Goal: Task Accomplishment & Management: Complete application form

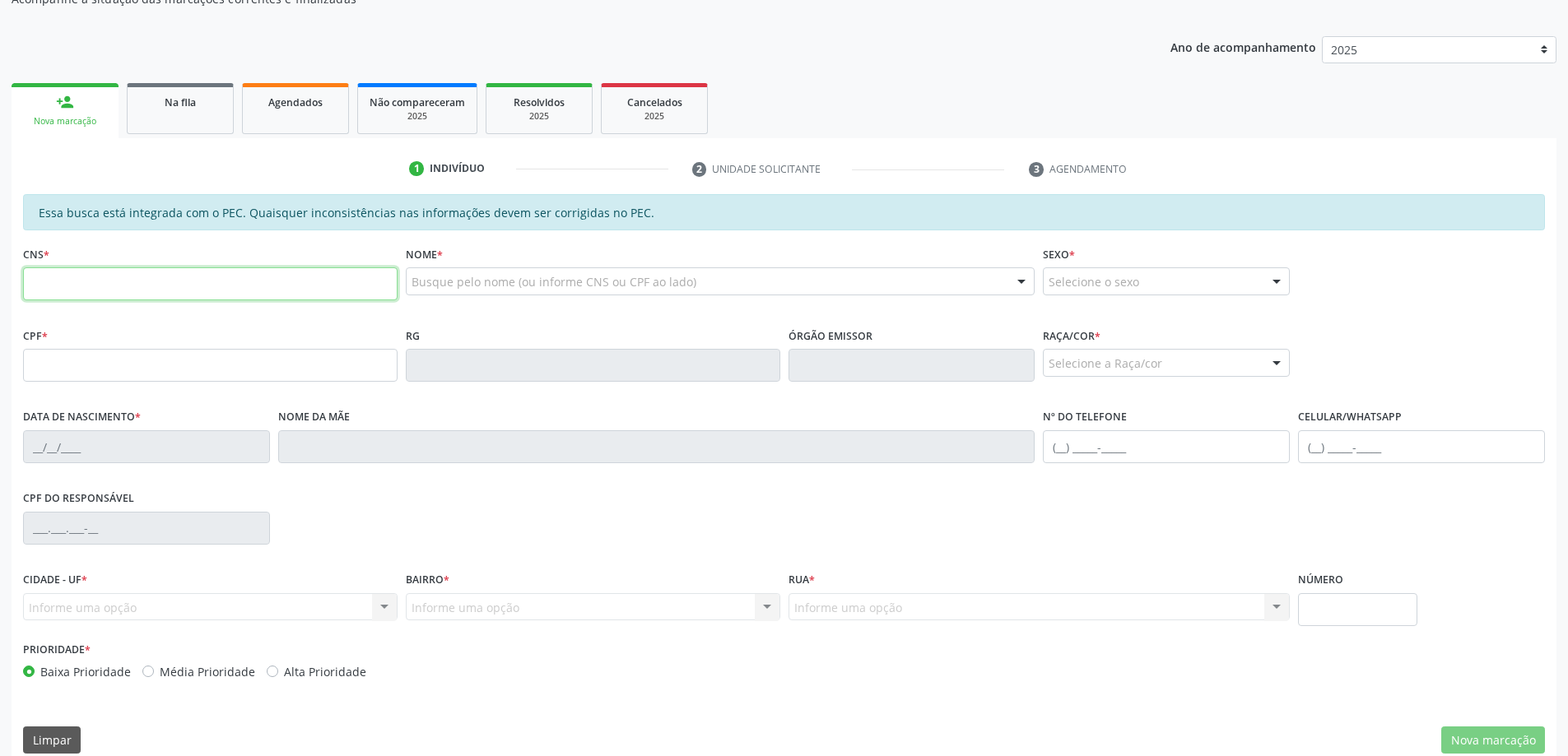
scroll to position [206, 0]
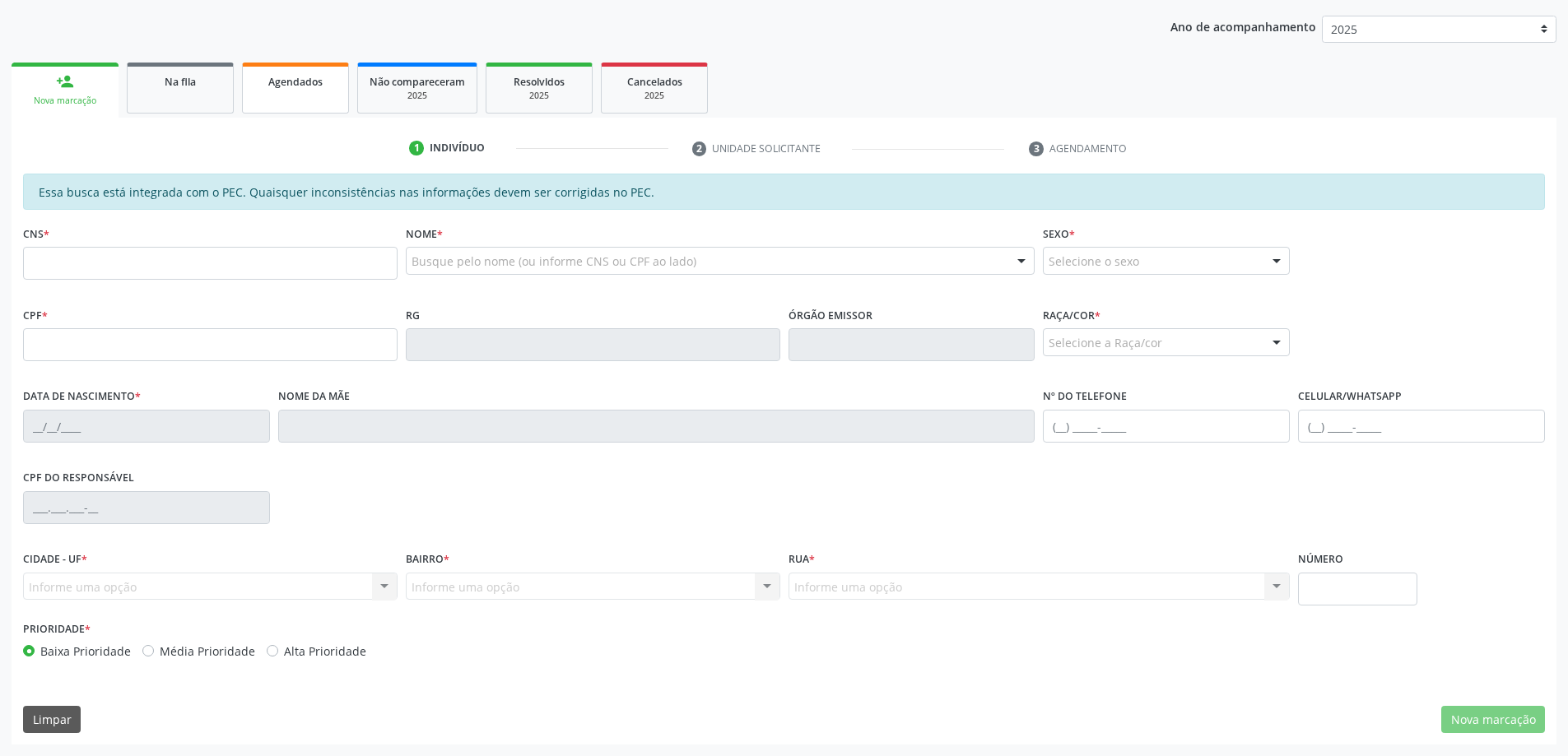
click at [303, 94] on link "Agendados" at bounding box center [295, 88] width 107 height 51
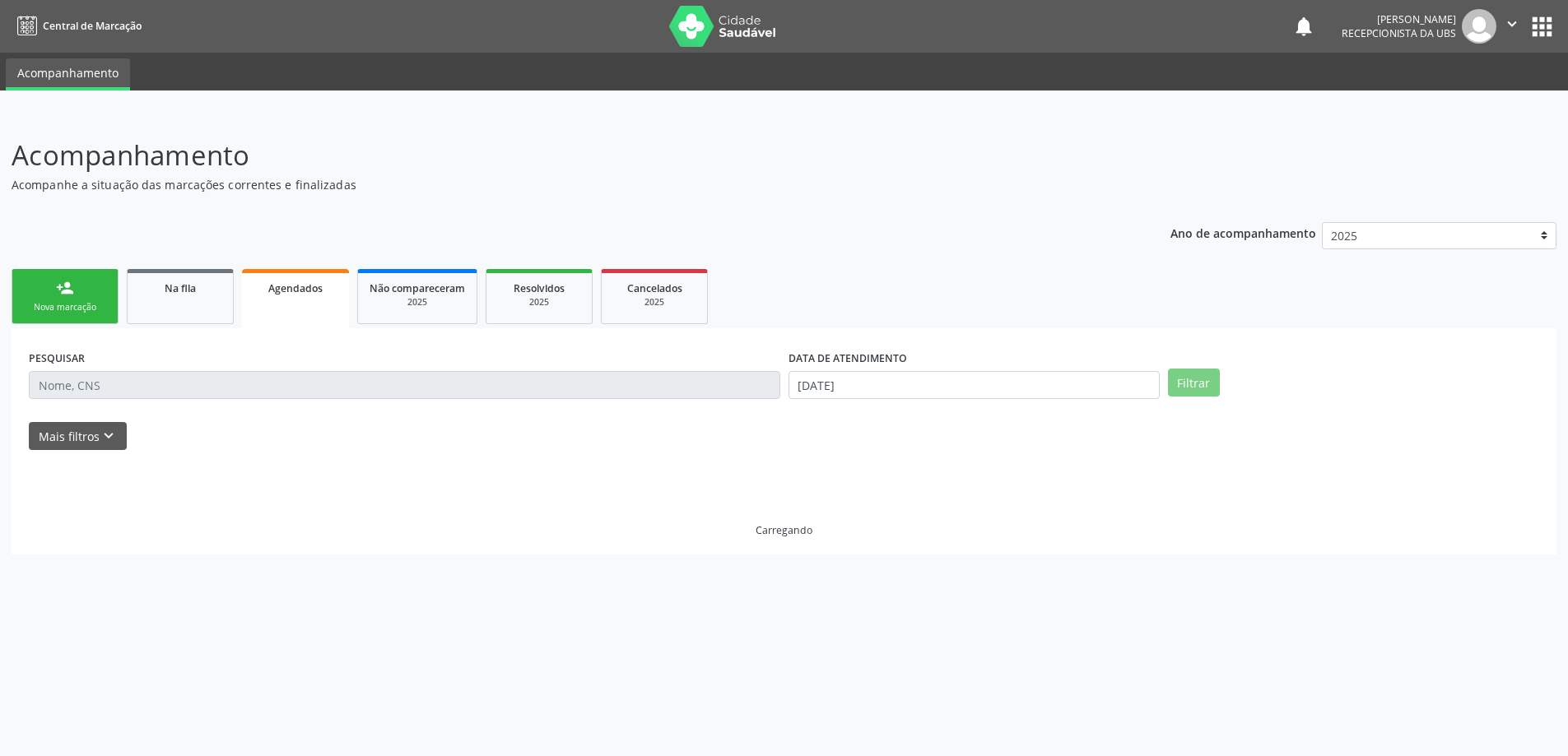
scroll to position [0, 0]
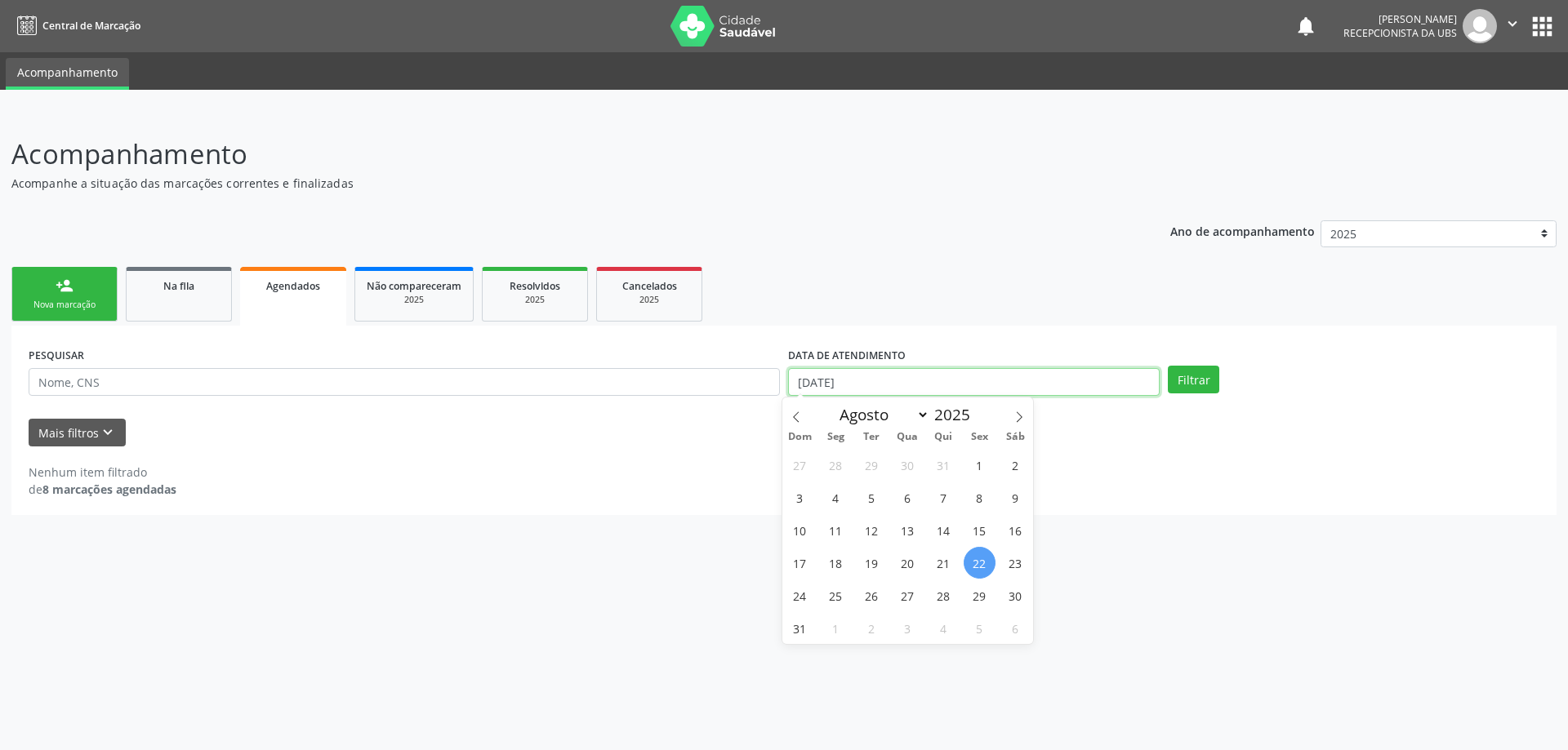
click at [1091, 388] on input "[DATE]" at bounding box center [973, 382] width 371 height 28
click at [981, 458] on span "1" at bounding box center [979, 464] width 31 height 31
type input "[DATE]"
click at [1192, 377] on button "Filtrar" at bounding box center [1192, 379] width 51 height 28
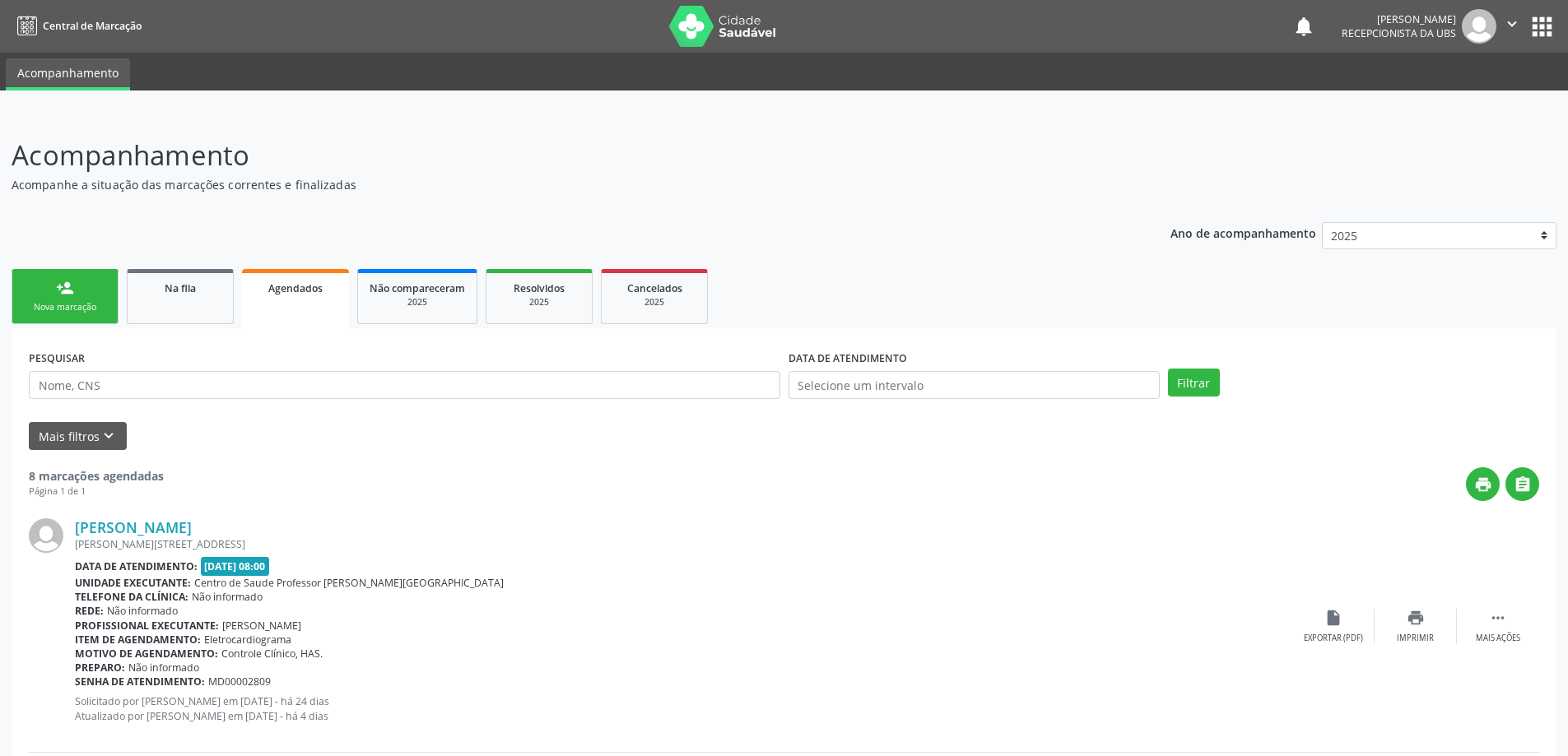
click at [90, 297] on link "person_add Nova marcação" at bounding box center [65, 296] width 107 height 55
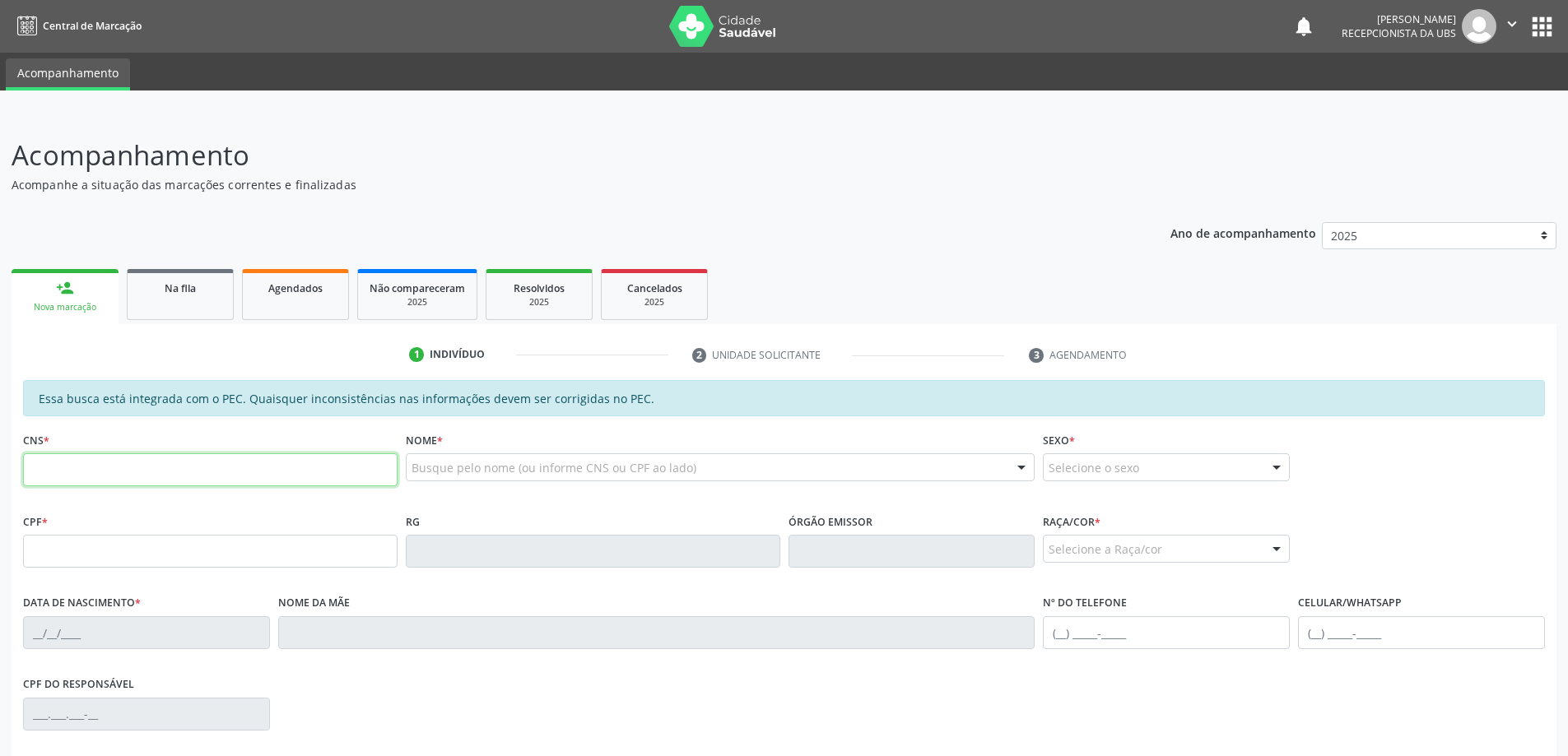
click at [220, 464] on input "text" at bounding box center [209, 470] width 374 height 33
type input "702 5093 4343 8237"
type input "851.508.358-20"
type input "[DATE]"
type input "[PERSON_NAME]"
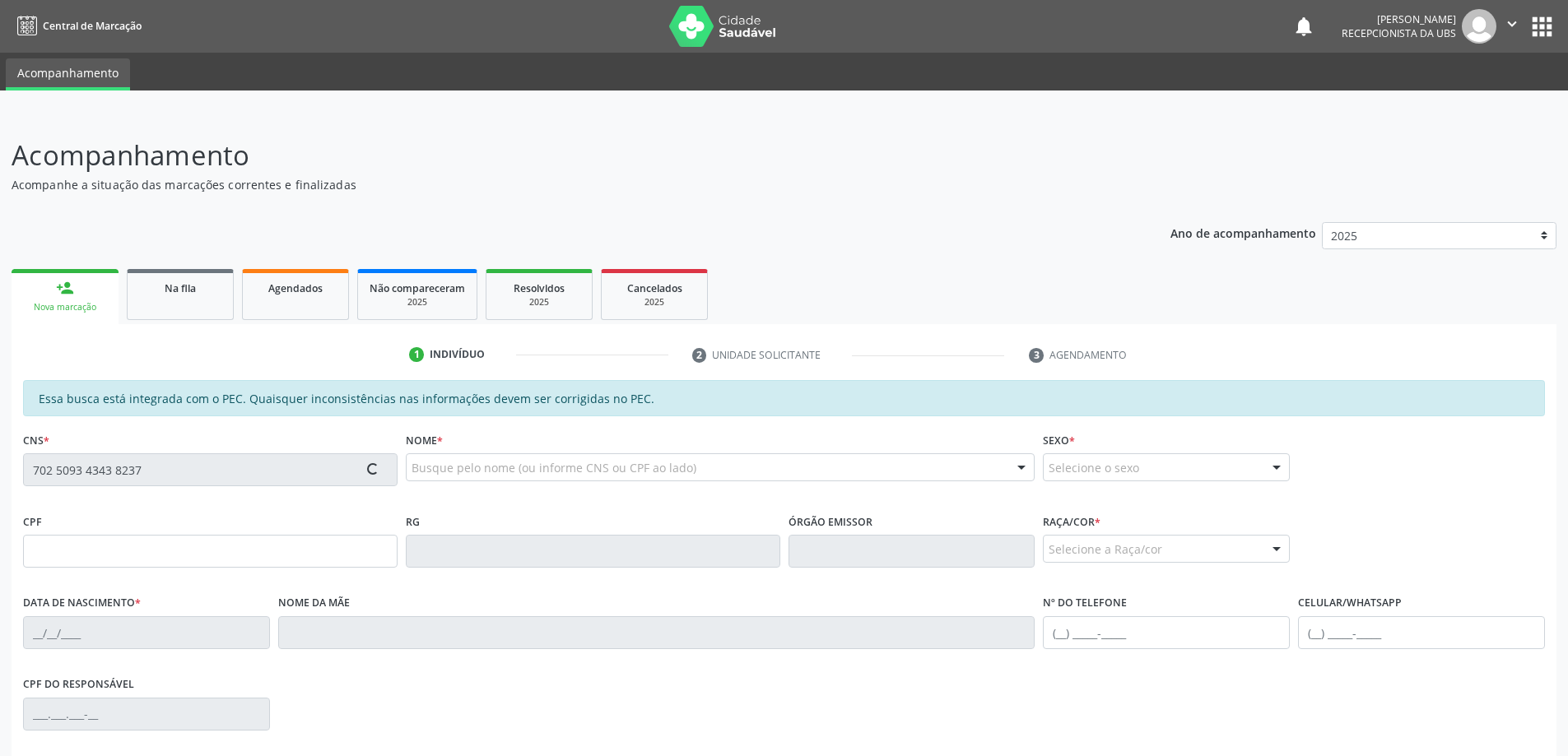
type input "[PHONE_NUMBER]"
type input "227"
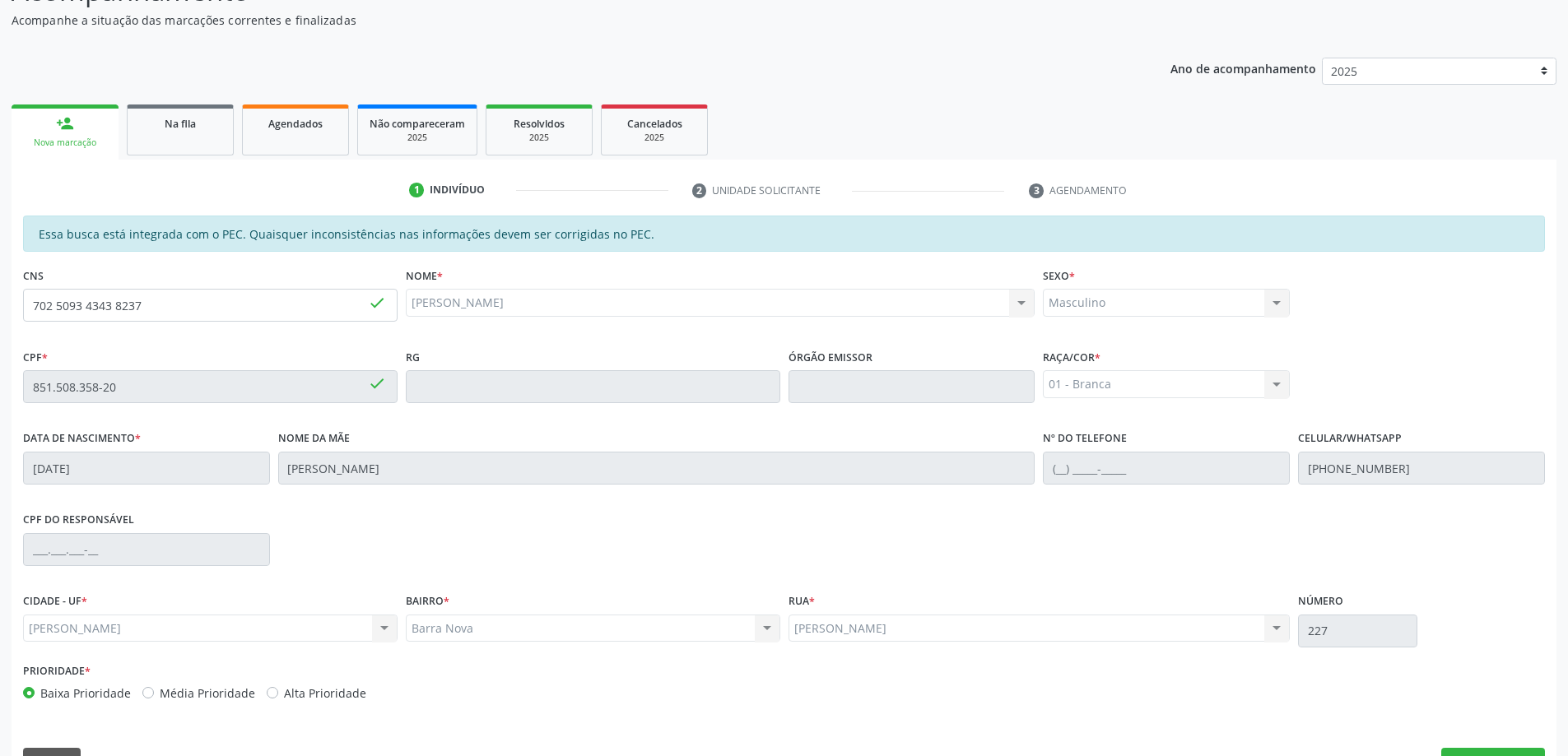
scroll to position [206, 0]
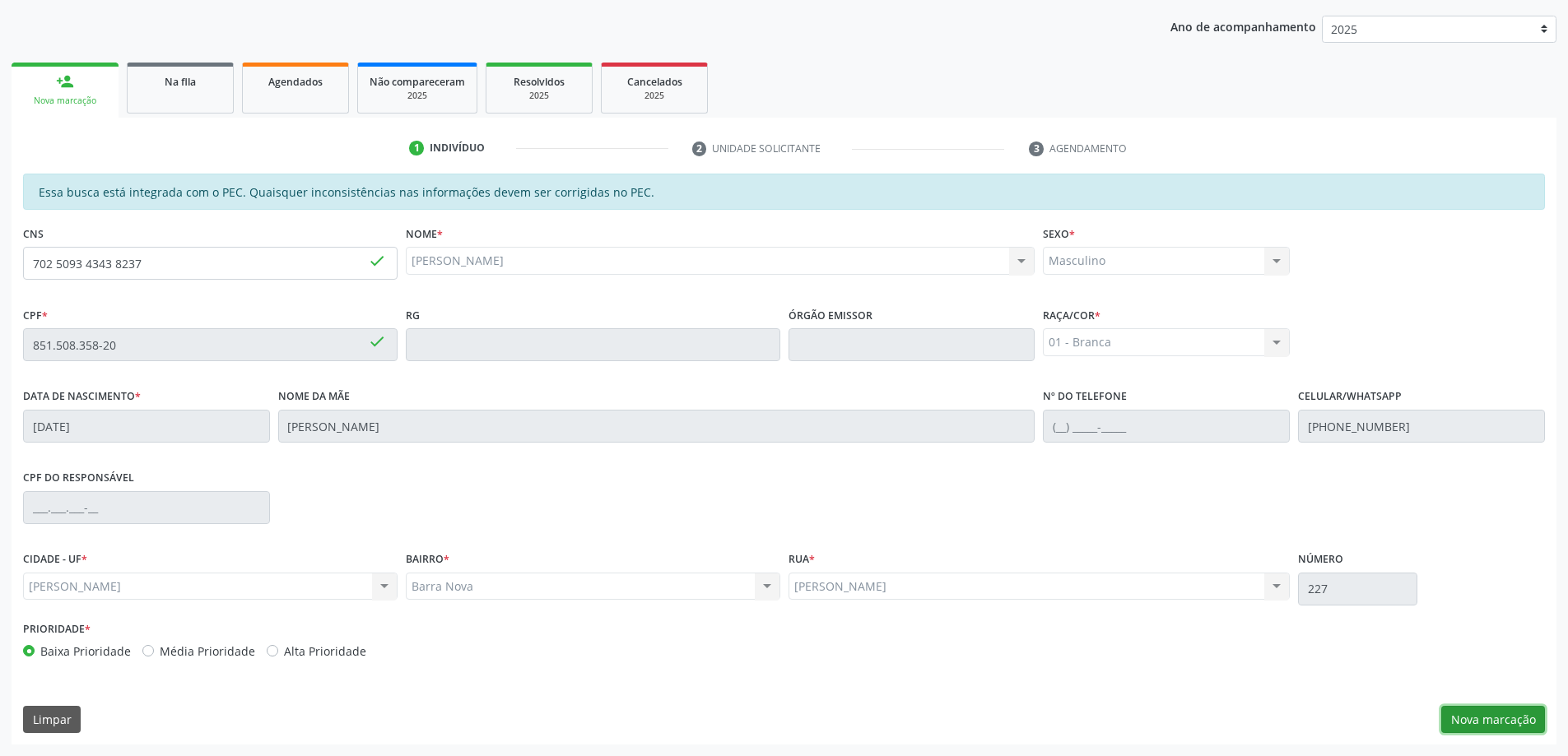
click at [1489, 723] on button "Nova marcação" at bounding box center [1493, 720] width 103 height 28
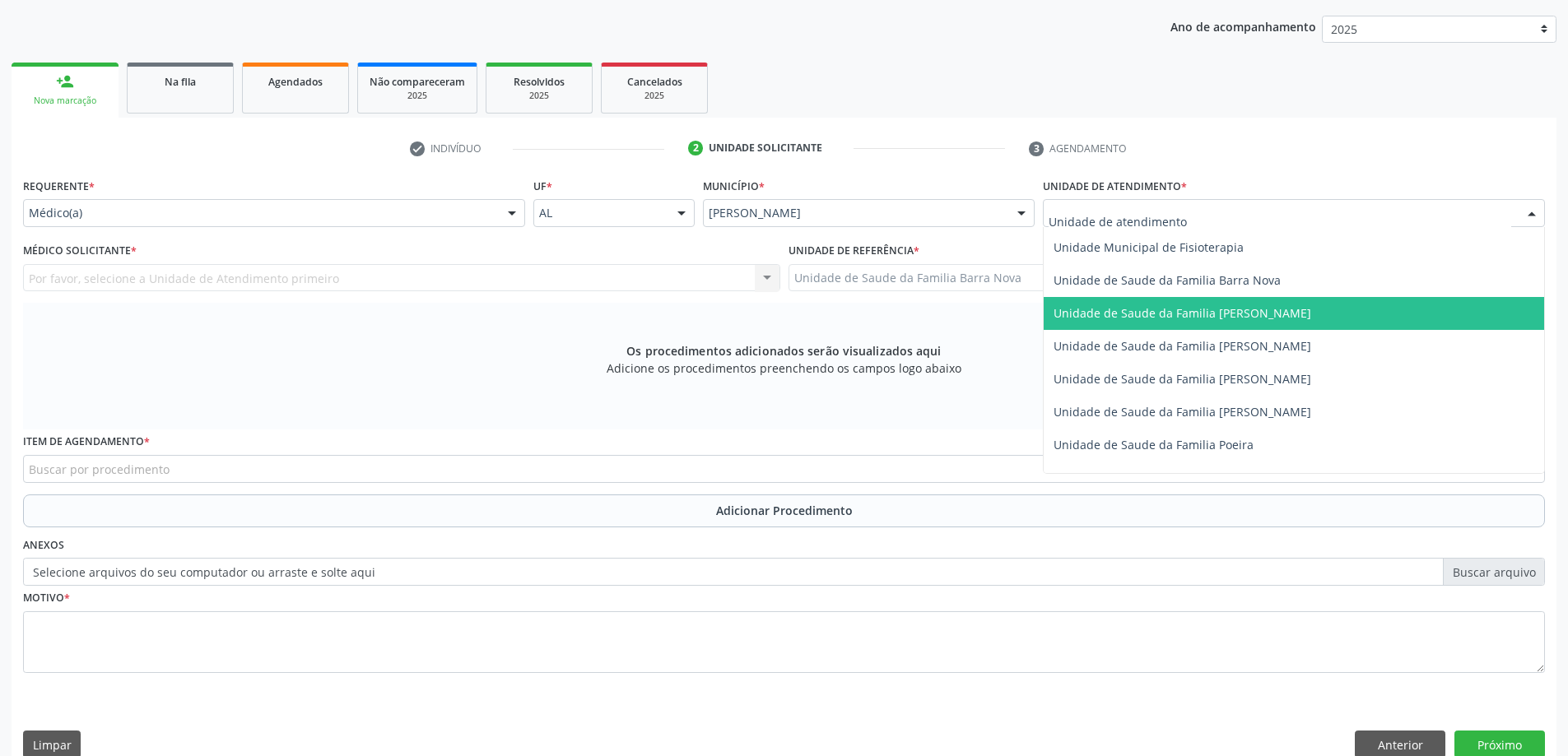
scroll to position [823, 0]
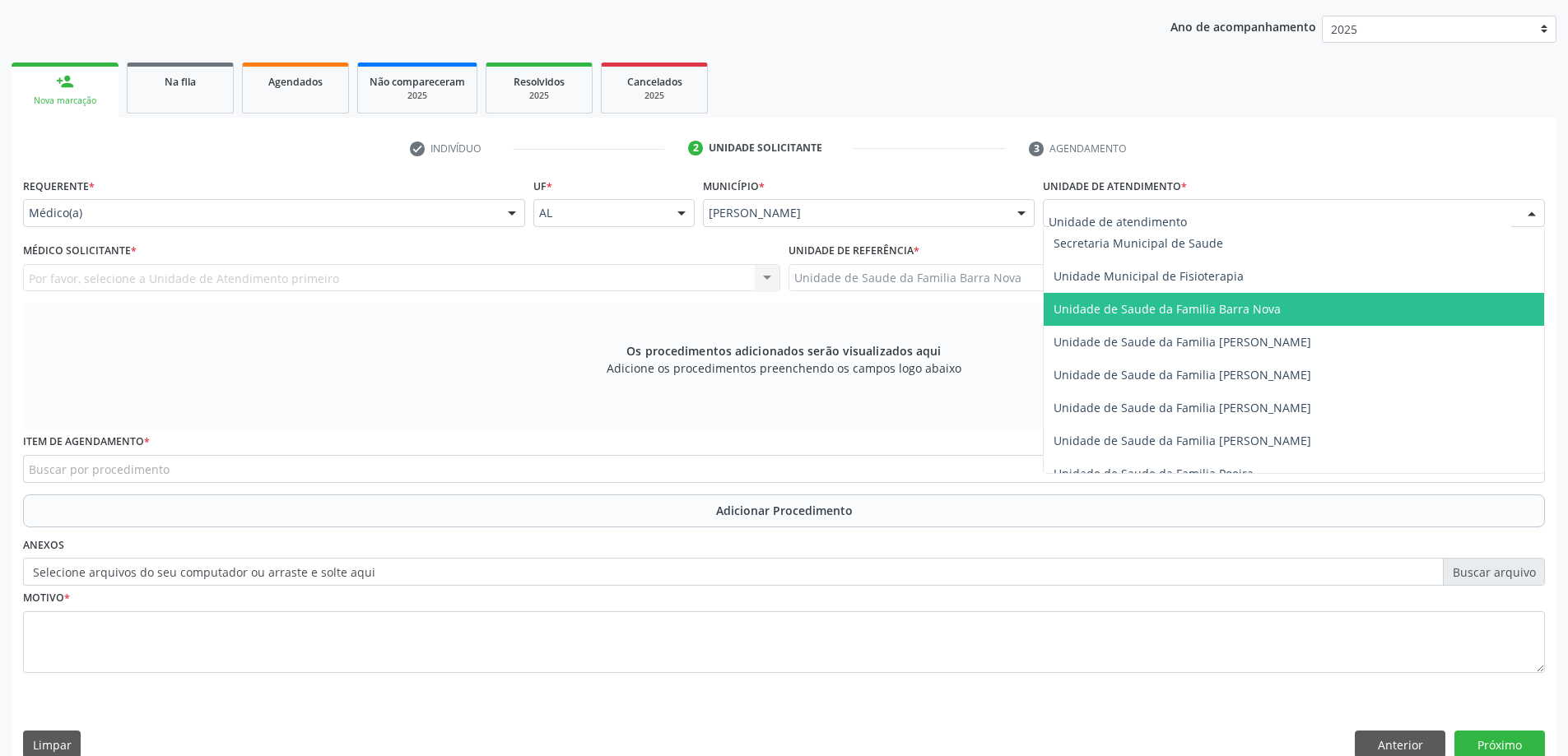
click at [1257, 321] on span "Unidade de Saude da Familia Barra Nova" at bounding box center [1294, 309] width 500 height 33
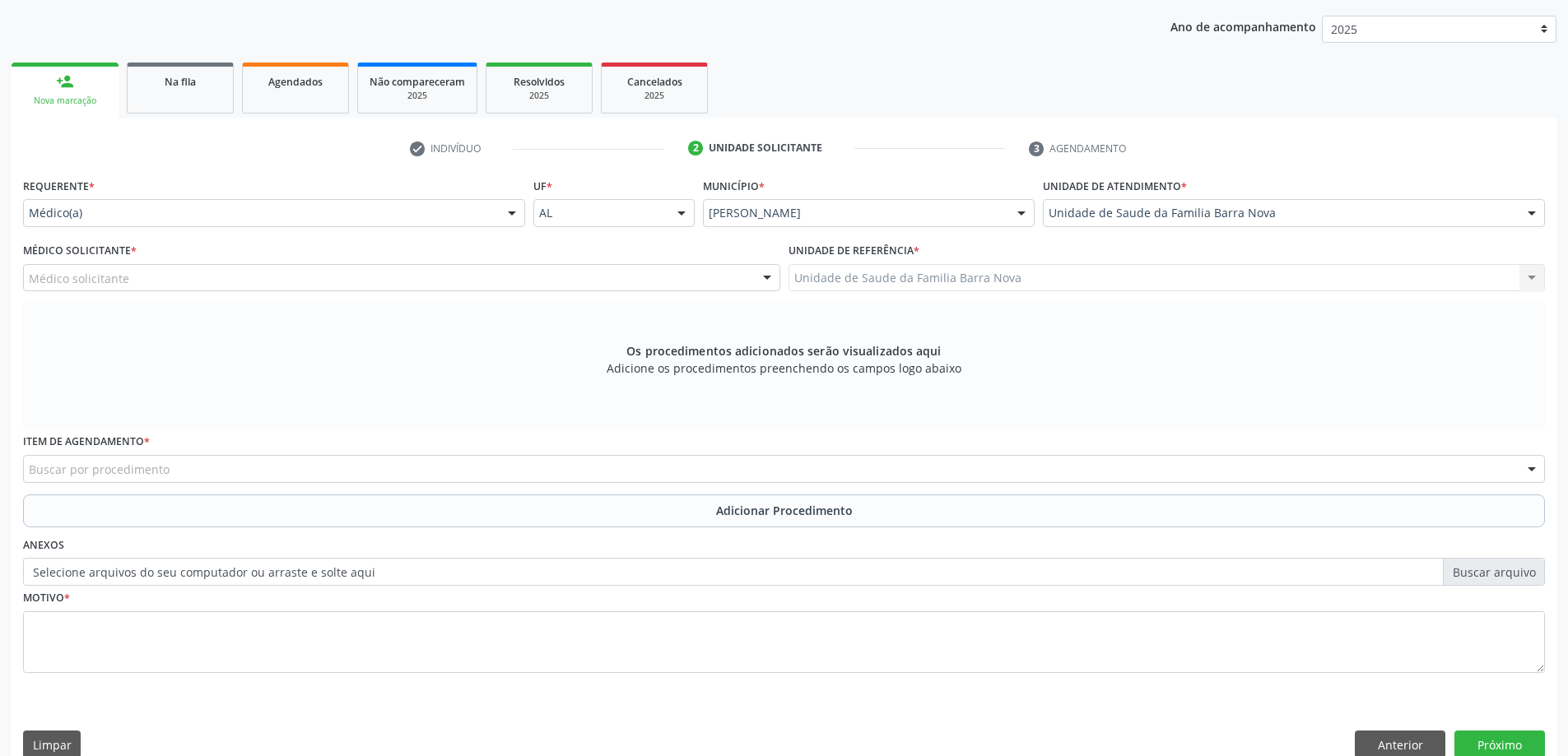
click at [698, 275] on div "Médico solicitante" at bounding box center [401, 278] width 757 height 28
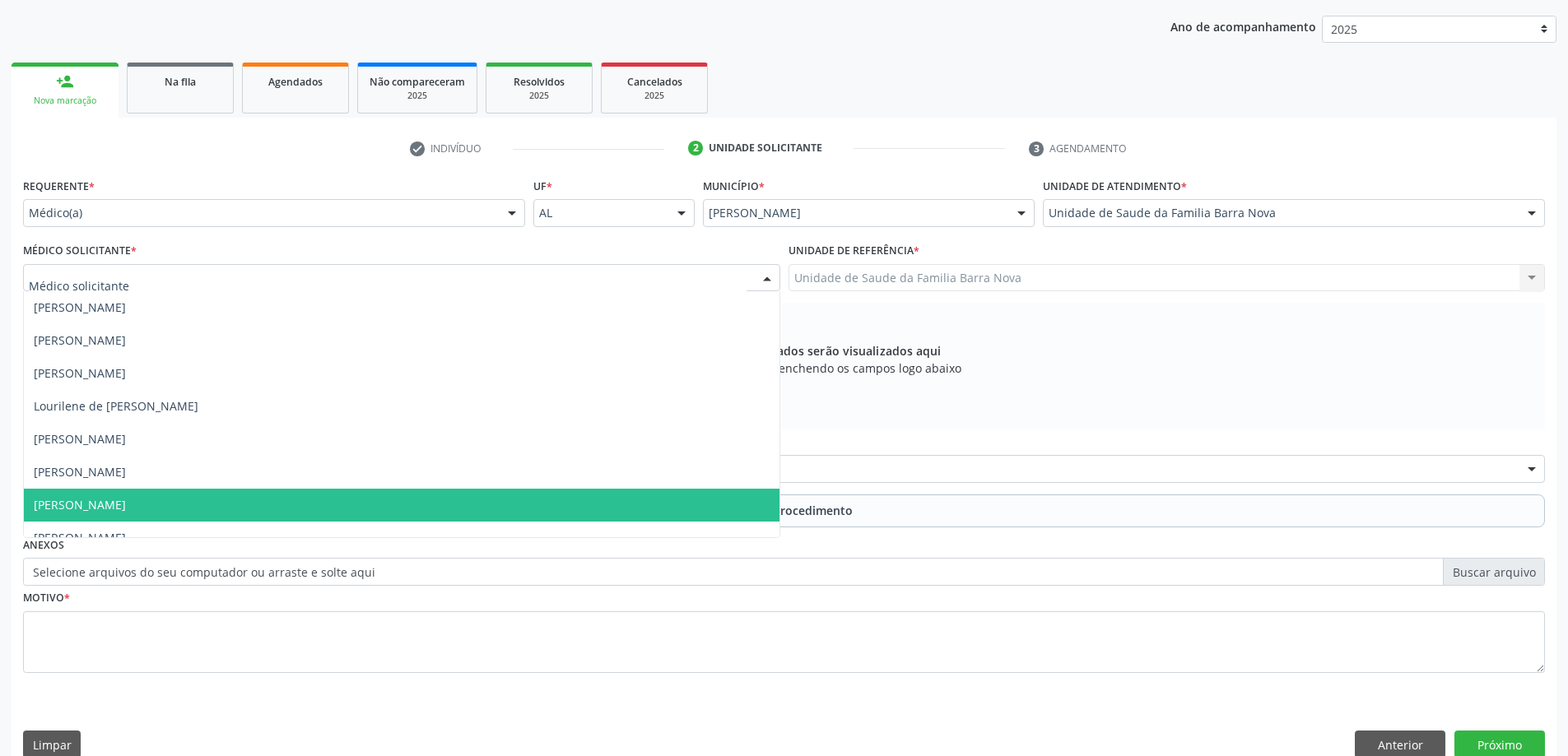
click at [598, 502] on span "[PERSON_NAME]" at bounding box center [401, 505] width 755 height 33
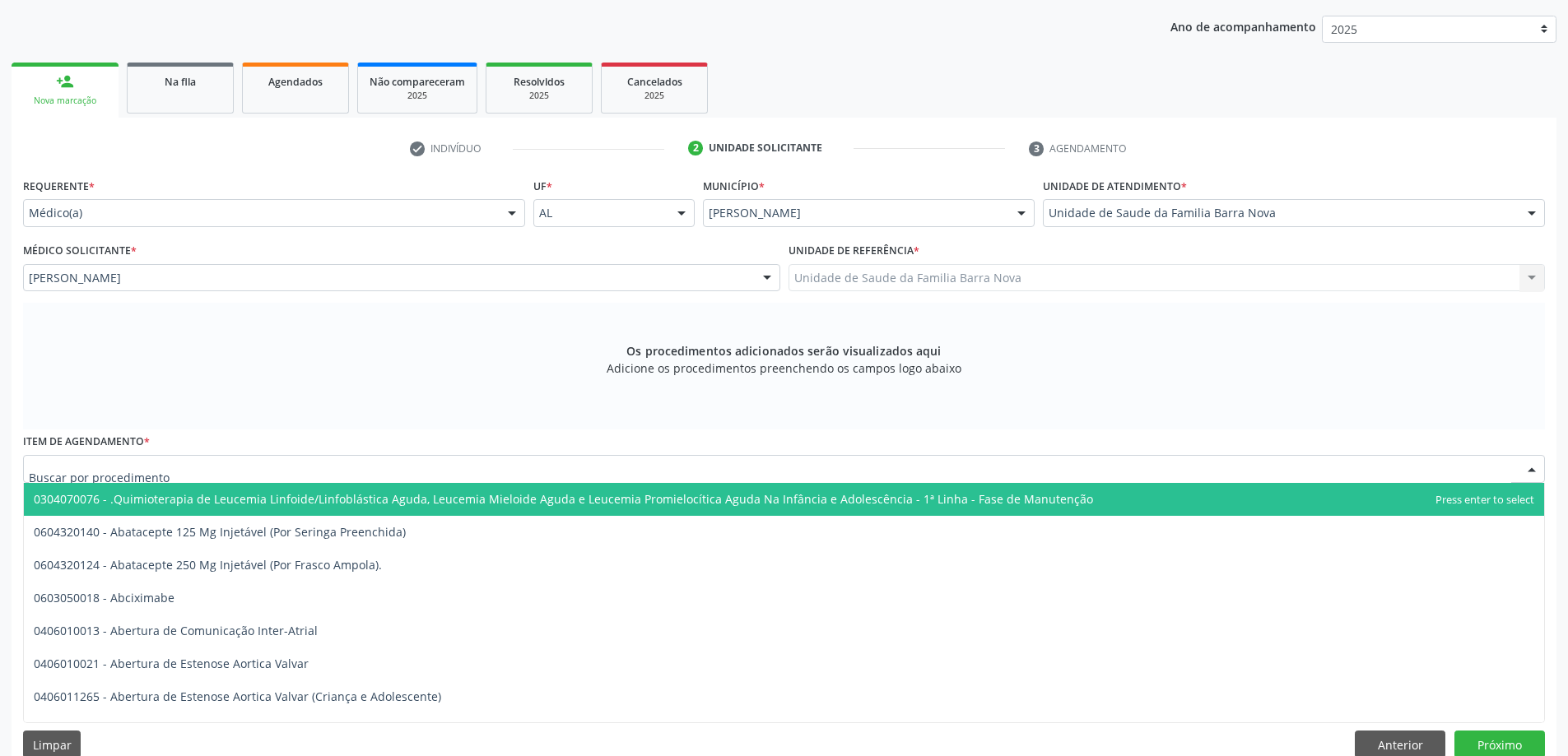
click at [653, 464] on div at bounding box center [784, 468] width 1522 height 28
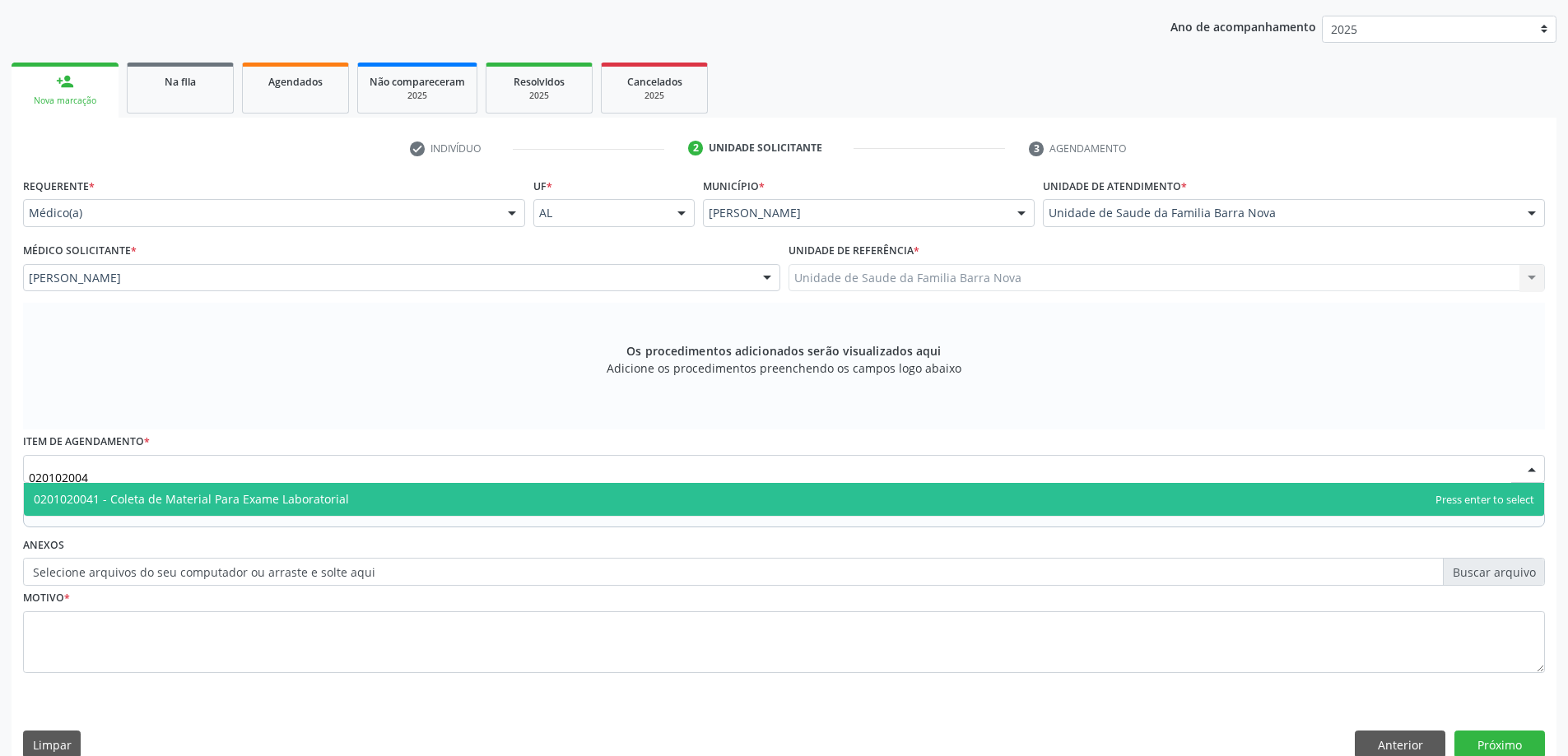
type input "0201020041"
click at [671, 502] on span "0201020041 - Coleta de Material Para Exame Laboratorial" at bounding box center [784, 499] width 1520 height 33
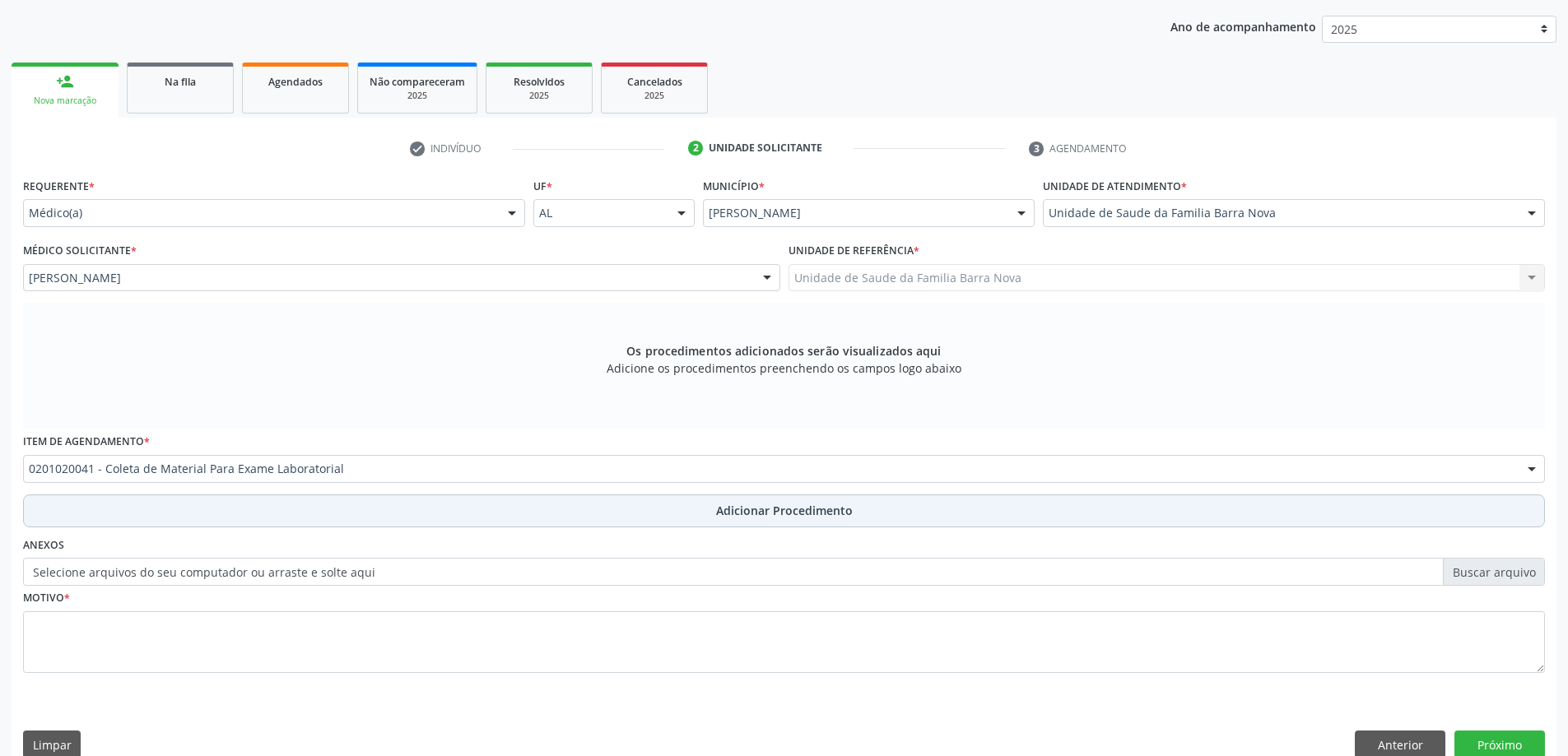
click at [685, 521] on button "Adicionar Procedimento" at bounding box center [784, 511] width 1522 height 33
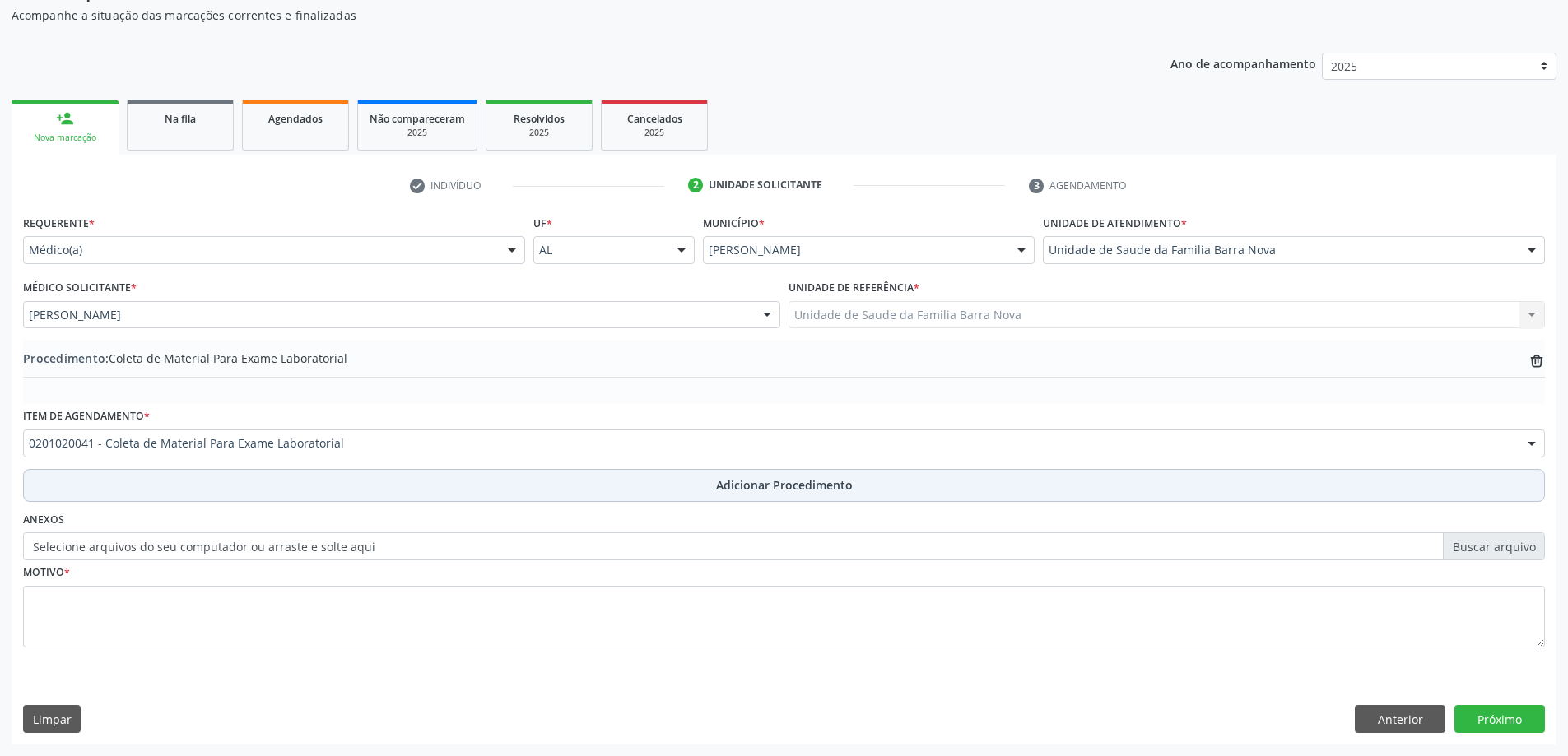
scroll to position [169, 0]
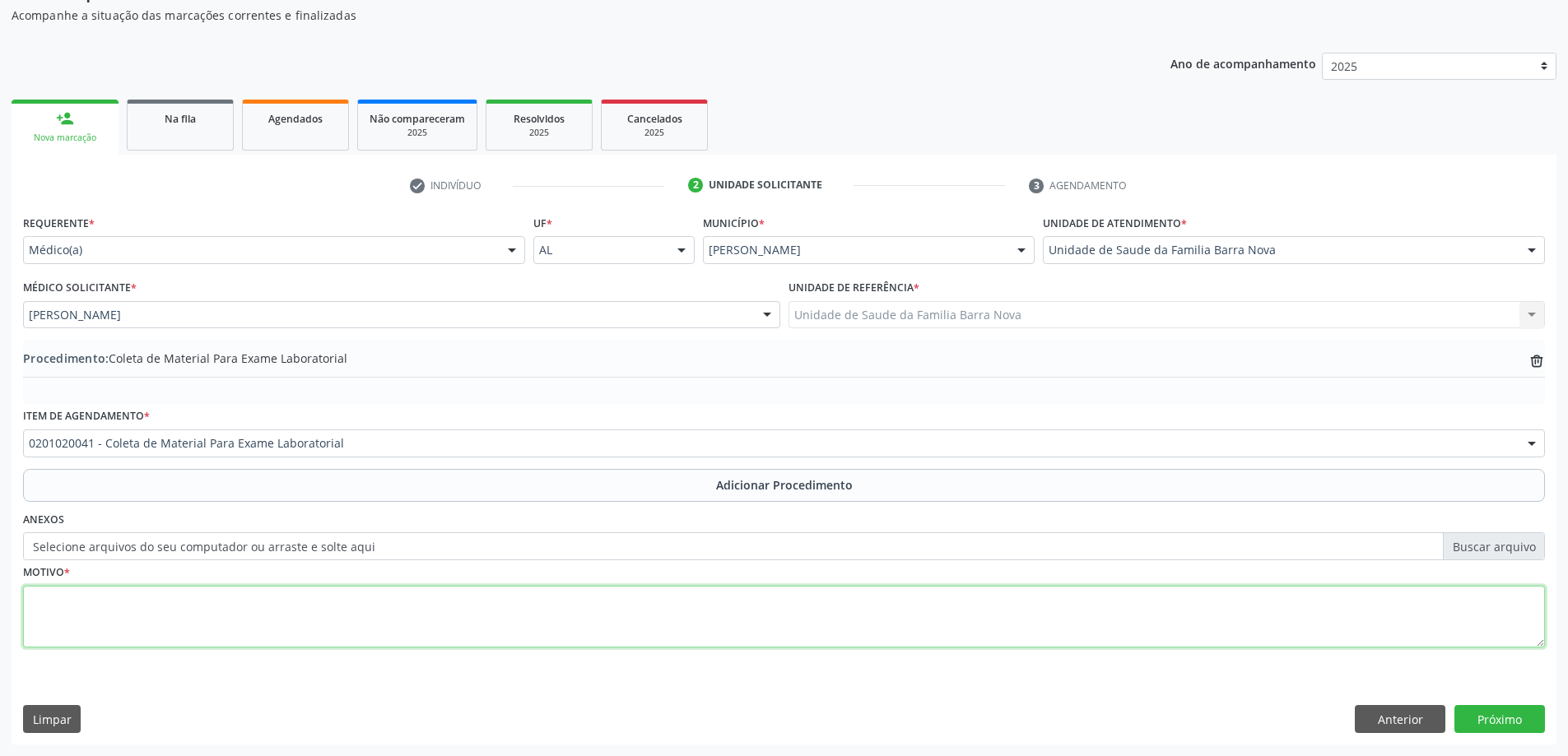
click at [235, 600] on textarea at bounding box center [784, 617] width 1522 height 62
type textarea "Paciente portador de DM."
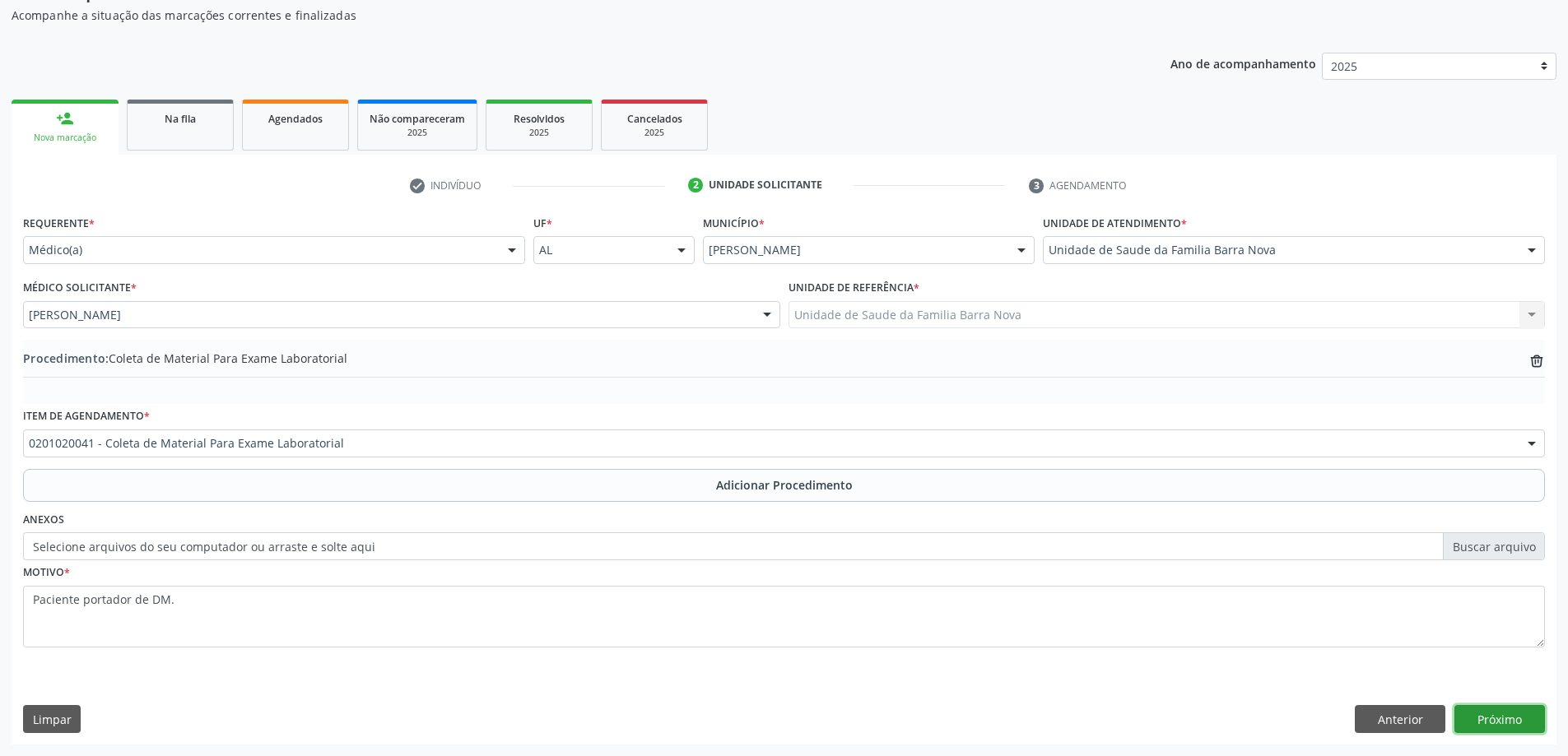
click at [1505, 723] on button "Próximo" at bounding box center [1500, 719] width 91 height 28
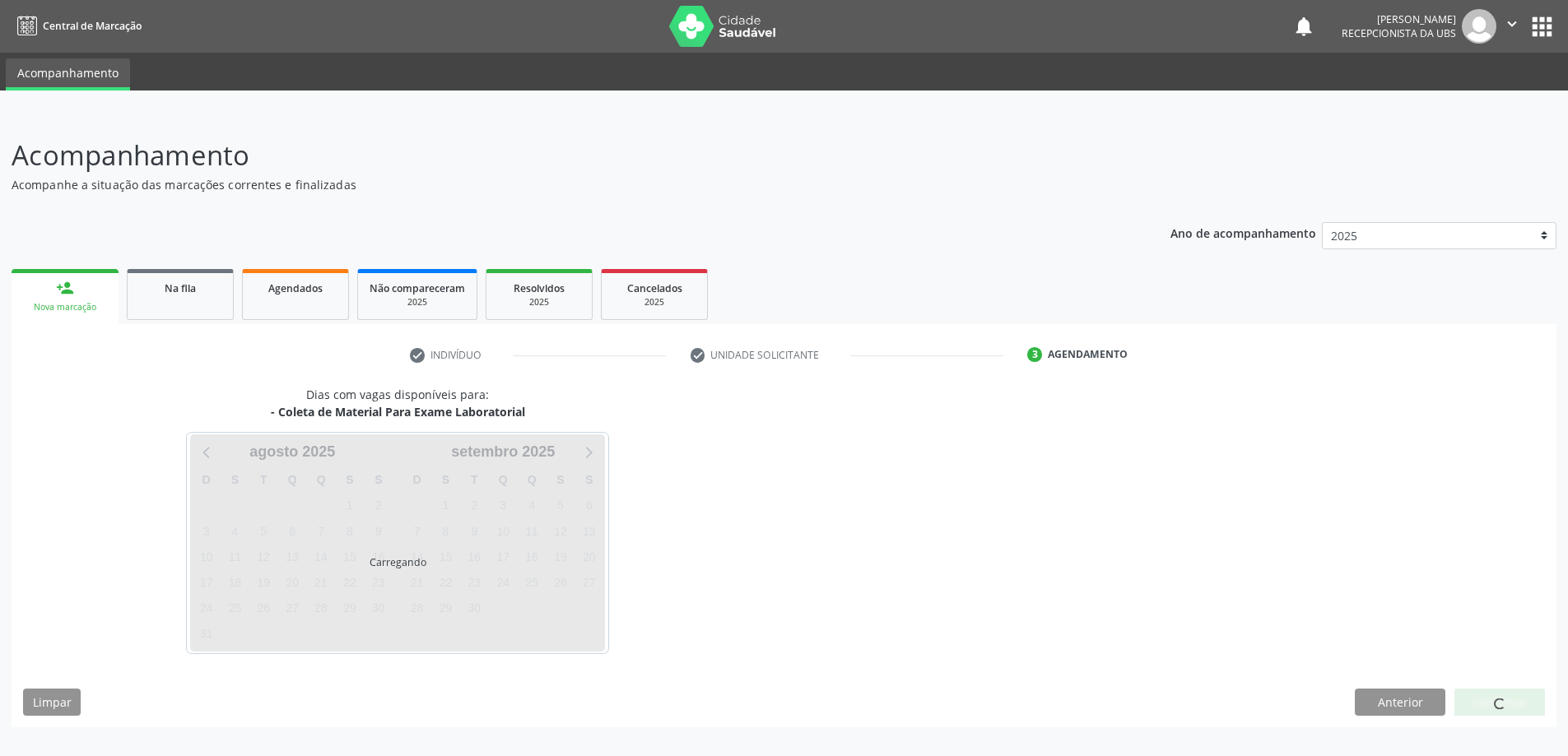
scroll to position [0, 0]
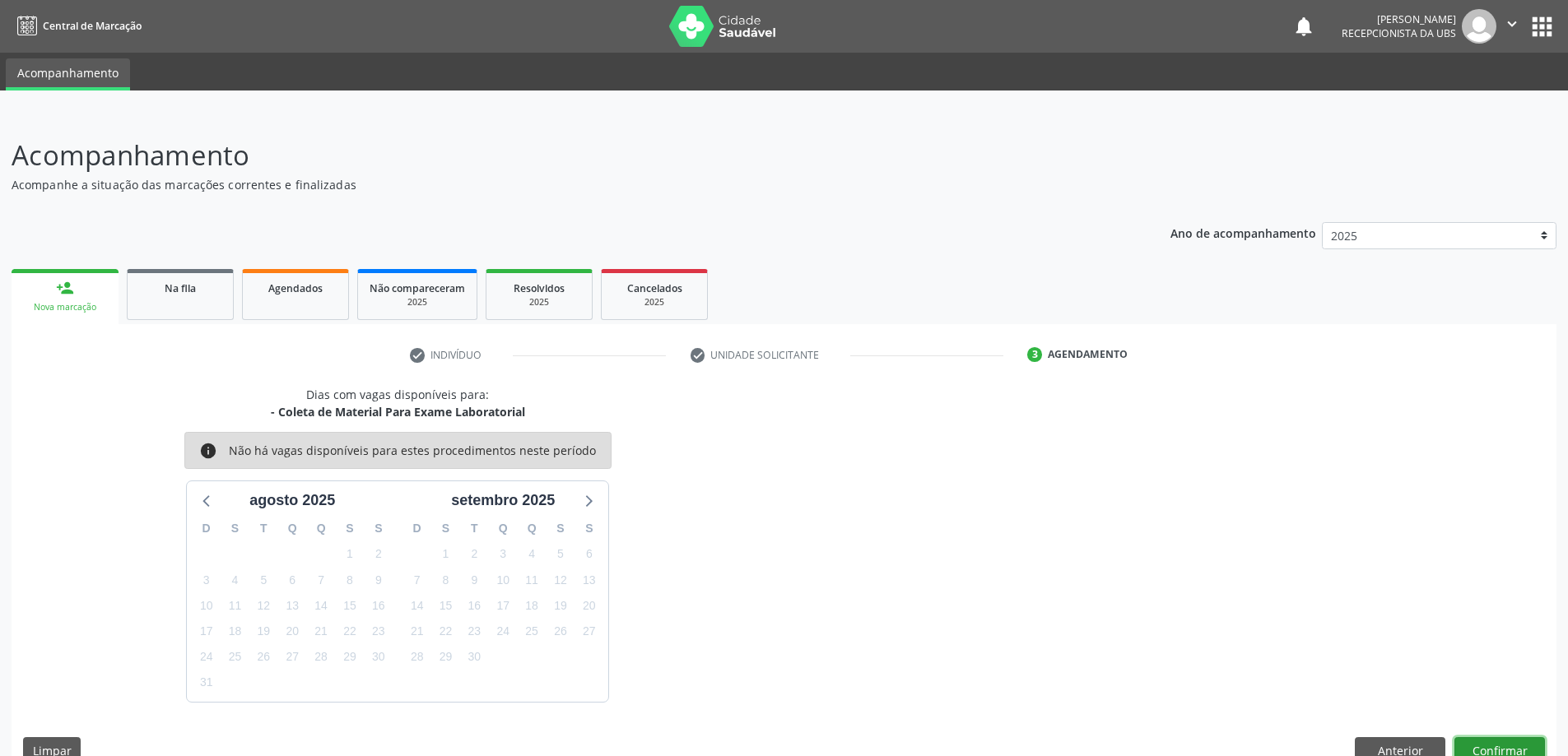
click at [1491, 745] on button "Confirmar" at bounding box center [1500, 751] width 91 height 28
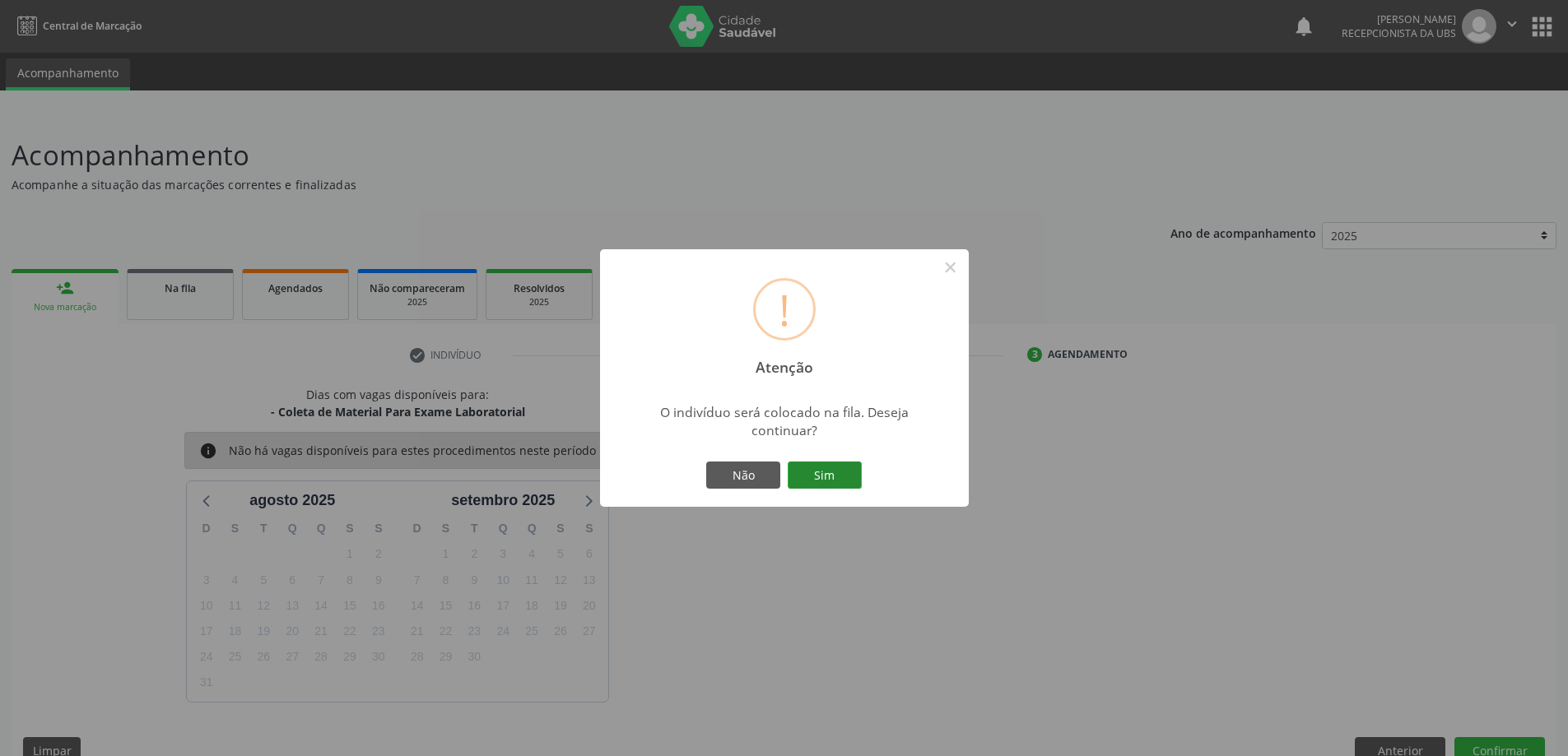
click at [826, 471] on button "Sim" at bounding box center [825, 475] width 74 height 28
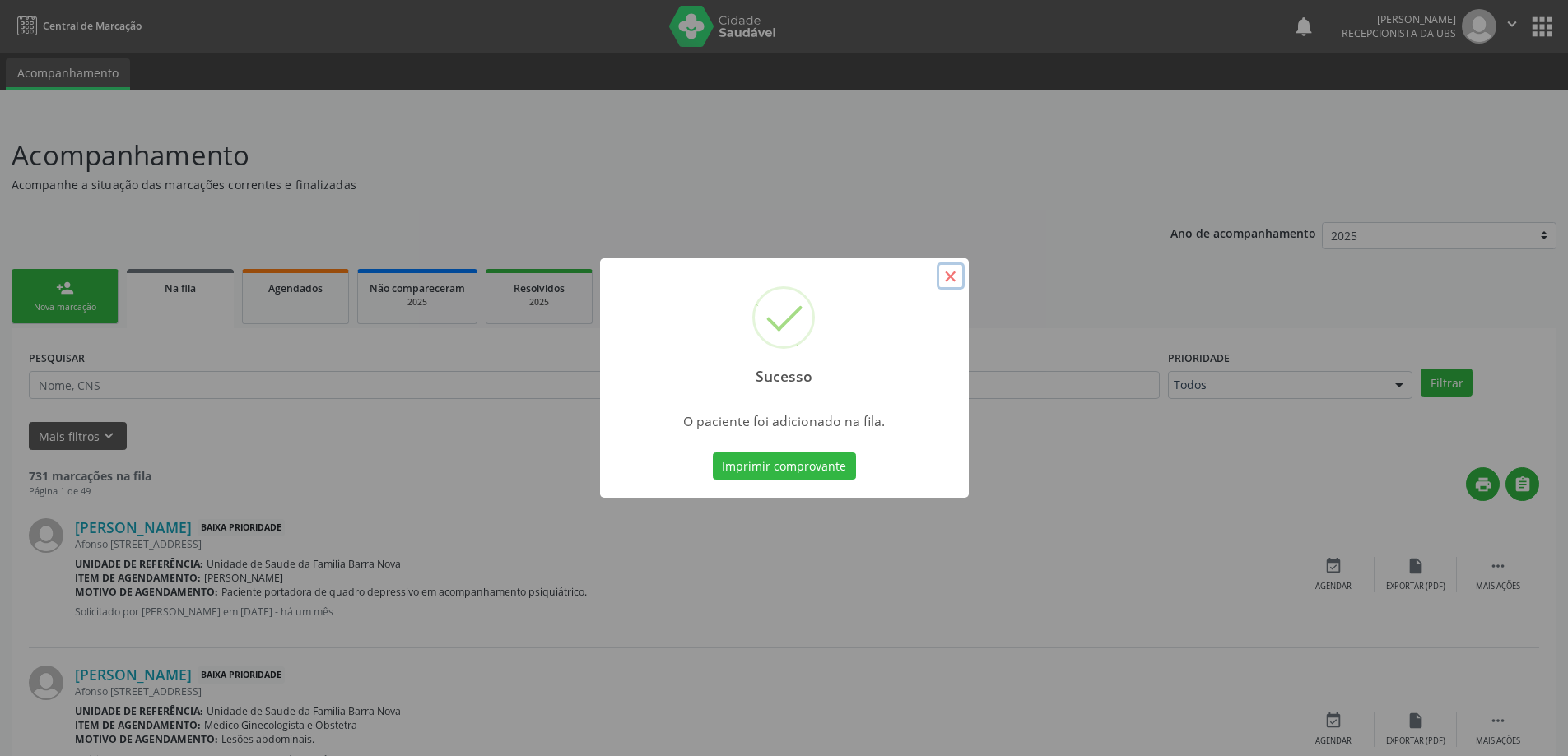
click at [954, 280] on button "×" at bounding box center [950, 276] width 28 height 28
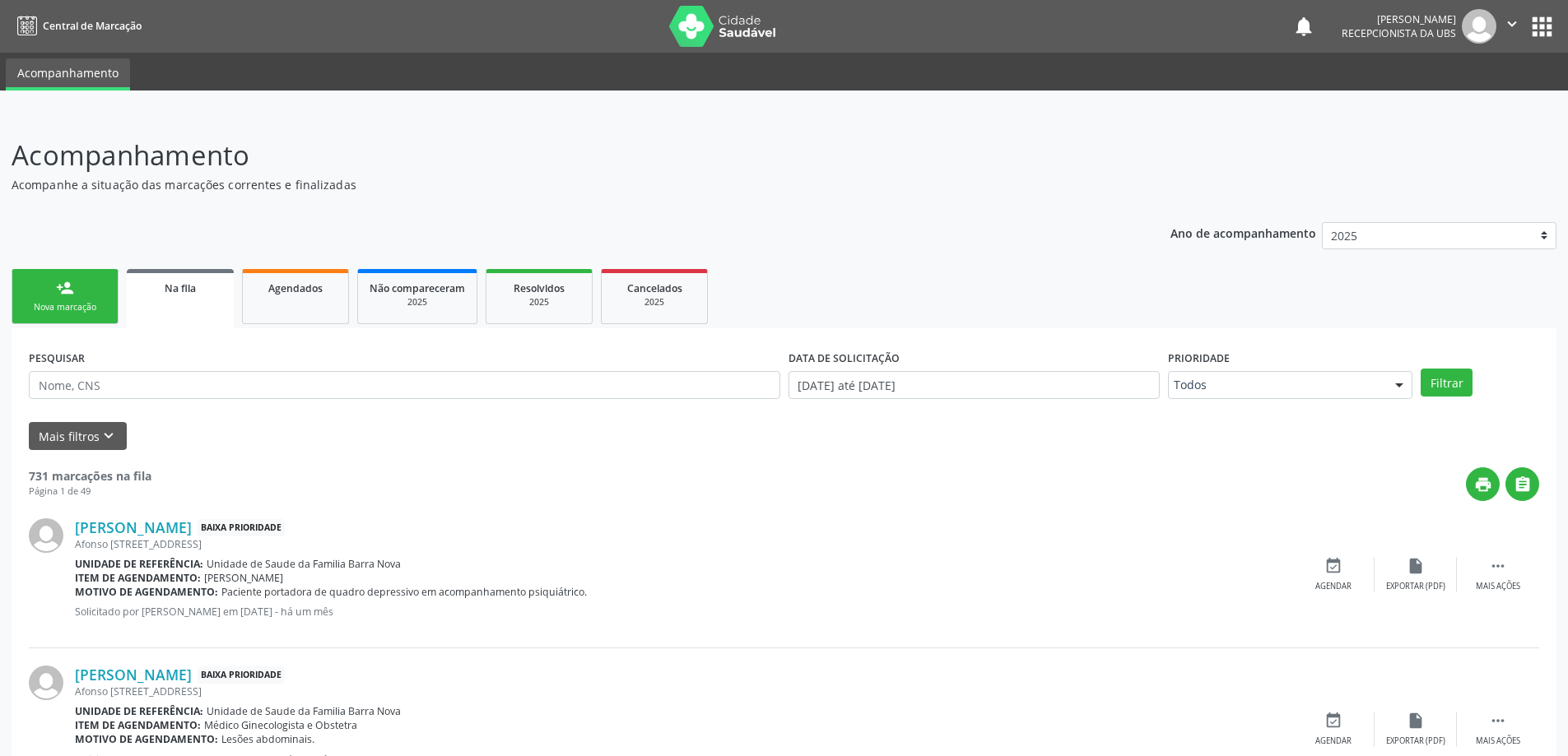
click at [97, 308] on div "Nova marcação" at bounding box center [64, 308] width 82 height 13
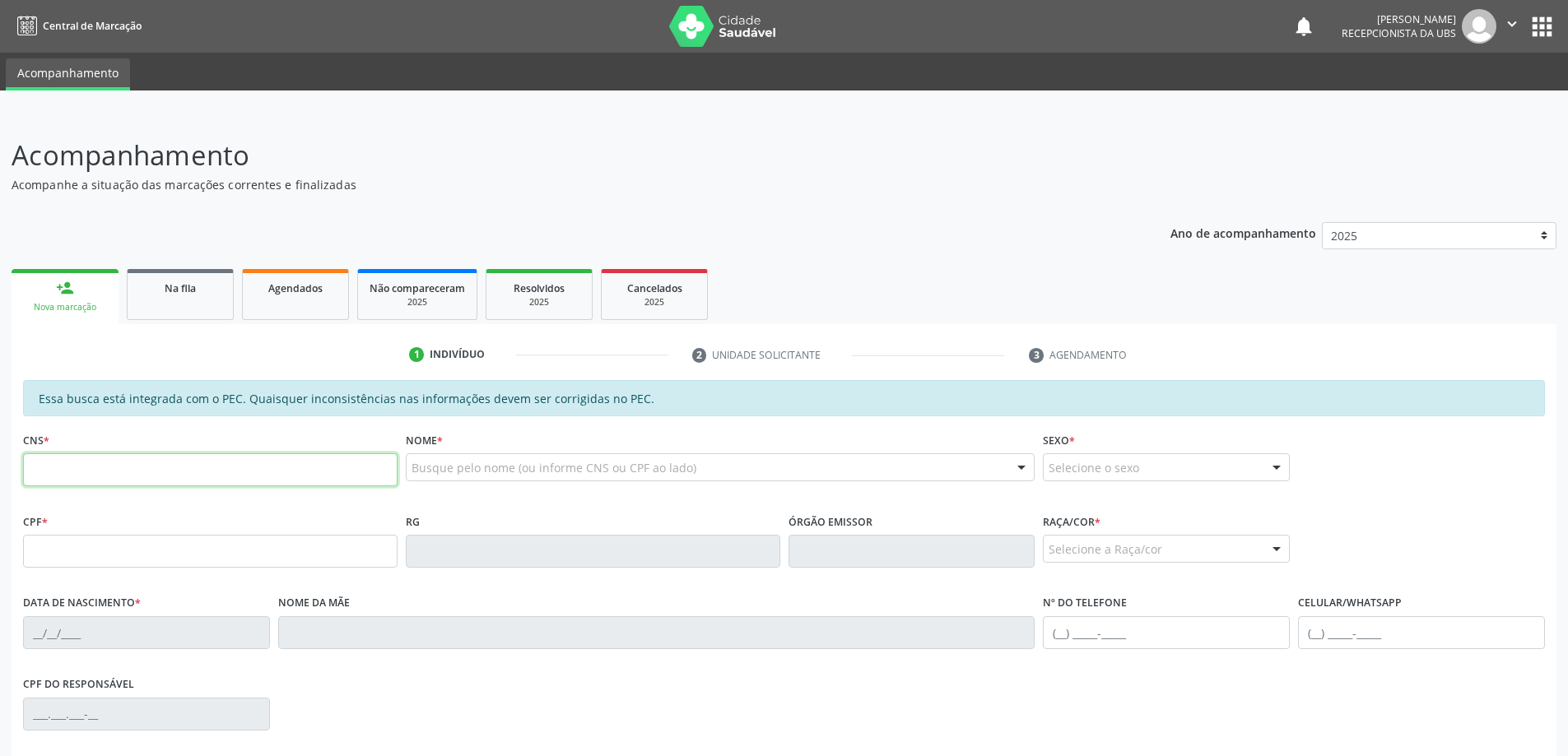
click at [113, 473] on input "text" at bounding box center [209, 470] width 374 height 33
type input "702 5093 4343 8237"
type input "851.508.358-20"
type input "22/10/1952"
type input "Maria Freitas"
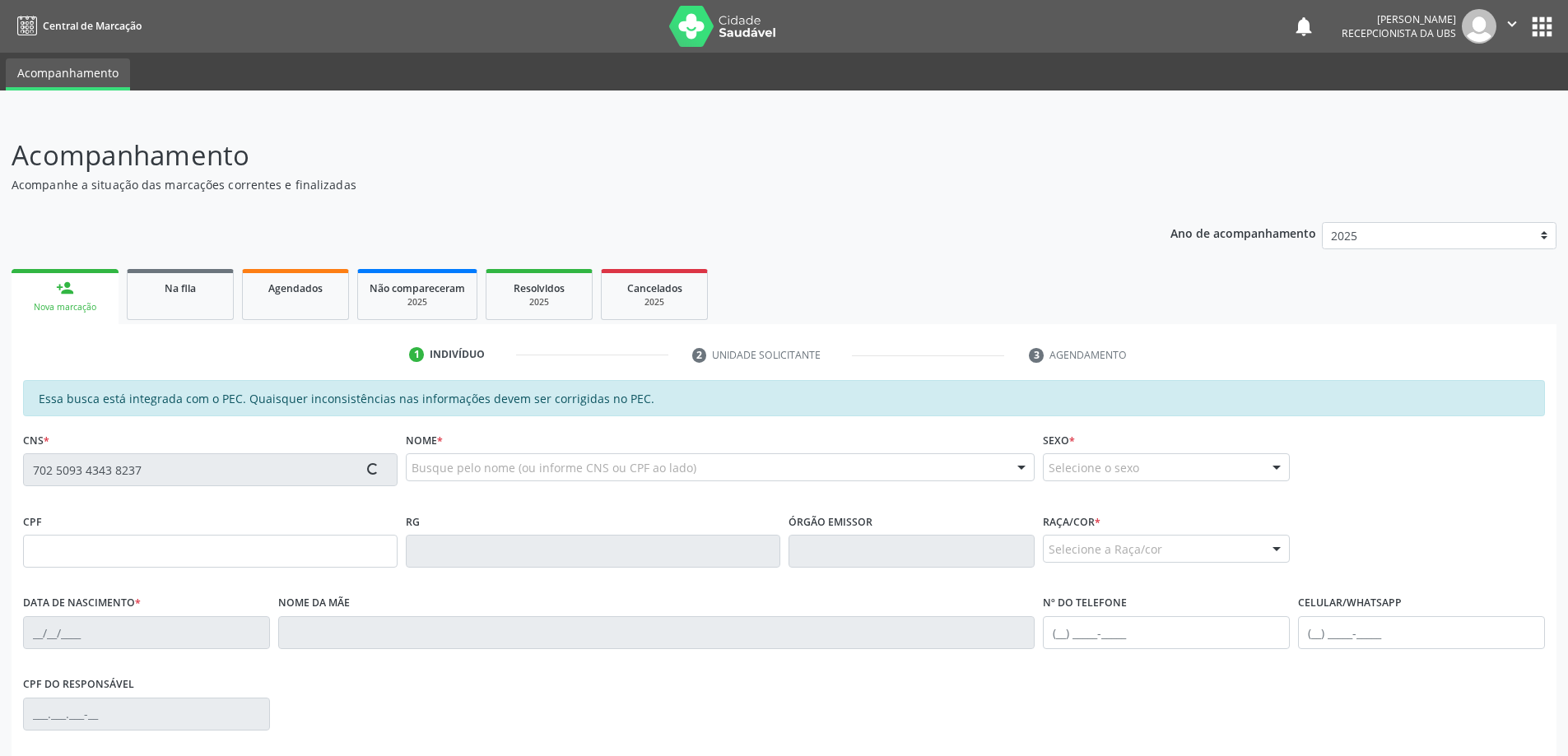
type input "(82) 98738-6526"
type input "227"
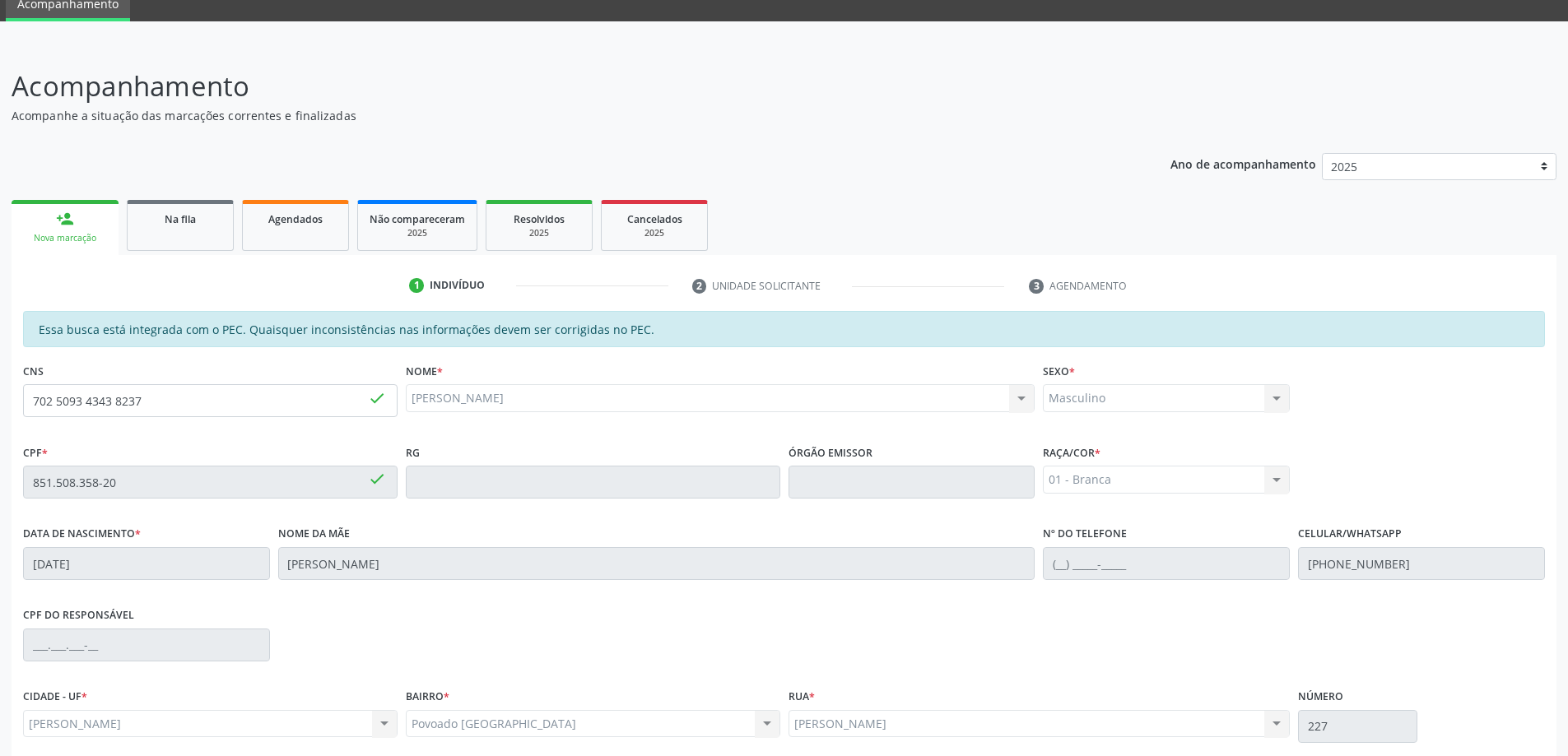
scroll to position [206, 0]
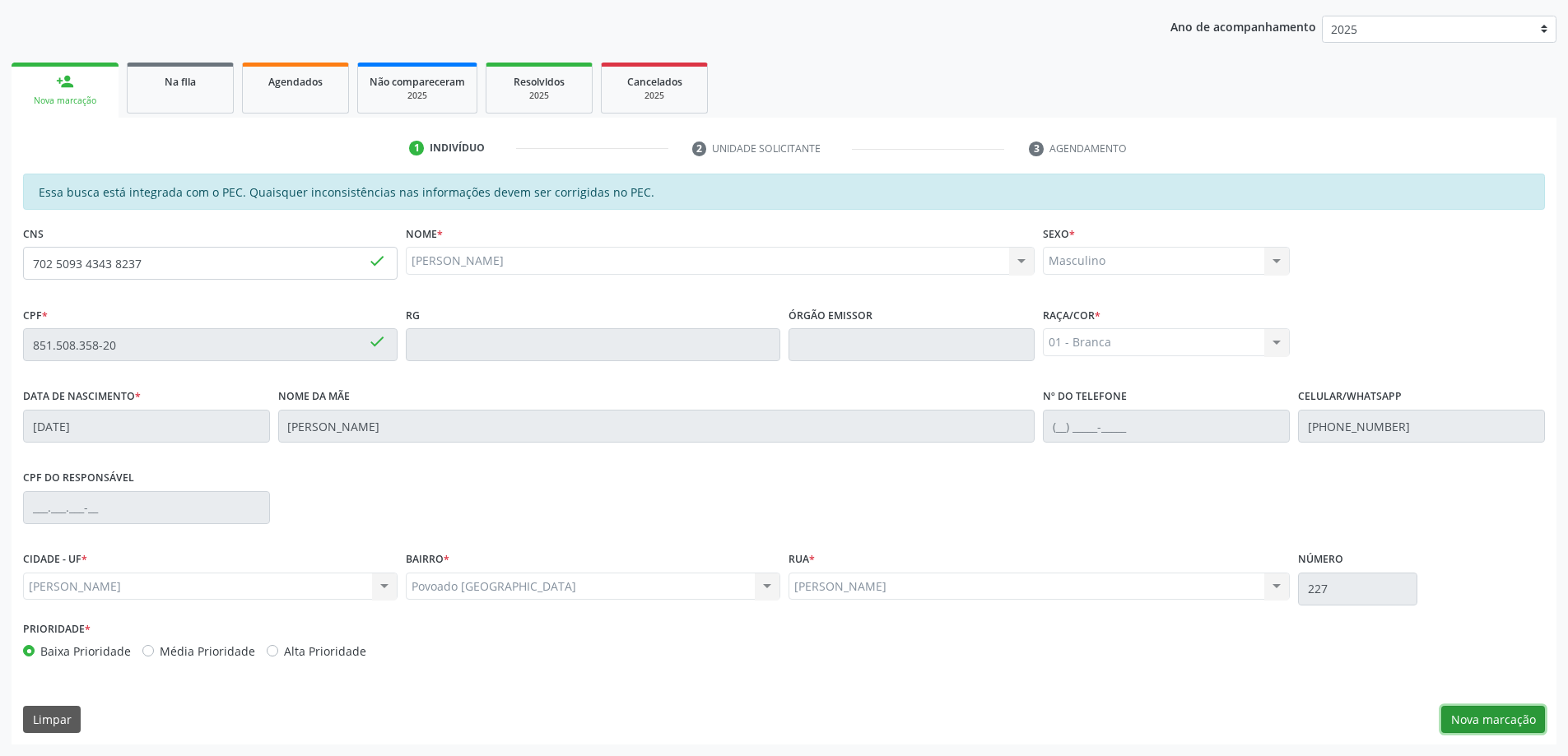
click at [1477, 713] on button "Nova marcação" at bounding box center [1493, 720] width 103 height 28
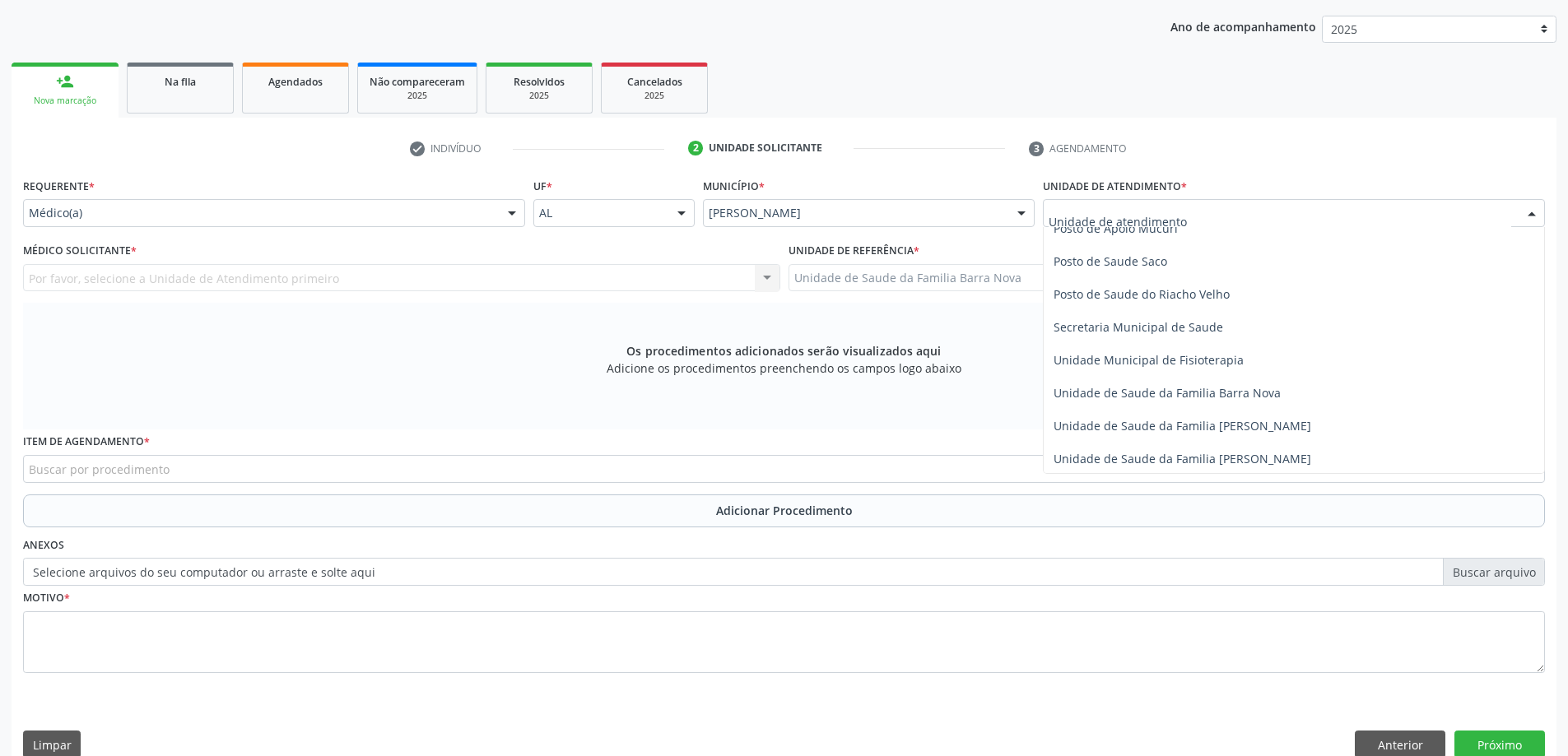
scroll to position [741, 0]
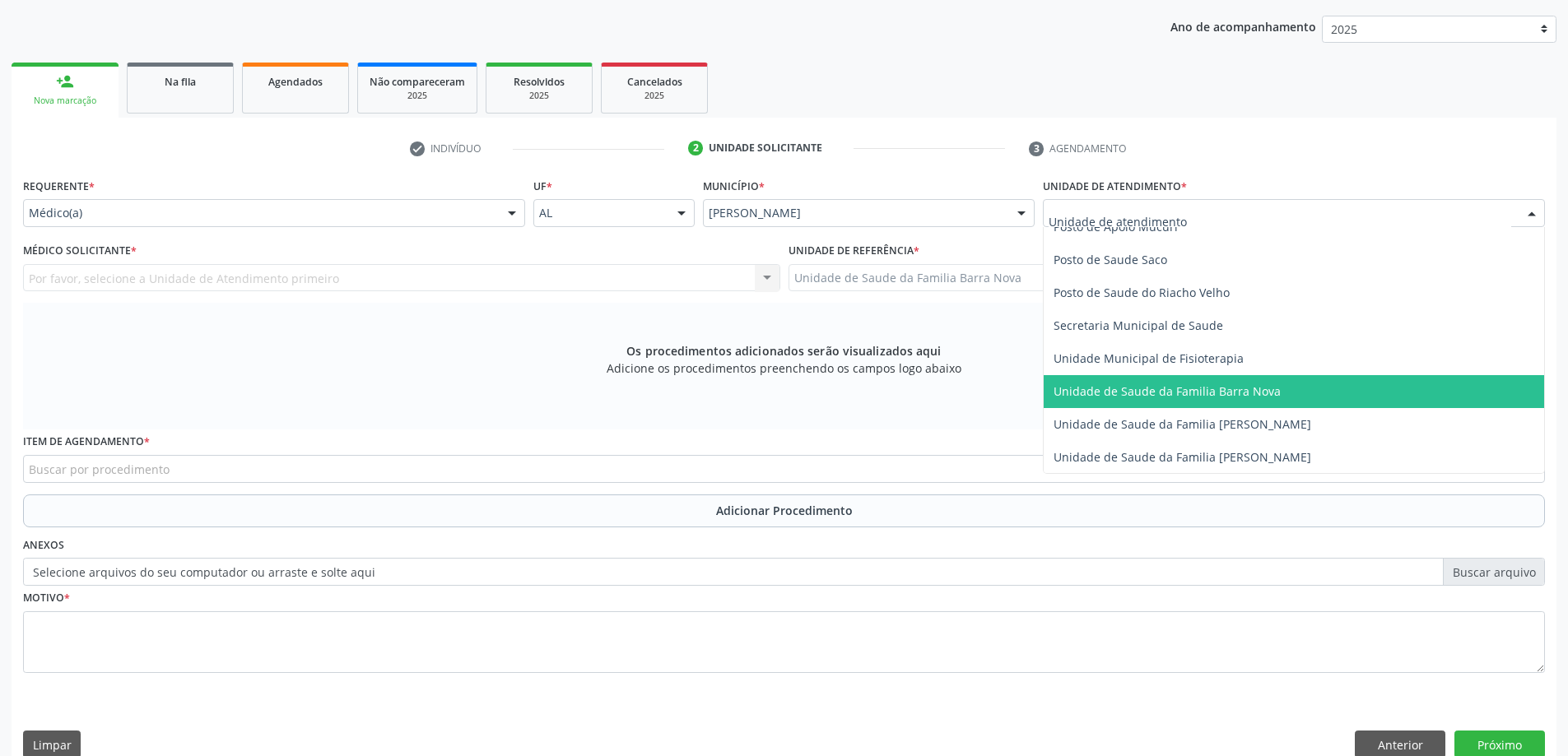
click at [1233, 388] on span "Unidade de Saude da Familia Barra Nova" at bounding box center [1167, 390] width 227 height 15
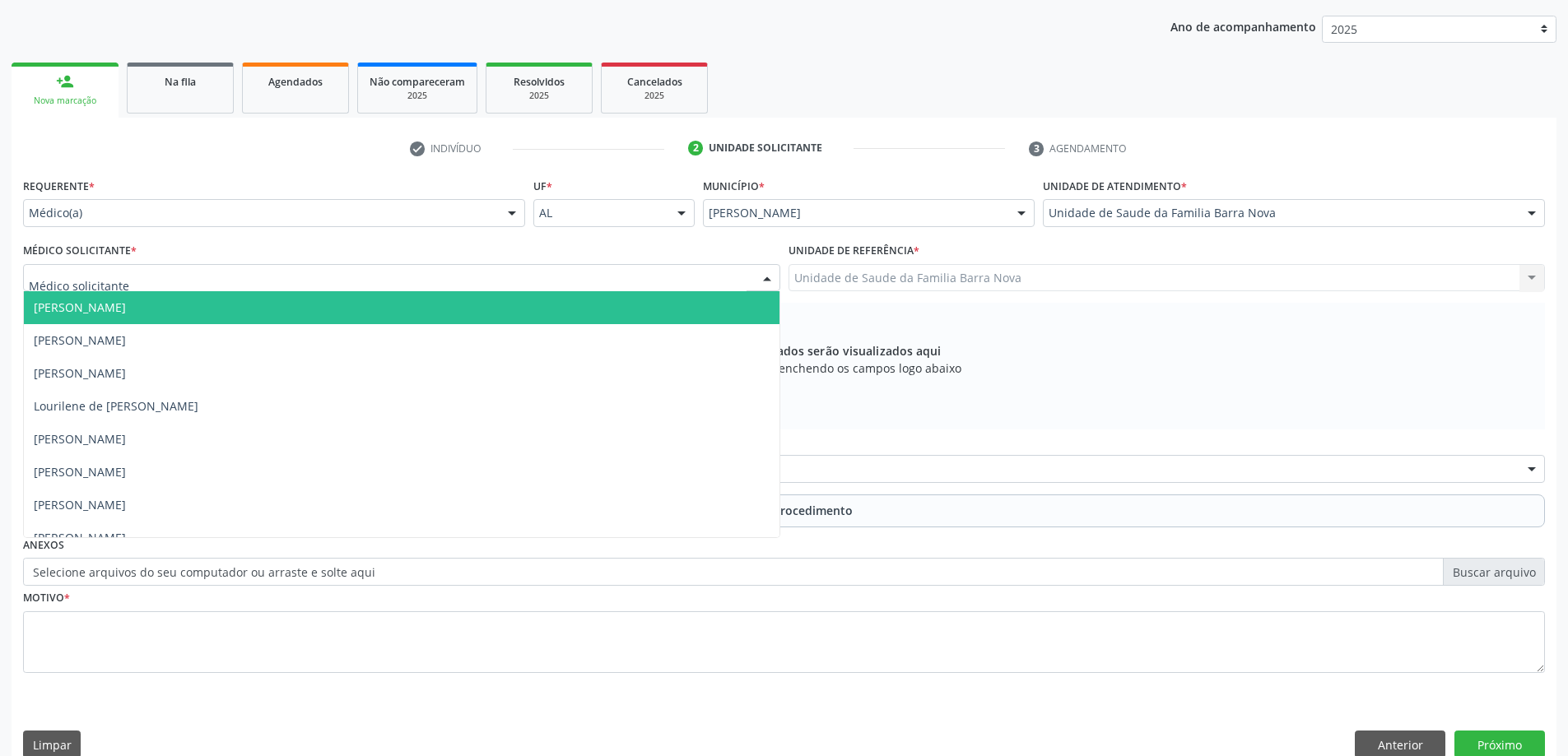
click at [578, 283] on div at bounding box center [401, 278] width 757 height 28
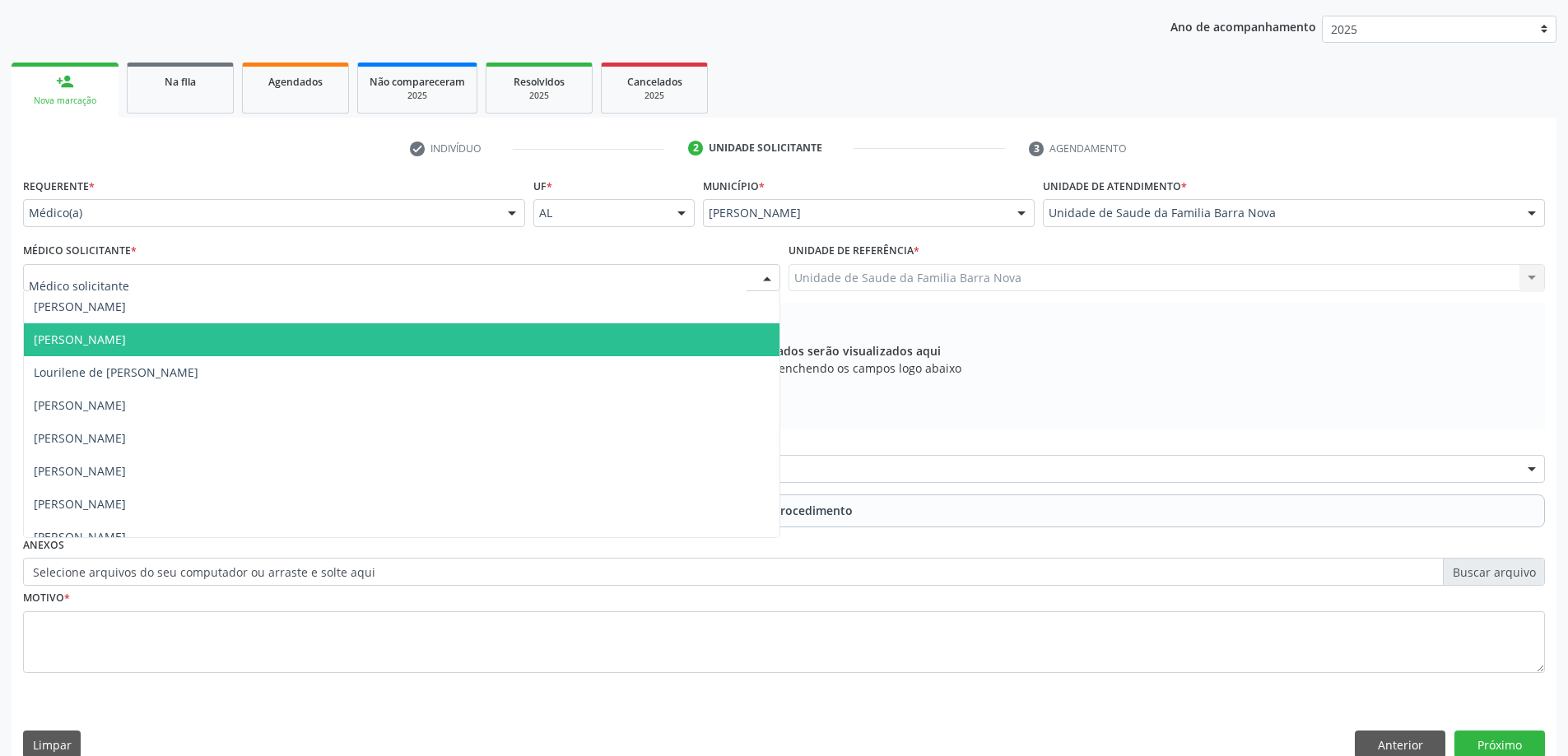
scroll to position [50, 0]
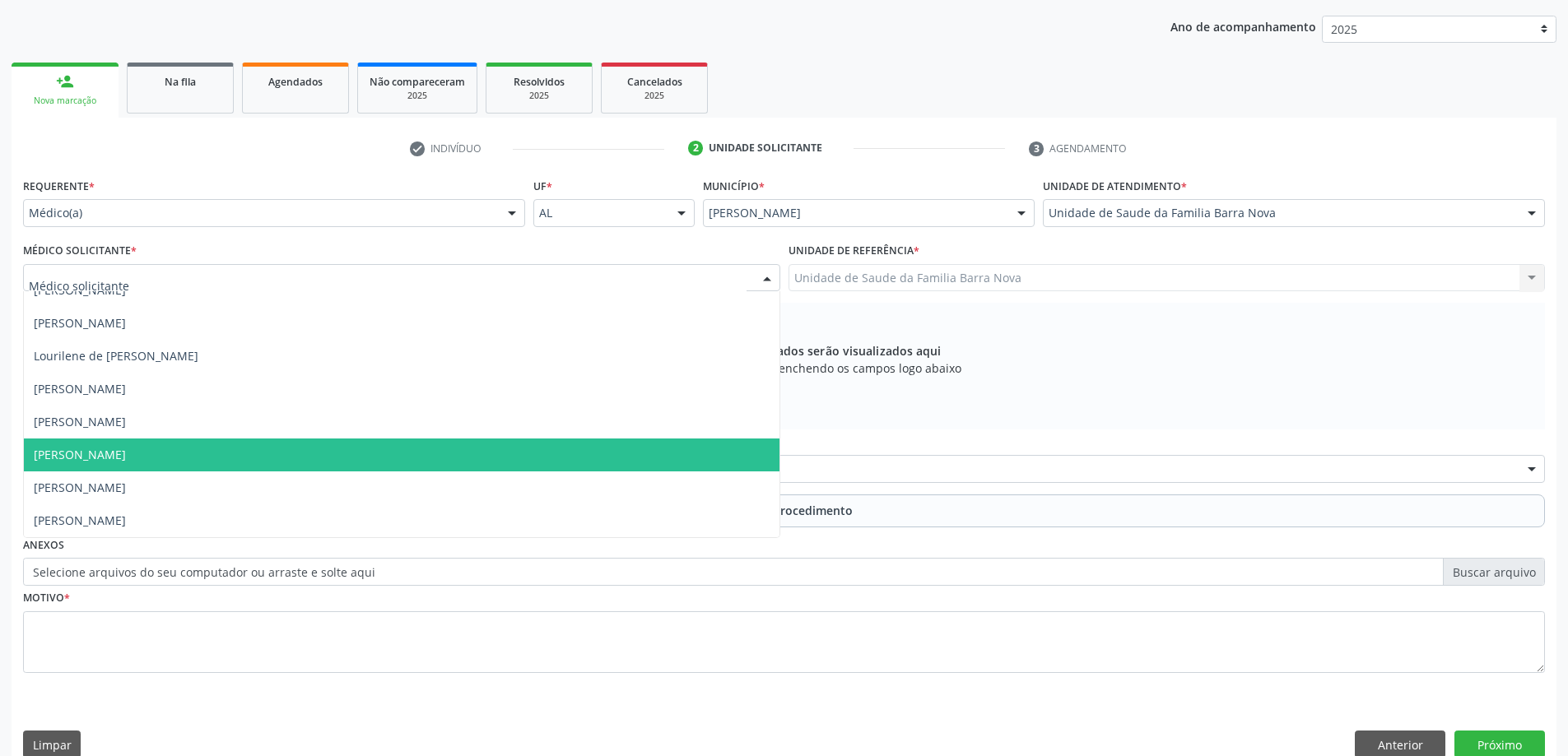
click at [470, 460] on span "[PERSON_NAME]" at bounding box center [401, 455] width 755 height 33
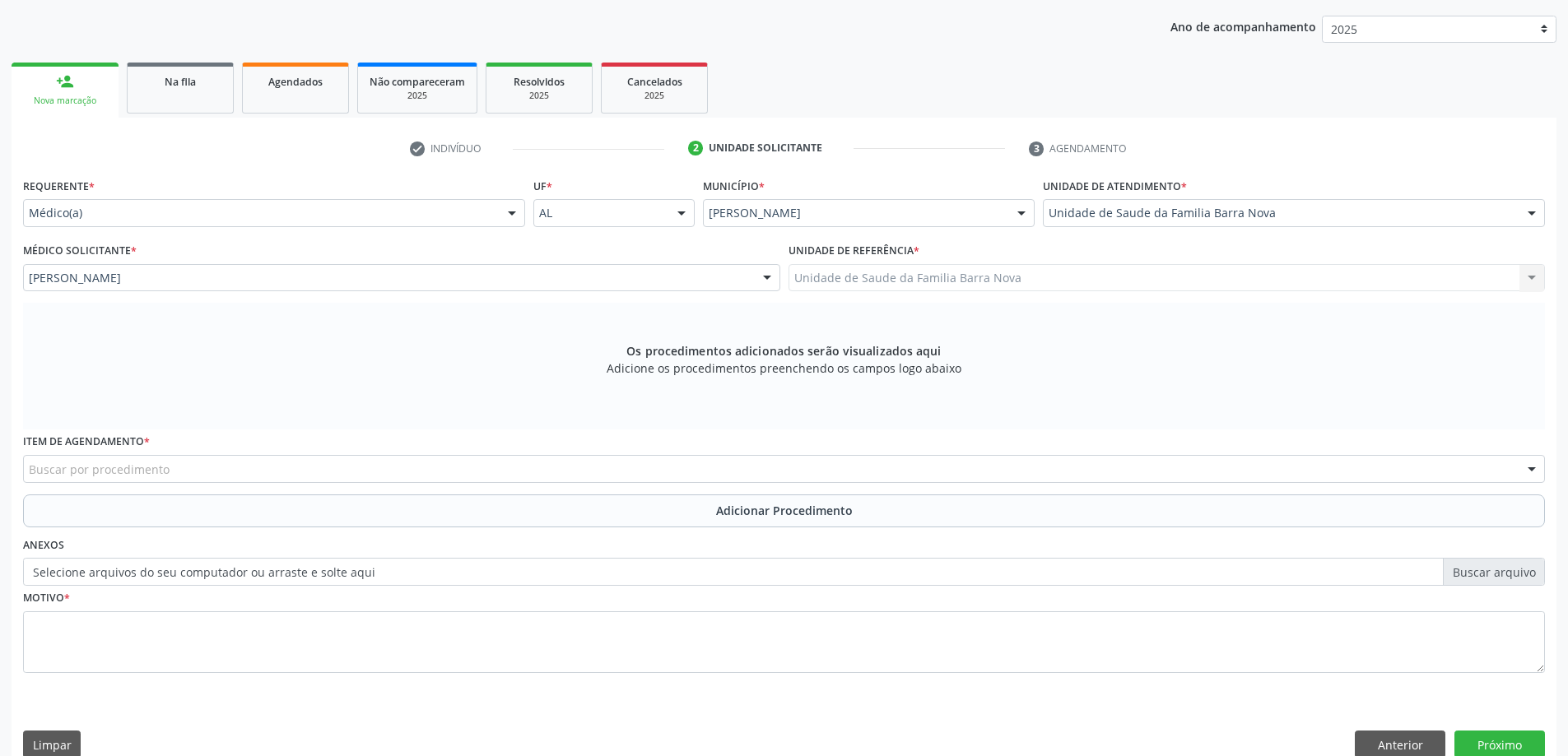
click at [486, 474] on div "Buscar por procedimento" at bounding box center [784, 468] width 1522 height 28
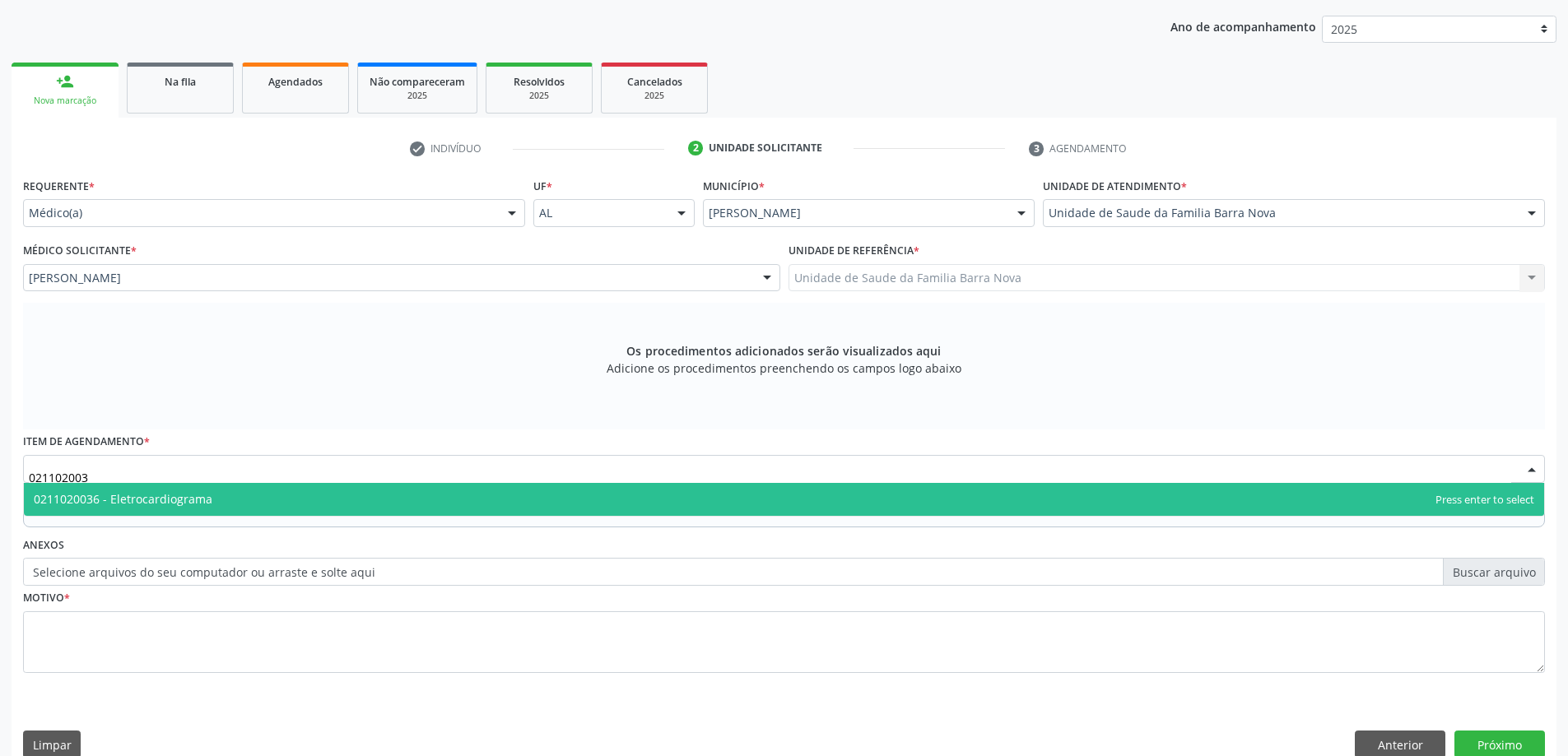
type input "0211020036"
click at [473, 507] on span "0211020036 - Eletrocardiograma" at bounding box center [784, 499] width 1520 height 33
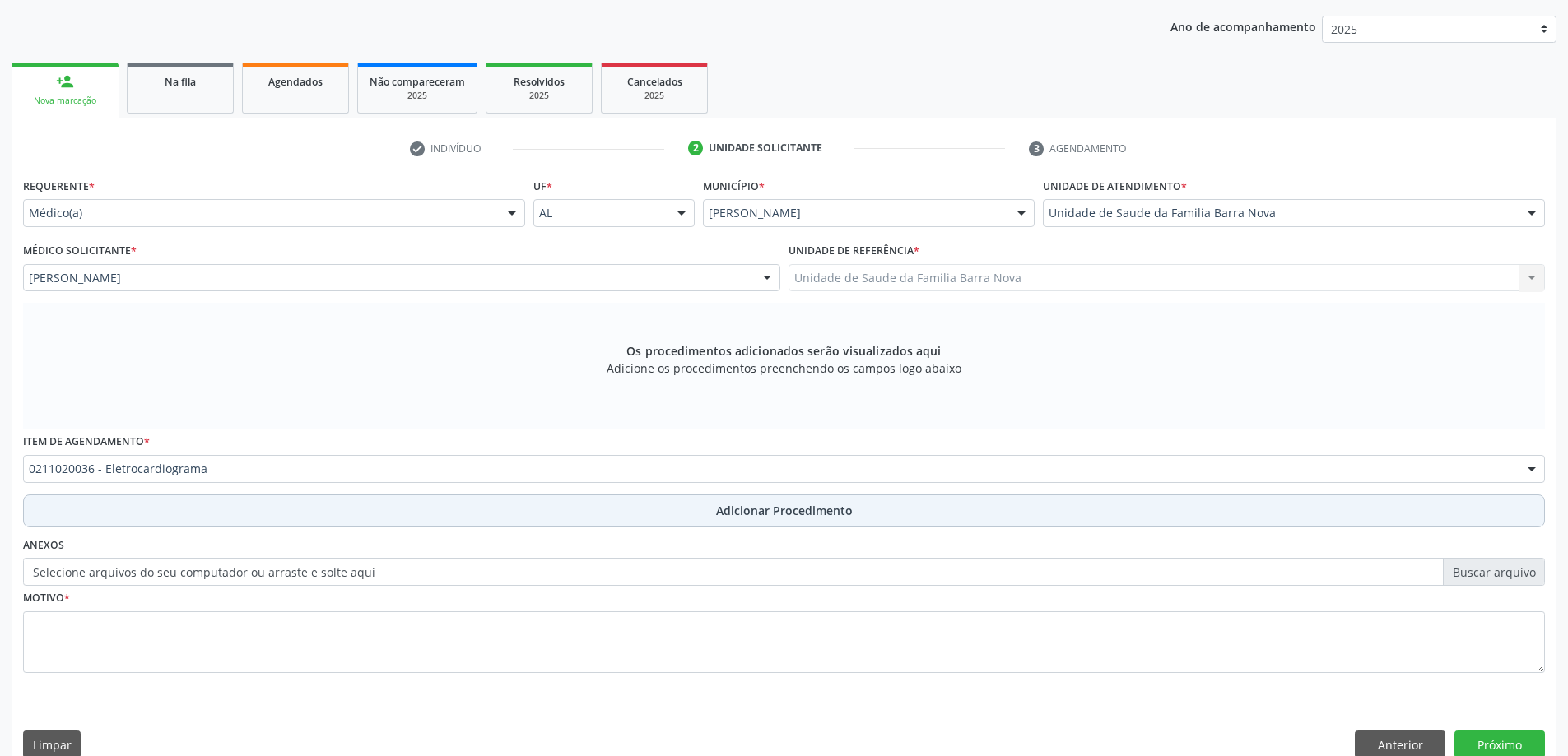
click at [731, 518] on span "Adicionar Procedimento" at bounding box center [784, 510] width 137 height 17
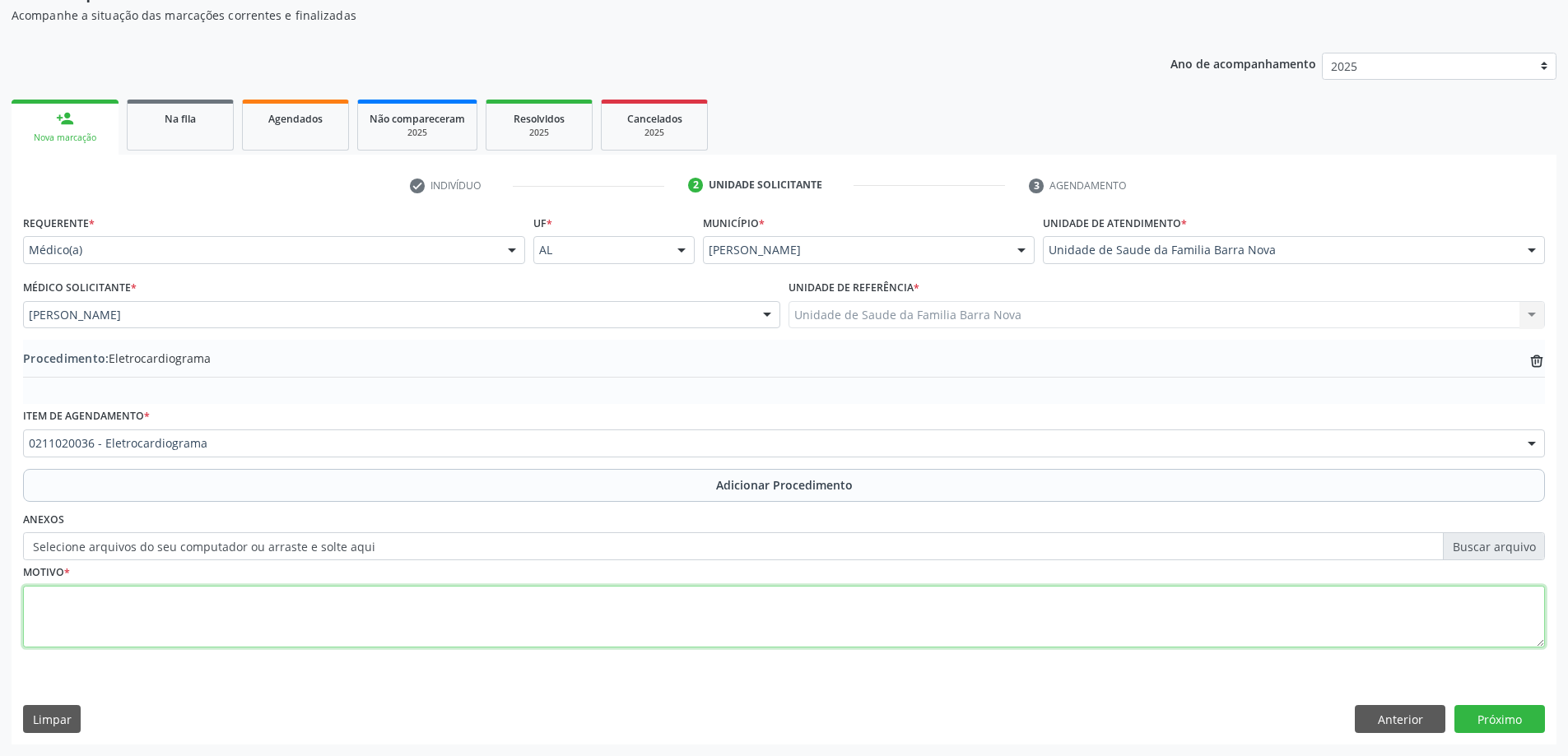
click at [365, 613] on textarea at bounding box center [784, 617] width 1522 height 62
type textarea "Rotina"
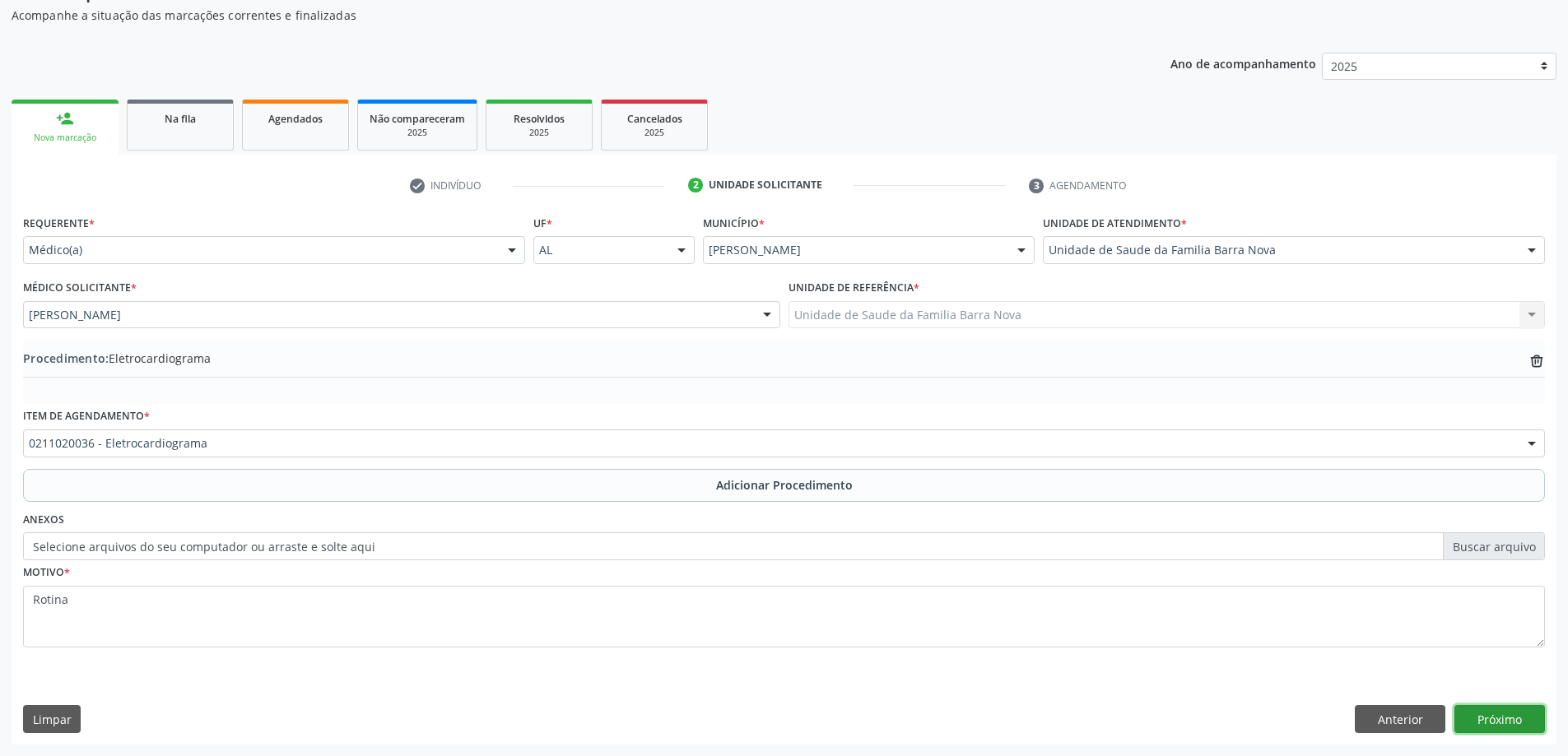
click at [1495, 719] on button "Próximo" at bounding box center [1500, 719] width 91 height 28
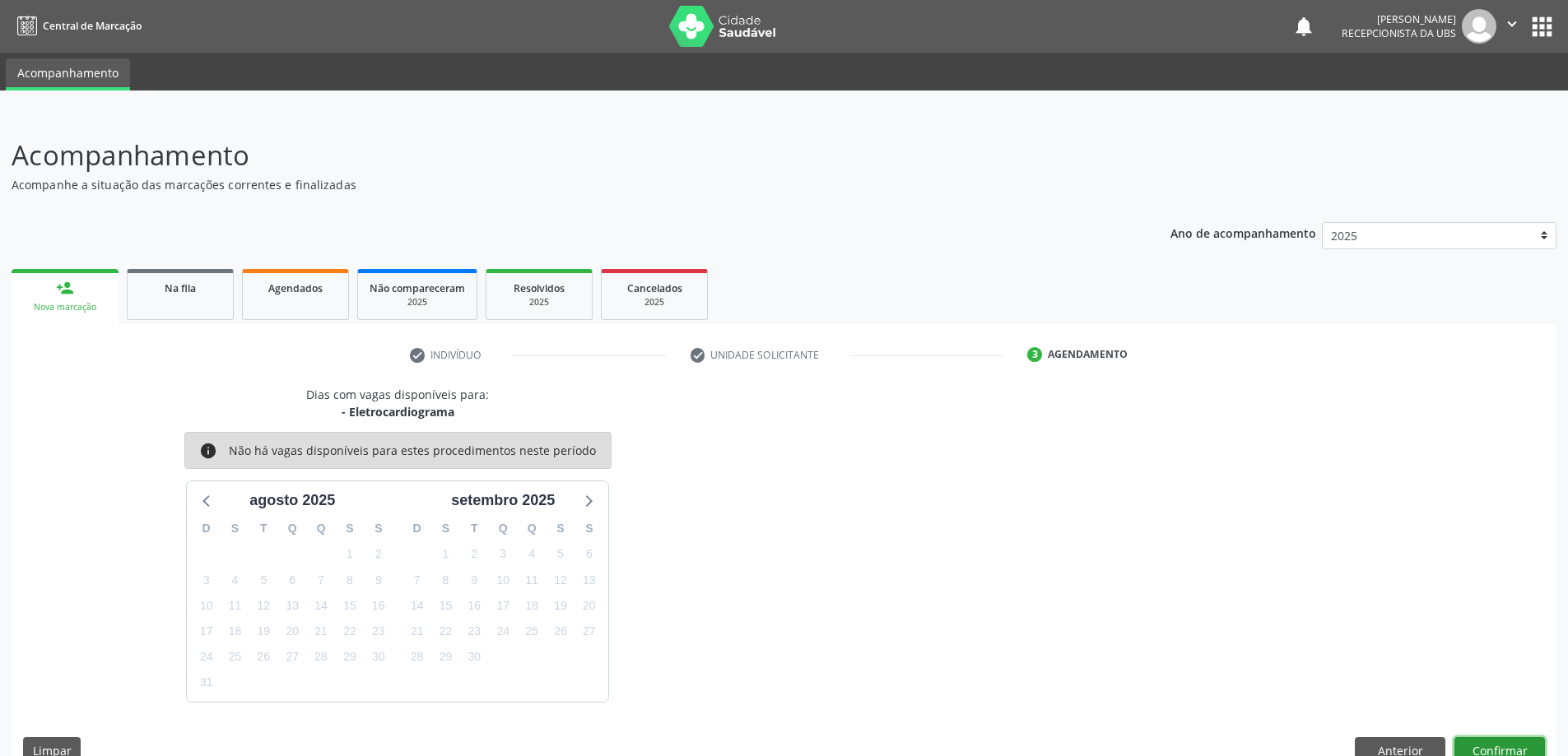
click at [1503, 746] on button "Confirmar" at bounding box center [1500, 751] width 91 height 28
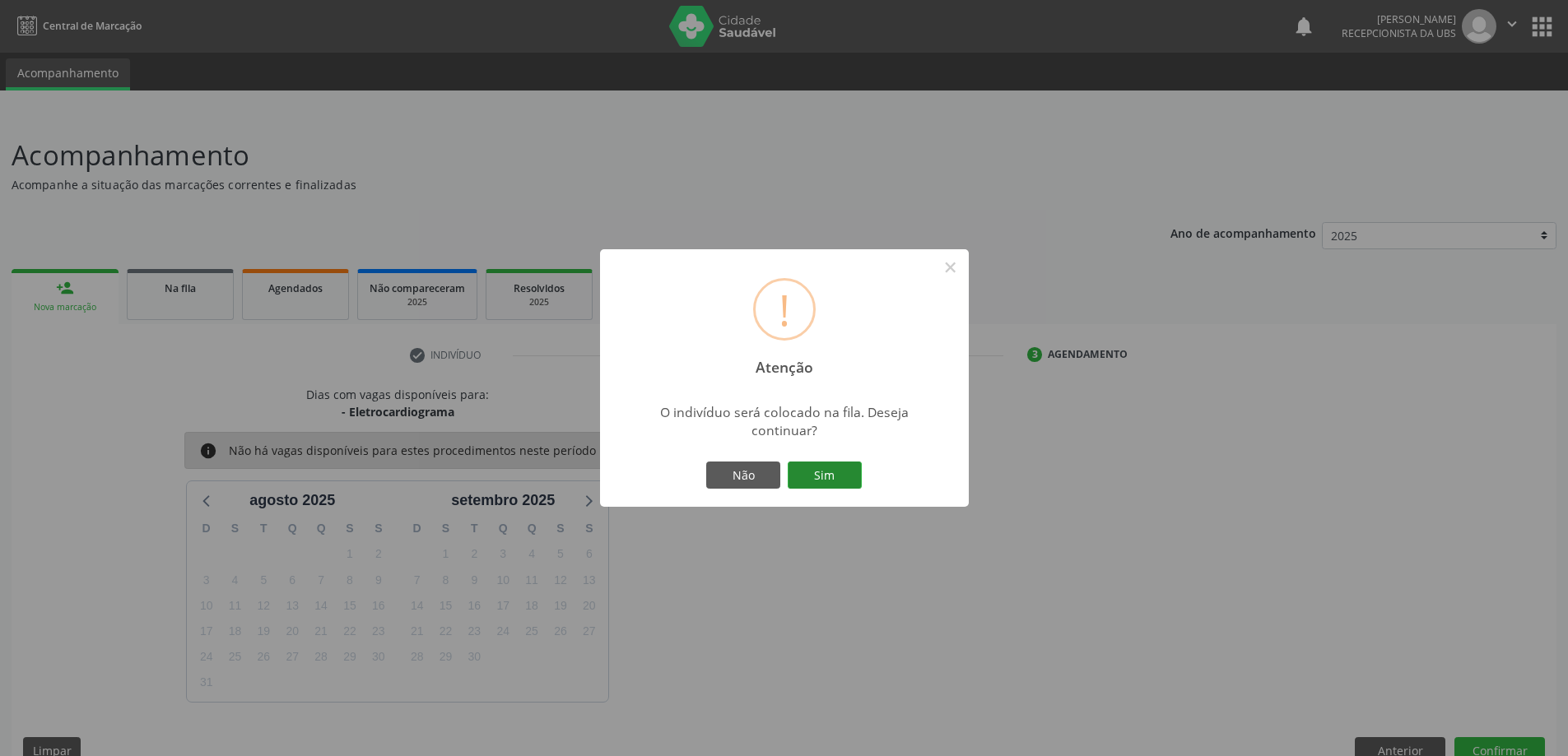
click at [822, 483] on button "Sim" at bounding box center [825, 475] width 74 height 28
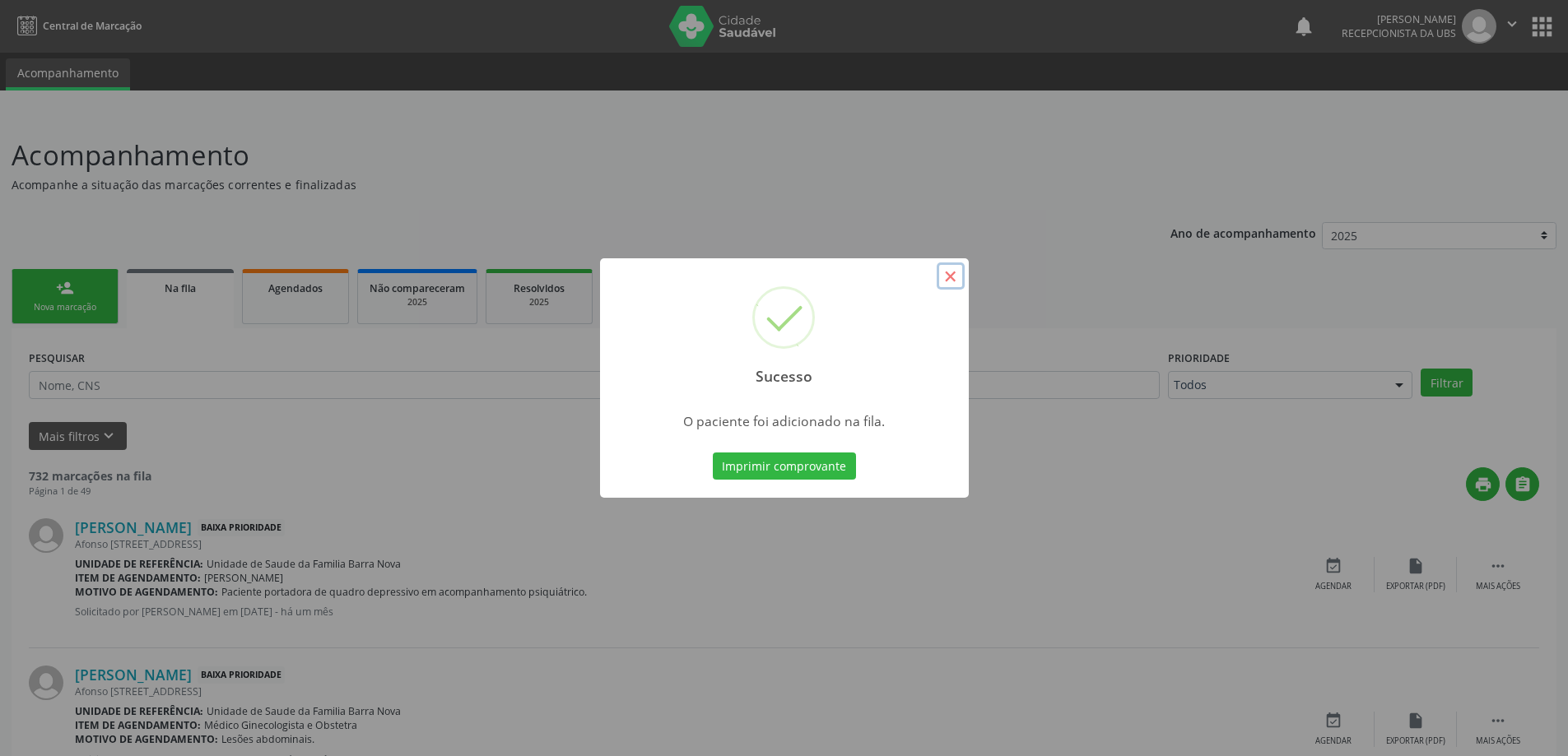
click at [943, 273] on button "×" at bounding box center [950, 276] width 28 height 28
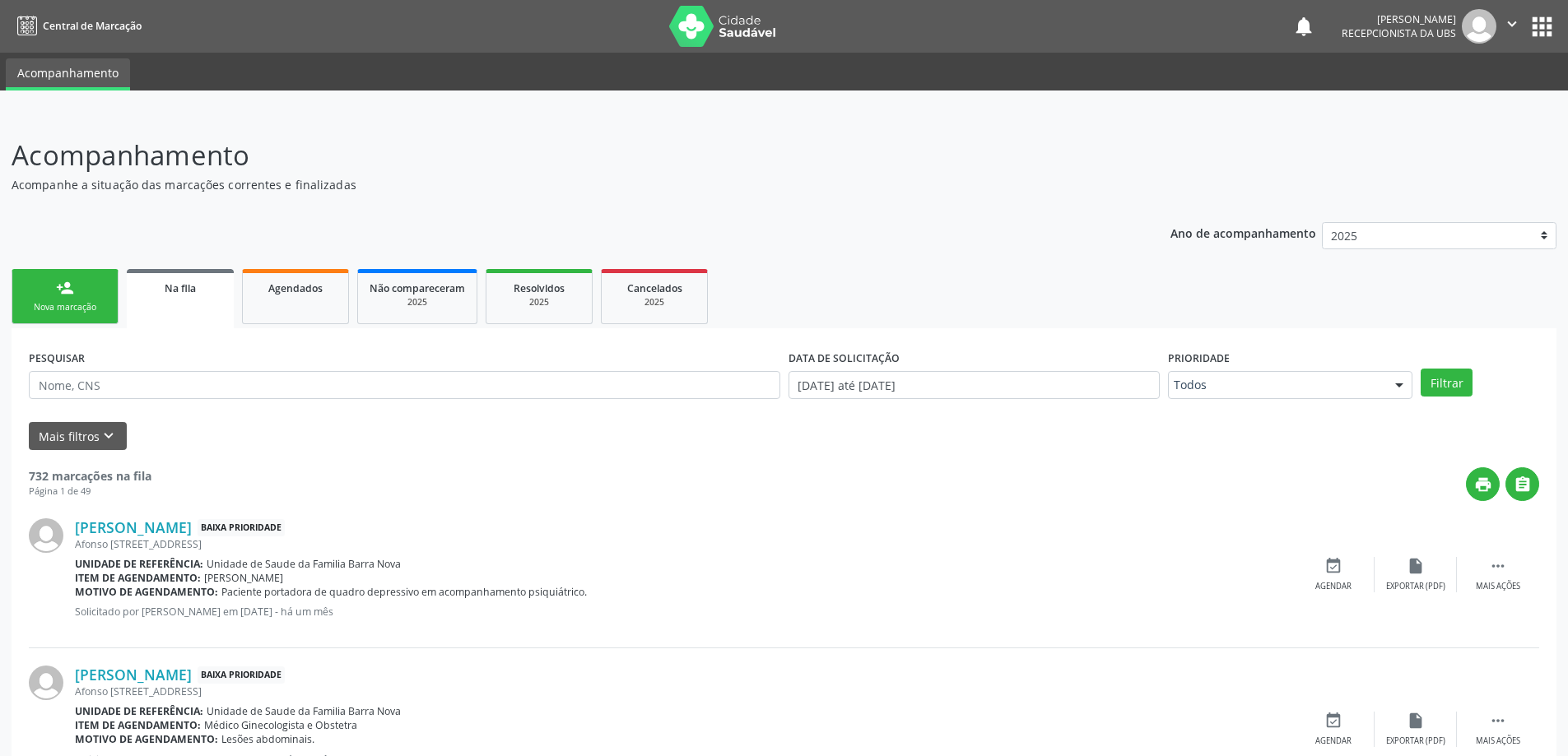
click at [91, 301] on div "Nova marcação" at bounding box center [64, 308] width 82 height 13
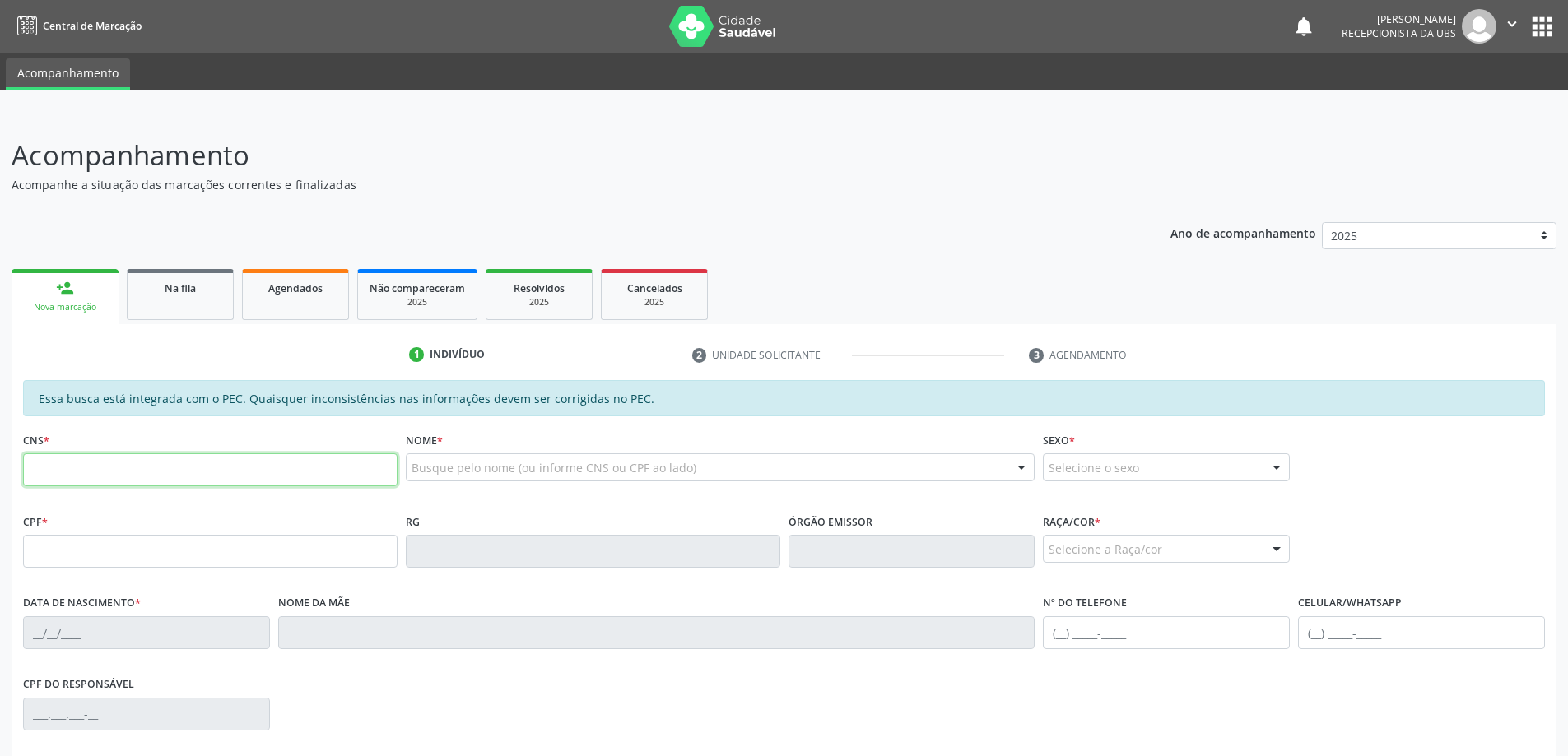
click at [129, 472] on input "text" at bounding box center [209, 470] width 374 height 33
type input "702 5093 4343 8237"
type input "851.508.358-20"
type input "22/10/1952"
type input "Maria Freitas"
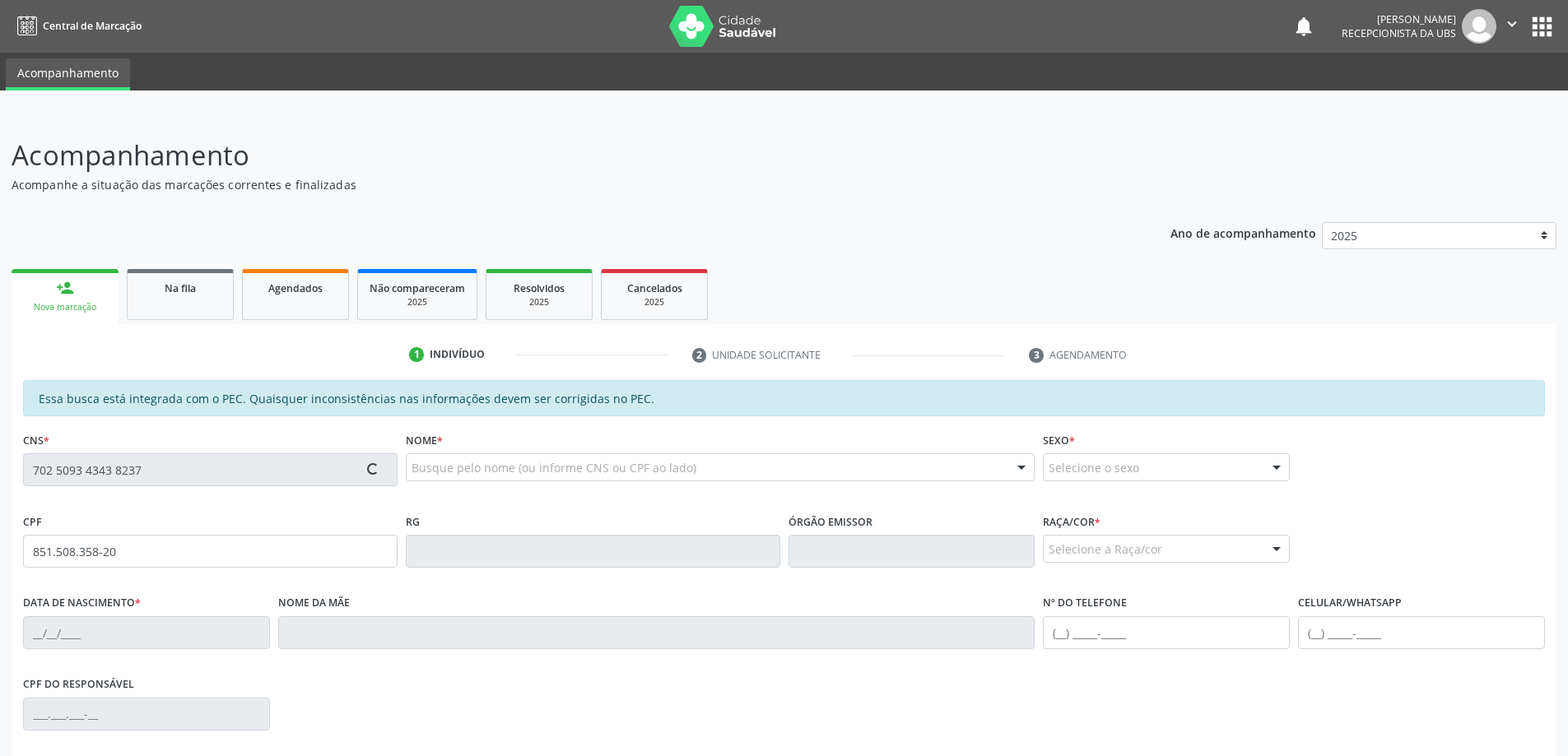
type input "(82) 98738-6526"
type input "227"
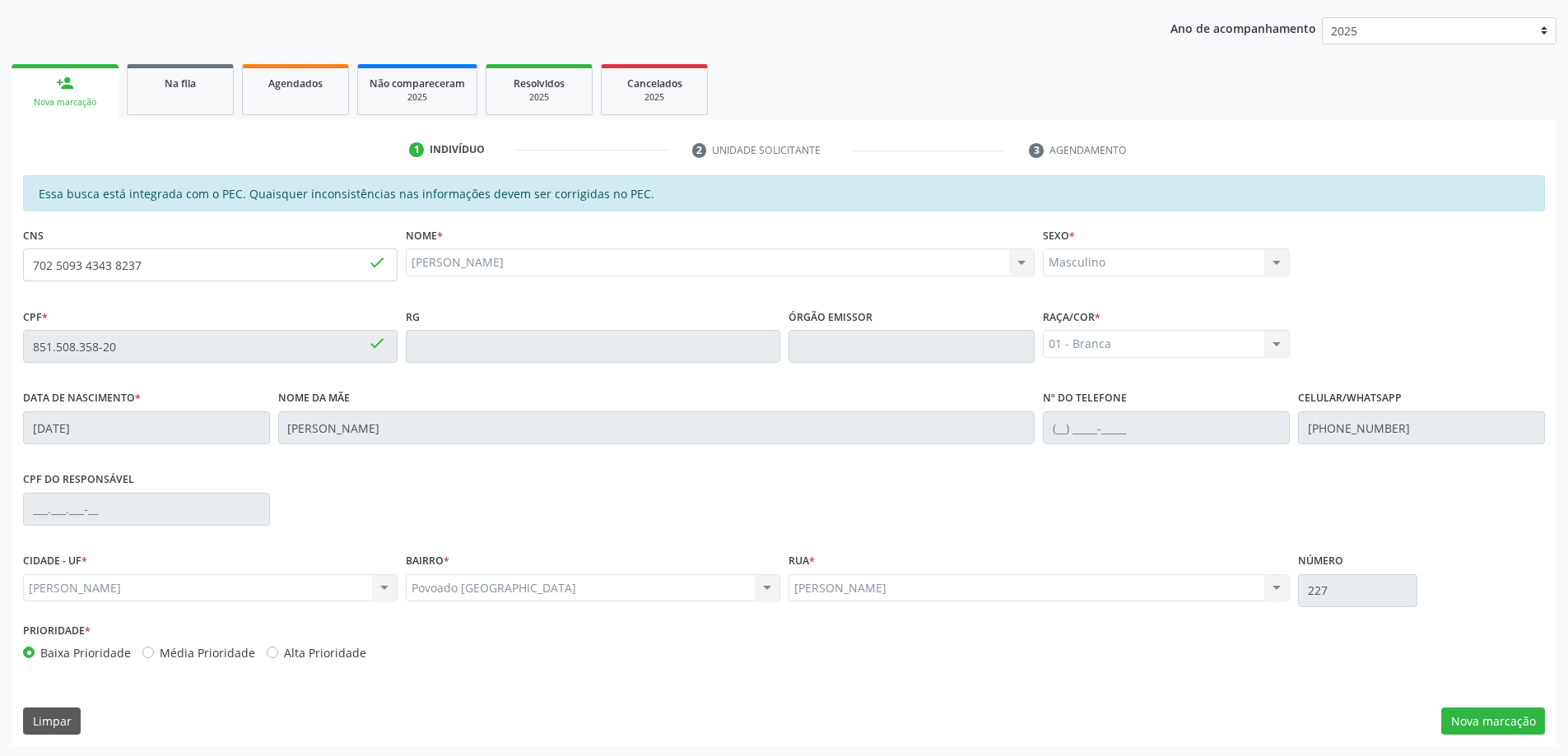
scroll to position [206, 0]
click at [1477, 714] on button "Nova marcação" at bounding box center [1493, 720] width 103 height 28
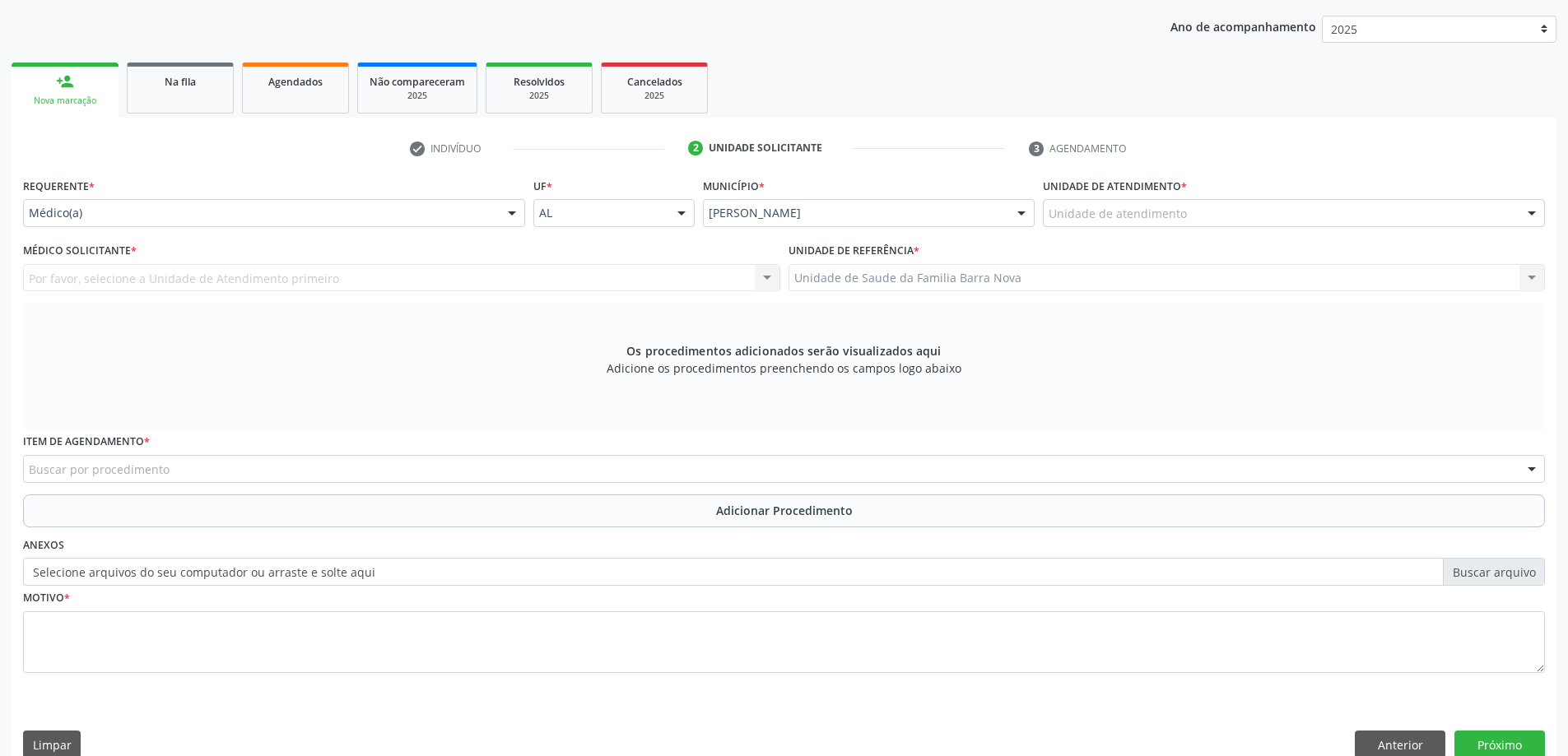
click at [1190, 208] on div "Unidade de atendimento" at bounding box center [1294, 213] width 502 height 28
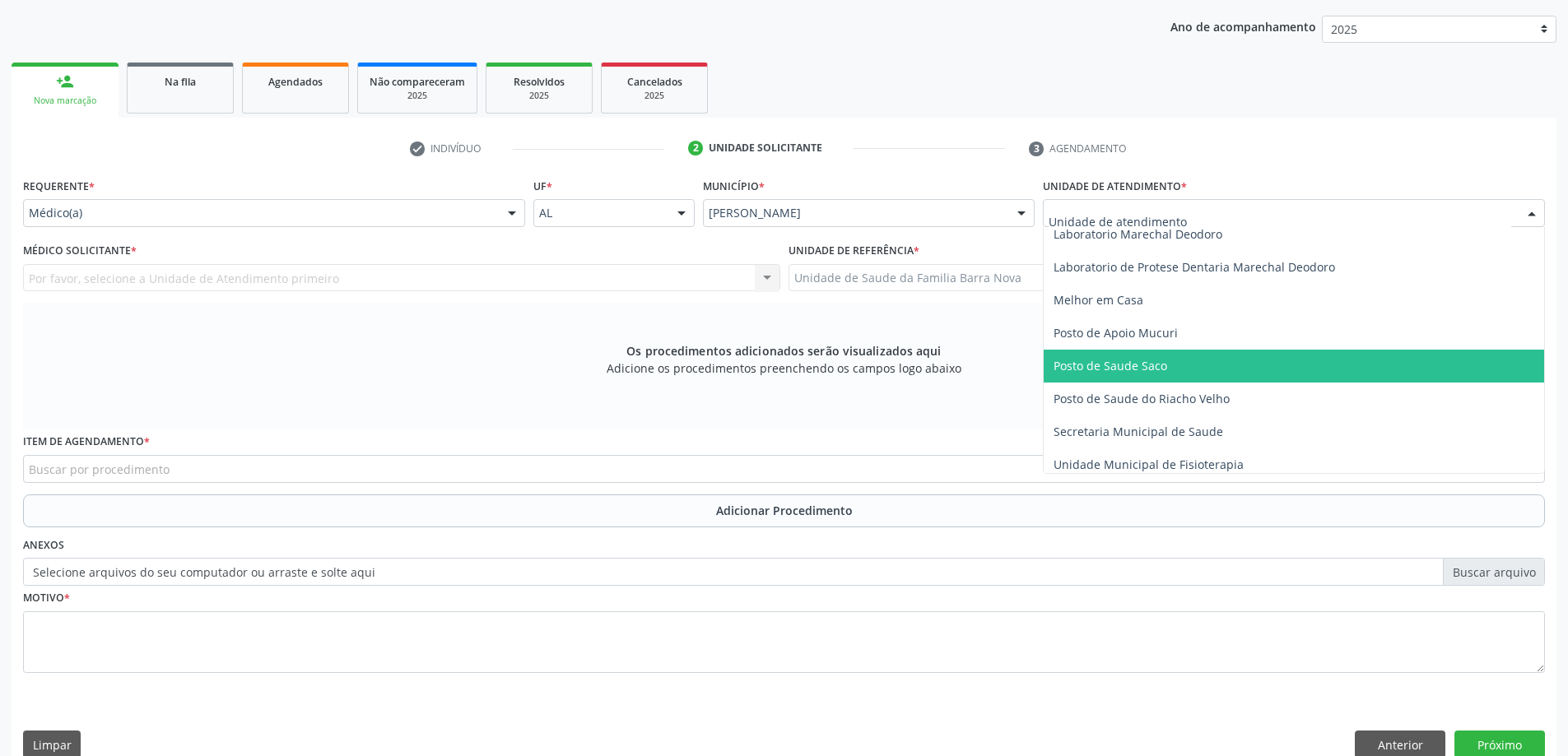
scroll to position [741, 0]
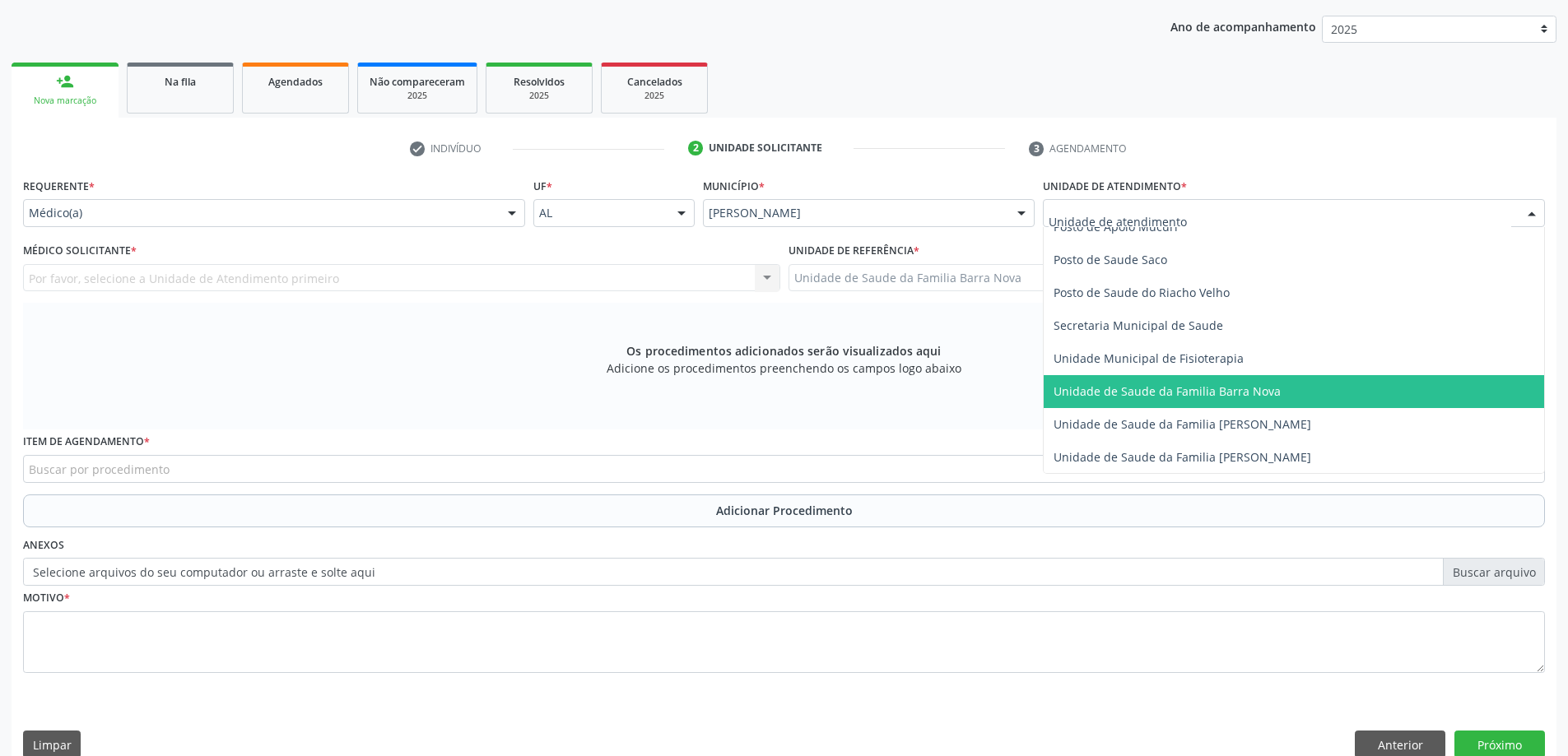
click at [1194, 401] on span "Unidade de Saude da Familia Barra Nova" at bounding box center [1294, 391] width 500 height 33
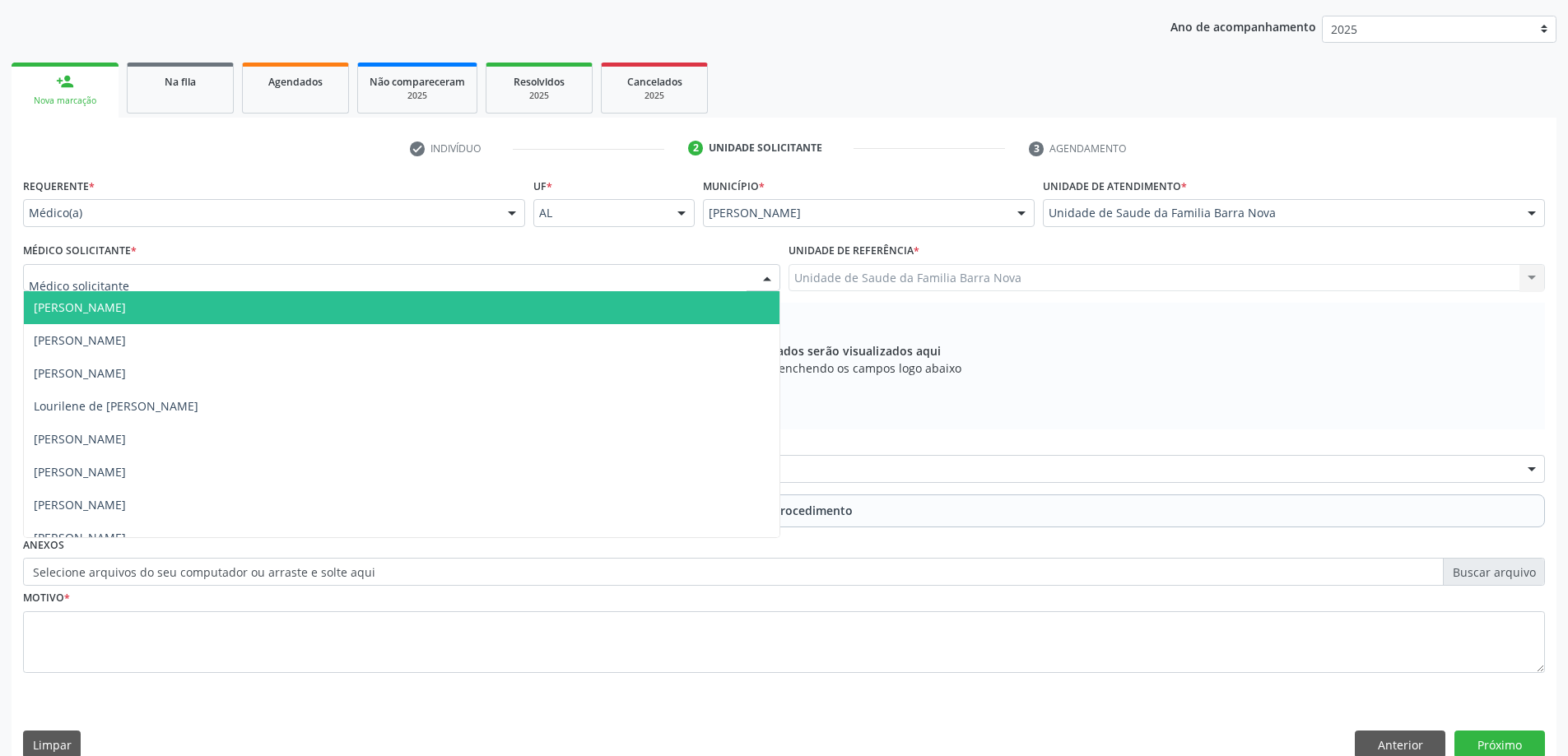
click at [341, 289] on div at bounding box center [401, 278] width 757 height 28
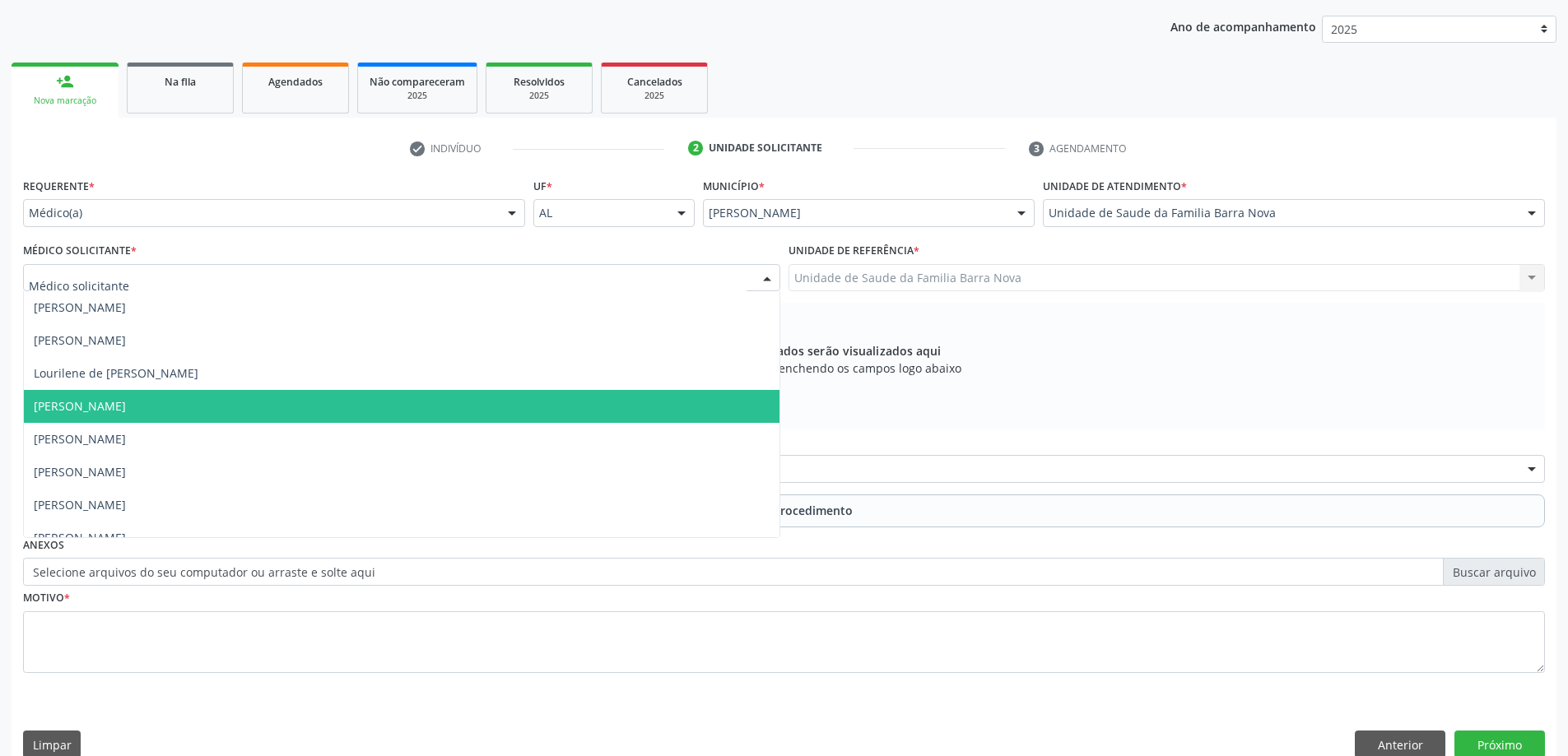
scroll to position [50, 0]
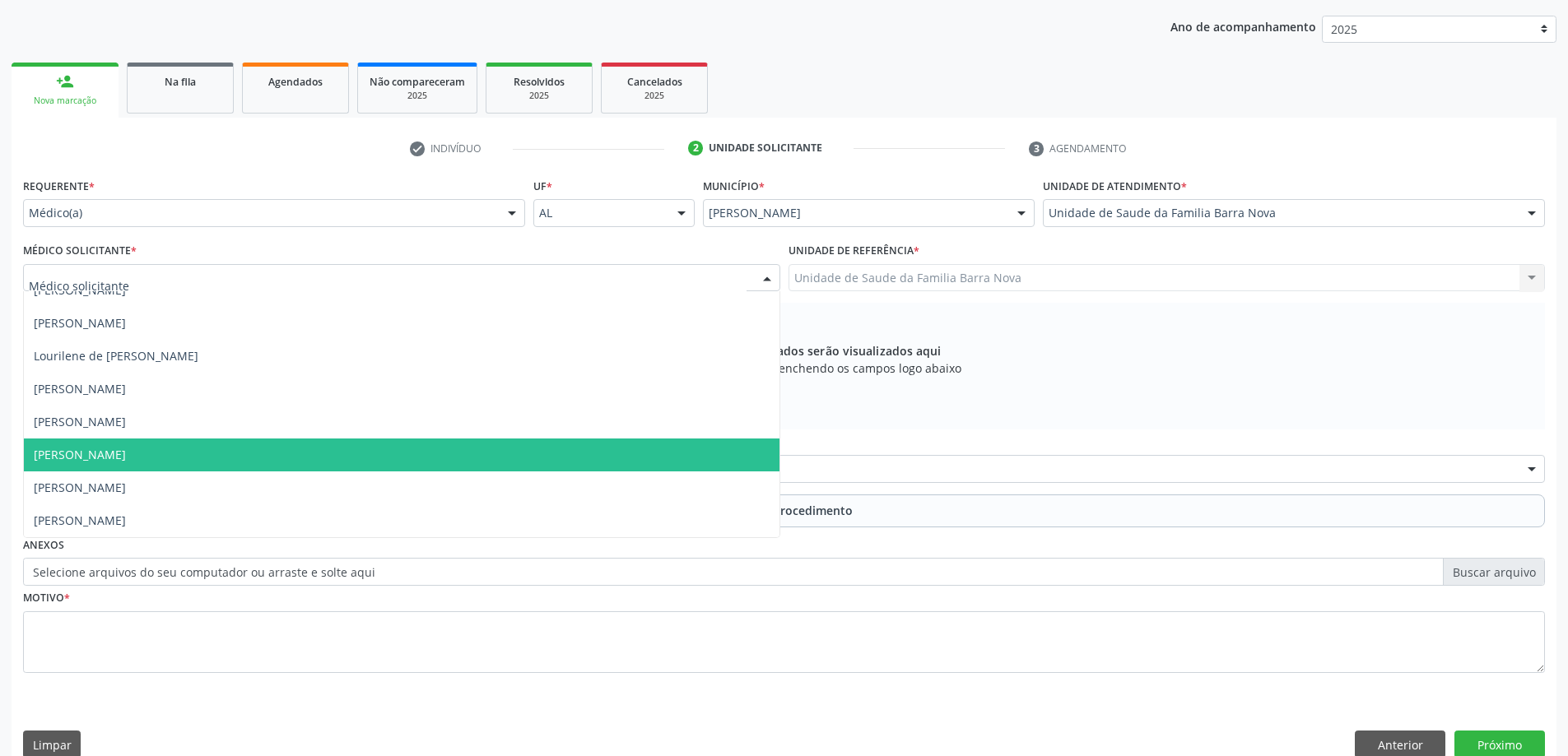
click at [296, 462] on span "[PERSON_NAME]" at bounding box center [401, 455] width 755 height 33
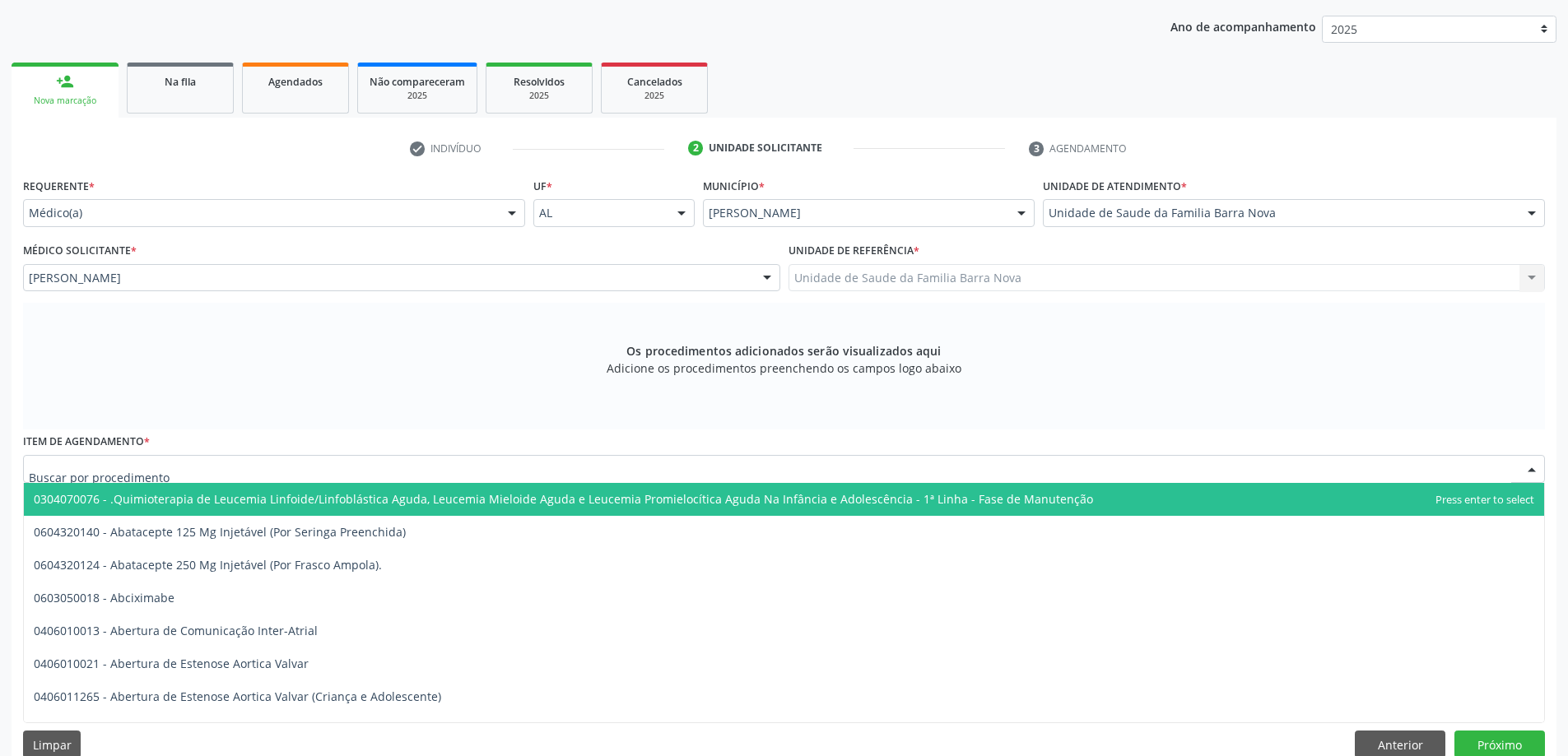
click at [281, 468] on div at bounding box center [784, 468] width 1522 height 28
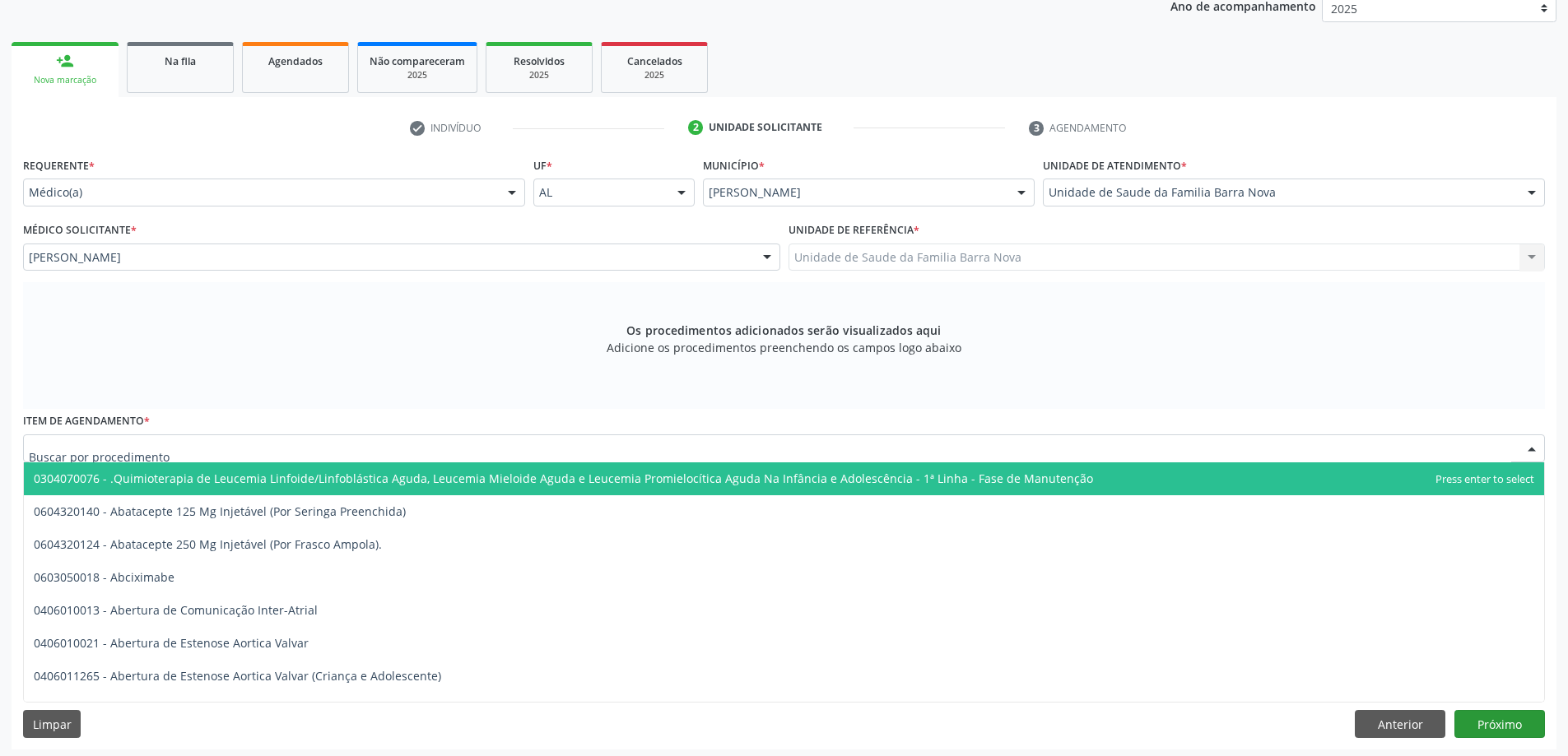
scroll to position [232, 0]
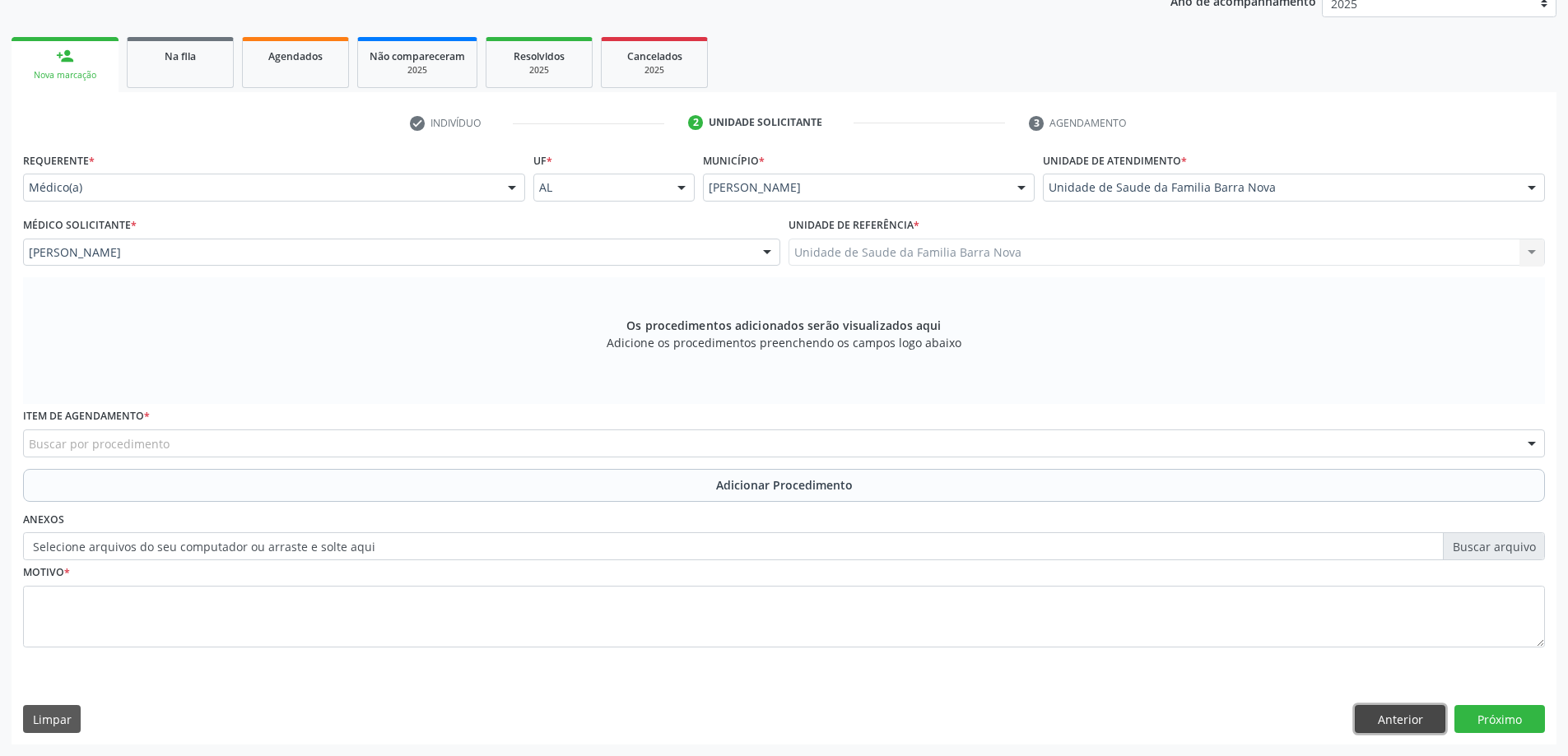
click at [1405, 720] on button "Anterior" at bounding box center [1400, 719] width 91 height 28
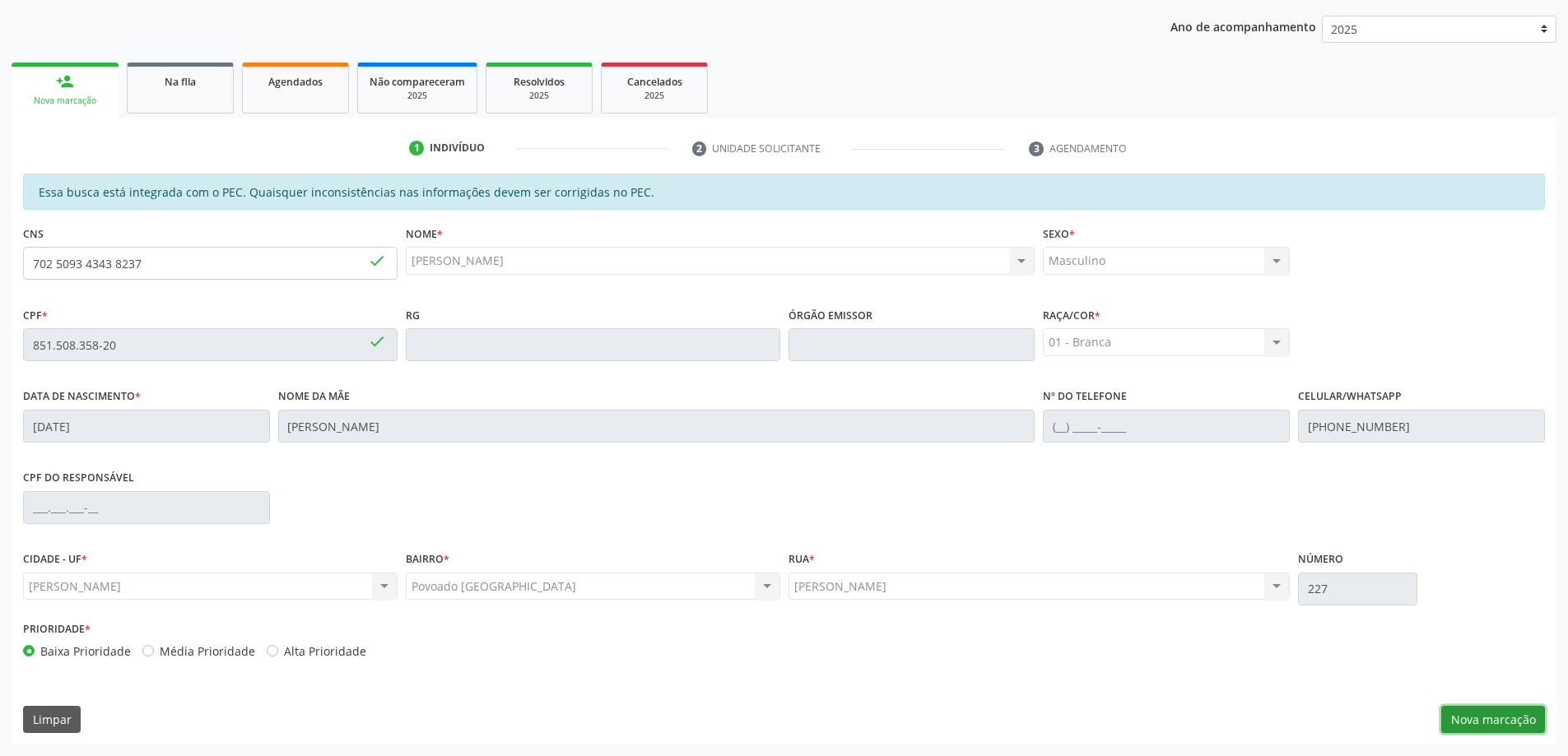
click at [1501, 723] on button "Nova marcação" at bounding box center [1493, 720] width 103 height 28
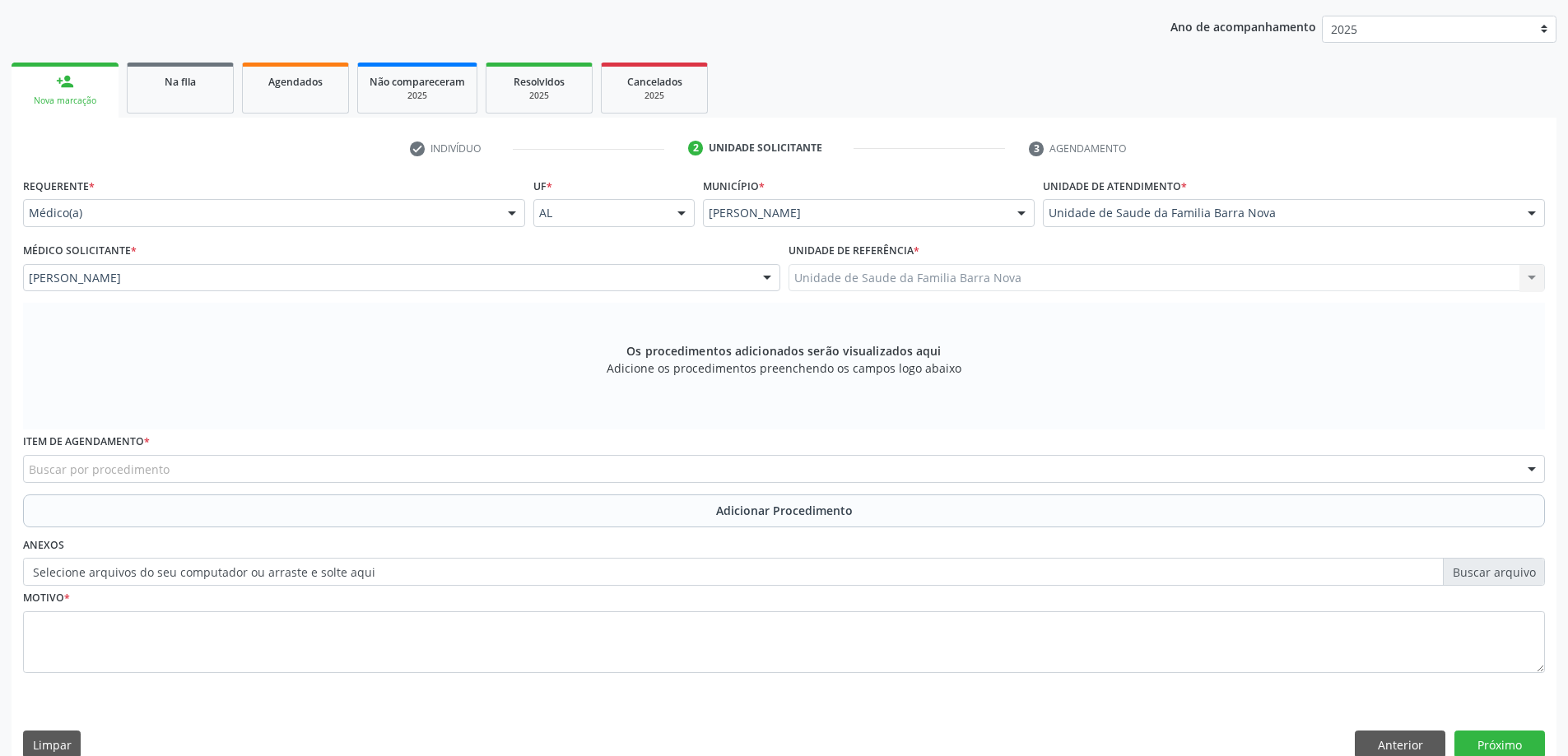
click at [301, 474] on div "Buscar por procedimento" at bounding box center [784, 468] width 1522 height 28
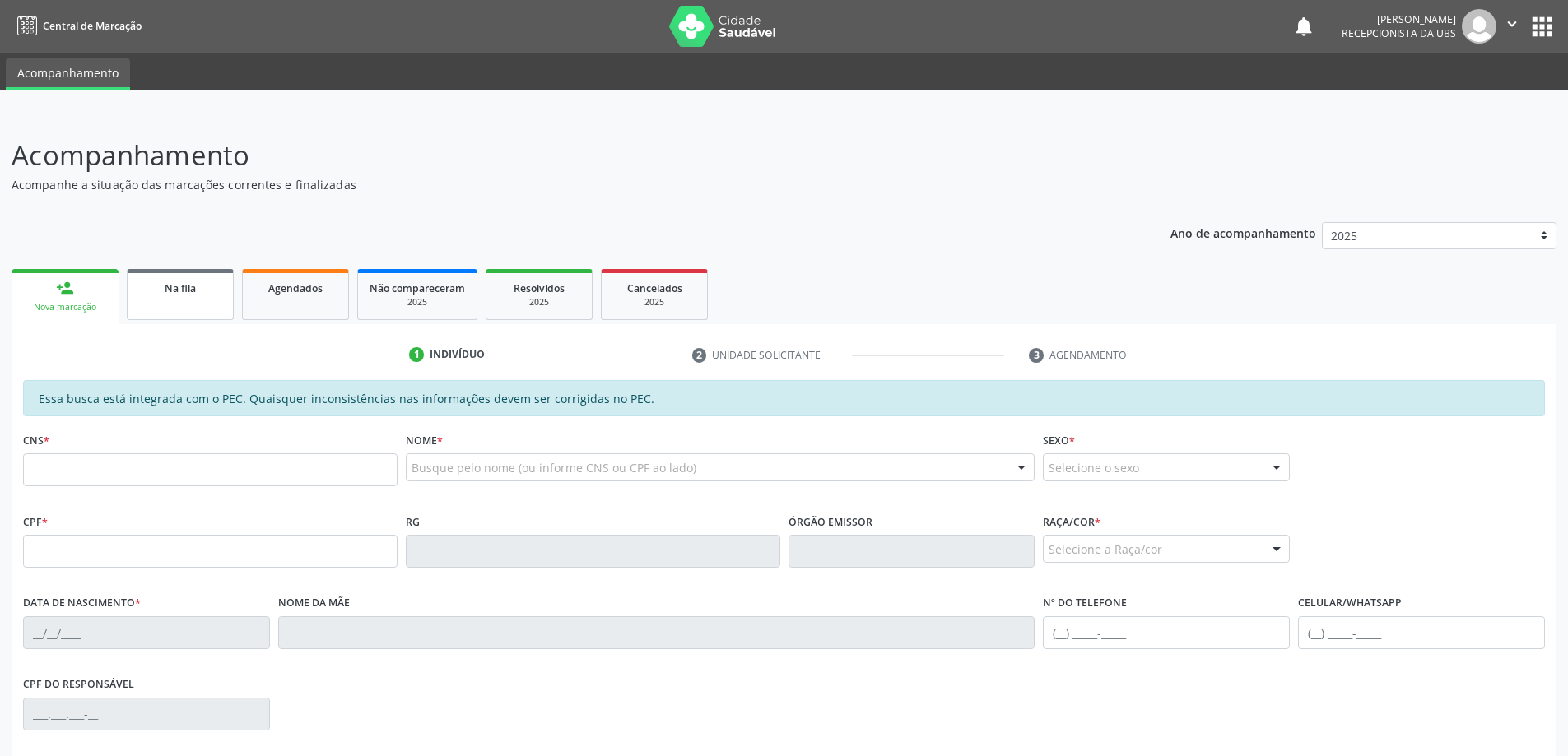
click at [205, 282] on div "Na fila" at bounding box center [180, 287] width 82 height 17
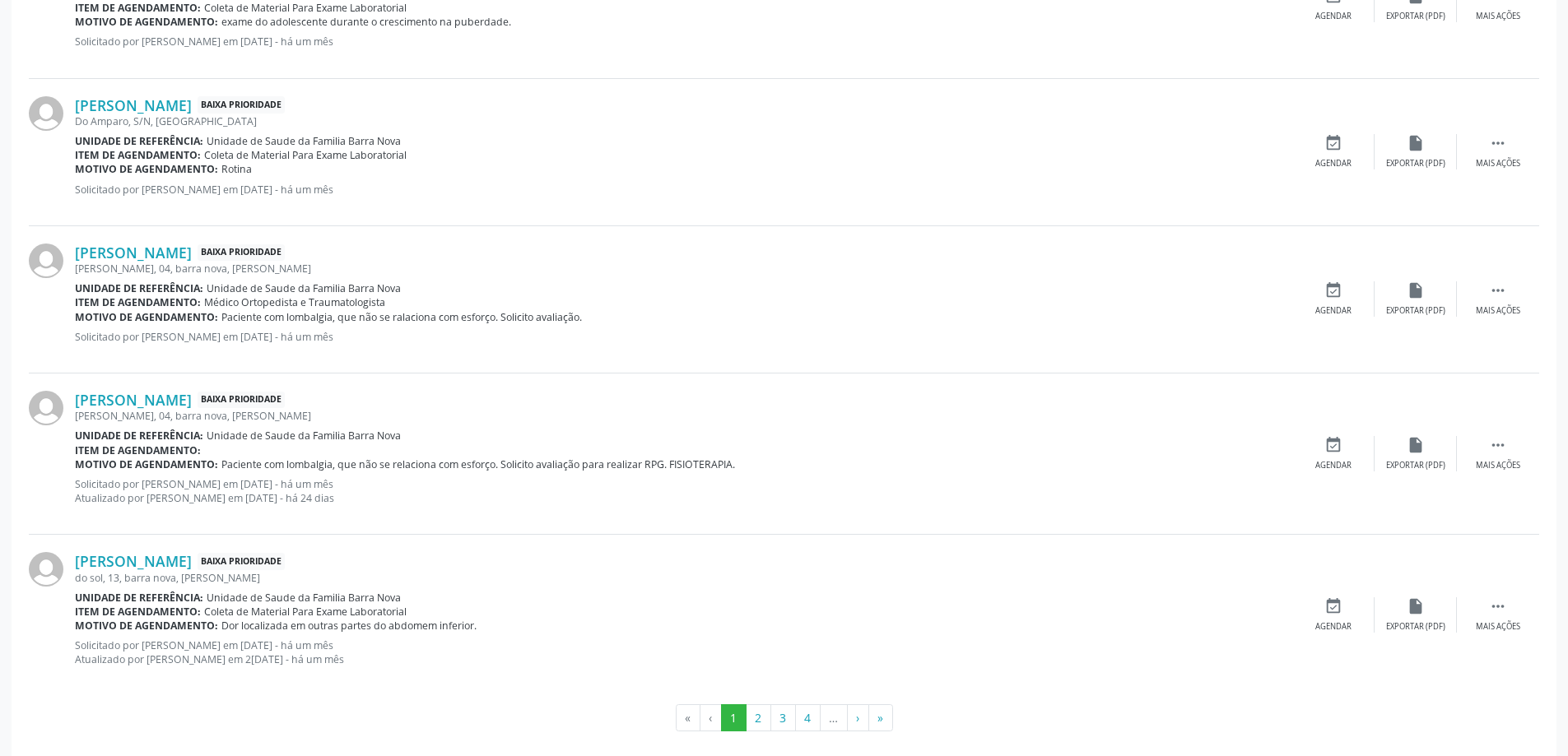
scroll to position [2074, 0]
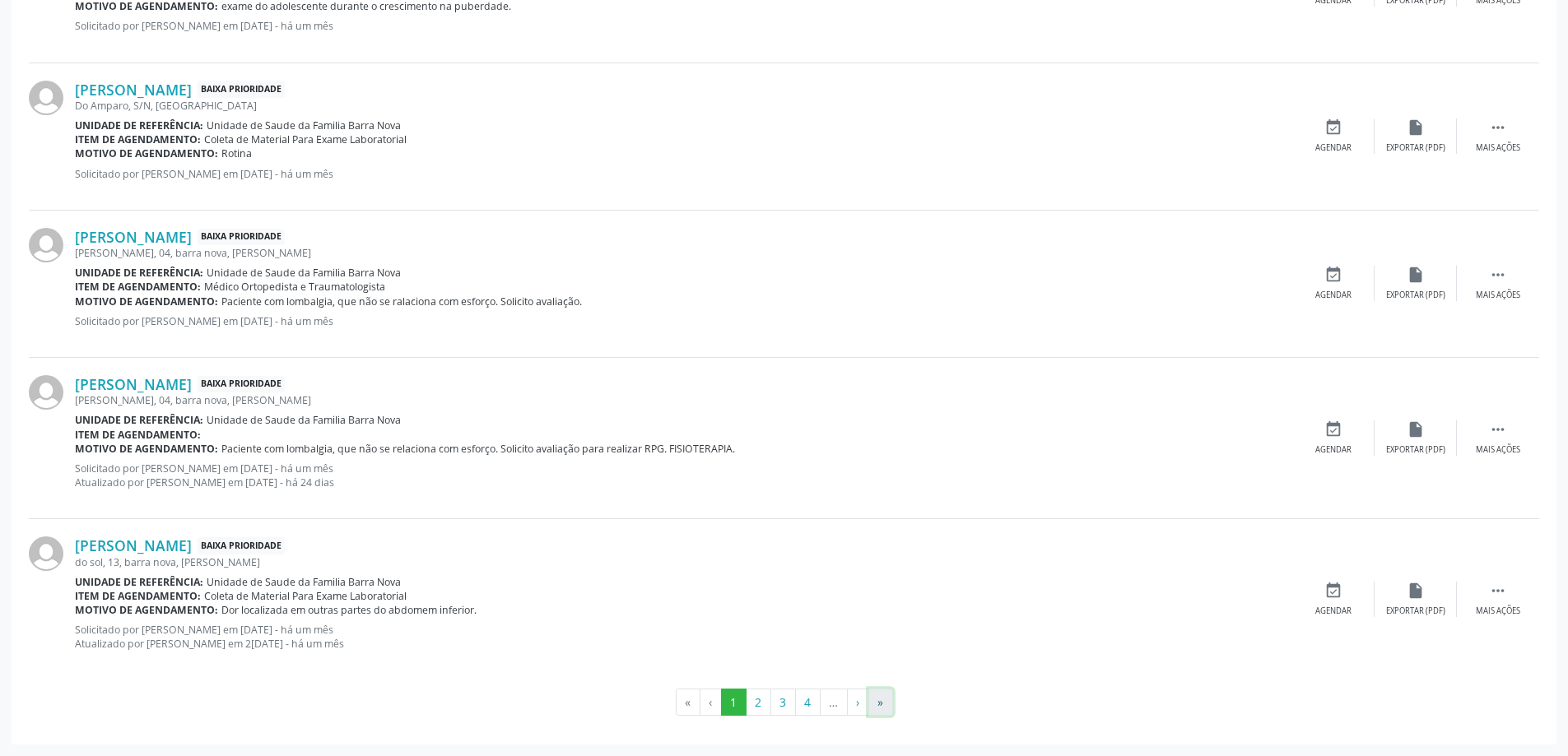
click at [878, 703] on button "»" at bounding box center [880, 703] width 24 height 28
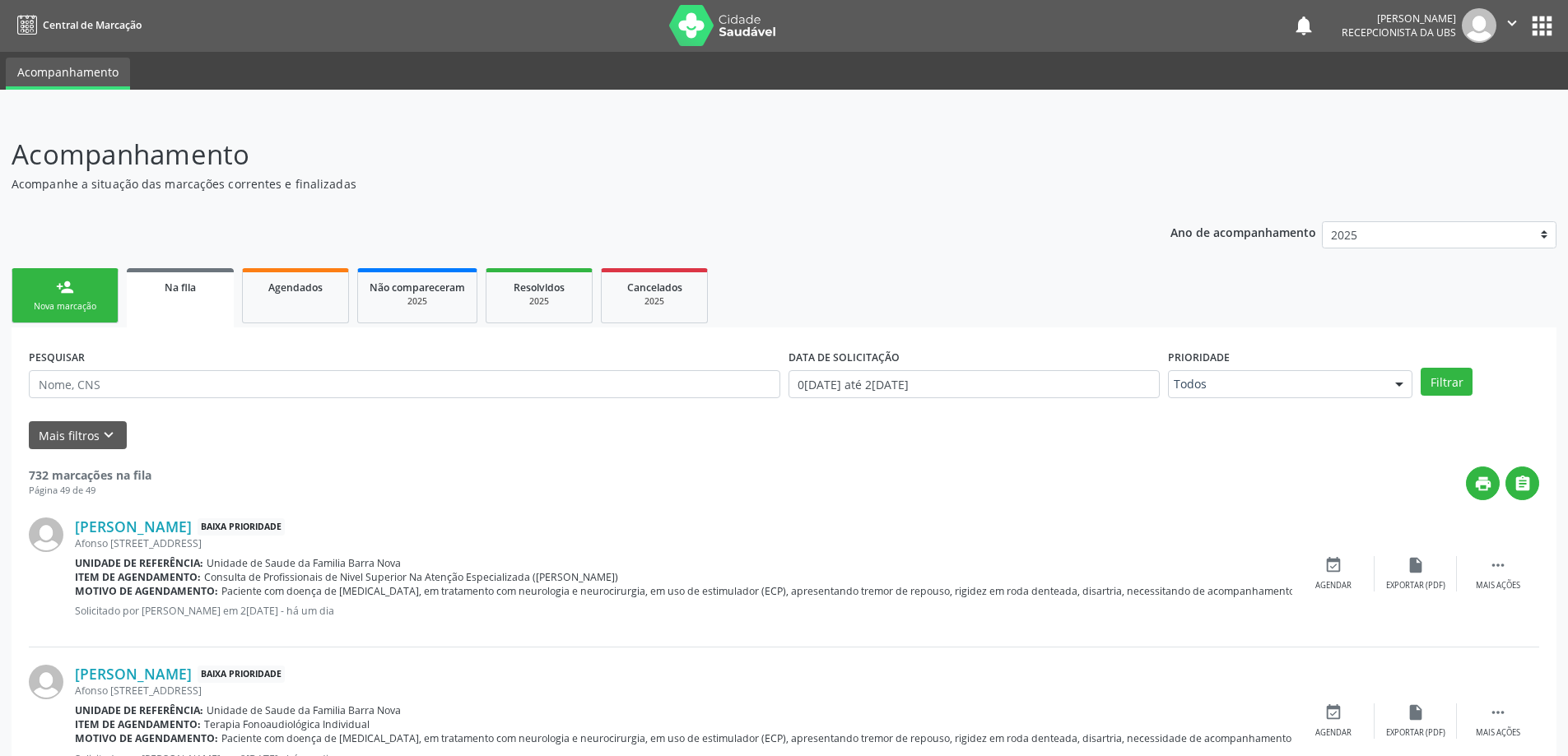
scroll to position [0, 0]
click at [48, 311] on div "Nova marcação" at bounding box center [64, 308] width 82 height 13
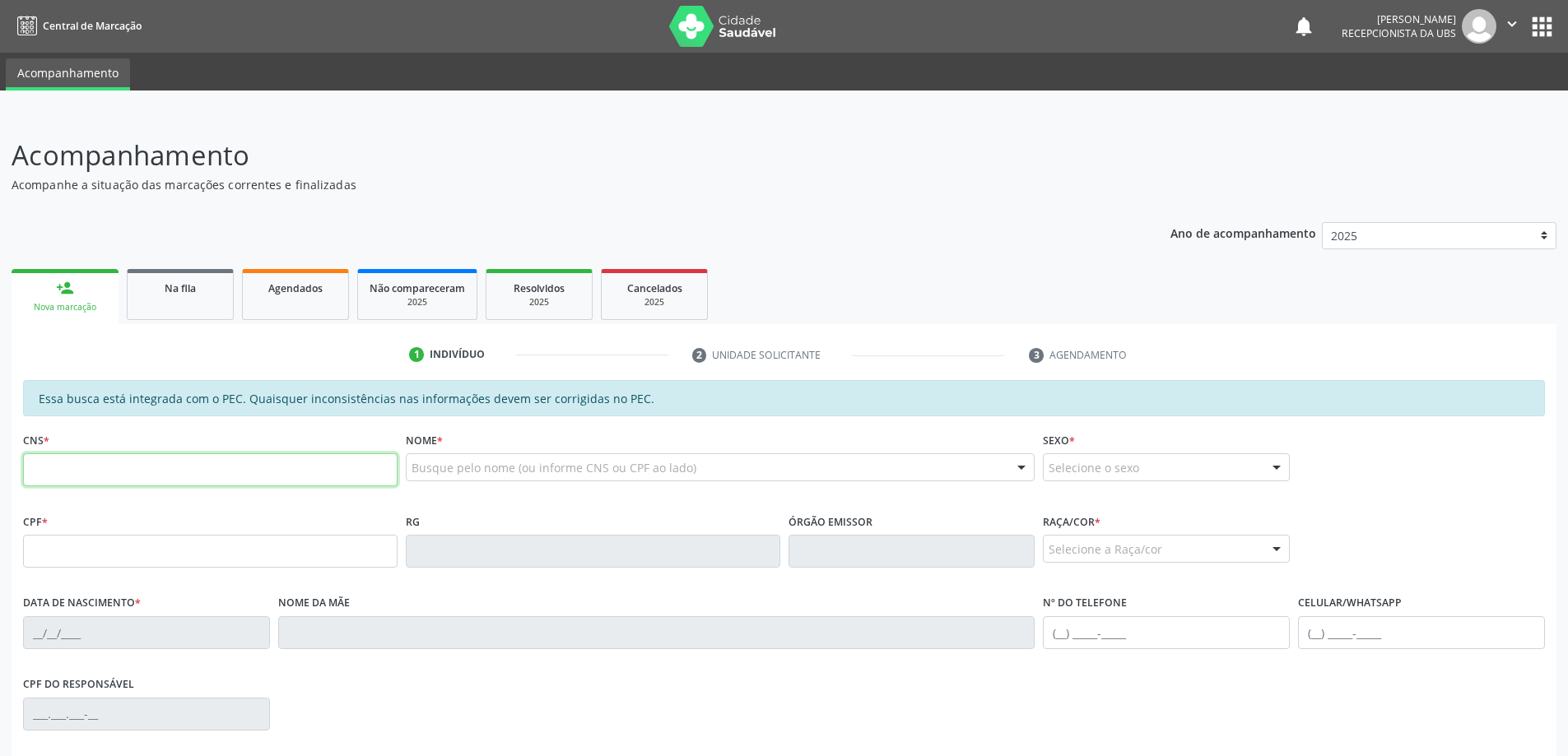
click at [104, 467] on input "text" at bounding box center [209, 470] width 374 height 33
type input "707 8066 5921 9212"
type input "461.274.884-00"
type input "17/11/1964"
type input "Jerusa Maria da Conceio"
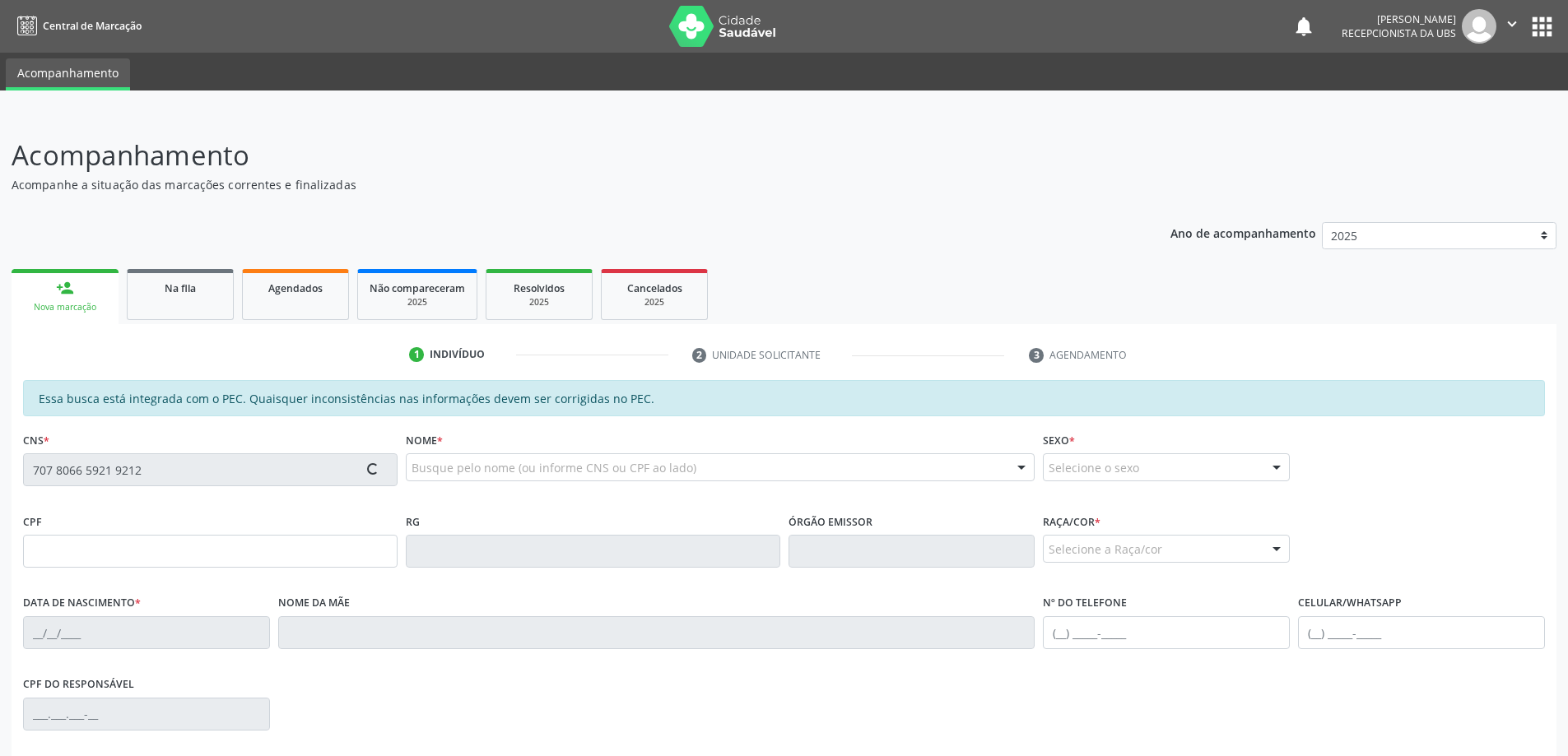
type input "(82) 99394-0545"
type input "292"
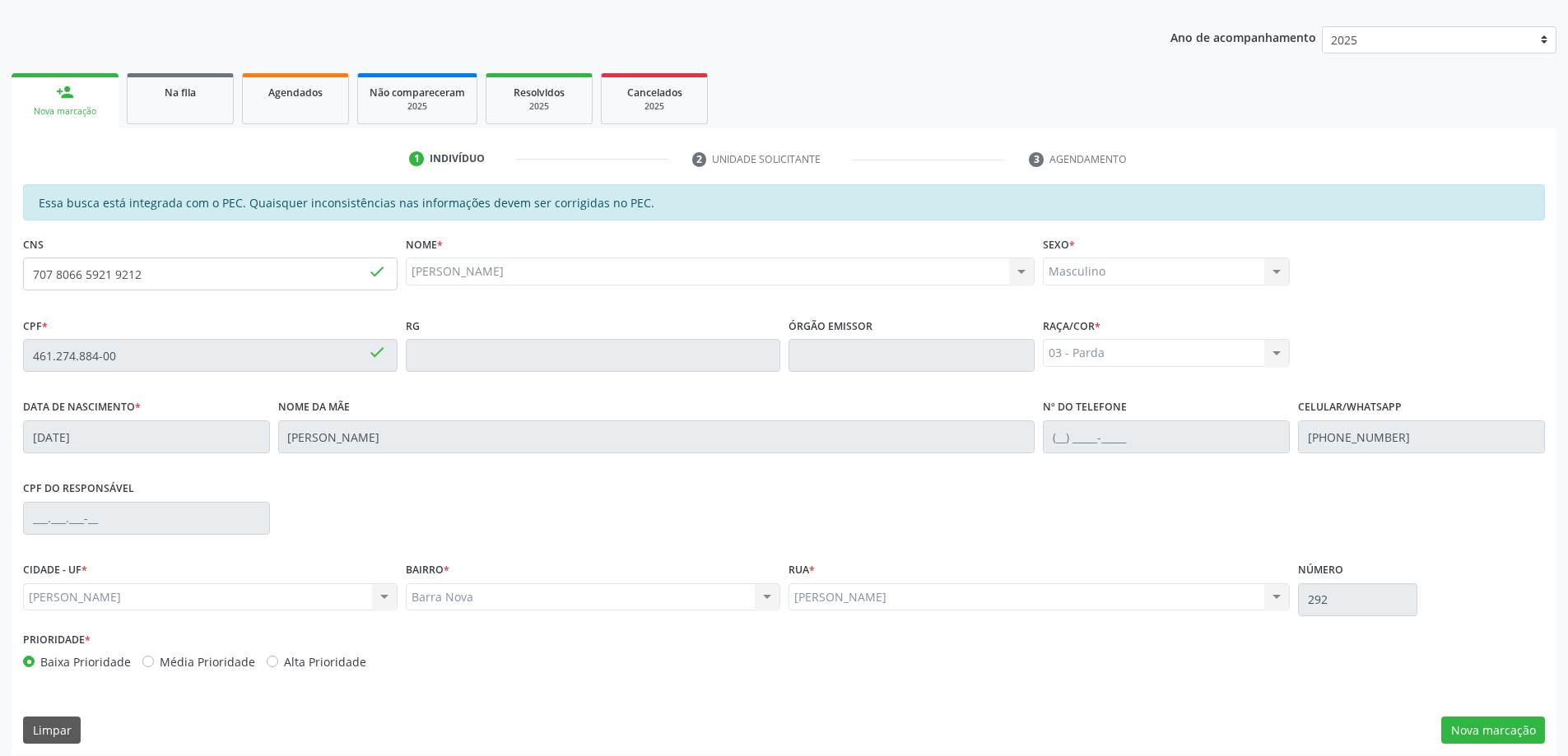
scroll to position [206, 0]
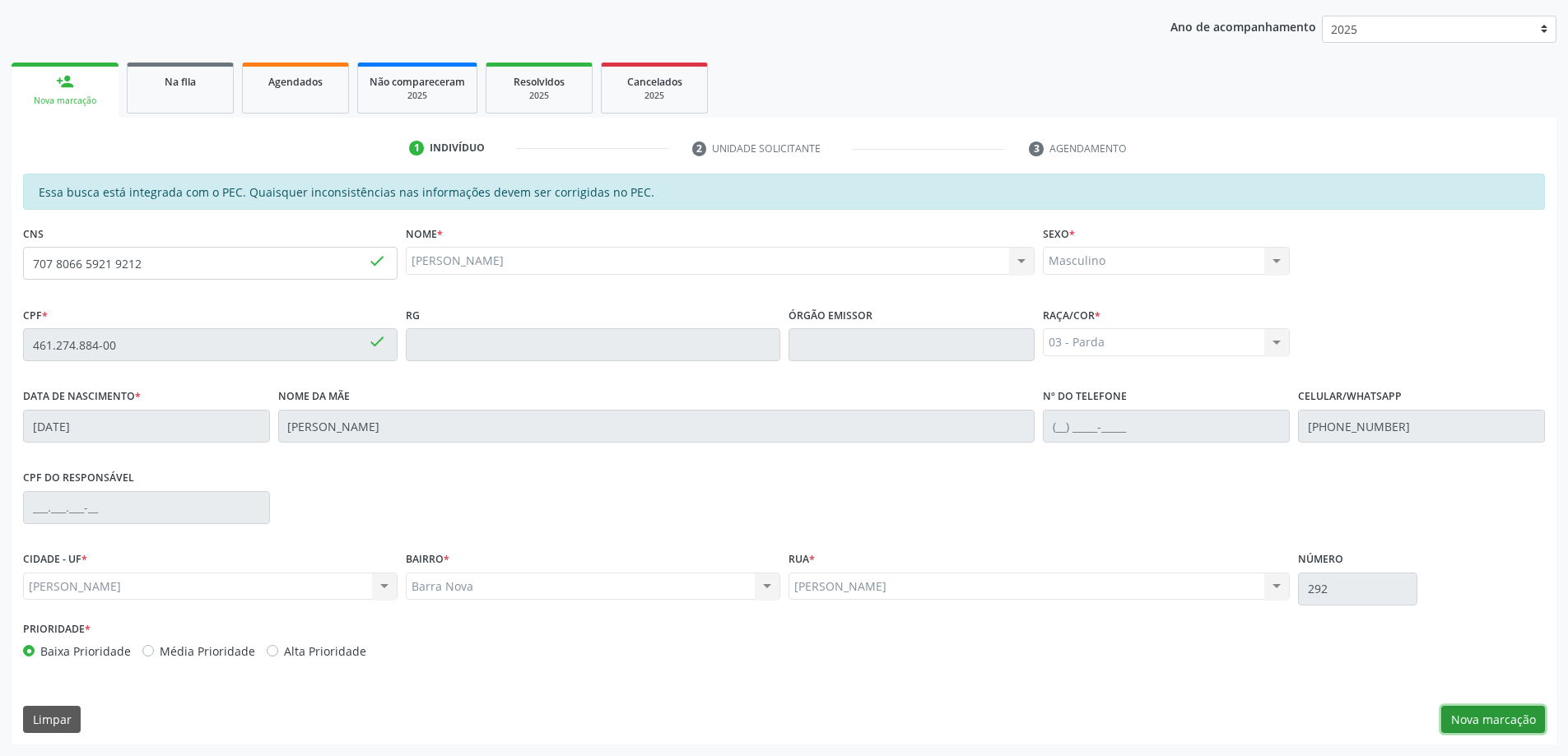
click at [1496, 723] on button "Nova marcação" at bounding box center [1493, 720] width 103 height 28
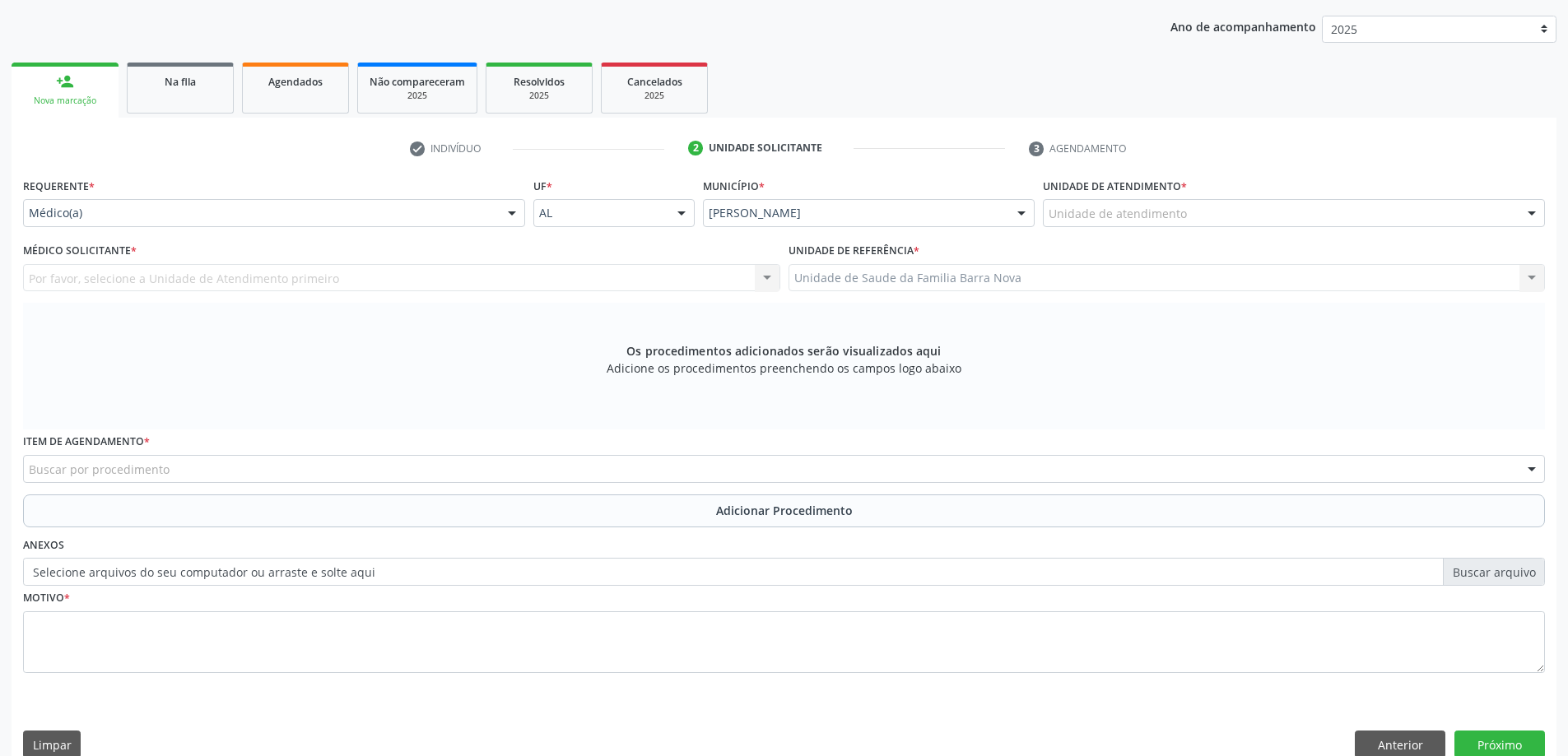
click at [1188, 219] on div "Unidade de atendimento" at bounding box center [1294, 213] width 502 height 28
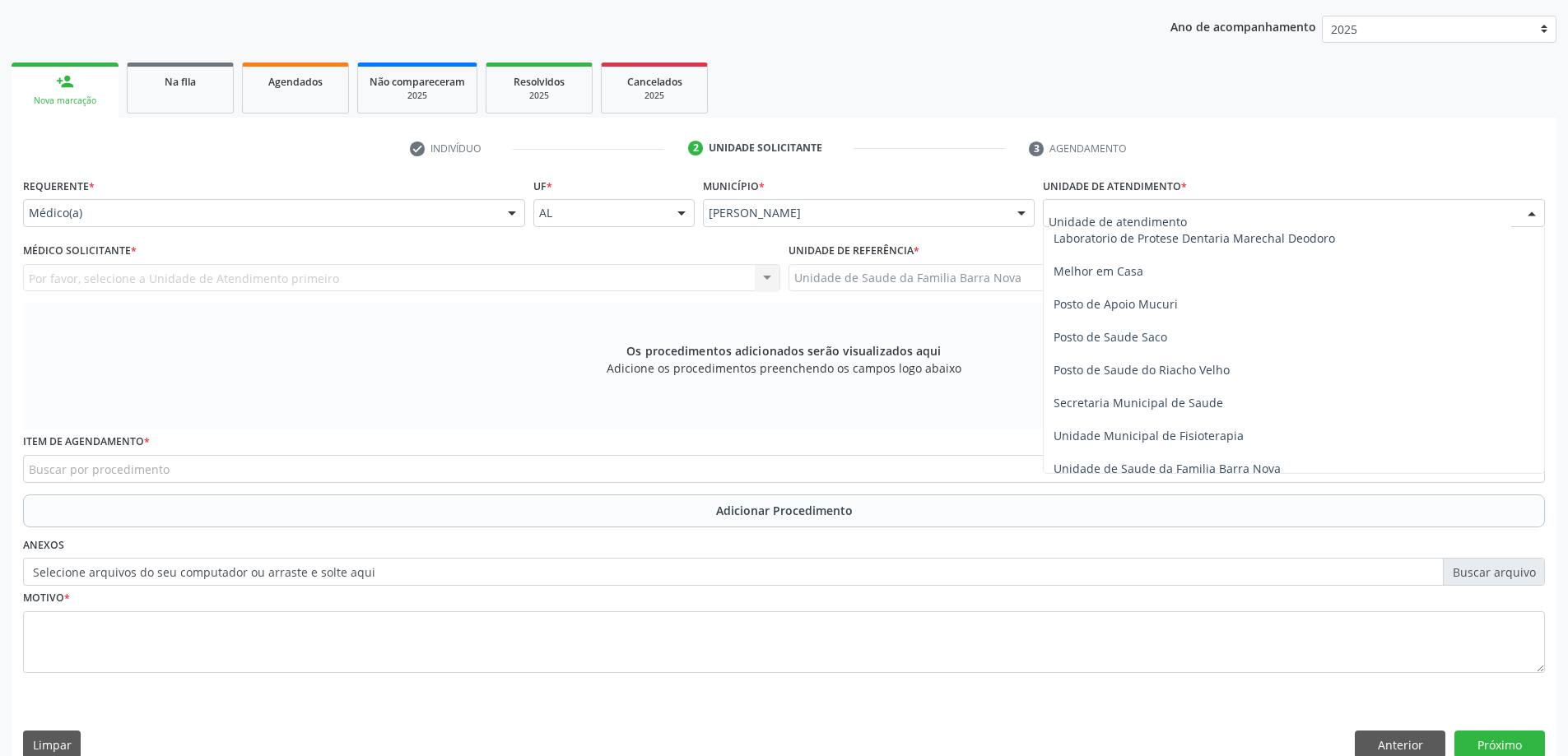
scroll to position [741, 0]
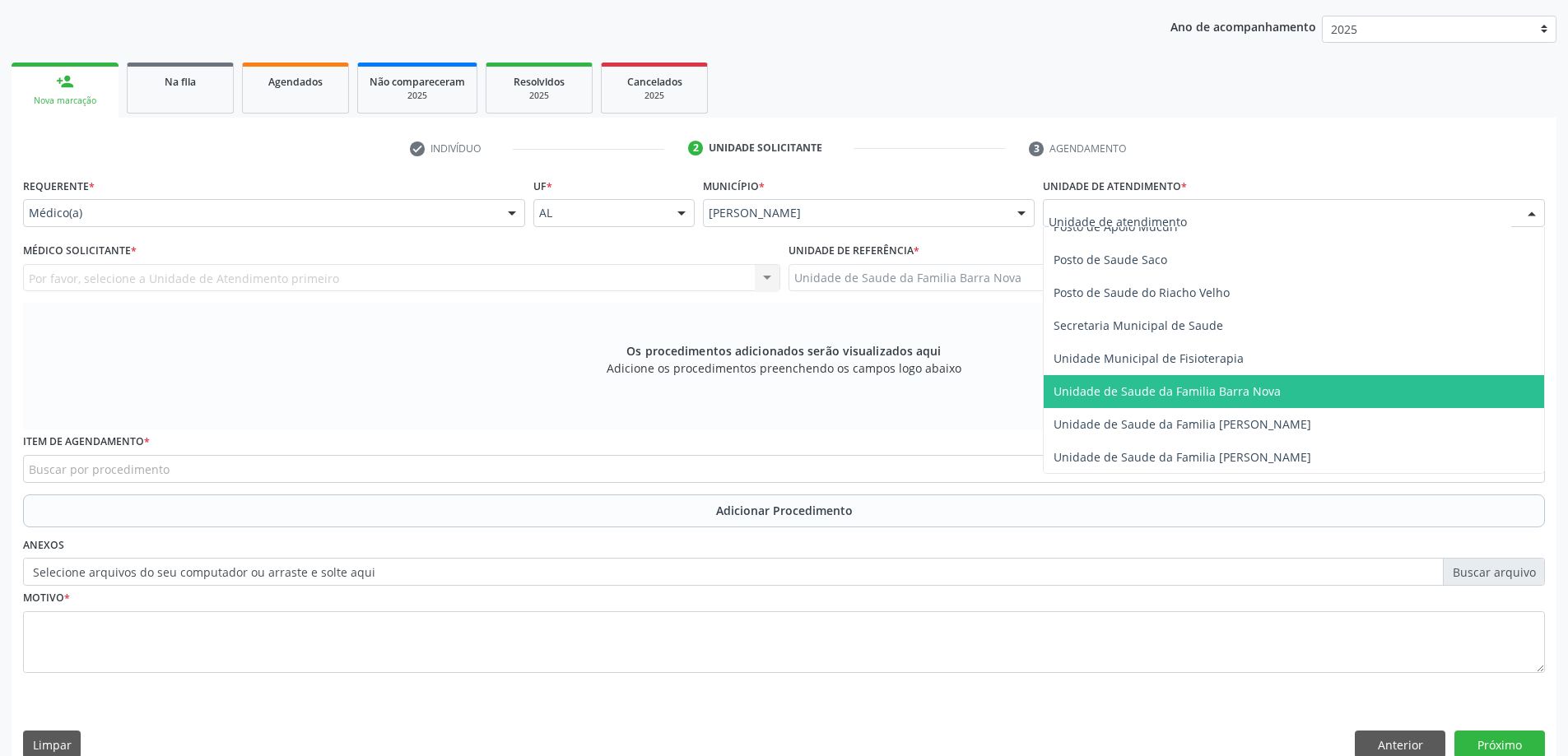
click at [1189, 397] on span "Unidade de Saude da Familia Barra Nova" at bounding box center [1167, 390] width 227 height 15
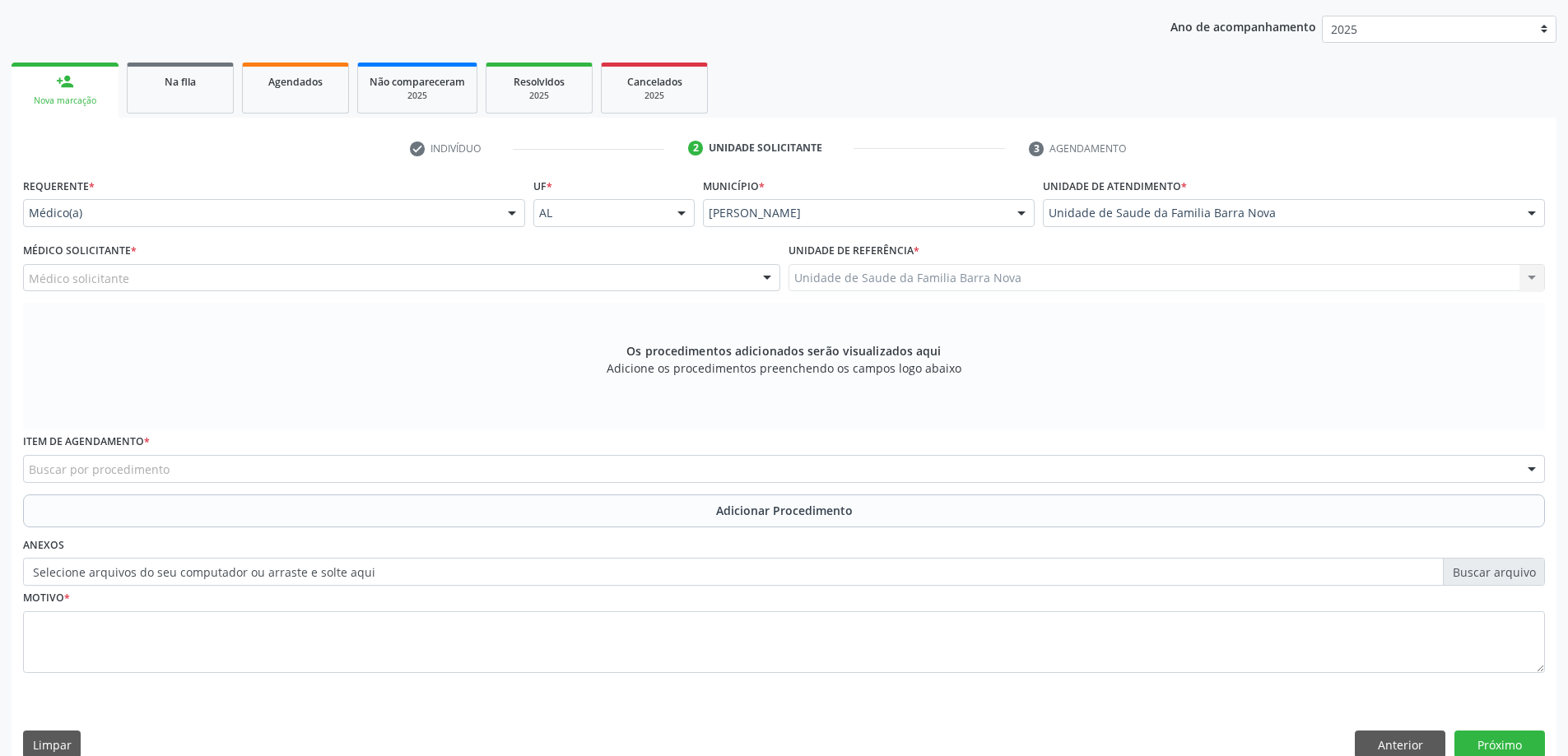
click at [512, 281] on div "Médico solicitante" at bounding box center [401, 278] width 757 height 28
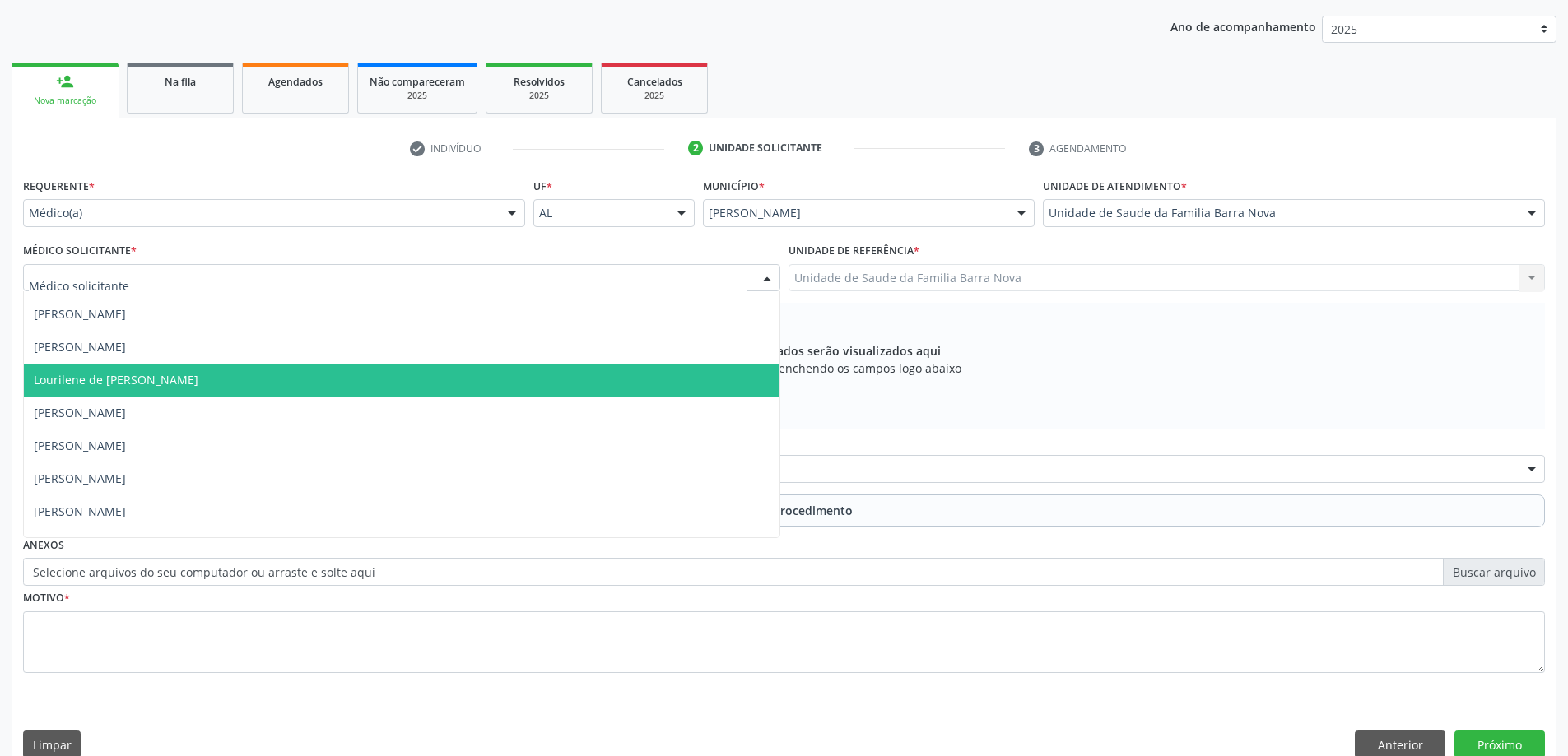
scroll to position [50, 0]
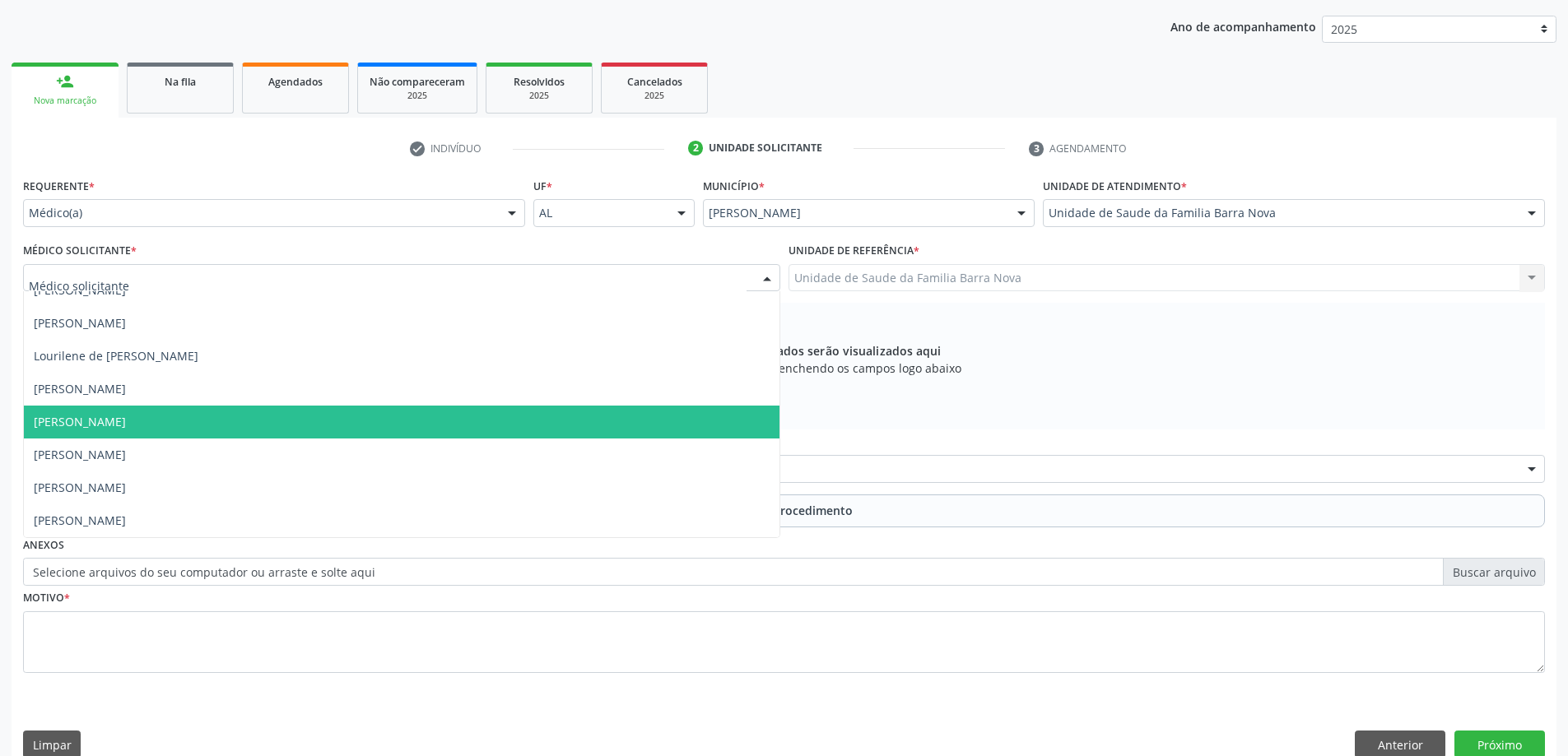
click at [467, 427] on span "[PERSON_NAME]" at bounding box center [401, 422] width 755 height 33
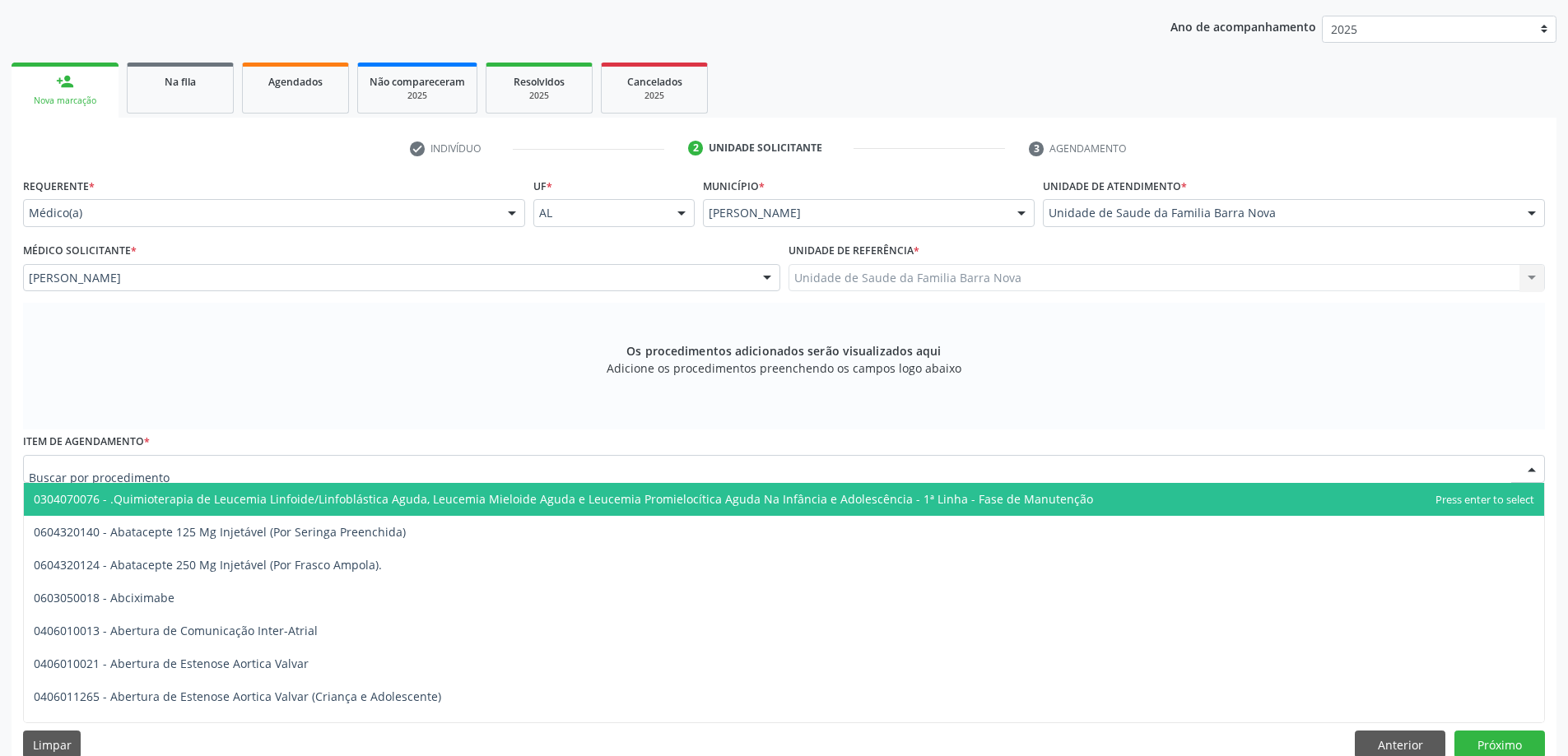
click at [716, 476] on div at bounding box center [784, 468] width 1522 height 28
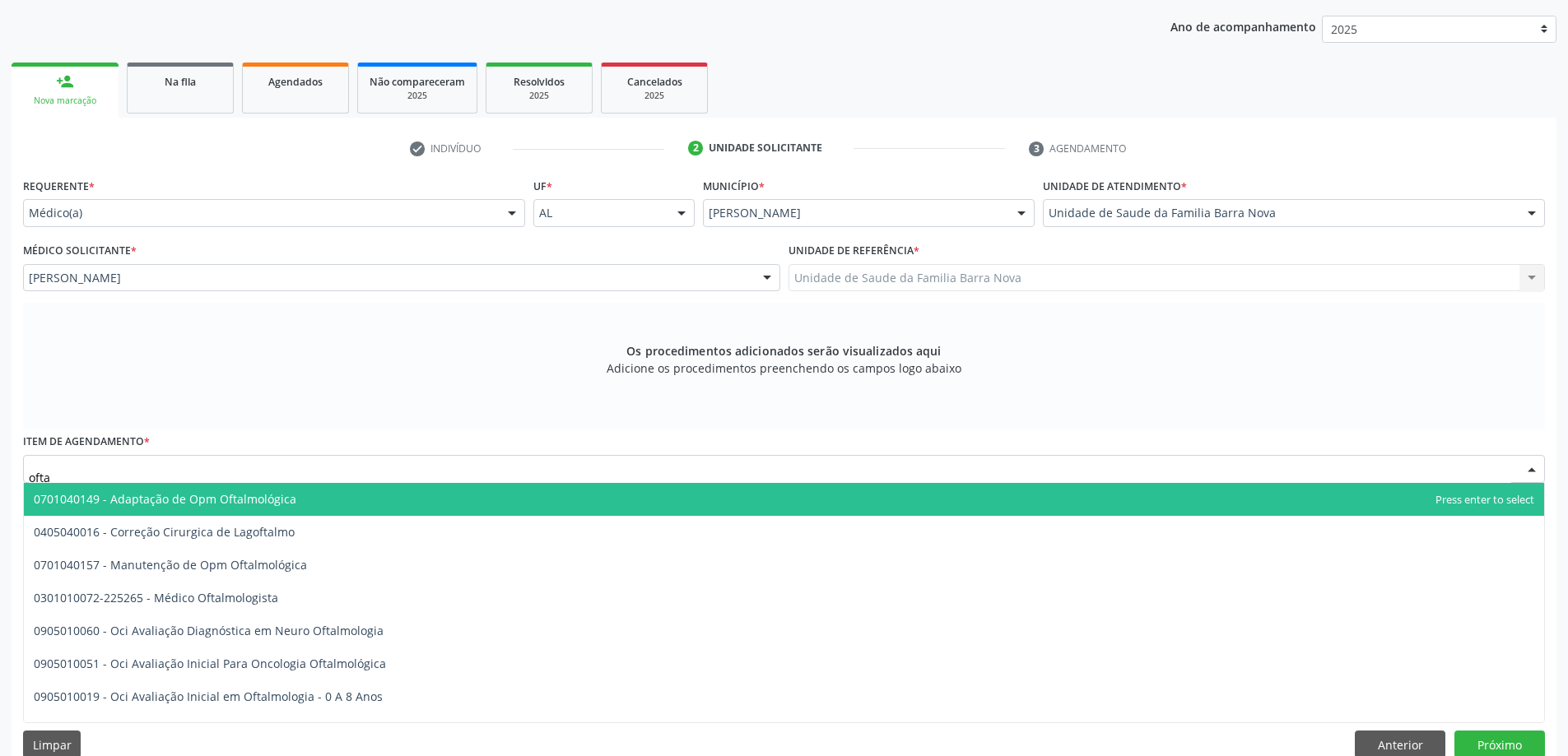
type input "oftal"
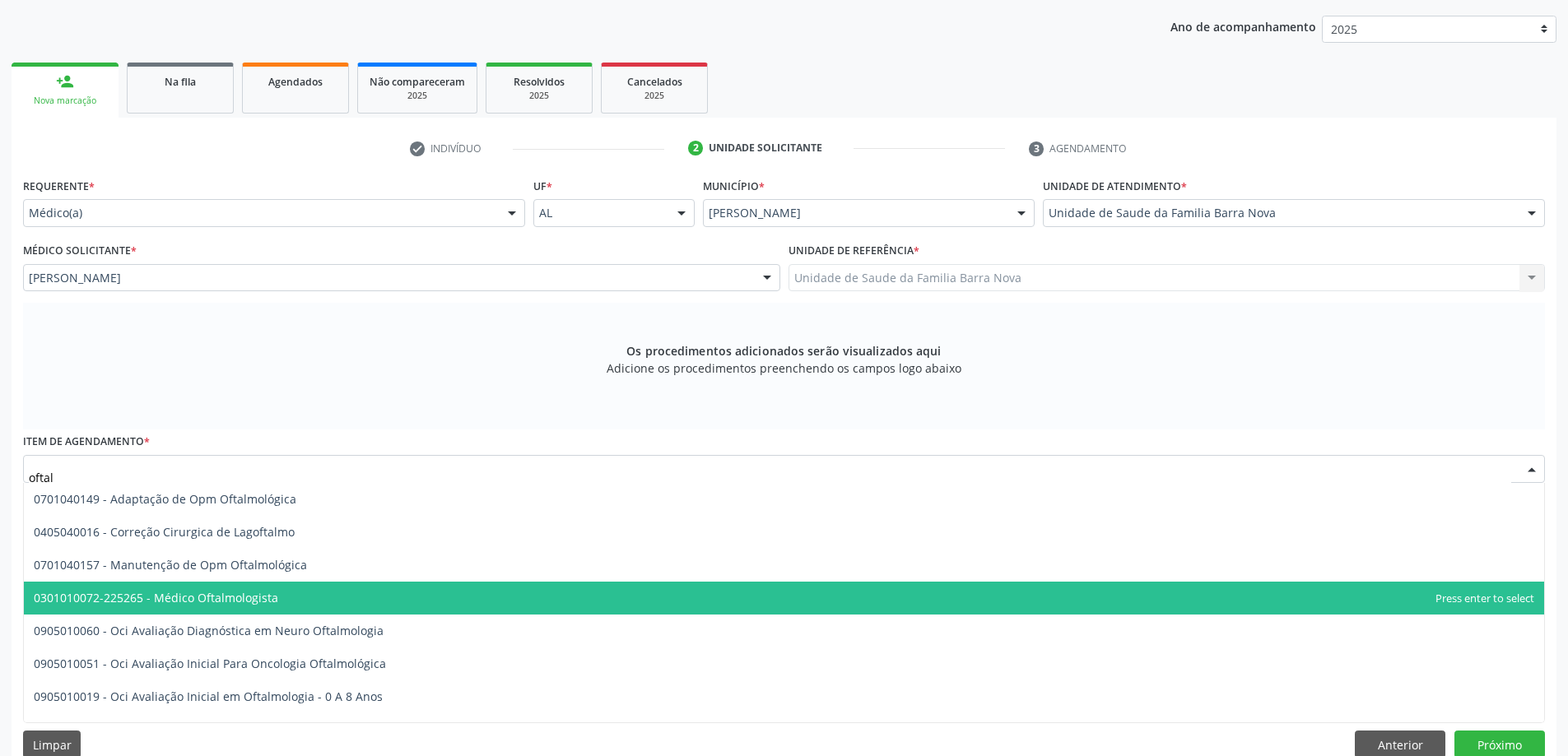
click at [629, 605] on span "0301010072-225265 - Médico Oftalmologista" at bounding box center [784, 598] width 1520 height 33
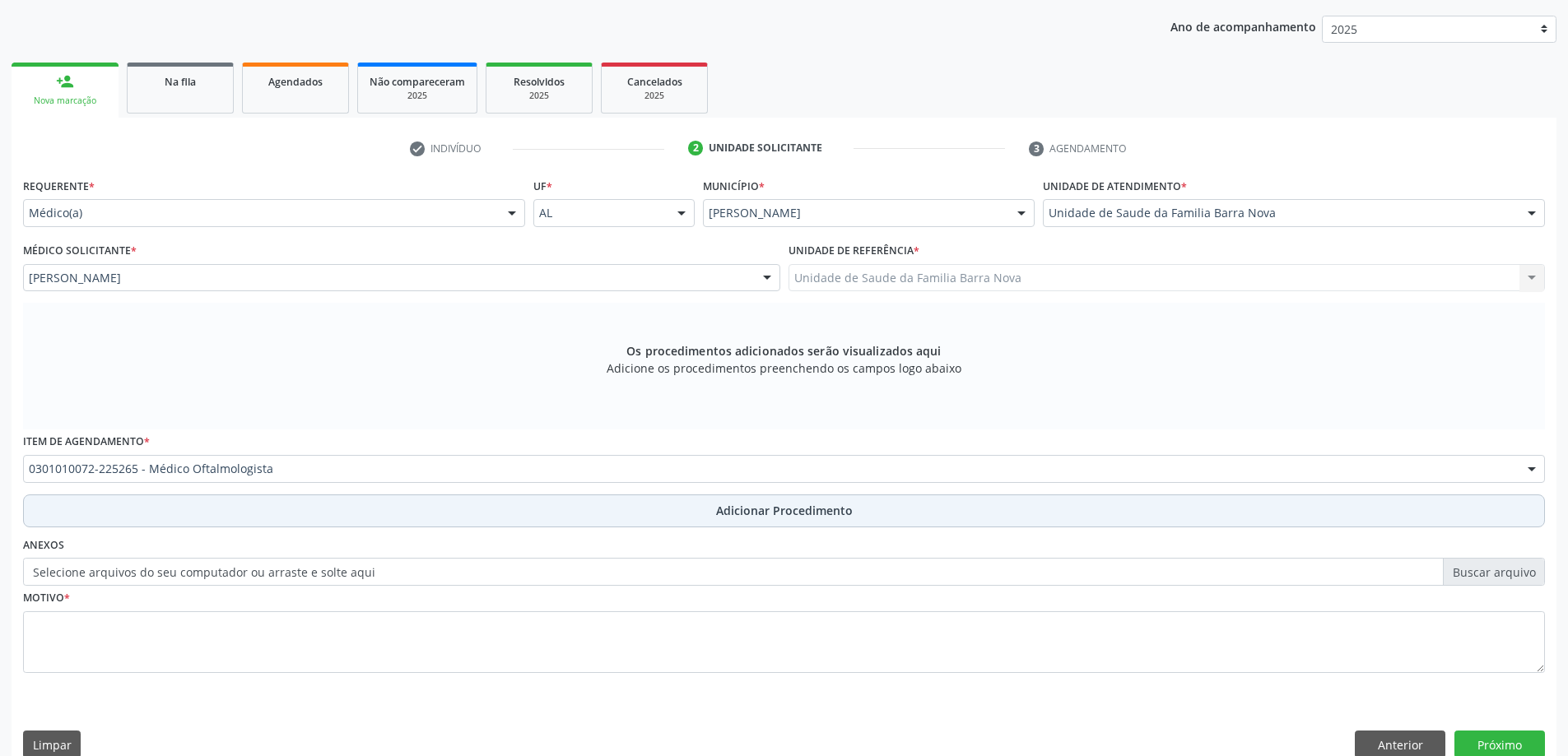
click at [767, 514] on span "Adicionar Procedimento" at bounding box center [784, 510] width 137 height 17
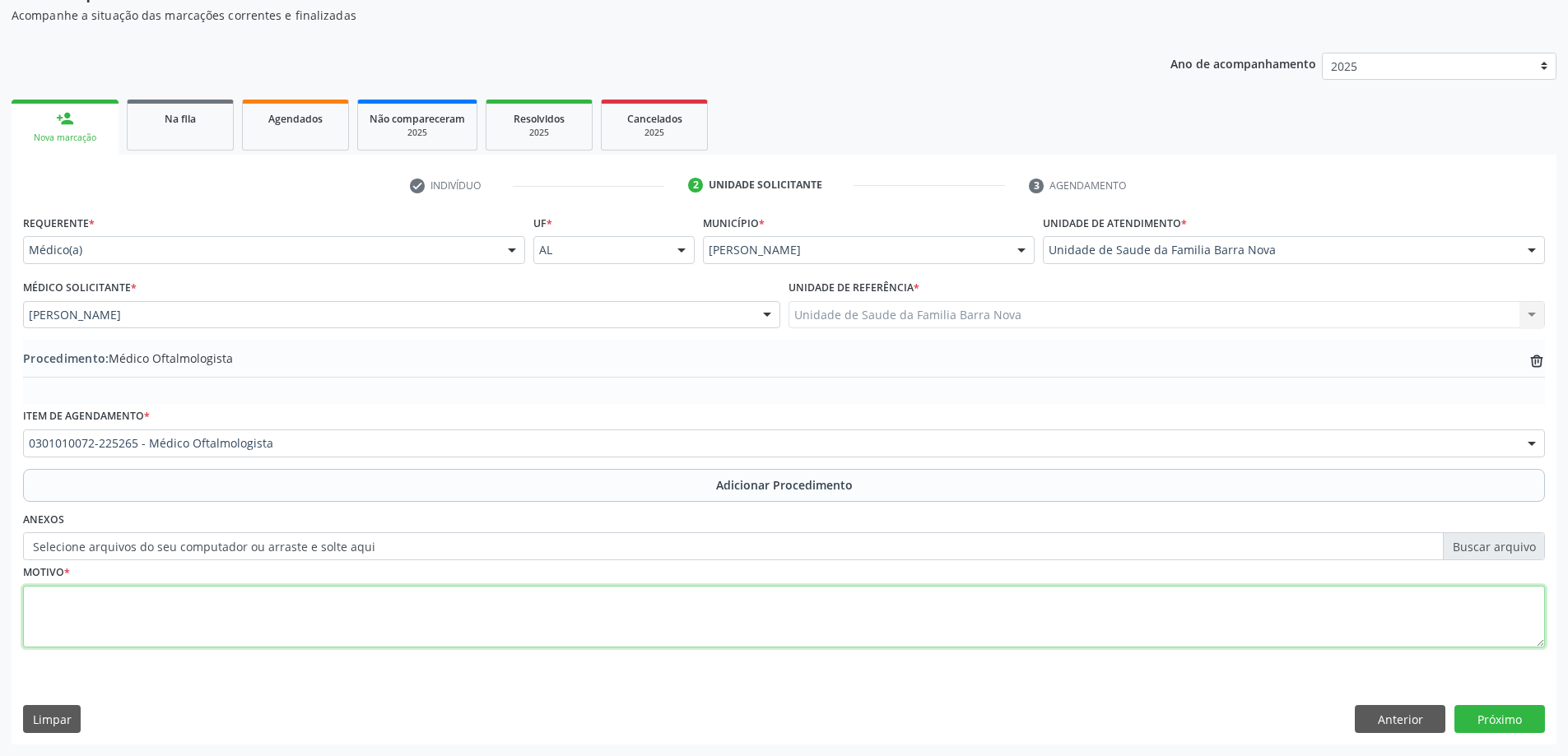
click at [342, 608] on textarea at bounding box center [784, 617] width 1522 height 62
type textarea "Portador de diabetes mellitus, com décifit da acuidade visual, Solicito avaliaç…"
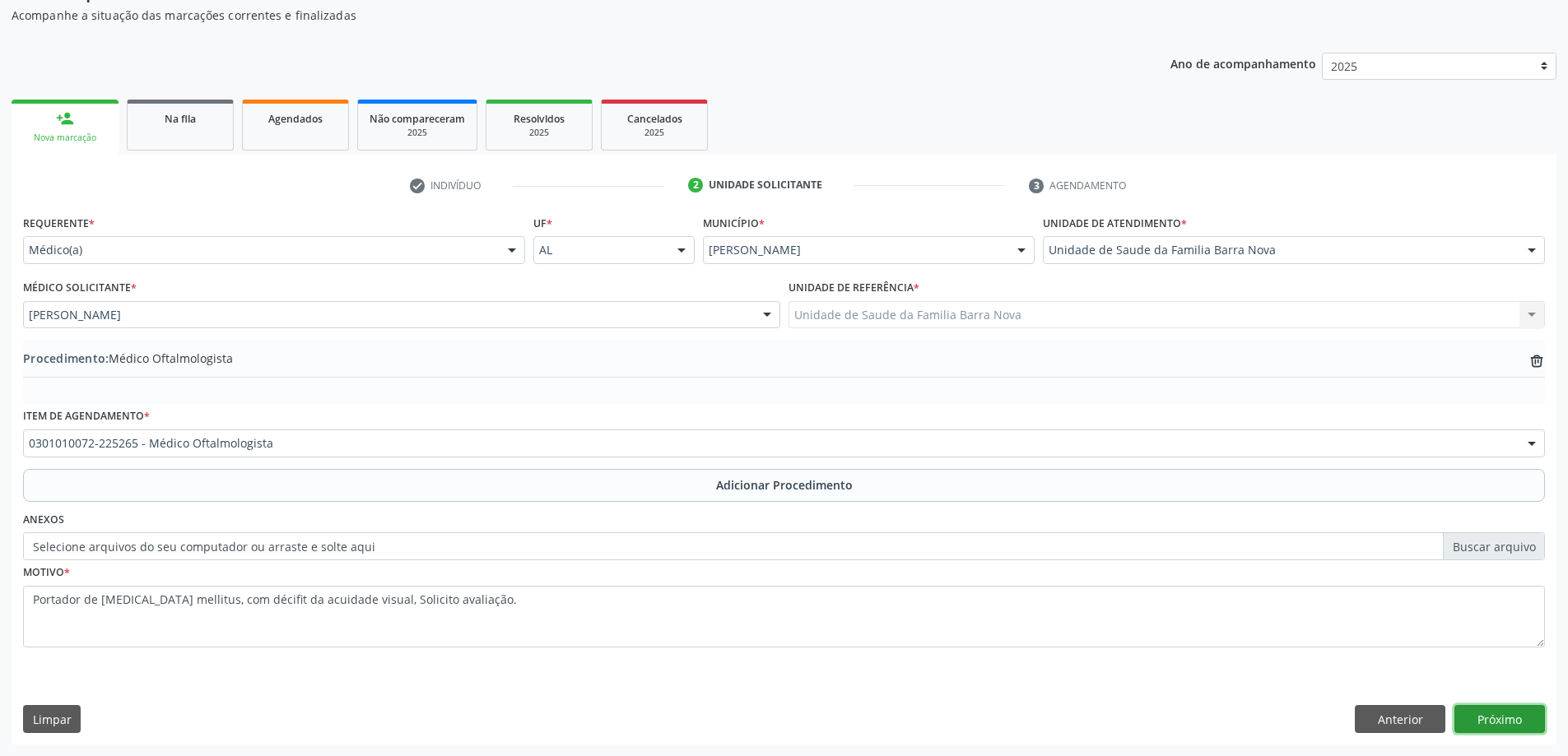
click at [1501, 717] on button "Próximo" at bounding box center [1500, 719] width 91 height 28
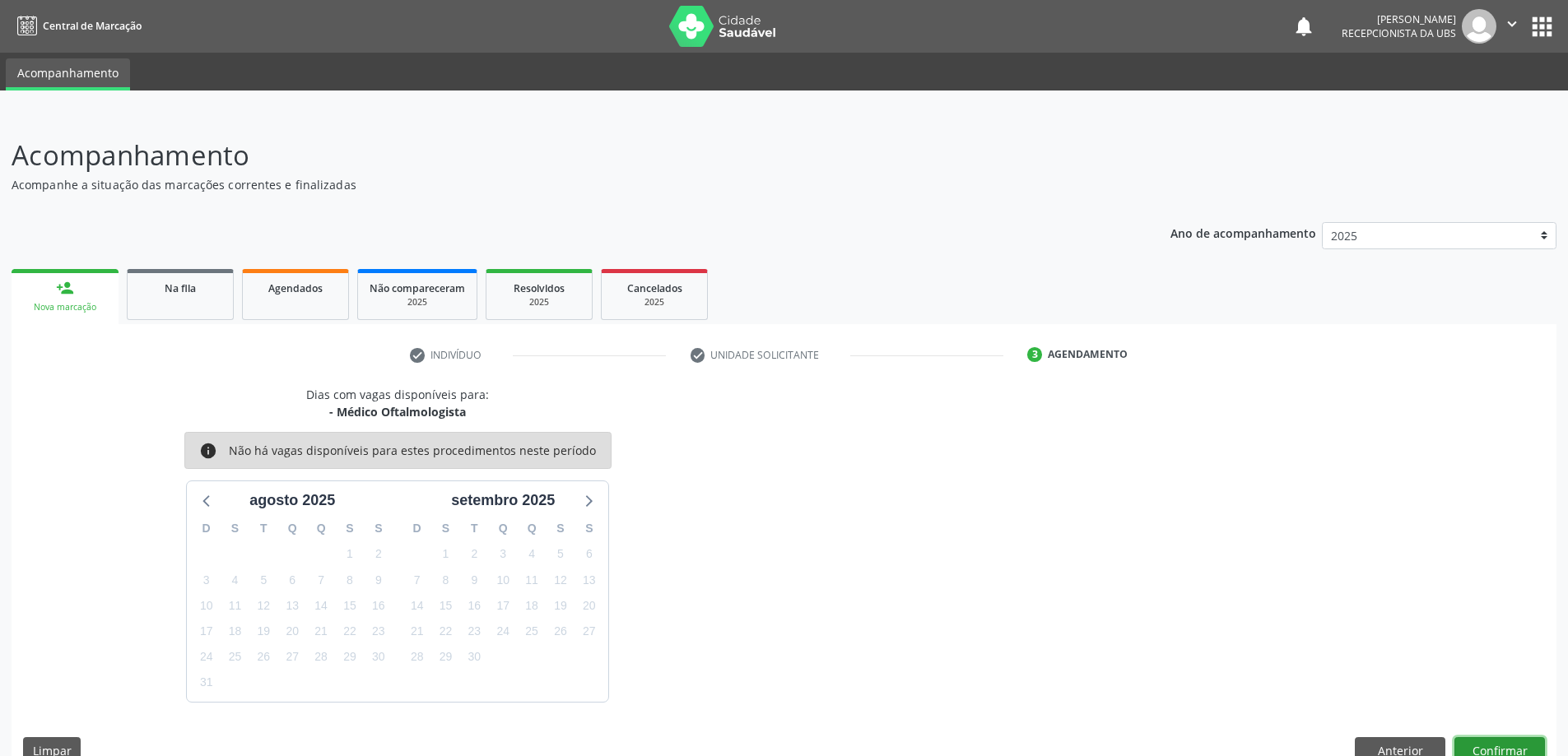
click at [1487, 746] on button "Confirmar" at bounding box center [1500, 751] width 91 height 28
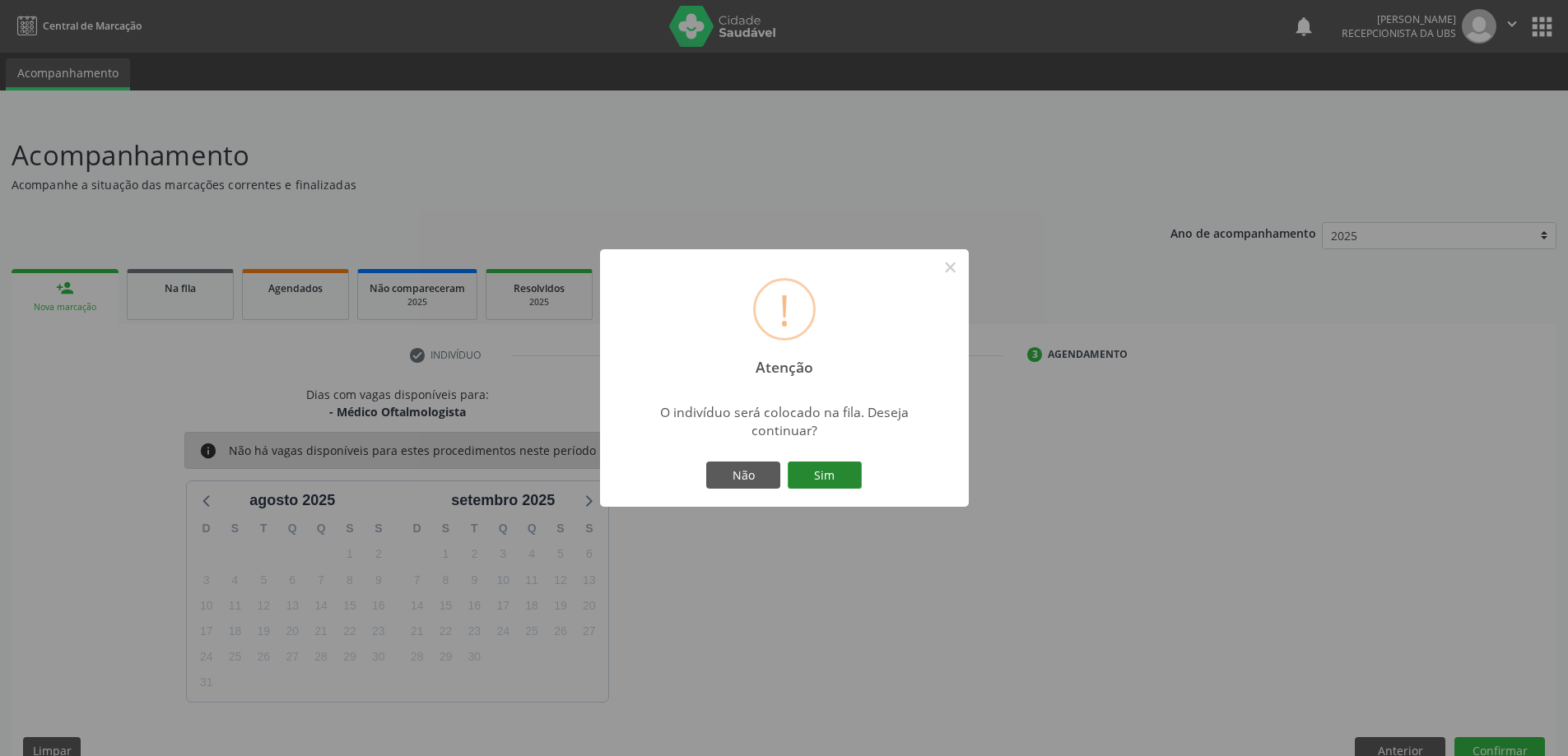
click at [818, 473] on button "Sim" at bounding box center [825, 475] width 74 height 28
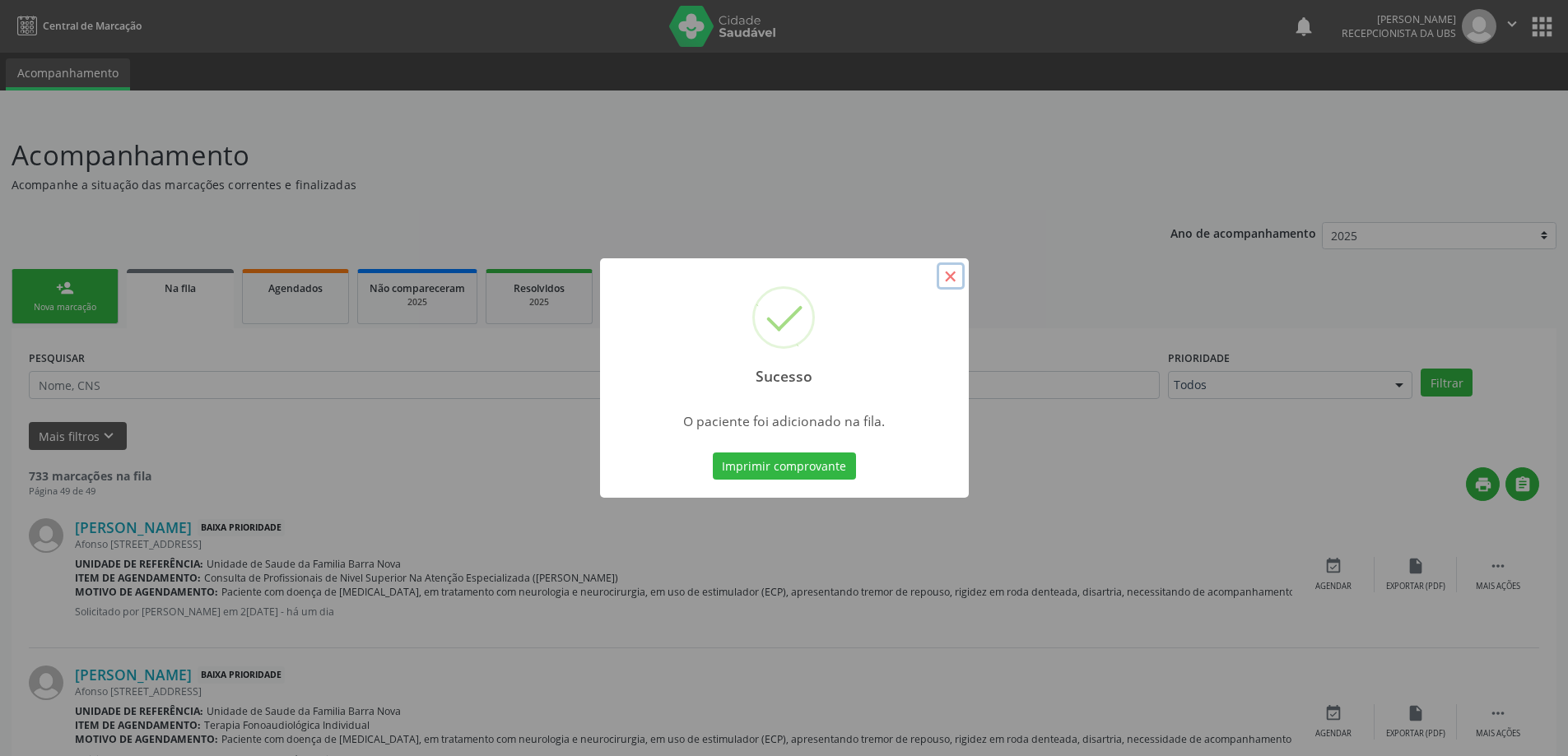
click at [955, 274] on button "×" at bounding box center [950, 276] width 28 height 28
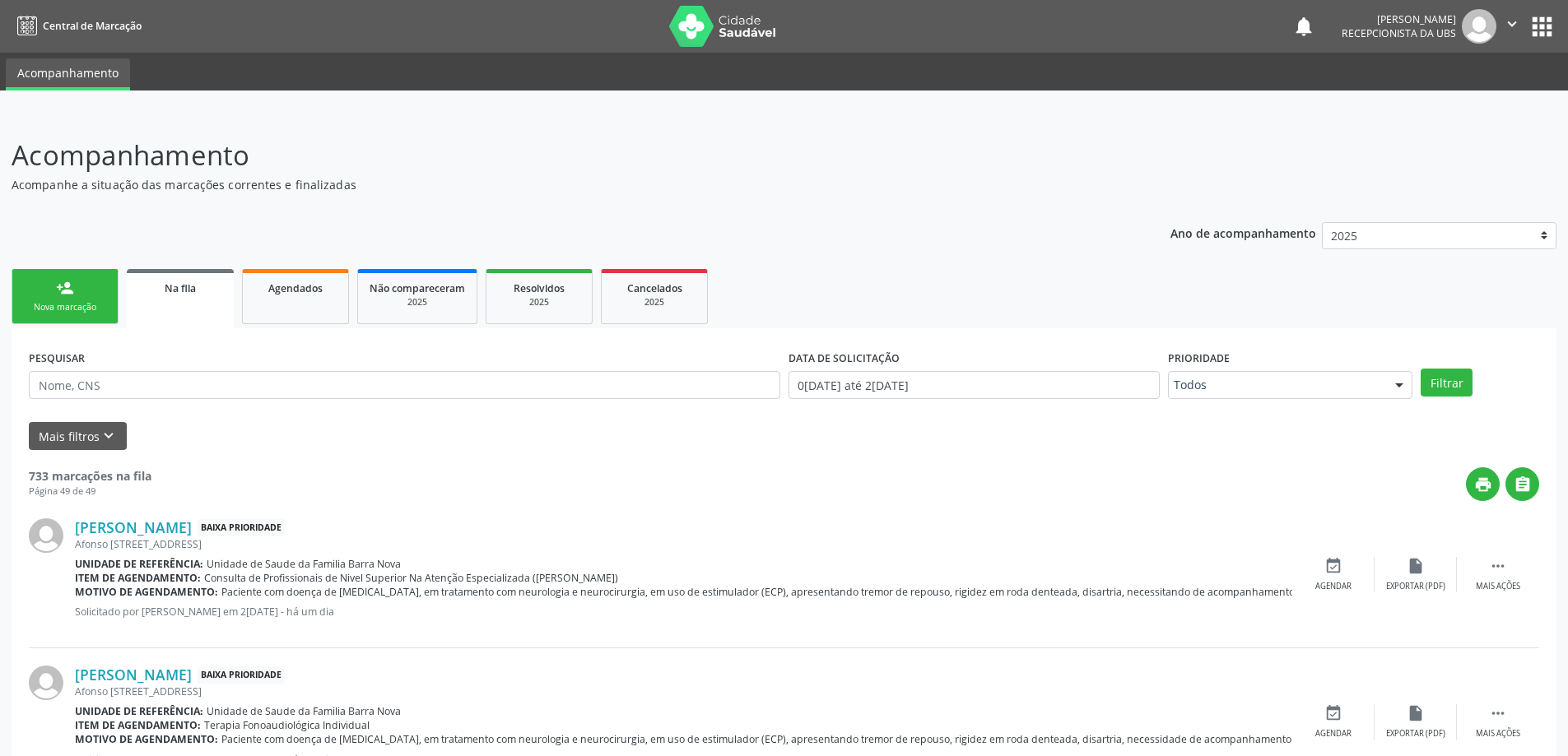
click at [36, 278] on link "person_add Nova marcação" at bounding box center [65, 296] width 107 height 55
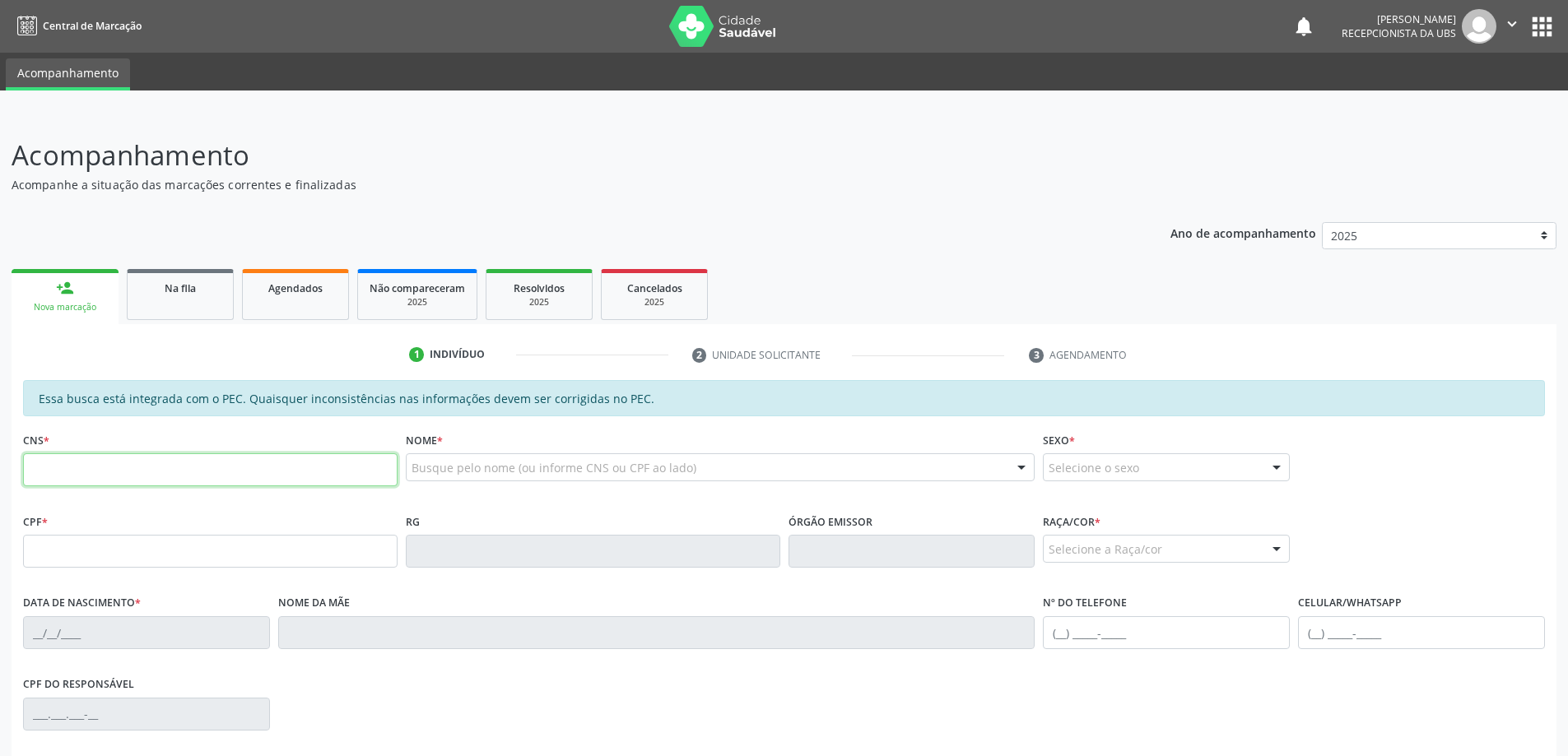
click at [89, 478] on input "text" at bounding box center [209, 470] width 374 height 33
type input "707 8066 5921 9212"
type input "461.274.884-00"
type input "17/11/1964"
type input "Jerusa Maria da Conceio"
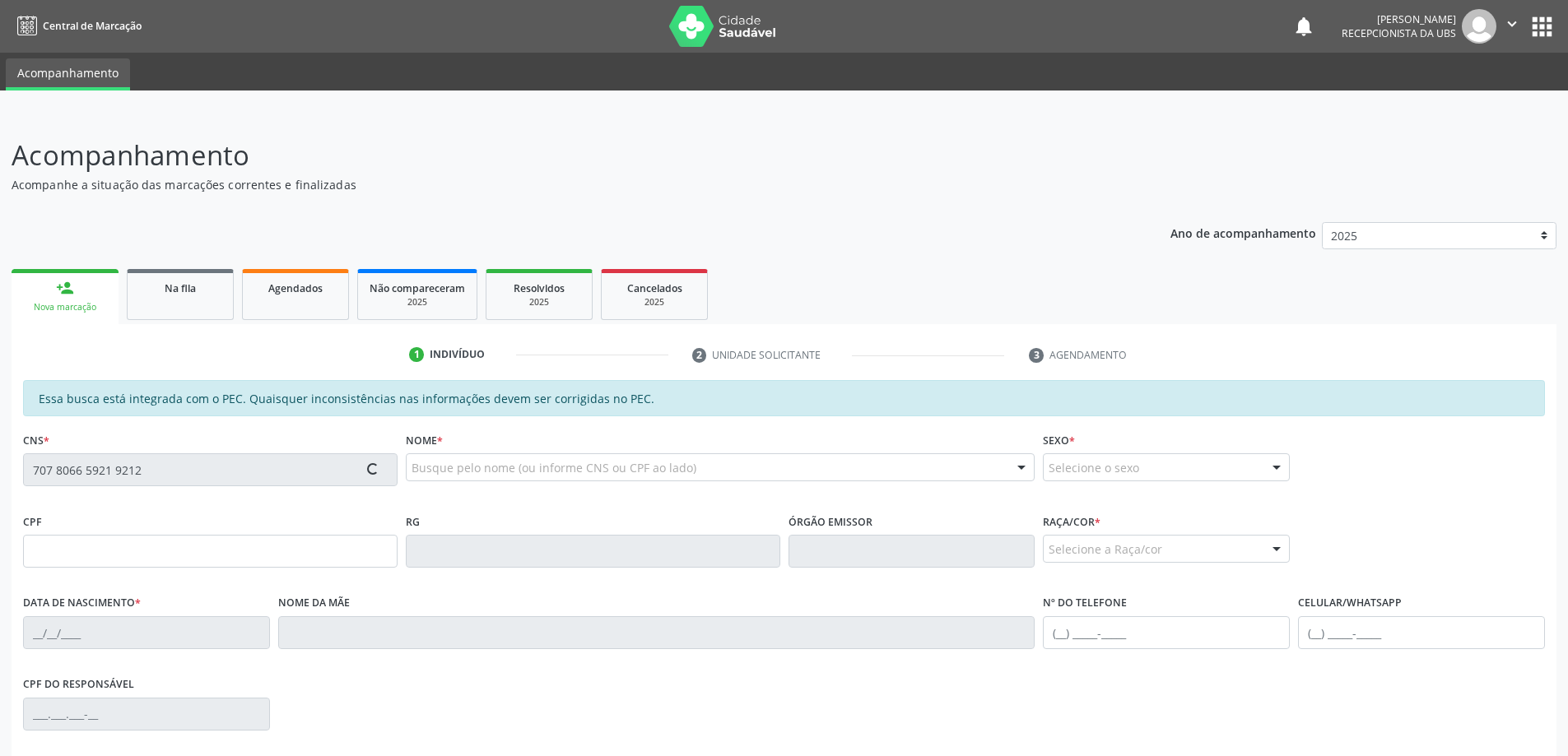
type input "(82) 99394-0545"
type input "292"
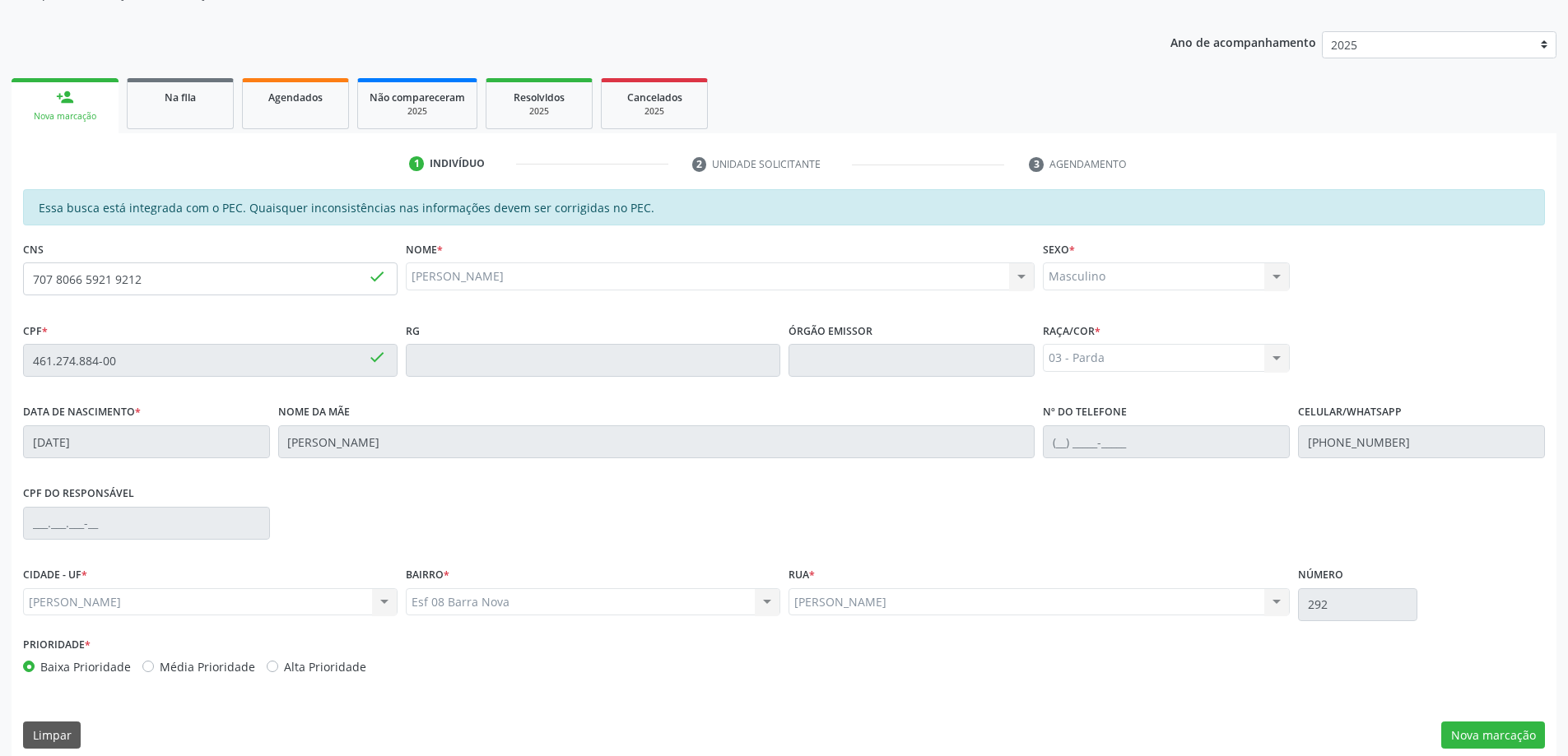
scroll to position [206, 0]
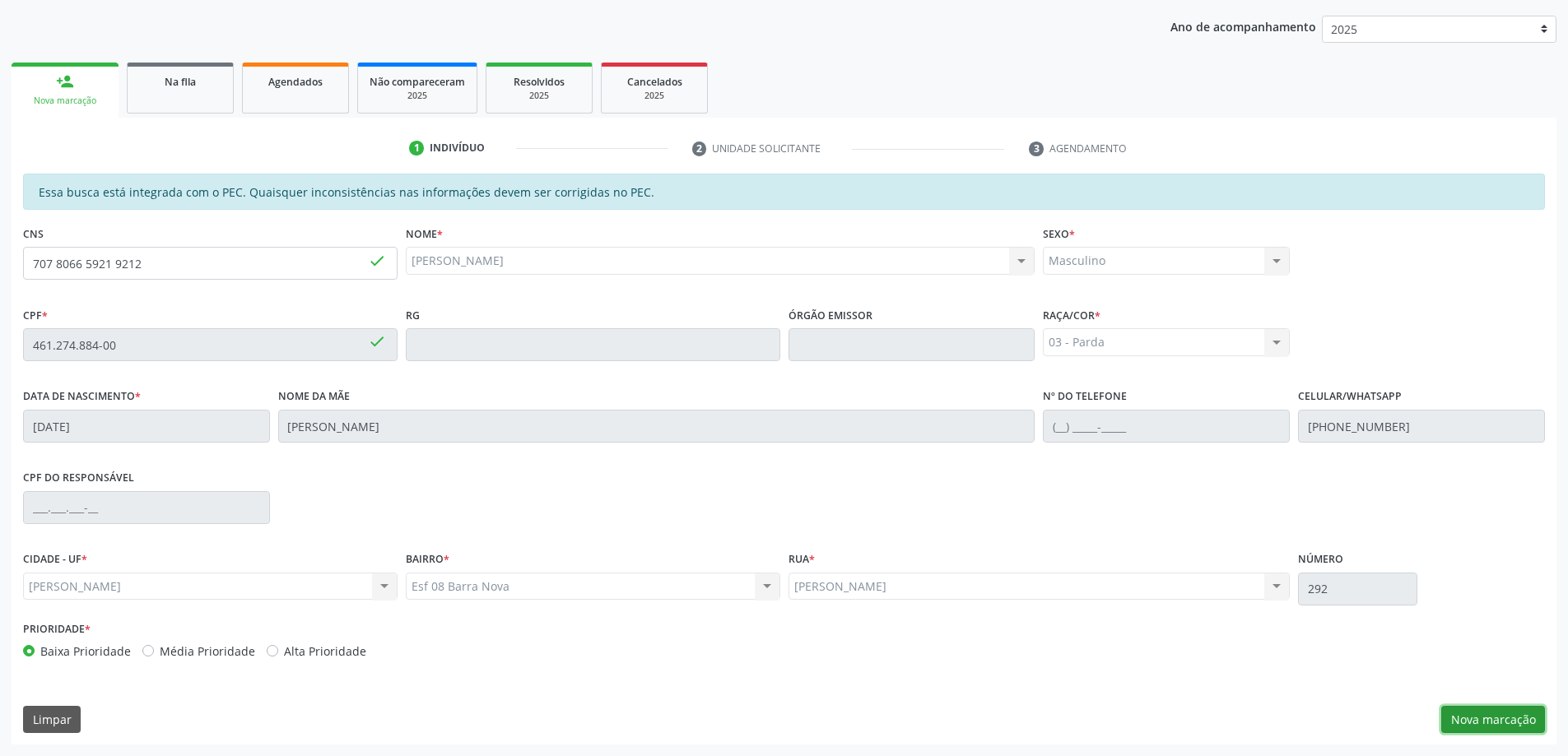
click at [1492, 724] on button "Nova marcação" at bounding box center [1493, 720] width 103 height 28
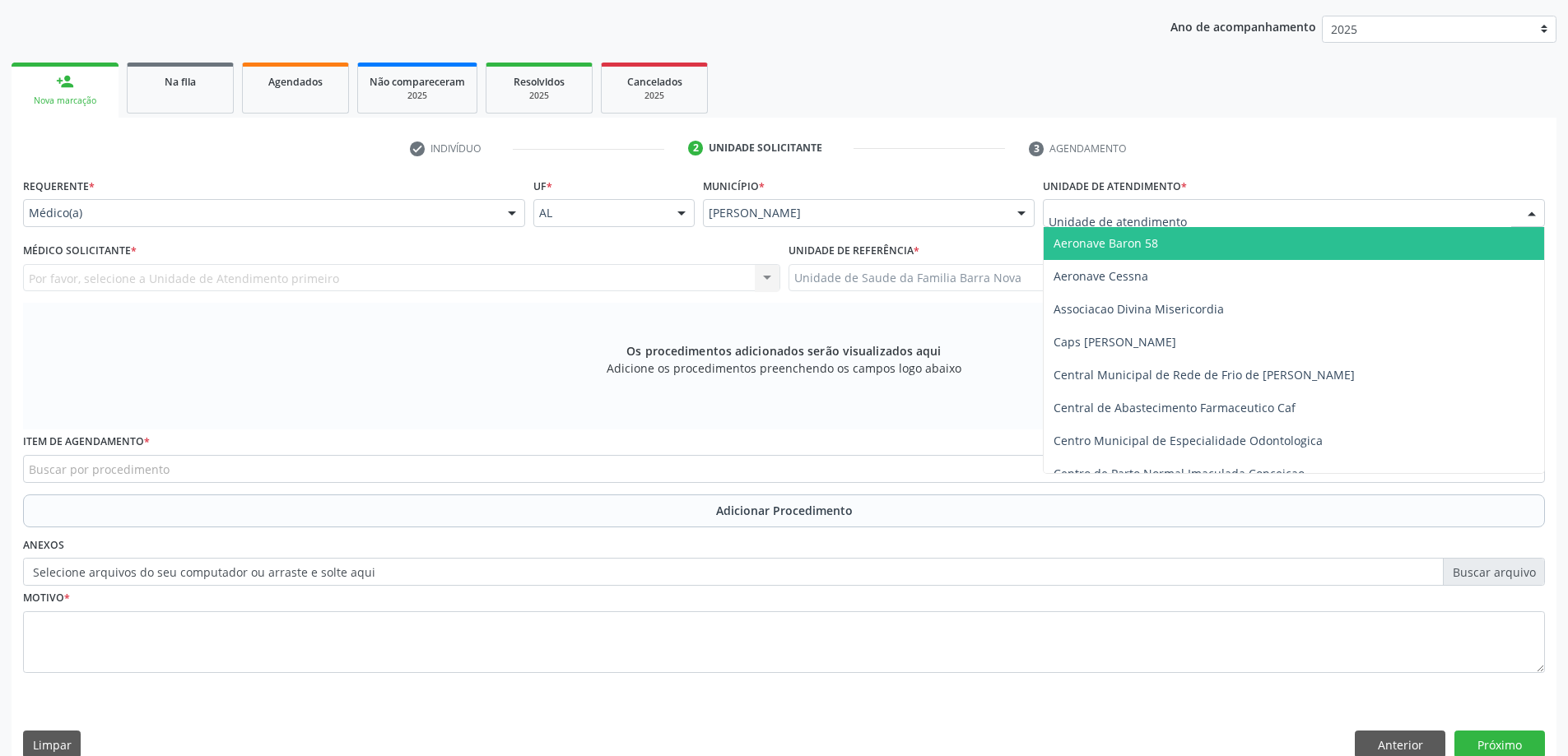
click at [1428, 221] on div at bounding box center [1294, 213] width 502 height 28
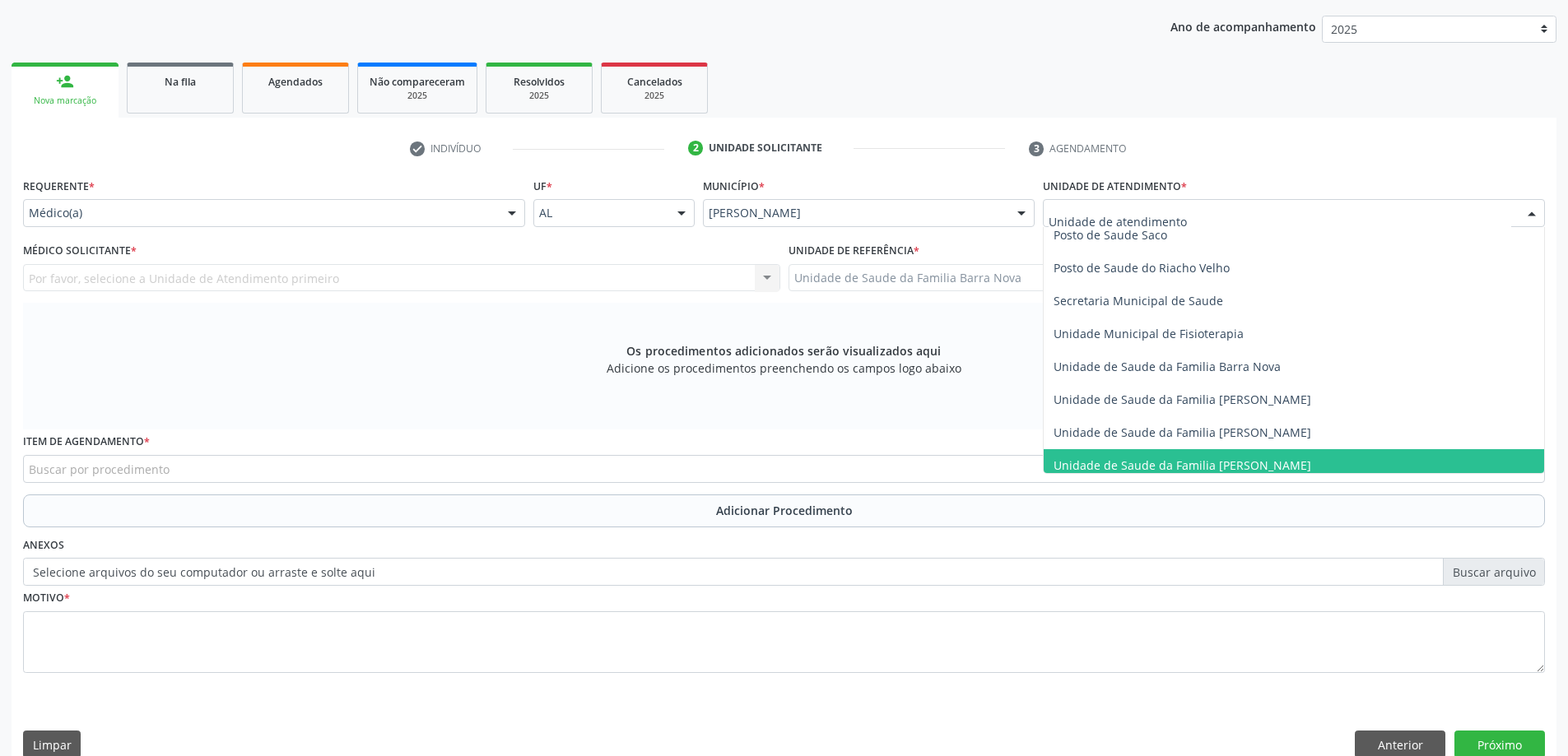
scroll to position [741, 0]
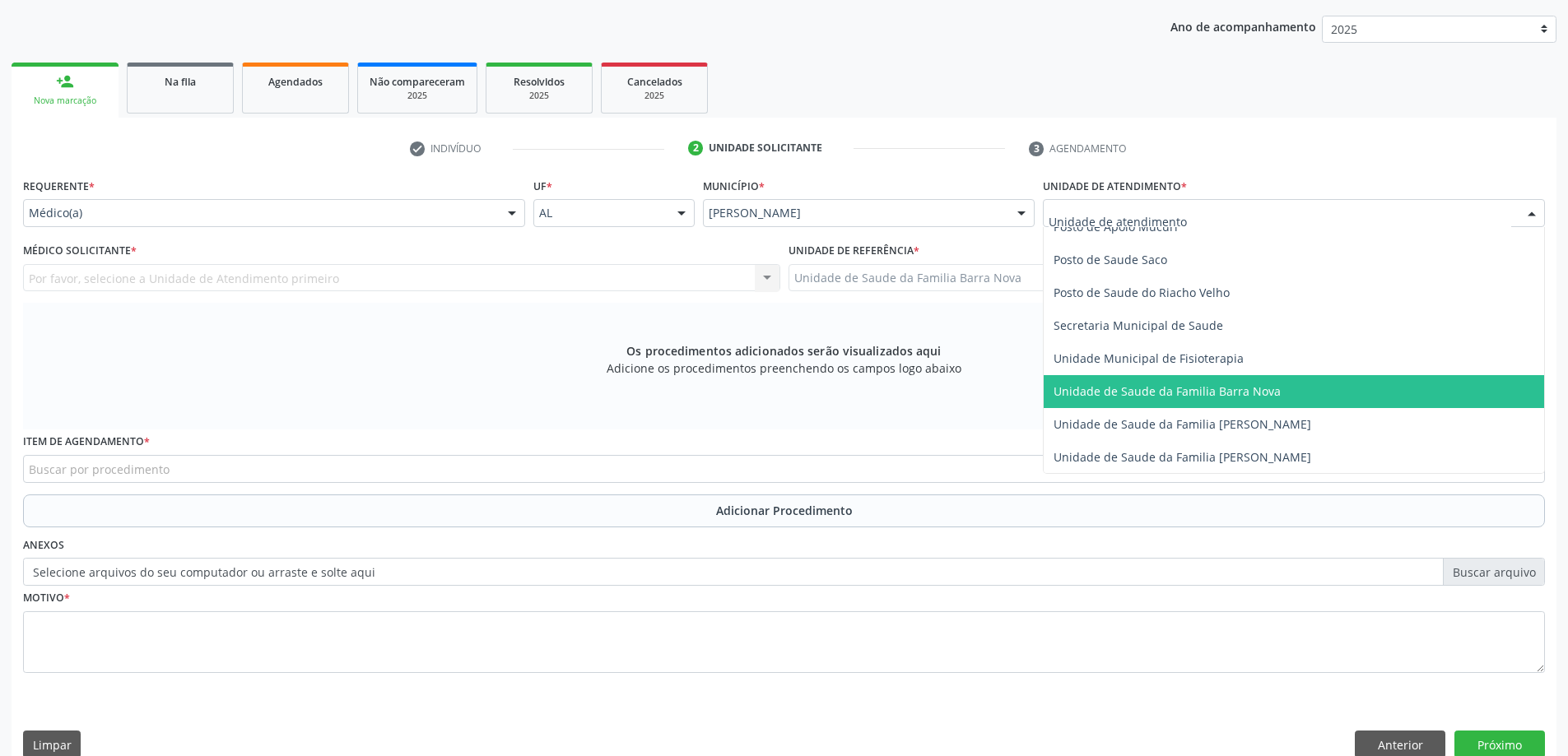
click at [1306, 386] on span "Unidade de Saude da Familia Barra Nova" at bounding box center [1294, 391] width 500 height 33
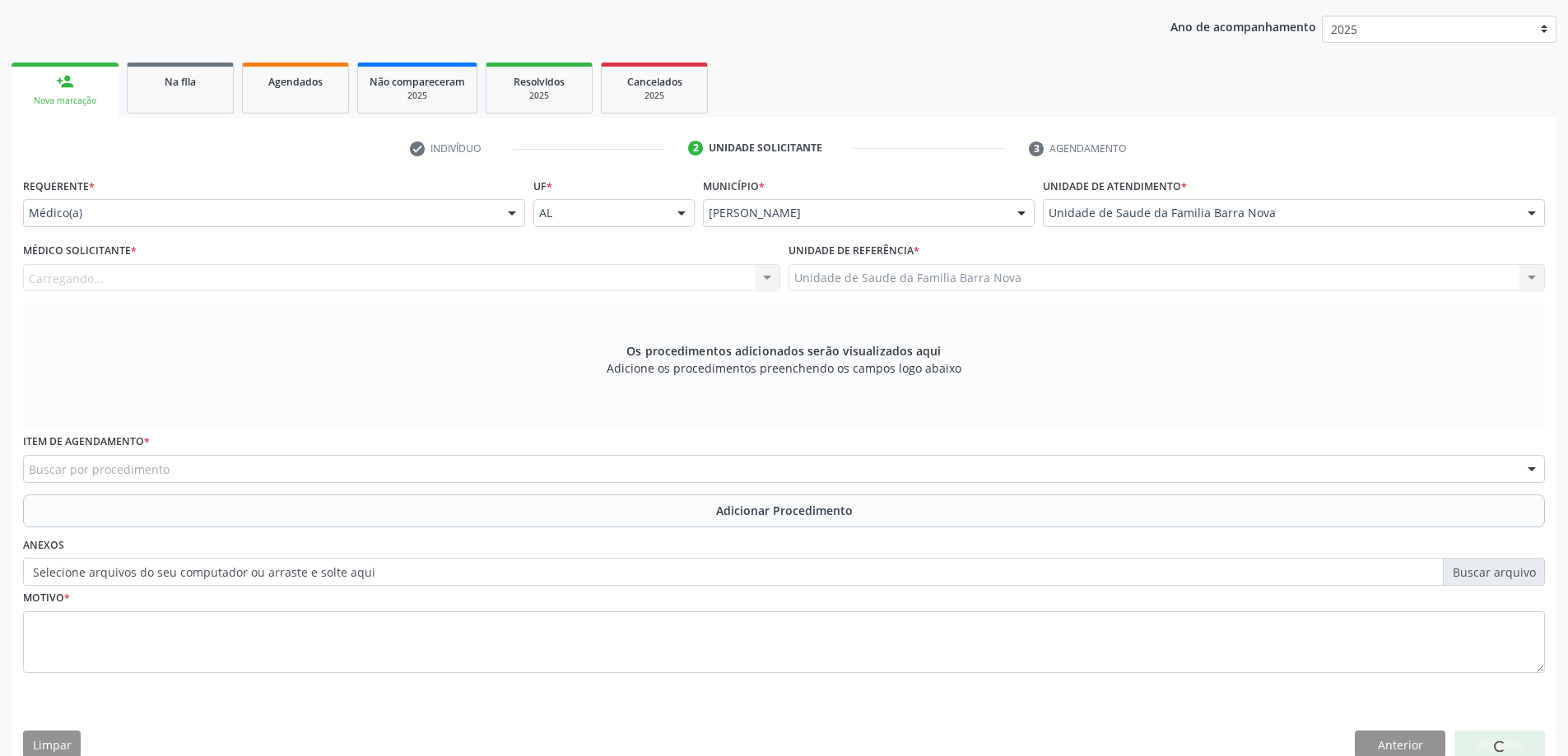
click at [603, 271] on div "Carregando... Nenhum resultado encontrado para: " " Não há nenhuma opção para s…" at bounding box center [401, 278] width 757 height 28
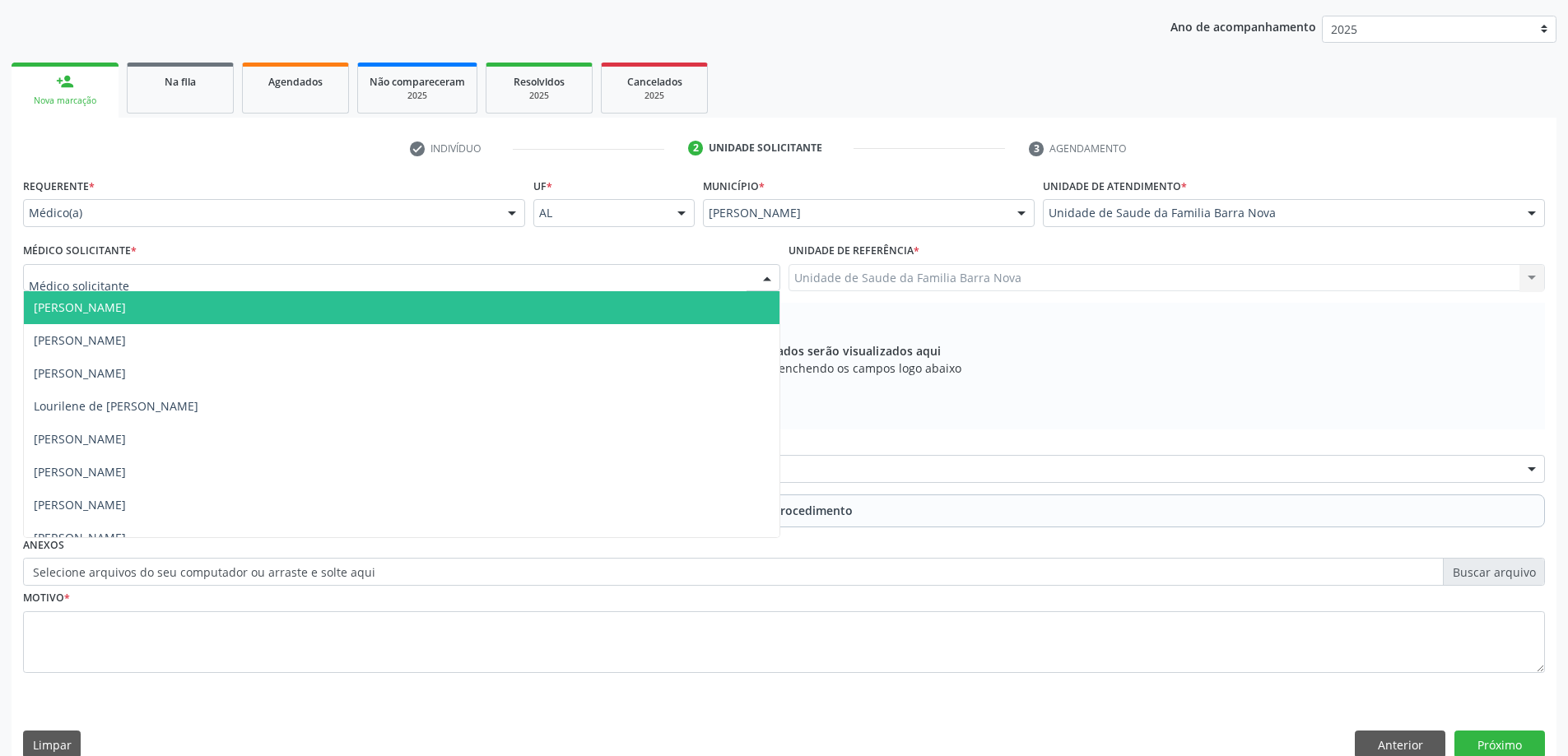
click at [584, 274] on div at bounding box center [401, 278] width 757 height 28
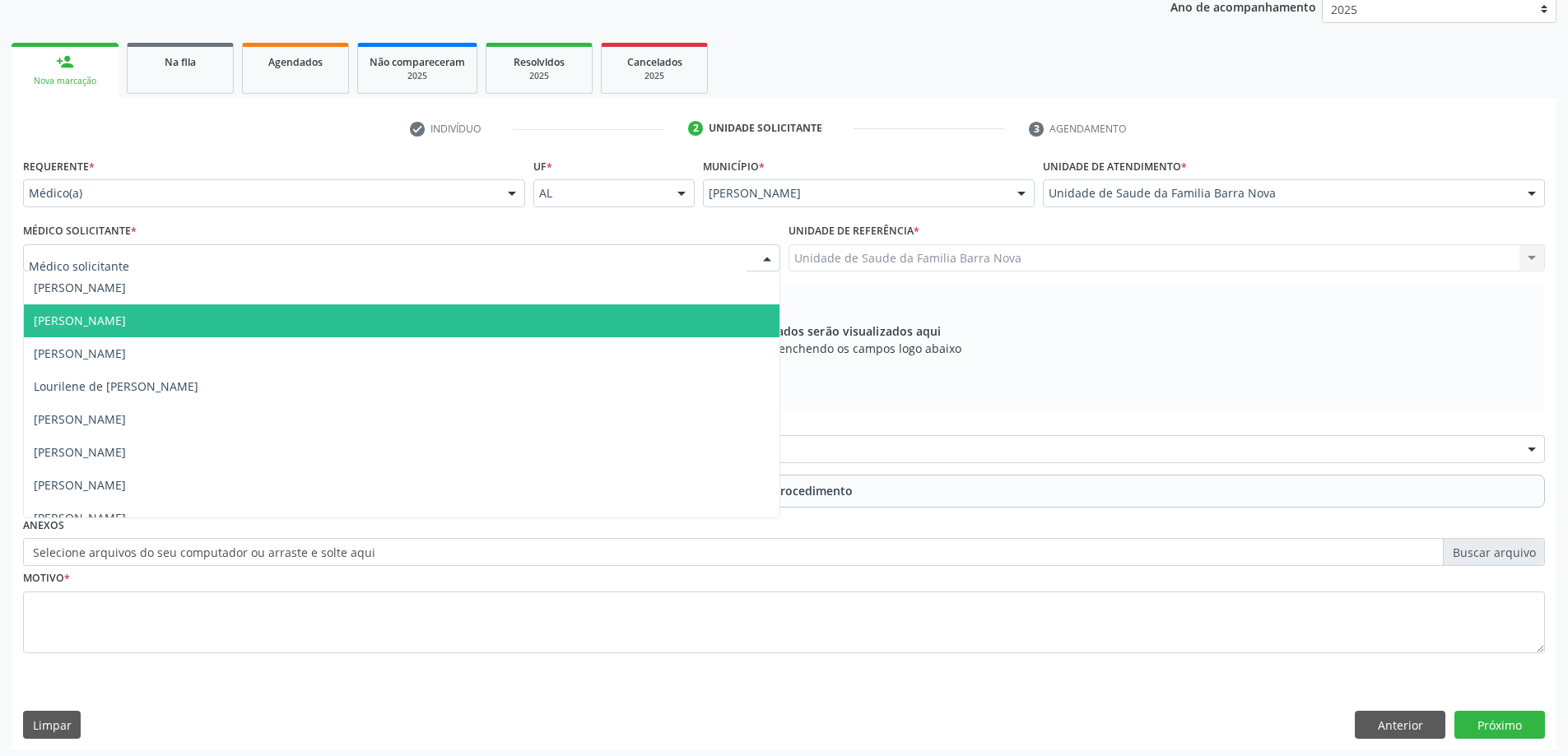
scroll to position [232, 0]
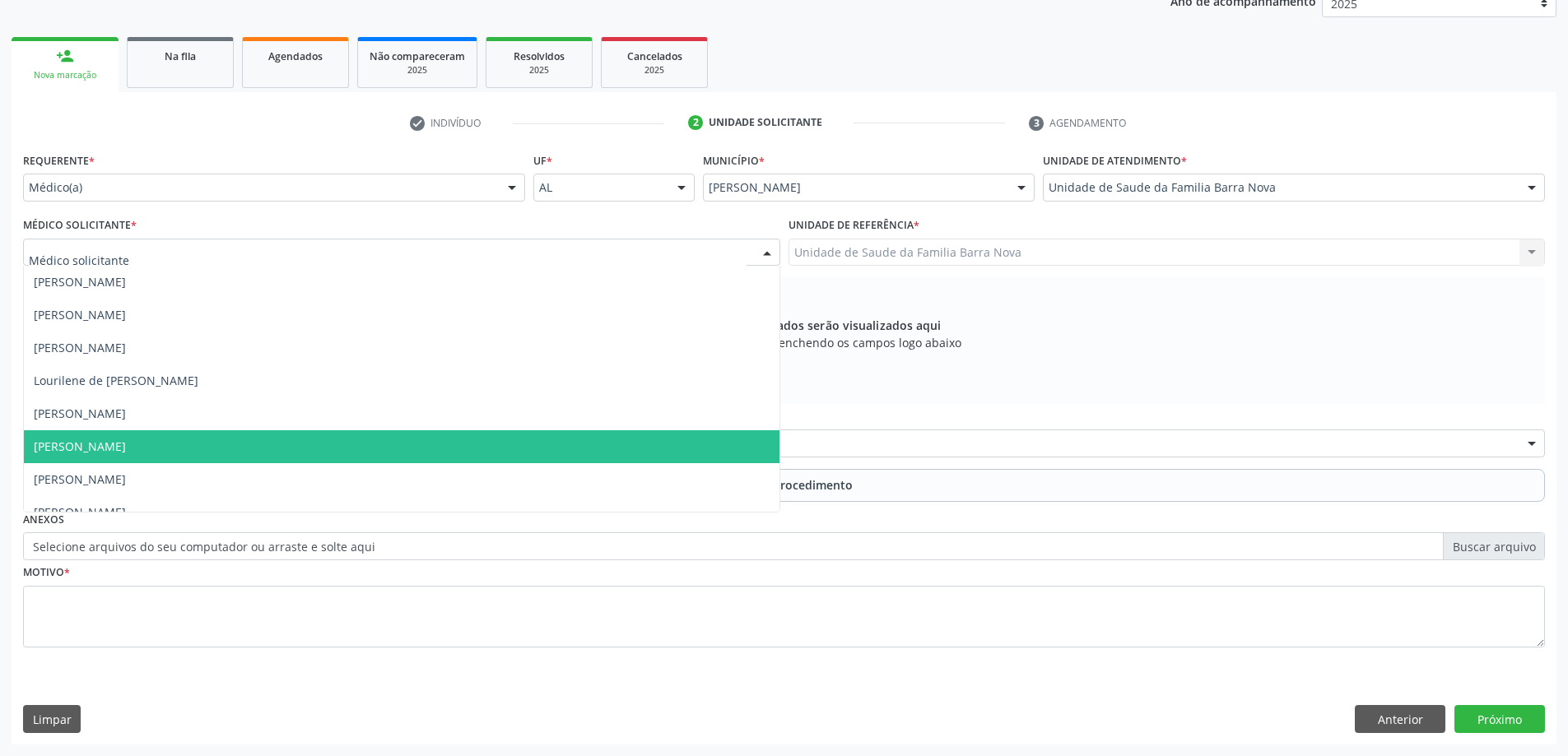
click at [505, 451] on span "[PERSON_NAME]" at bounding box center [401, 446] width 755 height 33
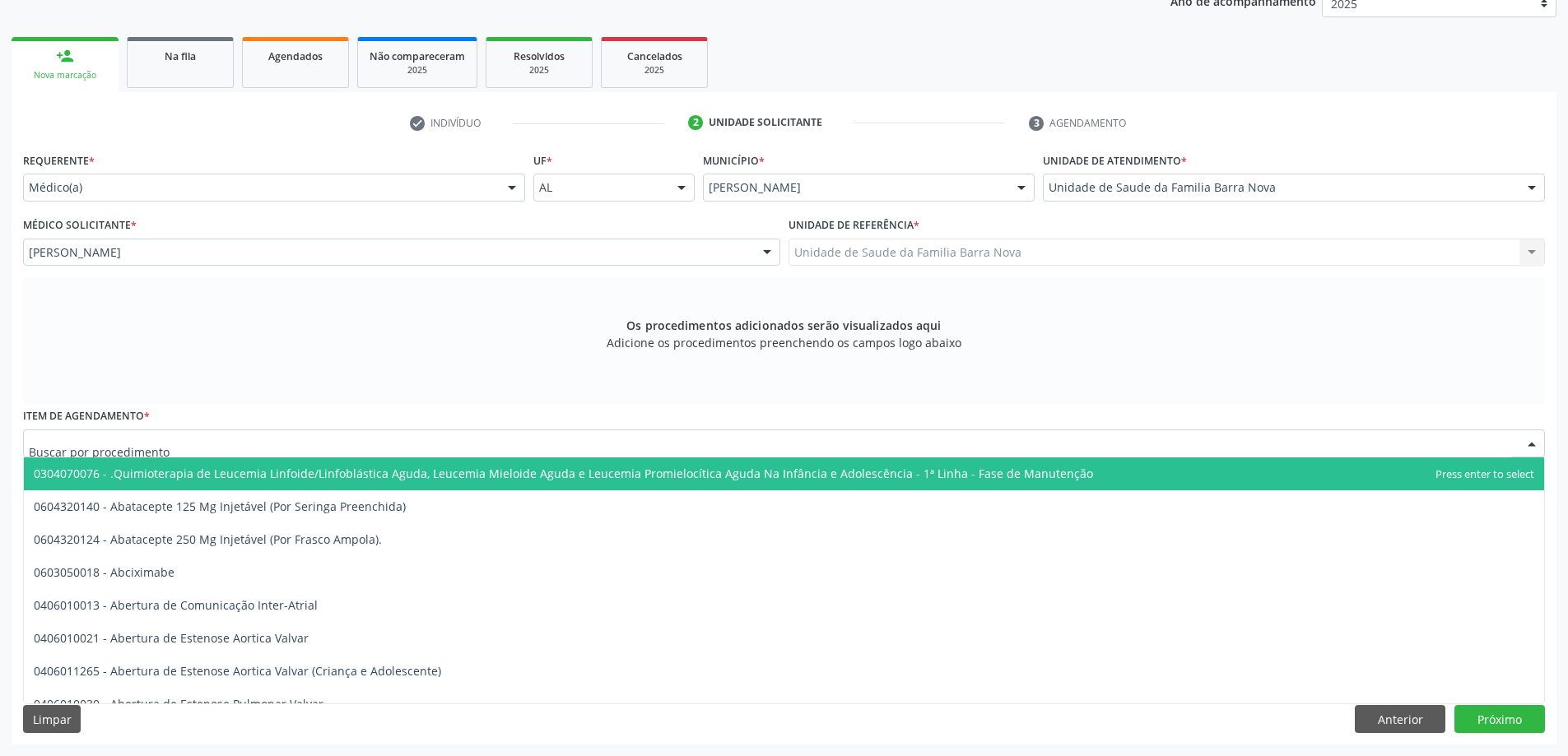
click at [409, 446] on div at bounding box center [784, 443] width 1522 height 28
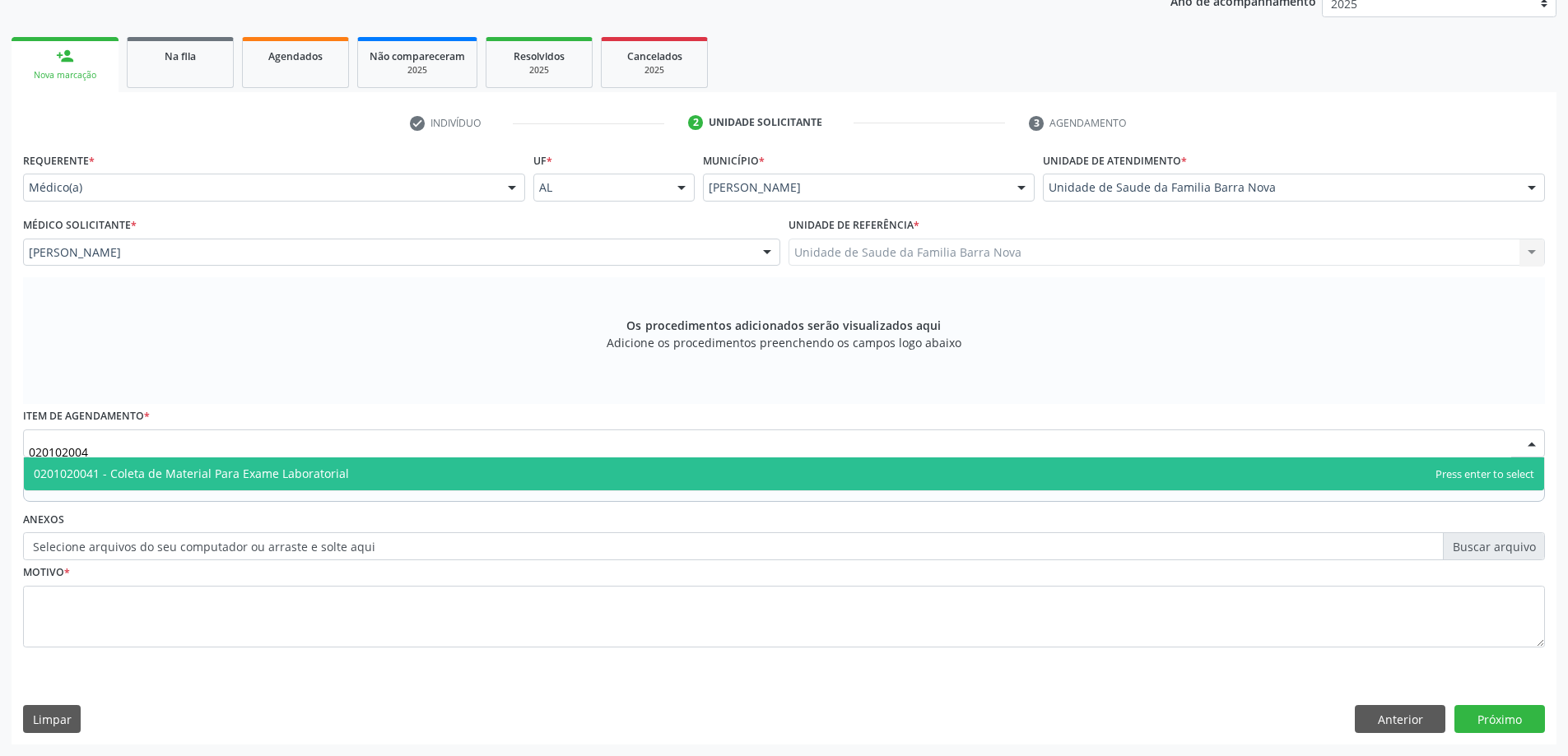
type input "0201020041"
click at [619, 473] on span "0201020041 - Coleta de Material Para Exame Laboratorial" at bounding box center [784, 474] width 1520 height 33
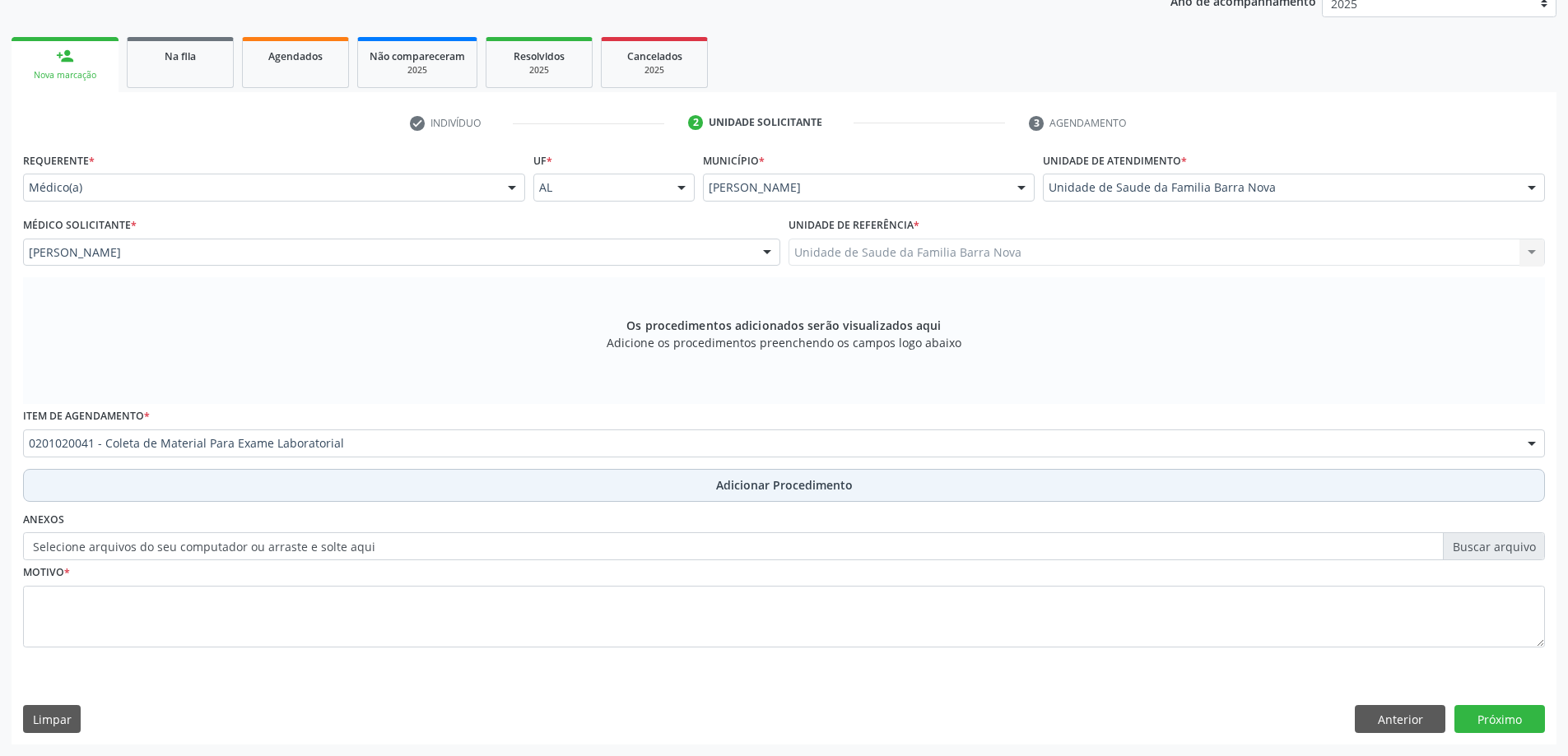
click at [773, 480] on span "Adicionar Procedimento" at bounding box center [784, 484] width 137 height 17
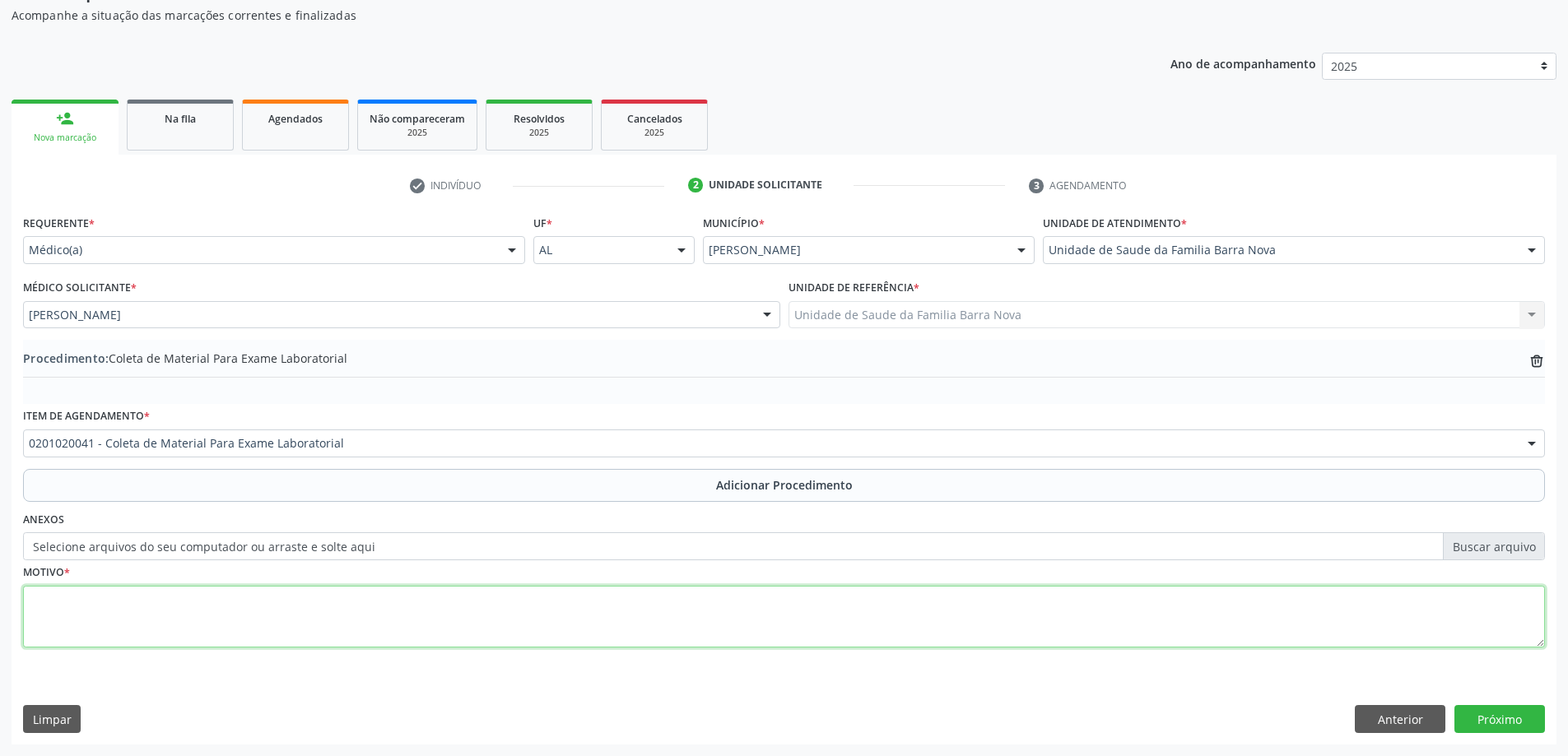
click at [176, 613] on textarea at bounding box center [784, 617] width 1522 height 62
type textarea "Nictúria."
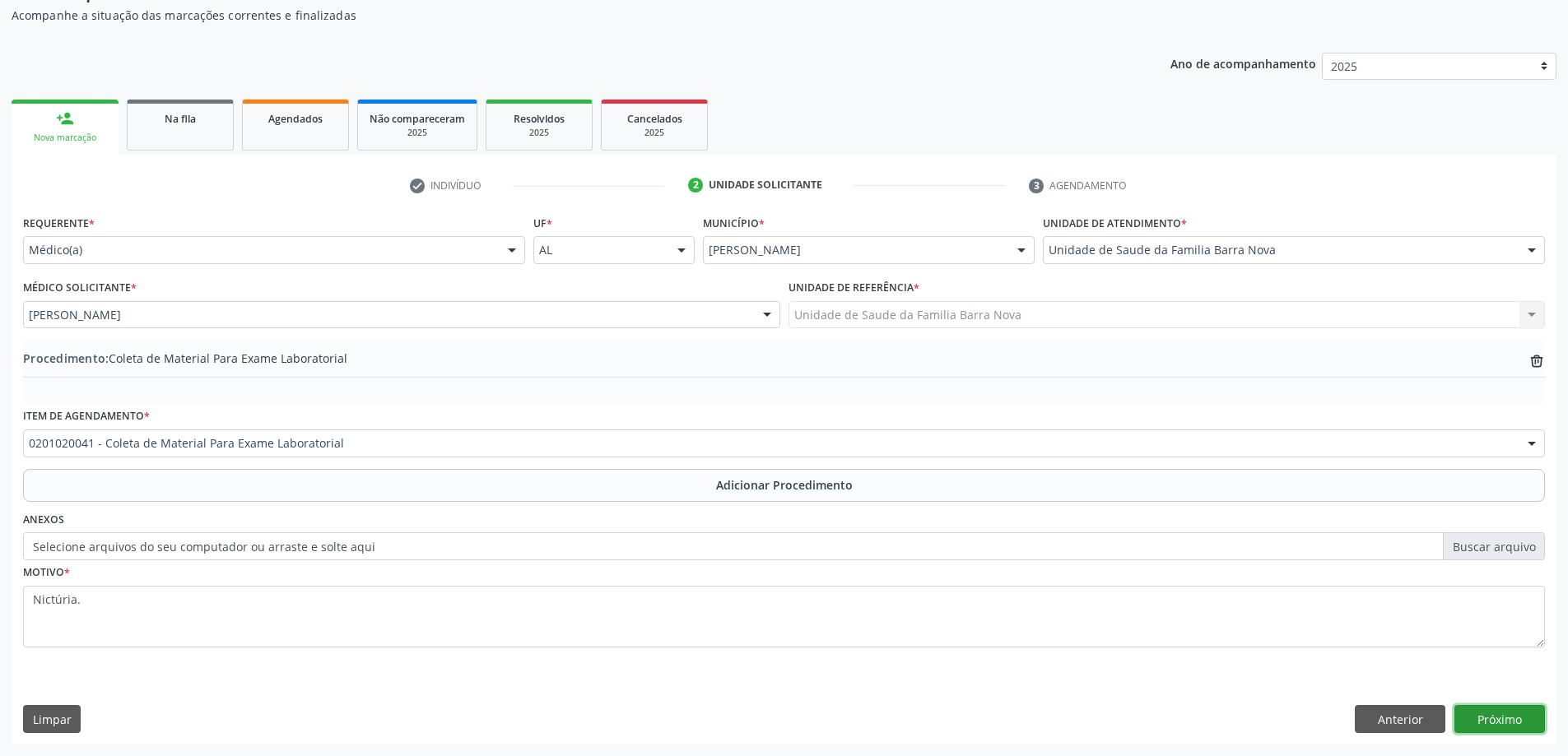
click at [1503, 713] on button "Próximo" at bounding box center [1500, 719] width 91 height 28
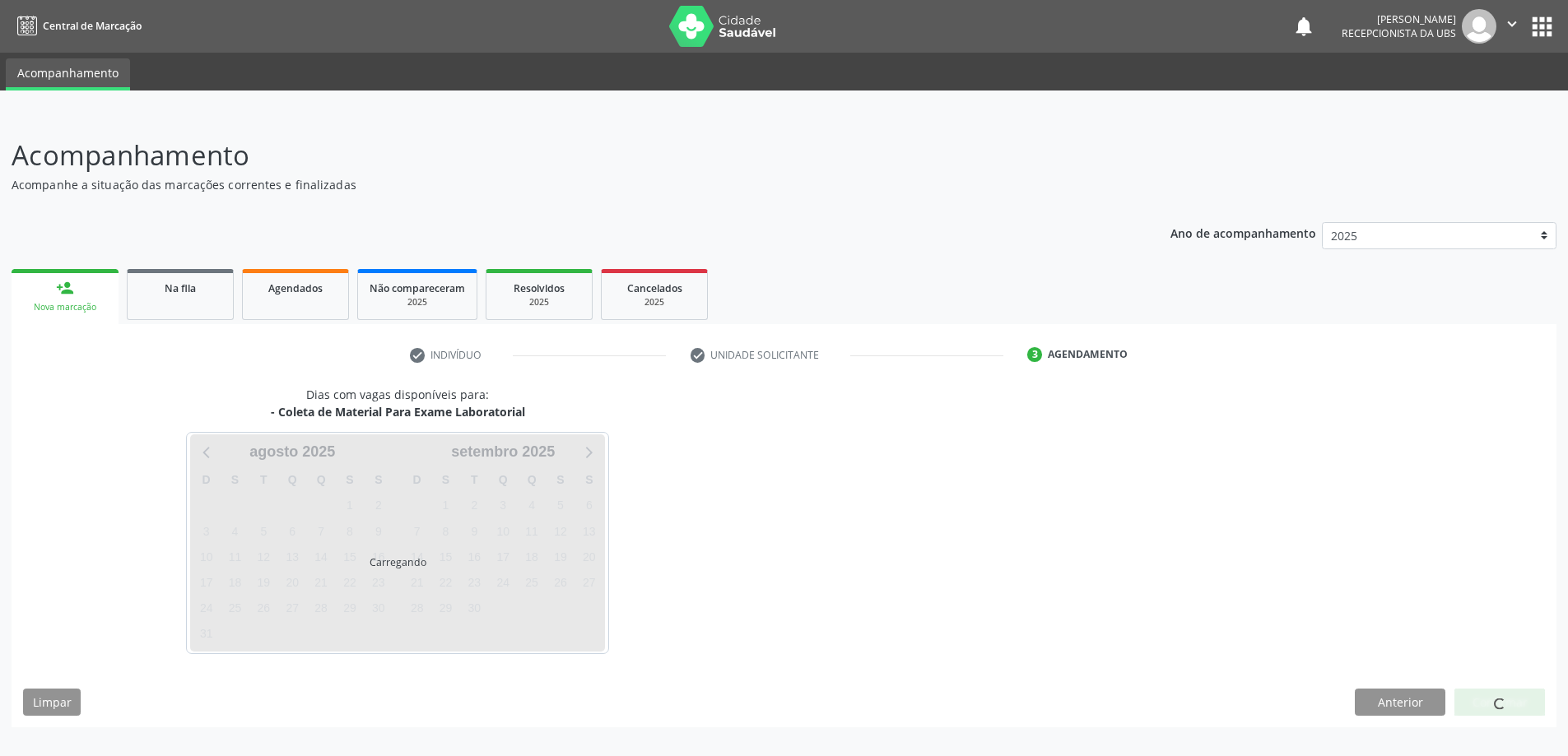
scroll to position [0, 0]
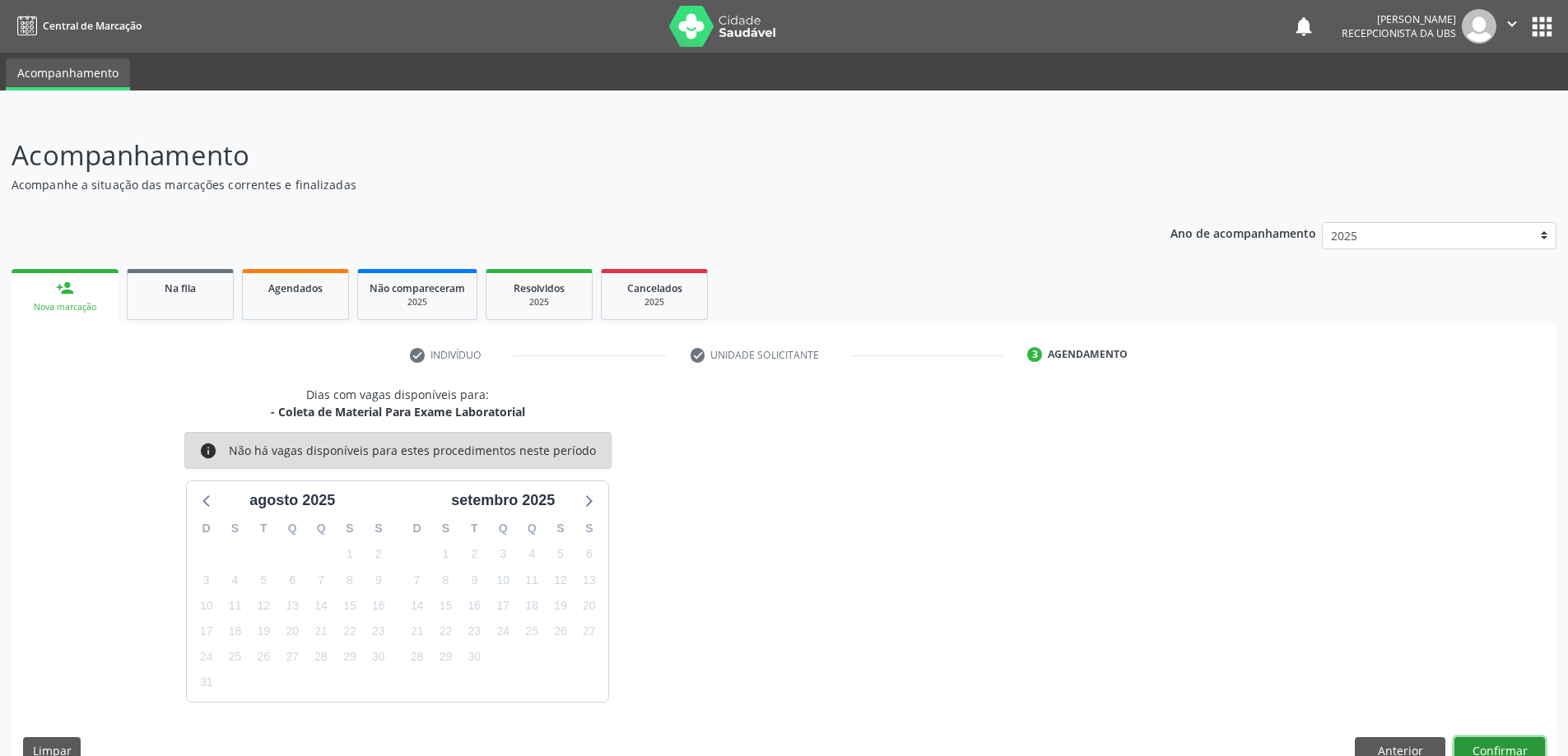
click at [1503, 751] on button "Confirmar" at bounding box center [1500, 751] width 91 height 28
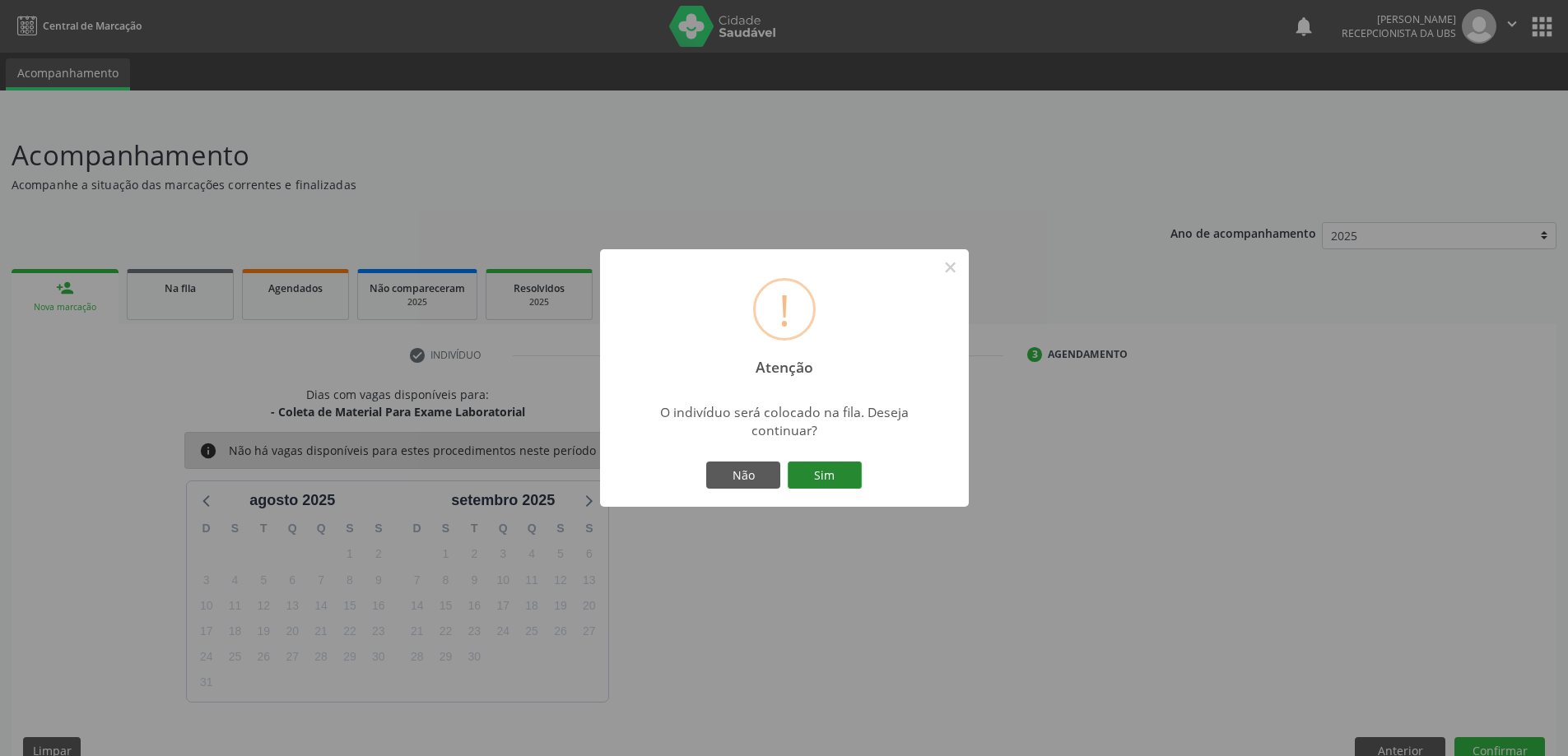
click at [838, 475] on button "Sim" at bounding box center [825, 475] width 74 height 28
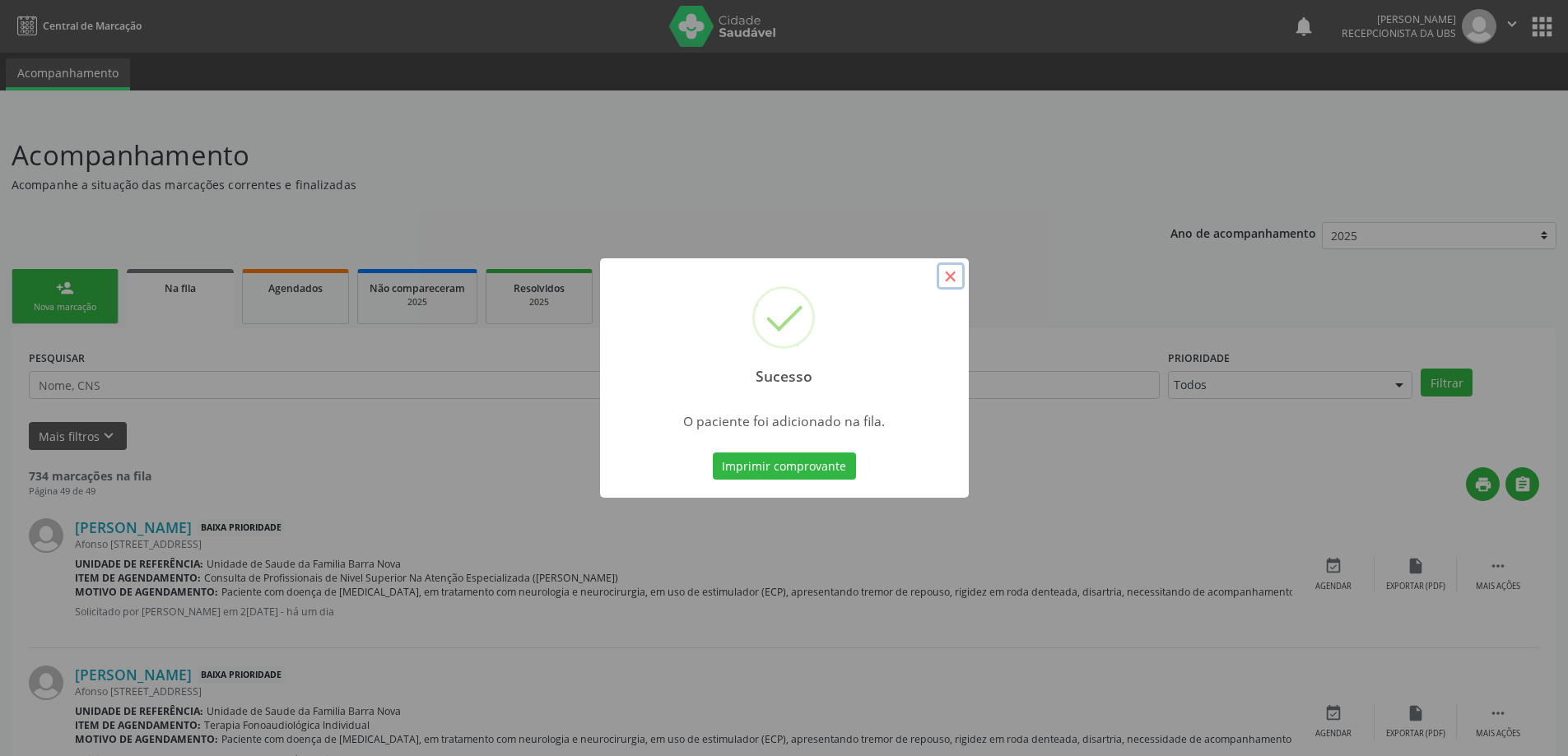
click at [956, 275] on button "×" at bounding box center [950, 276] width 28 height 28
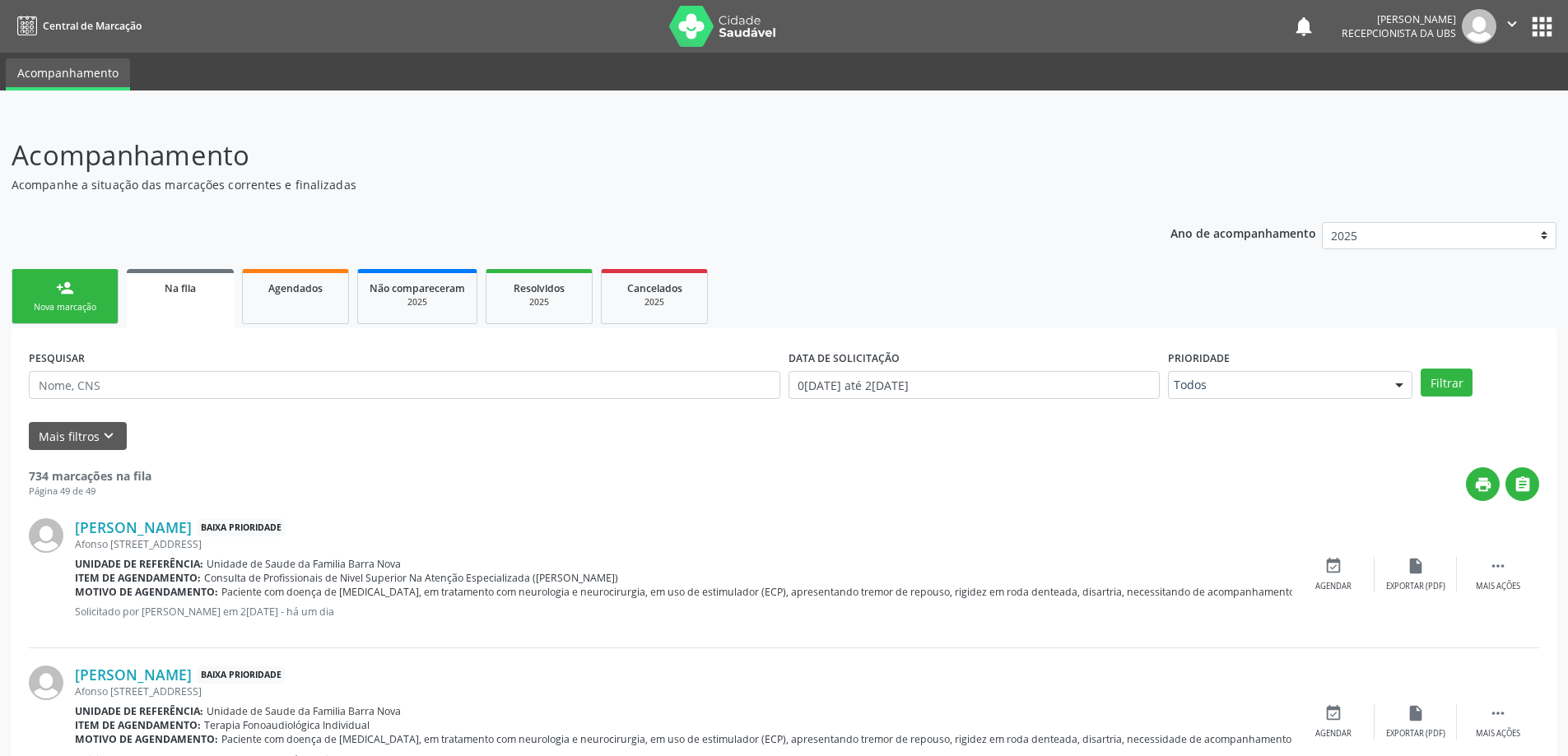
click at [91, 303] on div "Nova marcação" at bounding box center [64, 308] width 82 height 13
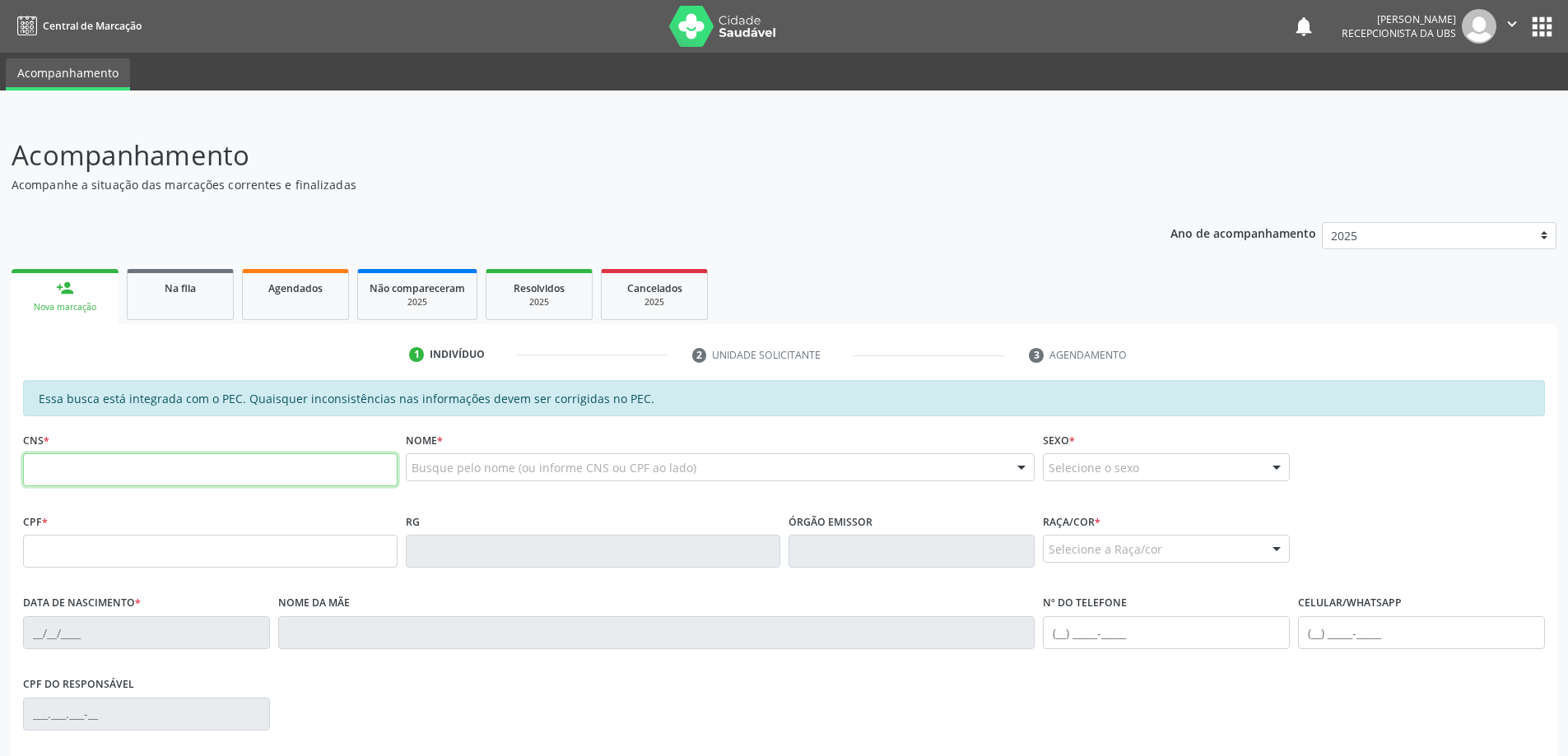
click at [139, 459] on input "text" at bounding box center [209, 470] width 374 height 33
type input "707 8066 5921 9212"
type input "461.274.884-00"
type input "17/11/1964"
type input "Jerusa Maria da Conceio"
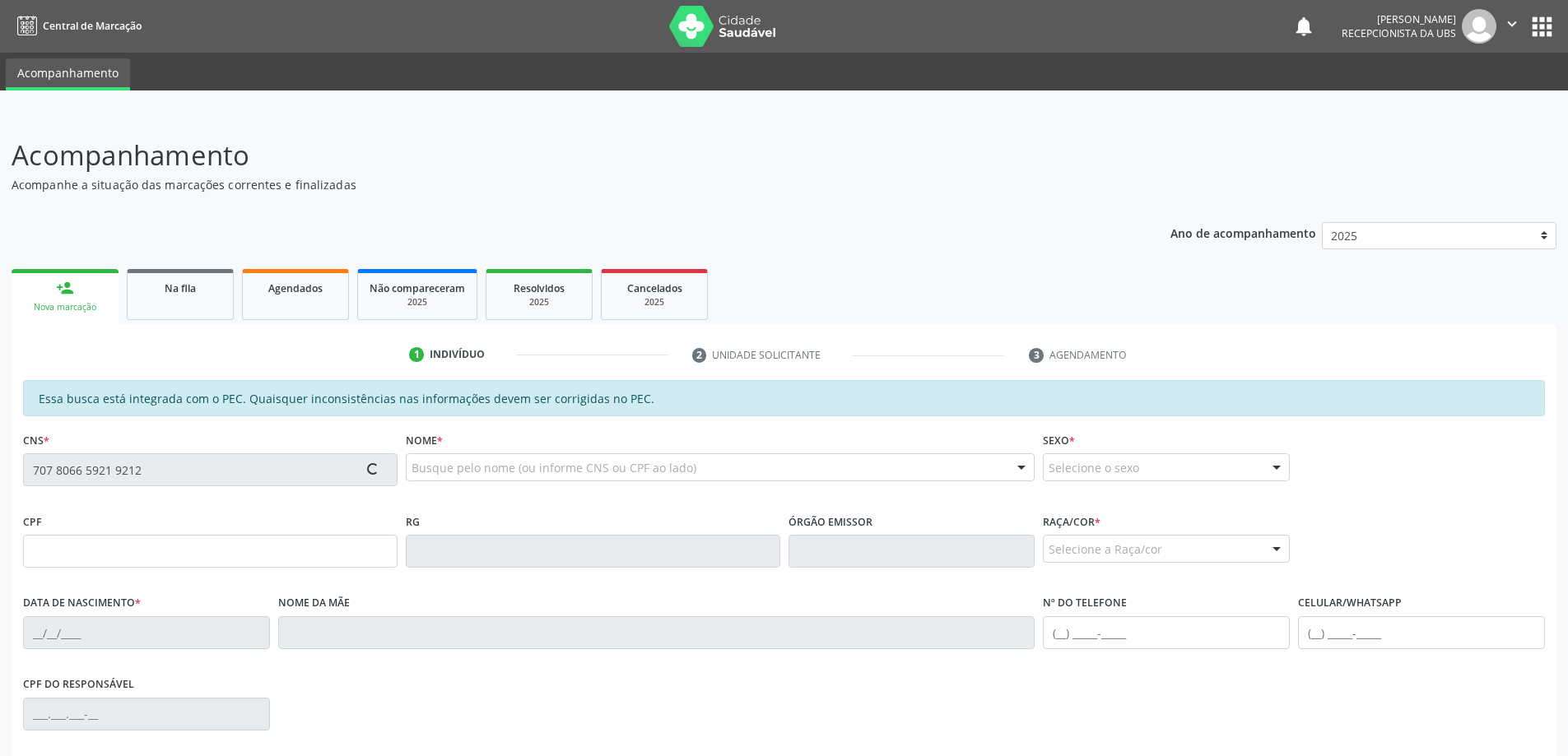
type input "(82) 99394-0545"
type input "292"
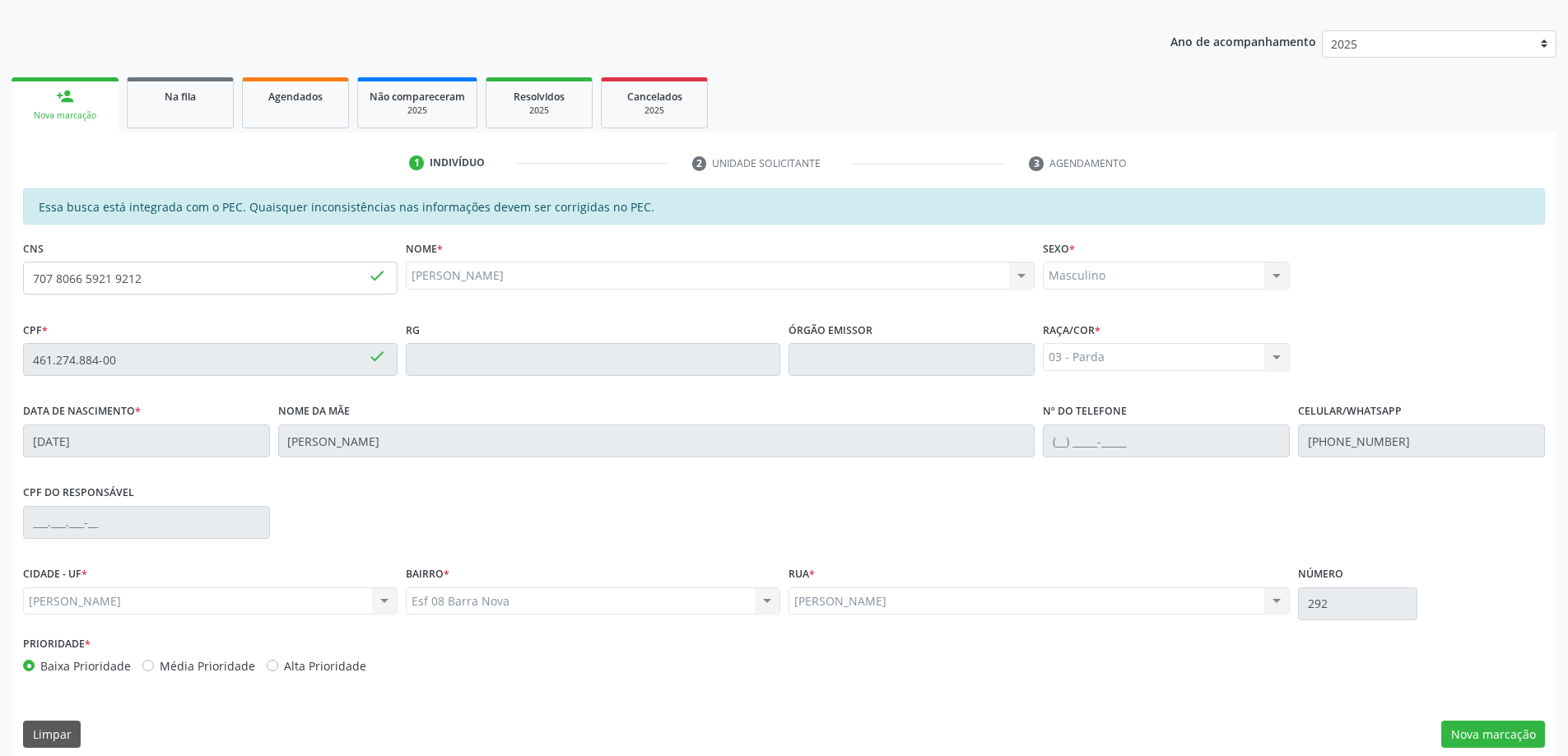
scroll to position [206, 0]
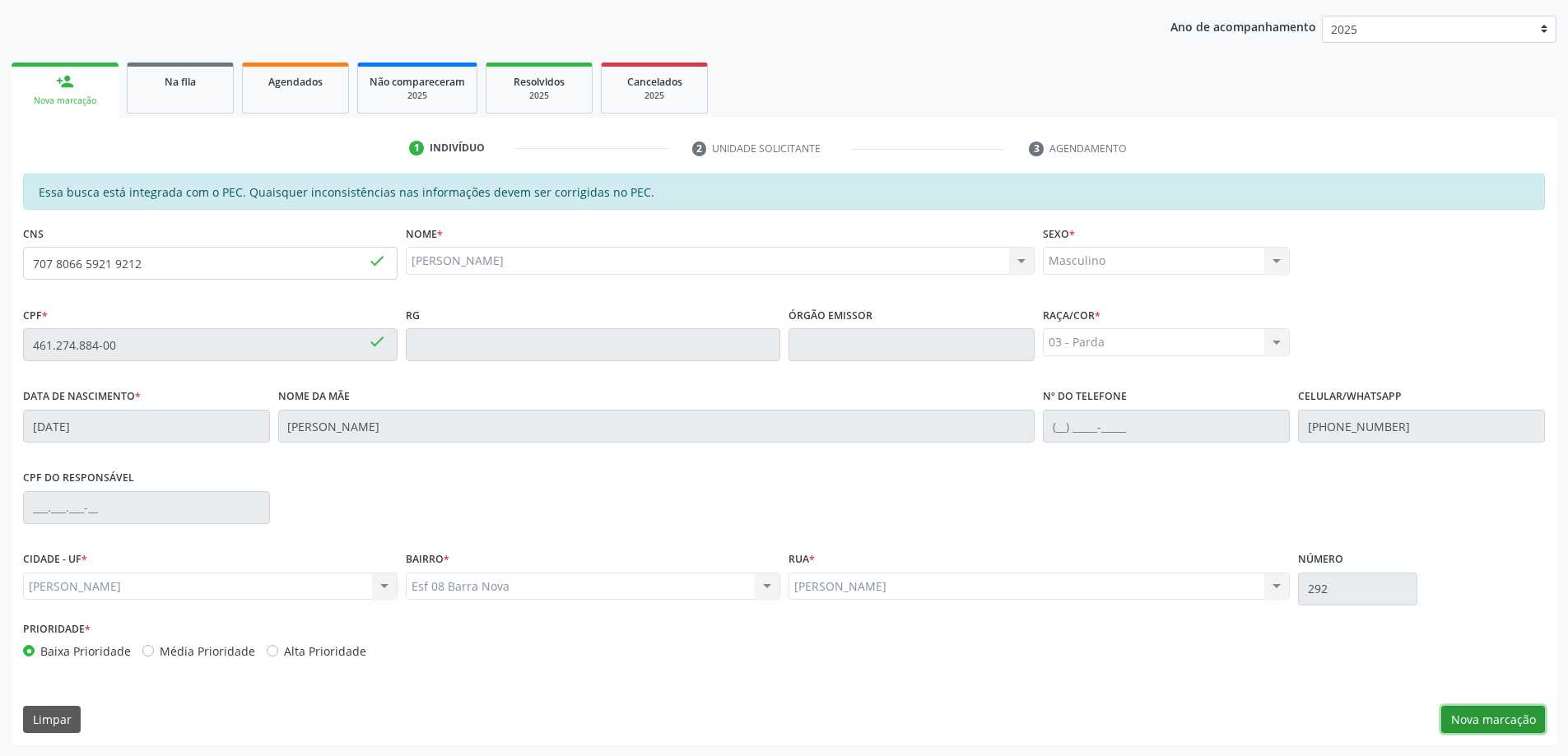
click at [1489, 726] on button "Nova marcação" at bounding box center [1493, 720] width 103 height 28
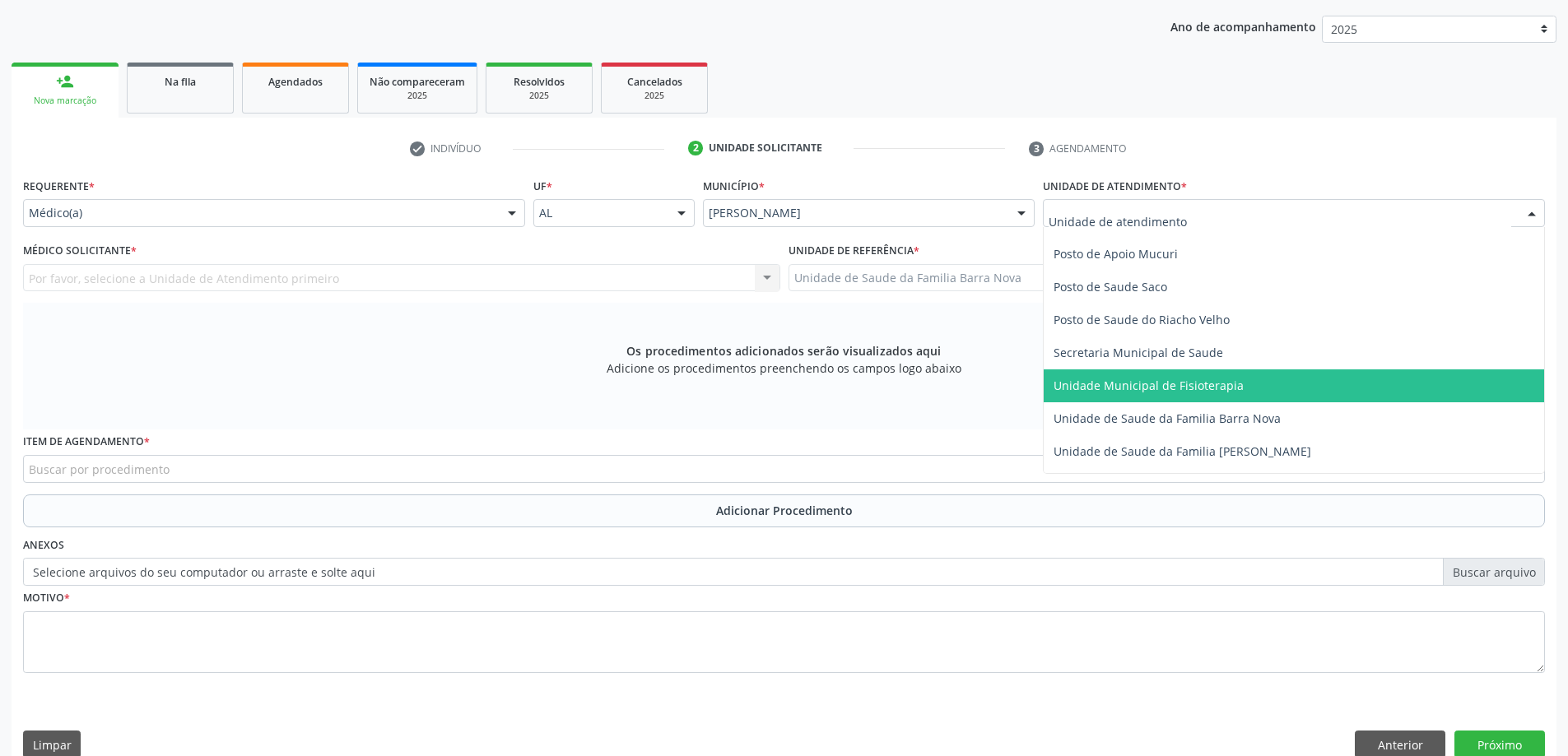
scroll to position [741, 0]
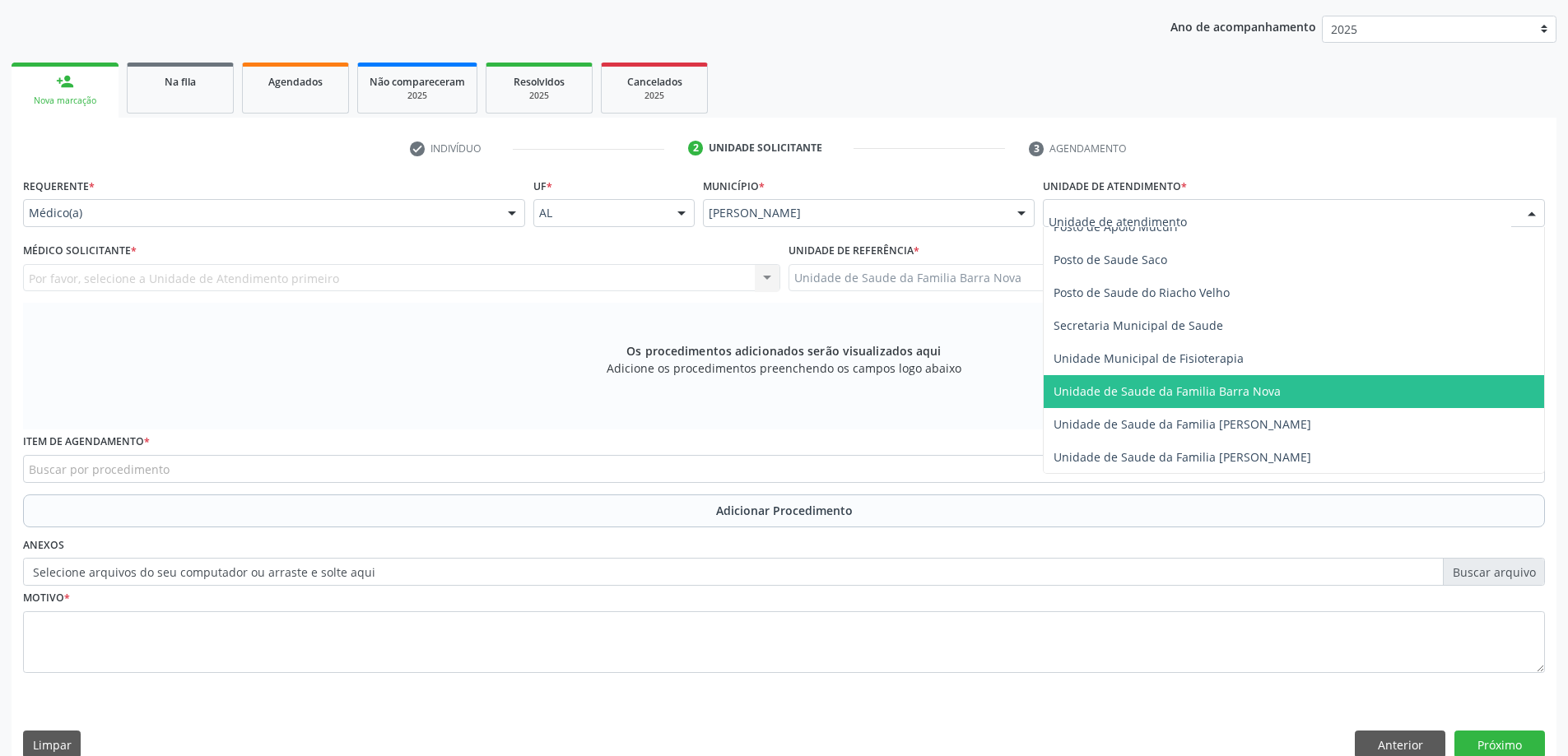
click at [1220, 397] on span "Unidade de Saude da Familia Barra Nova" at bounding box center [1167, 390] width 227 height 15
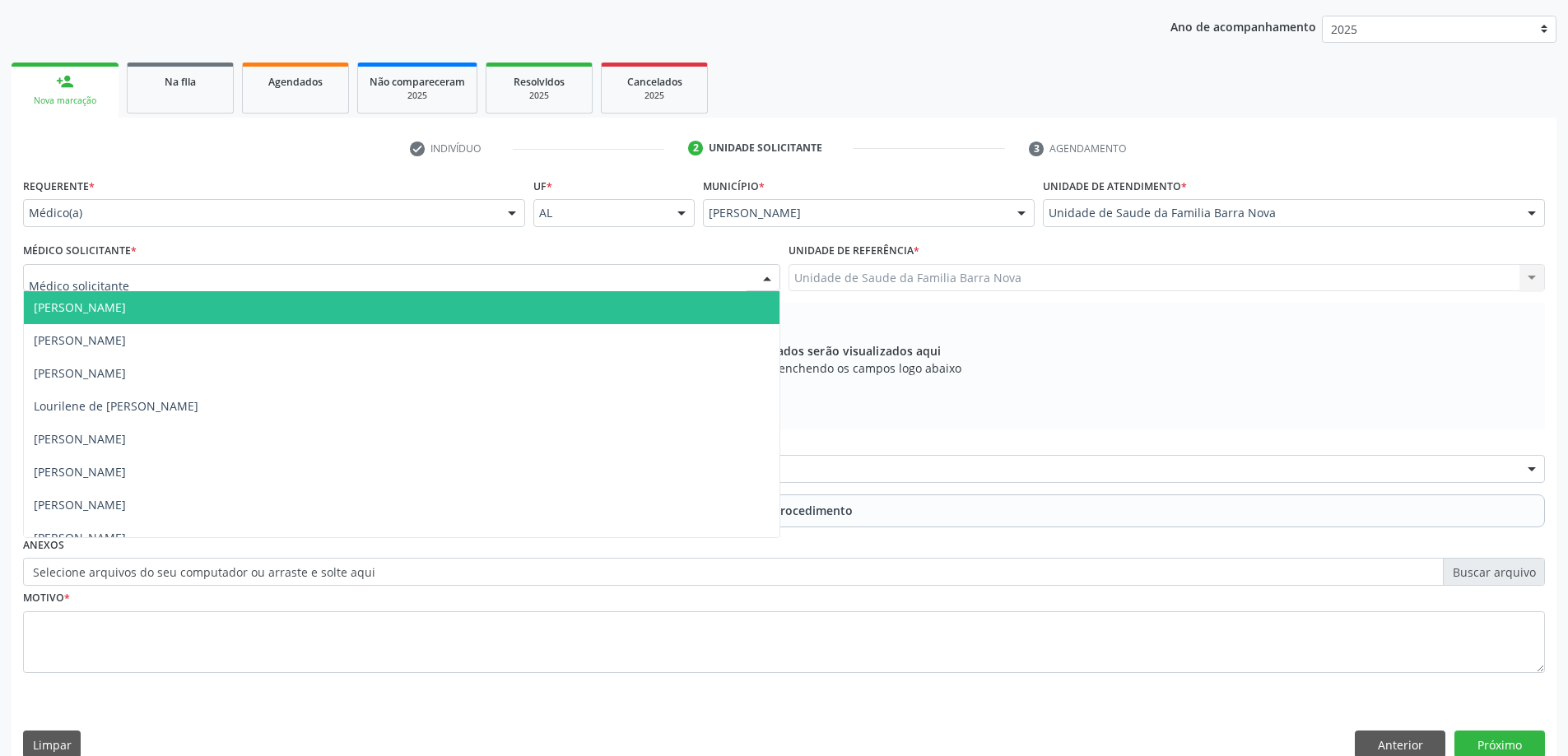
click at [383, 274] on div at bounding box center [401, 278] width 757 height 28
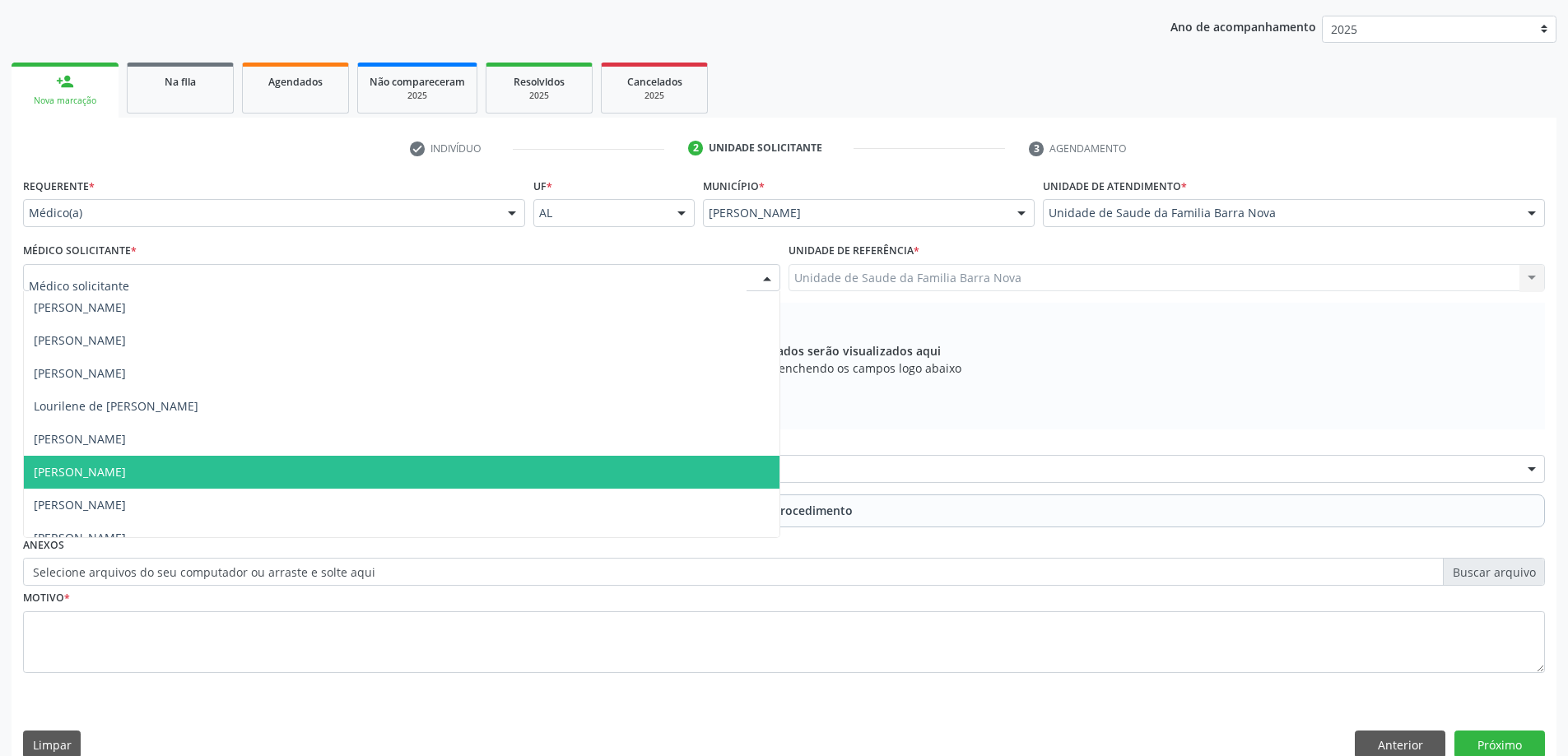
click at [324, 473] on span "[PERSON_NAME]" at bounding box center [401, 472] width 755 height 33
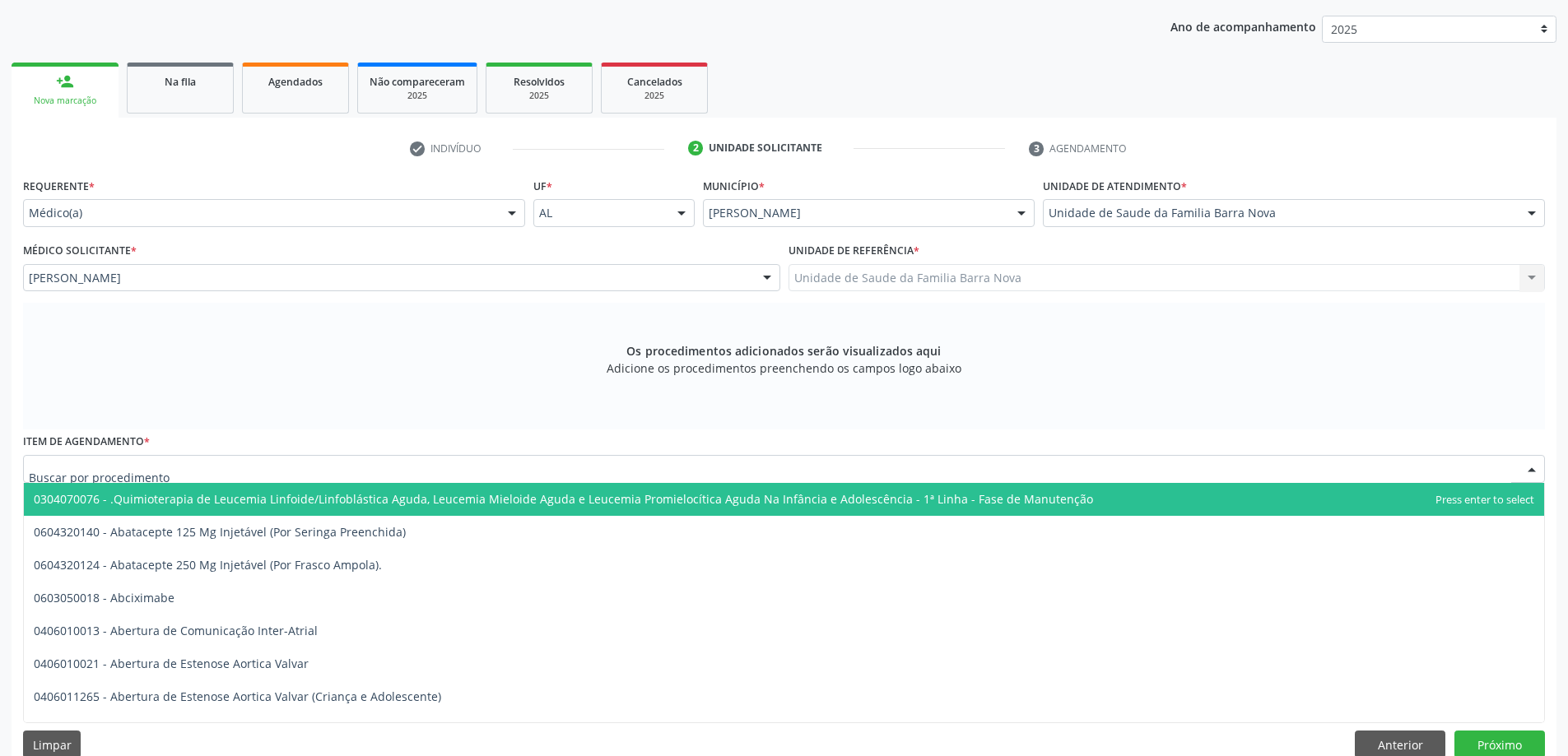
click at [500, 469] on div at bounding box center [784, 468] width 1522 height 28
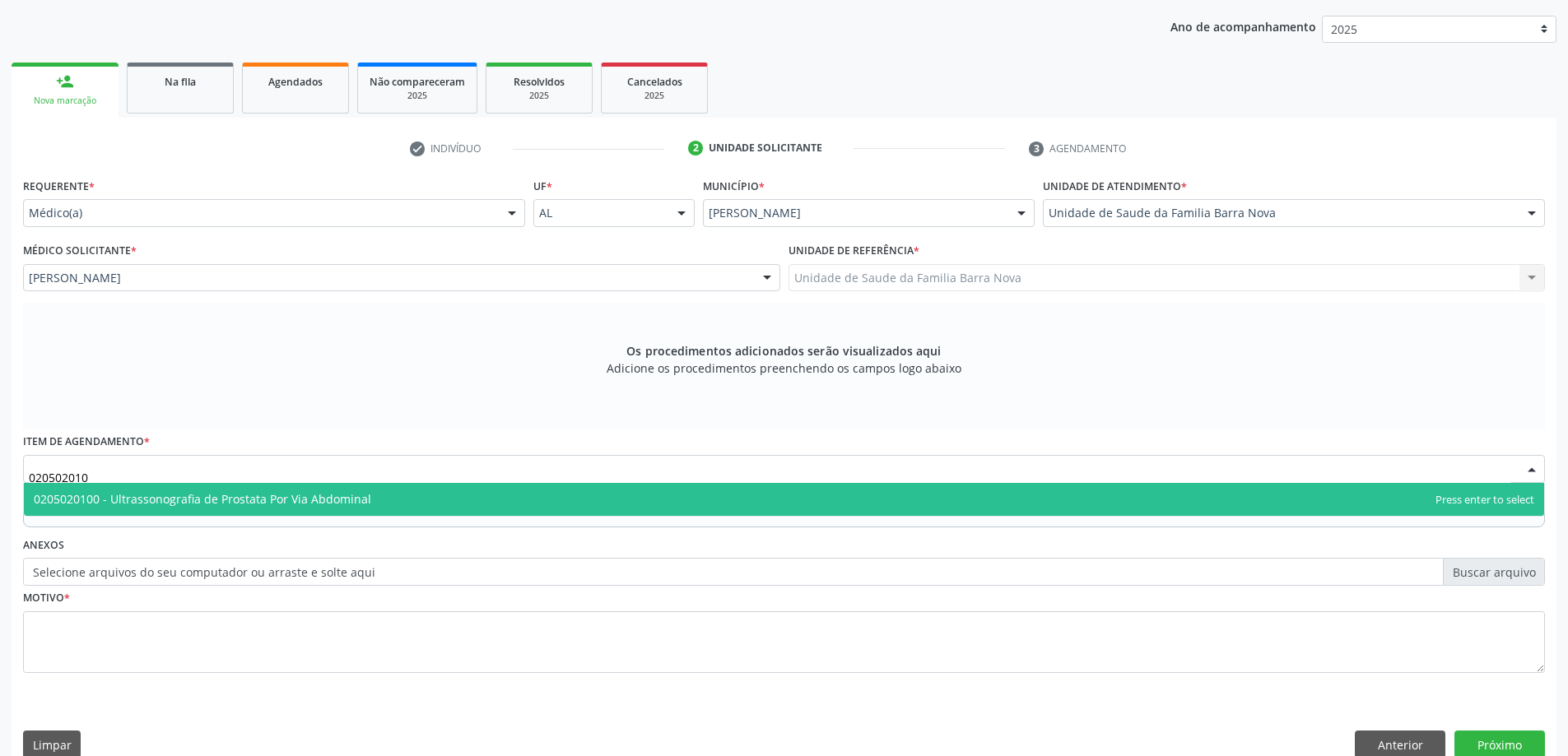
type input "0205020100"
click at [518, 505] on span "0205020100 - Ultrassonografia de Prostata Por Via Abdominal" at bounding box center [784, 499] width 1520 height 33
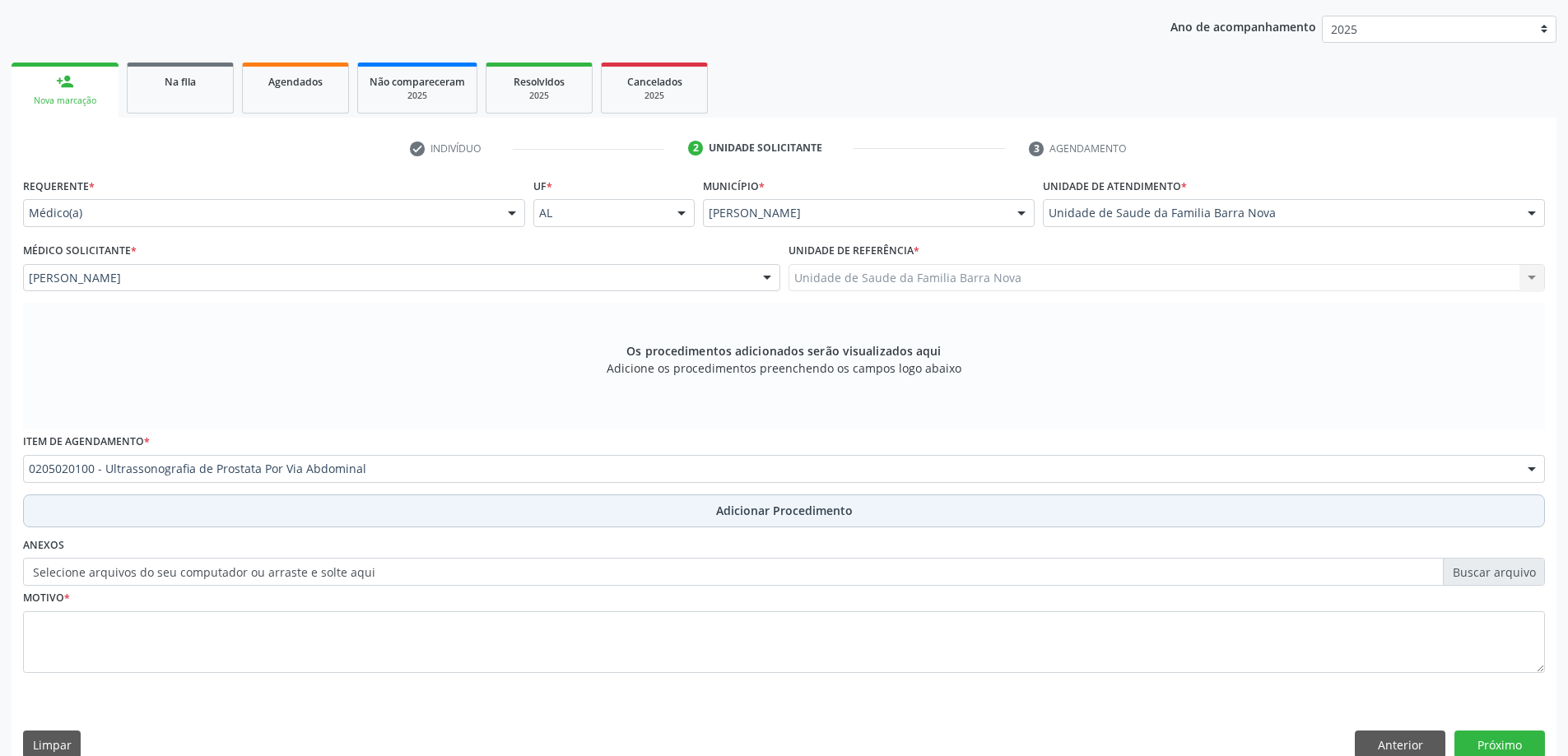
click at [764, 504] on span "Adicionar Procedimento" at bounding box center [784, 510] width 137 height 17
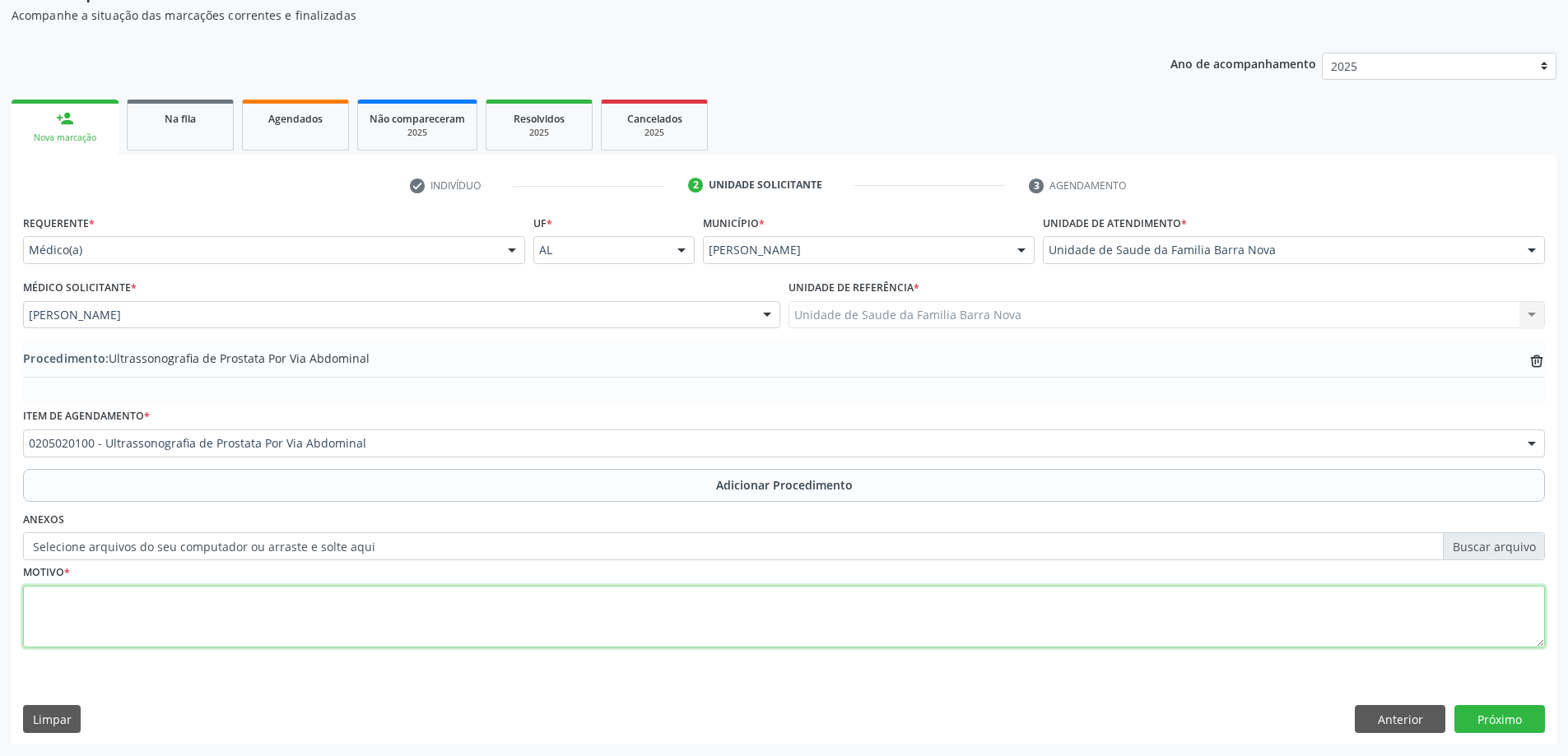
click at [257, 599] on textarea at bounding box center [784, 617] width 1522 height 62
type textarea "Nictúria."
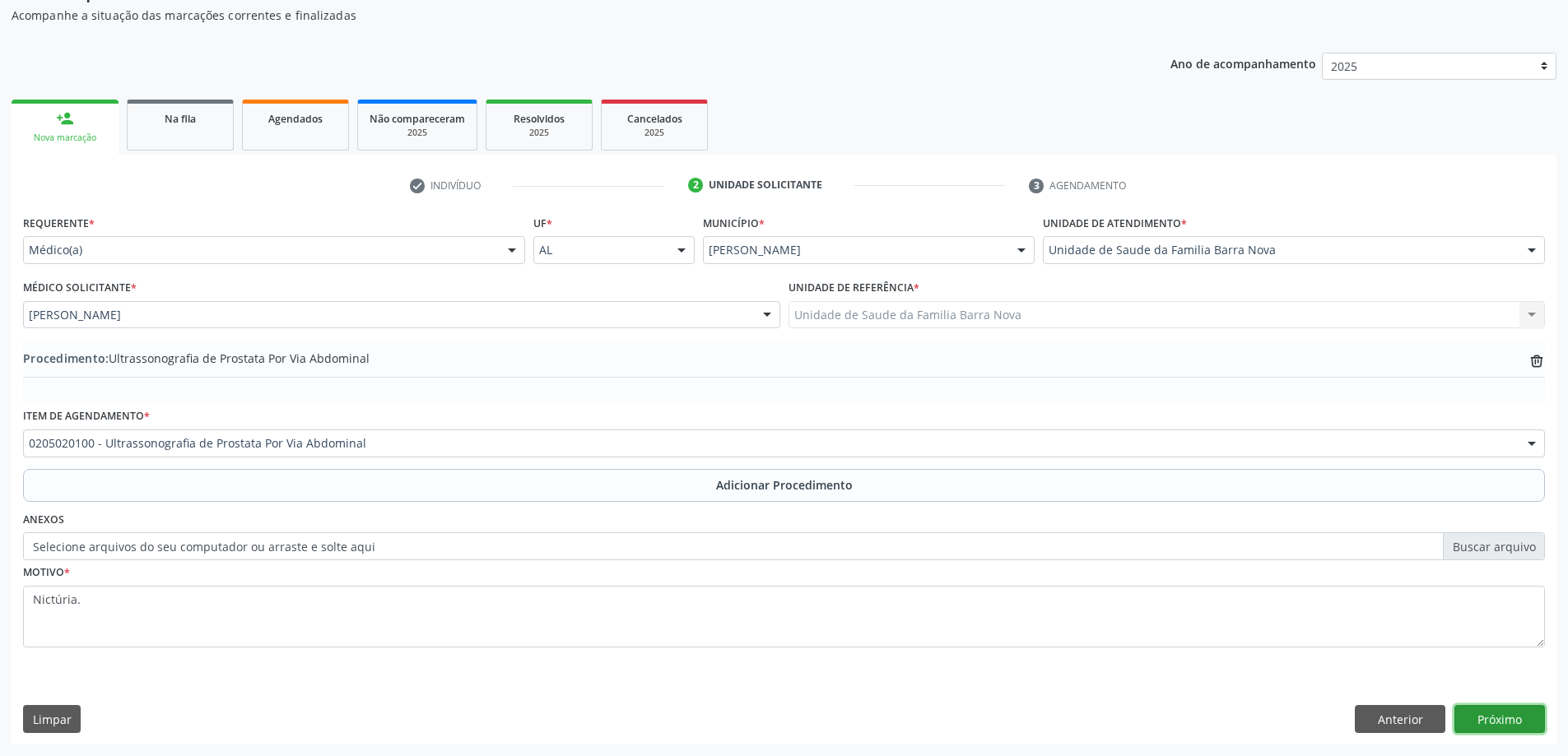
click at [1505, 720] on button "Próximo" at bounding box center [1500, 719] width 91 height 28
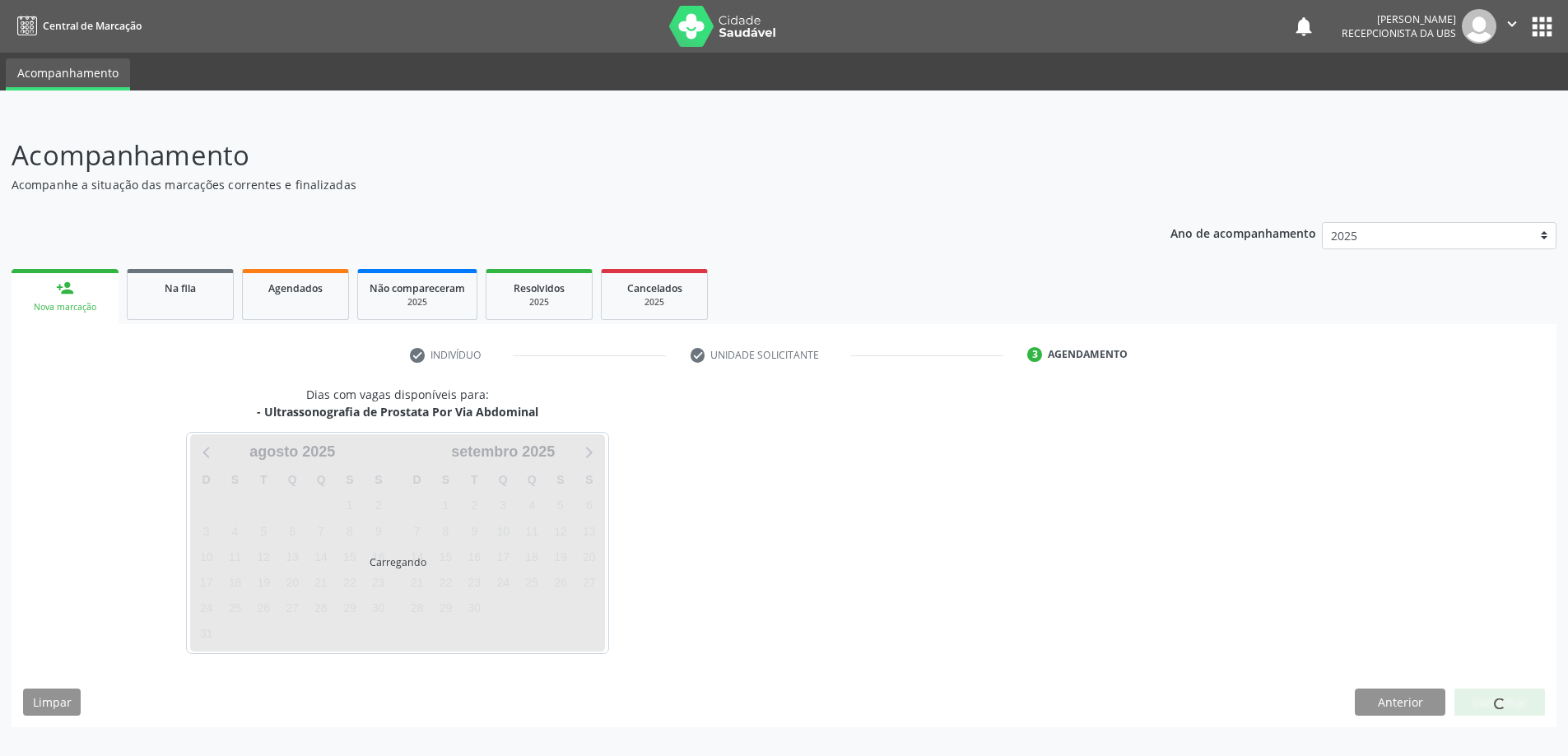
scroll to position [0, 0]
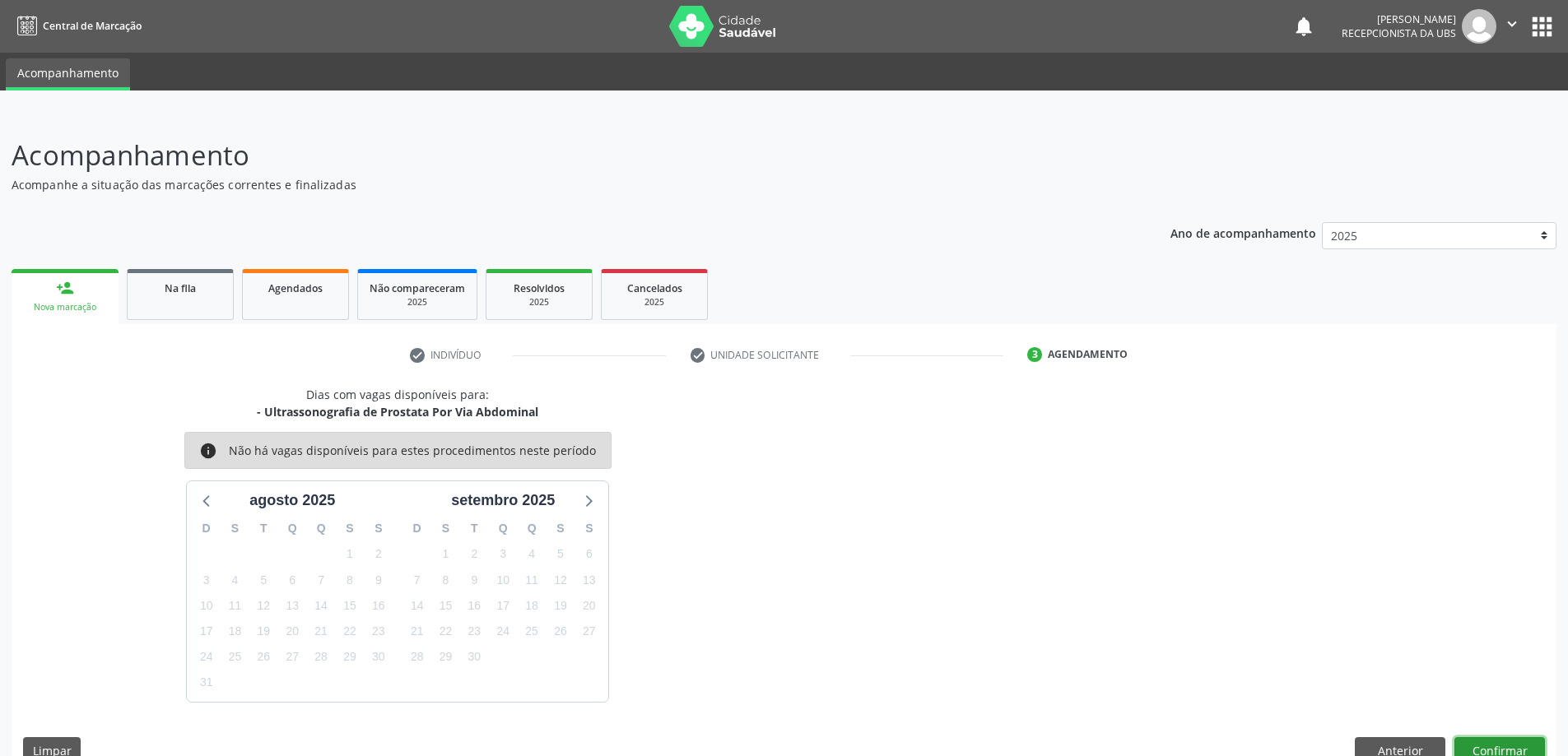
click at [1513, 748] on button "Confirmar" at bounding box center [1500, 751] width 91 height 28
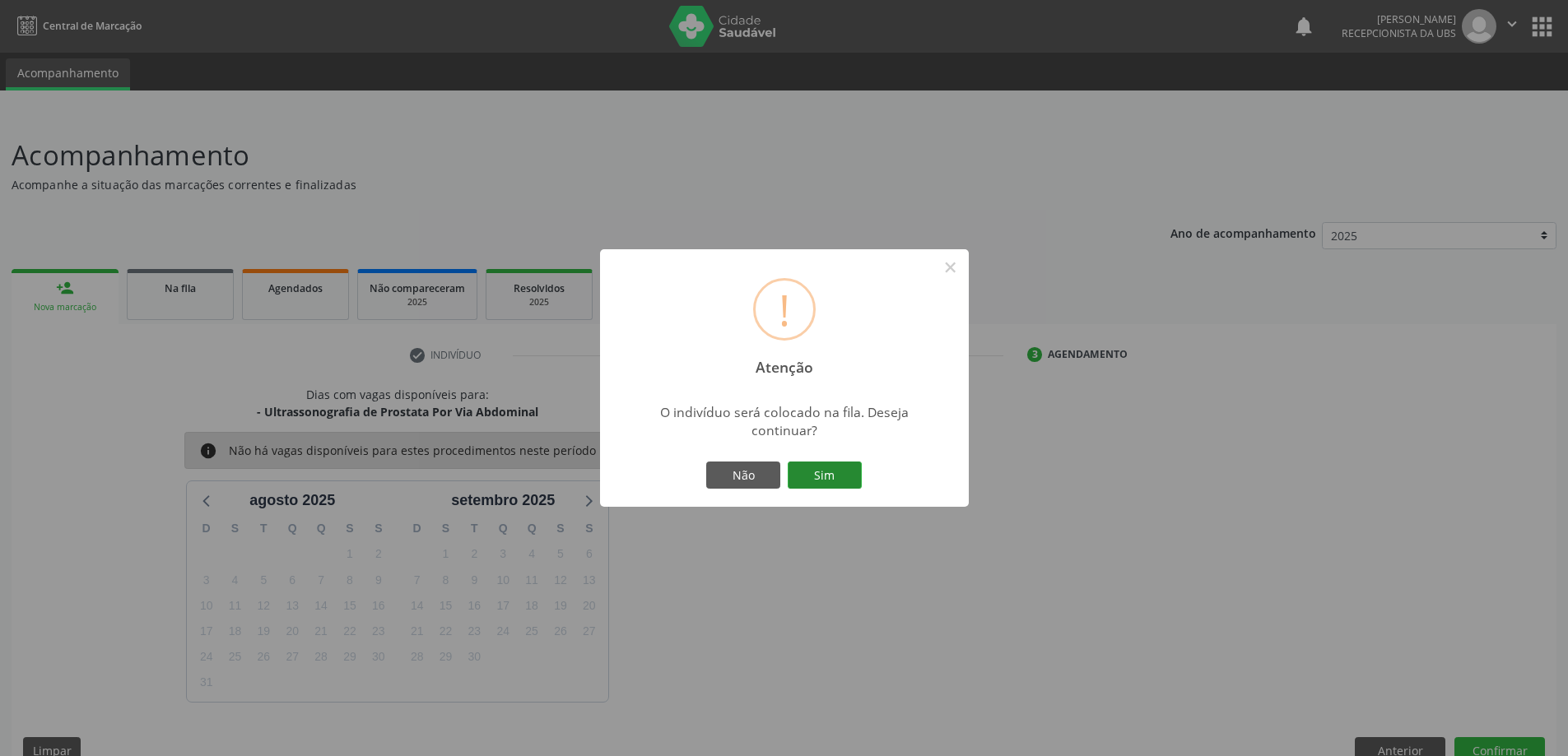
click at [824, 475] on button "Sim" at bounding box center [825, 475] width 74 height 28
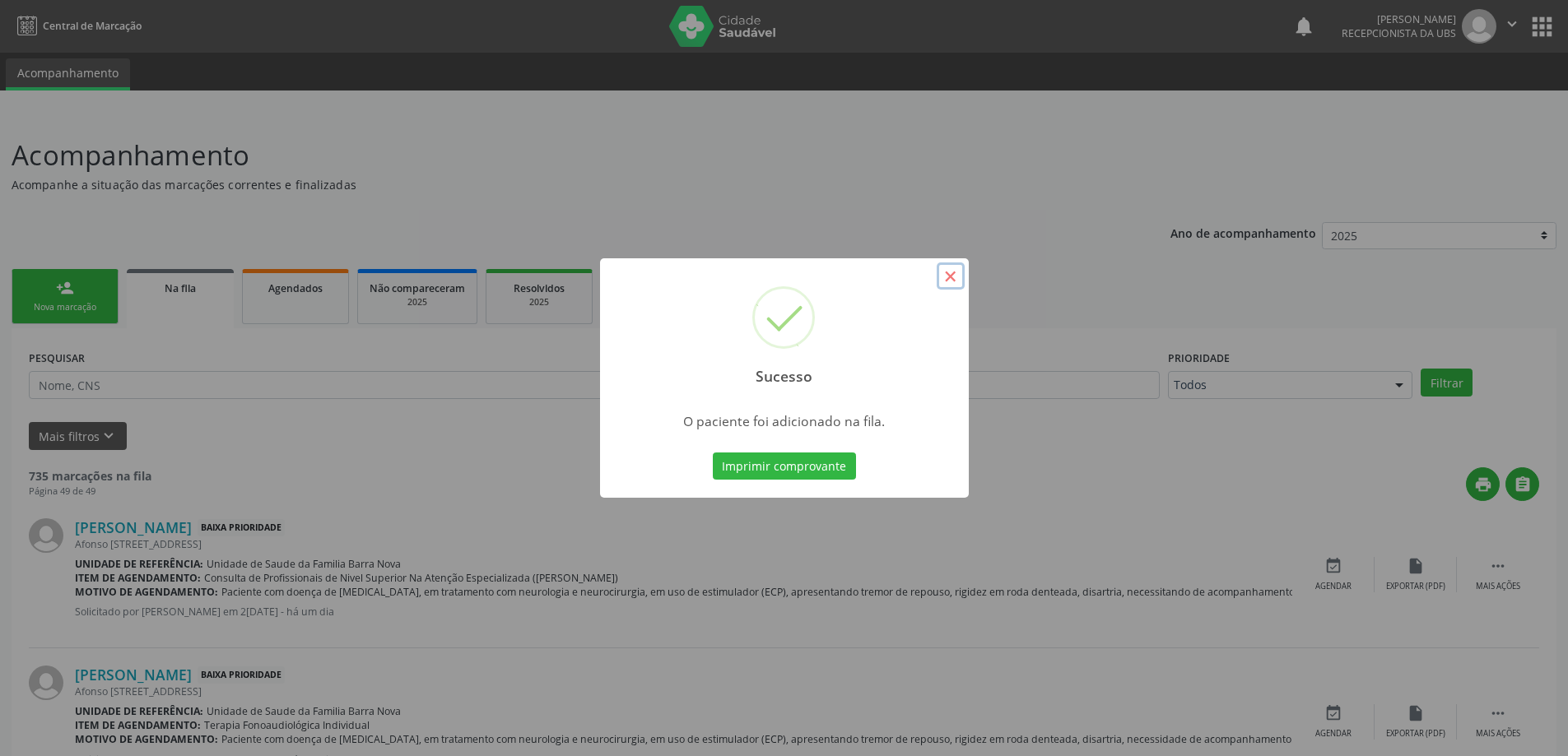
click at [949, 278] on button "×" at bounding box center [950, 276] width 28 height 28
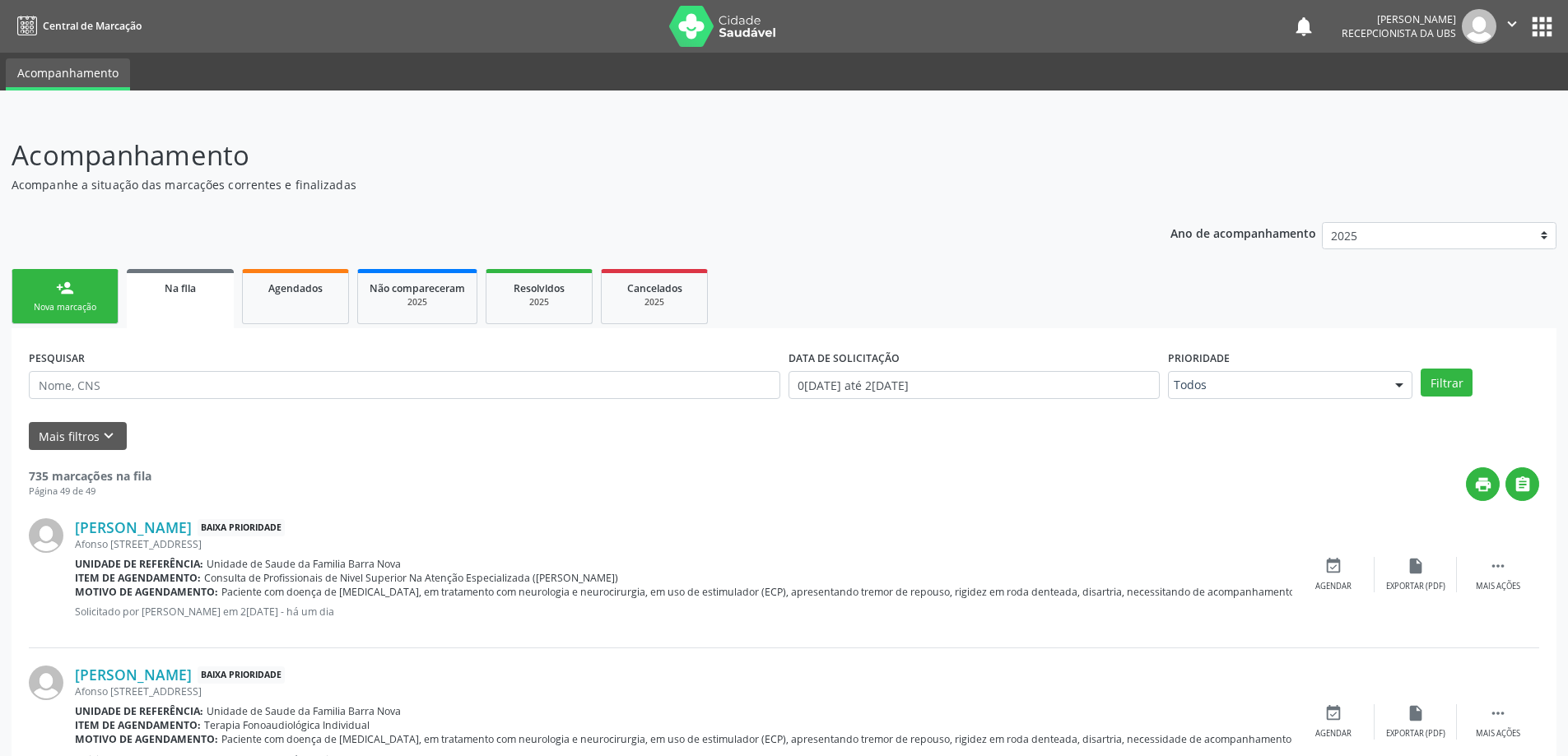
click at [82, 303] on div "Nova marcação" at bounding box center [64, 308] width 82 height 13
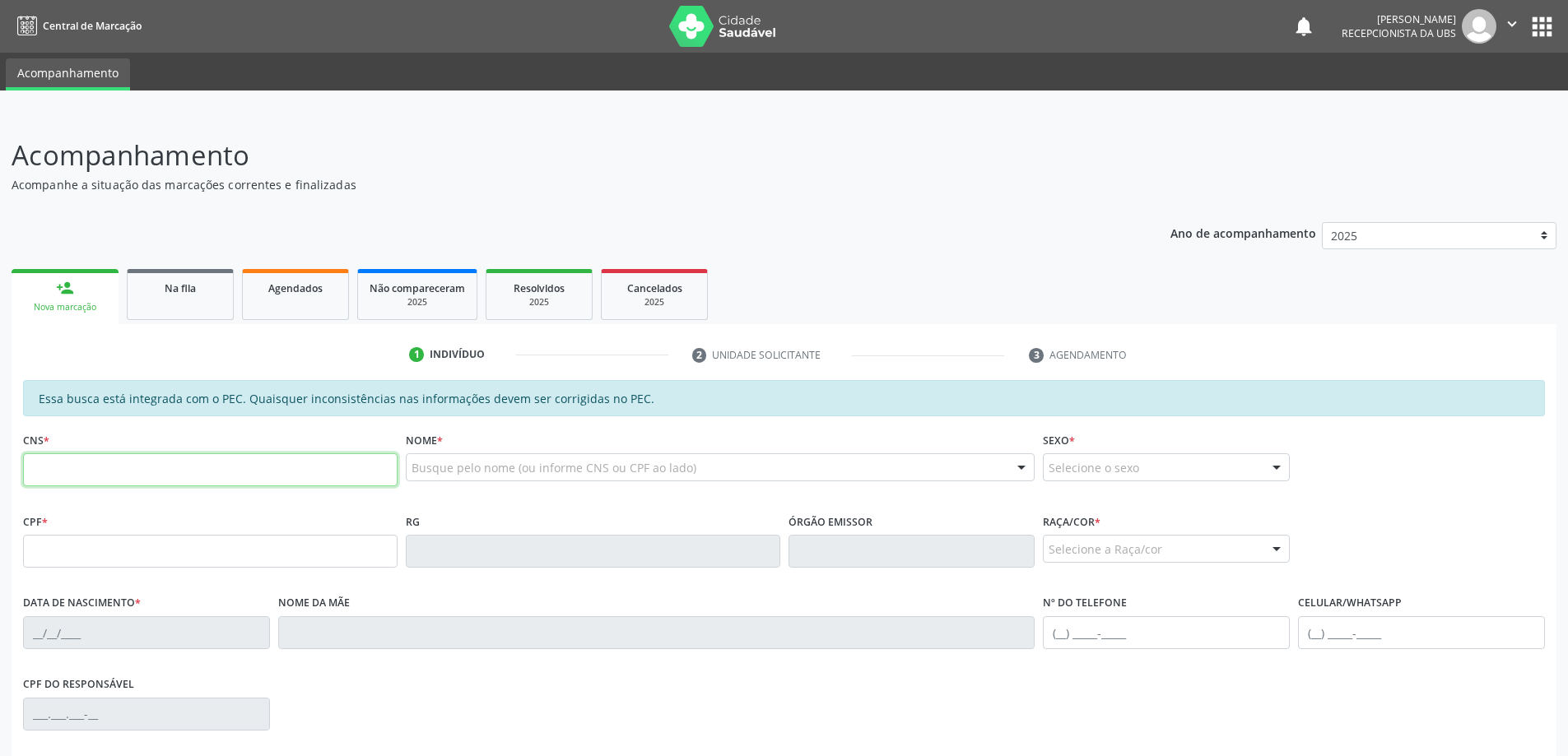
click at [201, 474] on input "text" at bounding box center [209, 470] width 374 height 33
type input "161 2635 4797 0004"
type input "046.734.754-96"
type input "10/12/1959"
type input "Maria Vandete dos Santos"
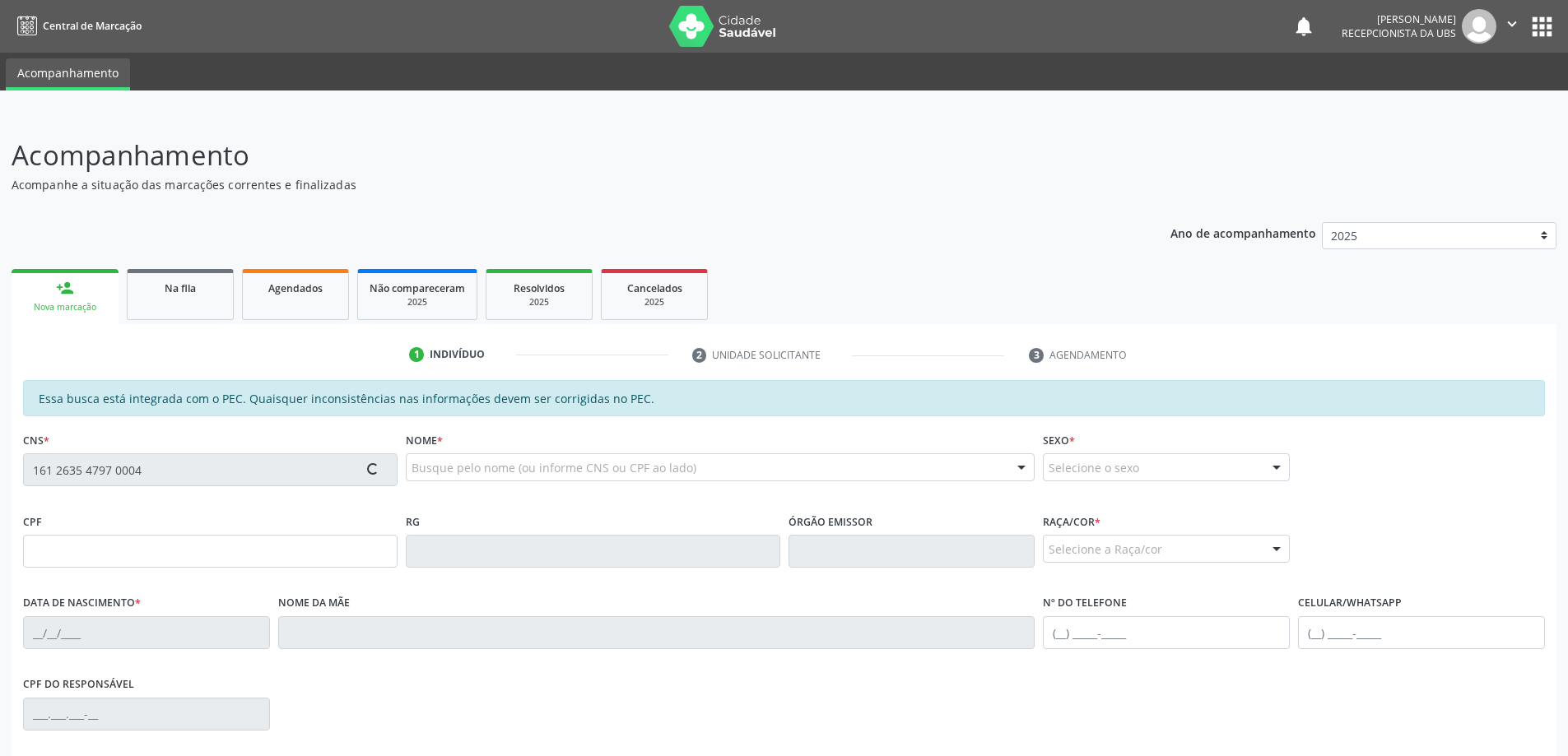
type input "(82) 98835-1233"
type input "(82) 8804-9174"
type input "220"
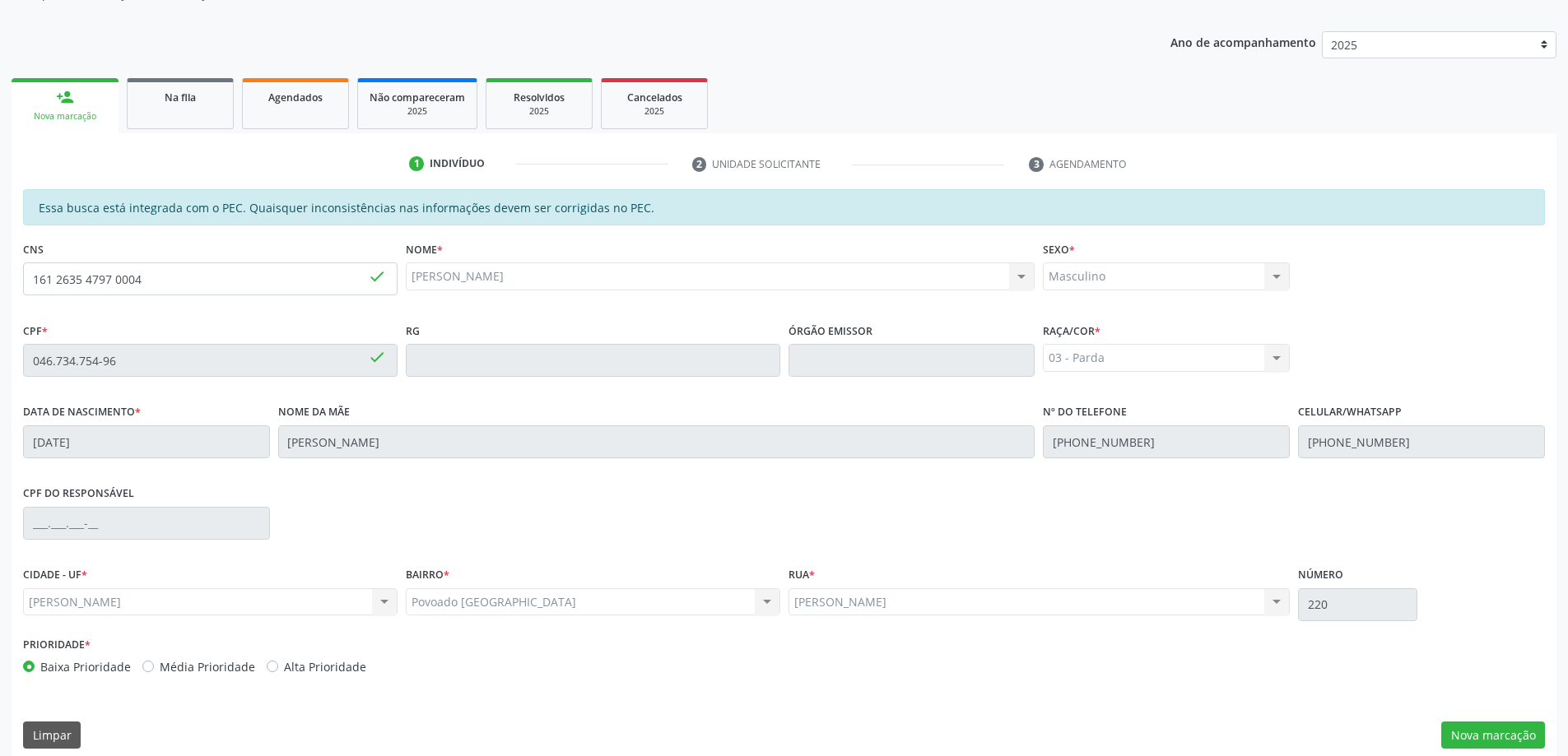
scroll to position [206, 0]
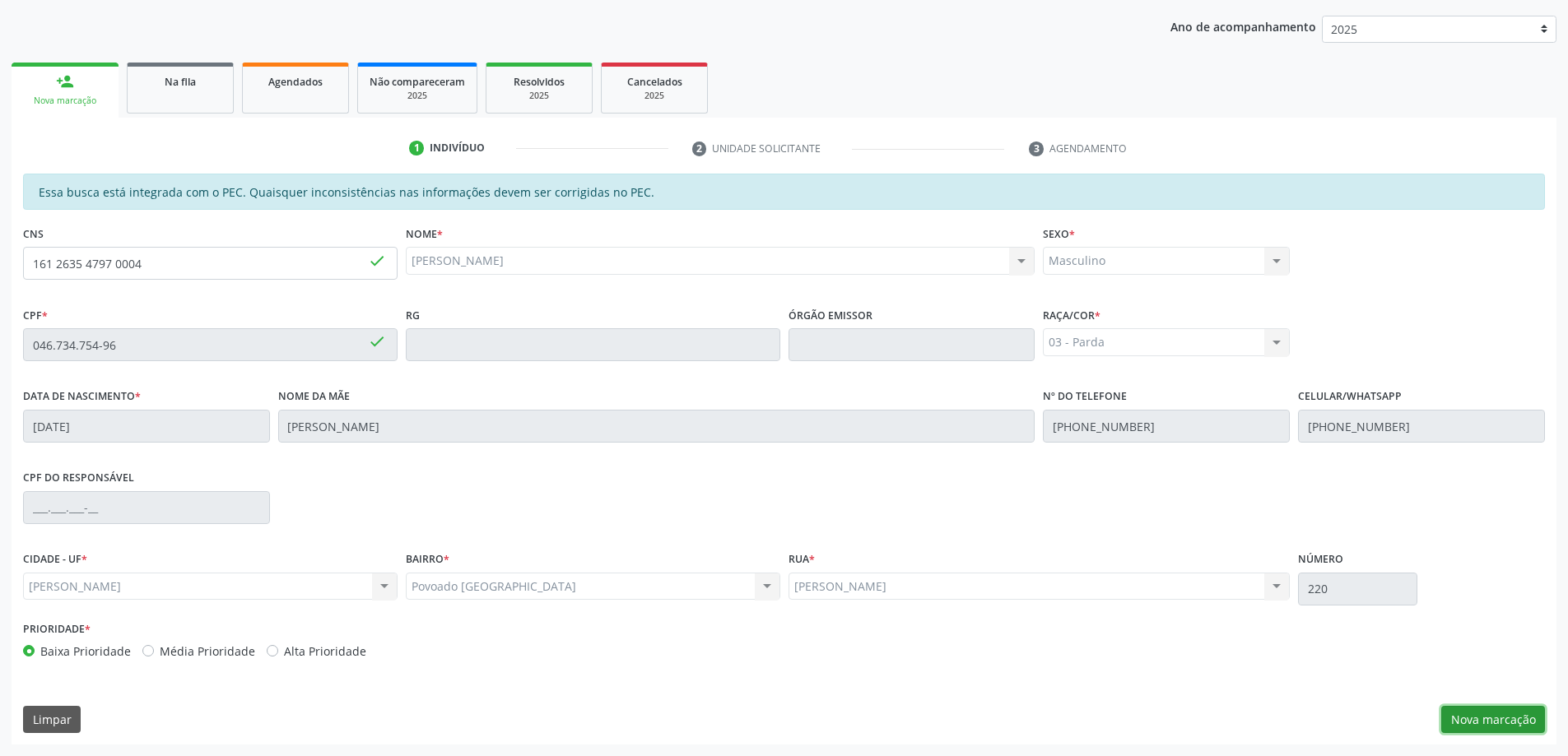
click at [1514, 713] on button "Nova marcação" at bounding box center [1493, 720] width 103 height 28
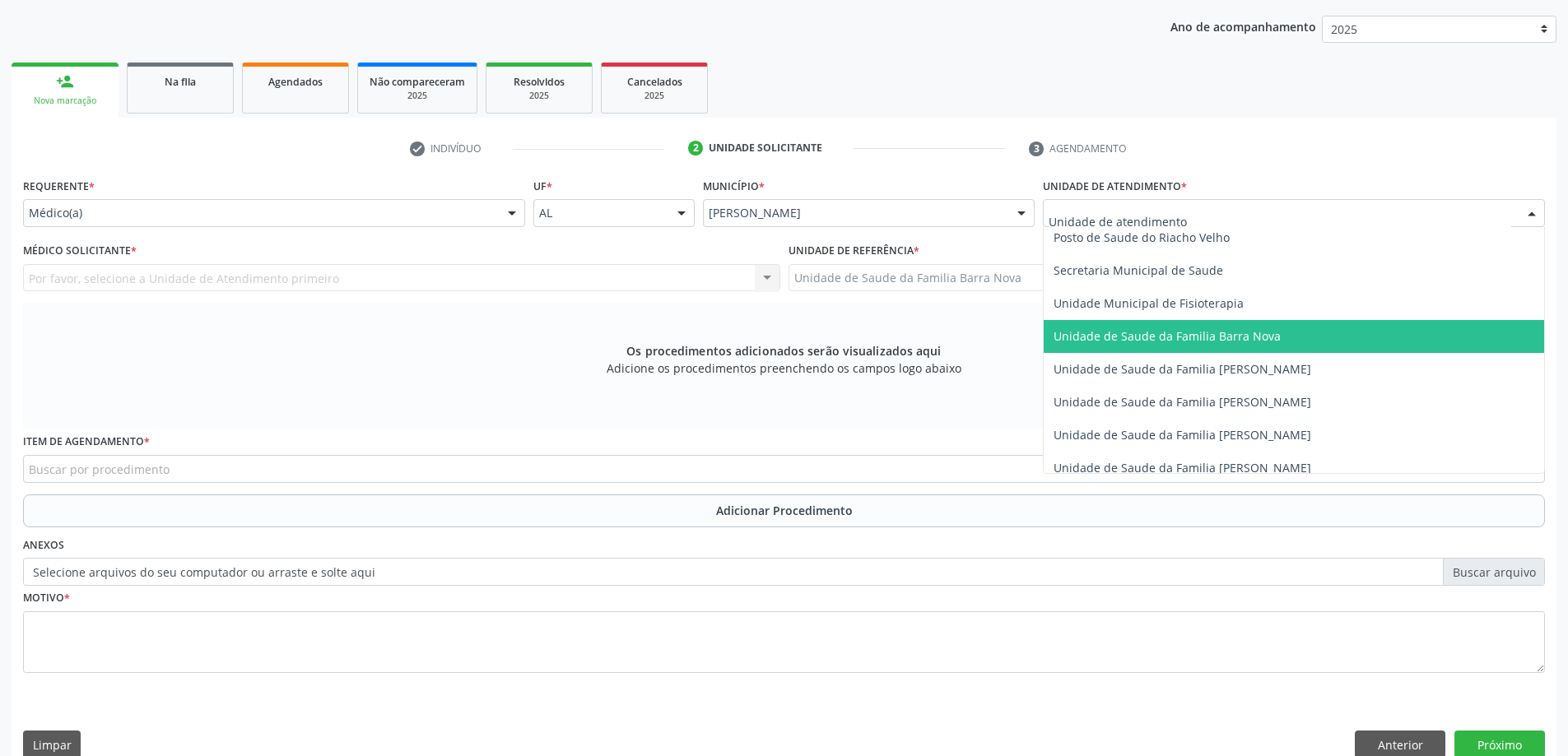
scroll to position [823, 0]
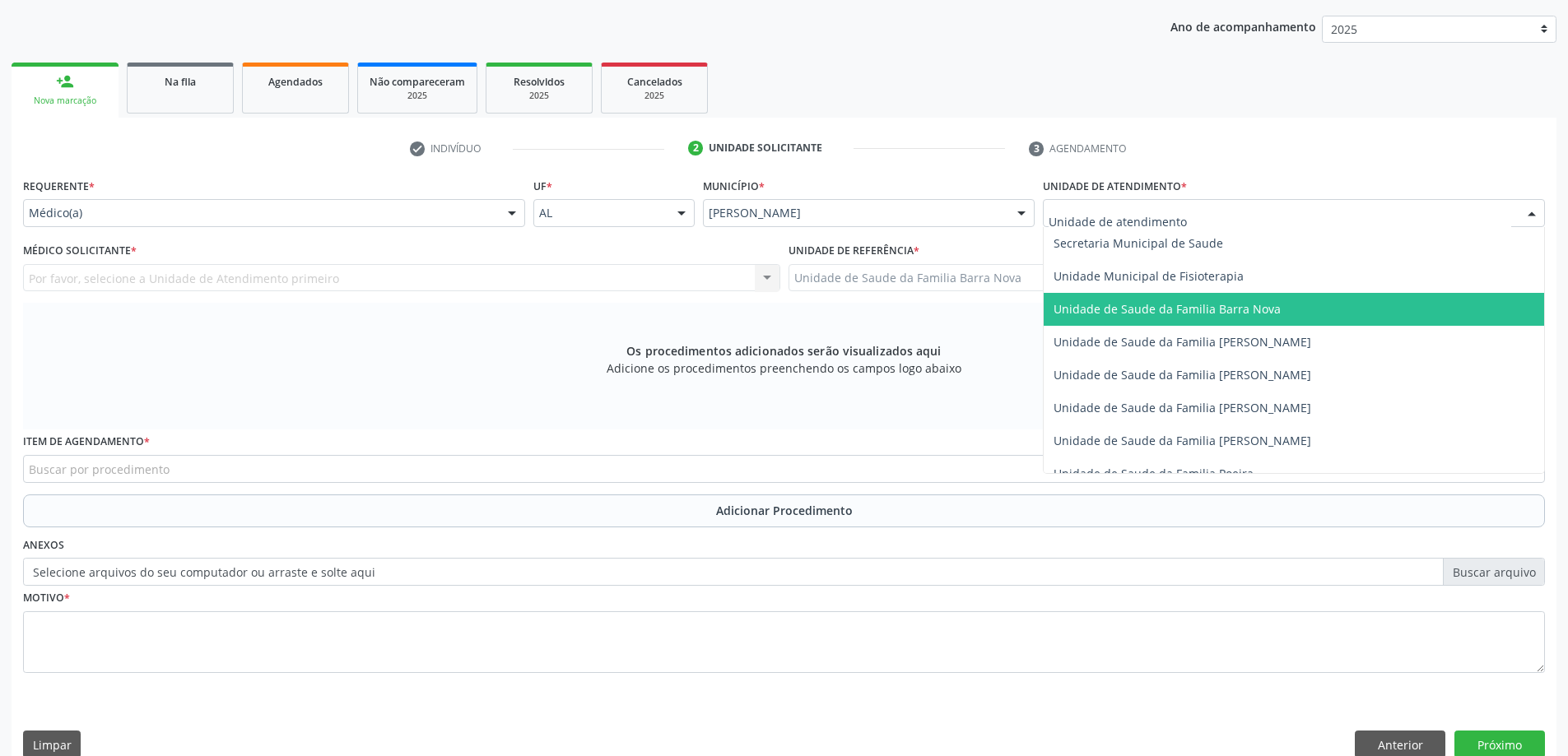
click at [1220, 311] on span "Unidade de Saude da Familia Barra Nova" at bounding box center [1167, 309] width 227 height 15
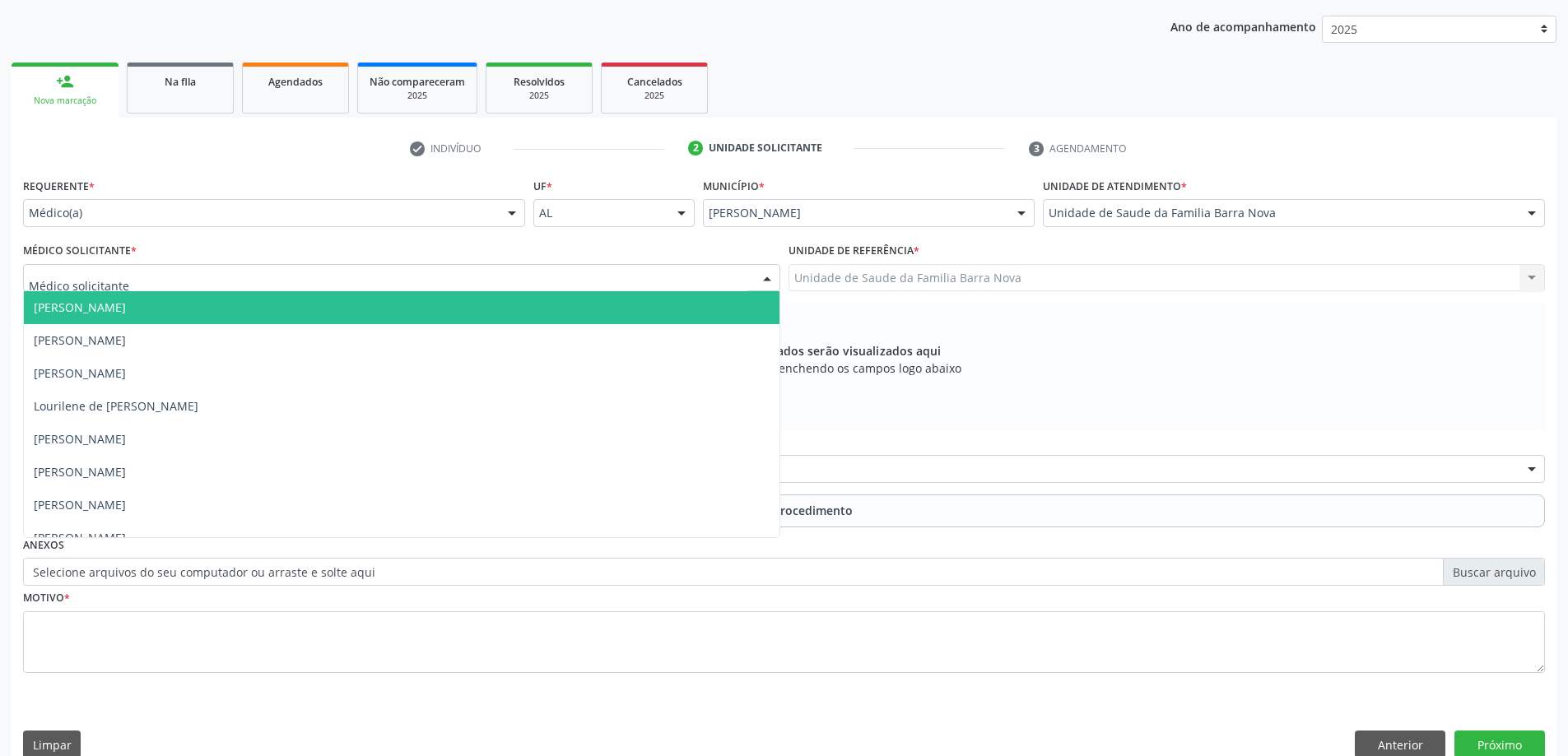
click at [557, 276] on div at bounding box center [401, 278] width 757 height 28
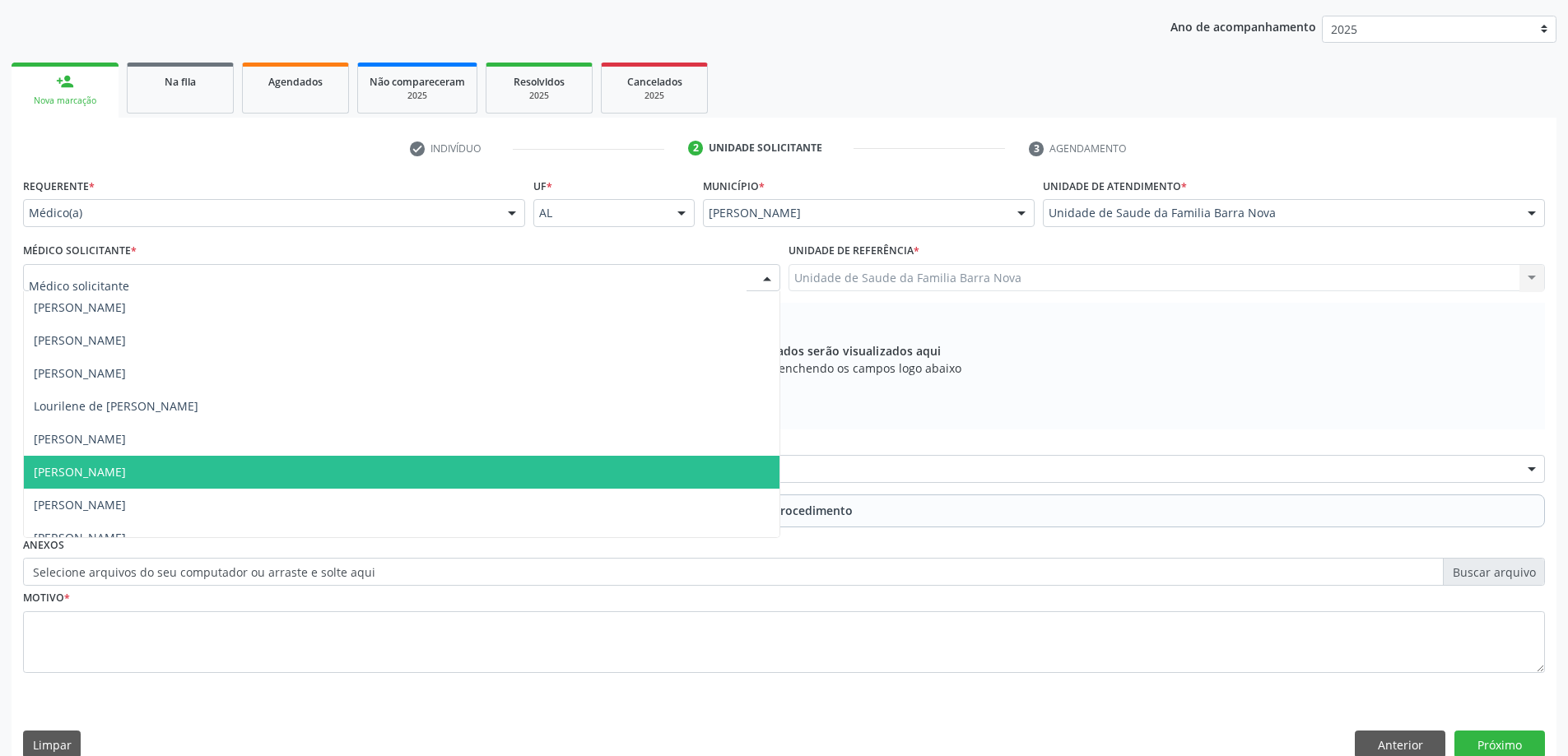
click at [527, 482] on span "[PERSON_NAME]" at bounding box center [401, 472] width 755 height 33
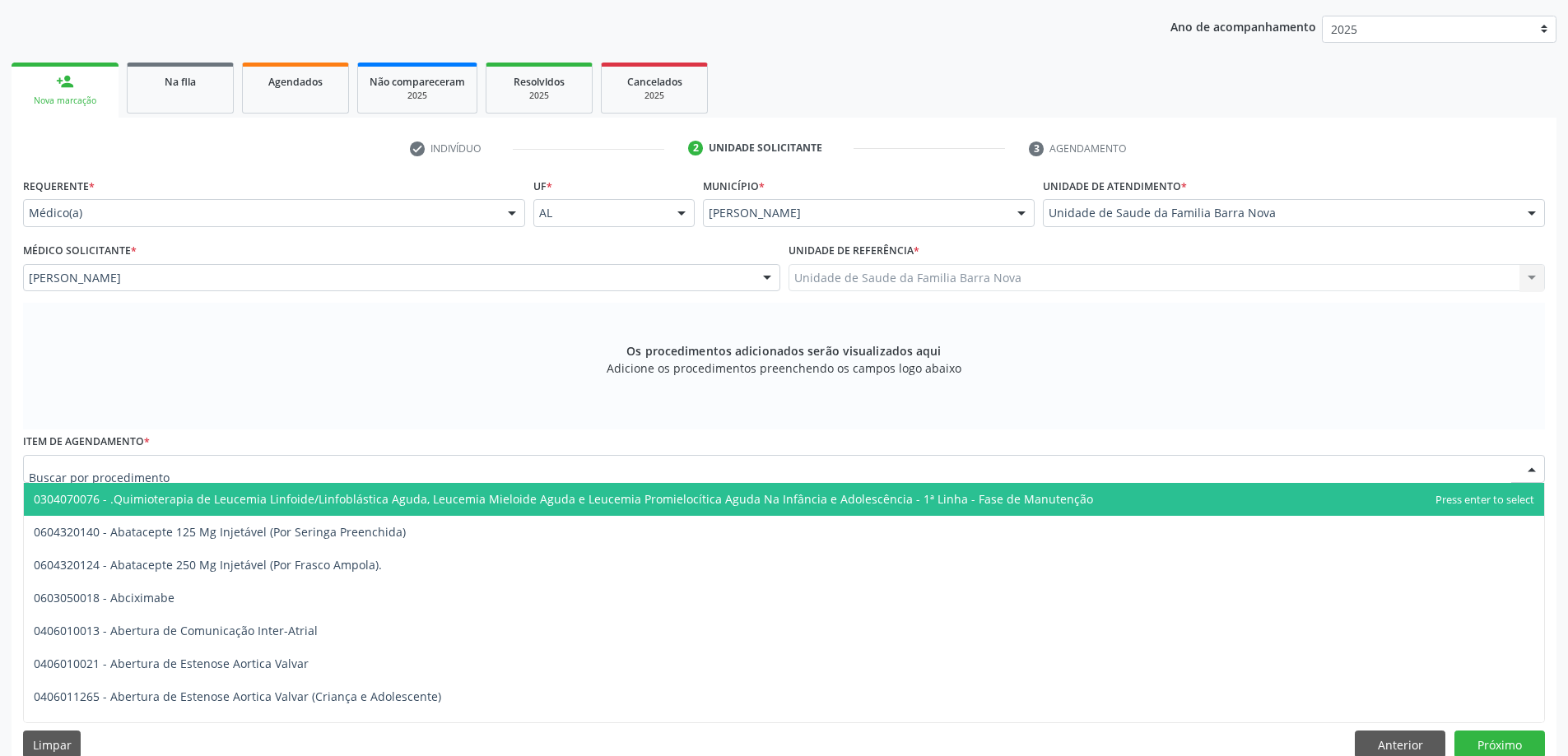
click at [589, 471] on div at bounding box center [784, 468] width 1522 height 28
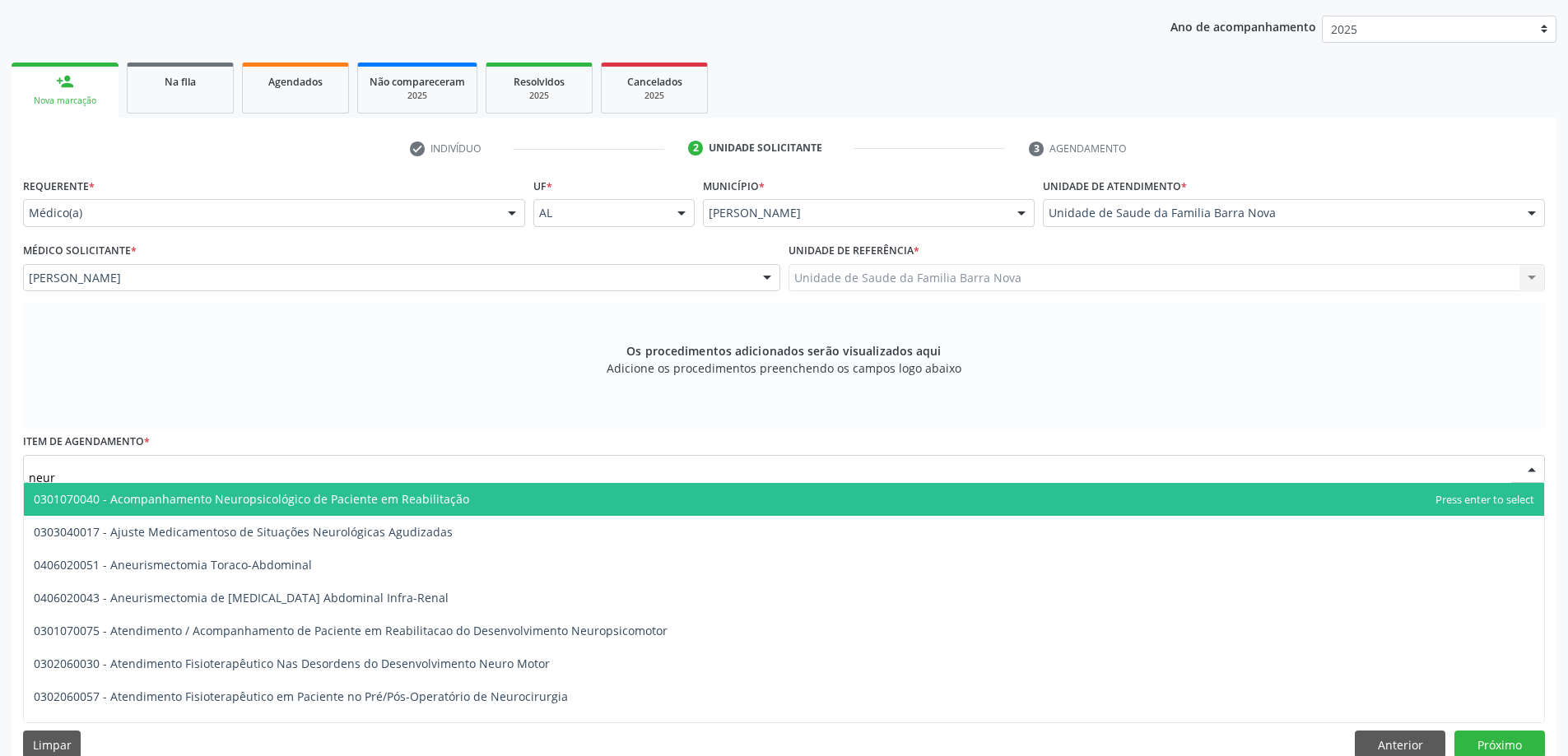
type input "neuro"
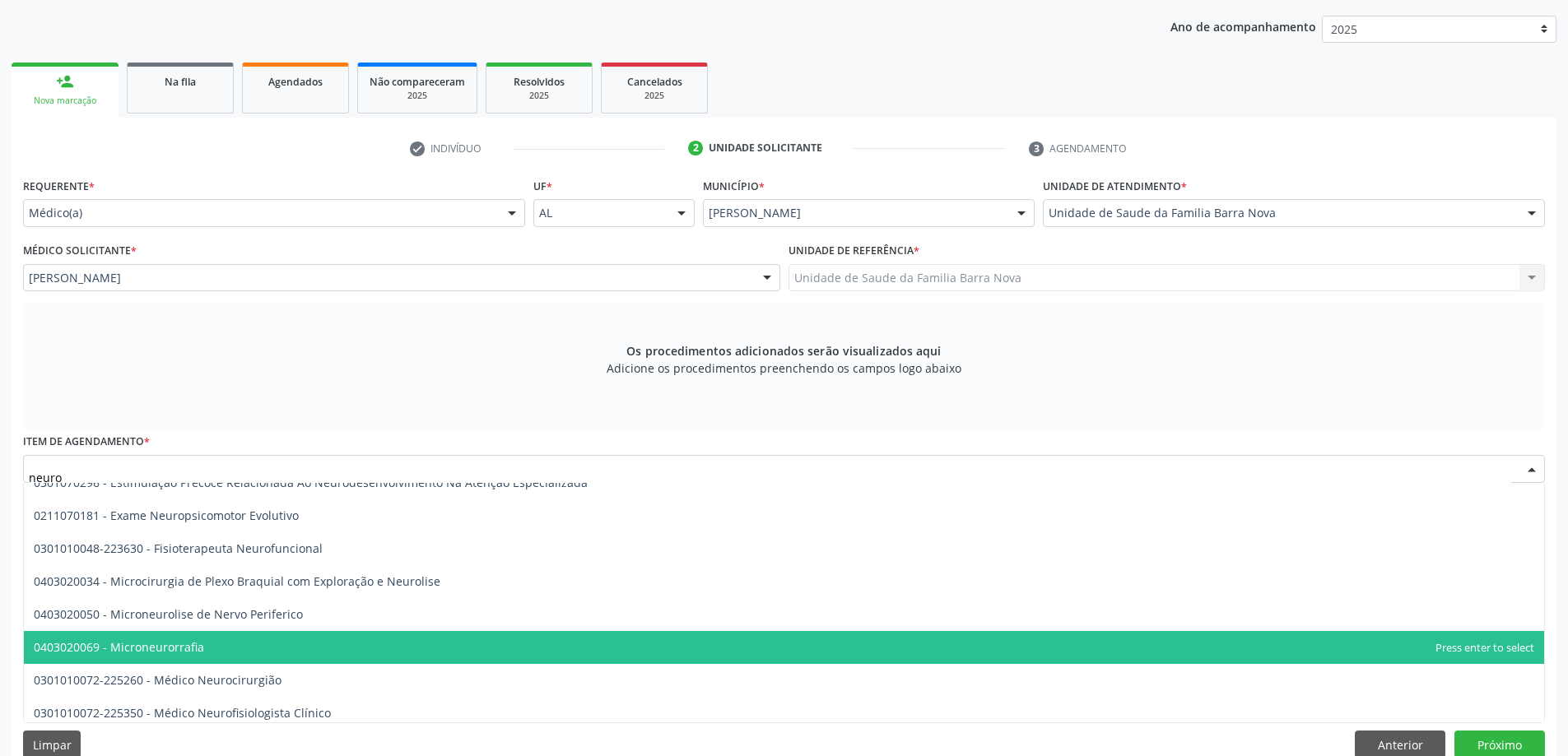
scroll to position [493, 0]
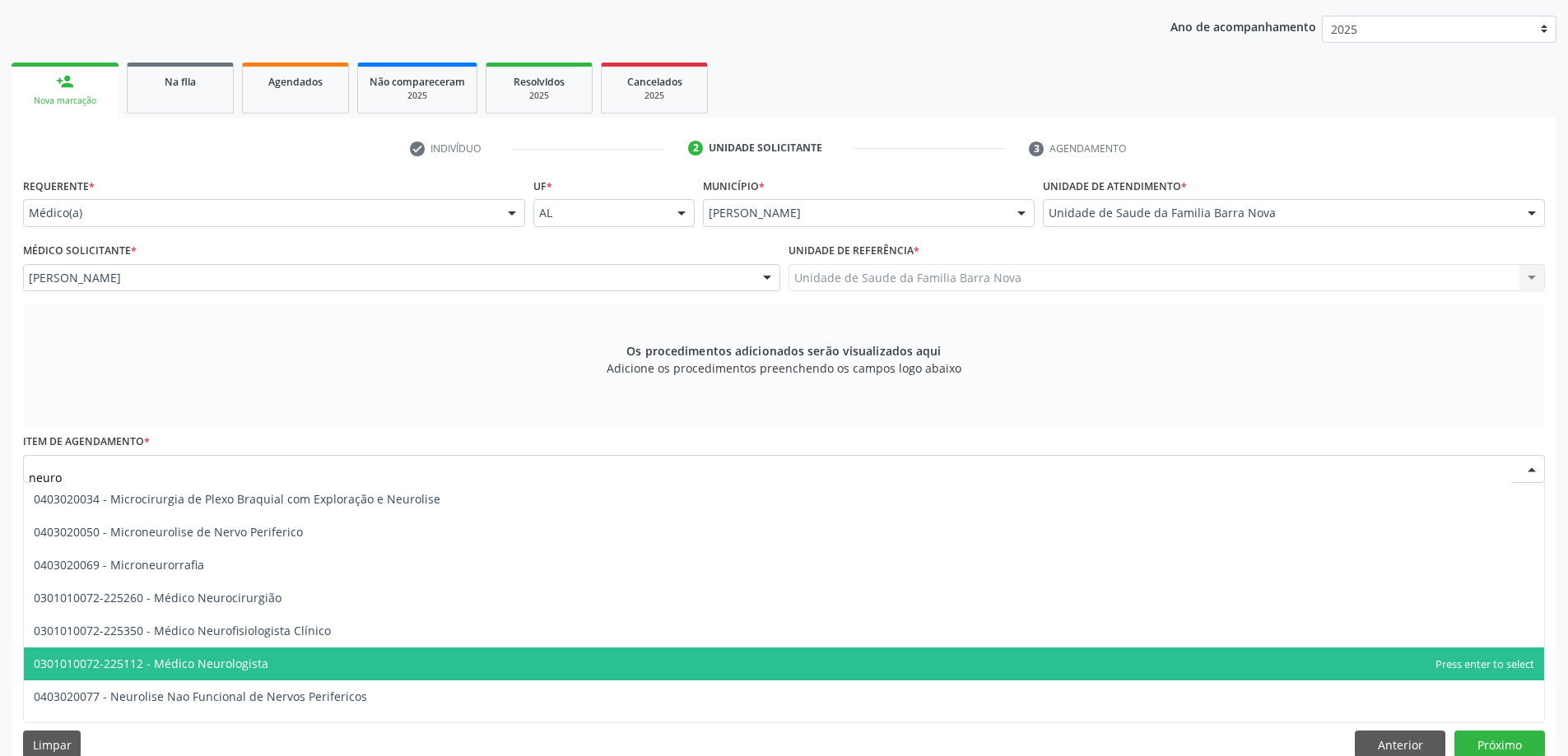
click at [464, 660] on span "0301010072-225112 - Médico Neurologista" at bounding box center [784, 664] width 1520 height 33
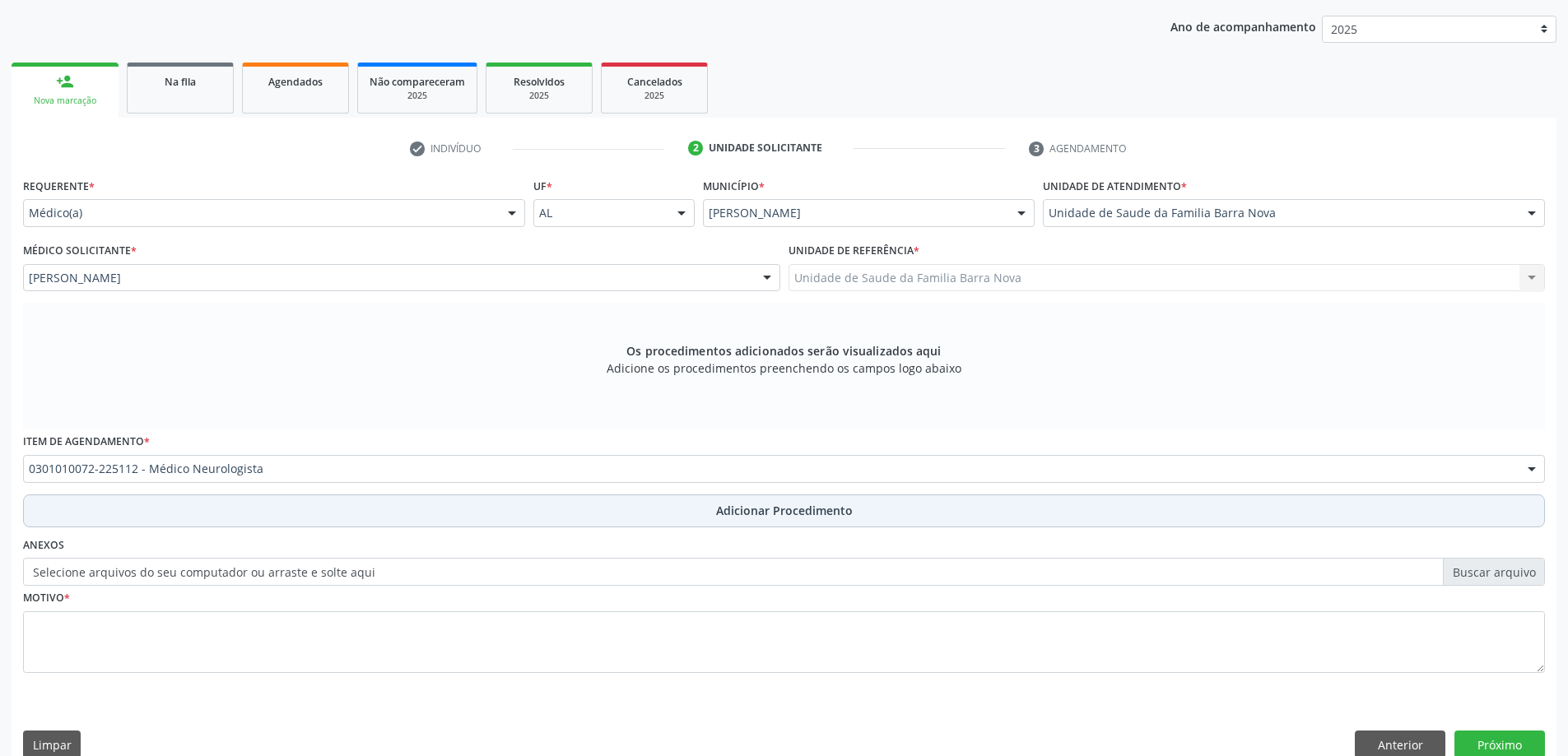
click at [767, 508] on span "Adicionar Procedimento" at bounding box center [784, 510] width 137 height 17
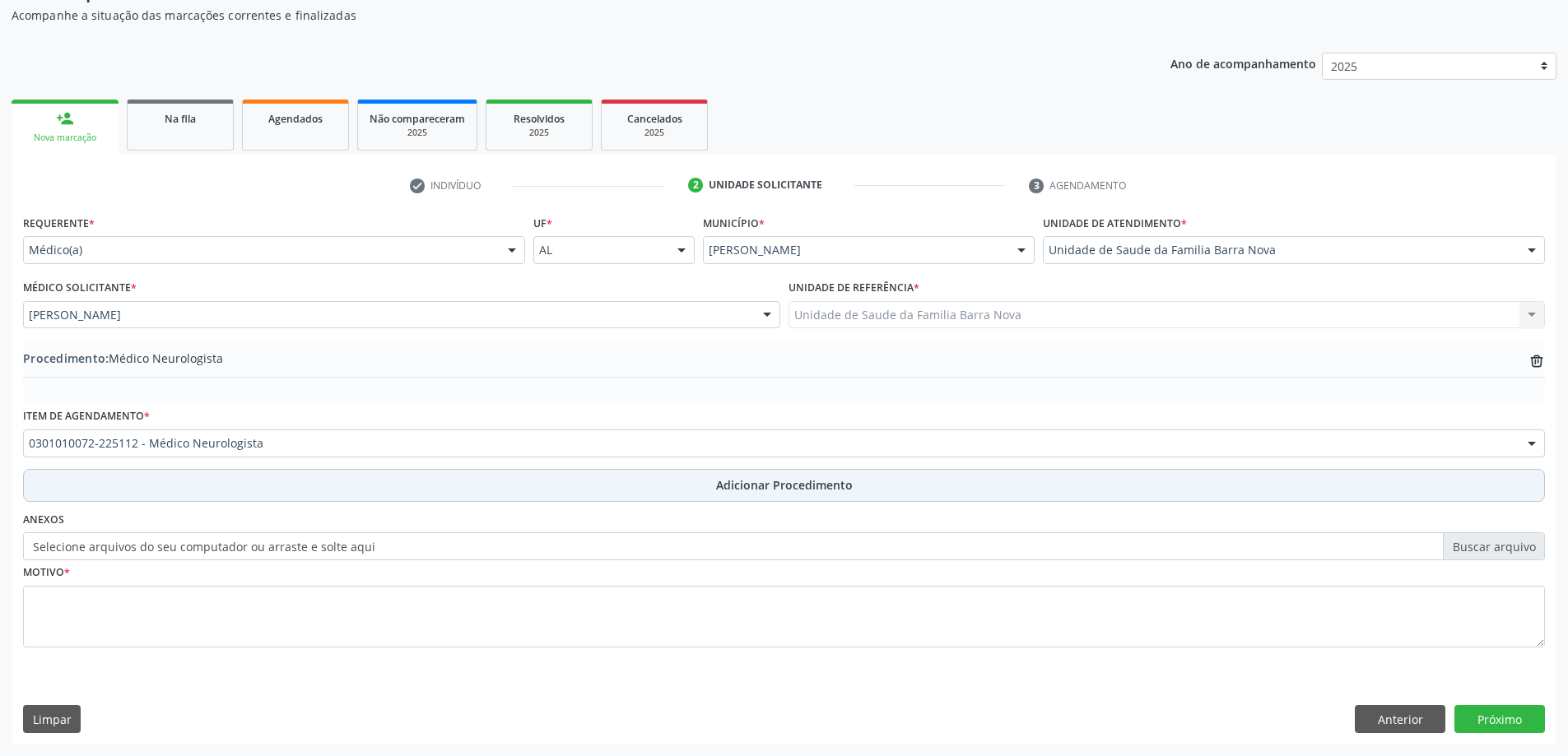
scroll to position [169, 0]
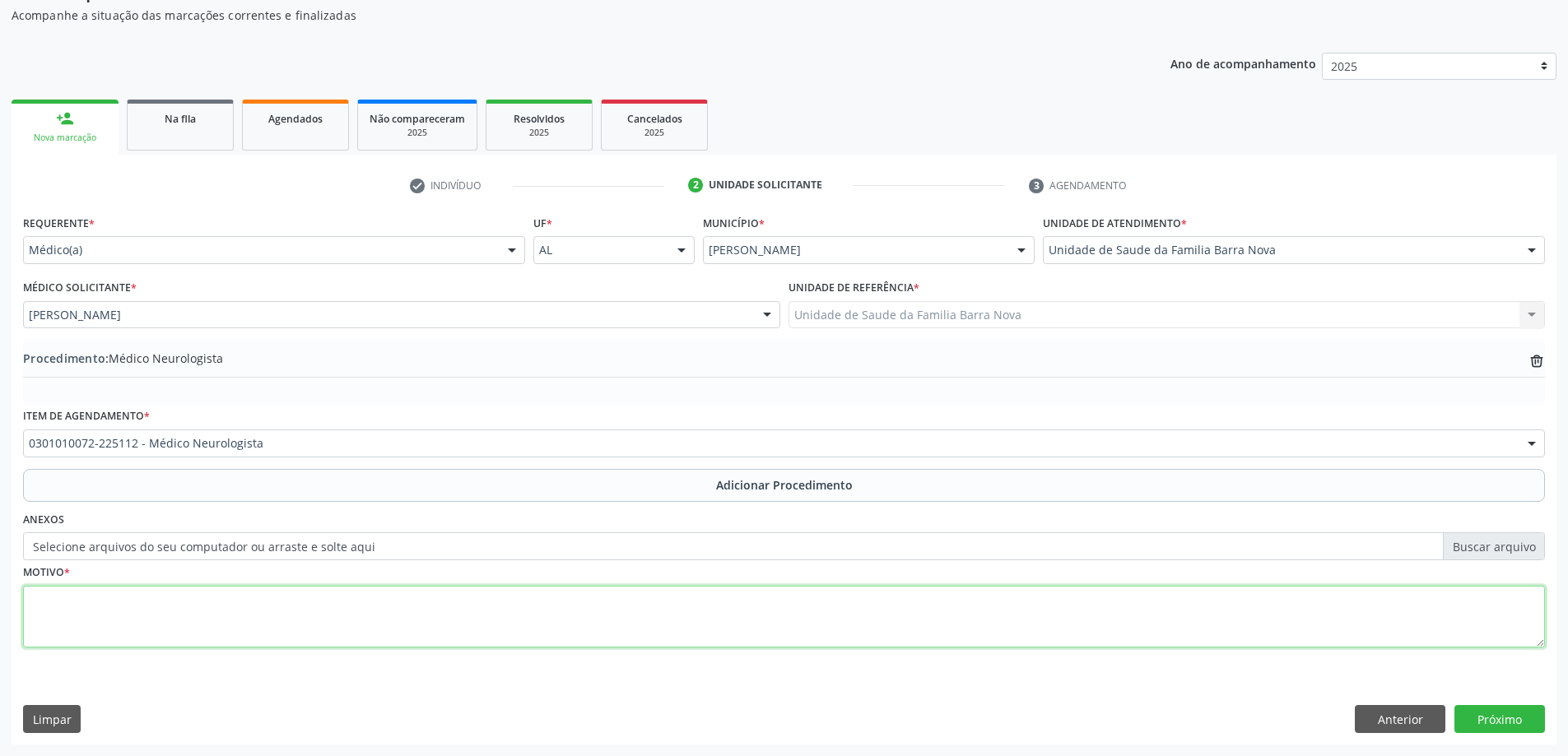
click at [401, 628] on textarea at bounding box center [784, 617] width 1522 height 62
type textarea "Espondilolistese co dores crônicas graves , em uso de gabapentina em altas dose…"
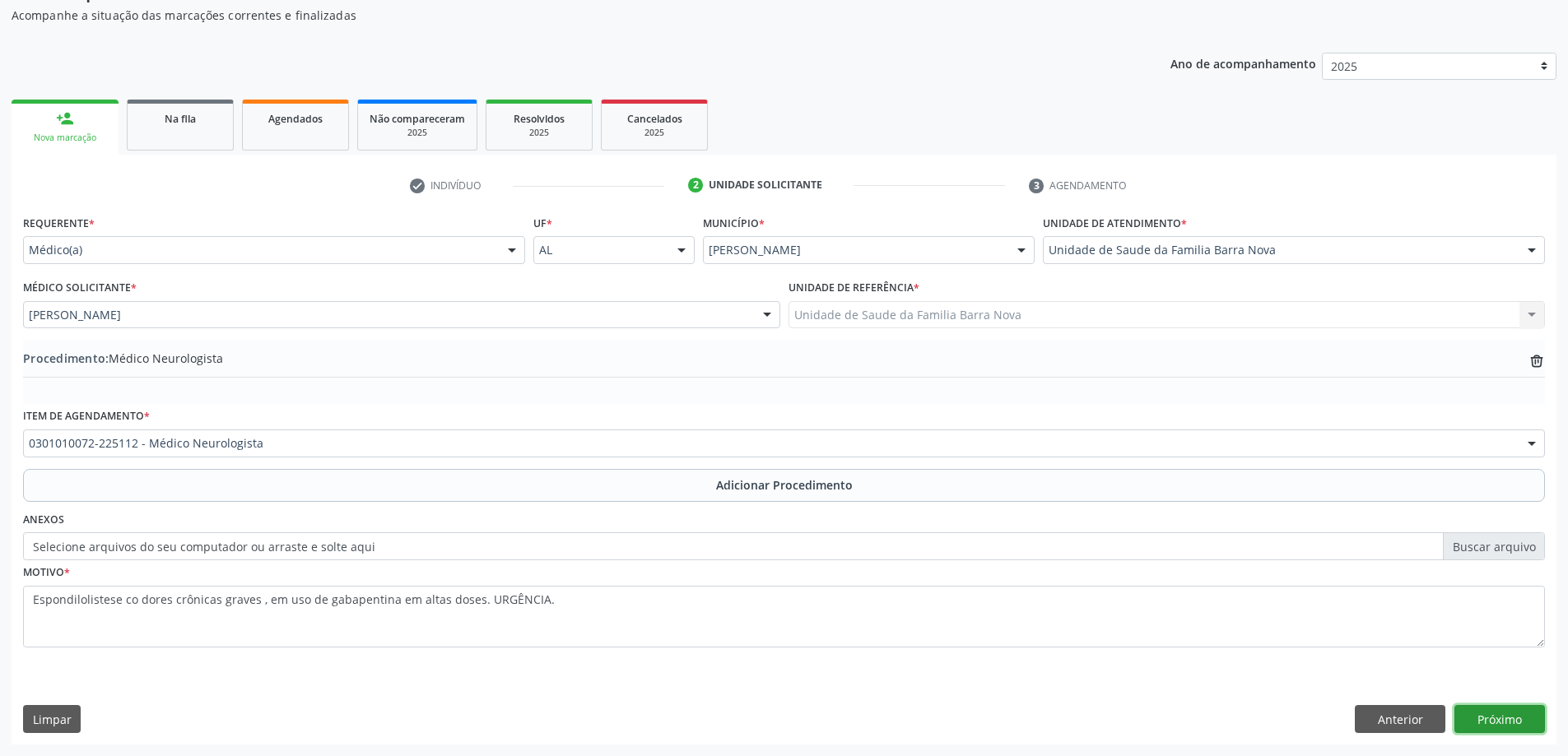
click at [1500, 716] on button "Próximo" at bounding box center [1500, 719] width 91 height 28
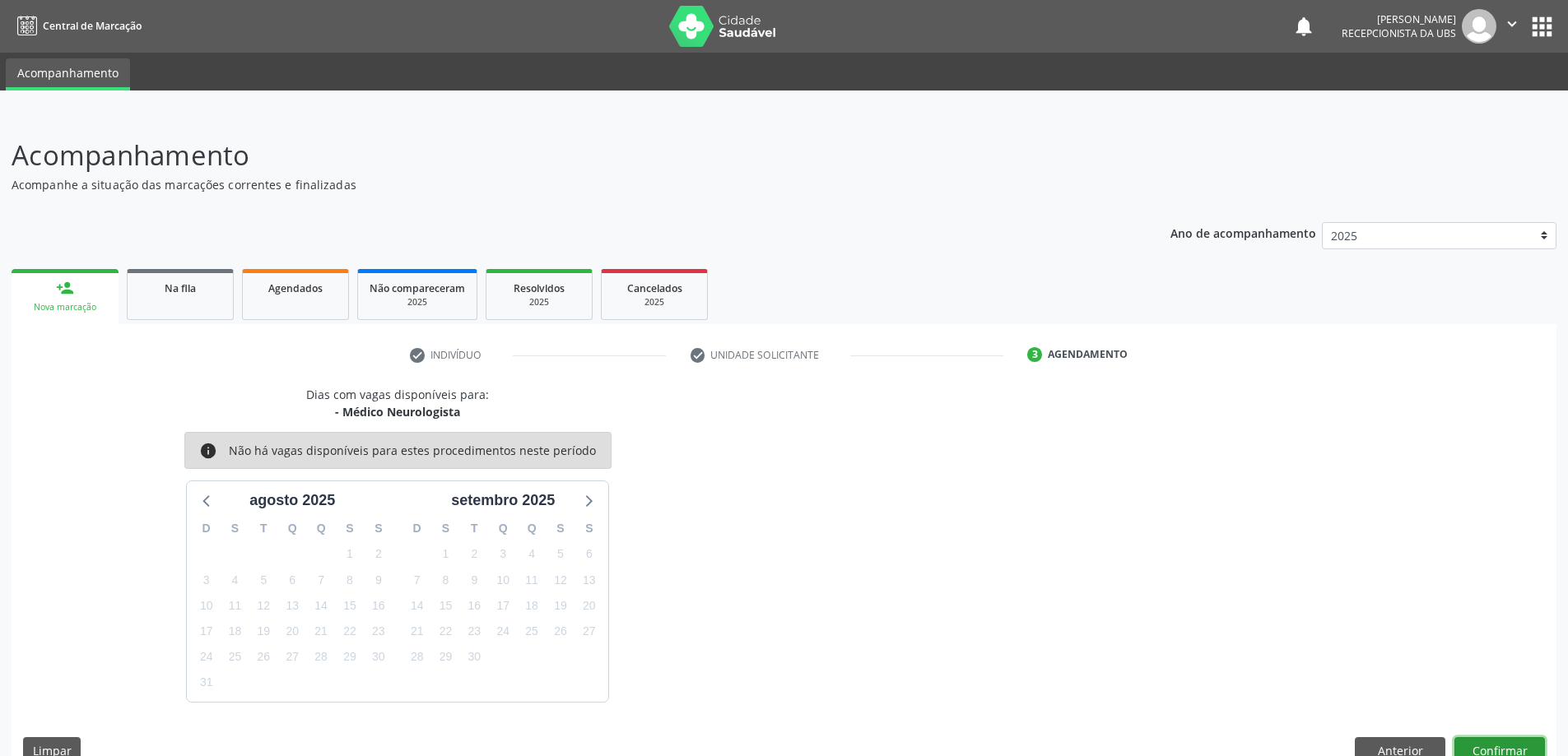
click at [1510, 746] on button "Confirmar" at bounding box center [1500, 751] width 91 height 28
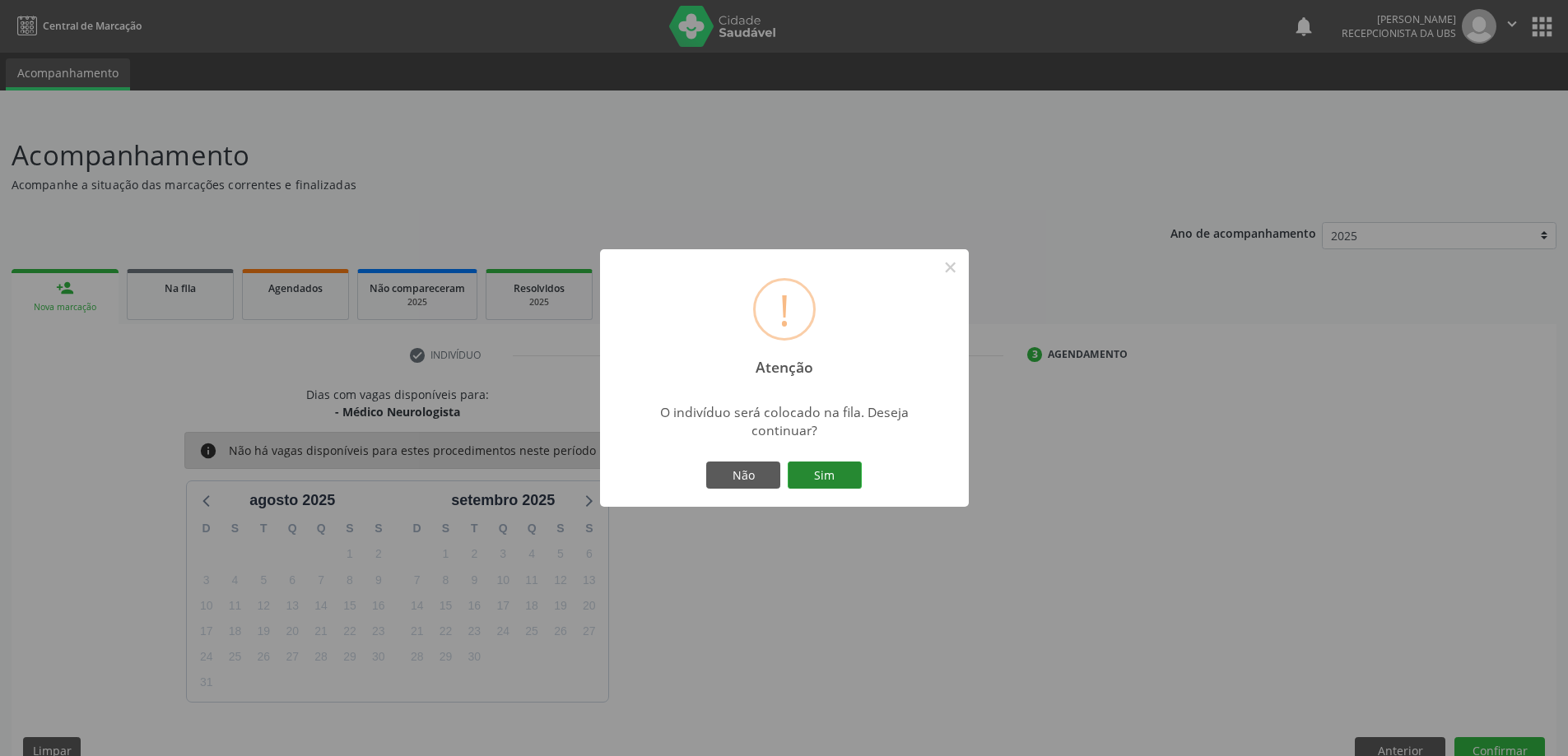
click at [833, 474] on button "Sim" at bounding box center [825, 475] width 74 height 28
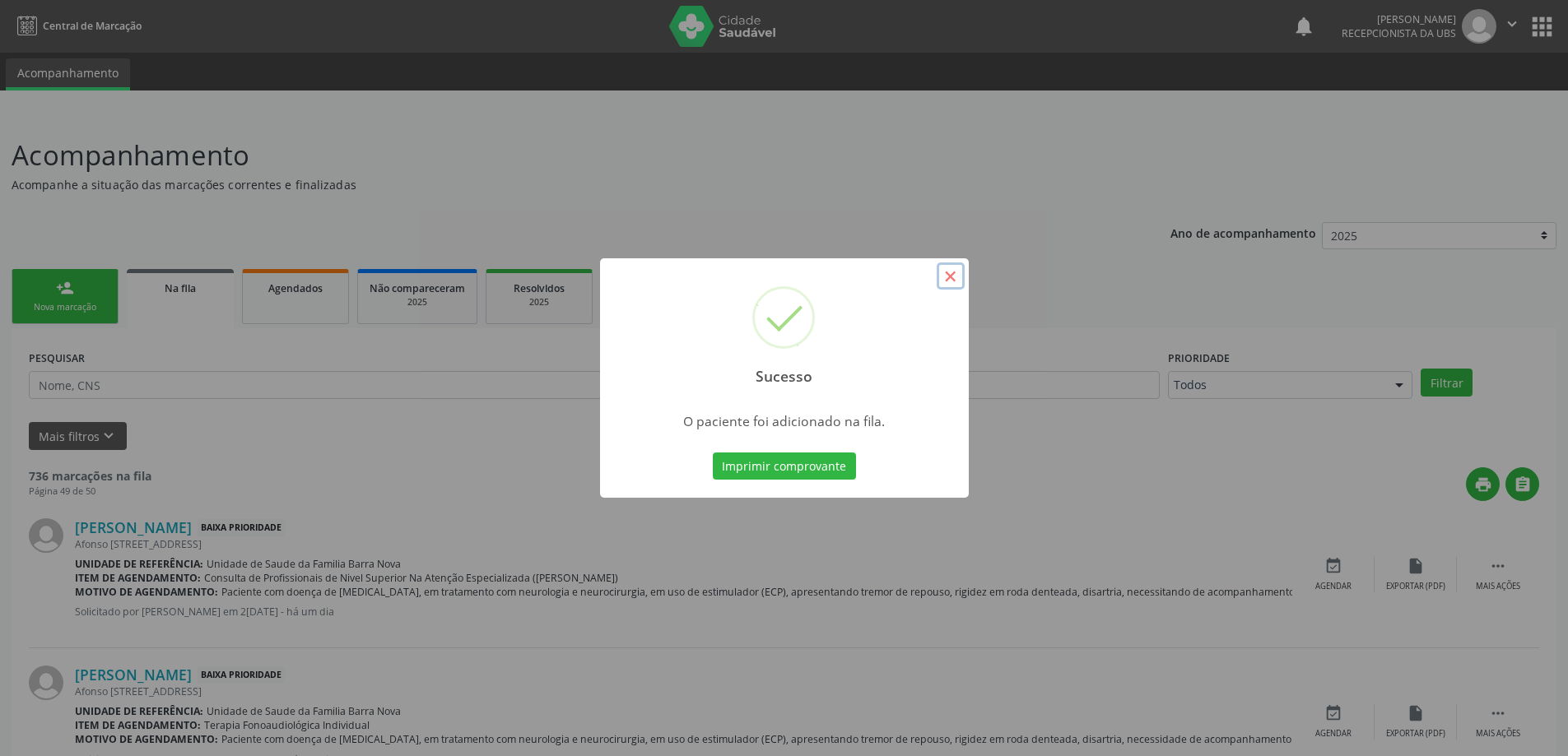
click at [954, 273] on button "×" at bounding box center [950, 276] width 28 height 28
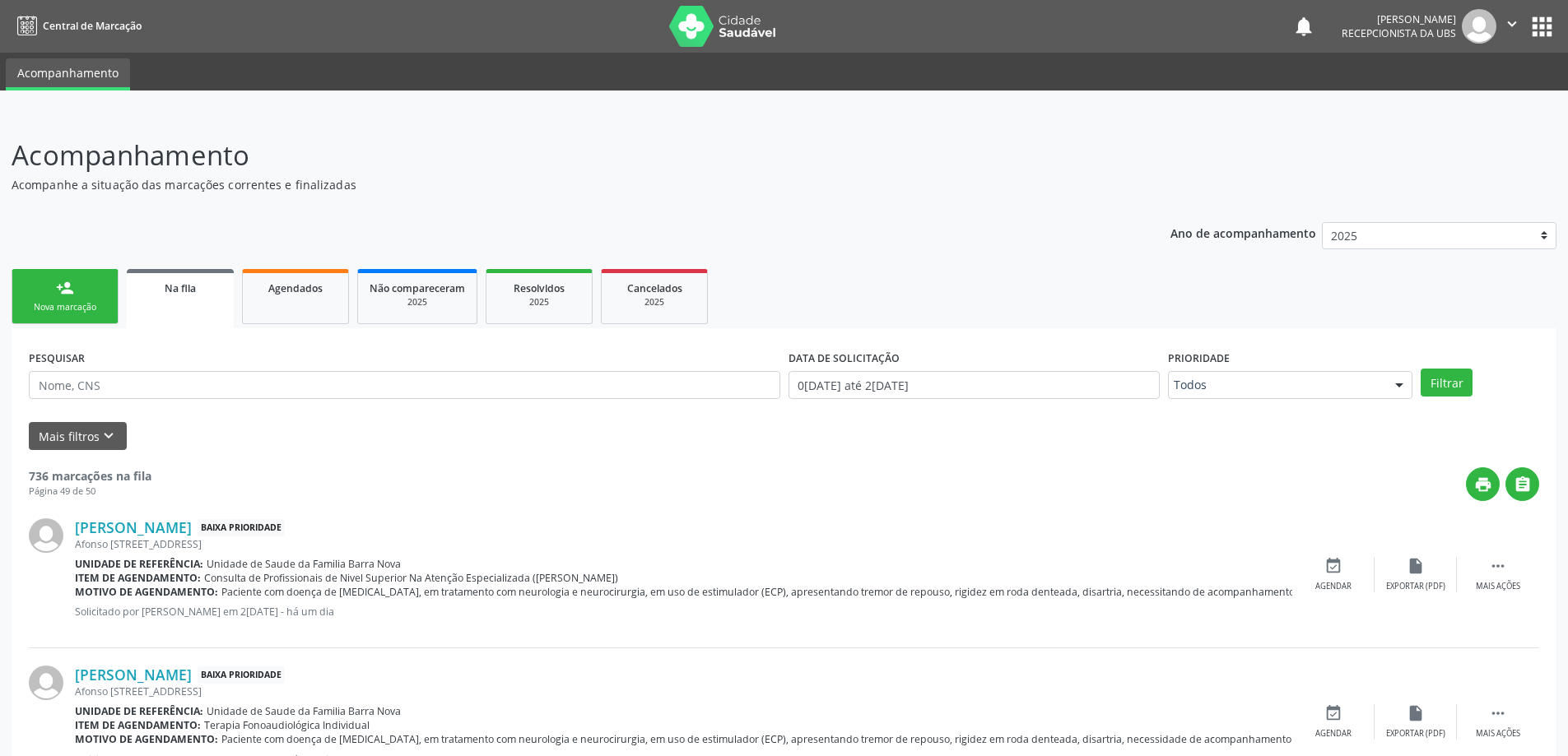
click at [77, 297] on link "person_add Nova marcação" at bounding box center [65, 296] width 107 height 55
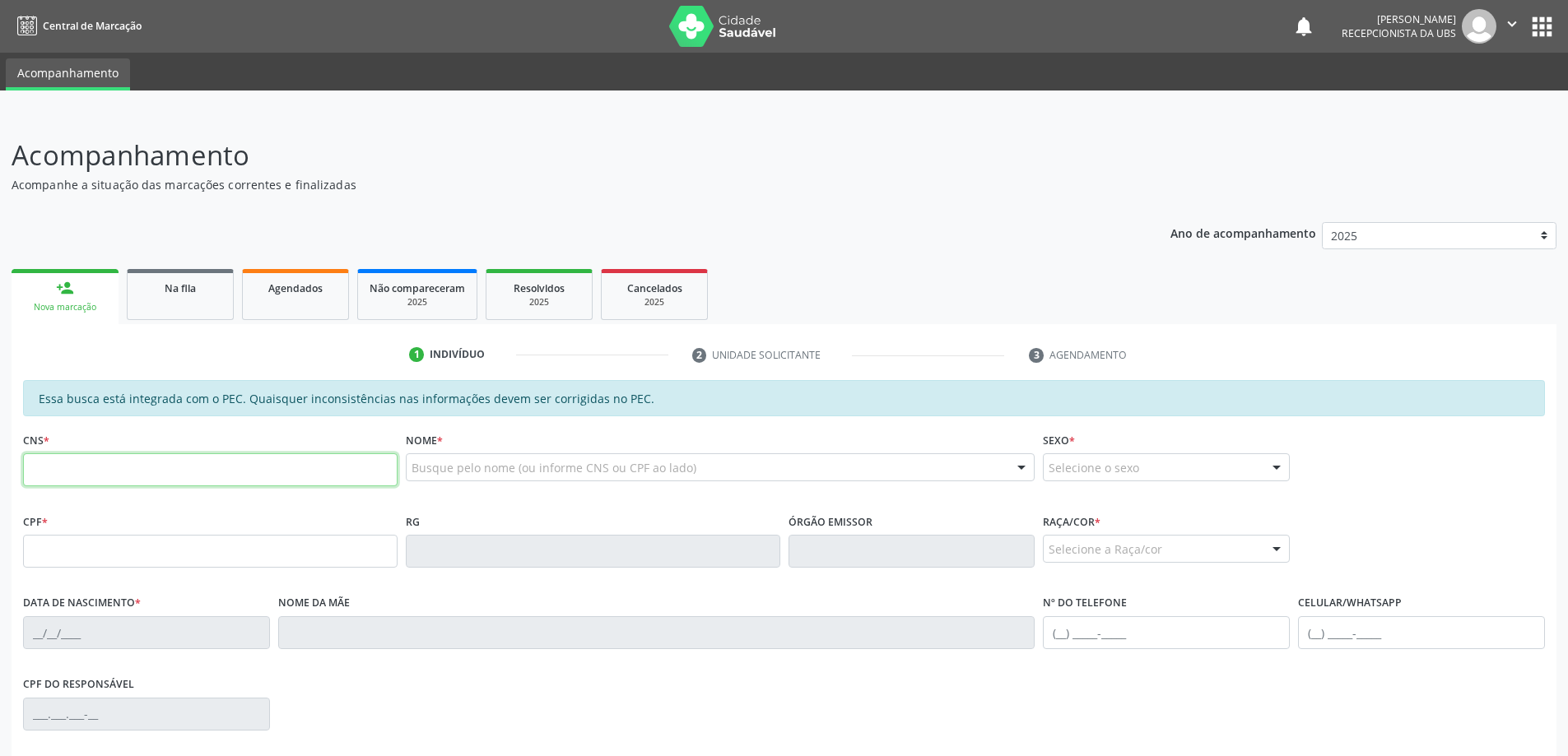
click at [222, 455] on input "text" at bounding box center [209, 470] width 374 height 33
type input "161 2635 4797 0004"
type input "046.734.754-96"
type input "10/12/1959"
type input "Maria Vandete dos Santos"
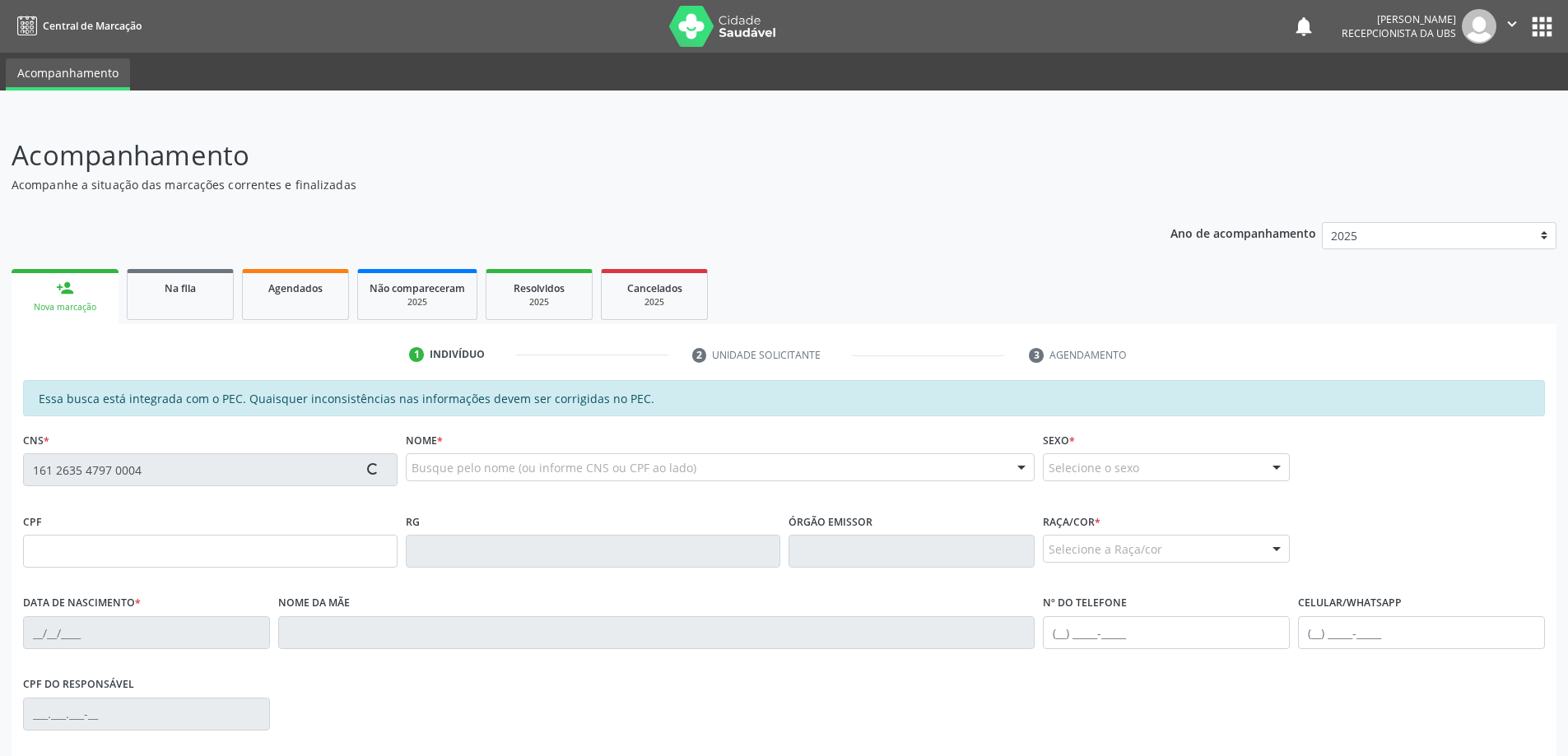
type input "(82) 98835-1233"
type input "(82) 8804-9174"
type input "220"
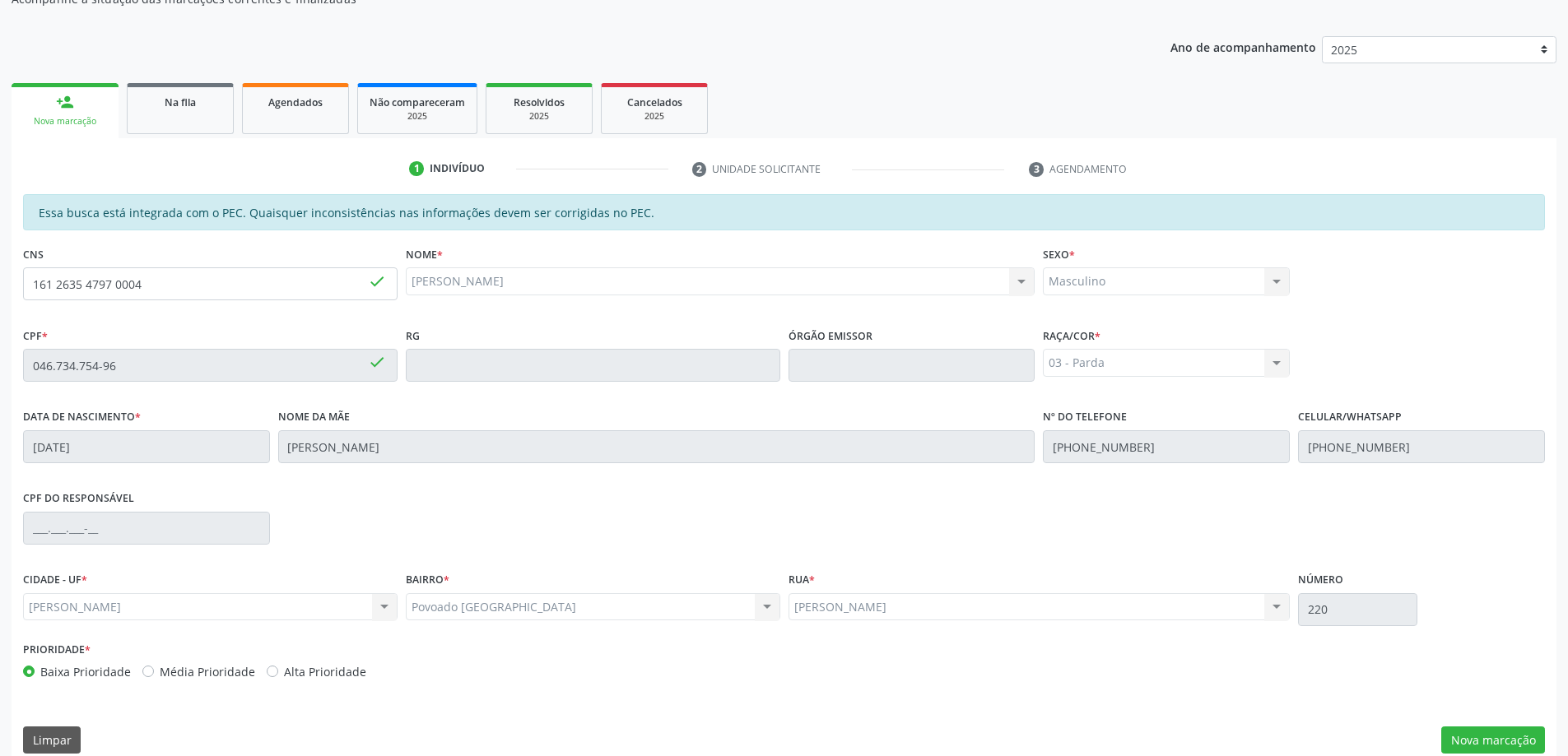
scroll to position [206, 0]
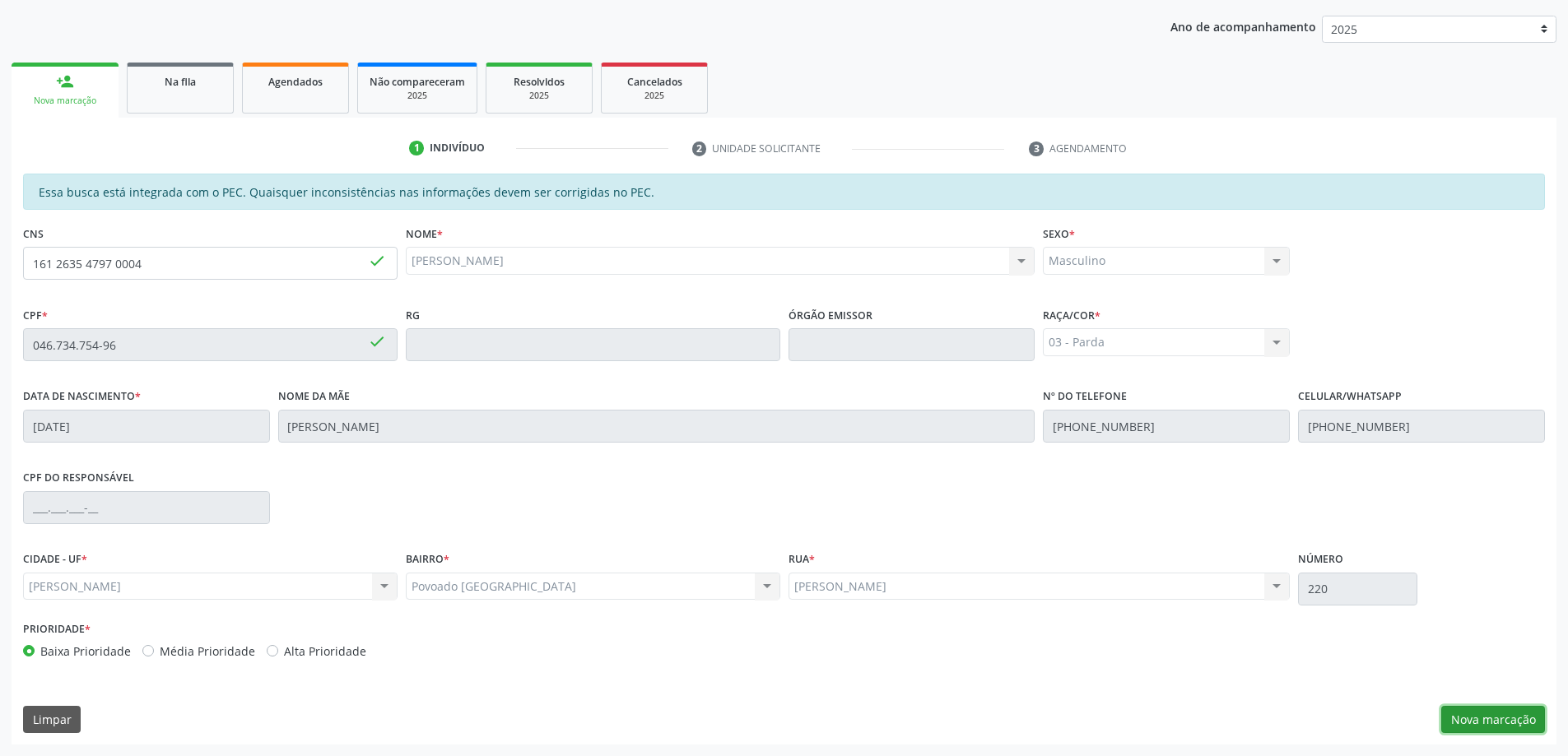
click at [1510, 723] on button "Nova marcação" at bounding box center [1493, 720] width 103 height 28
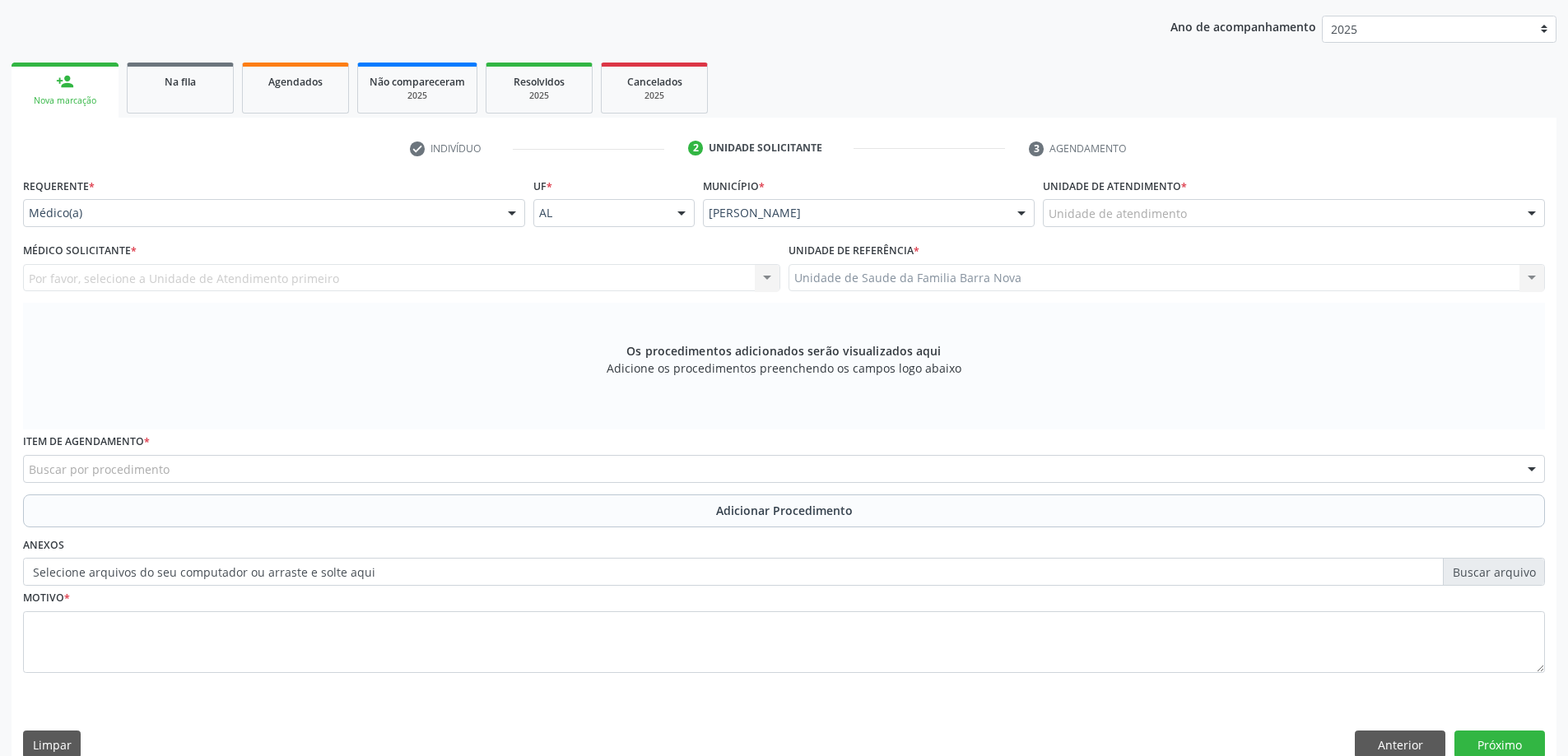
click at [1347, 207] on div "Unidade de atendimento" at bounding box center [1294, 213] width 502 height 28
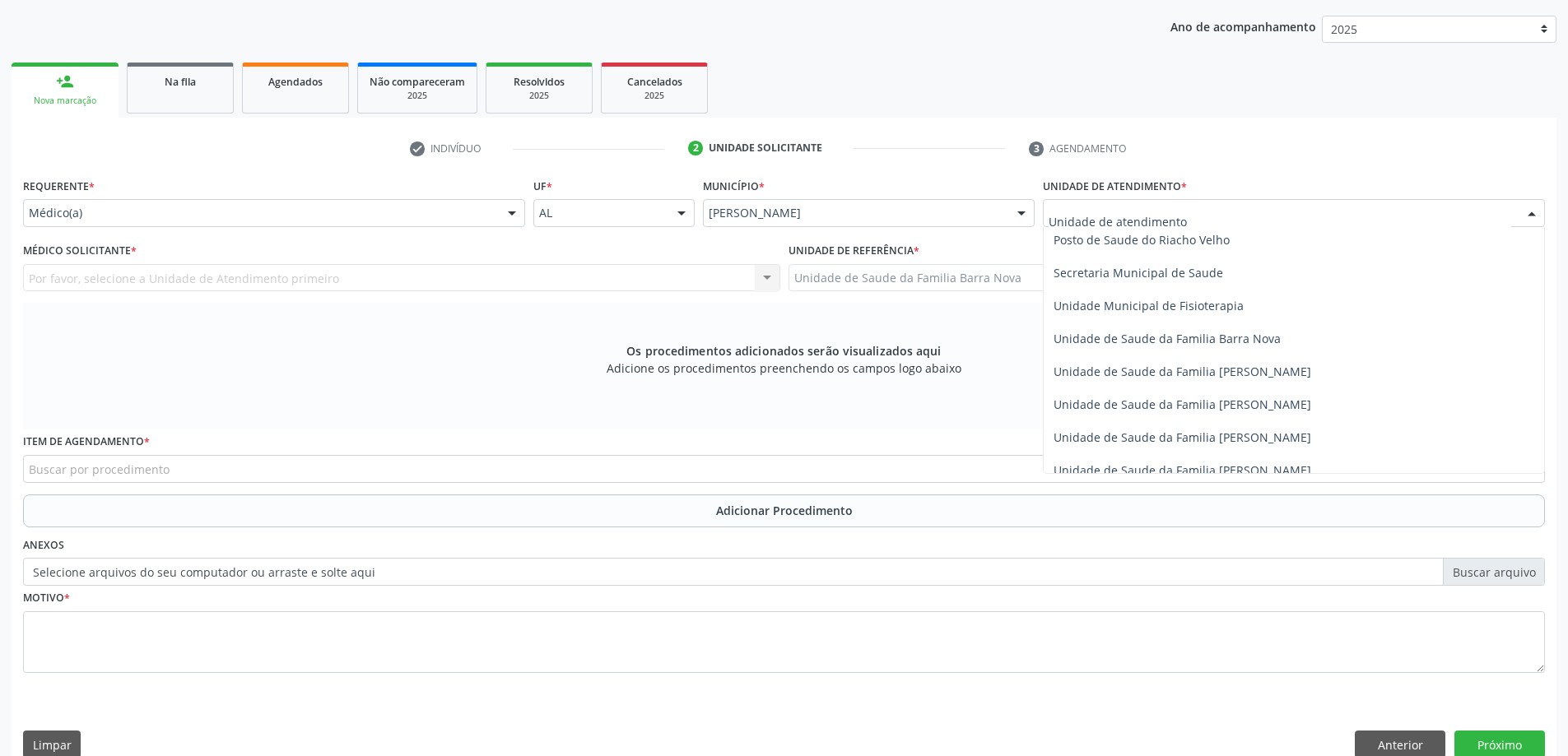
scroll to position [823, 0]
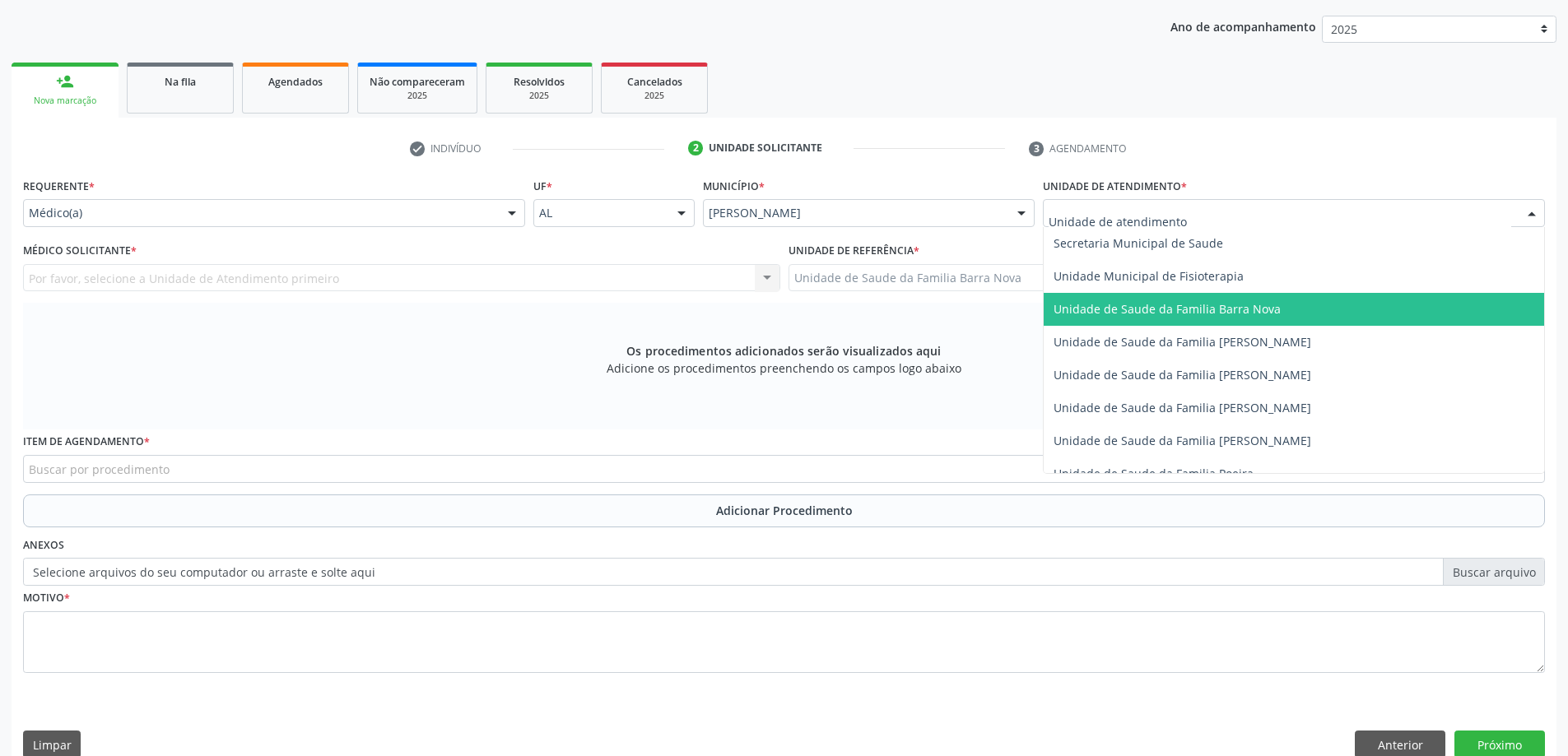
click at [1294, 310] on span "Unidade de Saude da Familia Barra Nova" at bounding box center [1294, 309] width 500 height 33
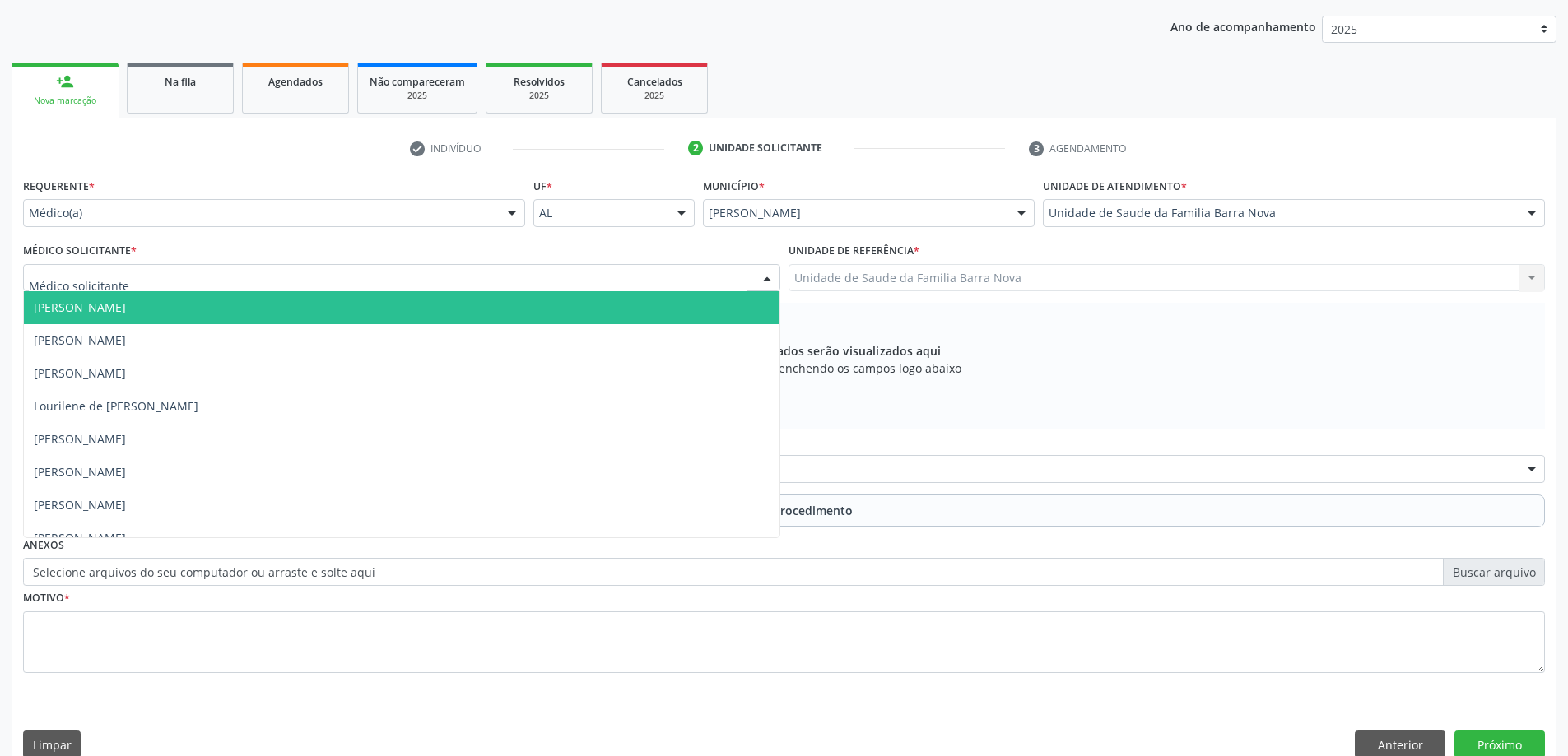
click at [300, 278] on div at bounding box center [401, 278] width 757 height 28
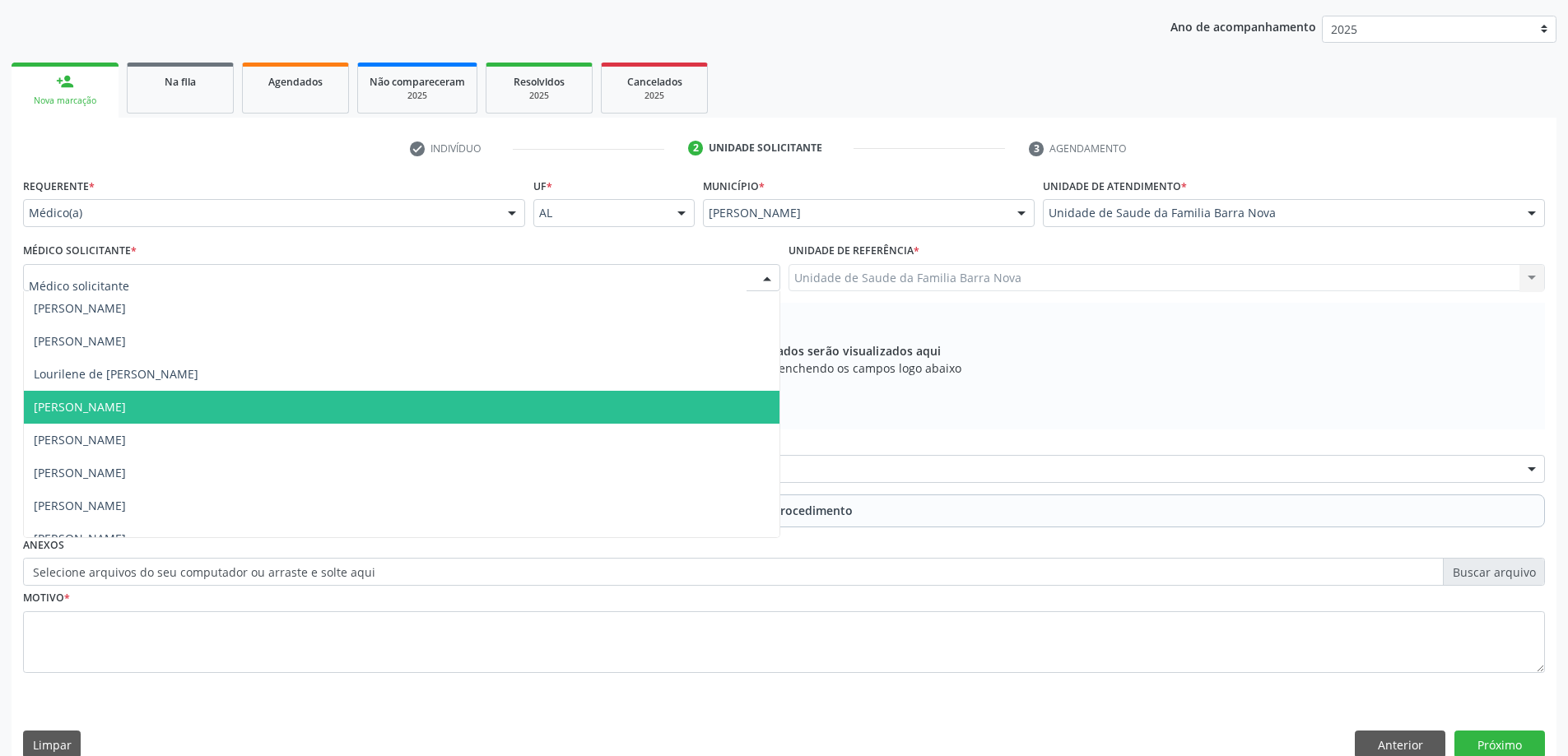
scroll to position [50, 0]
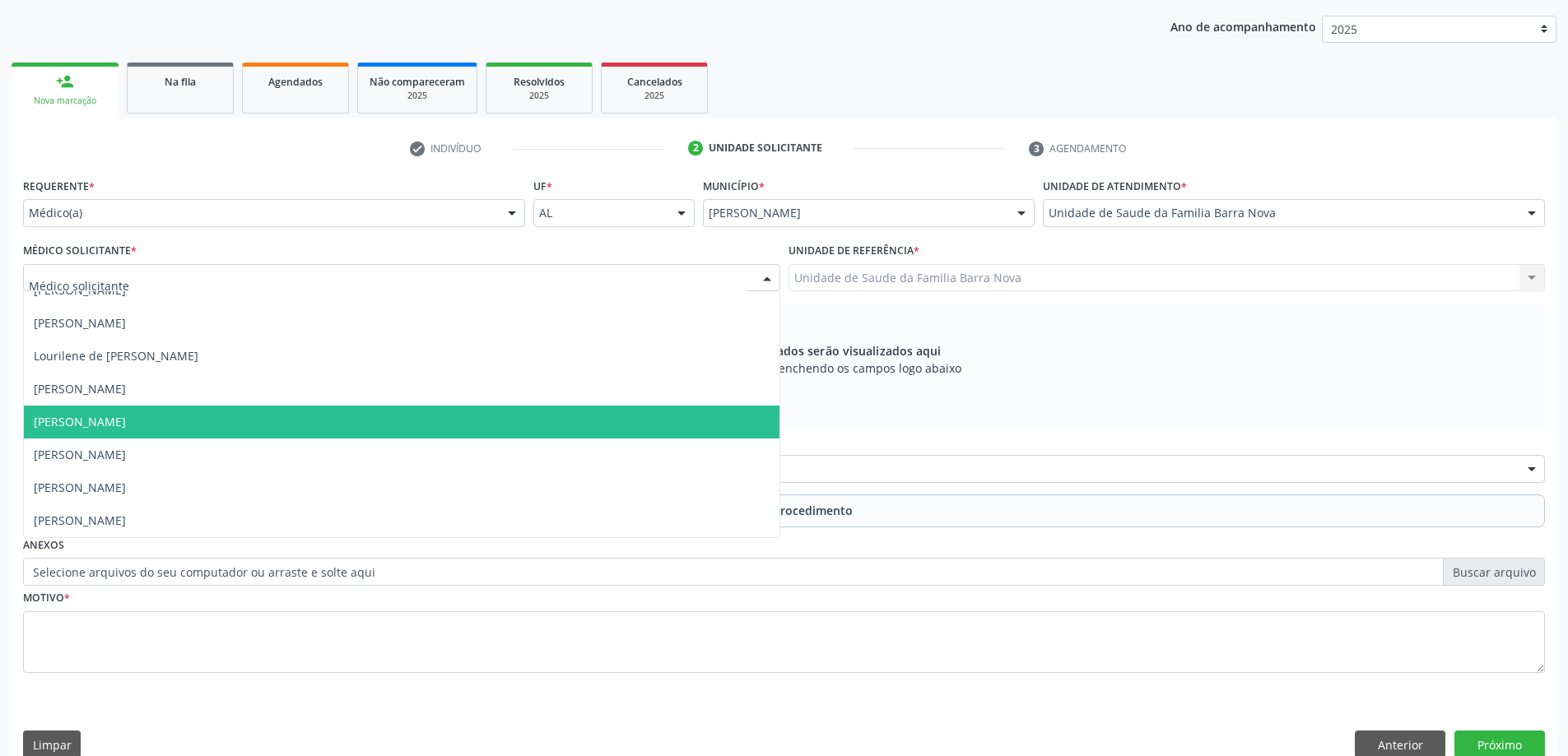
click at [302, 407] on span "[PERSON_NAME]" at bounding box center [401, 422] width 755 height 33
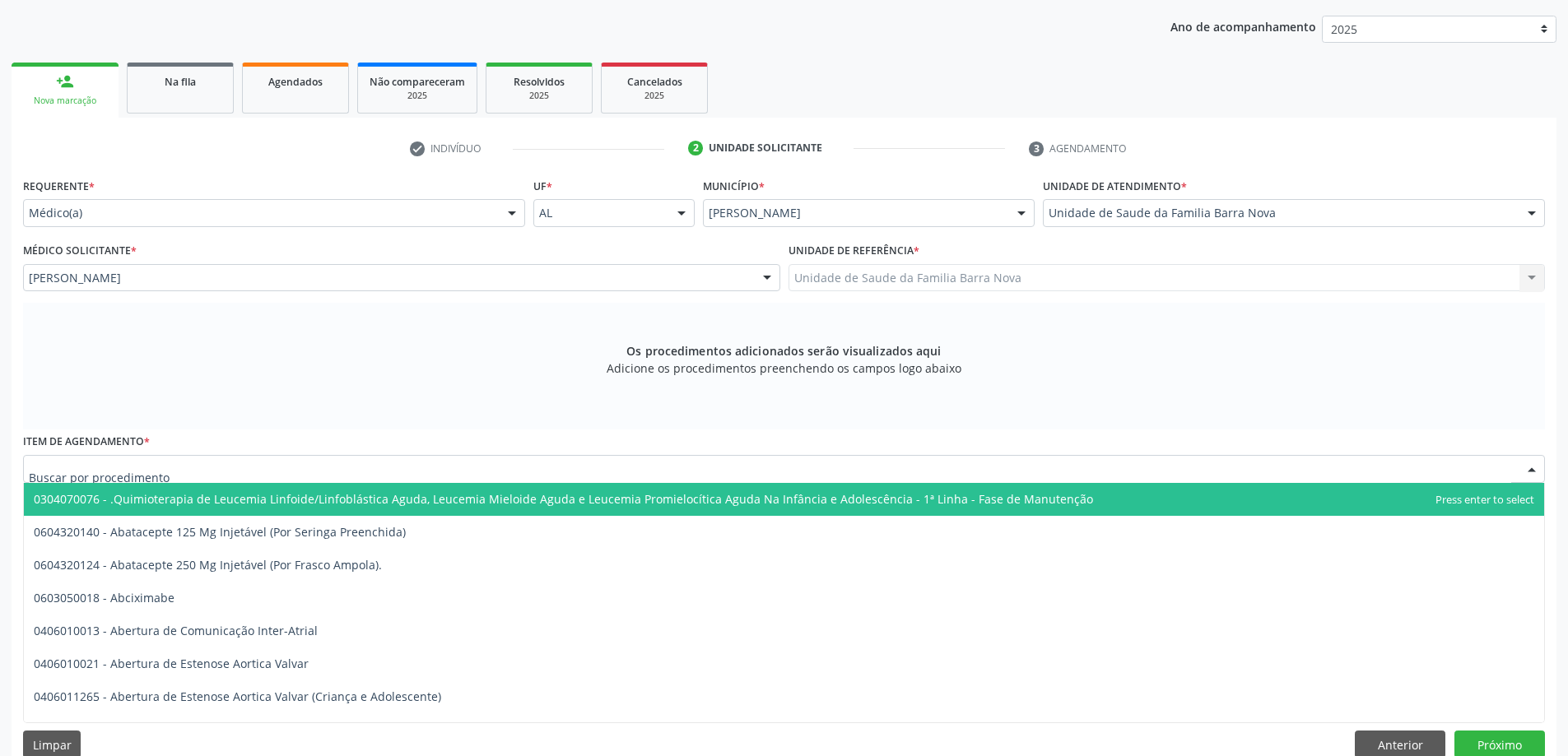
click at [452, 466] on div at bounding box center [784, 468] width 1522 height 28
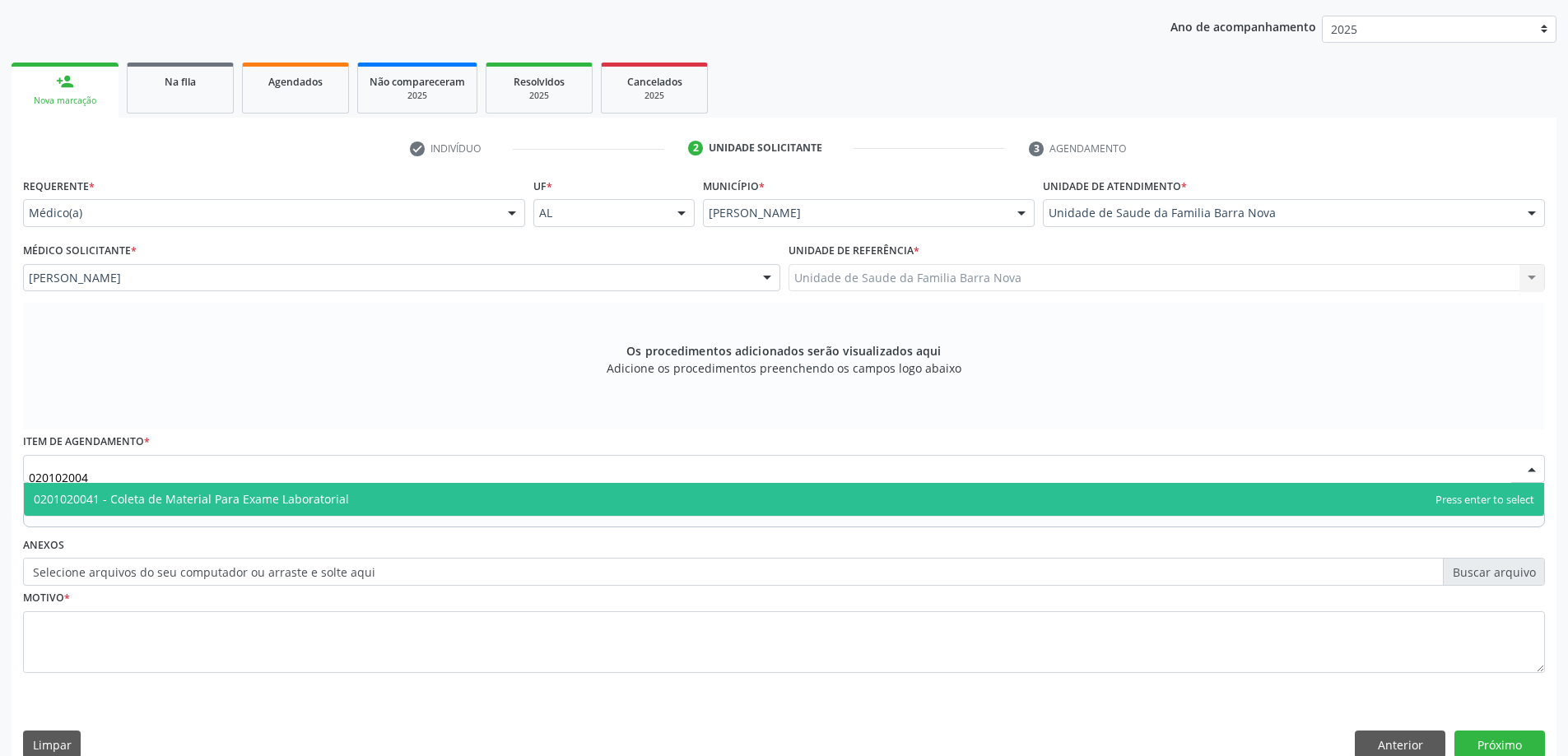
type input "0201020041"
click at [475, 498] on span "0201020041 - Coleta de Material Para Exame Laboratorial" at bounding box center [784, 499] width 1520 height 33
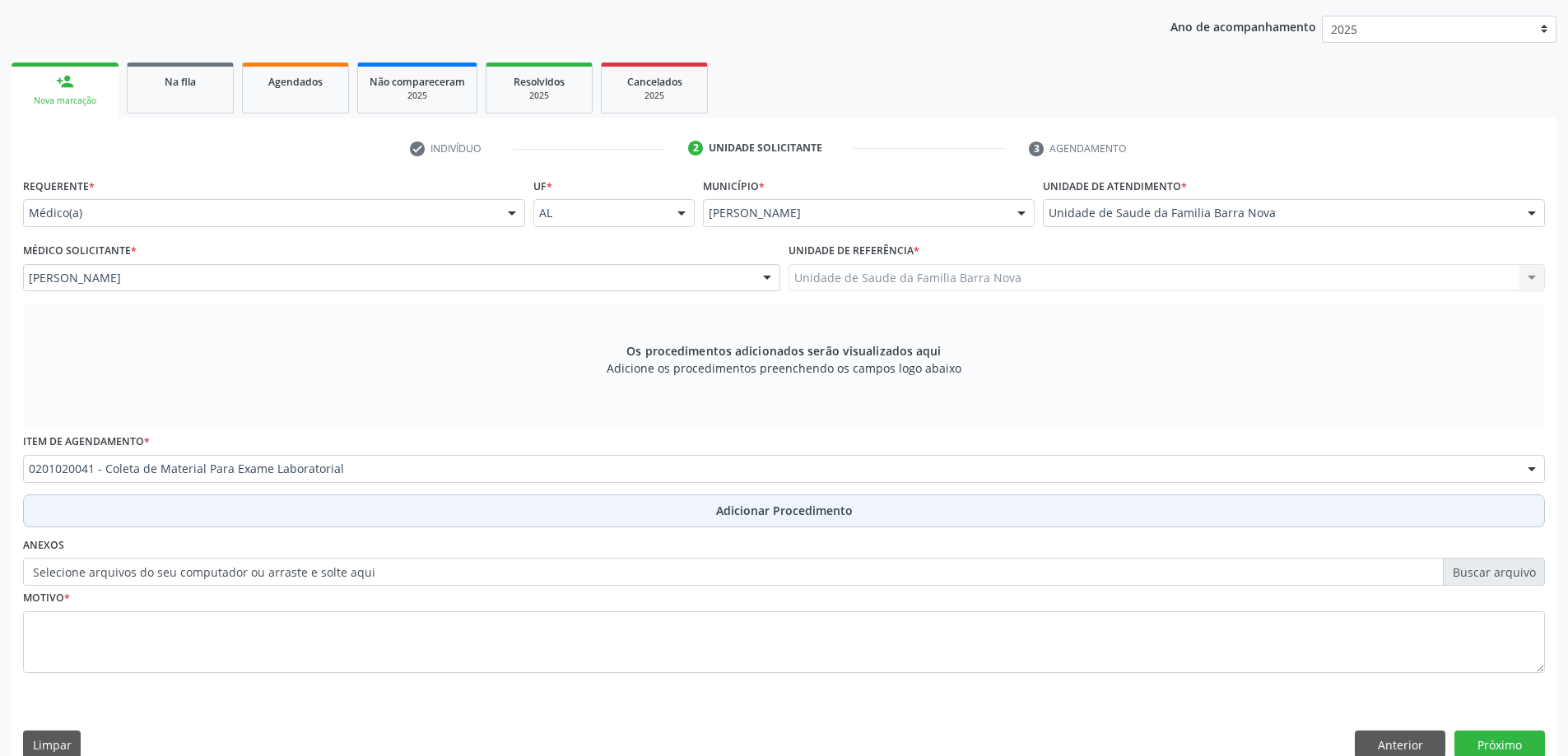
click at [727, 509] on span "Adicionar Procedimento" at bounding box center [784, 510] width 137 height 17
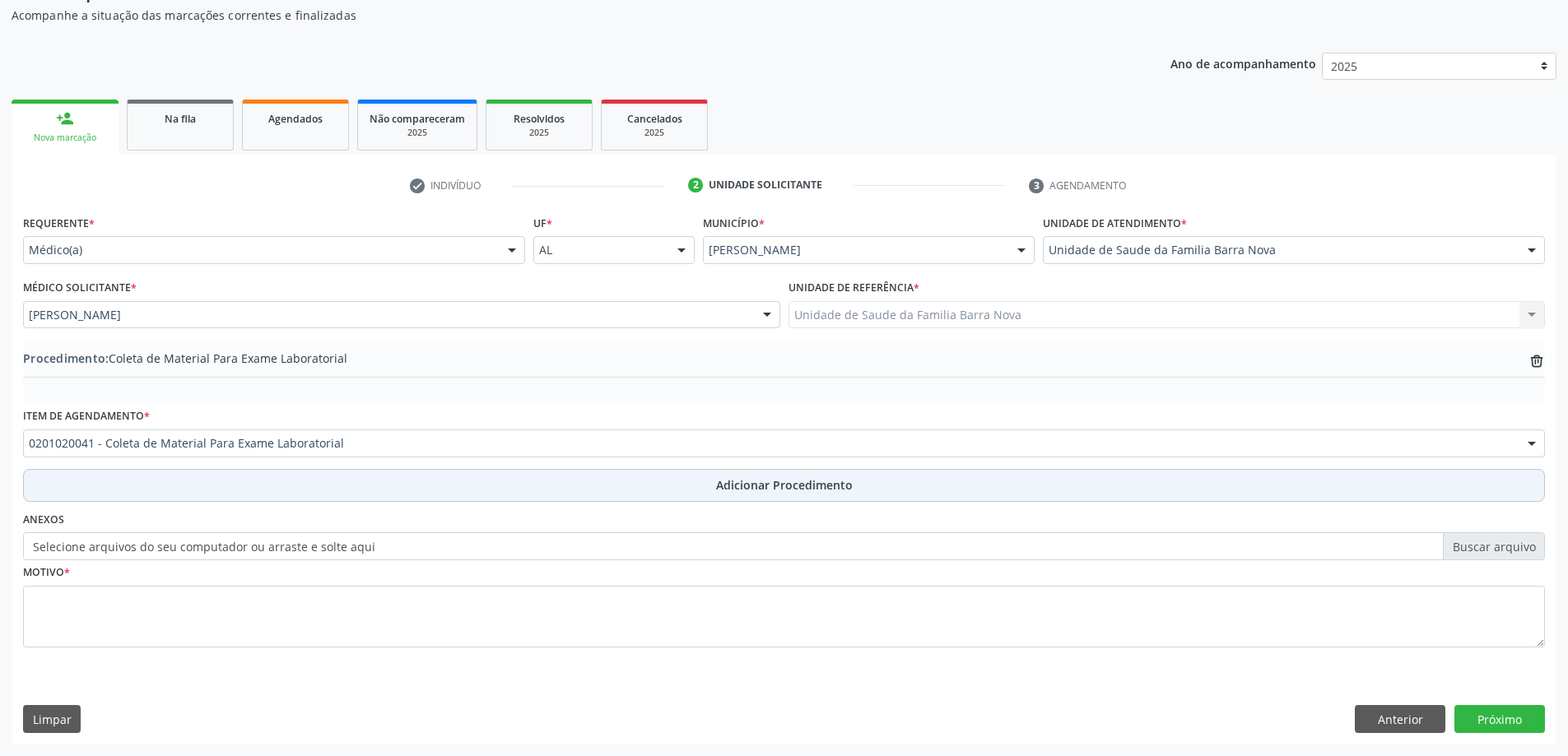
scroll to position [169, 0]
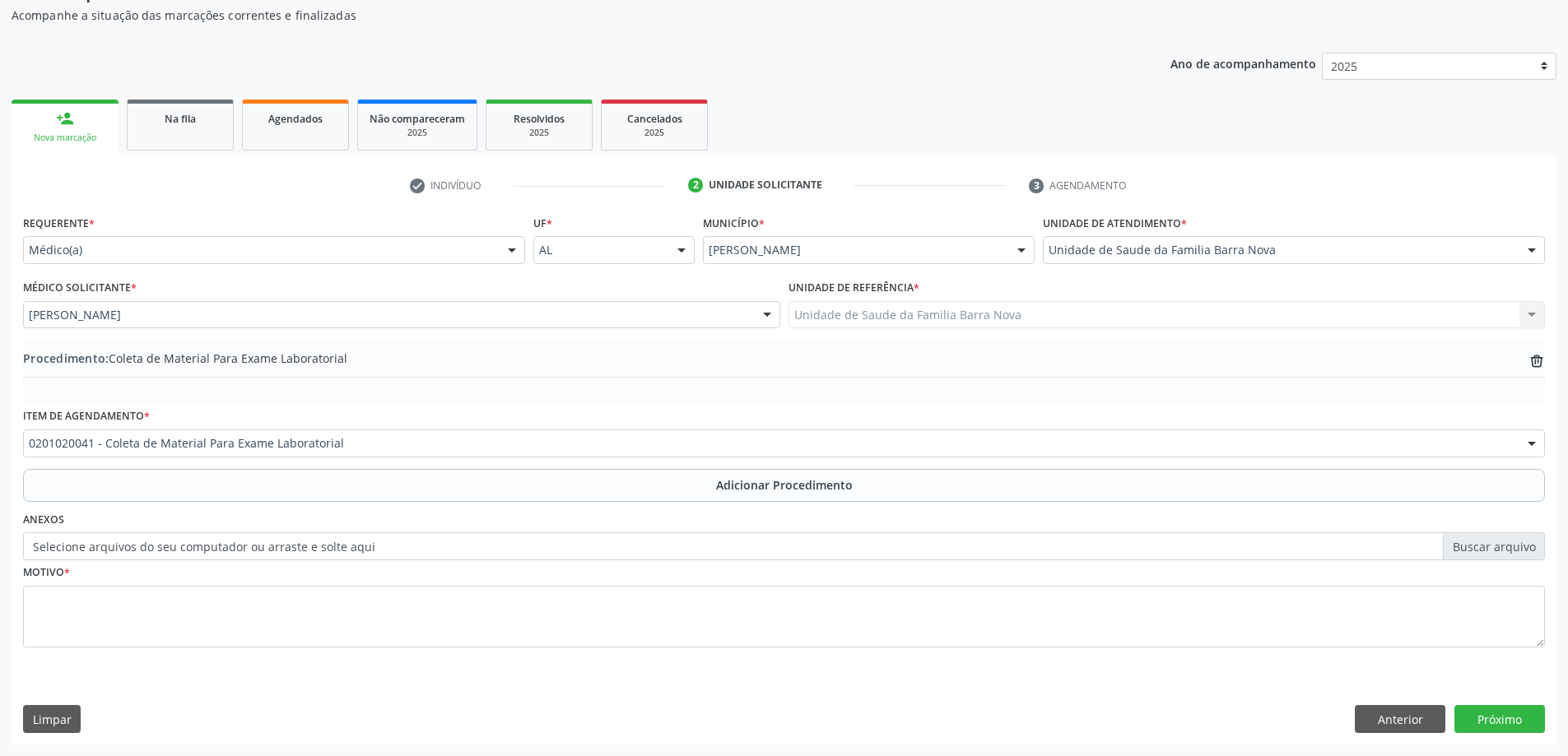
click at [545, 572] on div "Motivo *" at bounding box center [784, 604] width 1522 height 87
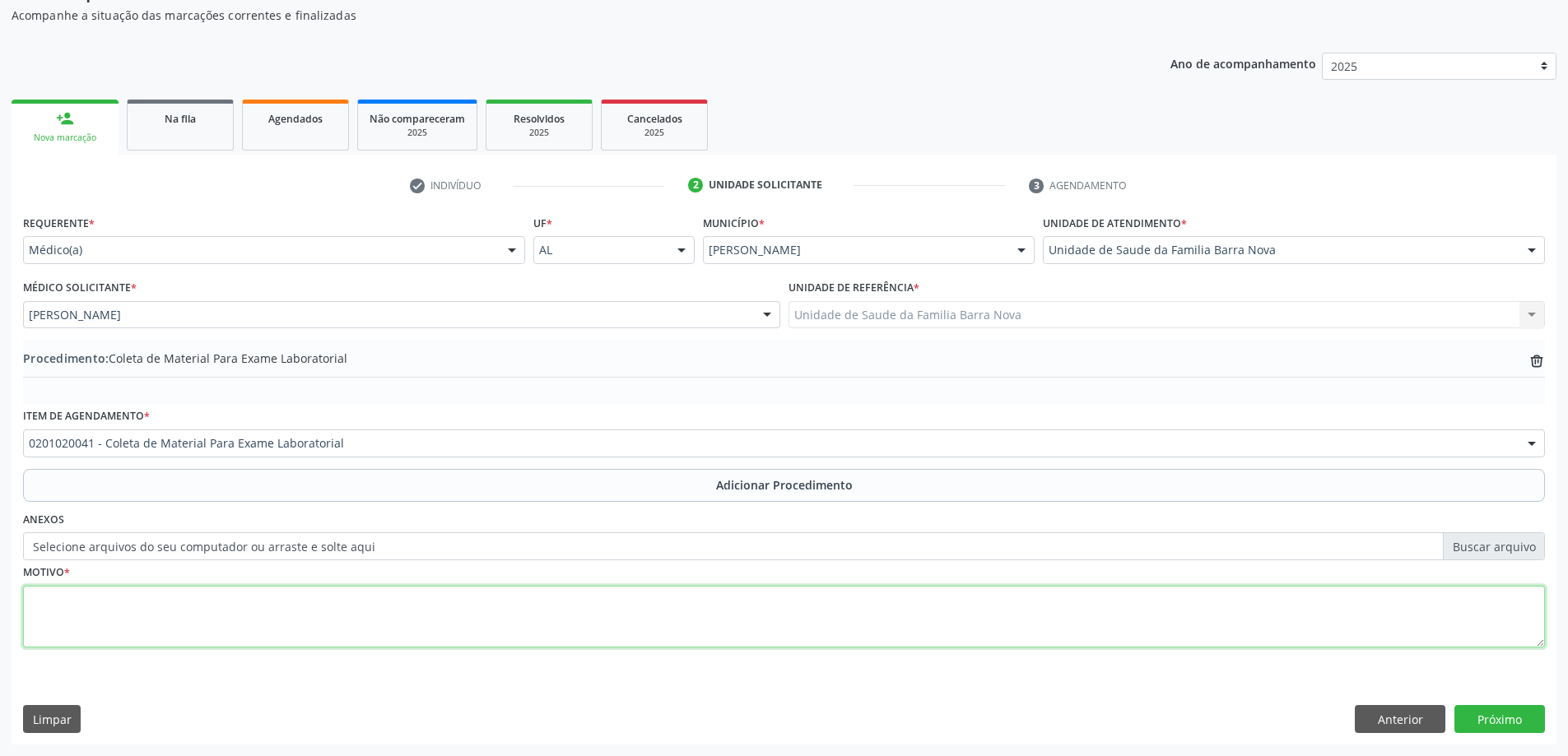
click at [179, 602] on textarea at bounding box center [784, 617] width 1522 height 62
type textarea "t"
type textarea "Tosse e febre crônica."
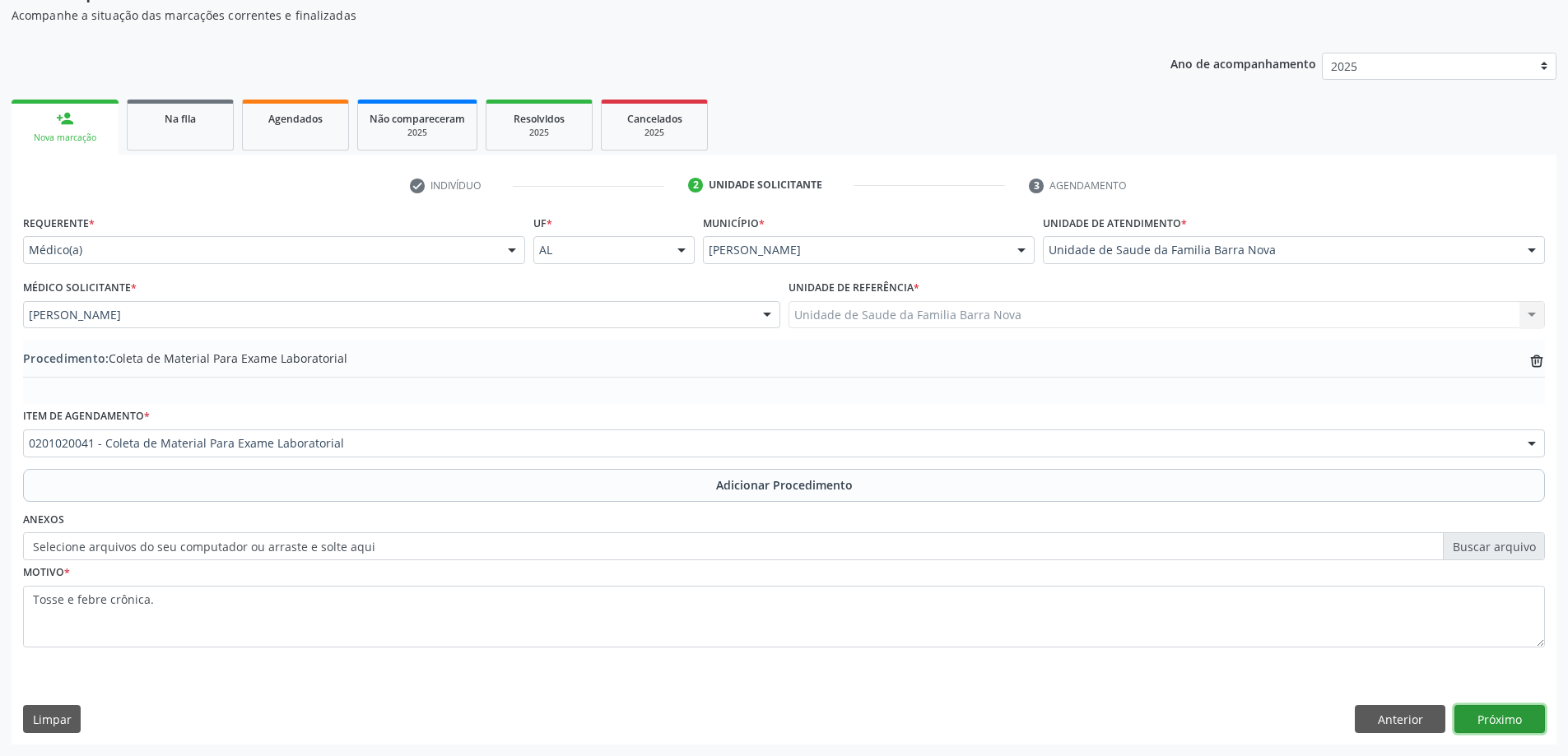
click at [1505, 726] on button "Próximo" at bounding box center [1500, 719] width 91 height 28
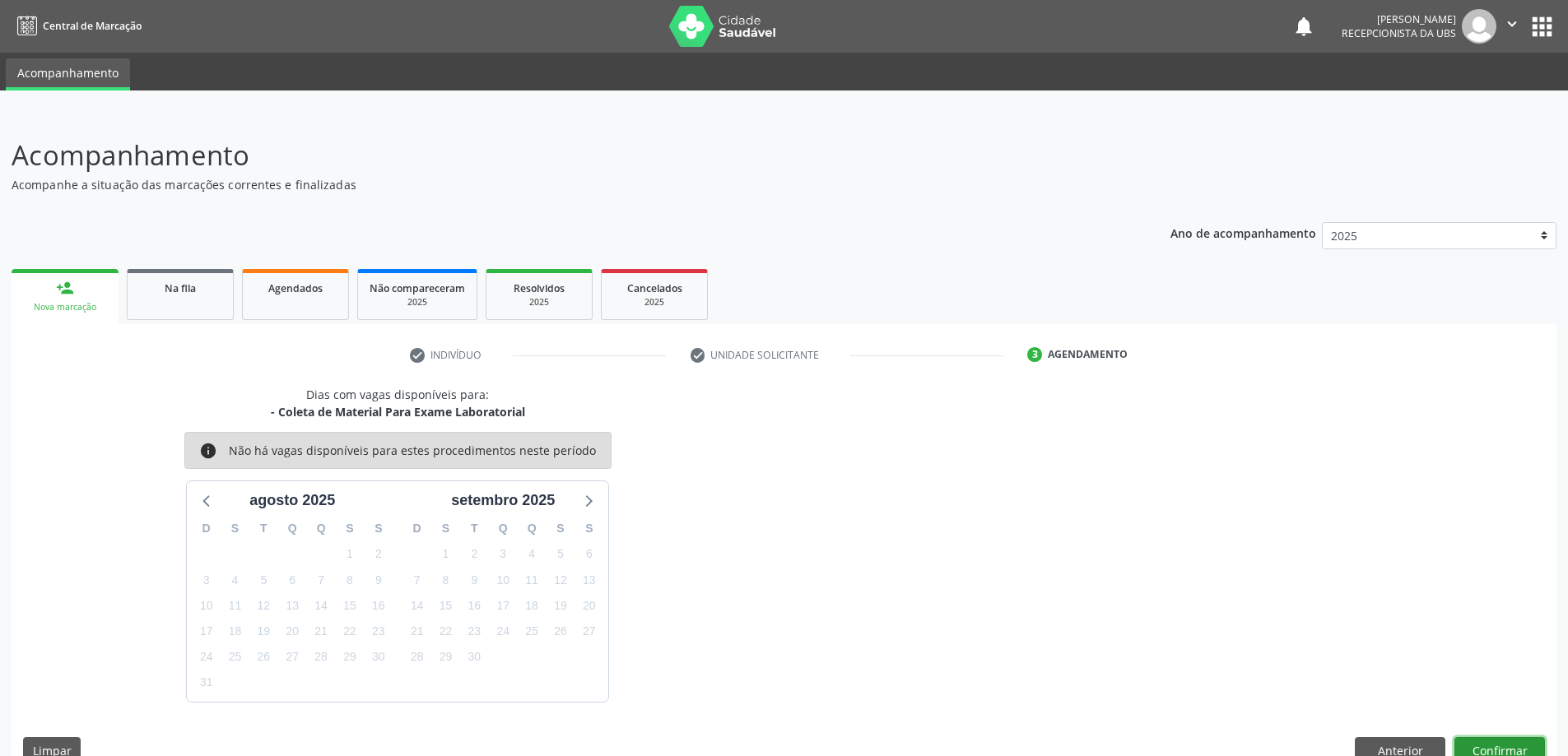
click at [1505, 749] on button "Confirmar" at bounding box center [1500, 751] width 91 height 28
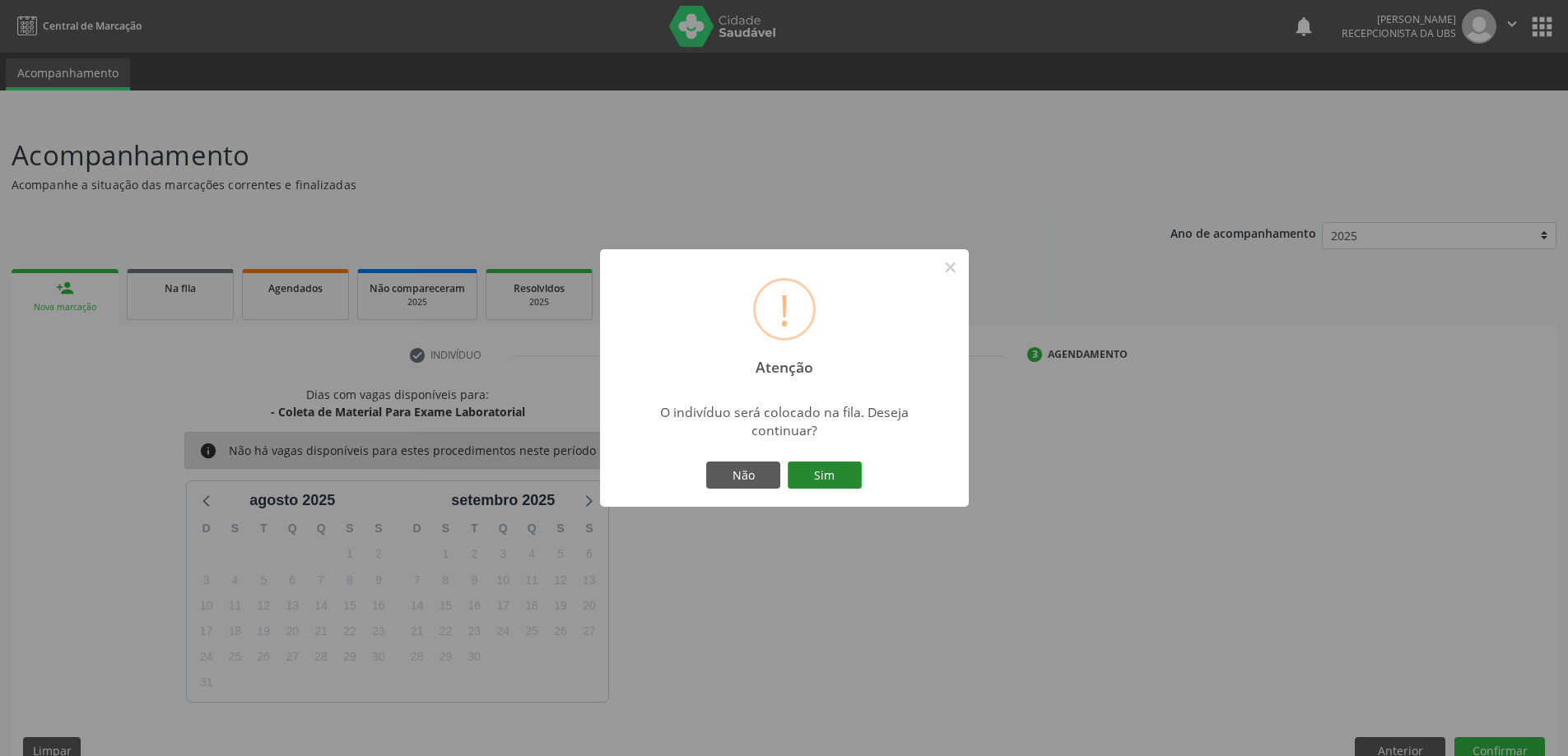
click at [845, 475] on button "Sim" at bounding box center [825, 475] width 74 height 28
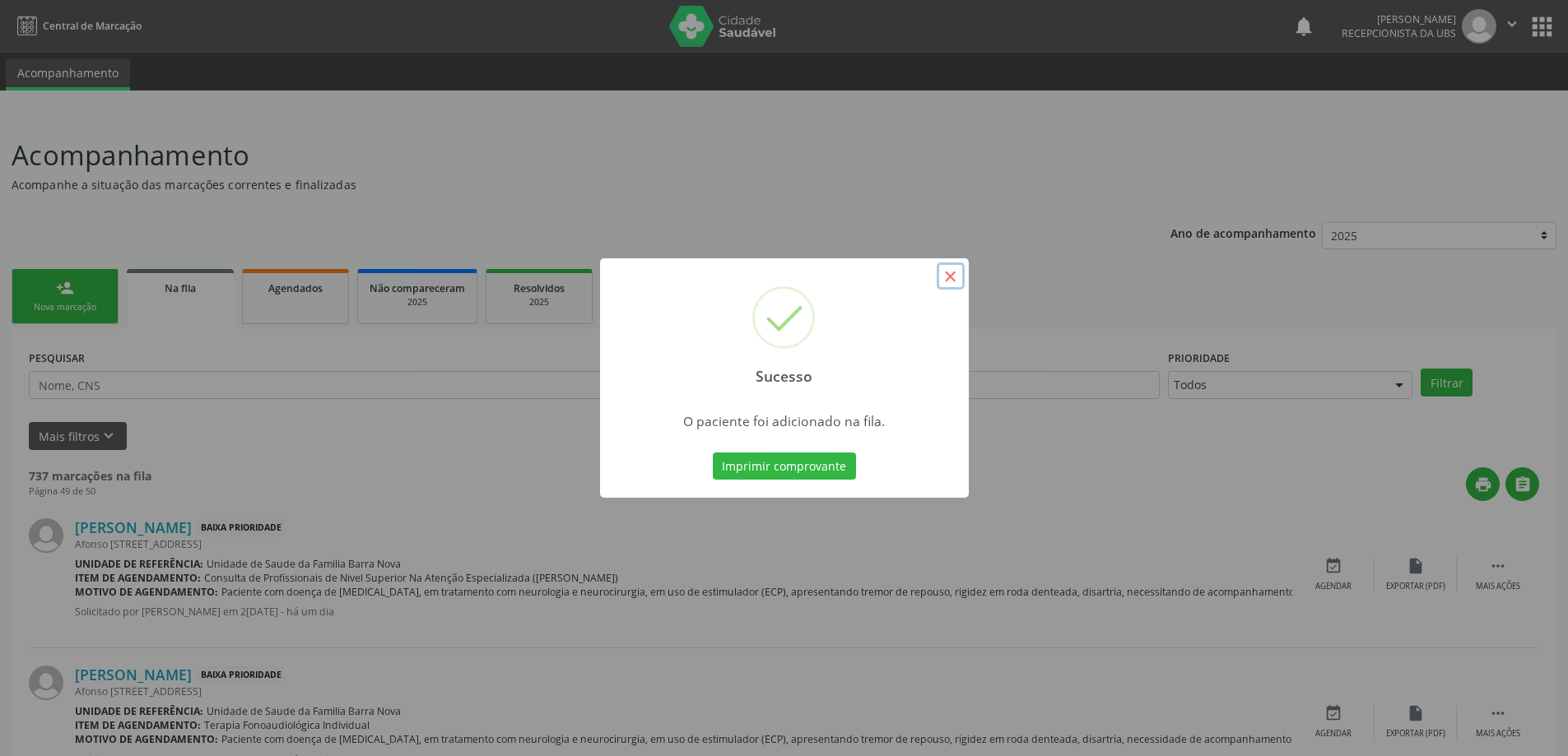
click at [950, 272] on button "×" at bounding box center [950, 276] width 28 height 28
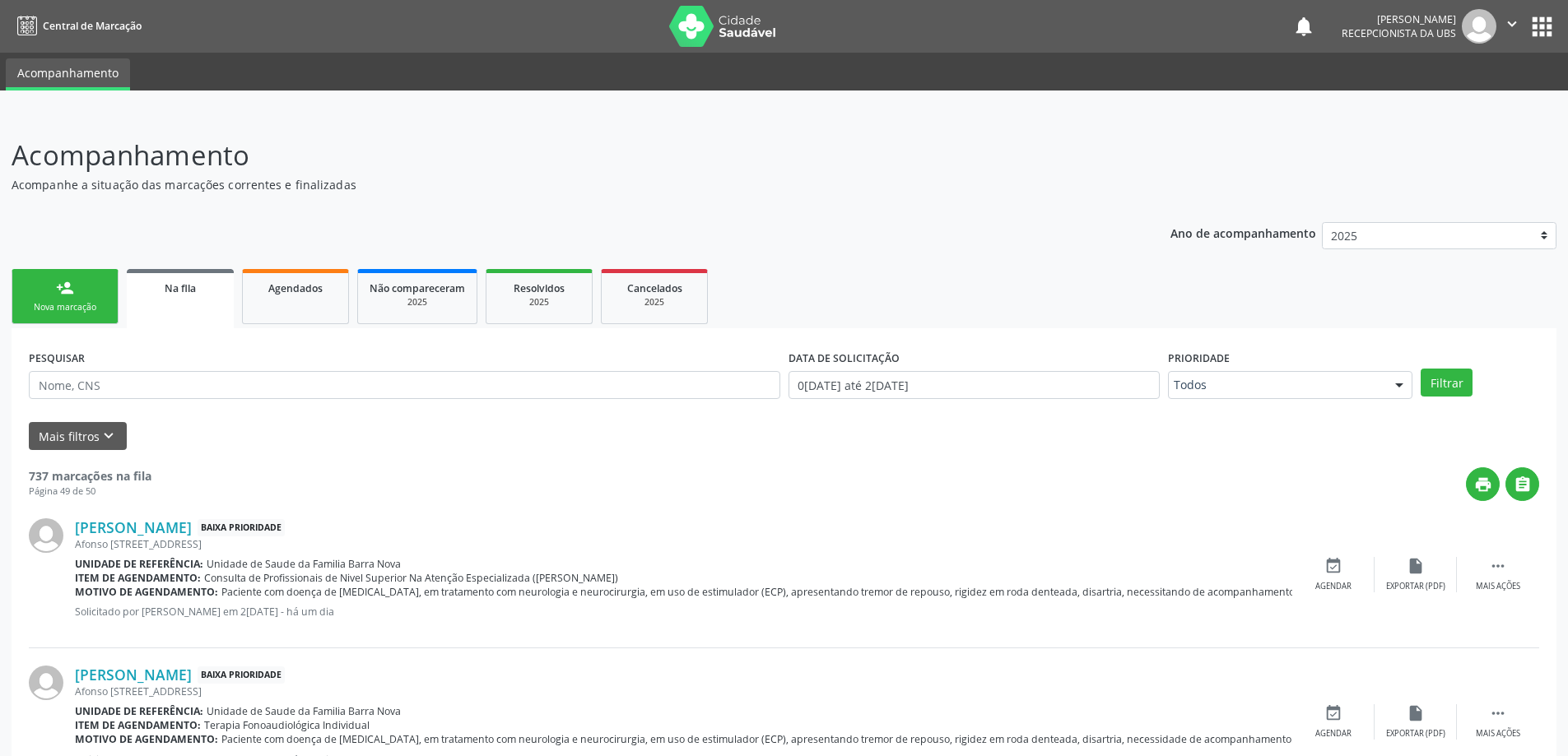
click at [72, 294] on div "person_add" at bounding box center [65, 288] width 18 height 18
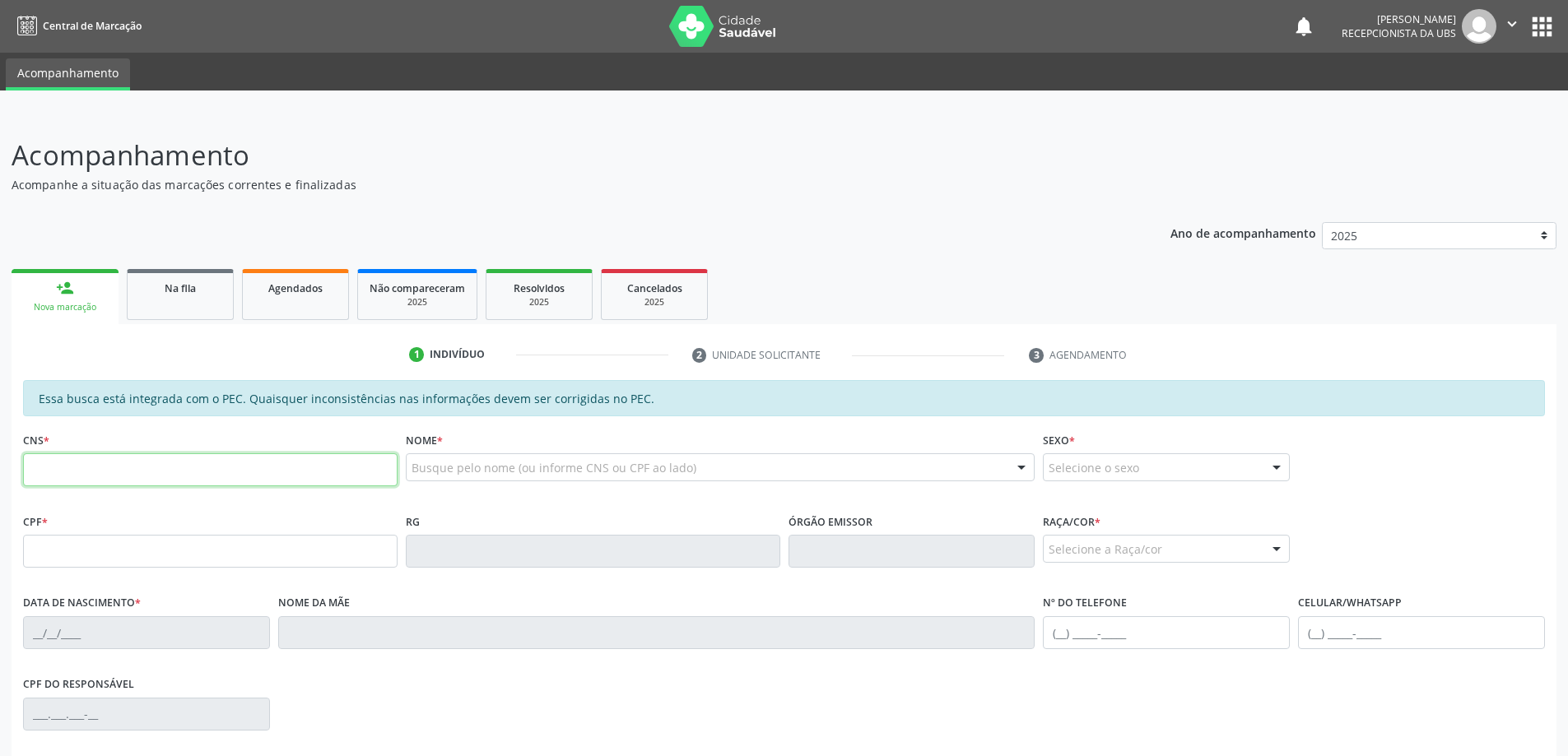
click at [125, 467] on input "text" at bounding box center [209, 470] width 374 height 33
type input "708 9007 3938 3312"
type input "042.654.364-55"
type input "30/06/1982"
type input "Marineide Leite da Silva"
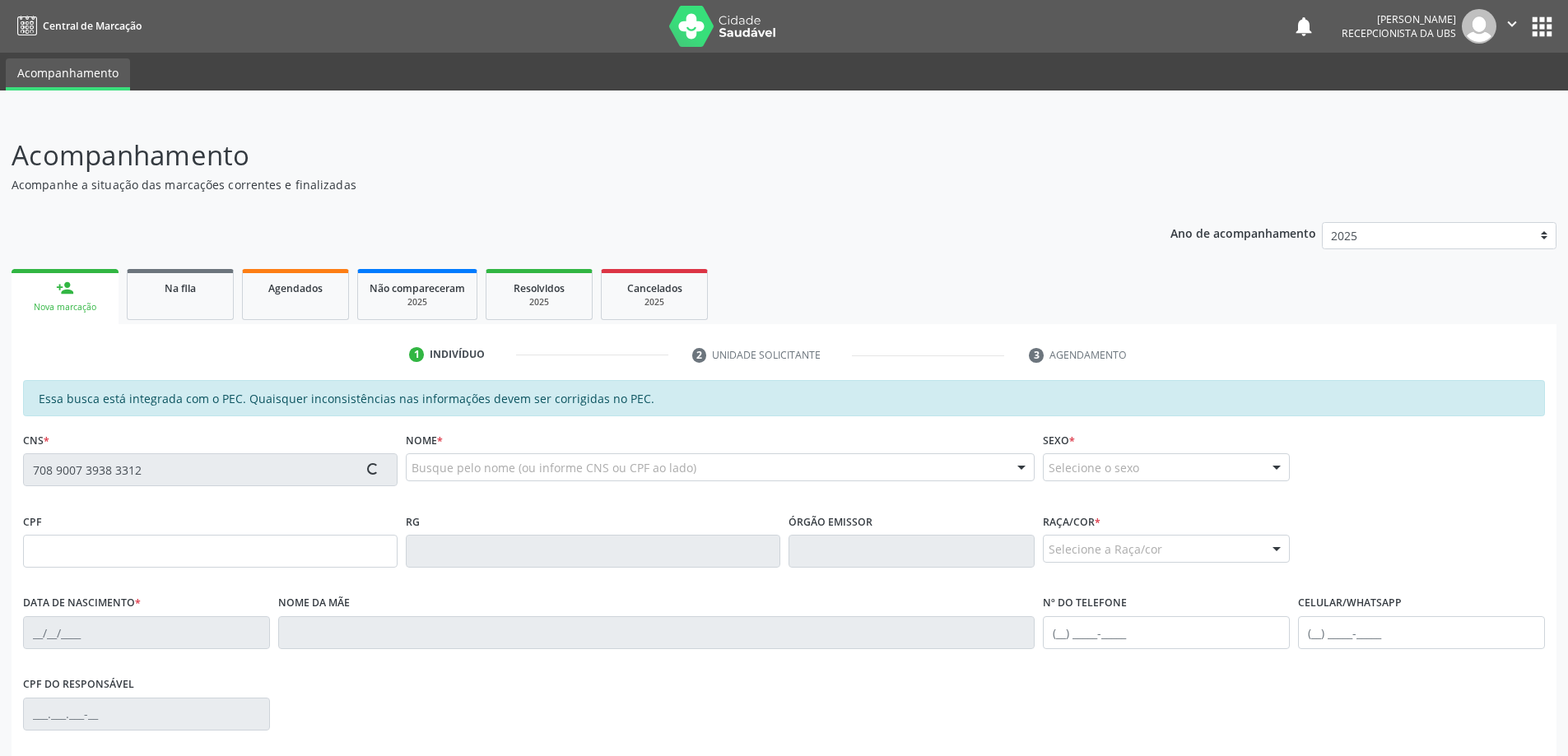
type input "(88) 2991-4196"
type input "(82) 99141-9681"
type input "268"
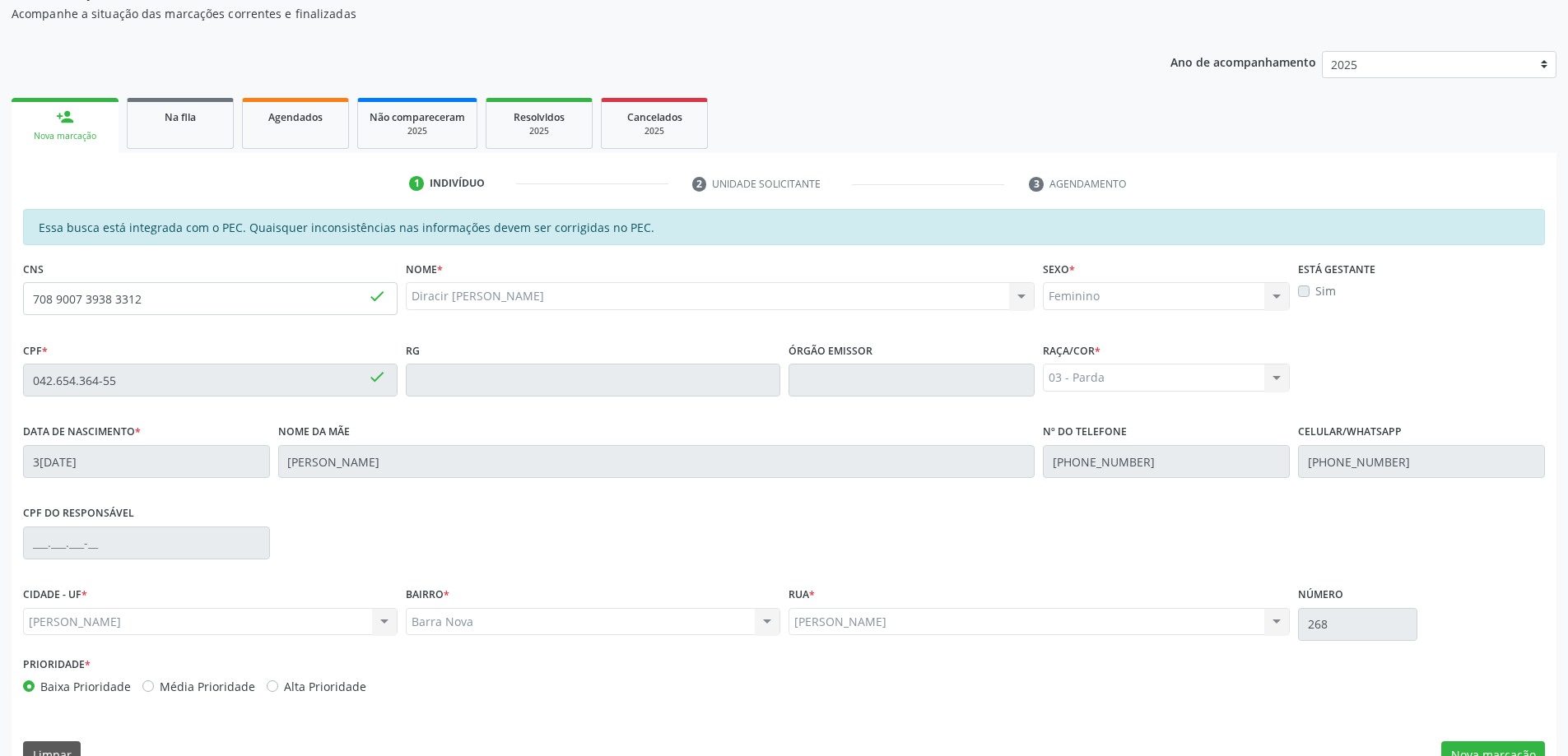
scroll to position [206, 0]
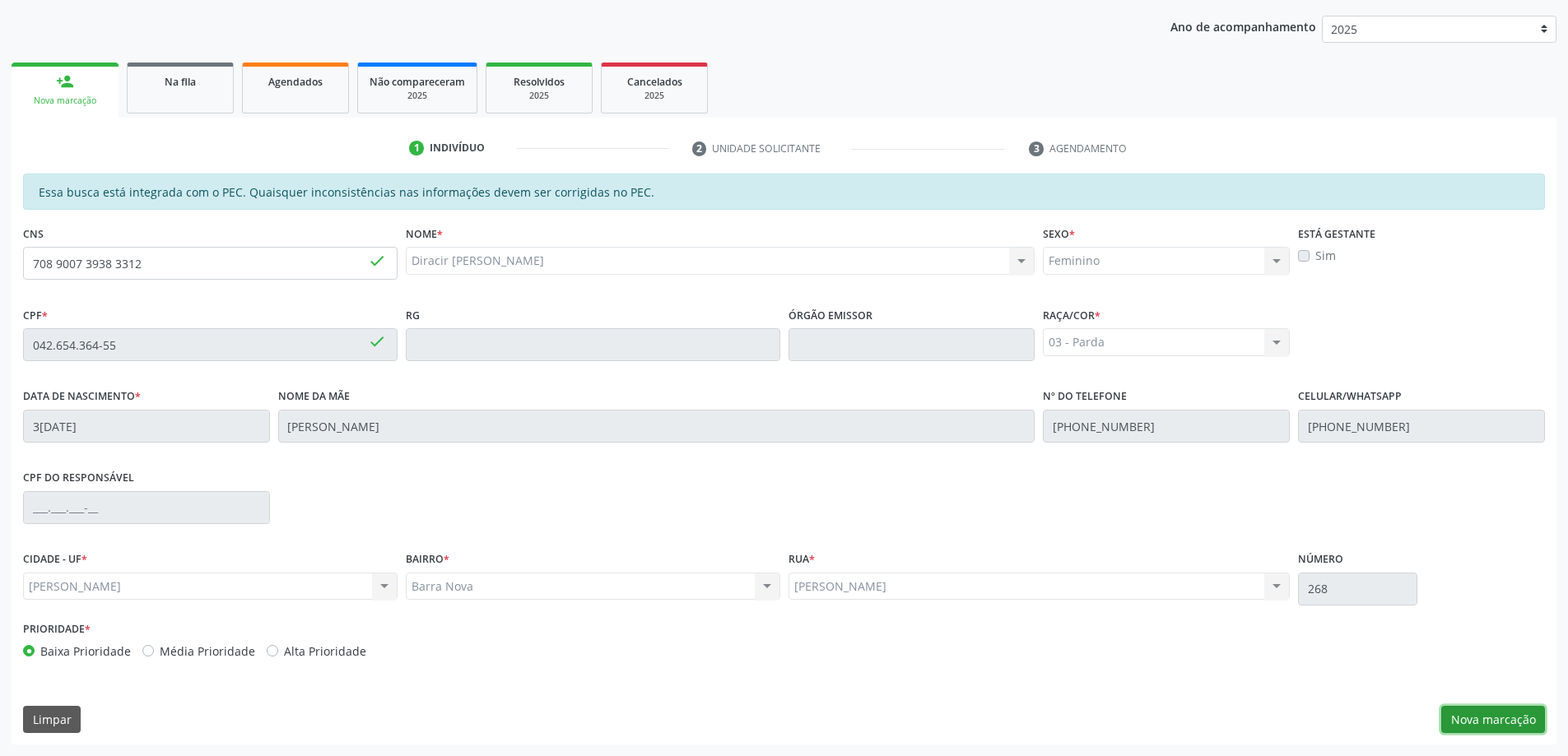
click at [1497, 716] on button "Nova marcação" at bounding box center [1493, 720] width 103 height 28
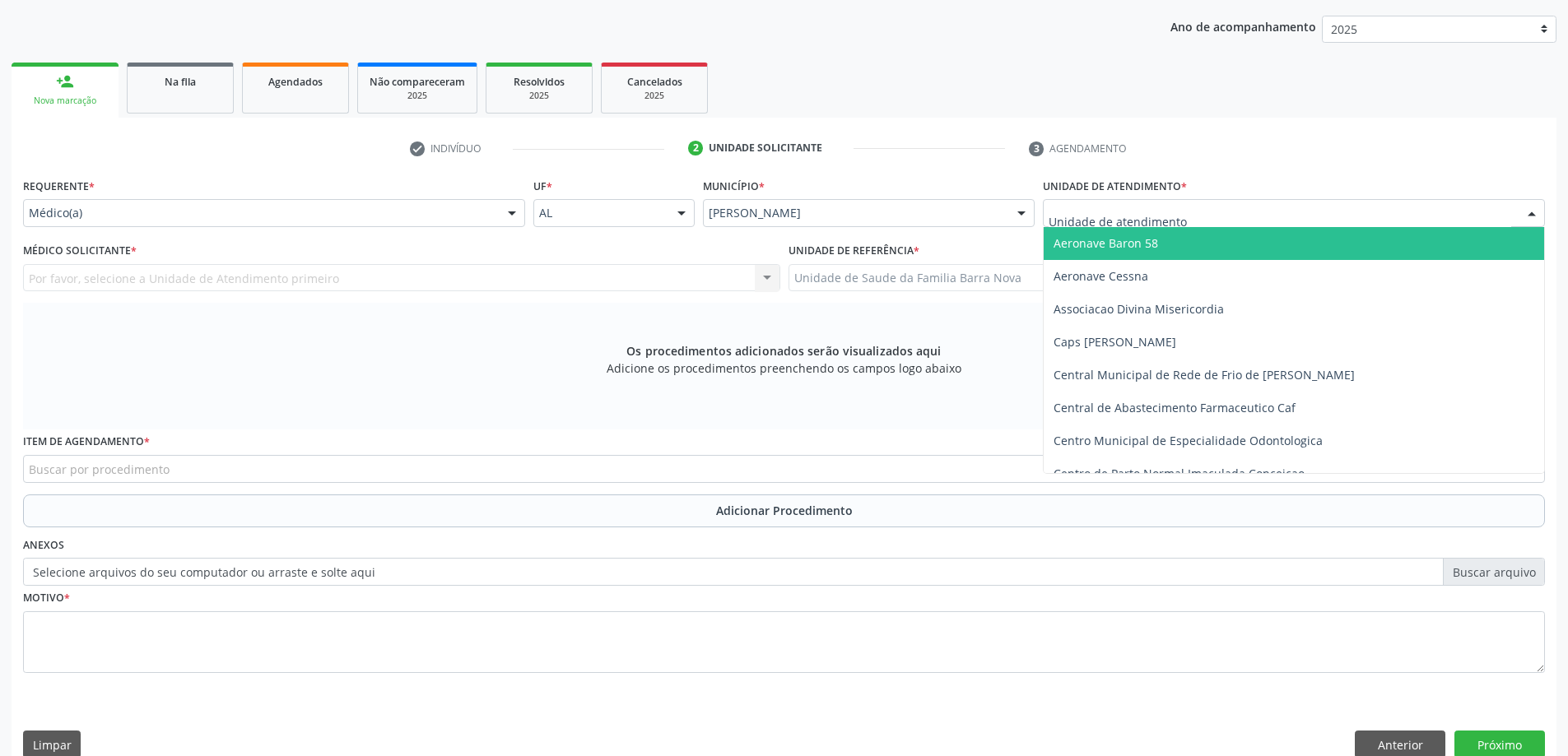
click at [1186, 214] on div at bounding box center [1294, 213] width 502 height 28
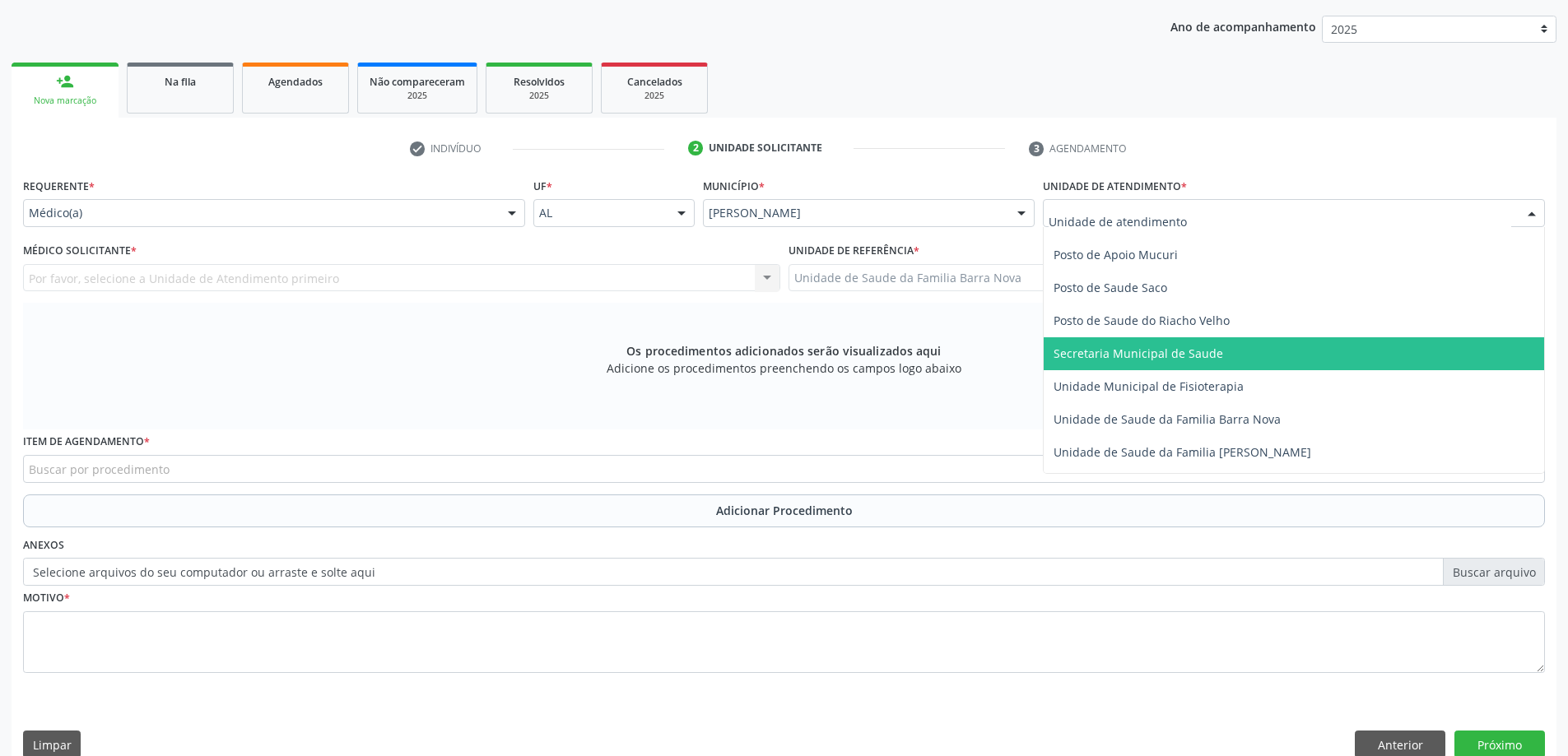
scroll to position [741, 0]
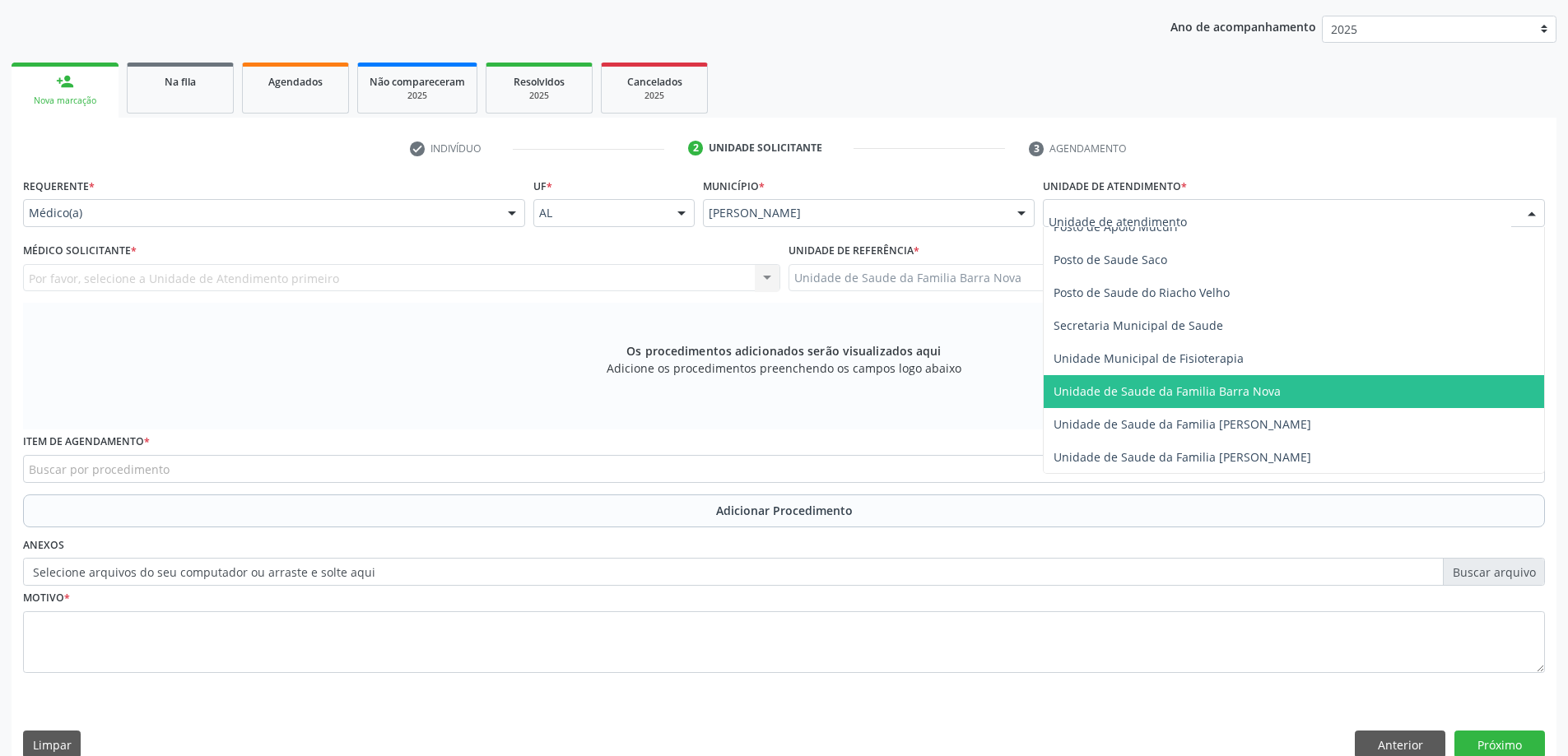
click at [1249, 397] on span "Unidade de Saude da Familia Barra Nova" at bounding box center [1167, 390] width 227 height 15
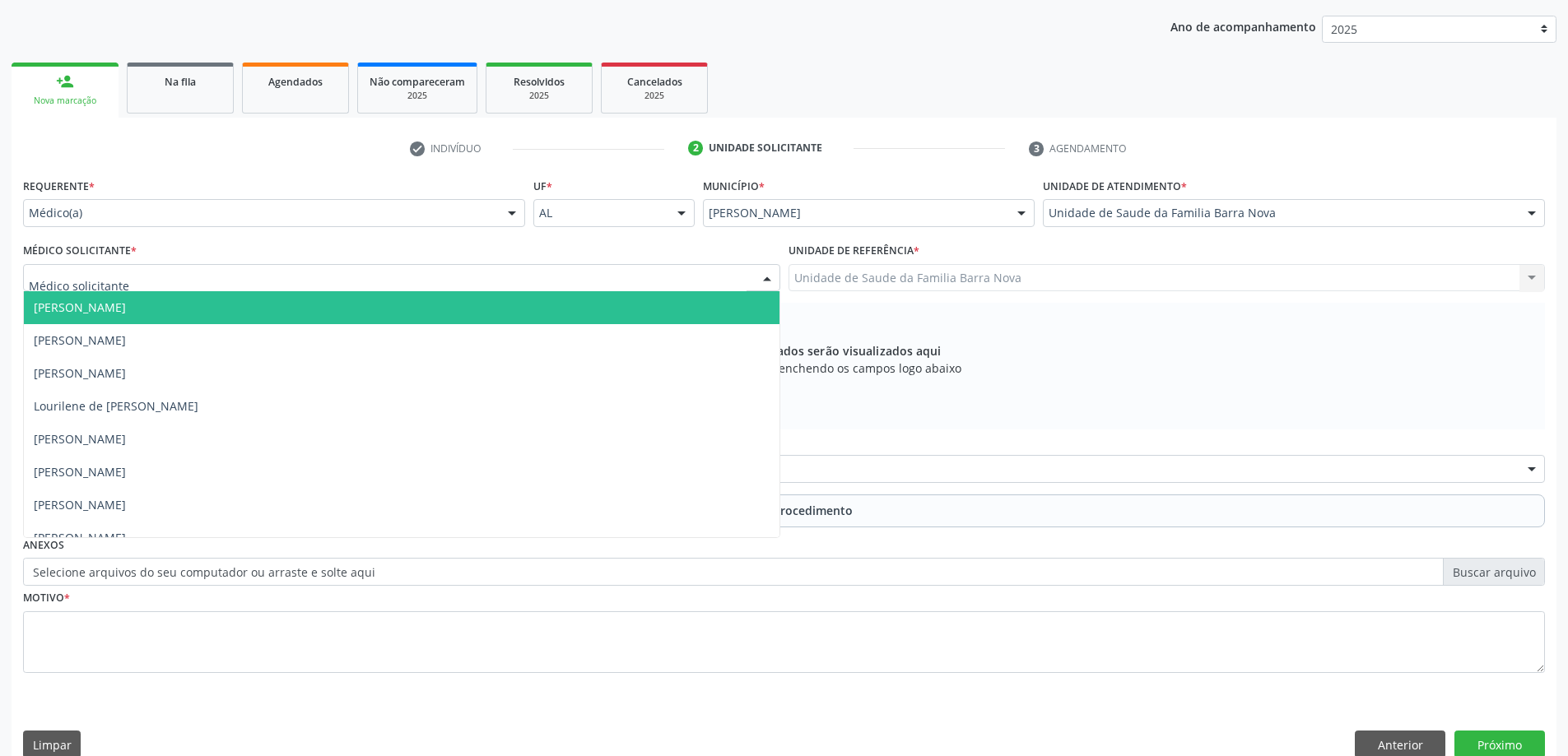
click at [439, 277] on div at bounding box center [401, 278] width 757 height 28
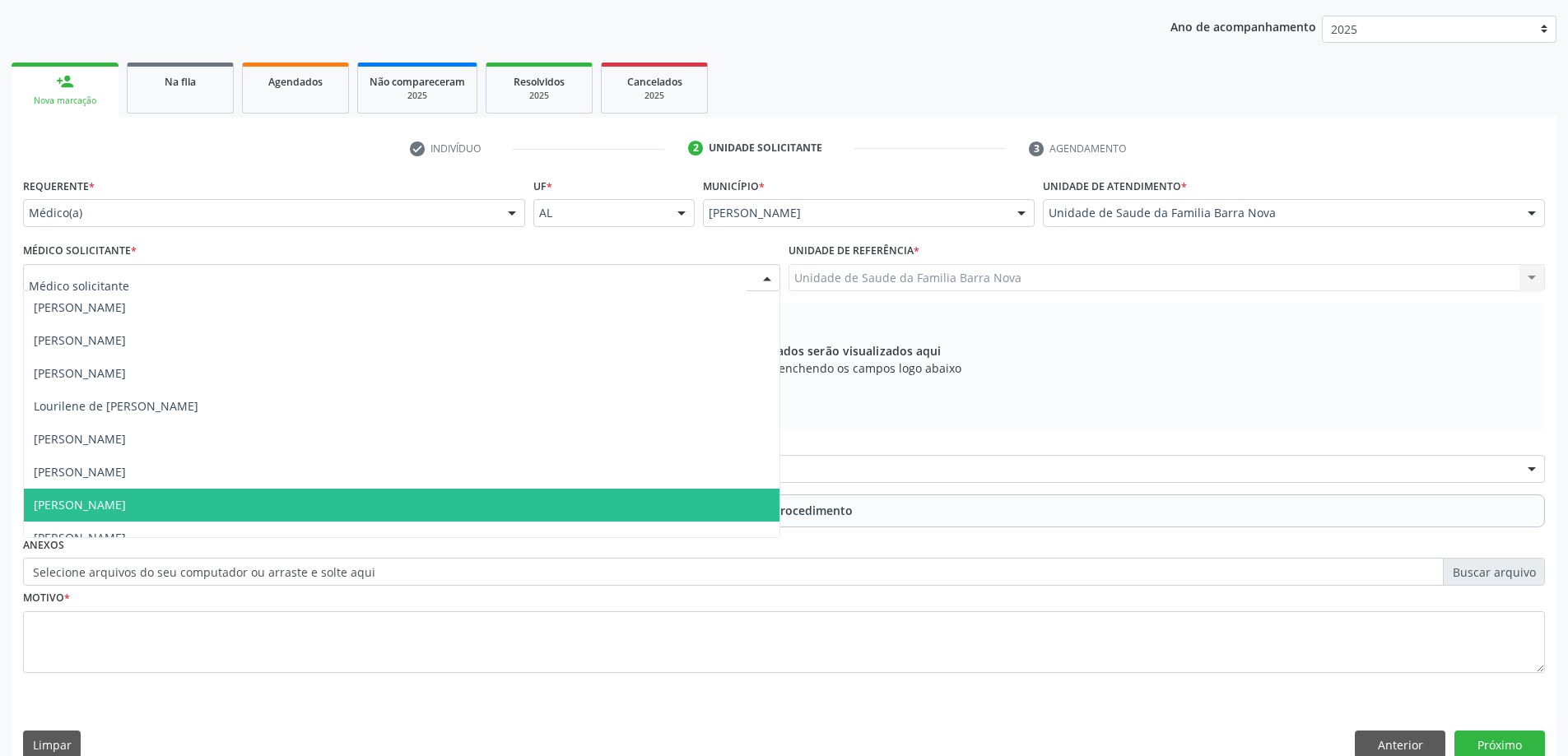
click at [296, 502] on span "[PERSON_NAME]" at bounding box center [401, 505] width 755 height 33
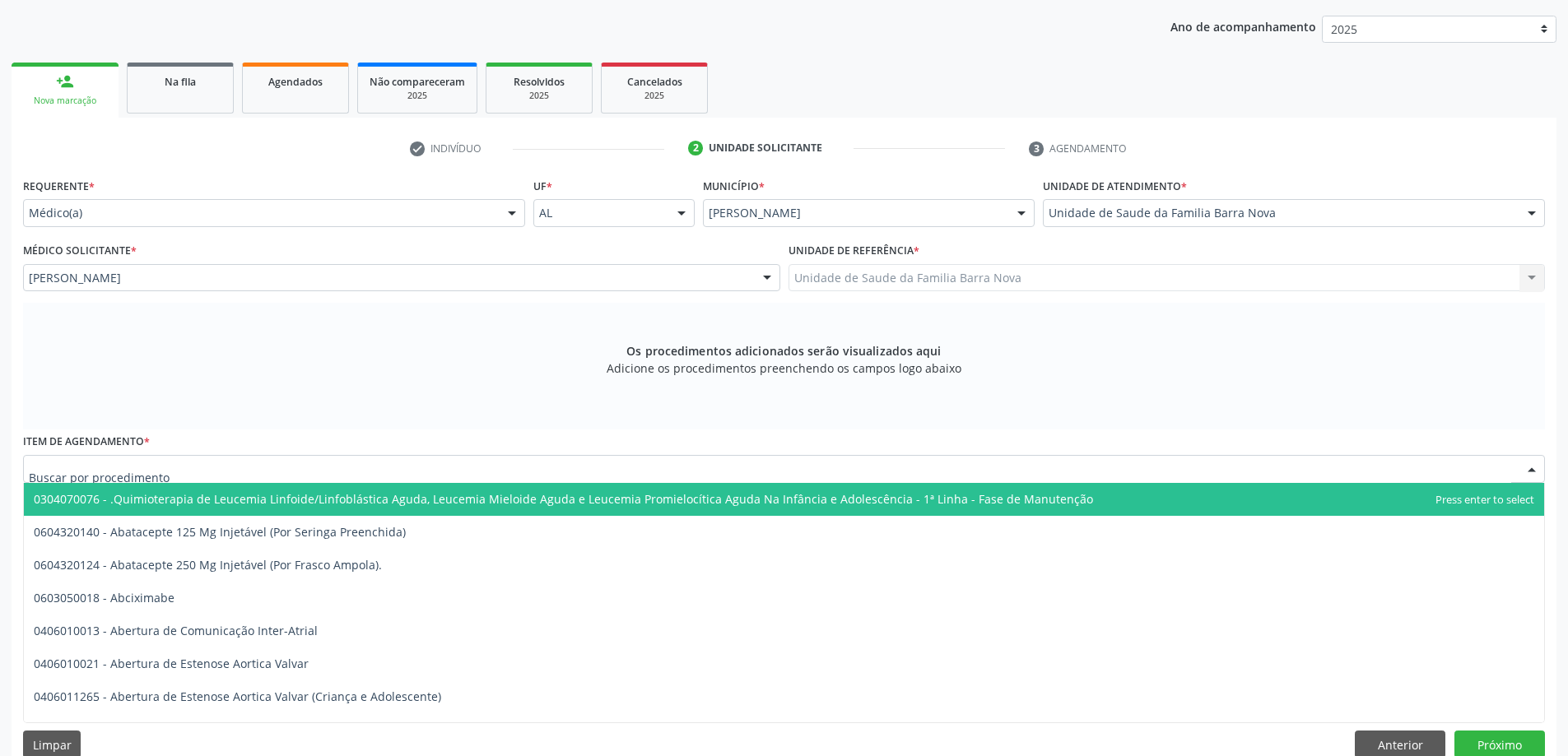
click at [371, 470] on div at bounding box center [784, 468] width 1522 height 28
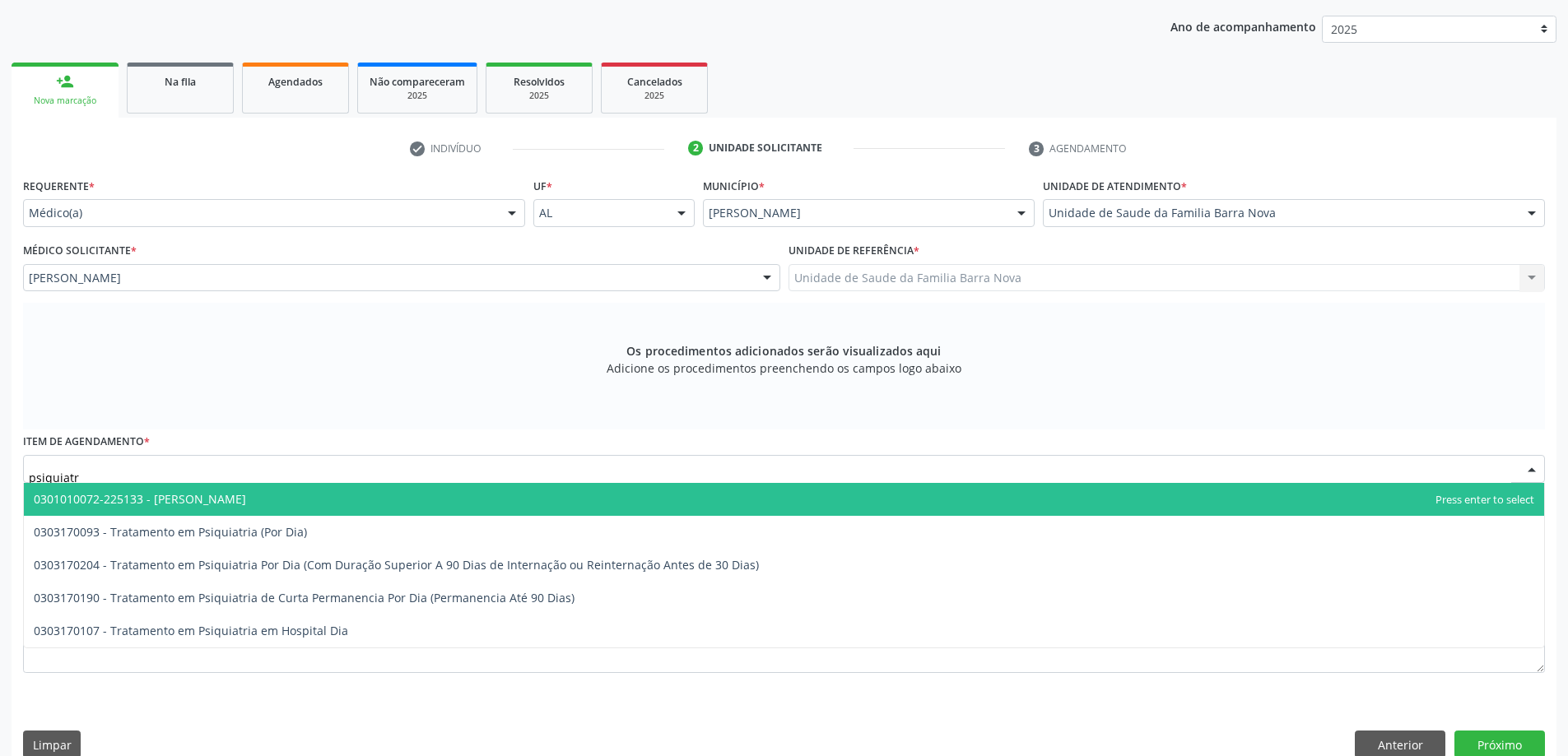
type input "psiquiatra"
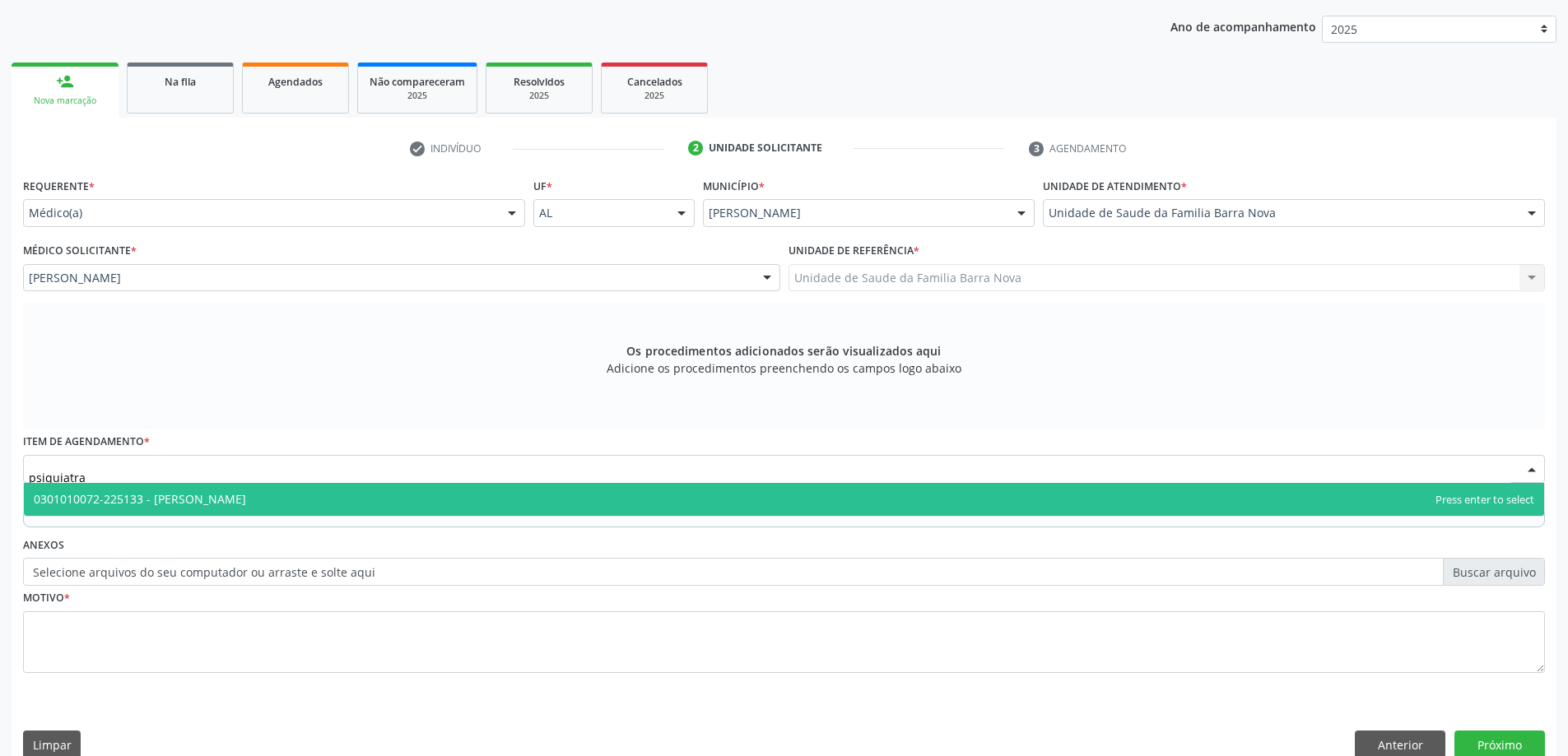
click at [676, 500] on span "0301010072-225133 - Médico Psiquiatra" at bounding box center [784, 499] width 1520 height 33
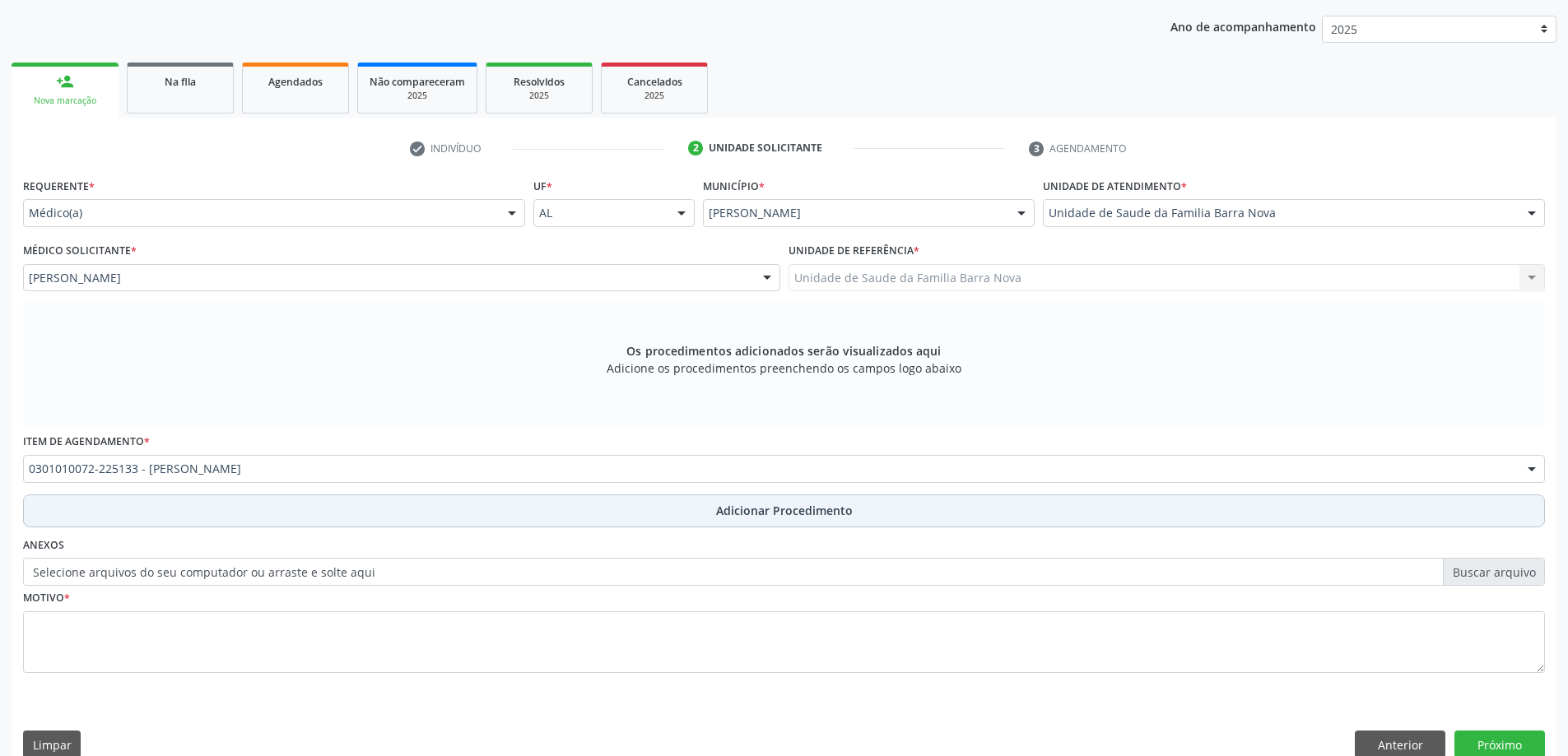
click at [765, 513] on span "Adicionar Procedimento" at bounding box center [784, 510] width 137 height 17
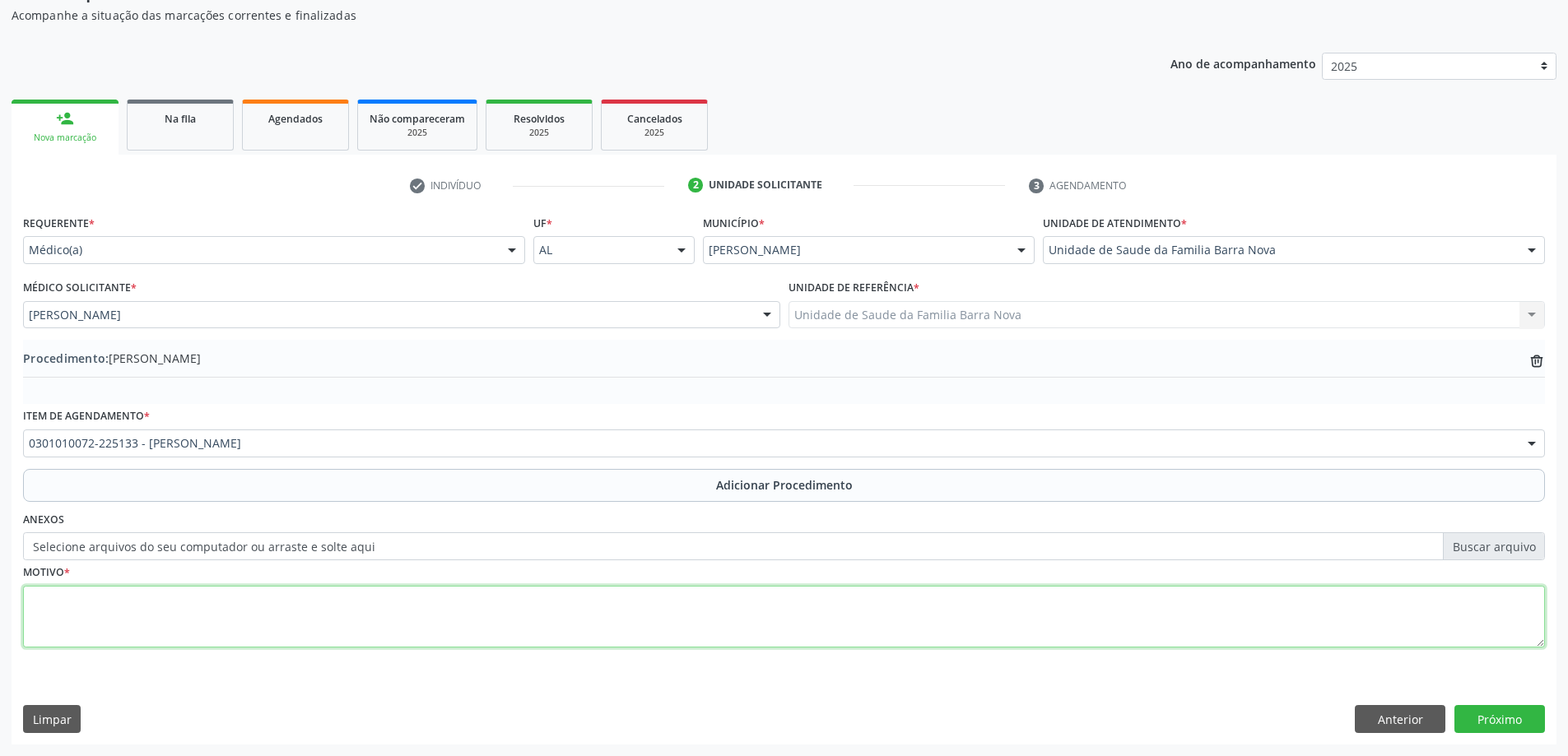
click at [394, 614] on textarea at bounding box center [784, 617] width 1522 height 62
type textarea "Outros transtornos anciosos."
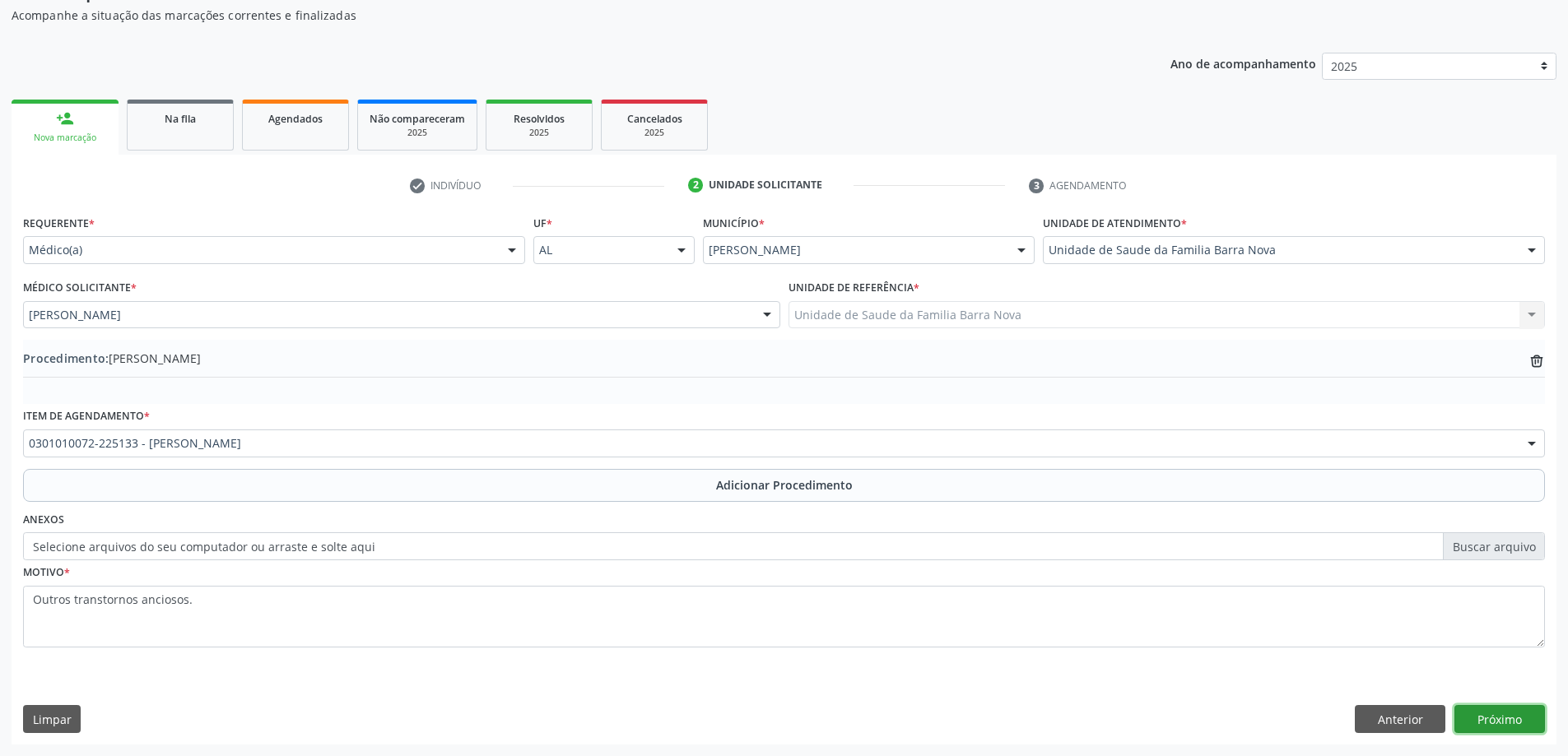
click at [1524, 721] on button "Próximo" at bounding box center [1500, 719] width 91 height 28
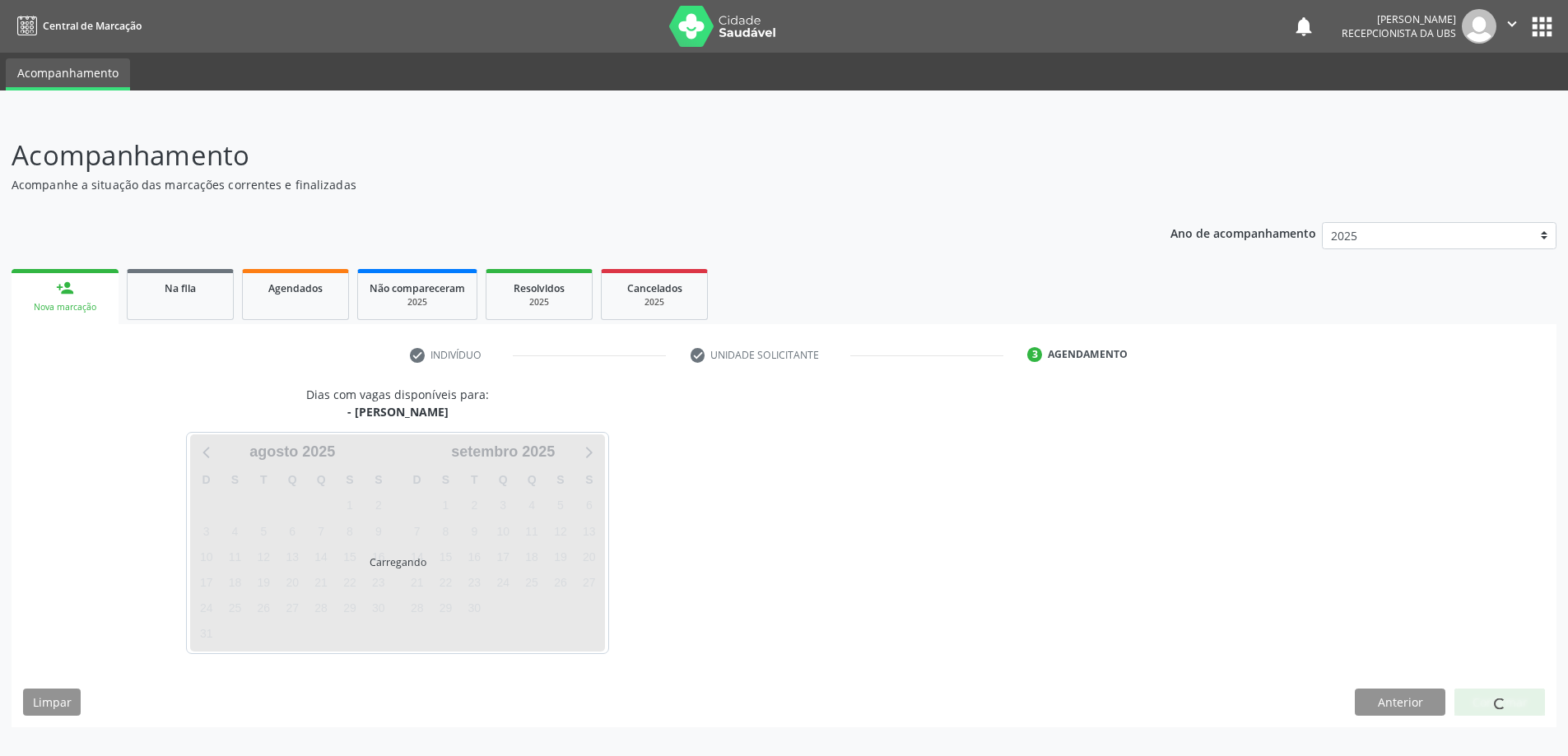
scroll to position [0, 0]
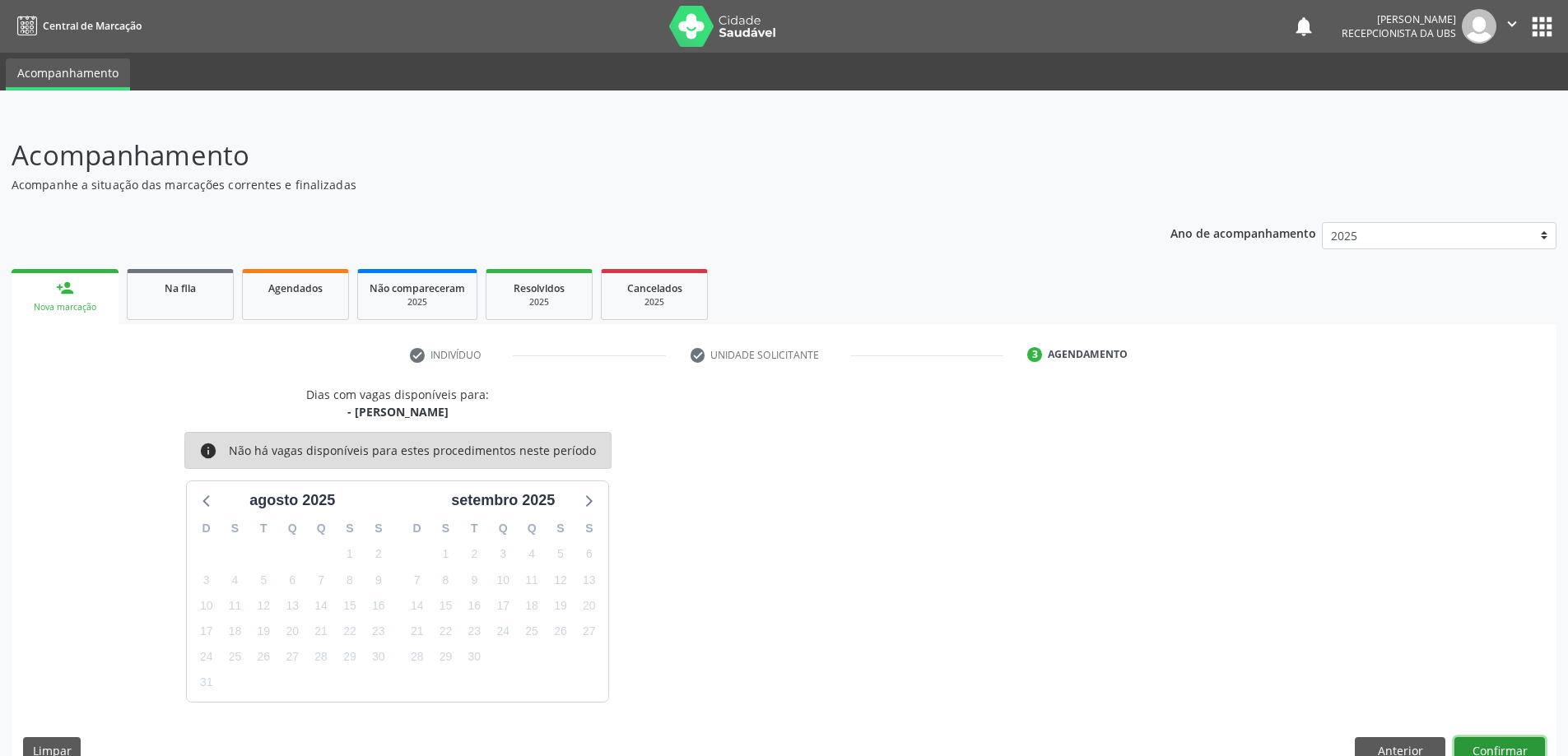
click at [1494, 742] on button "Confirmar" at bounding box center [1500, 751] width 91 height 28
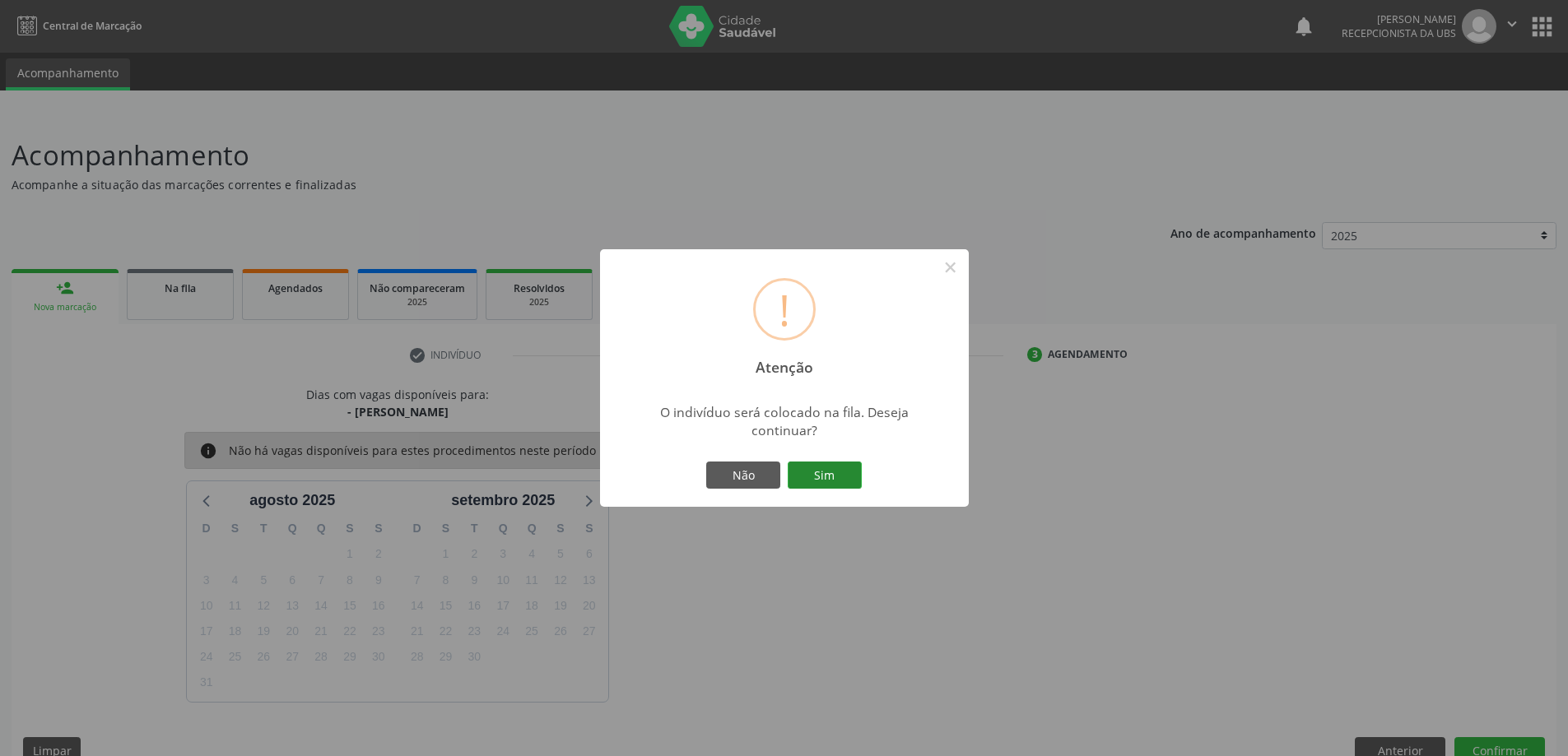
click at [829, 476] on button "Sim" at bounding box center [825, 475] width 74 height 28
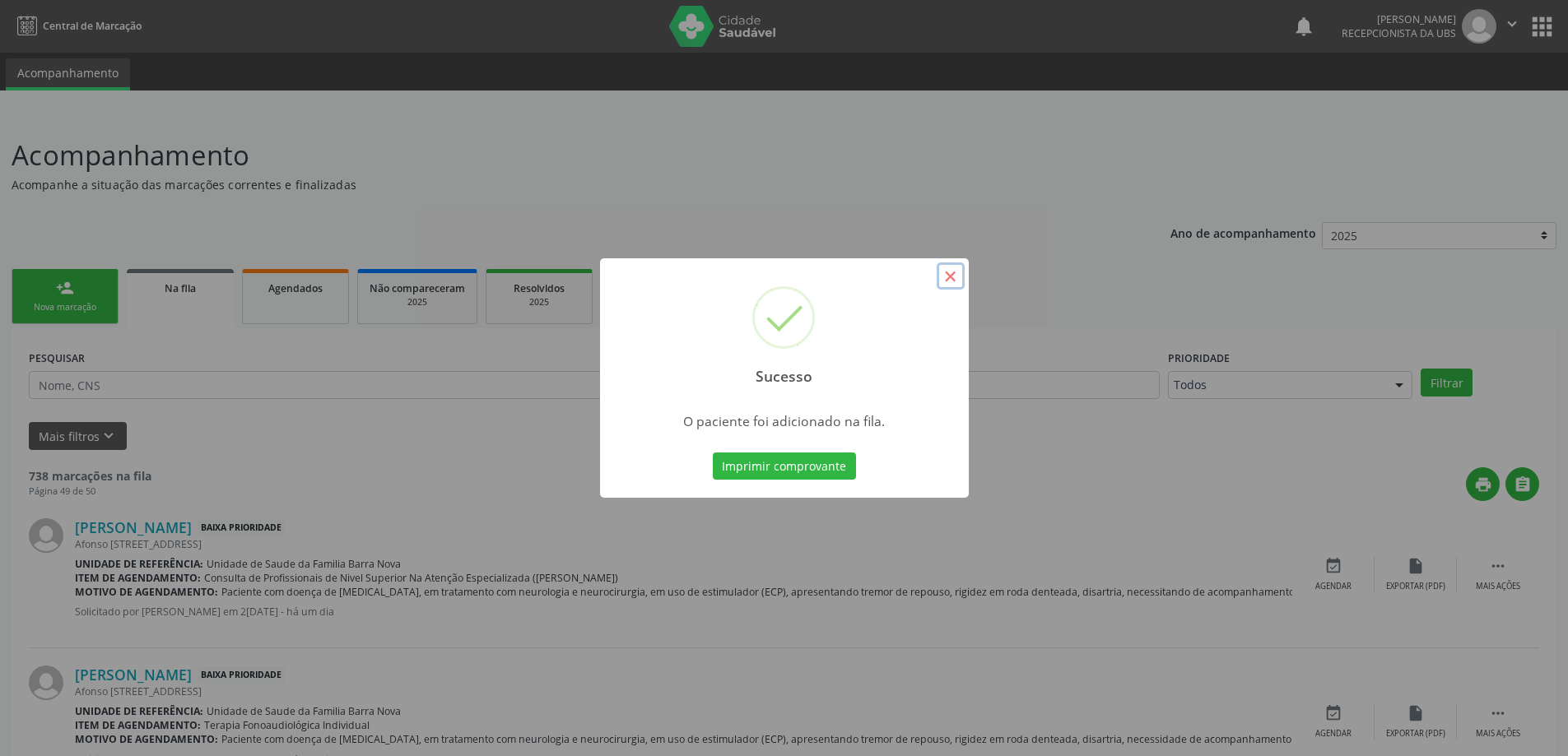
click at [949, 274] on button "×" at bounding box center [950, 276] width 28 height 28
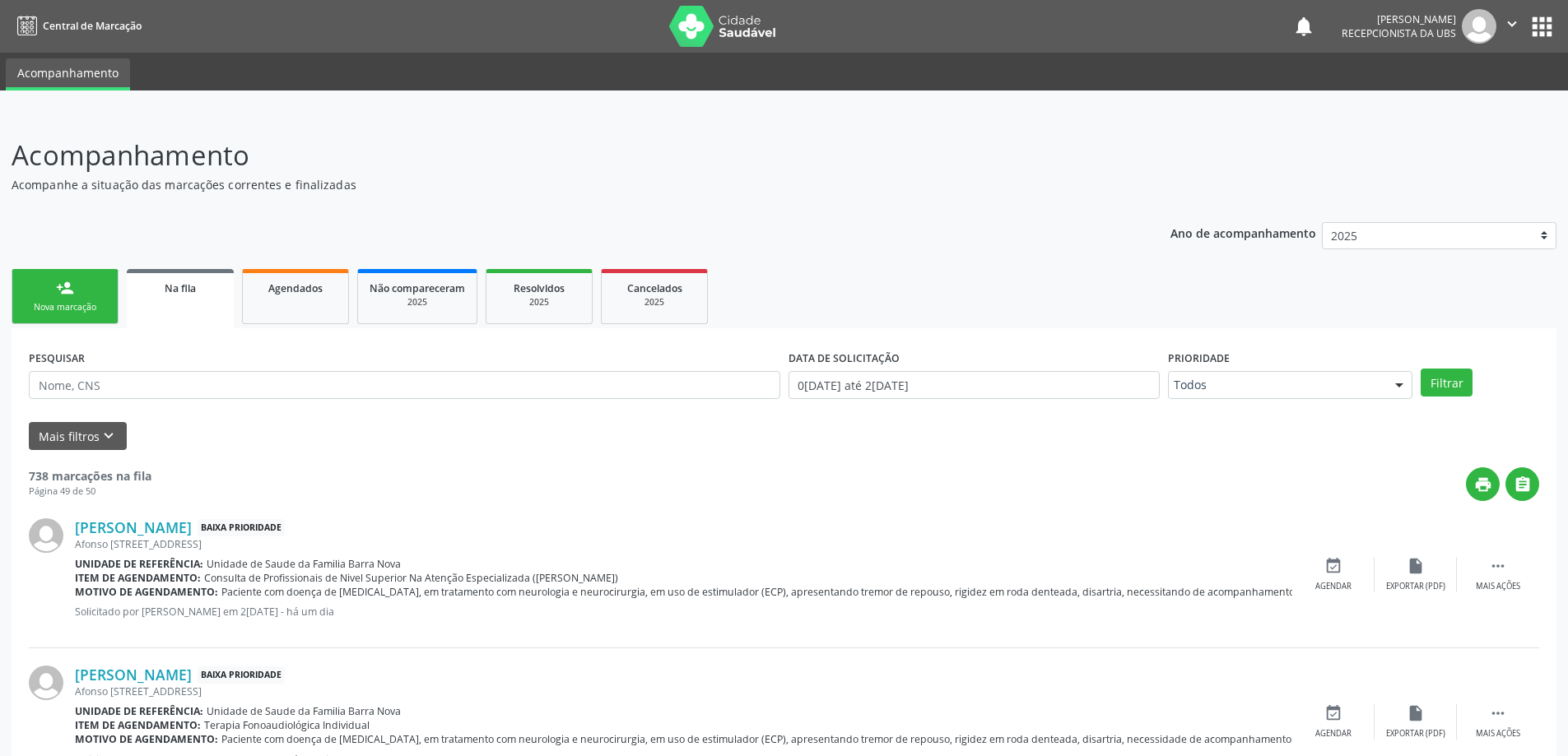
click at [94, 296] on link "person_add Nova marcação" at bounding box center [65, 296] width 107 height 55
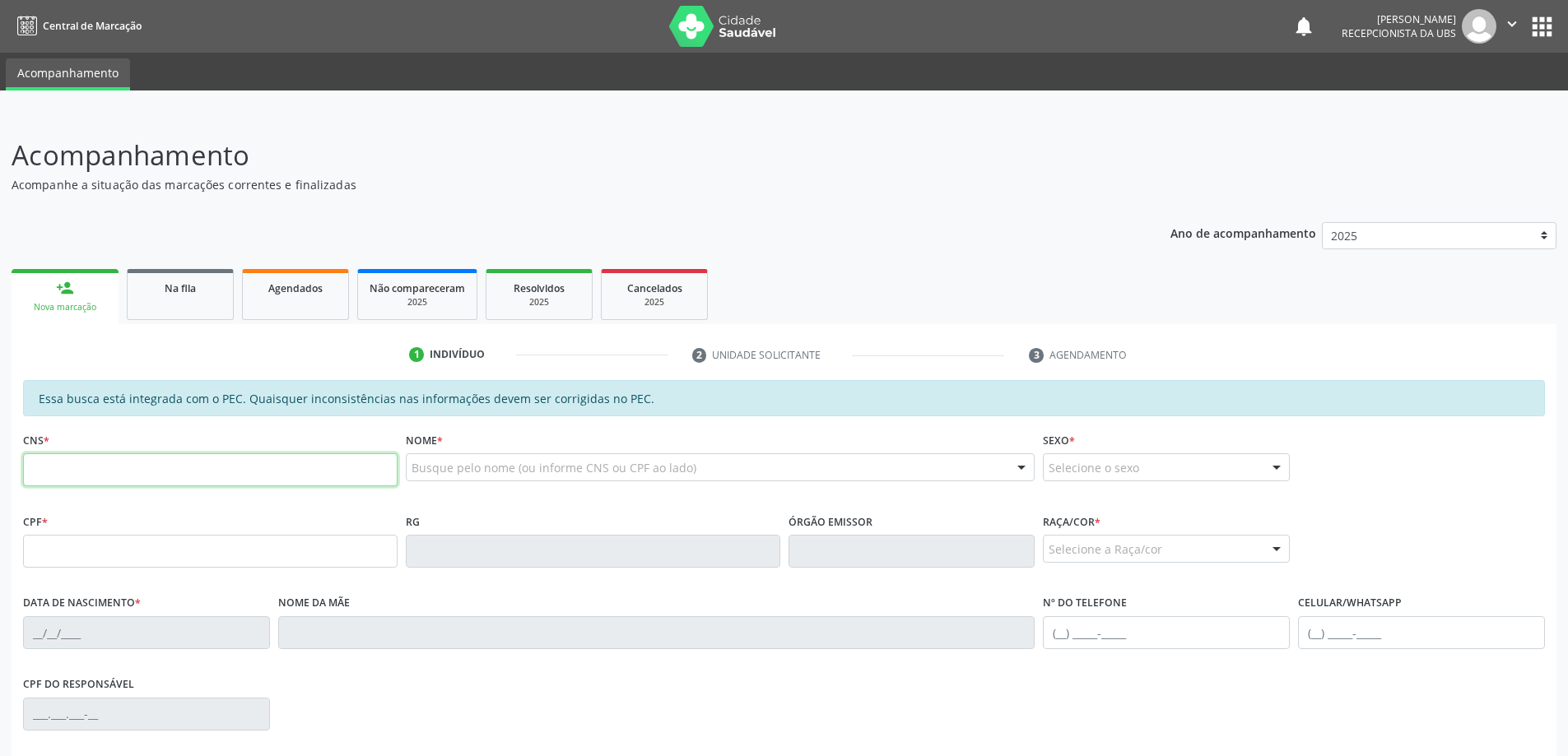
click at [118, 474] on input "text" at bounding box center [209, 470] width 374 height 33
type input "708 9007 3938 3312"
type input "042.654.364-55"
type input "30/06/1982"
type input "Marineide Leite da Silva"
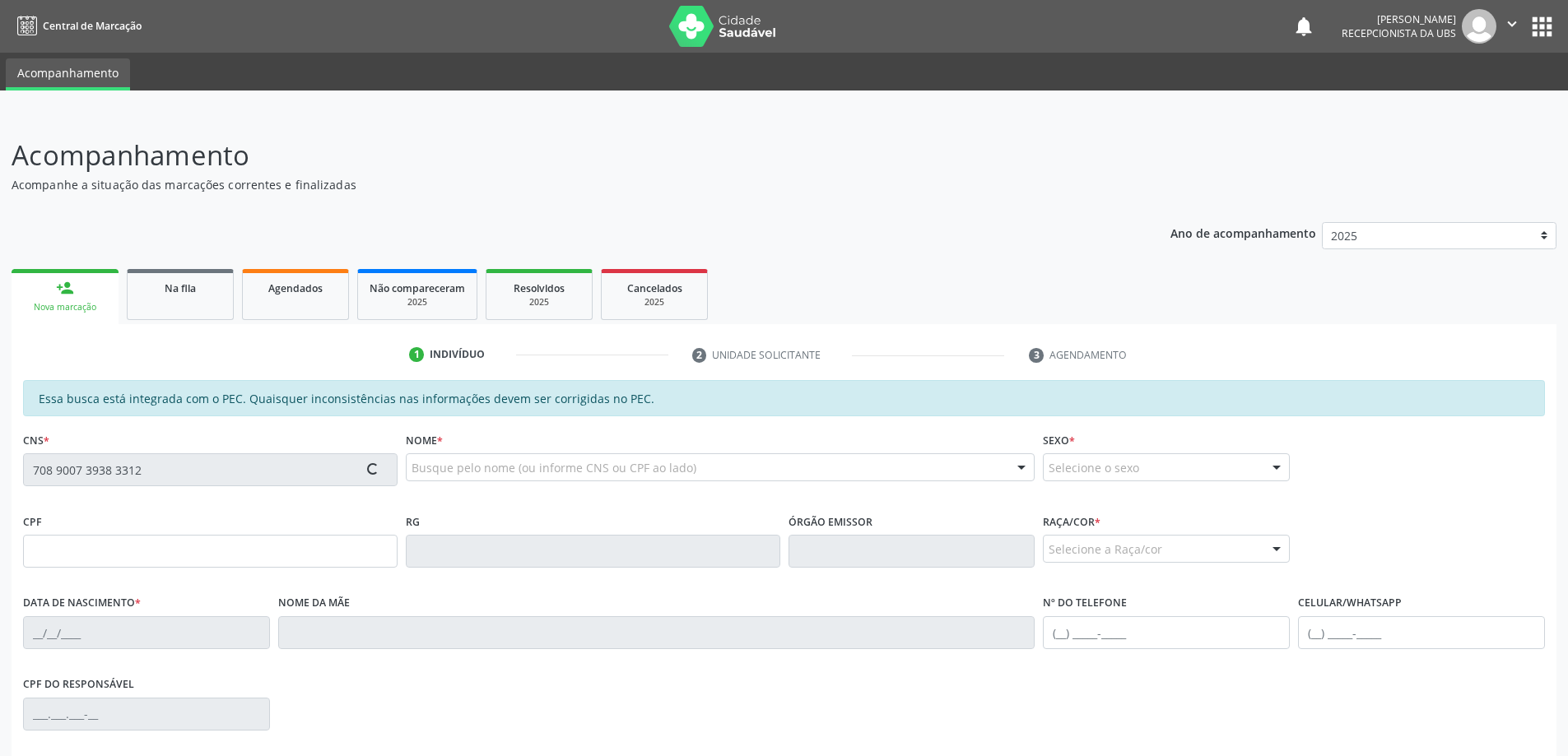
type input "(88) 2991-4196"
type input "(82) 99141-9681"
type input "268"
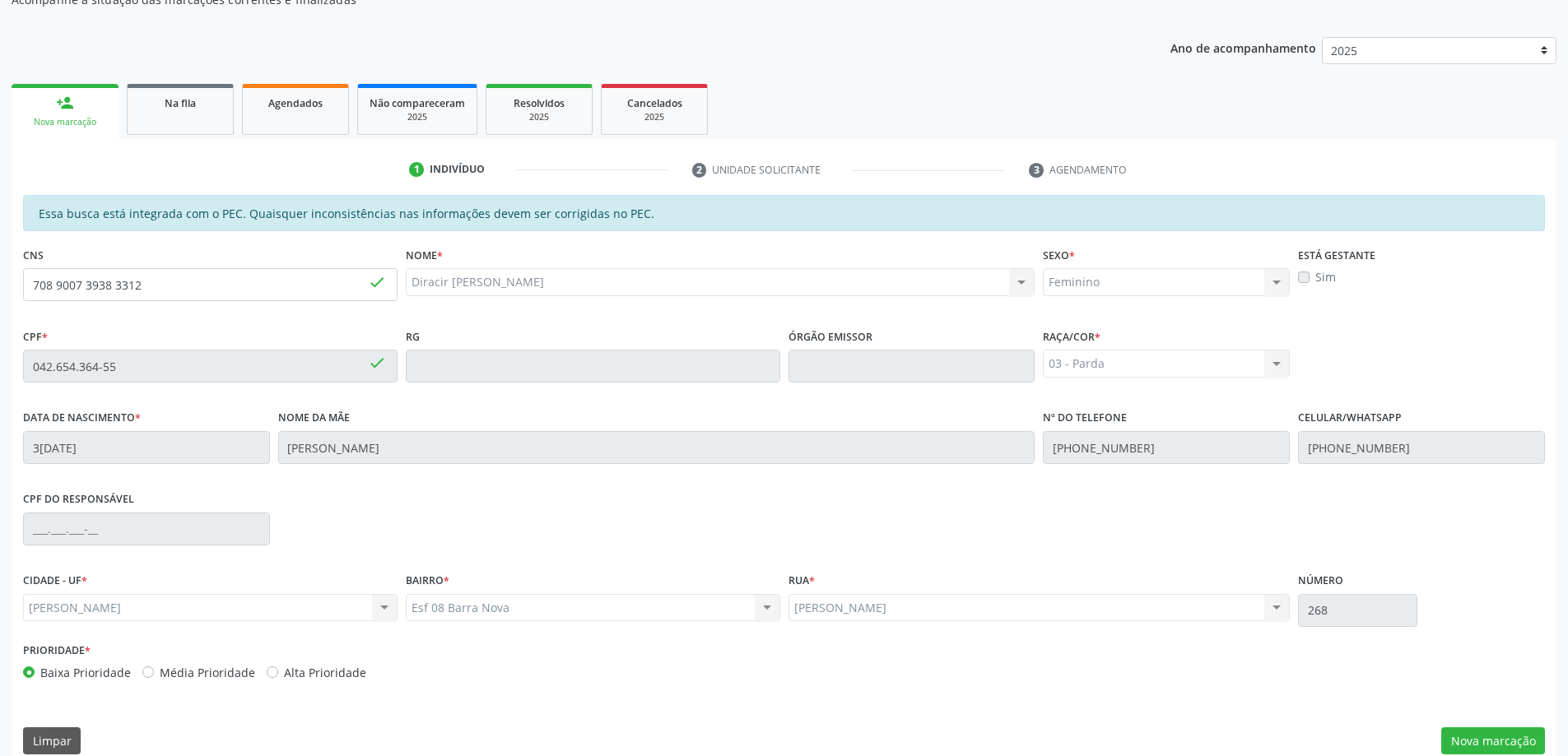
scroll to position [206, 0]
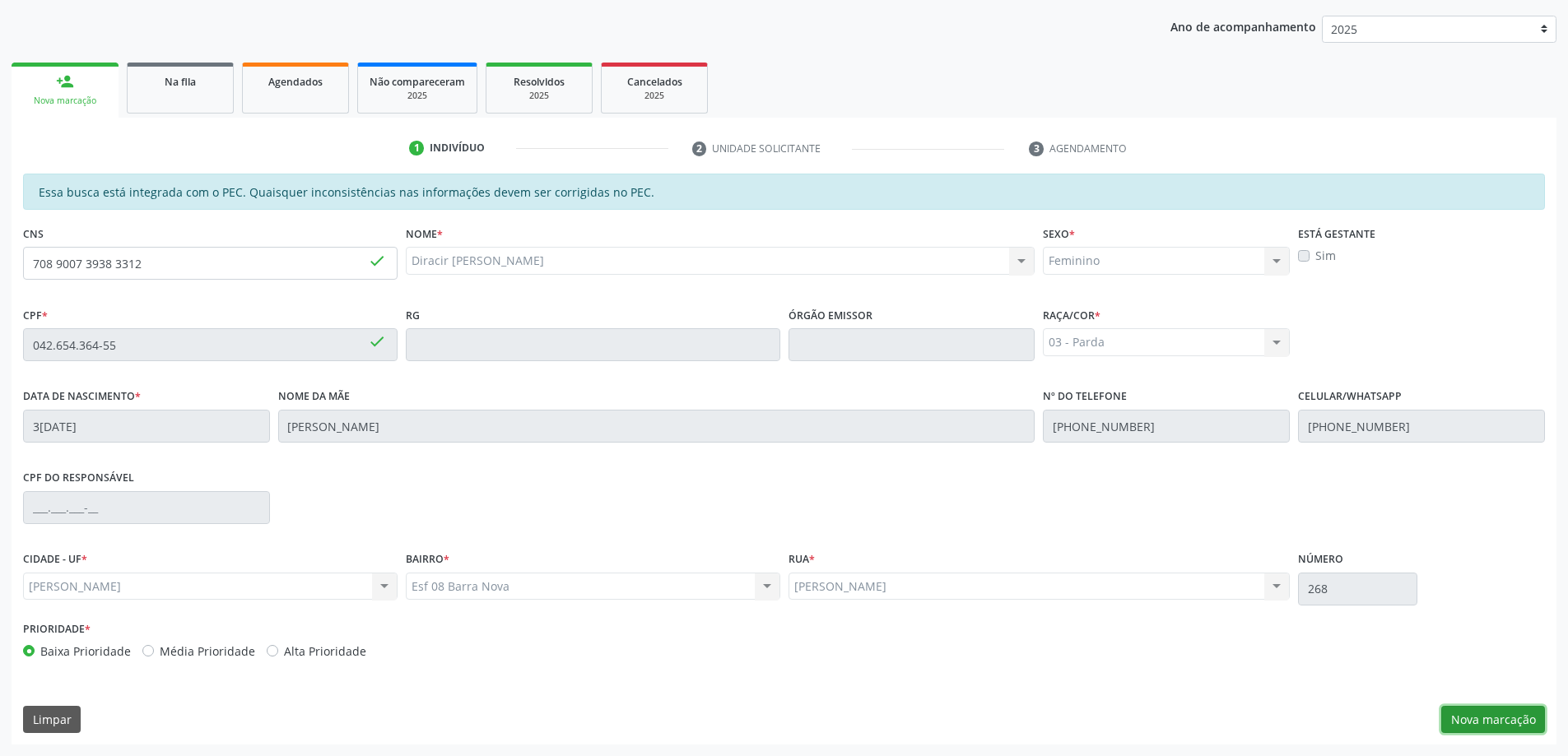
click at [1490, 716] on button "Nova marcação" at bounding box center [1493, 720] width 103 height 28
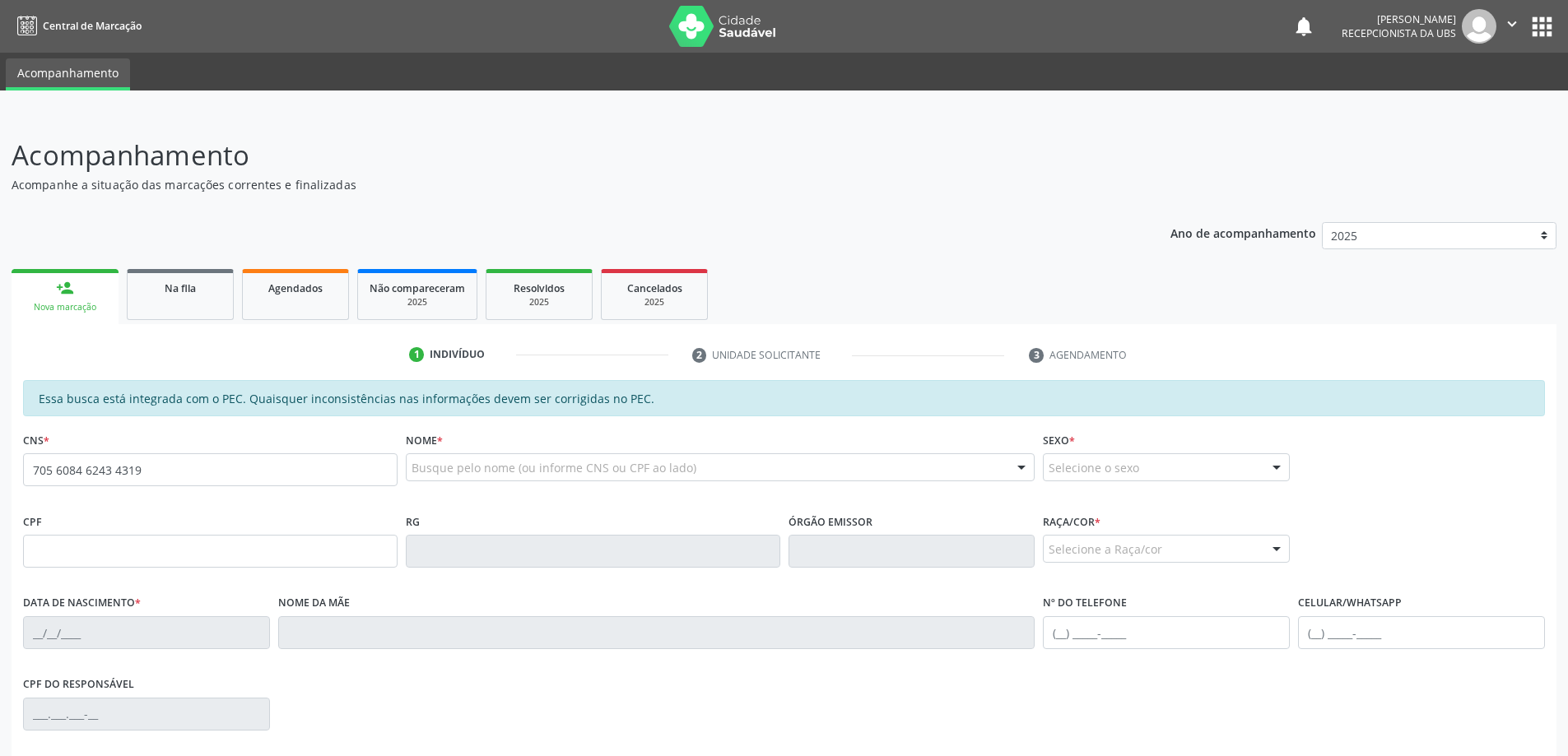
type input "705 6084 6243 4319"
type input "071.550.954-35"
type input "28/01/1986"
type input "Cristina Lucia dos Santos Pedrosa"
type input "(82) 98893-3254"
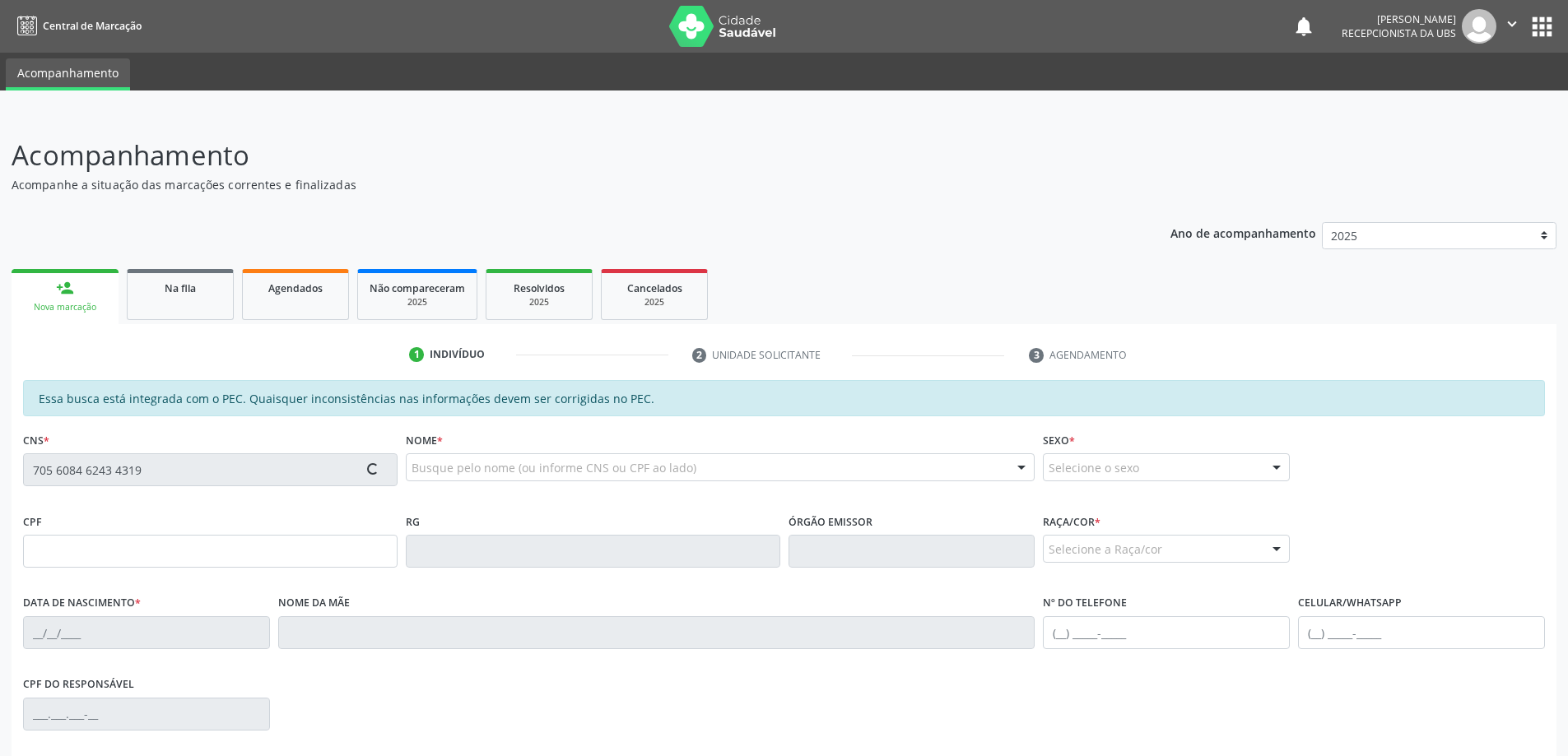
type input "395"
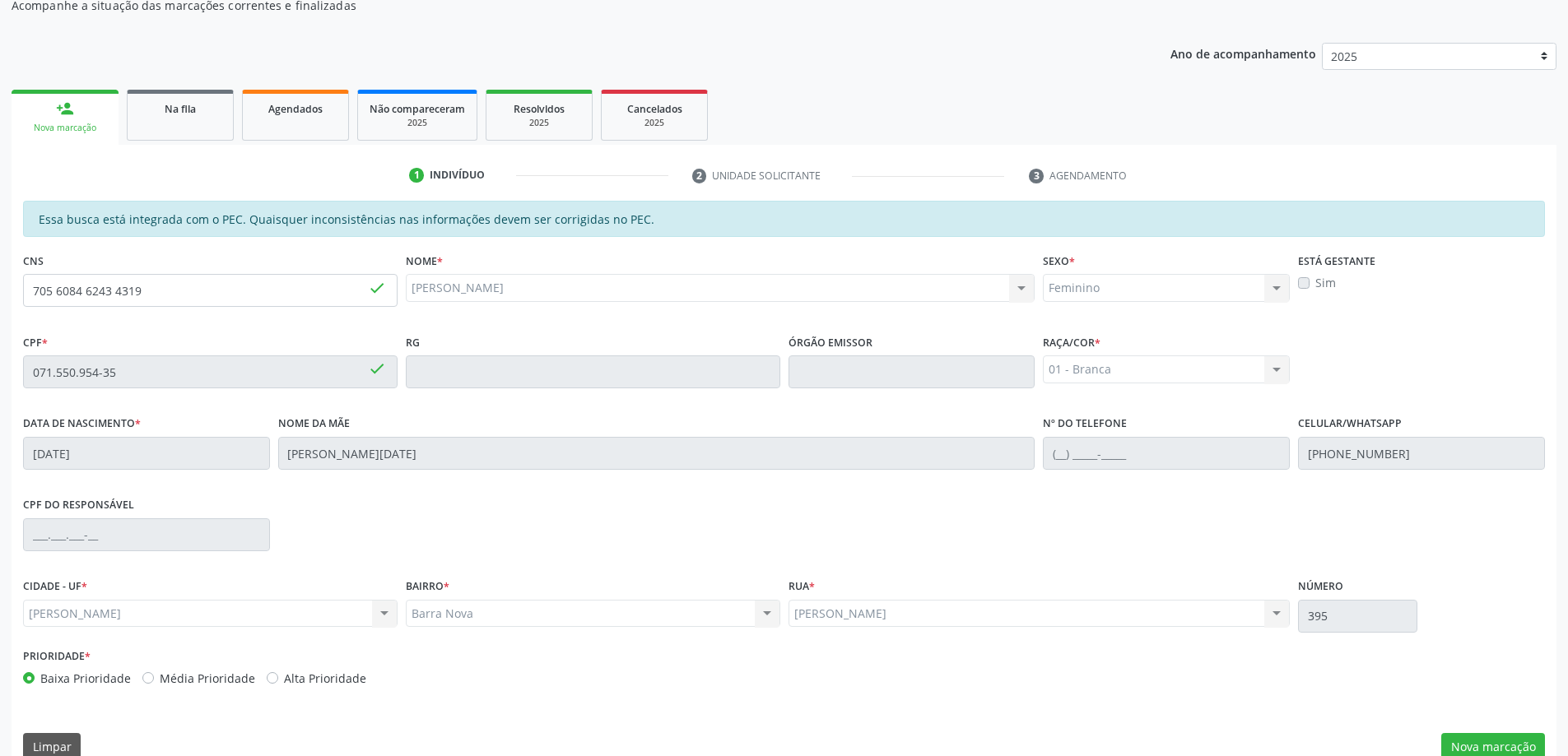
scroll to position [206, 0]
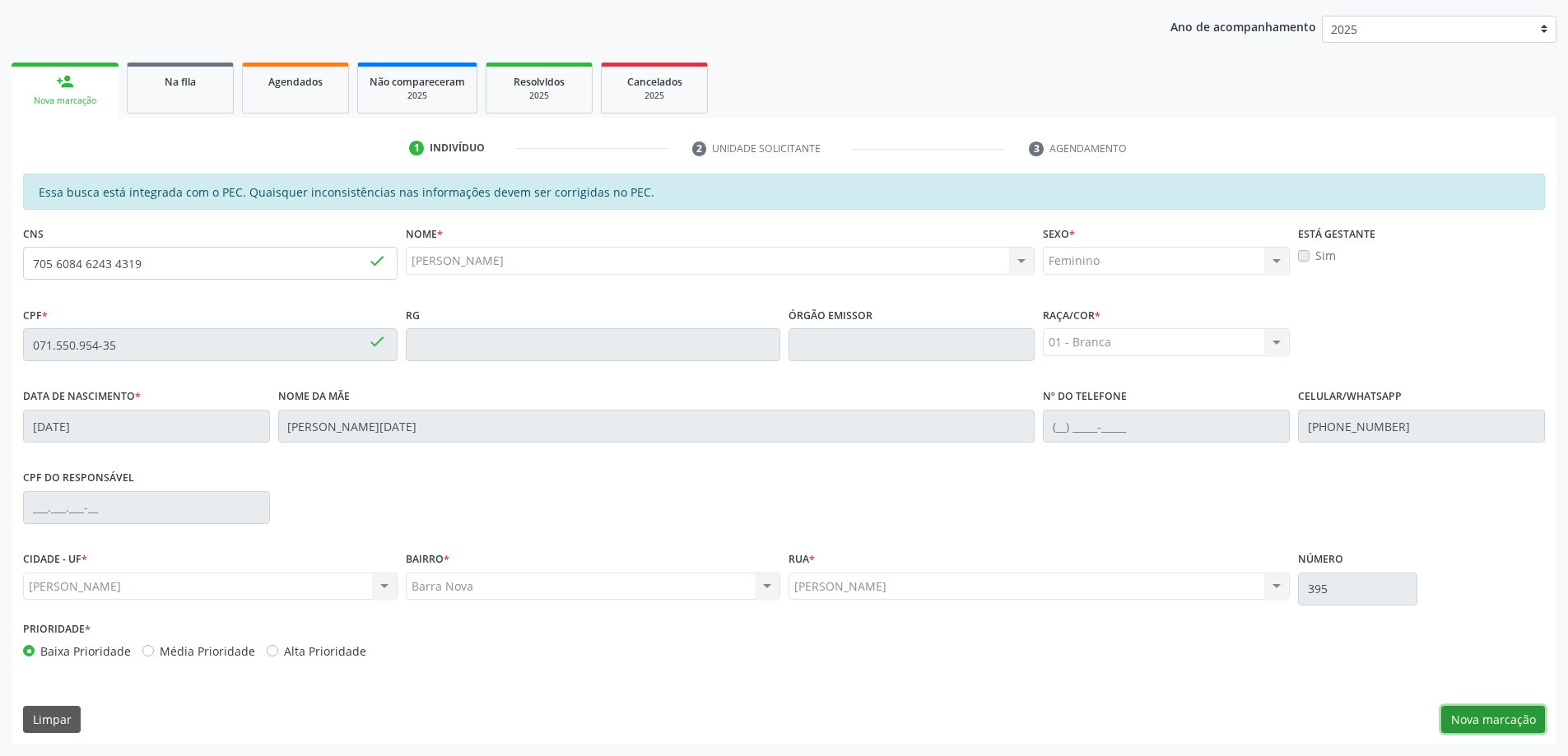
click at [1511, 722] on button "Nova marcação" at bounding box center [1493, 720] width 103 height 28
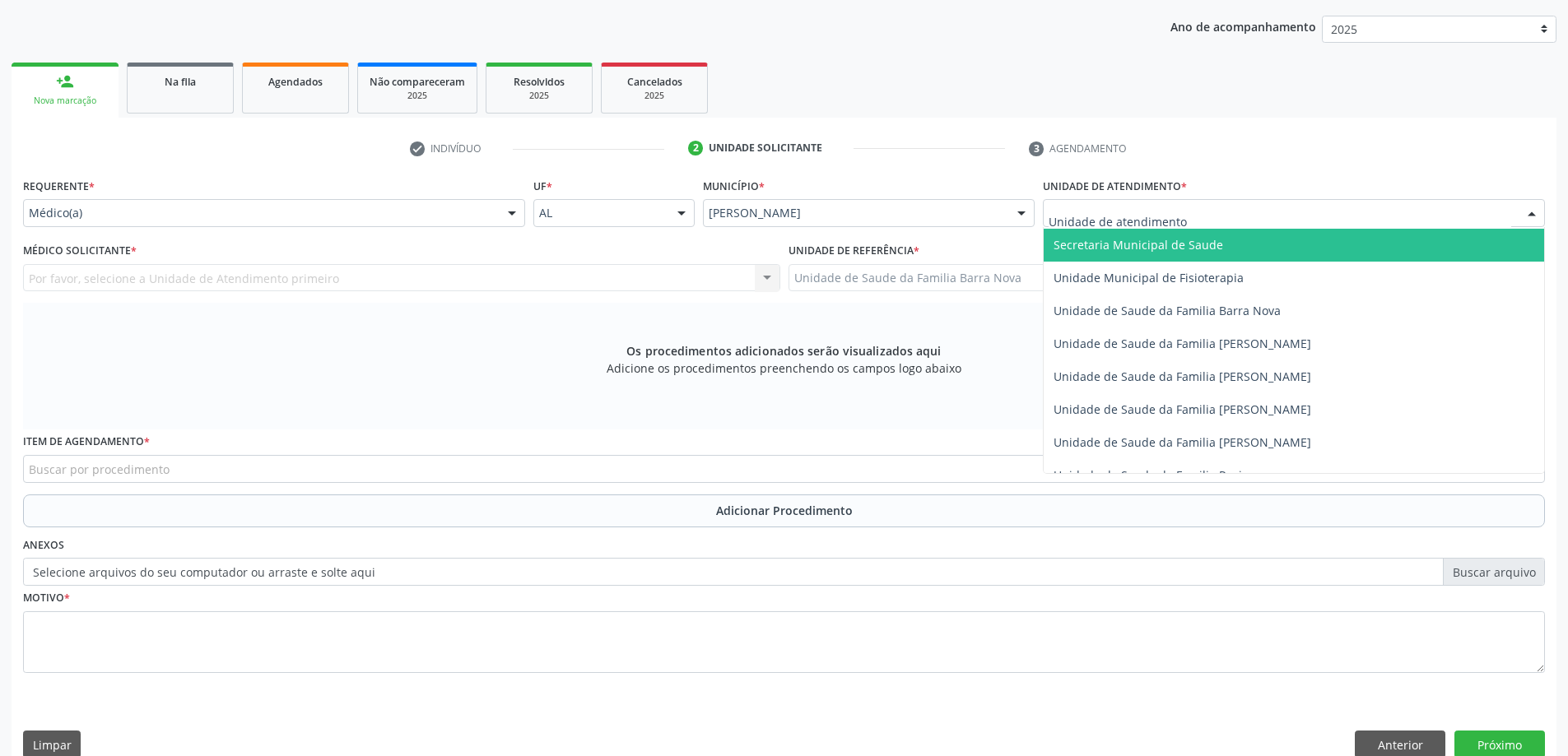
scroll to position [823, 0]
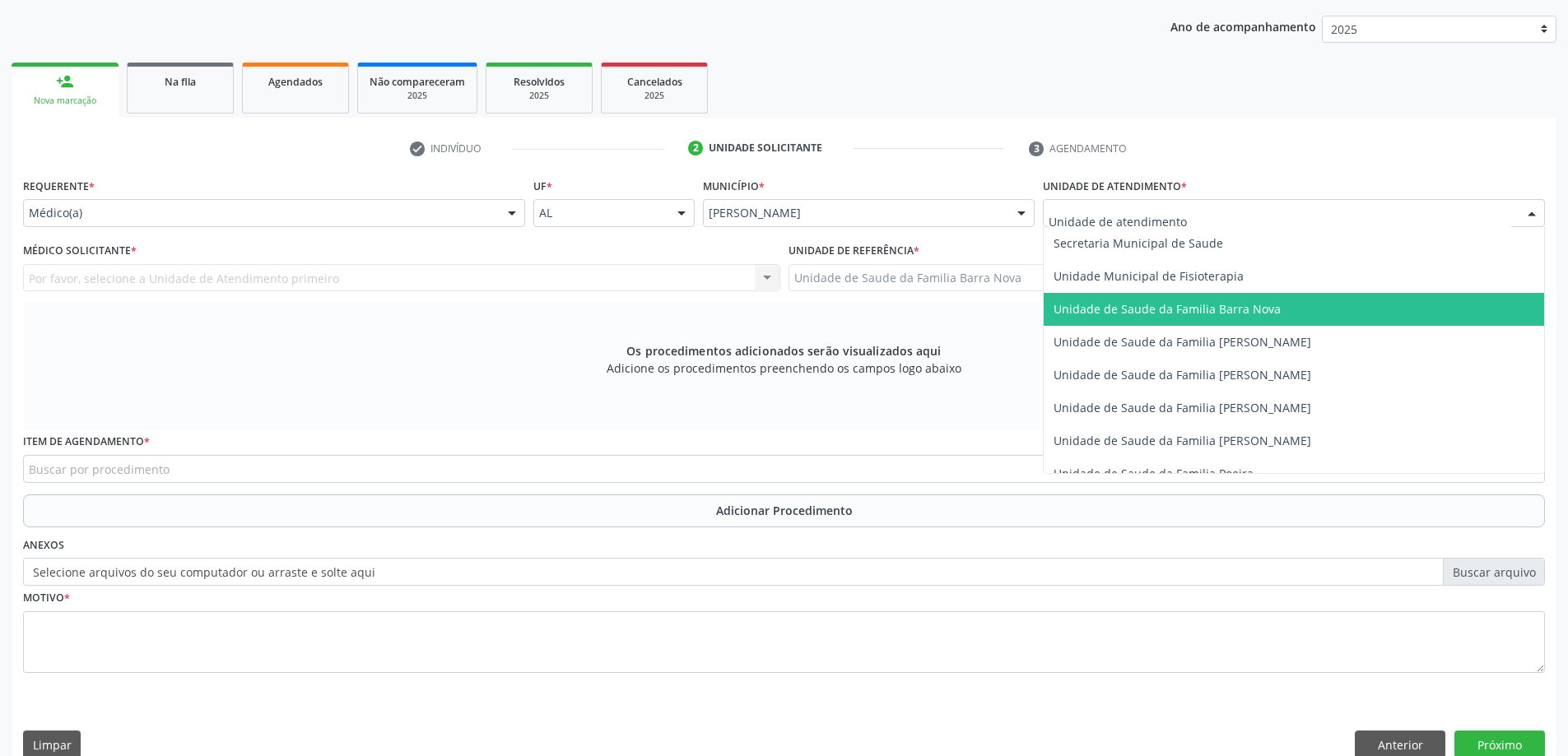
click at [1246, 313] on span "Unidade de Saude da Familia Barra Nova" at bounding box center [1167, 309] width 227 height 15
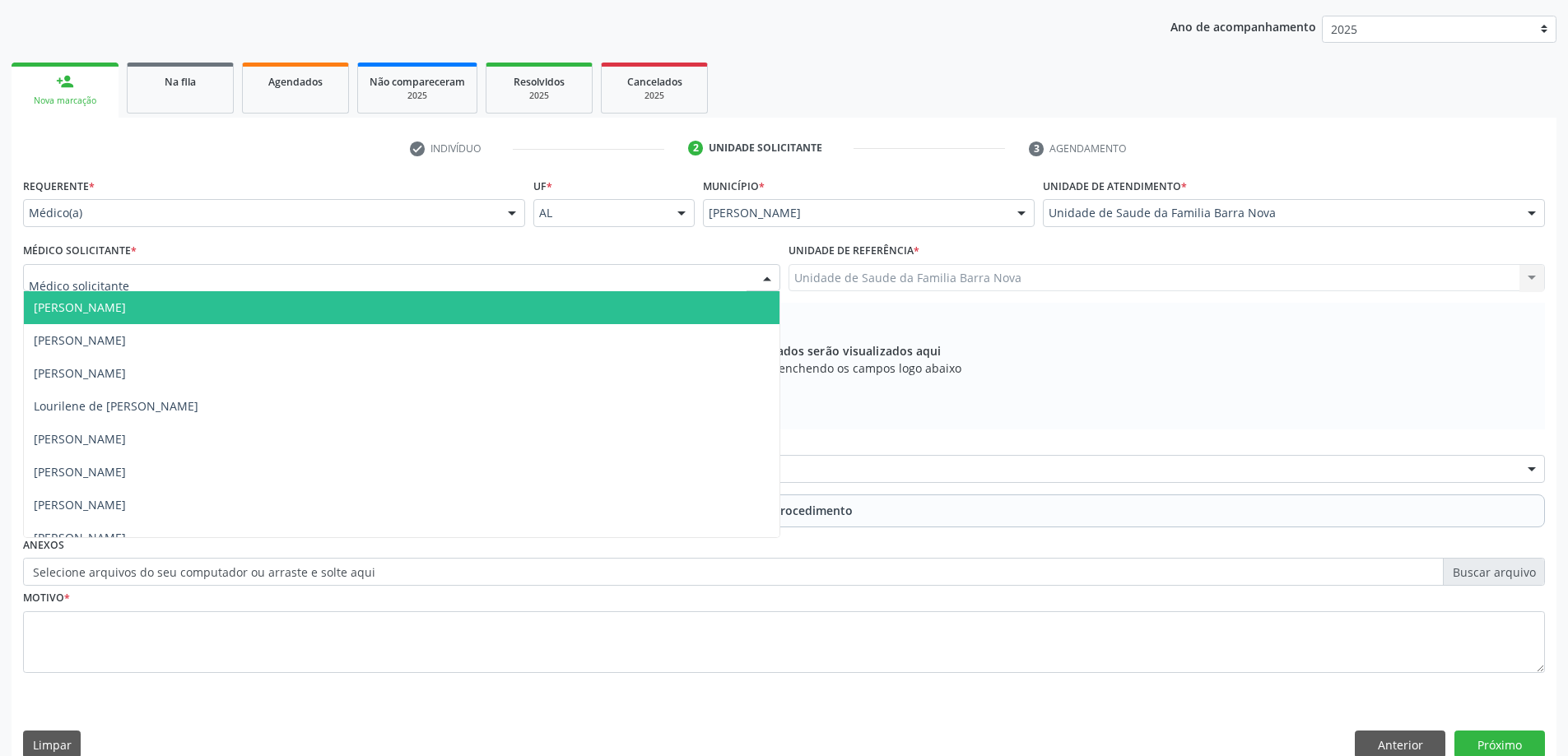
click at [551, 275] on div at bounding box center [401, 278] width 757 height 28
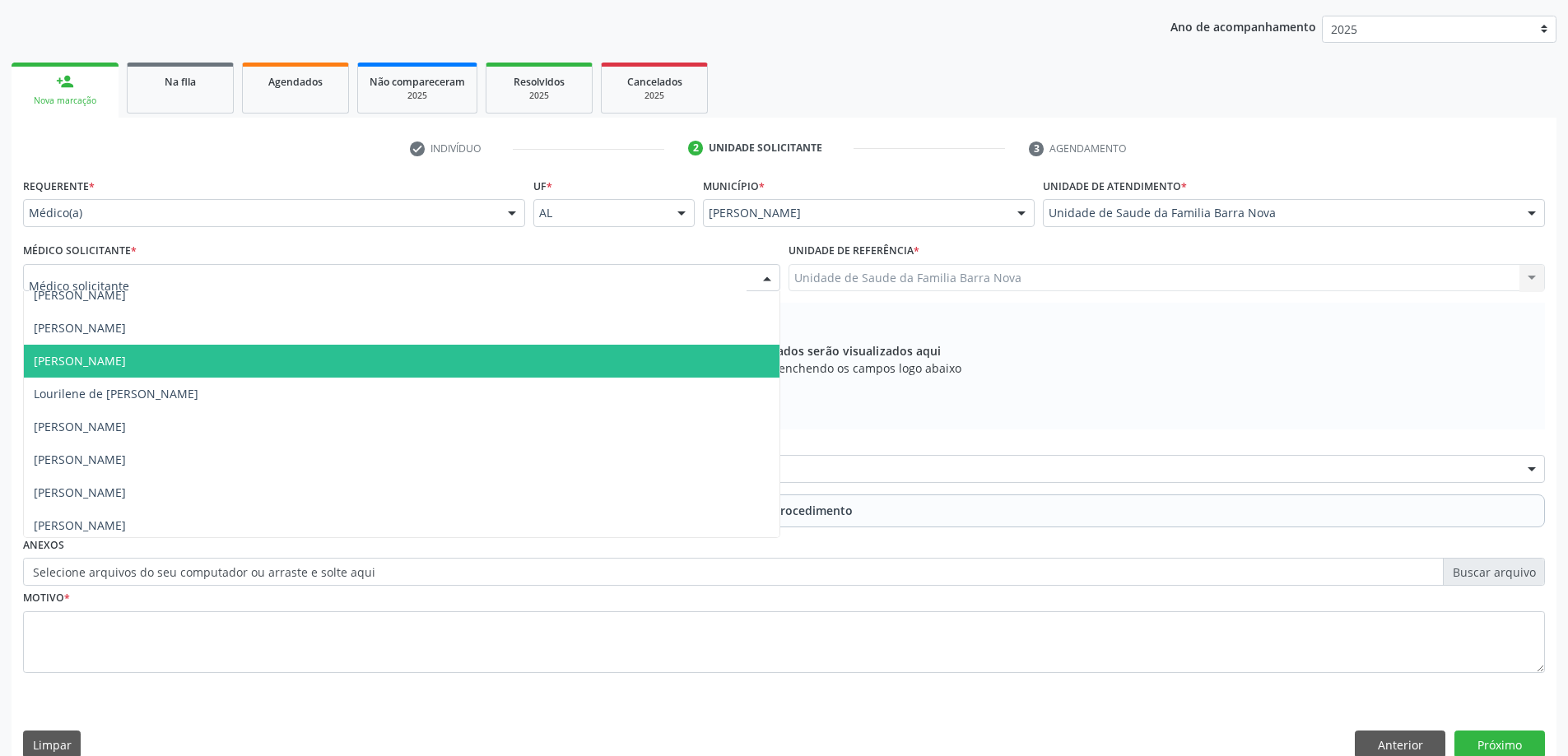
scroll to position [50, 0]
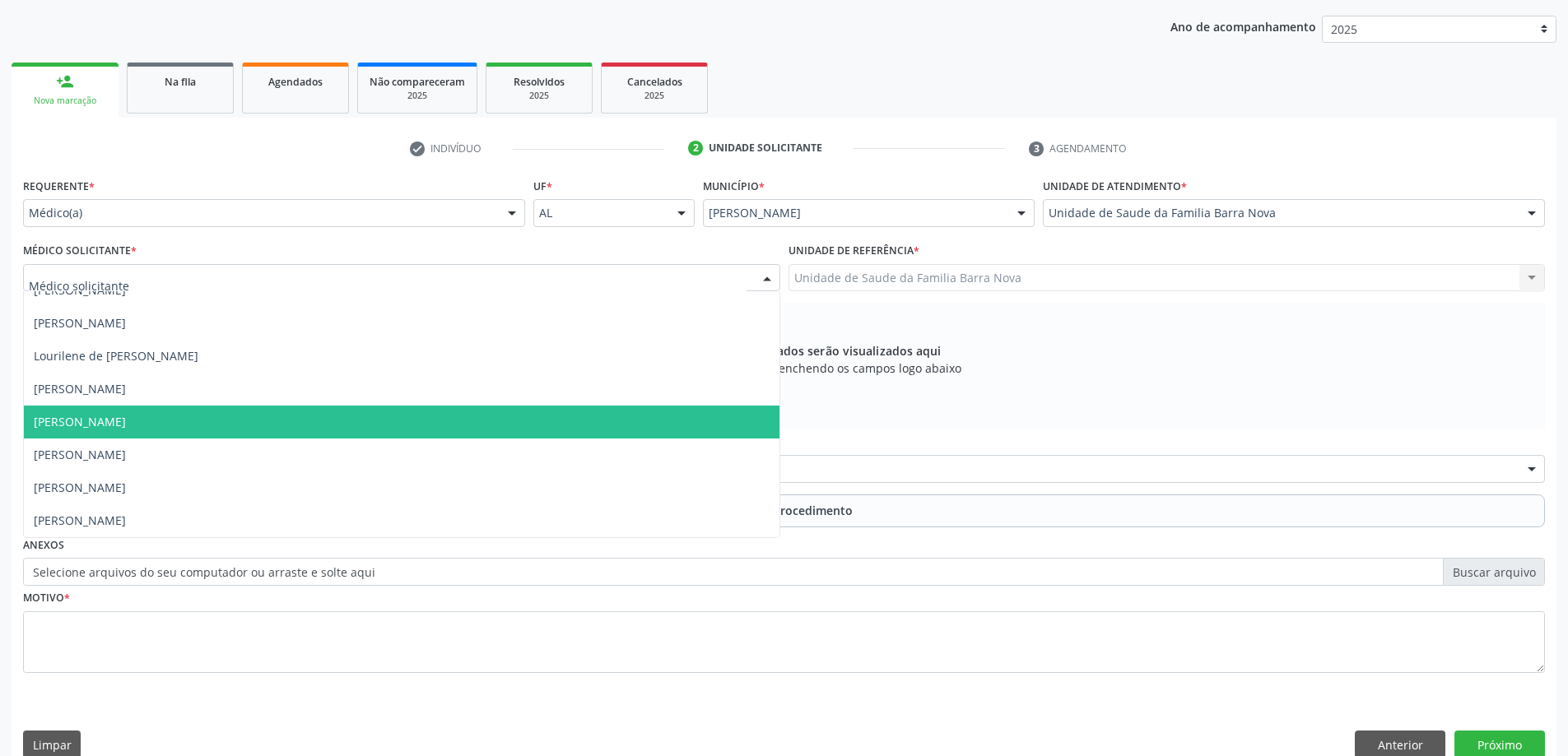
click at [548, 431] on span "[PERSON_NAME]" at bounding box center [401, 422] width 755 height 33
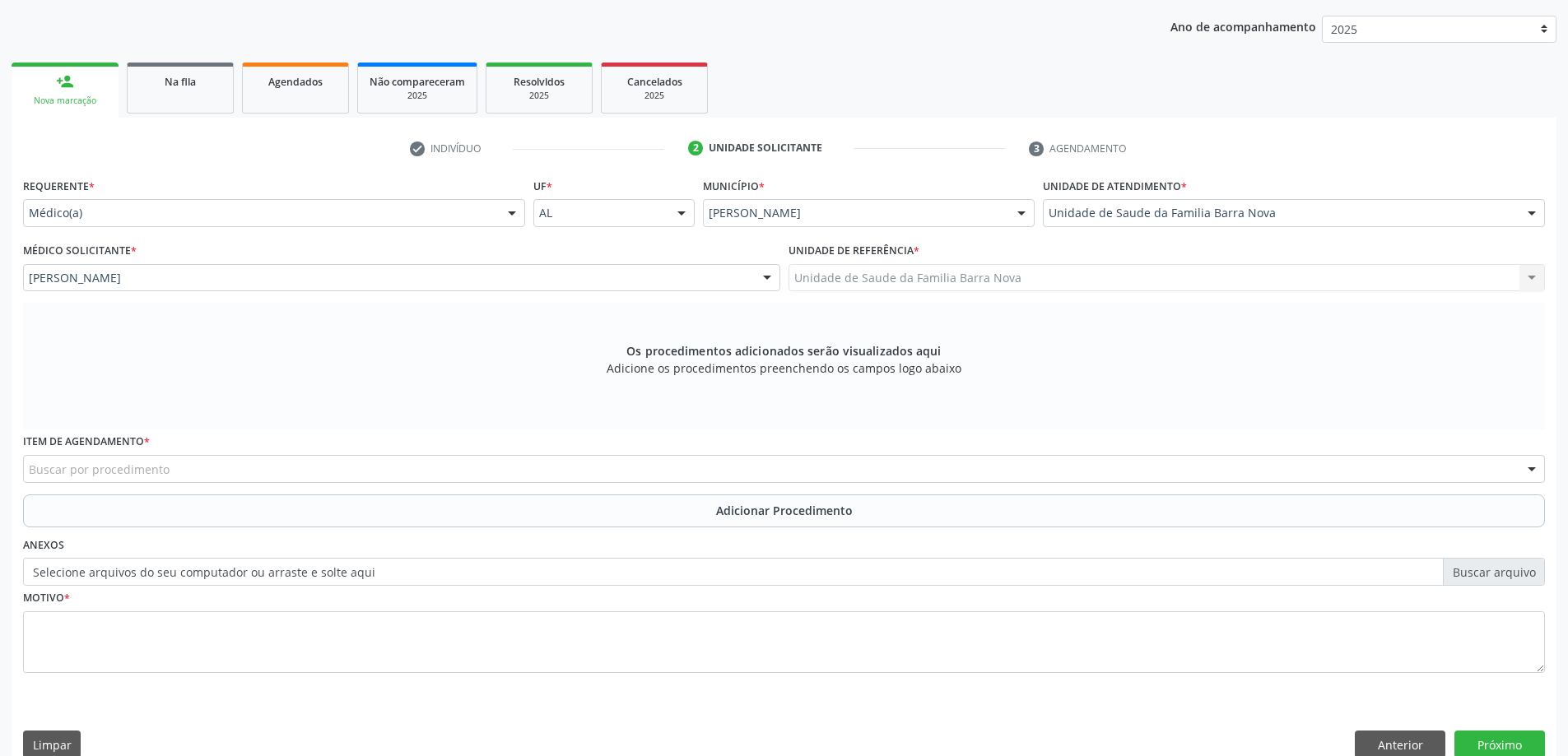
click at [462, 472] on div "Buscar por procedimento" at bounding box center [784, 468] width 1522 height 28
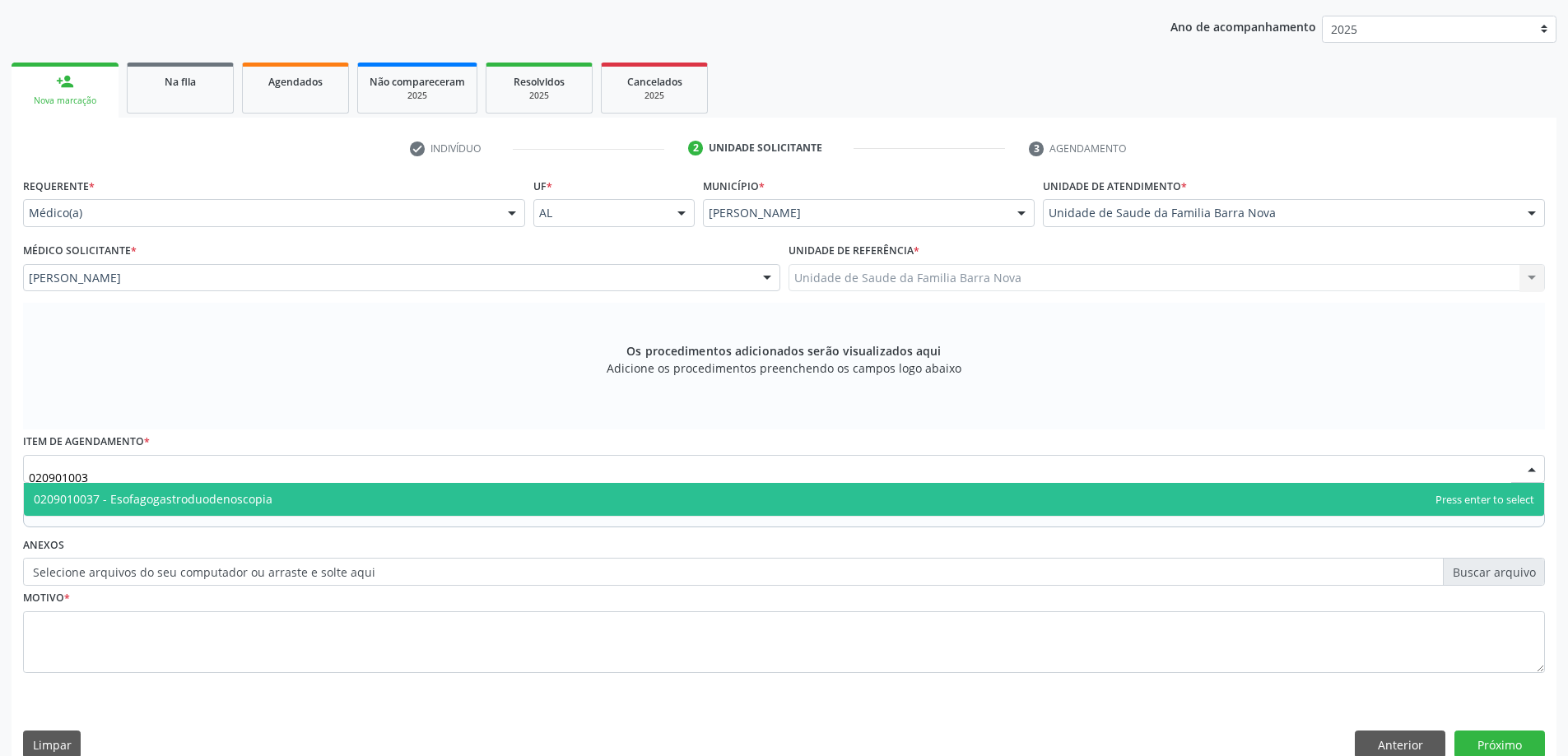
type input "0209010037"
click at [591, 492] on span "0209010037 - Esofagogastroduodenoscopia" at bounding box center [784, 499] width 1520 height 33
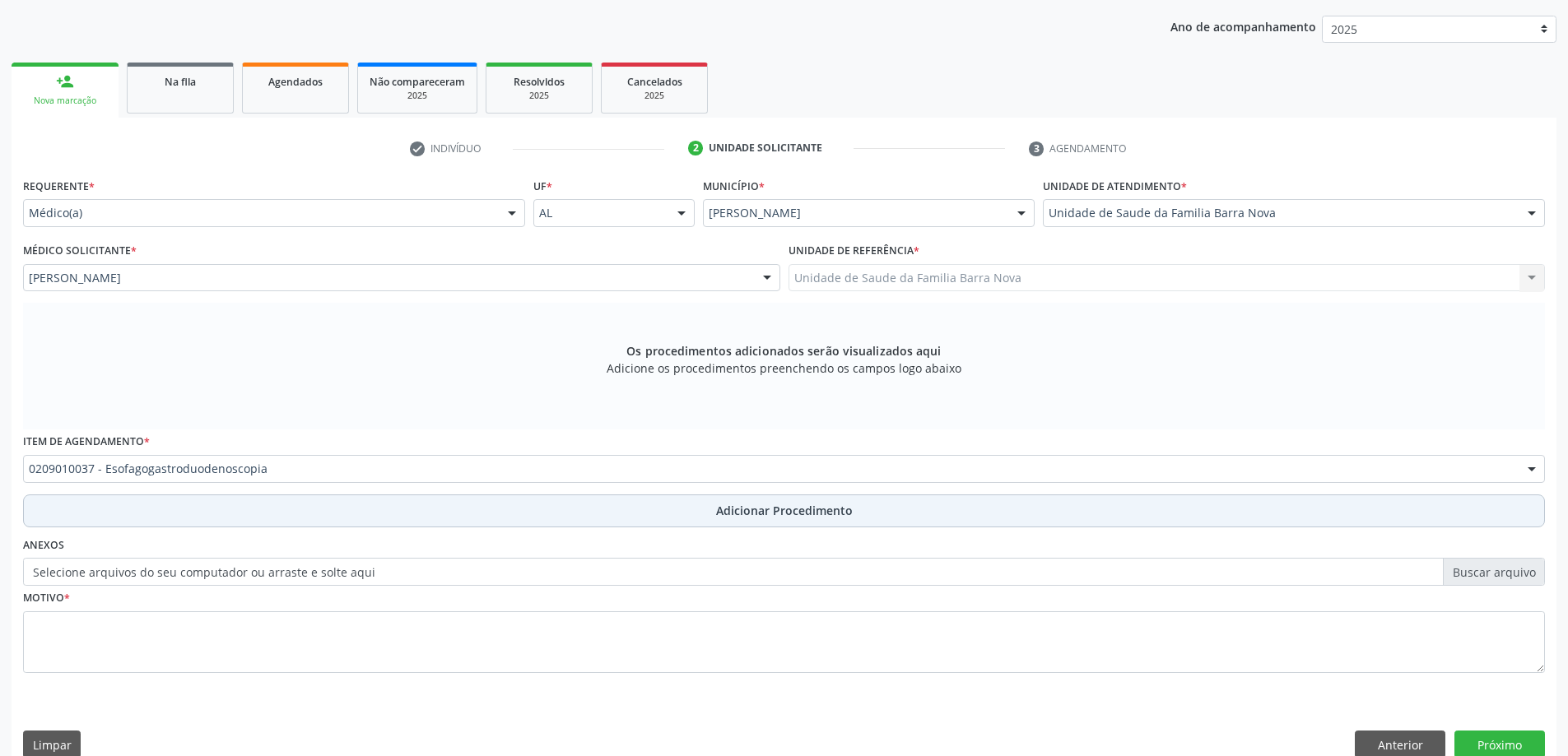
click at [754, 505] on span "Adicionar Procedimento" at bounding box center [784, 510] width 137 height 17
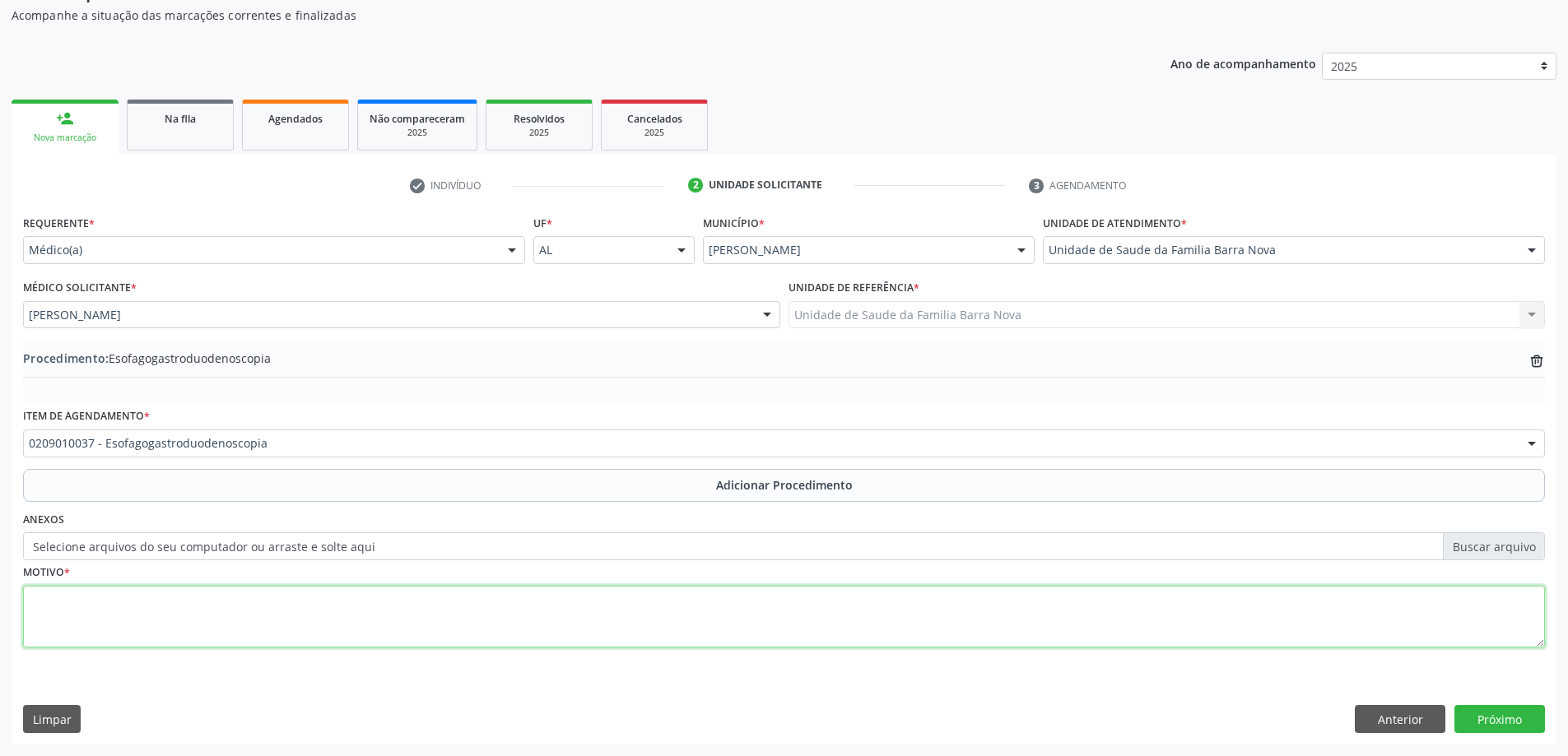
click at [188, 616] on textarea at bounding box center [784, 617] width 1522 height 62
type textarea "Dor e distenção abdominal."
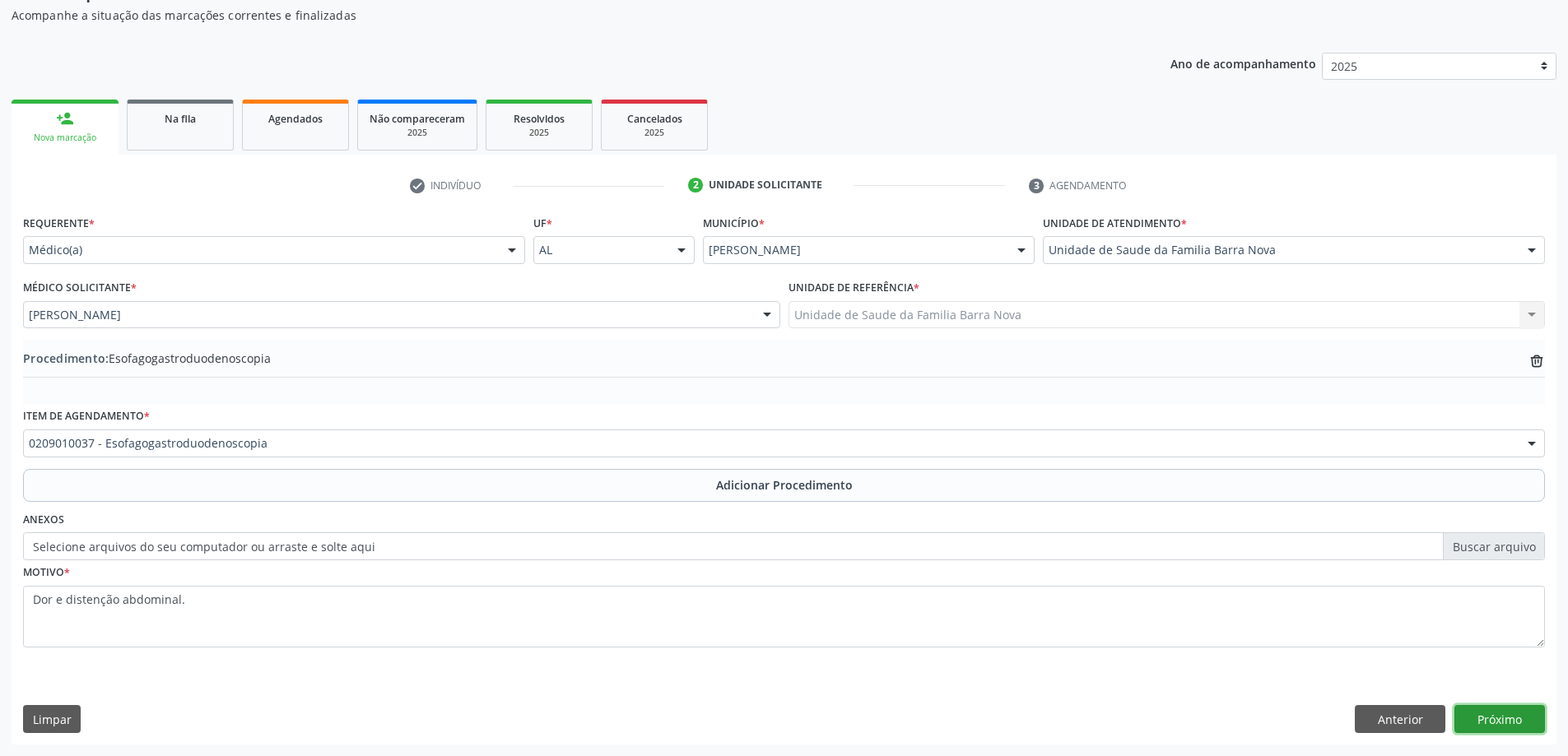
click at [1493, 721] on button "Próximo" at bounding box center [1500, 719] width 91 height 28
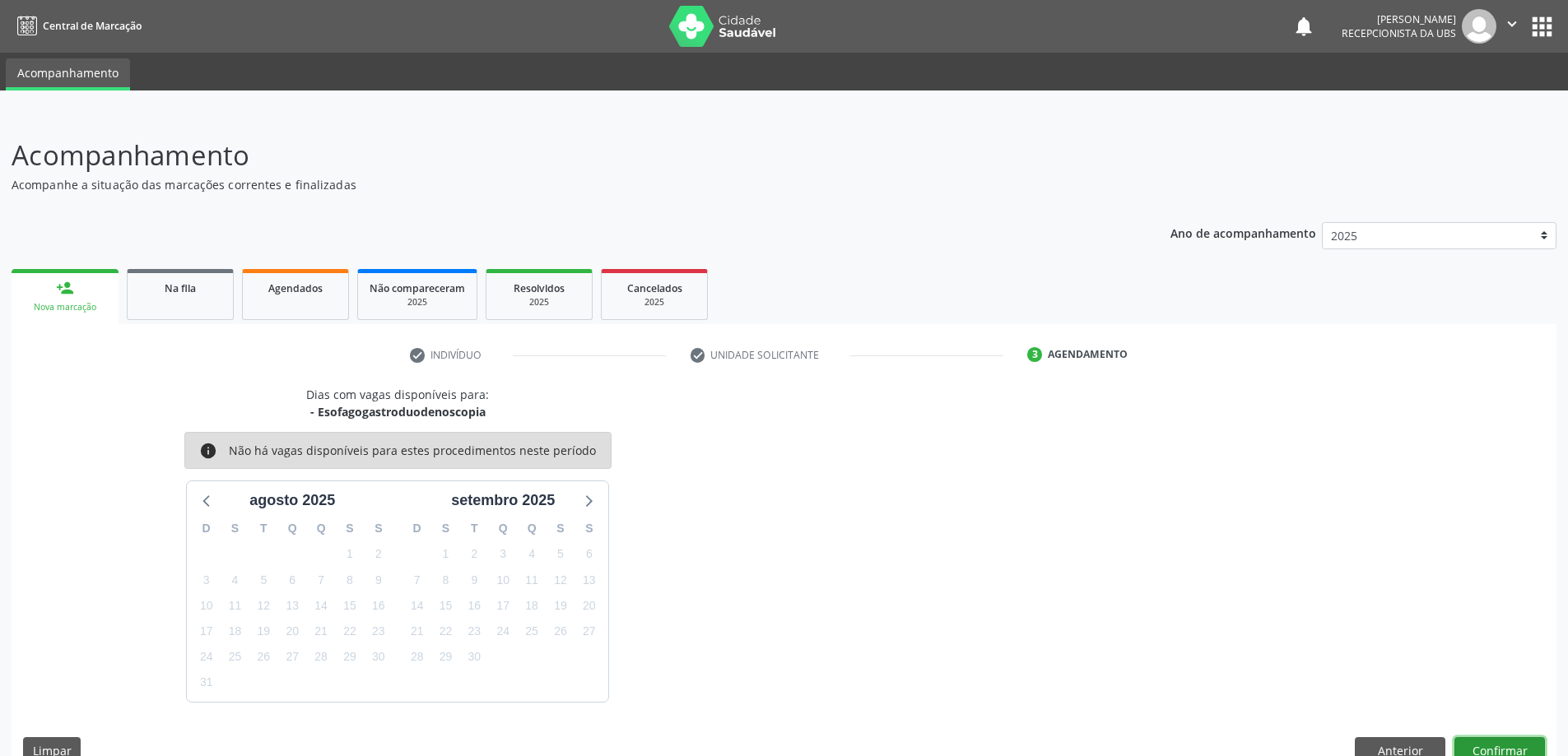
click at [1483, 744] on button "Confirmar" at bounding box center [1500, 751] width 91 height 28
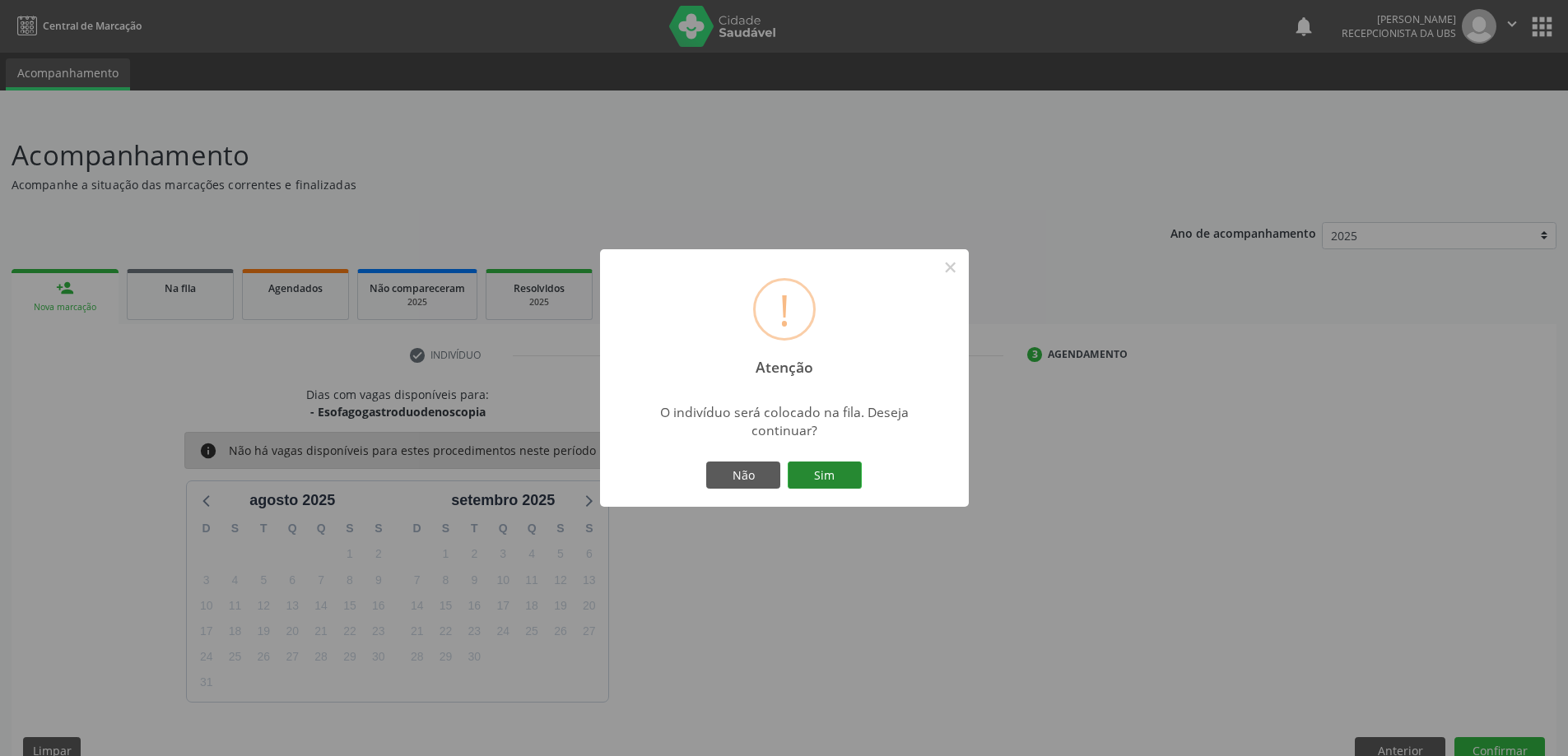
click at [833, 481] on button "Sim" at bounding box center [825, 475] width 74 height 28
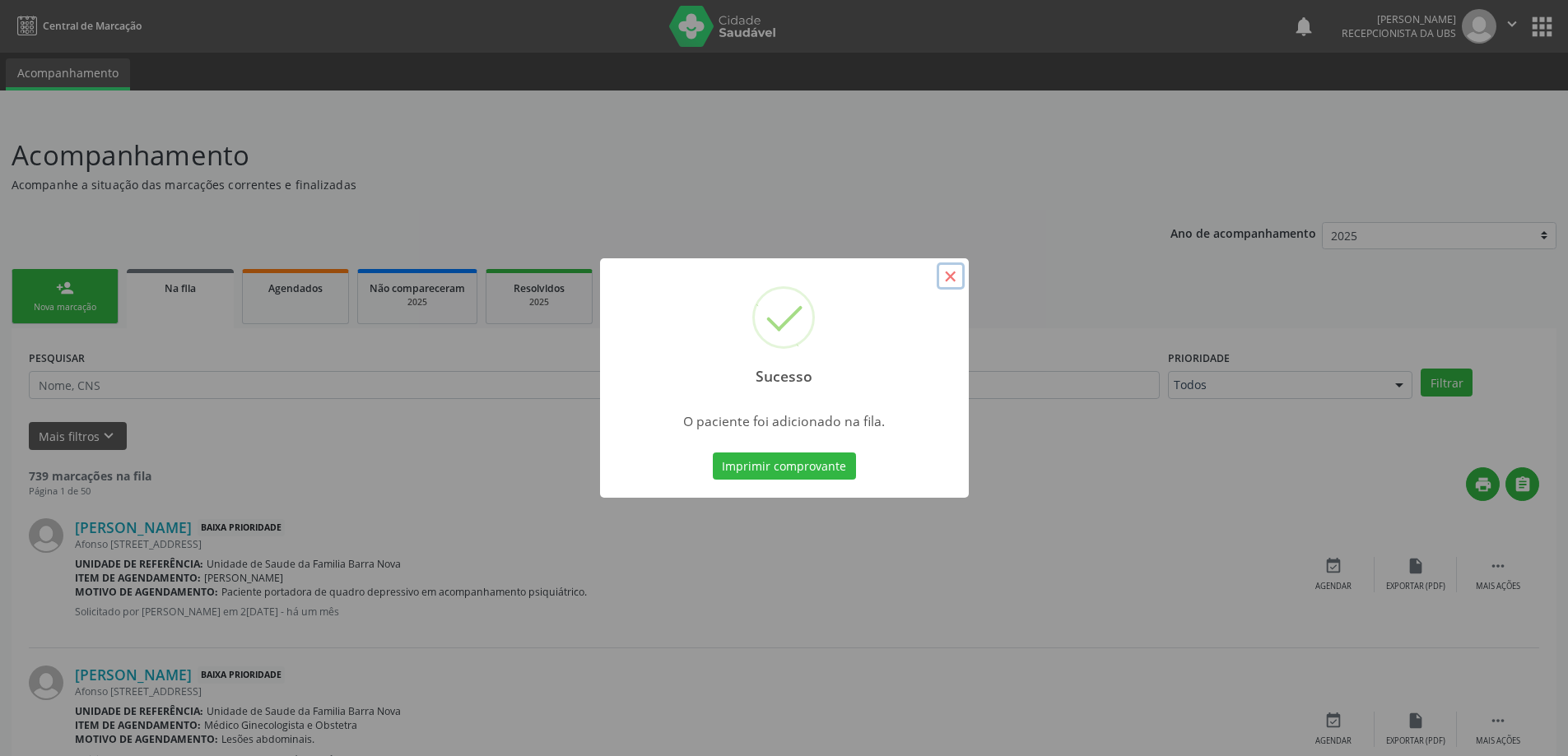
click at [940, 271] on button "×" at bounding box center [950, 276] width 28 height 28
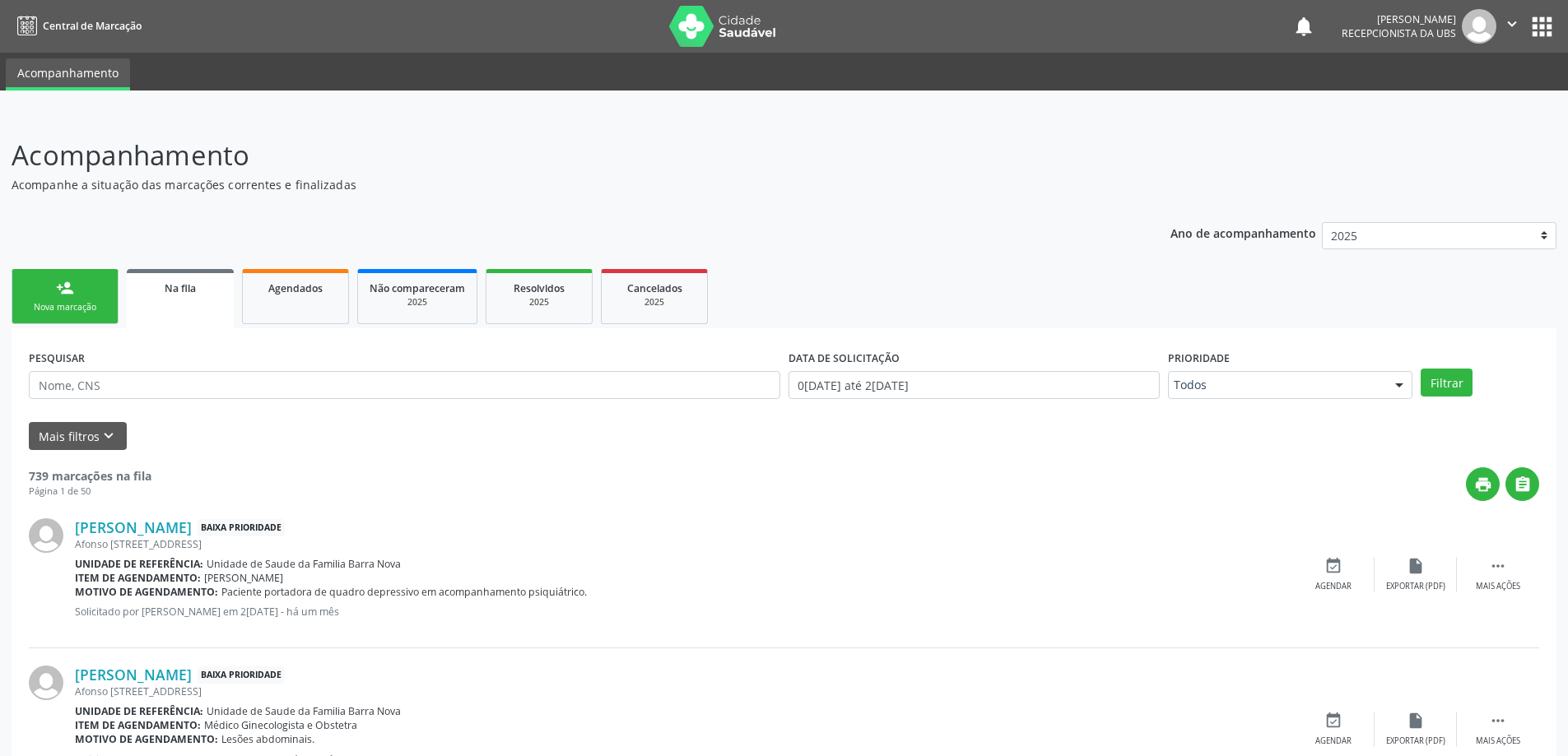
click at [86, 318] on link "person_add Nova marcação" at bounding box center [65, 296] width 107 height 55
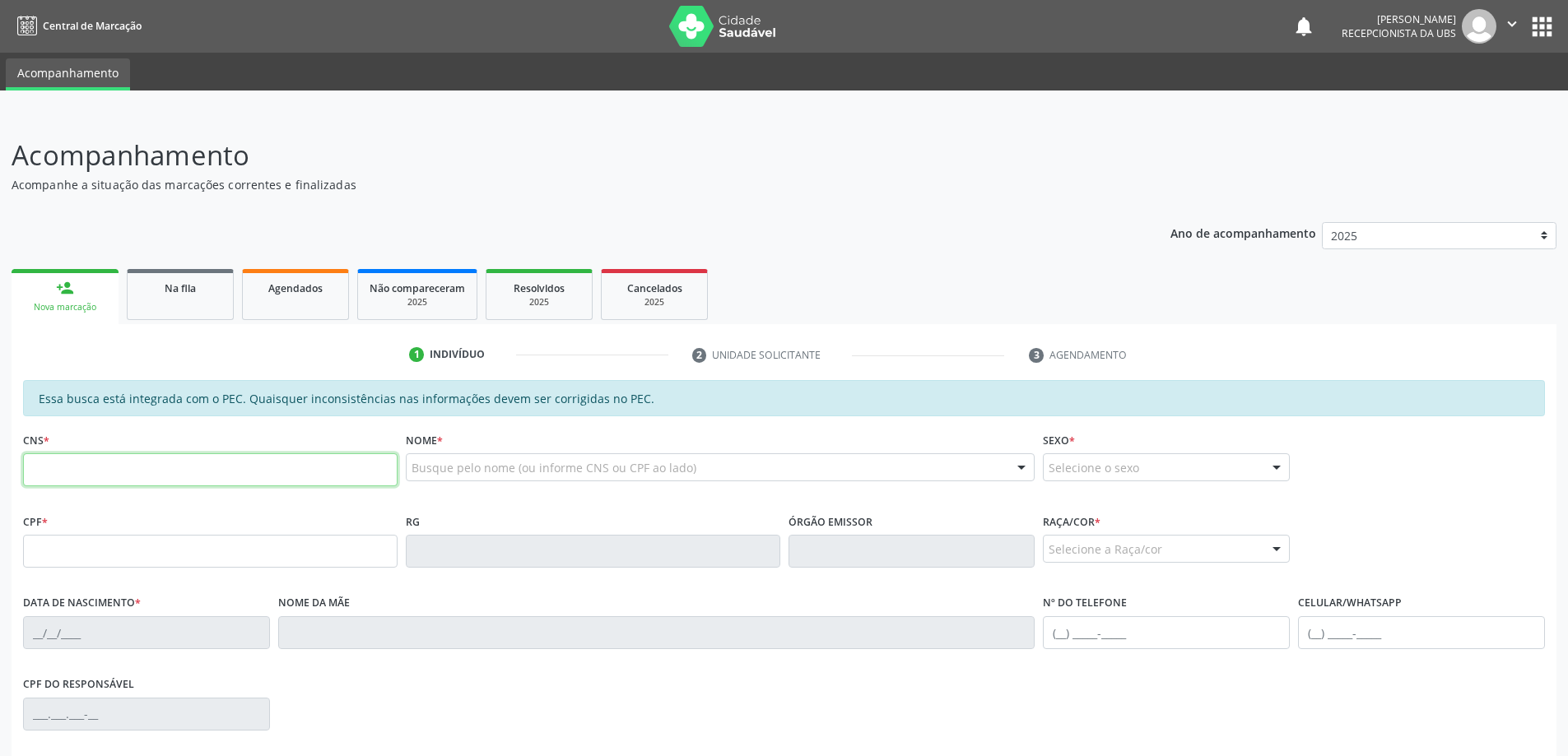
click at [137, 473] on input "text" at bounding box center [209, 470] width 374 height 33
type input "705 2074 6883 5571"
type input "388.055.704-78"
type input "22/10/1963"
type input "Regina Maria da Silva"
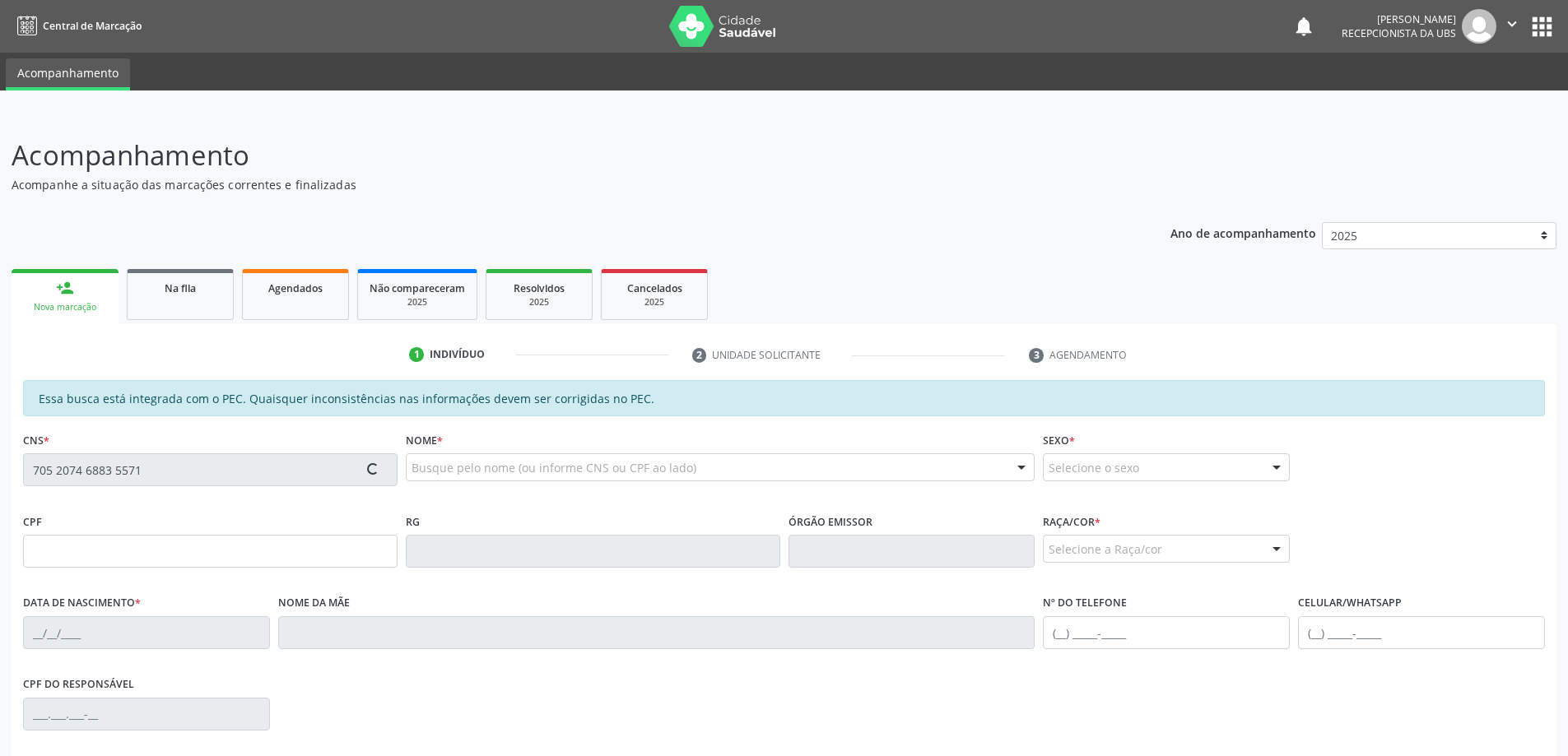
type input "(82) 8886-1427"
type input "51"
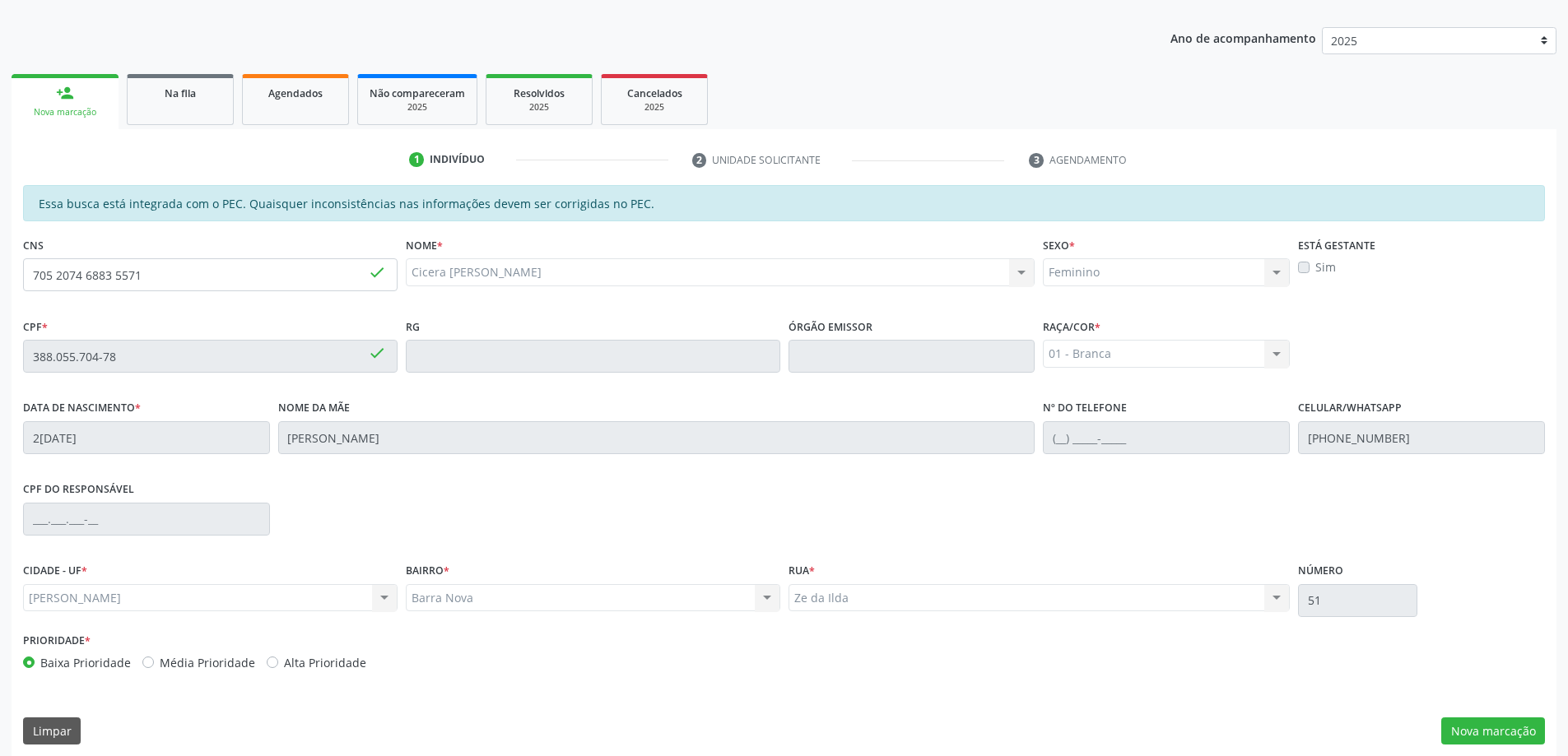
scroll to position [206, 0]
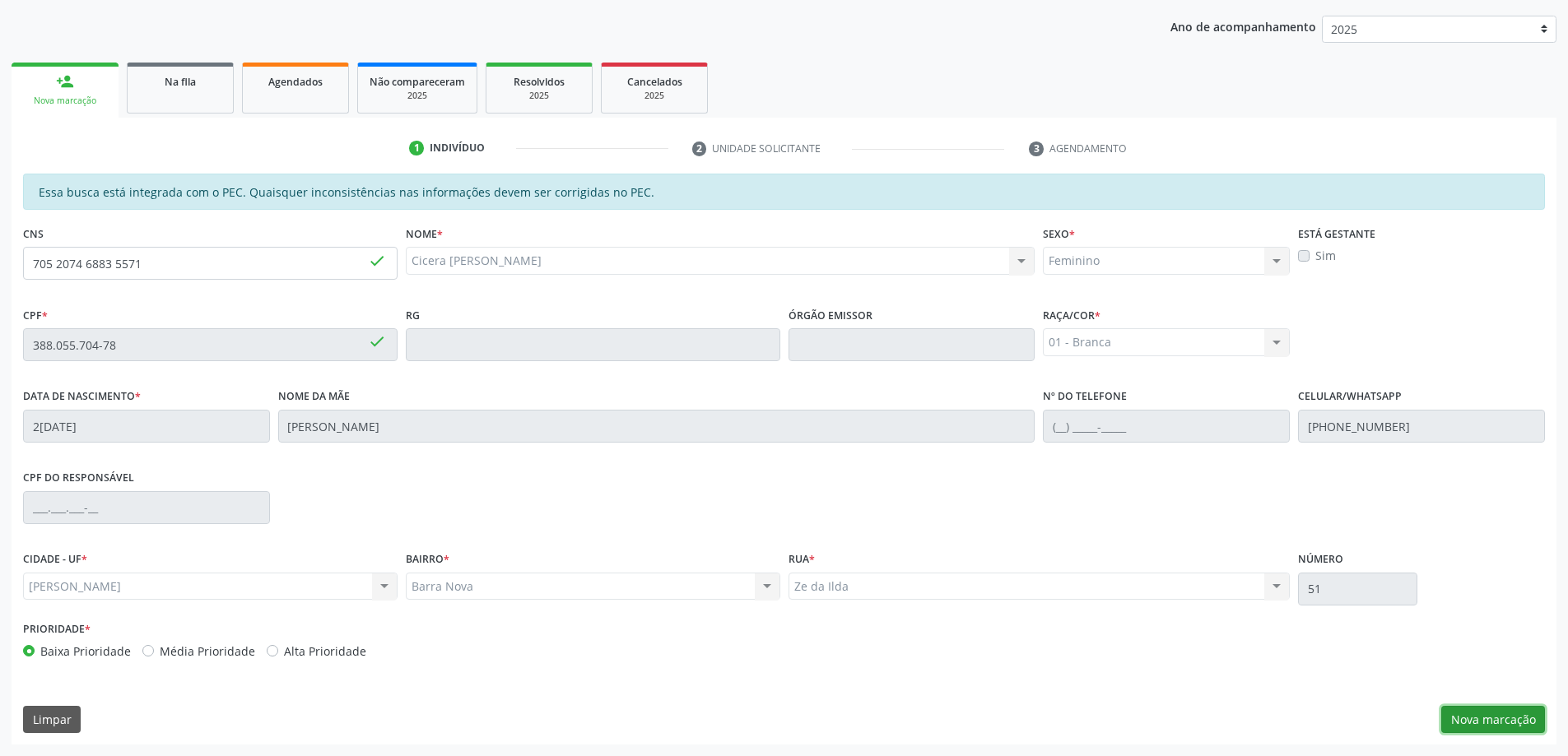
click at [1496, 723] on button "Nova marcação" at bounding box center [1493, 720] width 103 height 28
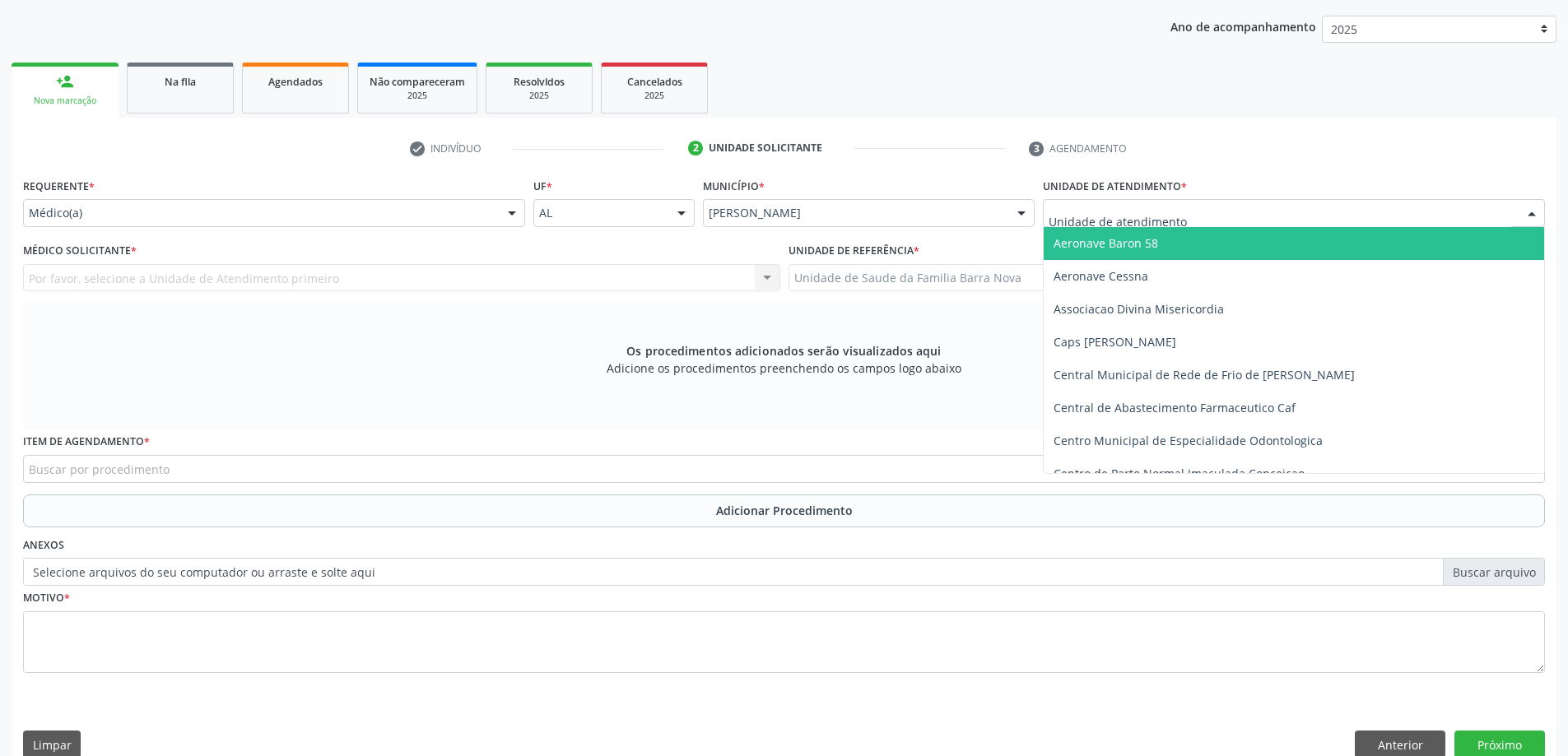
click at [1185, 211] on div at bounding box center [1294, 213] width 502 height 28
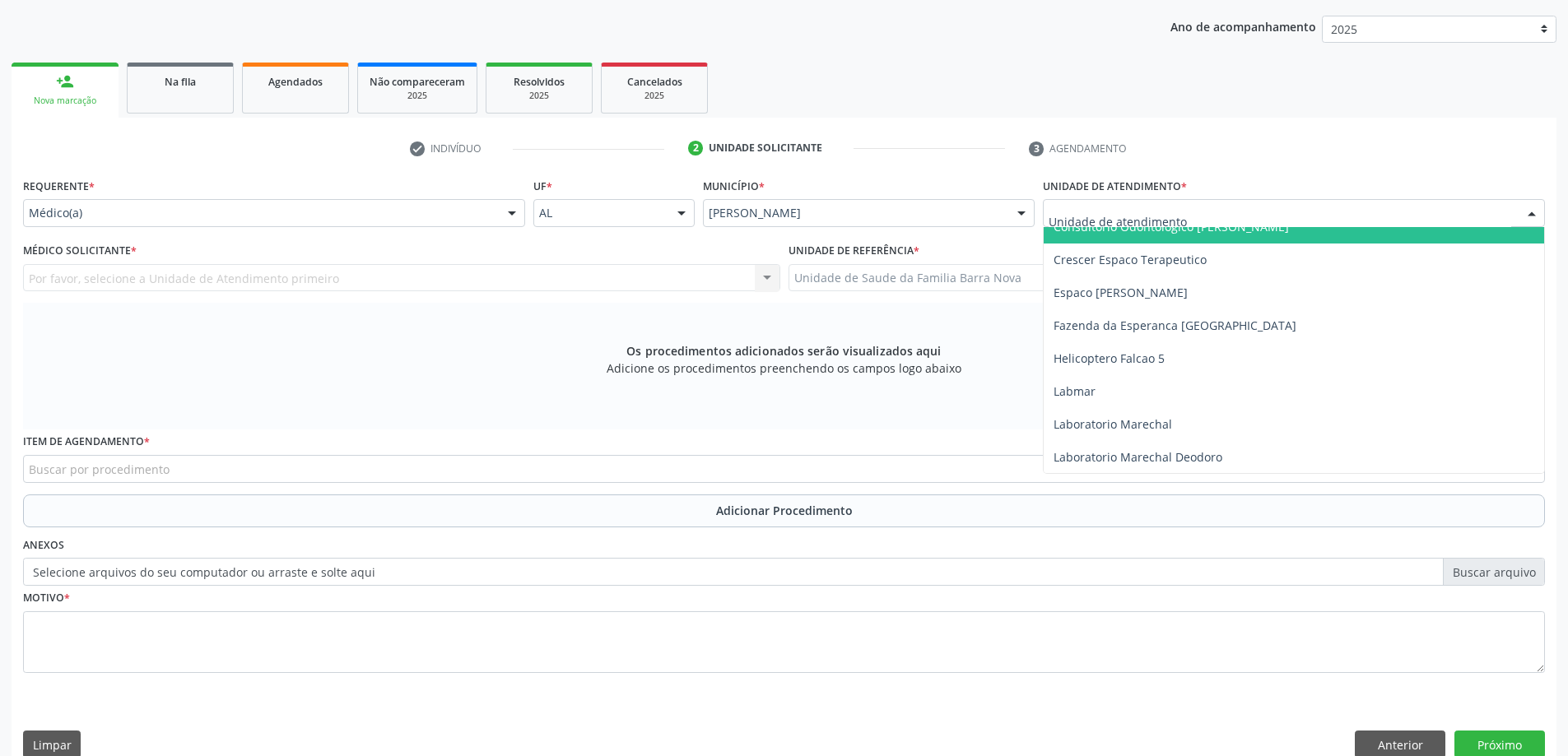
scroll to position [493, 0]
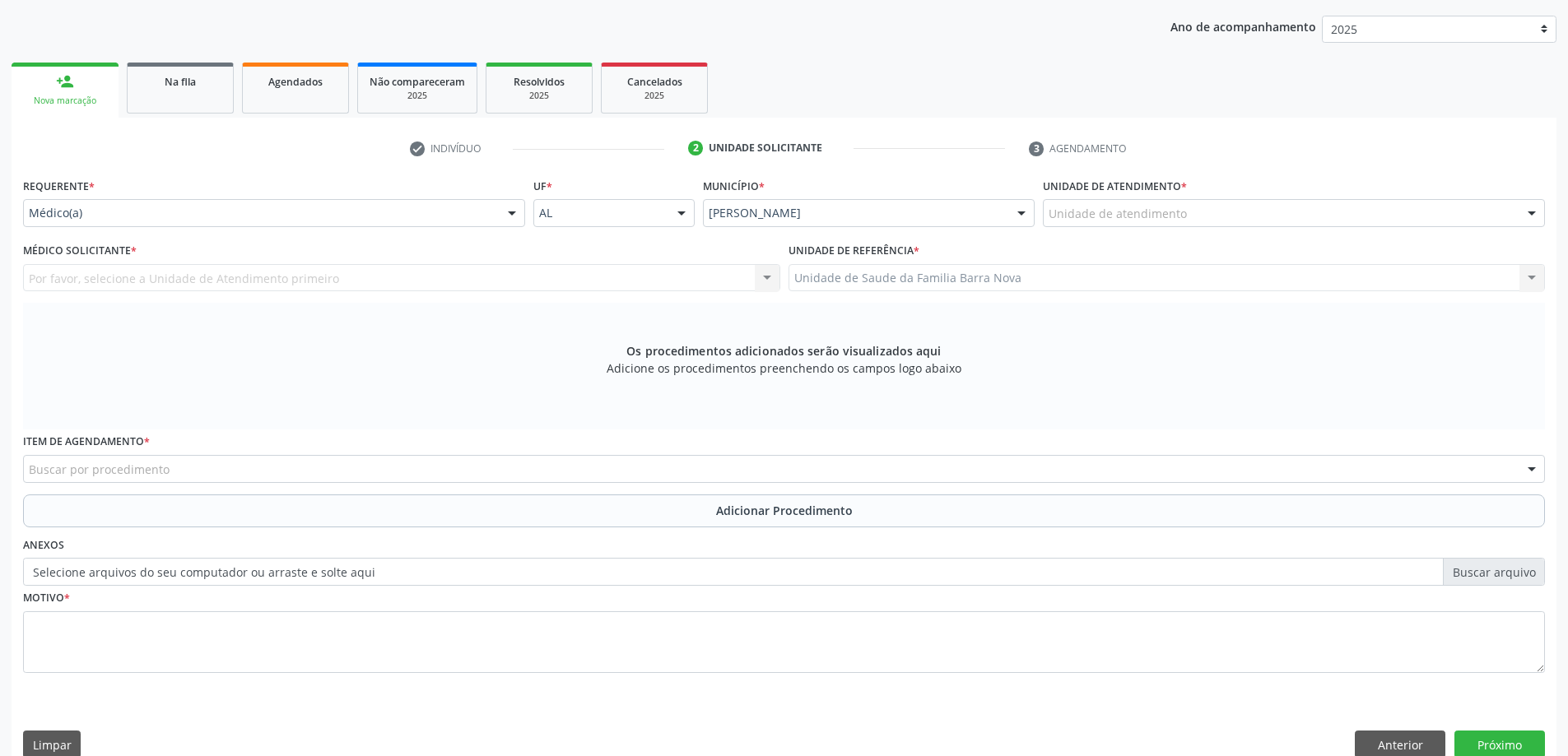
click at [245, 350] on div "Os procedimentos adicionados serão visualizados aqui Adicione os procedimentos …" at bounding box center [784, 366] width 1522 height 127
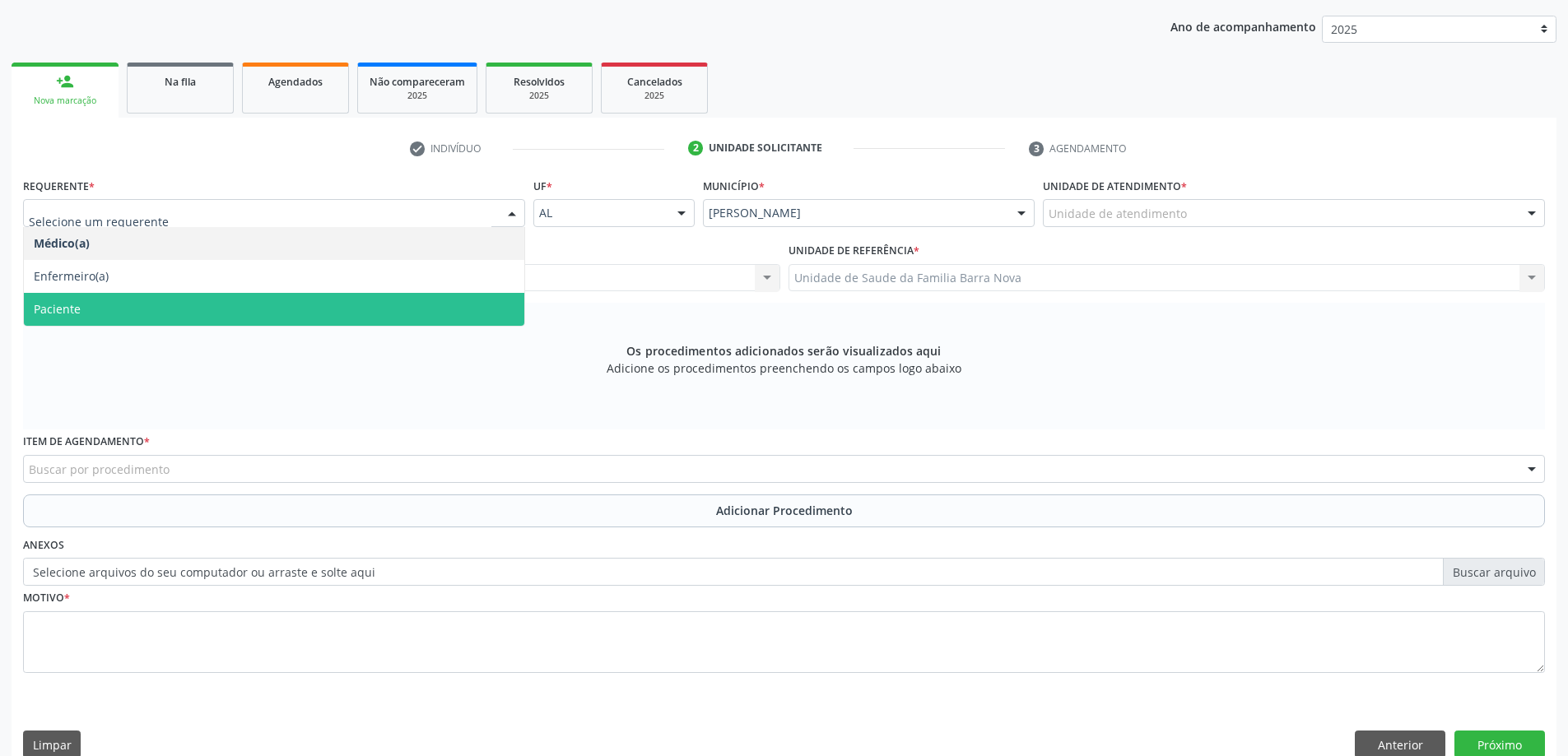
click at [329, 301] on span "Paciente" at bounding box center [274, 309] width 500 height 33
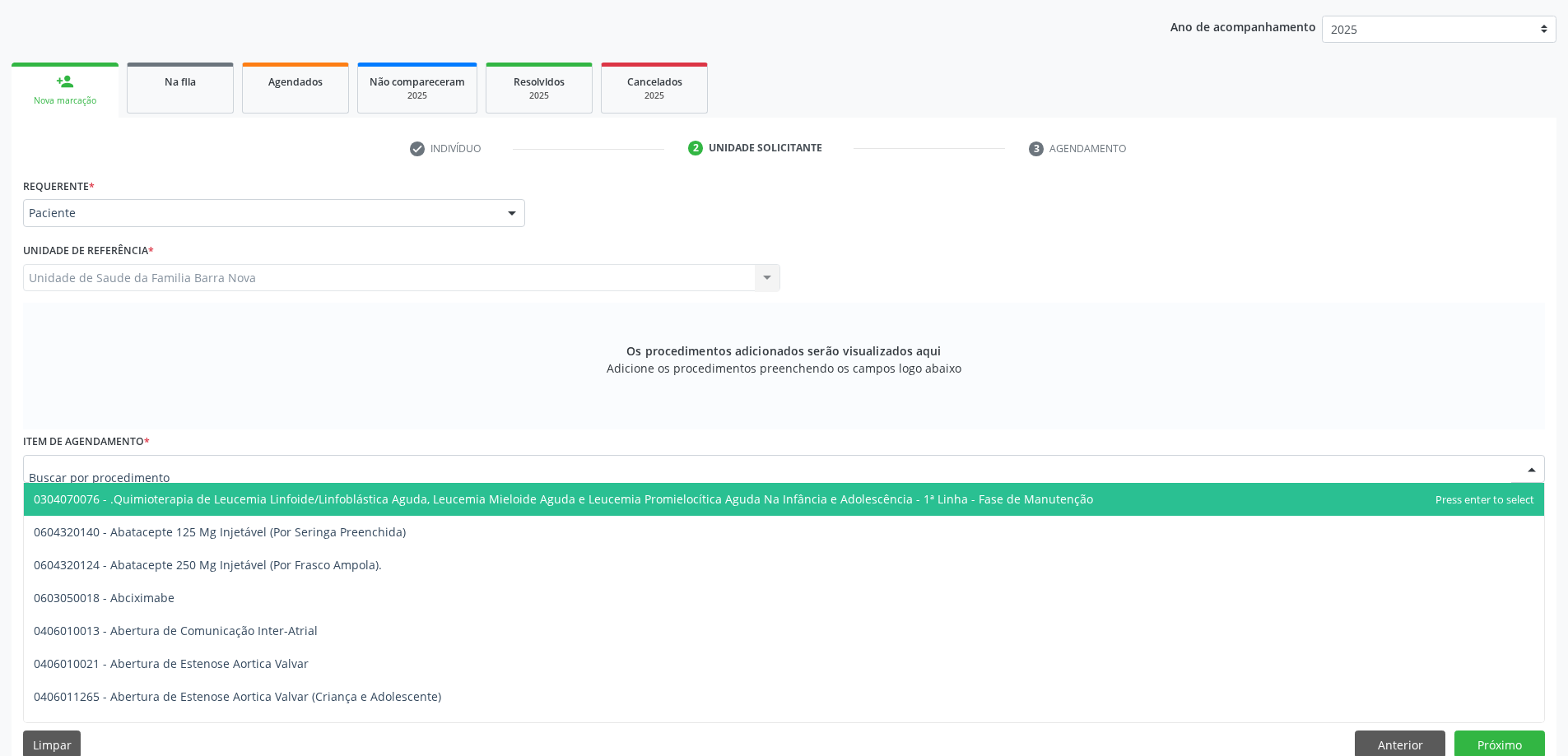
click at [436, 473] on div at bounding box center [784, 468] width 1522 height 28
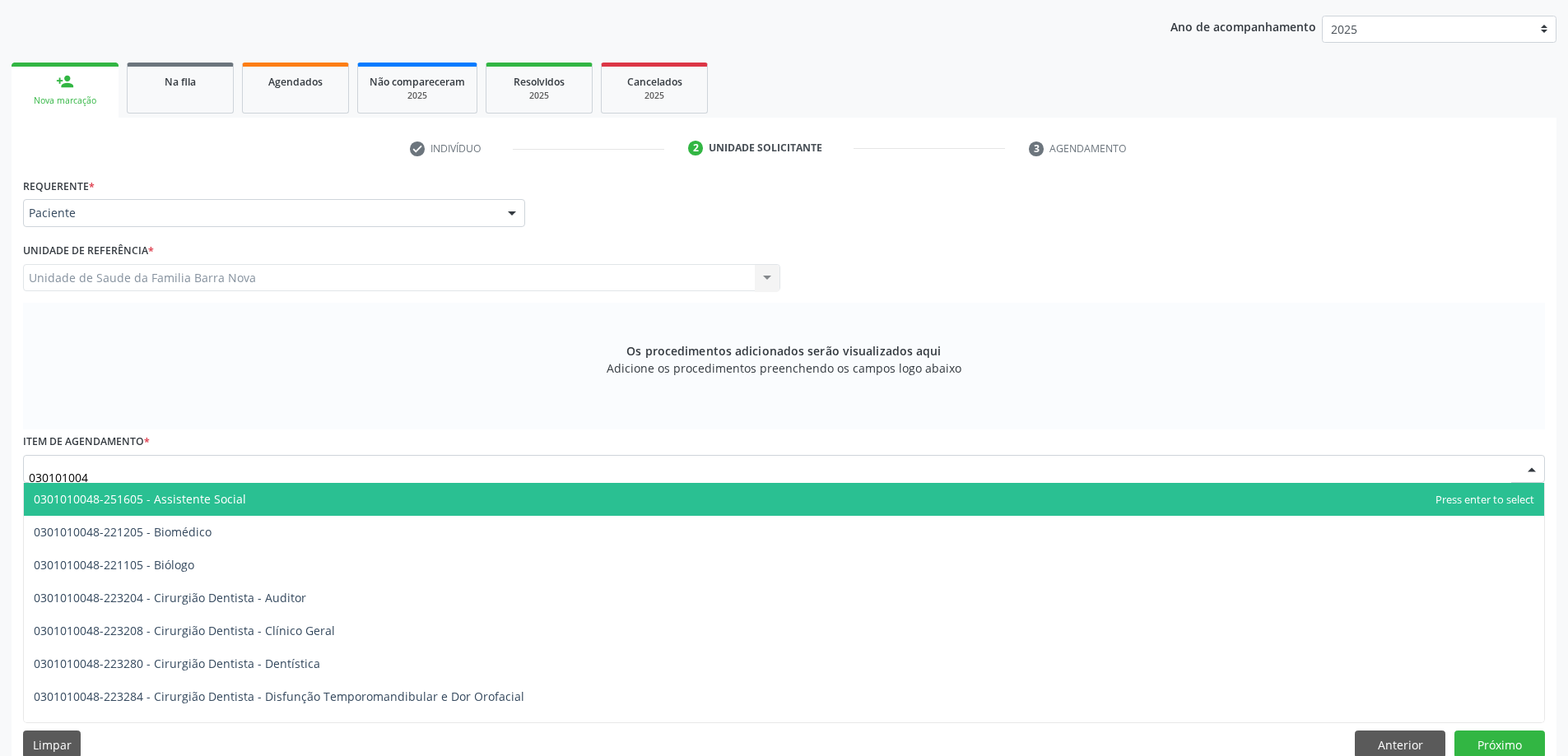
type input "0301010048"
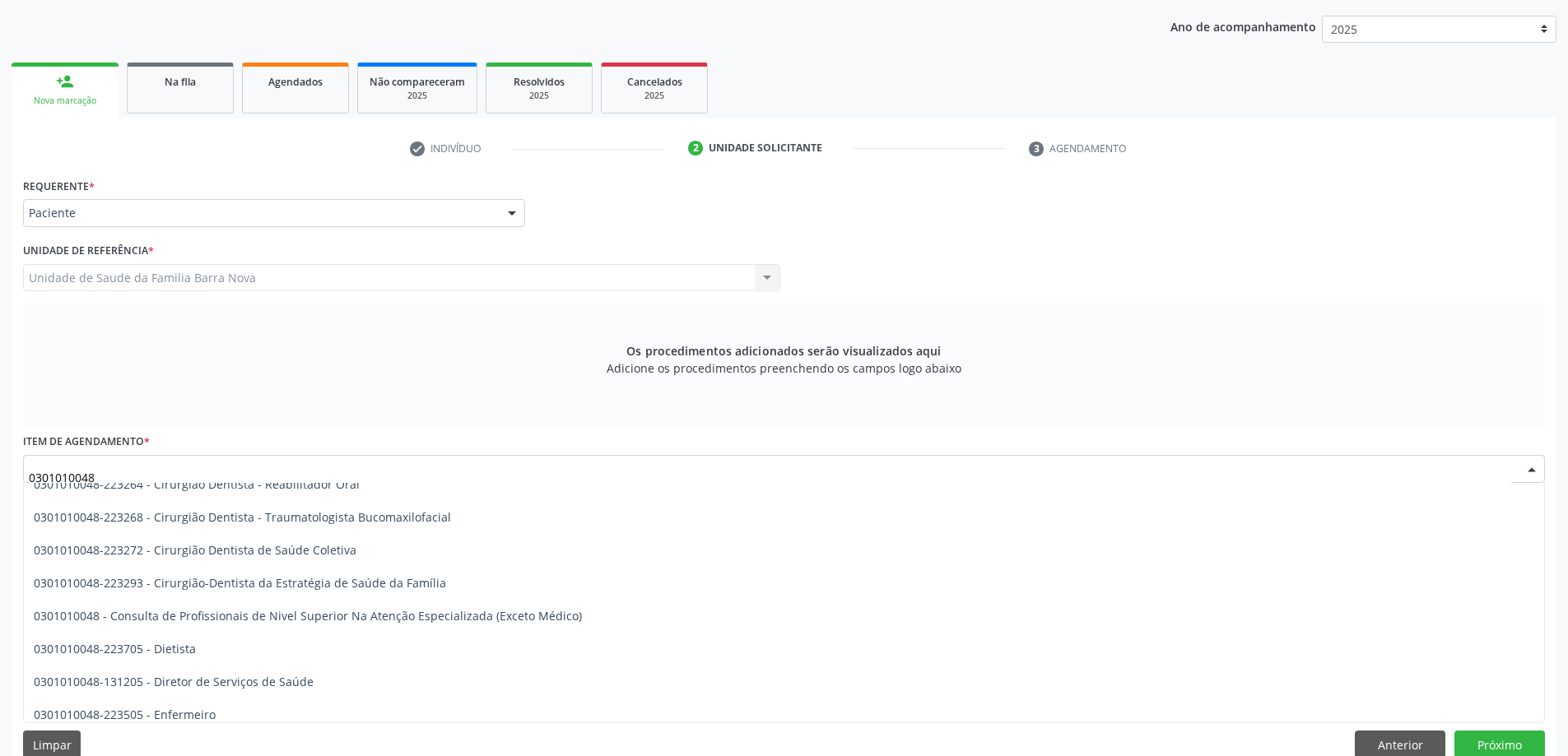
scroll to position [741, 0]
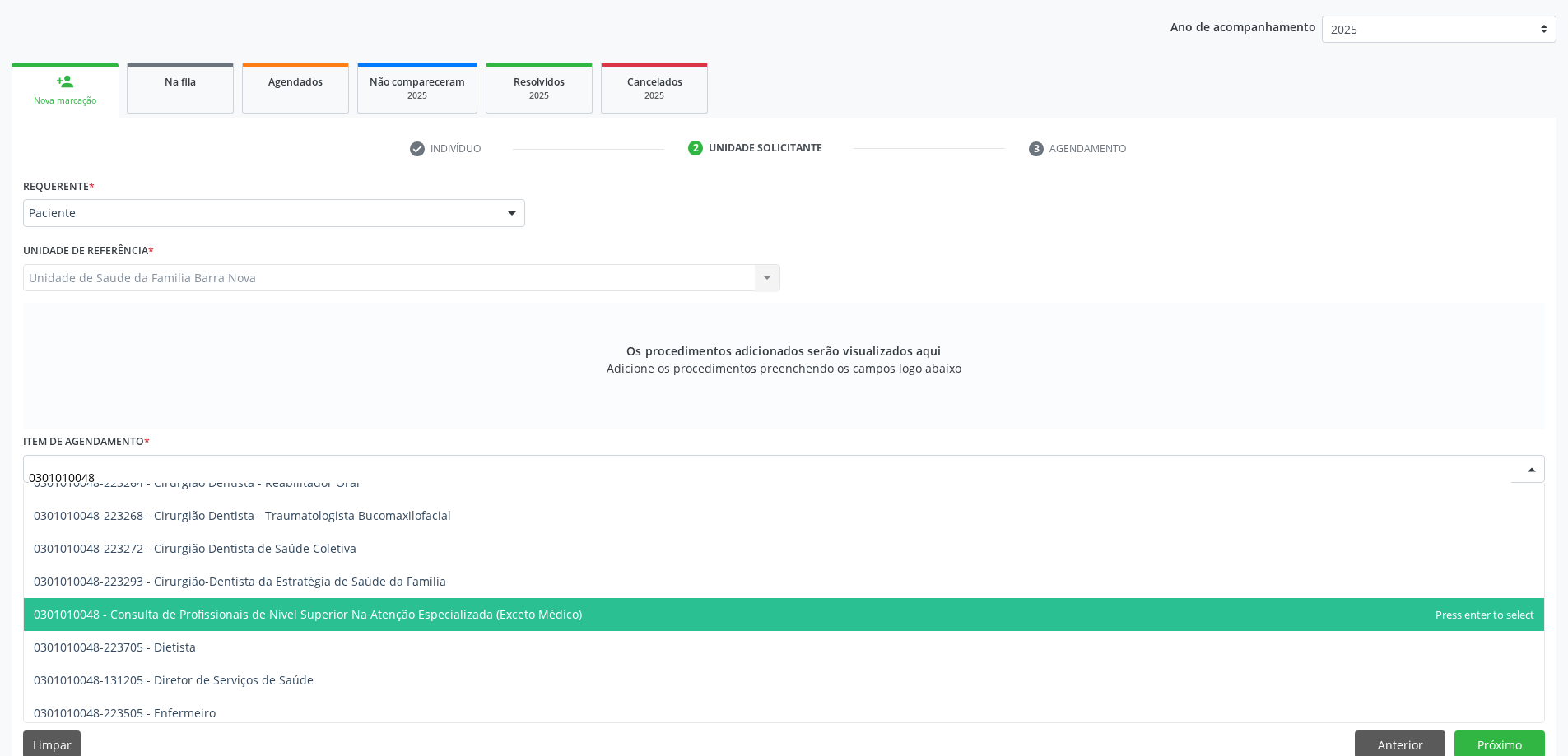
click at [711, 617] on span "0301010048 - Consulta de Profissionais de Nivel Superior Na Atenção Especializa…" at bounding box center [784, 615] width 1520 height 33
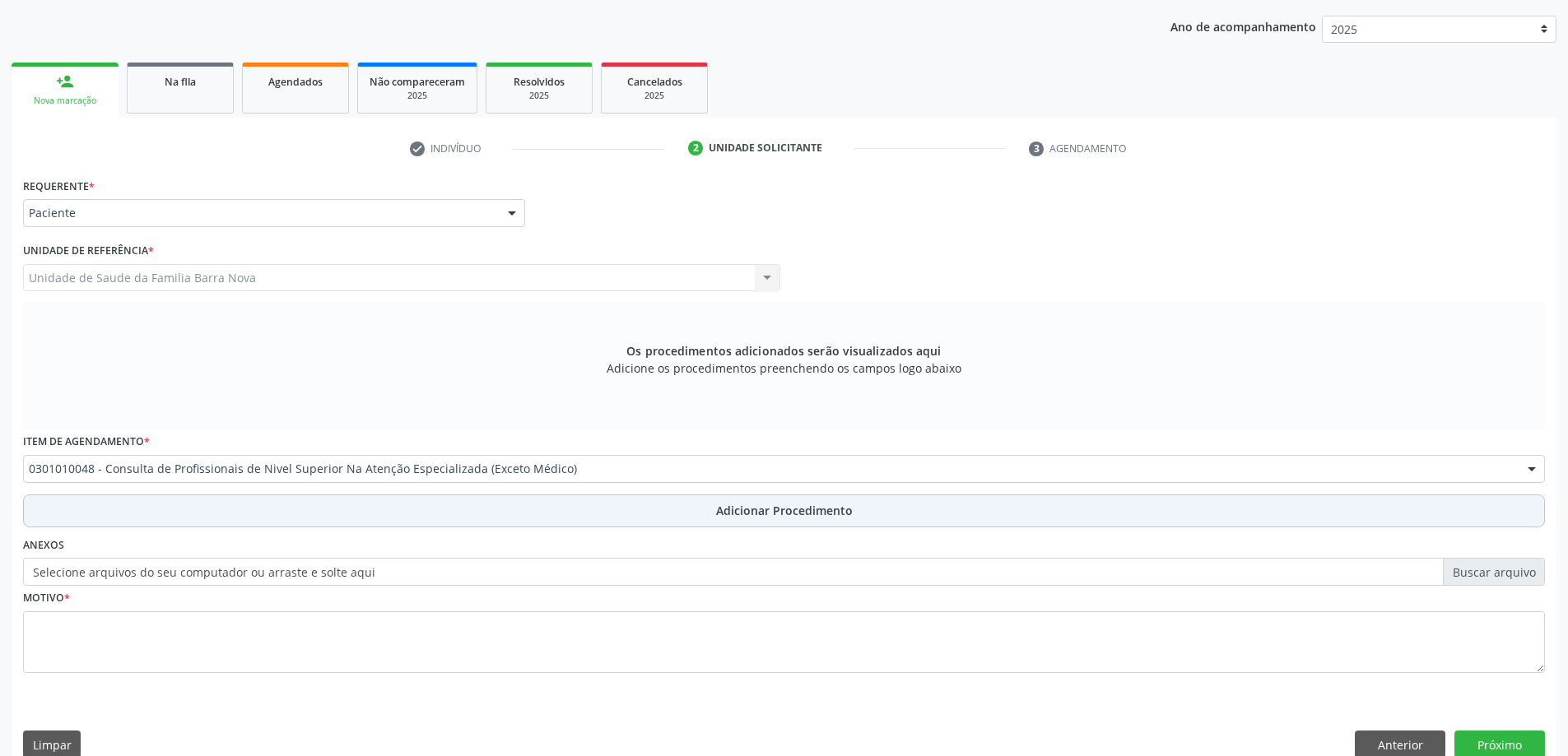
click at [771, 517] on span "Adicionar Procedimento" at bounding box center [784, 510] width 137 height 17
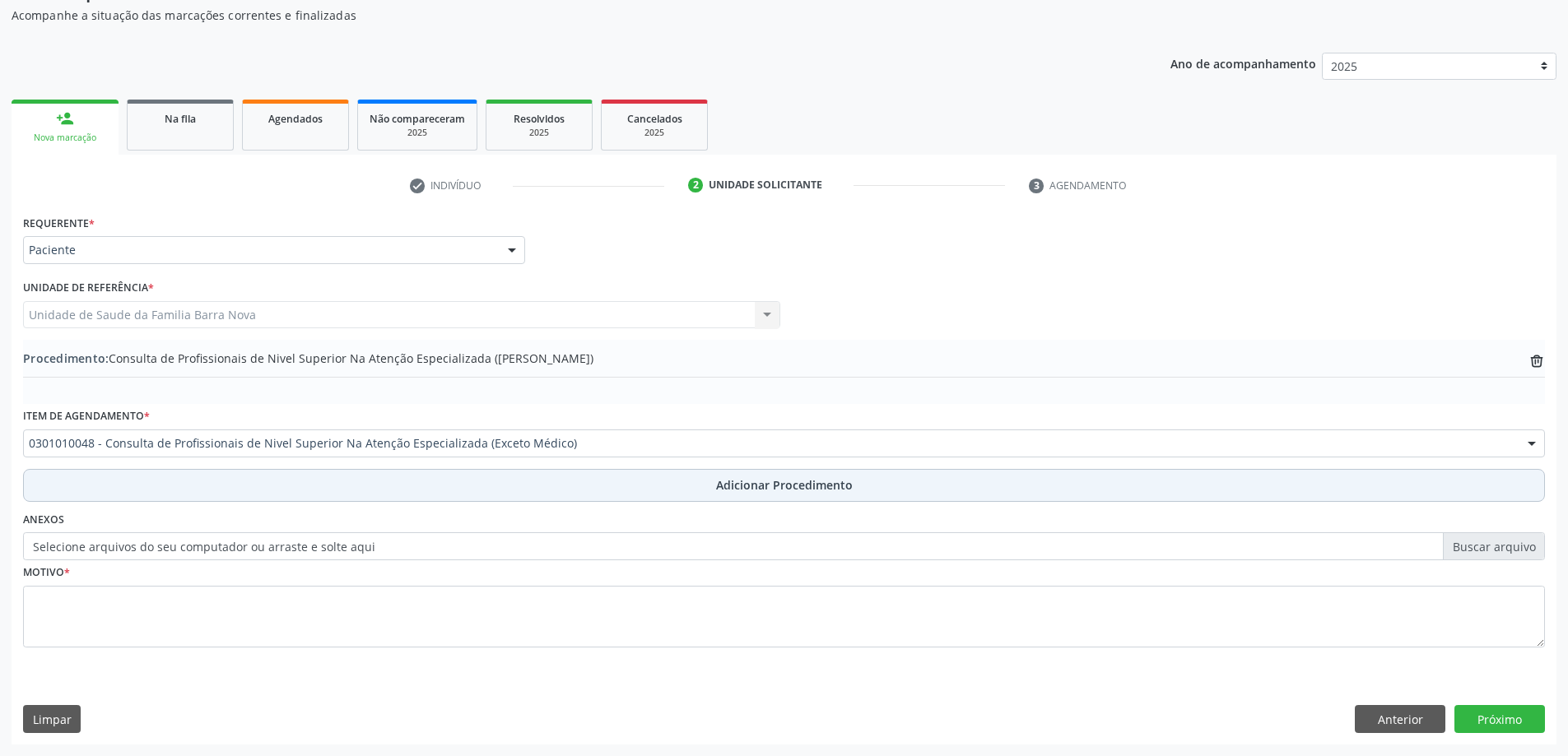
scroll to position [169, 0]
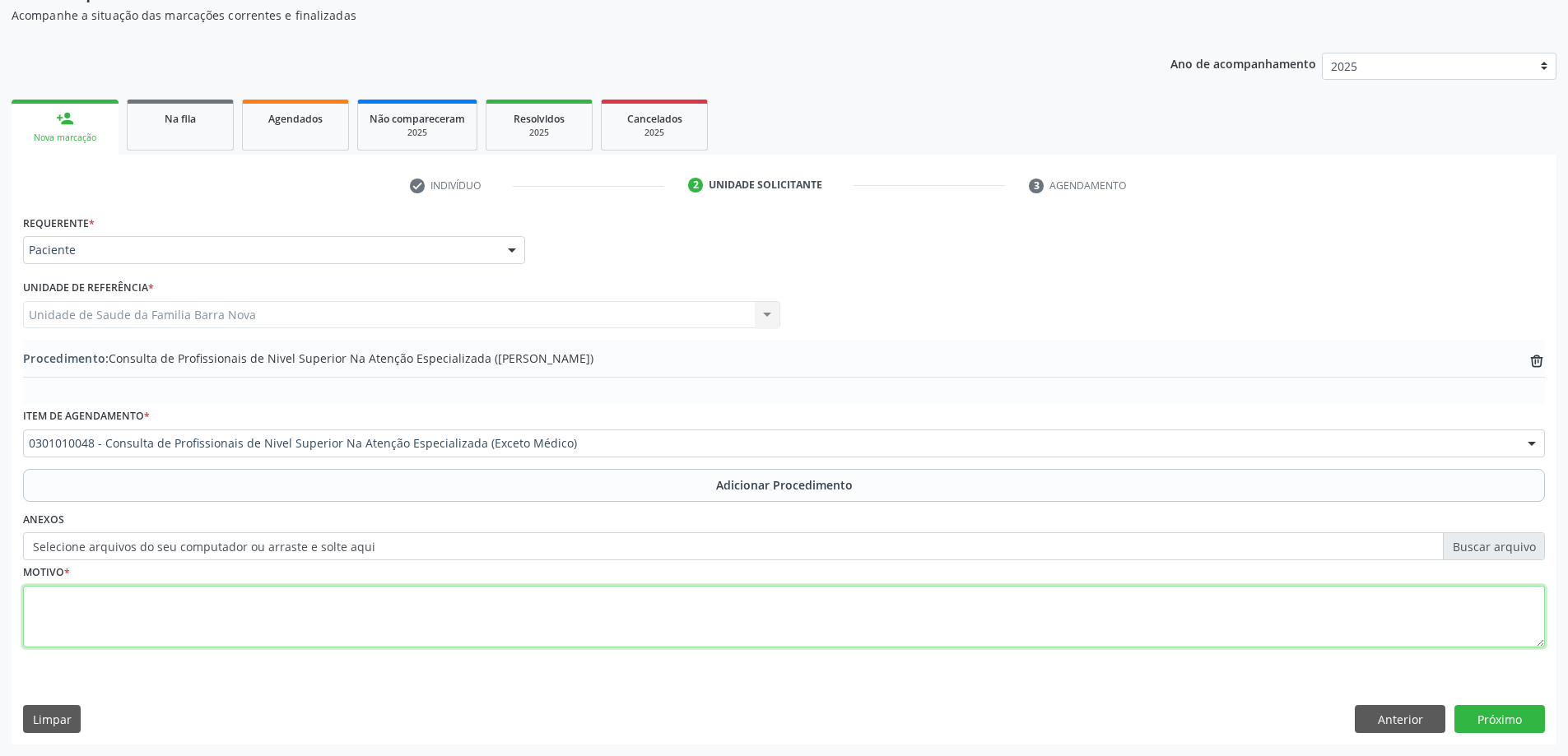
click at [369, 616] on textarea at bounding box center [784, 617] width 1522 height 62
click at [227, 606] on textarea "Solicito Fisioterapia 20 sessões : M" at bounding box center [784, 617] width 1522 height 62
type textarea "Solicito Fisioterapia 20 sessões : M198, M545. FISIOTERARIA."
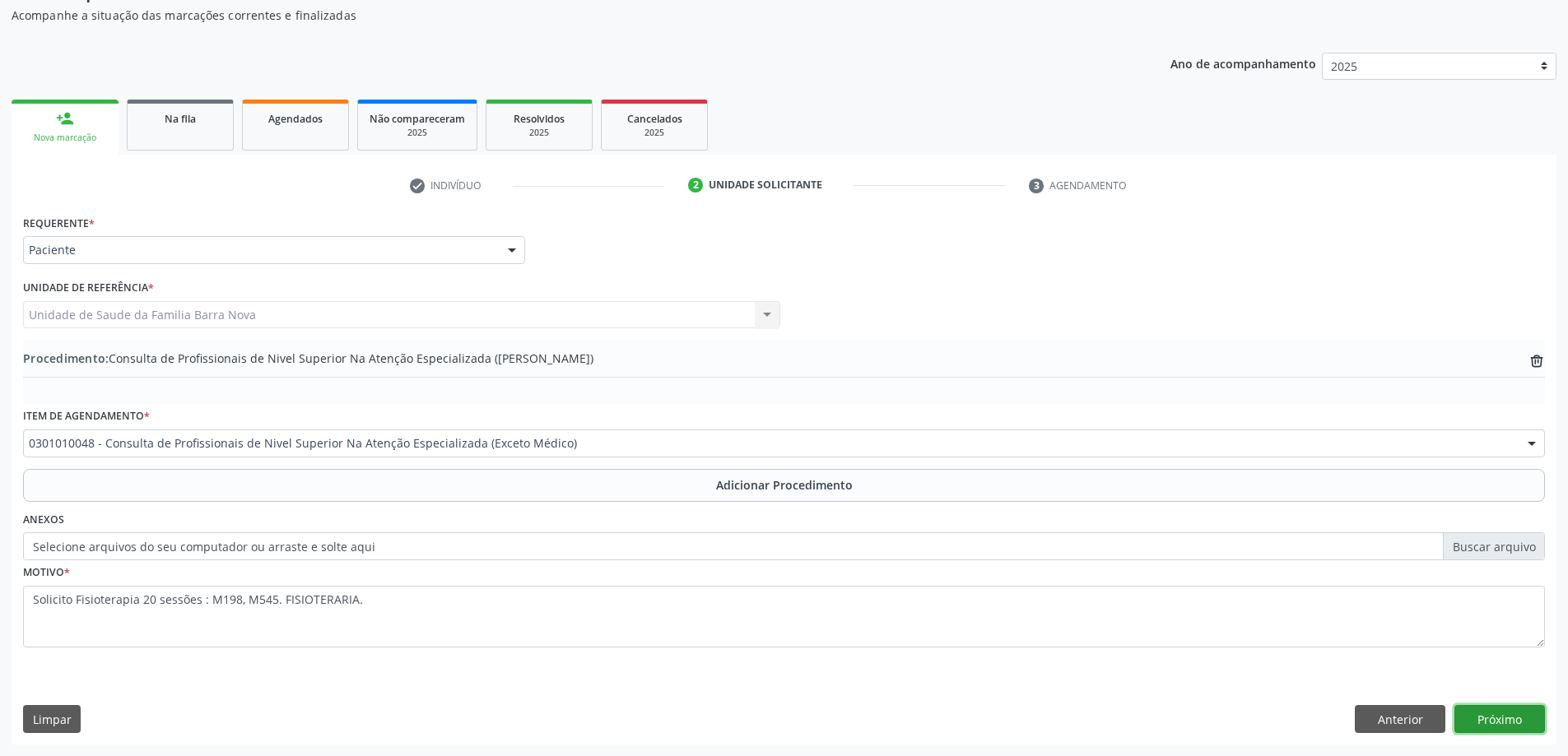
click at [1523, 716] on button "Próximo" at bounding box center [1500, 719] width 91 height 28
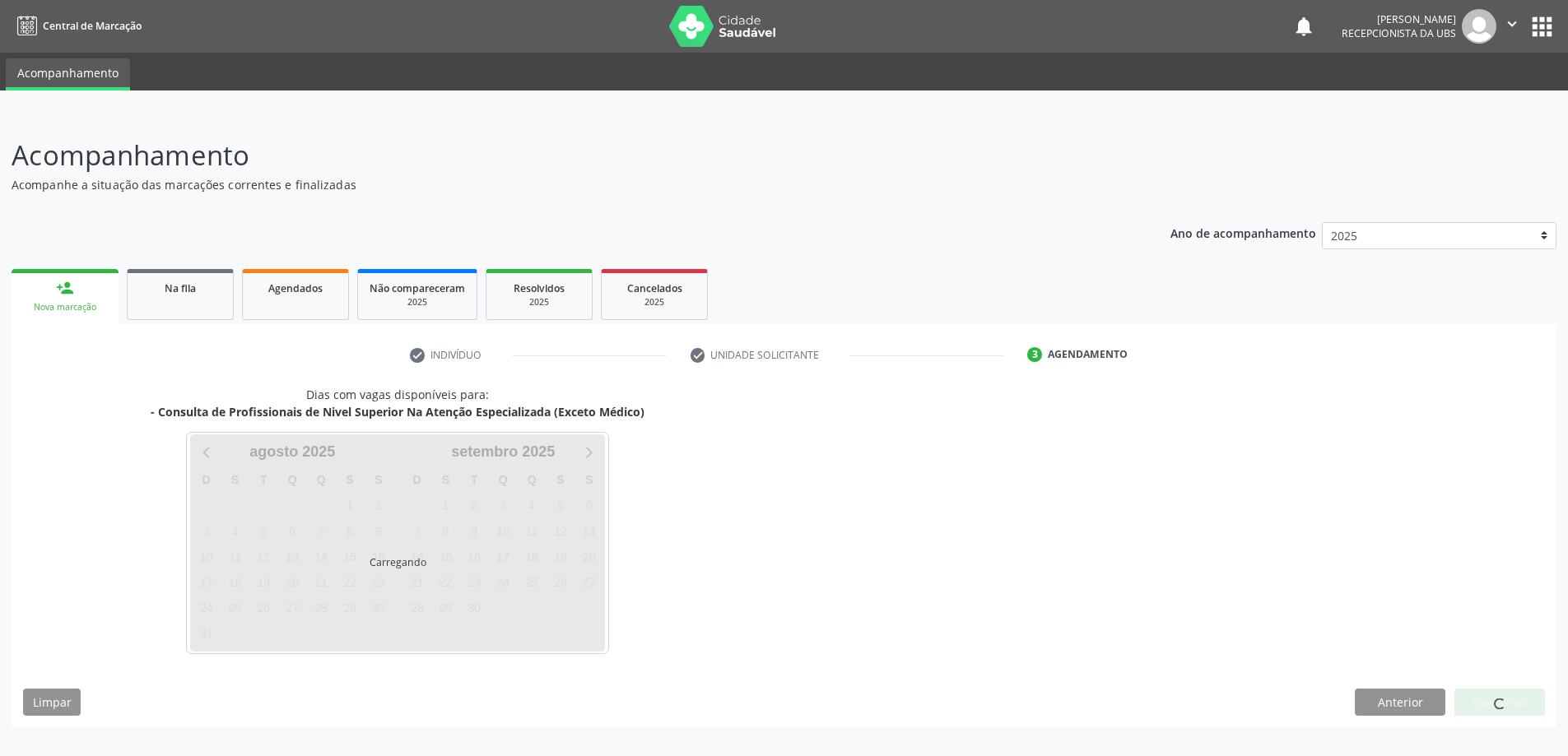
scroll to position [0, 0]
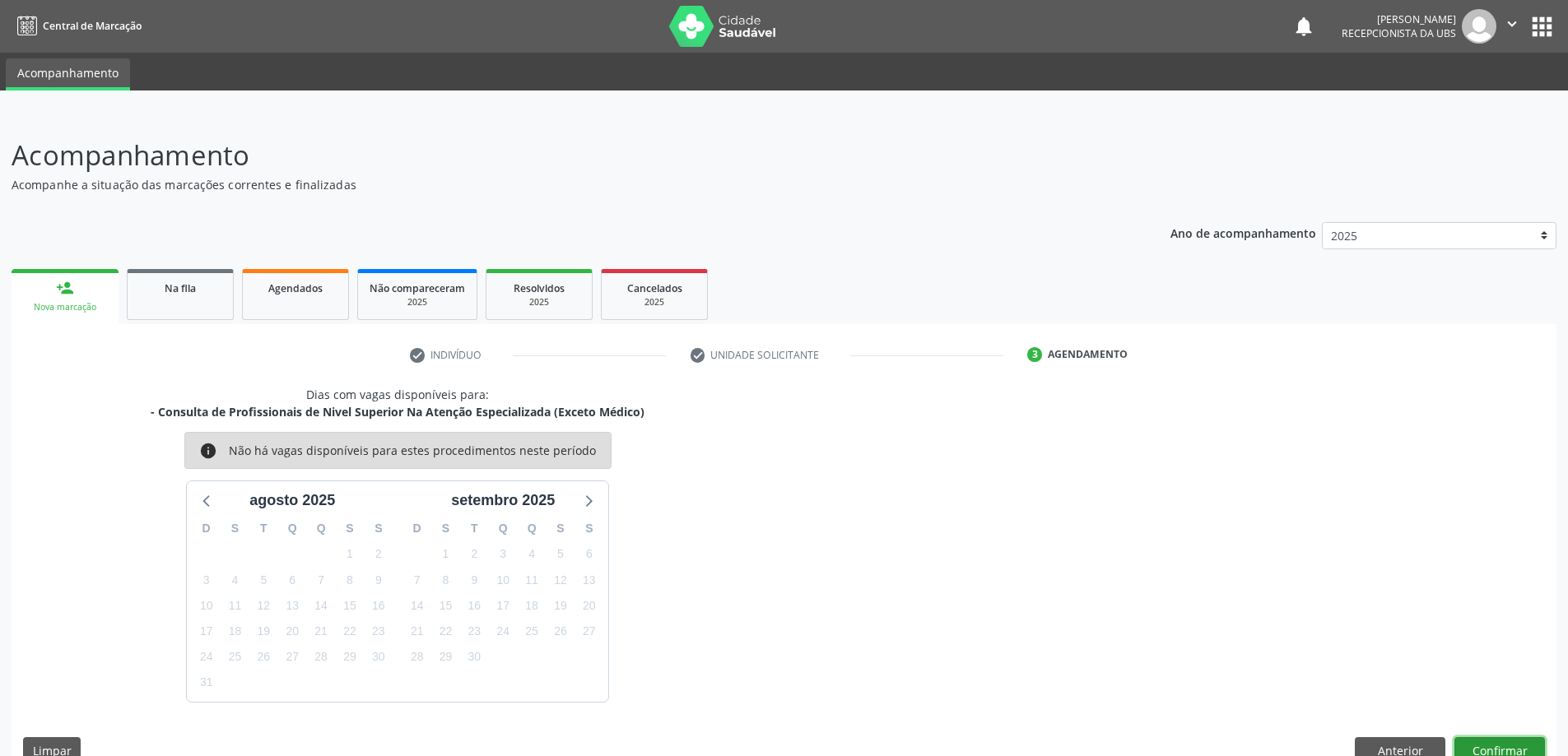
click at [1518, 743] on button "Confirmar" at bounding box center [1500, 751] width 91 height 28
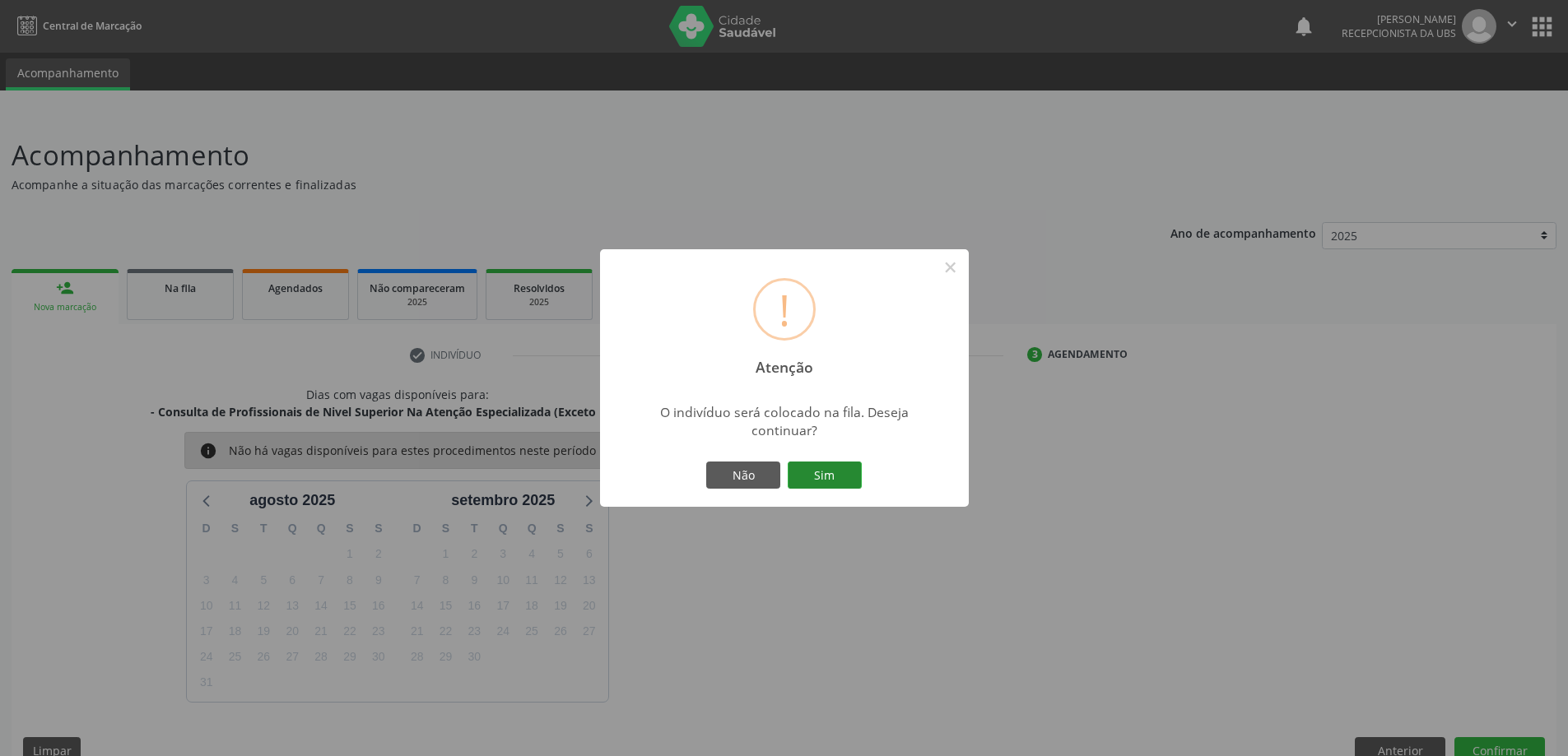
click at [839, 473] on button "Sim" at bounding box center [825, 475] width 74 height 28
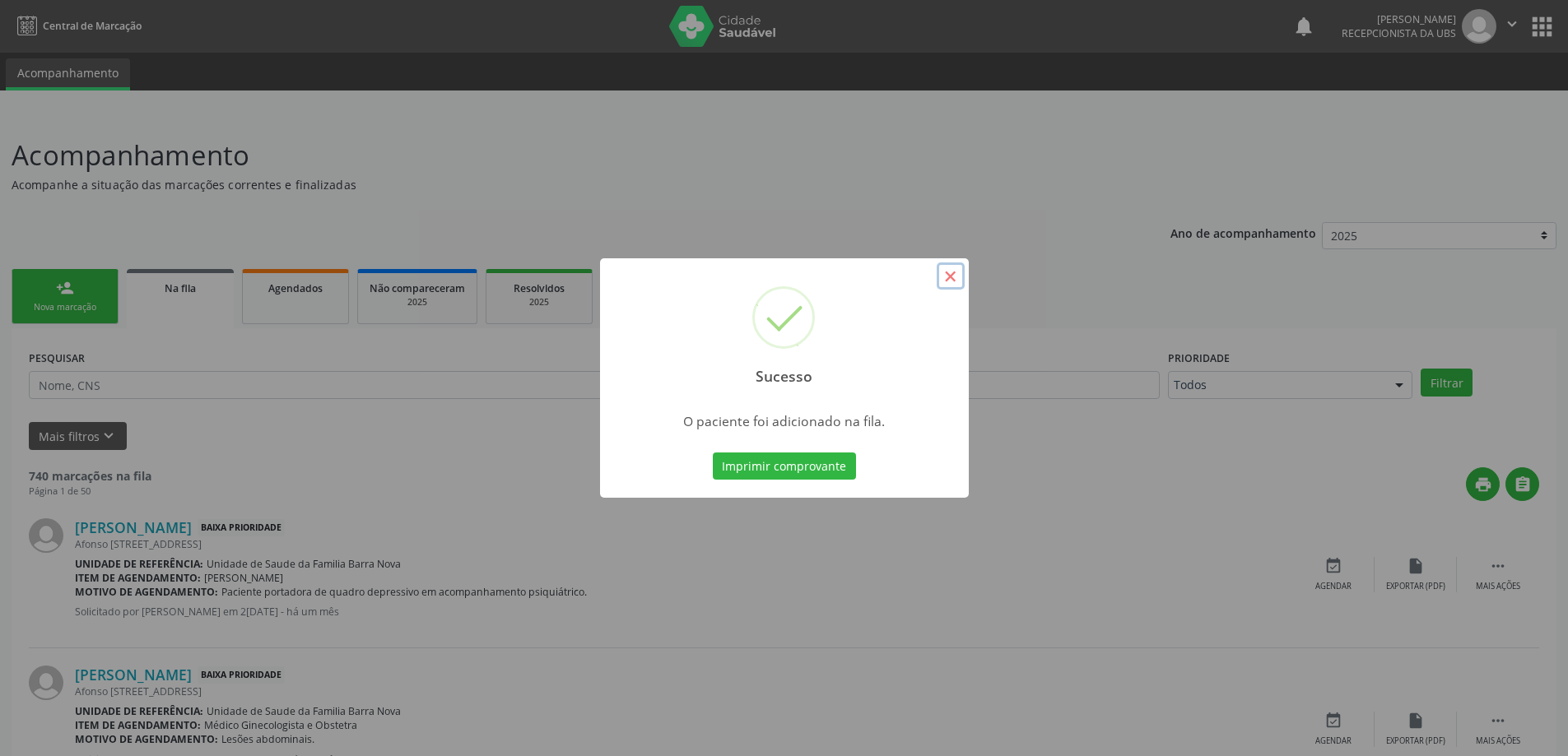
click at [950, 274] on button "×" at bounding box center [950, 276] width 28 height 28
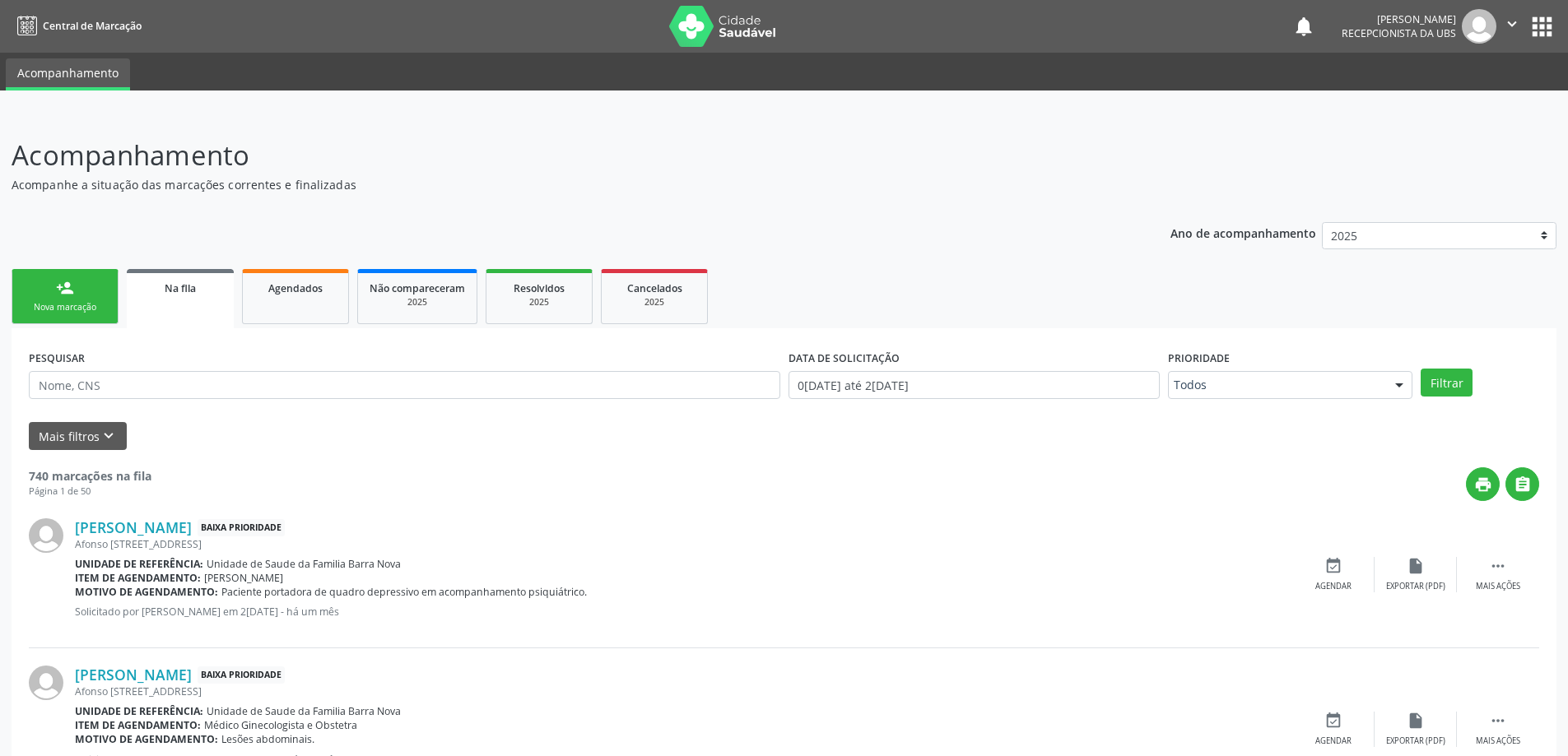
click at [63, 305] on div "Nova marcação" at bounding box center [64, 308] width 82 height 13
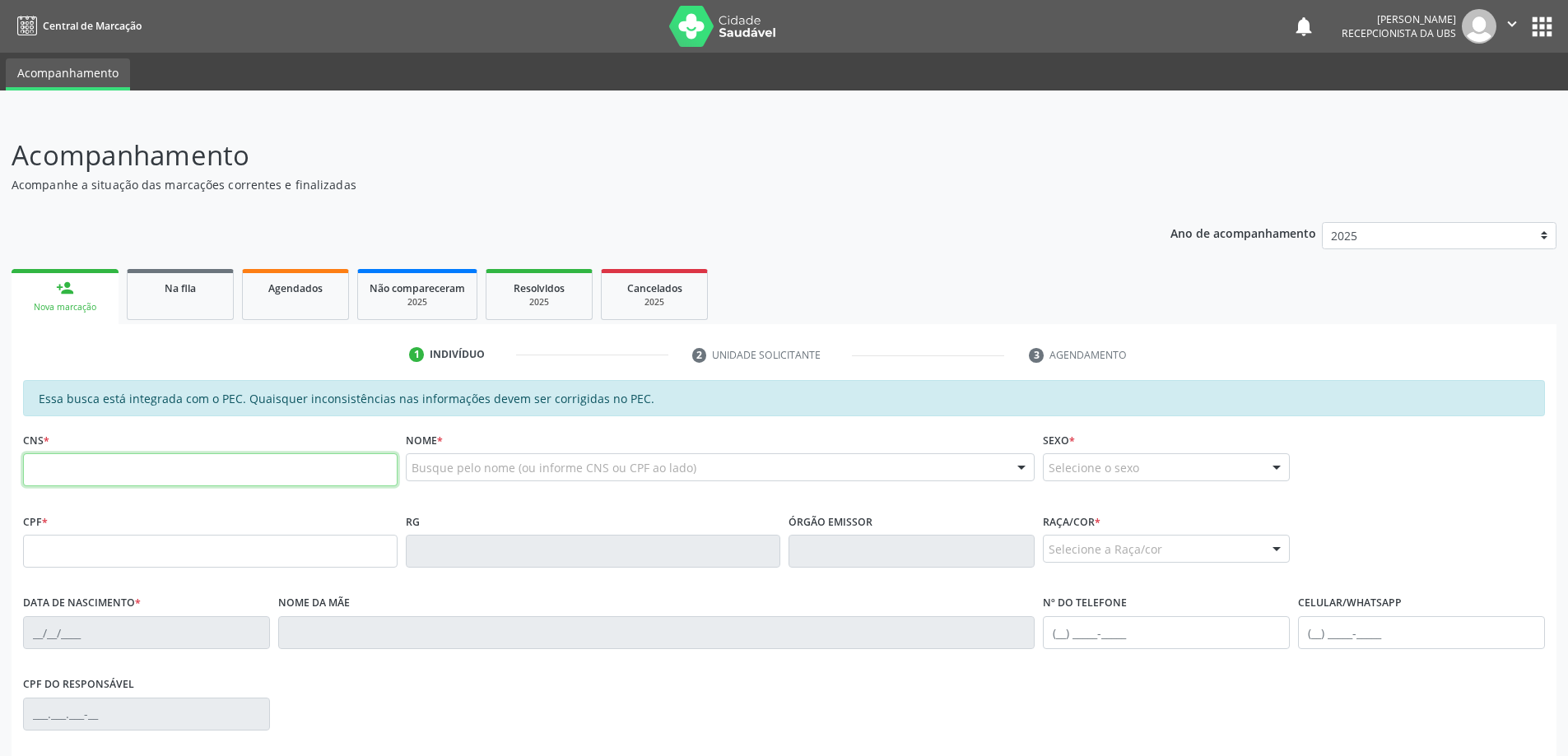
click at [79, 478] on input "text" at bounding box center [209, 470] width 374 height 33
type input "708 7081 1343 4996"
type input "411.140.004-34"
type input "30/05/1933"
type input "Maria Cicera Alves da Cruz"
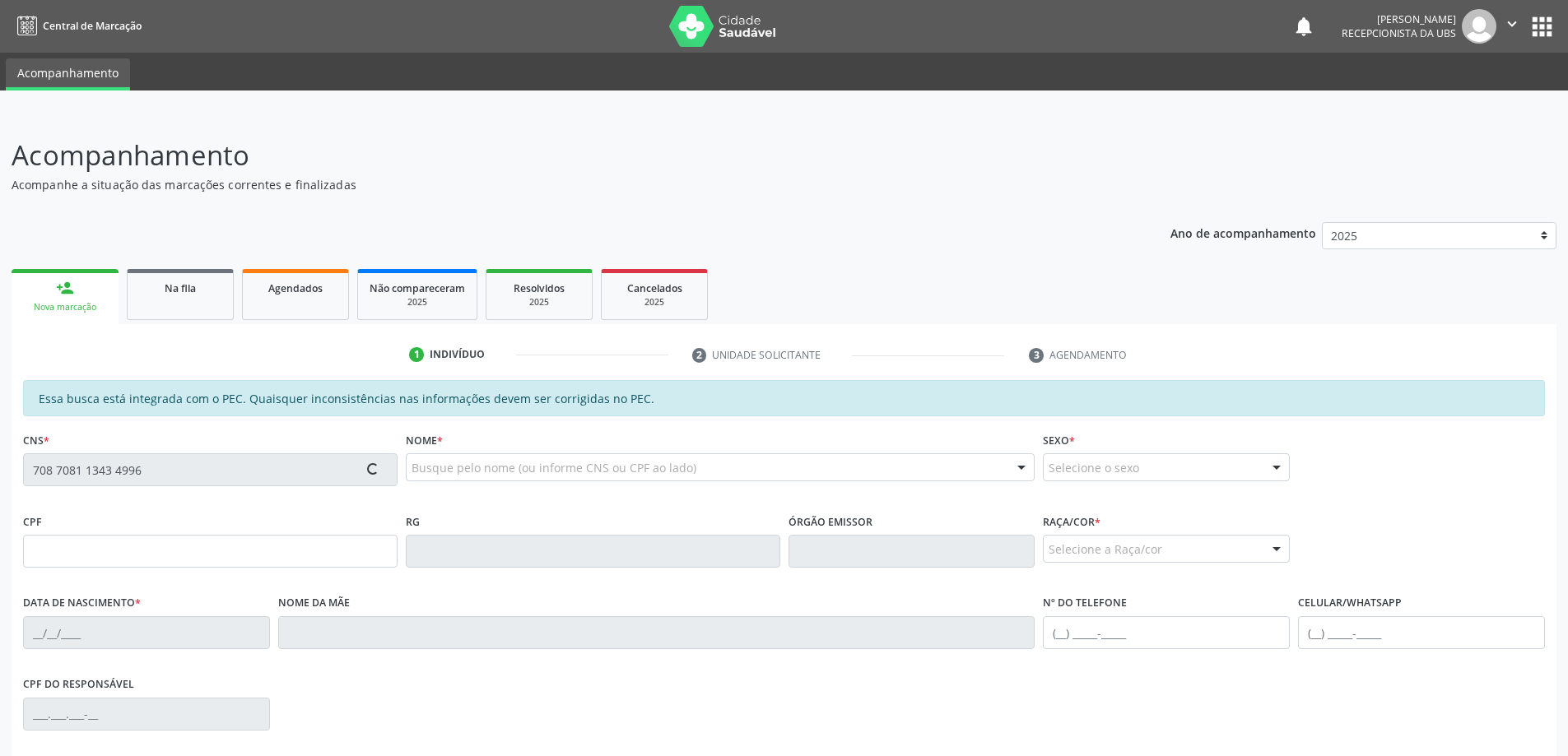
type input "(82) 99428-1154"
type input "34"
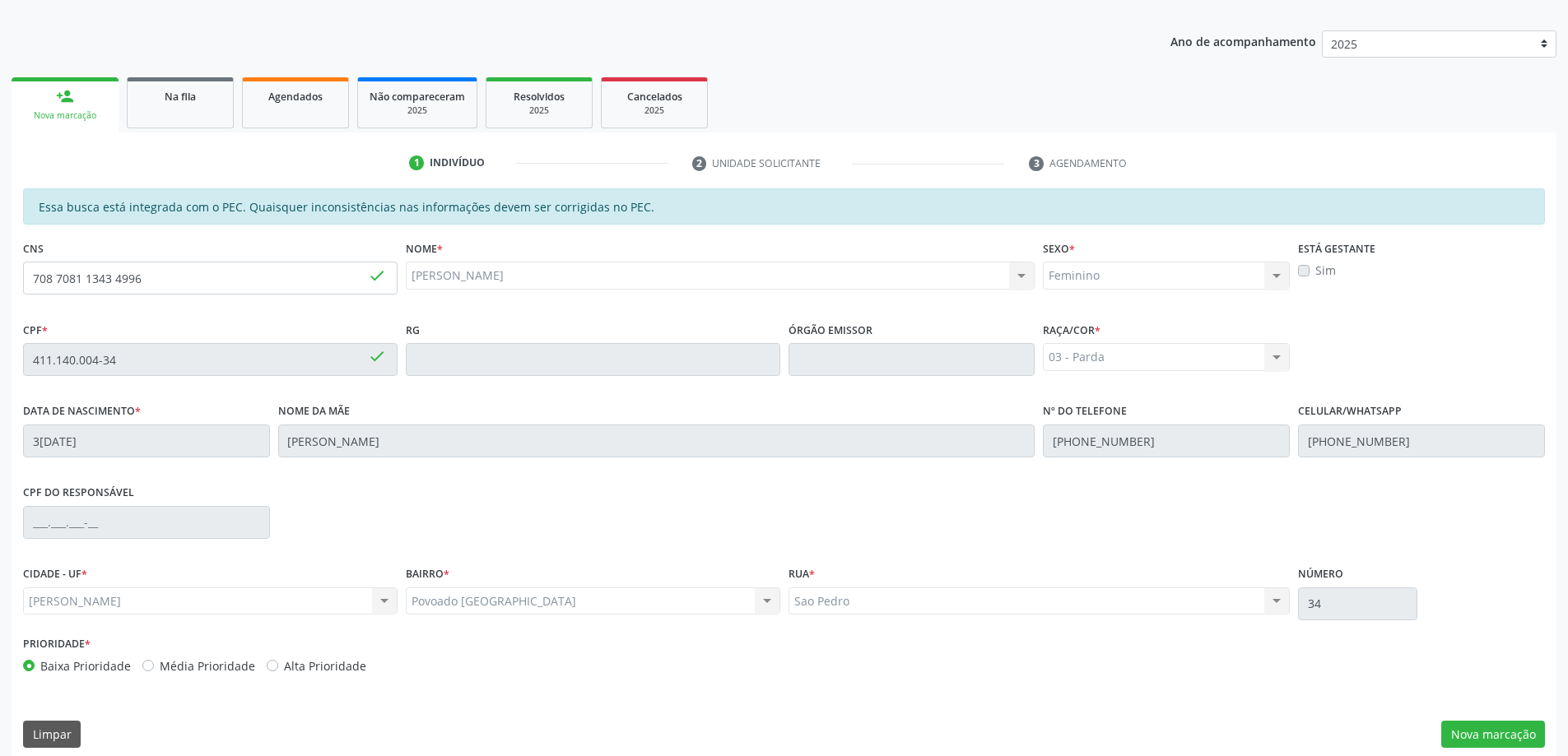
scroll to position [206, 0]
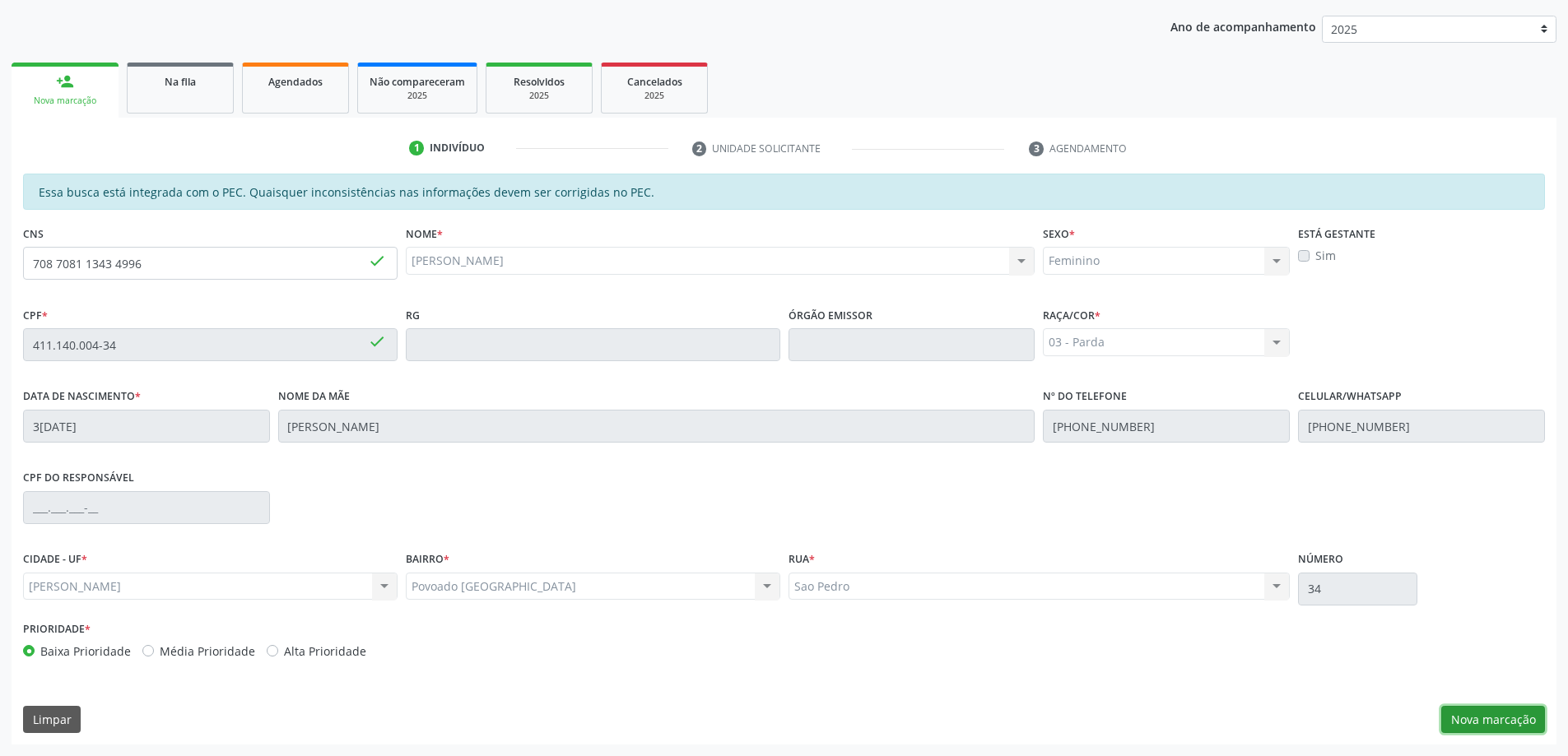
click at [1515, 722] on button "Nova marcação" at bounding box center [1493, 720] width 103 height 28
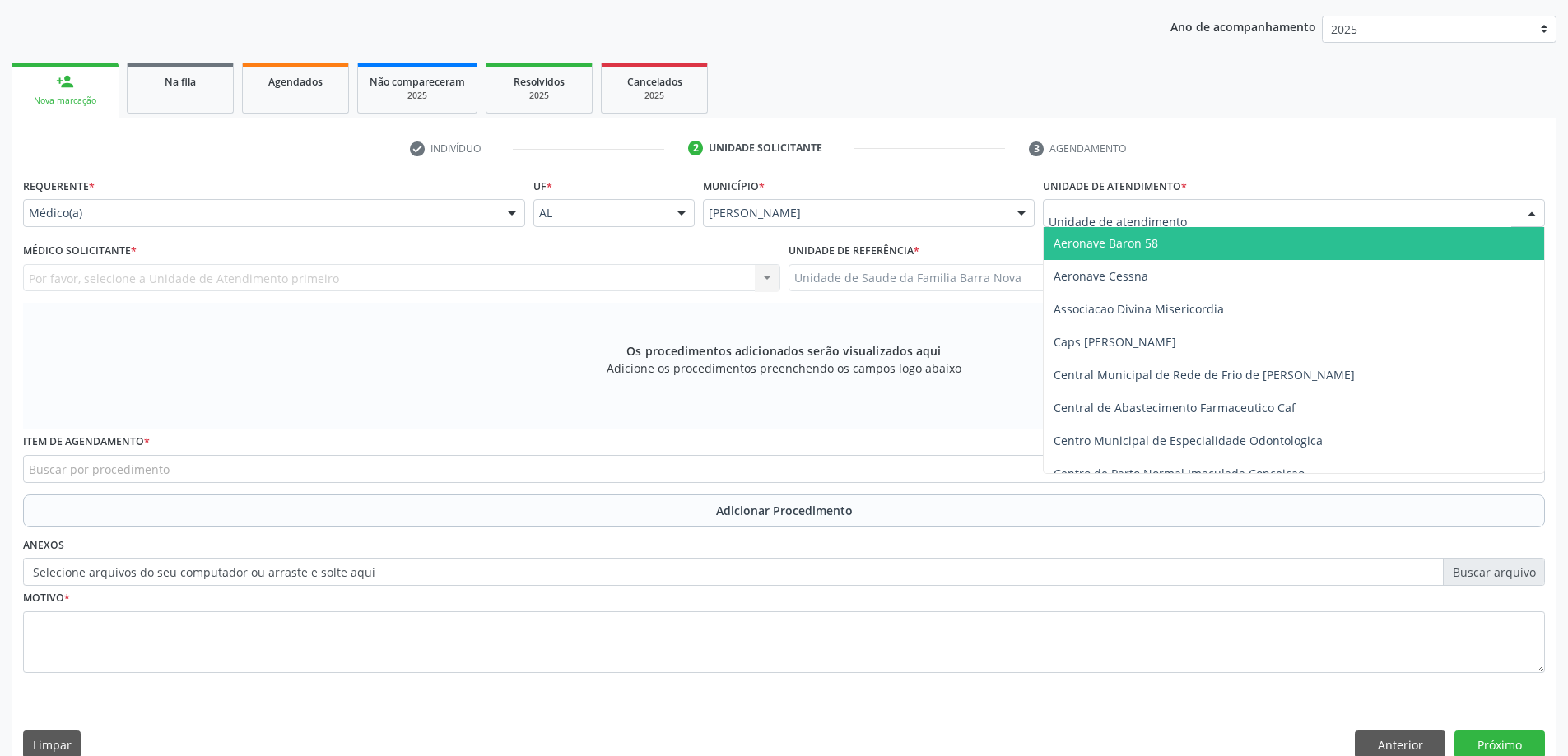
click at [1229, 206] on div at bounding box center [1294, 213] width 502 height 28
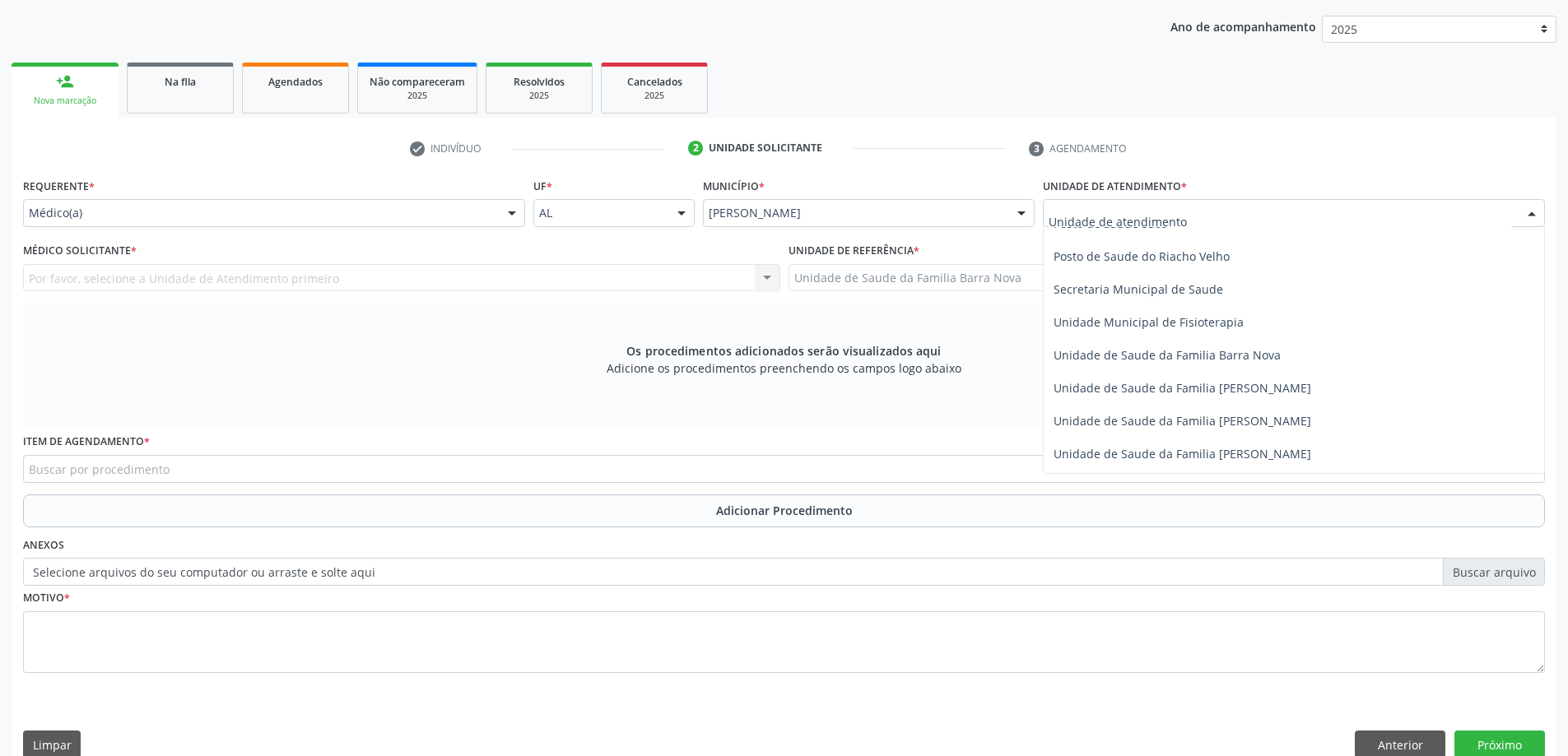
scroll to position [823, 0]
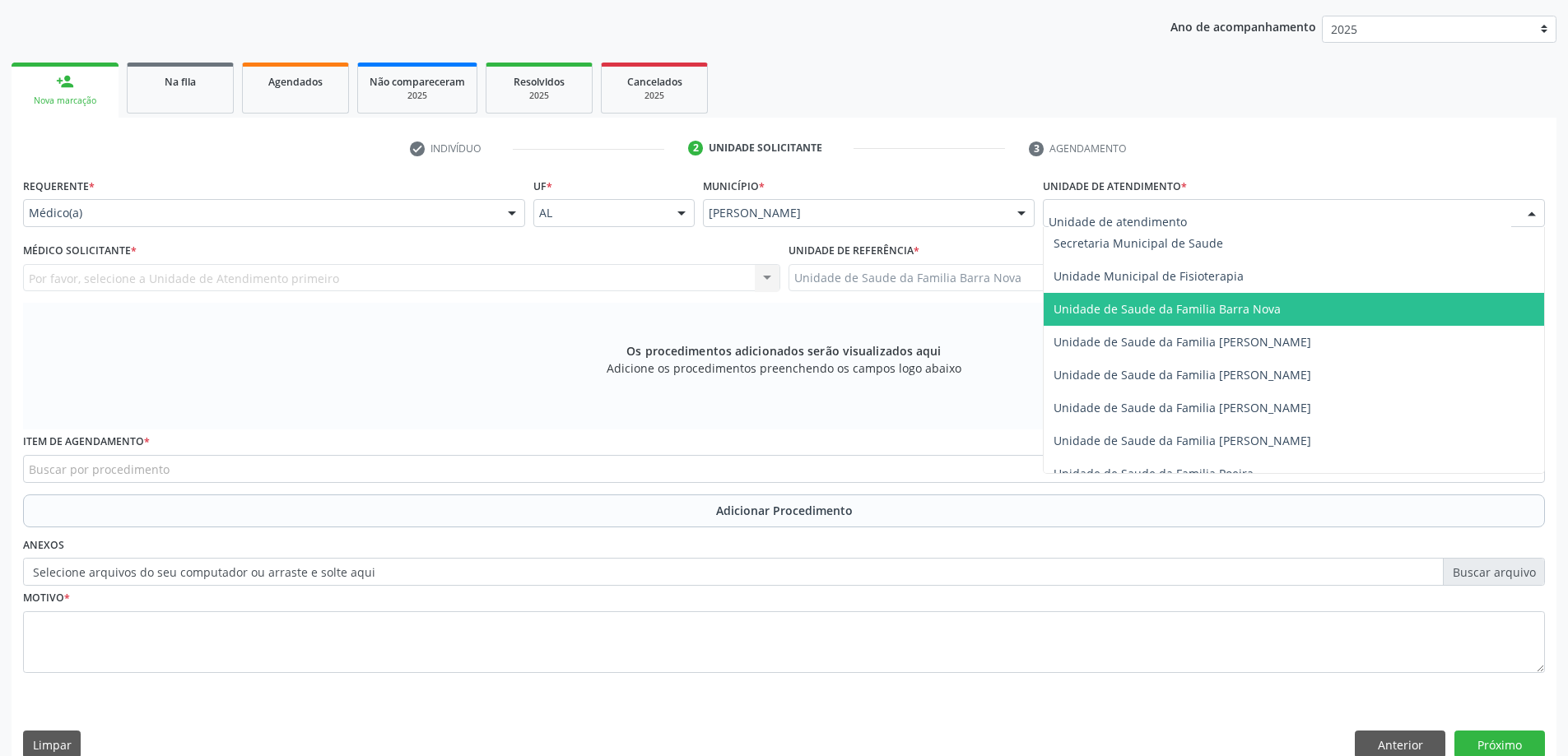
click at [1227, 304] on span "Unidade de Saude da Familia Barra Nova" at bounding box center [1167, 309] width 227 height 15
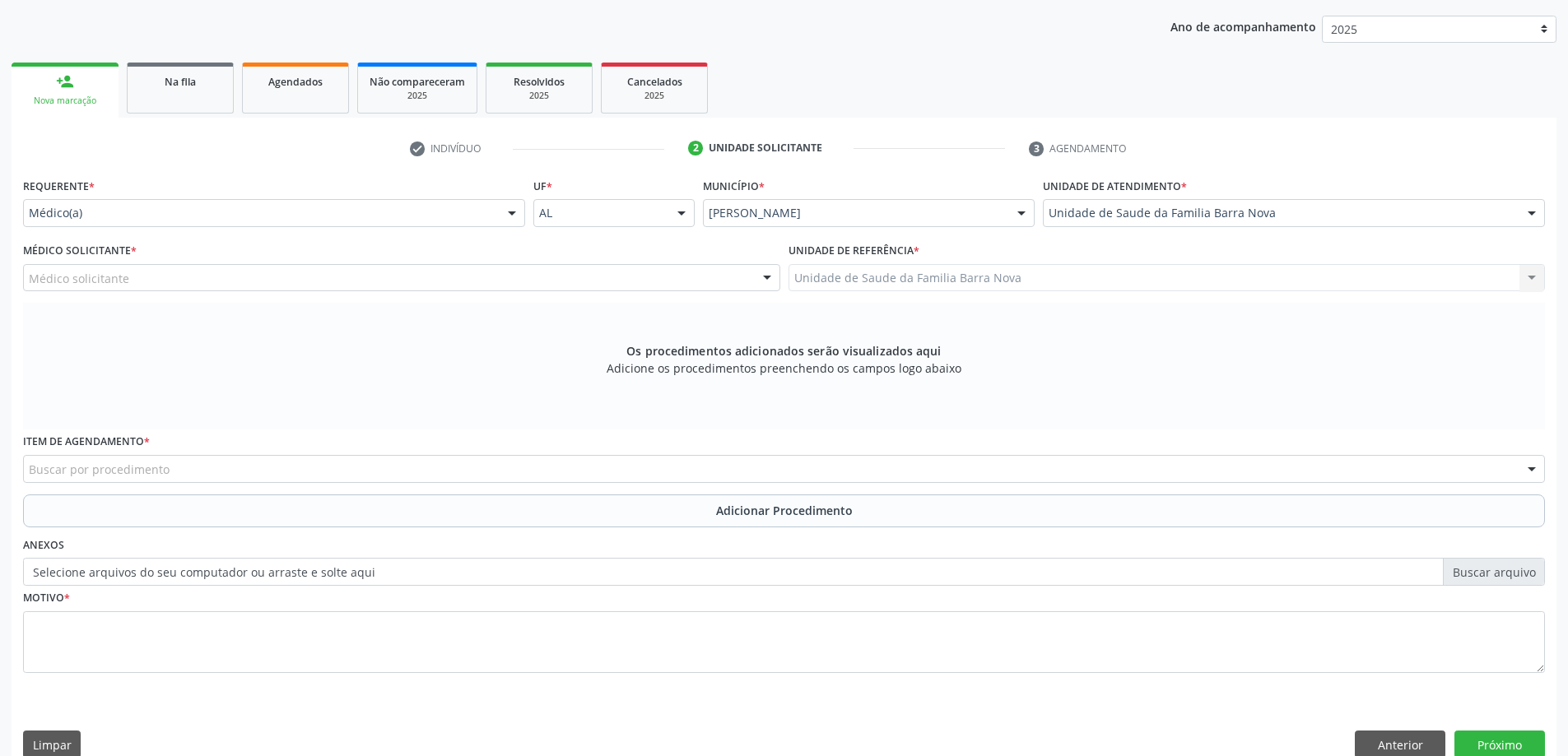
click at [434, 280] on div "Médico solicitante" at bounding box center [401, 278] width 757 height 28
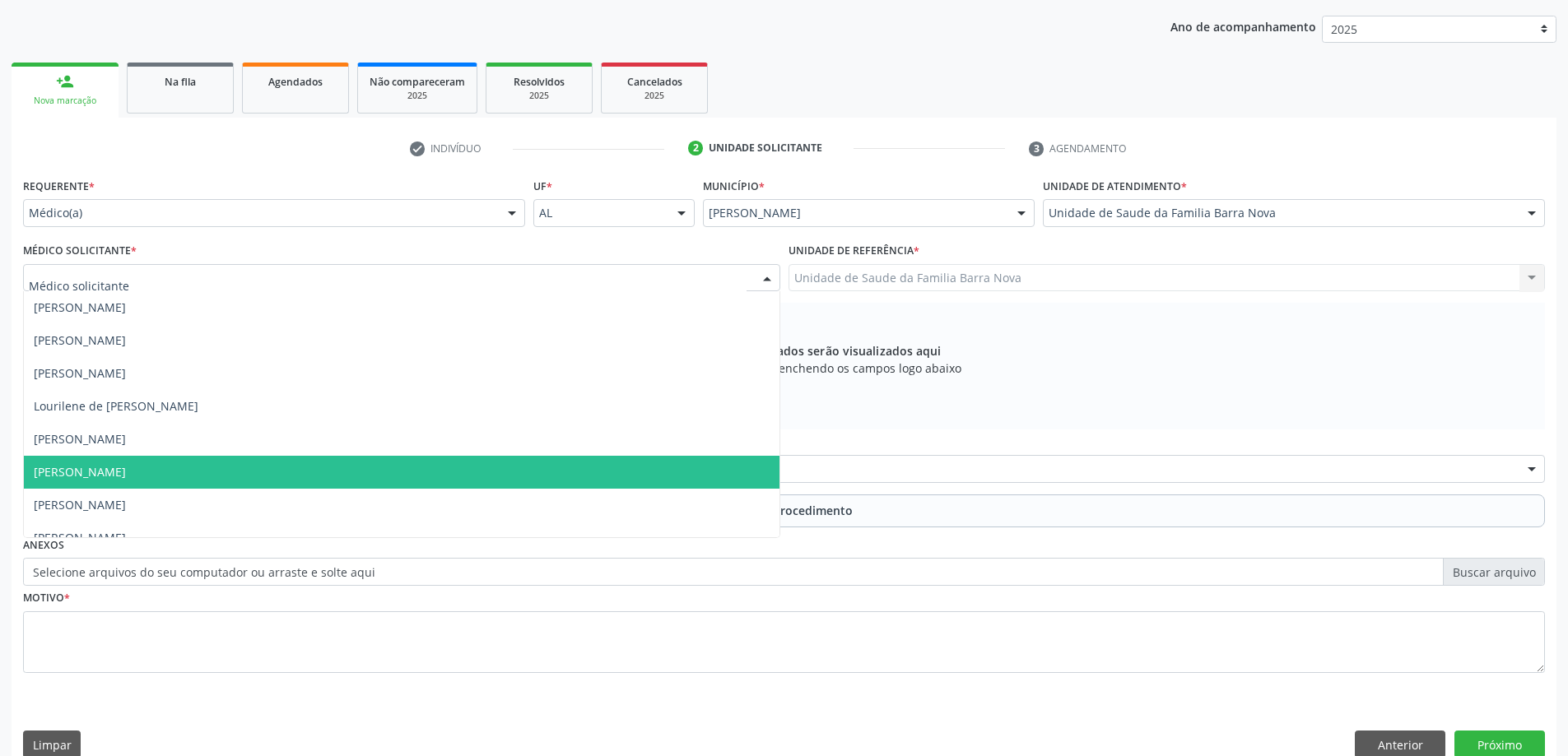
click at [416, 477] on span "[PERSON_NAME]" at bounding box center [401, 472] width 755 height 33
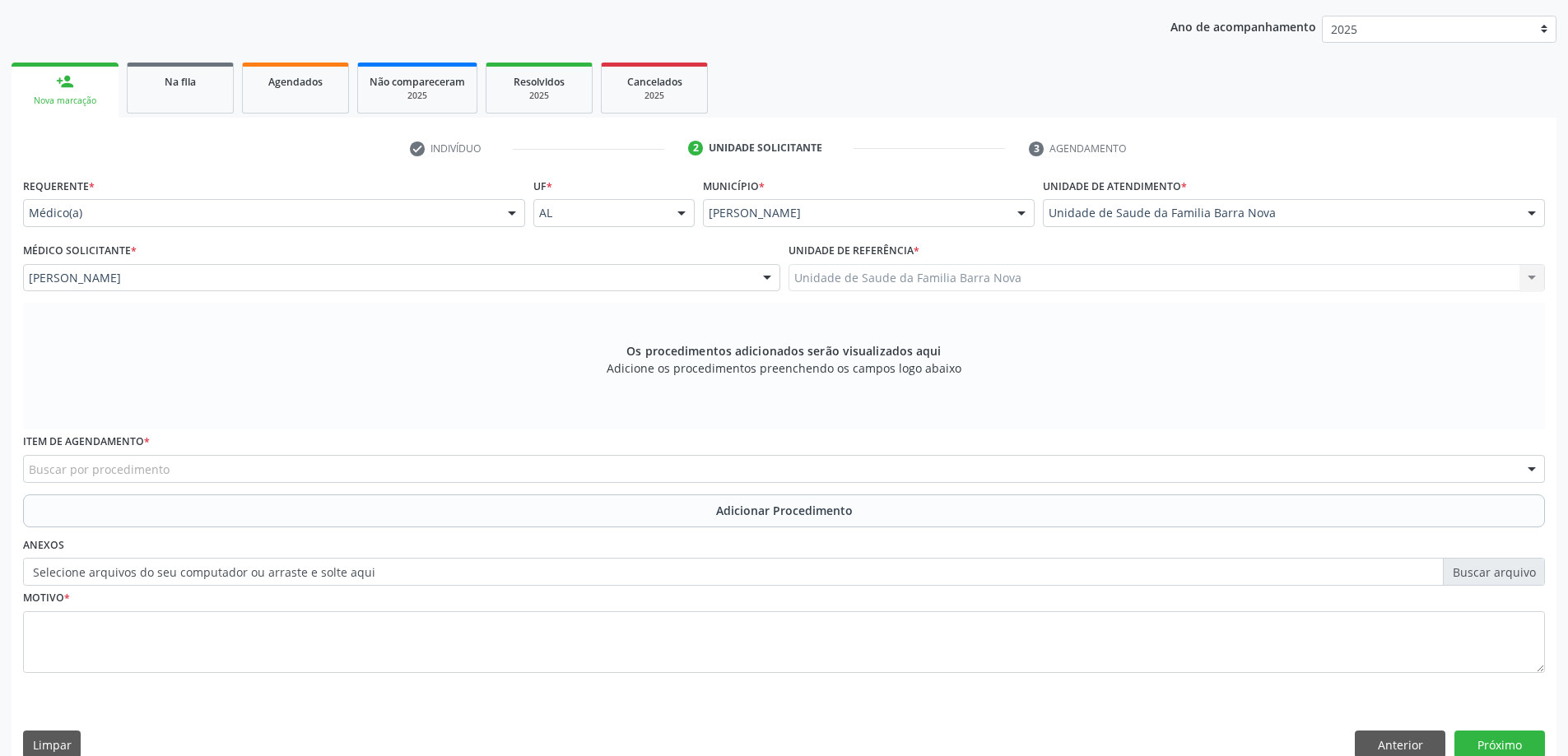
click at [438, 474] on div "Buscar por procedimento" at bounding box center [784, 468] width 1522 height 28
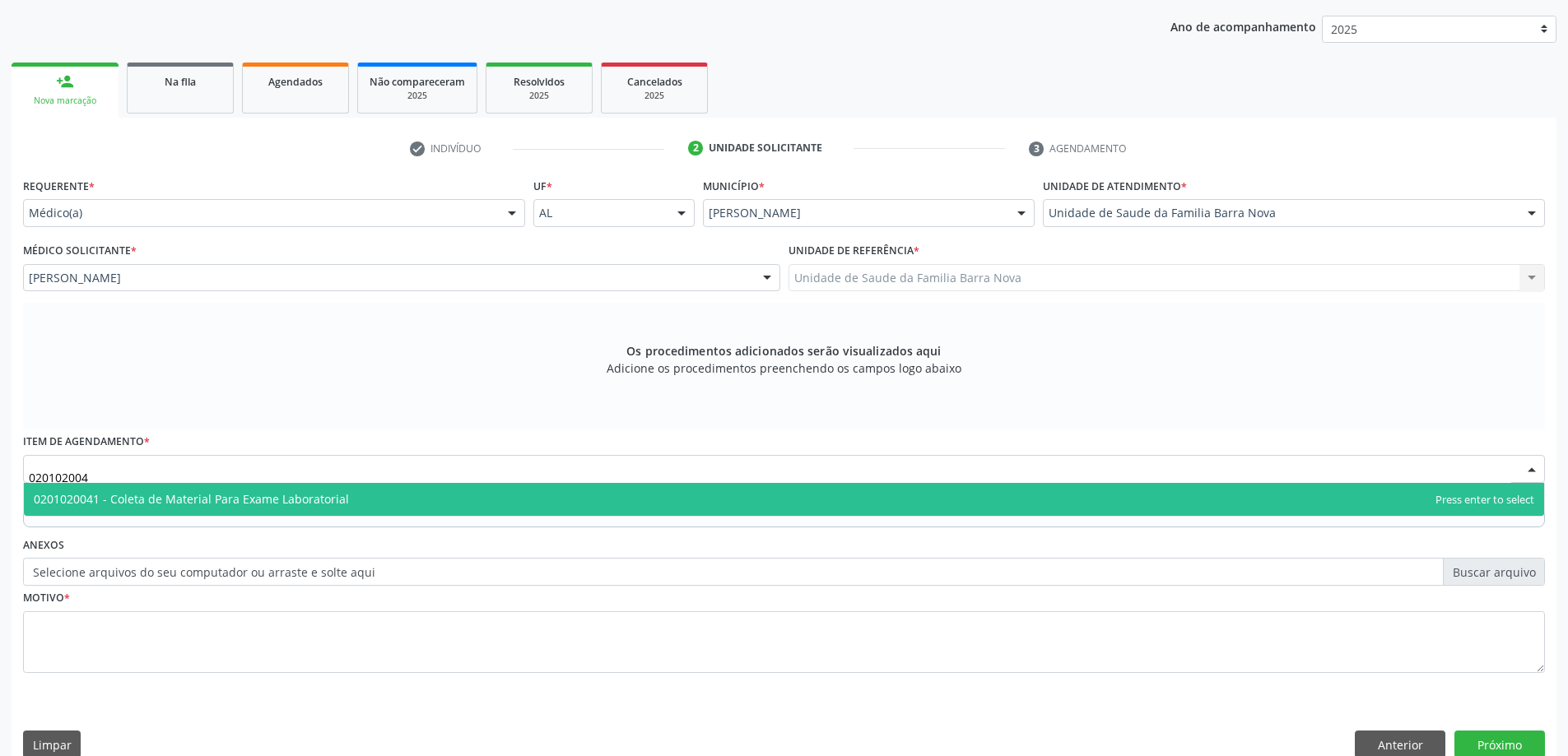
type input "0201020041"
click at [455, 503] on span "0201020041 - Coleta de Material Para Exame Laboratorial" at bounding box center [784, 499] width 1520 height 33
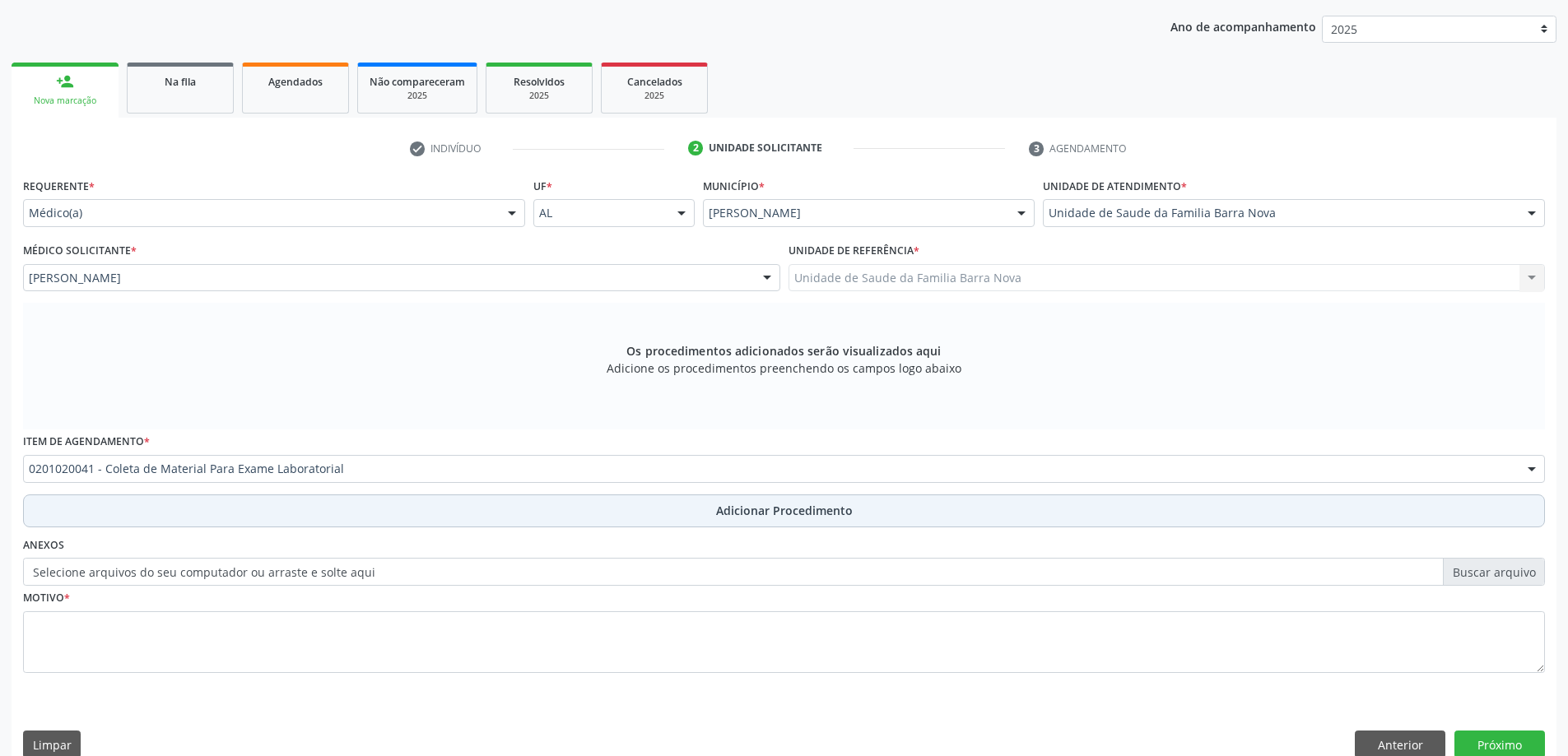
click at [778, 515] on span "Adicionar Procedimento" at bounding box center [784, 510] width 137 height 17
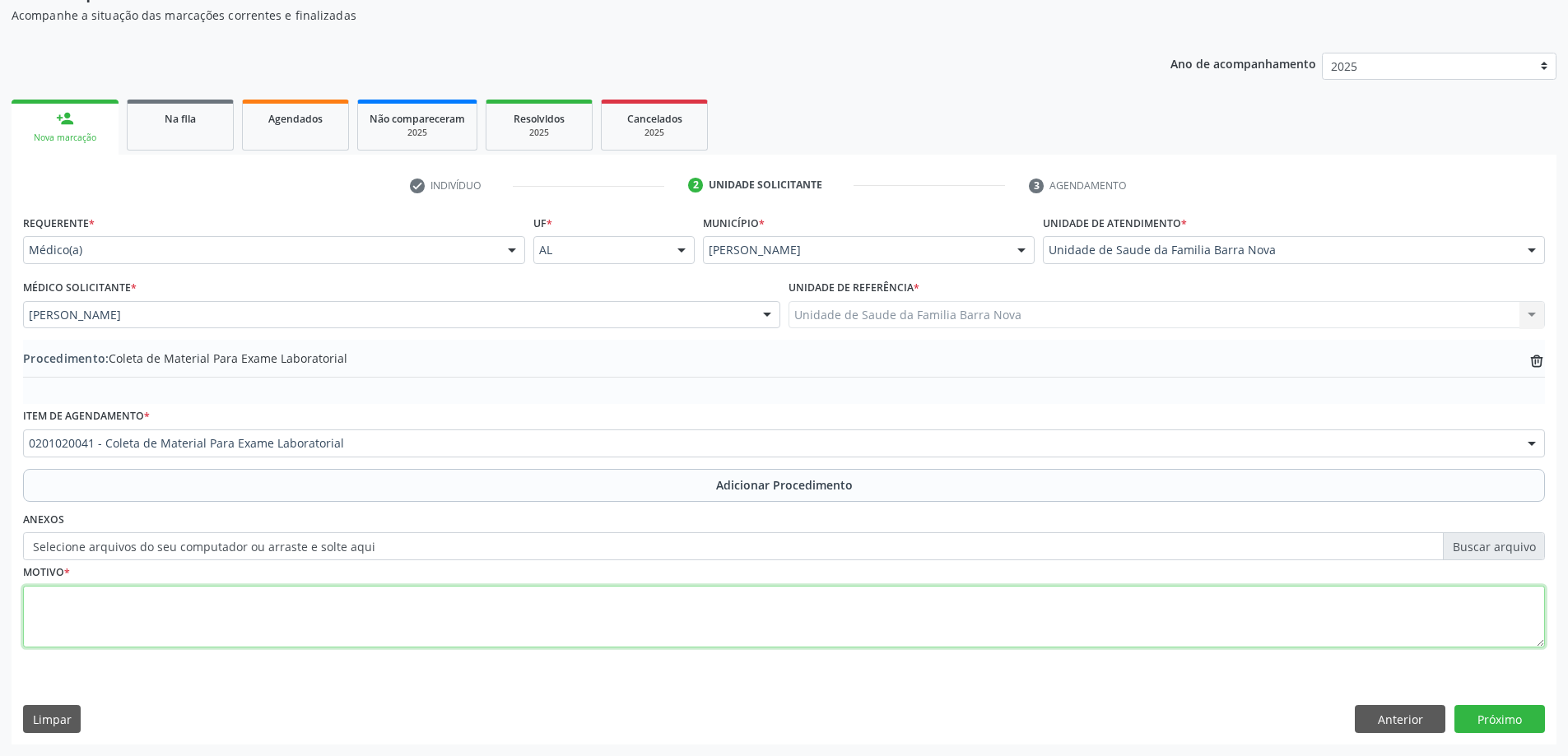
click at [363, 589] on textarea at bounding box center [784, 617] width 1522 height 62
type textarea "Paciente com episódios de queda da própria altura."
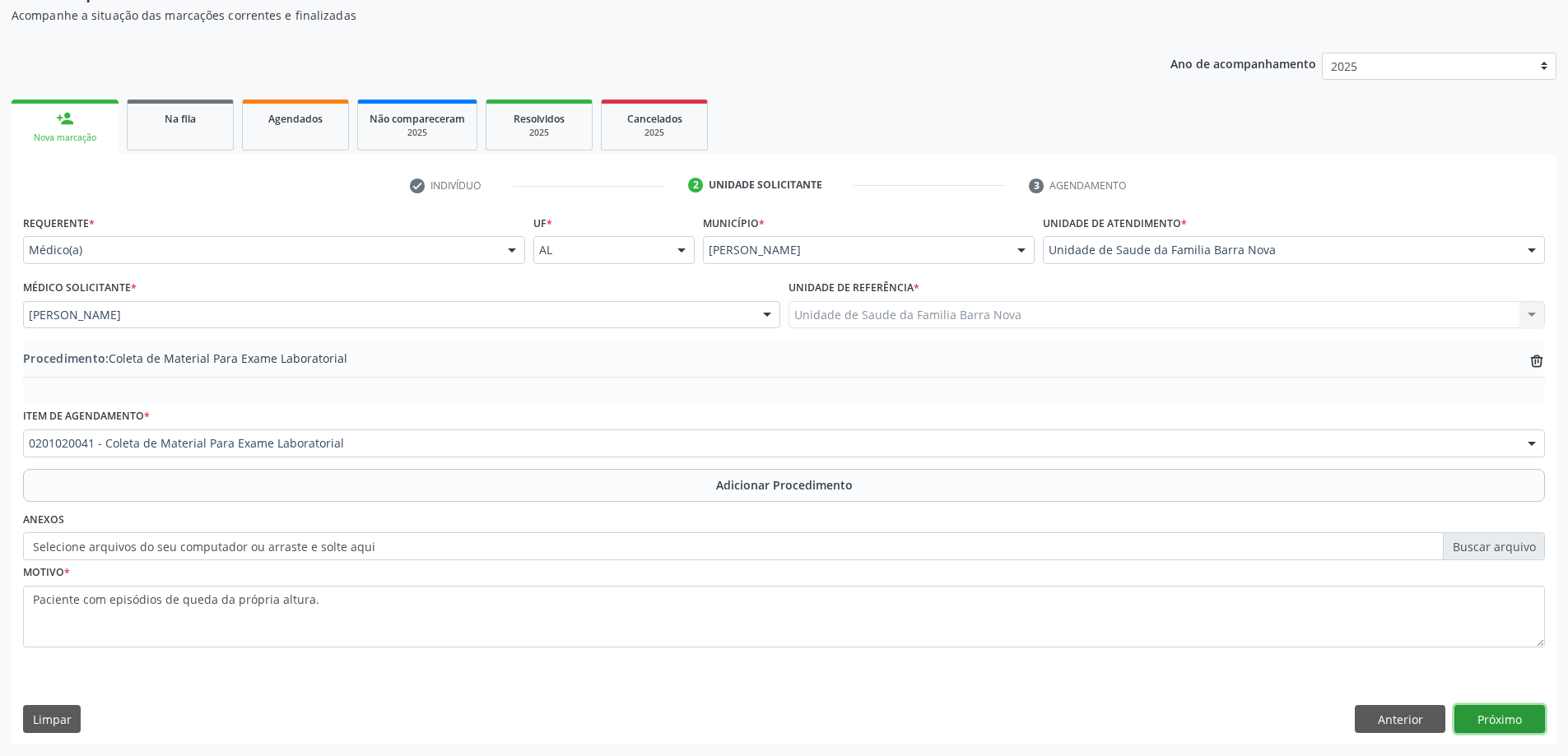
click at [1528, 722] on button "Próximo" at bounding box center [1500, 719] width 91 height 28
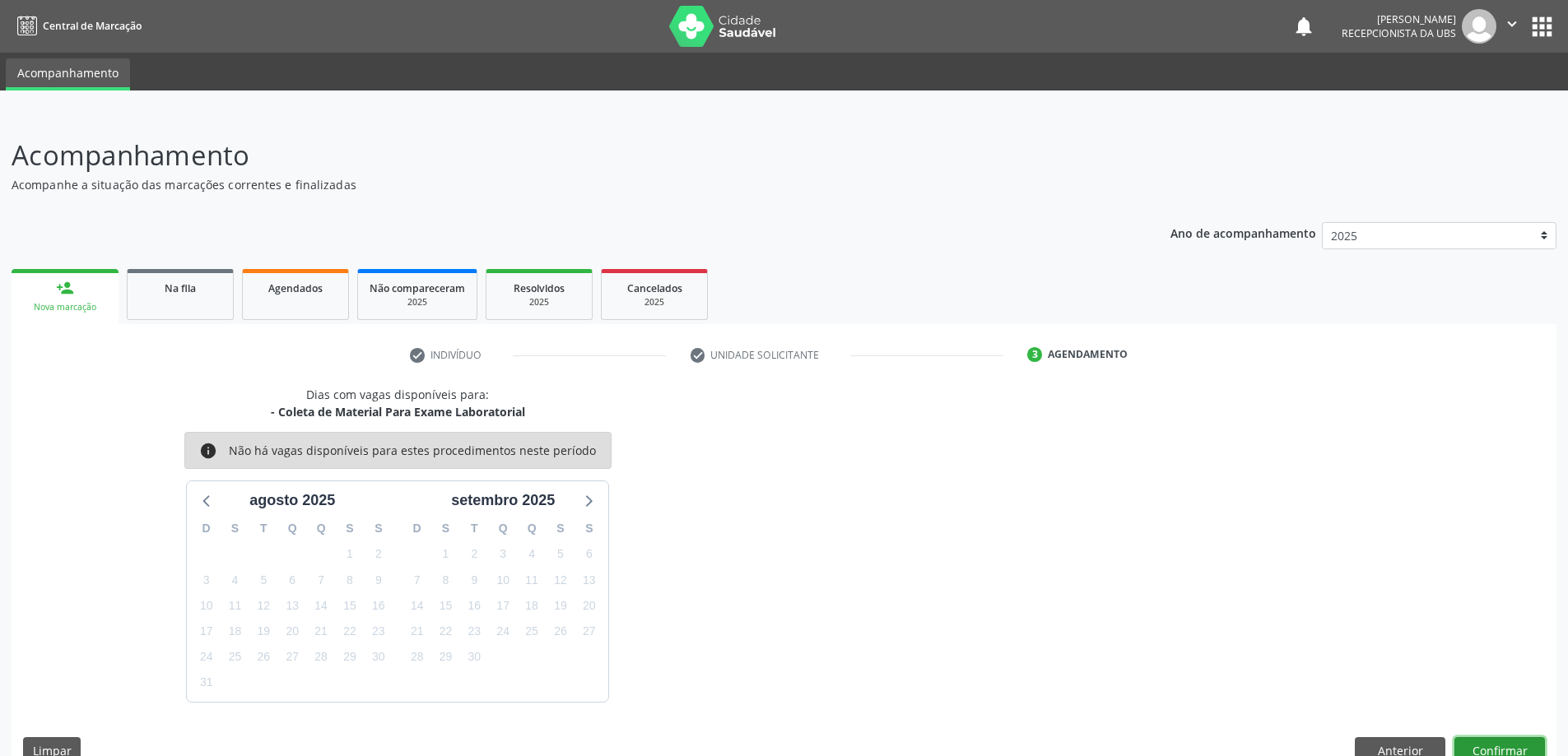
click at [1510, 742] on button "Confirmar" at bounding box center [1500, 751] width 91 height 28
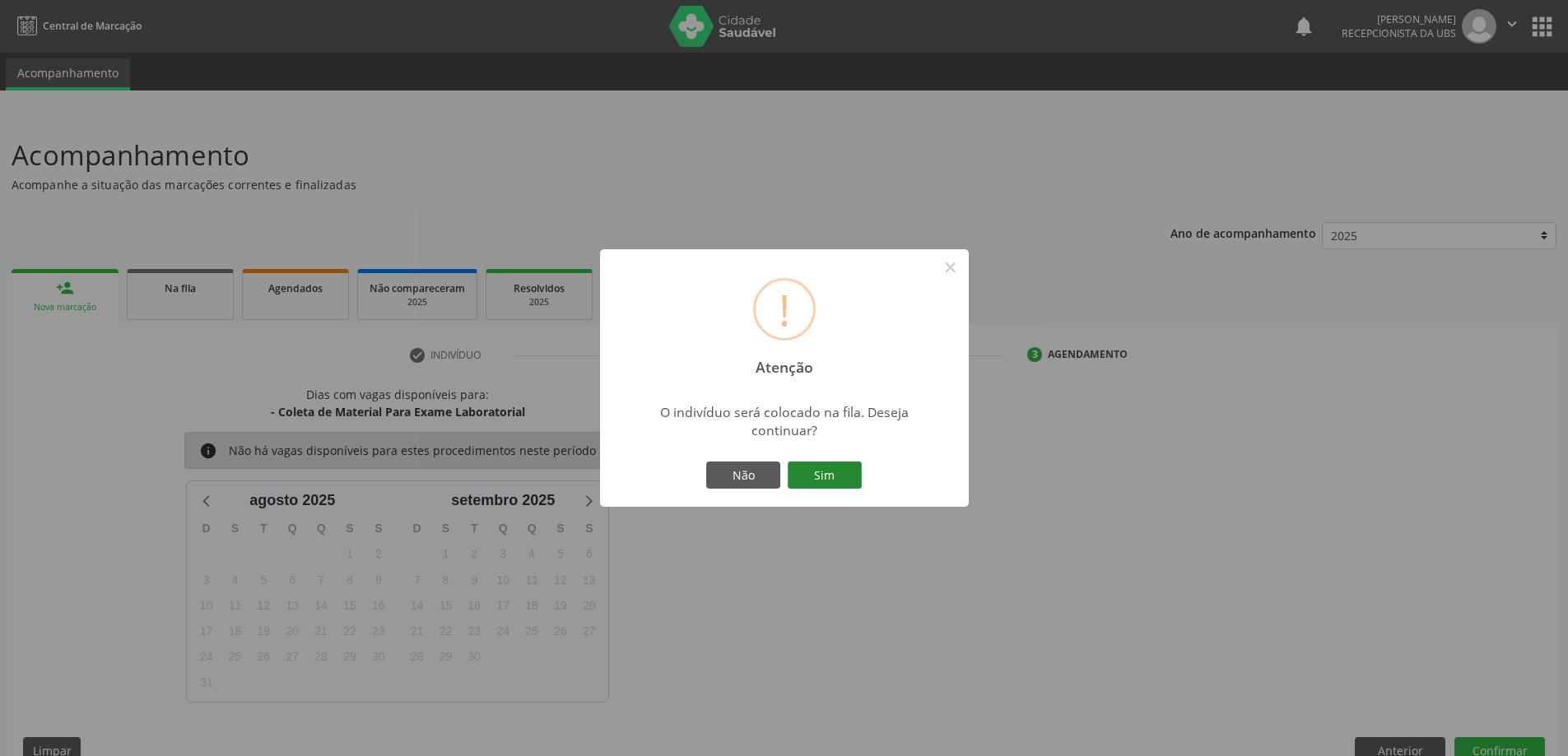
click at [835, 474] on button "Sim" at bounding box center [825, 475] width 74 height 28
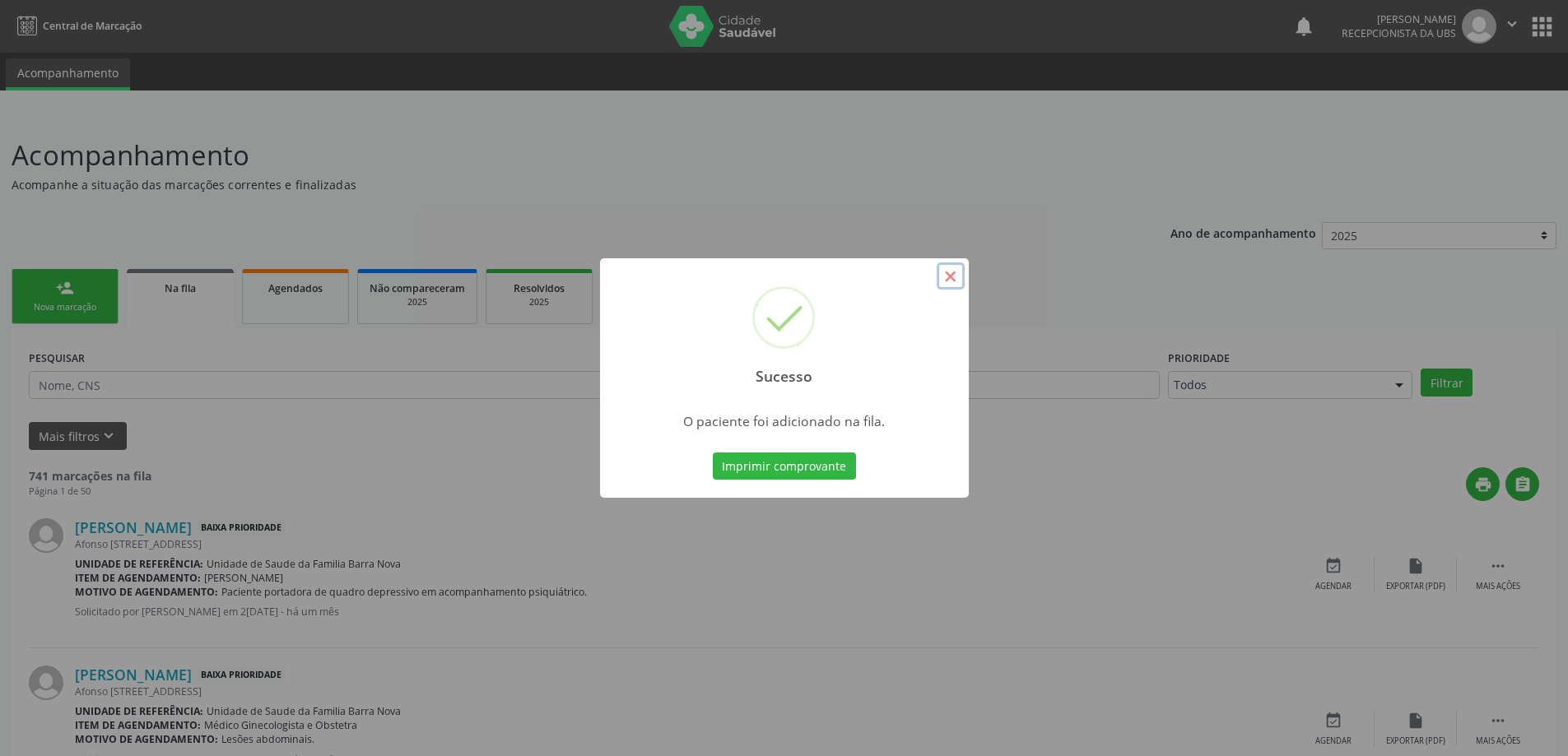
click at [950, 272] on button "×" at bounding box center [950, 276] width 28 height 28
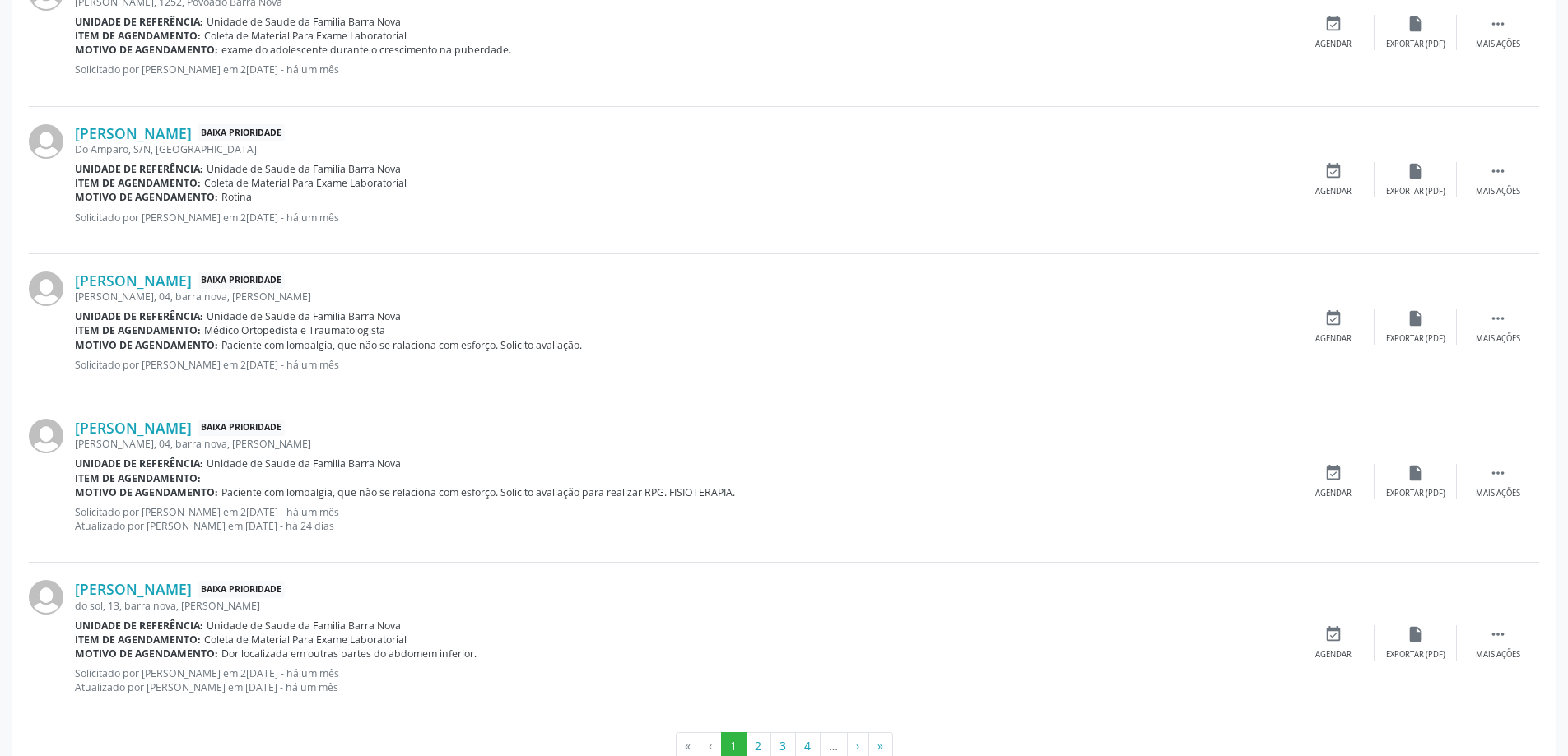
scroll to position [2074, 0]
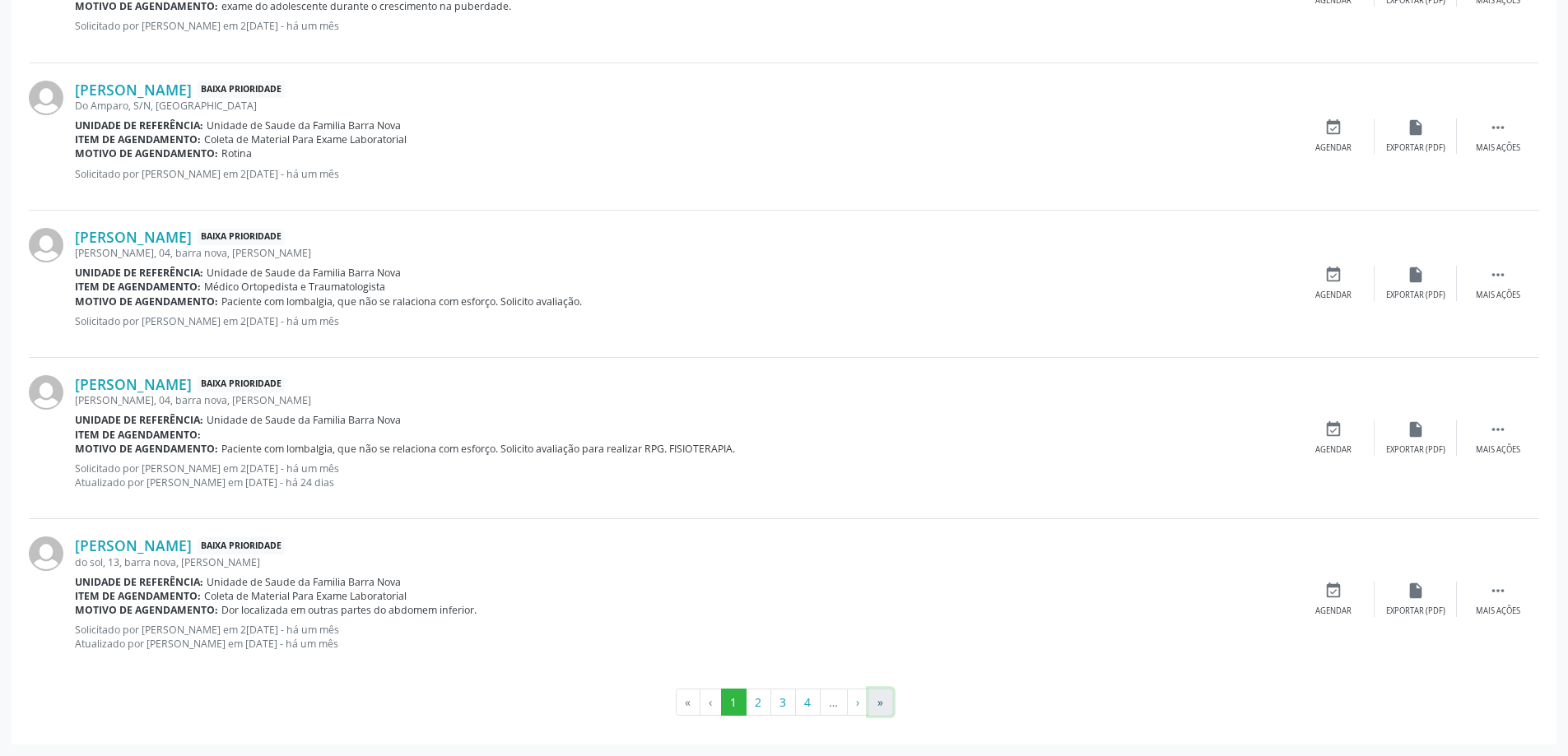
click at [874, 707] on button "»" at bounding box center [880, 703] width 24 height 28
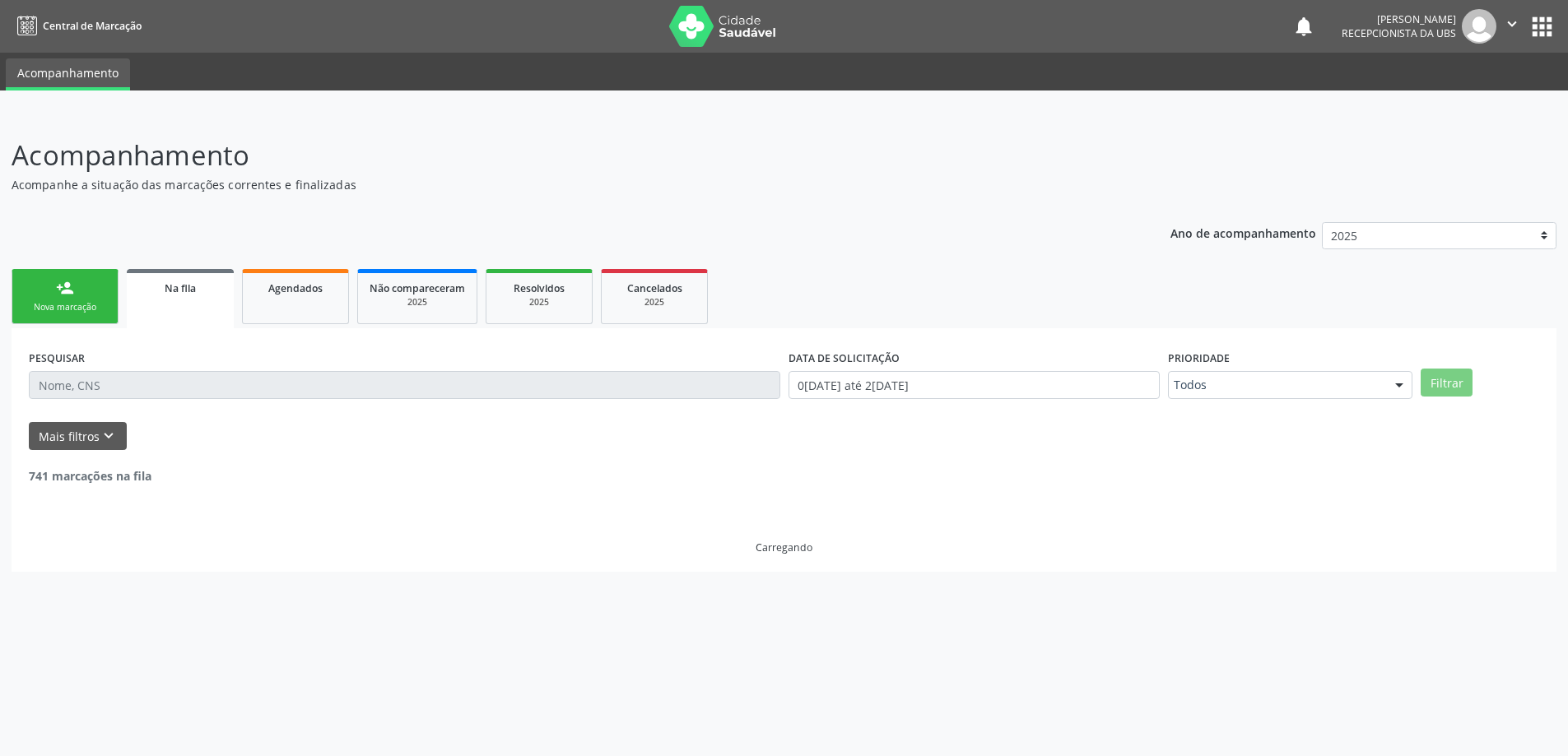
scroll to position [0, 0]
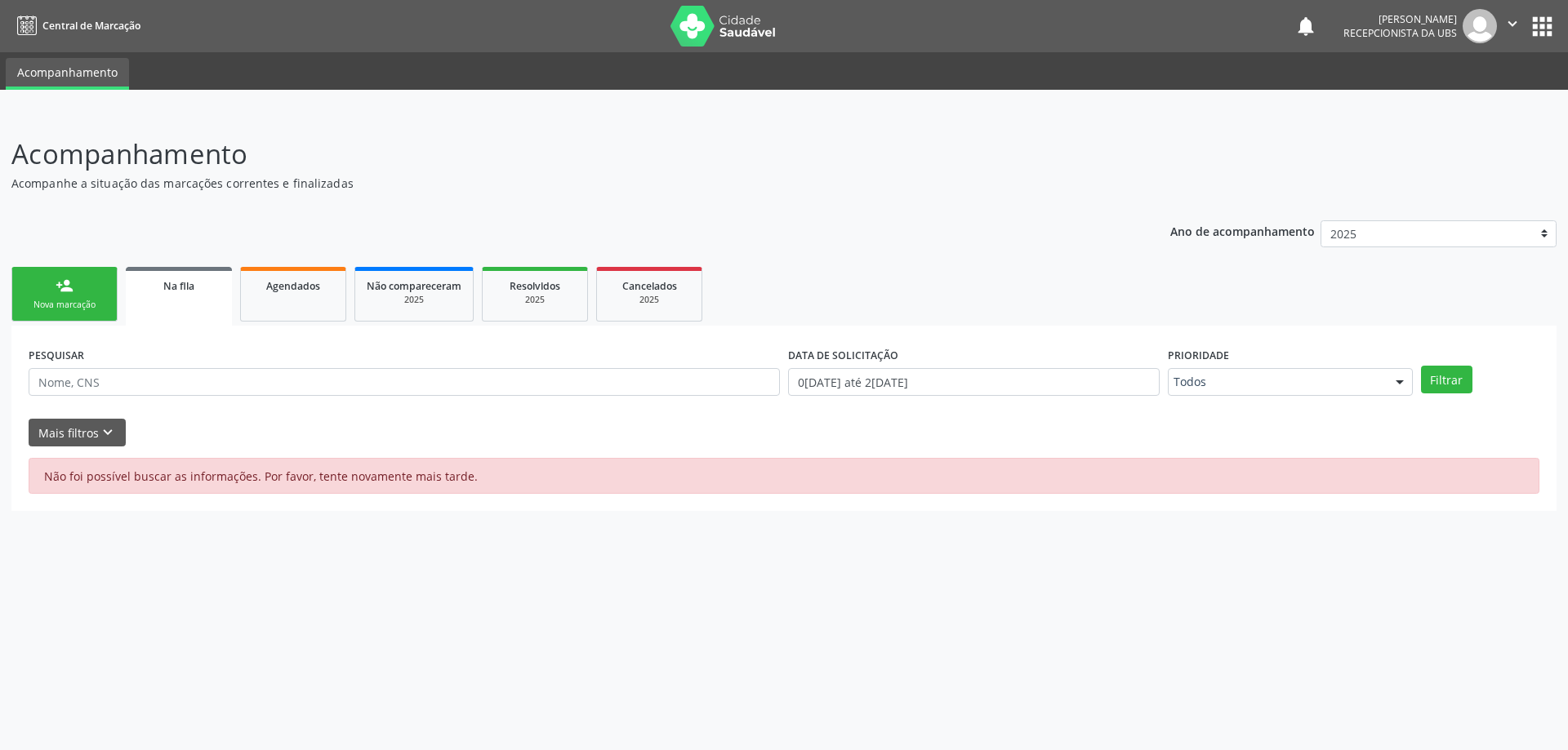
click at [85, 271] on link "person_add Nova marcação" at bounding box center [65, 294] width 106 height 55
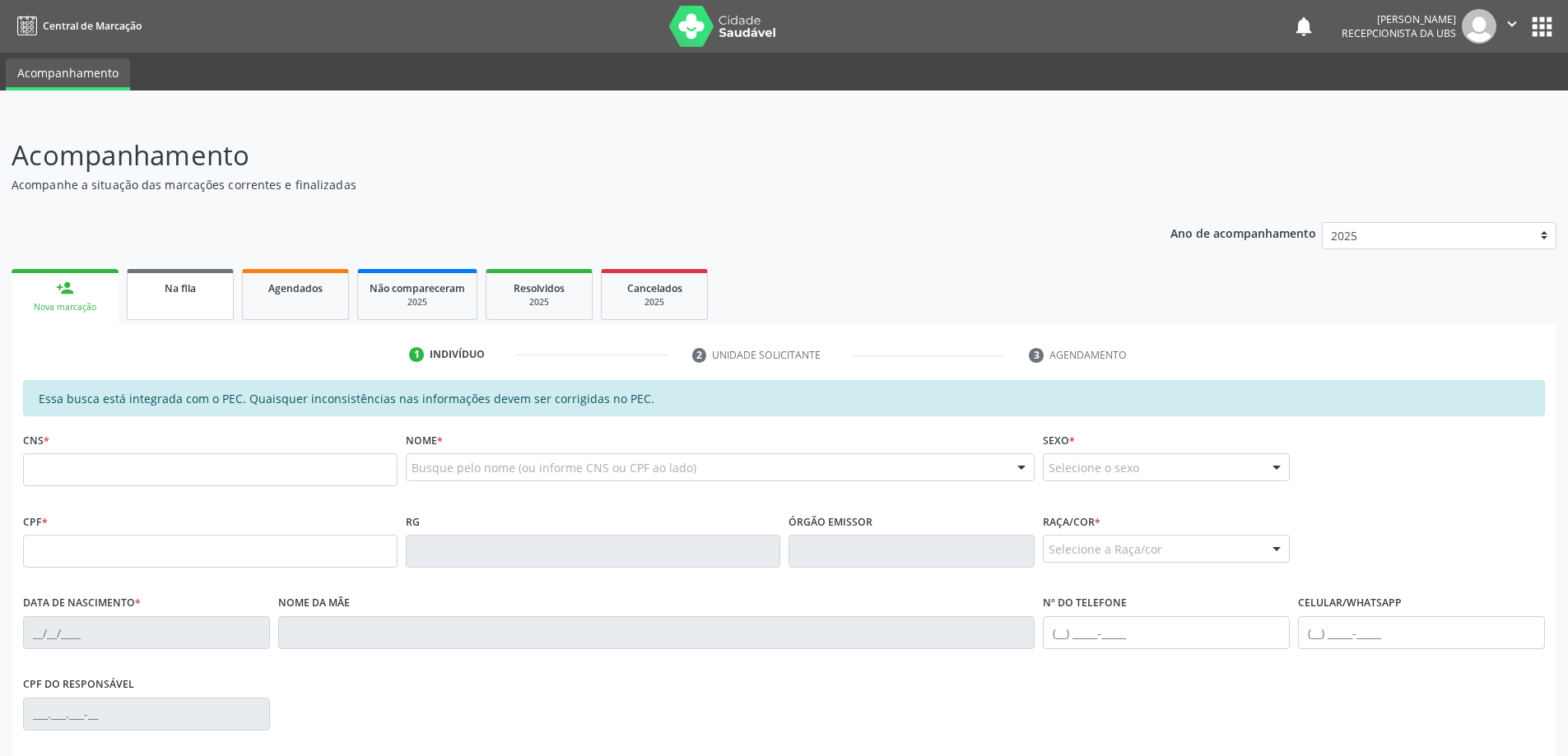
click at [190, 285] on span "Na fila" at bounding box center [180, 288] width 32 height 14
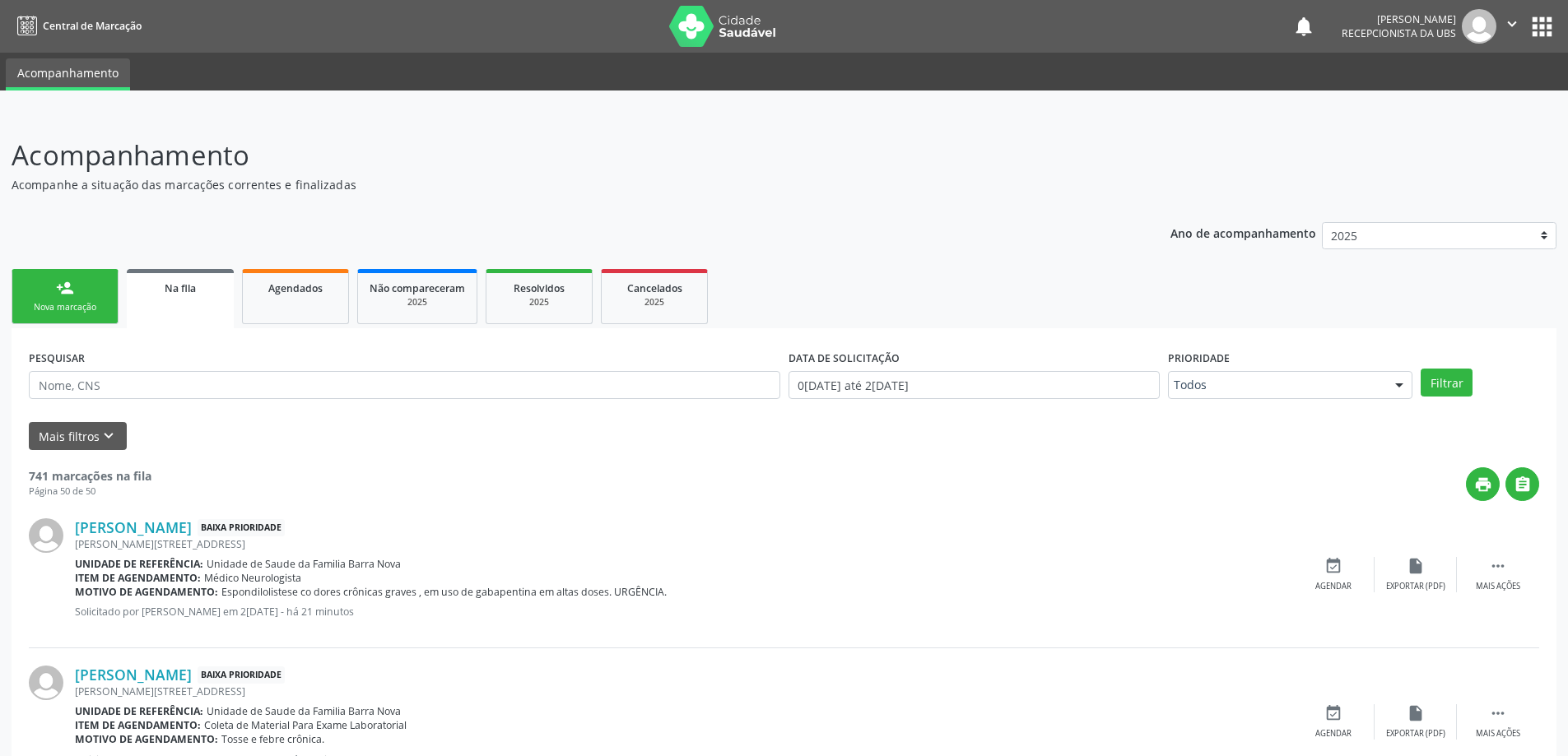
click at [62, 312] on div "Nova marcação" at bounding box center [64, 308] width 82 height 13
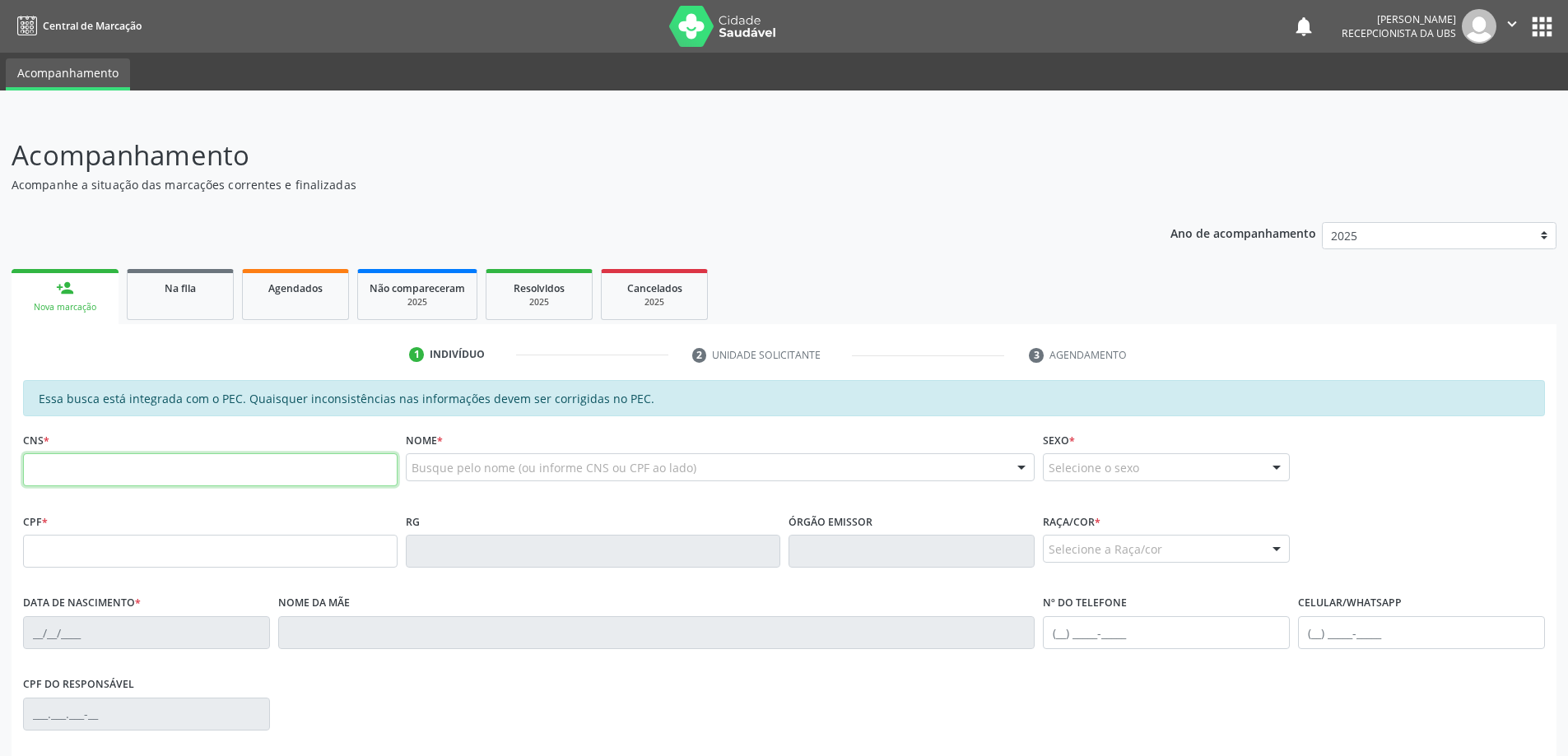
click at [128, 474] on input "text" at bounding box center [209, 470] width 374 height 33
type input "708 2091 5592 3443"
type input "539.653.104-53"
type input "12/05/1949"
type input "Francisca Maria de Lima"
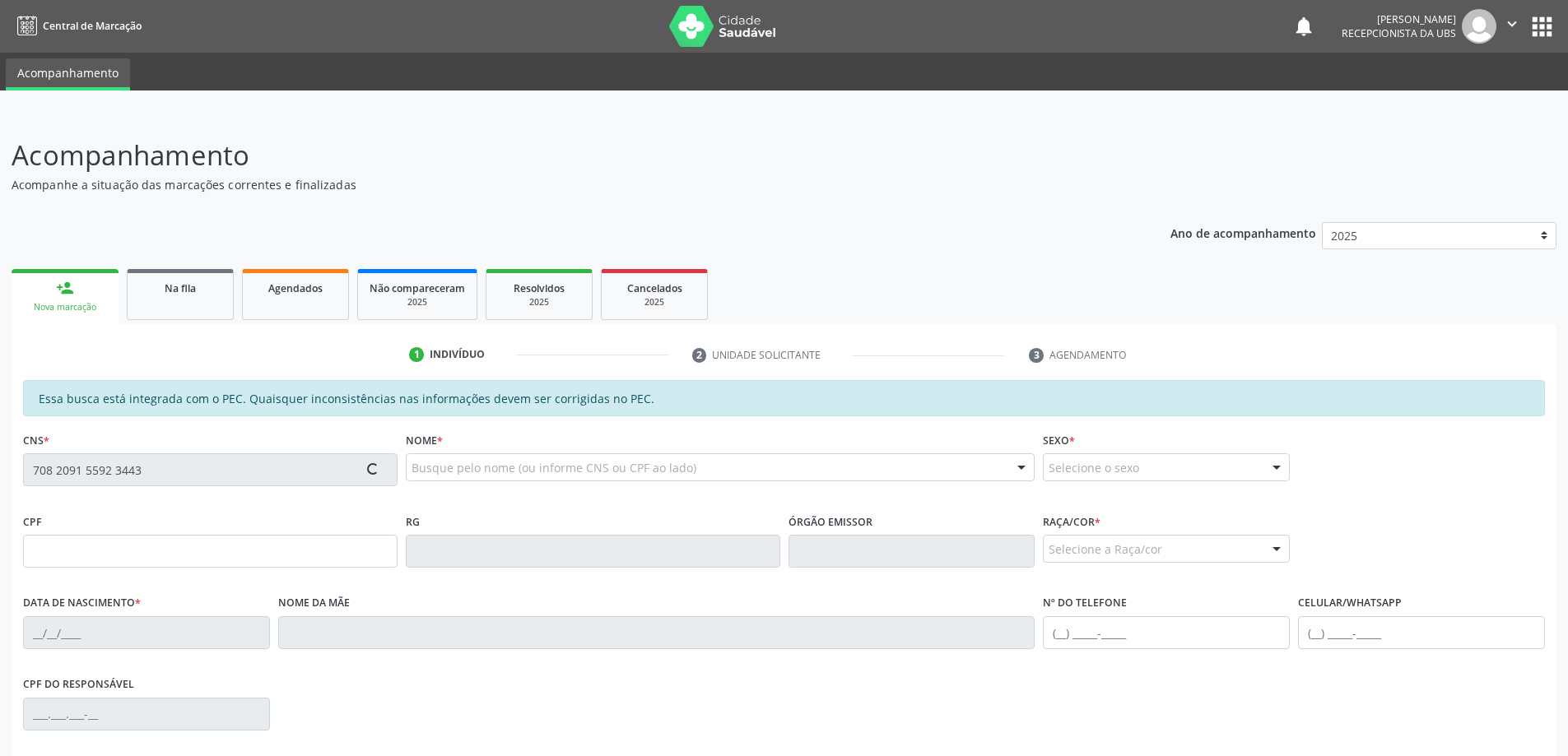
type input "(82) 98812-3452"
type input "61"
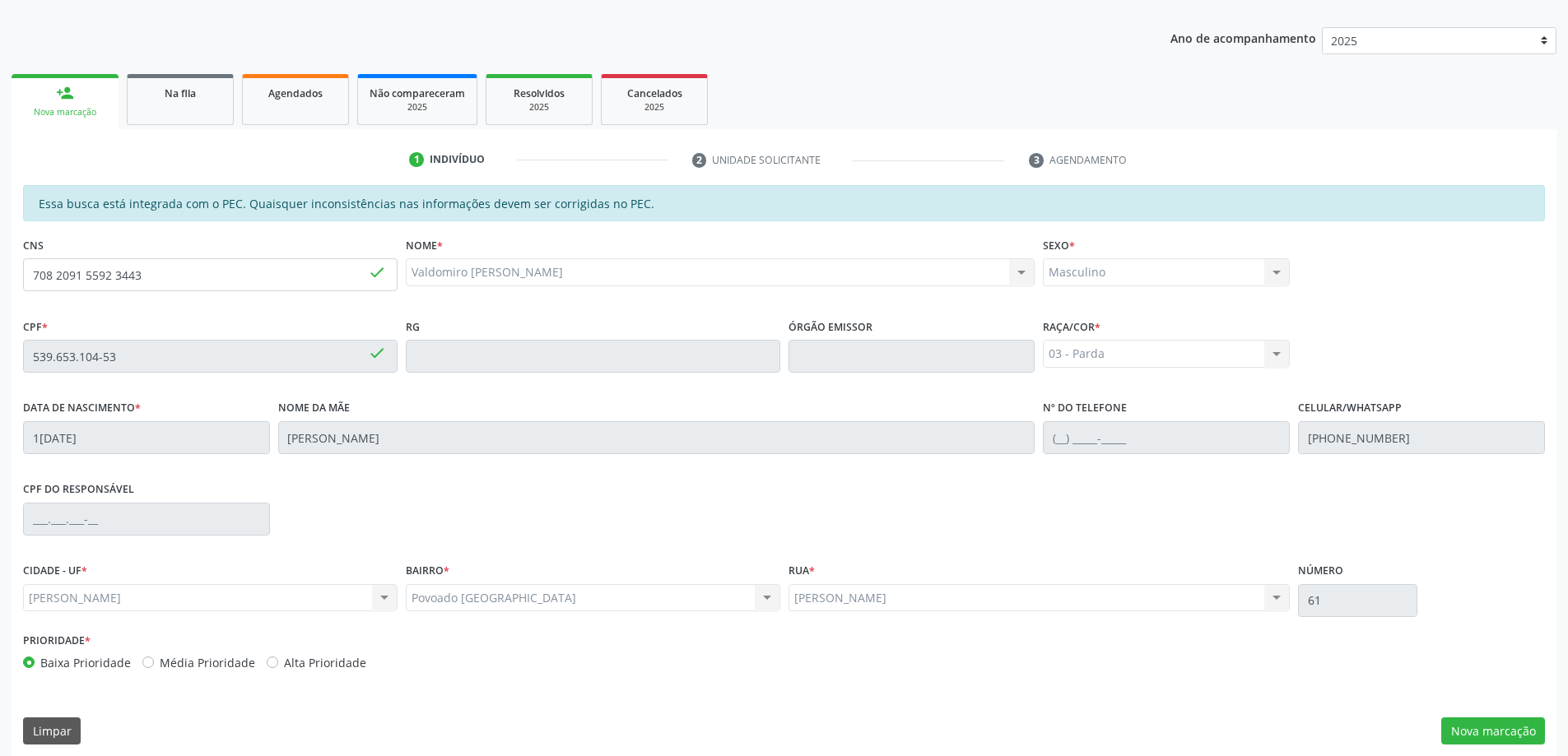
scroll to position [206, 0]
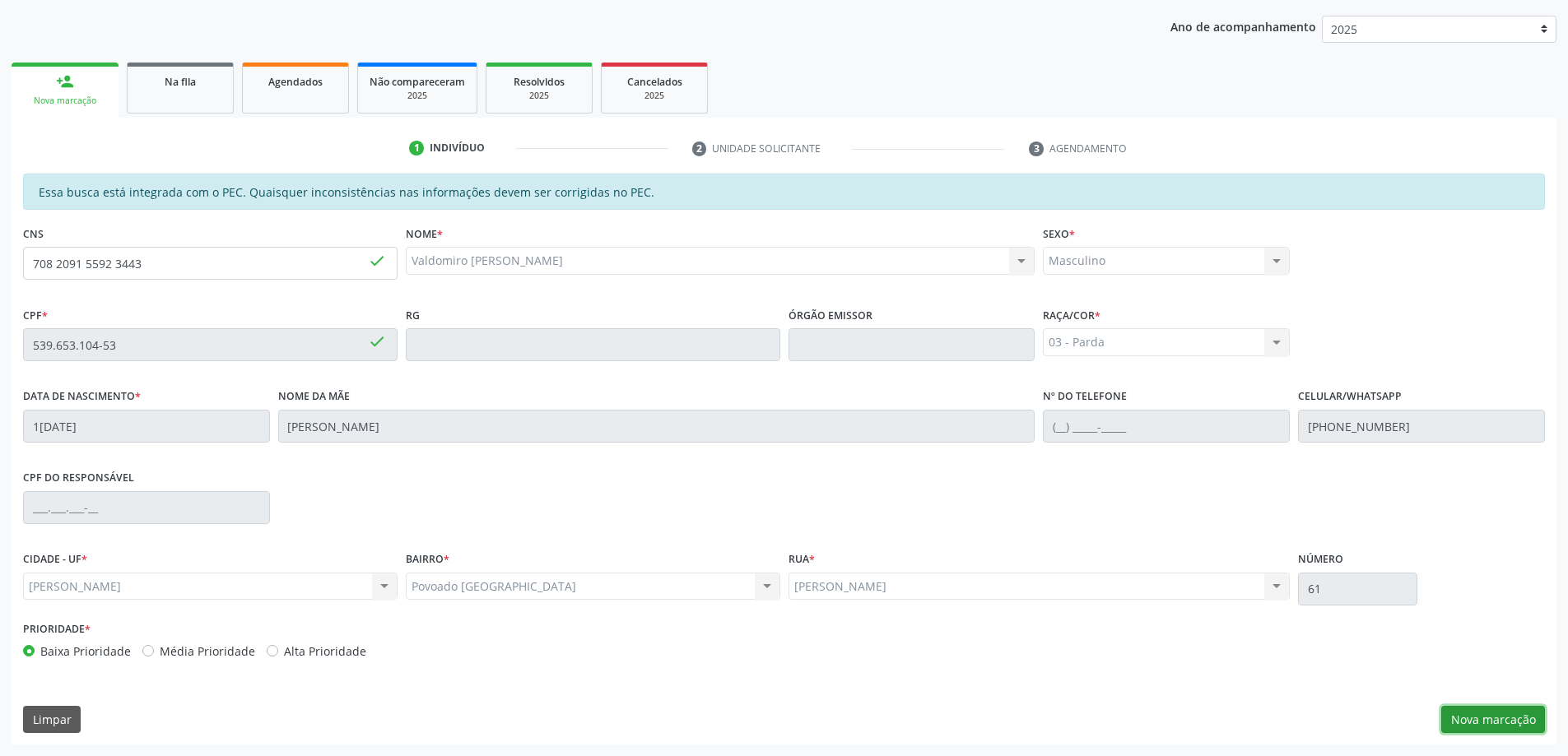
click at [1499, 723] on button "Nova marcação" at bounding box center [1493, 720] width 103 height 28
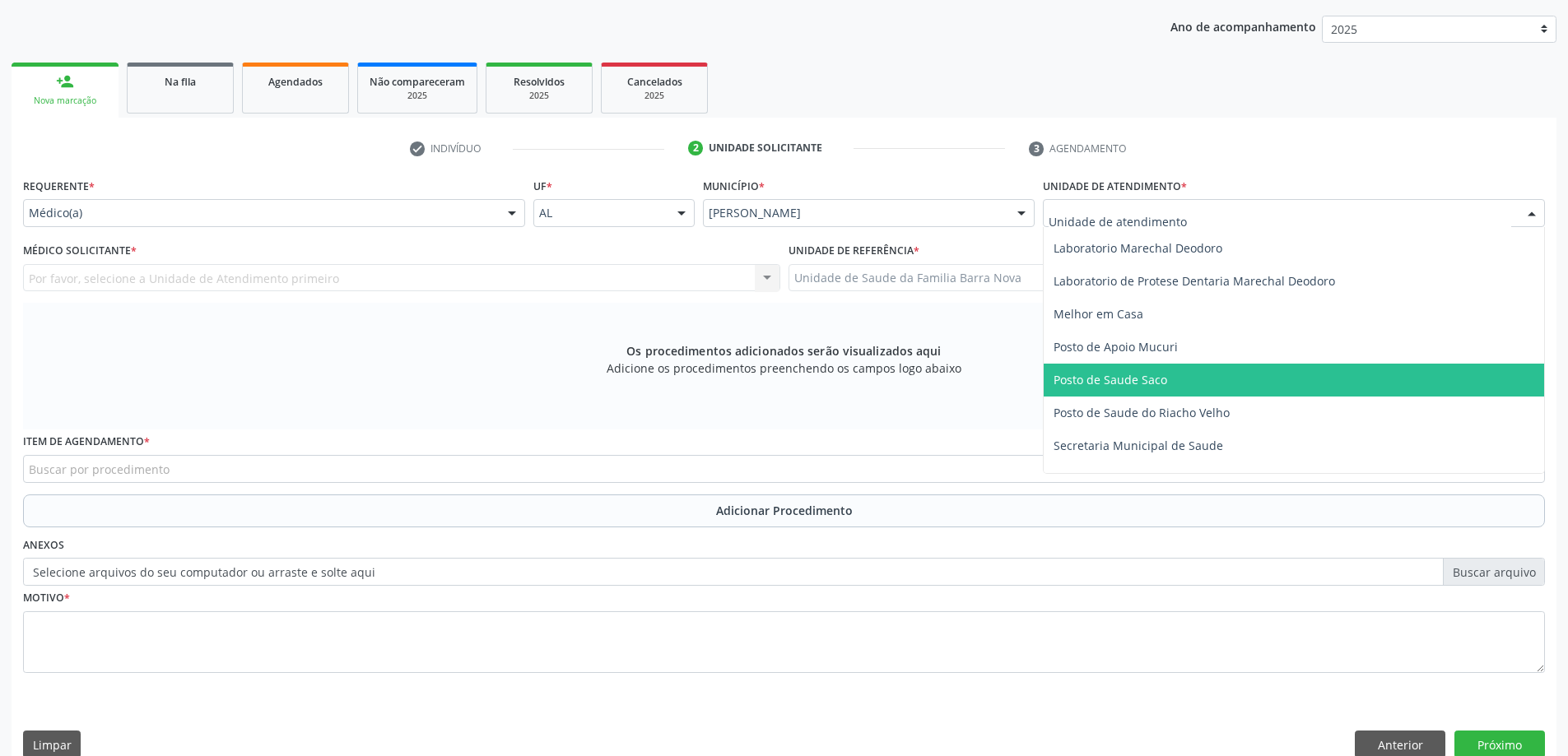
scroll to position [741, 0]
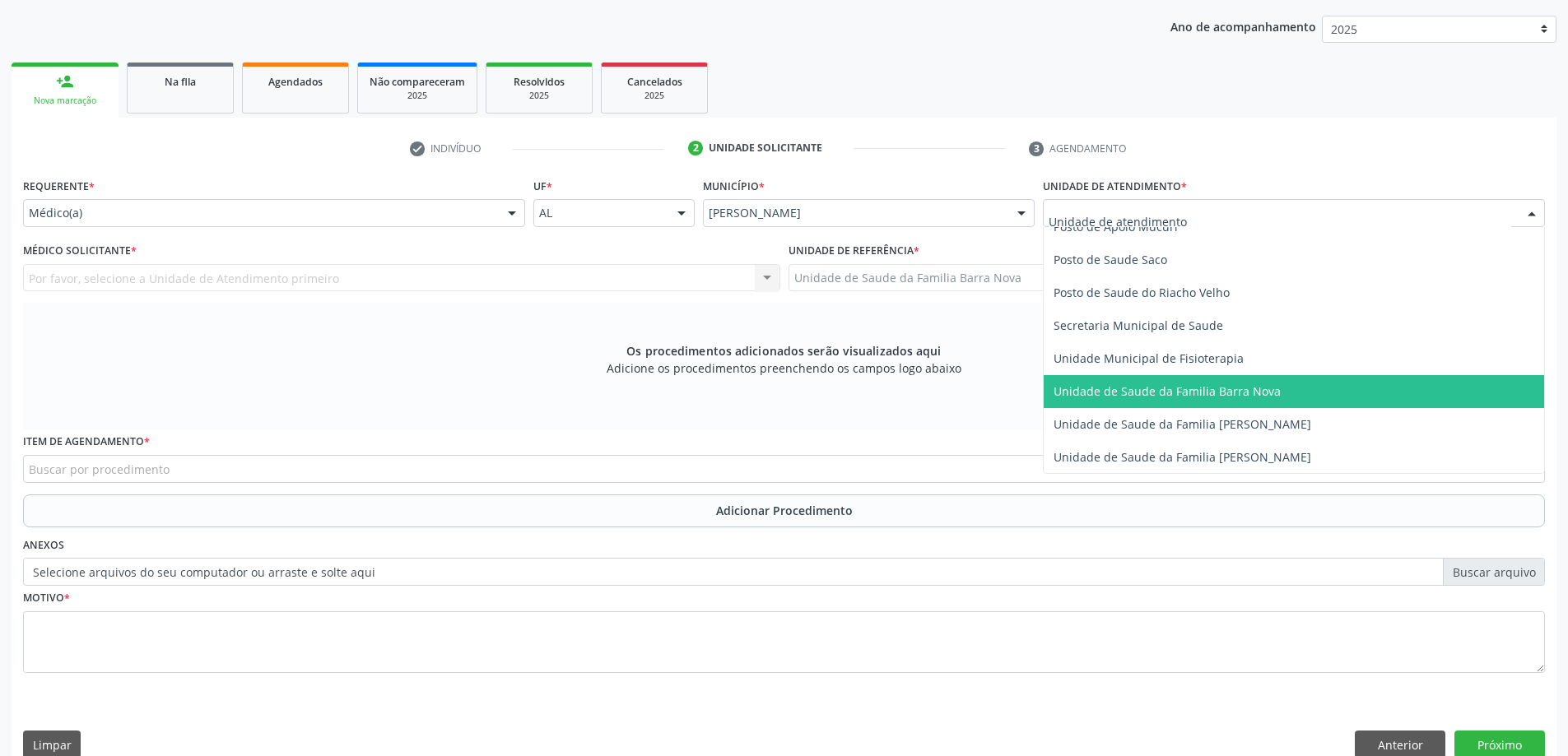
click at [1184, 397] on span "Unidade de Saude da Familia Barra Nova" at bounding box center [1167, 390] width 227 height 15
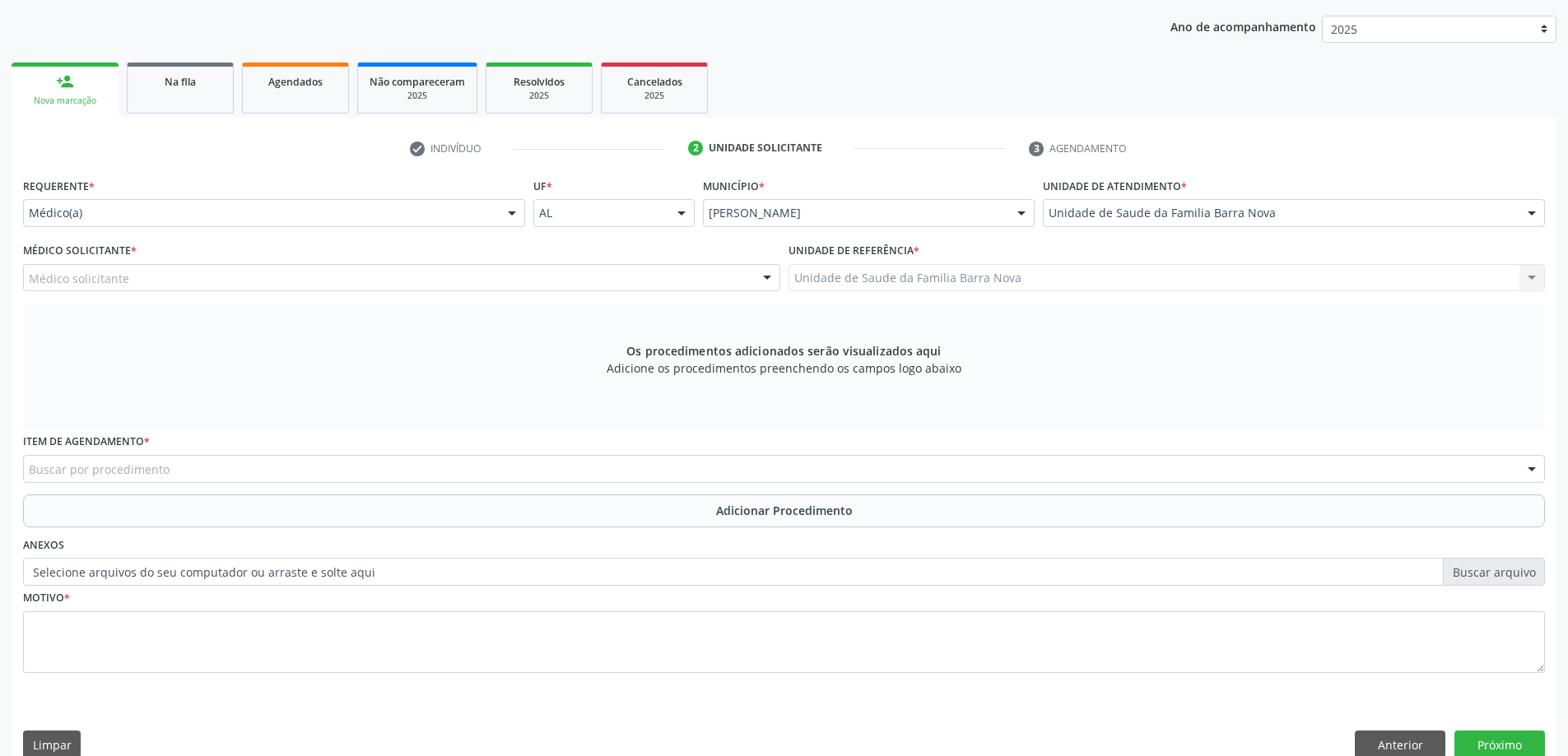
click at [575, 282] on div "Médico solicitante" at bounding box center [401, 278] width 757 height 28
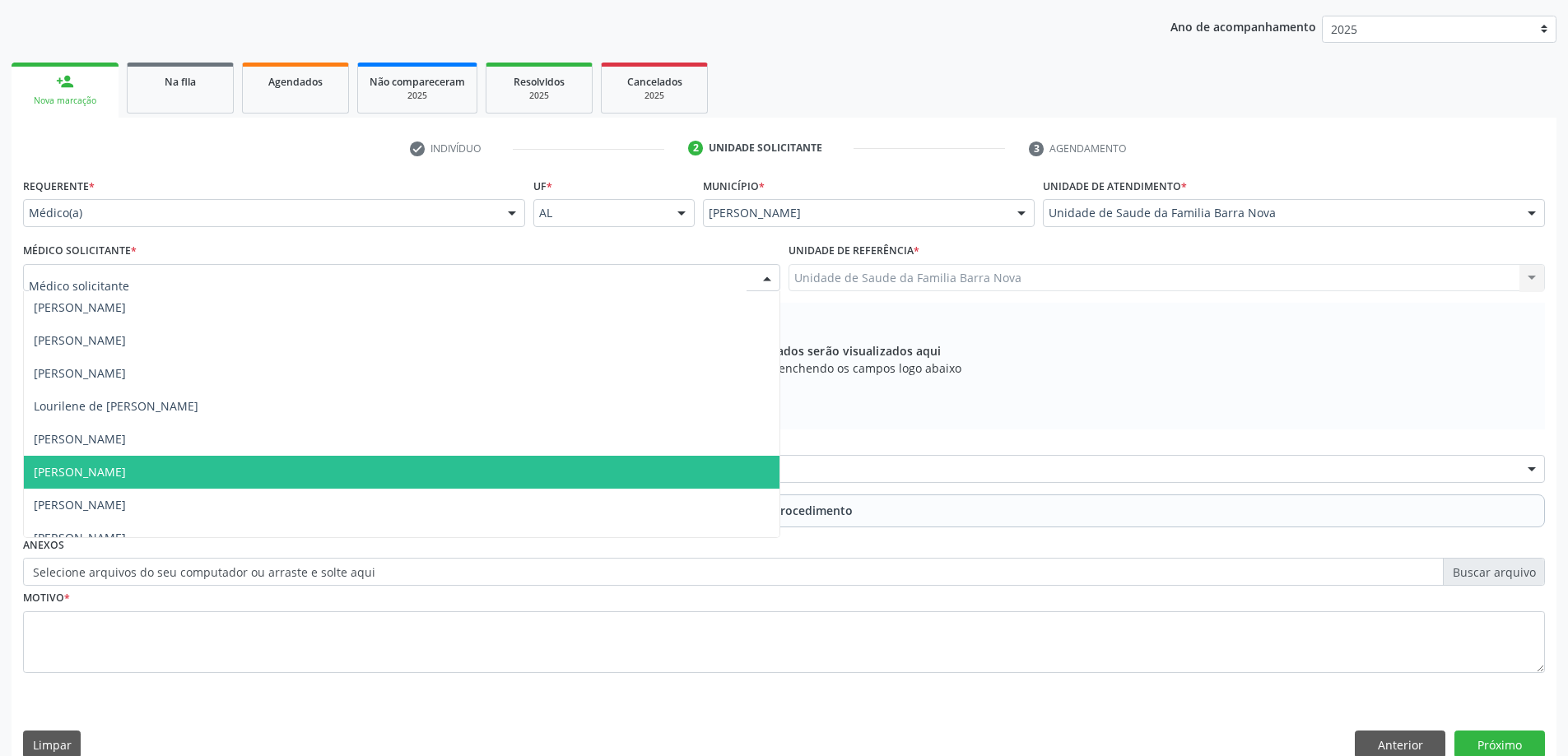
click at [487, 483] on span "[PERSON_NAME]" at bounding box center [401, 472] width 755 height 33
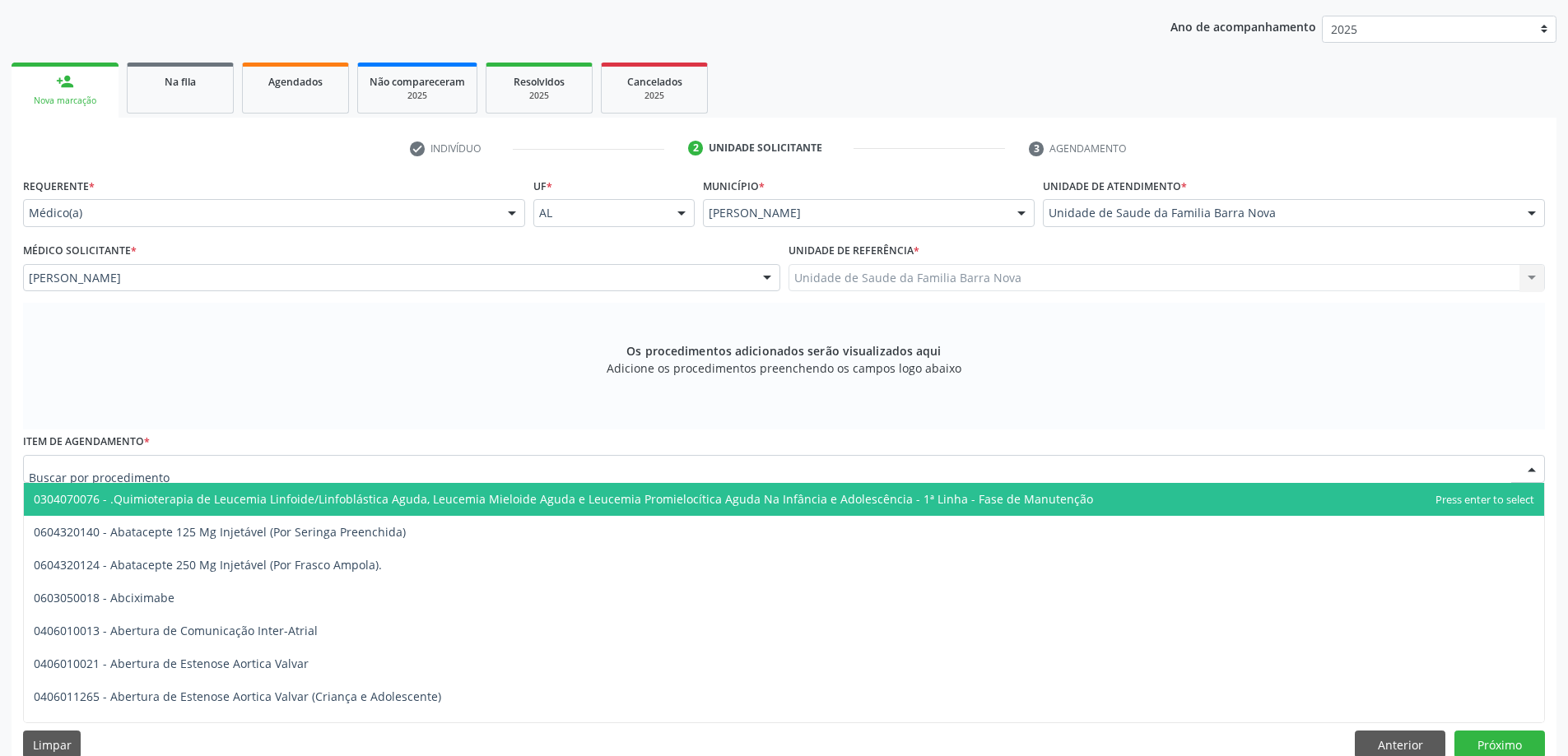
click at [543, 474] on div at bounding box center [784, 468] width 1522 height 28
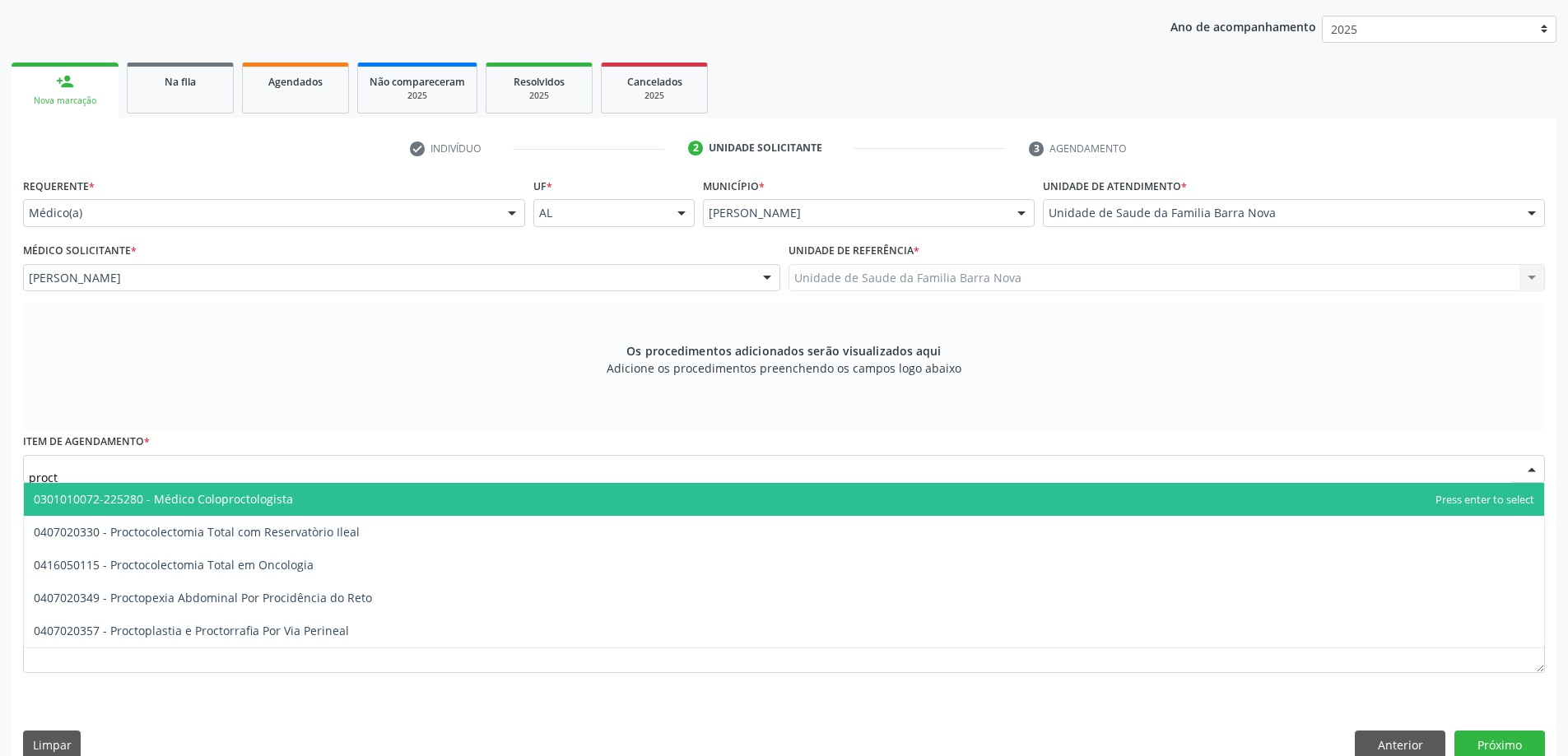
type input "procto"
click at [450, 494] on span "0301010072-225280 - Médico Coloproctologista" at bounding box center [784, 499] width 1520 height 33
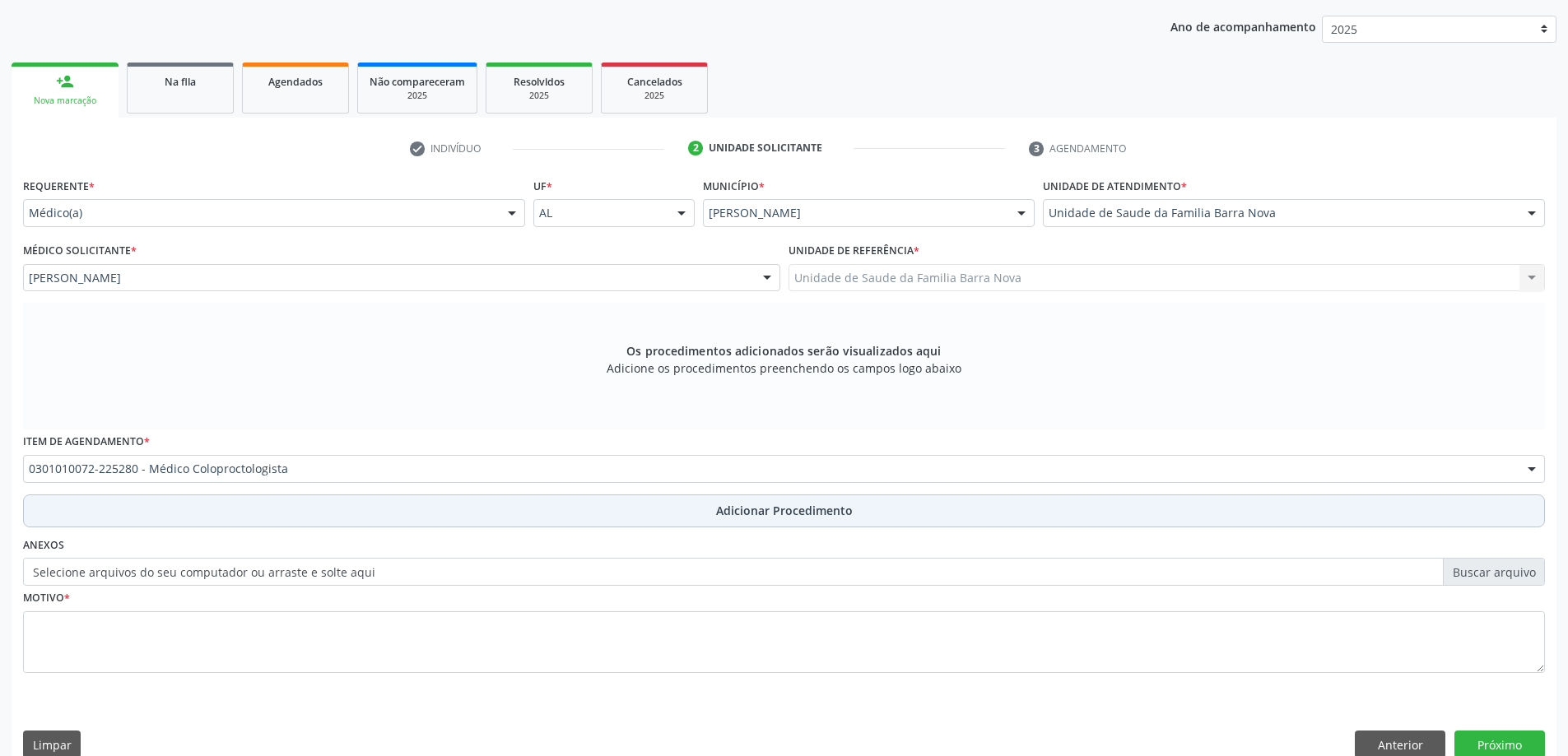
click at [773, 514] on span "Adicionar Procedimento" at bounding box center [784, 510] width 137 height 17
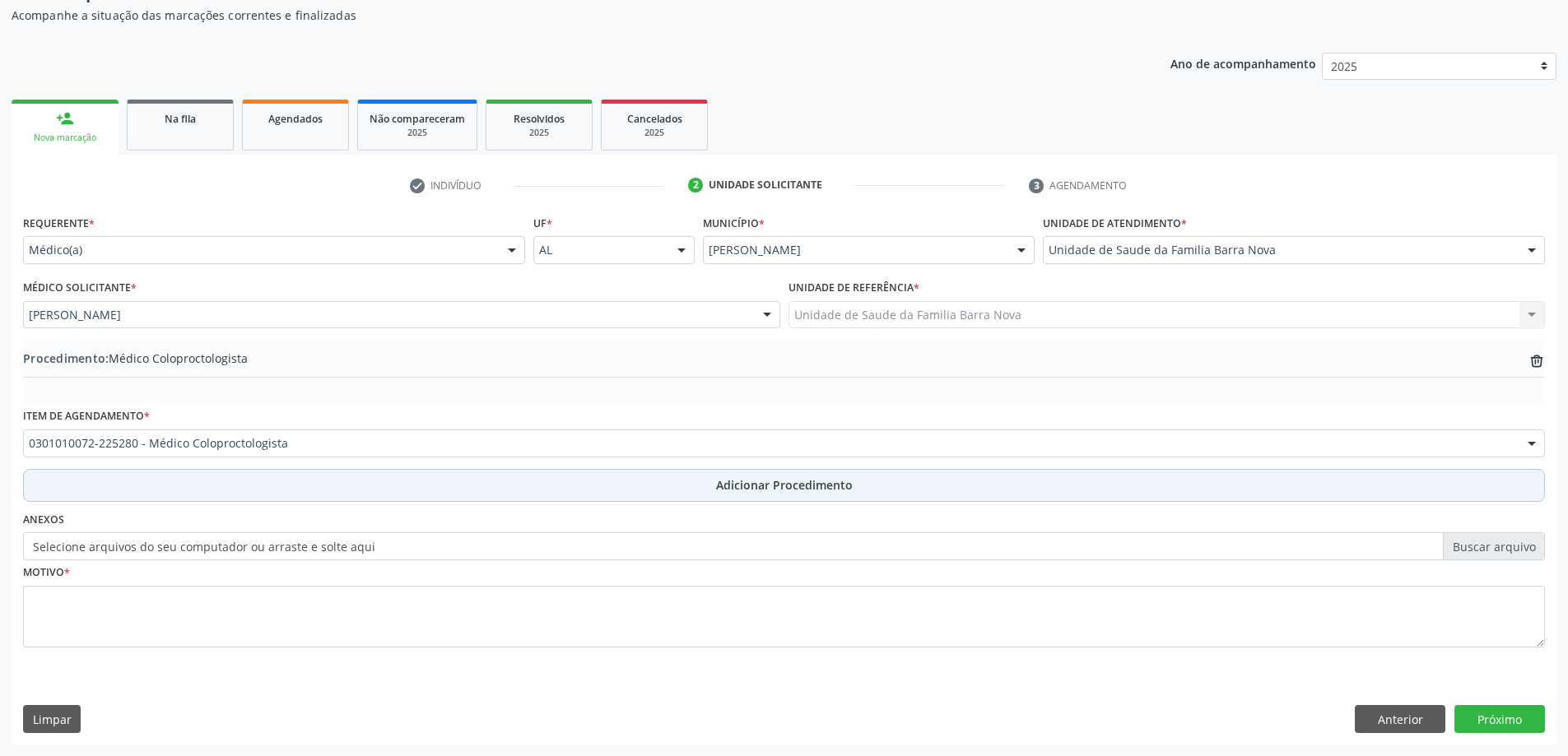
scroll to position [169, 0]
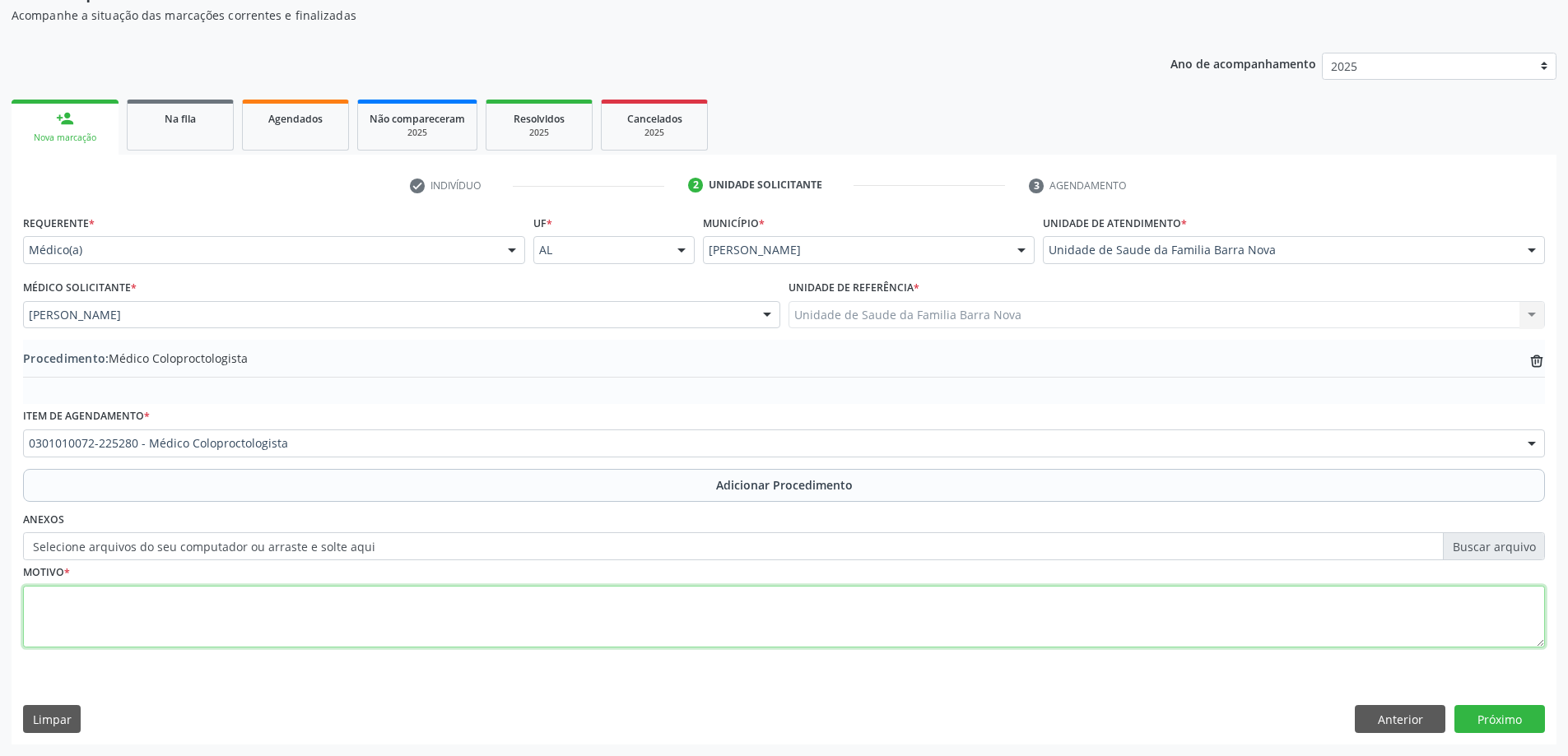
click at [391, 615] on textarea at bounding box center [784, 617] width 1522 height 62
click at [626, 604] on textarea "Paciente refere com prolapso retal, portador de DM e HAS. Instituido exames par…" at bounding box center [784, 617] width 1522 height 62
click at [706, 598] on textarea "Paciente refere com prolapso retal, portador de DM e HAS. Instituido exames par…" at bounding box center [784, 617] width 1522 height 62
click at [780, 602] on textarea "Paciente refere com prolapso retal, portador de DM e HAS. Instituido exames par…" at bounding box center [784, 617] width 1522 height 62
type textarea "Paciente refere com prolapso retal, portador de DM e HAS. Instituido exames par…"
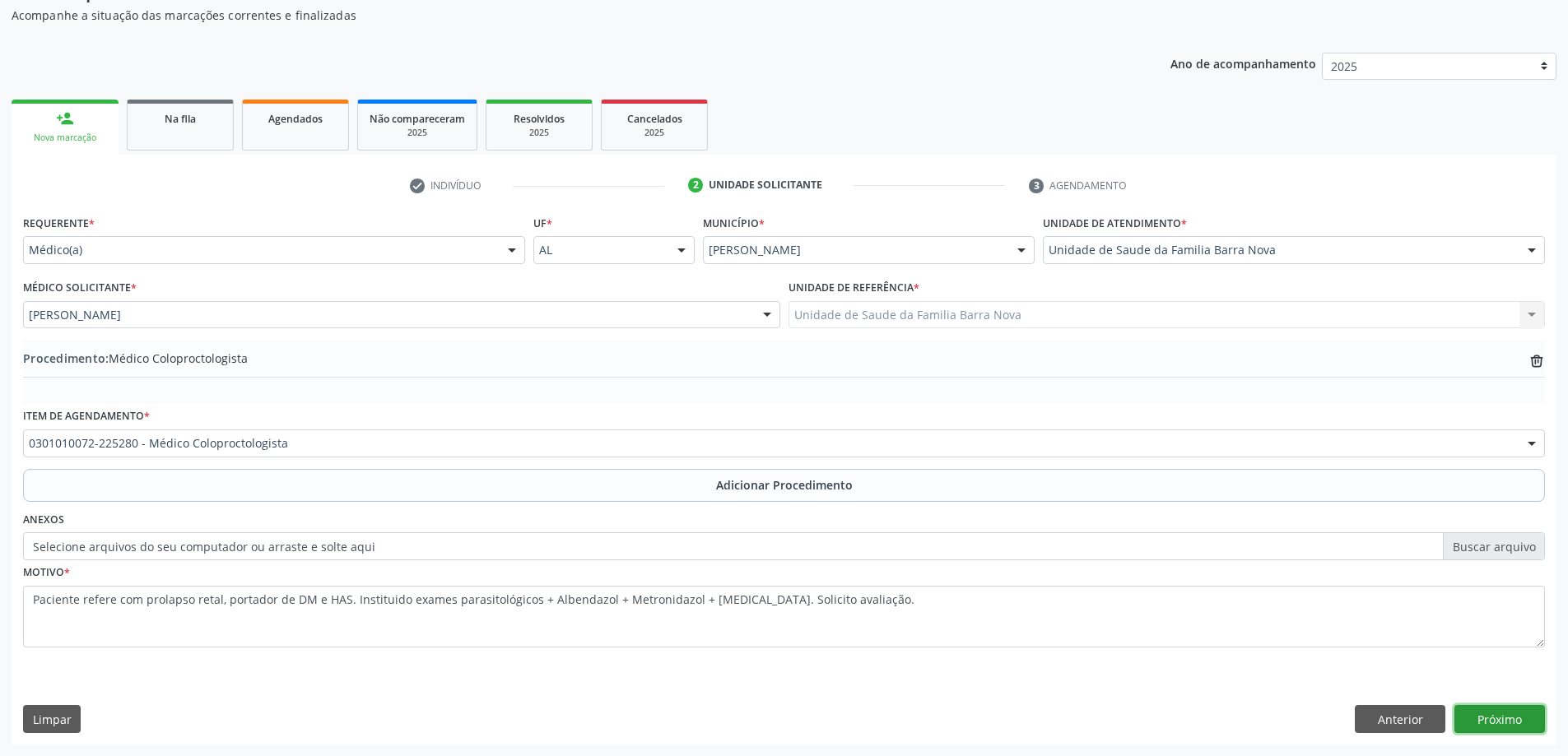
click at [1496, 716] on button "Próximo" at bounding box center [1500, 719] width 91 height 28
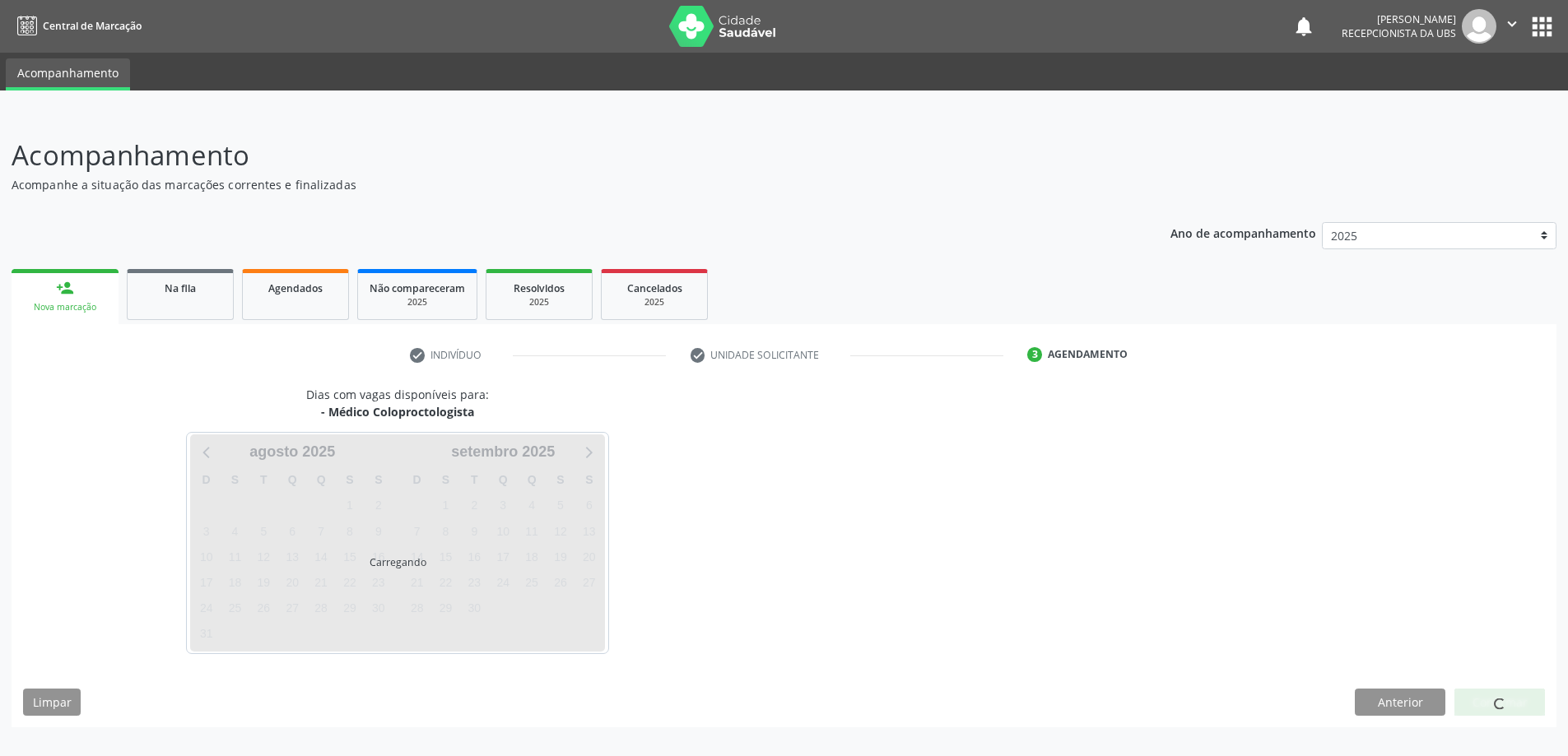
scroll to position [0, 0]
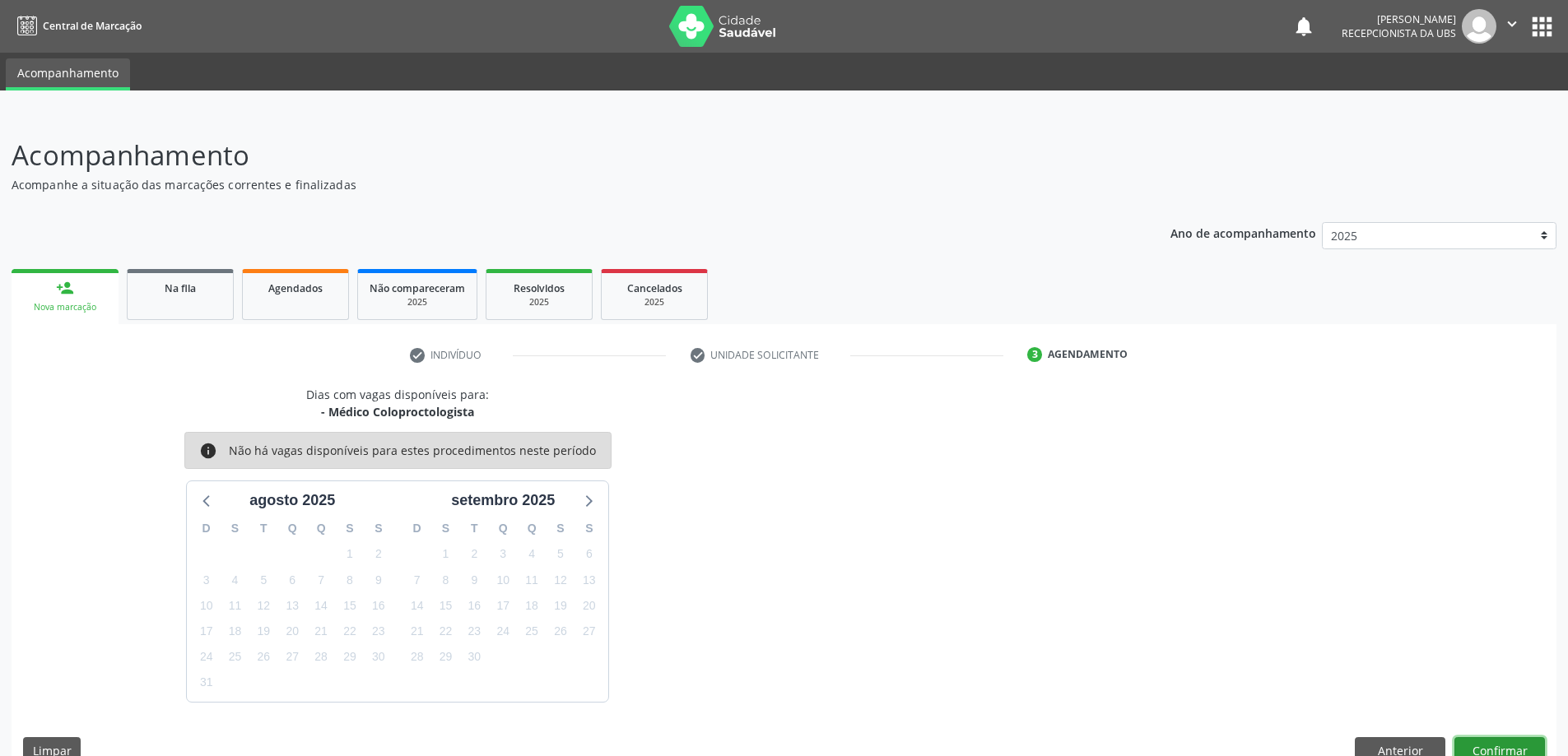
click at [1496, 744] on button "Confirmar" at bounding box center [1500, 751] width 91 height 28
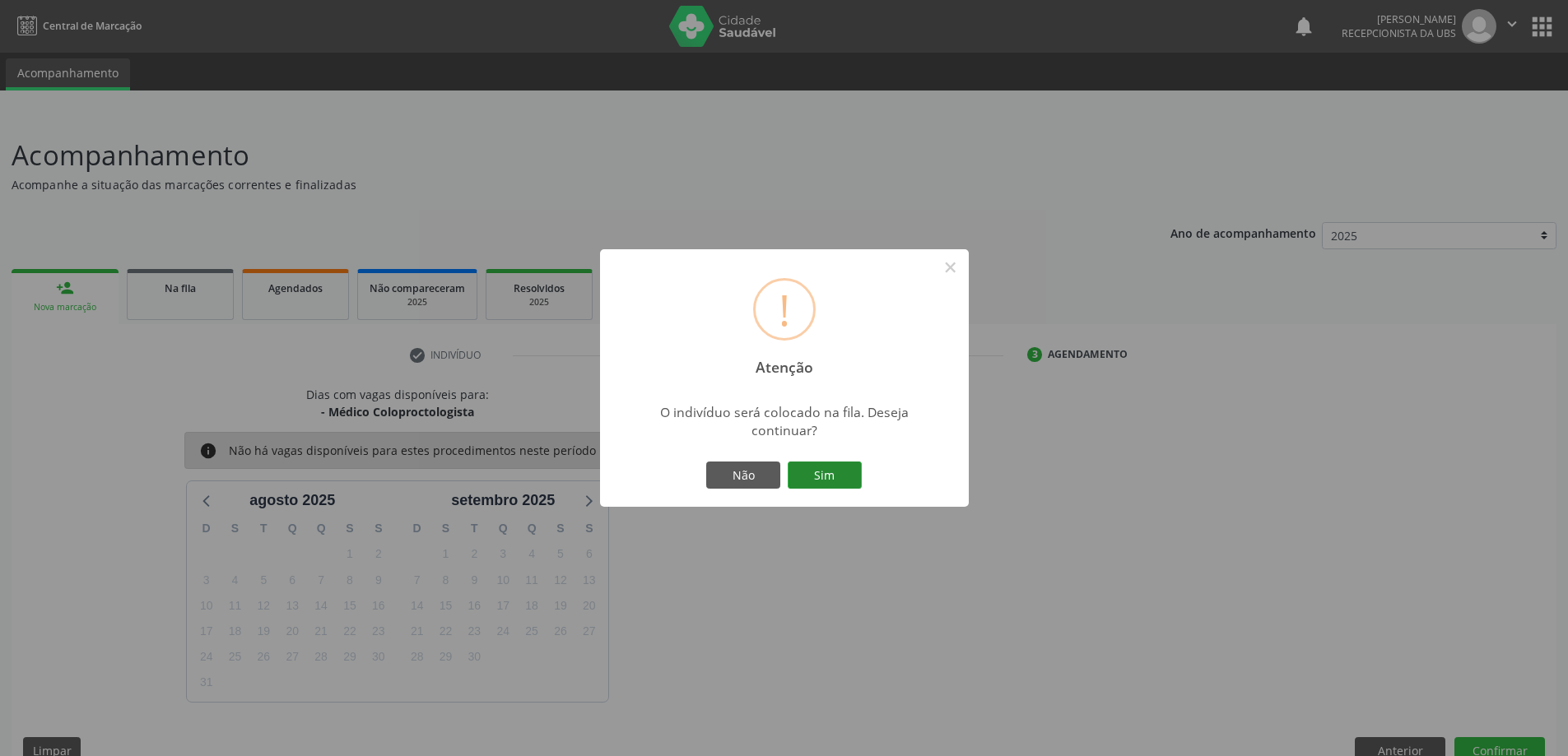
click at [811, 474] on button "Sim" at bounding box center [825, 475] width 74 height 28
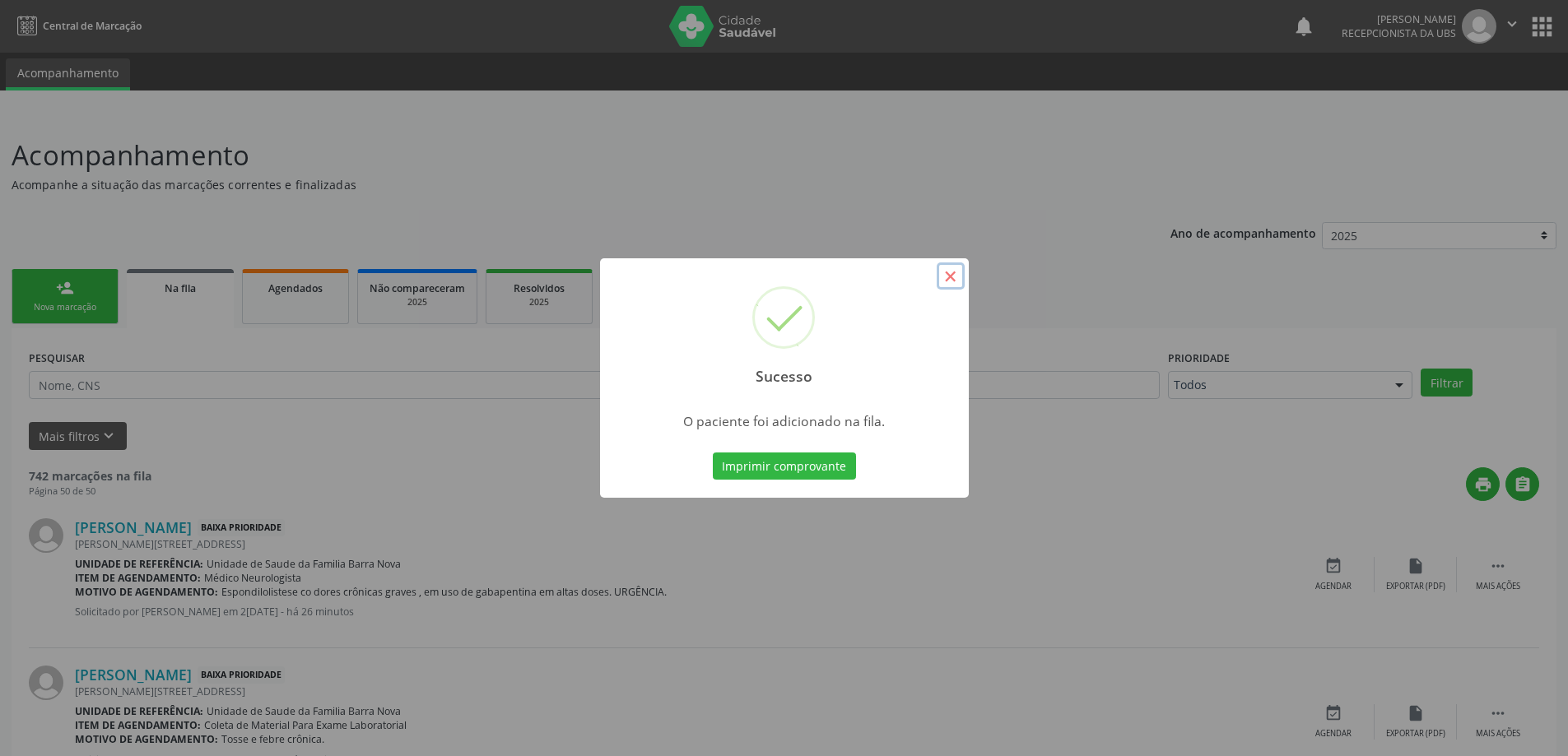
click at [948, 273] on button "×" at bounding box center [950, 276] width 28 height 28
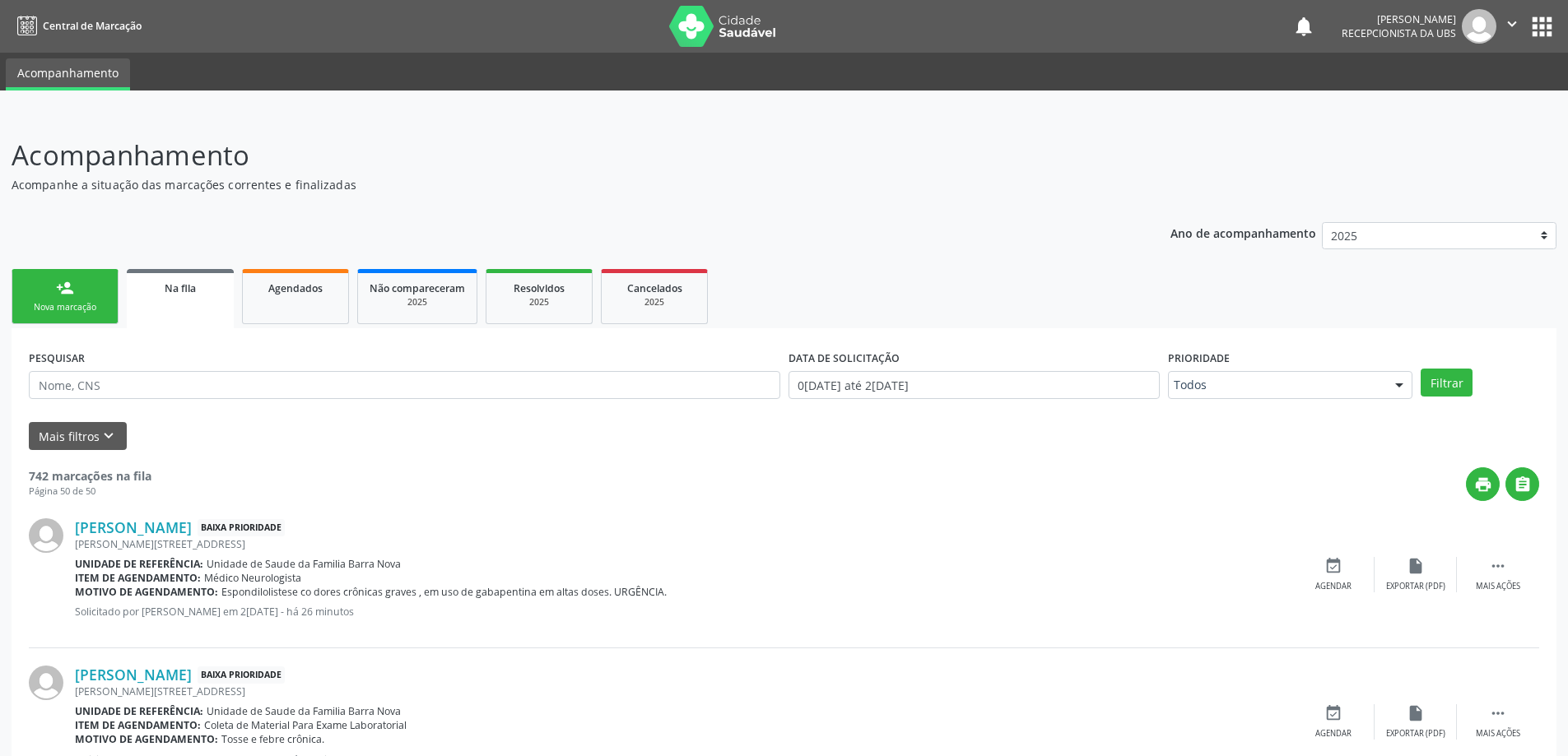
click at [77, 301] on div "Nova marcação" at bounding box center [64, 308] width 82 height 13
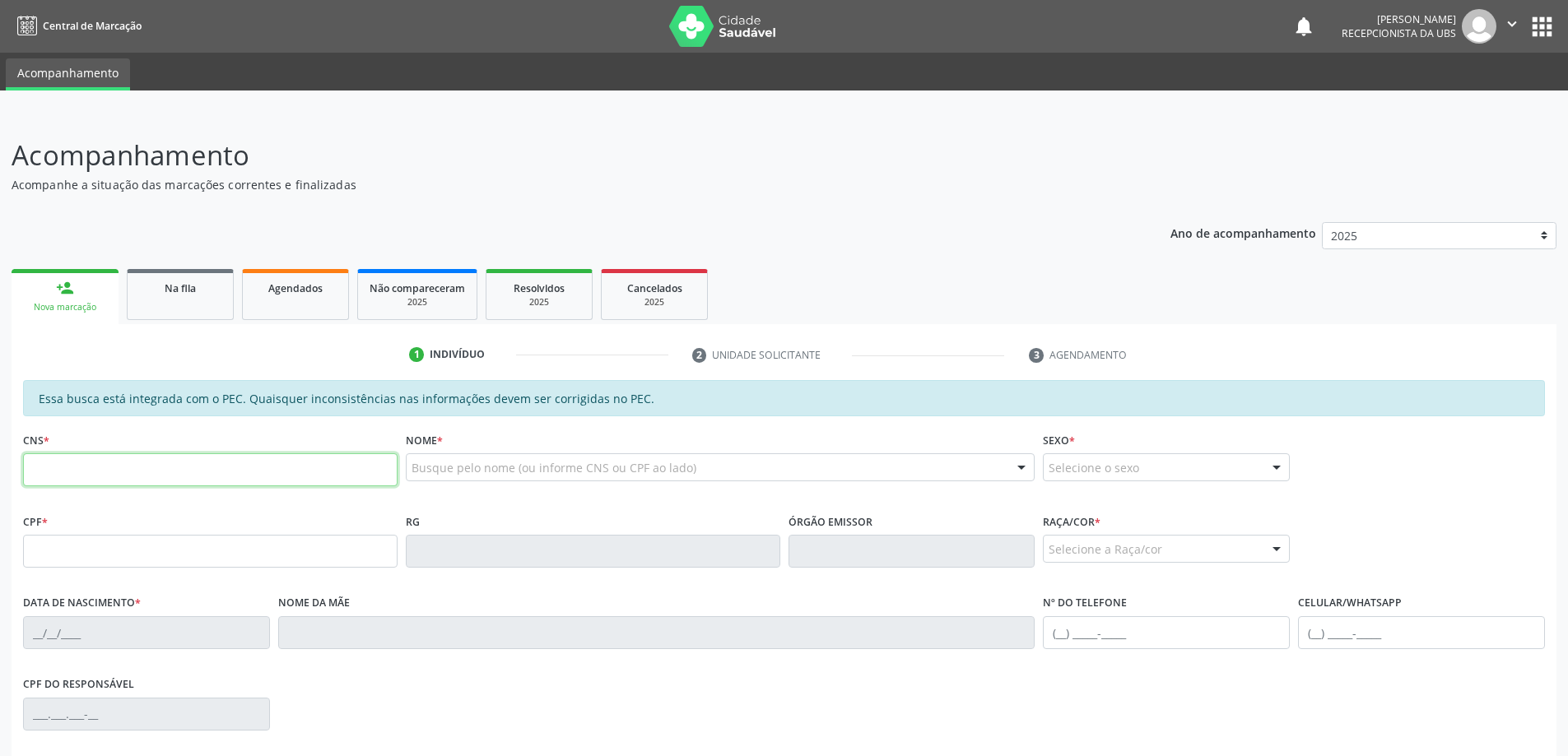
click at [120, 476] on input "text" at bounding box center [209, 470] width 374 height 33
type input "708 2091 5592 3443"
type input "539.653.104-53"
type input "12/05/1949"
type input "Francisca Maria de Lima"
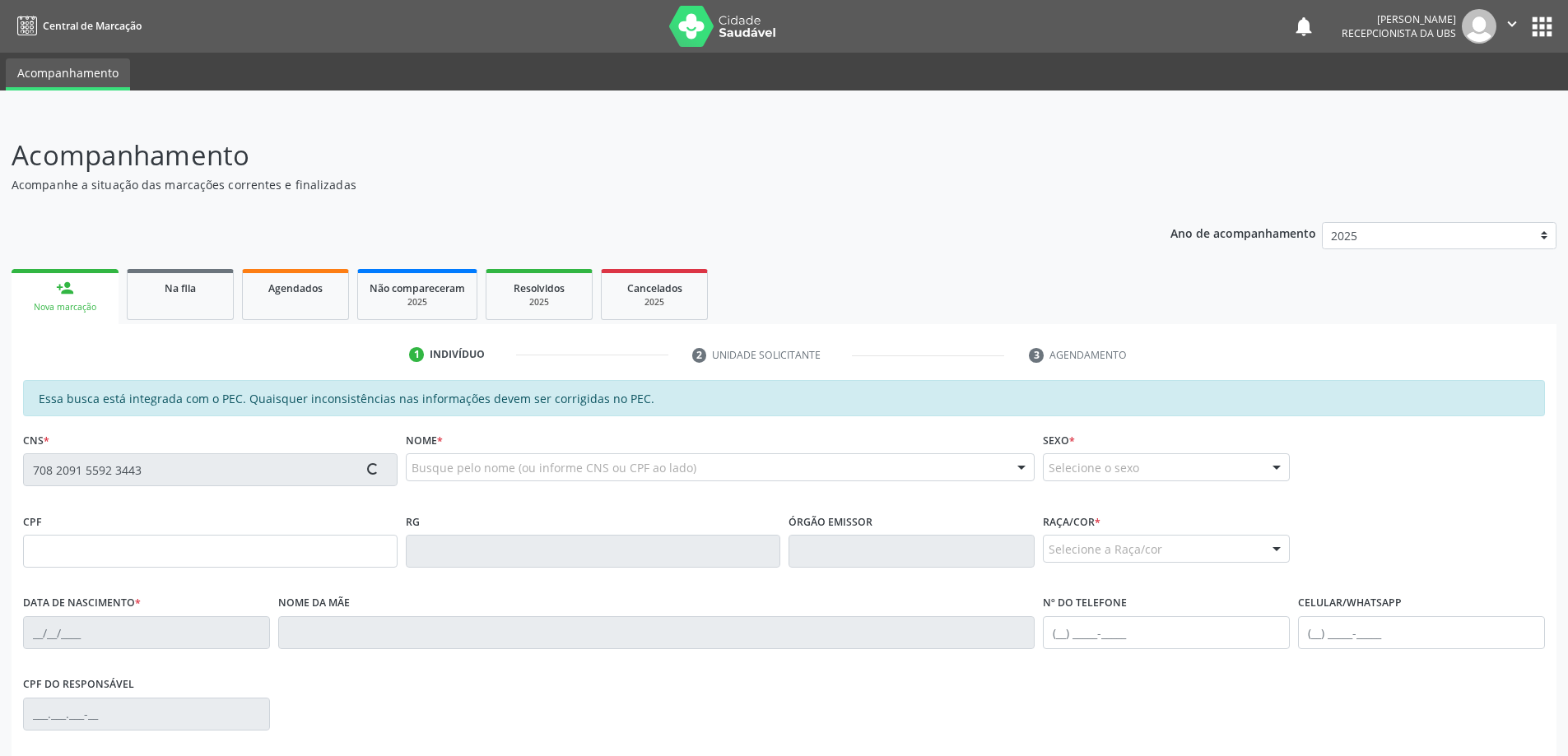
type input "(82) 98812-3452"
type input "61"
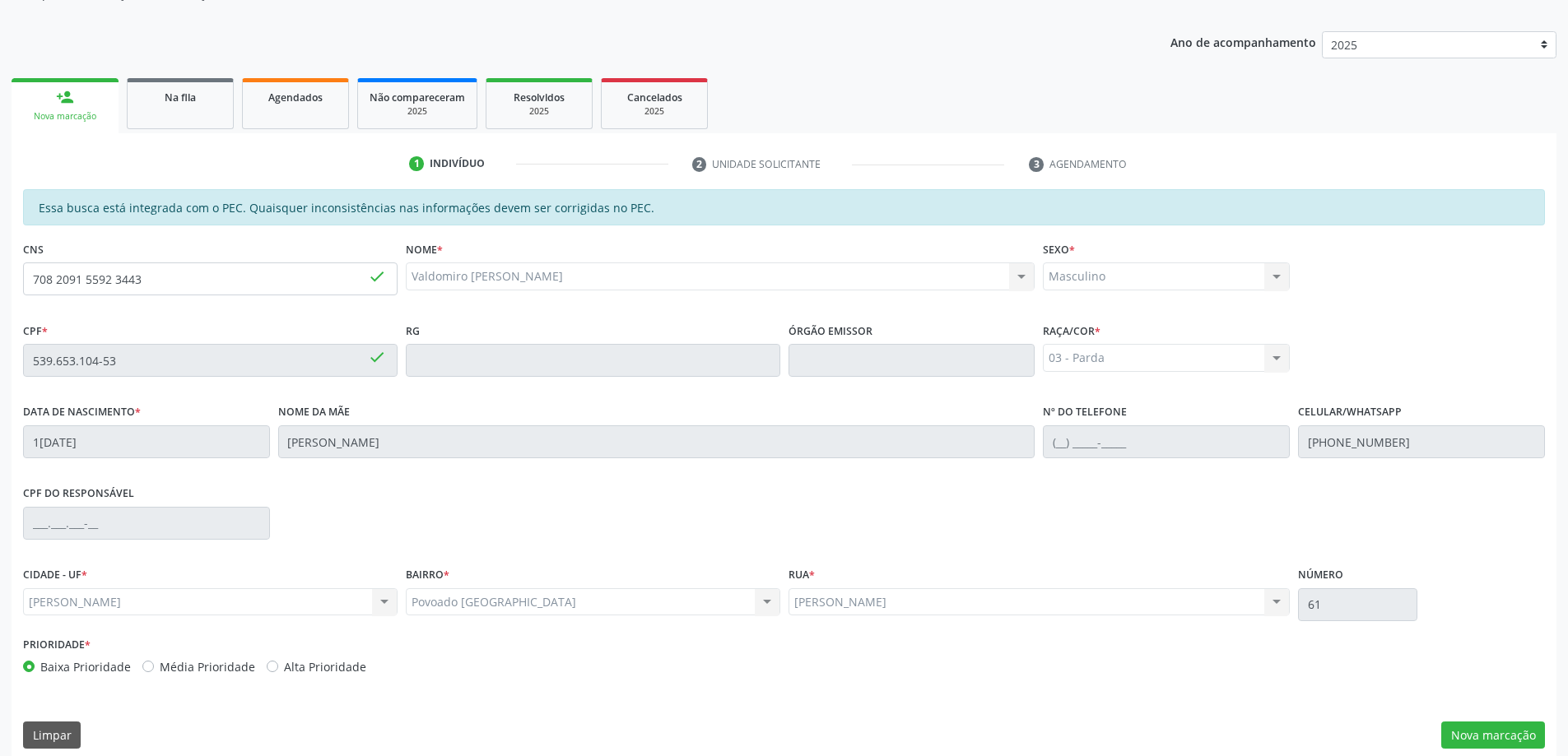
scroll to position [206, 0]
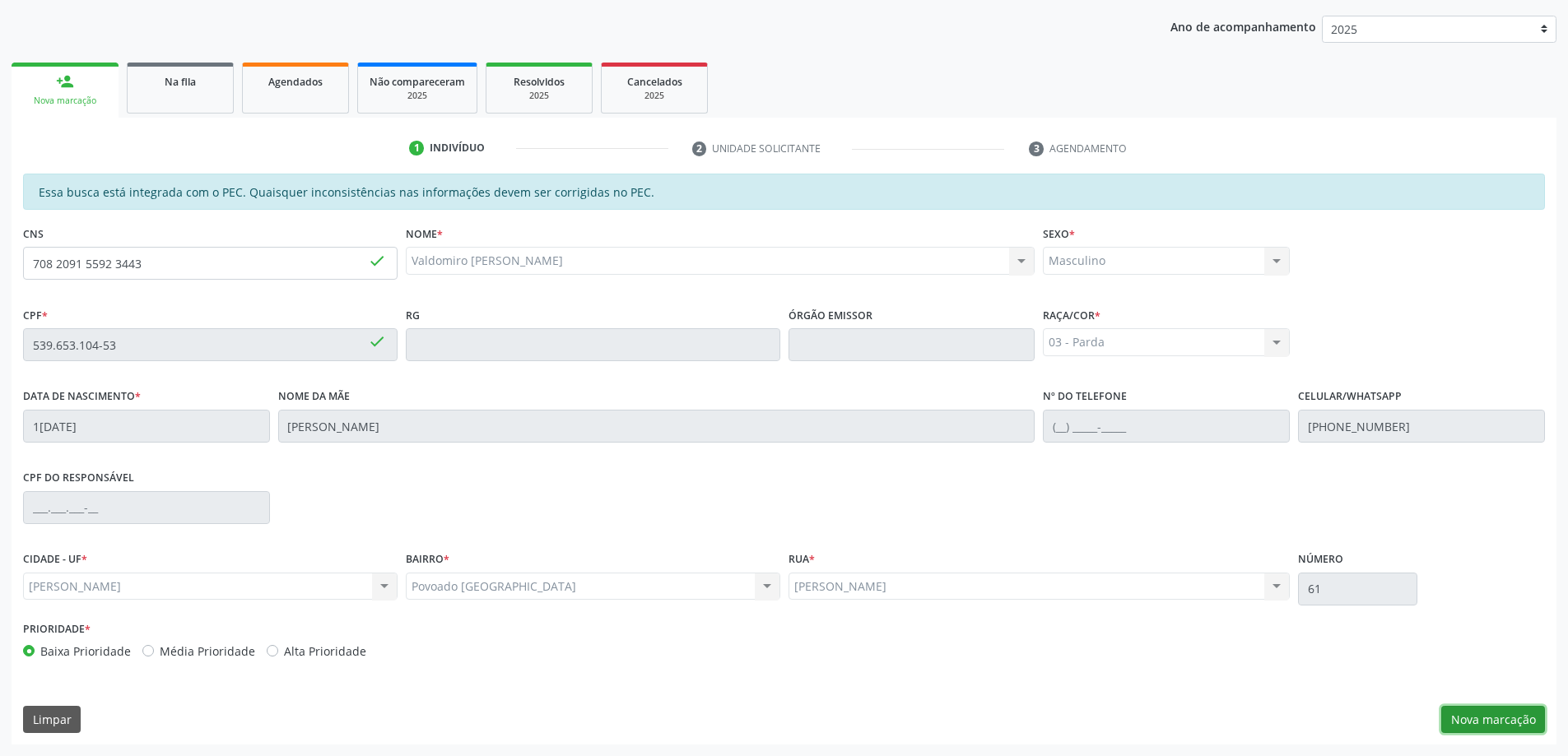
click at [1519, 726] on button "Nova marcação" at bounding box center [1493, 720] width 103 height 28
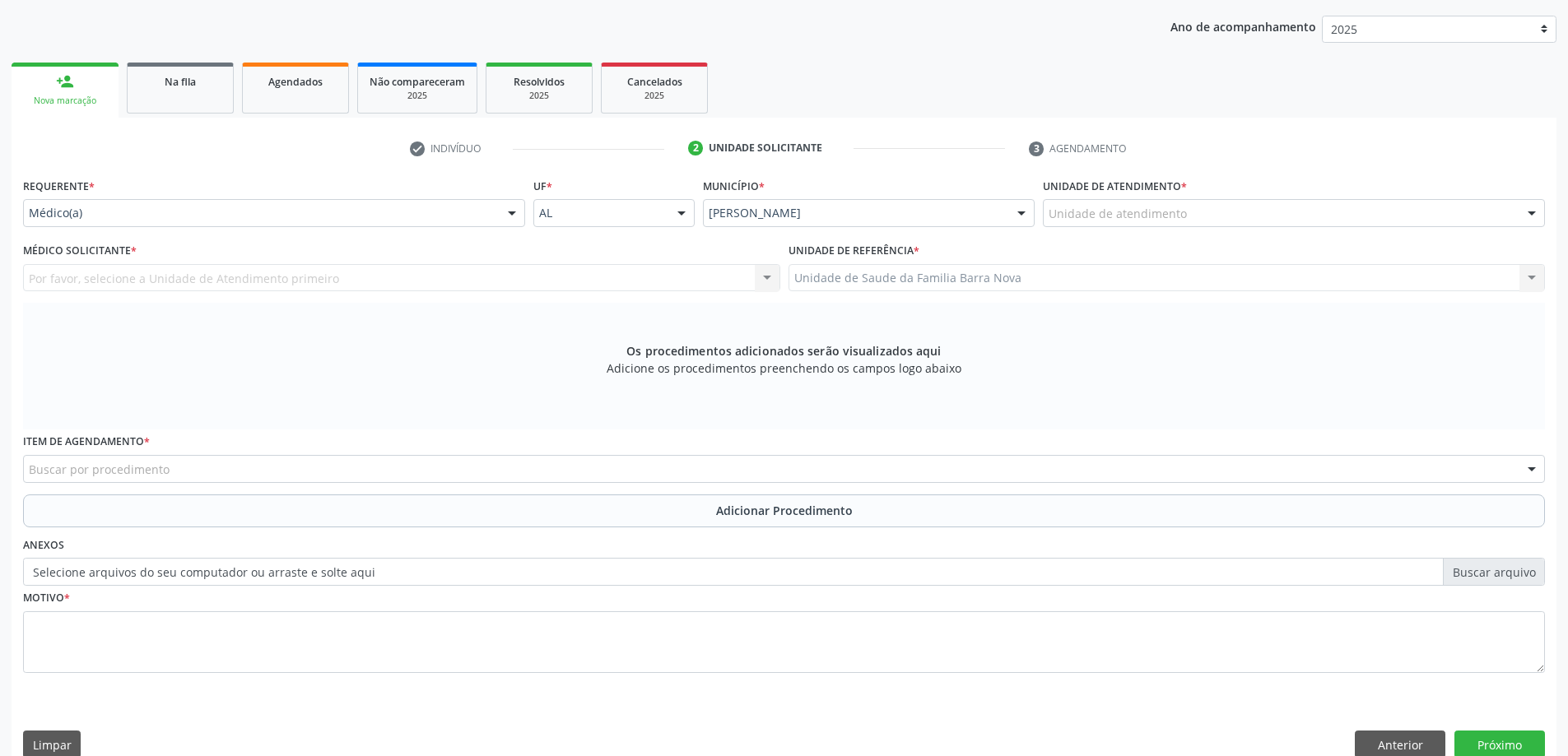
click at [1188, 220] on div "Unidade de atendimento" at bounding box center [1294, 213] width 502 height 28
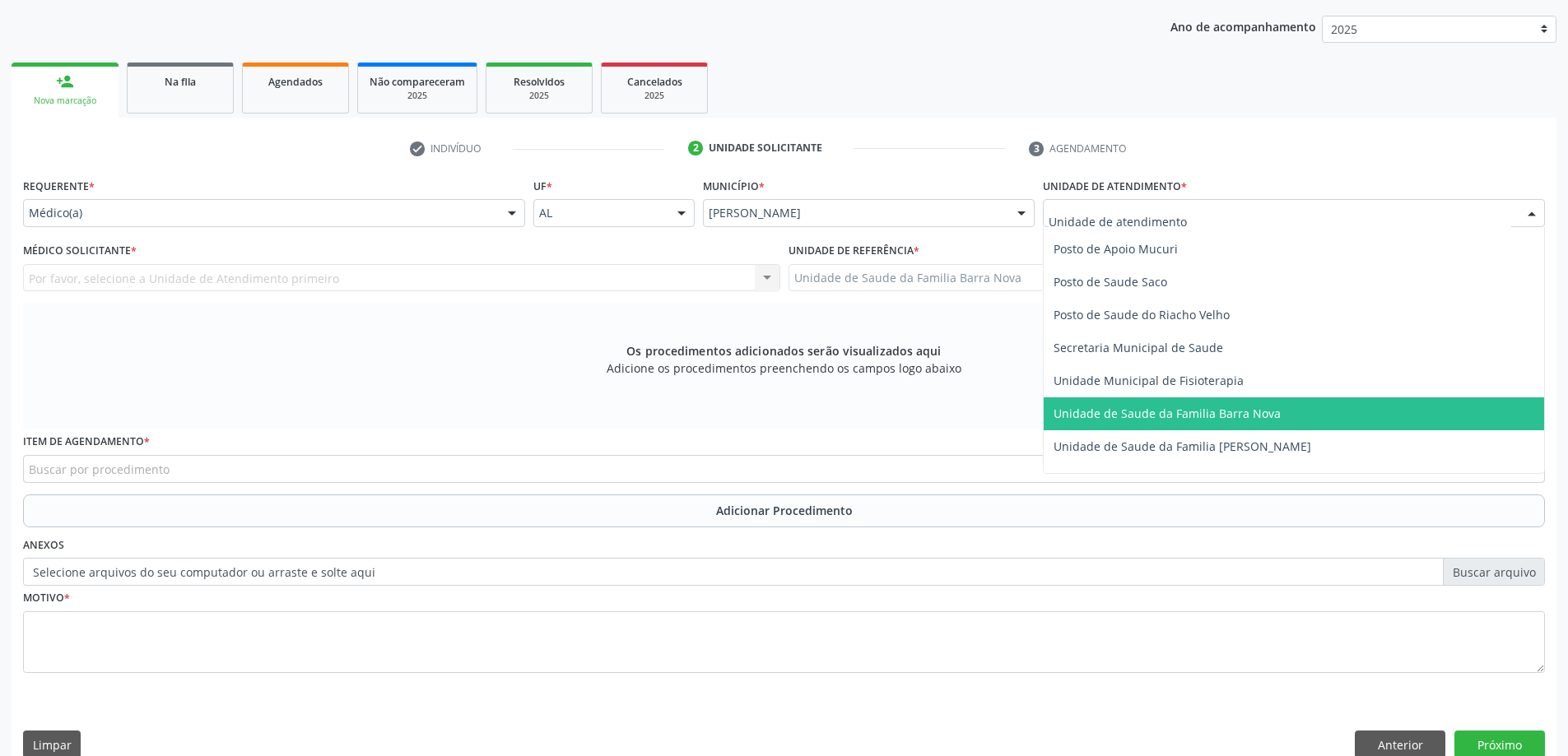
scroll to position [741, 0]
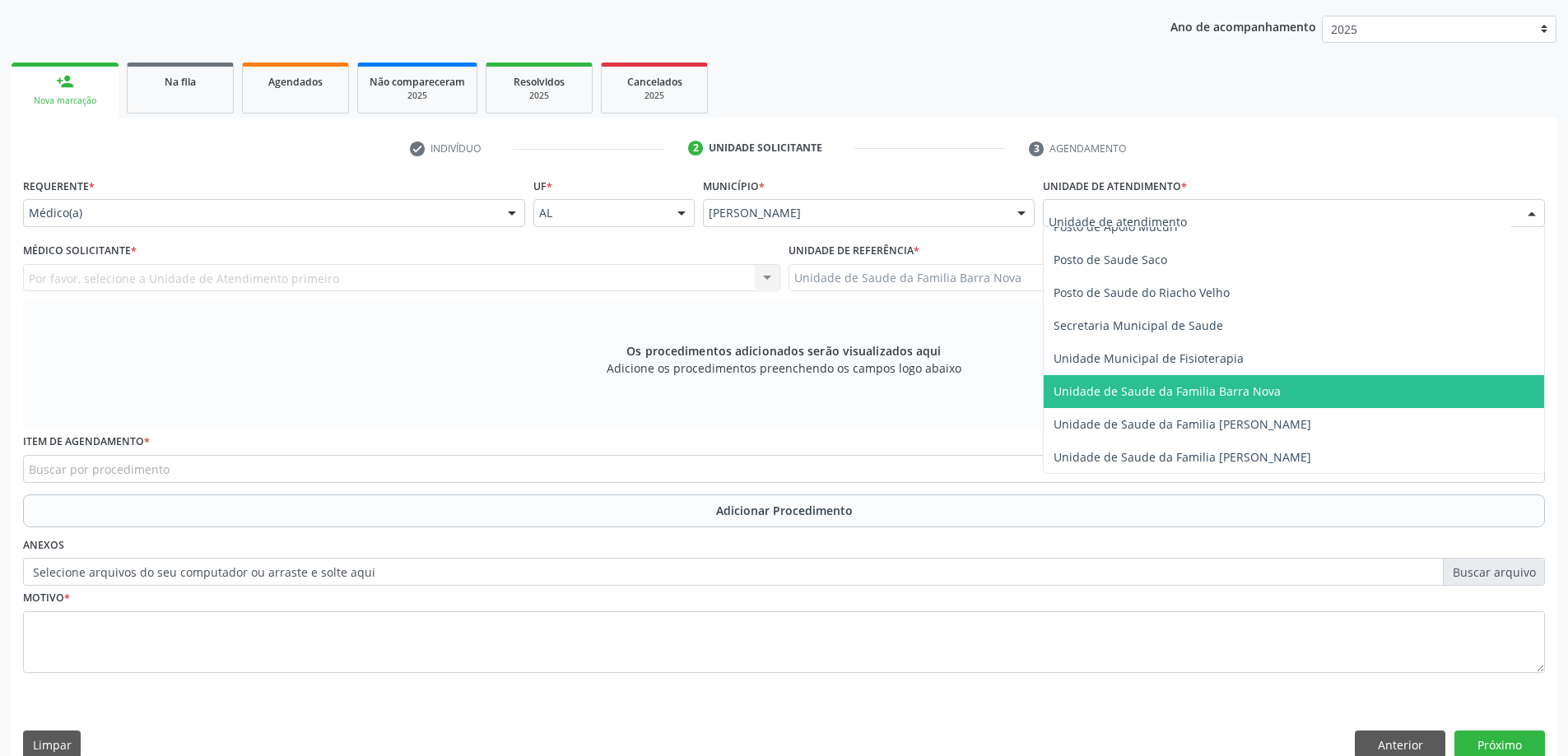
click at [1189, 400] on span "Unidade de Saude da Familia Barra Nova" at bounding box center [1294, 391] width 500 height 33
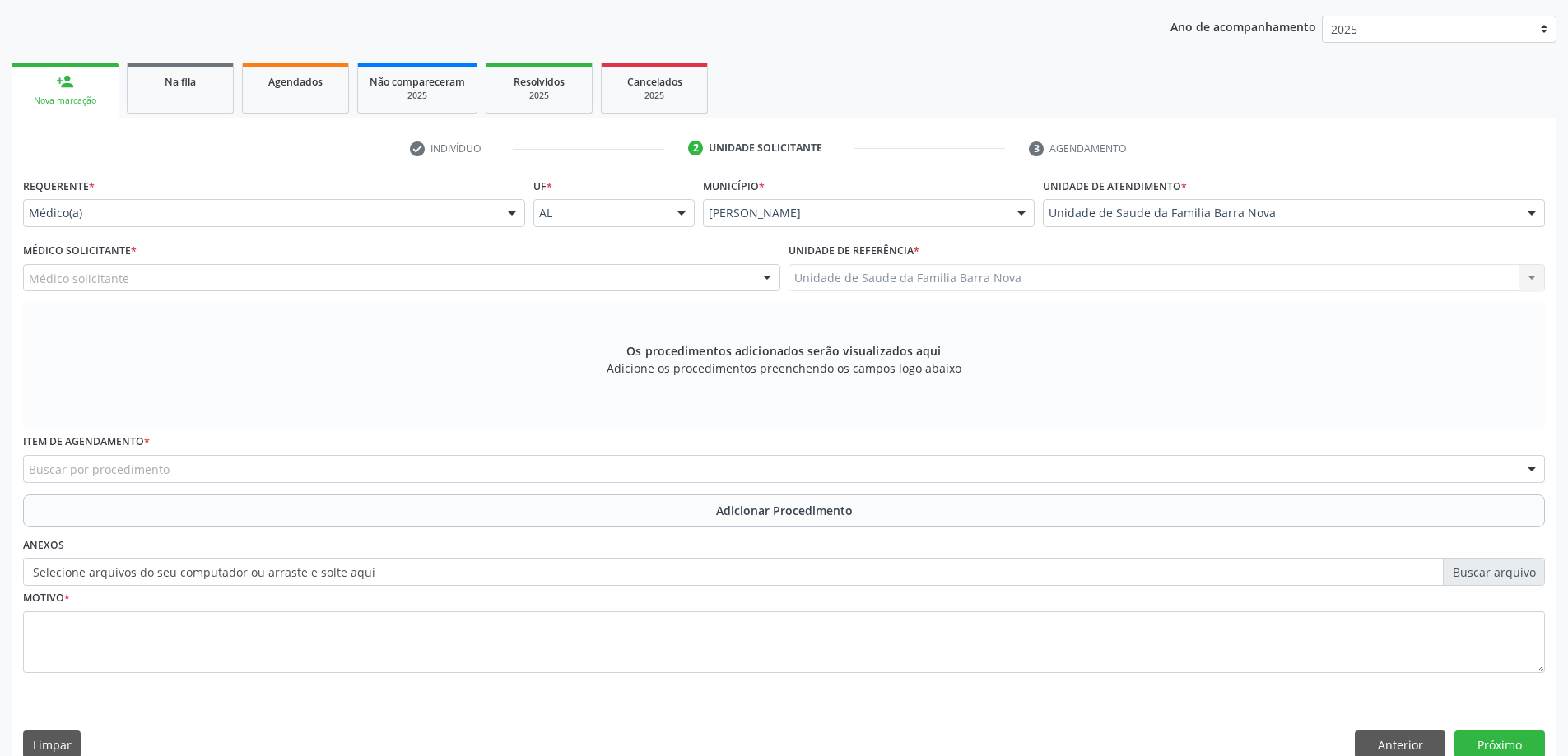
click at [356, 287] on div "Médico solicitante" at bounding box center [401, 278] width 757 height 28
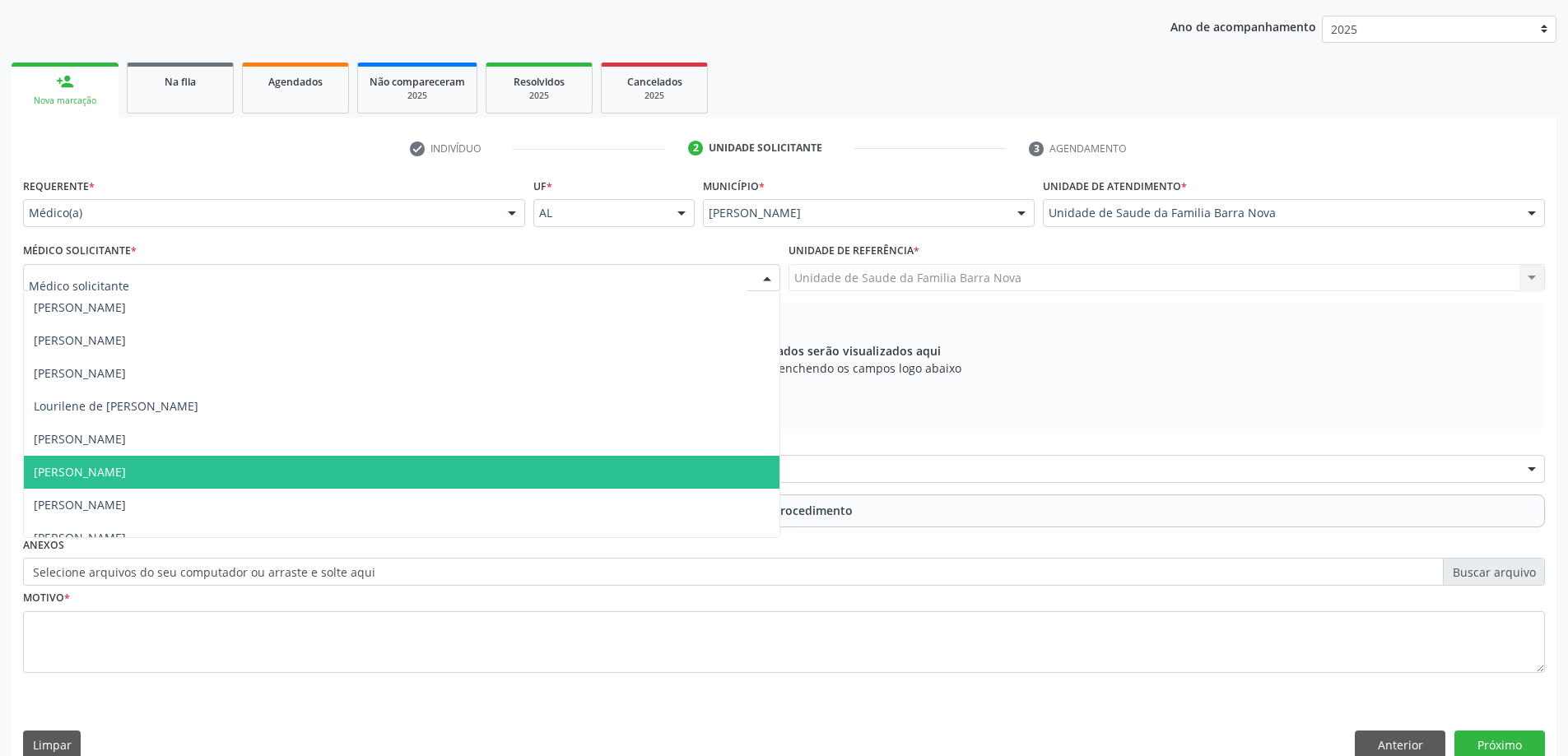
click at [361, 465] on span "[PERSON_NAME]" at bounding box center [401, 472] width 755 height 33
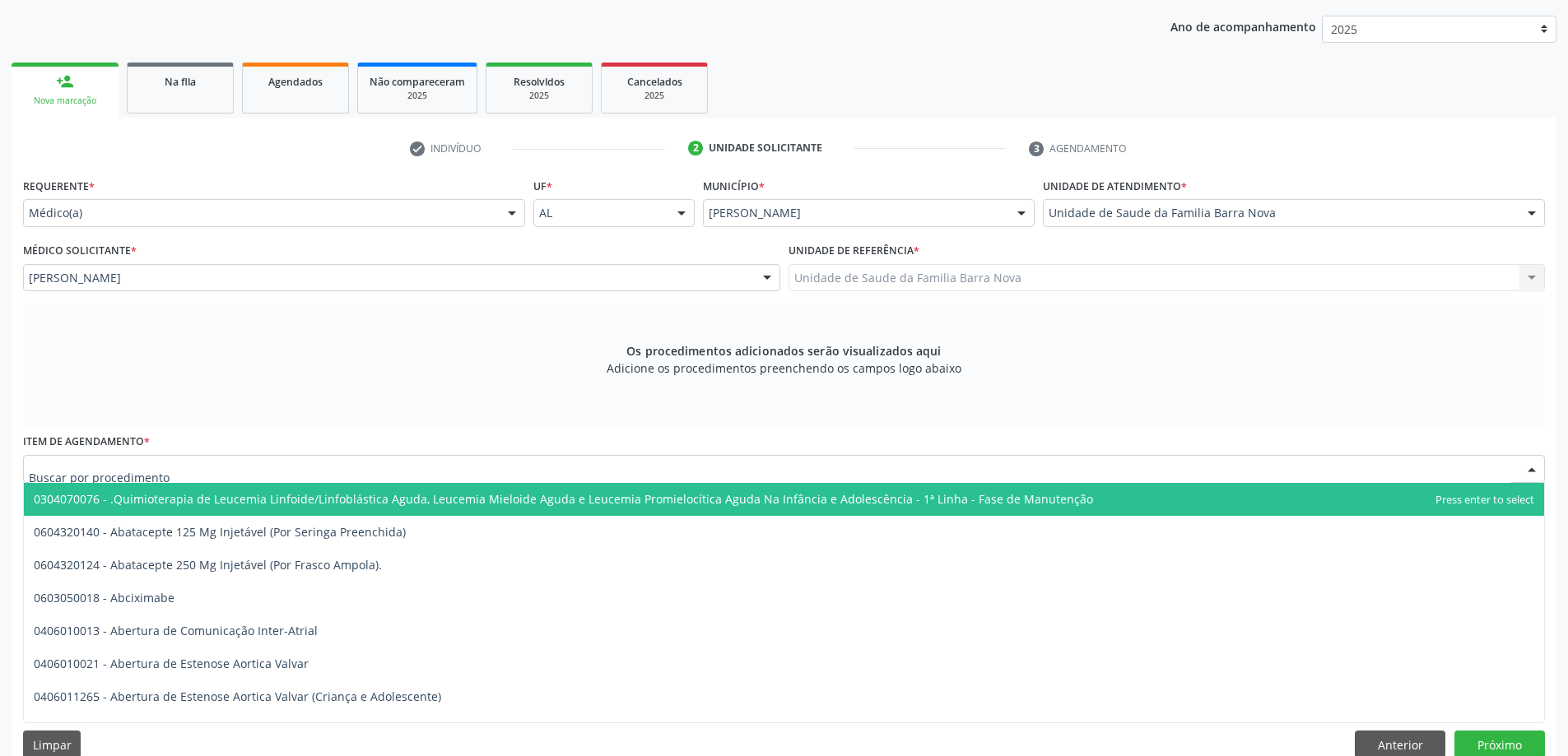
click at [302, 472] on div at bounding box center [784, 468] width 1522 height 28
click at [667, 460] on div at bounding box center [784, 468] width 1522 height 28
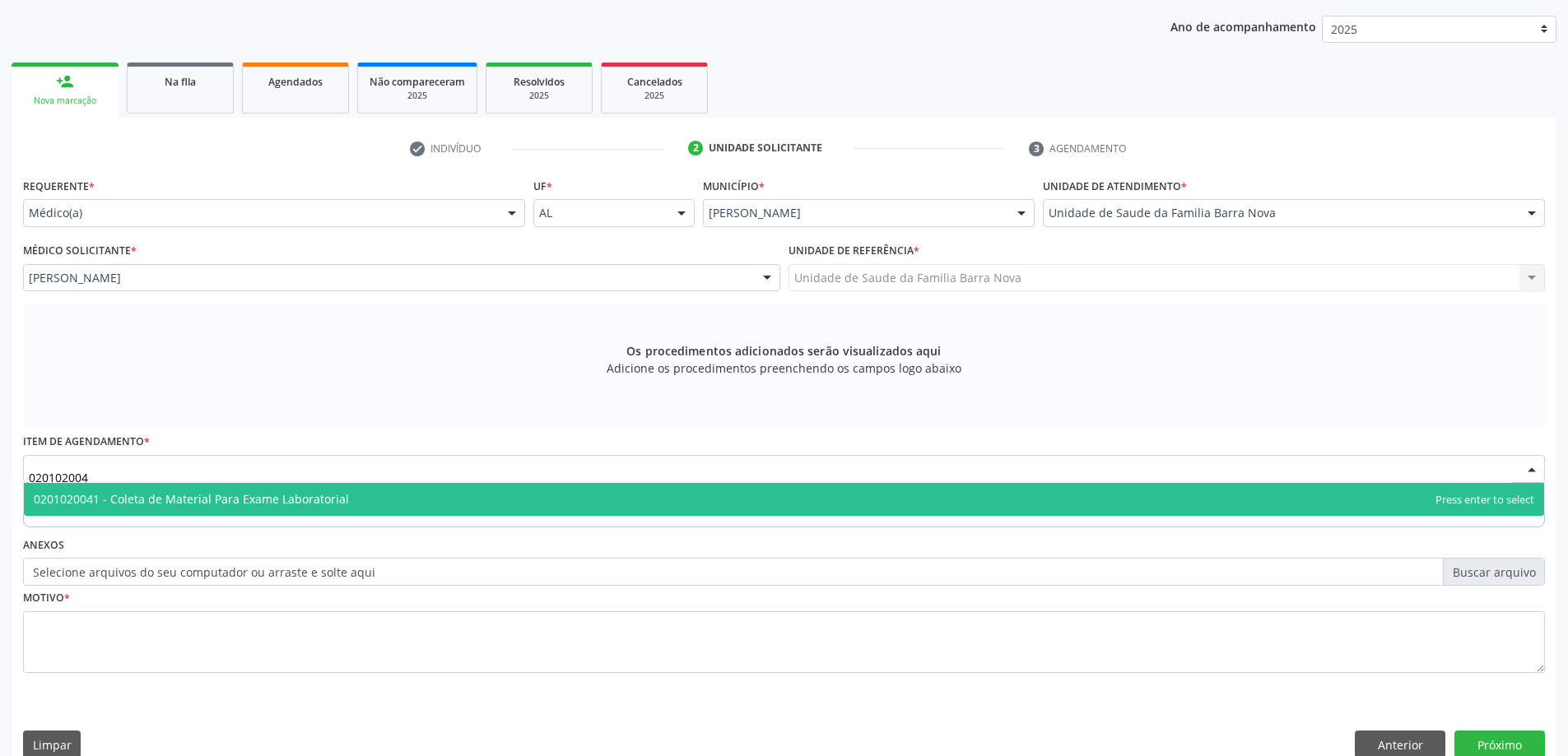
type input "0201020041"
click at [639, 502] on span "0201020041 - Coleta de Material Para Exame Laboratorial" at bounding box center [784, 499] width 1520 height 33
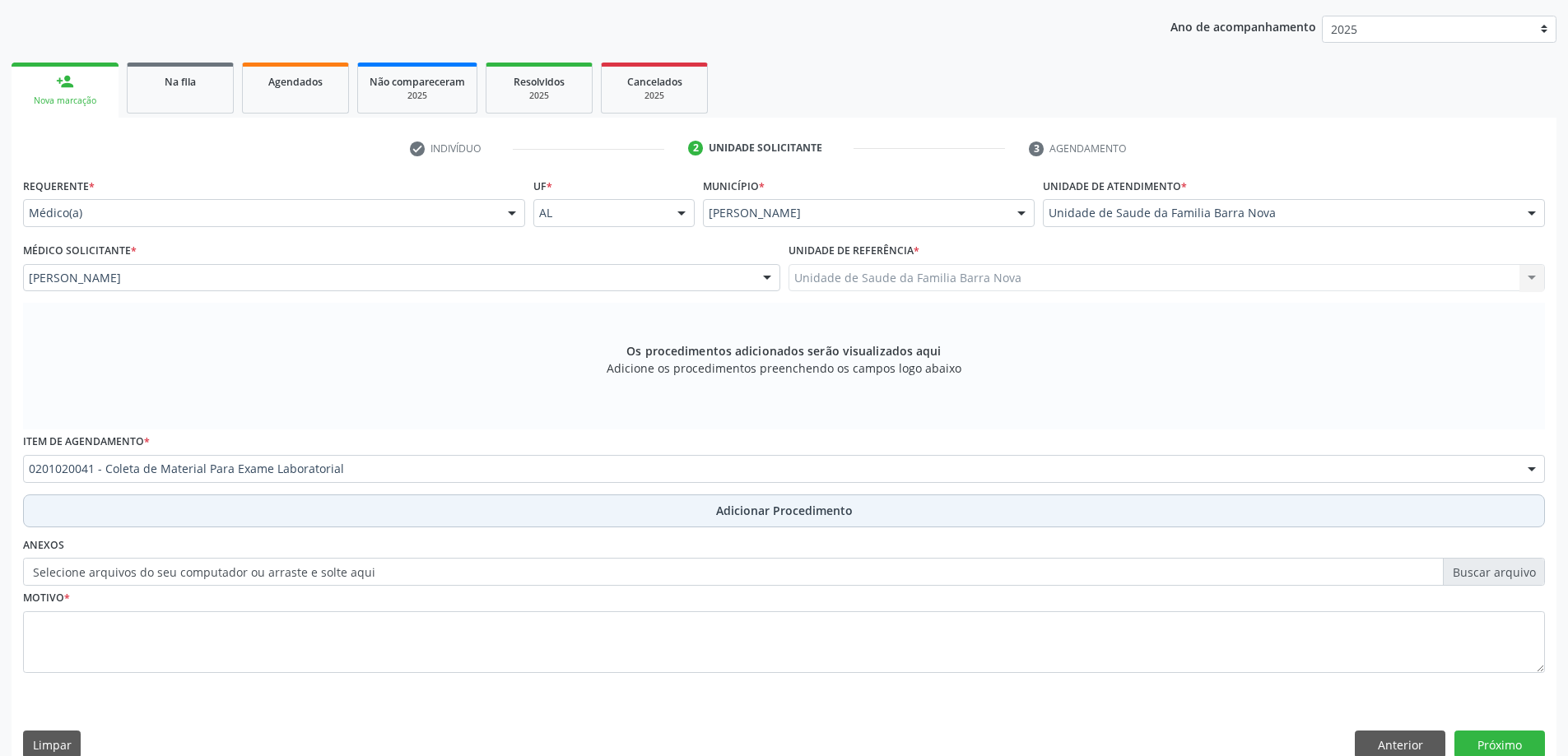
click at [804, 509] on span "Adicionar Procedimento" at bounding box center [784, 510] width 137 height 17
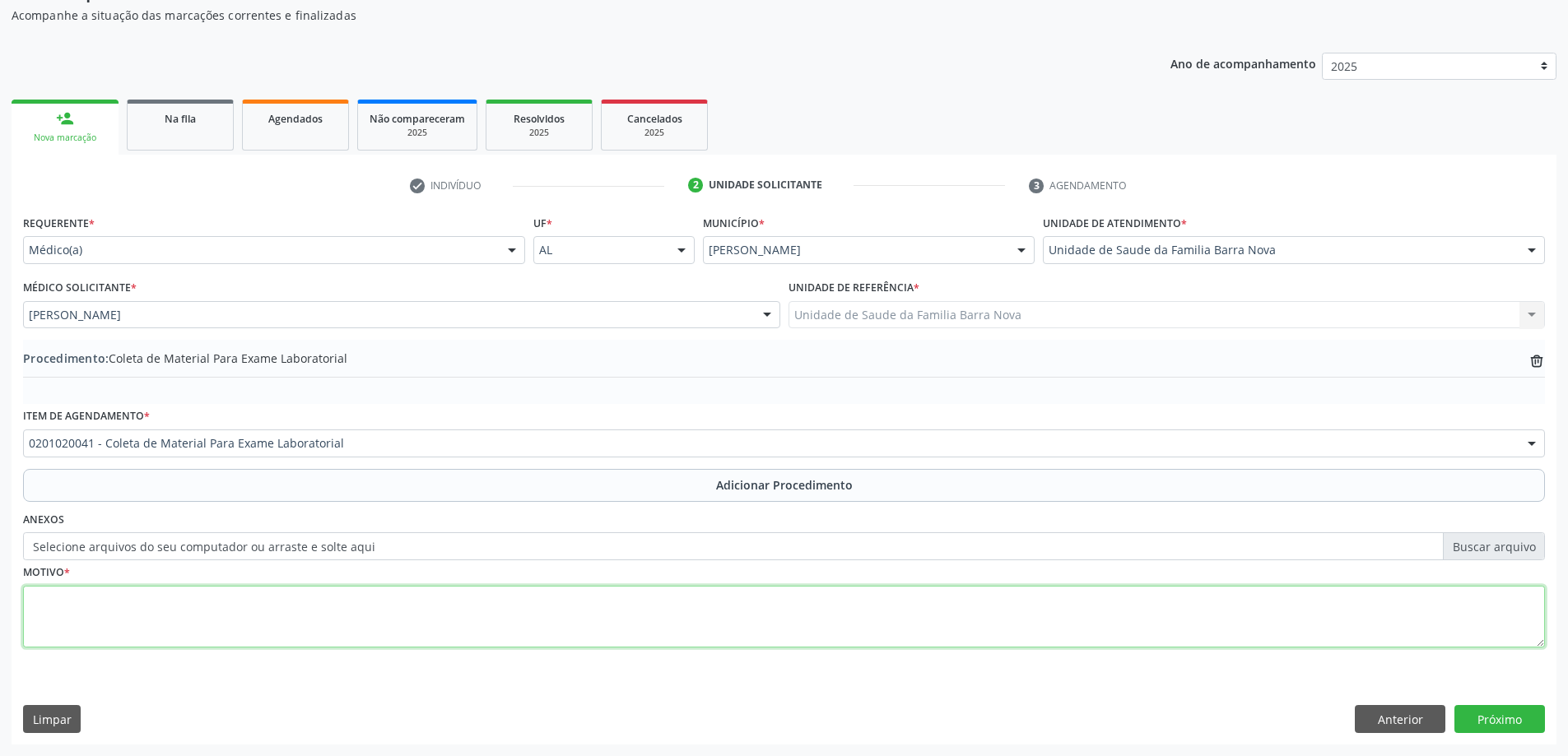
click at [274, 611] on textarea at bounding box center [784, 617] width 1522 height 62
type textarea "HAS + Dislipidemia + Esteatose hepática."
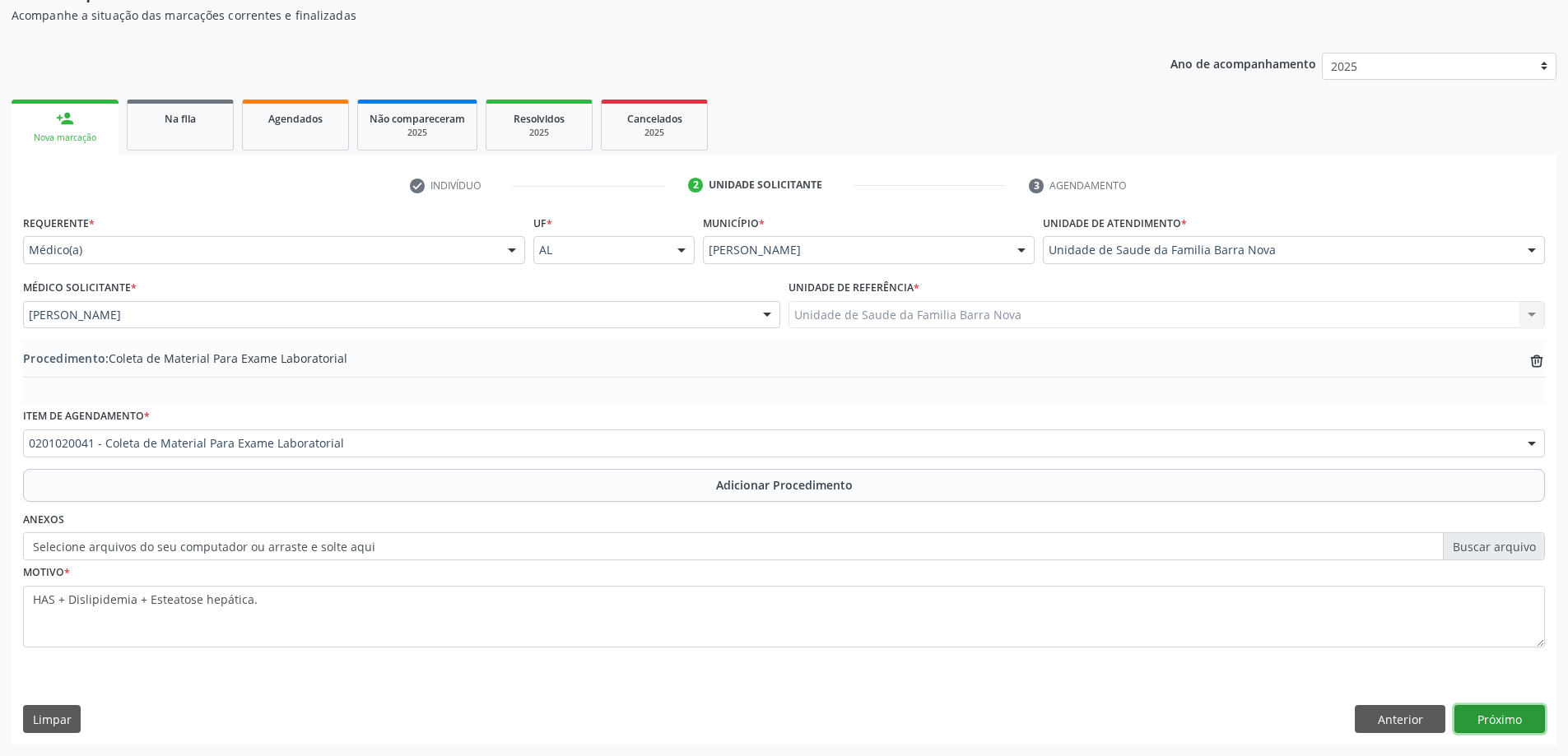
click at [1501, 725] on button "Próximo" at bounding box center [1500, 719] width 91 height 28
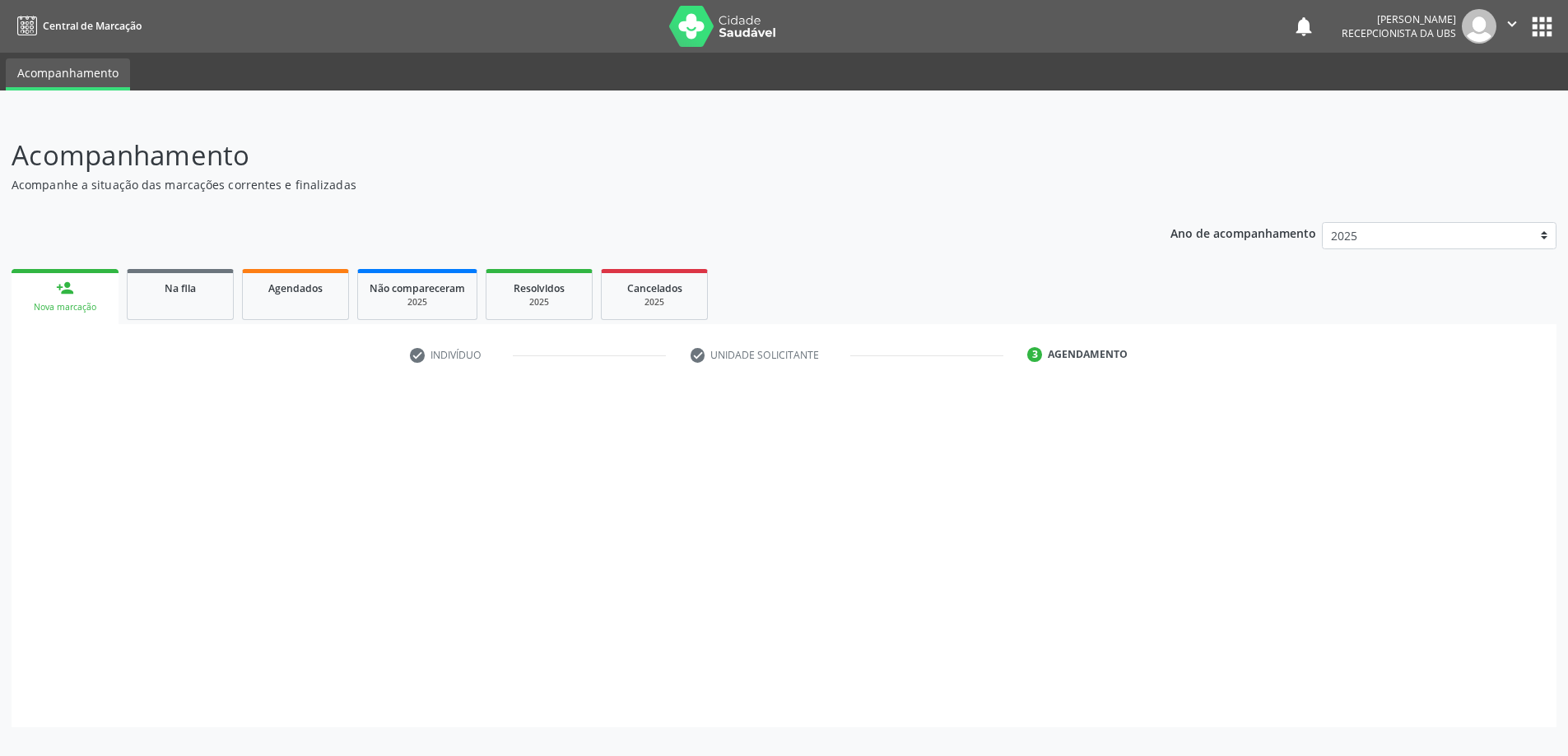
scroll to position [0, 0]
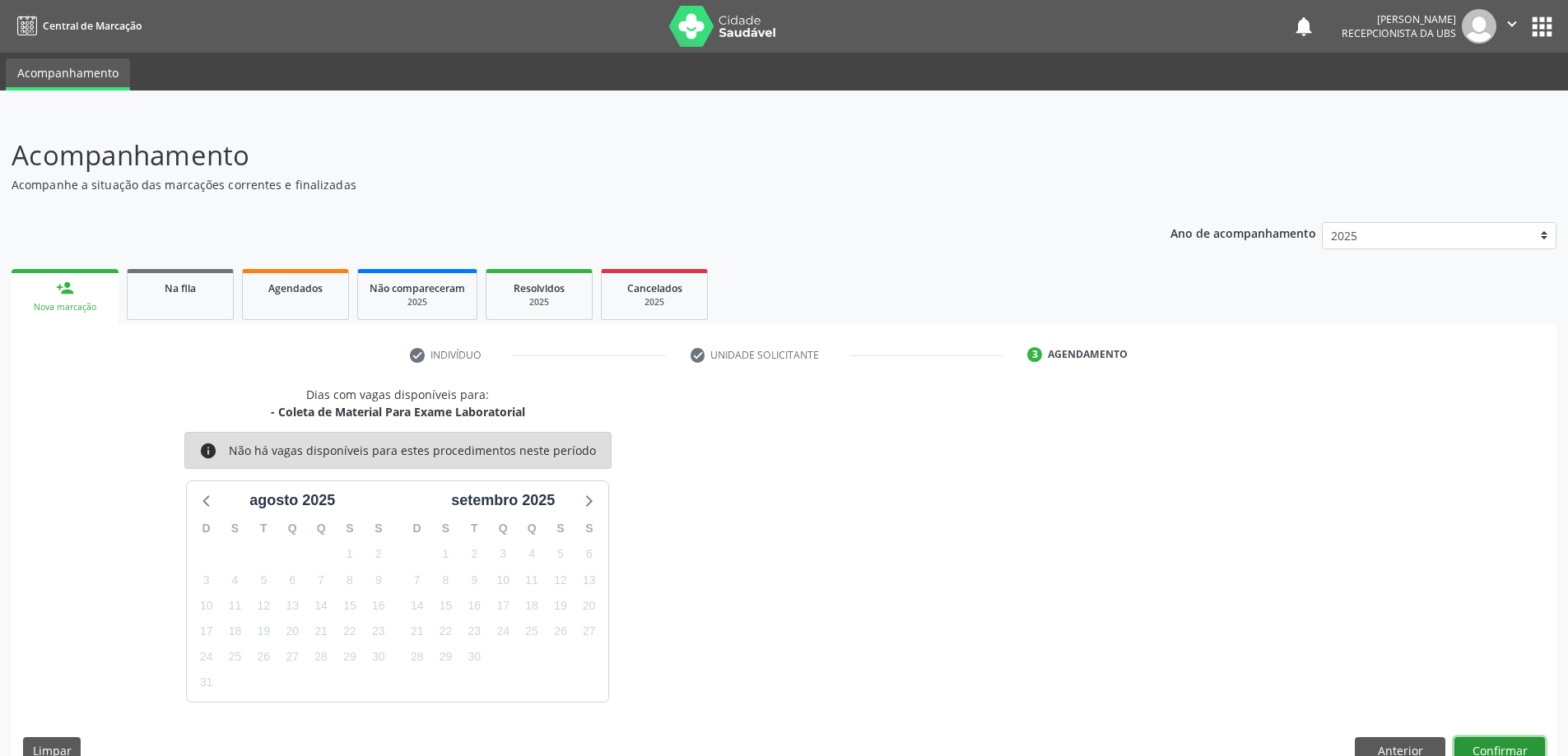
click at [1494, 745] on button "Confirmar" at bounding box center [1500, 751] width 91 height 28
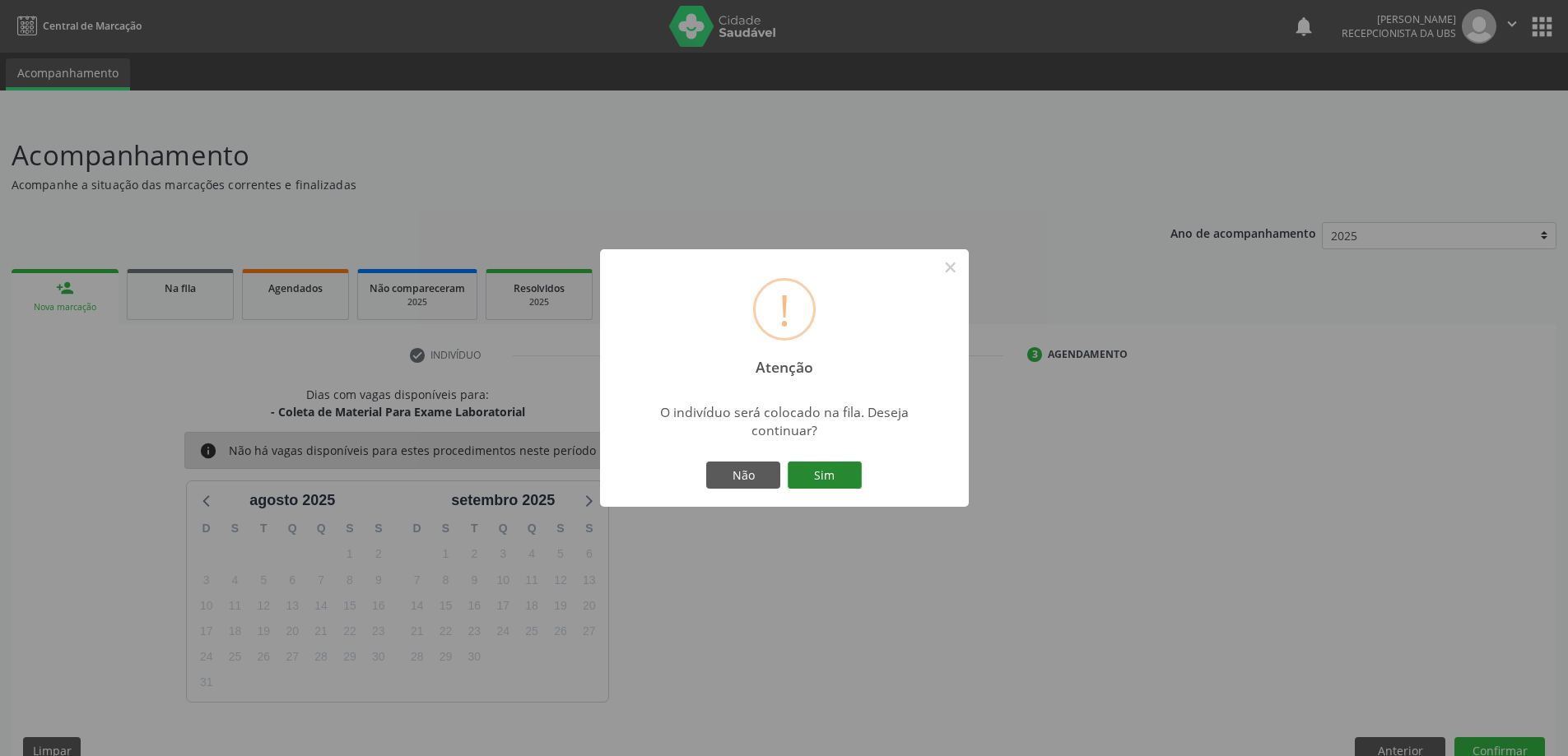
click at [855, 484] on button "Sim" at bounding box center [825, 475] width 74 height 28
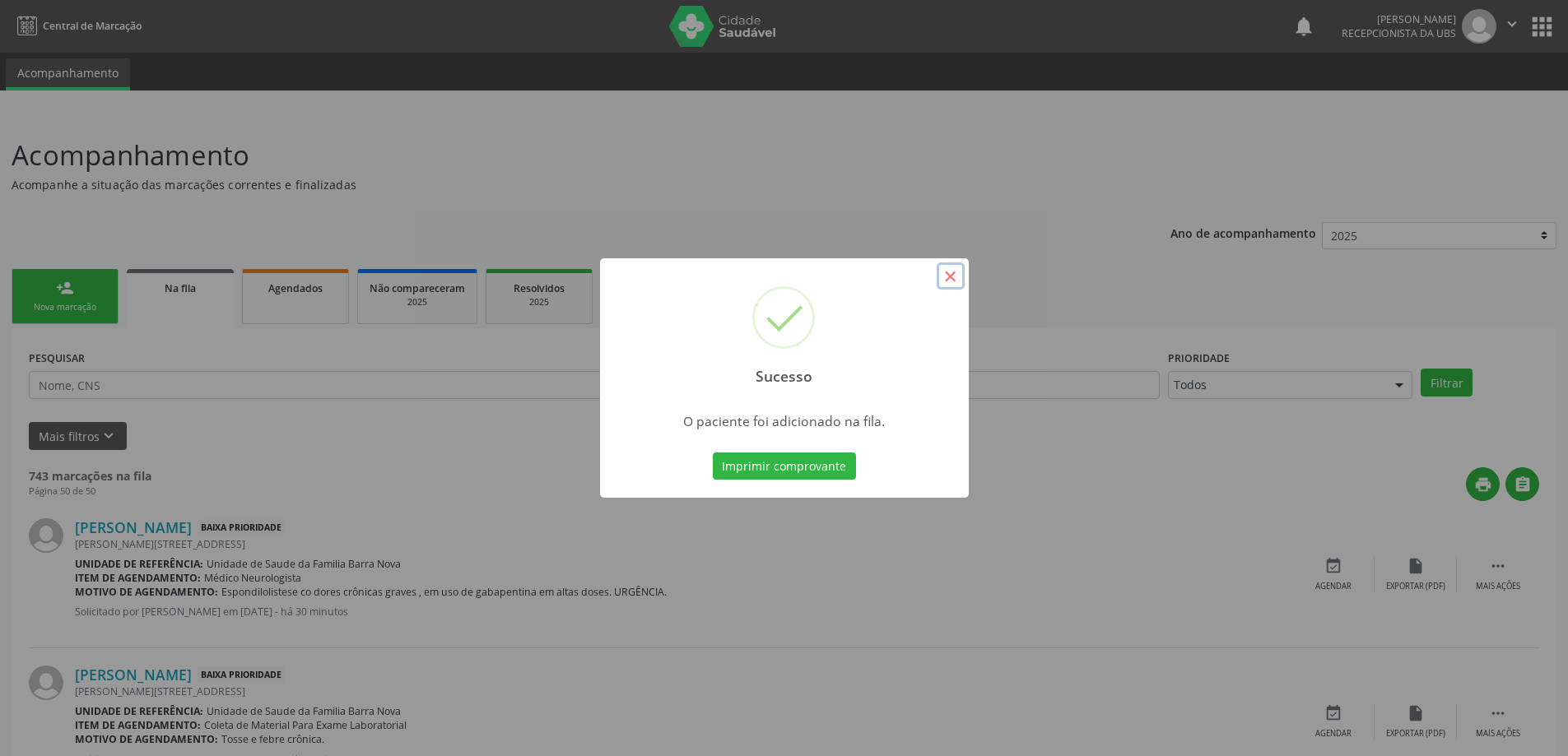
click at [948, 269] on button "×" at bounding box center [950, 276] width 28 height 28
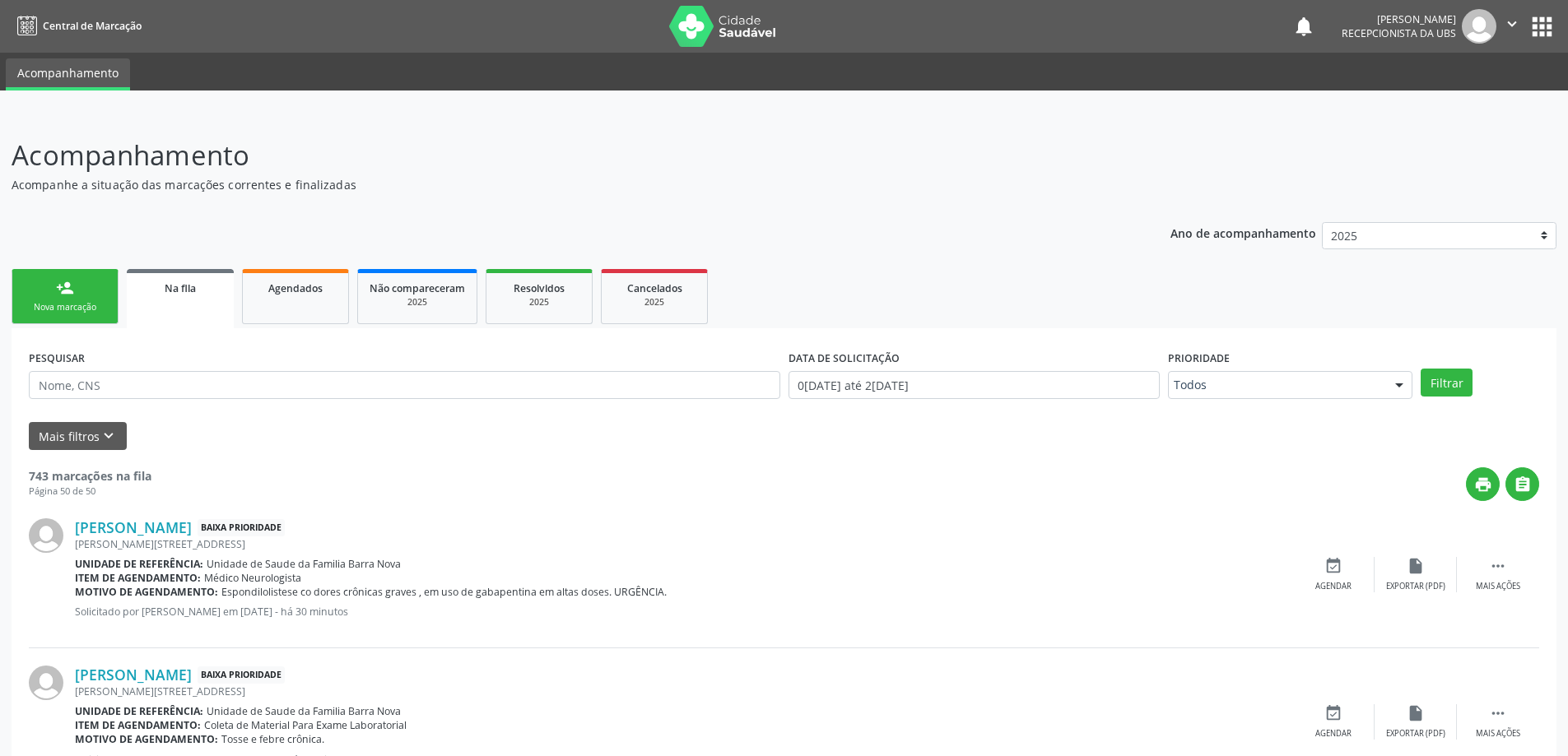
click at [43, 290] on link "person_add Nova marcação" at bounding box center [65, 296] width 107 height 55
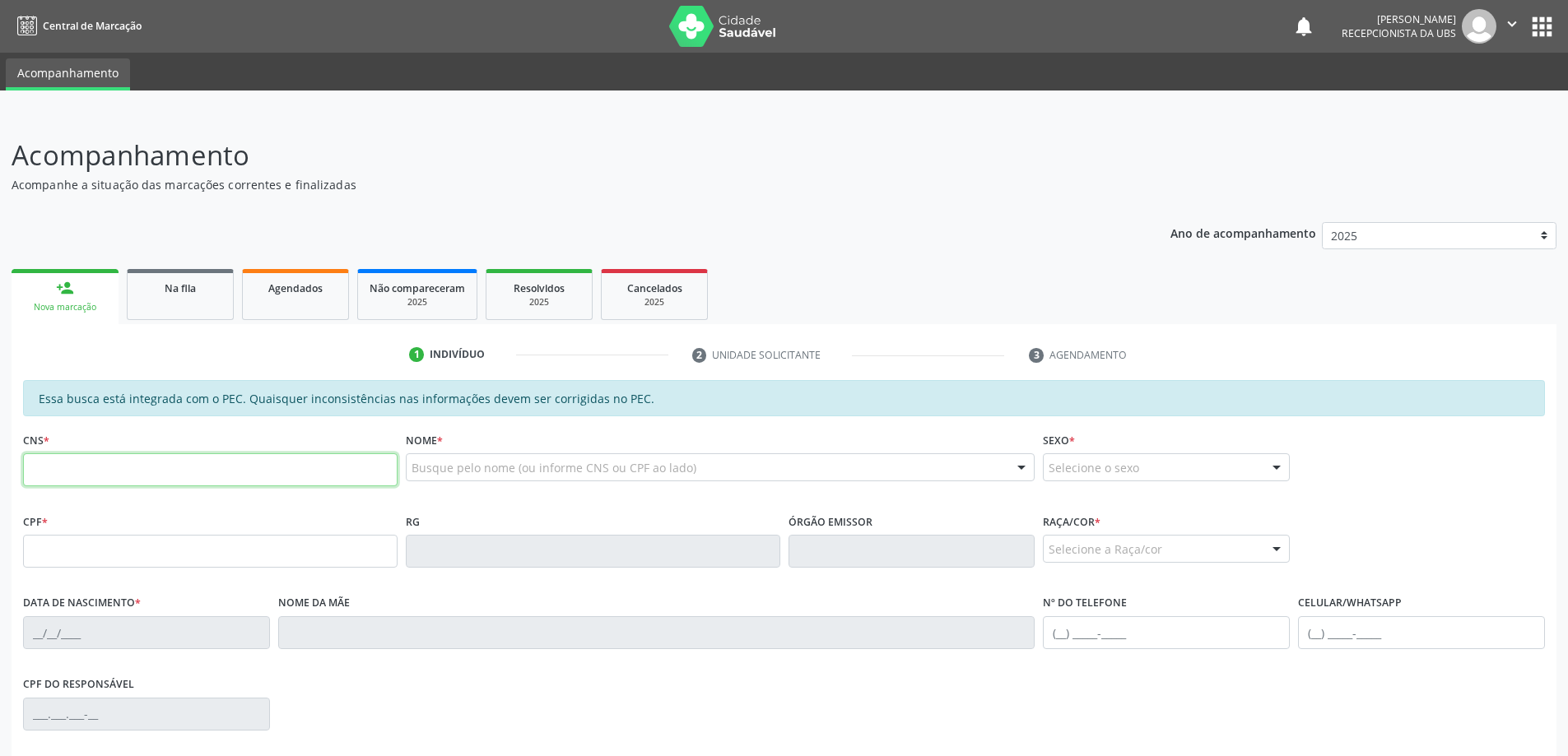
click at [163, 470] on input "text" at bounding box center [209, 470] width 374 height 33
type input "700 5053 8355 0151"
type input "786.715.664-04"
type input "18/02/1971"
type input "Benedita Ana dos Santos"
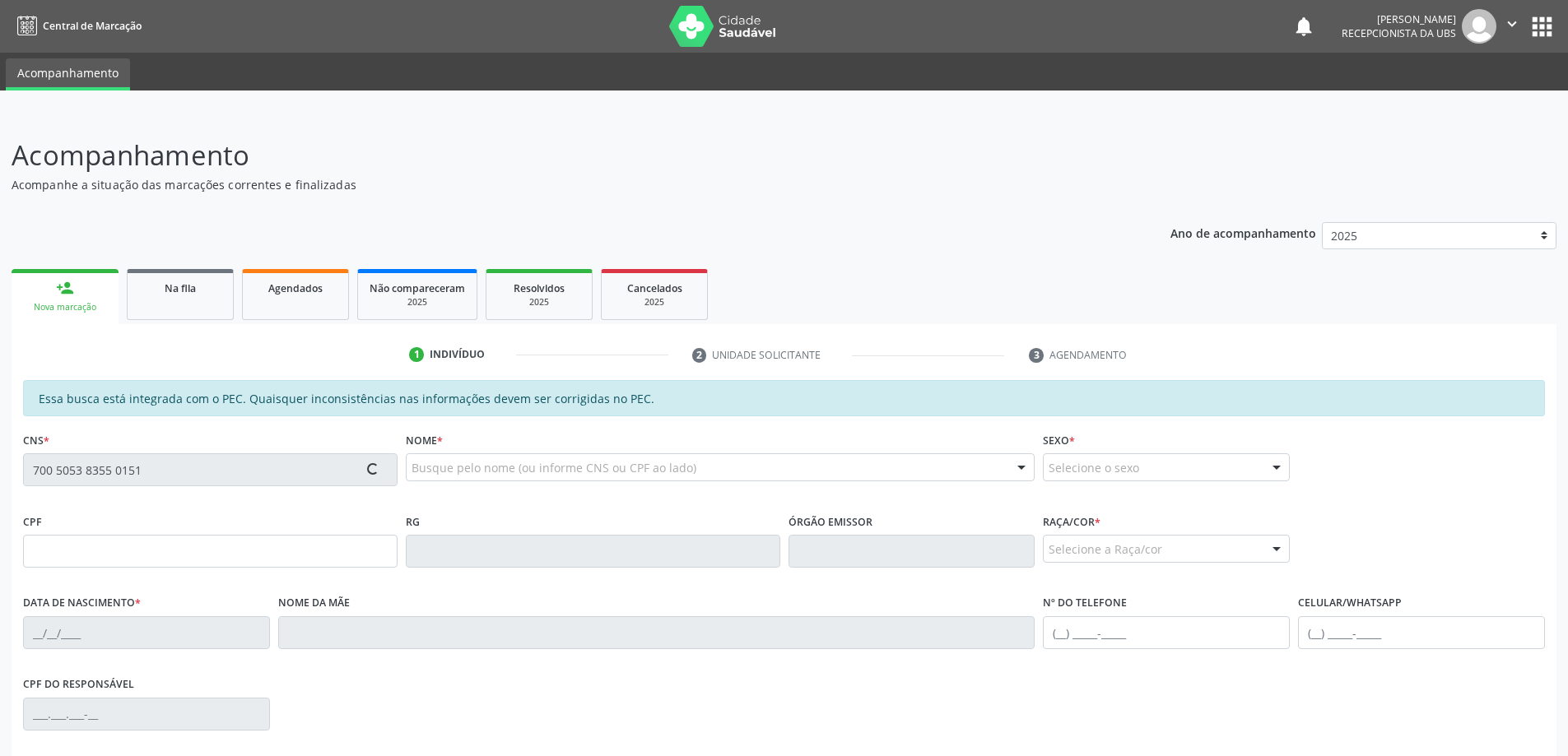
type input "(82) 98732-8760"
type input "27"
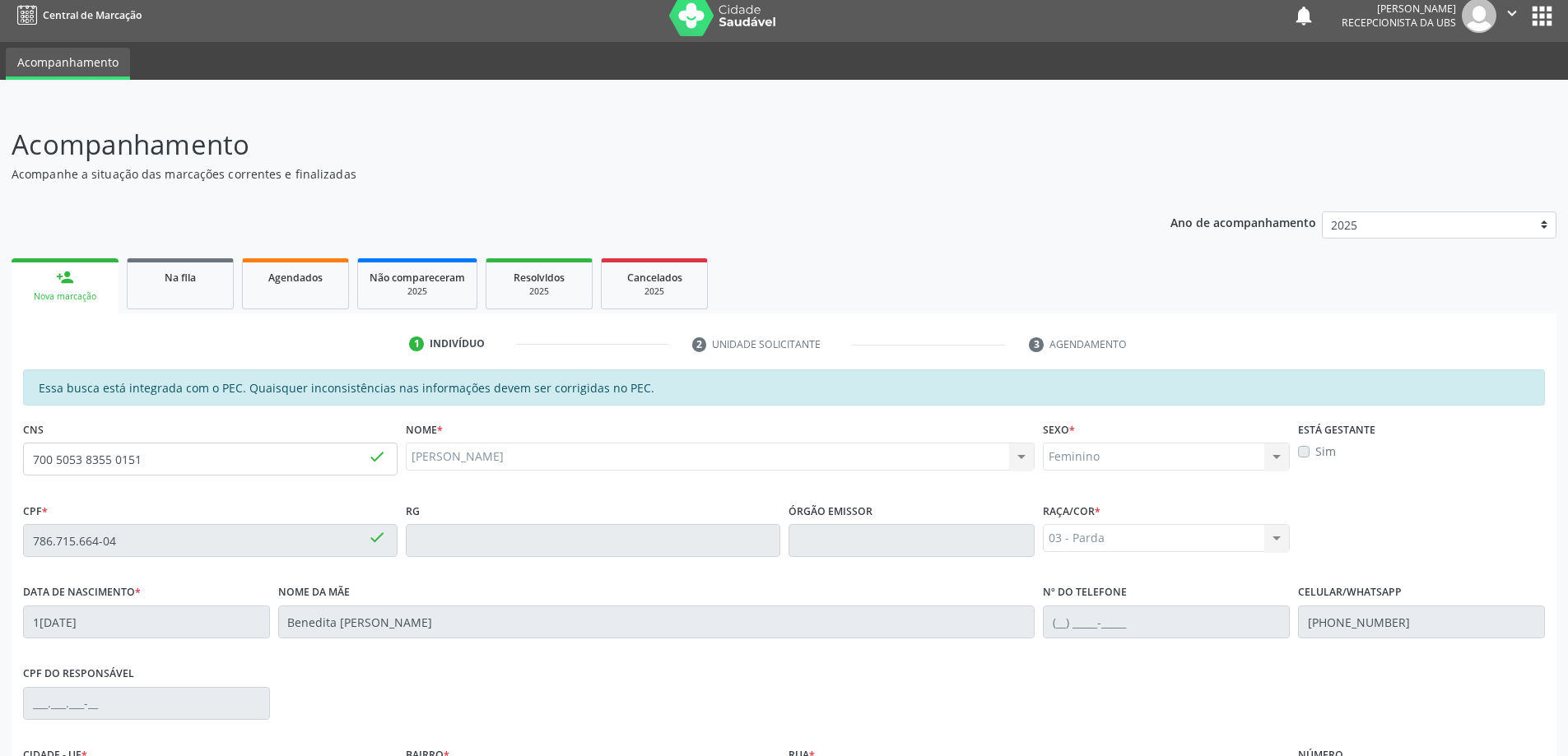
scroll to position [206, 0]
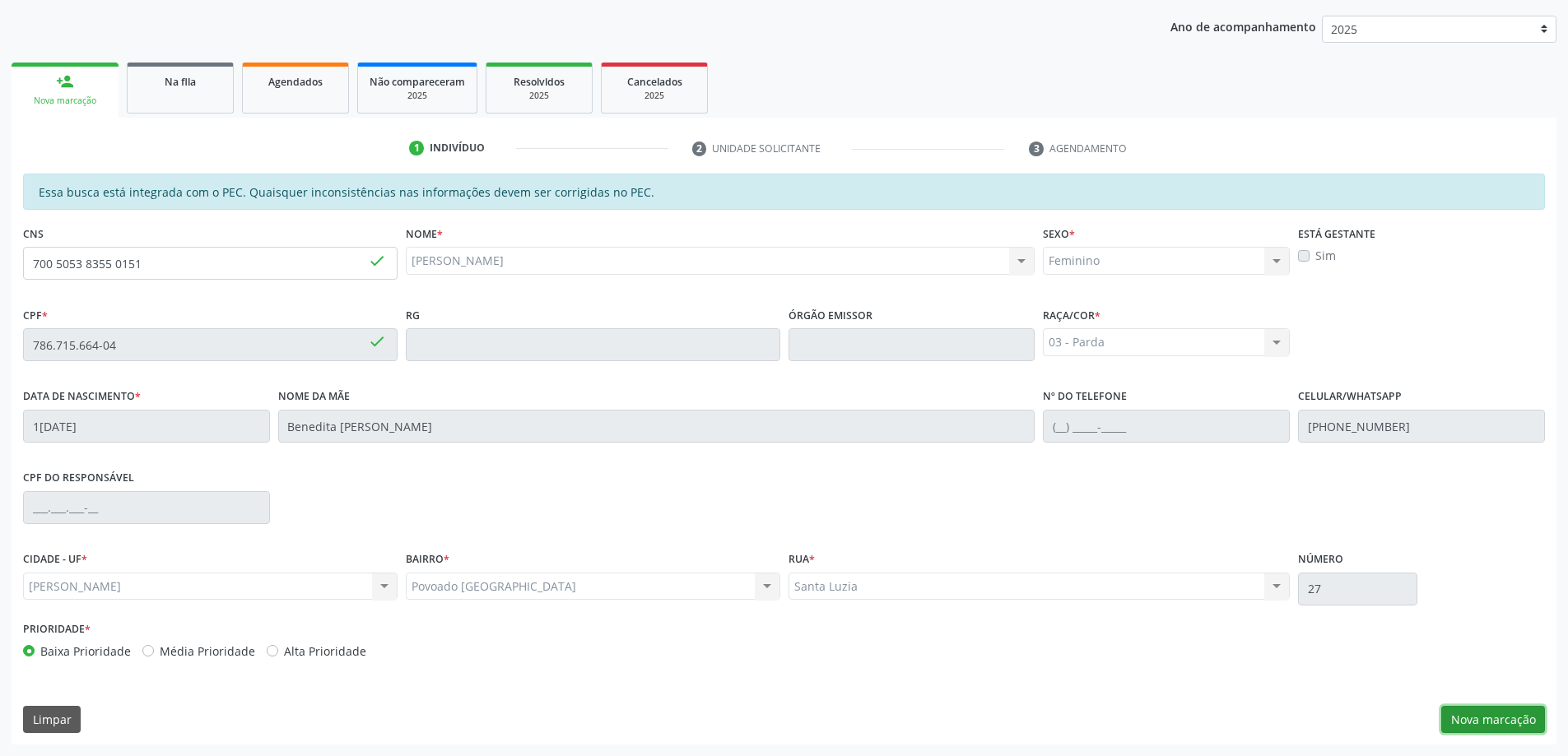
click at [1506, 723] on button "Nova marcação" at bounding box center [1493, 720] width 103 height 28
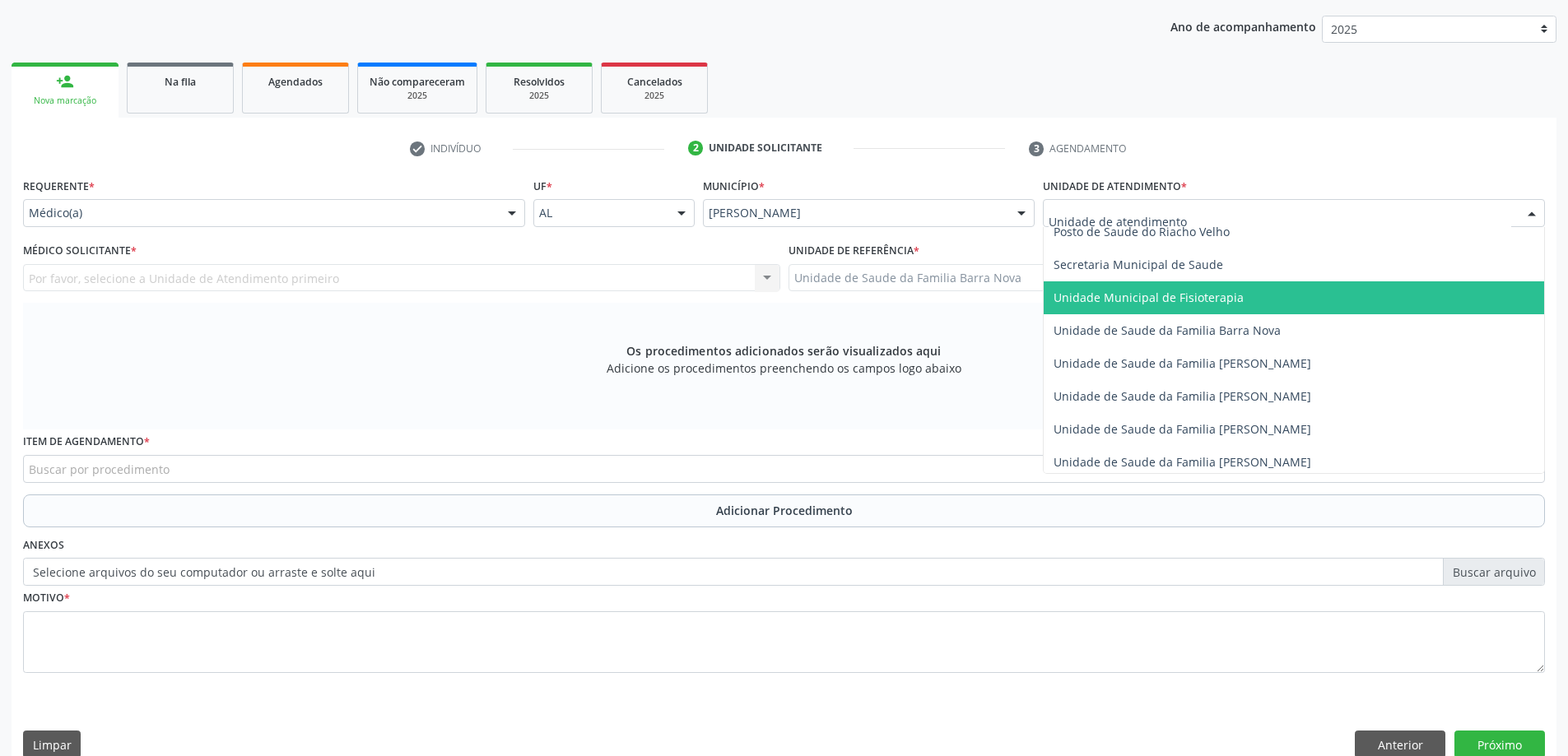
scroll to position [823, 0]
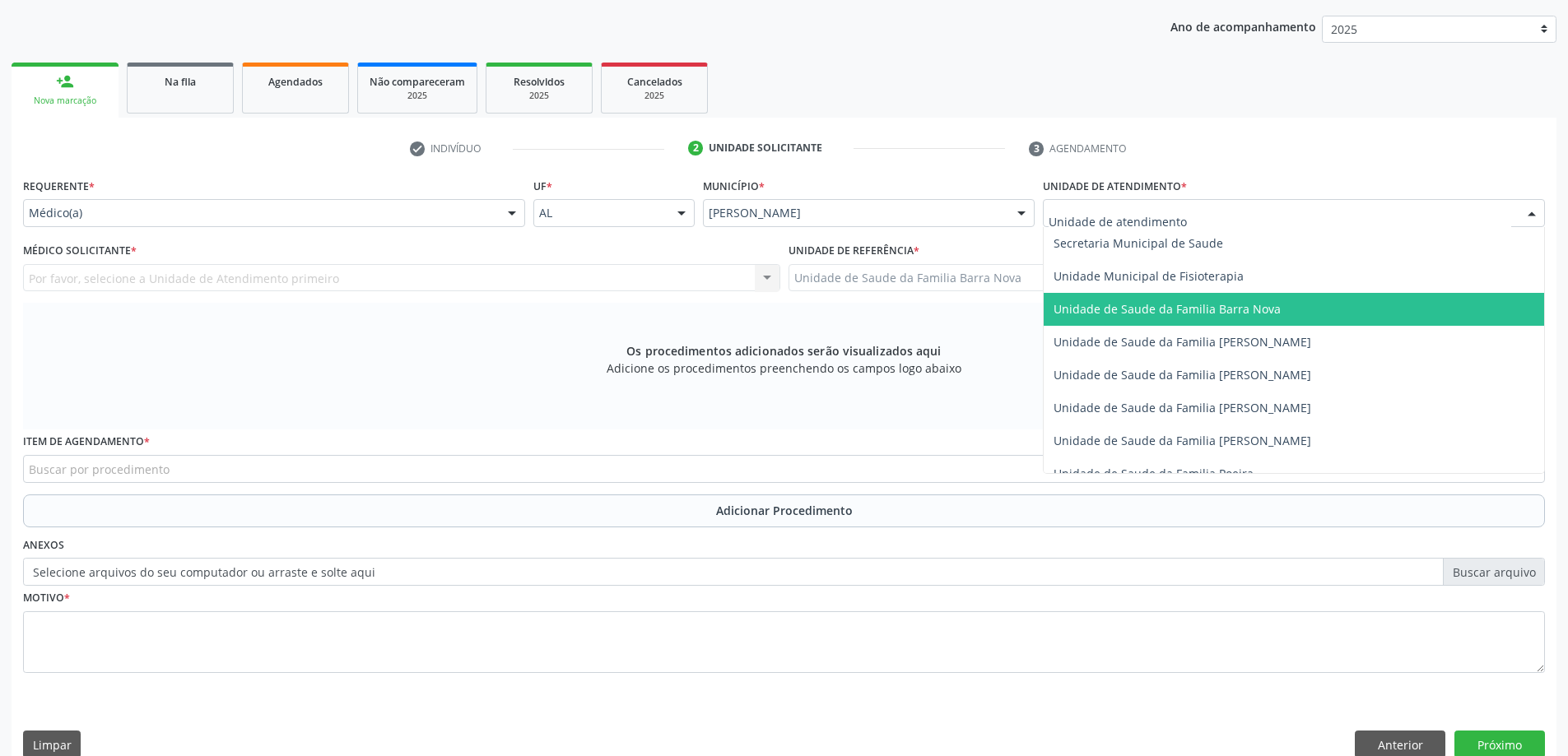
click at [1220, 316] on span "Unidade de Saude da Familia Barra Nova" at bounding box center [1167, 309] width 227 height 15
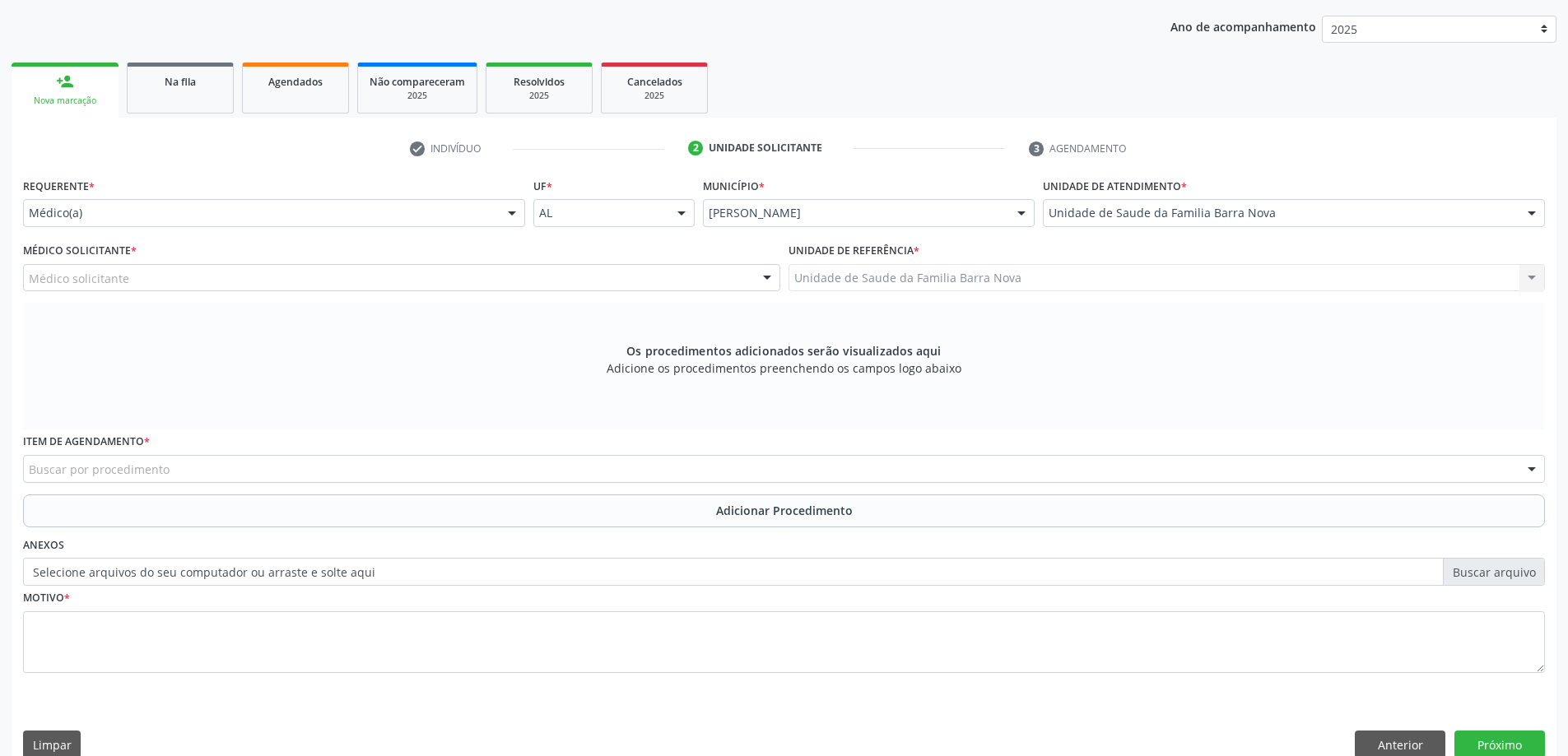
click at [384, 279] on div "Médico solicitante" at bounding box center [401, 278] width 757 height 28
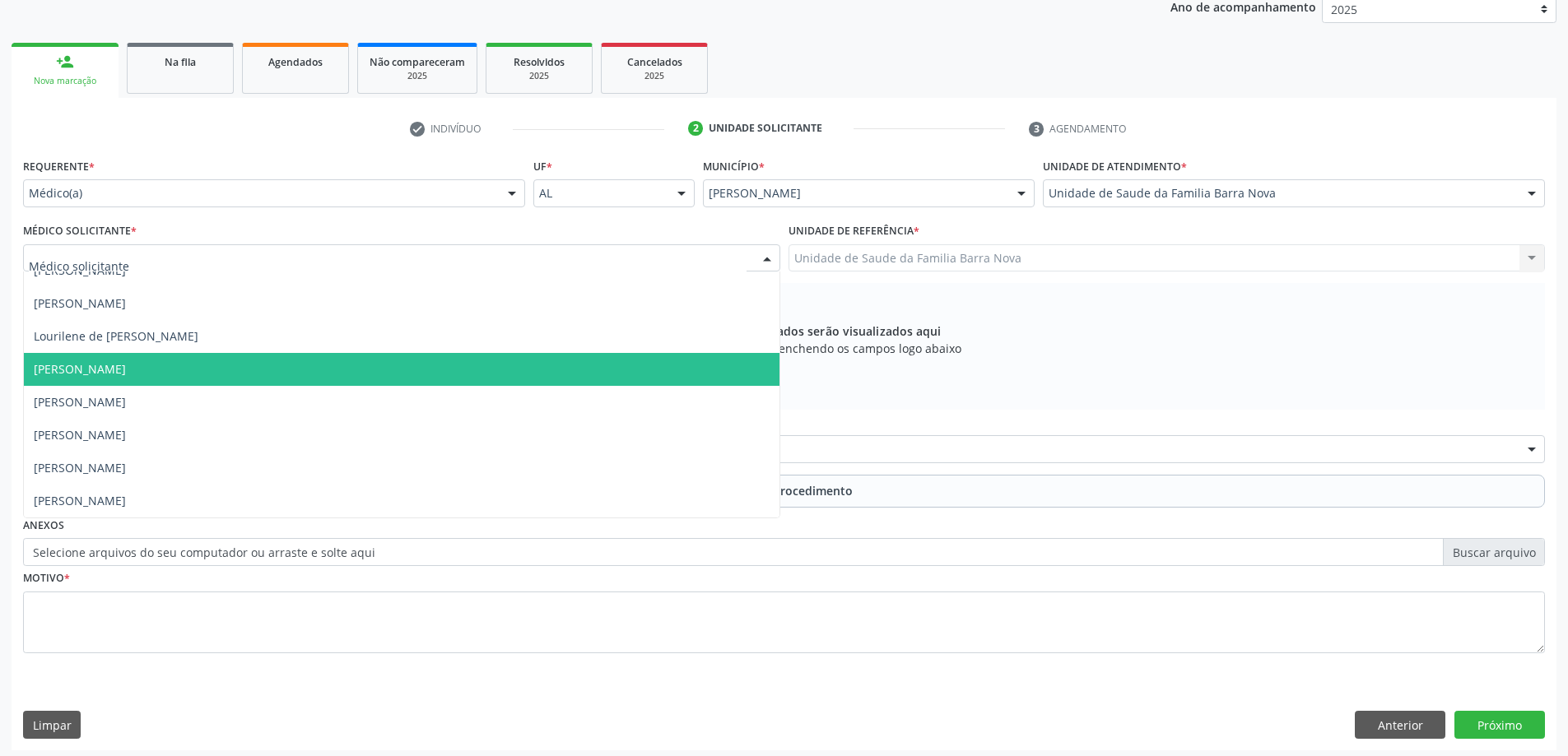
scroll to position [232, 0]
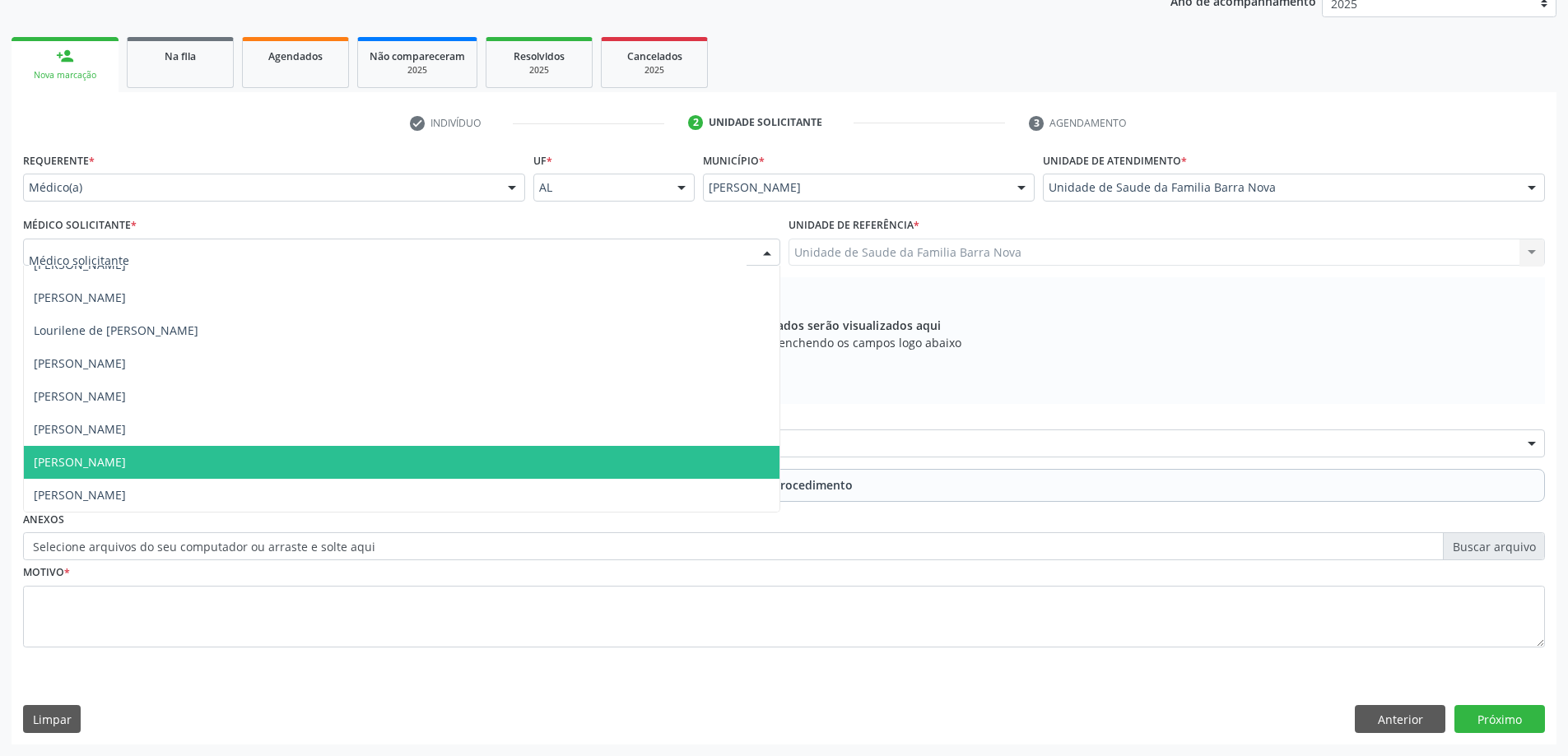
click at [350, 456] on span "[PERSON_NAME]" at bounding box center [401, 463] width 755 height 33
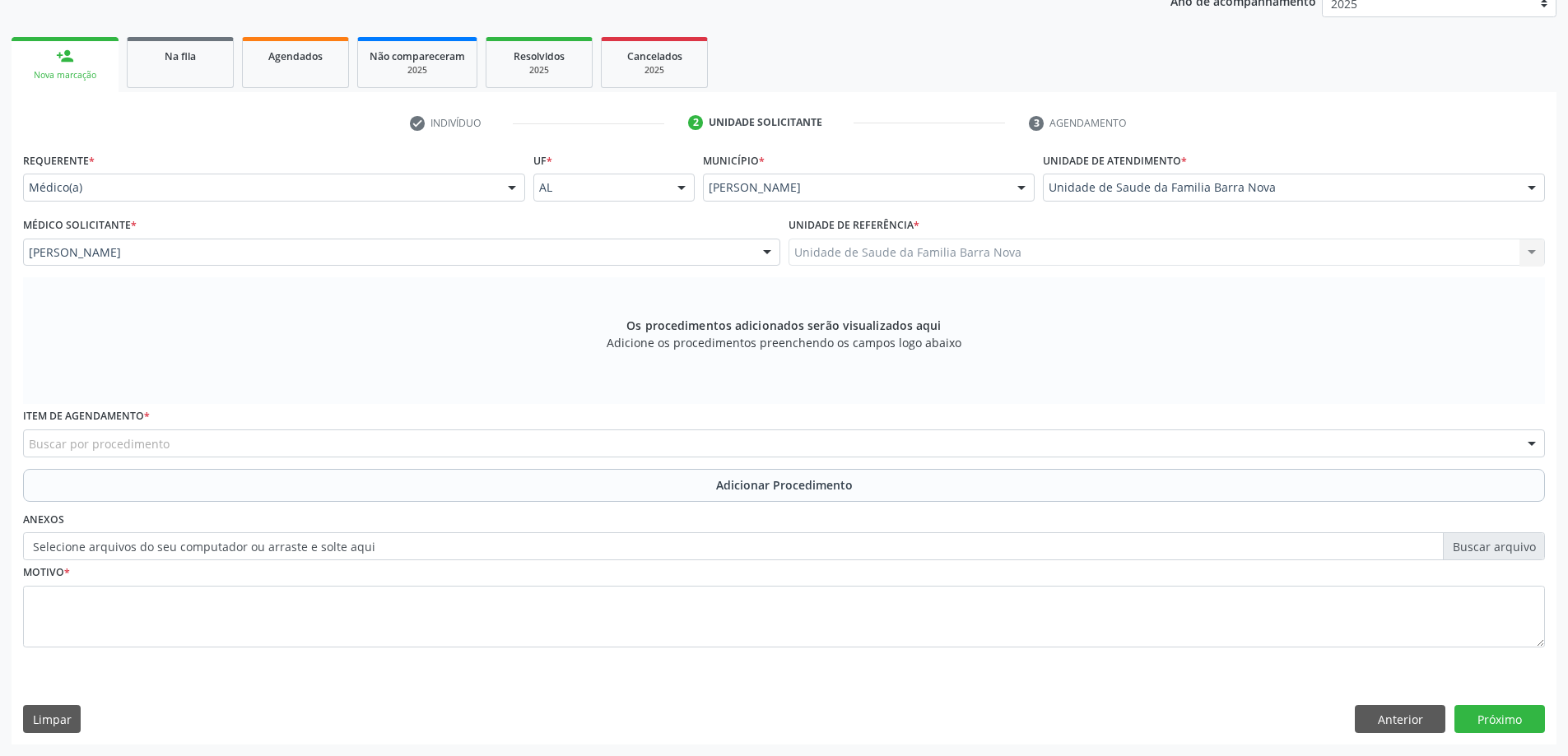
click at [401, 442] on div "Buscar por procedimento" at bounding box center [784, 443] width 1522 height 28
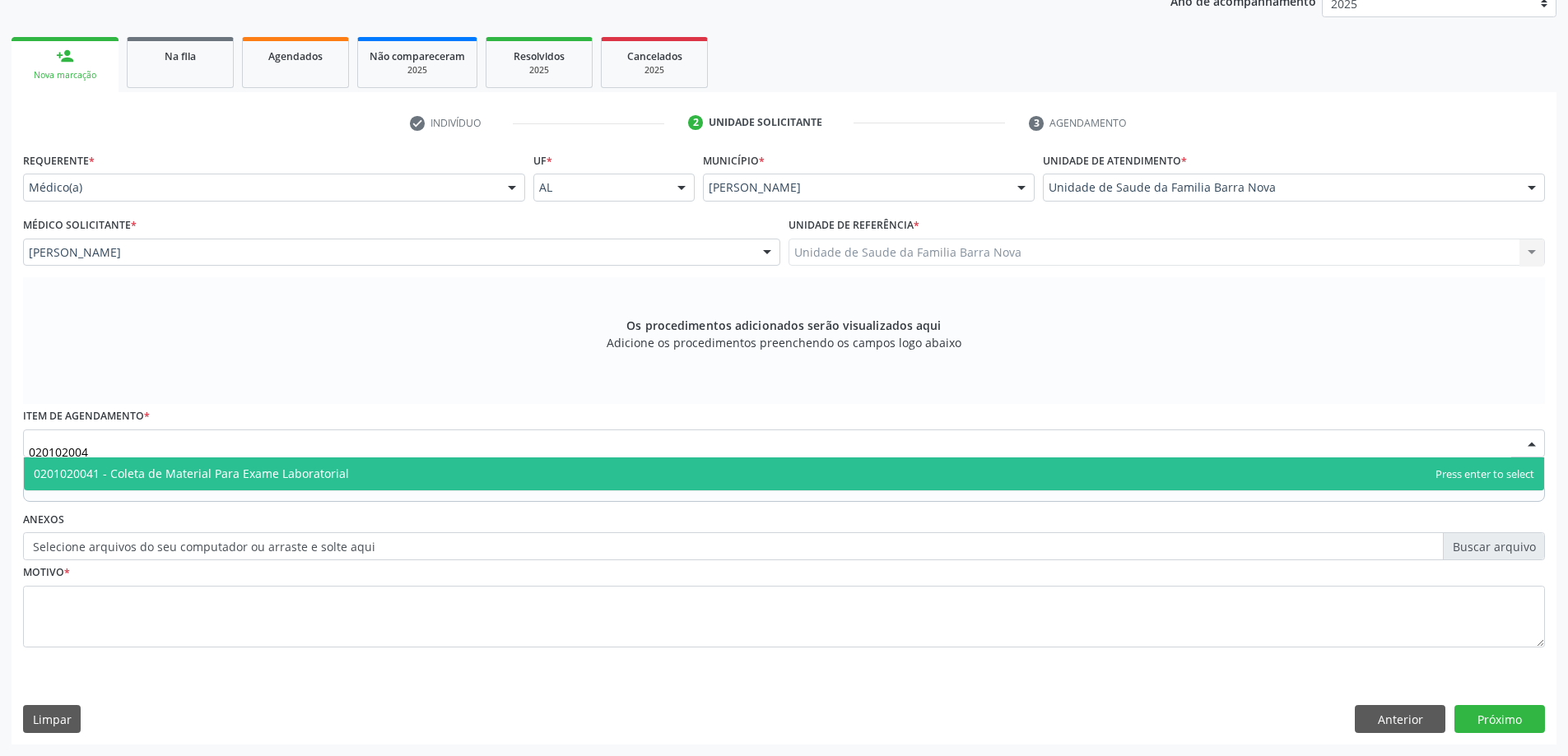
type input "0201020041"
click at [796, 477] on span "0201020041 - Coleta de Material Para Exame Laboratorial" at bounding box center [784, 474] width 1520 height 33
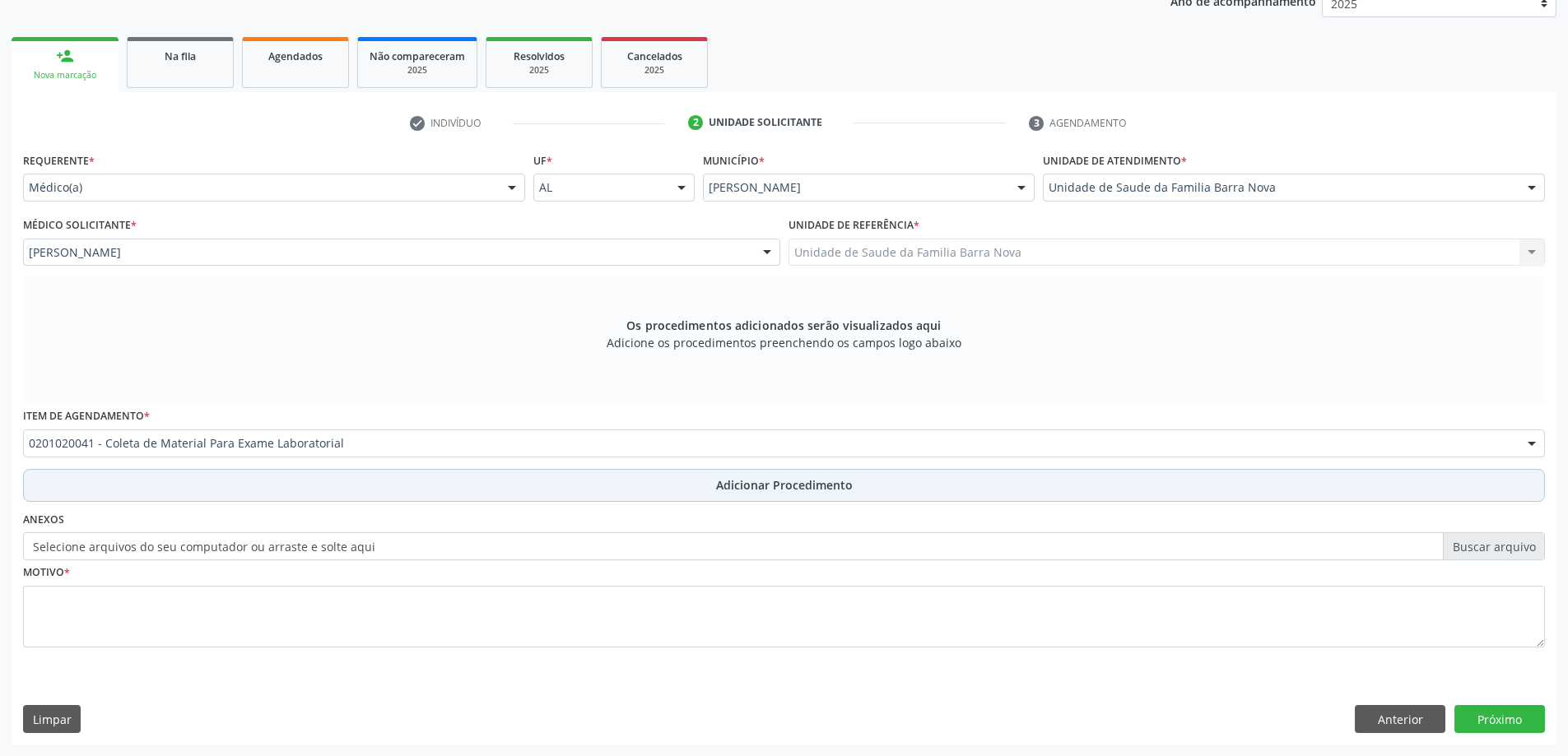
click at [689, 486] on button "Adicionar Procedimento" at bounding box center [784, 485] width 1522 height 33
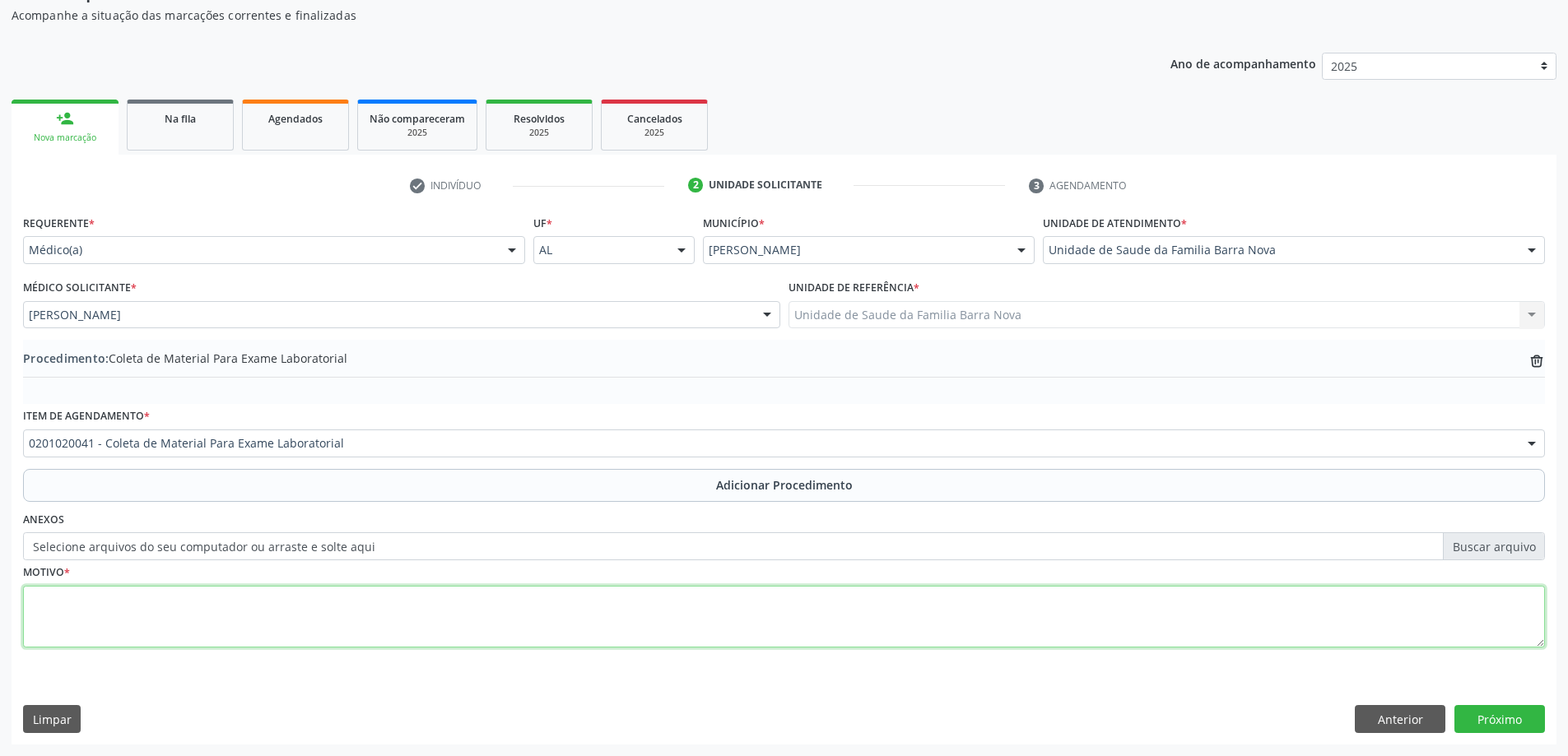
click at [338, 609] on textarea at bounding box center [784, 617] width 1522 height 62
type textarea "Obesidade, Disglicemia, HAS."
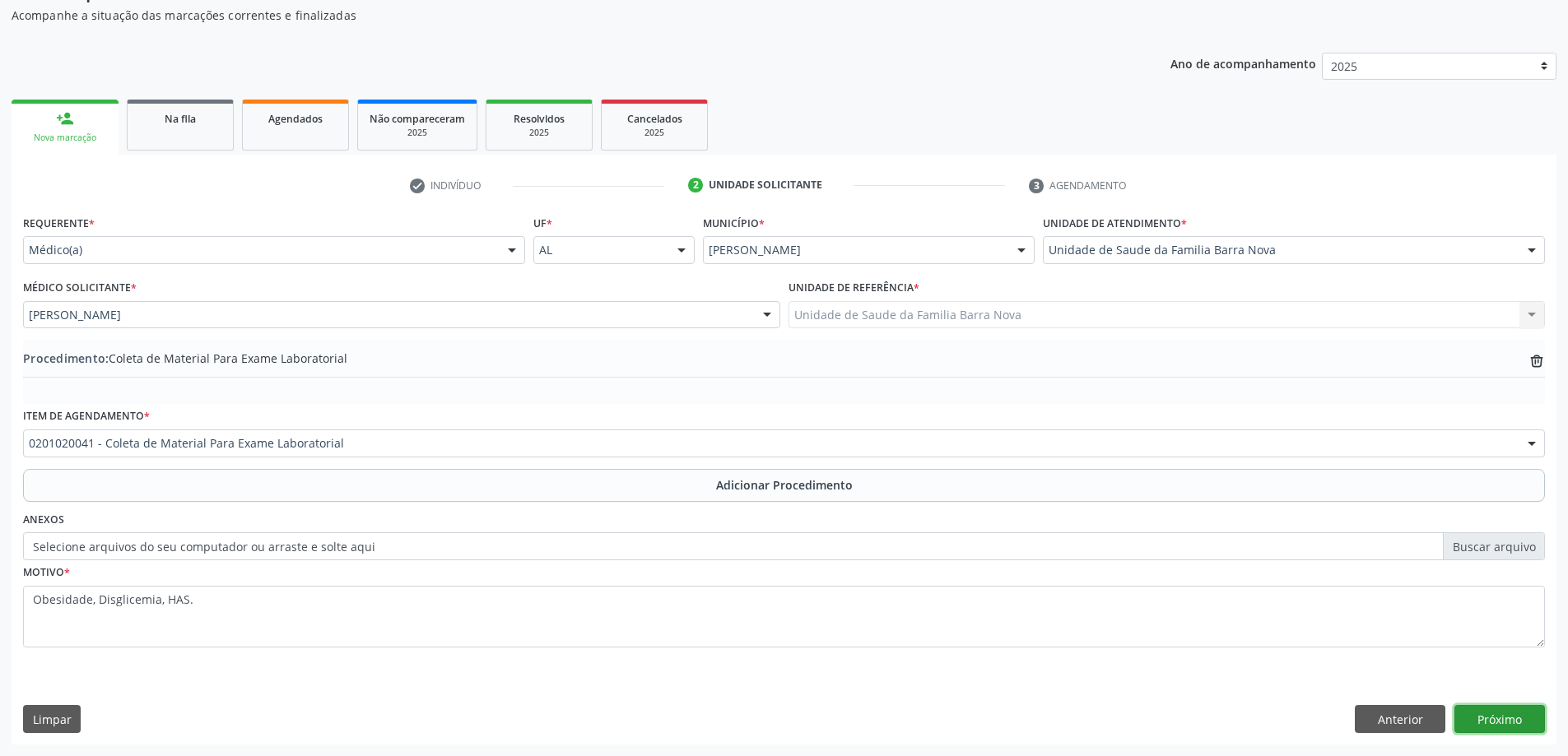
click at [1520, 723] on button "Próximo" at bounding box center [1500, 719] width 91 height 28
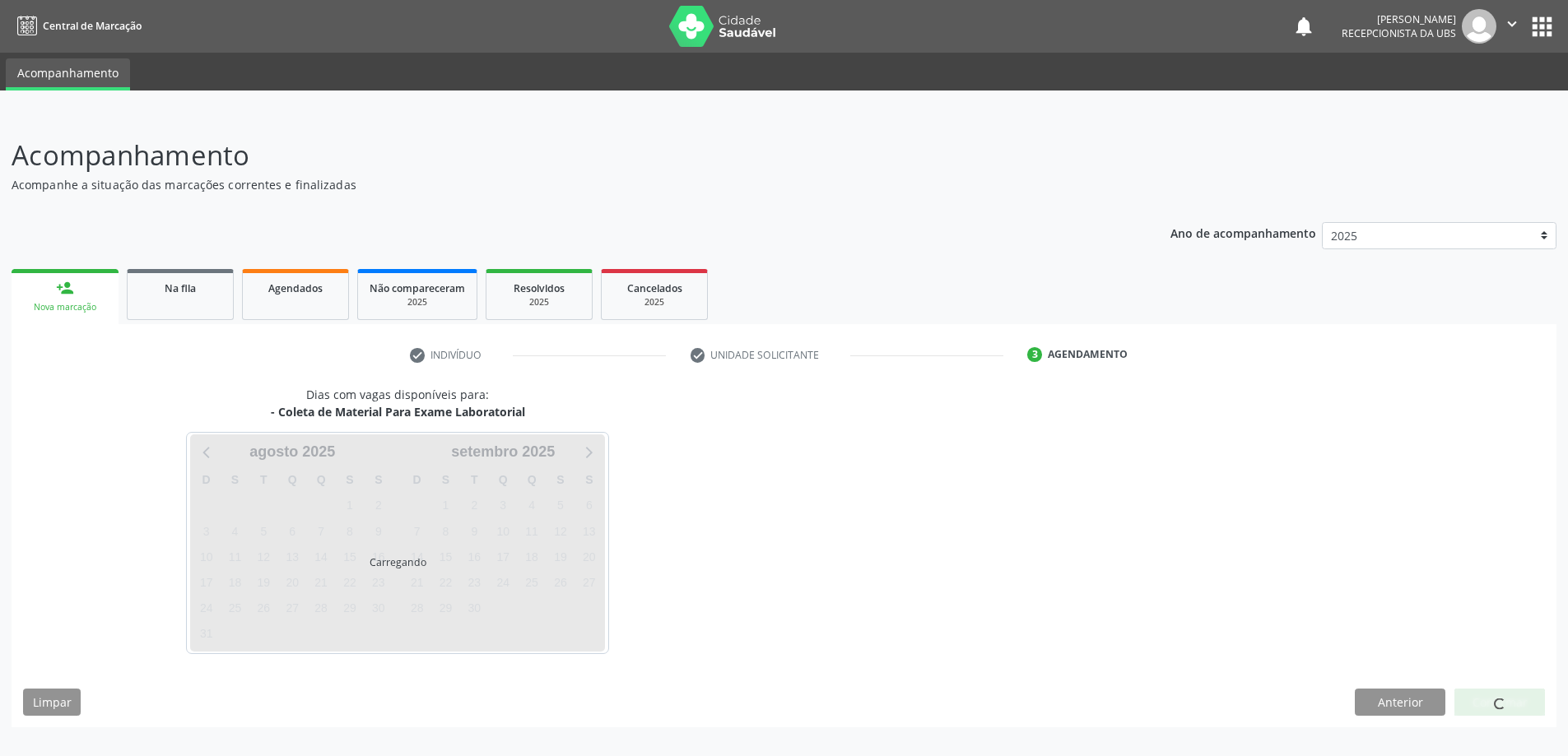
scroll to position [0, 0]
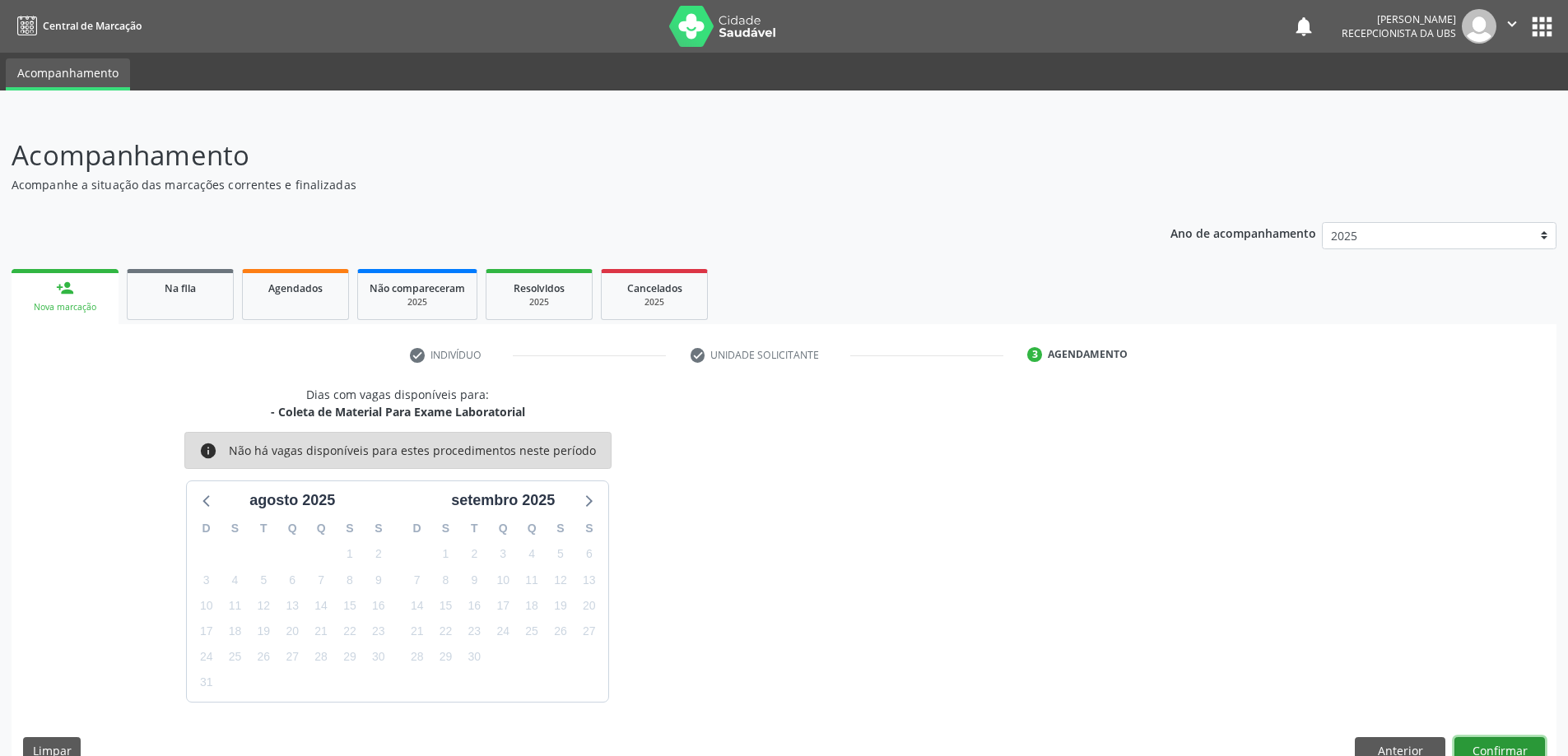
click at [1512, 742] on button "Confirmar" at bounding box center [1500, 751] width 91 height 28
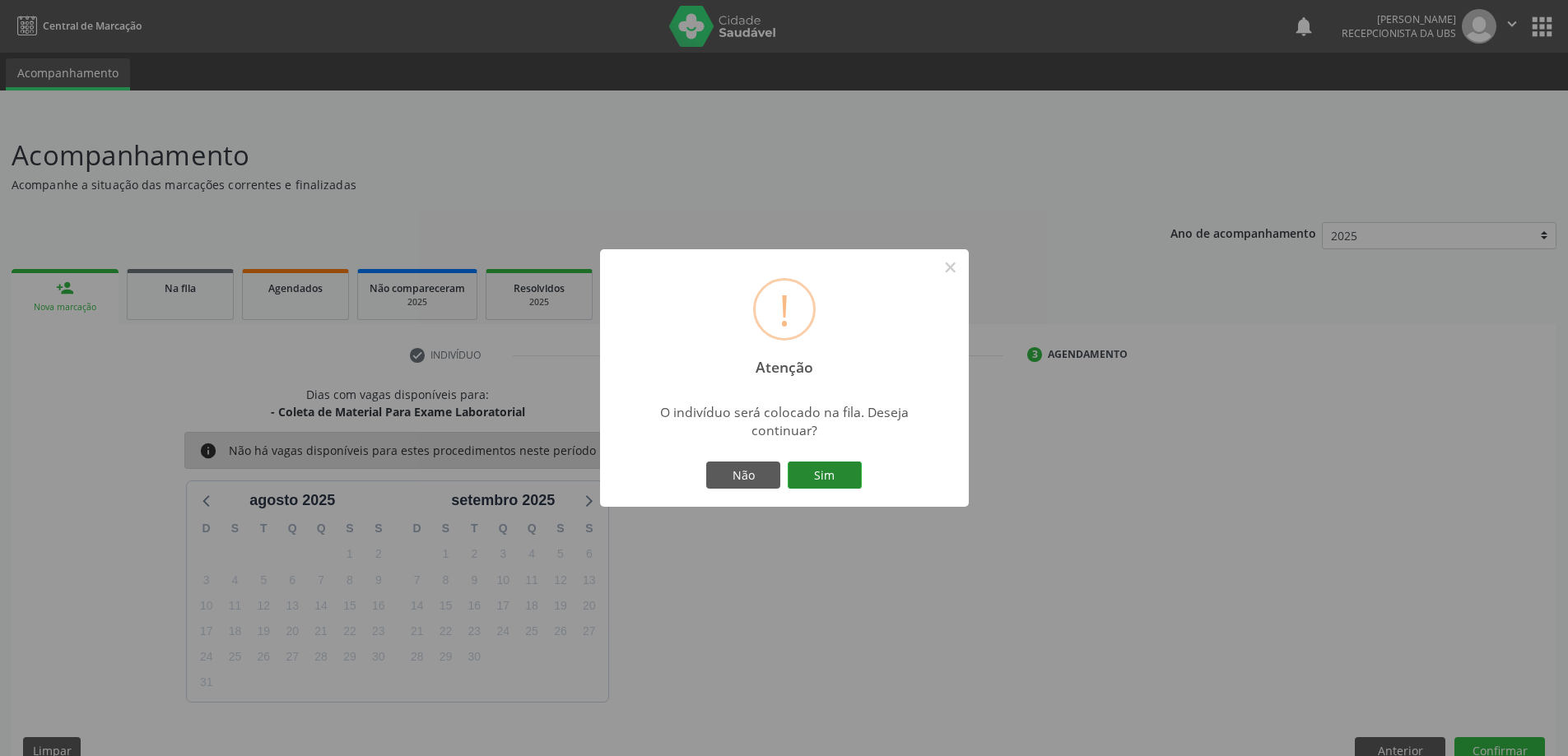
click at [828, 464] on button "Sim" at bounding box center [825, 475] width 74 height 28
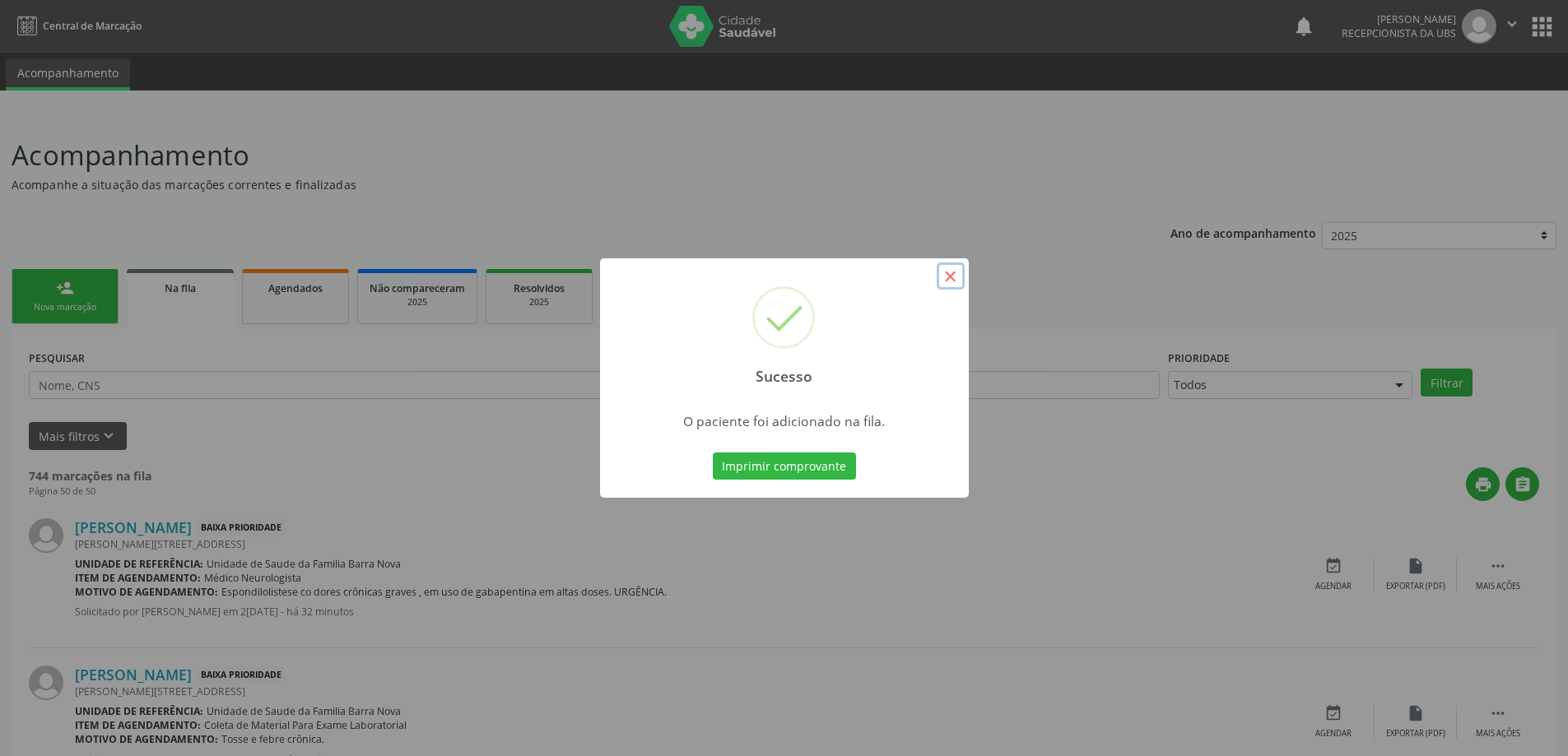
click at [953, 274] on button "×" at bounding box center [950, 276] width 28 height 28
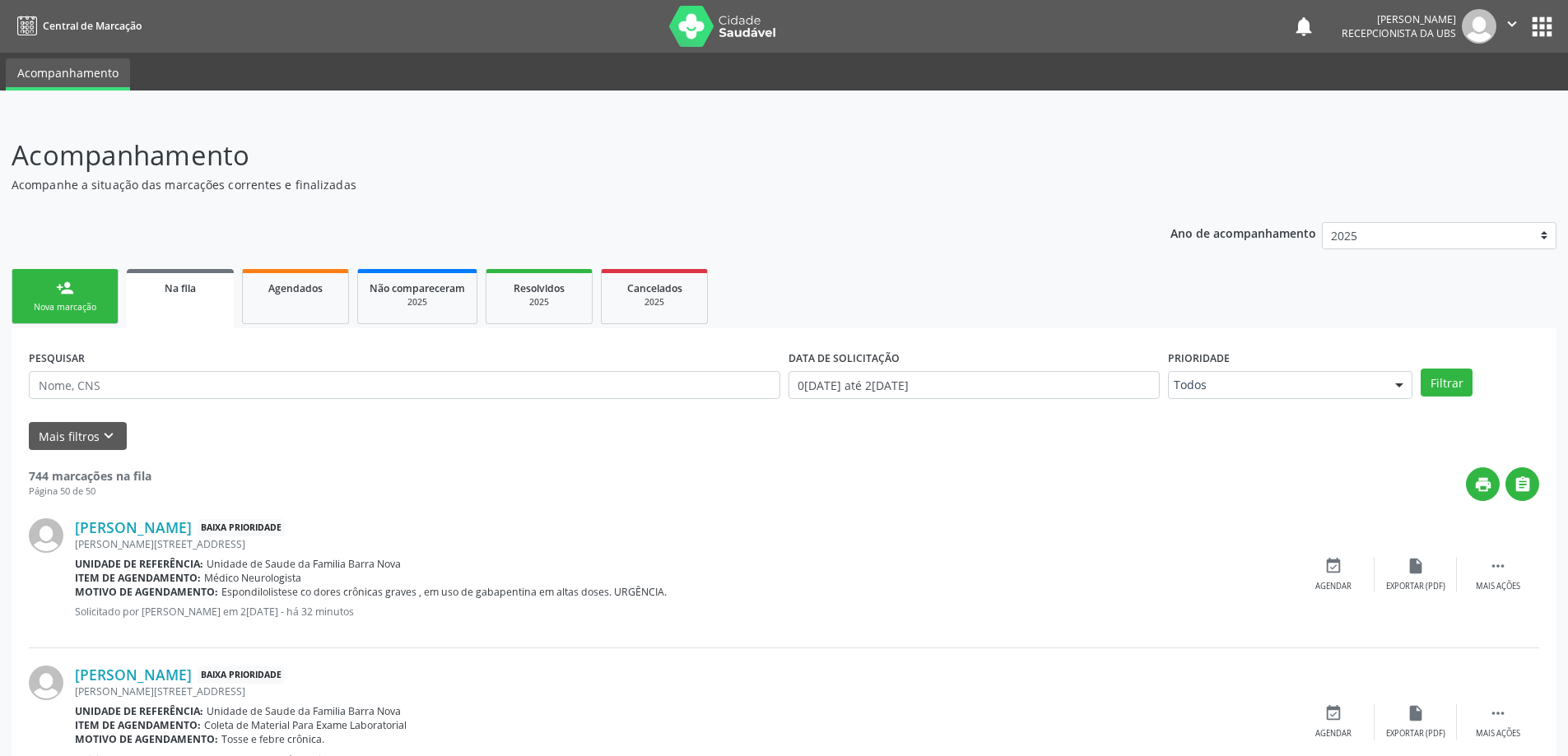
click at [60, 295] on div "person_add" at bounding box center [65, 288] width 18 height 18
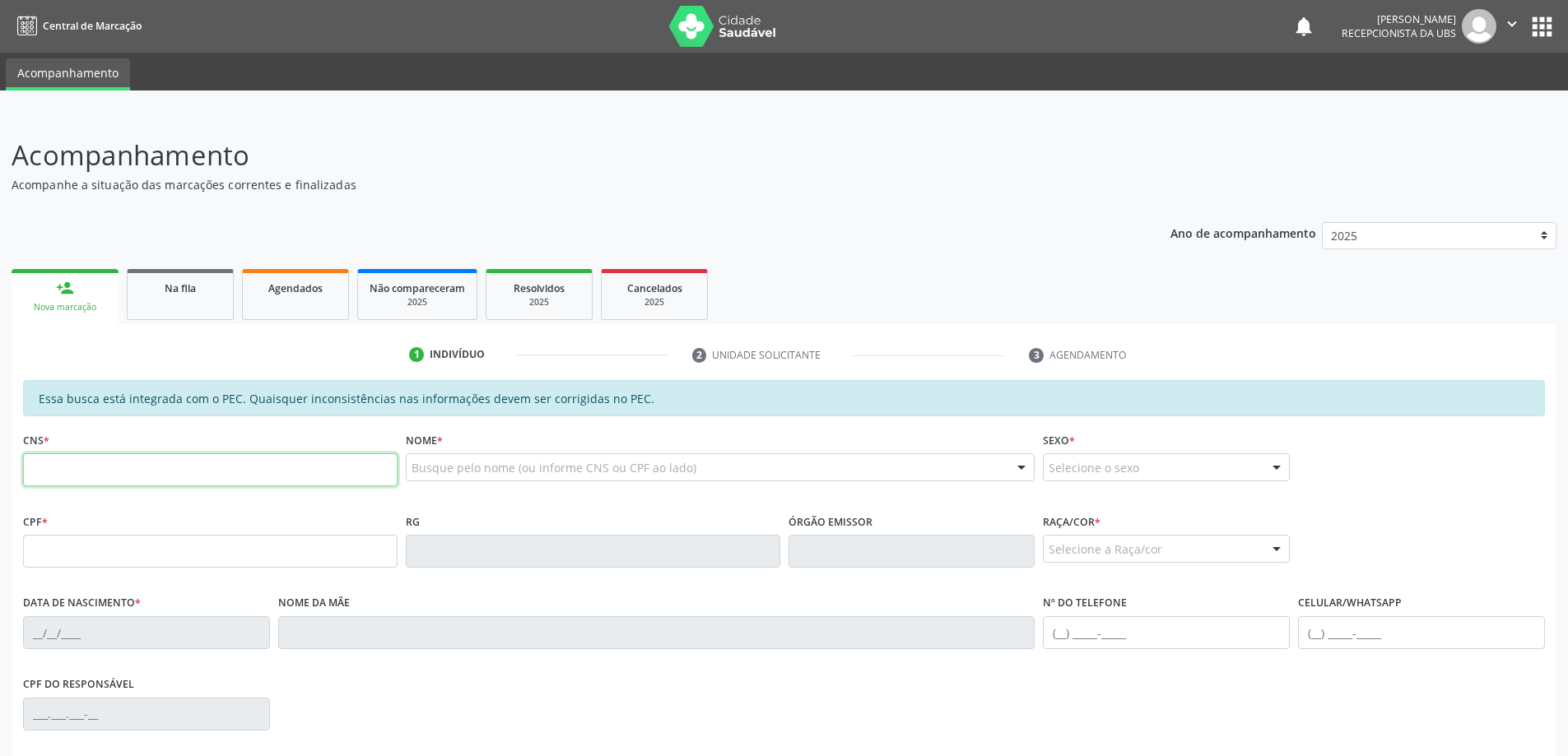
click at [198, 472] on input "text" at bounding box center [209, 470] width 374 height 33
type input "700 8019 7694 9782"
type input "894.618.004-87"
type input "20/01/1942"
type input "Maria Oliveira de Santana"
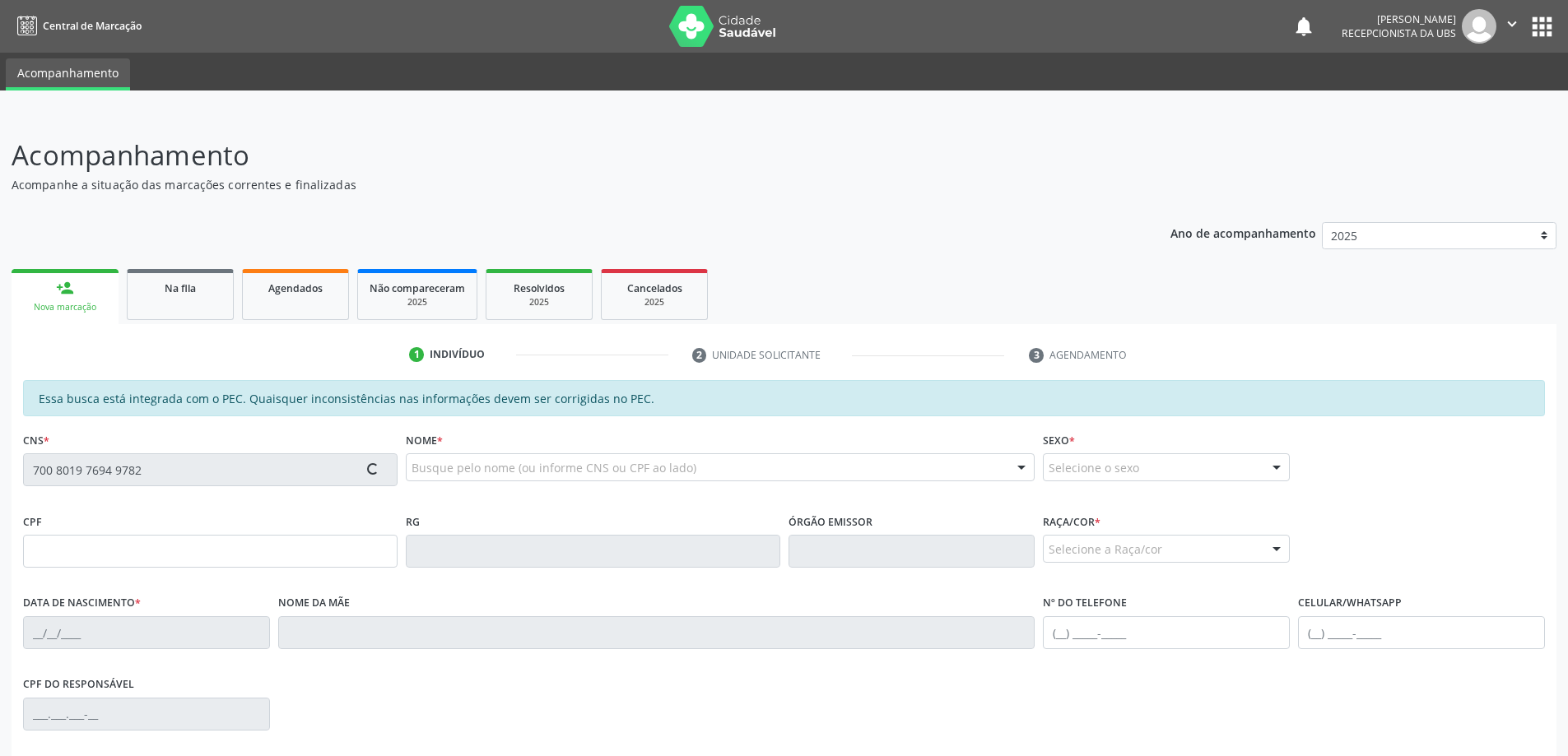
type input "(19) 98709-4240"
type input "S/N"
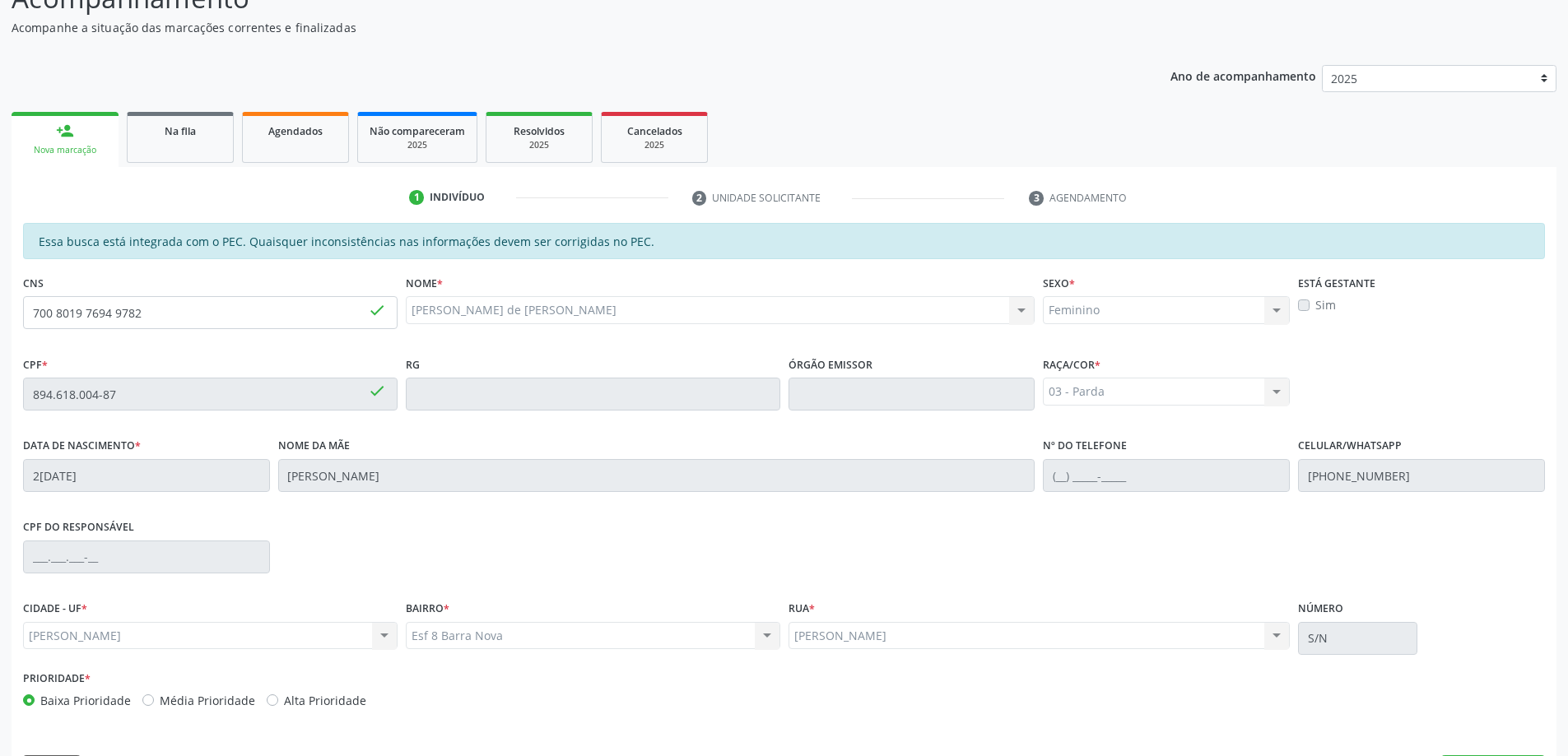
scroll to position [206, 0]
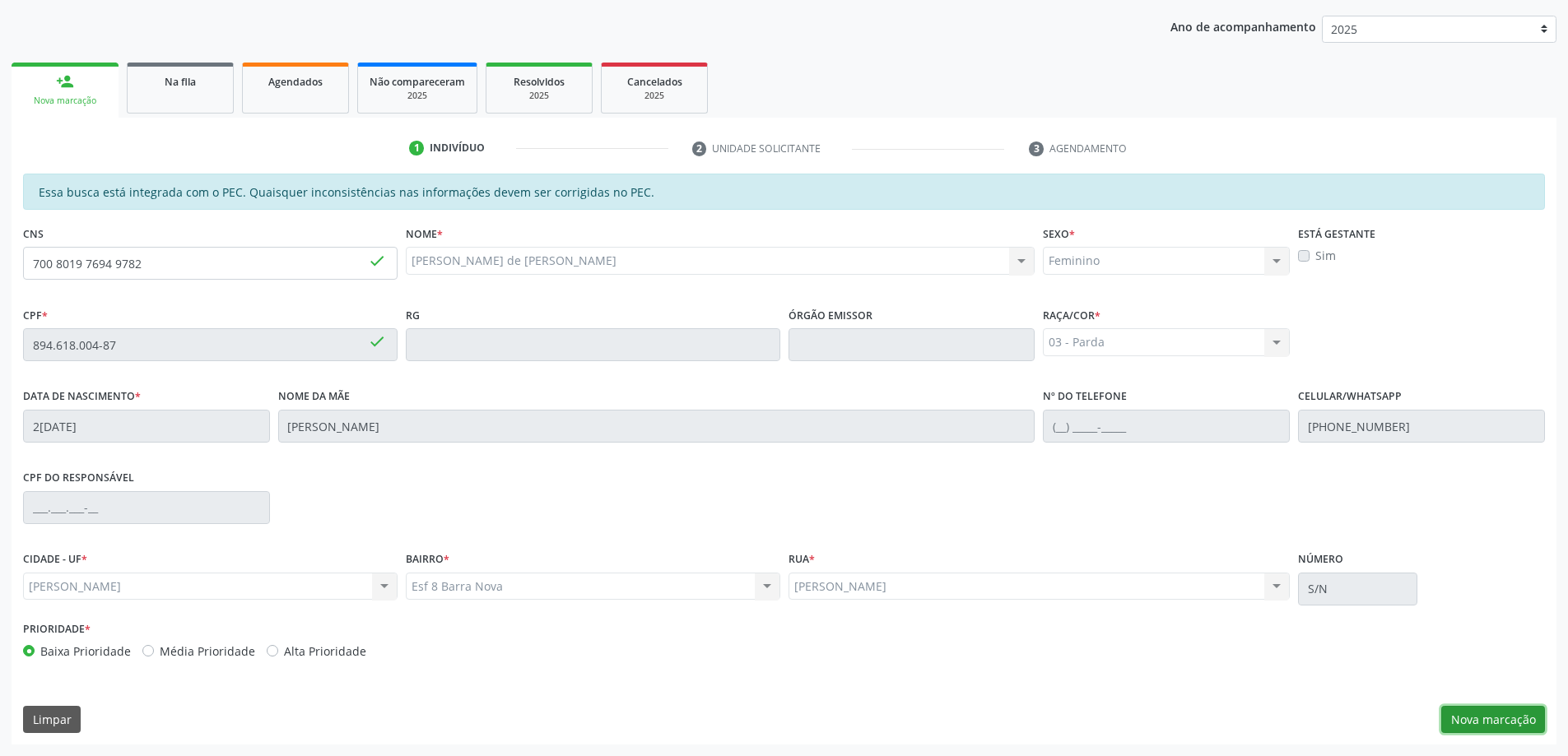
click at [1506, 717] on button "Nova marcação" at bounding box center [1493, 720] width 103 height 28
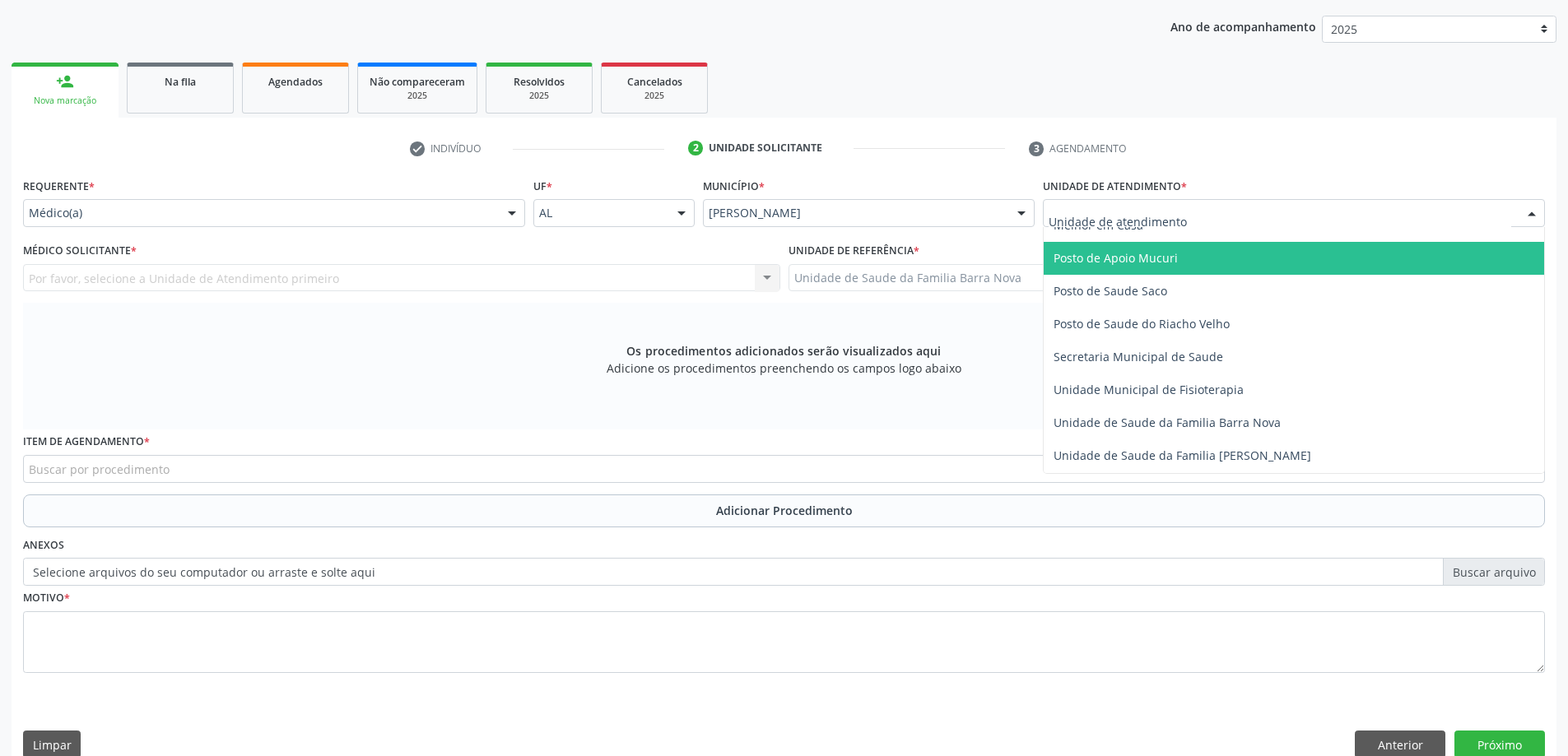
scroll to position [741, 0]
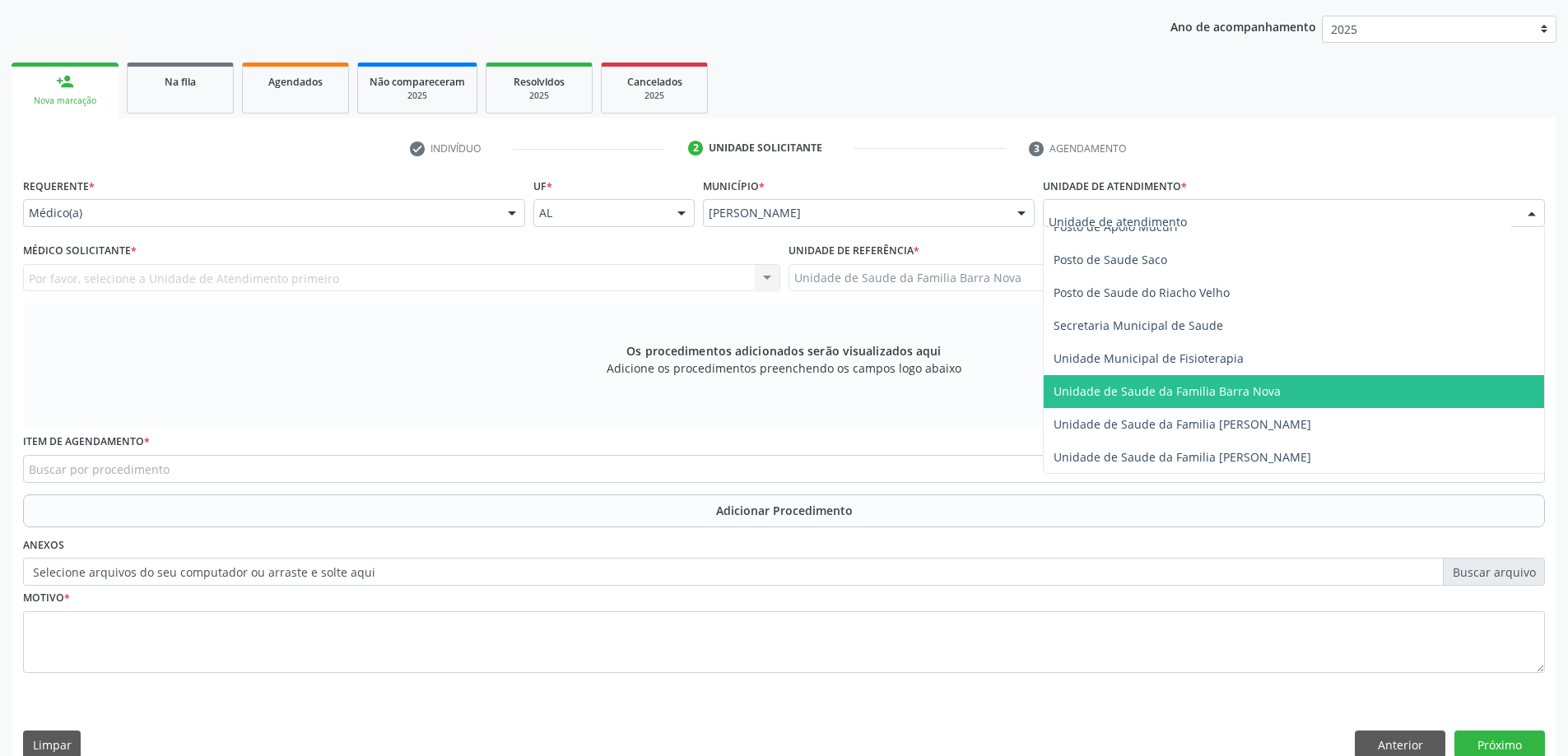
click at [1213, 390] on span "Unidade de Saude da Familia Barra Nova" at bounding box center [1167, 390] width 227 height 15
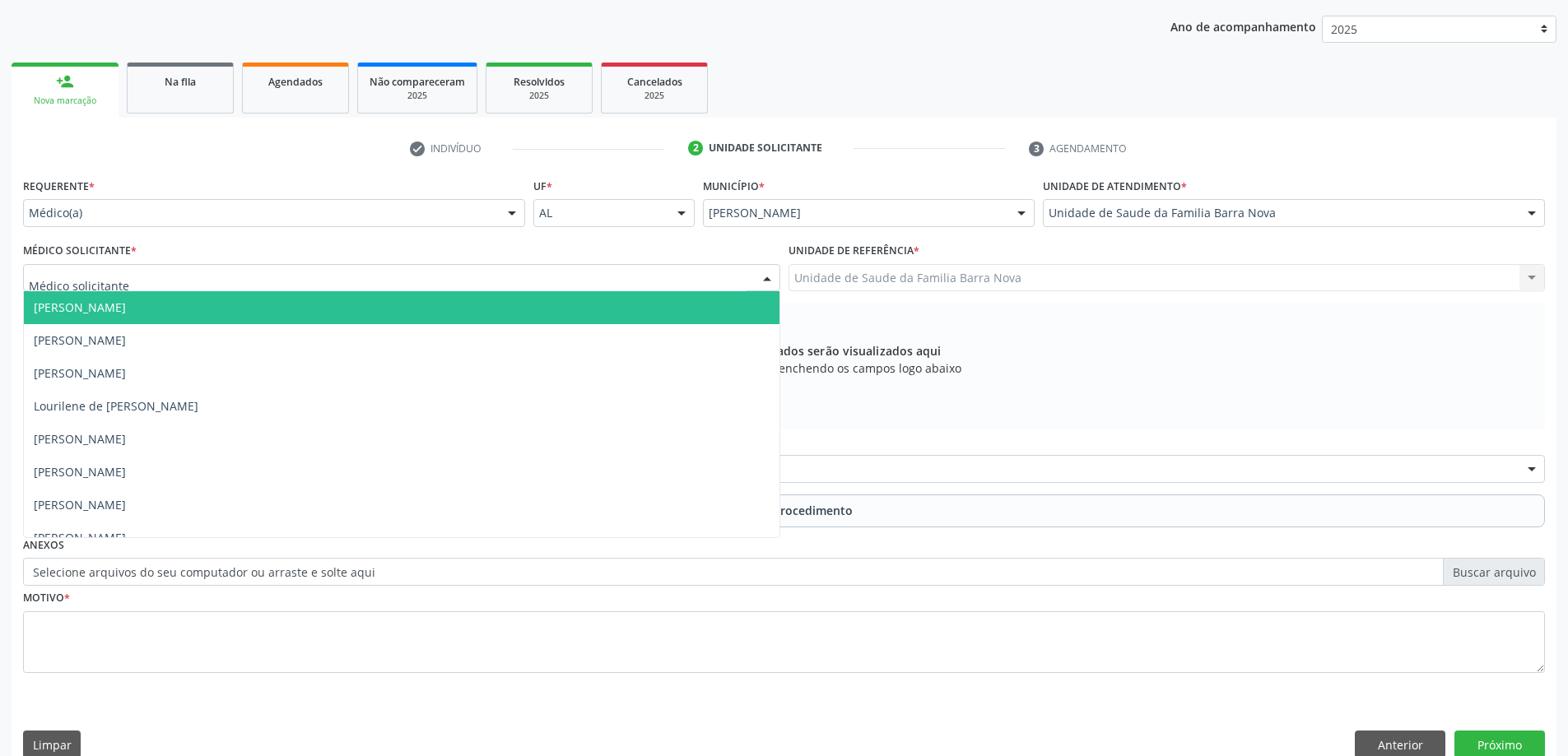
click at [573, 282] on div at bounding box center [401, 278] width 757 height 28
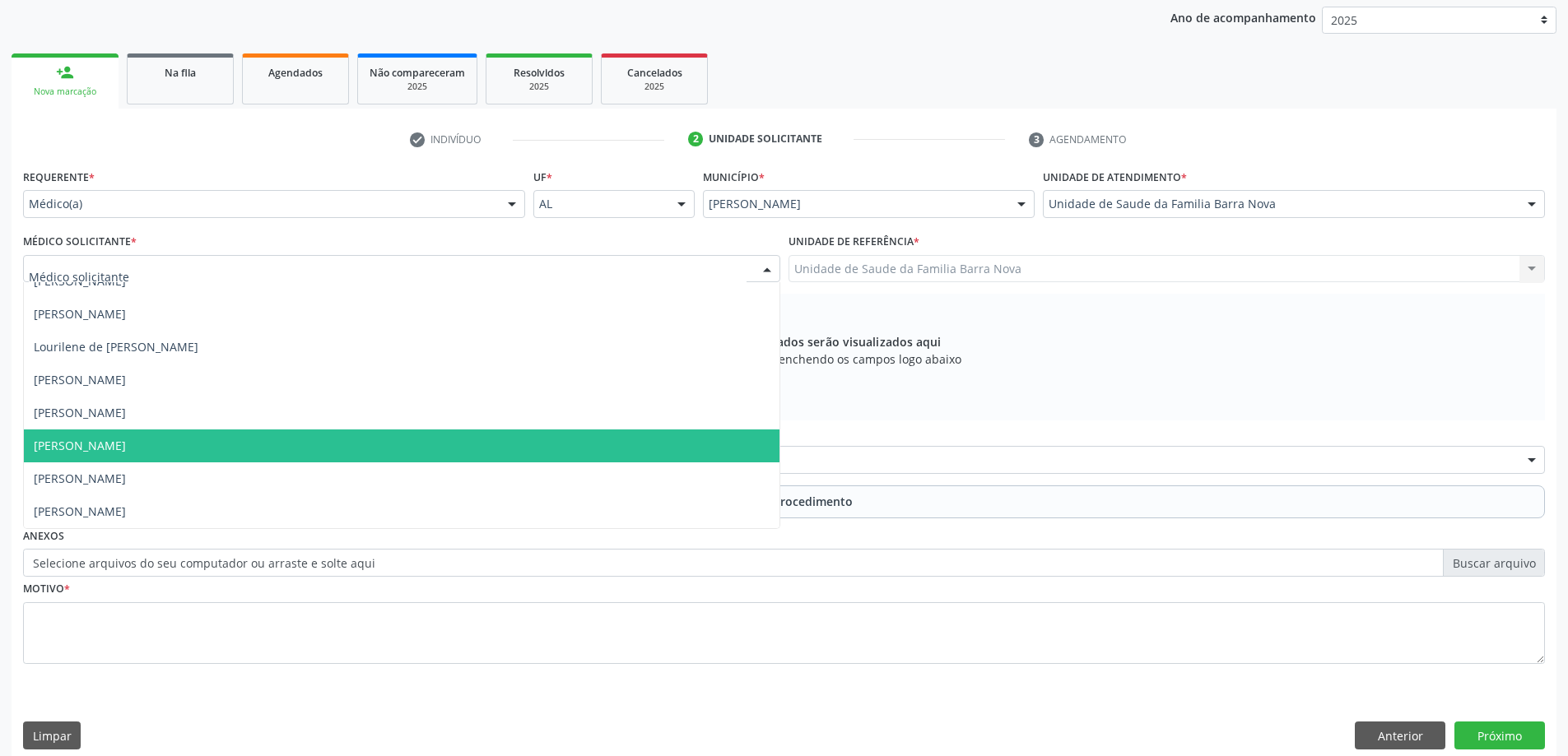
scroll to position [232, 0]
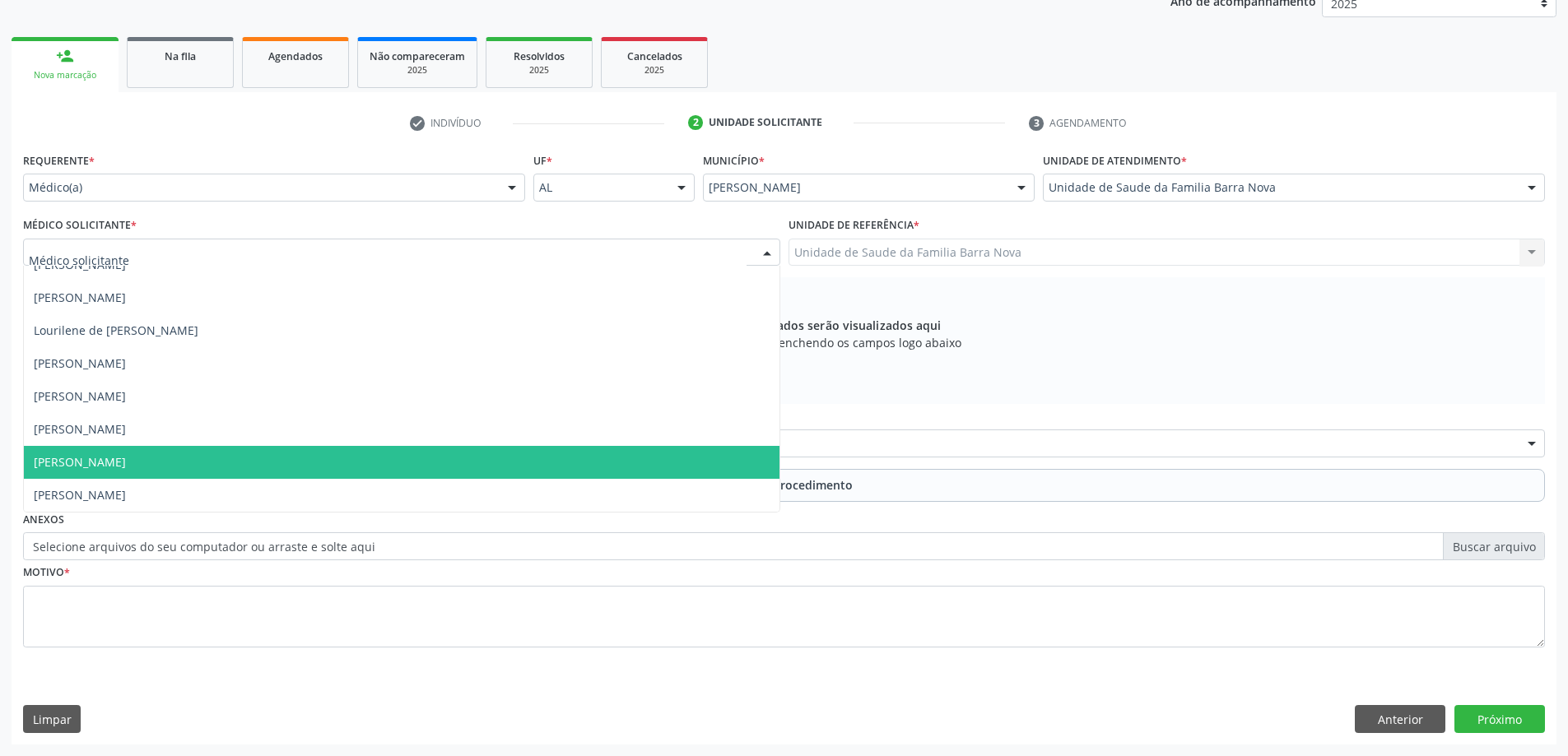
click at [535, 474] on span "[PERSON_NAME]" at bounding box center [401, 463] width 755 height 33
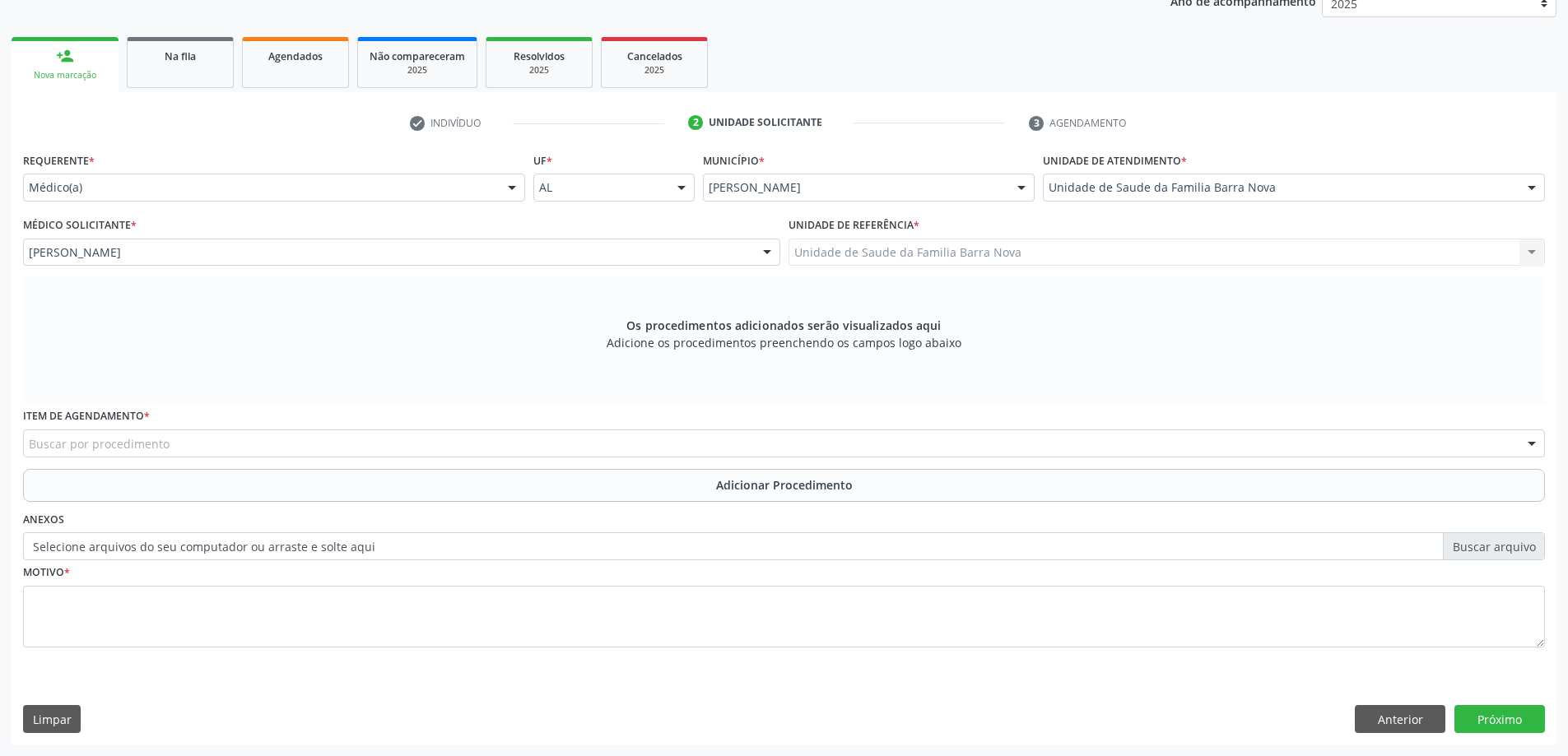
click at [489, 445] on div "Buscar por procedimento" at bounding box center [784, 443] width 1522 height 28
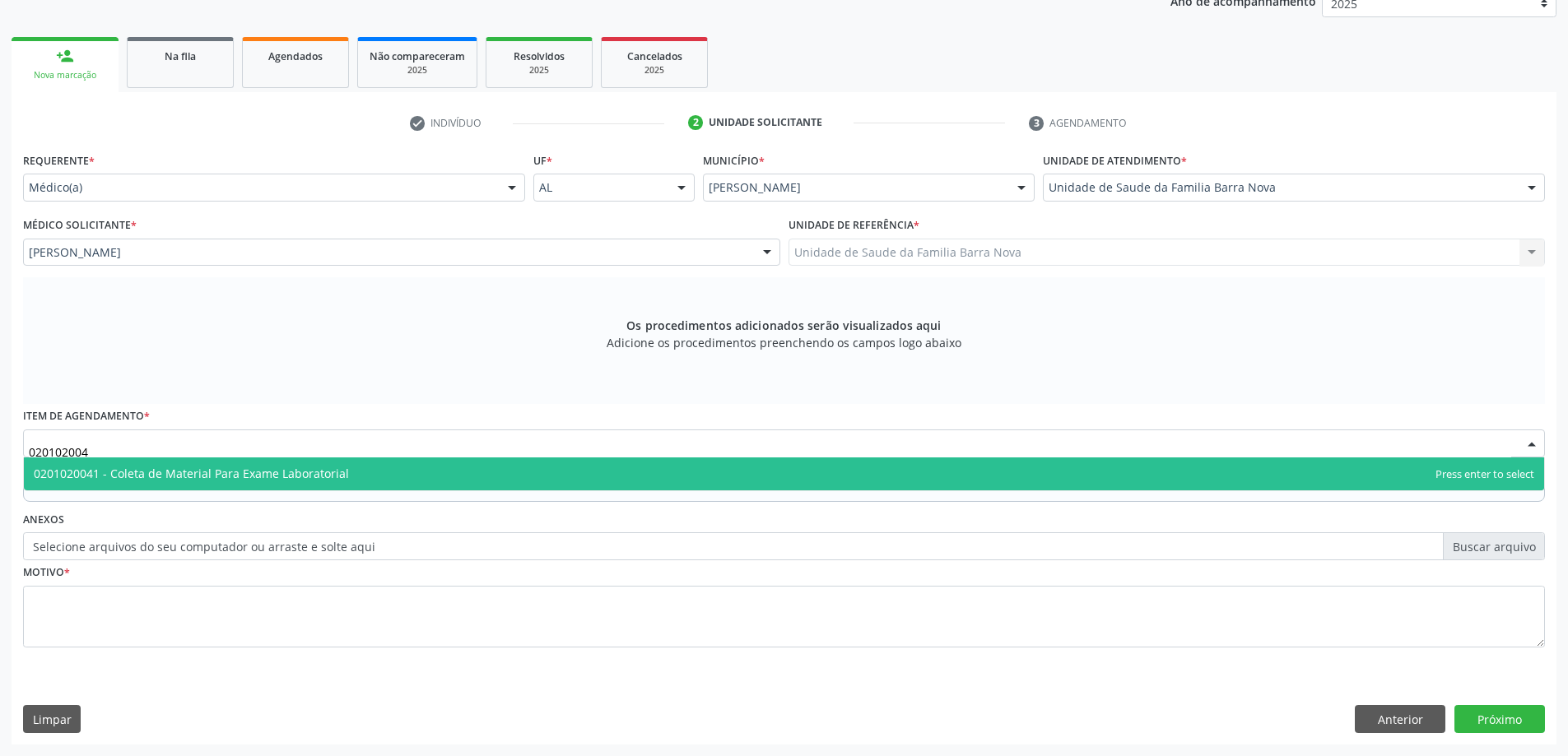
type input "0201020041"
click at [480, 466] on span "0201020041 - Coleta de Material Para Exame Laboratorial" at bounding box center [784, 474] width 1520 height 33
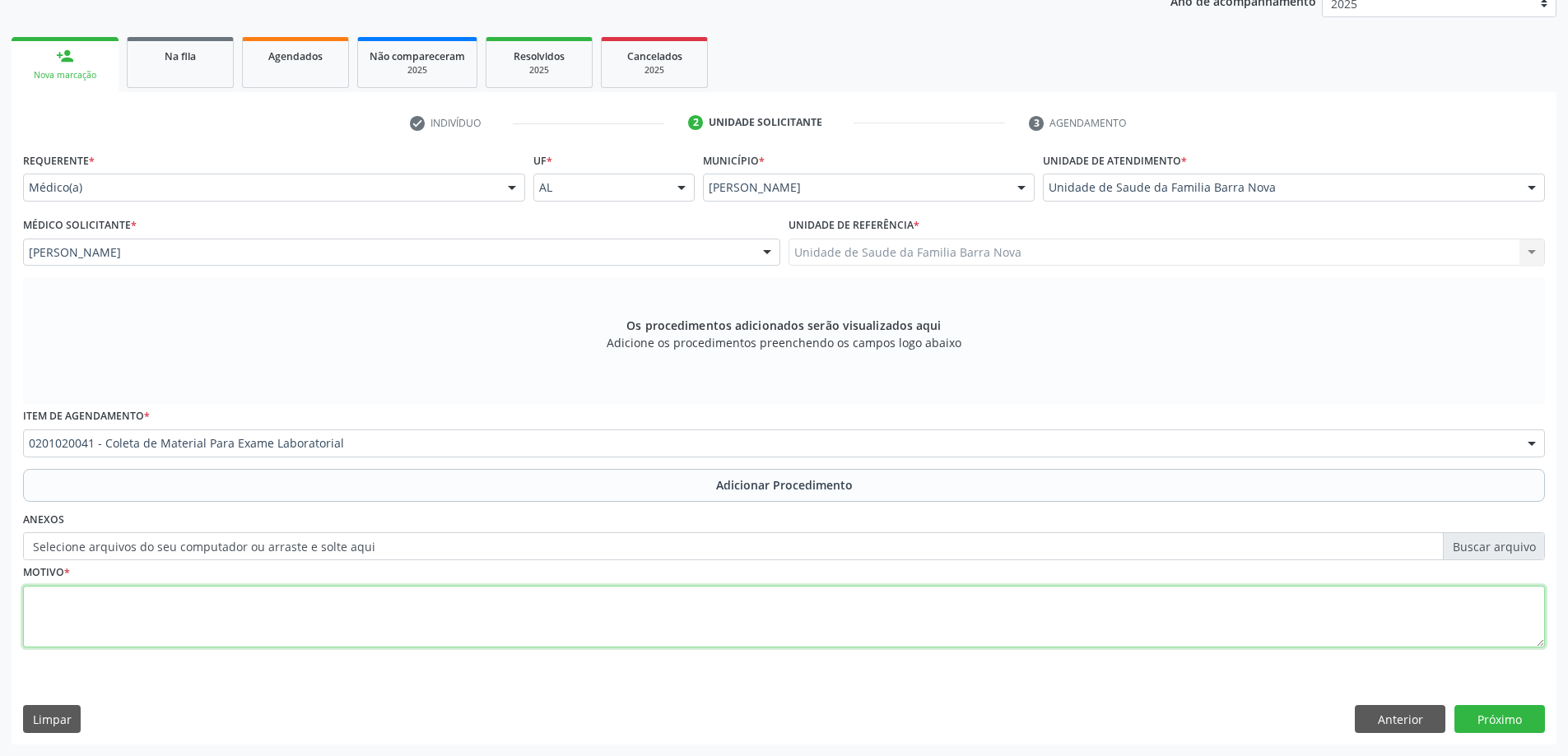
click at [219, 606] on textarea at bounding box center [784, 617] width 1522 height 62
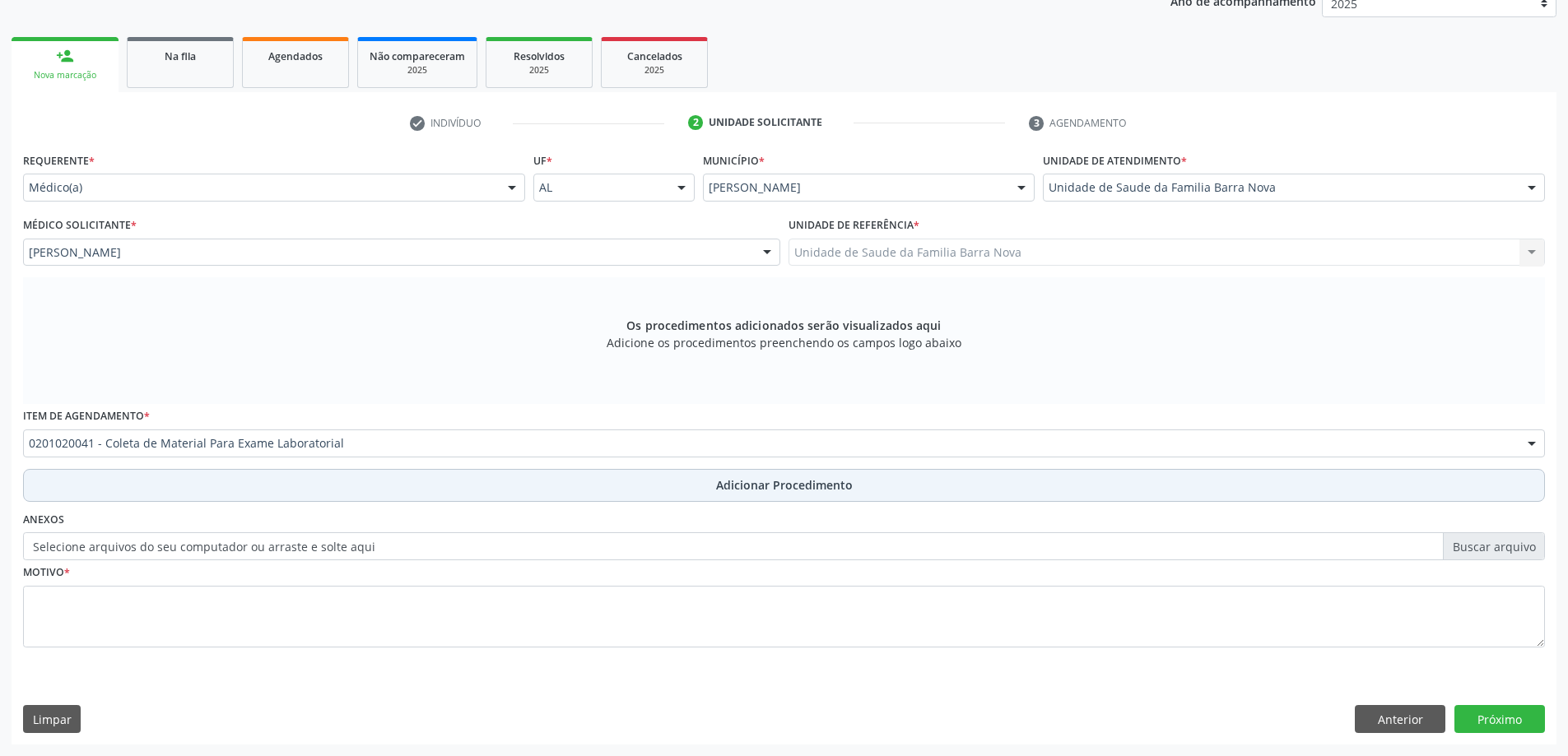
click at [727, 487] on span "Adicionar Procedimento" at bounding box center [784, 484] width 137 height 17
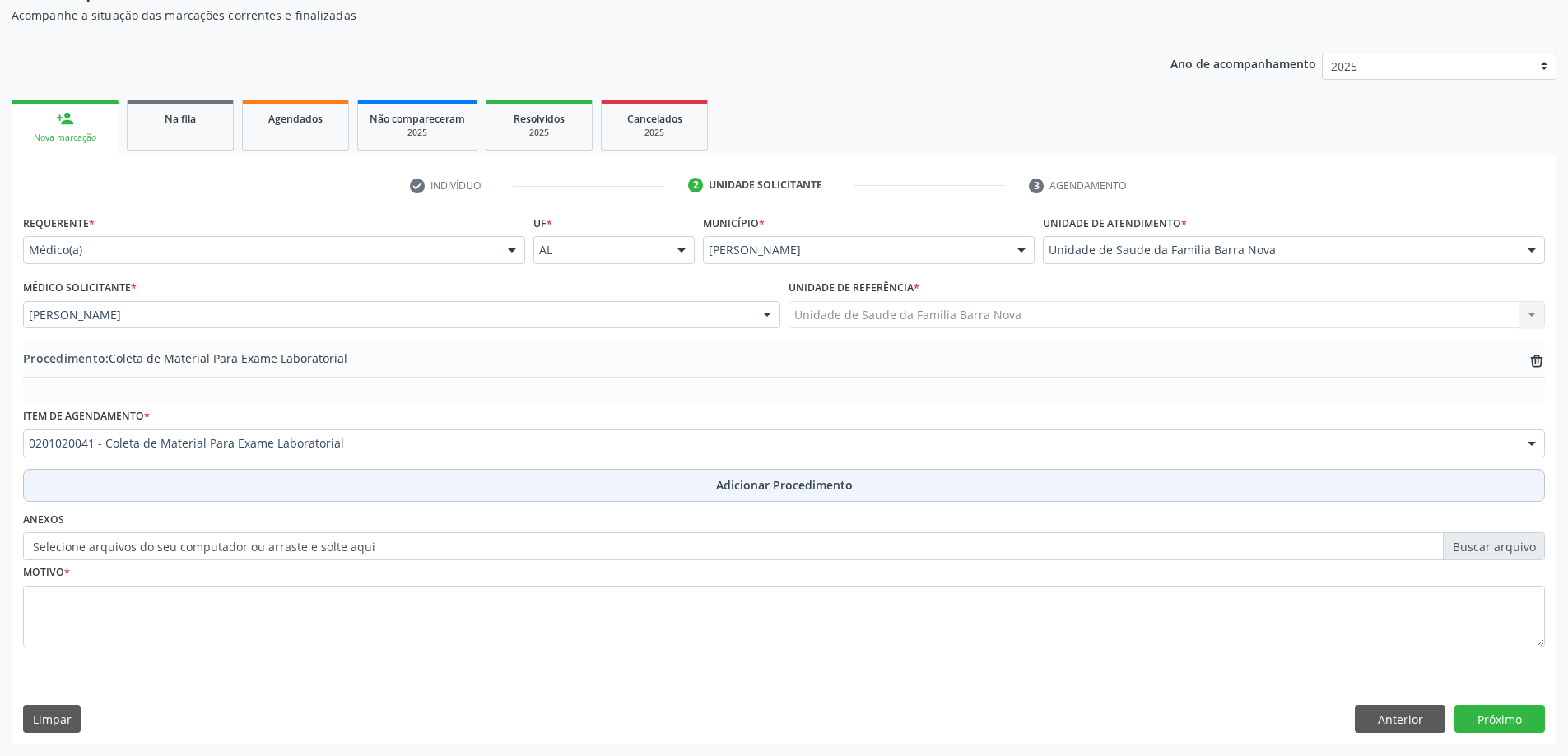
scroll to position [169, 0]
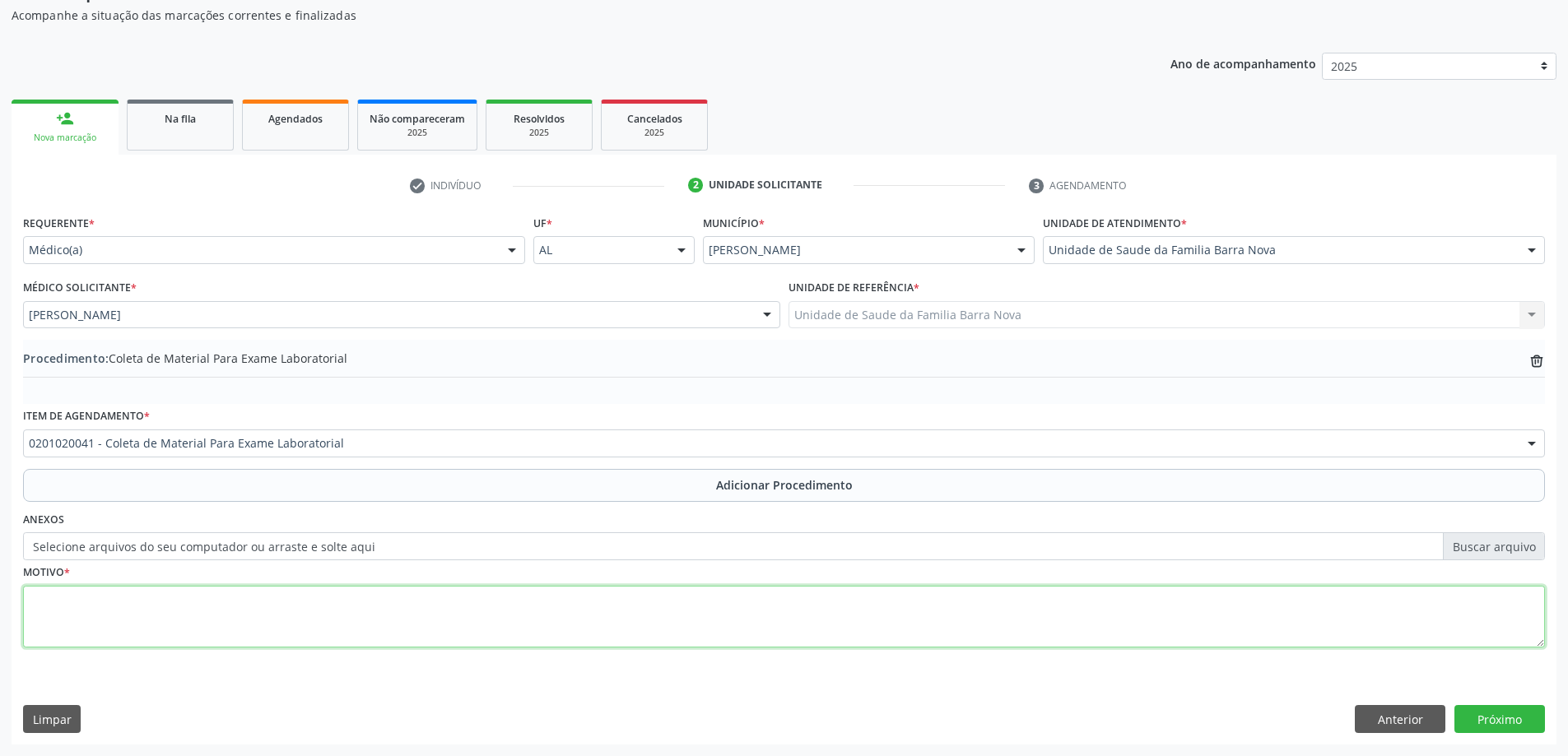
click at [117, 617] on textarea at bounding box center [784, 617] width 1522 height 62
click at [88, 599] on textarea "HAS, DM2:Idosa" at bounding box center [784, 617] width 1522 height 62
click at [139, 598] on textarea "HAS, DM2; Idosa" at bounding box center [784, 617] width 1522 height 62
click at [91, 601] on textarea "HAS, DM2; Idosa" at bounding box center [784, 617] width 1522 height 62
click at [87, 598] on textarea "HAS, DM2; Idosa" at bounding box center [784, 617] width 1522 height 62
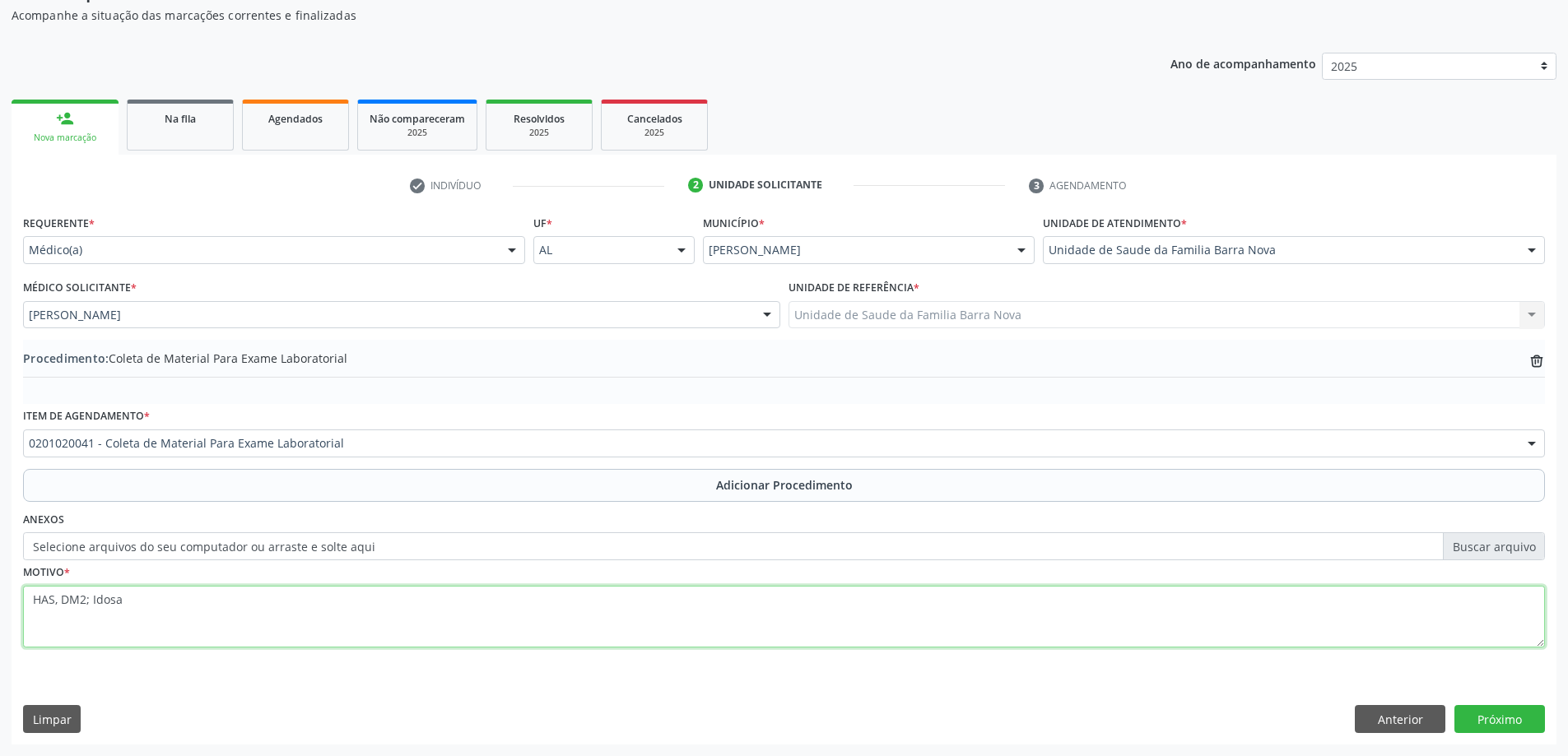
click at [87, 599] on textarea "HAS, DM2; Idosa" at bounding box center [784, 617] width 1522 height 62
click at [87, 599] on textarea "HAS, DM,; Idosa" at bounding box center [784, 617] width 1522 height 62
click at [123, 607] on textarea "HAS, DM, Idosa" at bounding box center [784, 617] width 1522 height 62
type textarea "HAS, DM, Idosa fragil, domiciliada."
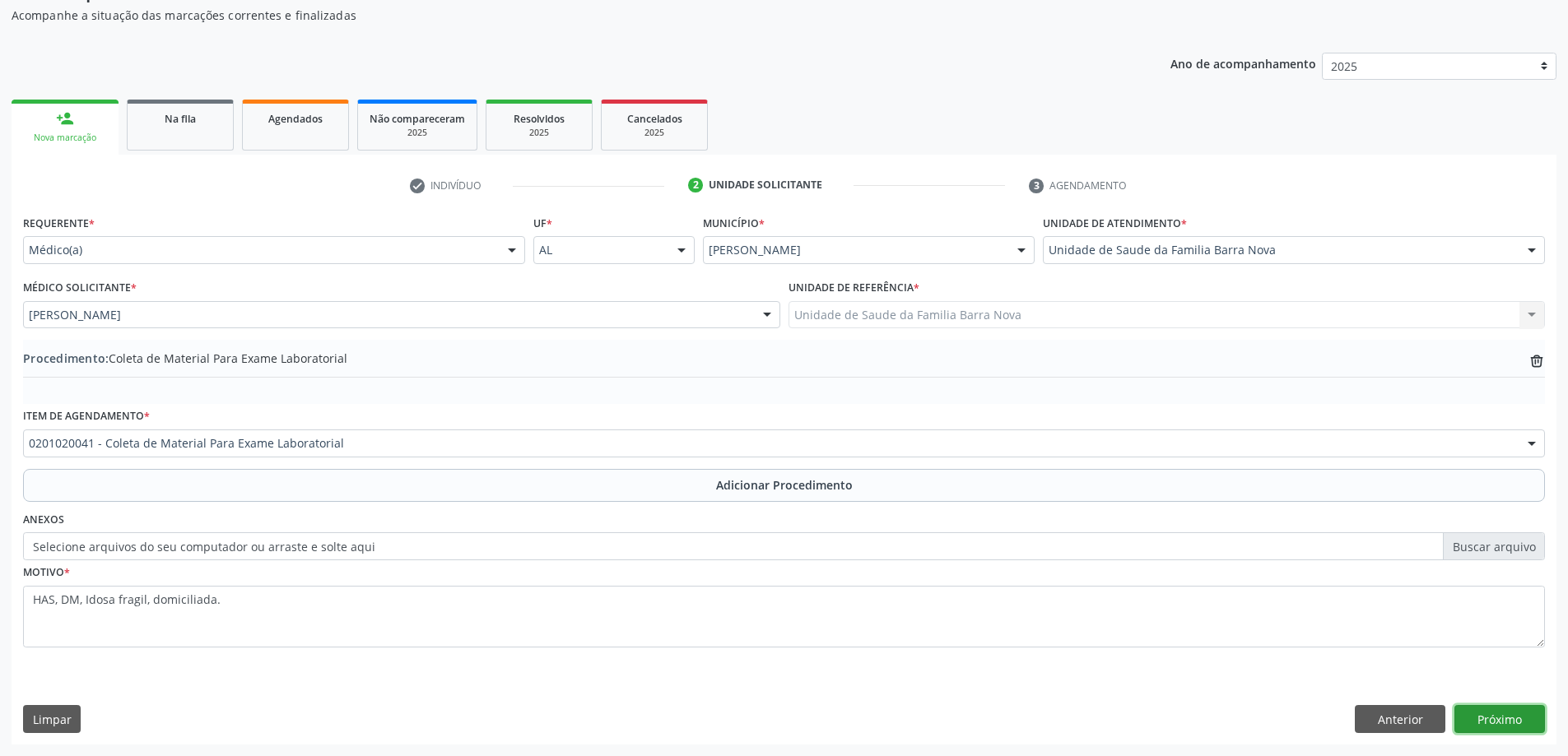
click at [1506, 724] on button "Próximo" at bounding box center [1500, 719] width 91 height 28
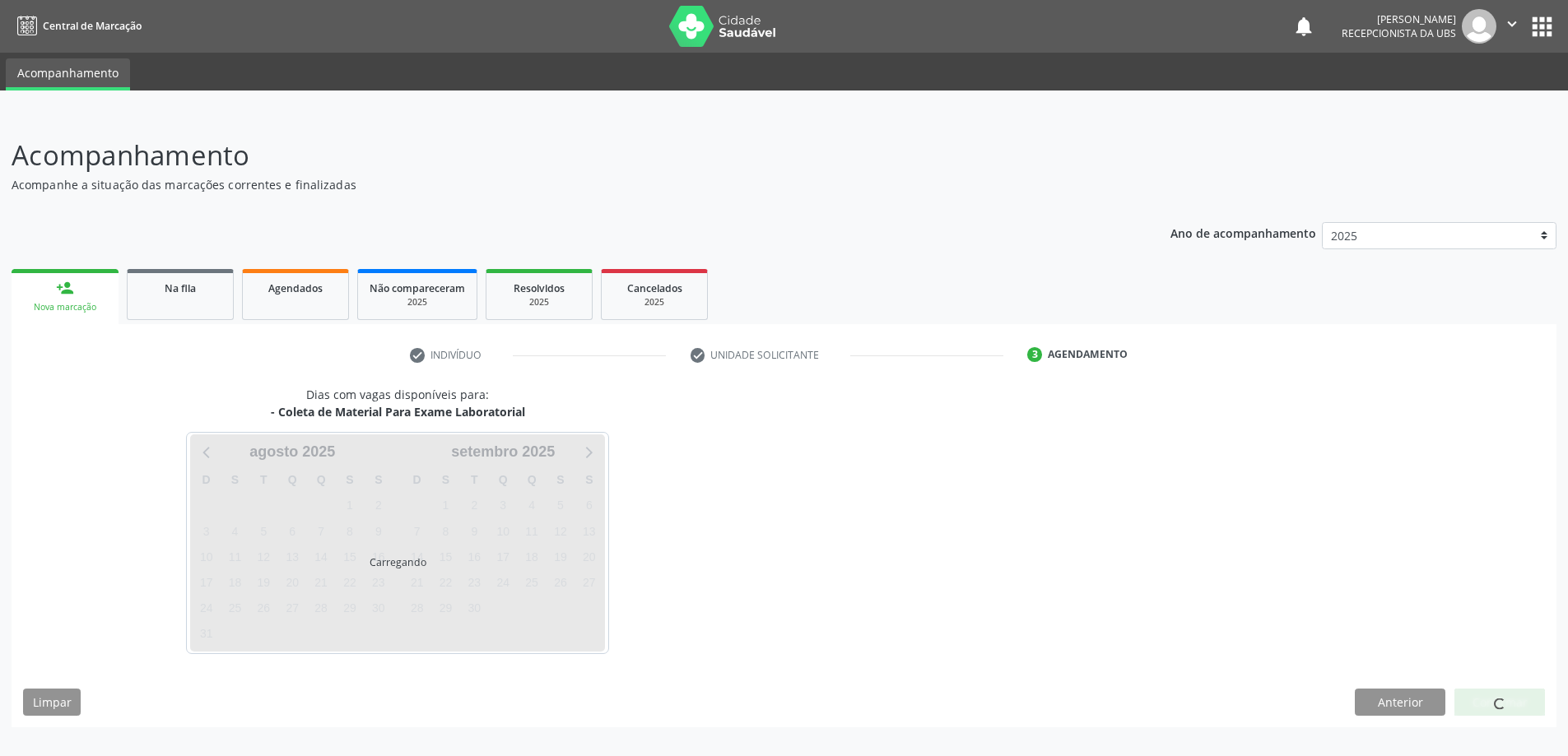
scroll to position [0, 0]
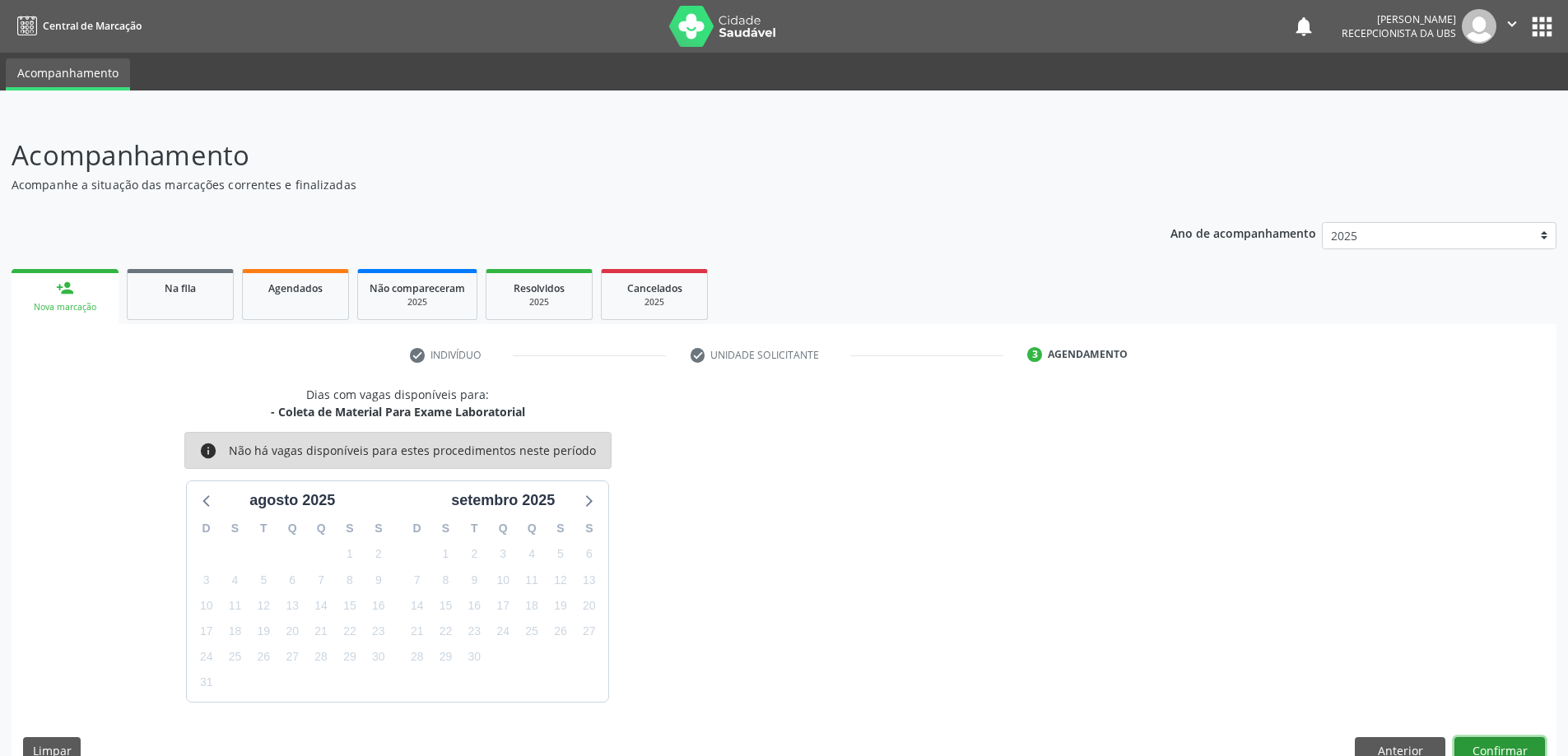
click at [1507, 738] on button "Confirmar" at bounding box center [1500, 751] width 91 height 28
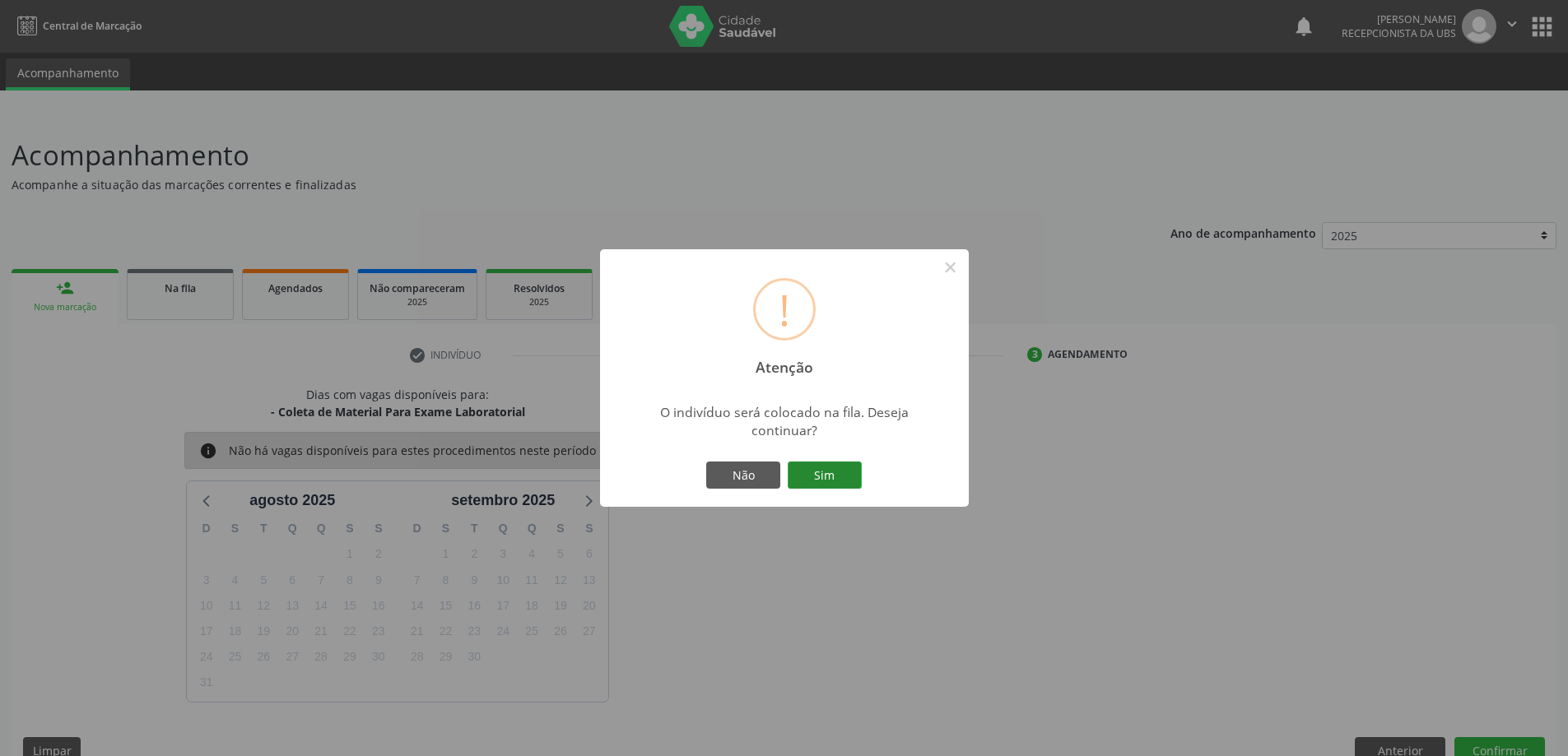
click at [842, 480] on button "Sim" at bounding box center [825, 475] width 74 height 28
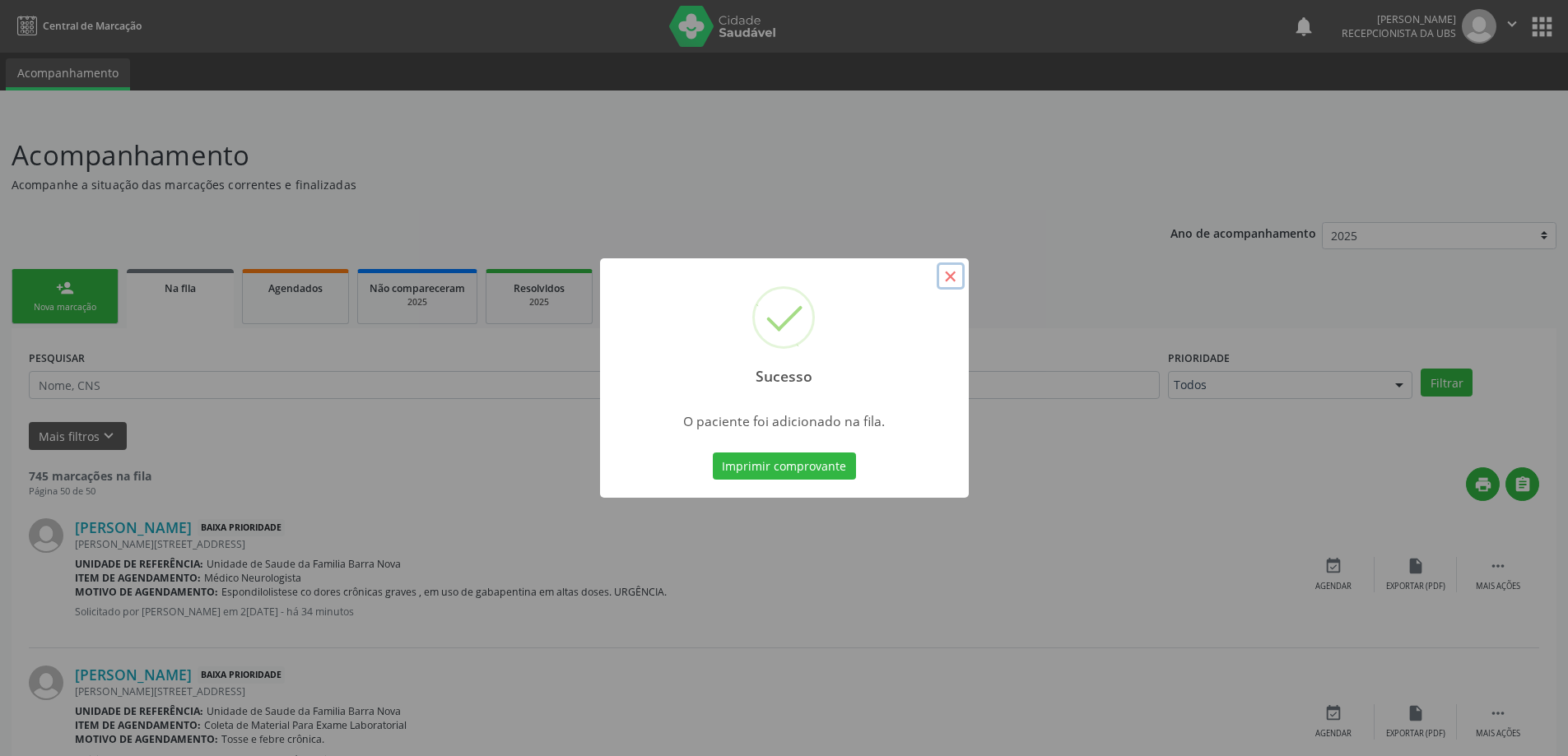
click at [947, 273] on button "×" at bounding box center [950, 276] width 28 height 28
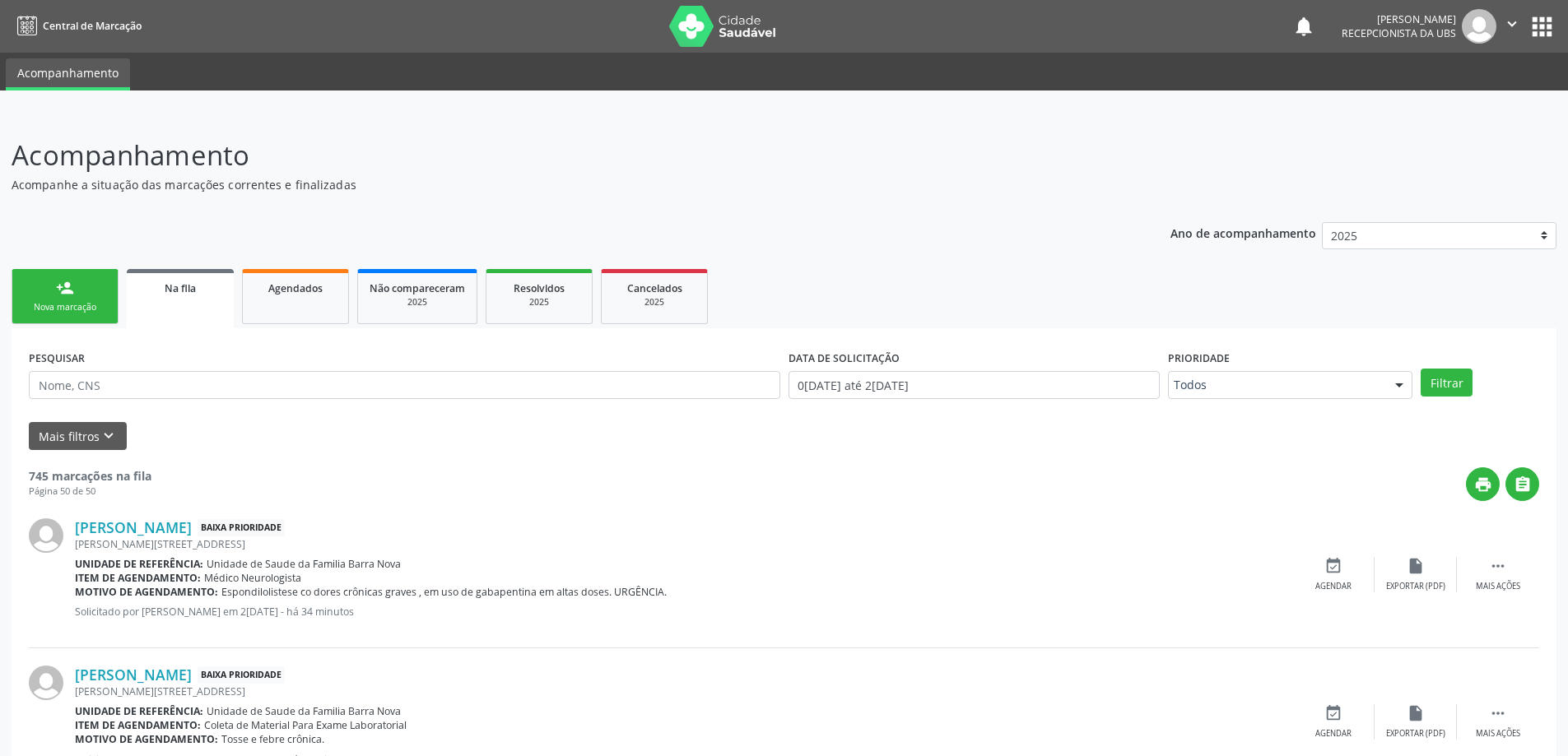
click at [75, 312] on div "Nova marcação" at bounding box center [64, 308] width 82 height 13
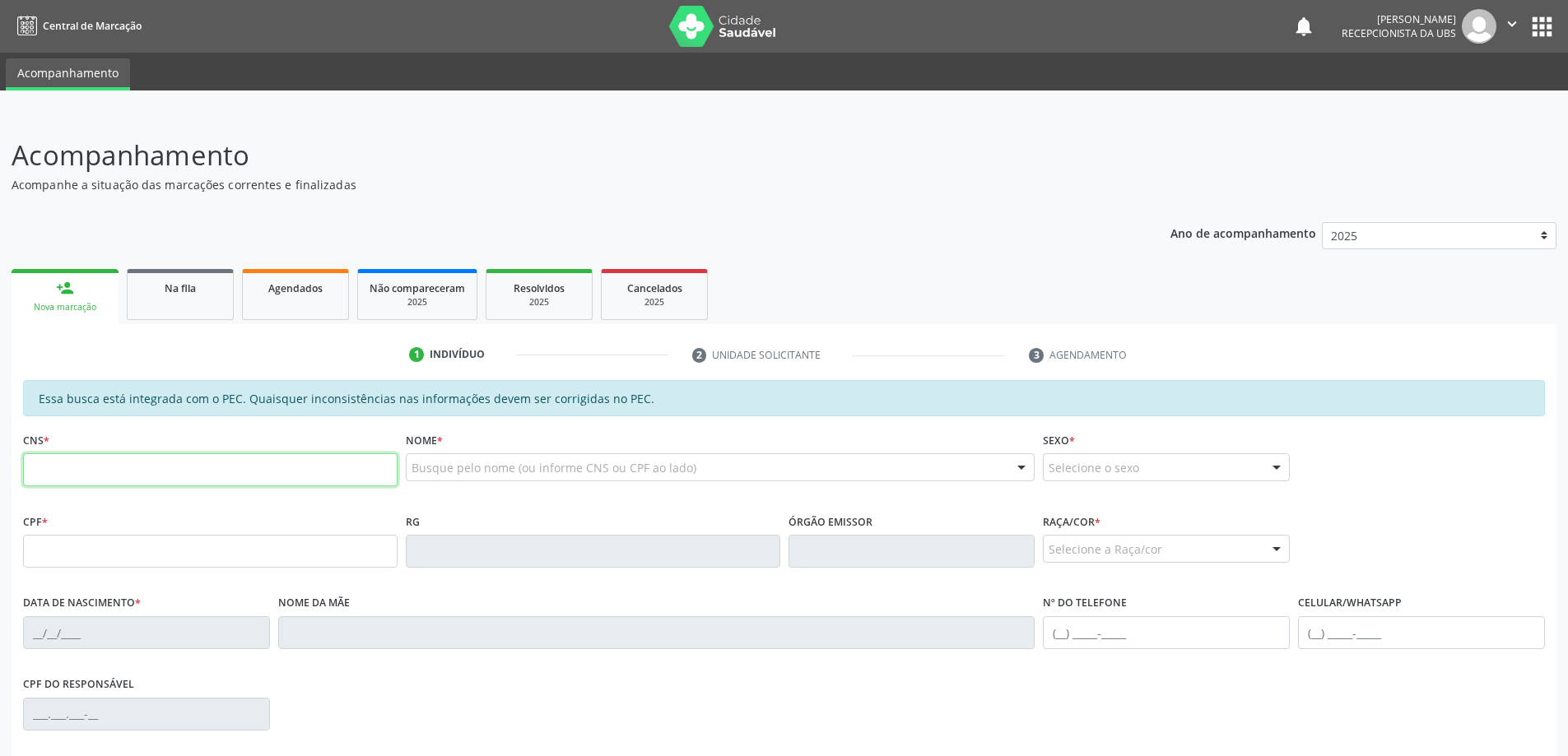
click at [189, 471] on input "text" at bounding box center [209, 470] width 374 height 33
type input "700 5027 3308 2655"
type input "272.302.284-68"
type input "27/03/1943"
type input "Estelita Jose dos Santos"
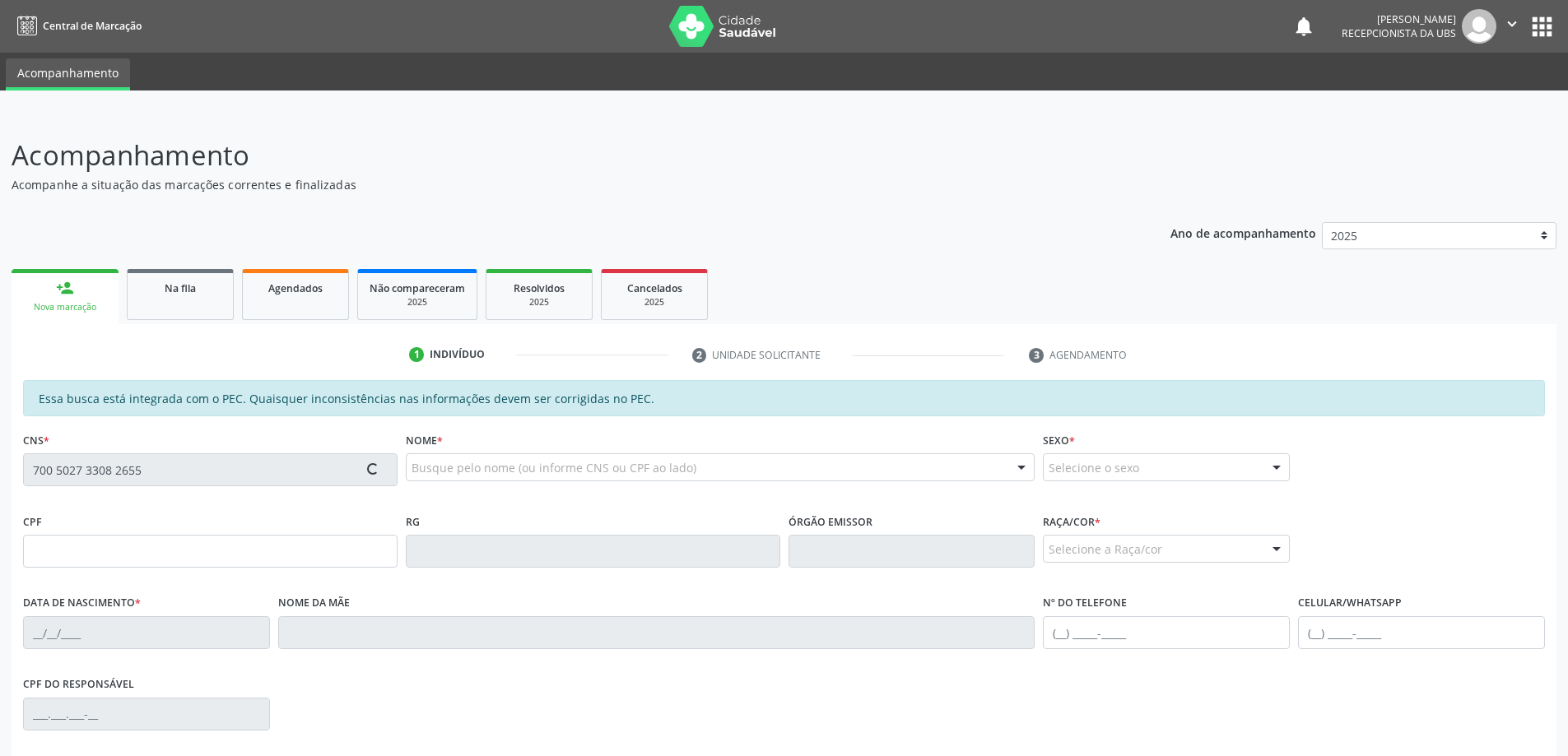
type input "(82) 98839-4512"
type input "(82) 98804-6332"
type input "209"
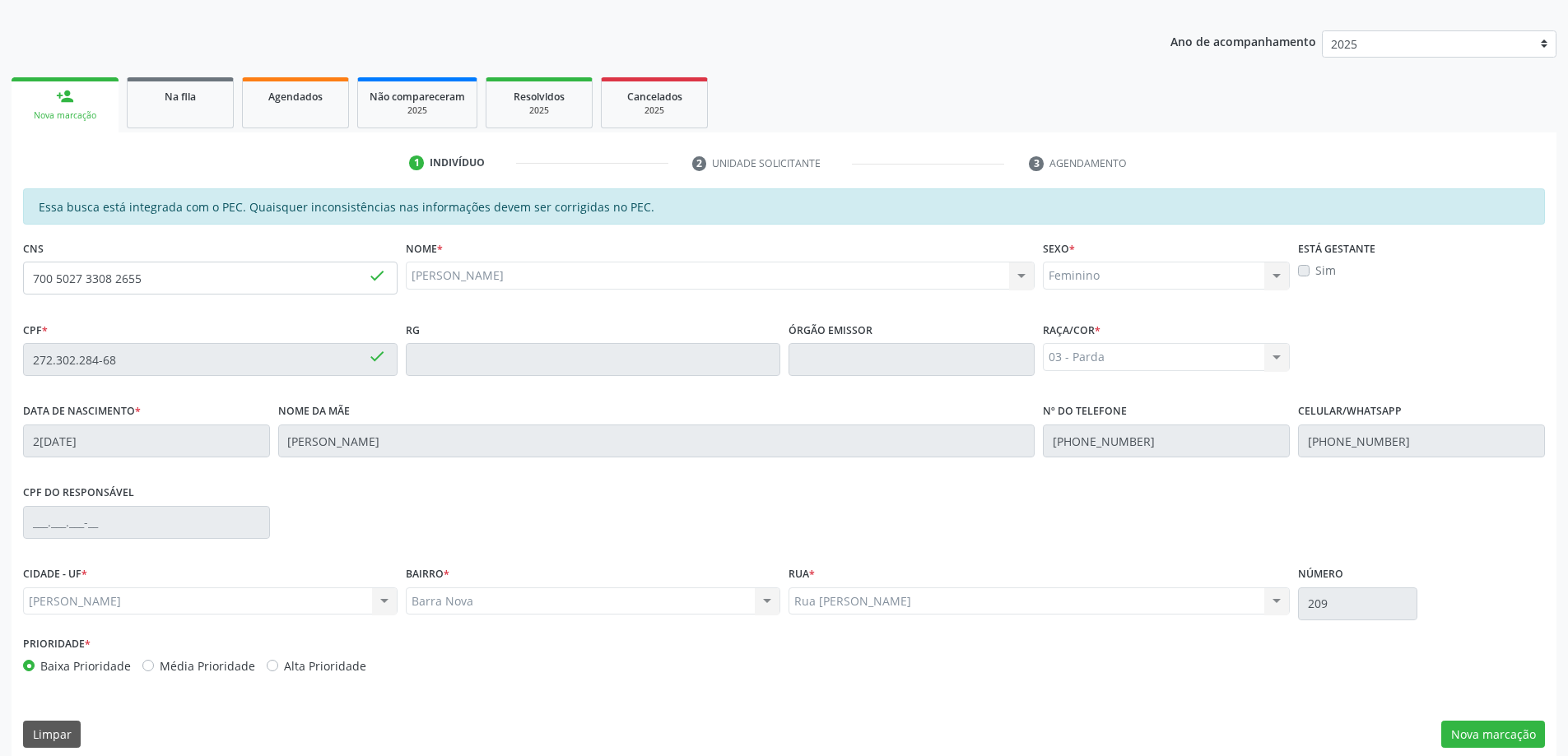
scroll to position [206, 0]
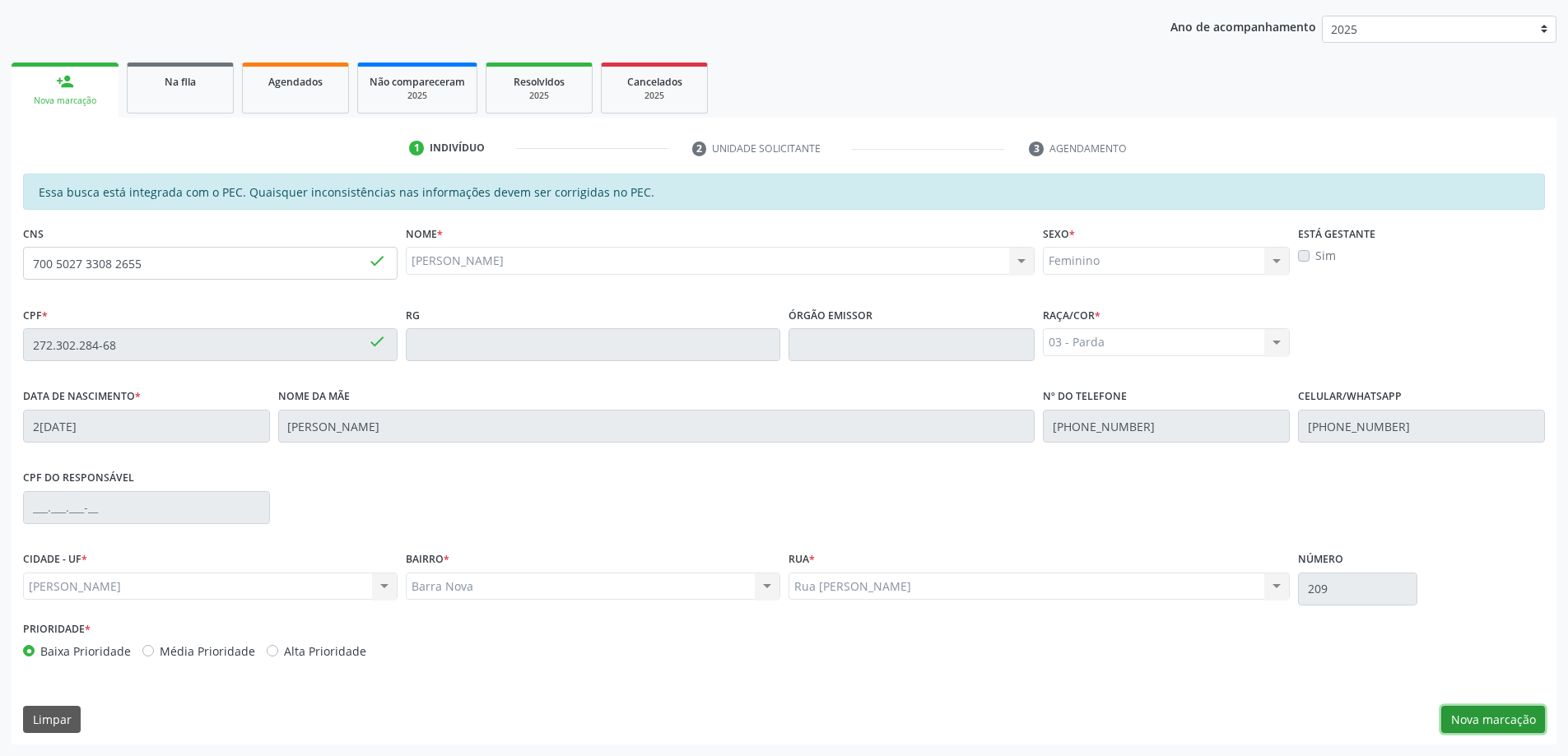
click at [1473, 717] on button "Nova marcação" at bounding box center [1493, 720] width 103 height 28
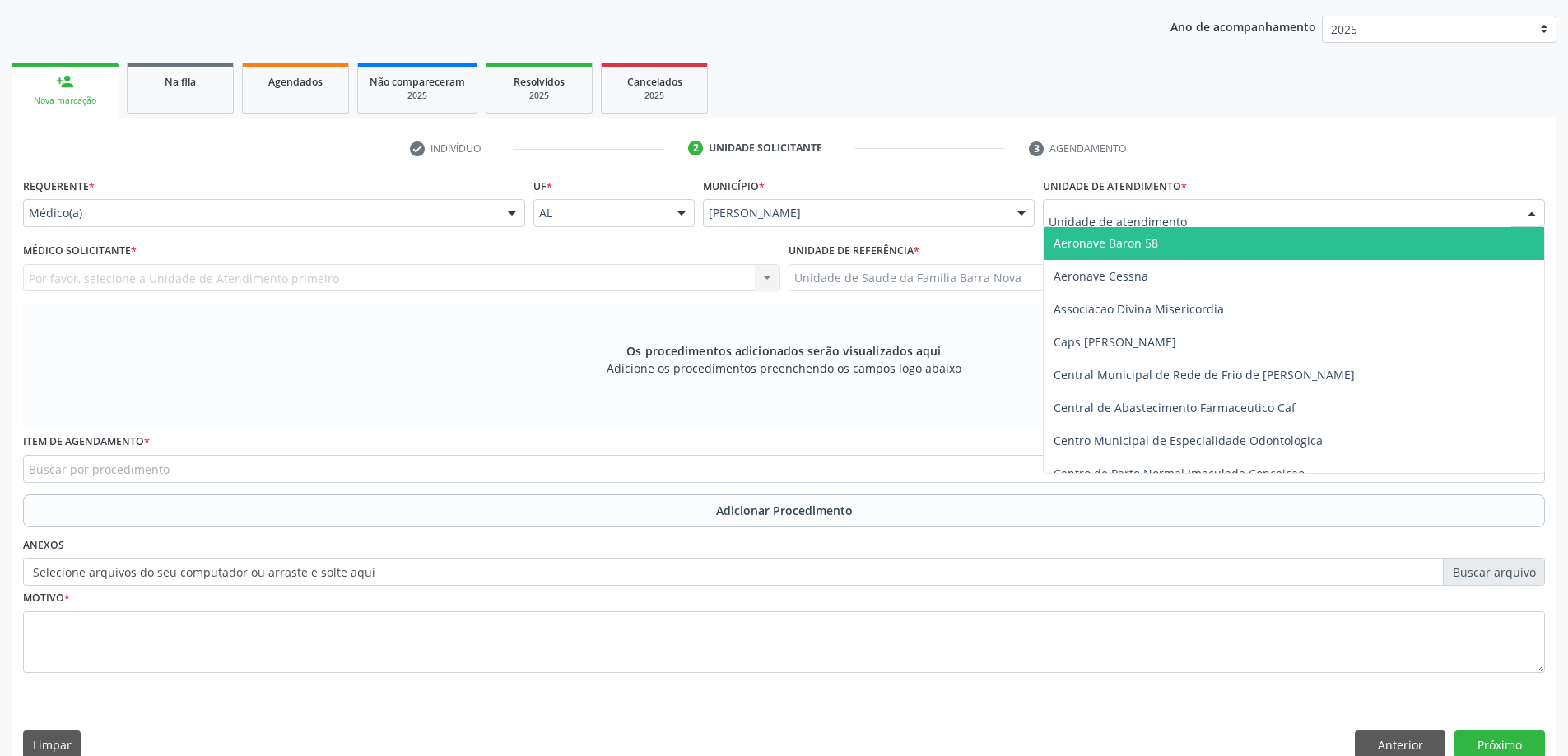
click at [1224, 206] on div at bounding box center [1294, 213] width 502 height 28
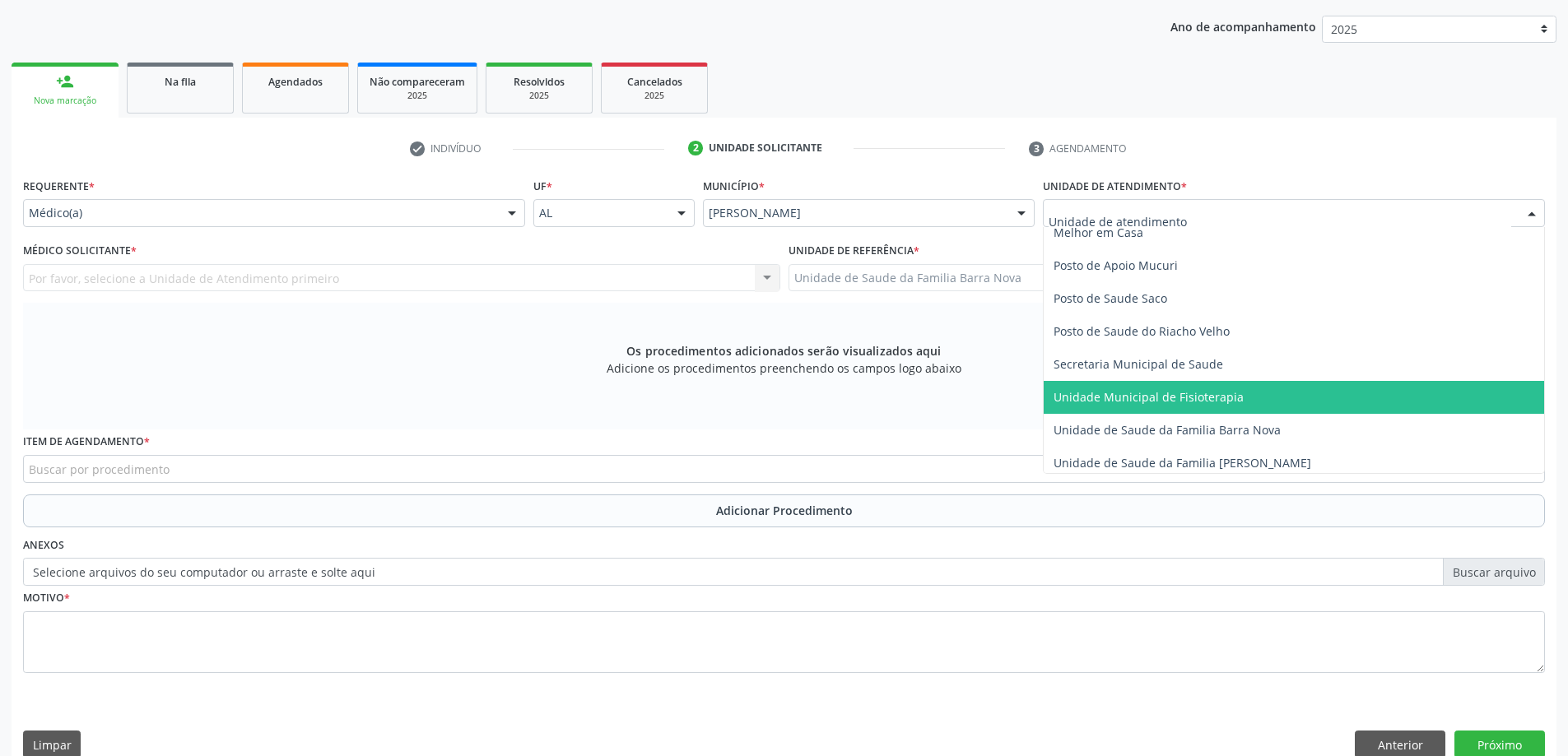
scroll to position [741, 0]
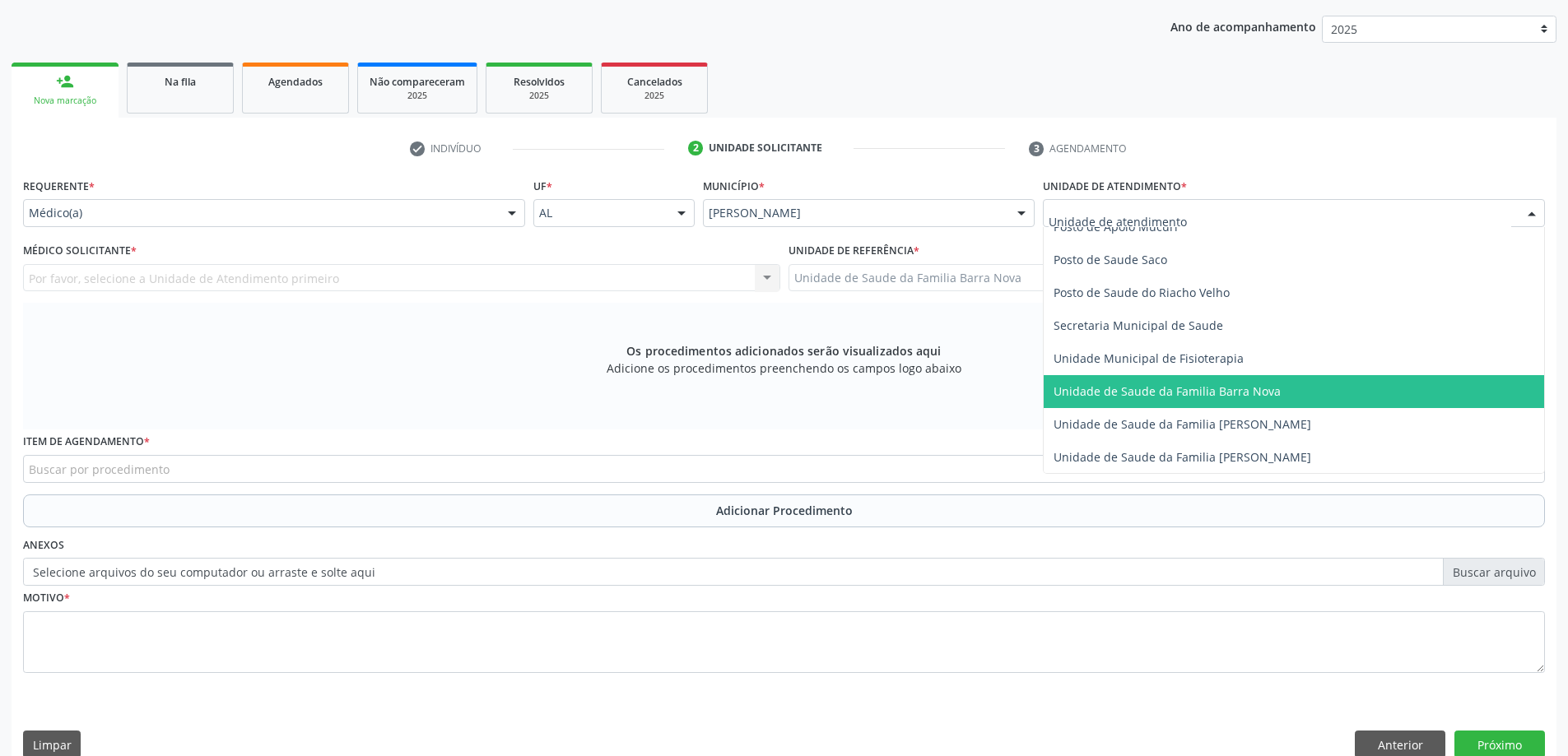
click at [1228, 405] on span "Unidade de Saude da Familia Barra Nova" at bounding box center [1294, 391] width 500 height 33
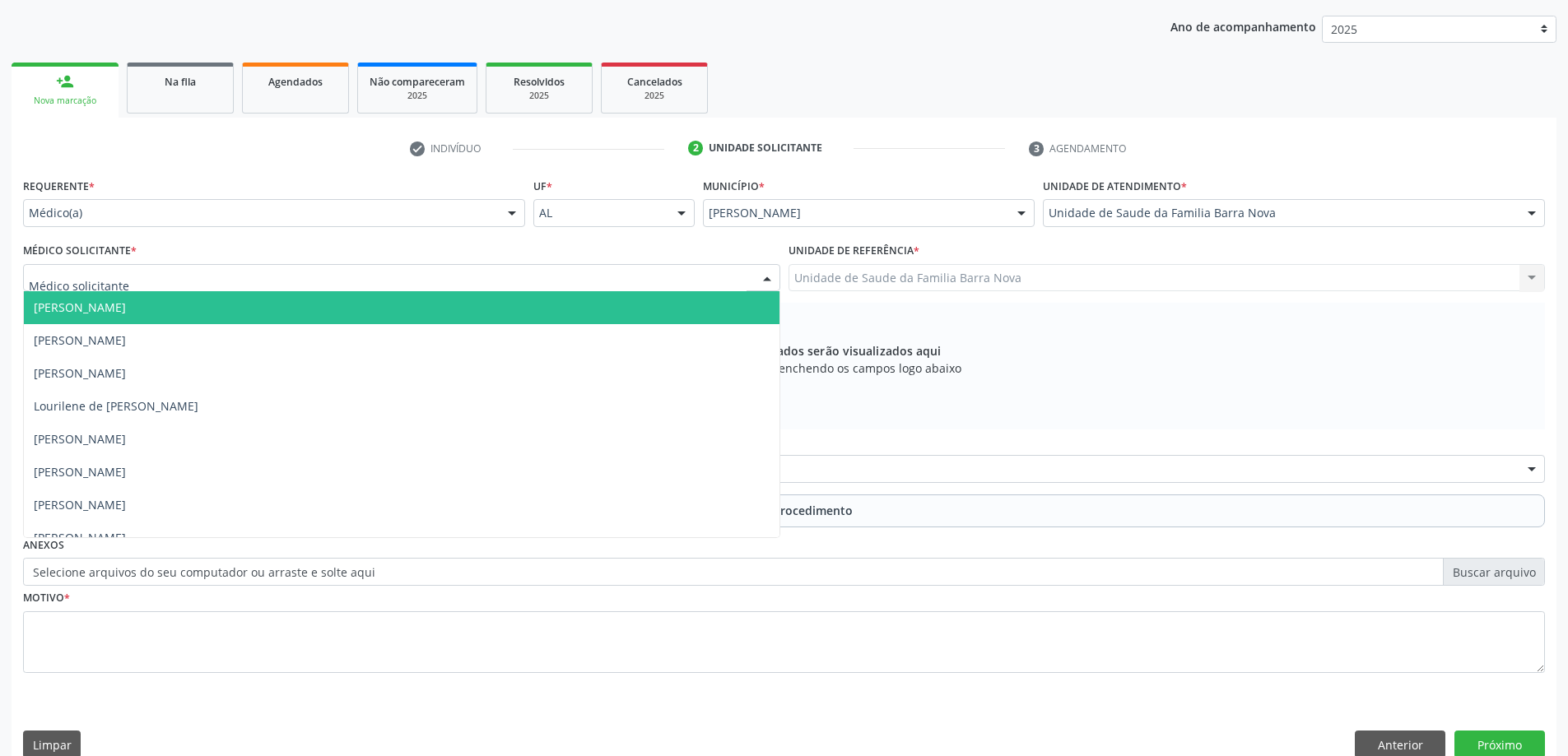
click at [275, 285] on div at bounding box center [401, 278] width 757 height 28
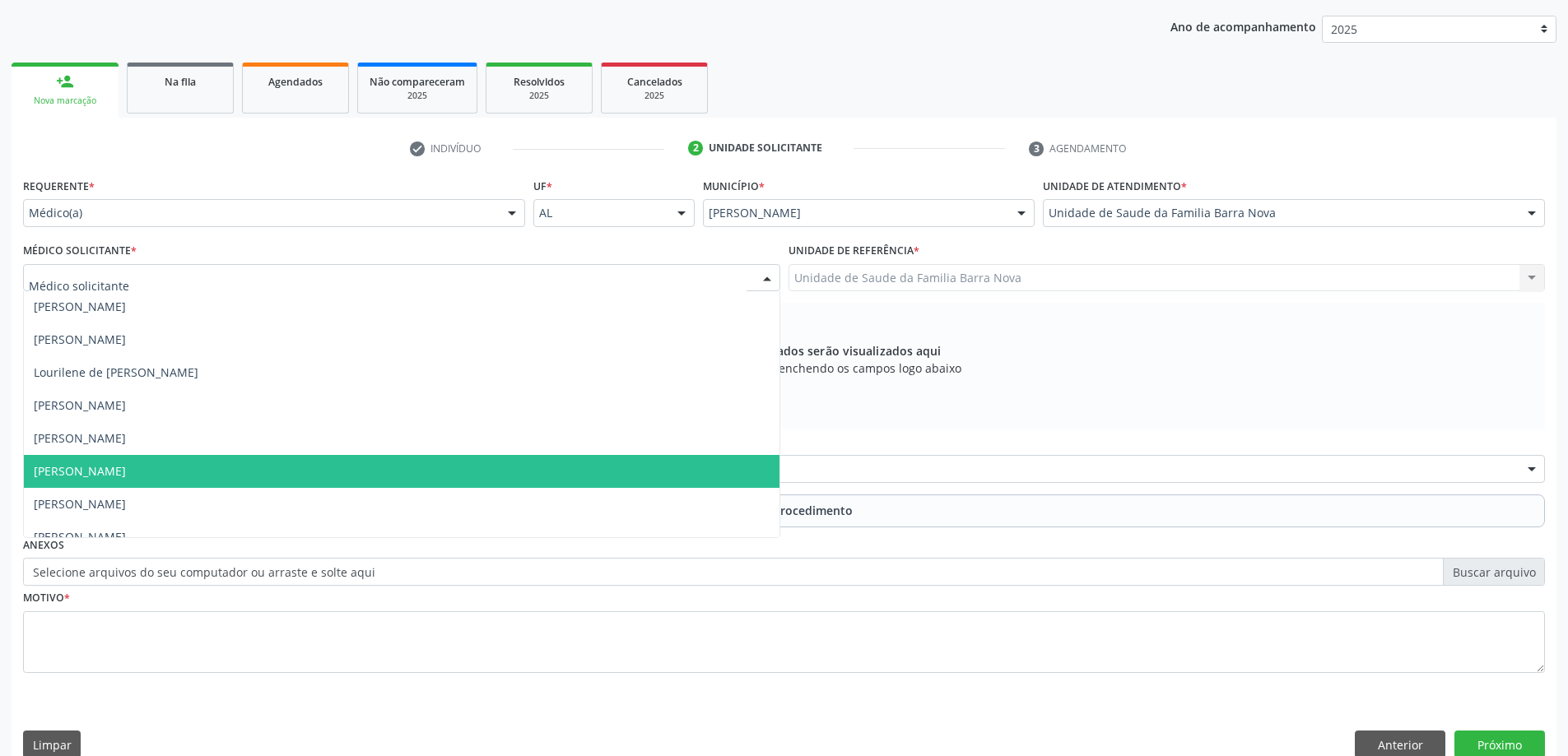
scroll to position [50, 0]
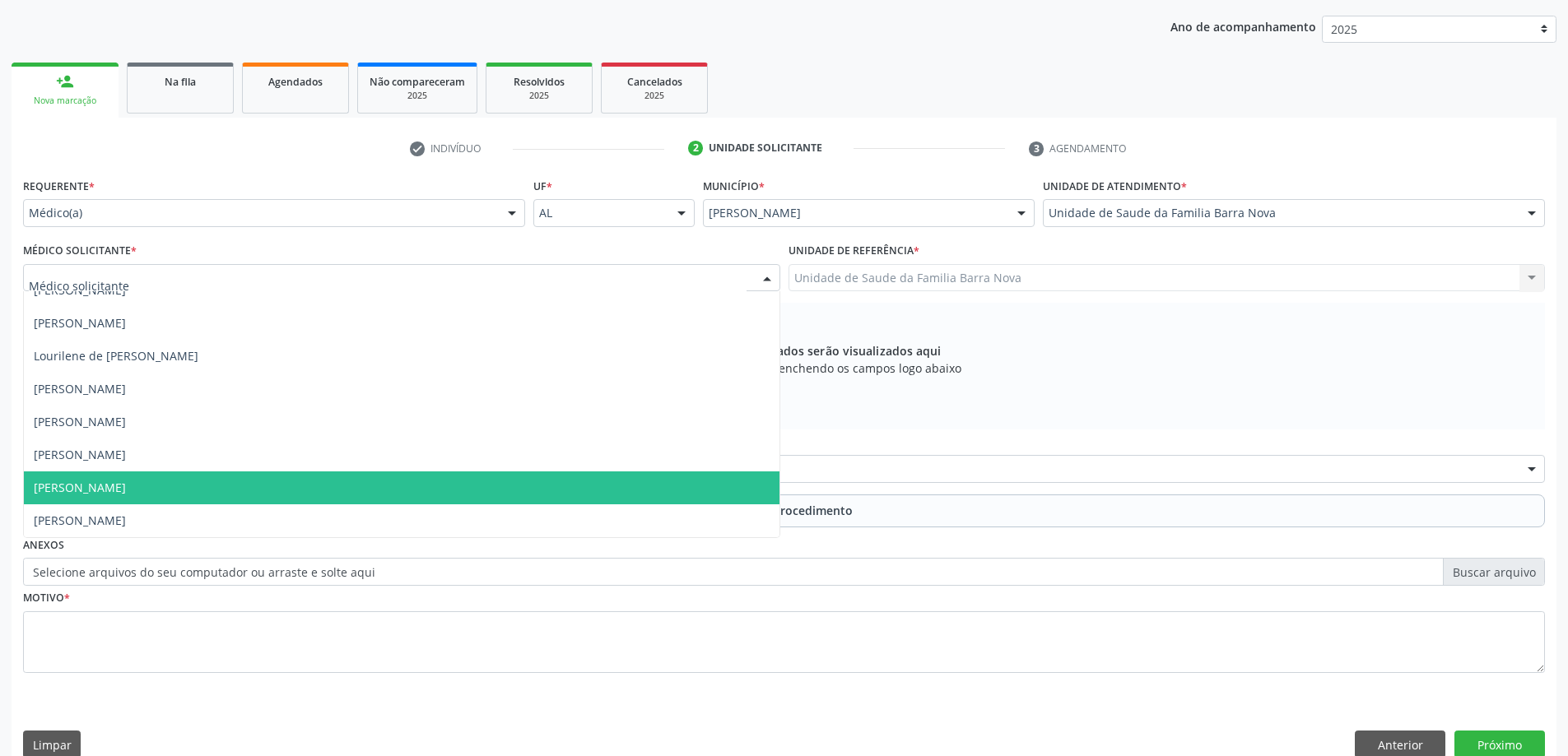
click at [248, 492] on span "[PERSON_NAME]" at bounding box center [401, 488] width 755 height 33
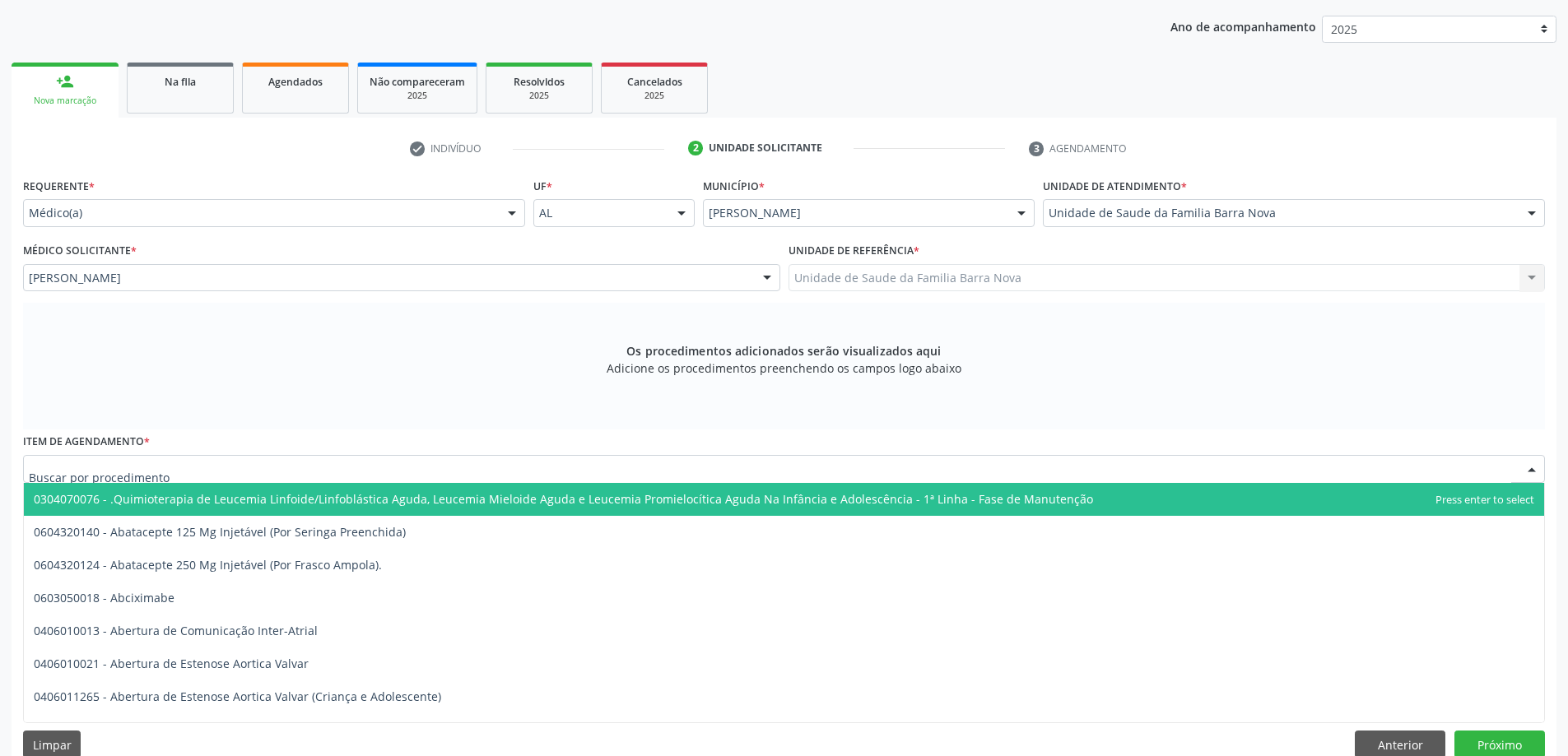
click at [387, 478] on div at bounding box center [784, 468] width 1522 height 28
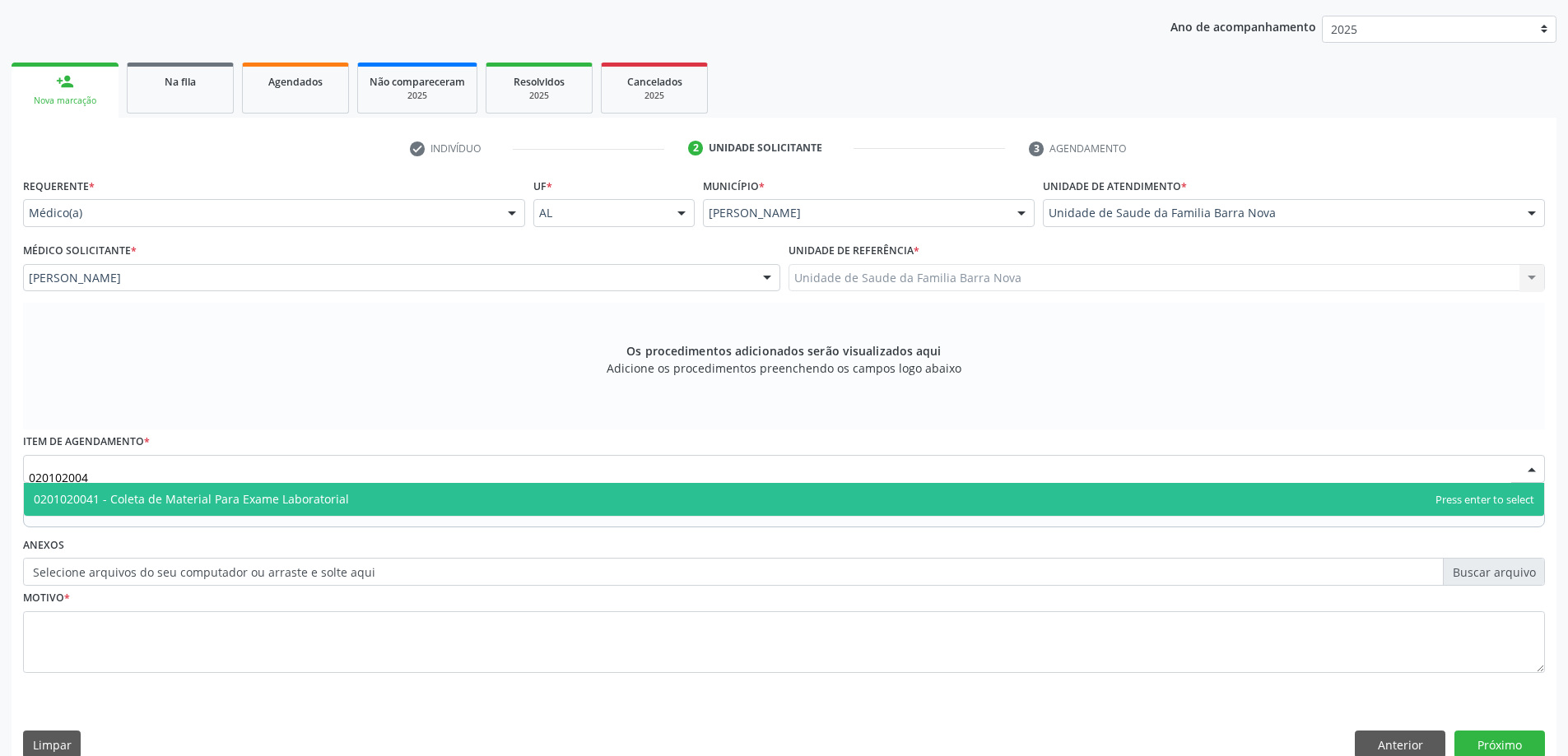
type input "0201020041"
click at [383, 504] on span "0201020041 - Coleta de Material Para Exame Laboratorial" at bounding box center [784, 499] width 1520 height 33
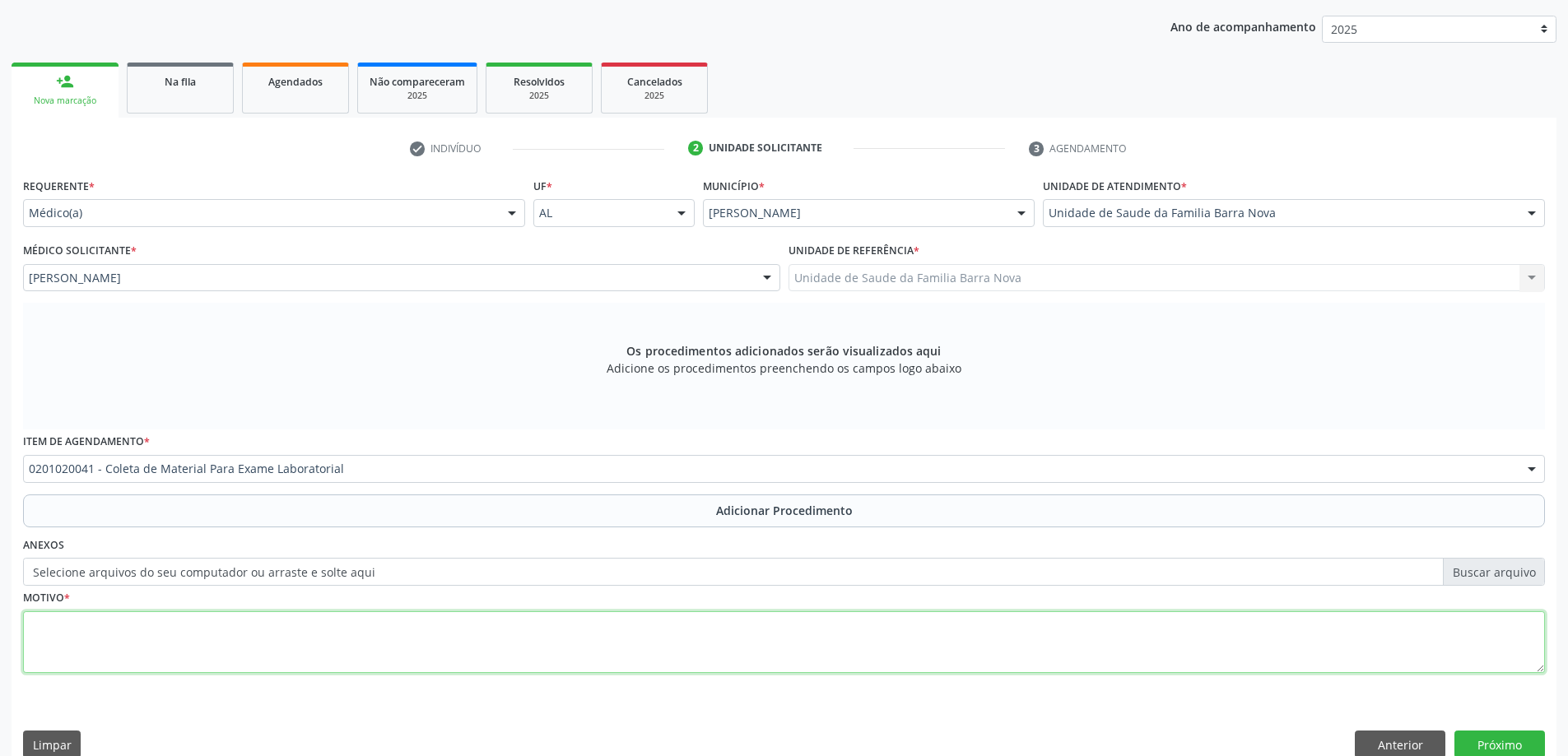
click at [340, 627] on textarea at bounding box center [784, 642] width 1522 height 62
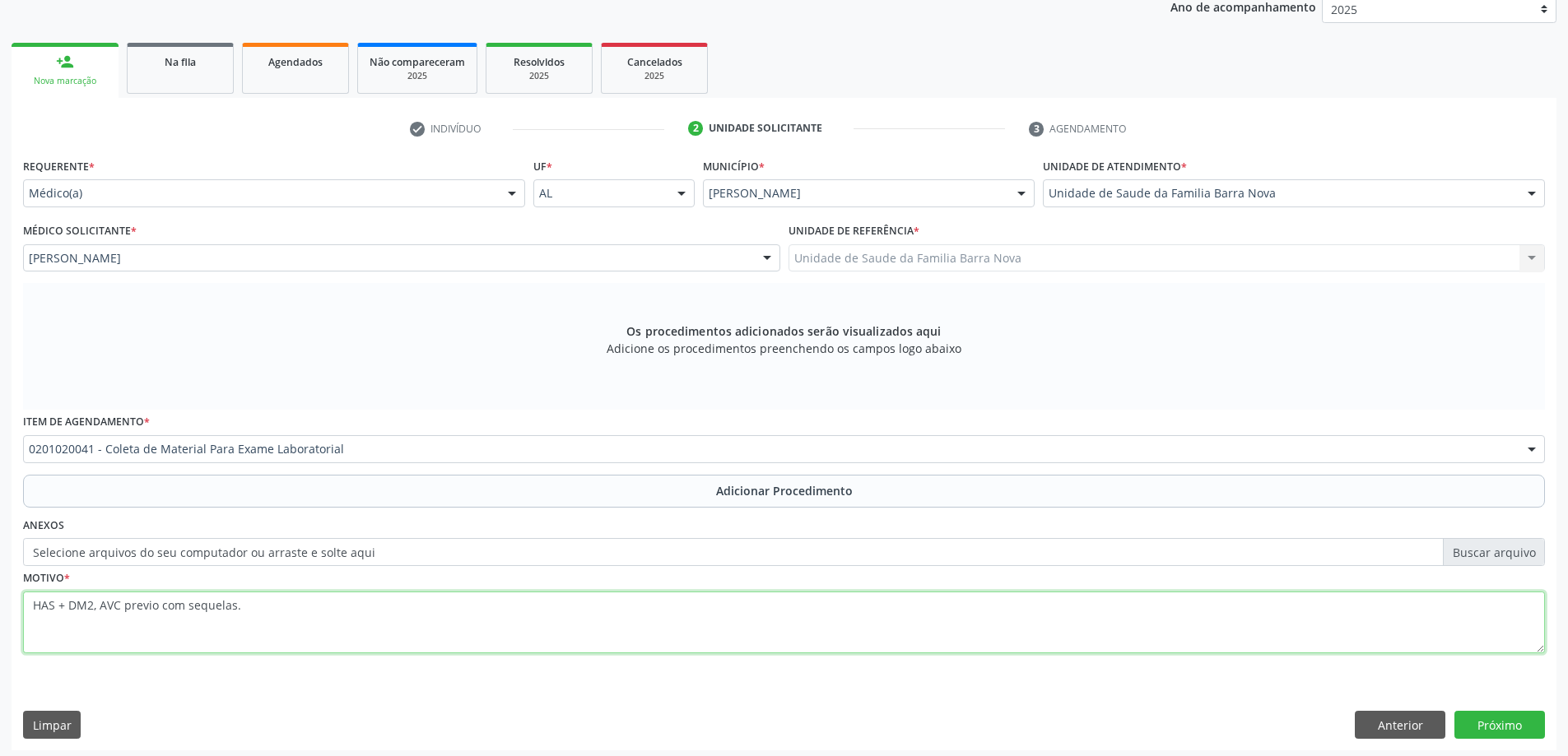
scroll to position [232, 0]
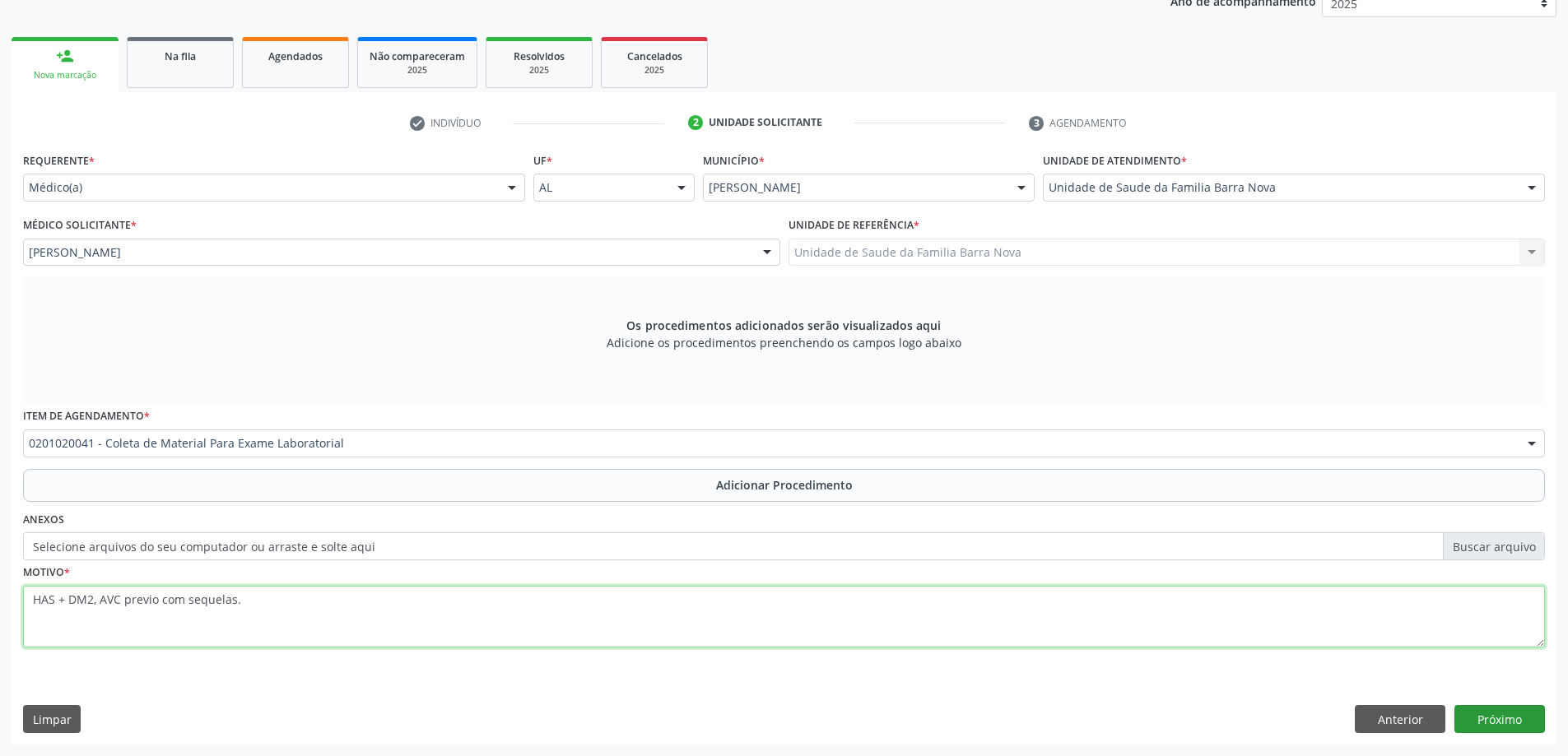
type textarea "HAS + DM2, AVC previo com sequelas."
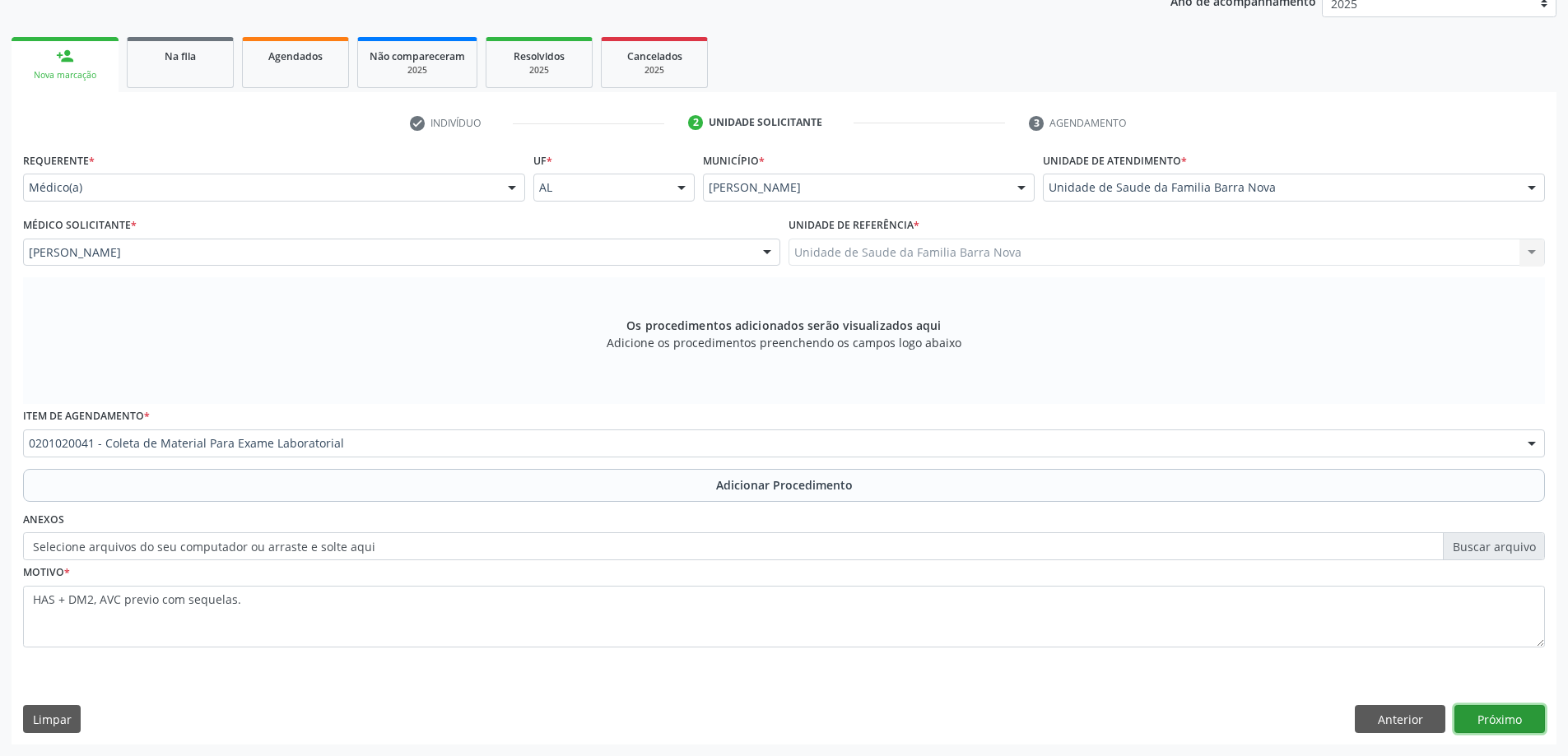
click at [1497, 717] on button "Próximo" at bounding box center [1500, 719] width 91 height 28
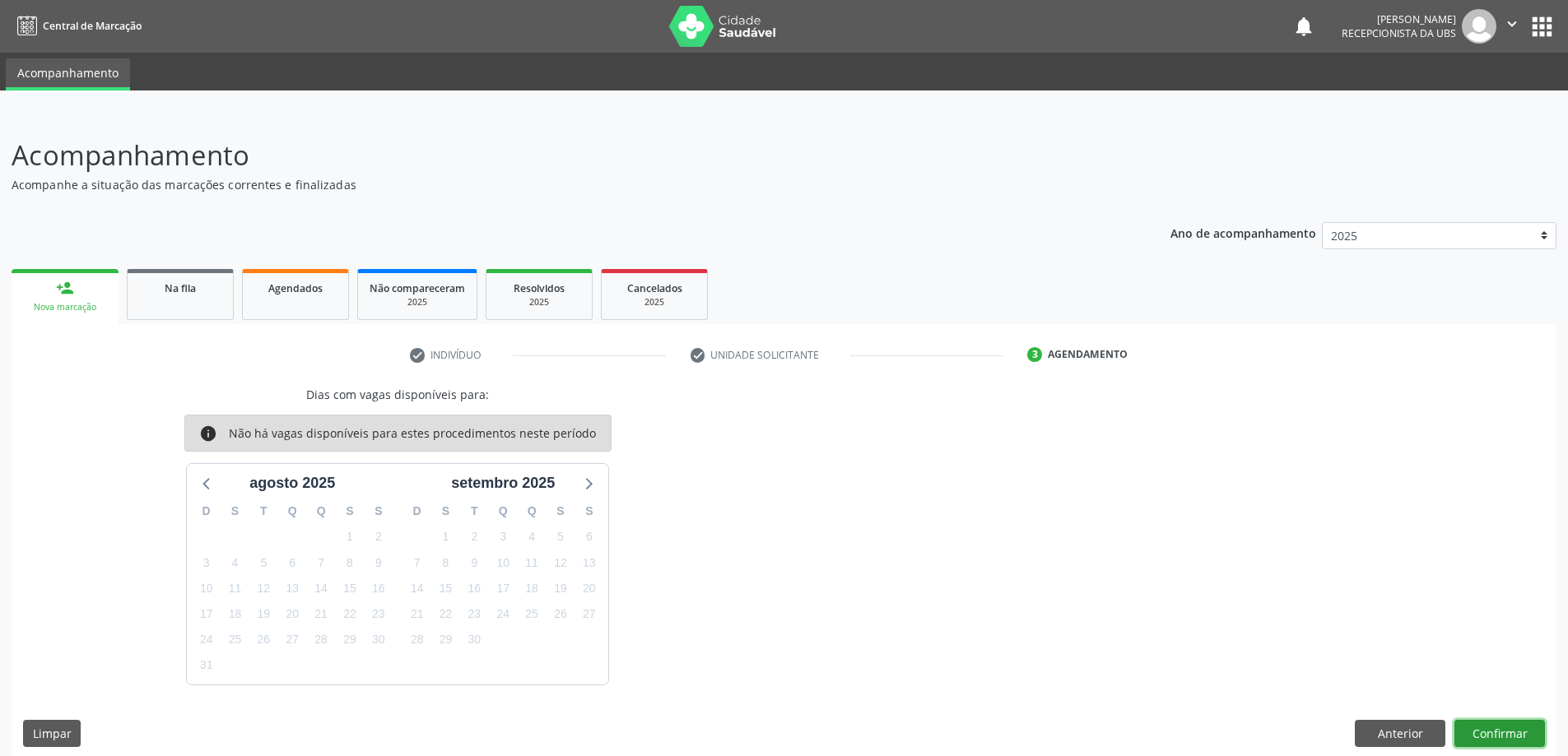
click at [1496, 731] on button "Confirmar" at bounding box center [1500, 733] width 91 height 28
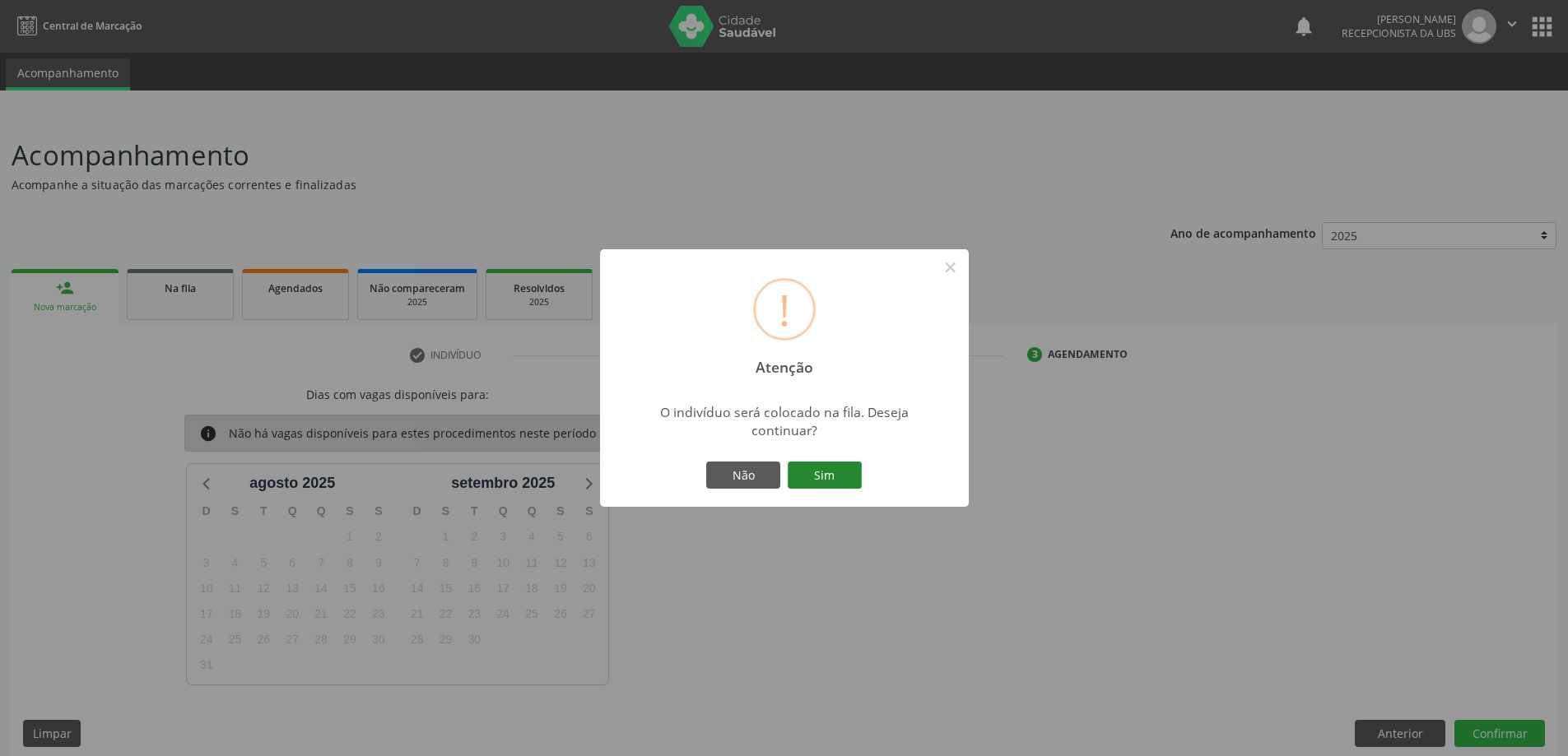
click at [833, 473] on button "Sim" at bounding box center [825, 475] width 74 height 28
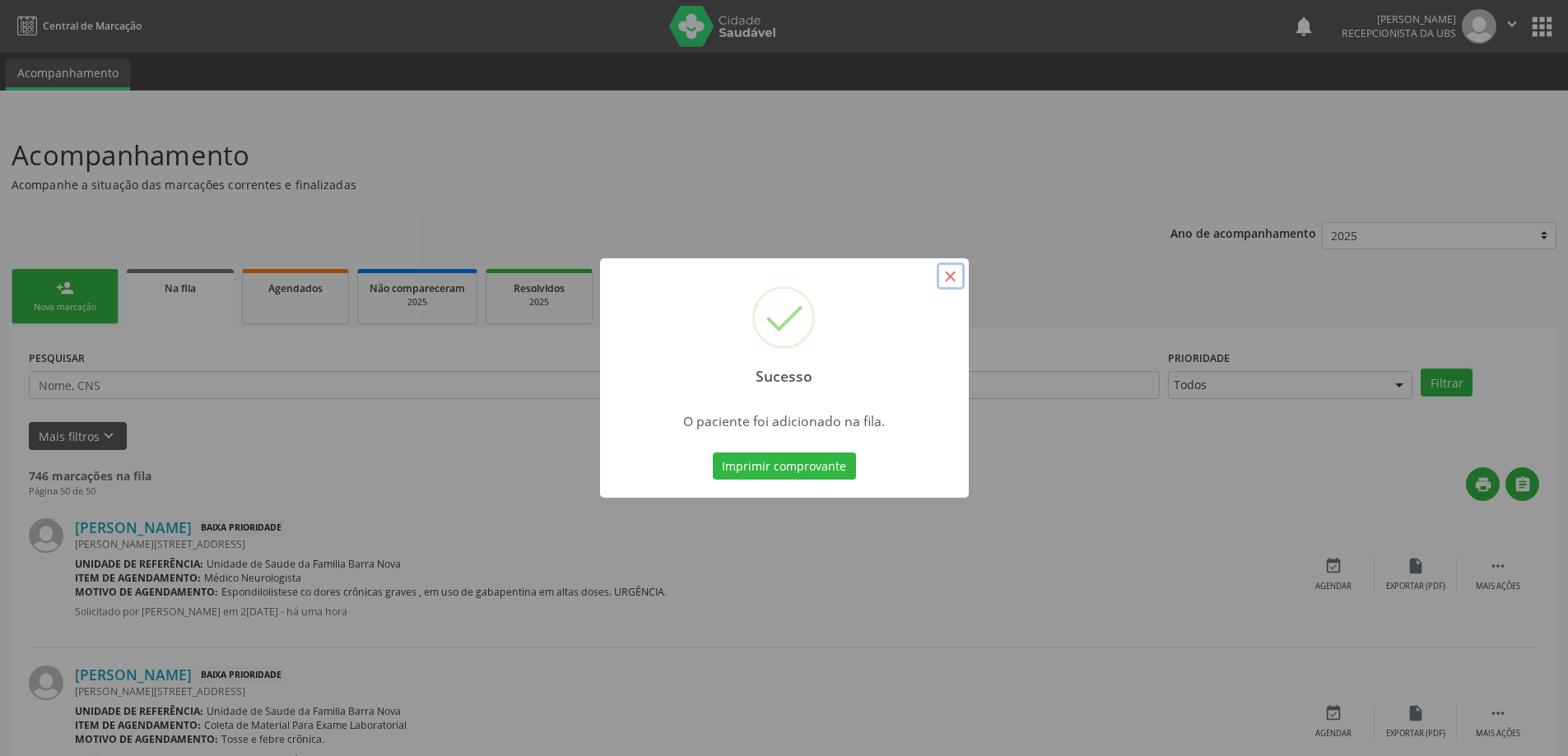
click at [951, 274] on button "×" at bounding box center [950, 276] width 28 height 28
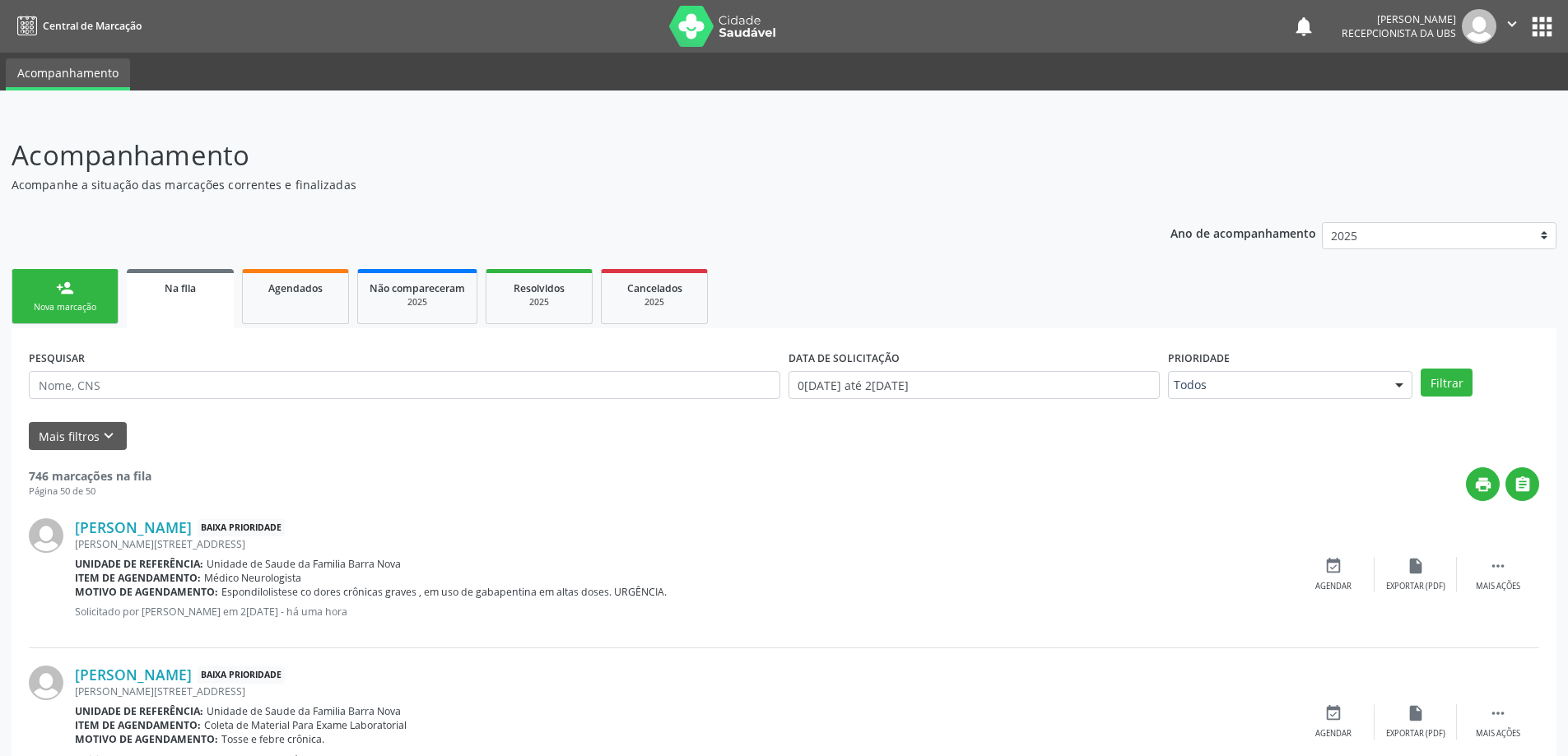
click at [77, 296] on link "person_add Nova marcação" at bounding box center [65, 296] width 107 height 55
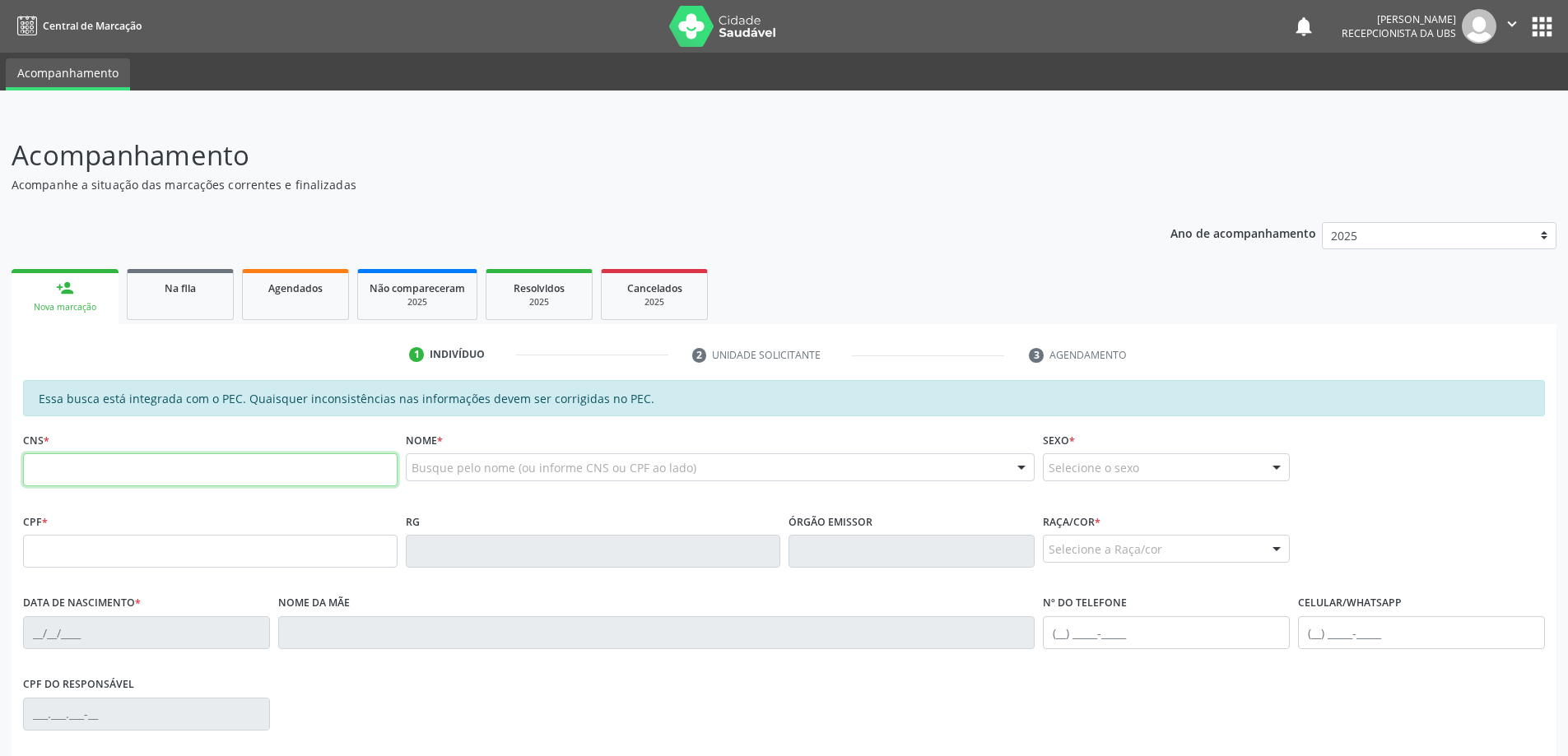
click at [186, 477] on input "text" at bounding box center [209, 470] width 374 height 33
type input "704 0038 0890 1869"
type input "039.951.434-15"
type input "11/12/1947"
type input "Maria Veneranda Silva"
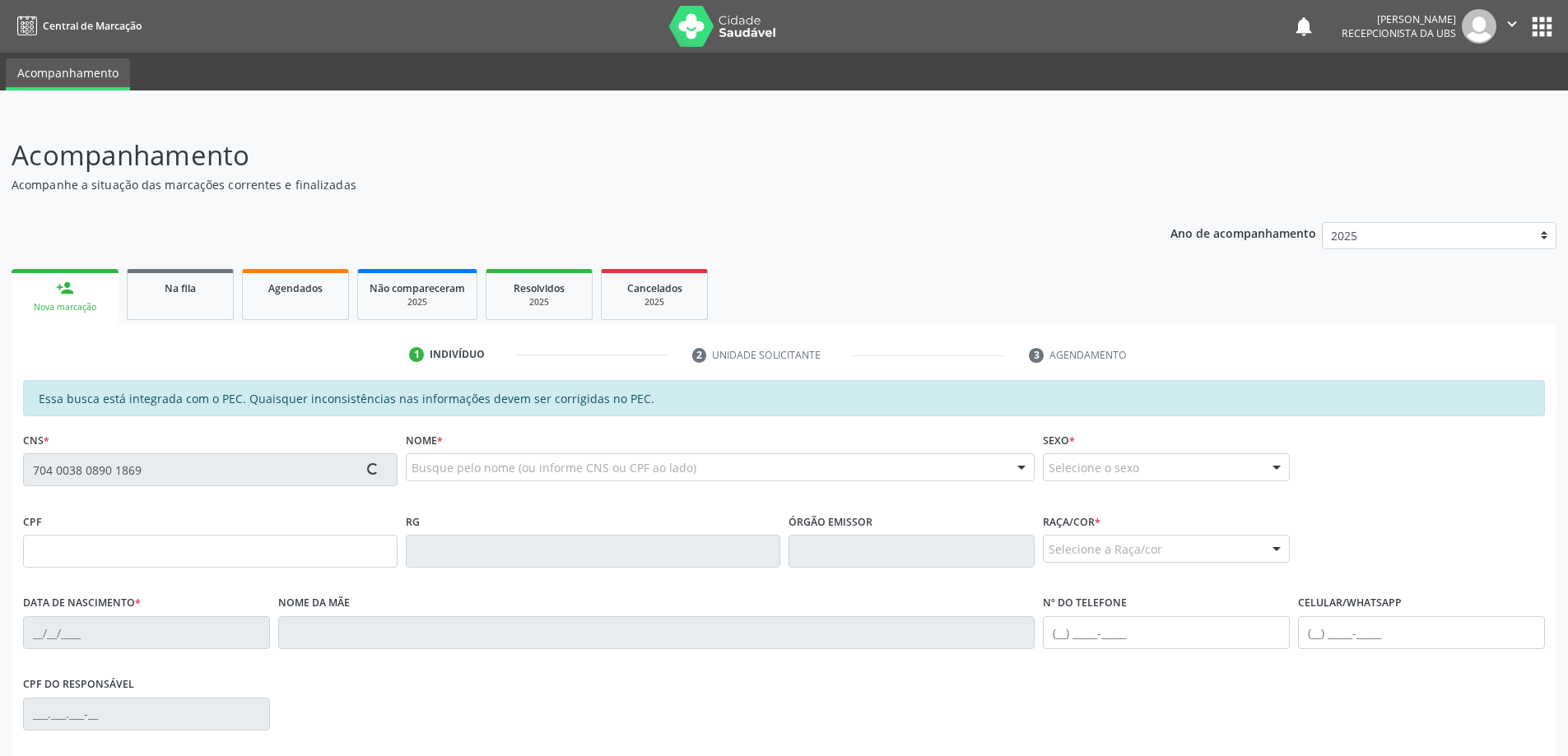
type input "(82) 98882-3683"
type input "72"
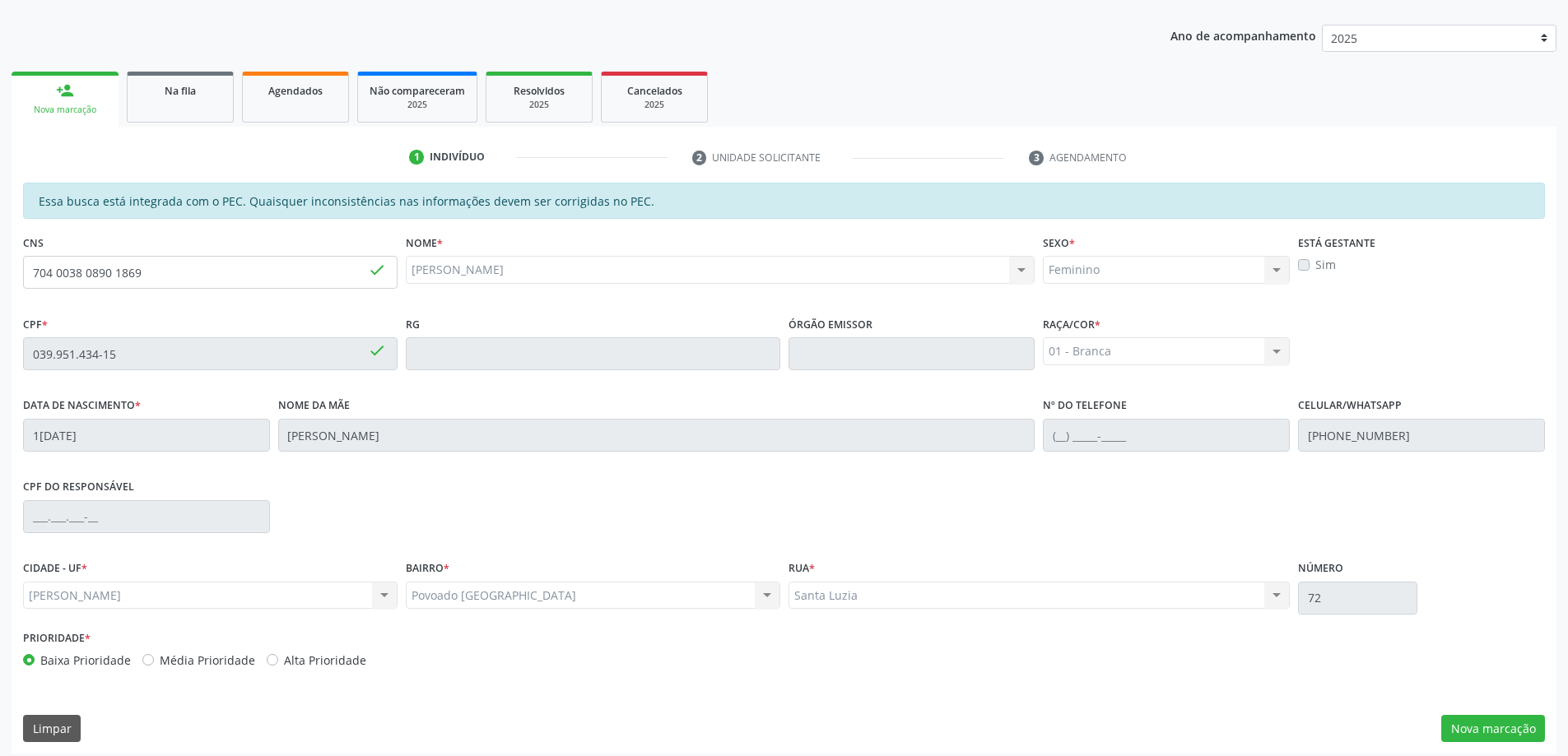
scroll to position [206, 0]
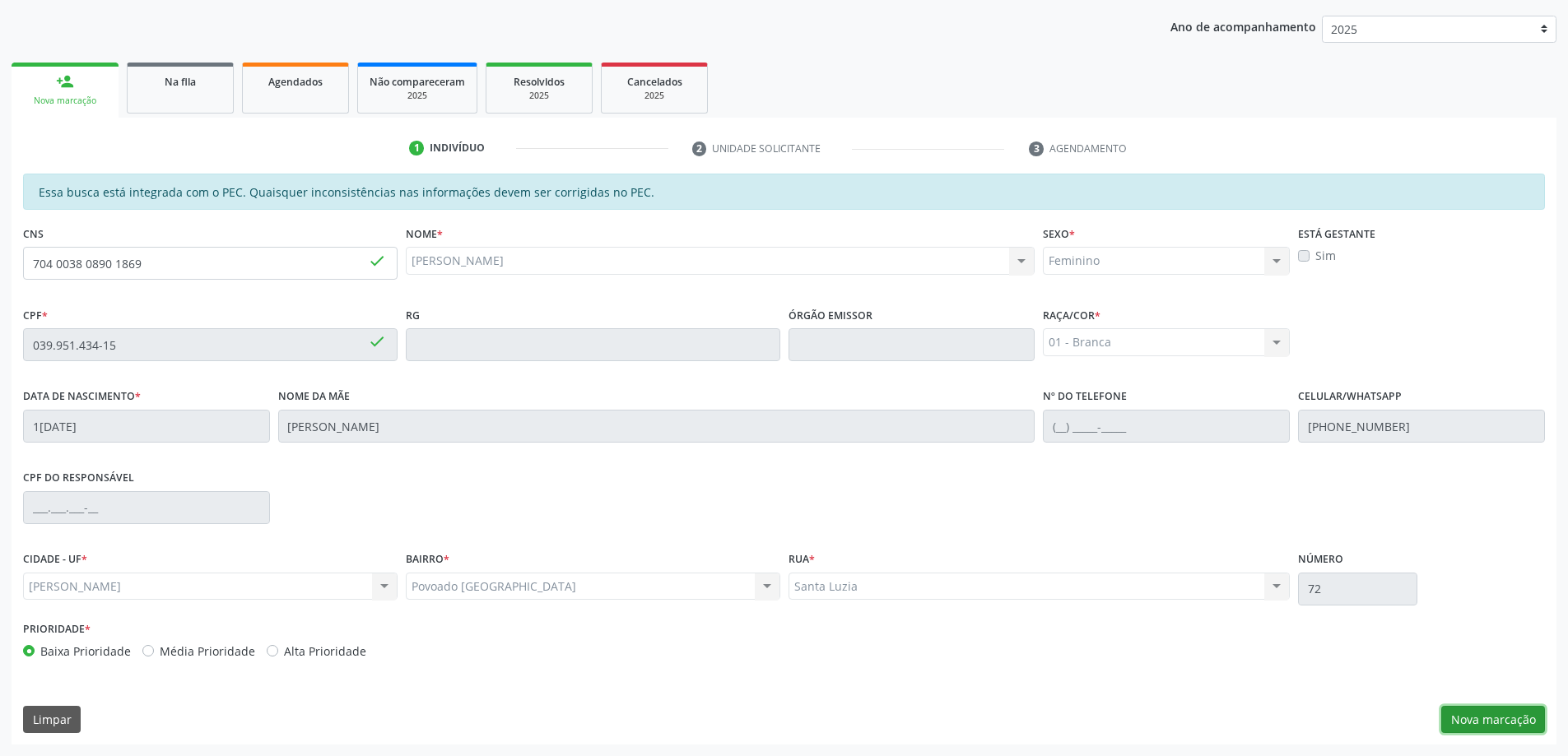
click at [1486, 717] on button "Nova marcação" at bounding box center [1493, 720] width 103 height 28
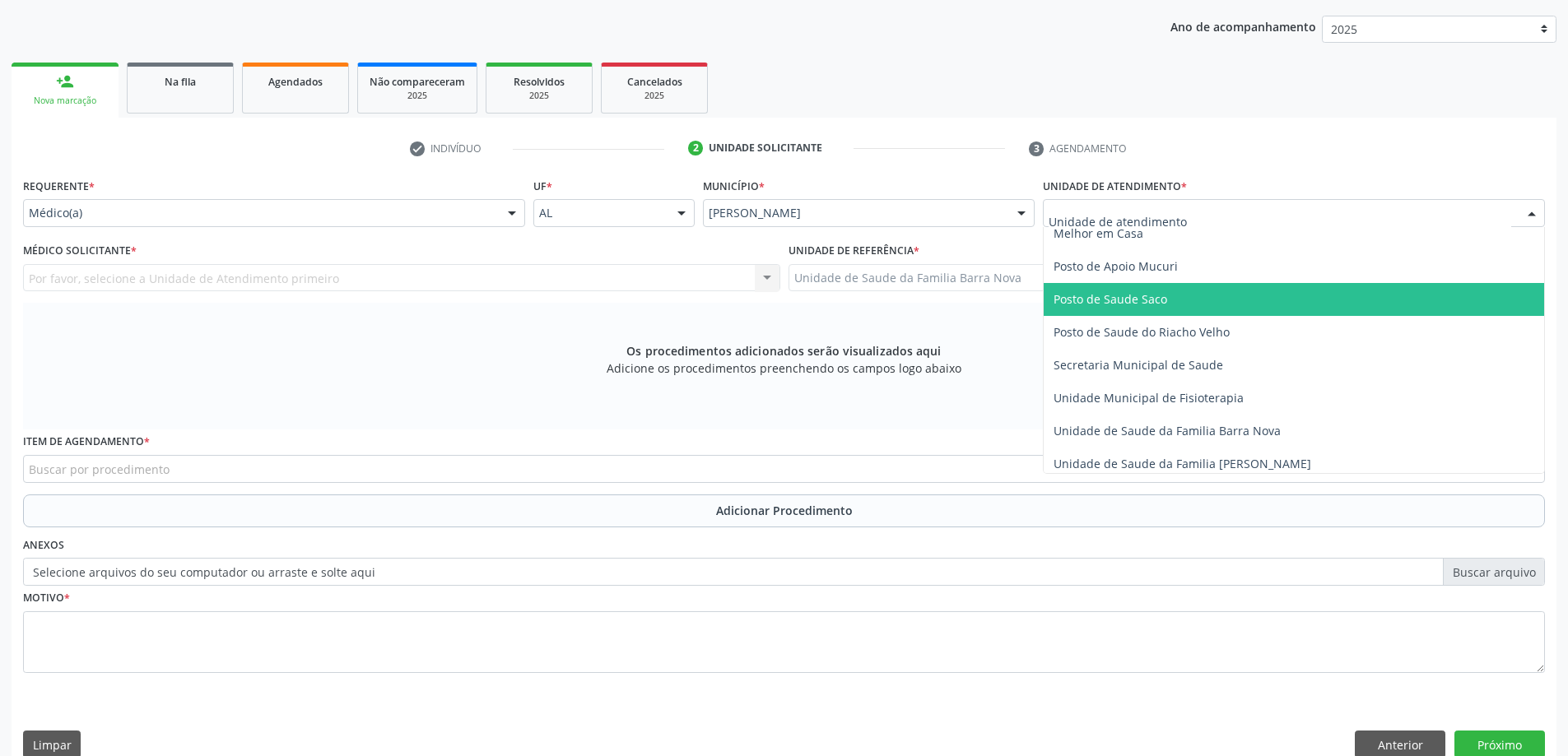
scroll to position [741, 0]
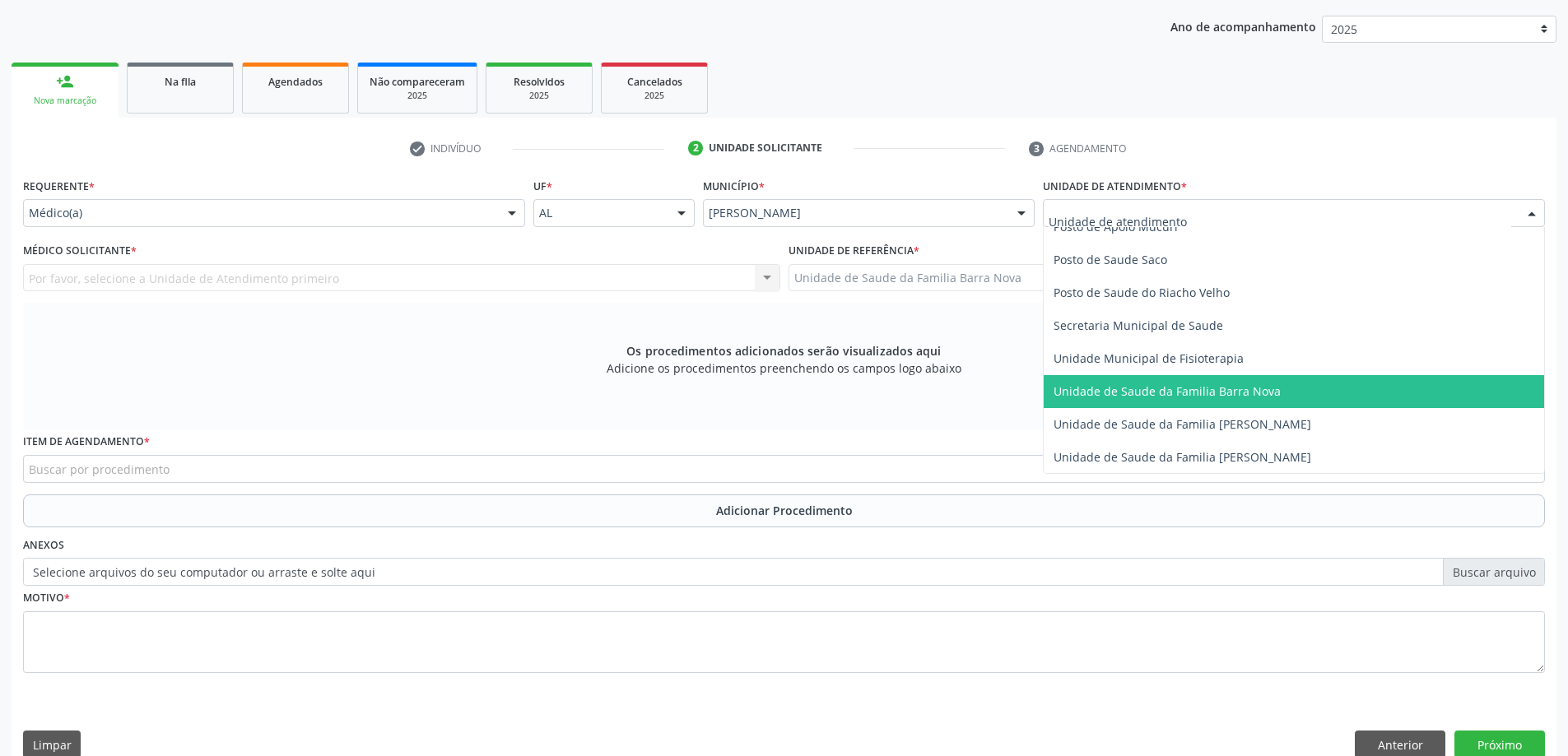
click at [1223, 390] on span "Unidade de Saude da Familia Barra Nova" at bounding box center [1167, 390] width 227 height 15
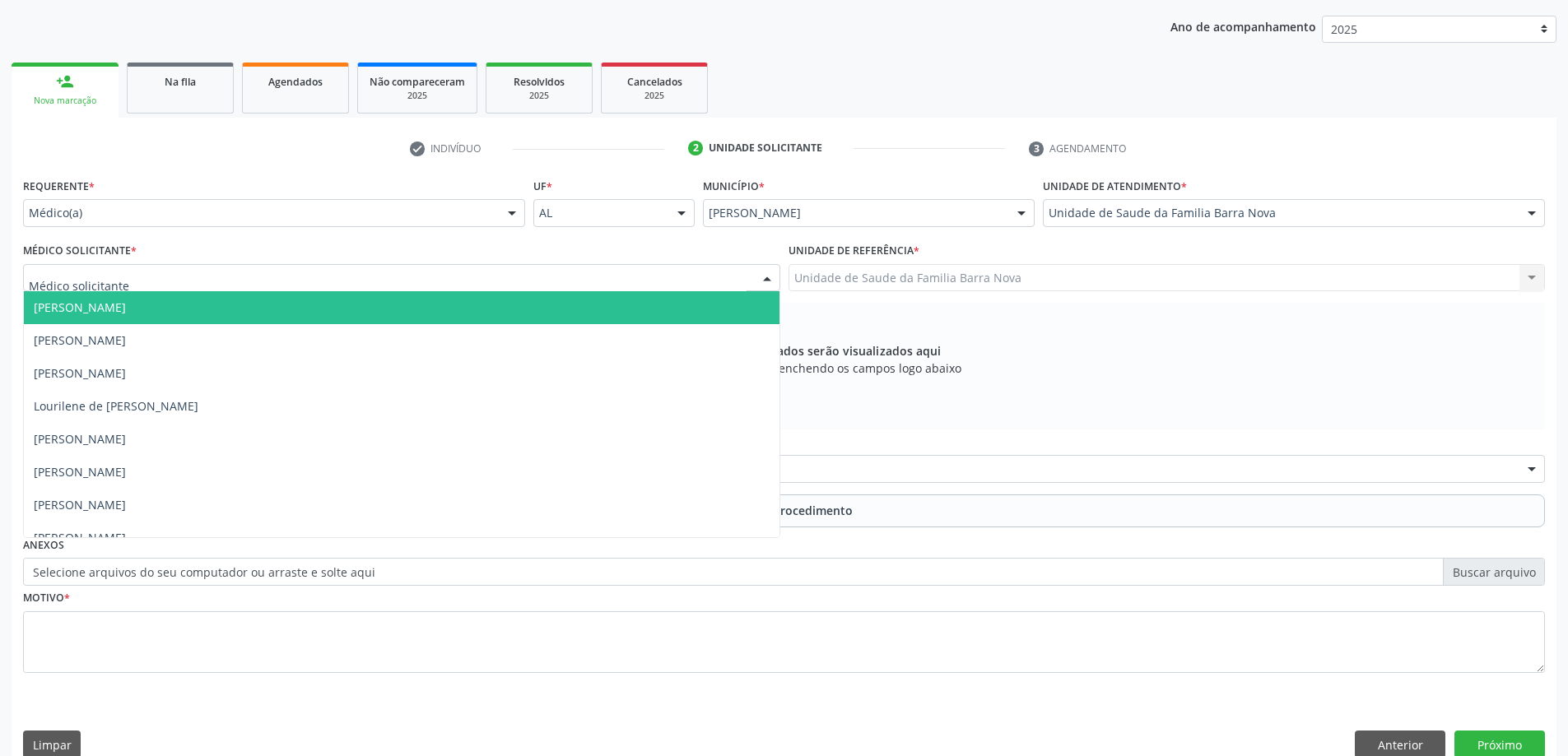
click at [501, 275] on div at bounding box center [401, 278] width 757 height 28
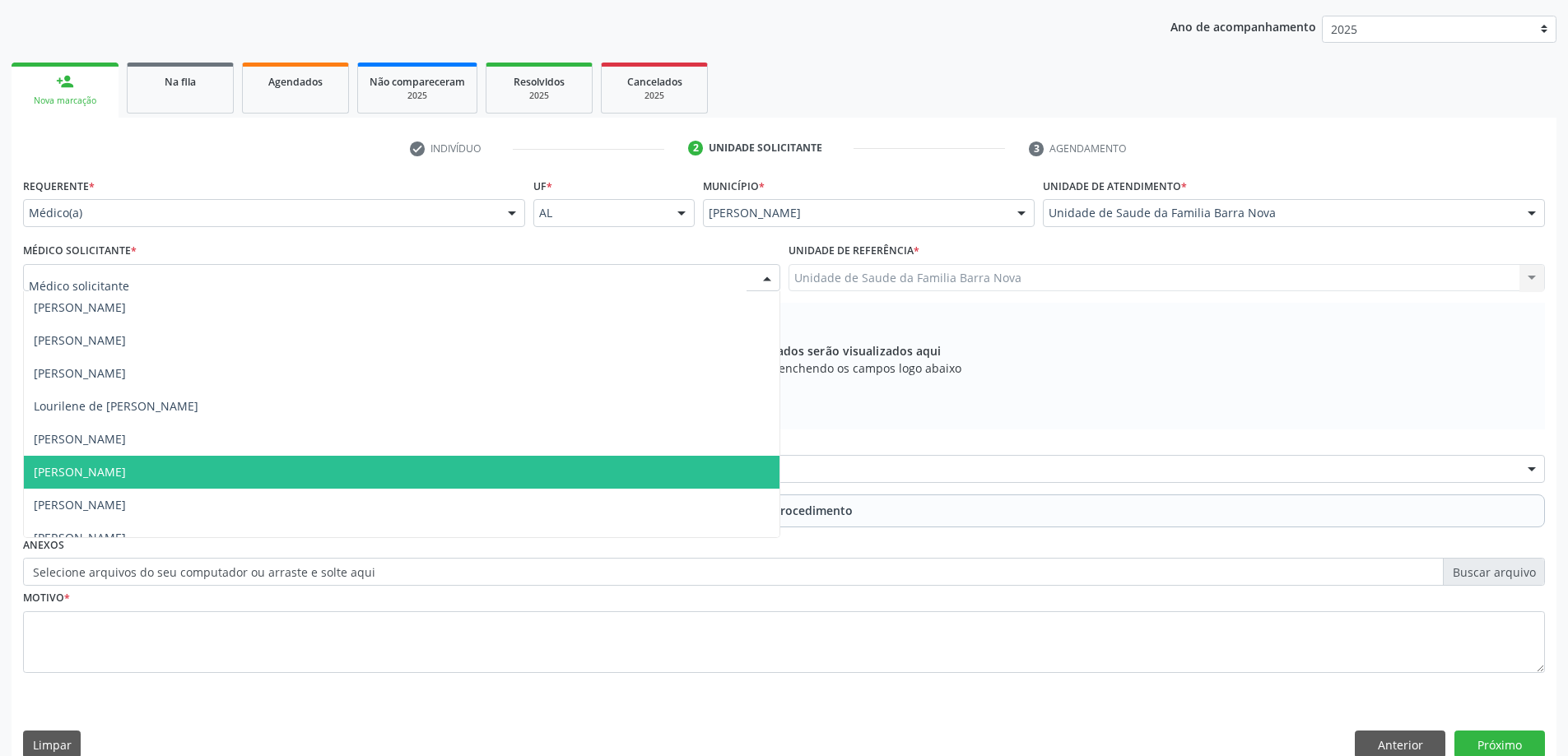
click at [378, 473] on span "[PERSON_NAME]" at bounding box center [401, 472] width 755 height 33
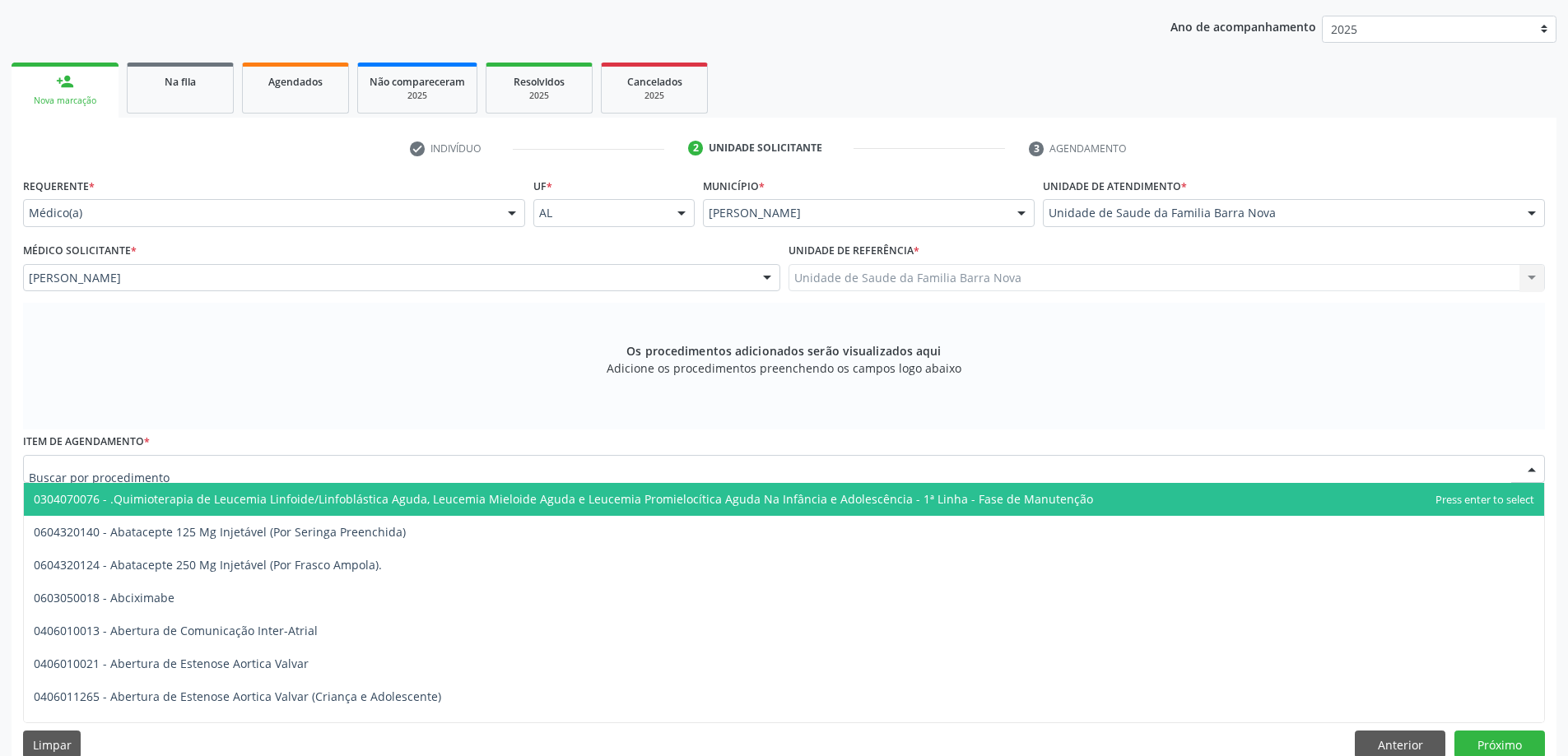
click at [559, 466] on div at bounding box center [784, 468] width 1522 height 28
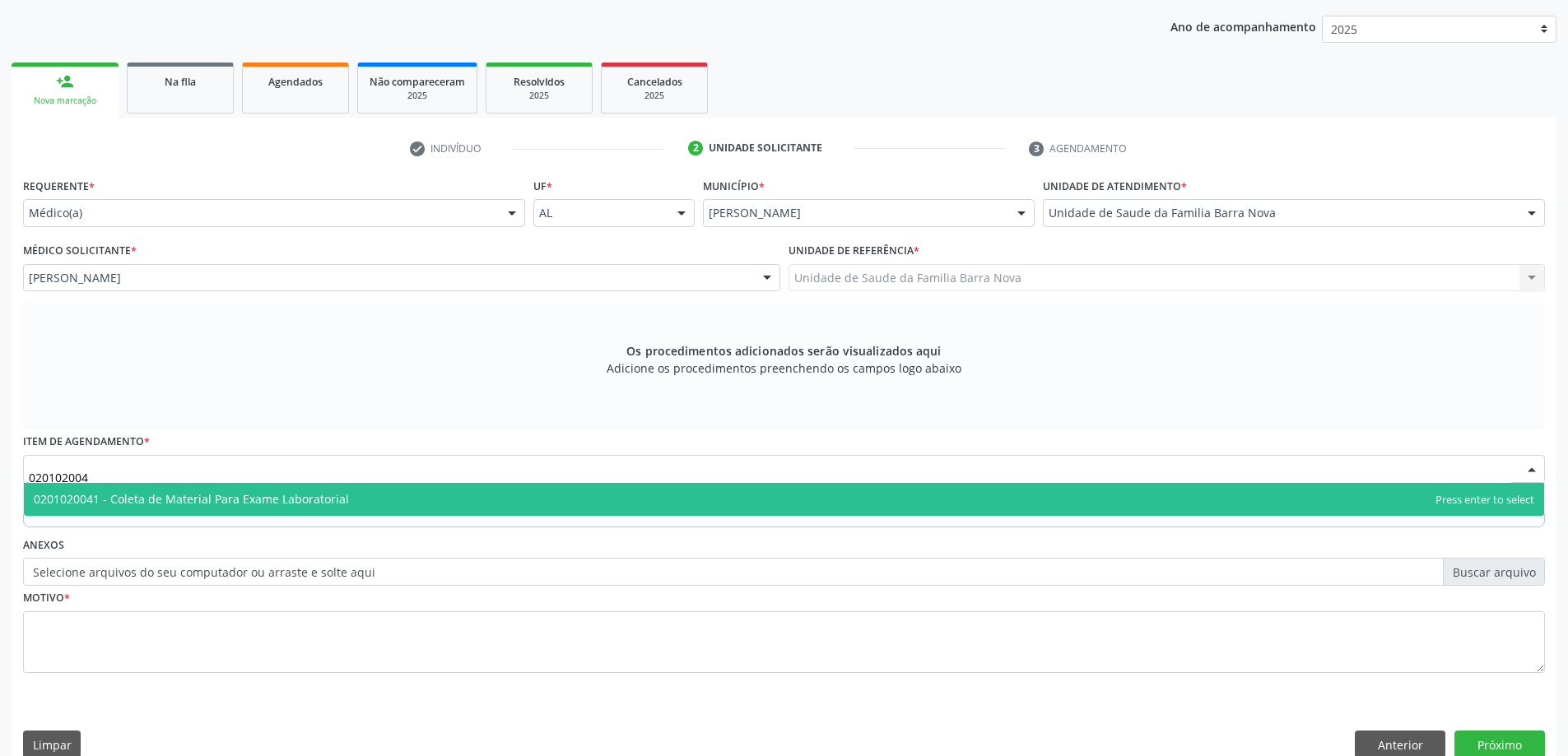
type input "0201020041"
click at [516, 502] on span "0201020041 - Coleta de Material Para Exame Laboratorial" at bounding box center [784, 499] width 1520 height 33
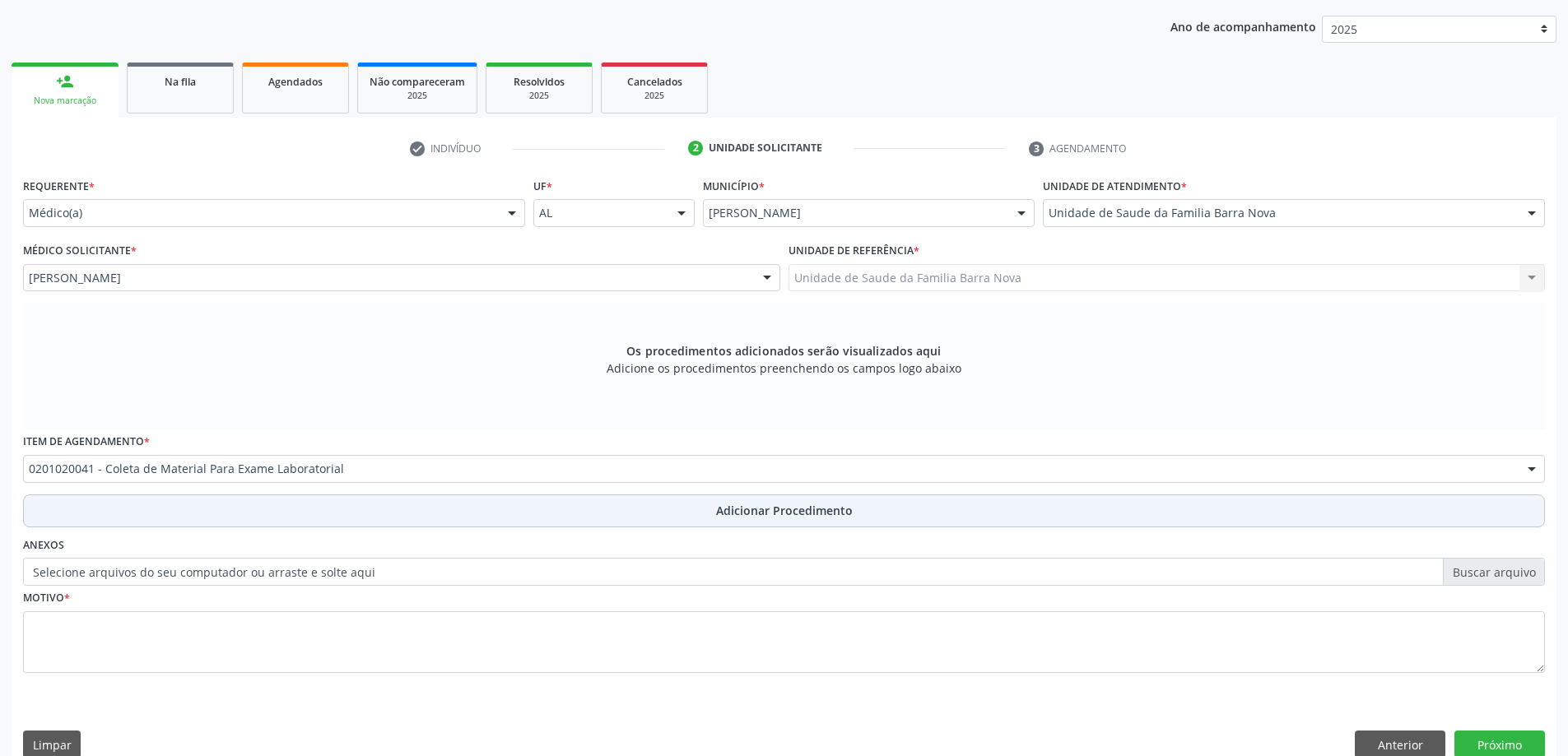
click at [748, 507] on span "Adicionar Procedimento" at bounding box center [784, 510] width 137 height 17
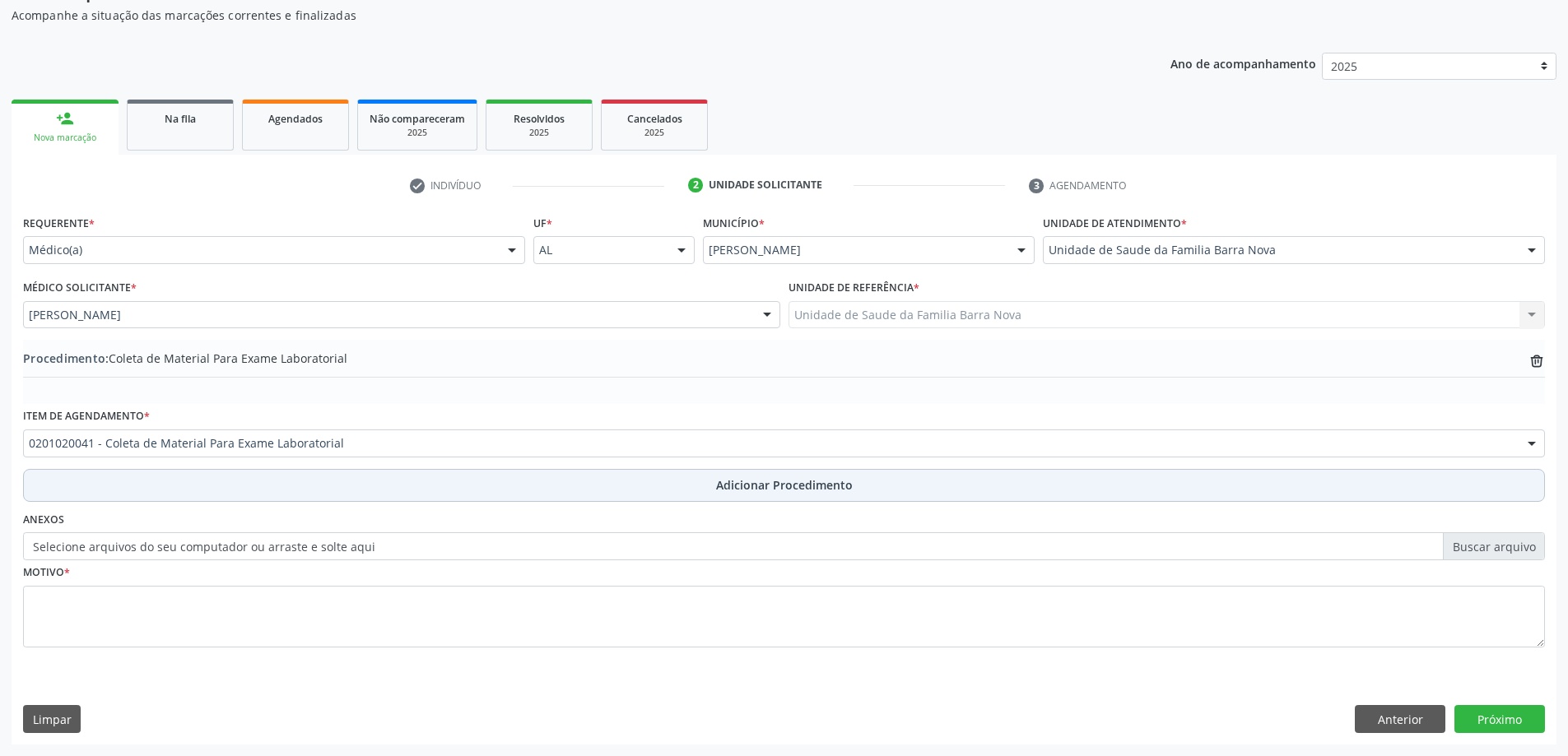
scroll to position [169, 0]
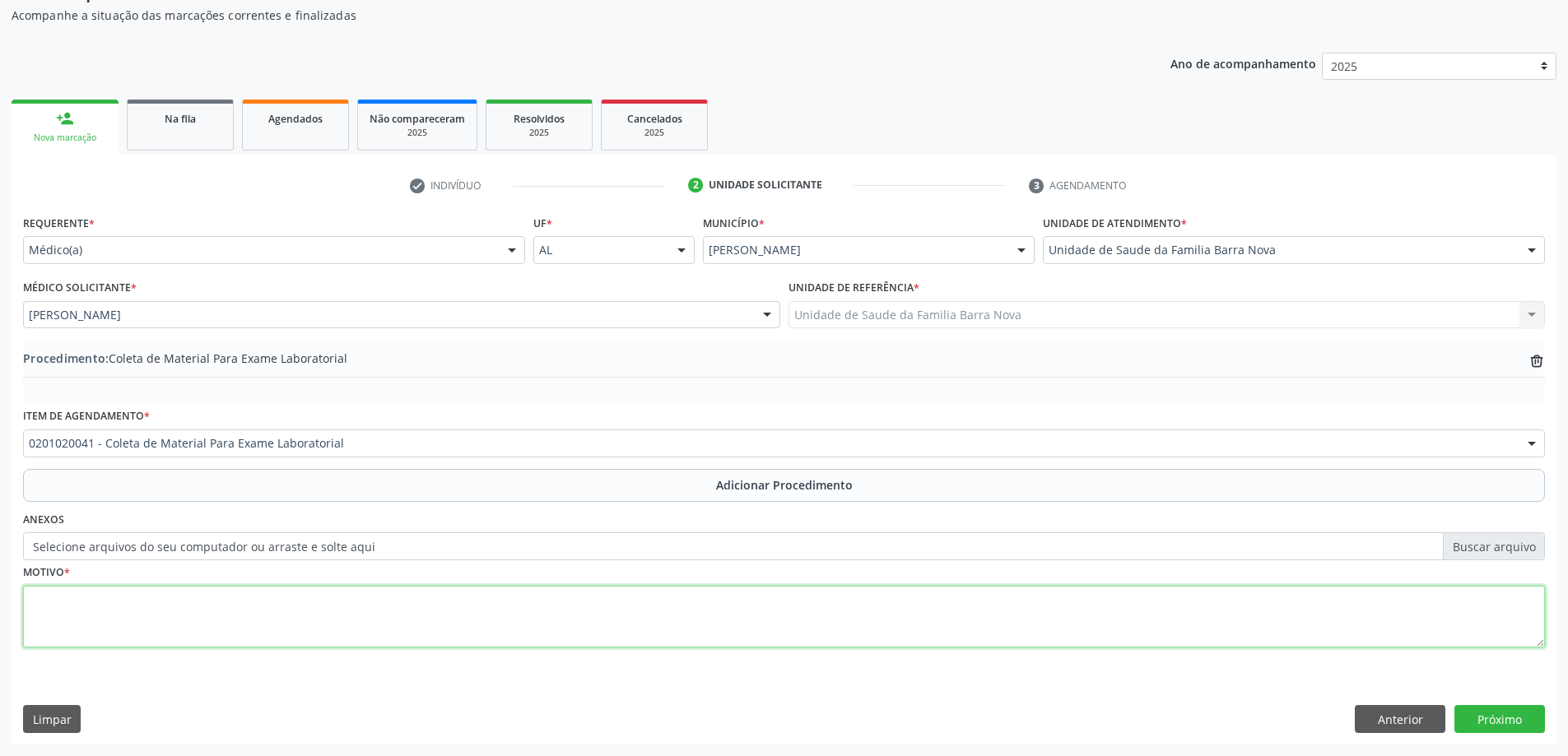
click at [284, 602] on textarea at bounding box center [784, 617] width 1522 height 62
type textarea "Idoso portador de DM + HAS."
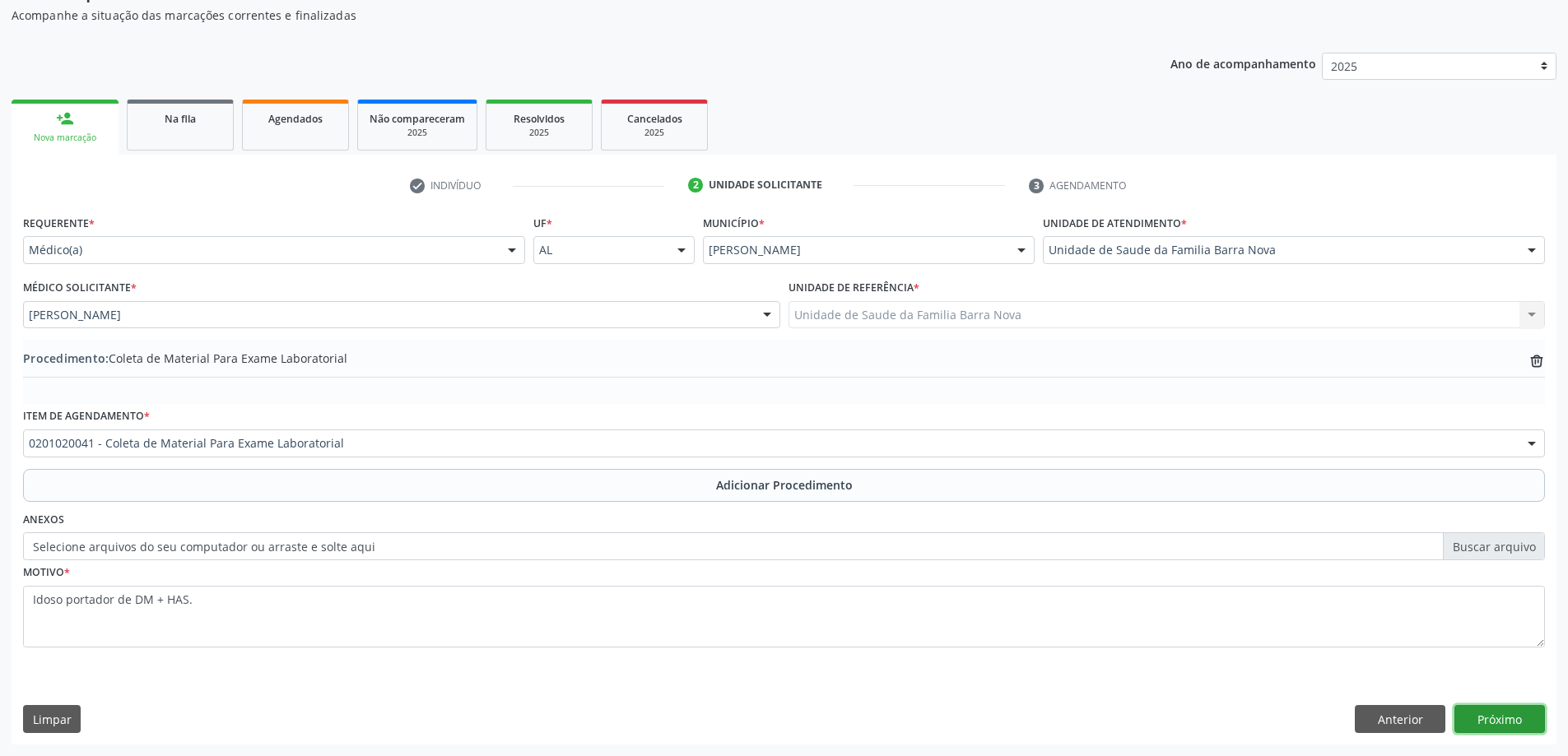
click at [1493, 717] on button "Próximo" at bounding box center [1500, 719] width 91 height 28
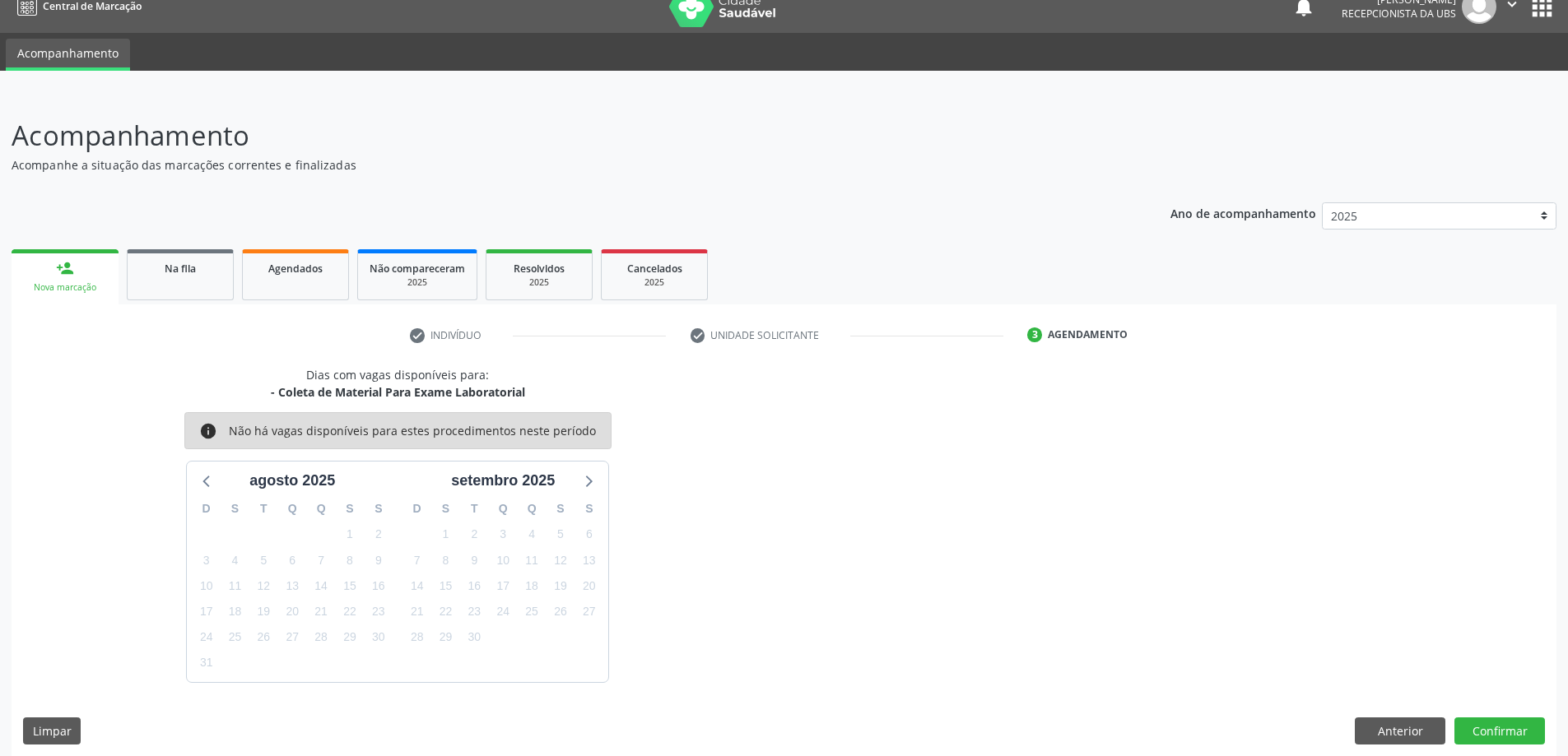
scroll to position [32, 0]
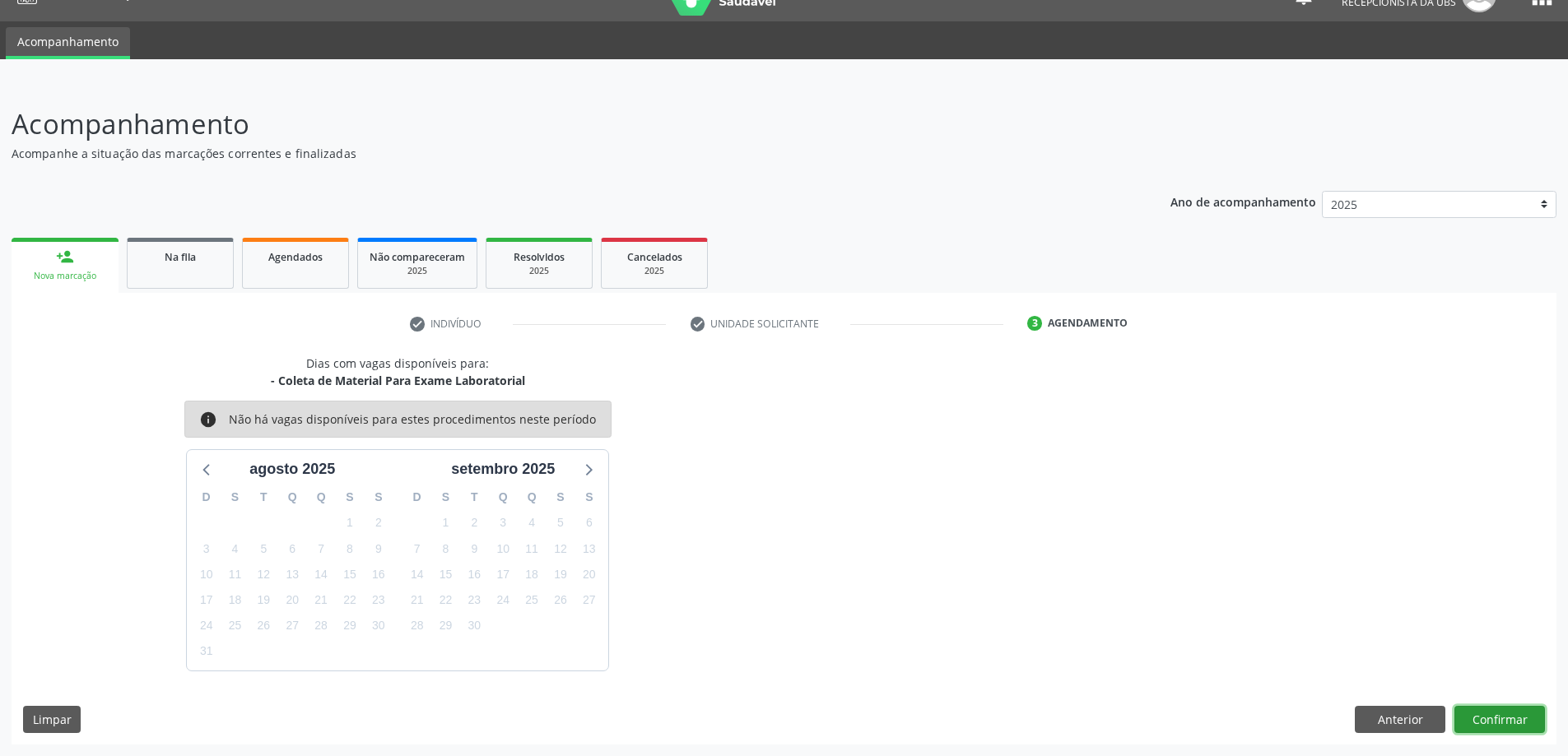
click at [1505, 712] on button "Confirmar" at bounding box center [1500, 720] width 91 height 28
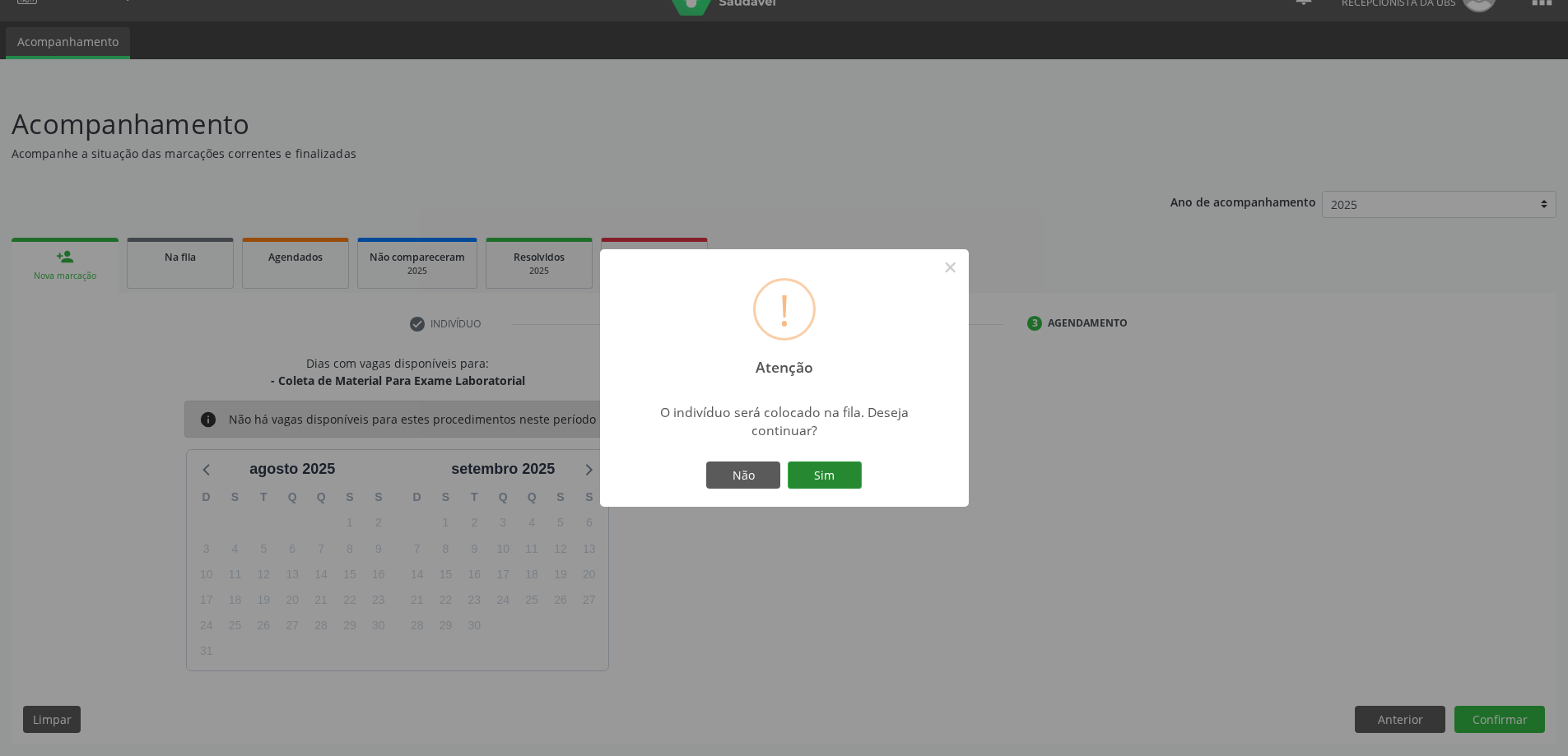
click at [828, 470] on button "Sim" at bounding box center [825, 475] width 74 height 28
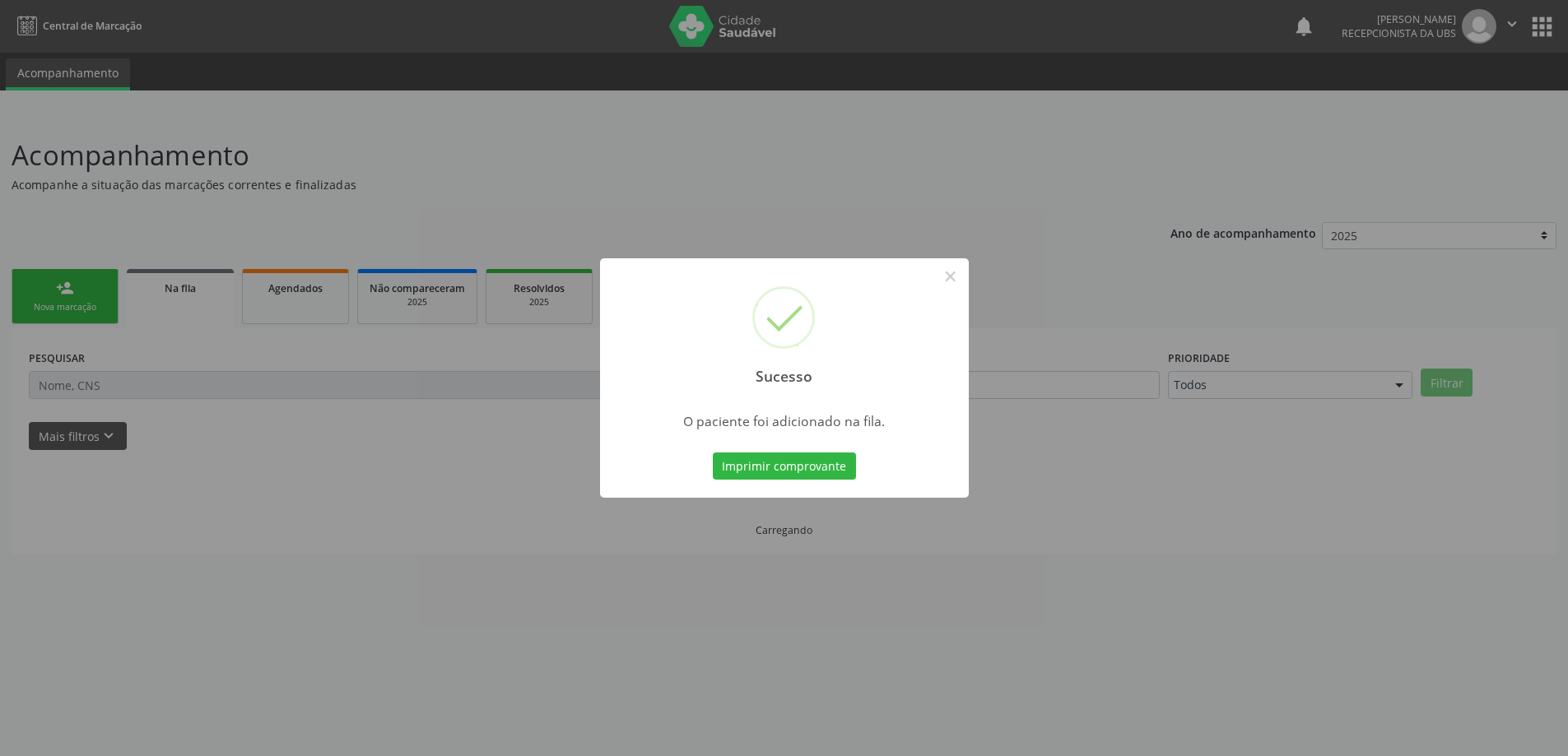
scroll to position [0, 0]
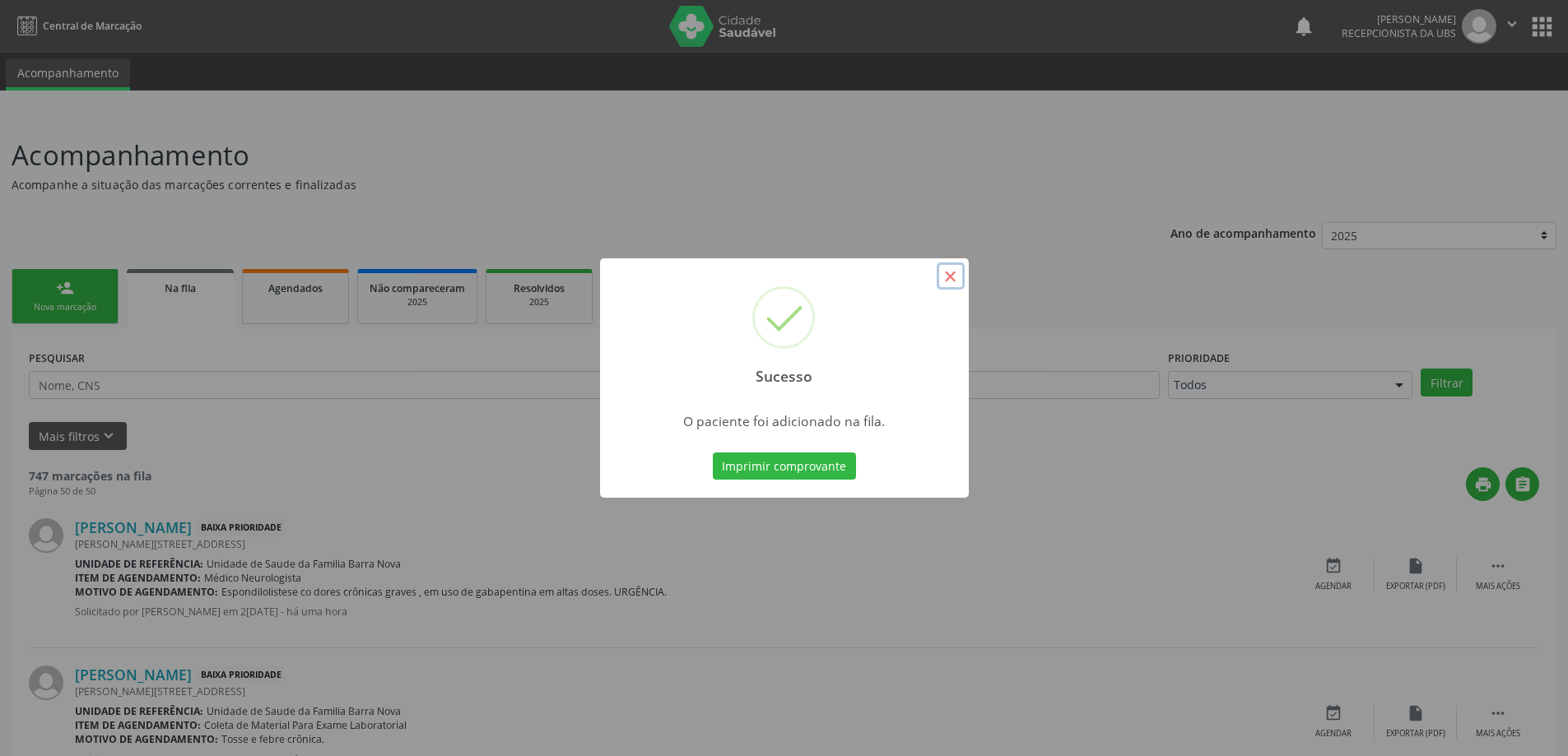
click at [949, 281] on button "×" at bounding box center [950, 276] width 28 height 28
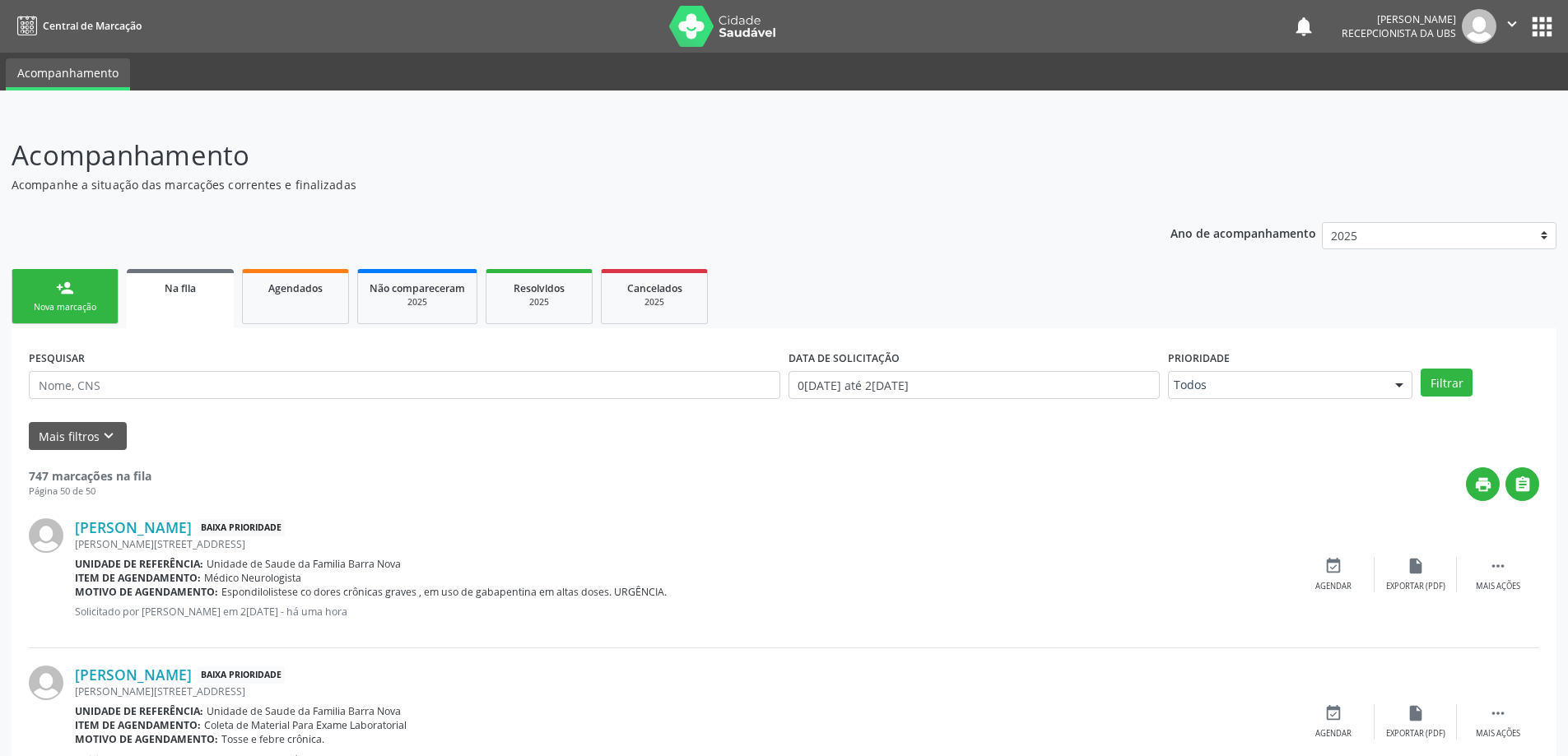
click at [82, 300] on link "person_add Nova marcação" at bounding box center [65, 296] width 107 height 55
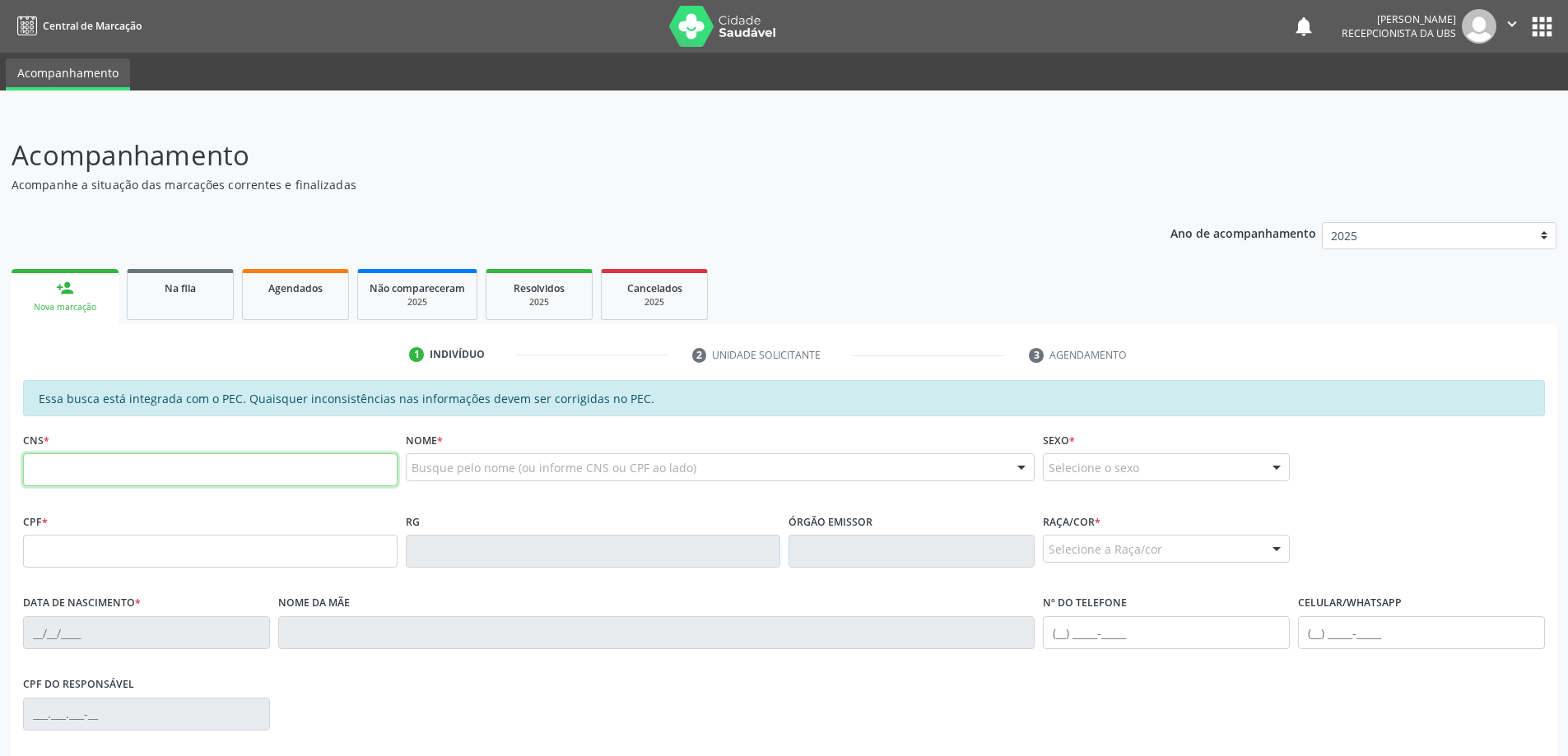
click at [139, 462] on input "text" at bounding box center [209, 470] width 374 height 33
type input "704 0038 0890 1869"
type input "039.951.434-15"
type input "11/12/1947"
type input "Maria Veneranda Silva"
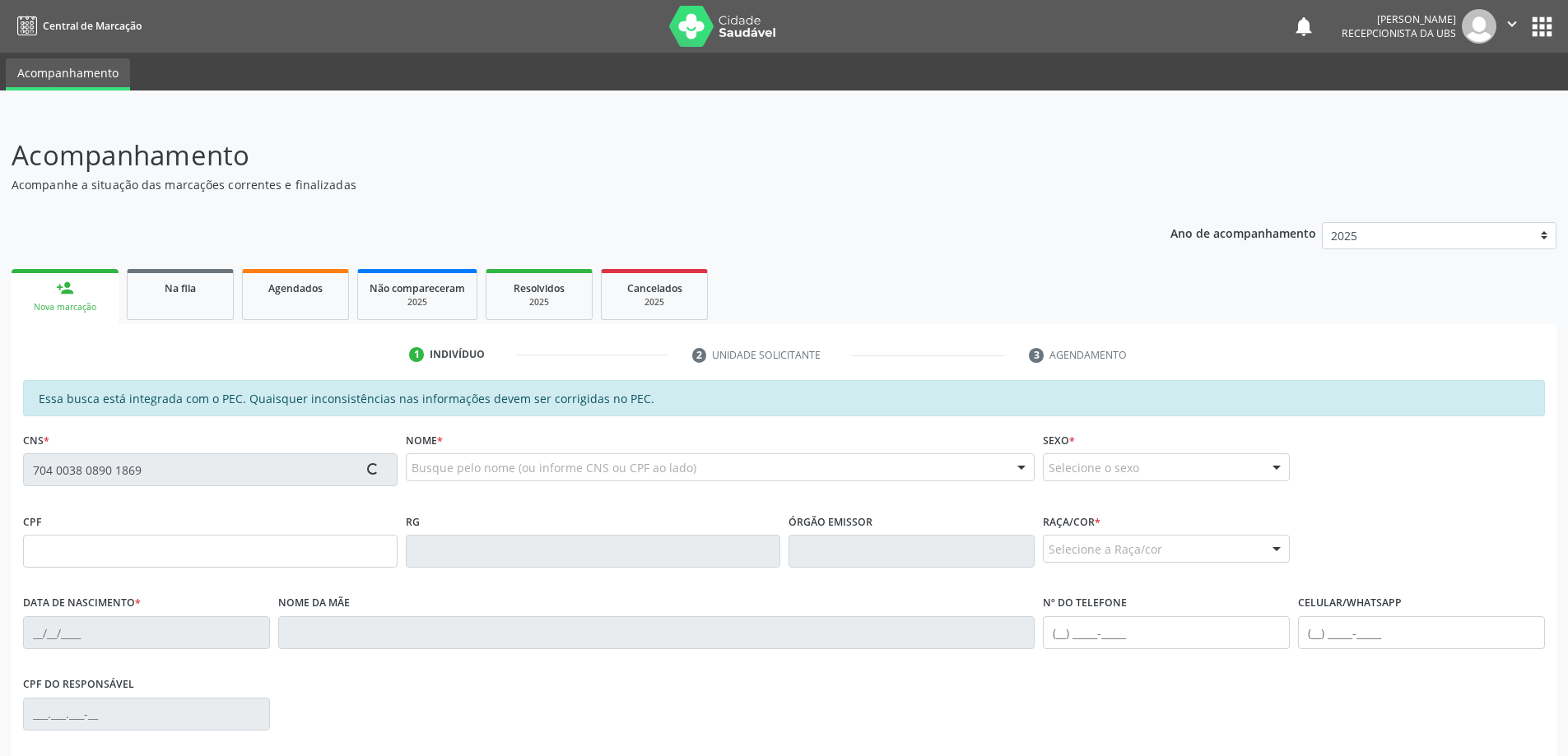
type input "(82) 98882-3683"
type input "72"
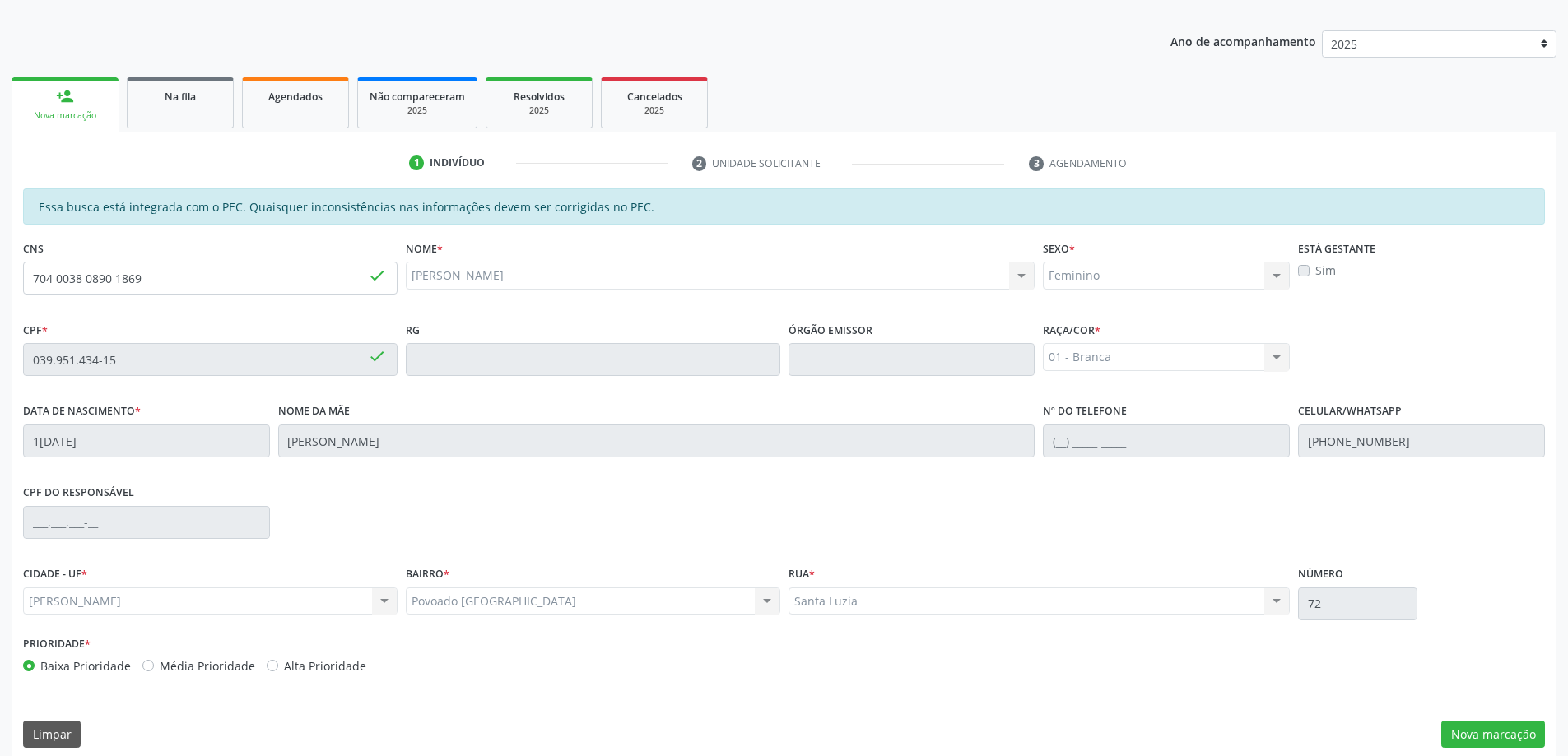
scroll to position [206, 0]
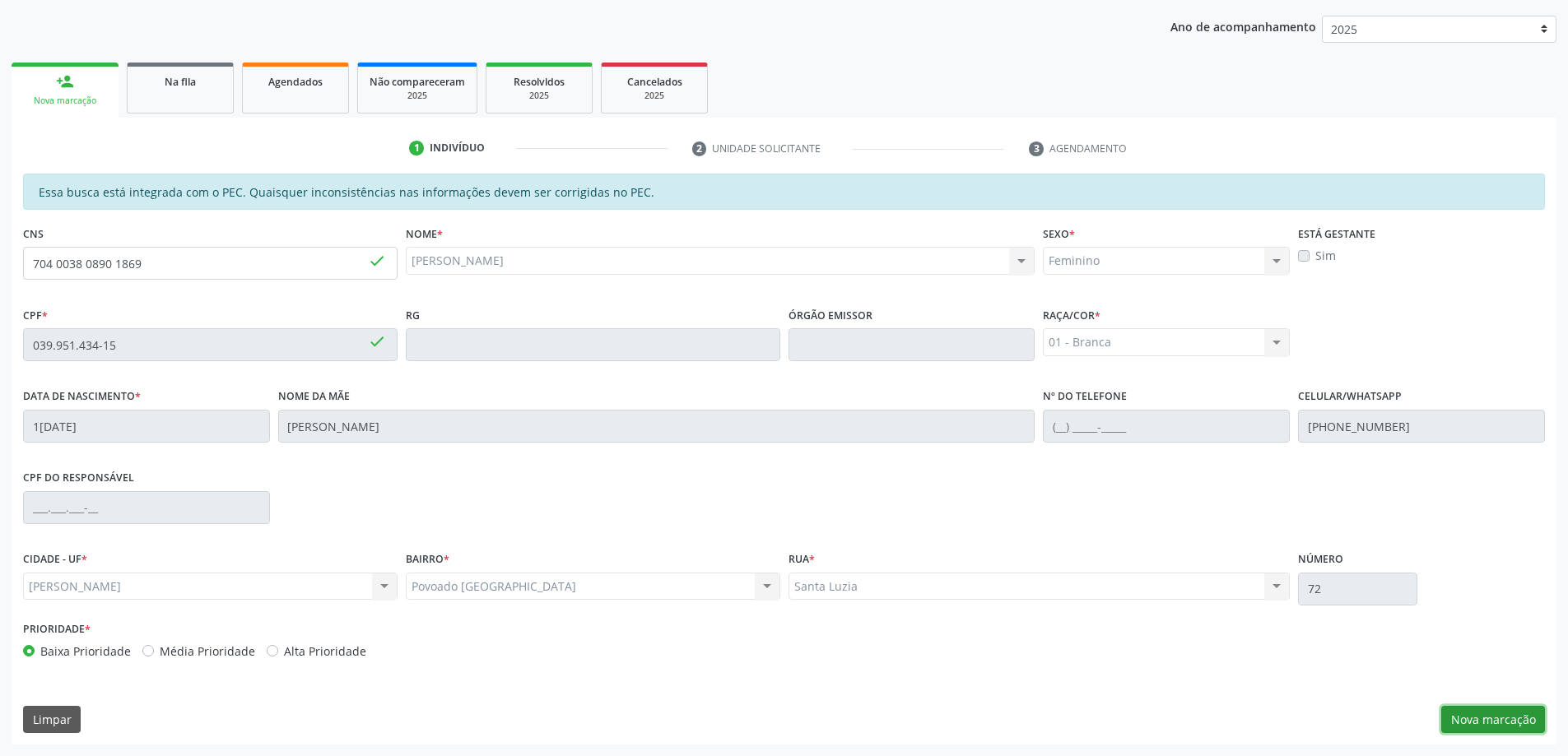
click at [1494, 715] on button "Nova marcação" at bounding box center [1493, 720] width 103 height 28
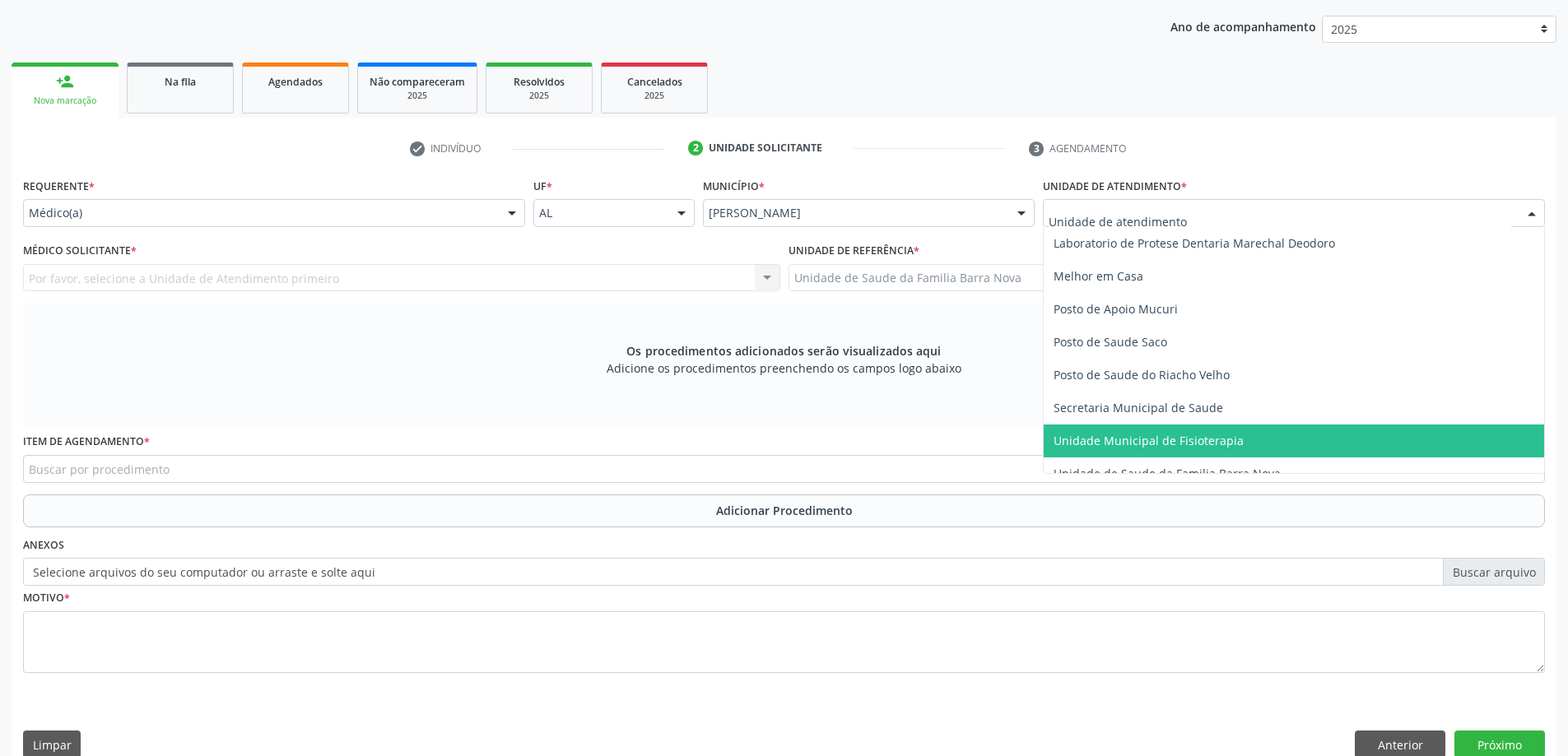
scroll to position [741, 0]
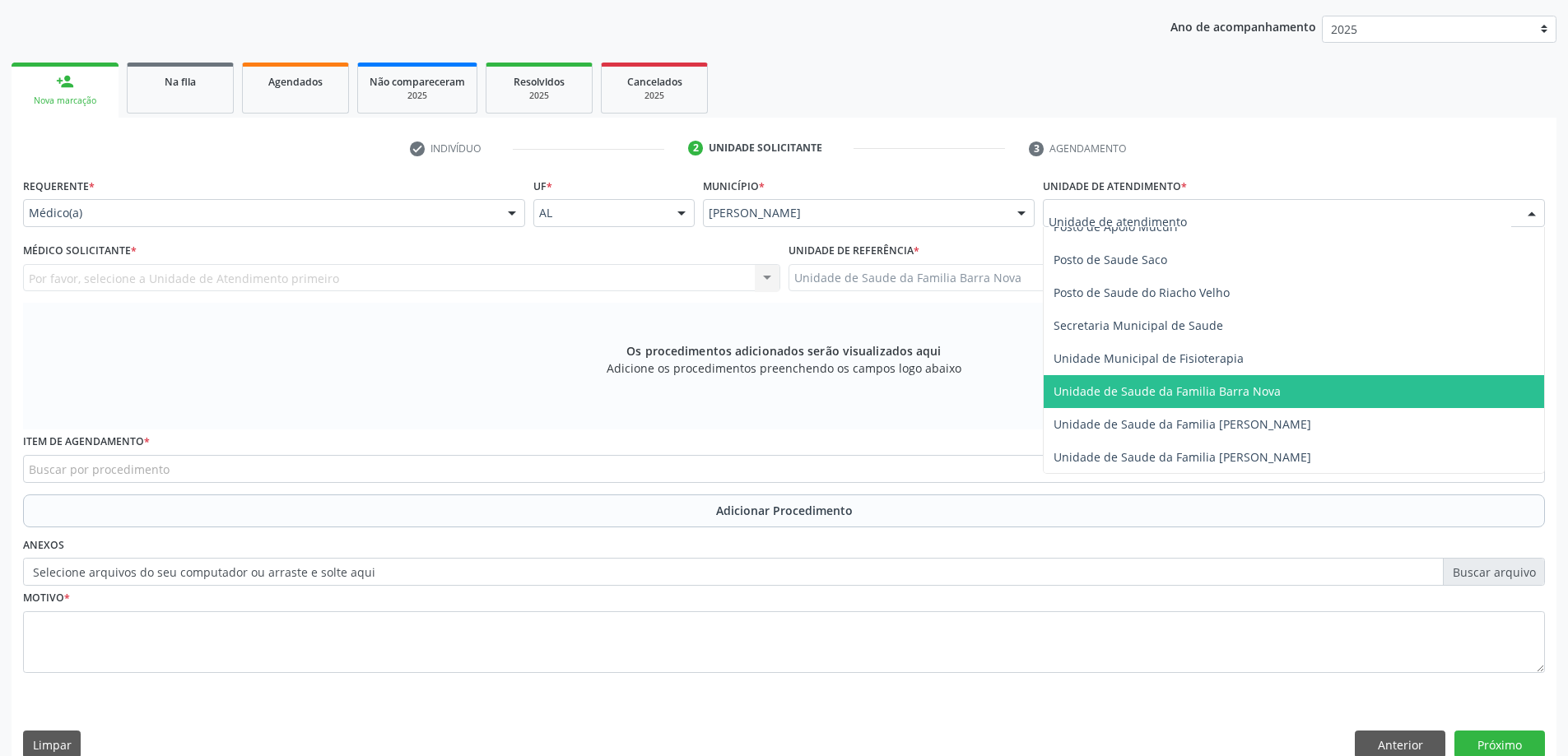
click at [1238, 399] on span "Unidade de Saude da Familia Barra Nova" at bounding box center [1294, 391] width 500 height 33
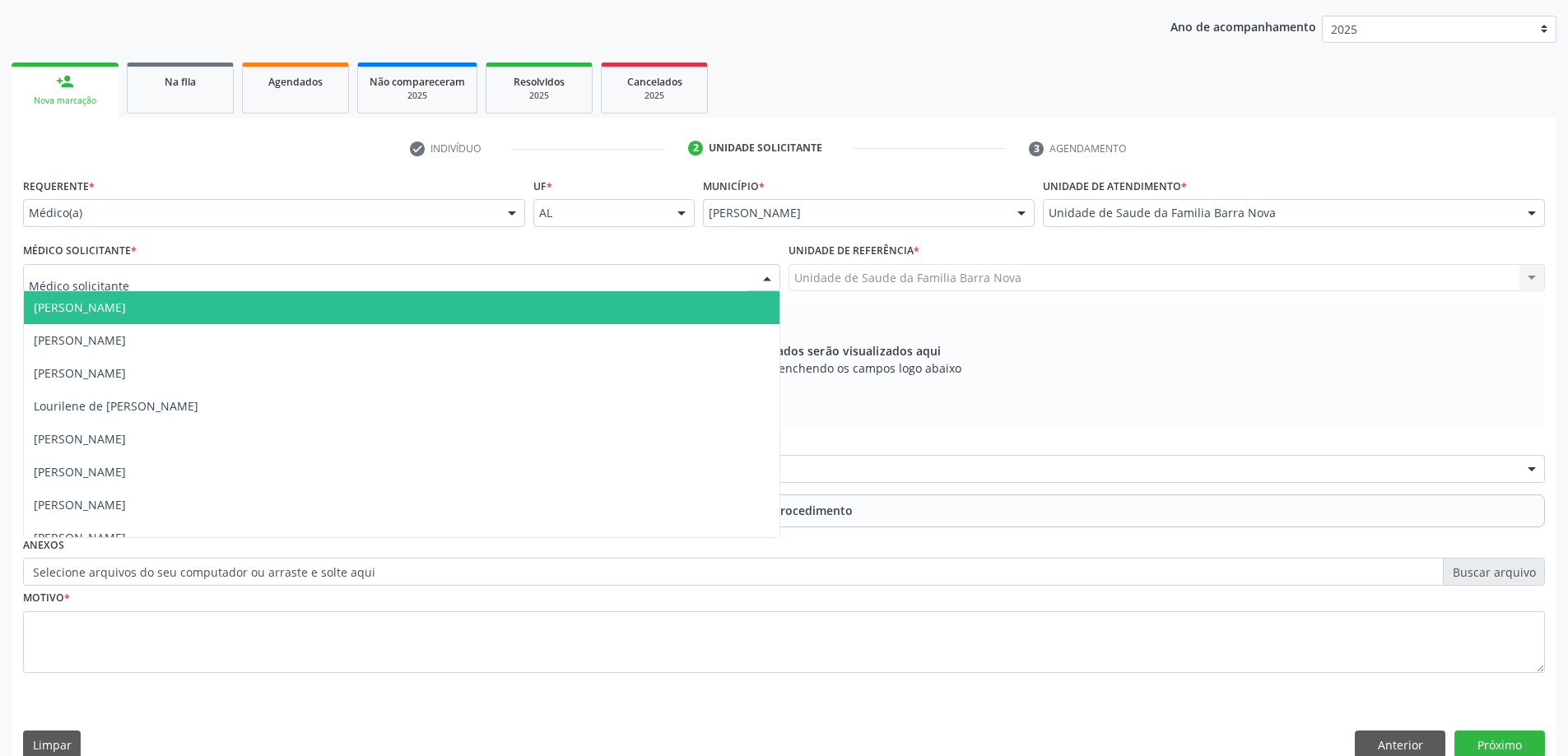
click at [514, 267] on div at bounding box center [401, 278] width 757 height 28
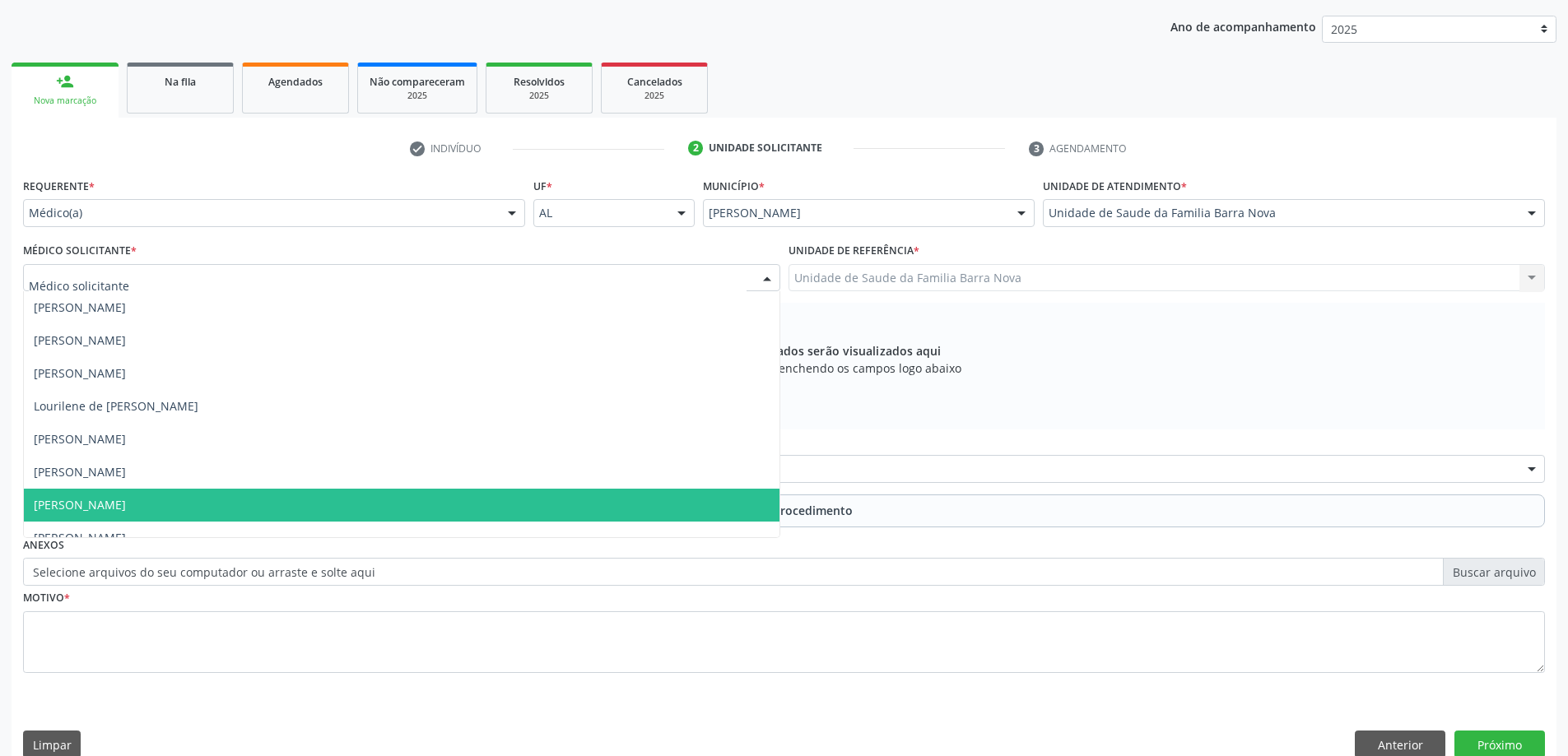
click at [433, 497] on span "[PERSON_NAME]" at bounding box center [401, 505] width 755 height 33
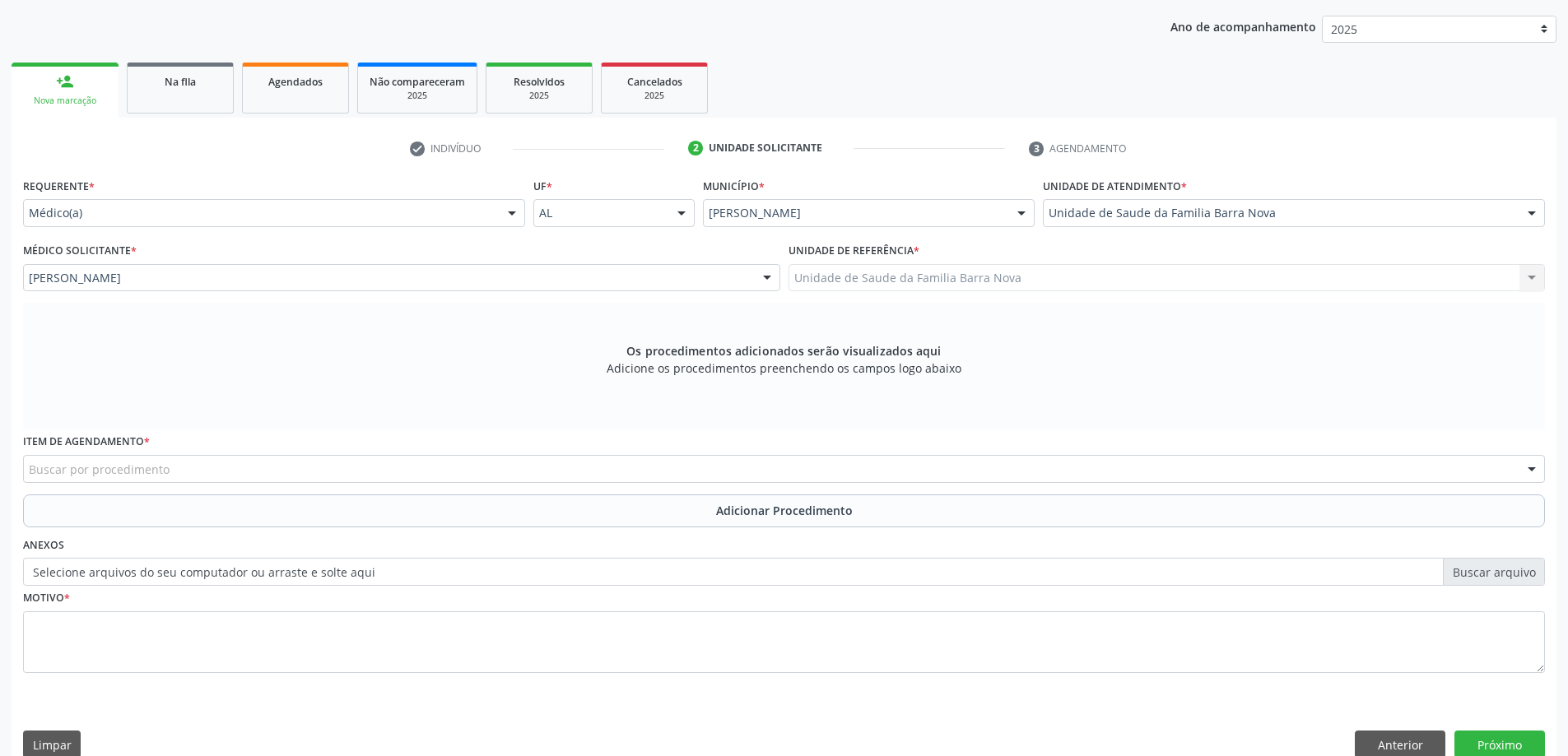
click at [355, 470] on div "Buscar por procedimento" at bounding box center [784, 468] width 1522 height 28
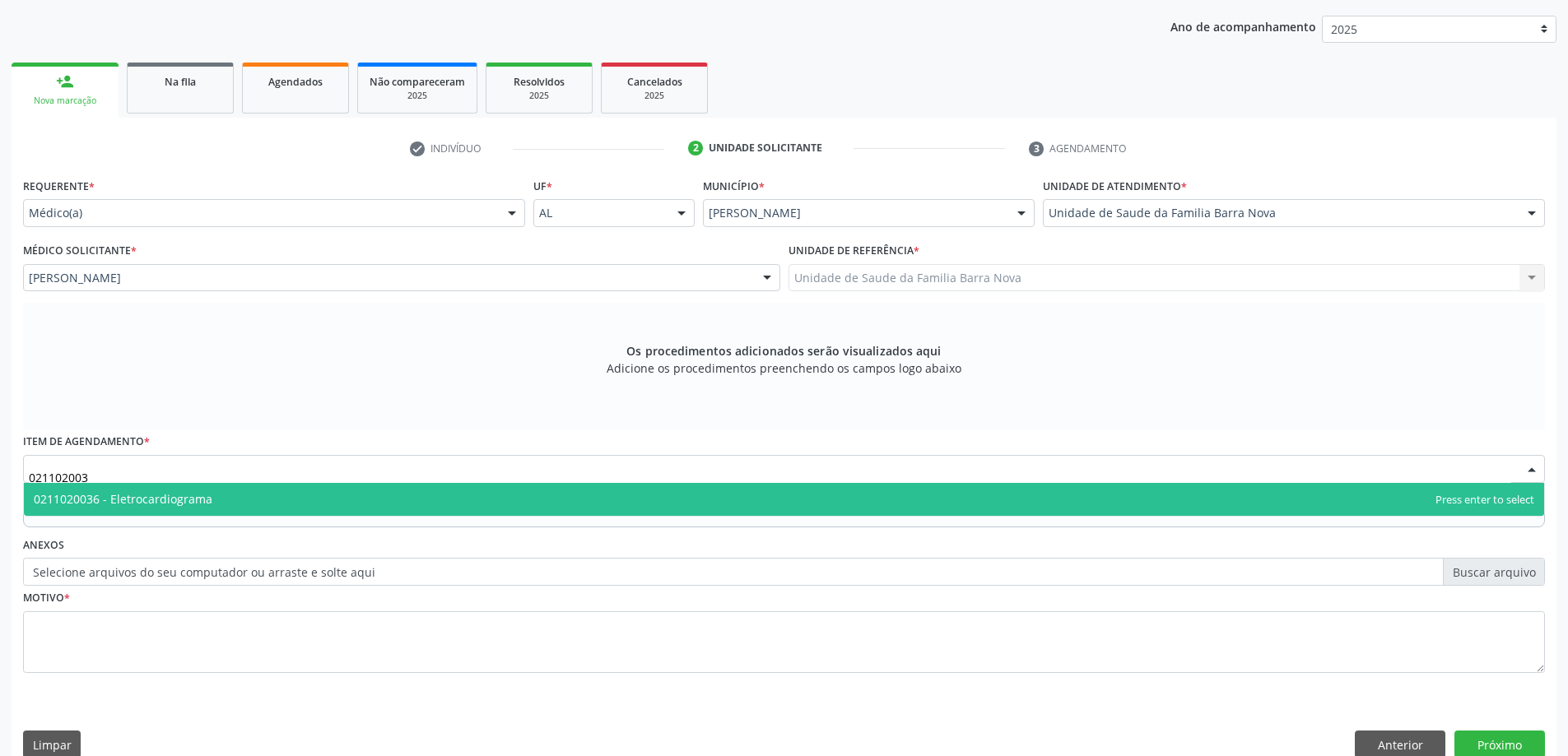
type input "0211020036"
click at [388, 504] on span "0211020036 - Eletrocardiograma" at bounding box center [784, 499] width 1520 height 33
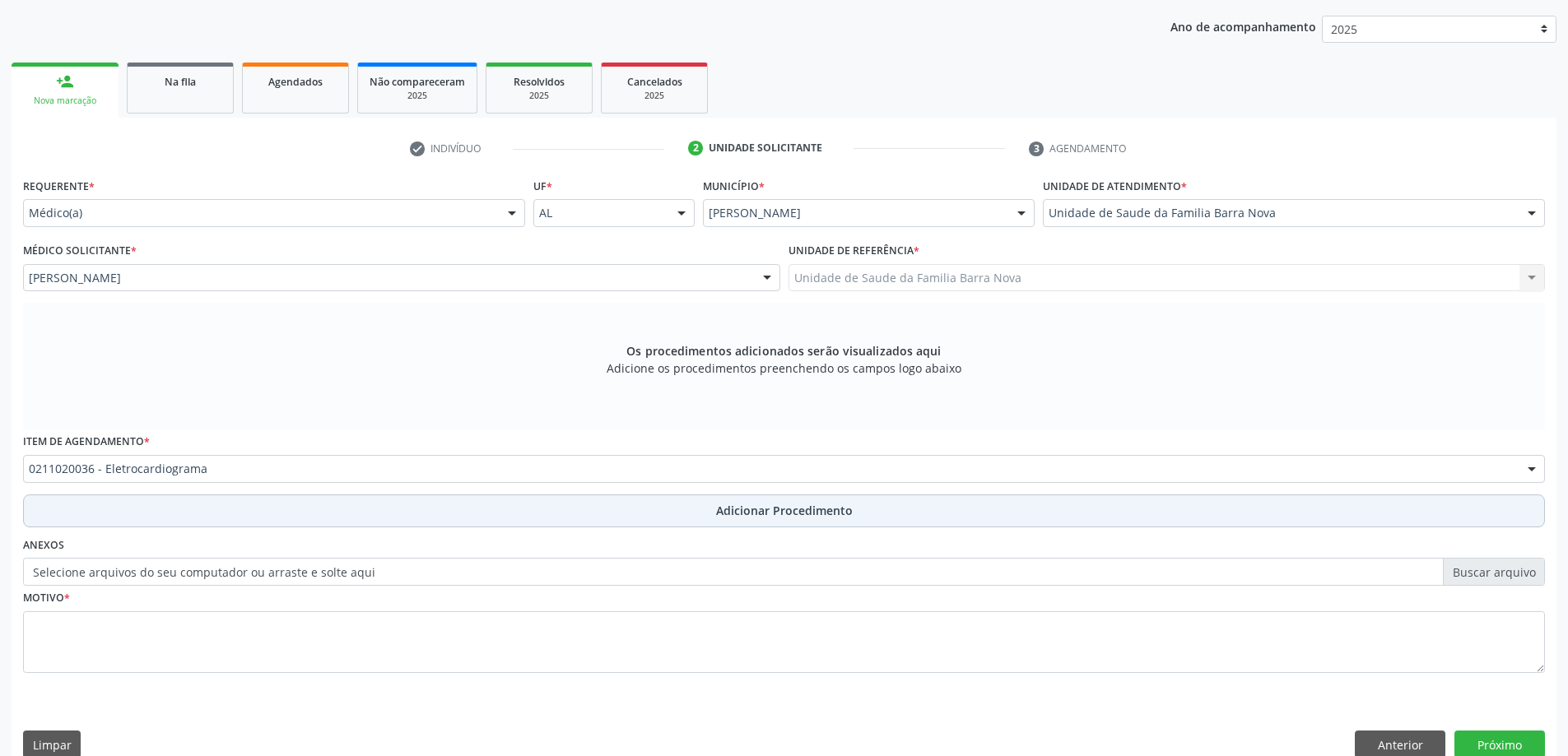
click at [768, 512] on span "Adicionar Procedimento" at bounding box center [784, 510] width 137 height 17
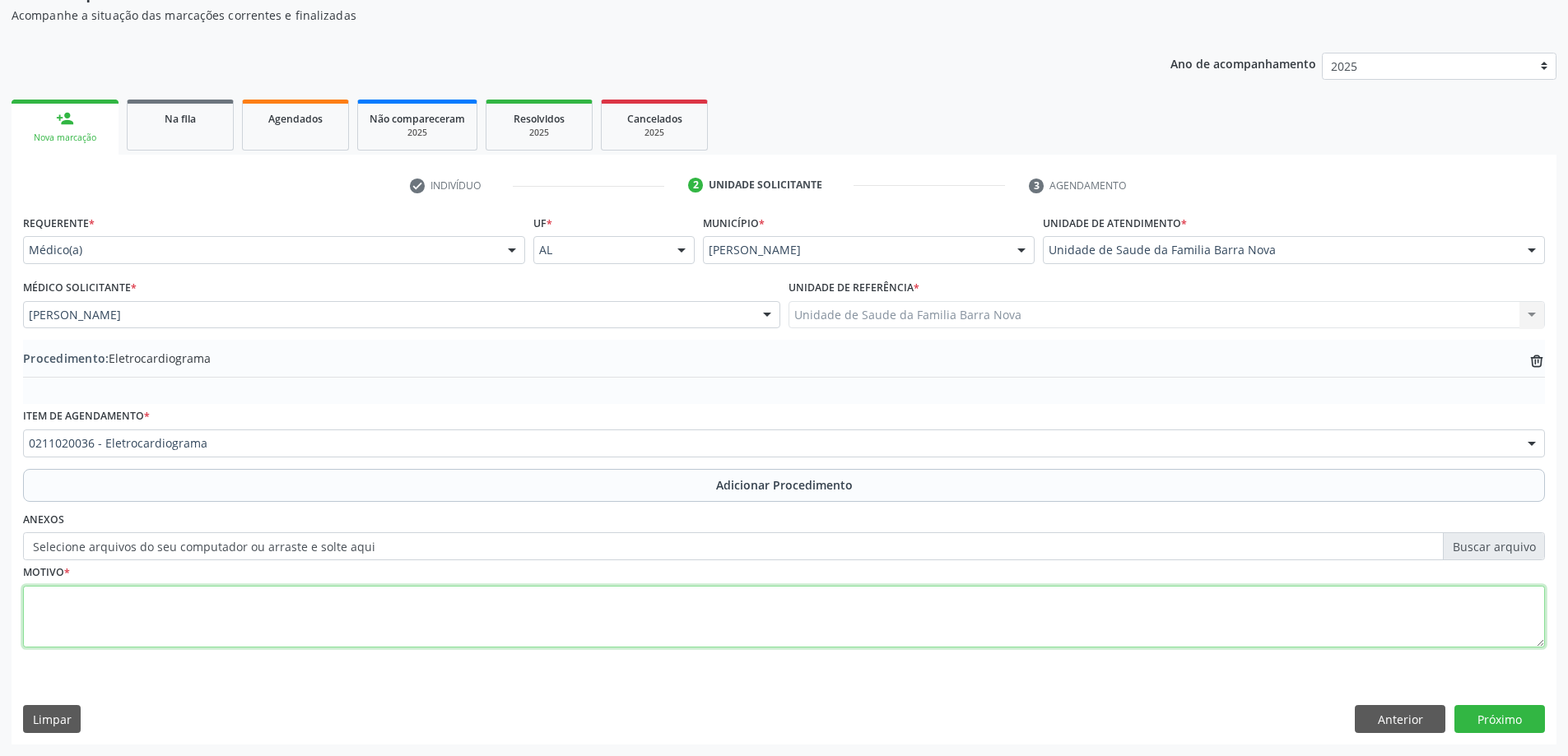
click at [248, 623] on textarea at bounding box center [784, 617] width 1522 height 62
type textarea "HAS + DM."
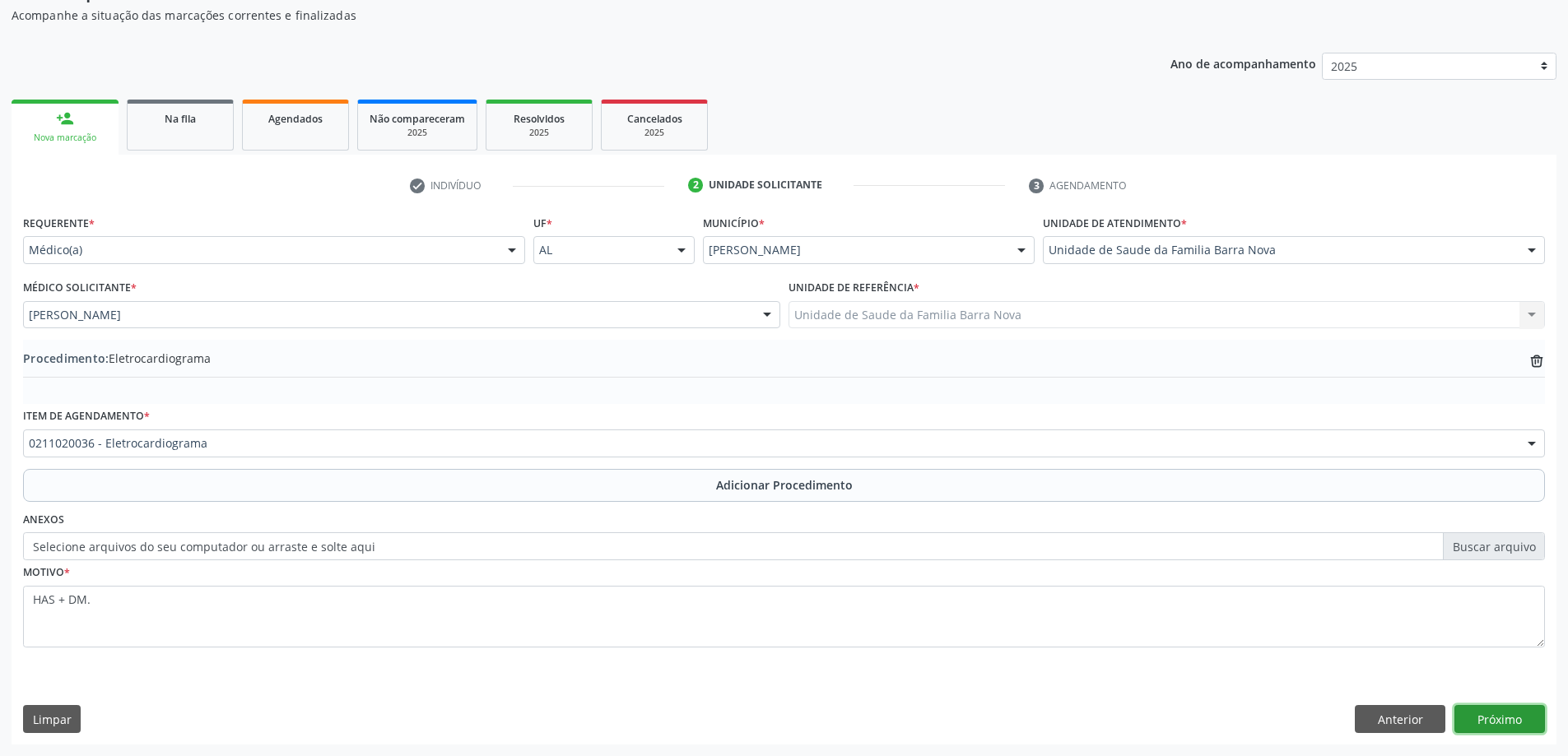
click at [1516, 713] on button "Próximo" at bounding box center [1500, 719] width 91 height 28
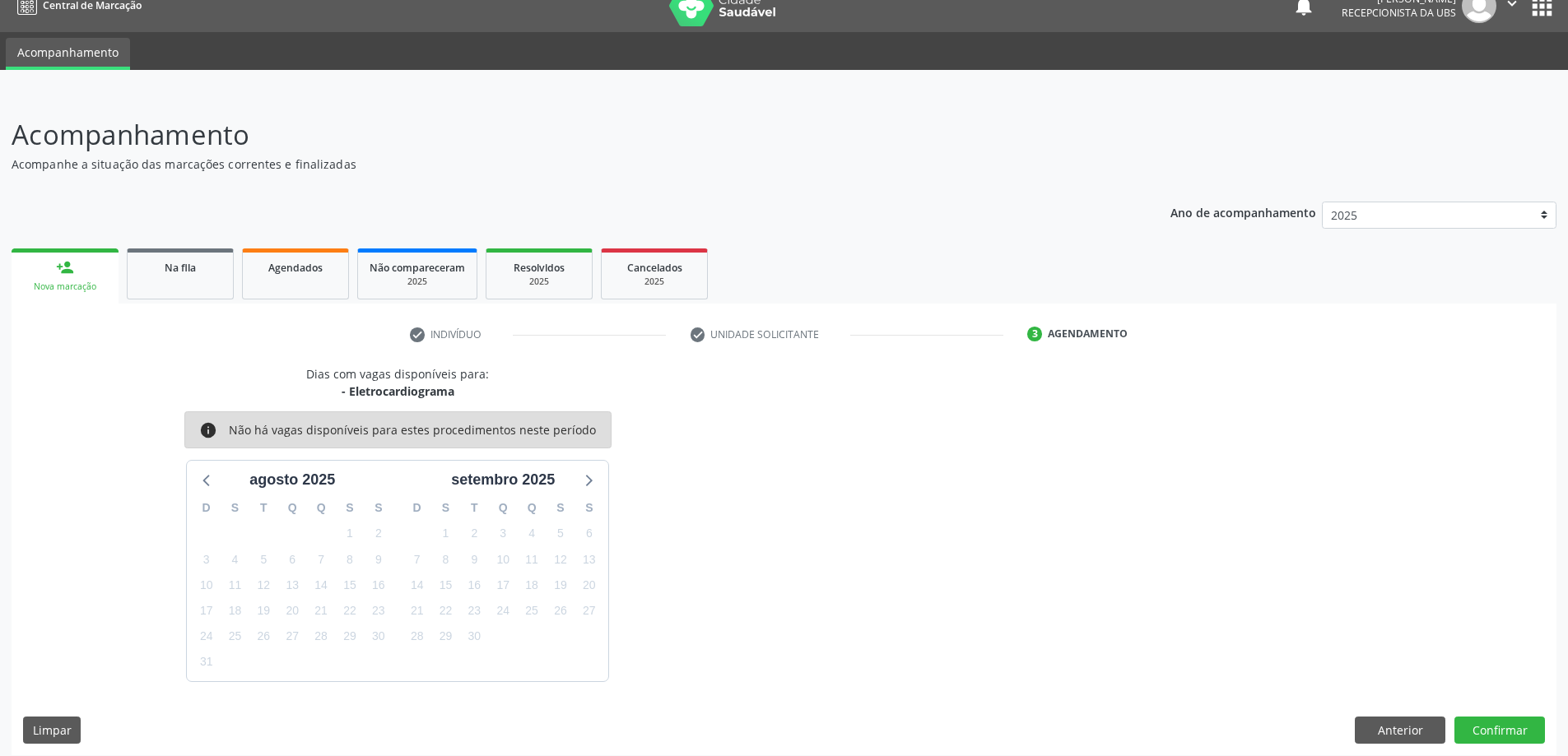
scroll to position [32, 0]
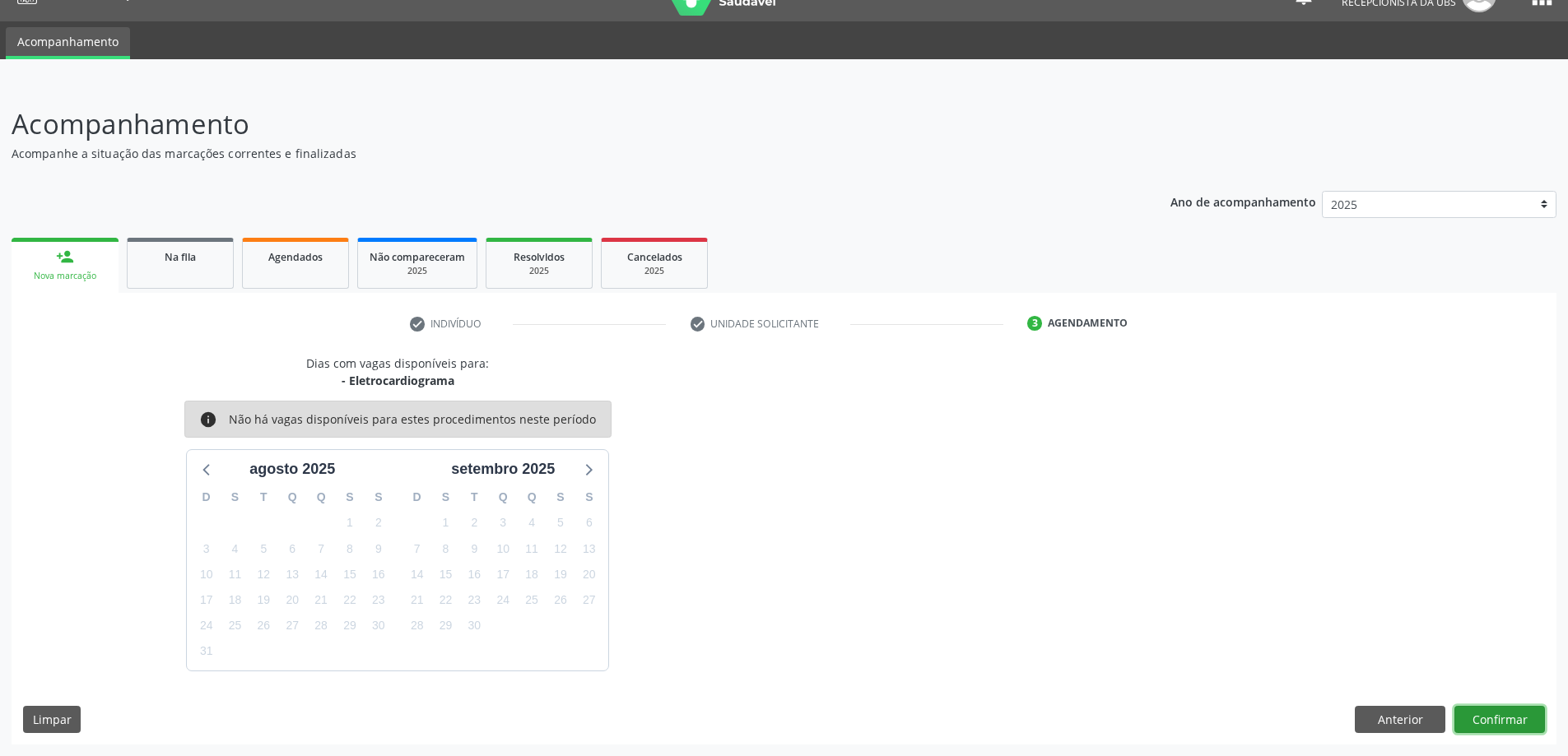
click at [1480, 720] on button "Confirmar" at bounding box center [1500, 720] width 91 height 28
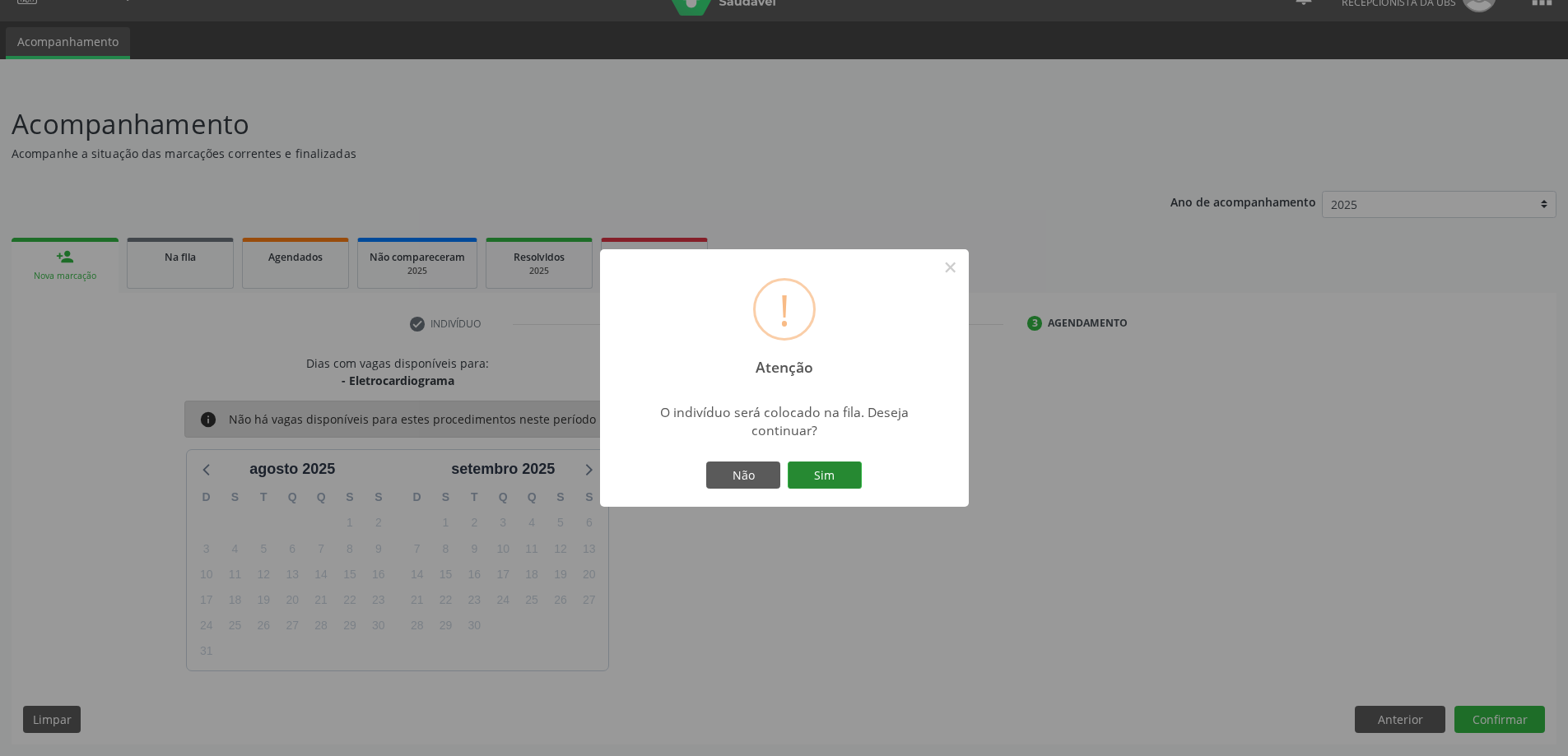
click at [823, 483] on button "Sim" at bounding box center [825, 475] width 74 height 28
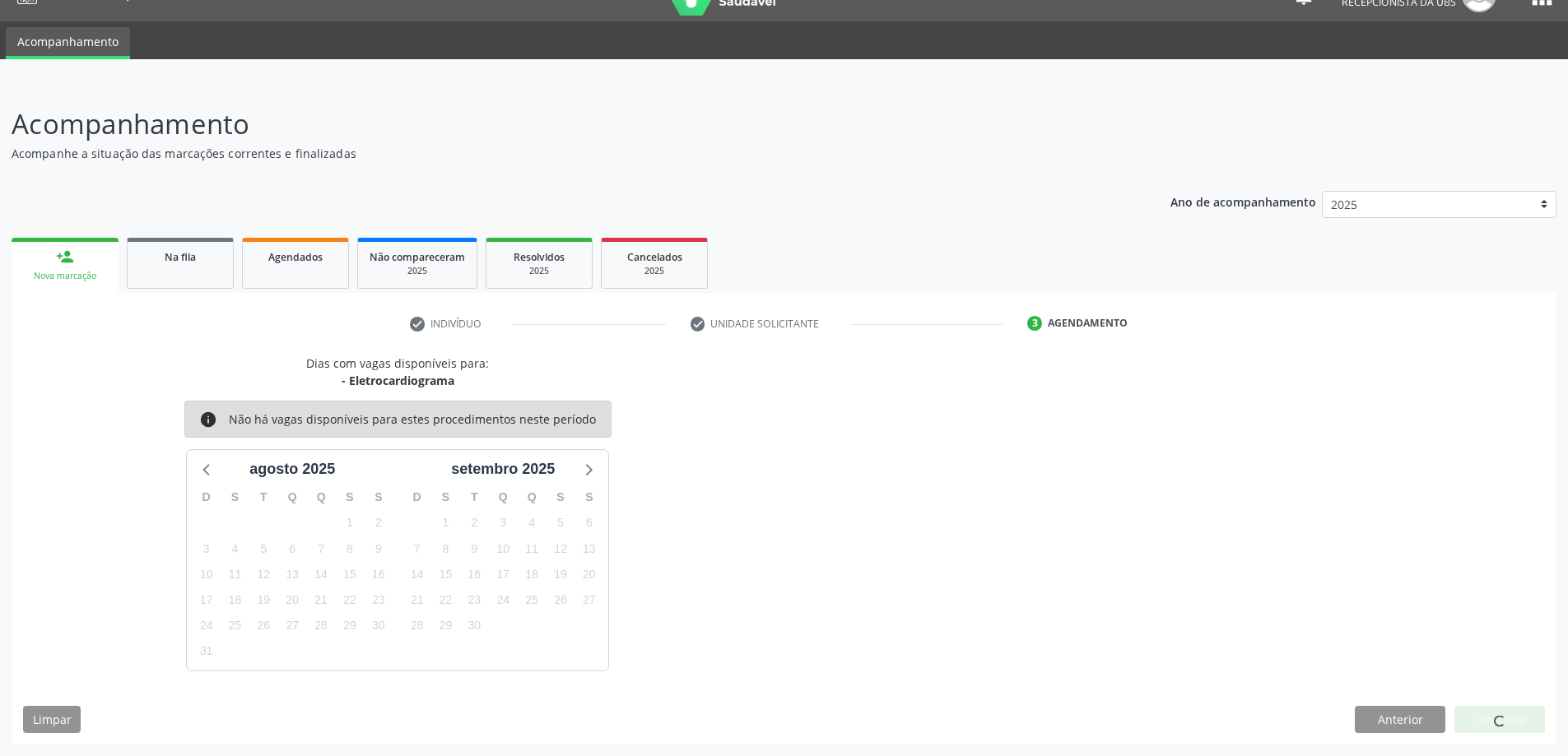
scroll to position [0, 0]
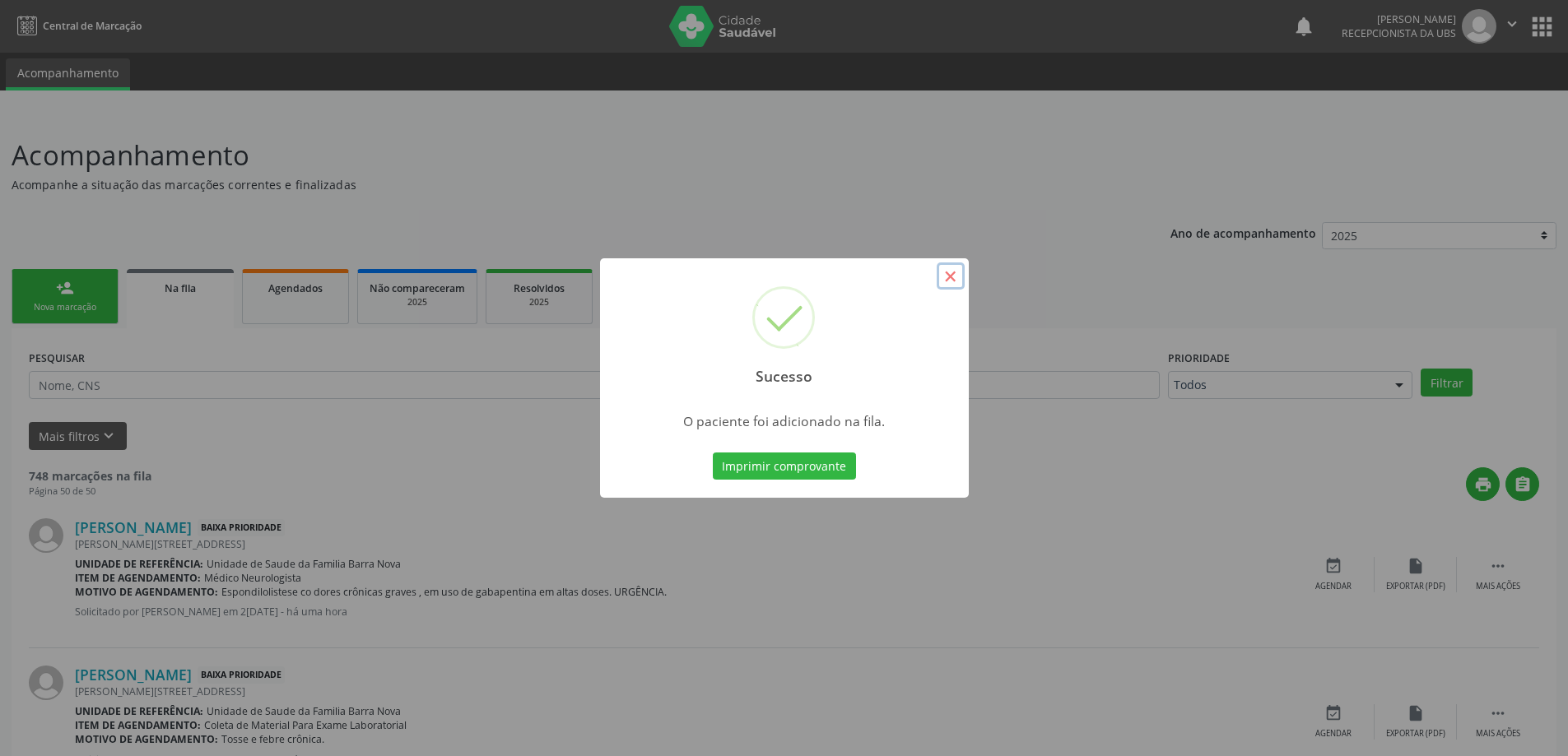
click at [950, 269] on button "×" at bounding box center [950, 276] width 28 height 28
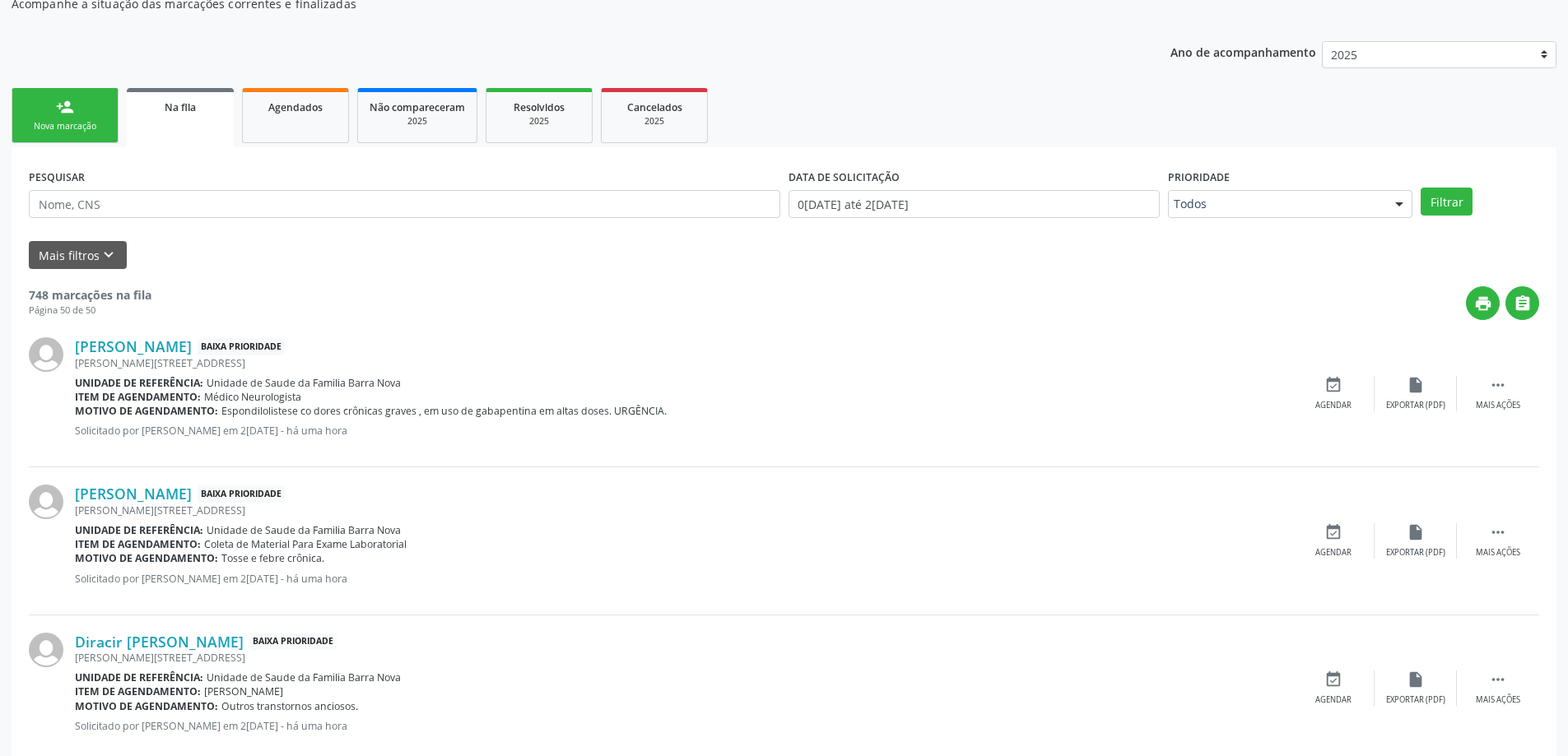
scroll to position [247, 0]
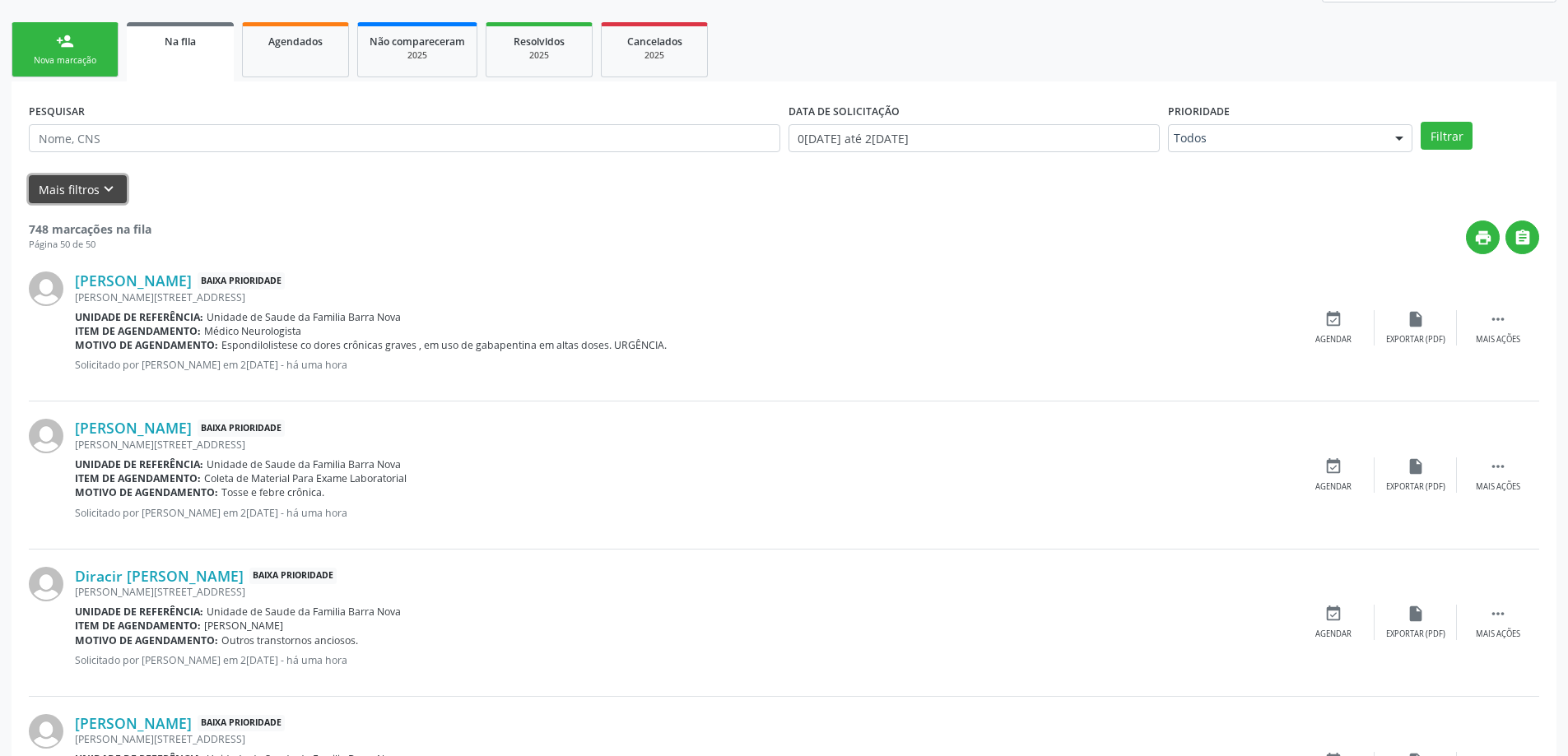
click at [110, 185] on icon "keyboard_arrow_down" at bounding box center [109, 189] width 18 height 18
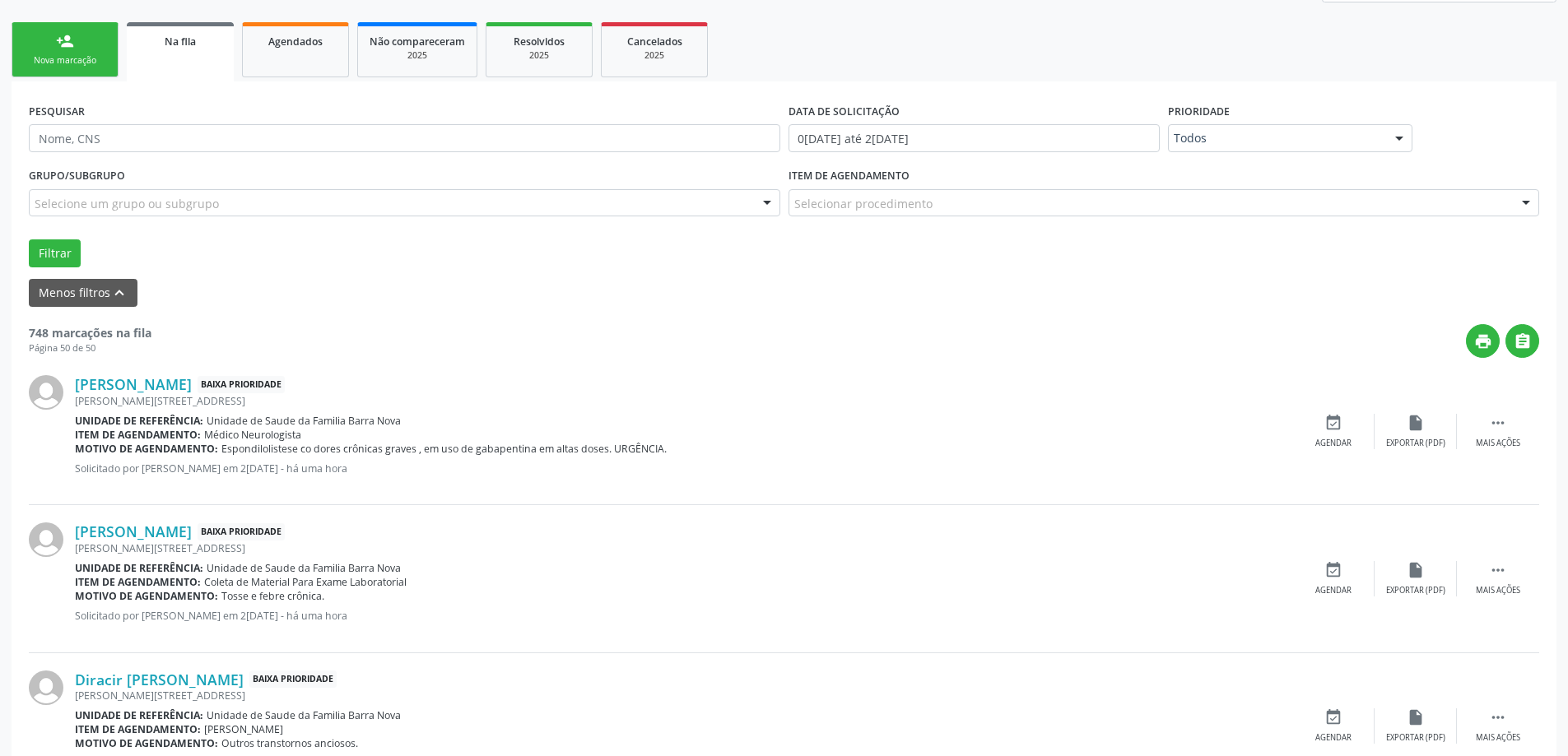
click at [757, 204] on div at bounding box center [766, 204] width 24 height 28
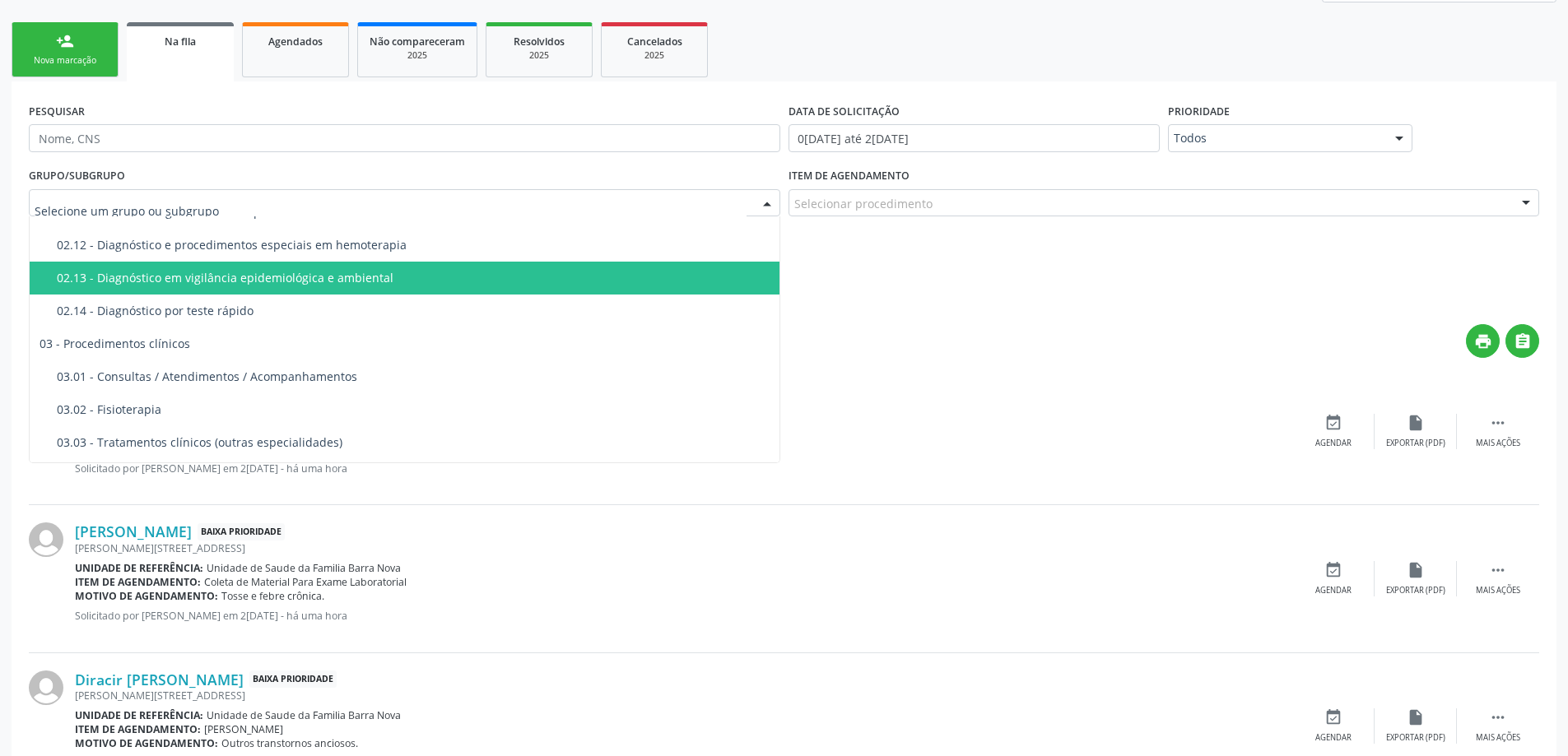
scroll to position [576, 0]
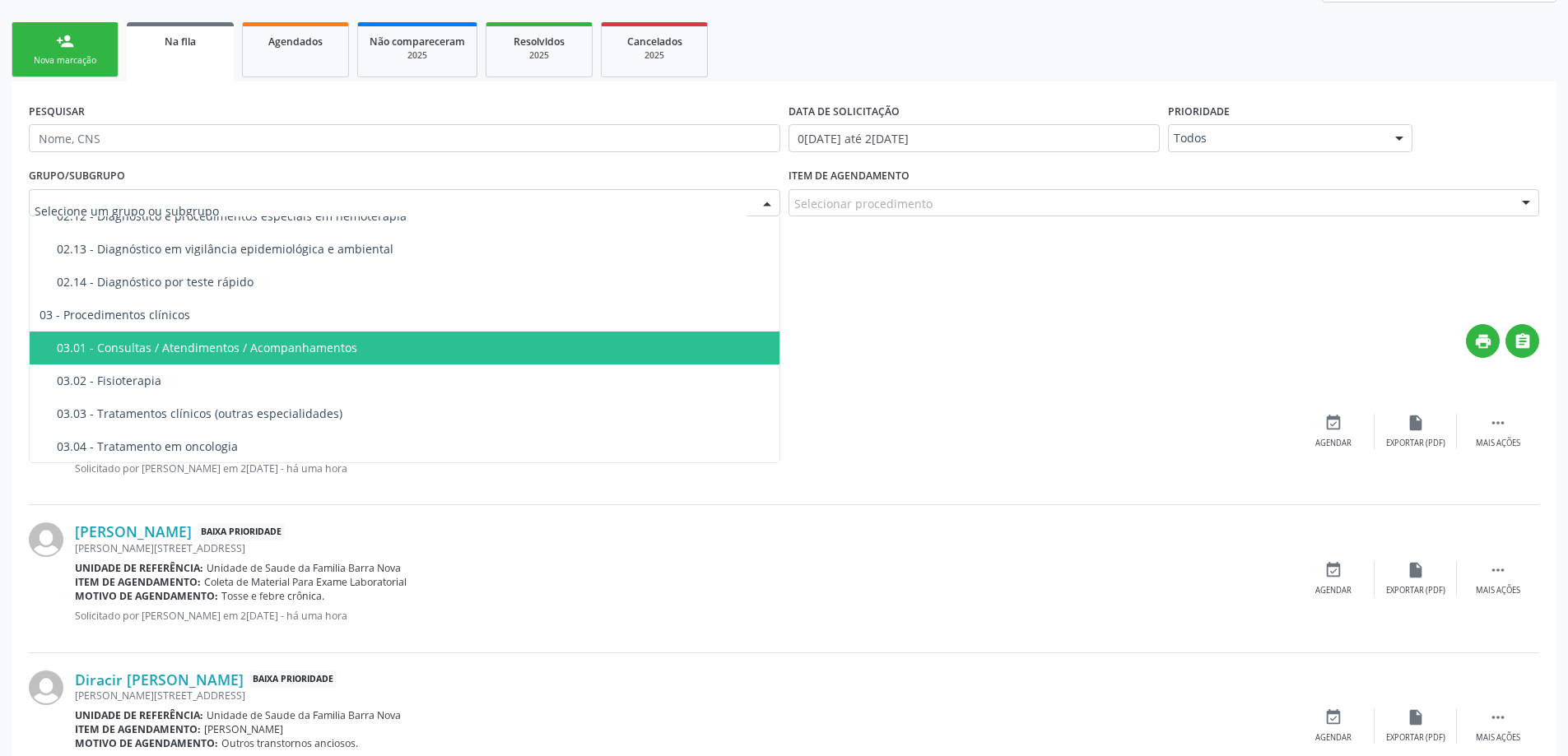
click at [439, 354] on div "03.01 - Consultas / Atendimentos / Acompanhamentos" at bounding box center [413, 348] width 713 height 14
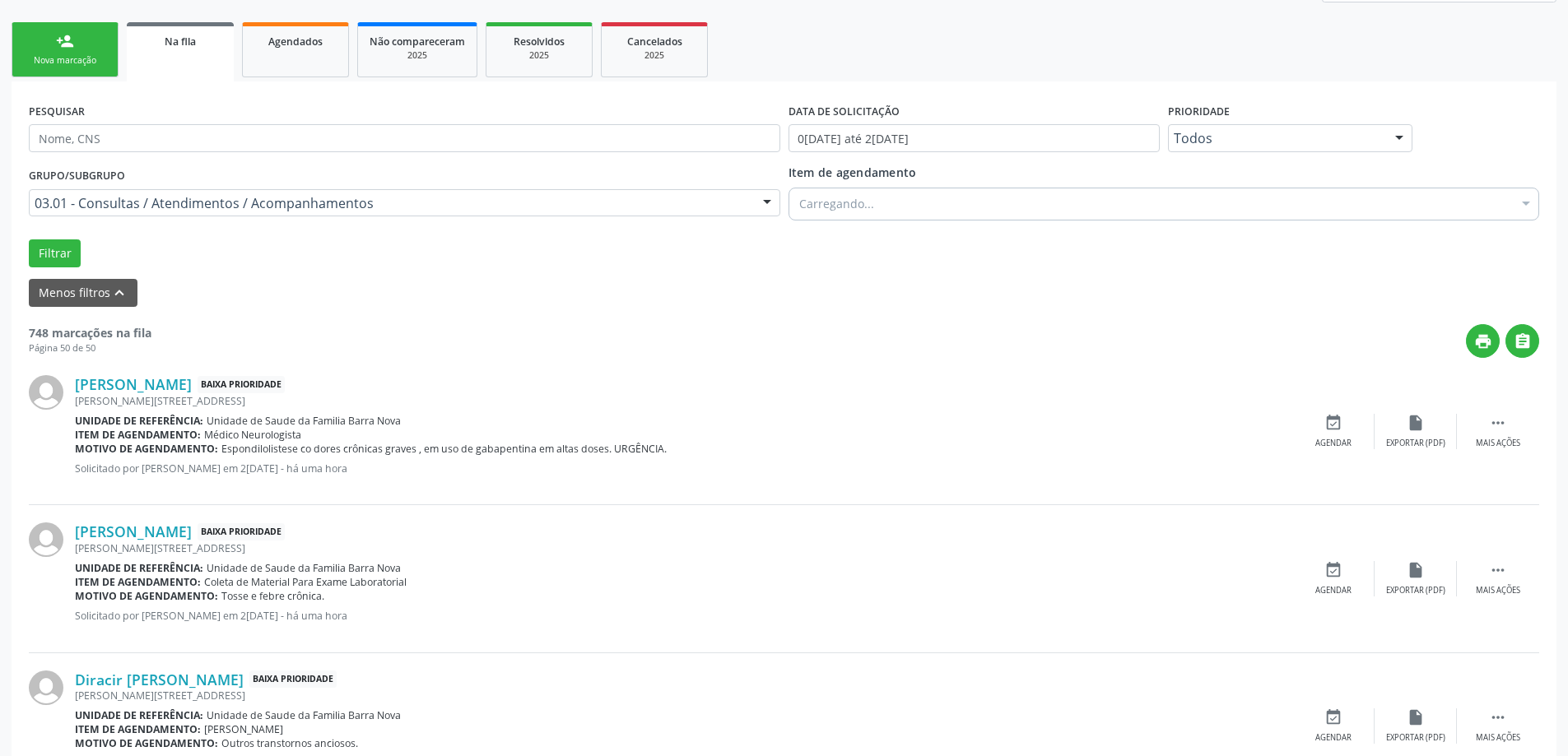
scroll to position [575, 0]
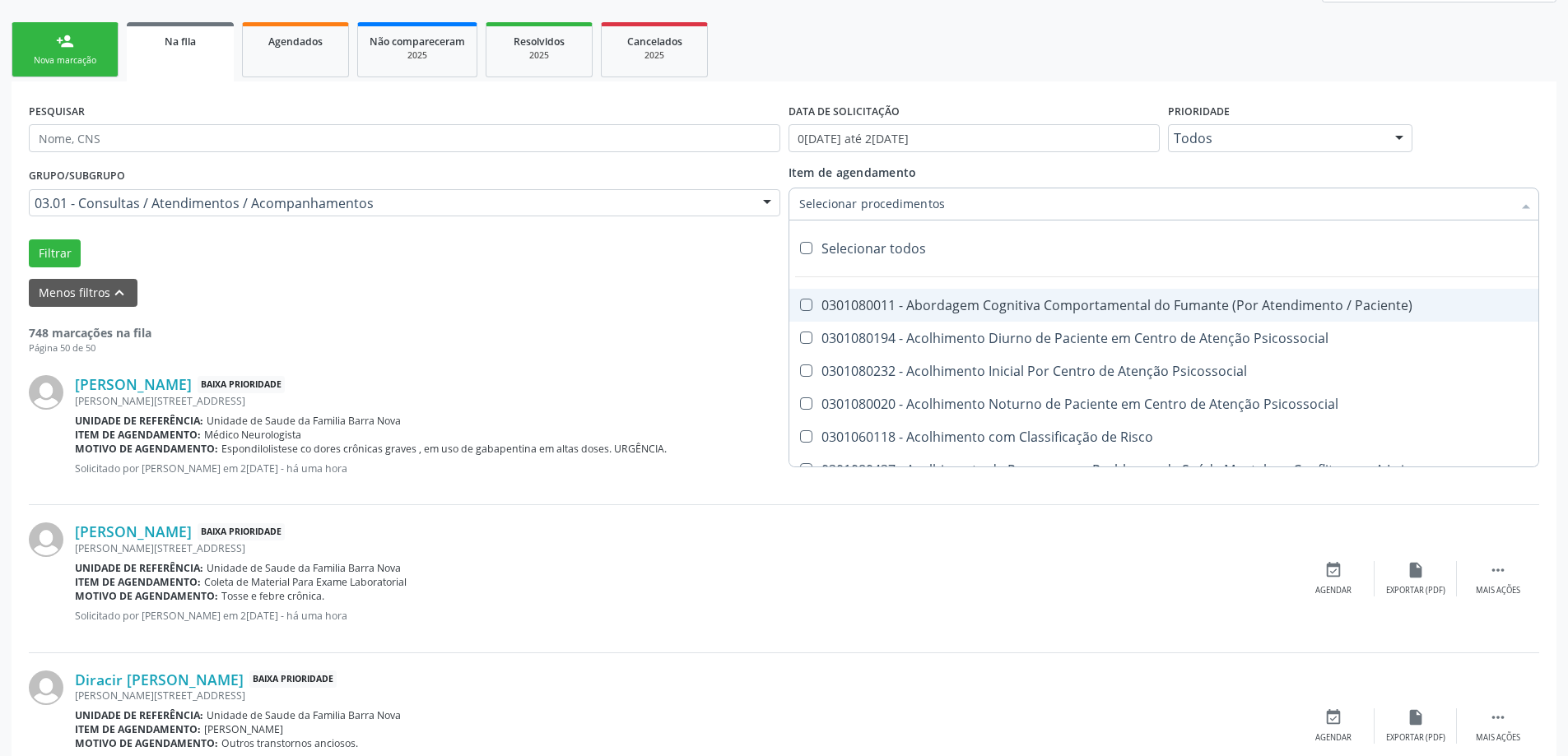
click at [1138, 205] on div at bounding box center [1165, 204] width 752 height 33
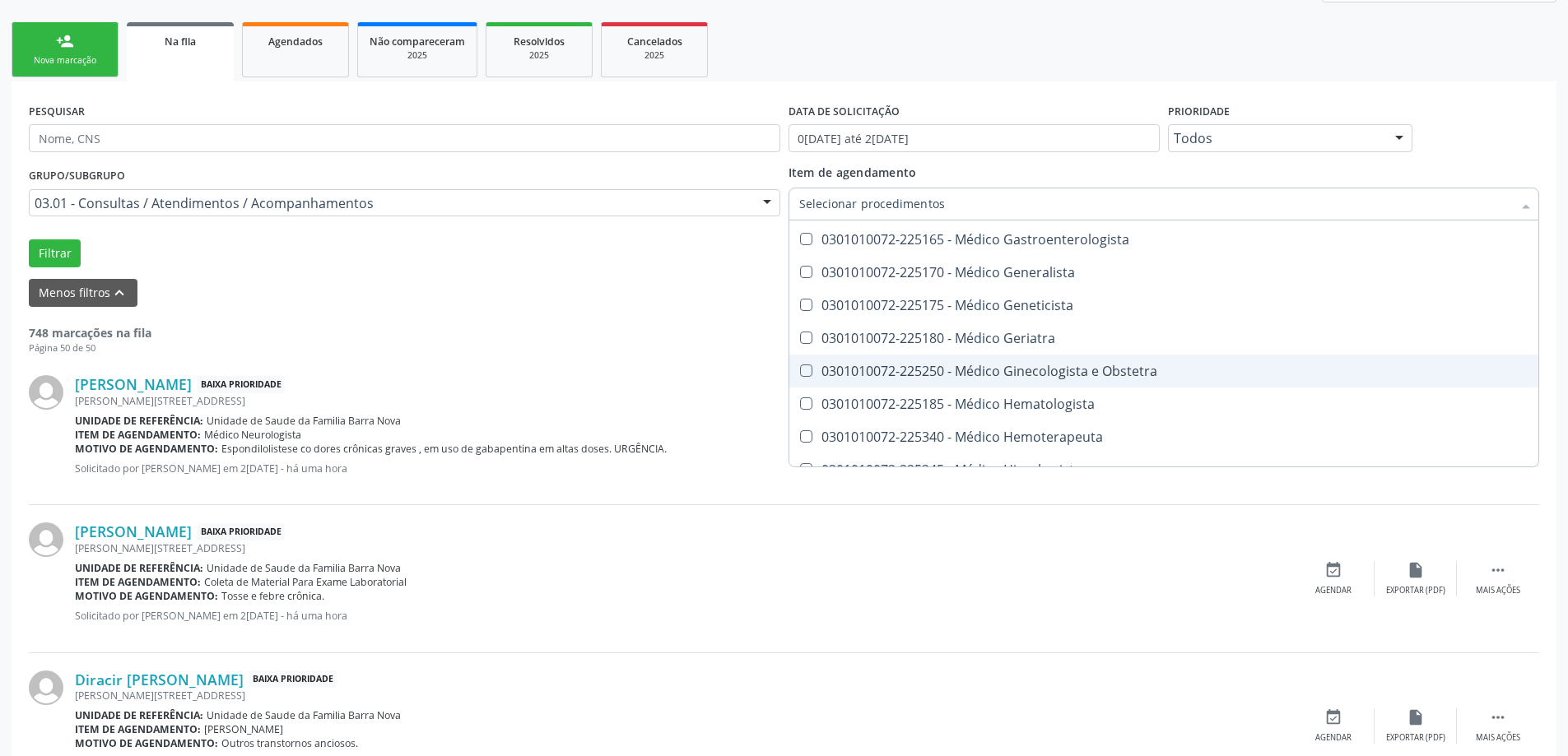
scroll to position [8803, 0]
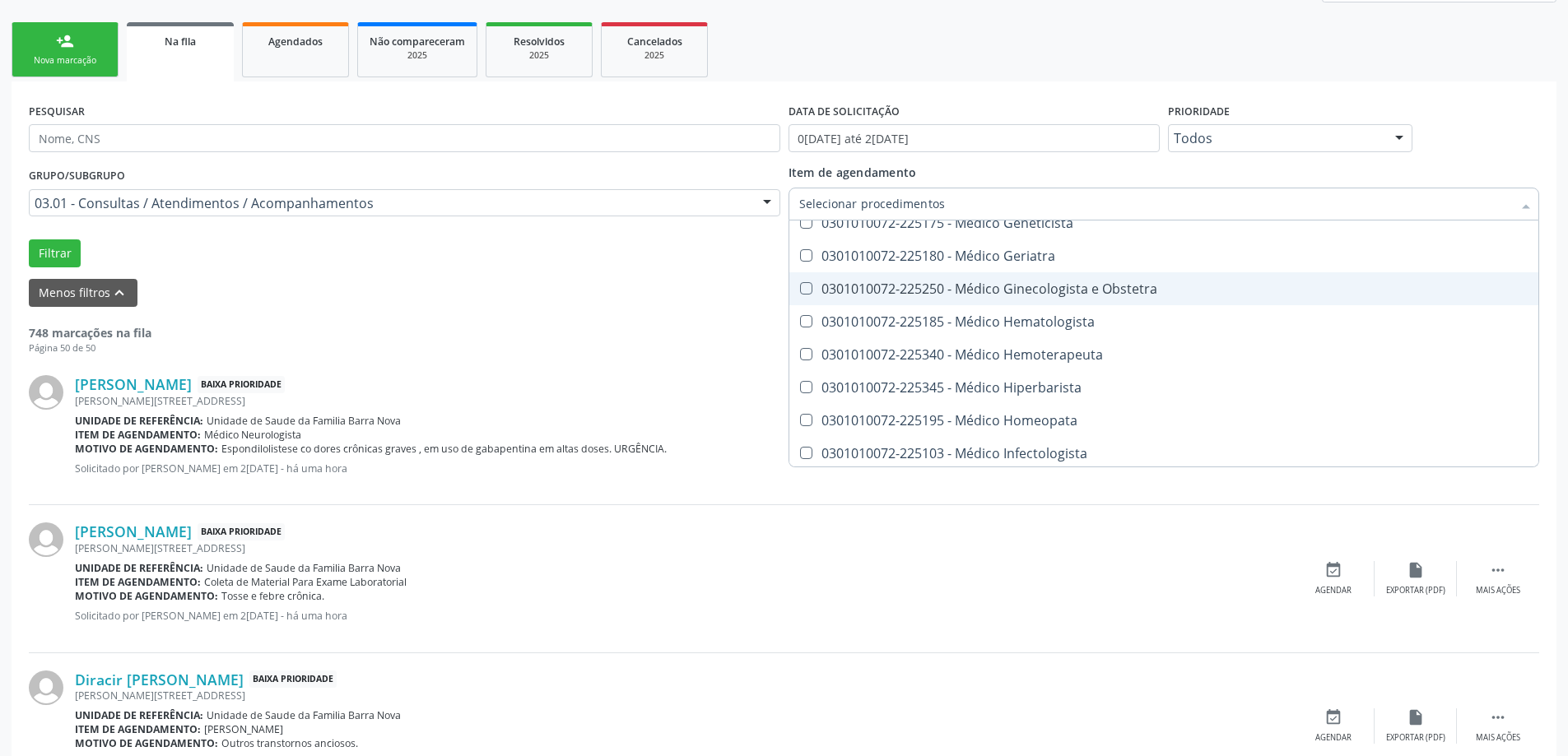
click at [806, 288] on Obstetra at bounding box center [806, 289] width 13 height 13
click at [800, 288] on Obstetra "checkbox" at bounding box center [794, 289] width 11 height 11
checkbox Obstetra "true"
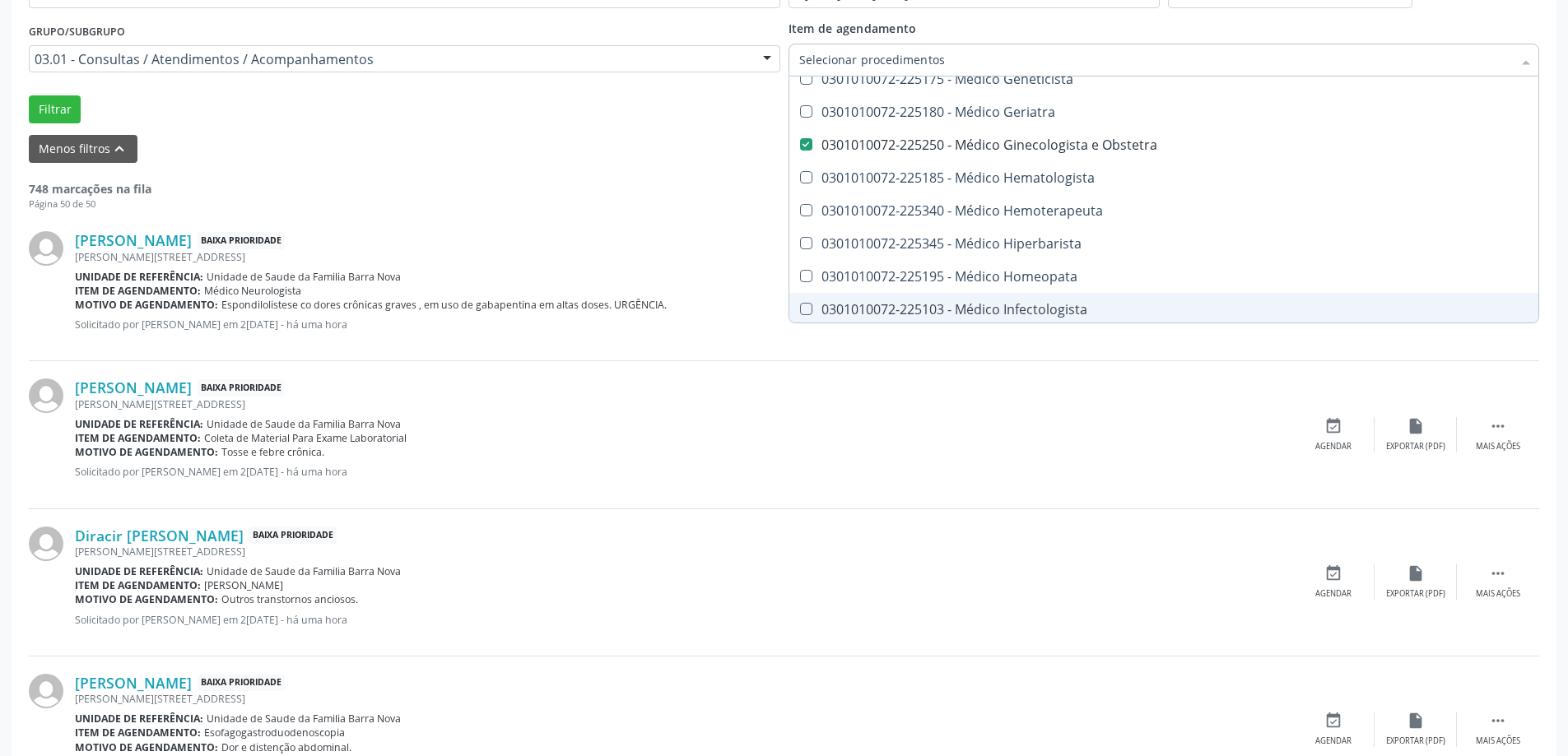
scroll to position [82, 0]
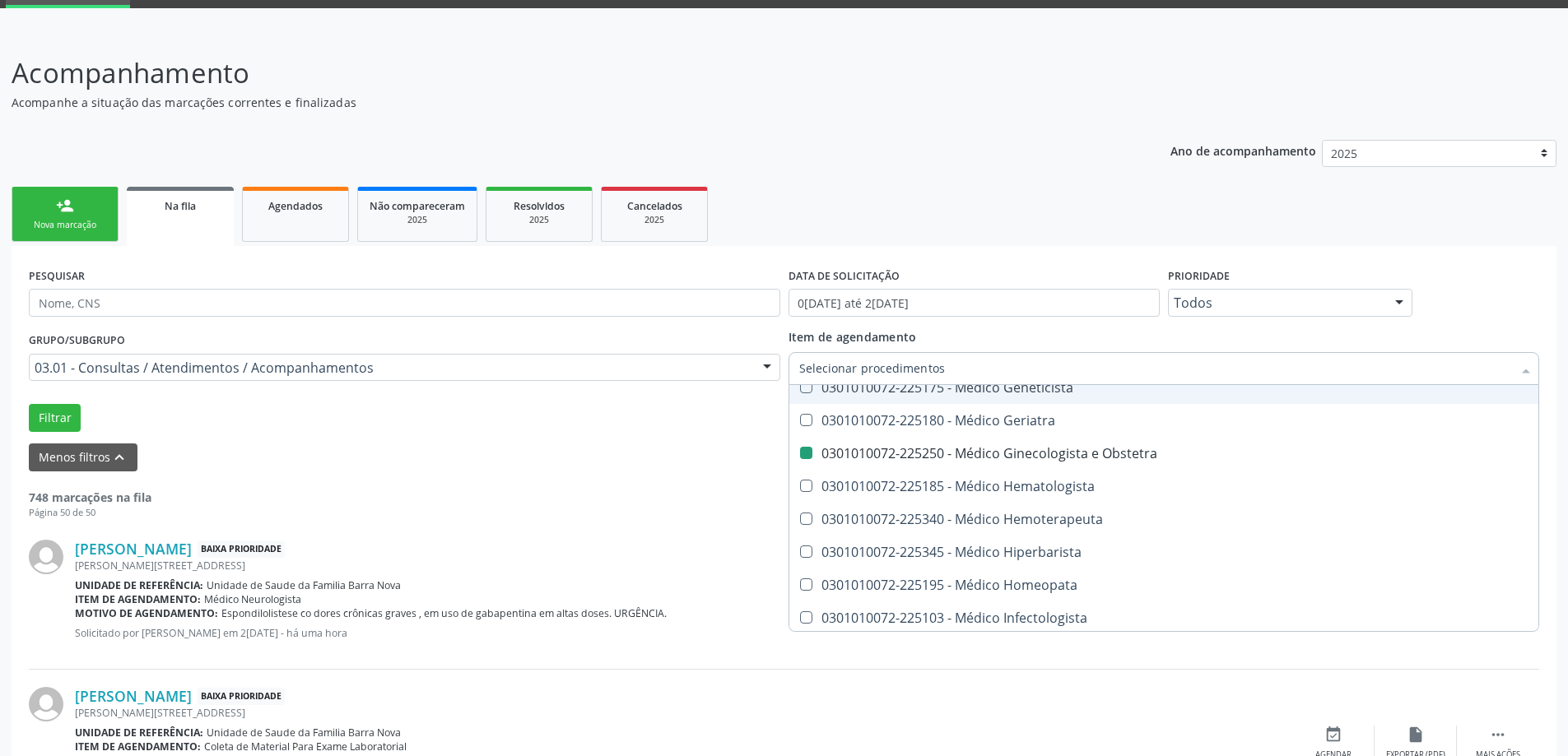
checkbox Psicossocial "true"
checkbox Obstetra "false"
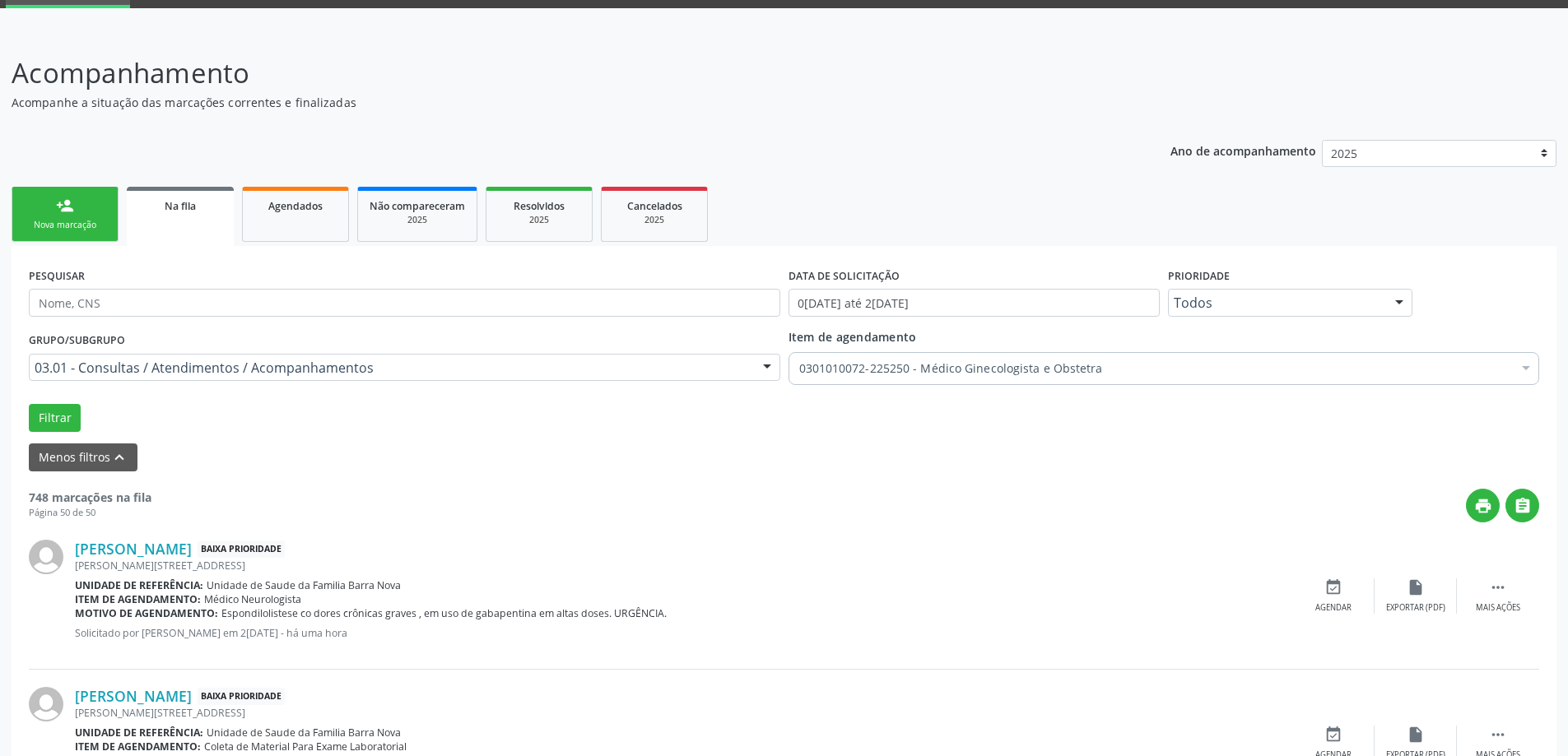
scroll to position [0, 0]
click at [1505, 277] on div "PESQUISAR DATA DE SOLICITAÇÃO 01/01/2025 até 22/08/2025 Prioridade Todos Todos …" at bounding box center [784, 295] width 1518 height 64
click at [47, 416] on button "Filtrar" at bounding box center [54, 417] width 52 height 28
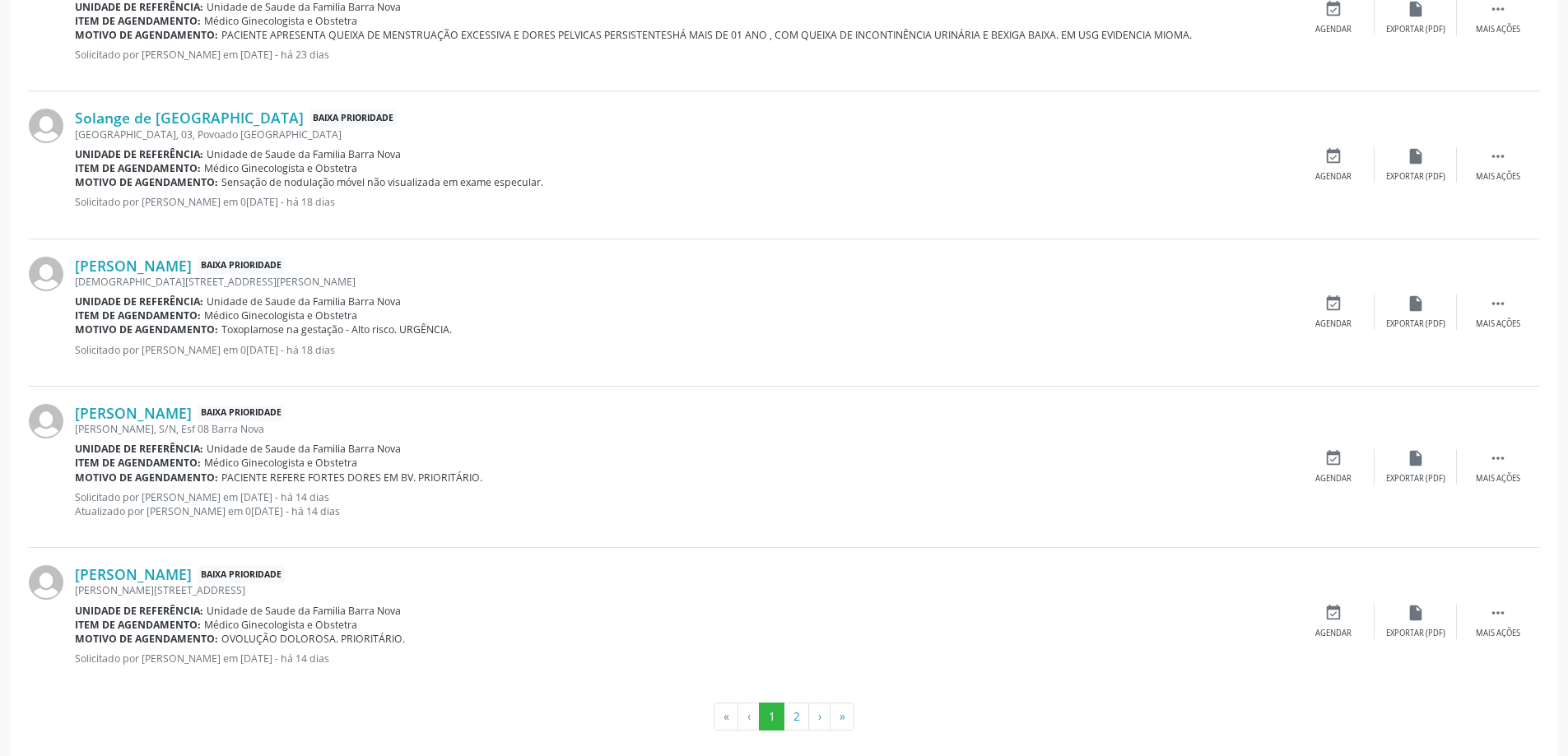
scroll to position [2193, 0]
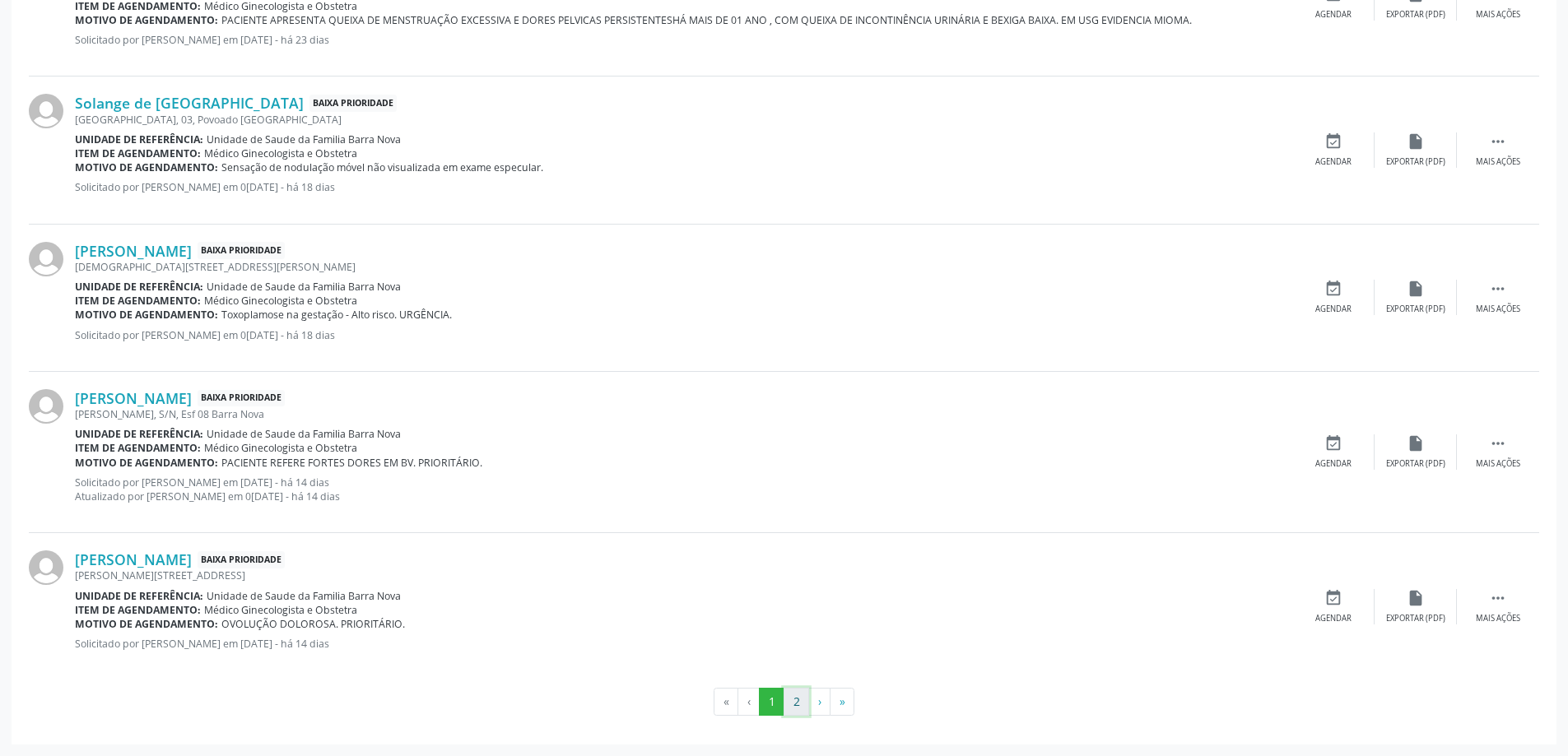
click at [802, 704] on button "2" at bounding box center [796, 702] width 25 height 28
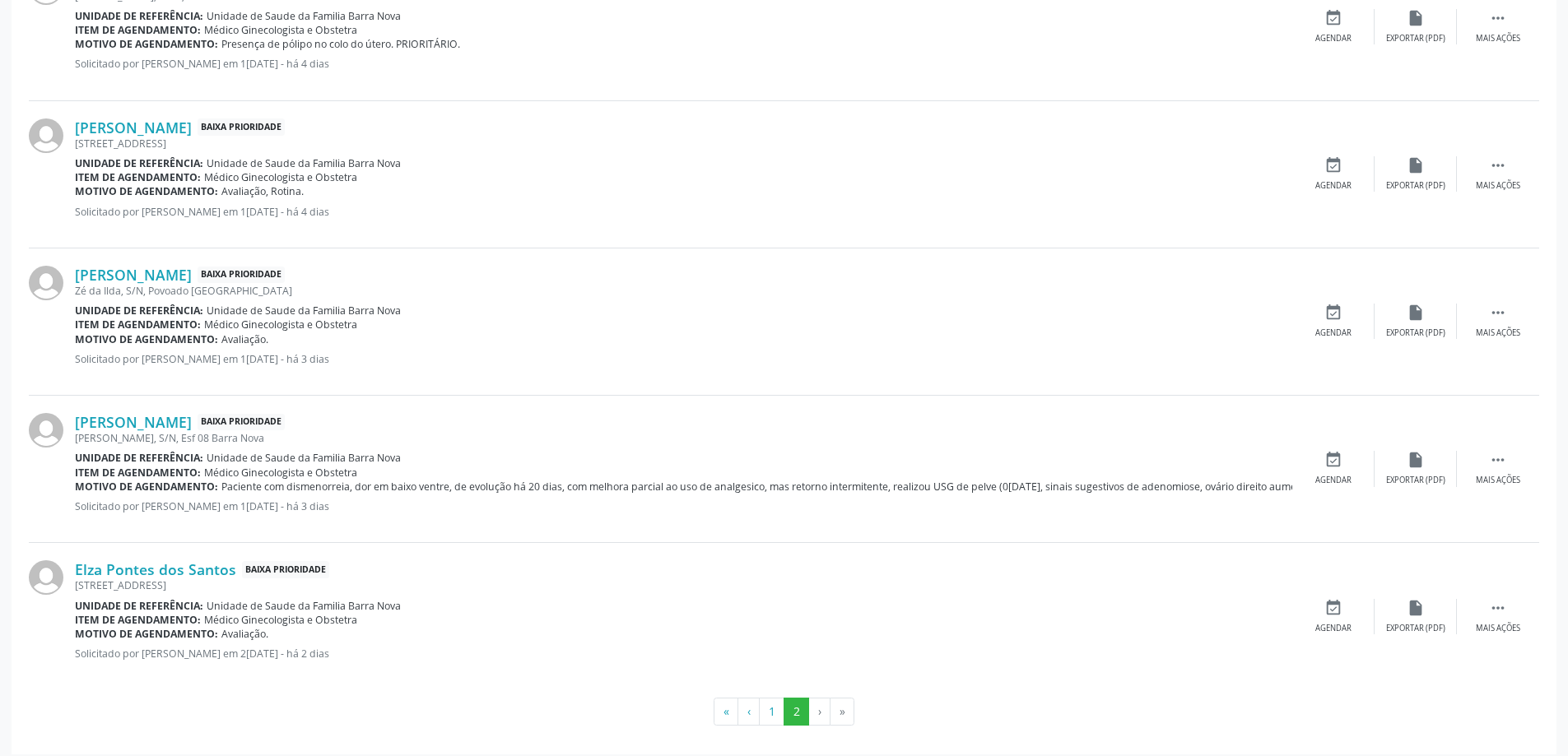
scroll to position [971, 0]
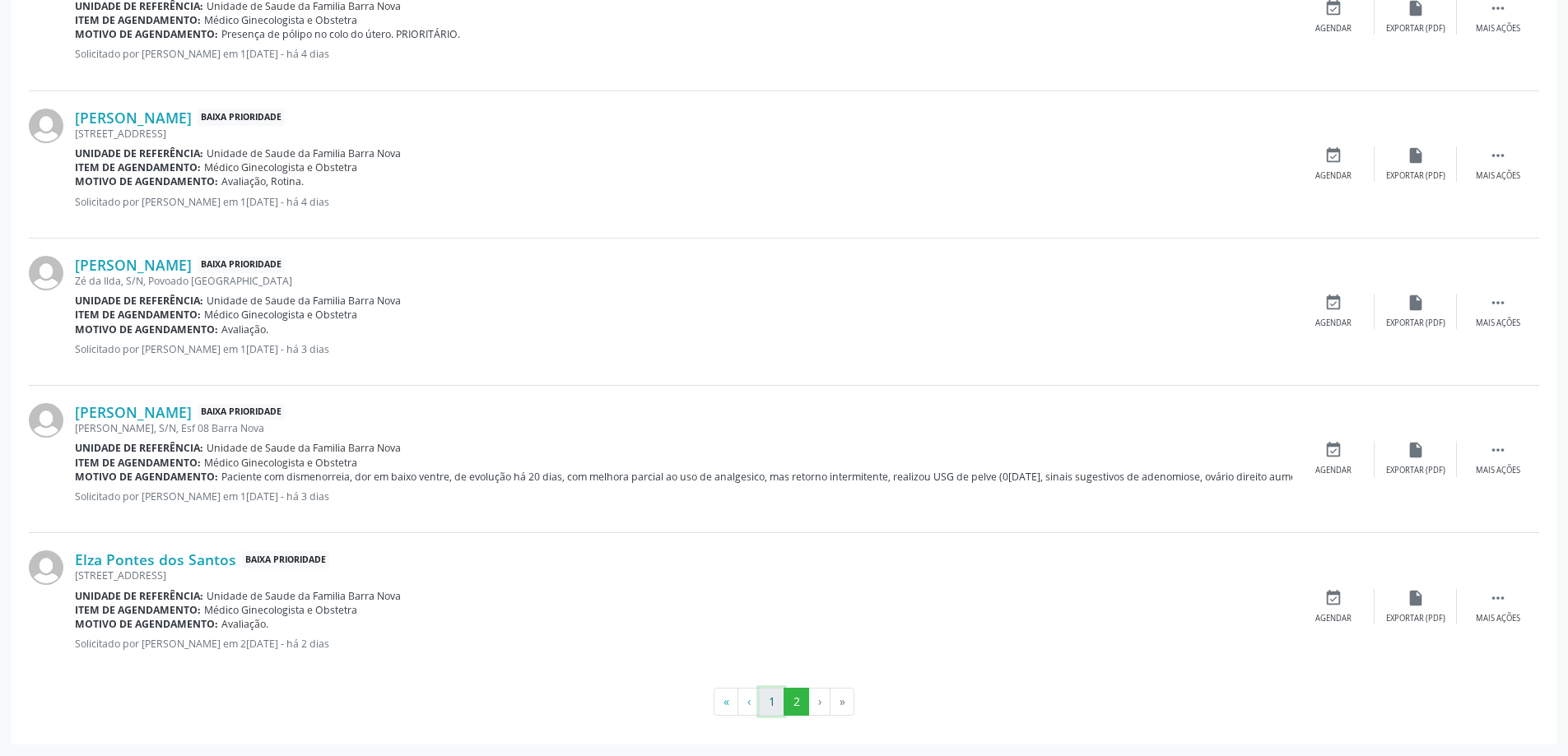
click at [763, 703] on button "1" at bounding box center [772, 702] width 25 height 28
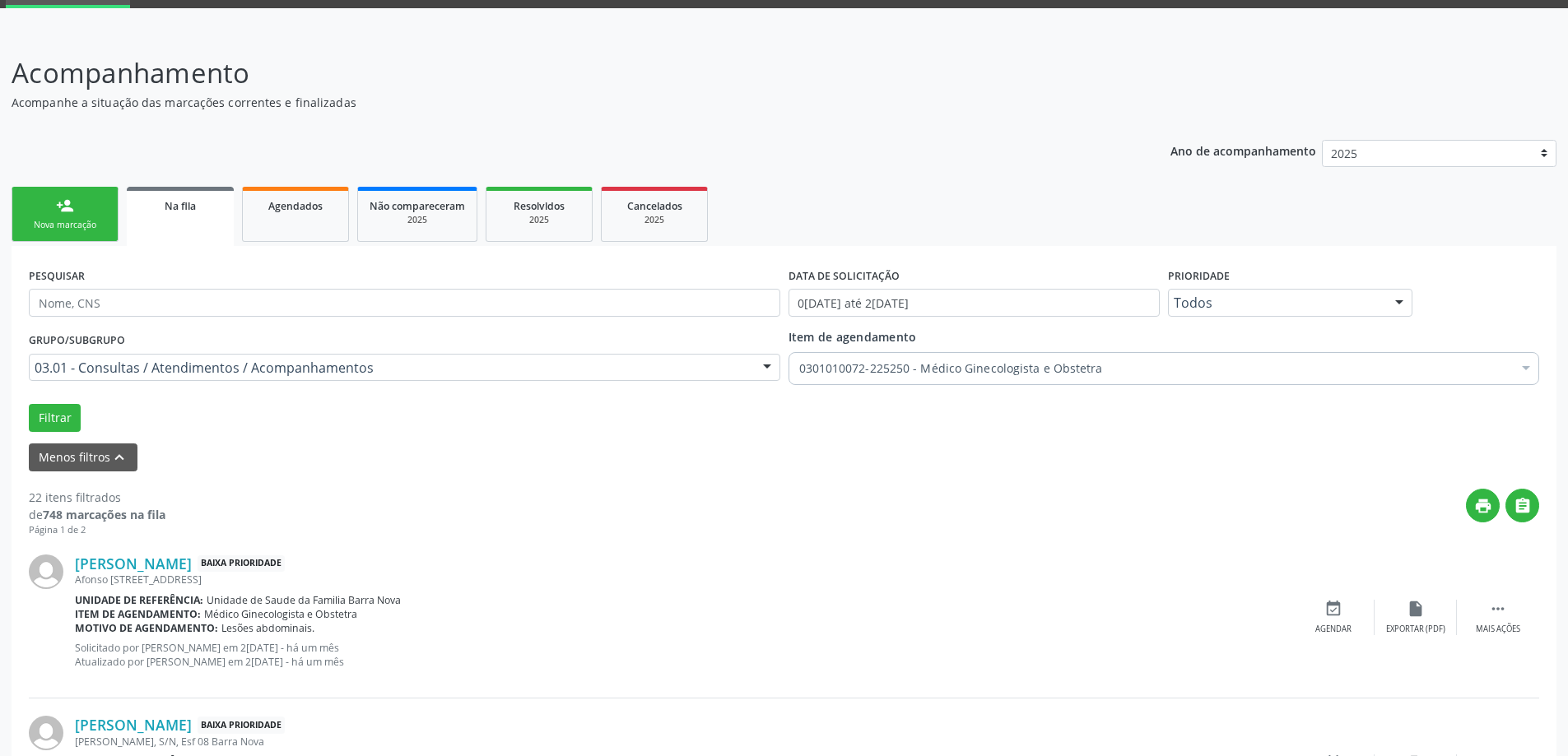
scroll to position [0, 0]
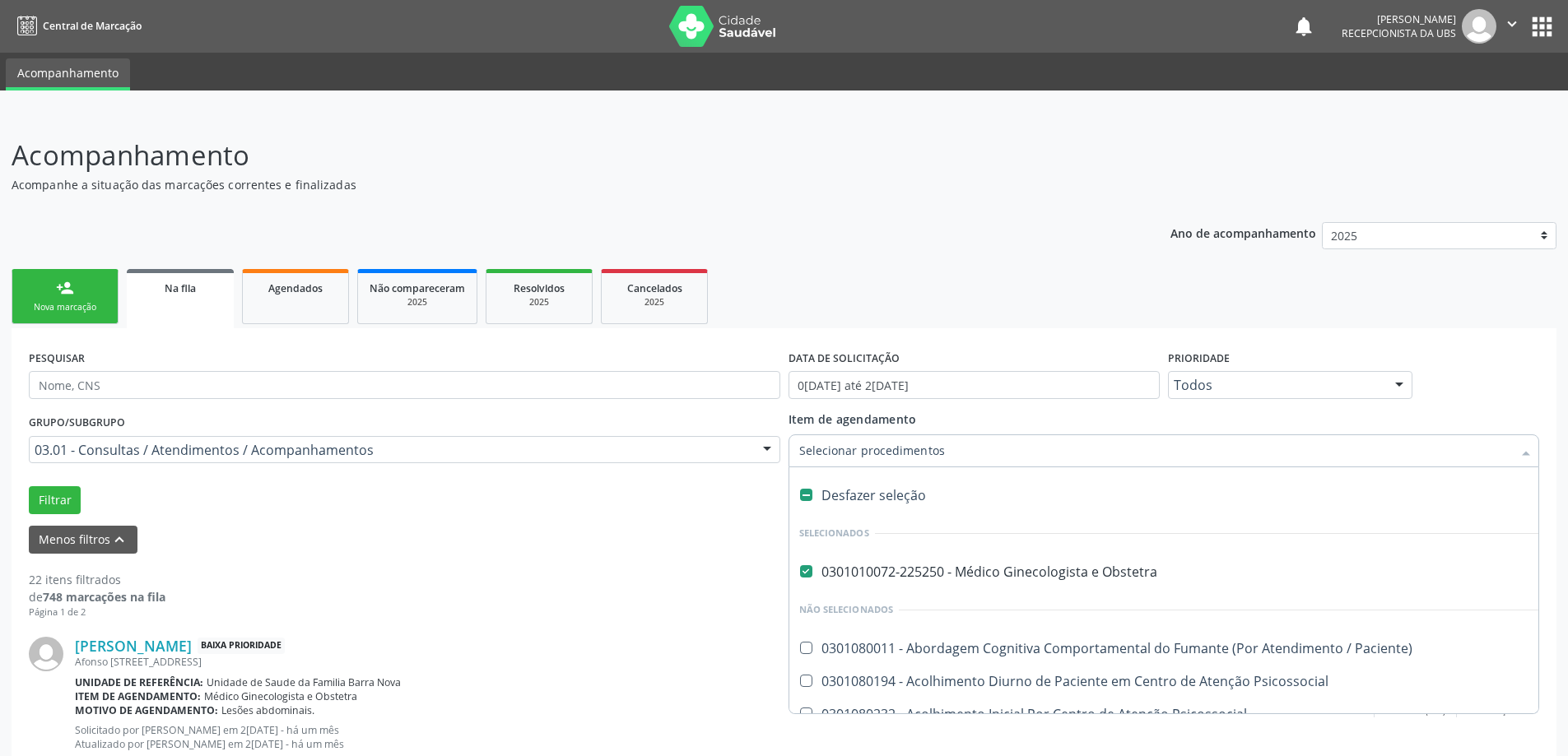
drag, startPoint x: 1193, startPoint y: 452, endPoint x: 887, endPoint y: 464, distance: 306.2
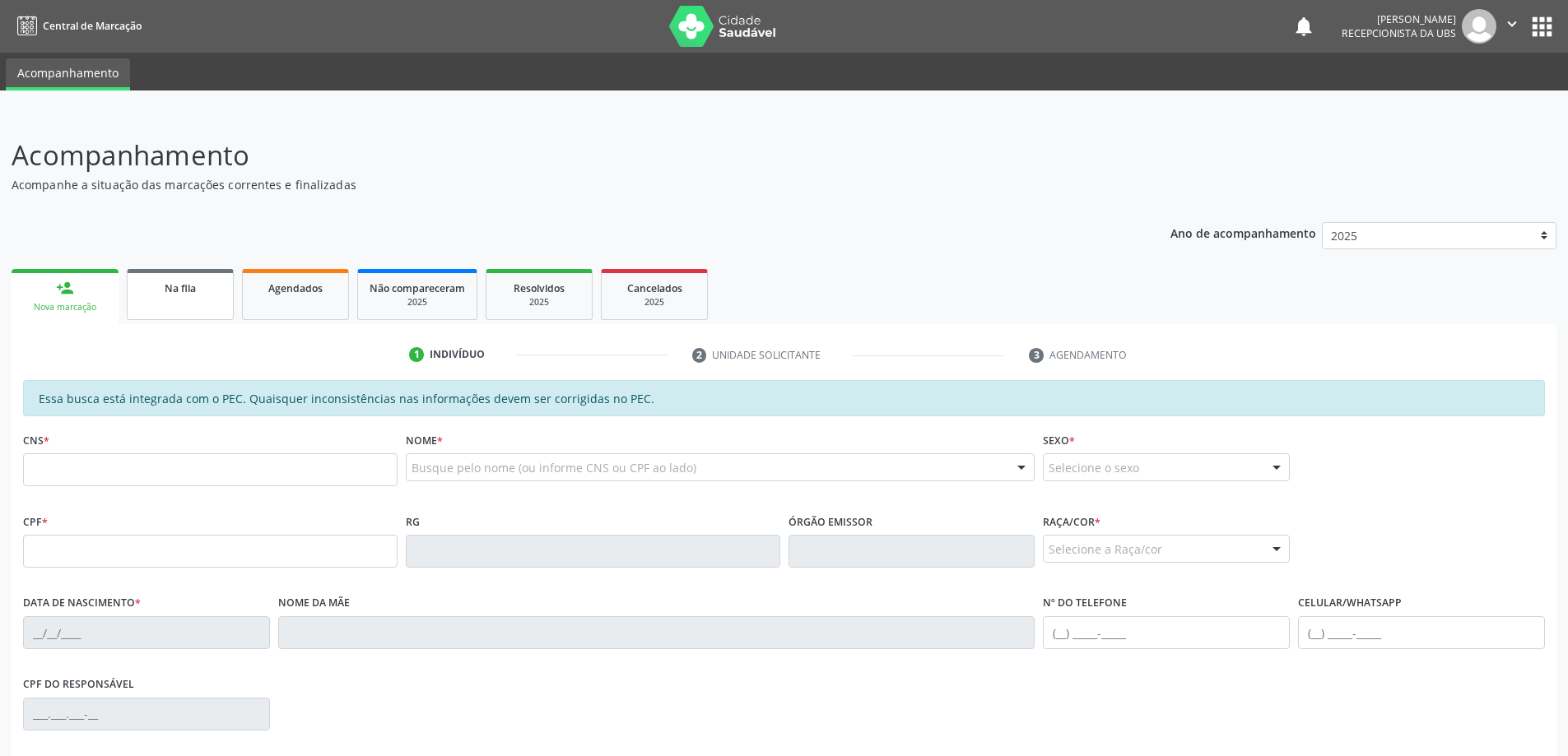
click at [172, 291] on span "Na fila" at bounding box center [180, 288] width 32 height 14
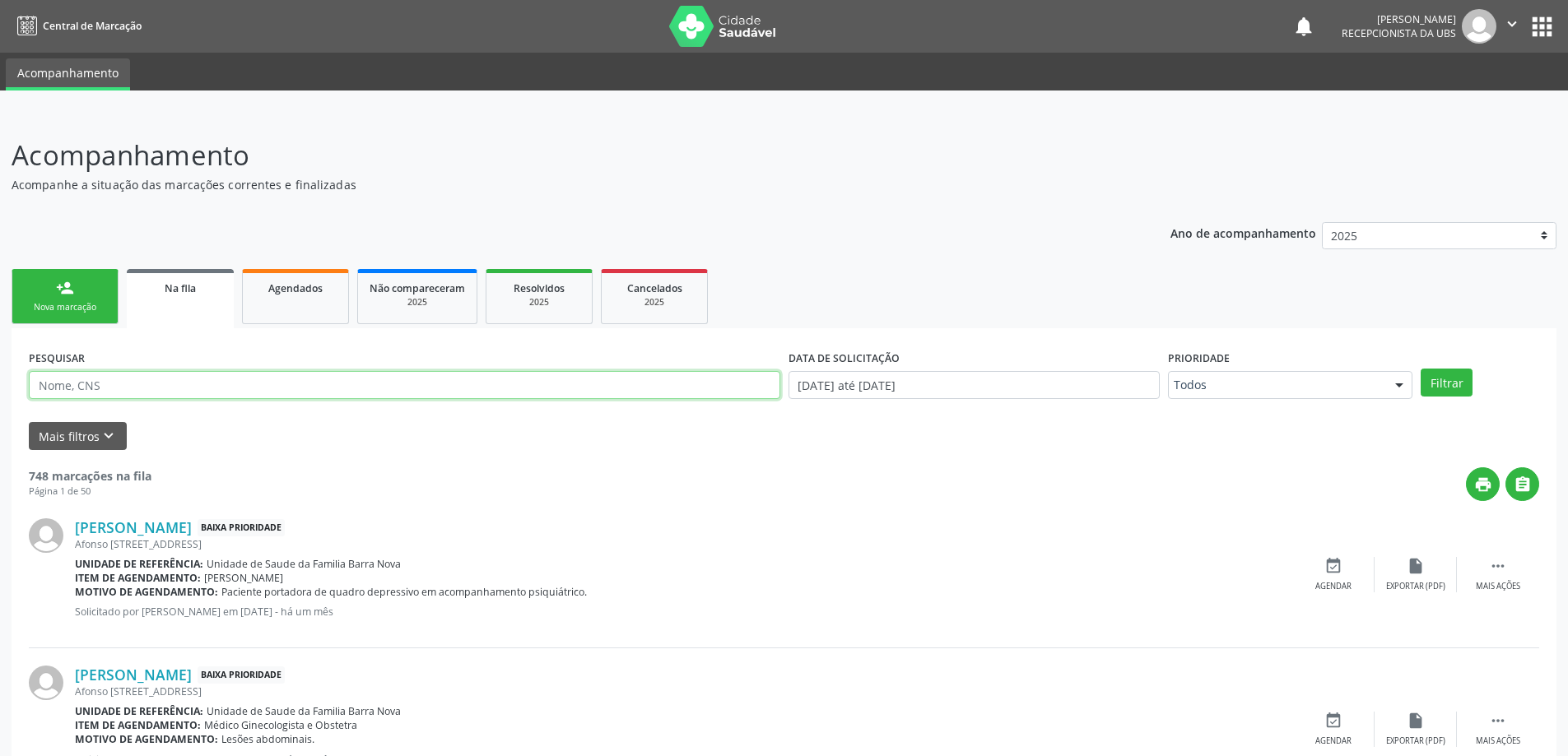
paste input "705804404033239"
type input "705804404033239"
click at [1420, 368] on button "Filtrar" at bounding box center [1446, 382] width 52 height 28
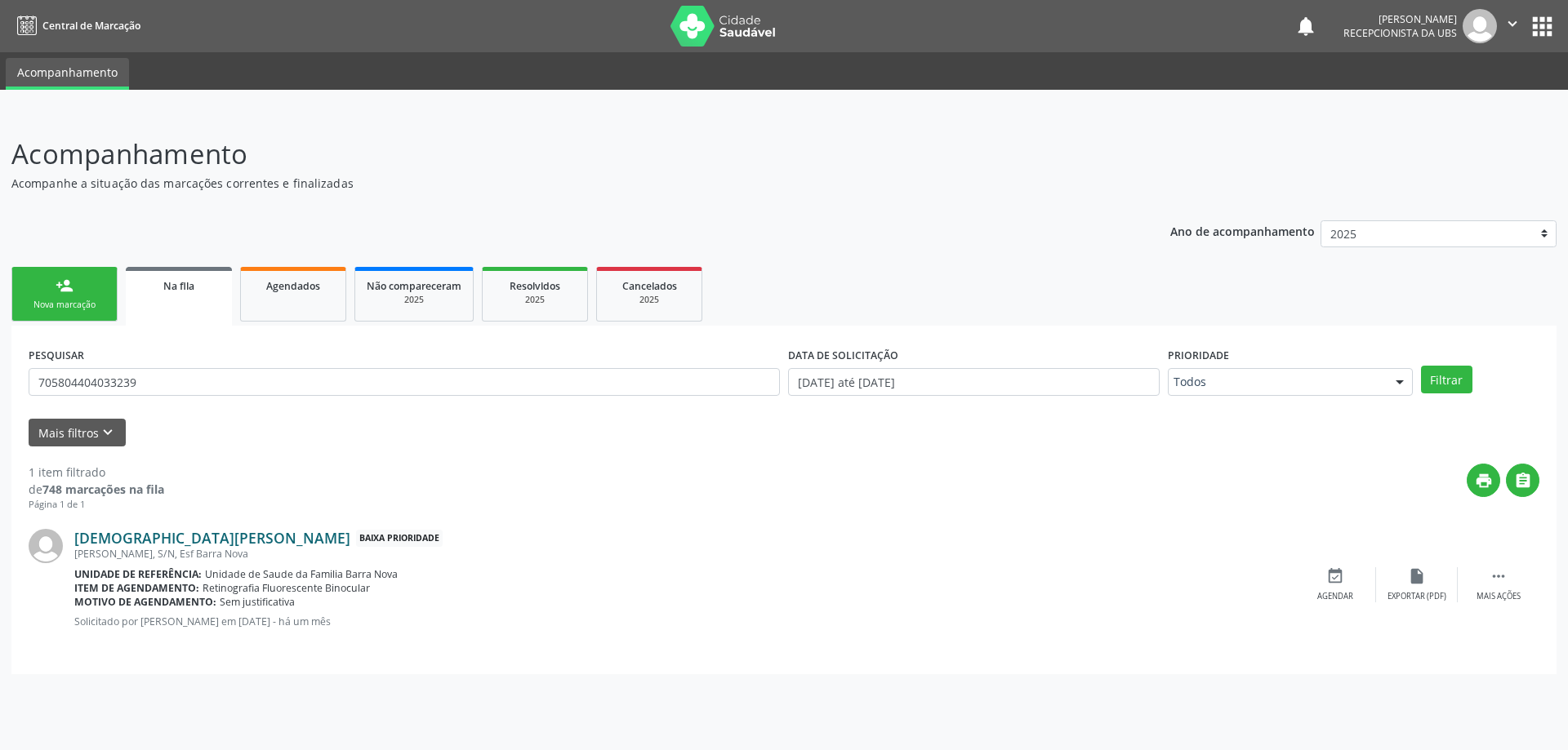
click at [185, 540] on link "[DEMOGRAPHIC_DATA][PERSON_NAME]" at bounding box center [212, 538] width 276 height 18
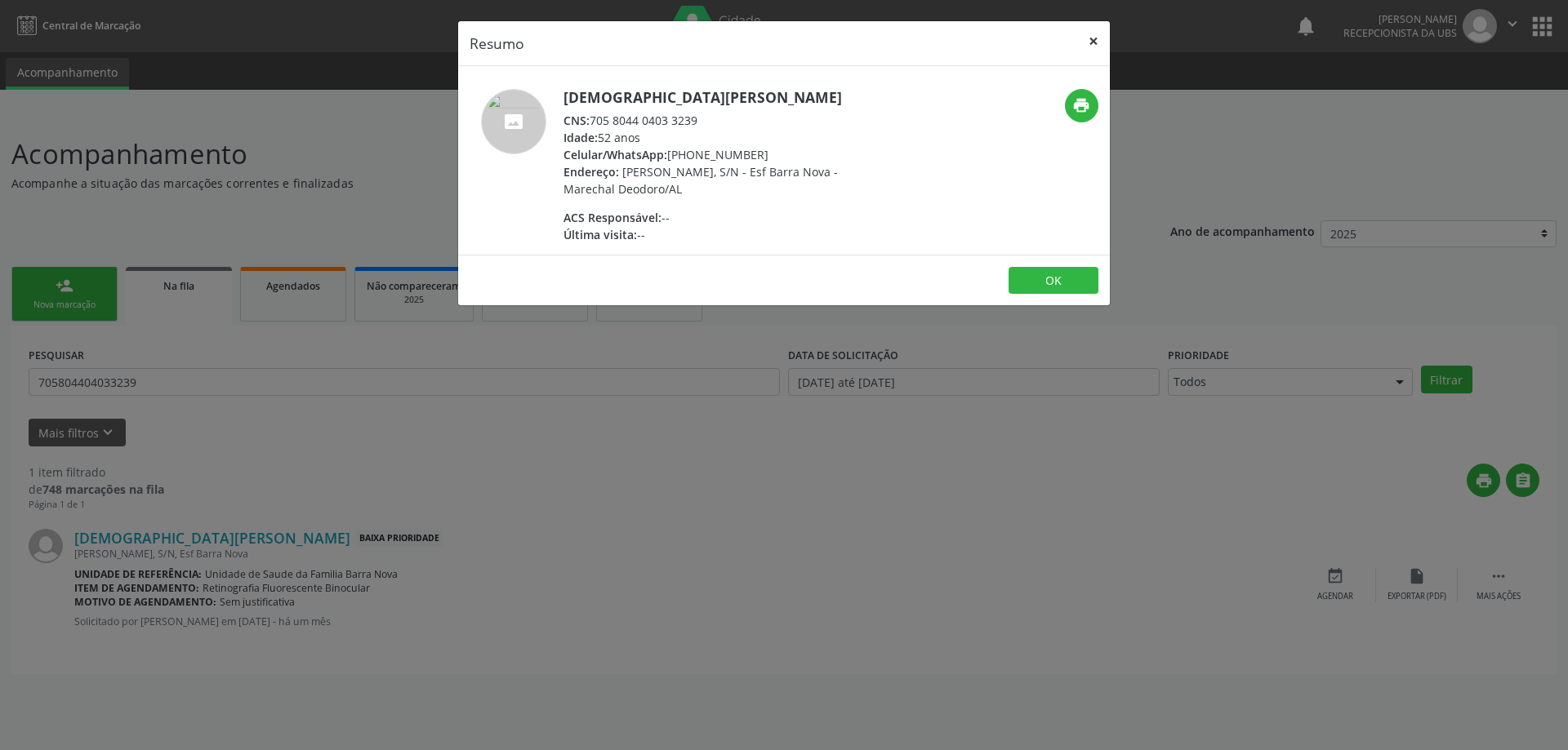
click at [1096, 42] on button "×" at bounding box center [1094, 41] width 32 height 40
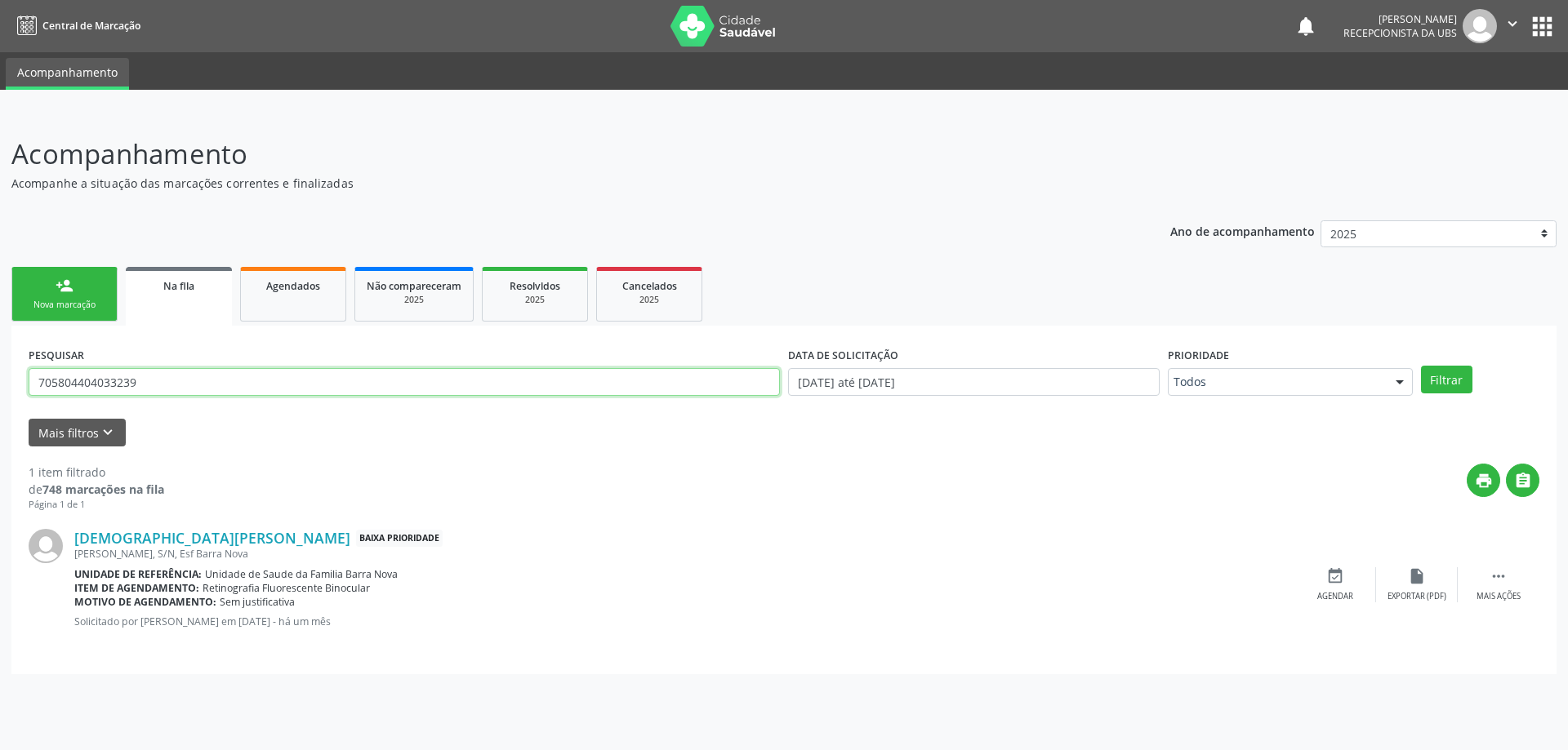
drag, startPoint x: 358, startPoint y: 376, endPoint x: 15, endPoint y: 373, distance: 343.0
click at [15, 373] on div "PESQUISAR 705804404033239 DATA DE SOLICITAÇÃO 01/01/2025 até 22/08/2025 Priorid…" at bounding box center [784, 500] width 1545 height 349
click at [107, 428] on icon "keyboard_arrow_down" at bounding box center [108, 433] width 18 height 18
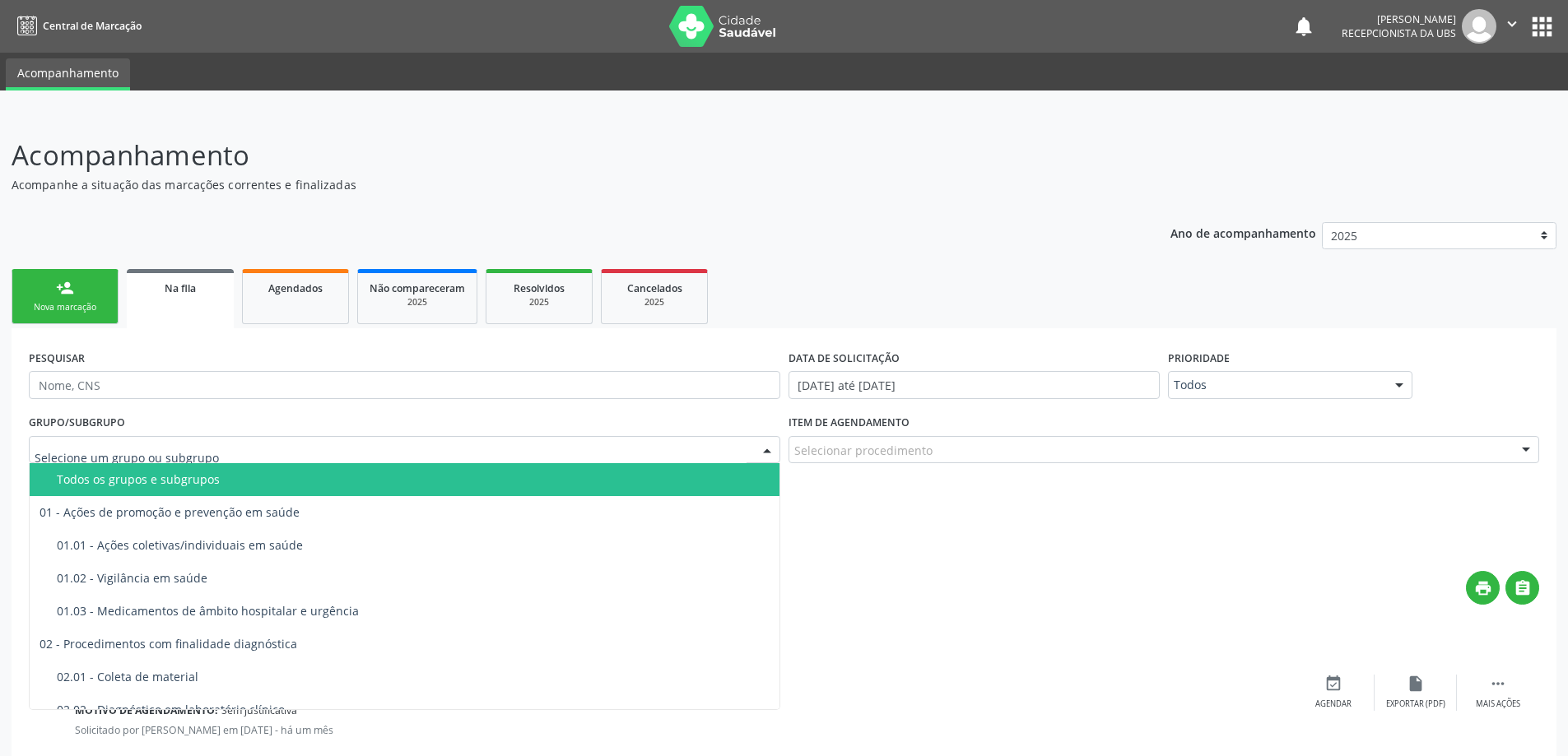
click at [765, 449] on div at bounding box center [766, 451] width 24 height 28
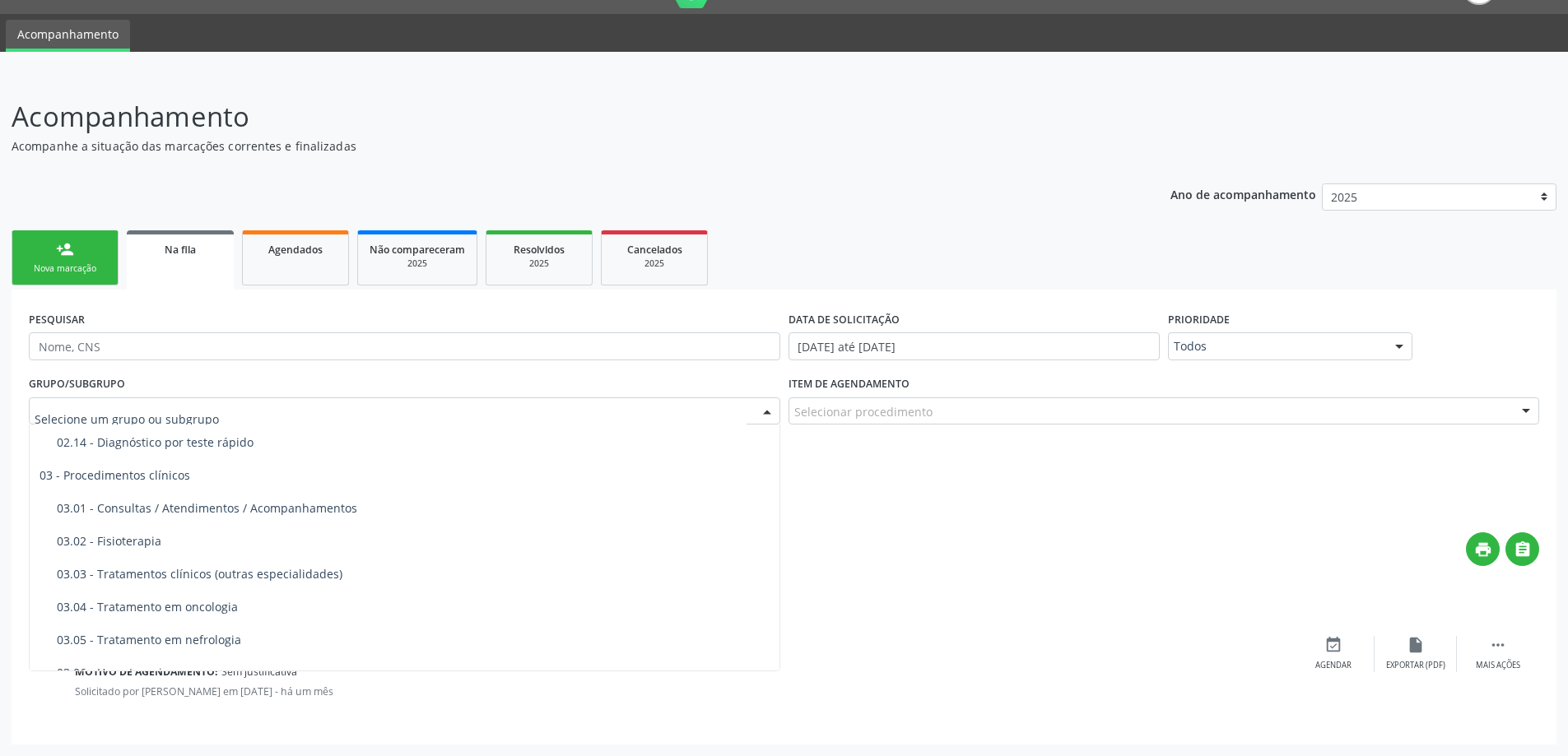
scroll to position [609, 0]
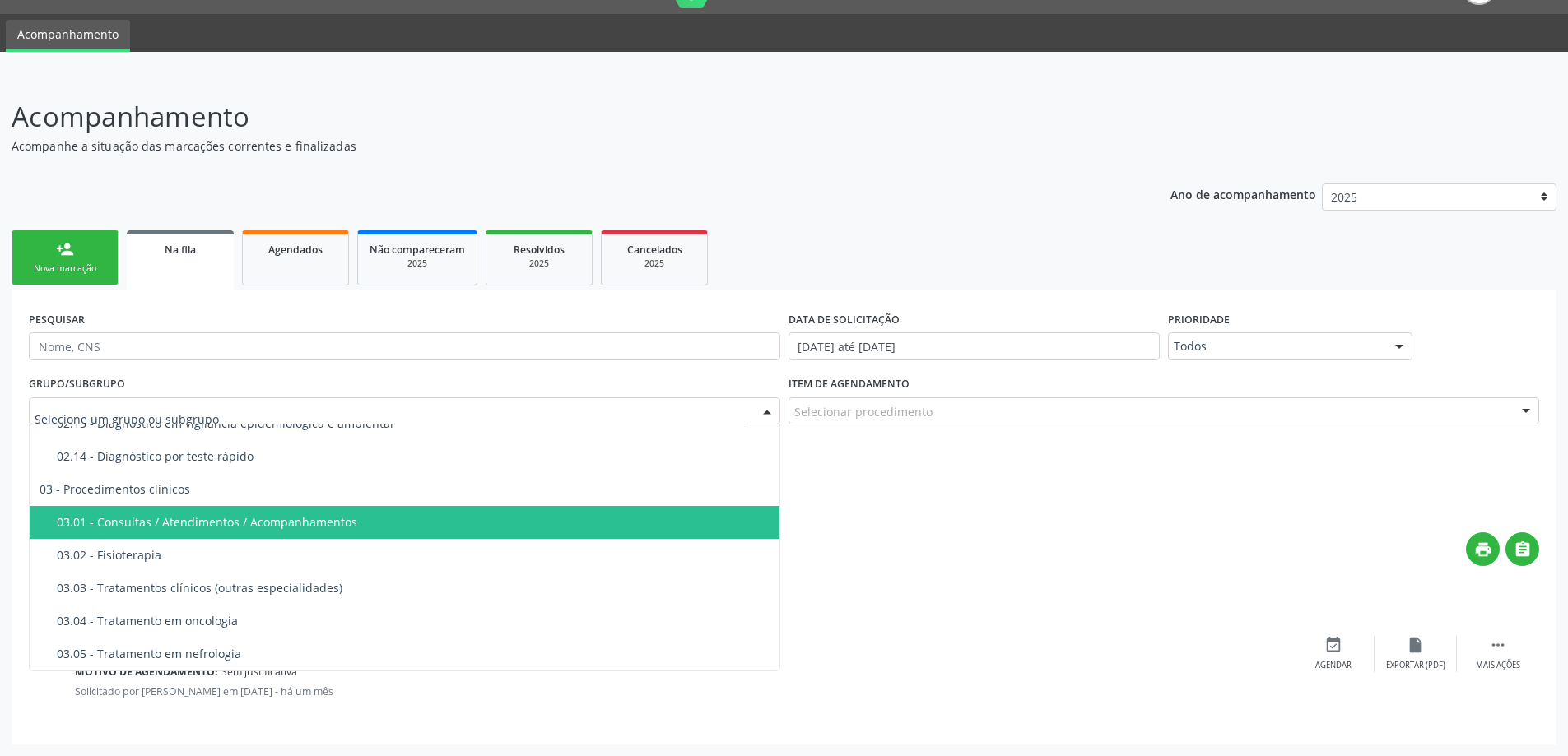
click at [532, 512] on span "03.01 - Consultas / Atendimentos / Acompanhamentos" at bounding box center [405, 522] width 750 height 33
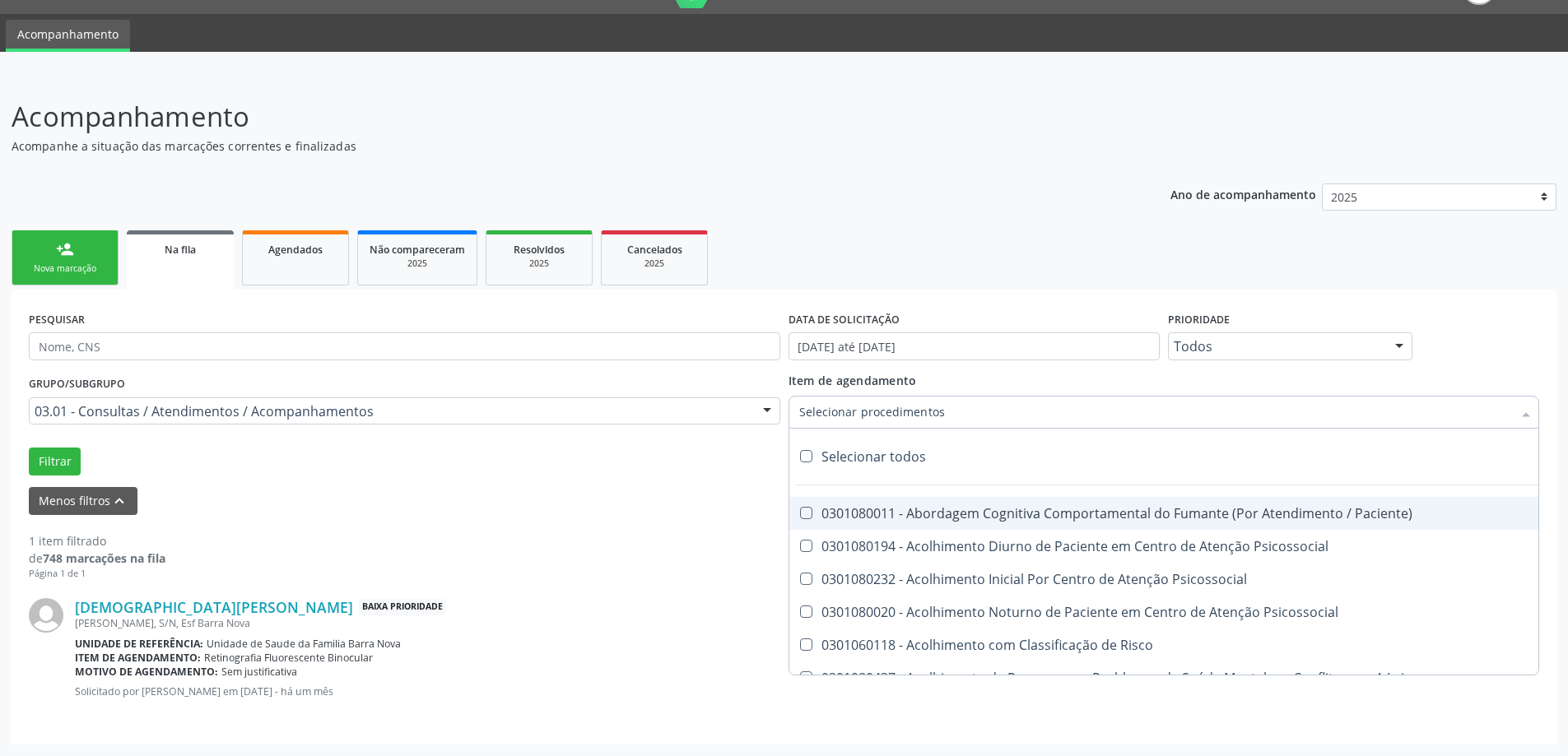
click at [1398, 412] on div at bounding box center [1165, 412] width 752 height 33
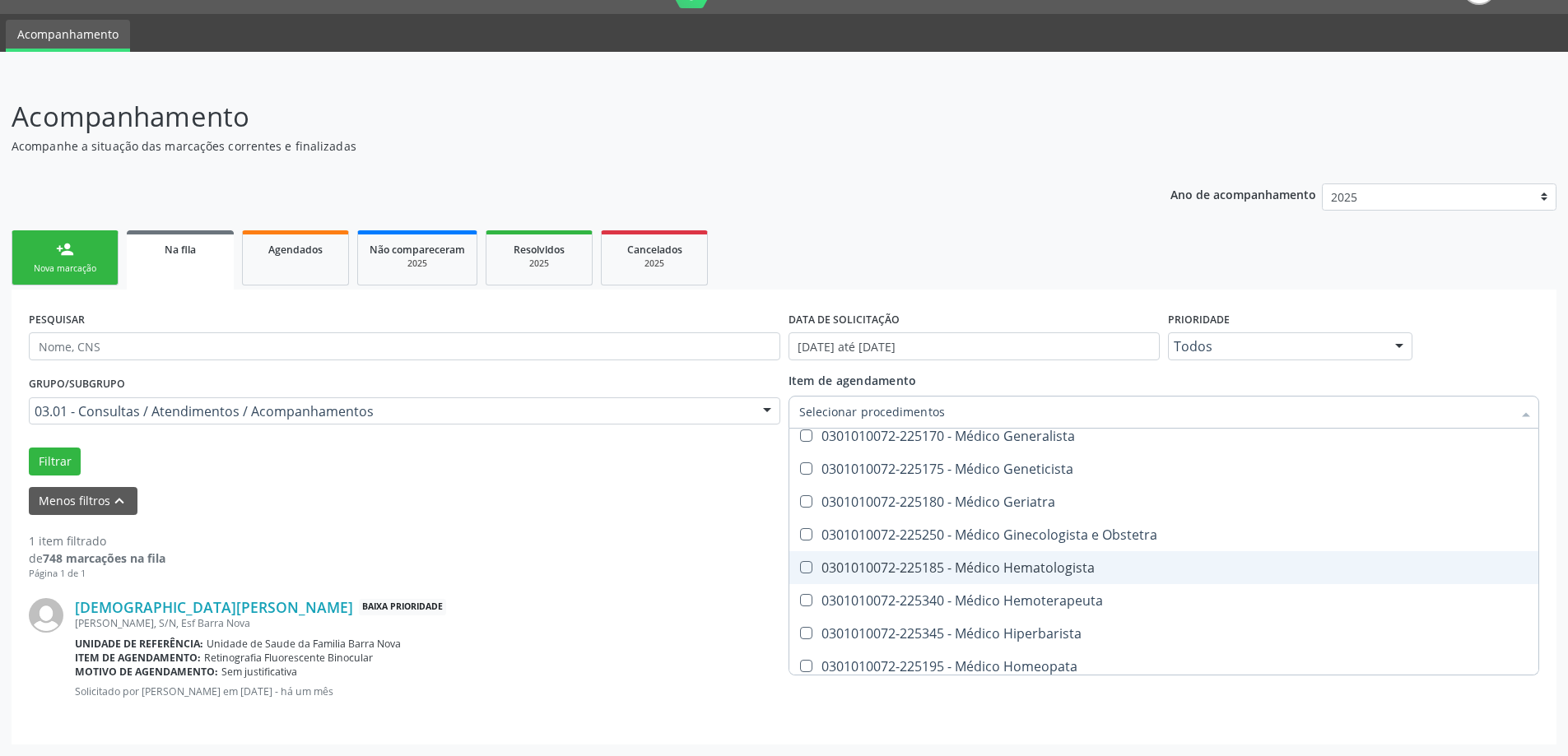
scroll to position [8803, 0]
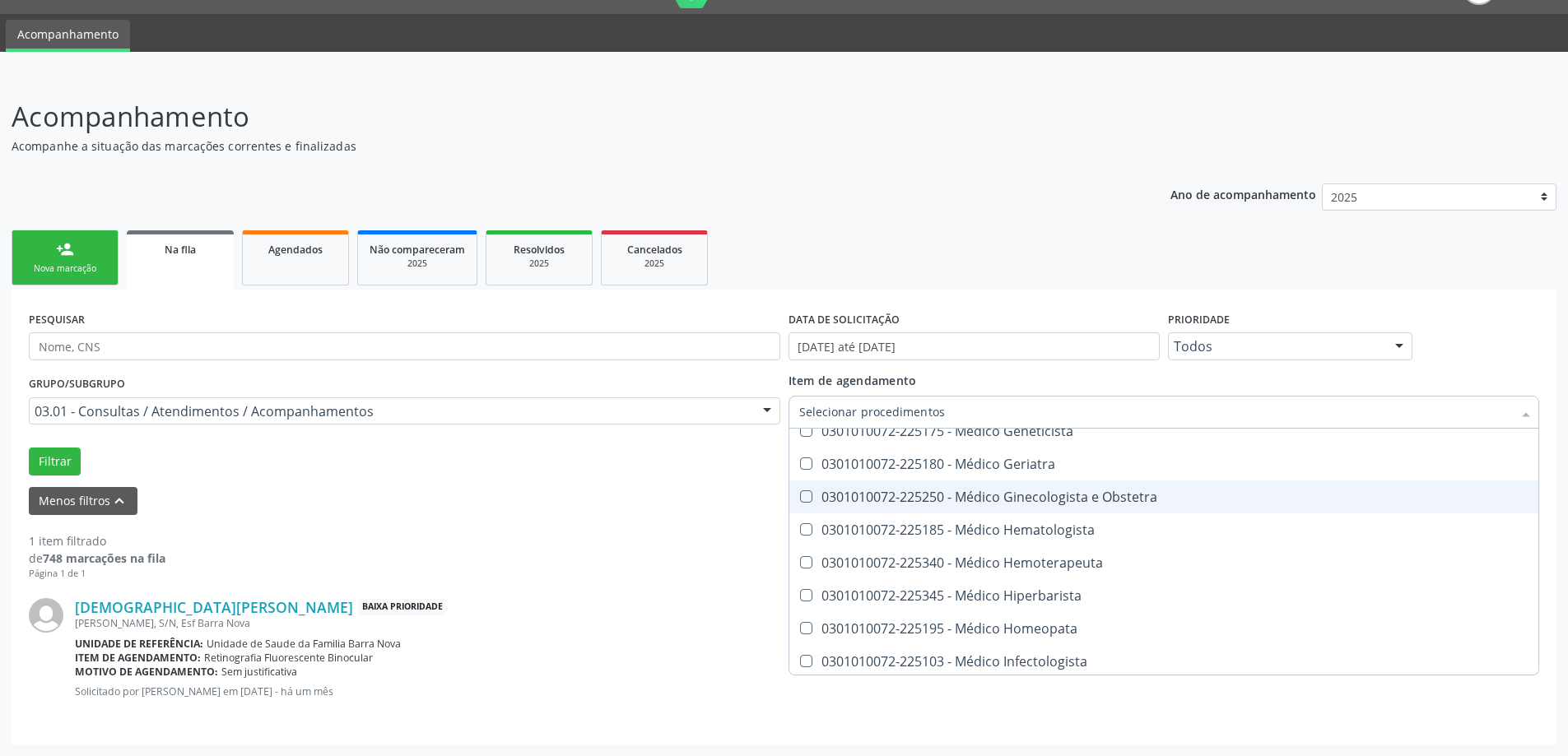
click at [803, 497] on Obstetra at bounding box center [806, 497] width 13 height 13
click at [800, 497] on Obstetra "checkbox" at bounding box center [794, 496] width 11 height 11
checkbox Obstetra "true"
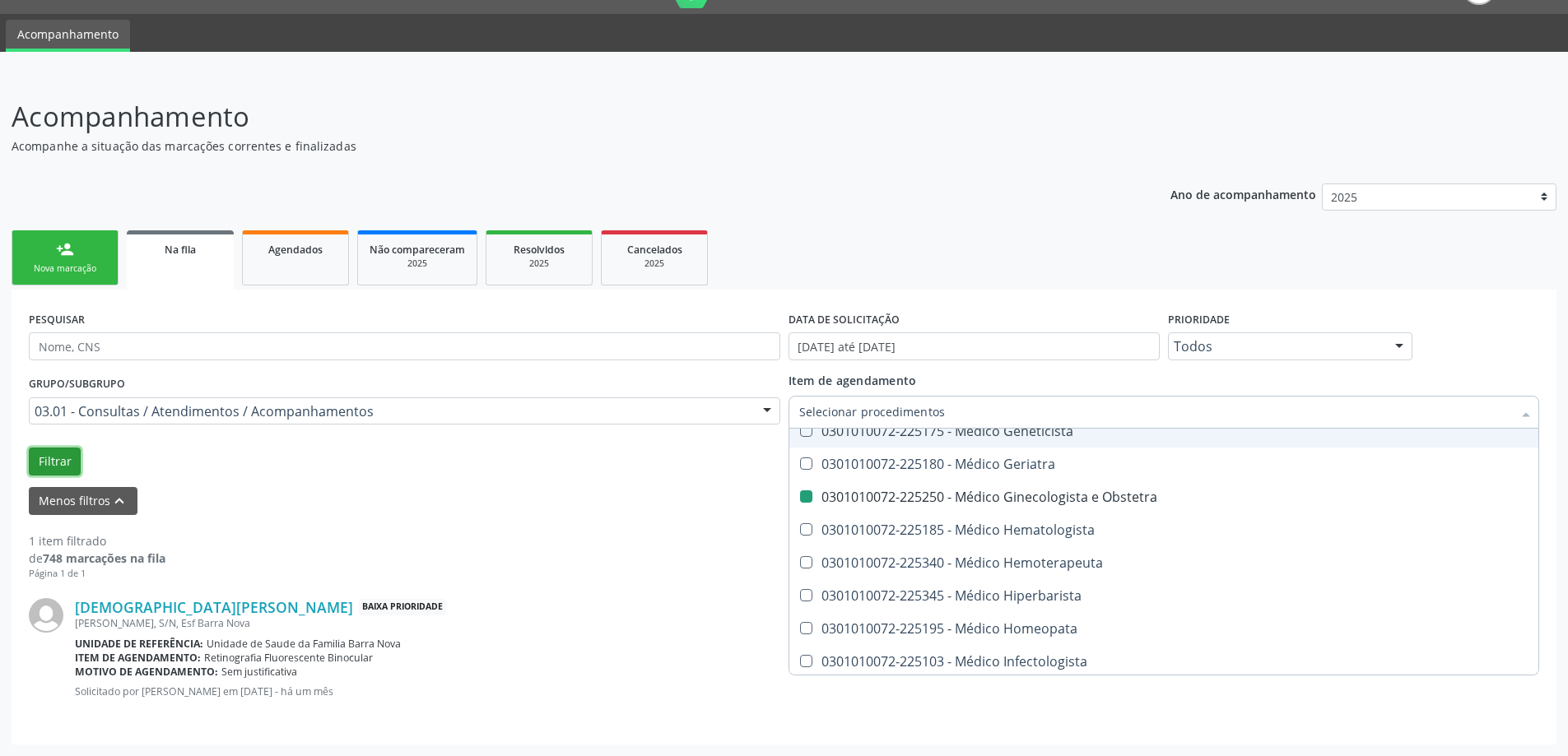
checkbox Psicossocial "true"
checkbox Obstetra "false"
click at [56, 464] on button "Filtrar" at bounding box center [54, 461] width 52 height 28
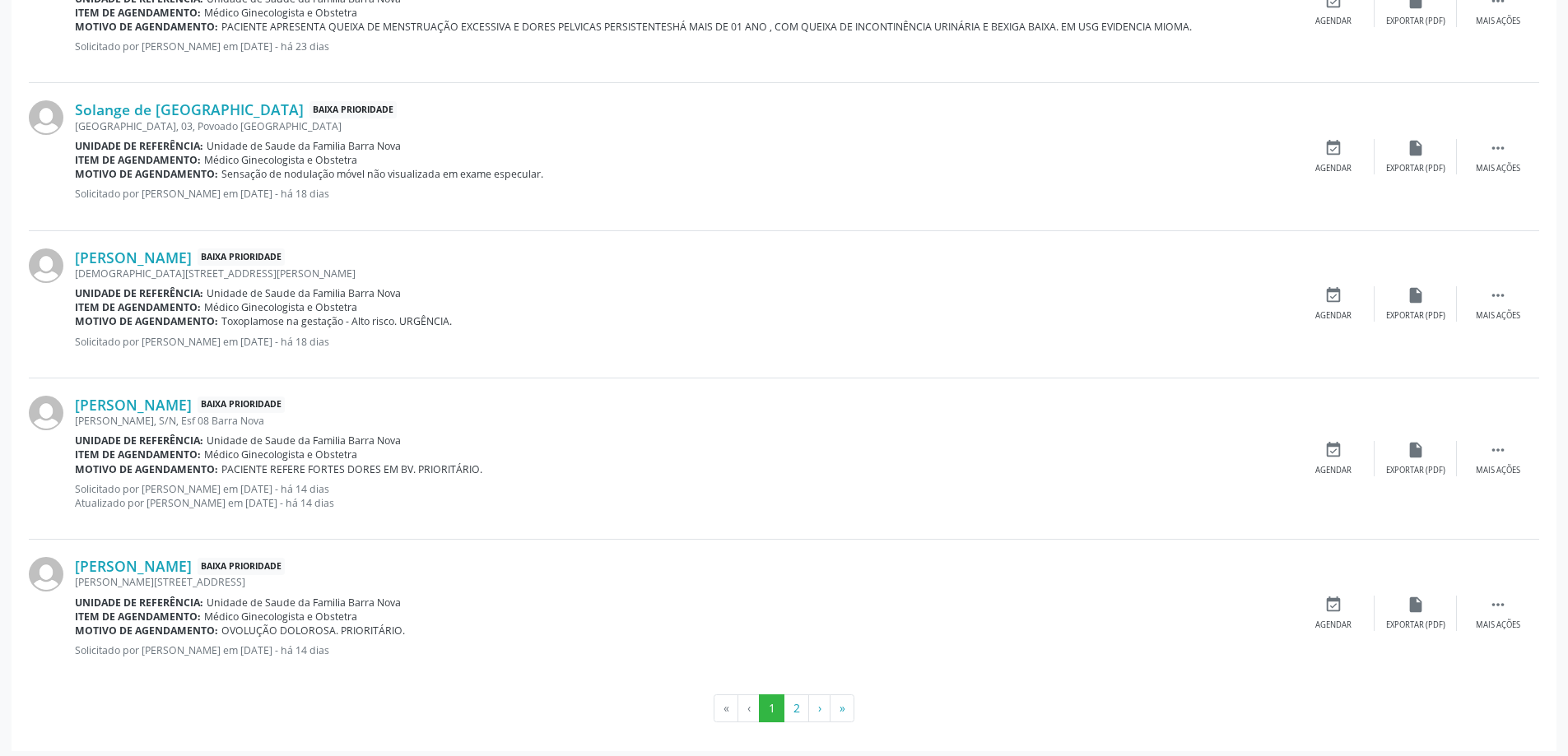
scroll to position [2193, 0]
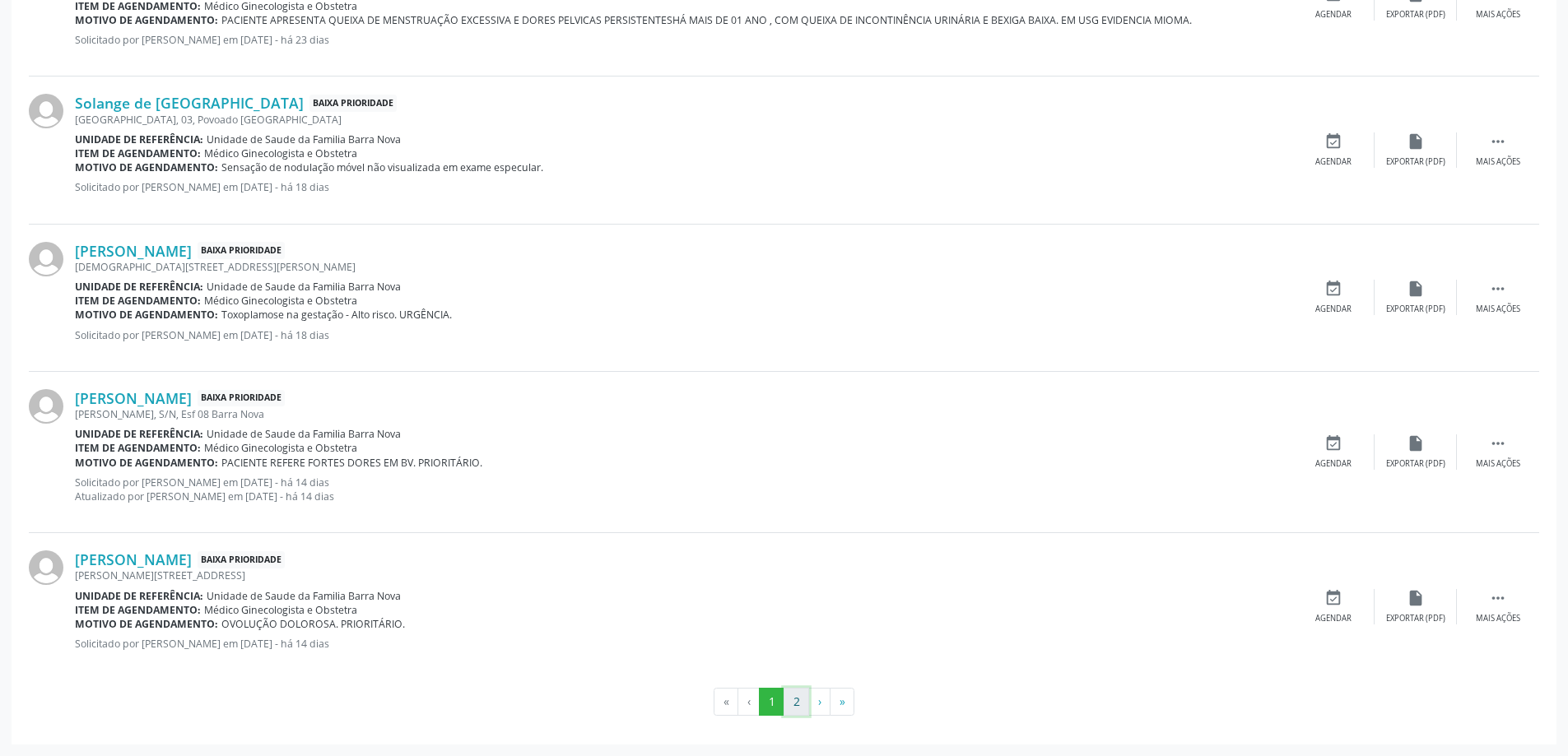
click at [795, 702] on button "2" at bounding box center [796, 702] width 25 height 28
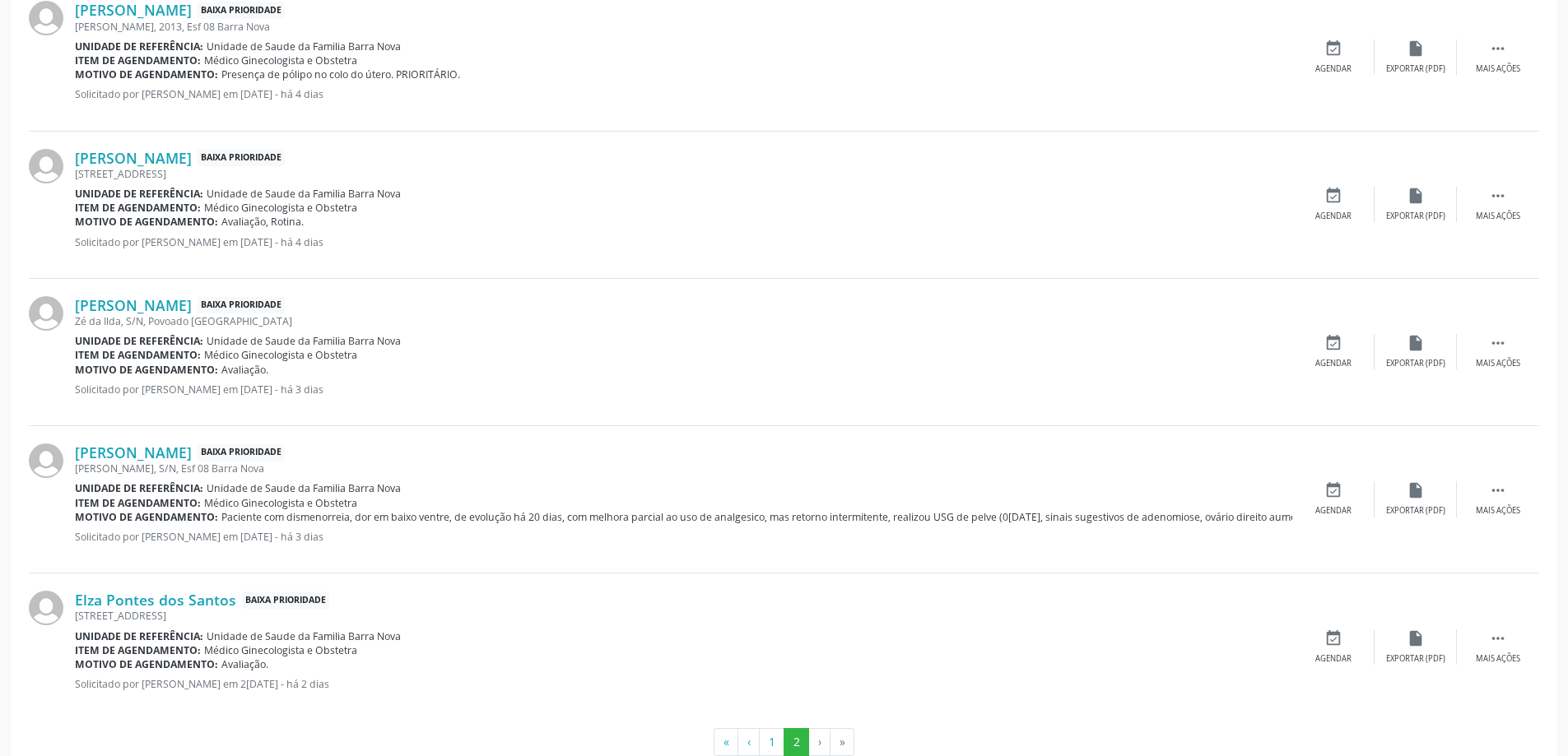
scroll to position [971, 0]
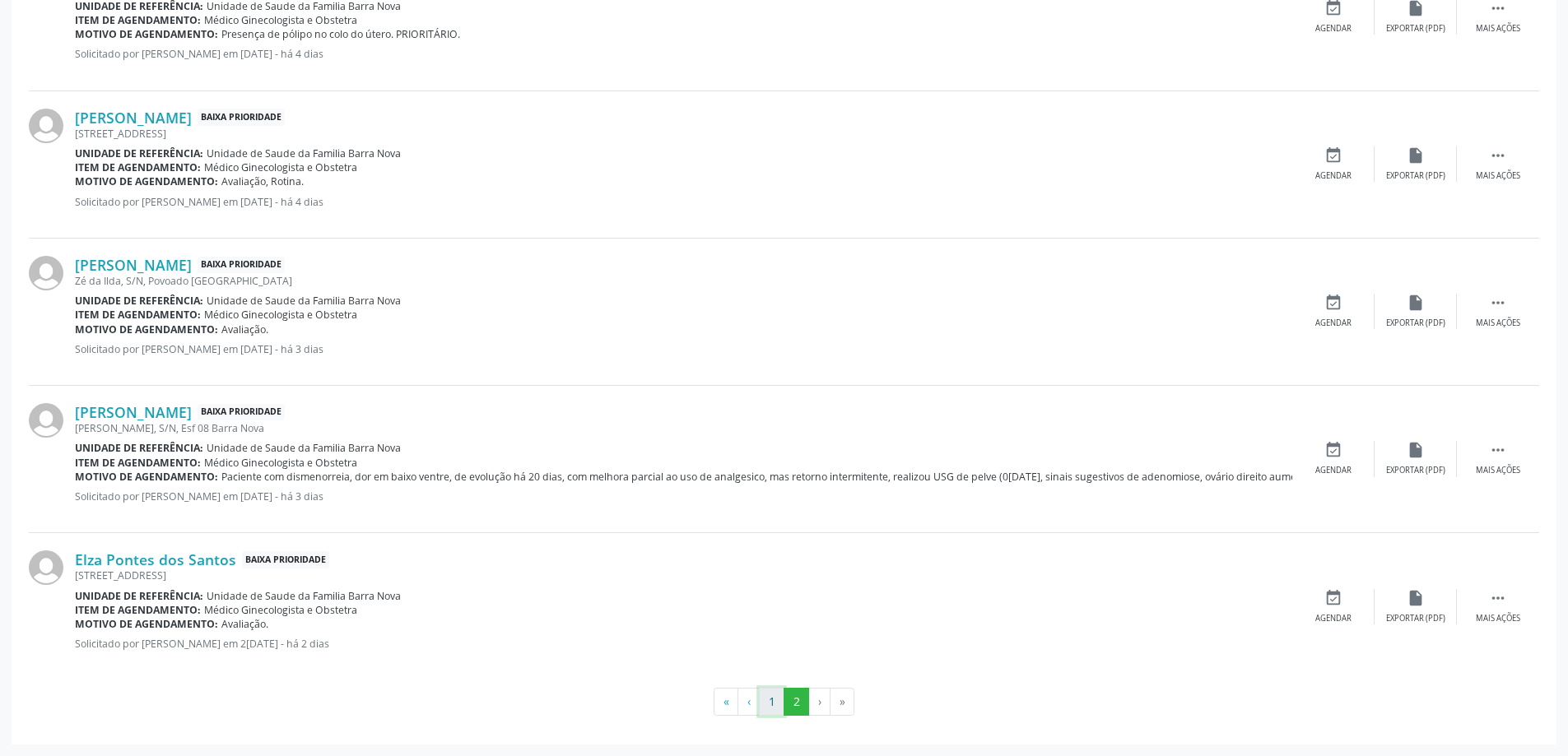
click at [771, 701] on button "1" at bounding box center [772, 702] width 25 height 28
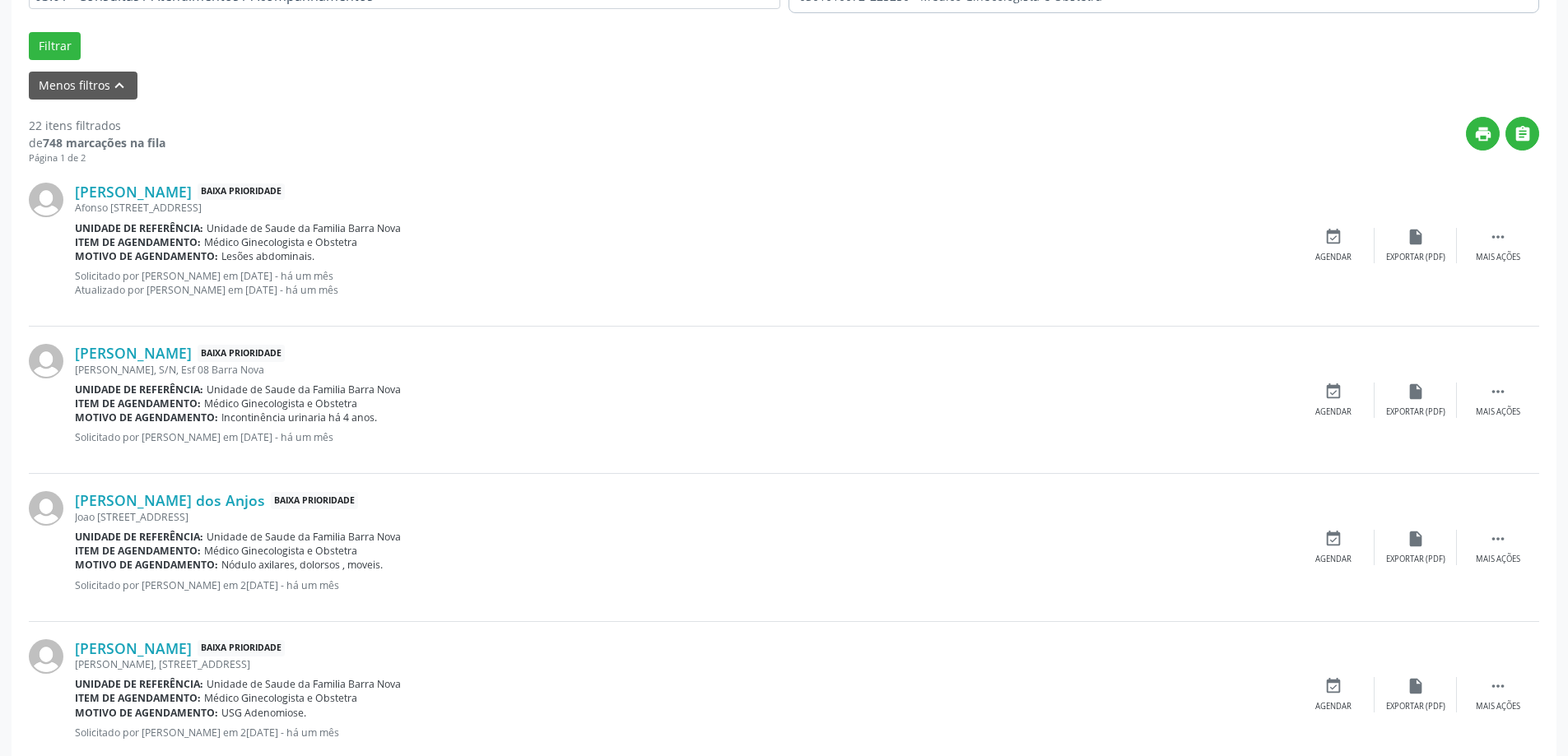
scroll to position [493, 0]
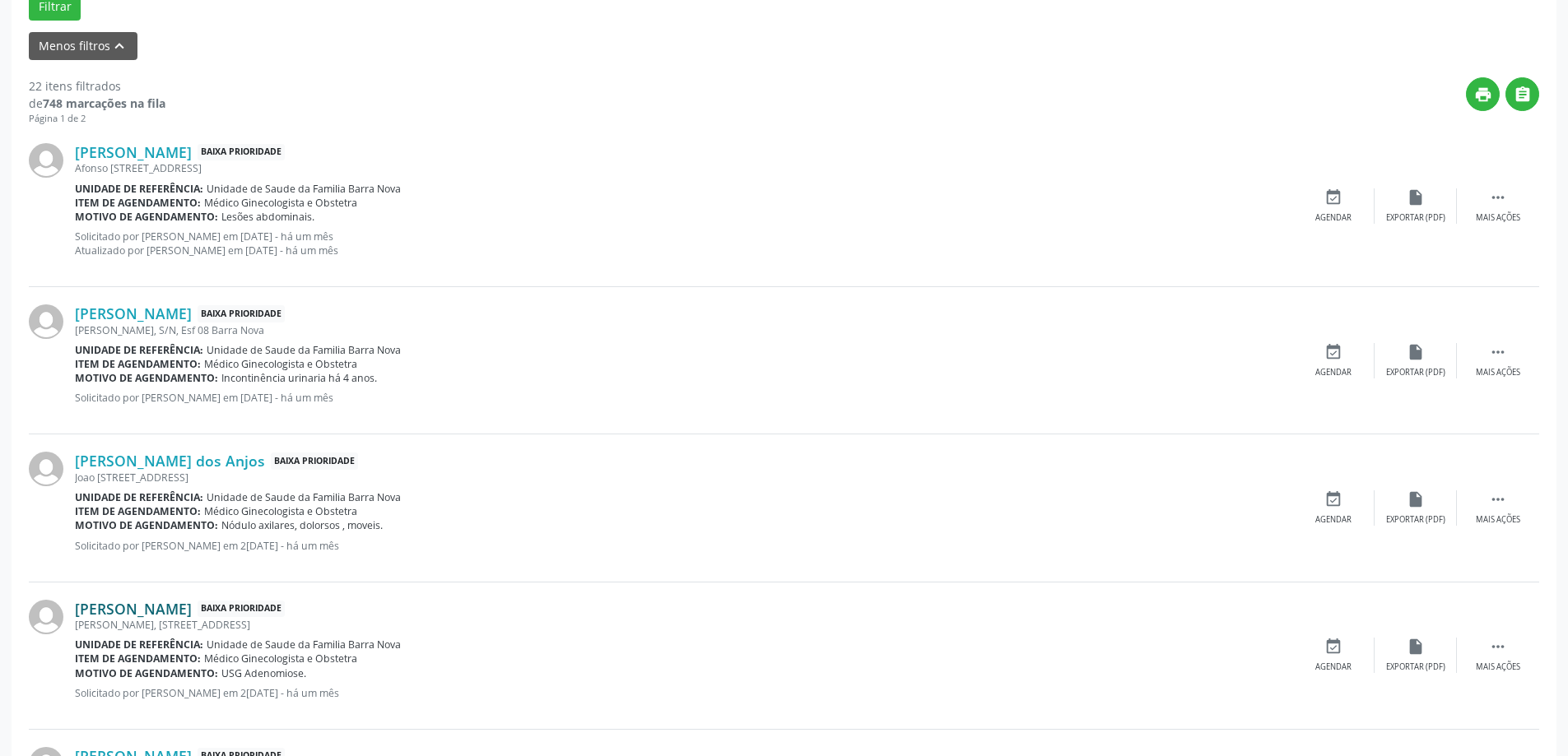
click at [185, 605] on link "Elaine Ferreira da Silva" at bounding box center [133, 608] width 117 height 18
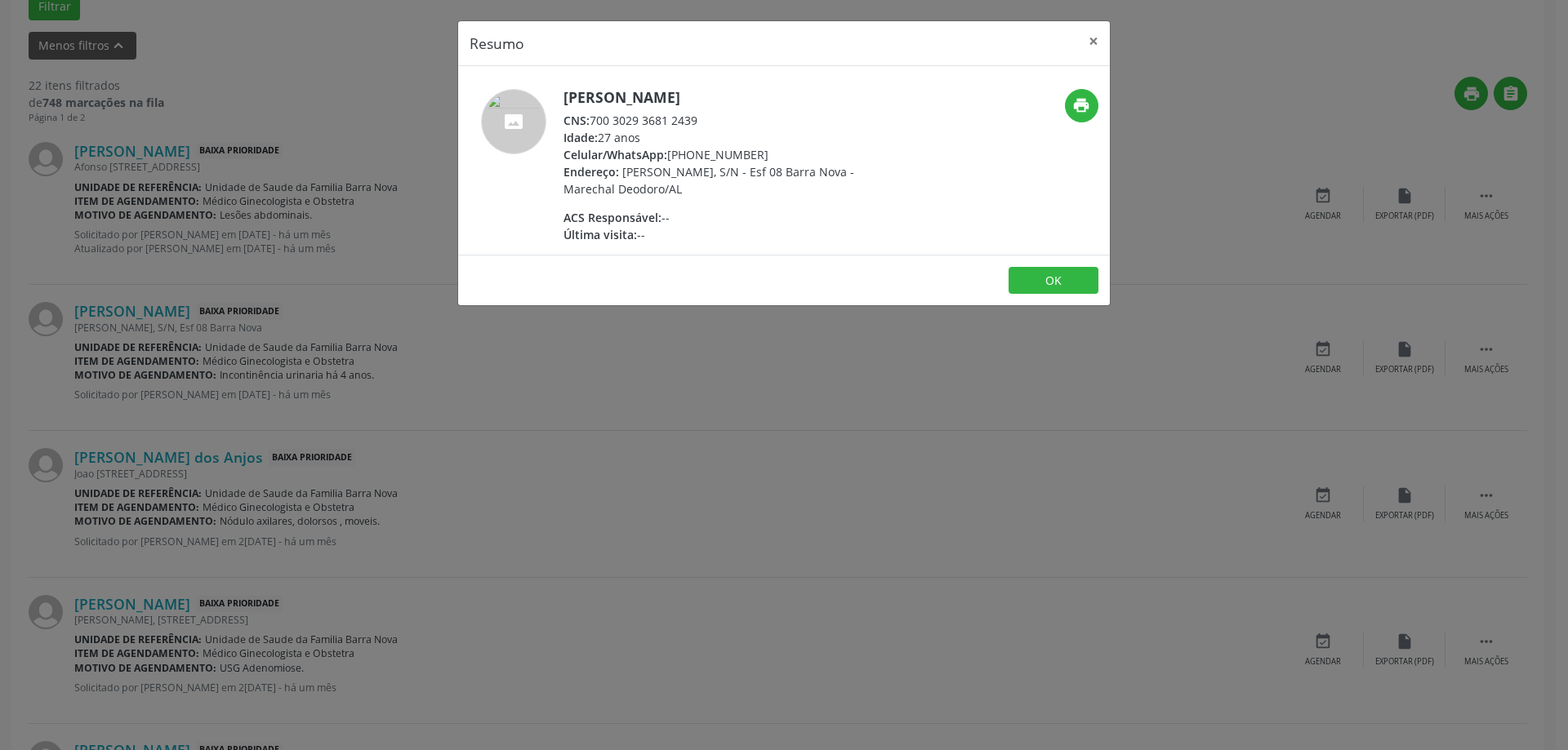
drag, startPoint x: 590, startPoint y: 123, endPoint x: 711, endPoint y: 117, distance: 121.1
click at [711, 117] on div "CNS: 700 3029 3681 2439" at bounding box center [722, 119] width 317 height 17
copy div "700 3029 3681 2439"
drag, startPoint x: 589, startPoint y: 121, endPoint x: 703, endPoint y: 118, distance: 114.0
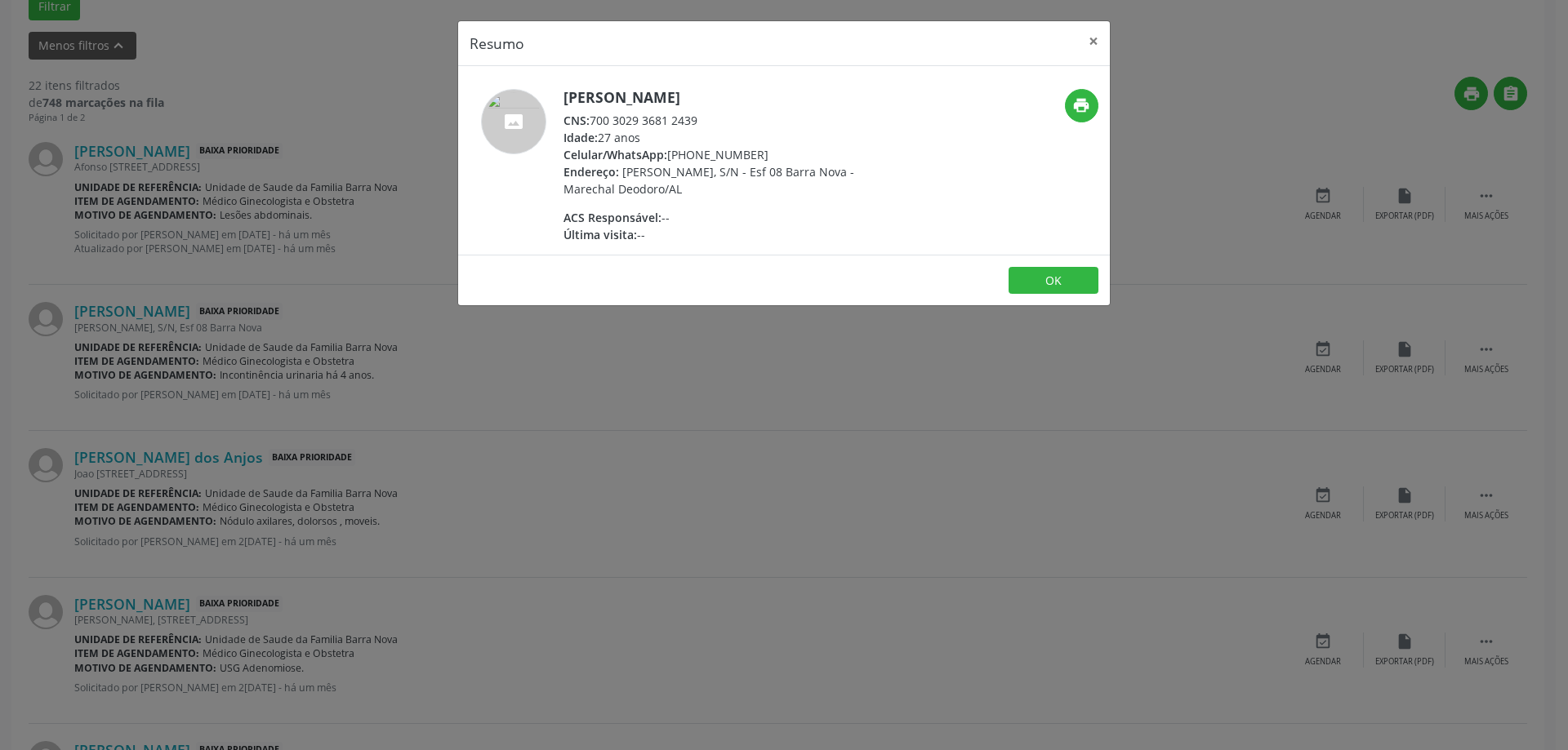
click at [703, 118] on div "CNS: 700 3029 3681 2439" at bounding box center [722, 119] width 317 height 17
click at [1080, 29] on button "×" at bounding box center [1094, 41] width 32 height 40
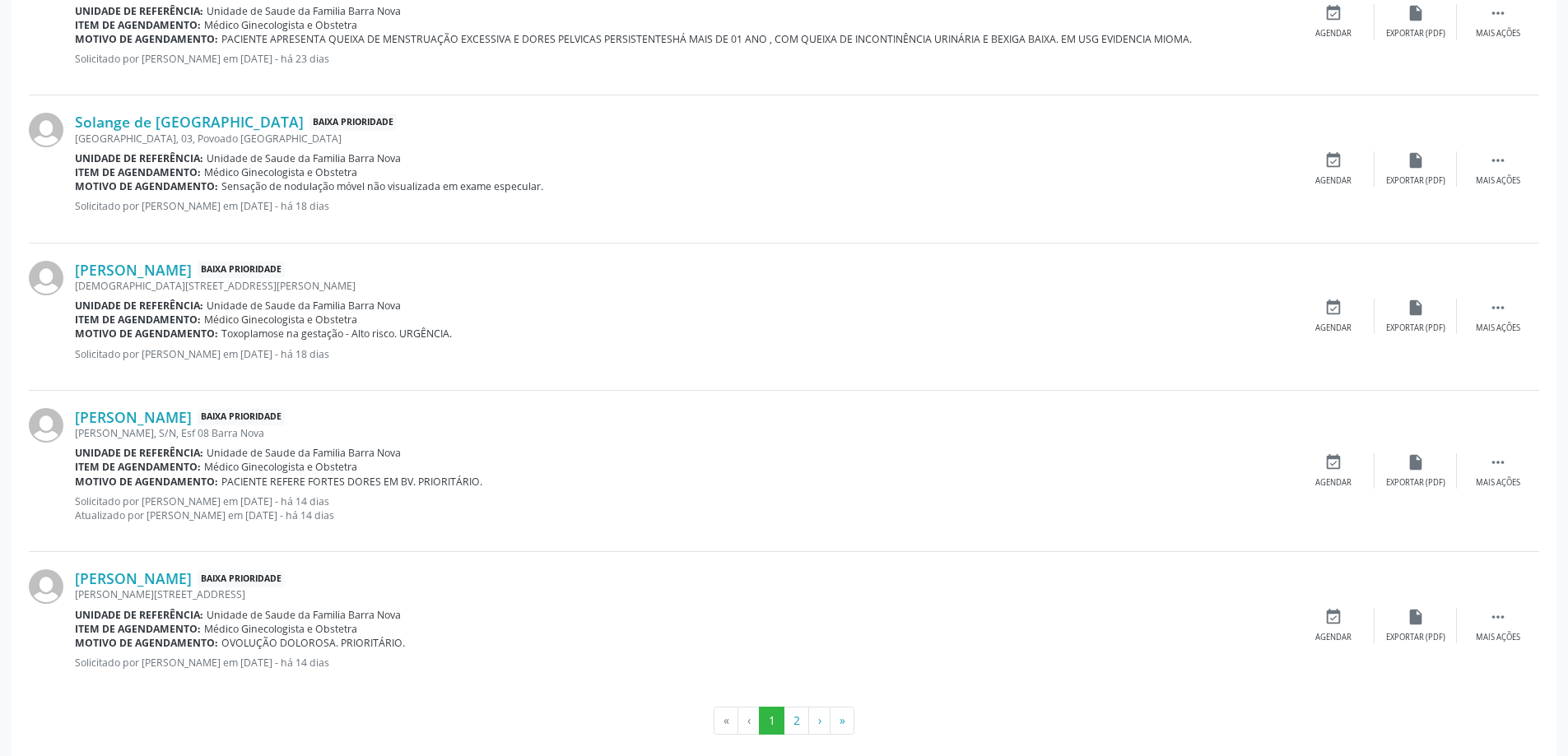
scroll to position [2193, 0]
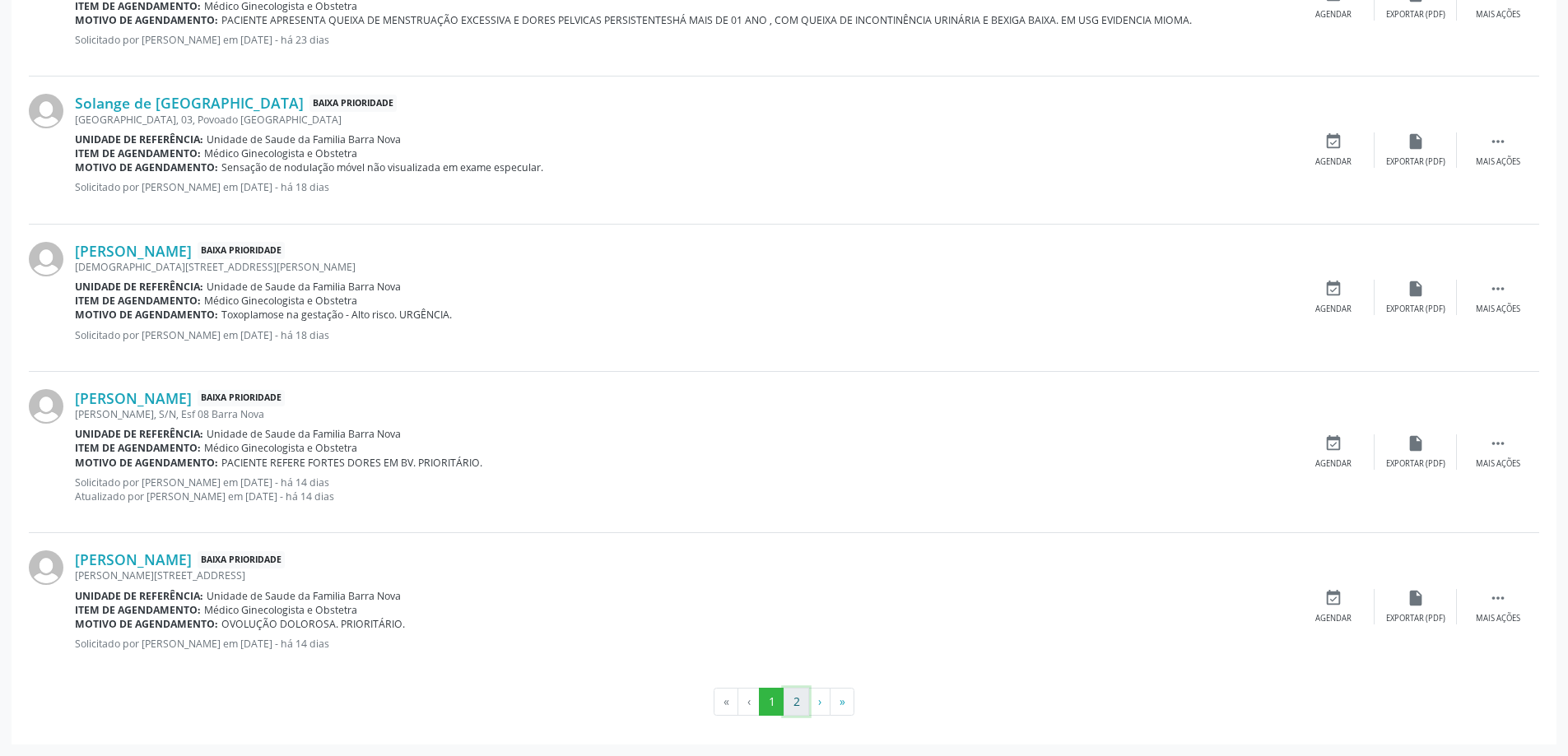
click at [796, 706] on button "2" at bounding box center [796, 702] width 25 height 28
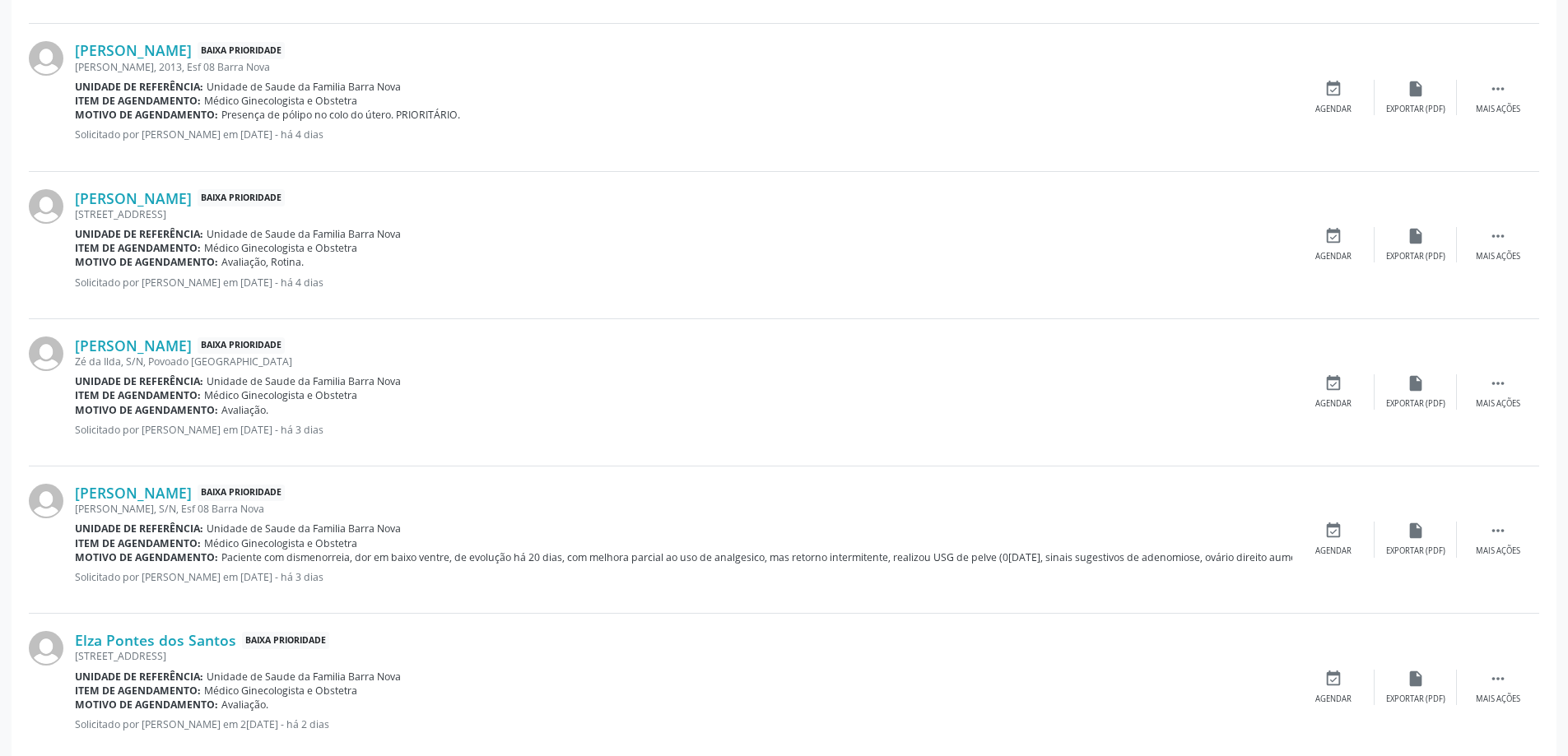
scroll to position [971, 0]
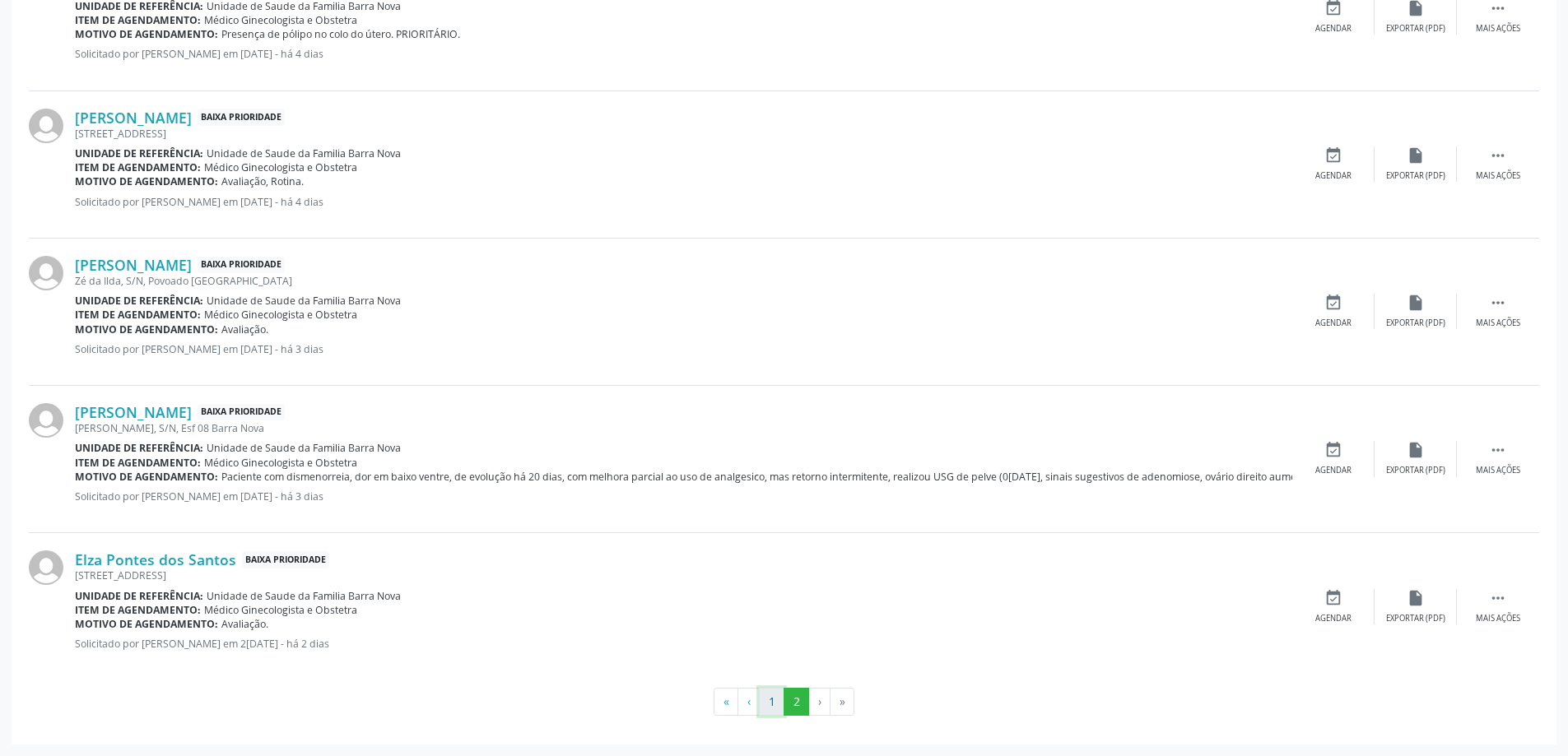
click at [770, 703] on button "1" at bounding box center [772, 702] width 25 height 28
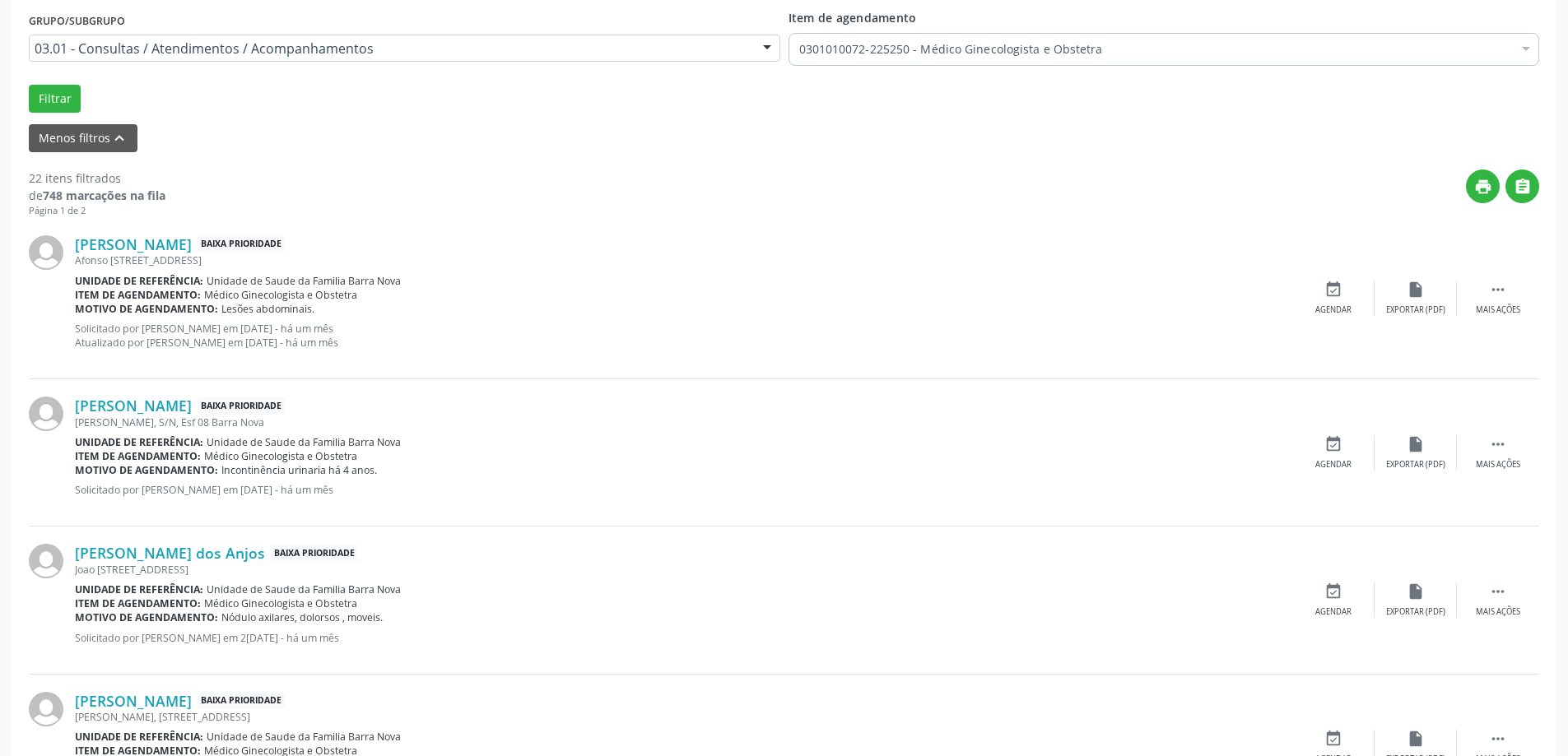
scroll to position [165, 0]
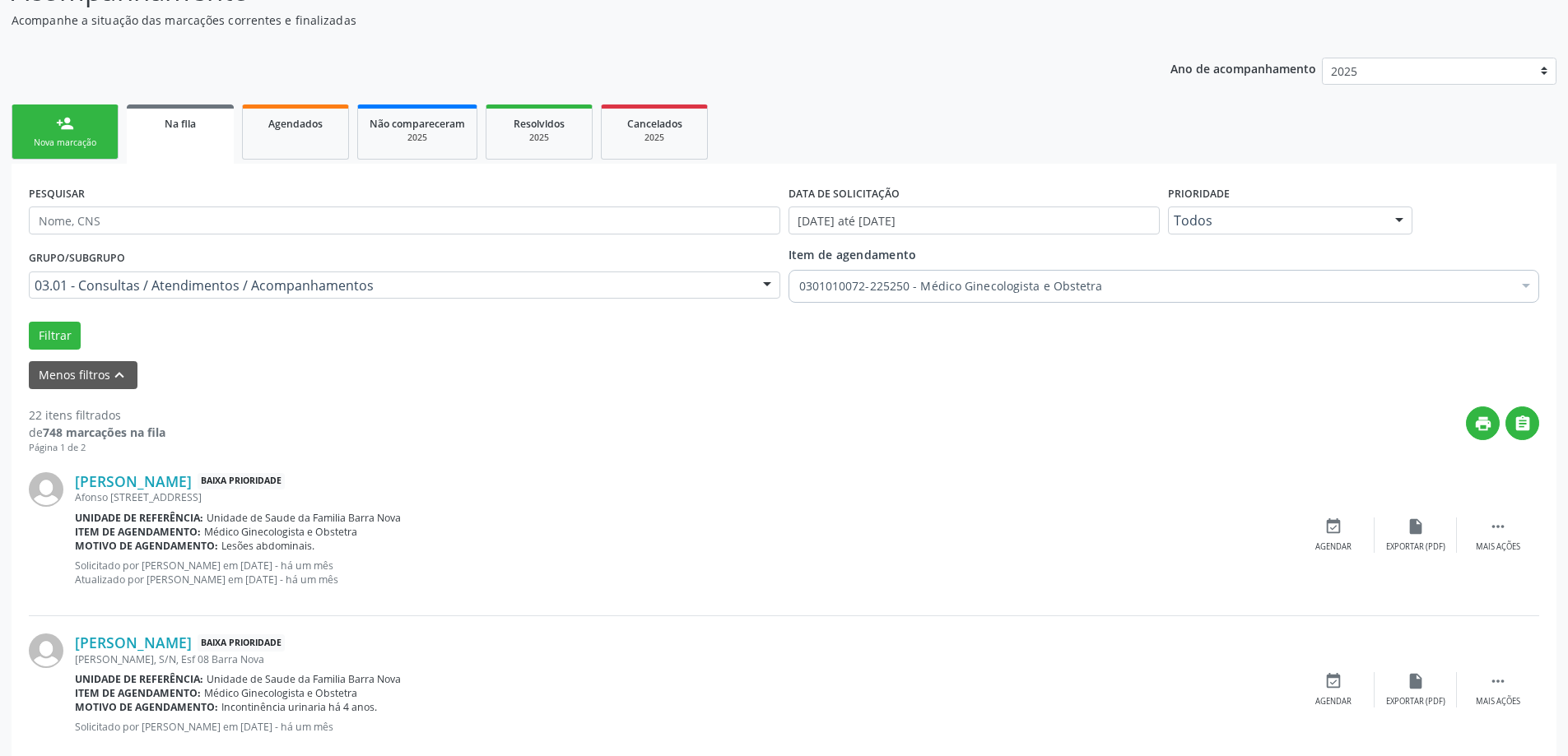
click at [28, 112] on link "person_add Nova marcação" at bounding box center [65, 131] width 107 height 55
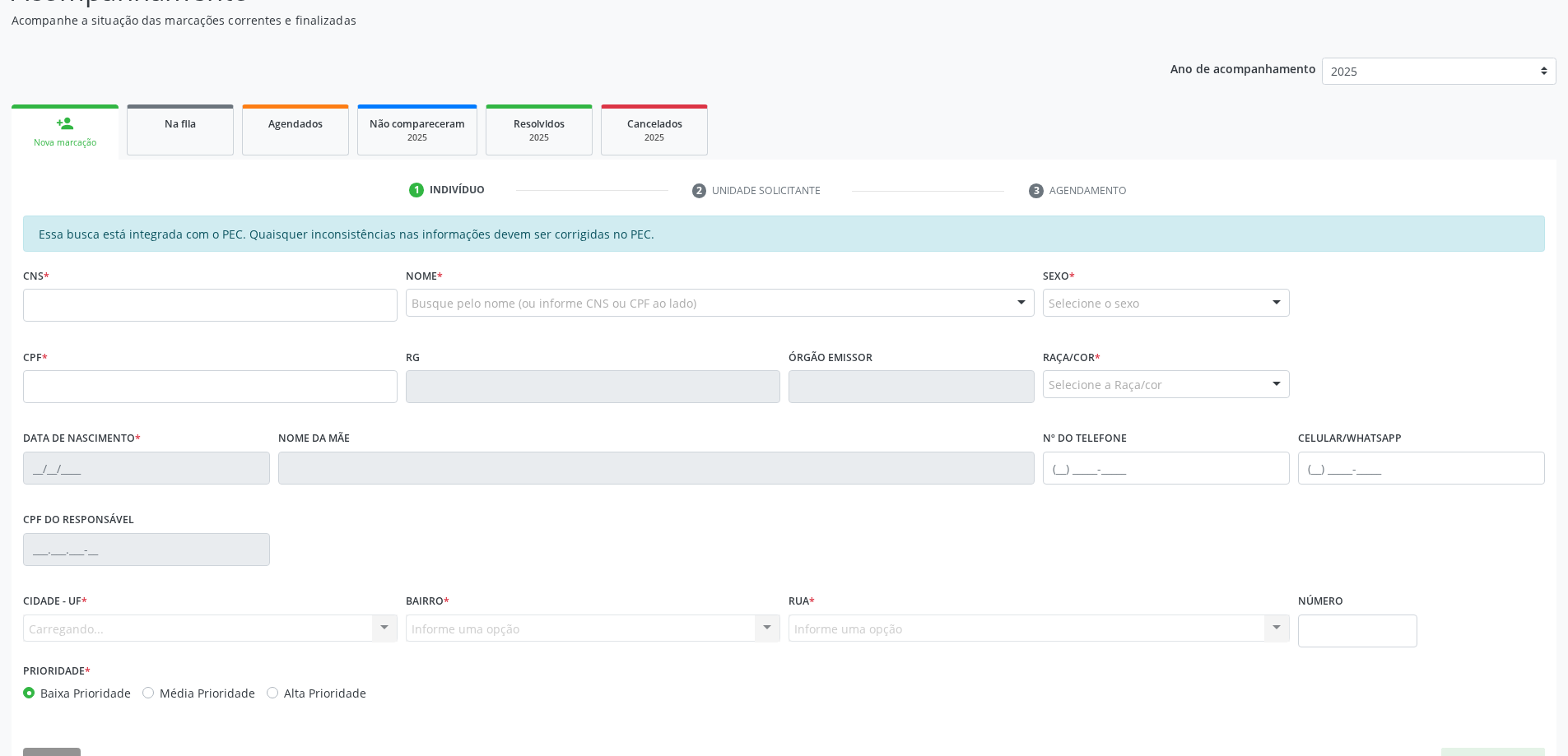
click at [185, 290] on div "CNS *" at bounding box center [209, 292] width 374 height 59
click at [199, 326] on fieldset "CNS *" at bounding box center [209, 298] width 374 height 70
type input "704 6091 1523 6627"
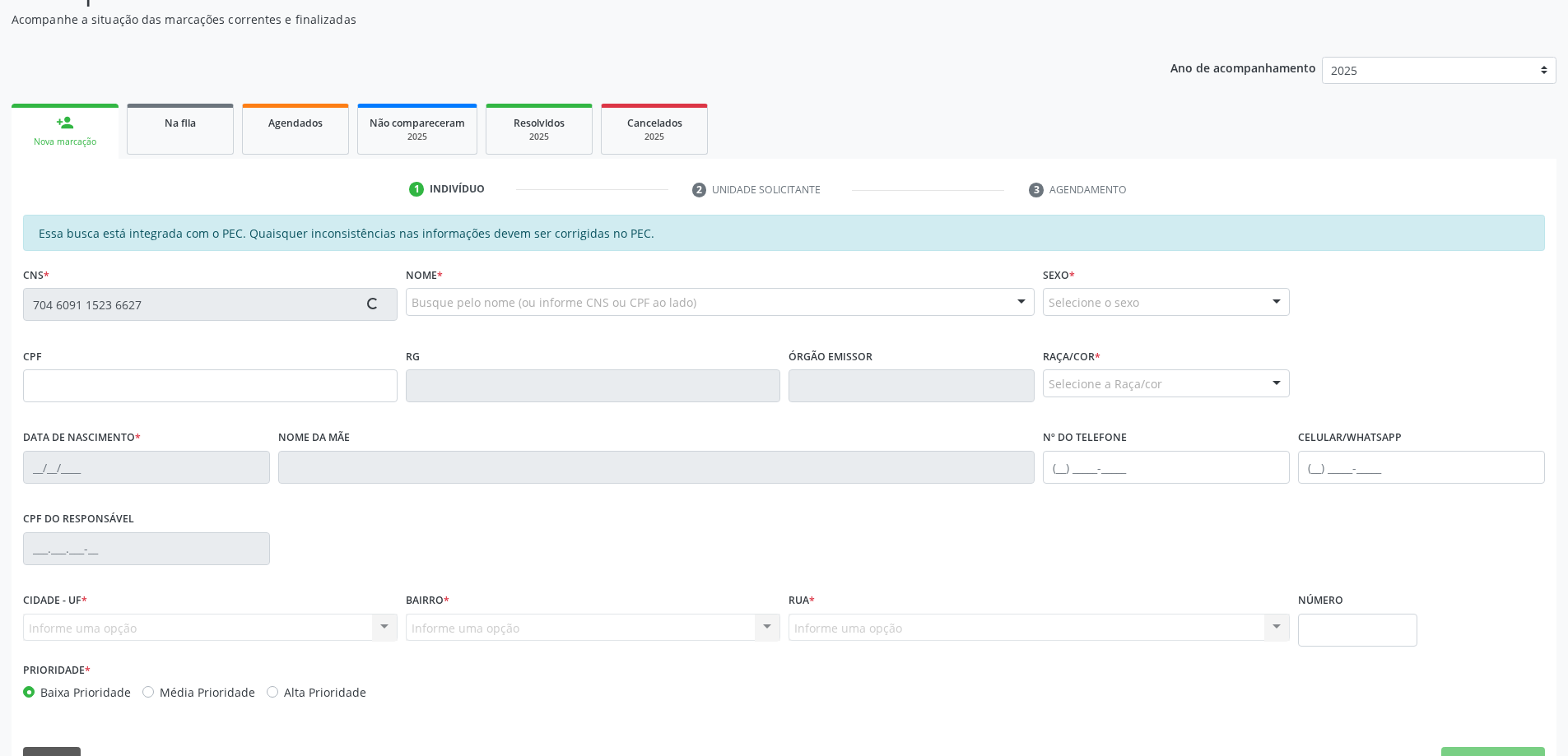
type input "179.533.114-37"
type input "13/12/2021"
type input "Maria Jose Firmino da Silva"
type input "(82) 98805-0193"
type input "(82) 99104-5094"
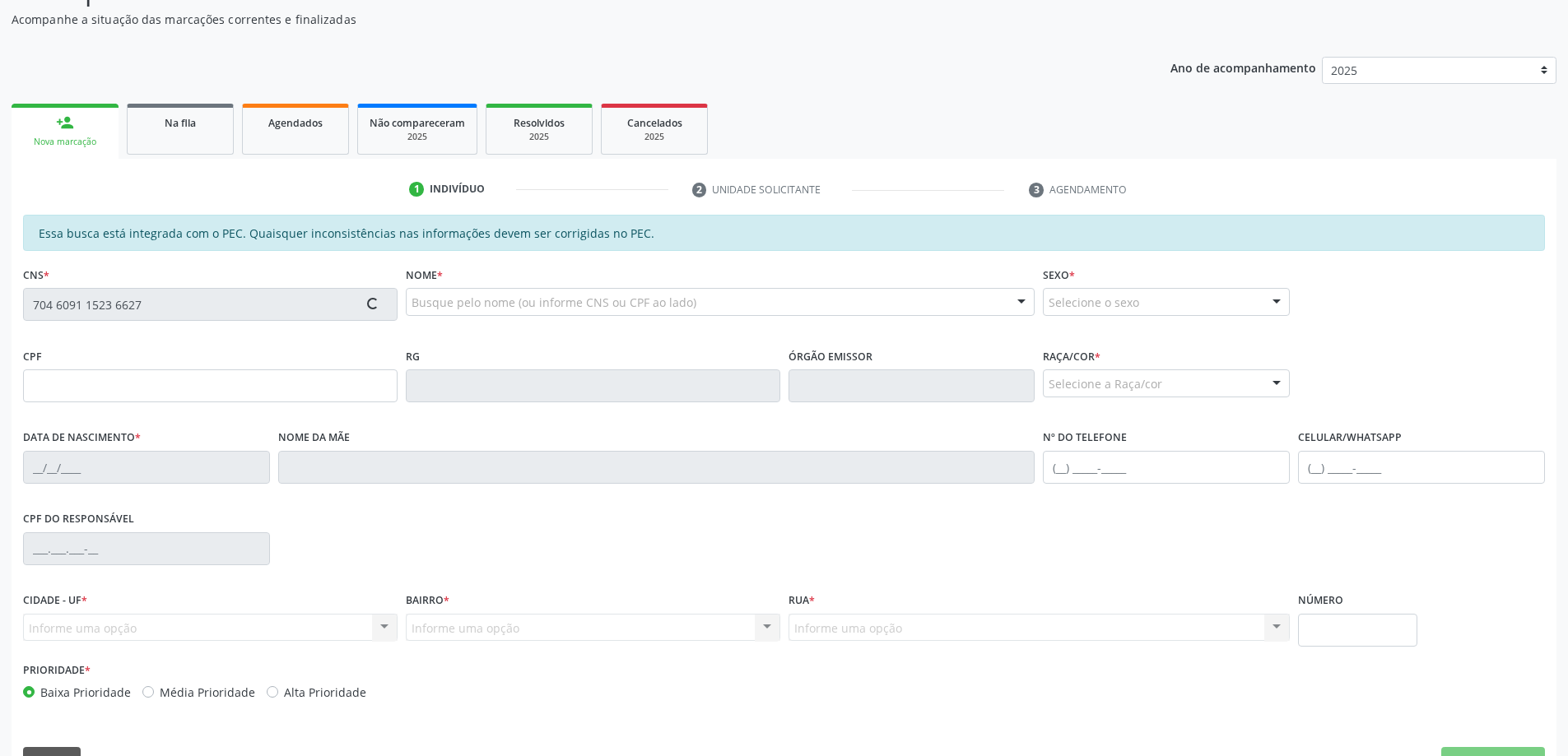
type input "2023"
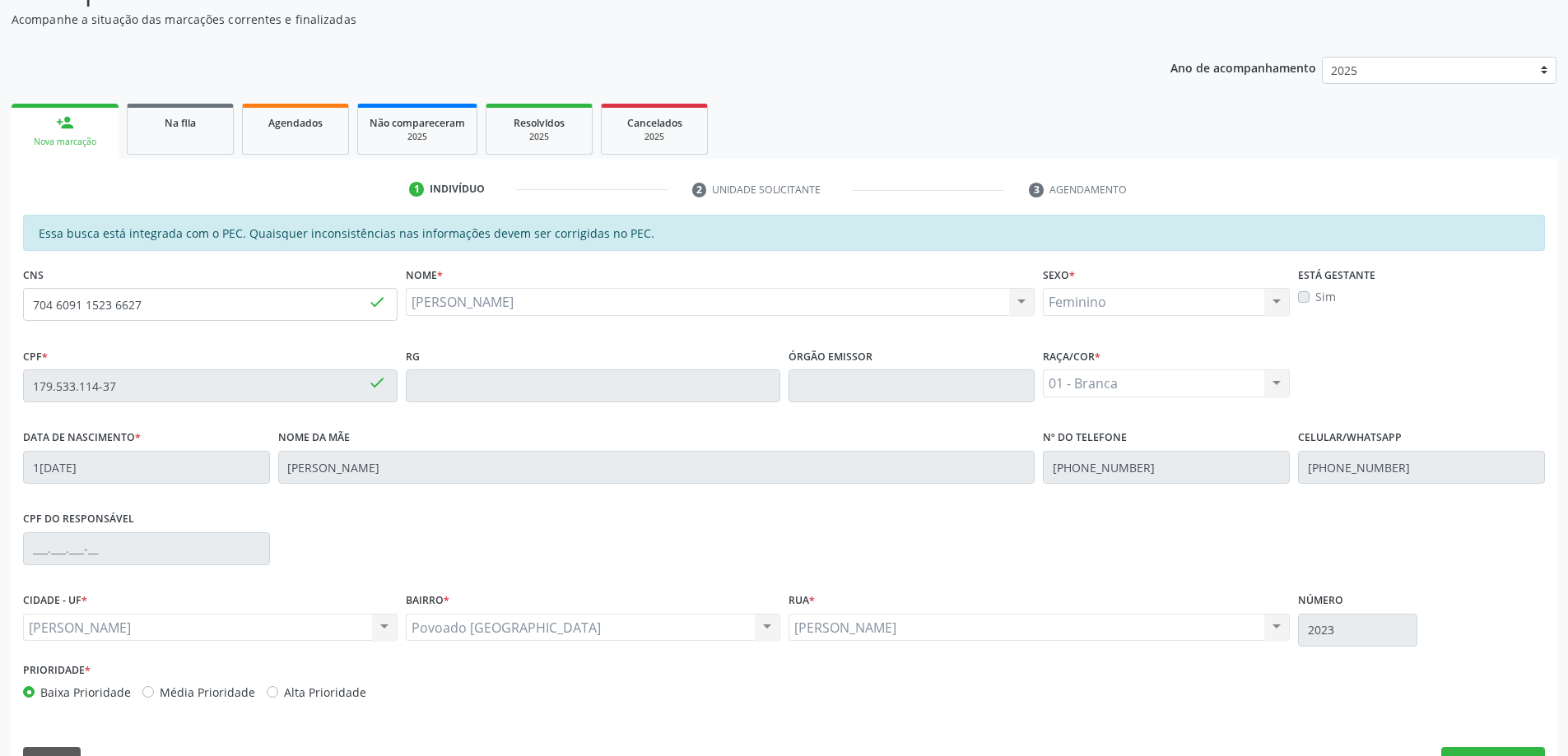
scroll to position [206, 0]
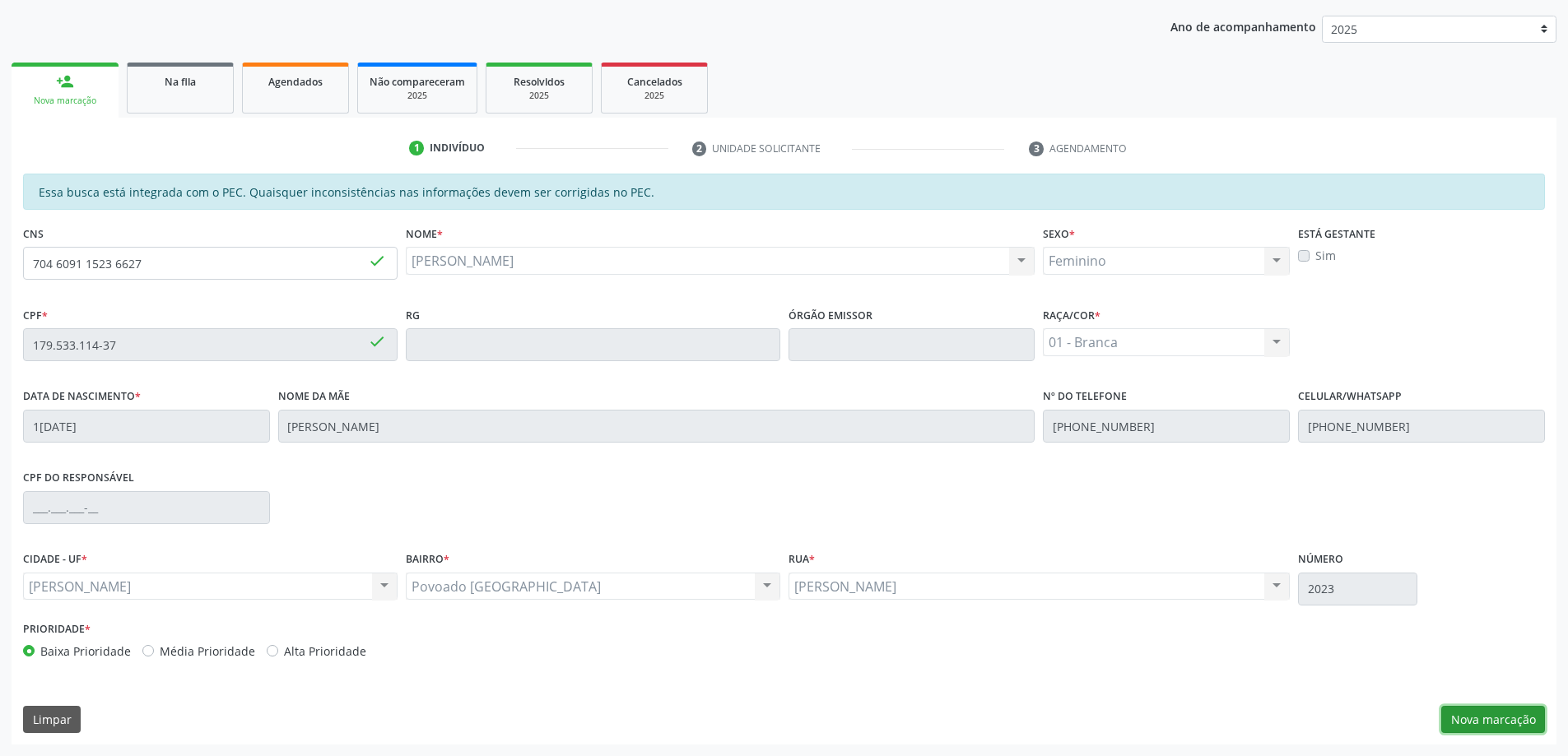
click at [1494, 718] on button "Nova marcação" at bounding box center [1493, 720] width 103 height 28
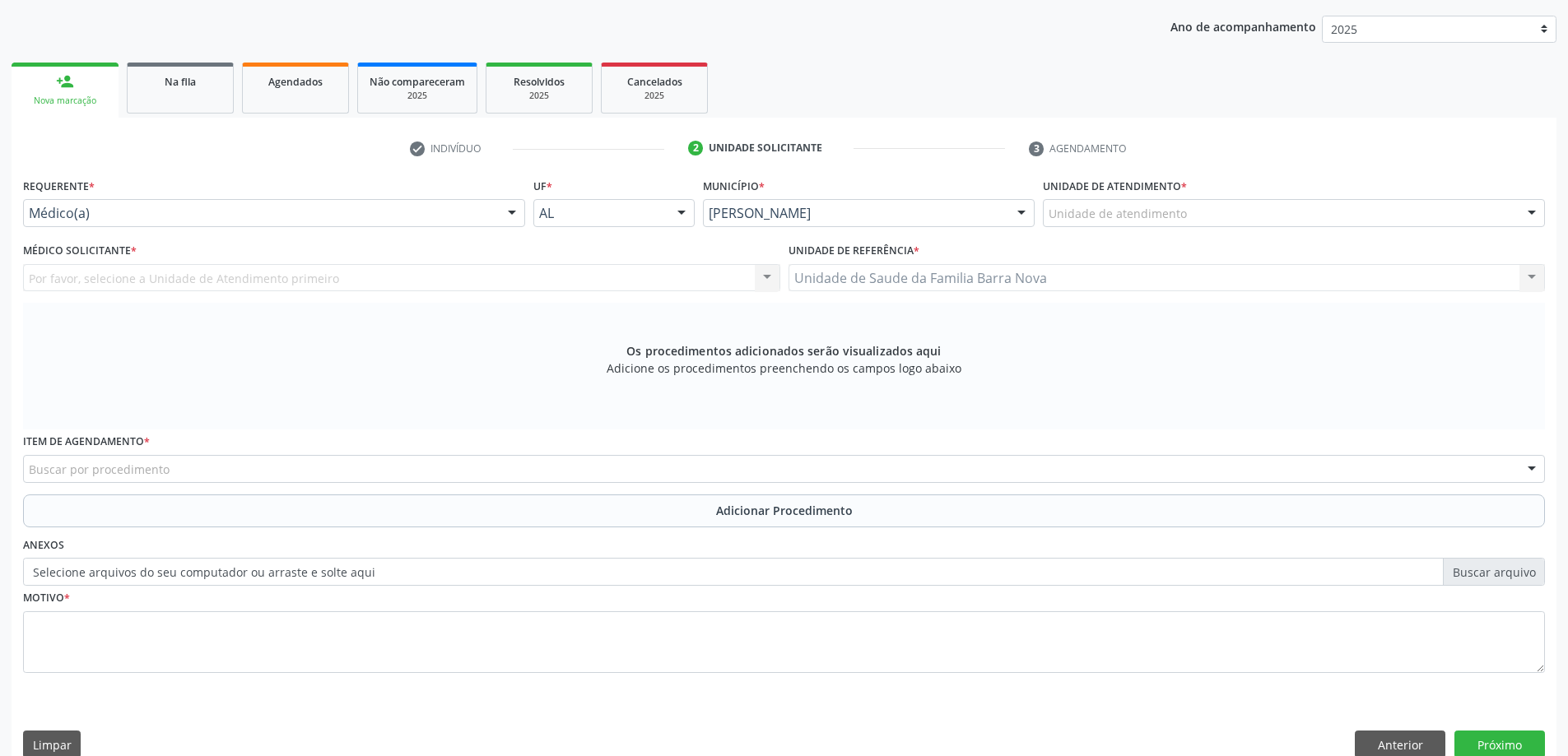
click at [1275, 197] on div "Unidade de atendimento * Unidade de atendimento Aeronave Baron 58 Aeronave Cess…" at bounding box center [1294, 200] width 502 height 53
click at [1273, 197] on div "Unidade de atendimento * Unidade de atendimento Aeronave Baron 58 Aeronave Cess…" at bounding box center [1294, 200] width 502 height 53
click at [1264, 216] on div "Unidade de atendimento" at bounding box center [1294, 213] width 502 height 28
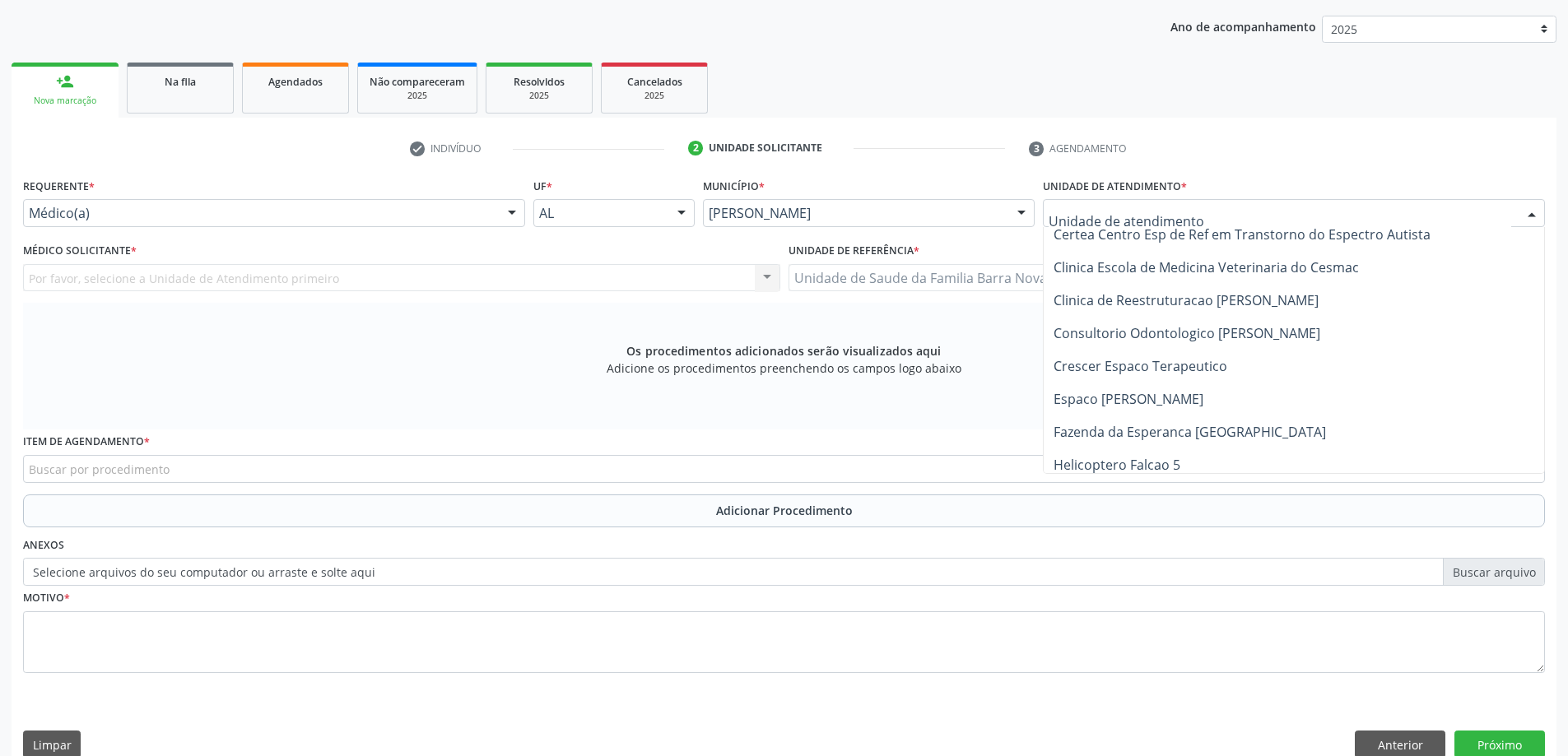
scroll to position [741, 0]
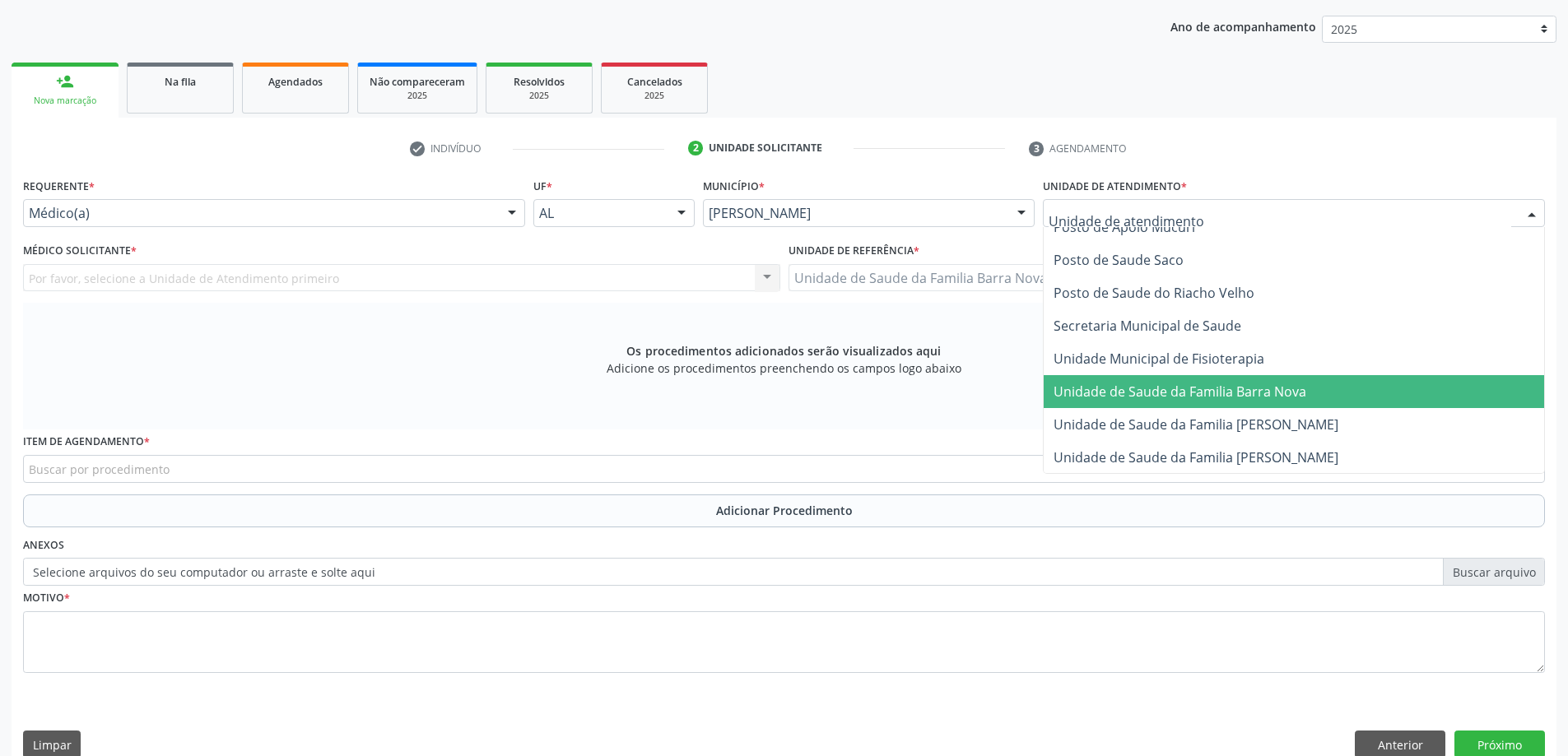
click at [1234, 399] on span "Unidade de Saude da Familia Barra Nova" at bounding box center [1179, 392] width 253 height 18
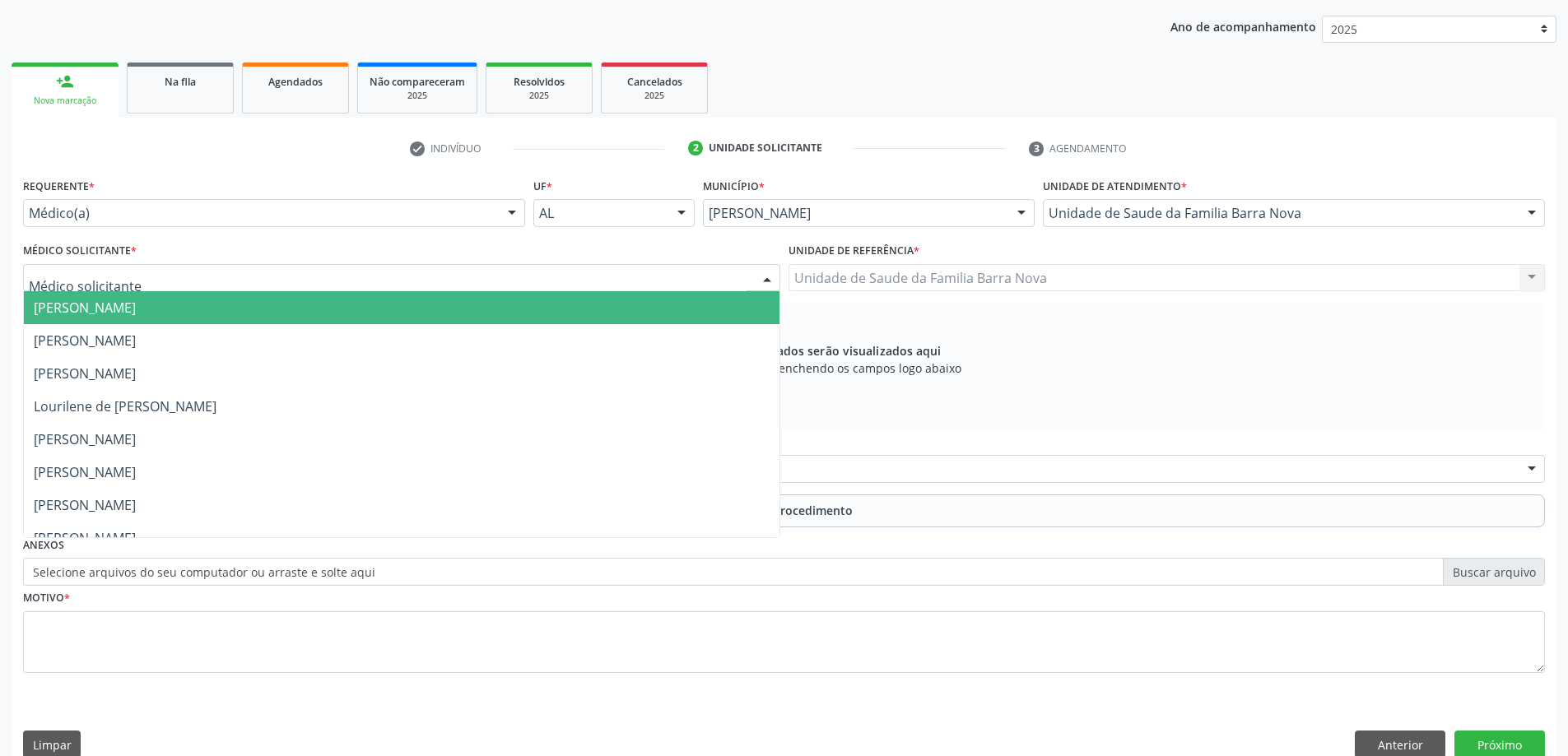
click at [447, 289] on div at bounding box center [401, 278] width 757 height 28
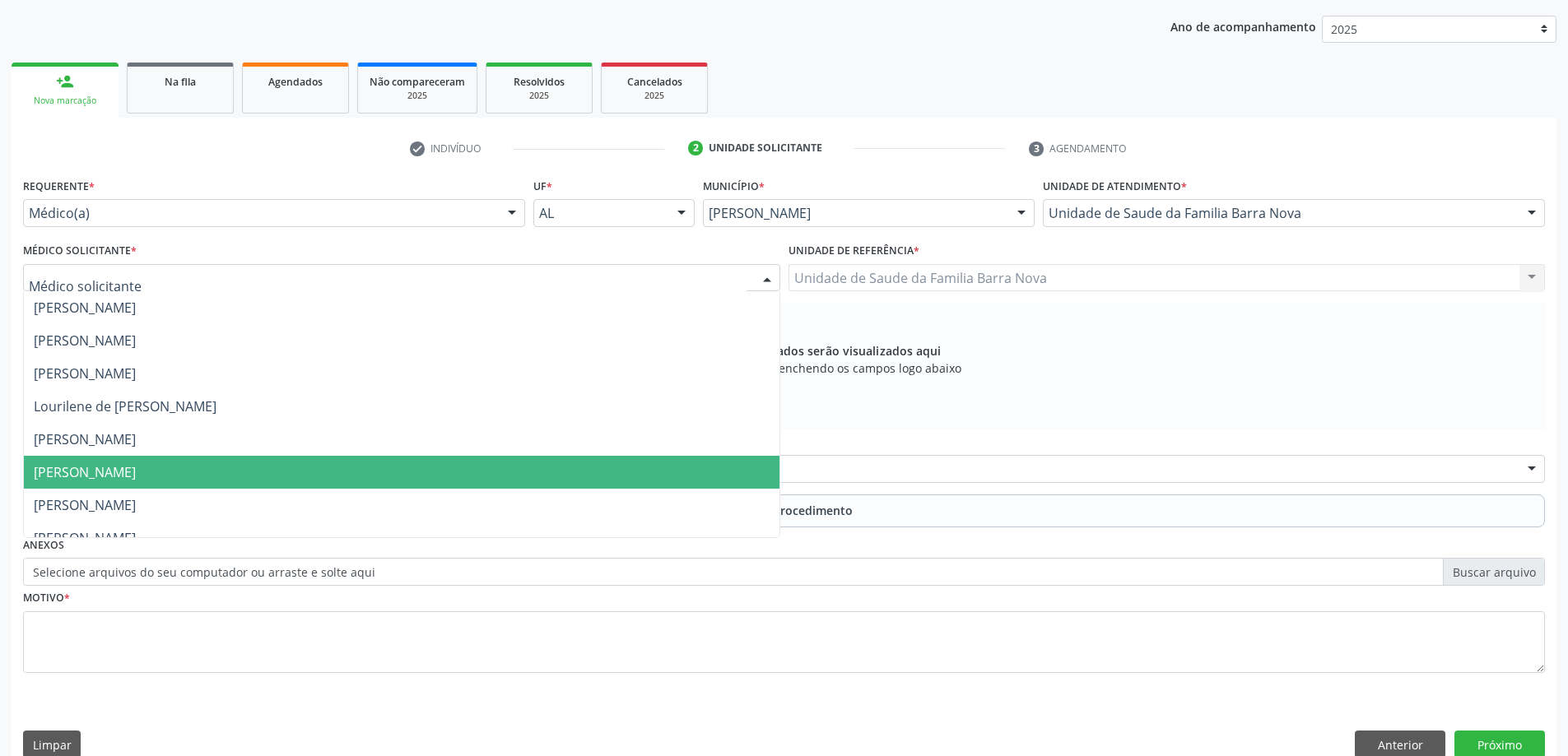
click at [136, 465] on span "[PERSON_NAME]" at bounding box center [84, 473] width 102 height 18
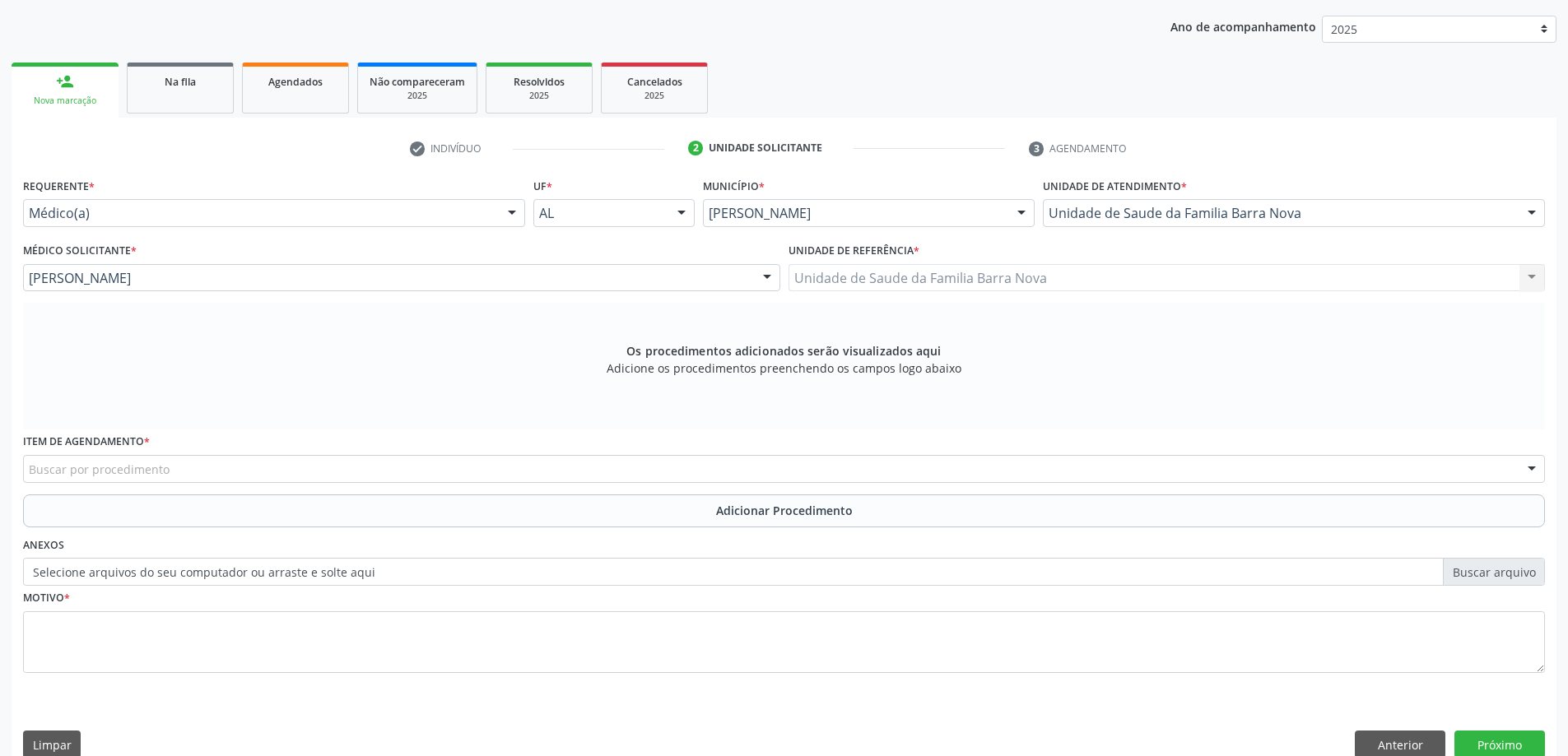
click at [286, 466] on div "Buscar por procedimento" at bounding box center [784, 468] width 1522 height 28
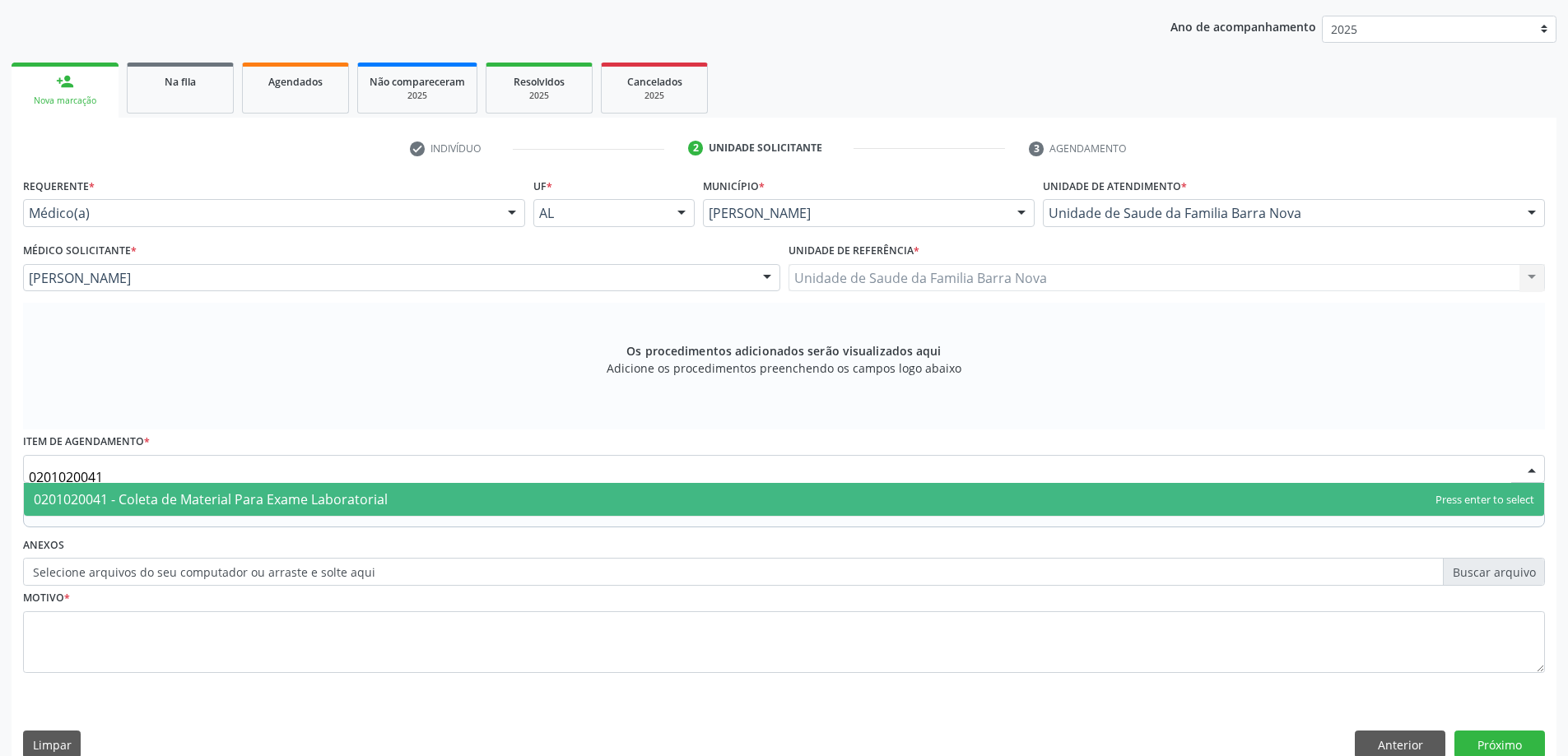
click at [339, 497] on span "0201020041 - Coleta de Material Para Exame Laboratorial" at bounding box center [210, 500] width 354 height 18
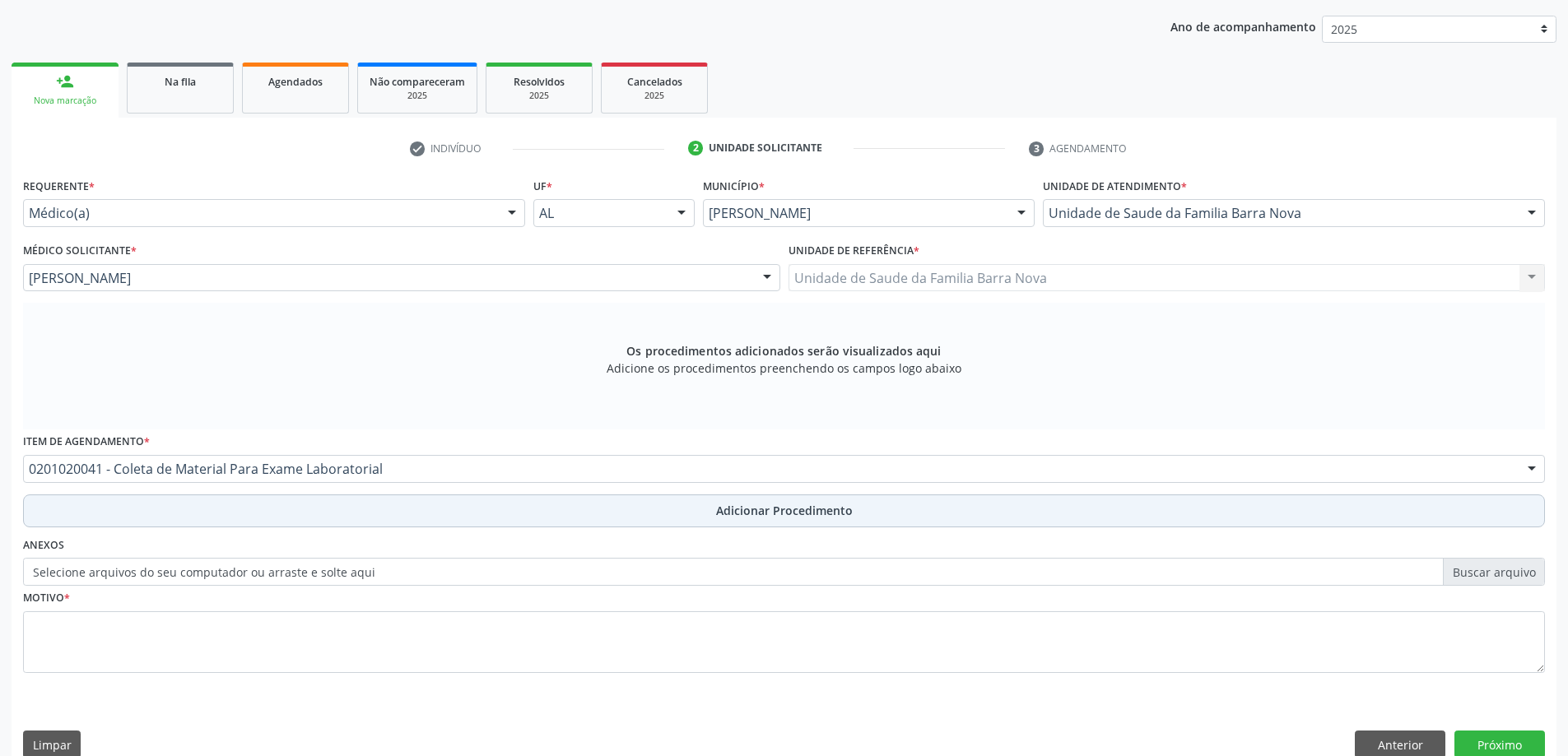
click at [242, 519] on button "Adicionar Procedimento" at bounding box center [784, 511] width 1522 height 33
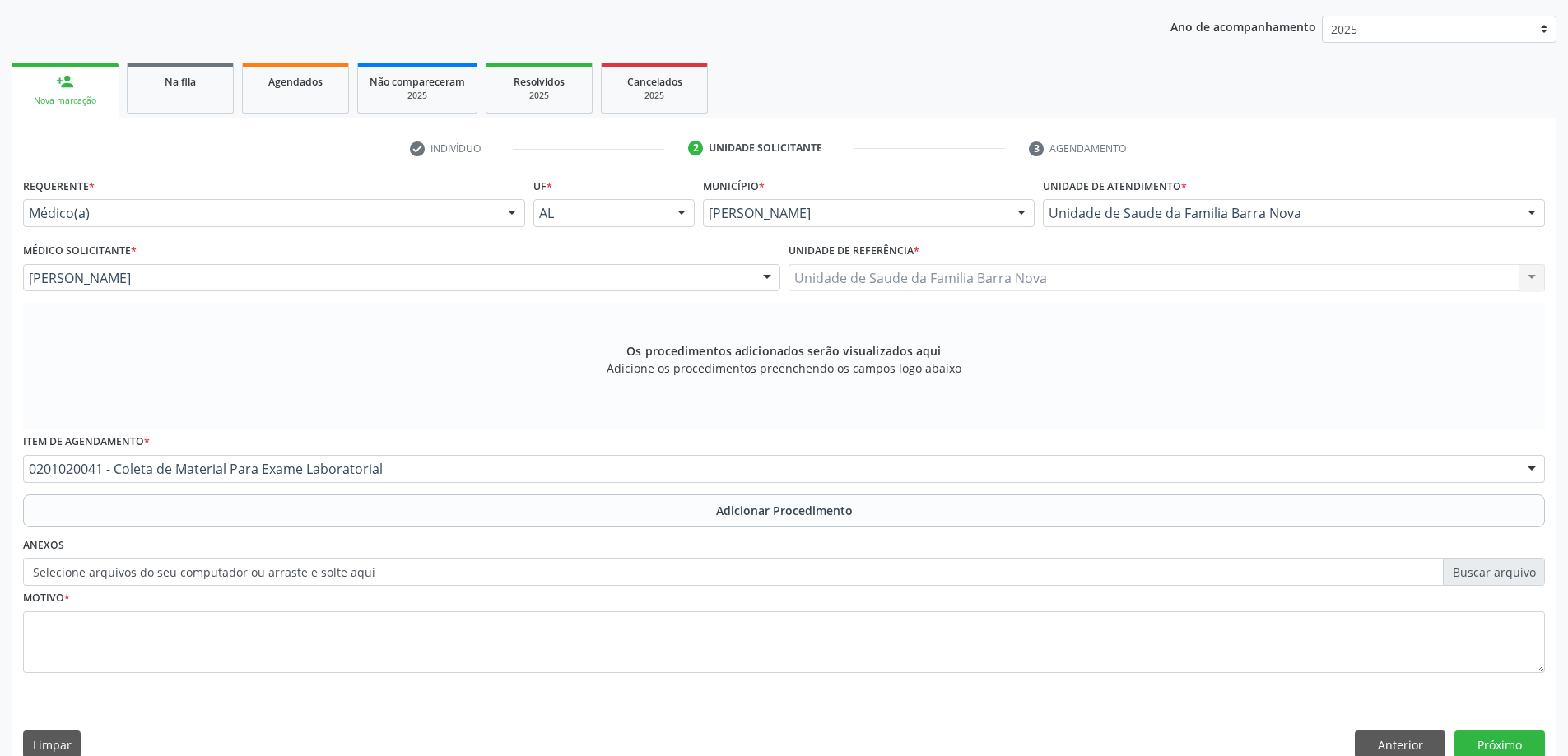
scroll to position [169, 0]
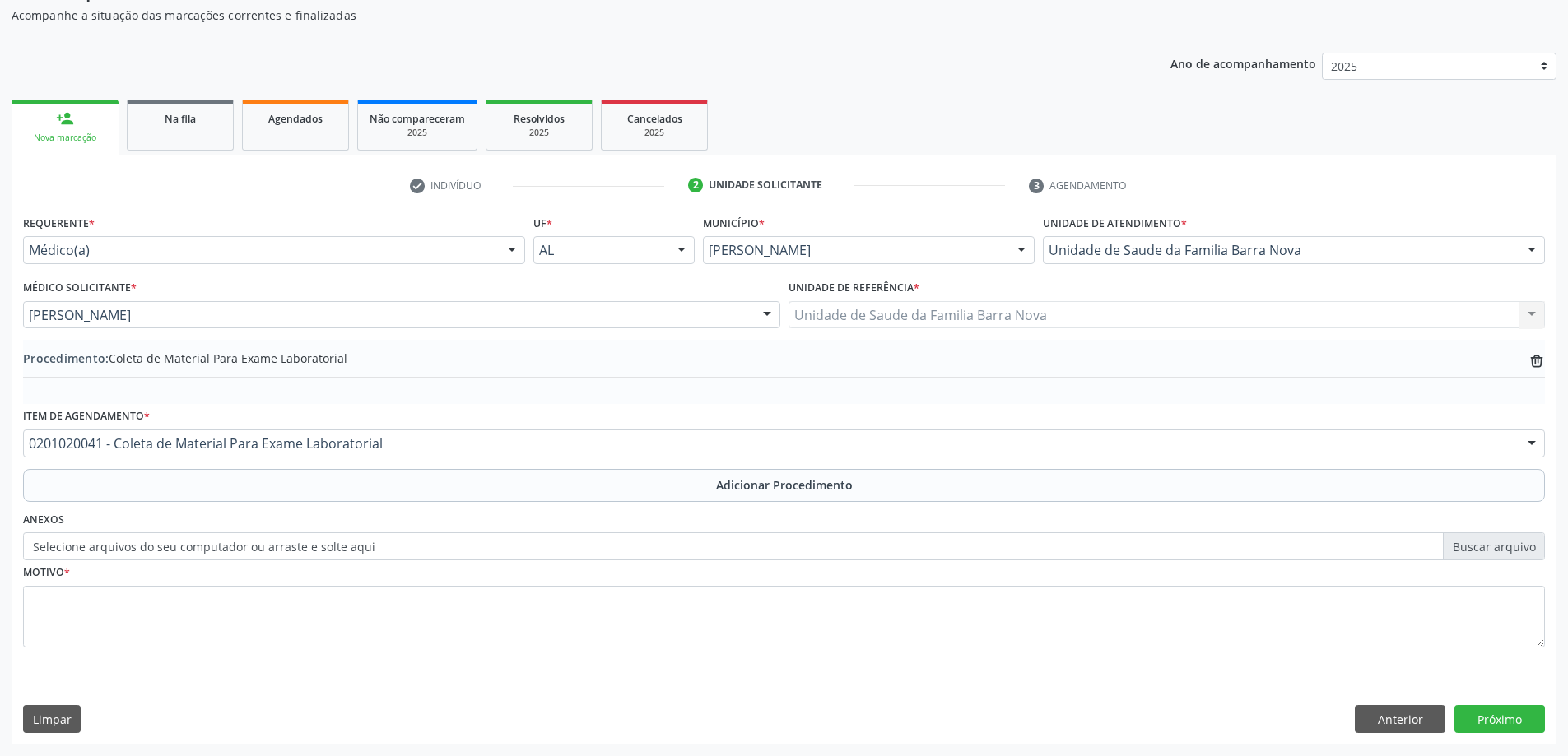
click at [242, 571] on div "Motivo *" at bounding box center [784, 604] width 1522 height 87
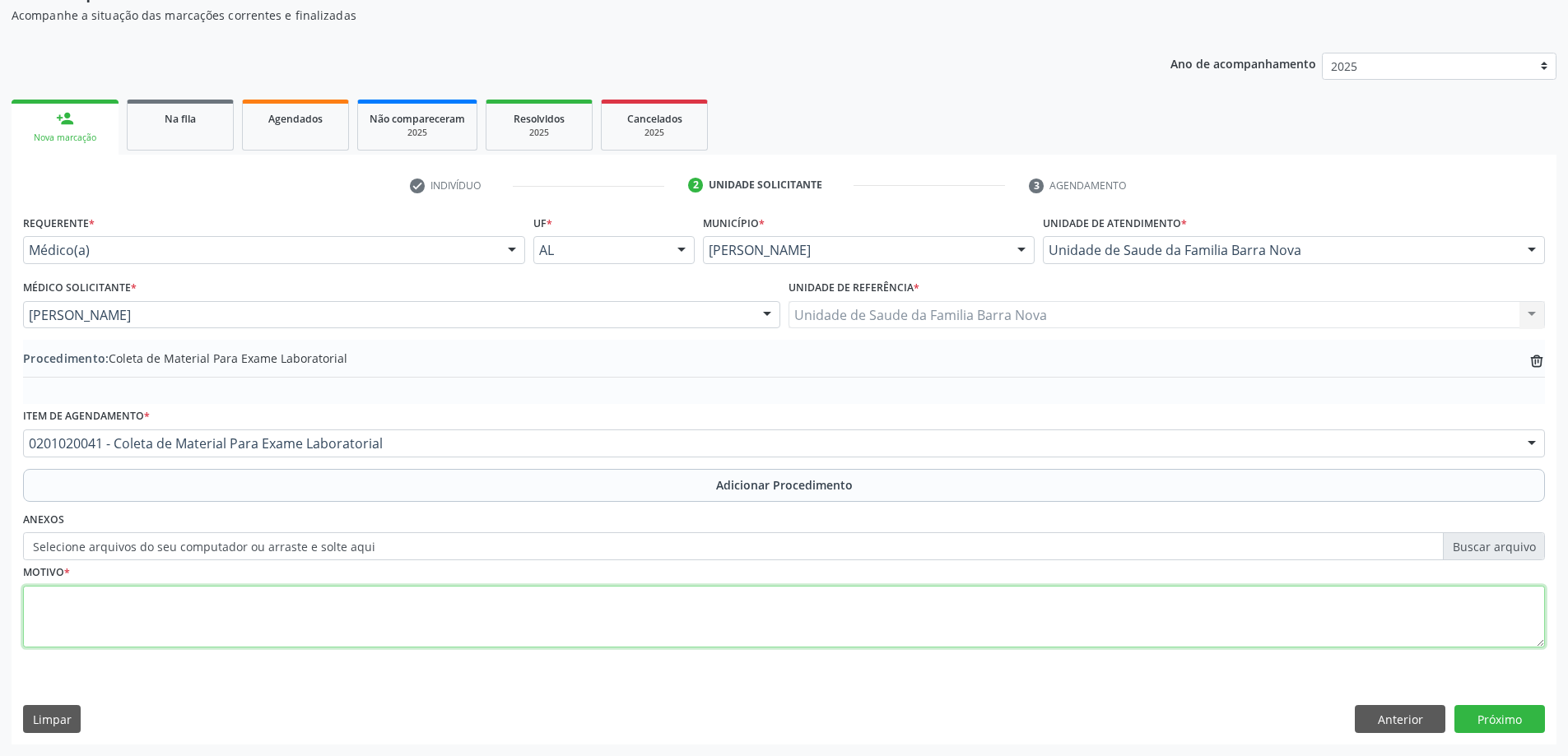
click at [275, 598] on textarea at bounding box center [784, 617] width 1522 height 62
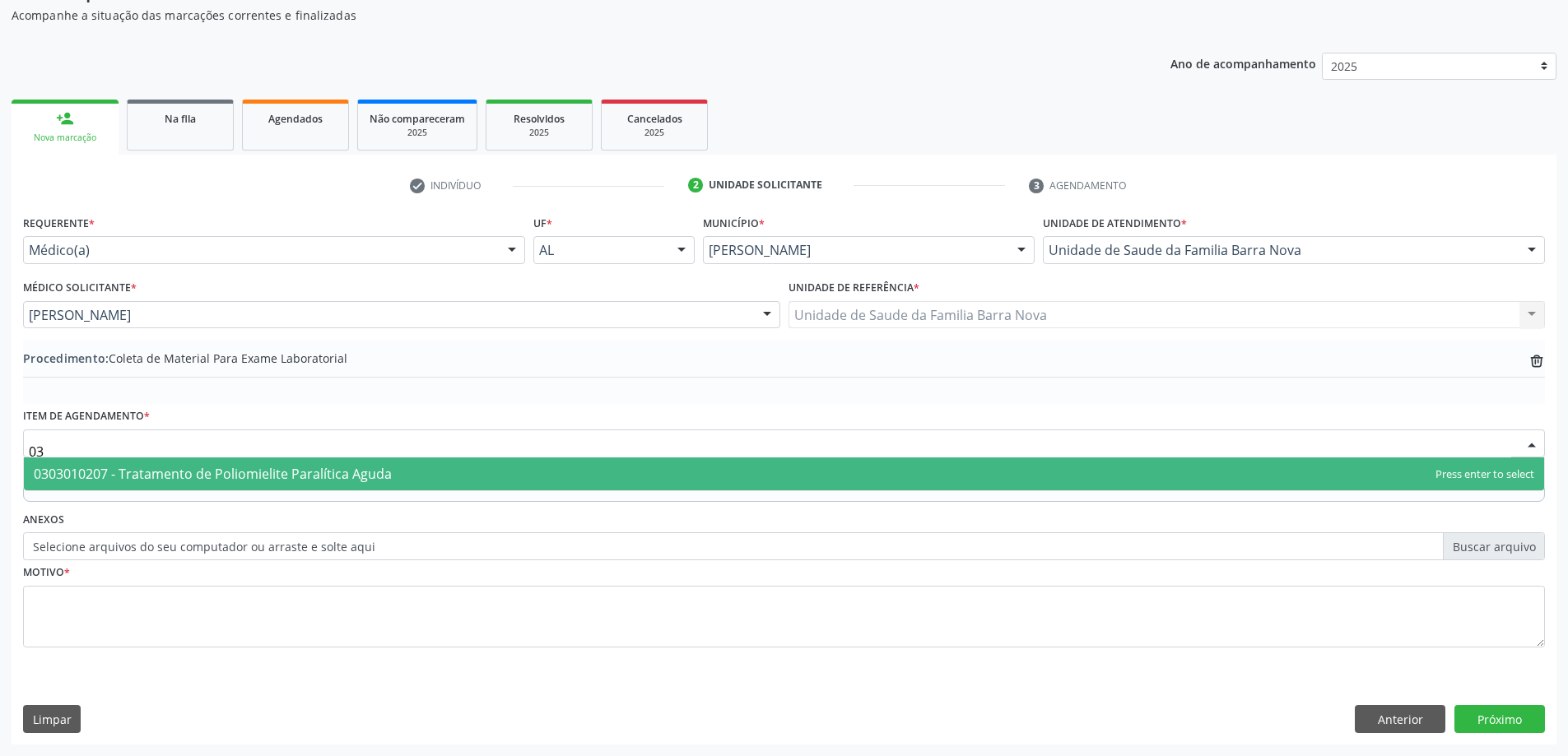
type input "0"
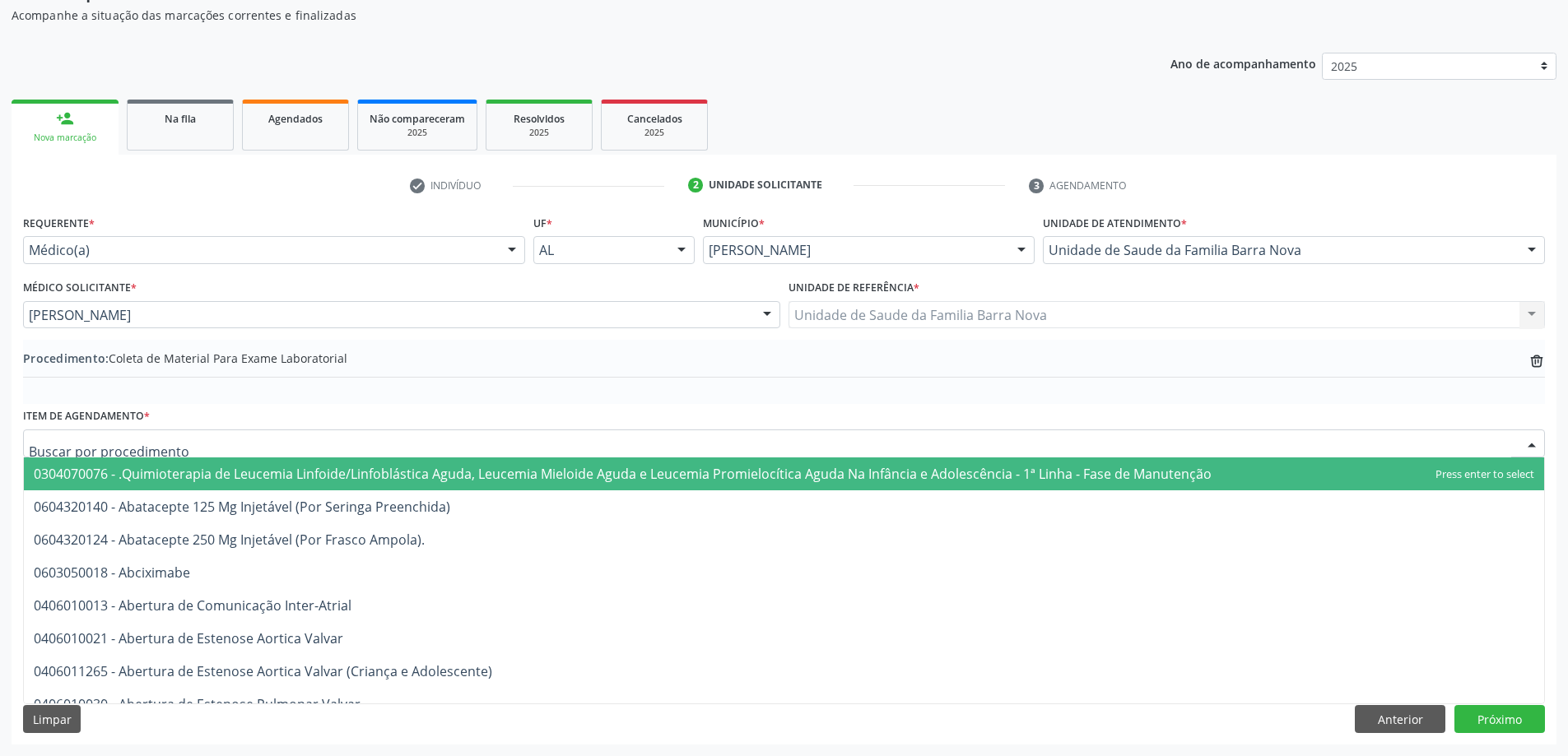
click at [407, 419] on div "Item de agendamento * 0304070076 - .Quimioterapia de Leucemia Linfoide/Linfoblá…" at bounding box center [784, 430] width 1522 height 53
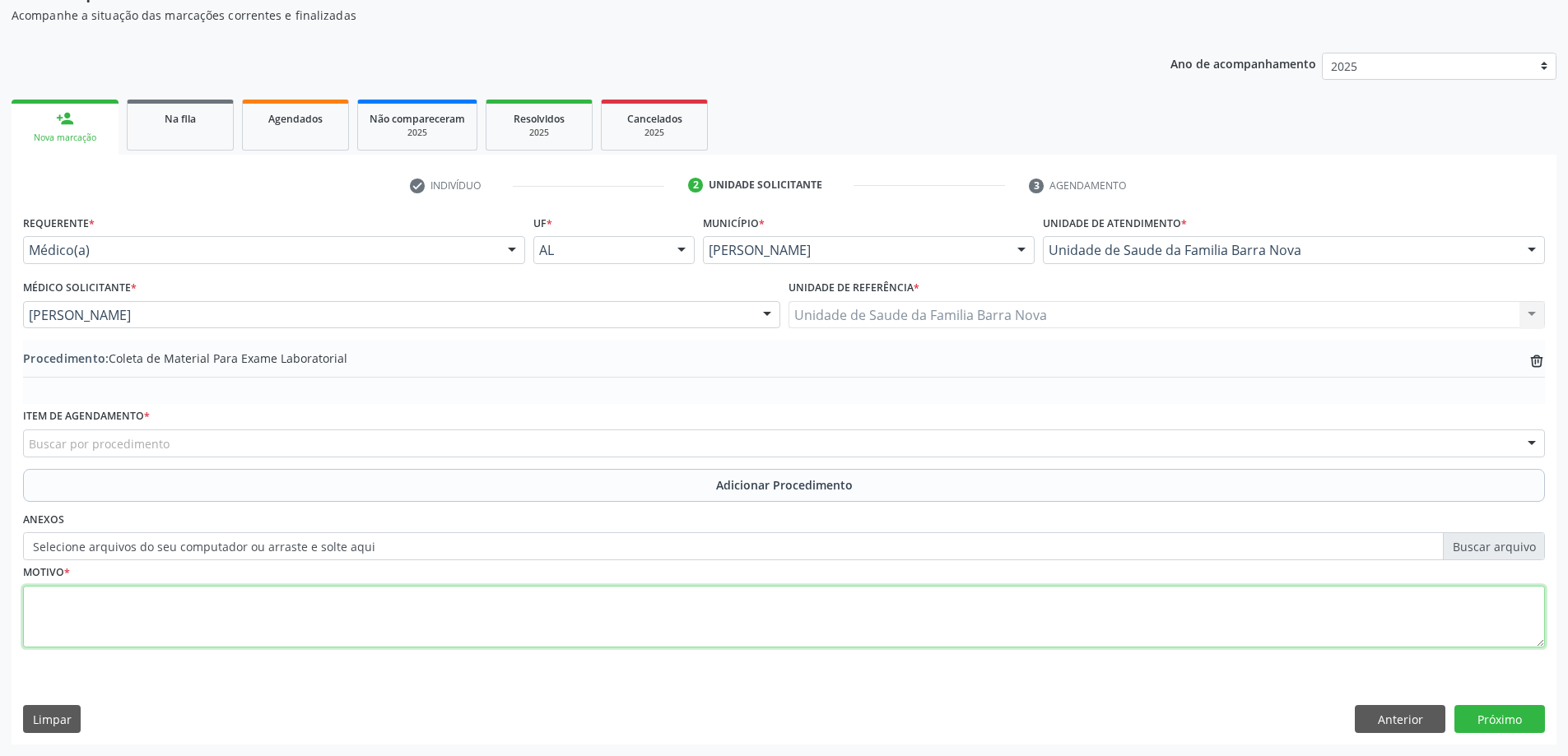
click at [347, 606] on textarea at bounding box center [784, 617] width 1522 height 62
type textarea "PALIDEZ CUTÂNEO MUCOSA."
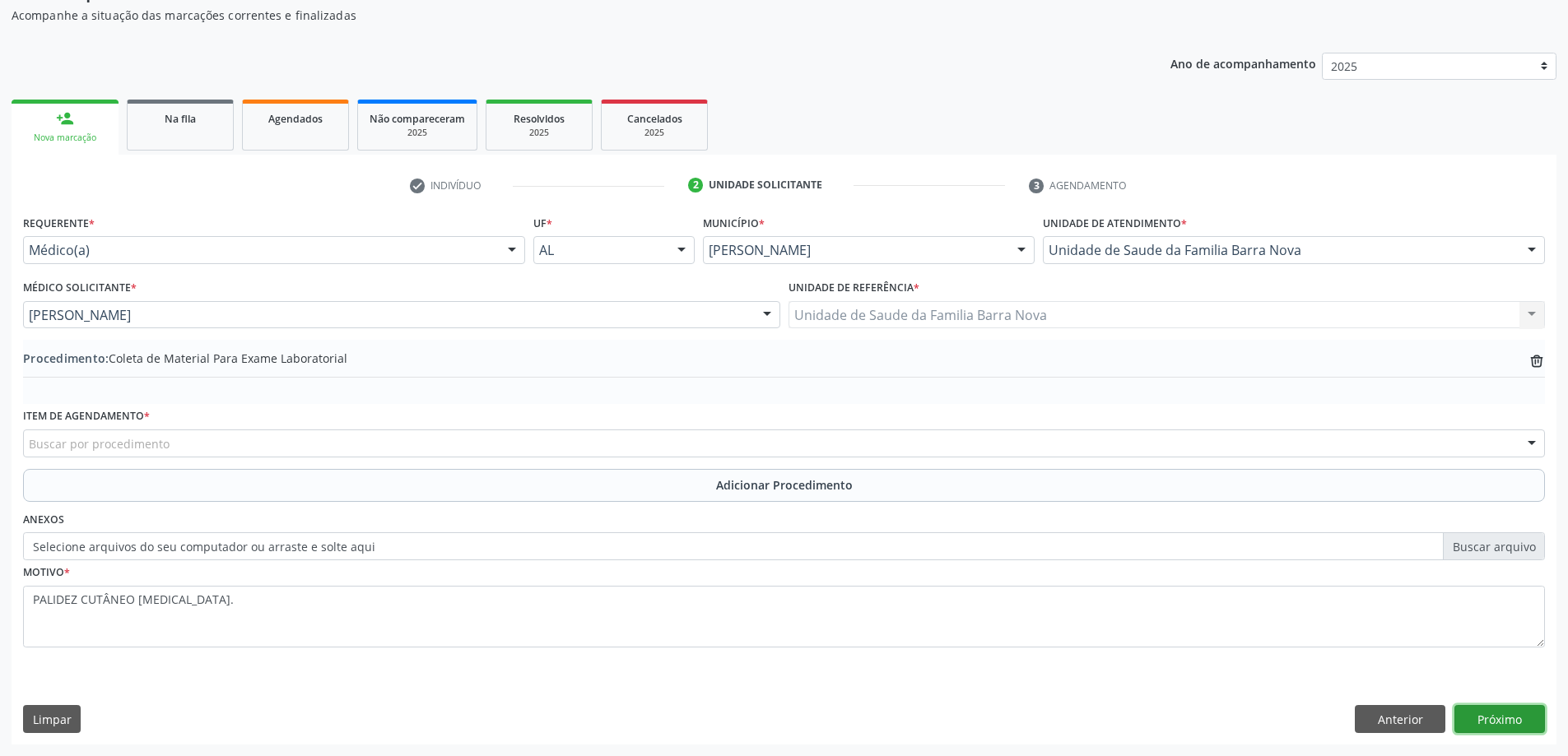
click at [1488, 716] on button "Próximo" at bounding box center [1500, 719] width 91 height 28
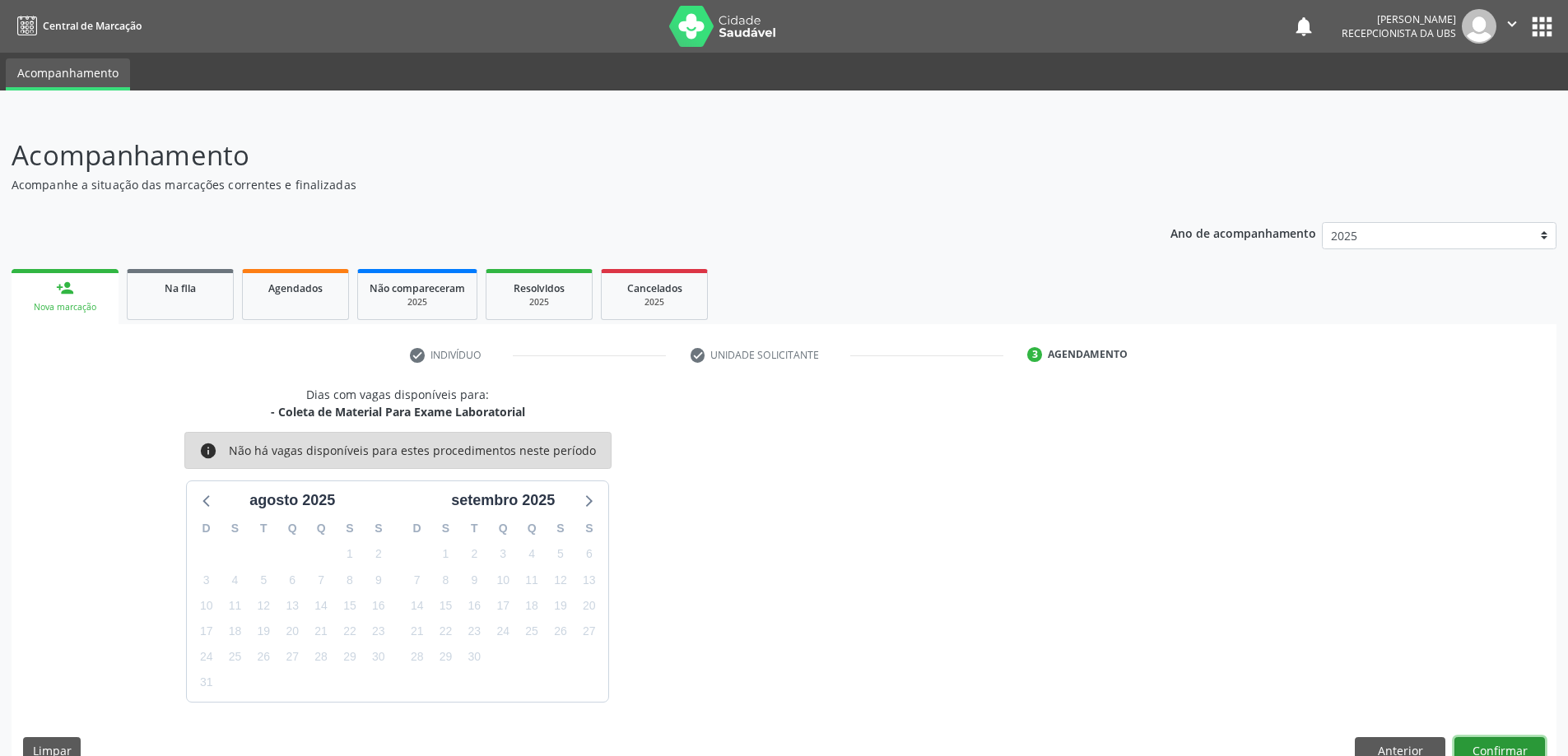
click at [1516, 742] on button "Confirmar" at bounding box center [1500, 751] width 91 height 28
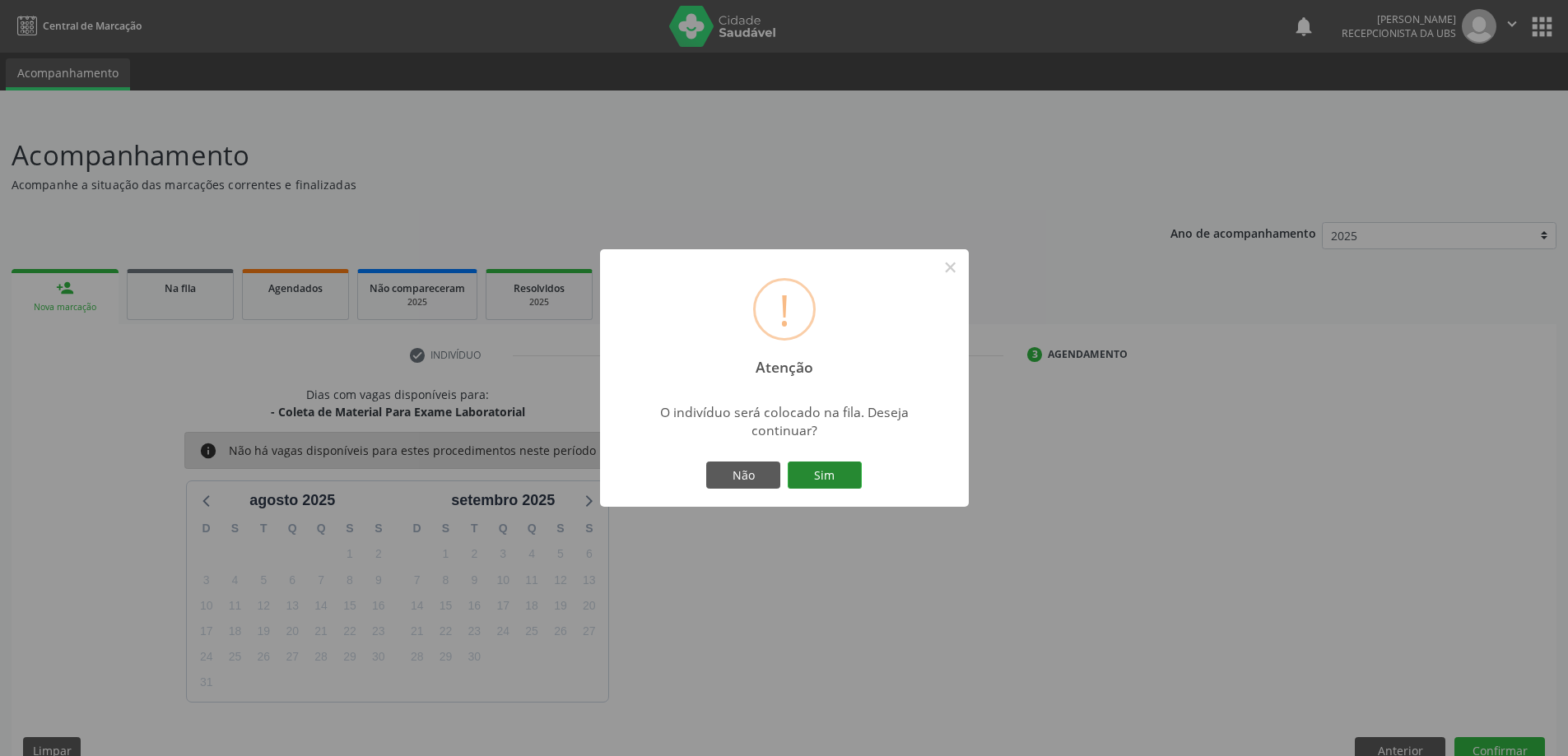
click at [840, 474] on button "Sim" at bounding box center [825, 475] width 74 height 28
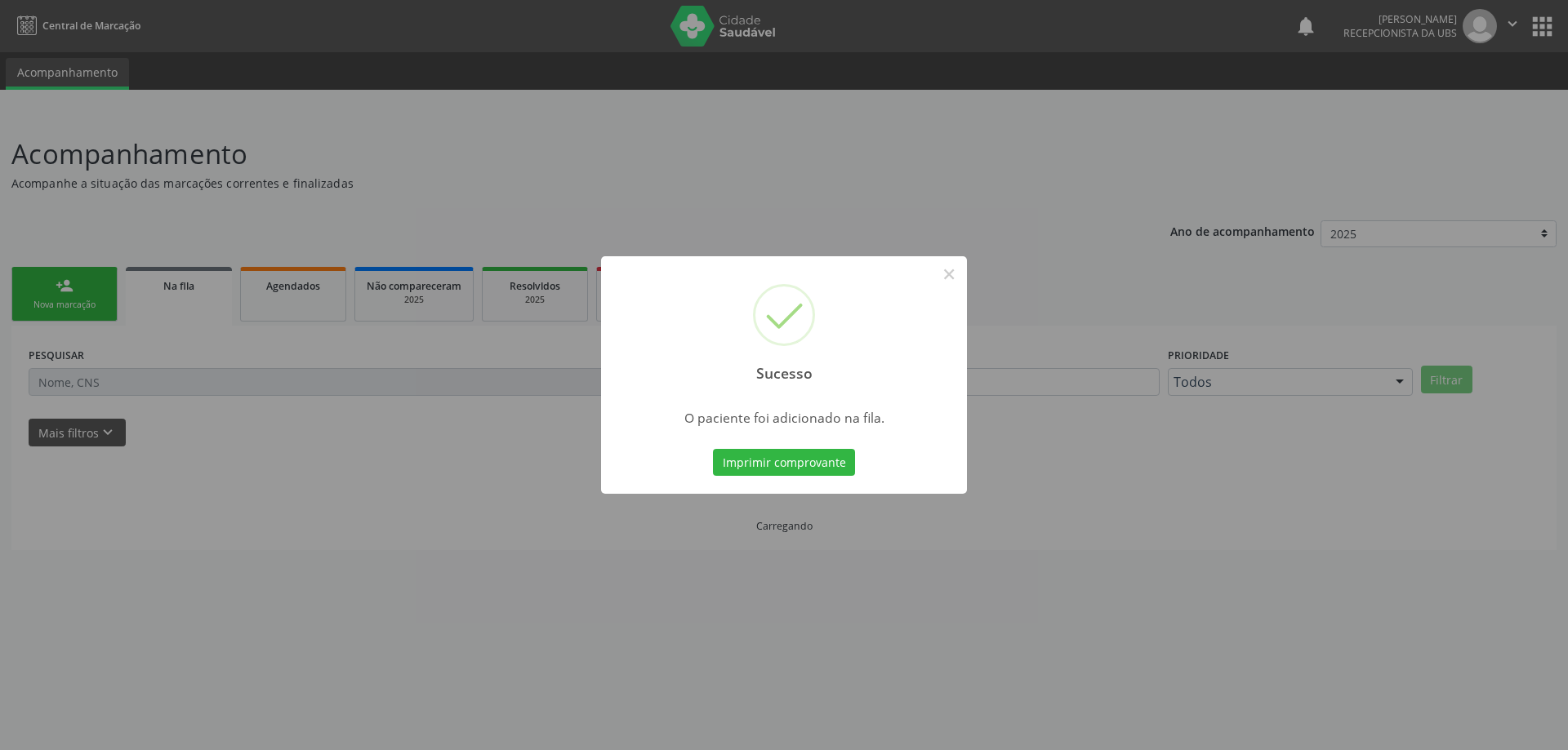
click at [942, 296] on div "Sucesso ×" at bounding box center [784, 326] width 366 height 140
click at [942, 268] on button "×" at bounding box center [948, 274] width 28 height 28
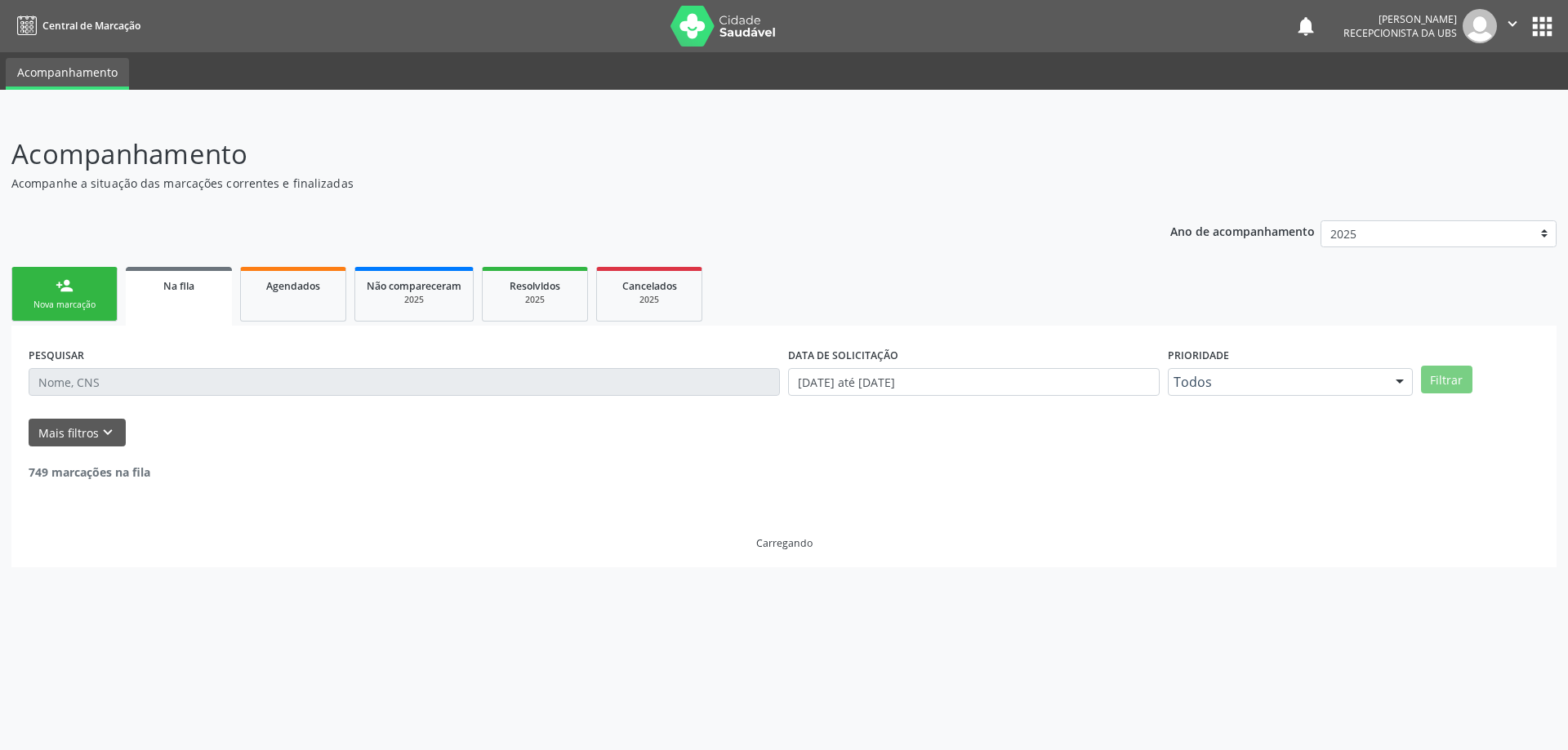
click at [96, 289] on link "person_add Nova marcação" at bounding box center [65, 294] width 106 height 55
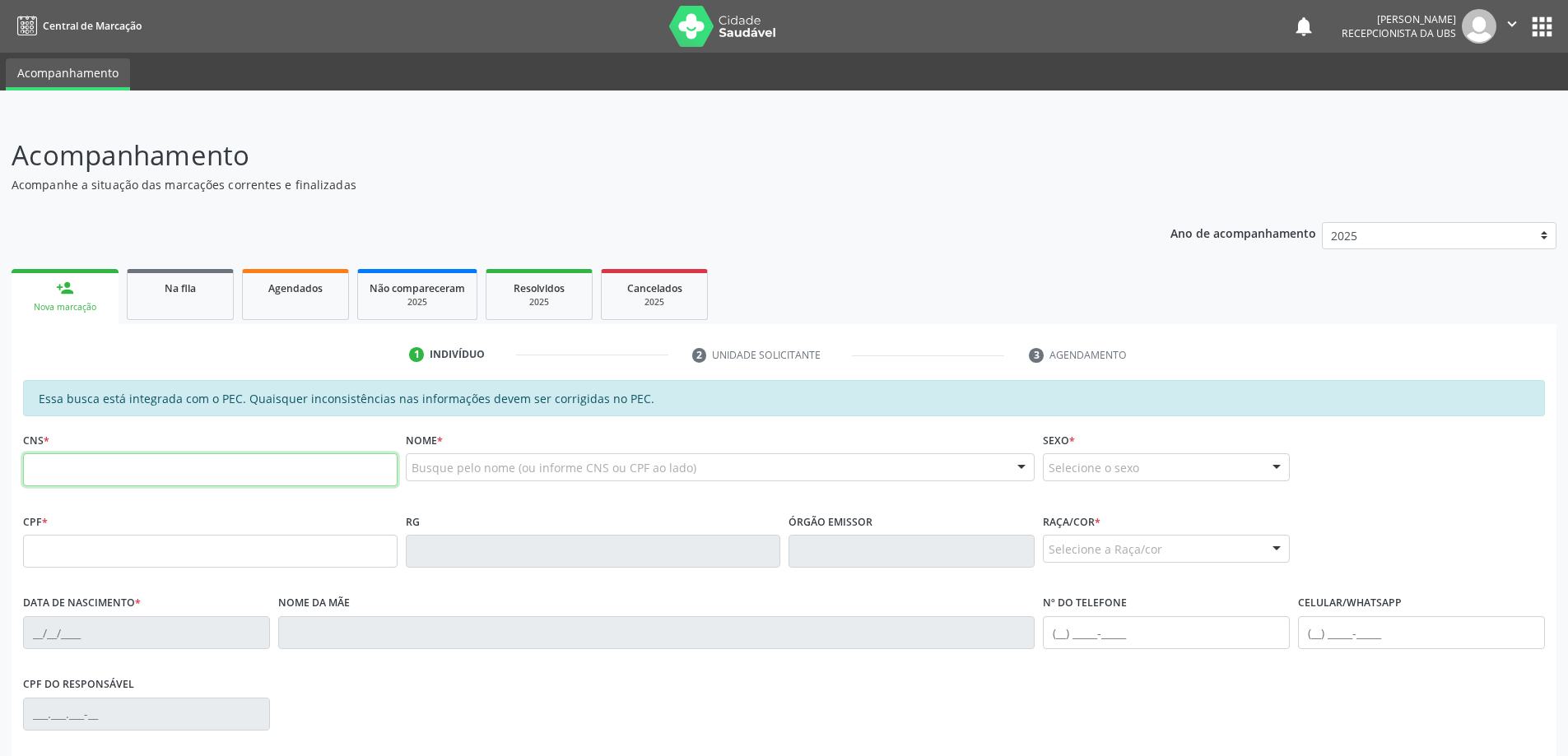
click at [332, 464] on input "text" at bounding box center [209, 470] width 374 height 33
type input "708 7081 1343 4996"
type input "411.140.004-34"
type input "30/05/1933"
type input "Maria Cicera Alves da Cruz"
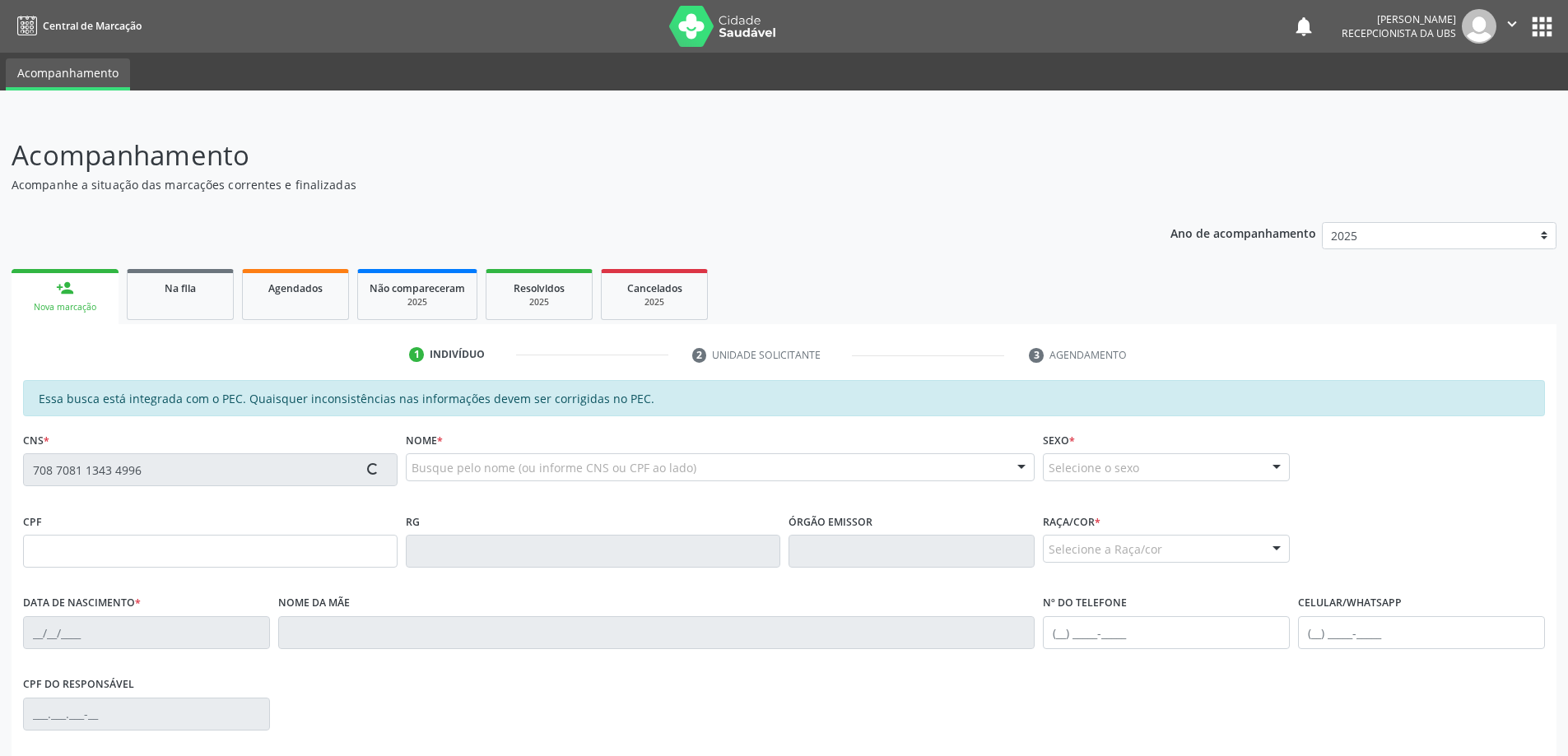
type input "(82) 99428-1154"
type input "34"
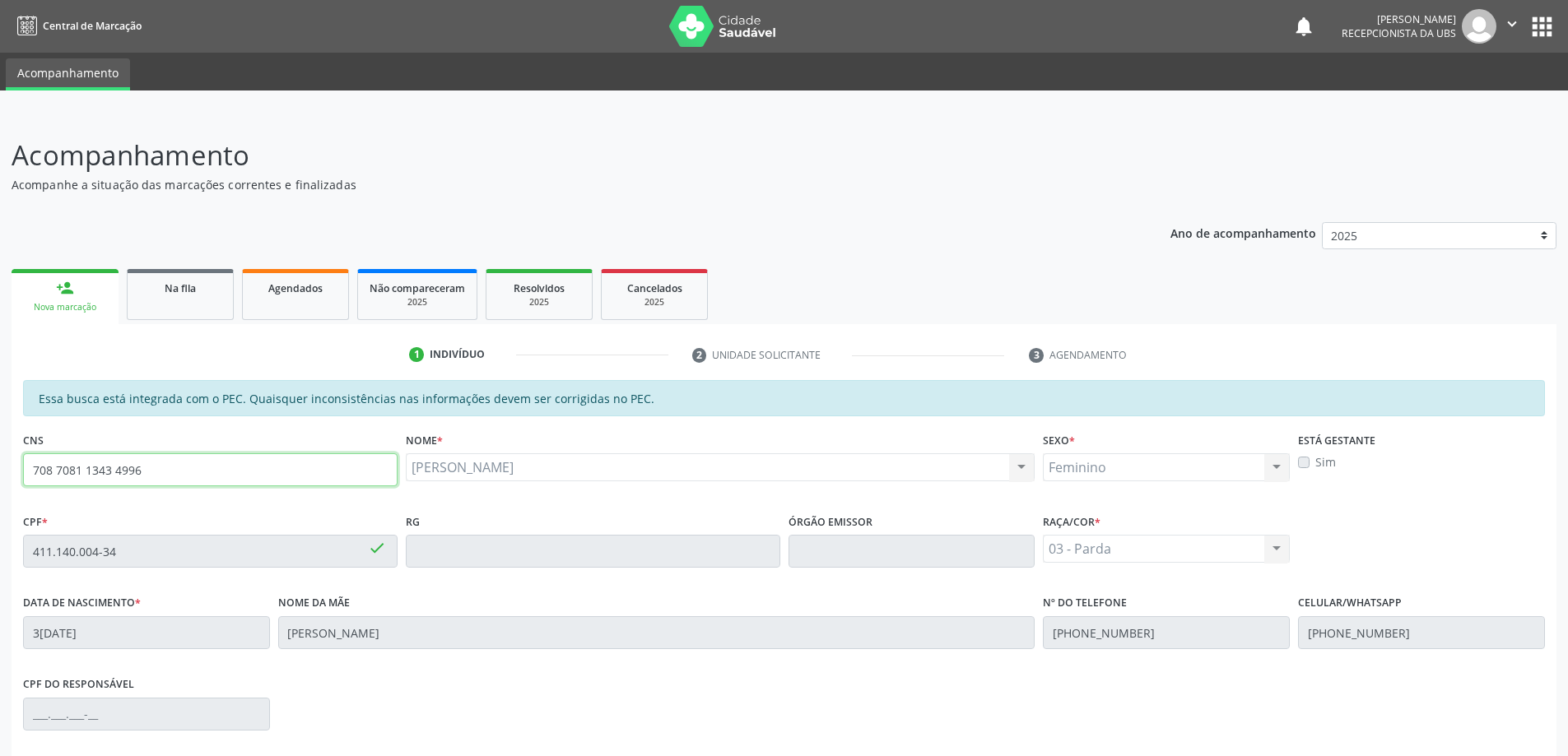
click at [342, 465] on input "708 7081 1343 4996" at bounding box center [209, 470] width 374 height 33
click at [526, 519] on div "RG" at bounding box center [592, 538] width 374 height 59
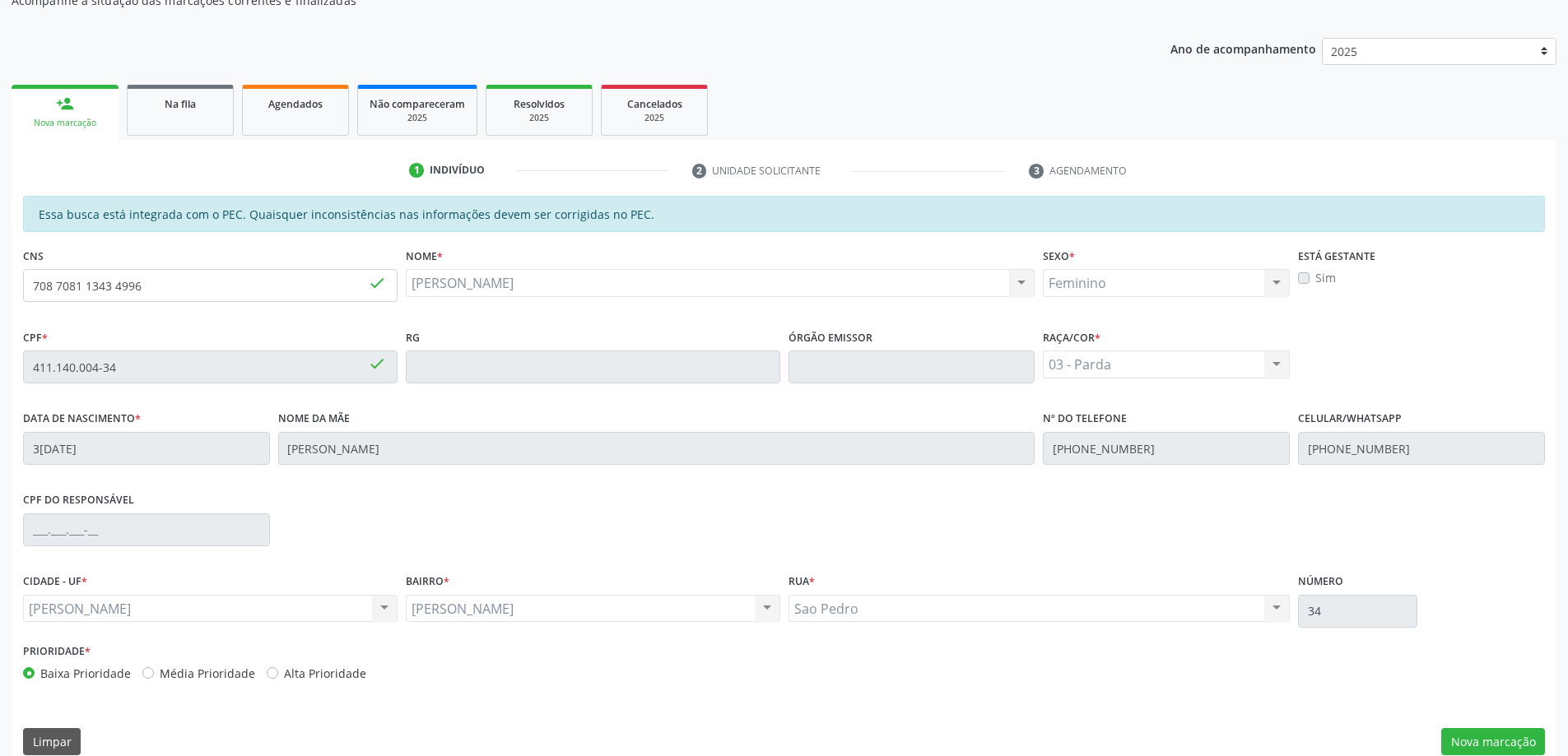
scroll to position [206, 0]
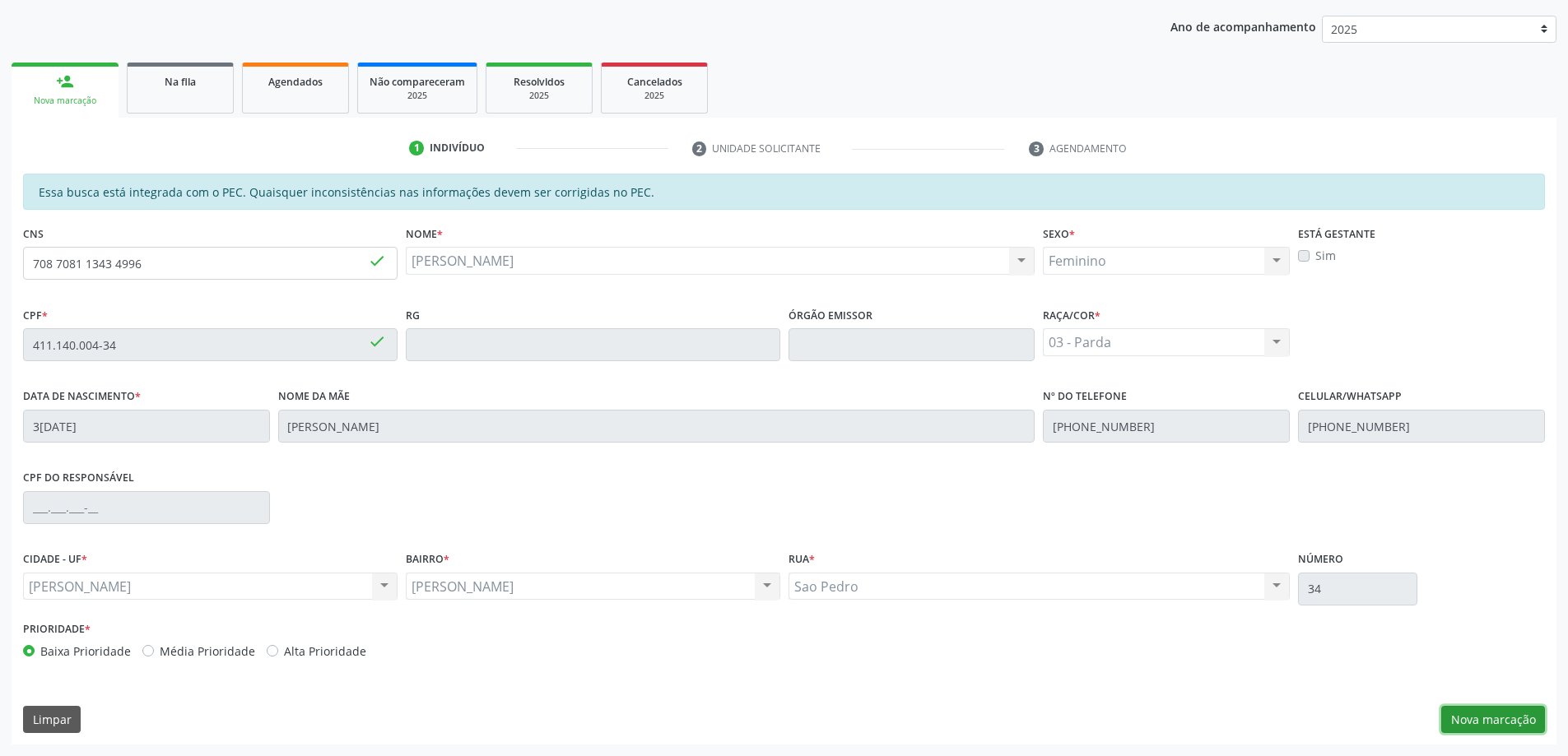
click at [1502, 716] on button "Nova marcação" at bounding box center [1493, 720] width 103 height 28
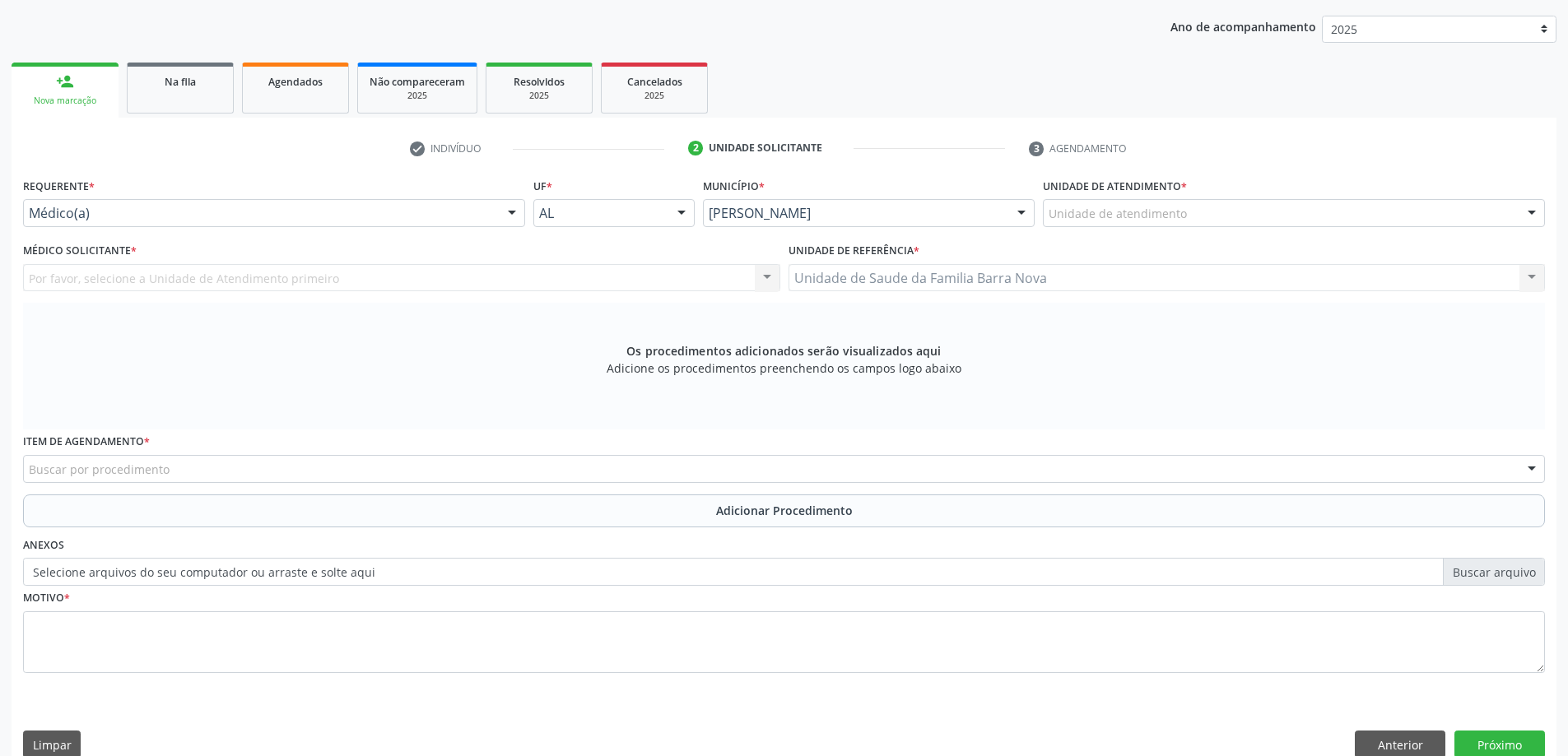
click at [1203, 182] on div "Unidade de atendimento * Unidade de atendimento Aeronave Baron 58 Aeronave Cess…" at bounding box center [1294, 200] width 502 height 53
click at [1203, 198] on div "Unidade de atendimento * Unidade de atendimento Aeronave Baron 58 Aeronave Cess…" at bounding box center [1294, 200] width 502 height 53
click at [1201, 222] on div "Unidade de atendimento" at bounding box center [1294, 213] width 502 height 28
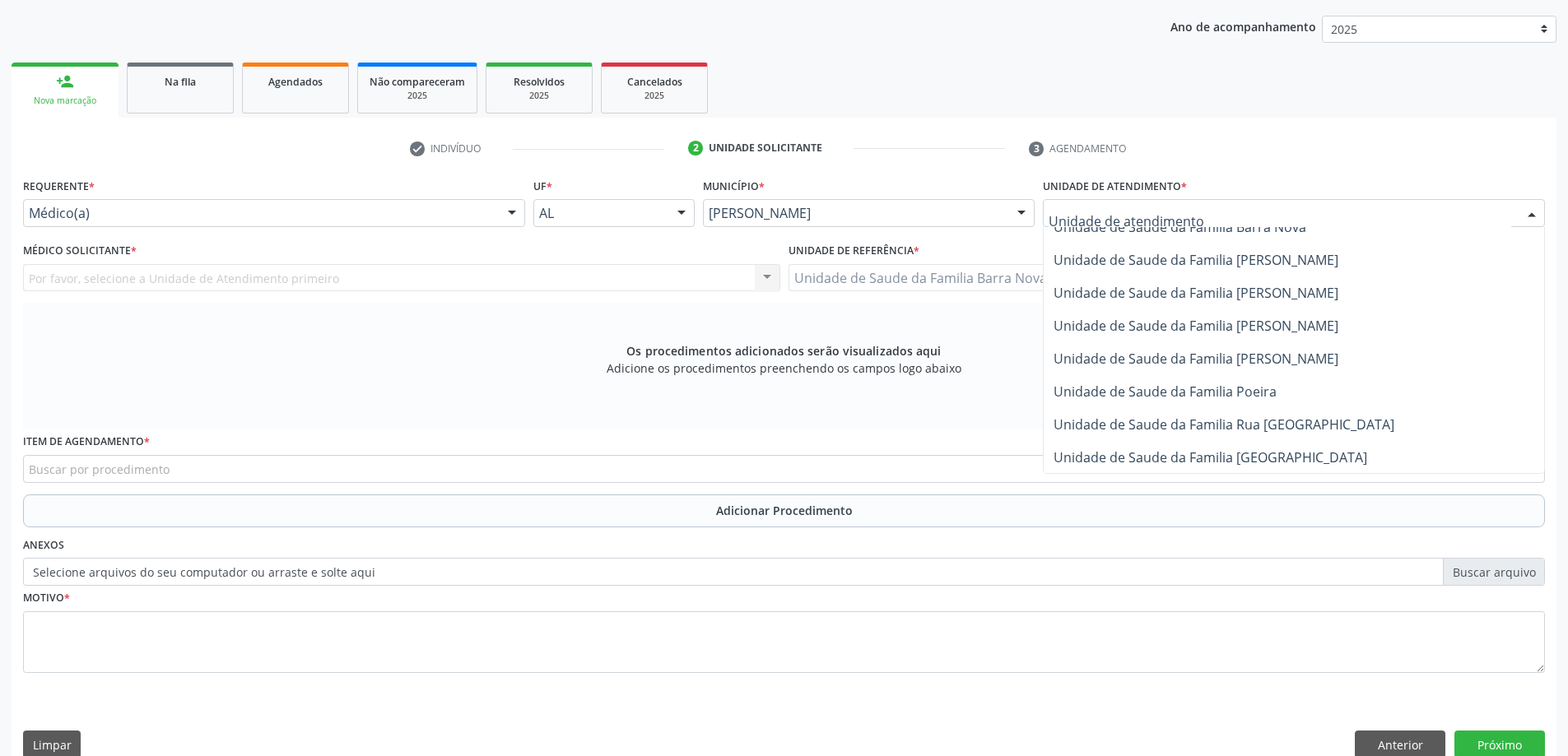
scroll to position [823, 0]
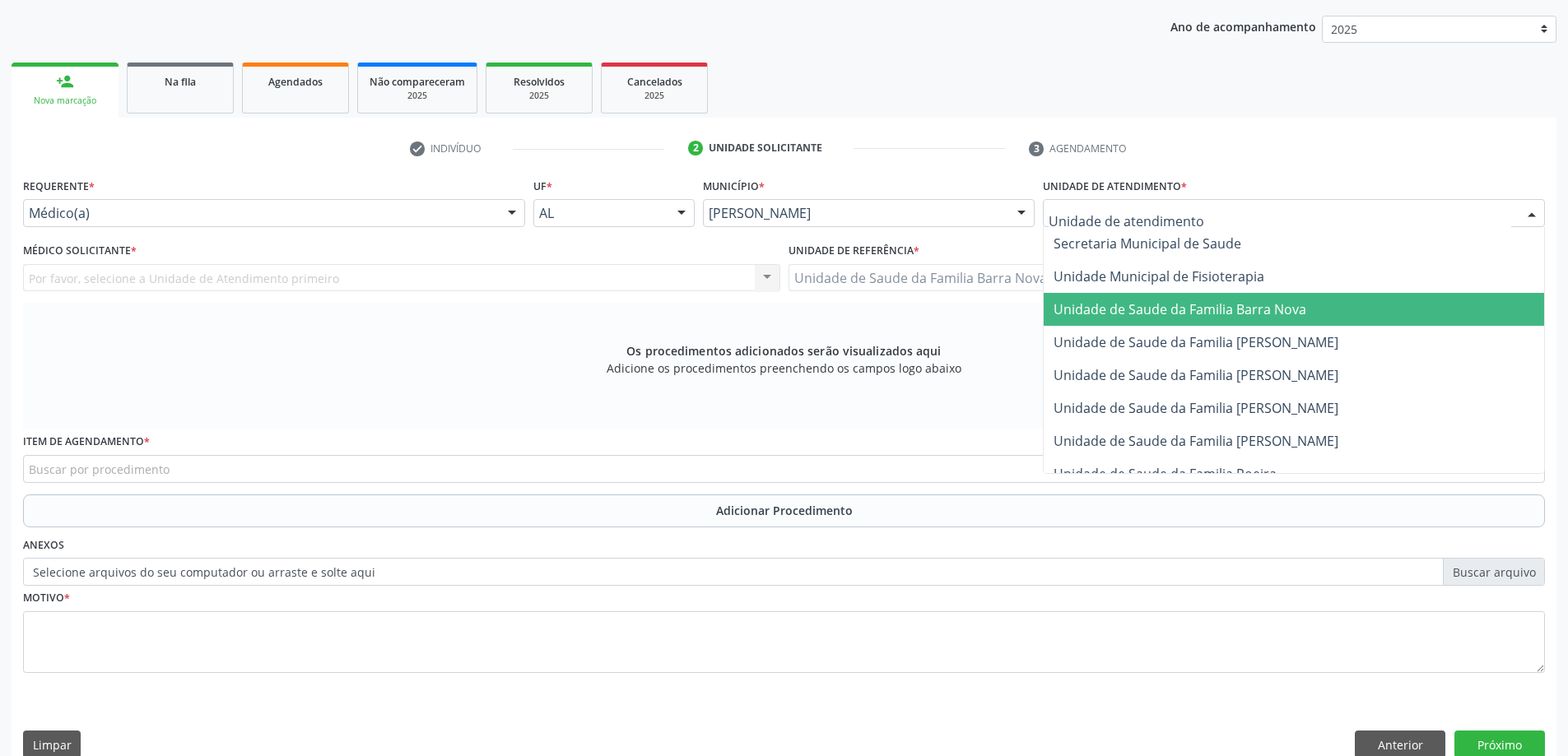
click at [1250, 299] on span "Unidade de Saude da Familia Barra Nova" at bounding box center [1294, 309] width 500 height 33
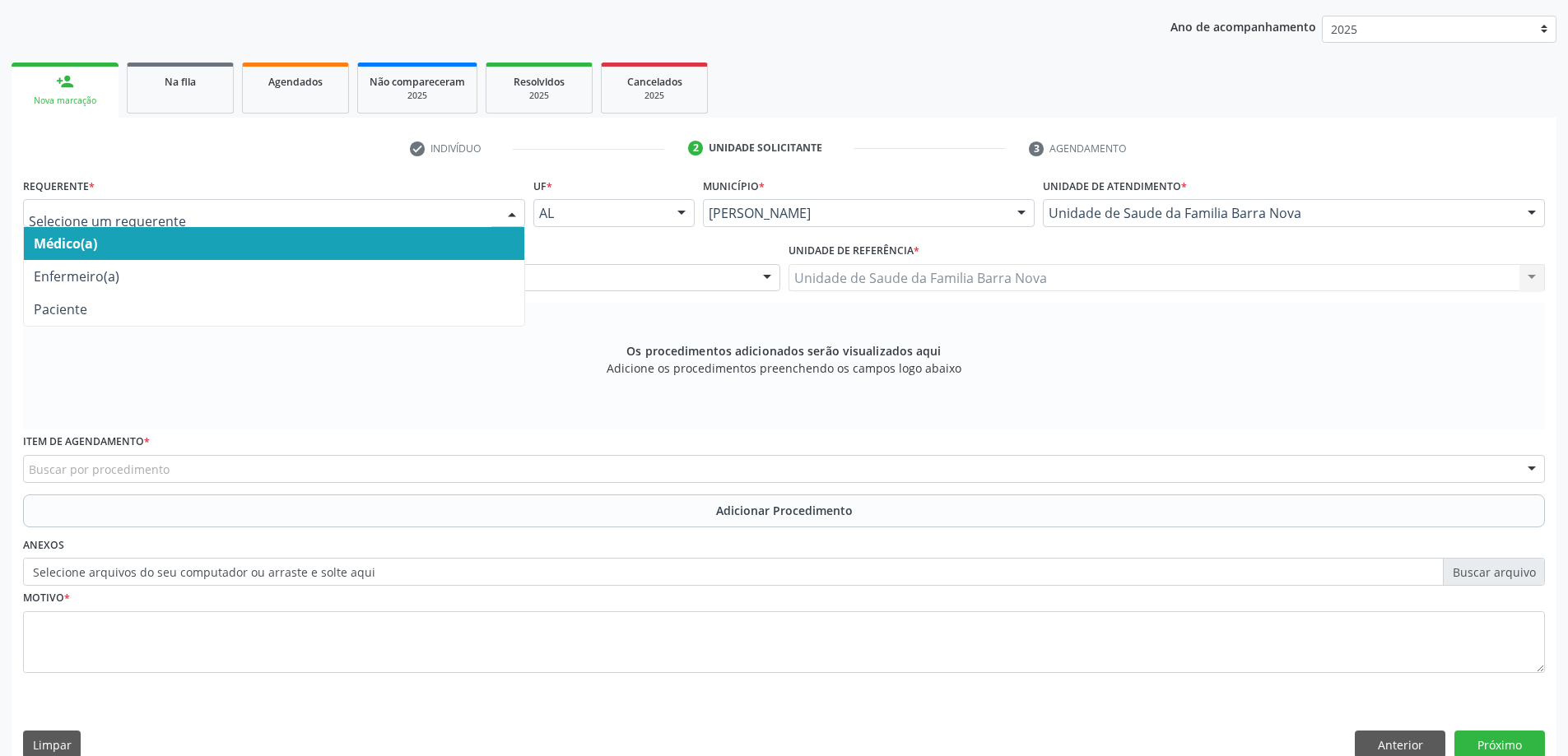
drag, startPoint x: 491, startPoint y: 220, endPoint x: 480, endPoint y: 255, distance: 36.7
click at [485, 227] on div "Médico(a) Enfermeiro(a) Paciente Nenhum resultado encontrado para: " " Não há n…" at bounding box center [274, 213] width 502 height 28
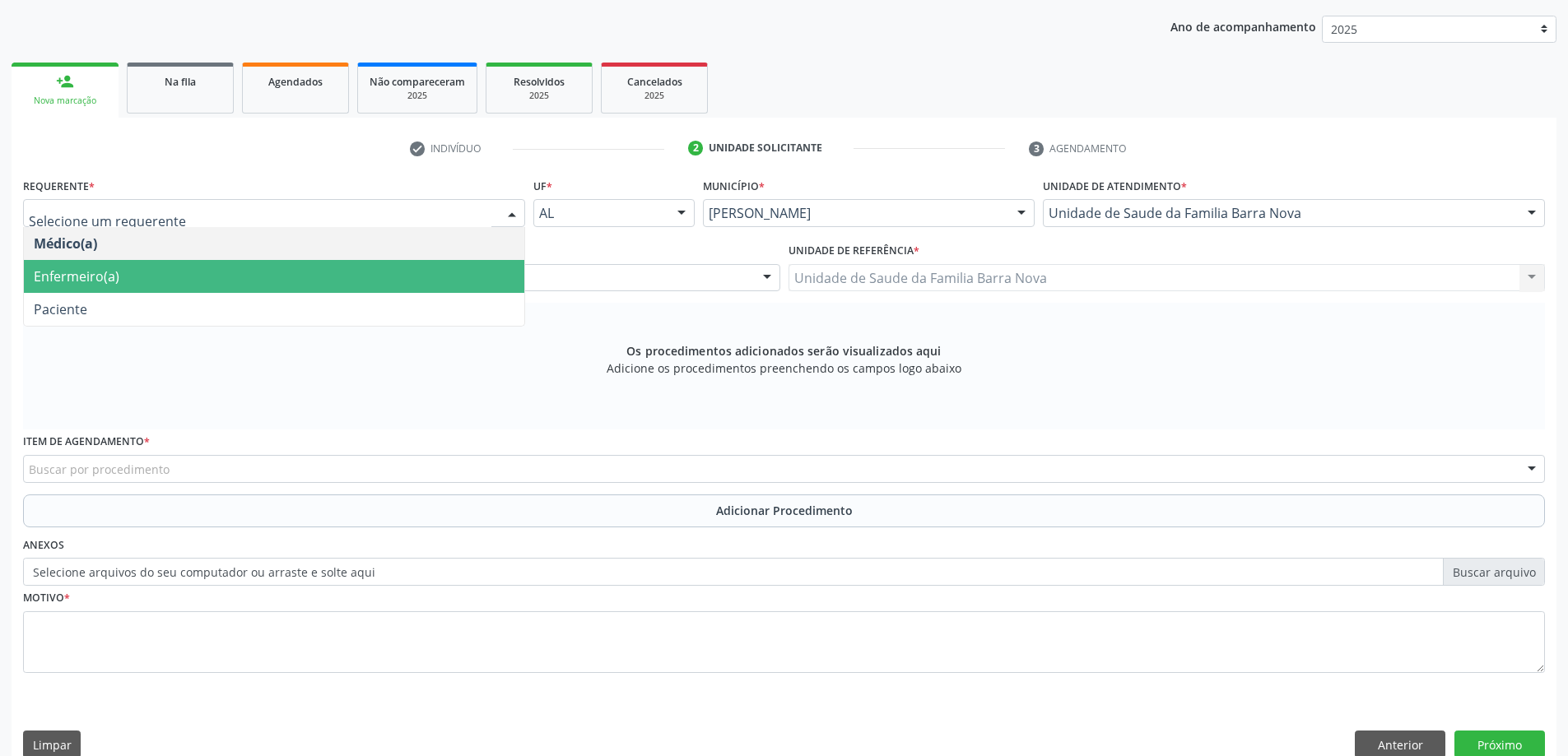
click at [631, 274] on div "Médico solicitante" at bounding box center [401, 278] width 757 height 28
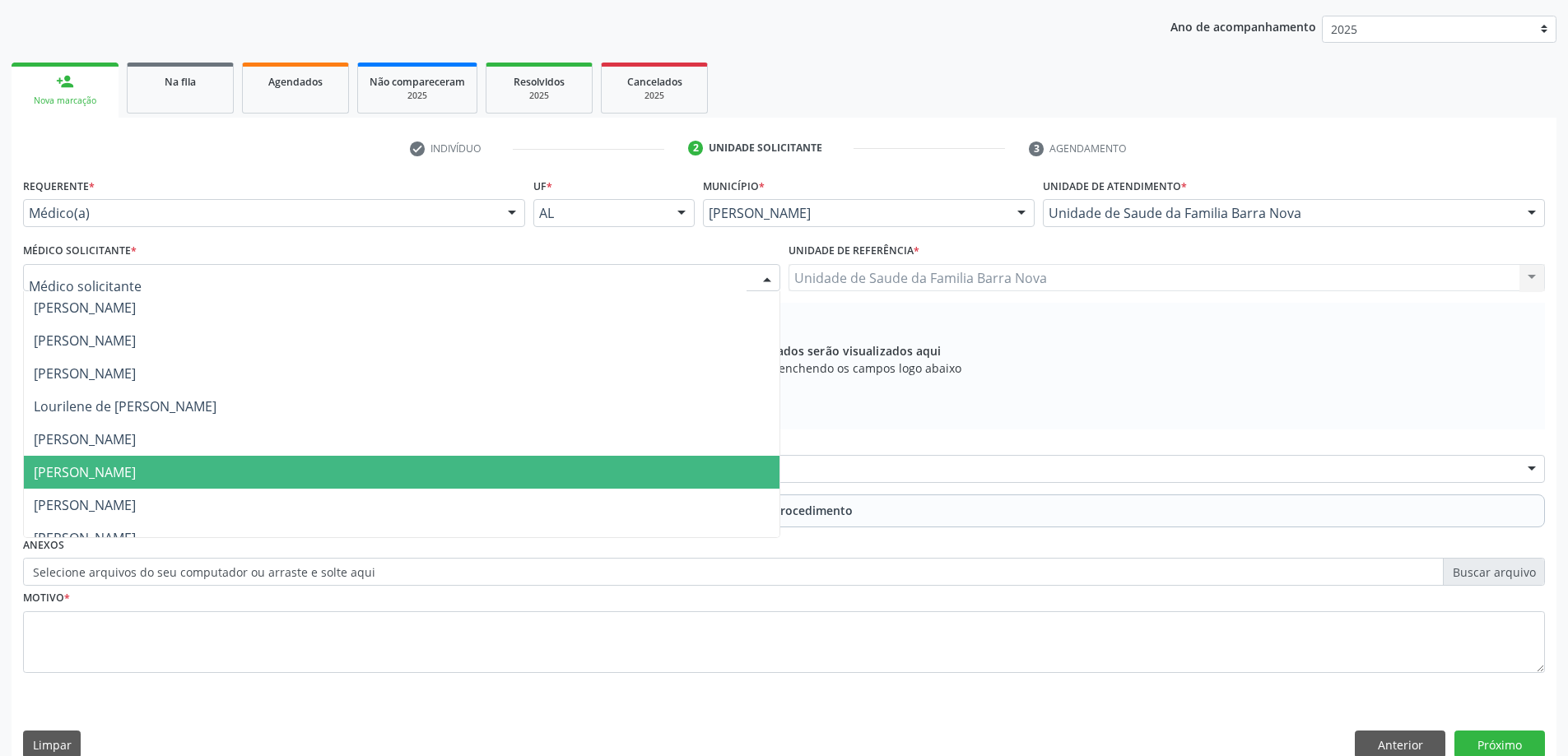
click at [136, 468] on span "[PERSON_NAME]" at bounding box center [84, 473] width 102 height 18
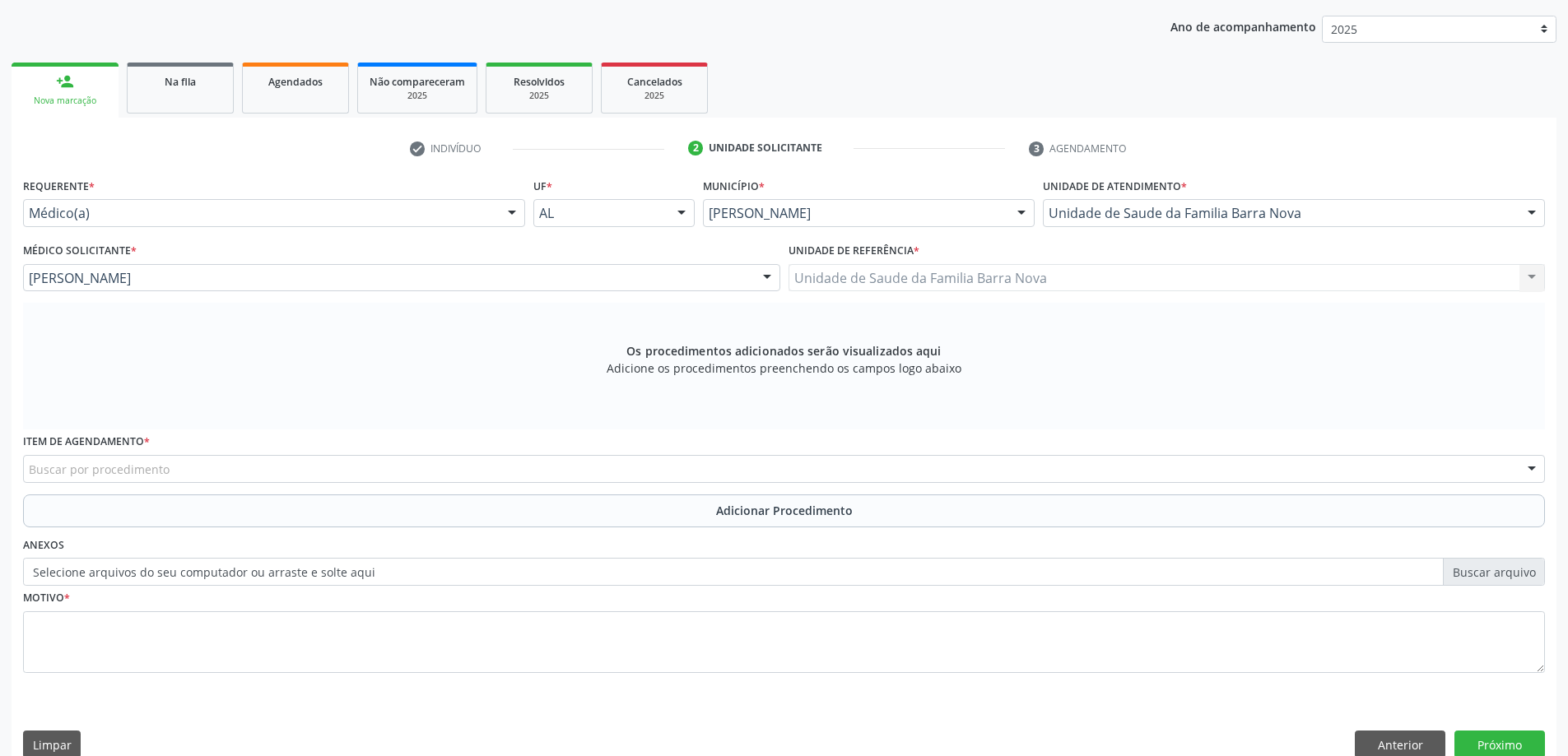
click at [226, 473] on div "Buscar por procedimento" at bounding box center [784, 468] width 1522 height 28
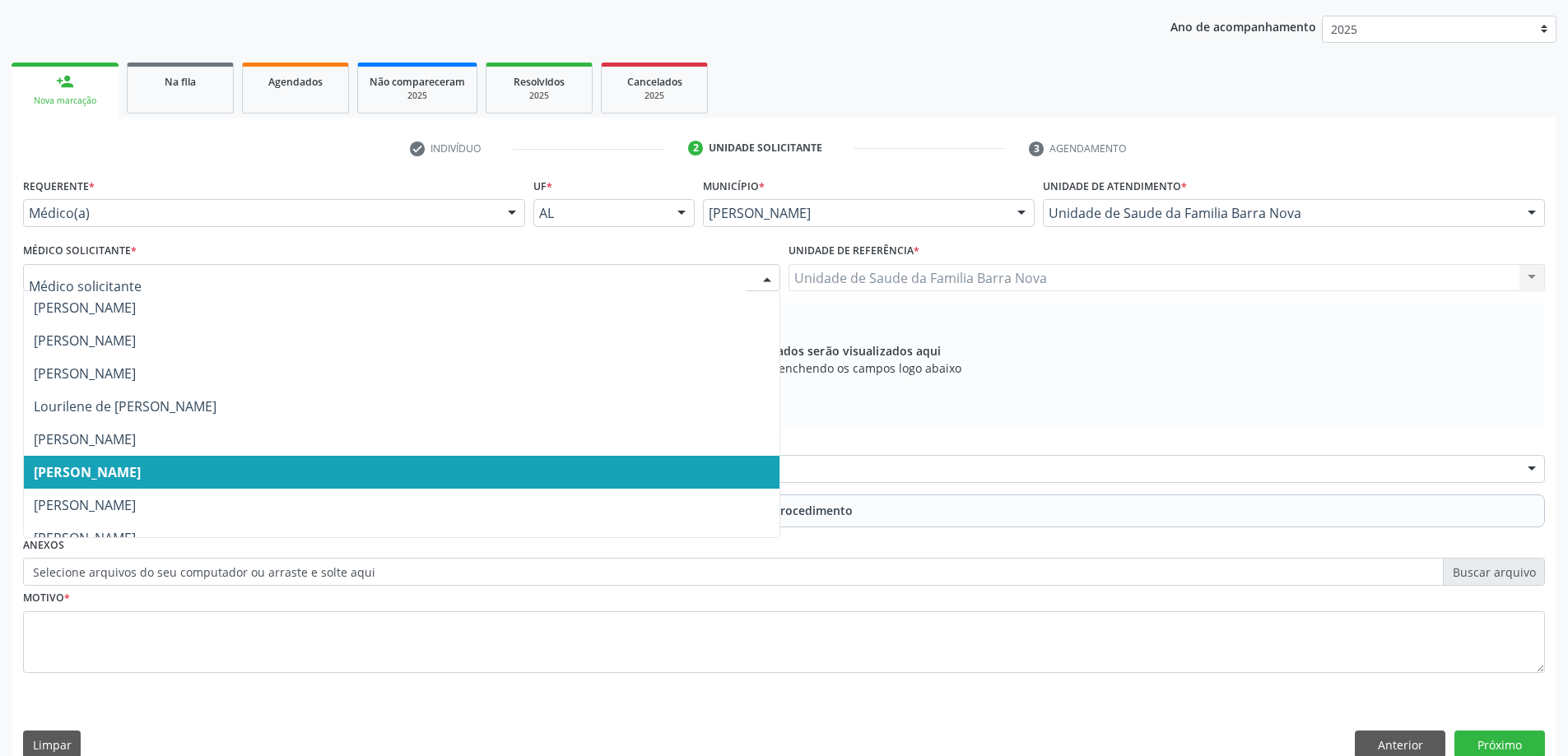
click at [293, 264] on div at bounding box center [401, 278] width 757 height 28
click at [140, 465] on span "[PERSON_NAME]" at bounding box center [87, 473] width 107 height 18
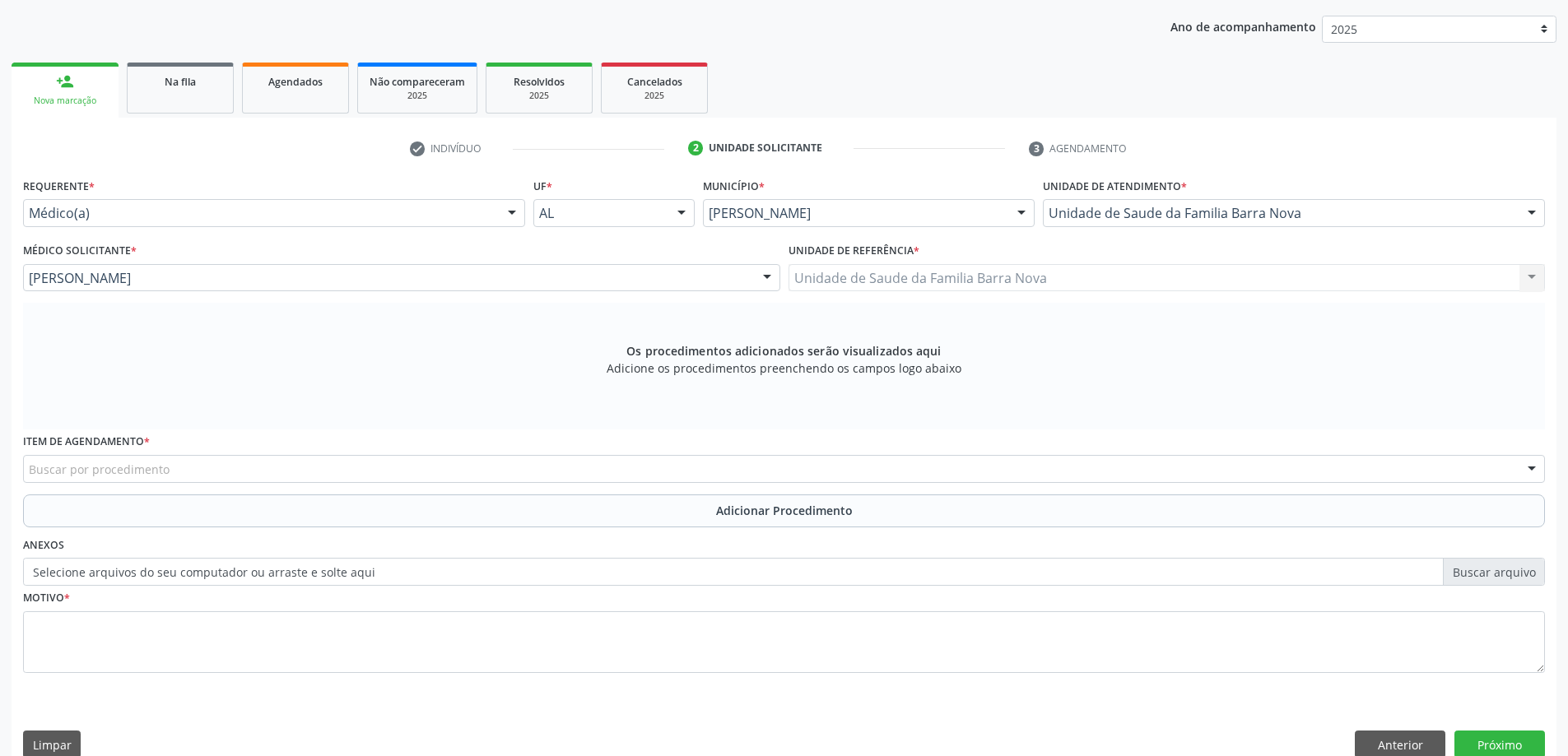
click at [197, 450] on div "Item de agendamento * Buscar por procedimento 0304070076 - .Quimioterapia de Le…" at bounding box center [784, 455] width 1522 height 53
click at [205, 467] on div "Buscar por procedimento" at bounding box center [784, 468] width 1522 height 28
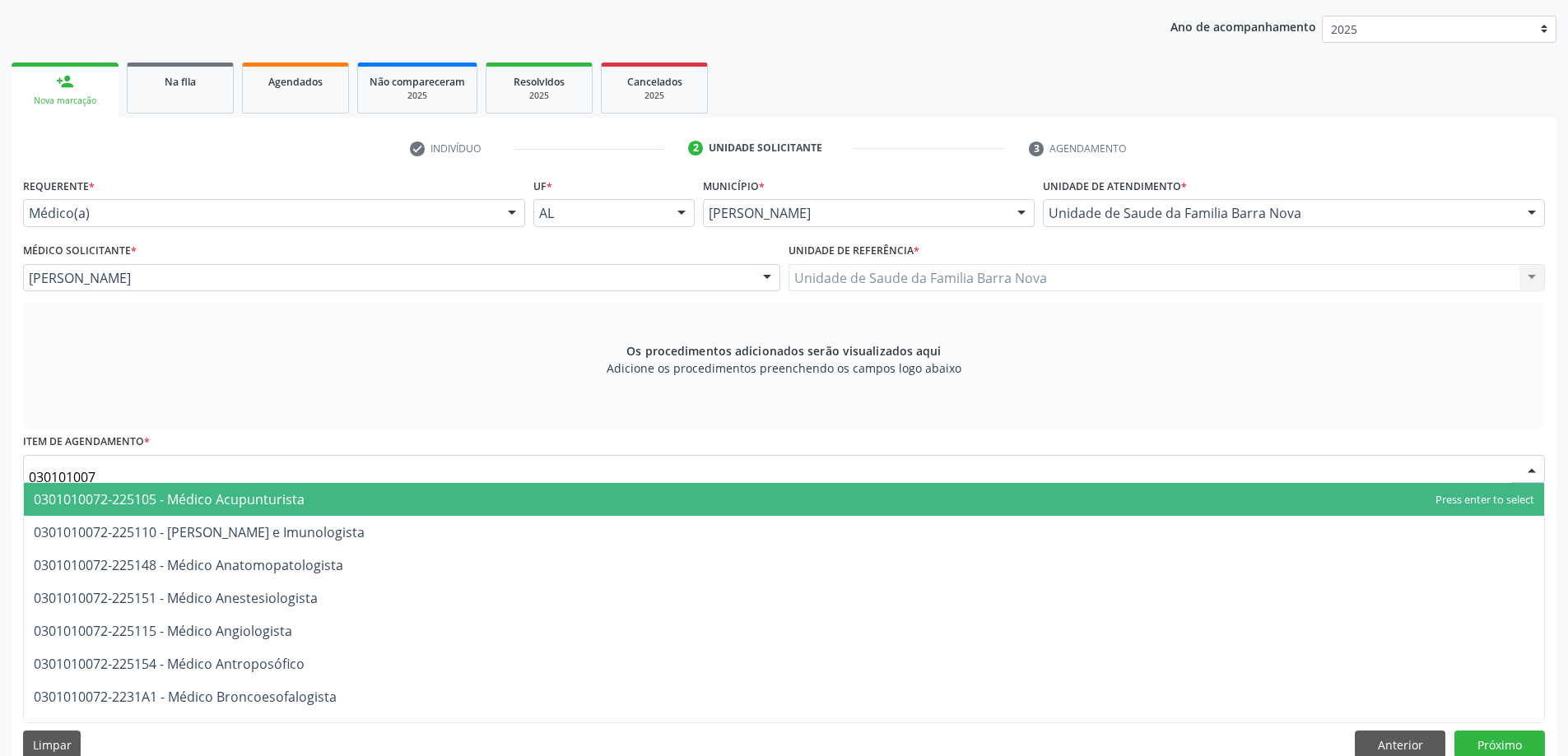
type input "0301010072"
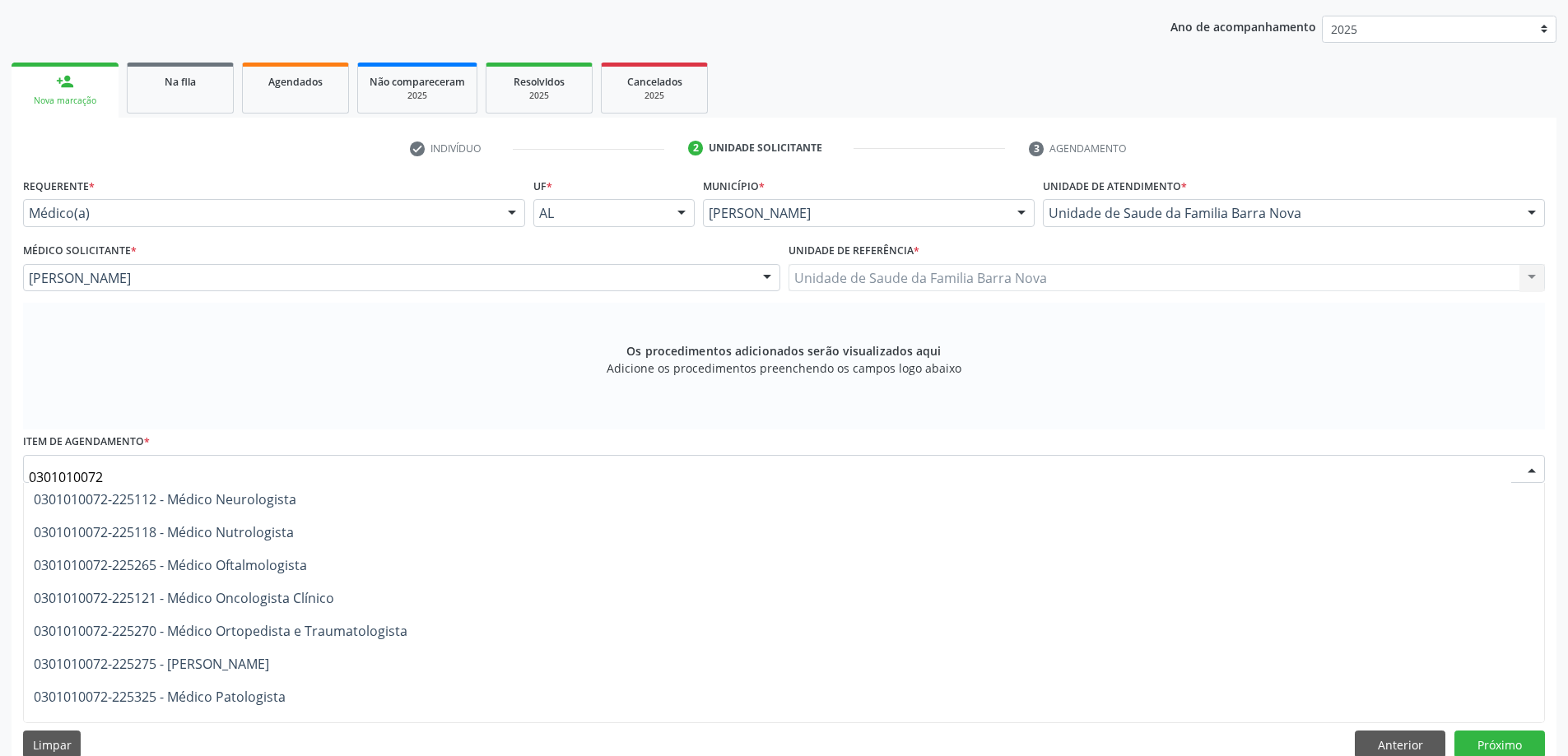
scroll to position [1399, 0]
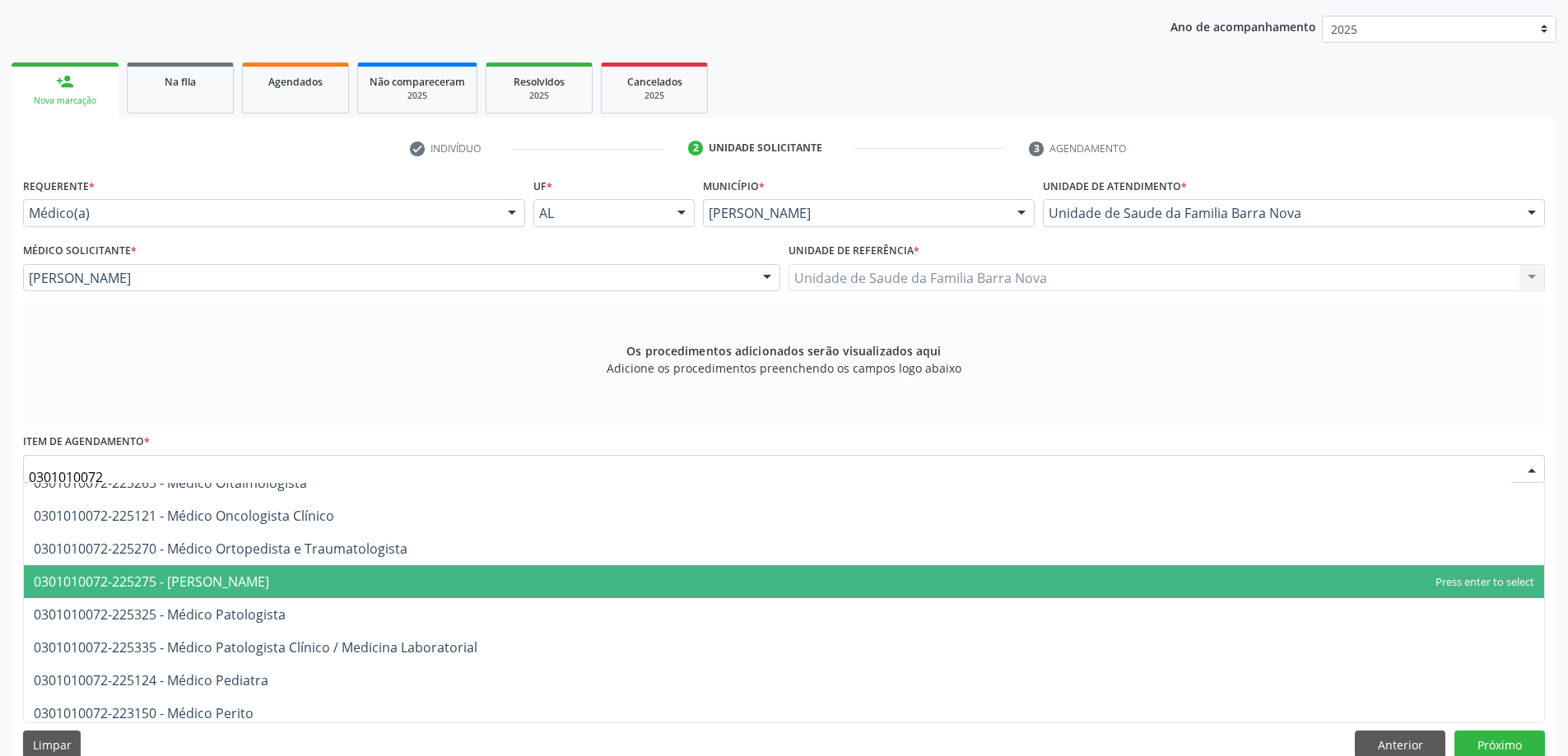
click at [269, 583] on span "0301010072-225275 - Médico Otorrinolaringologista" at bounding box center [151, 581] width 236 height 18
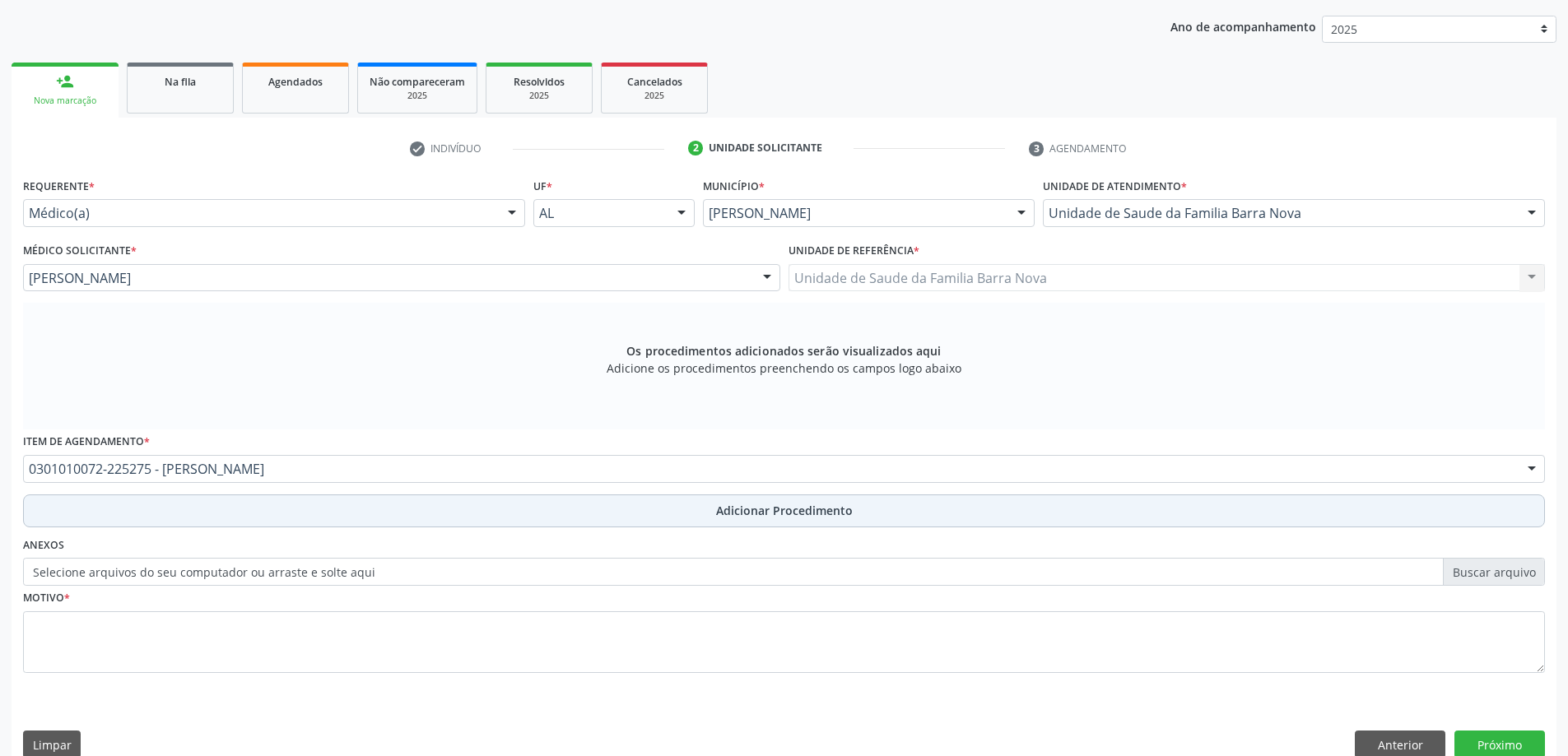
click at [300, 512] on button "Adicionar Procedimento" at bounding box center [784, 511] width 1522 height 33
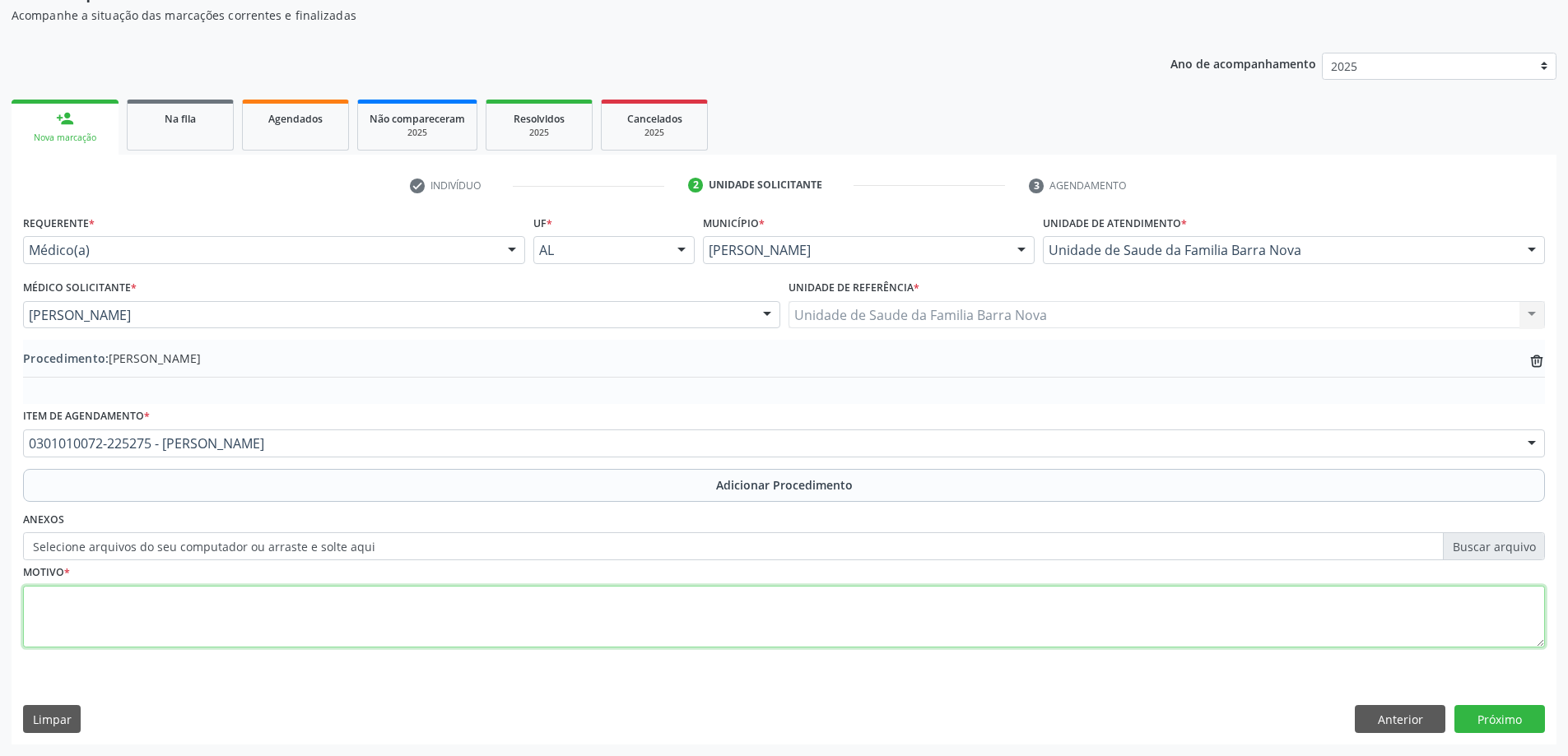
click at [294, 613] on textarea at bounding box center [784, 617] width 1522 height 62
type textarea "PACIENTE, 92 ANOS, COM HISTÓRIA CLÍNICA DE TONTURAS E QUEDAS DA PRÓPRIA ALTURA …"
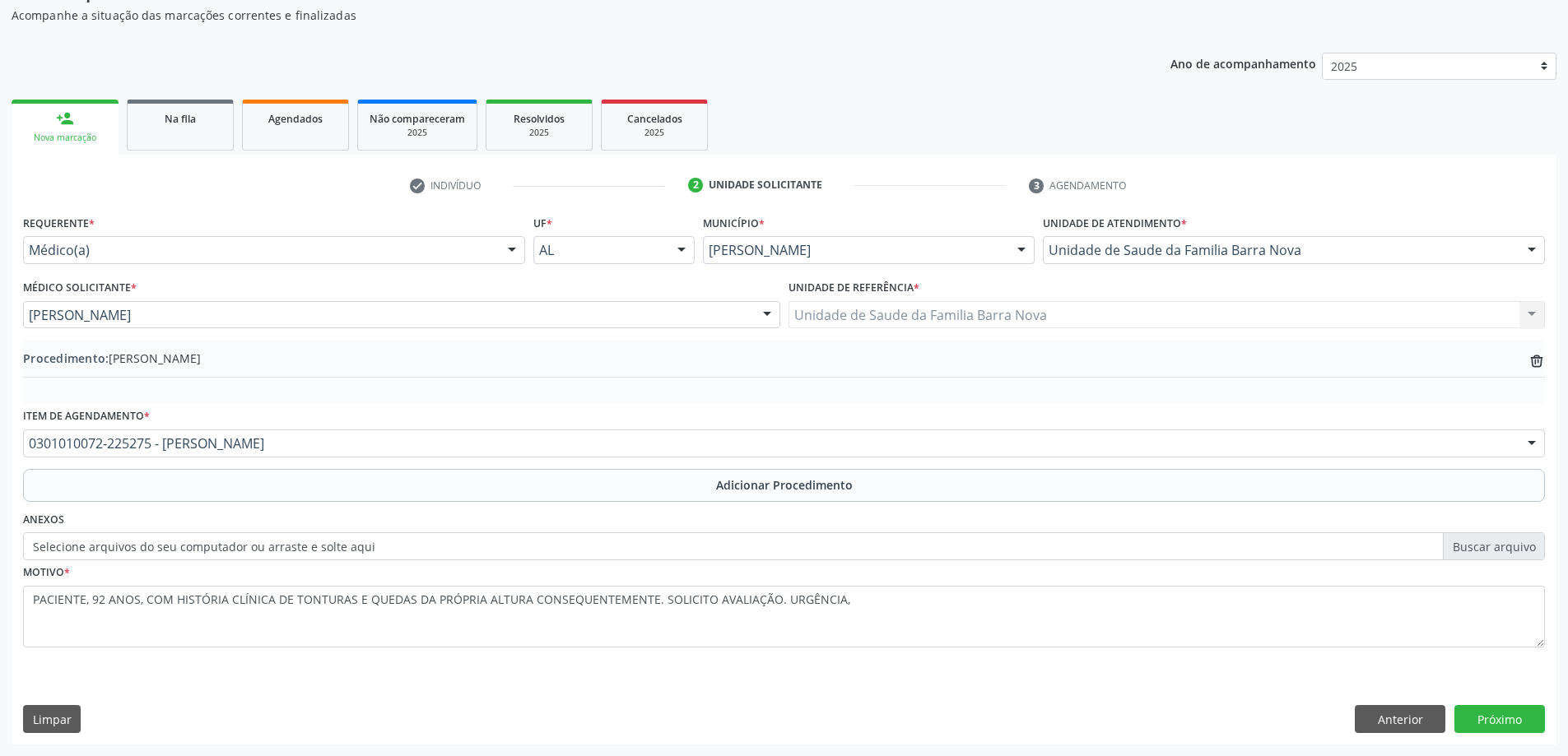
click at [1545, 712] on div "Requerente * Médico(a) Médico(a) Enfermeiro(a) Paciente Nenhum resultado encont…" at bounding box center [784, 477] width 1545 height 533
click at [1527, 716] on button "Próximo" at bounding box center [1500, 719] width 91 height 28
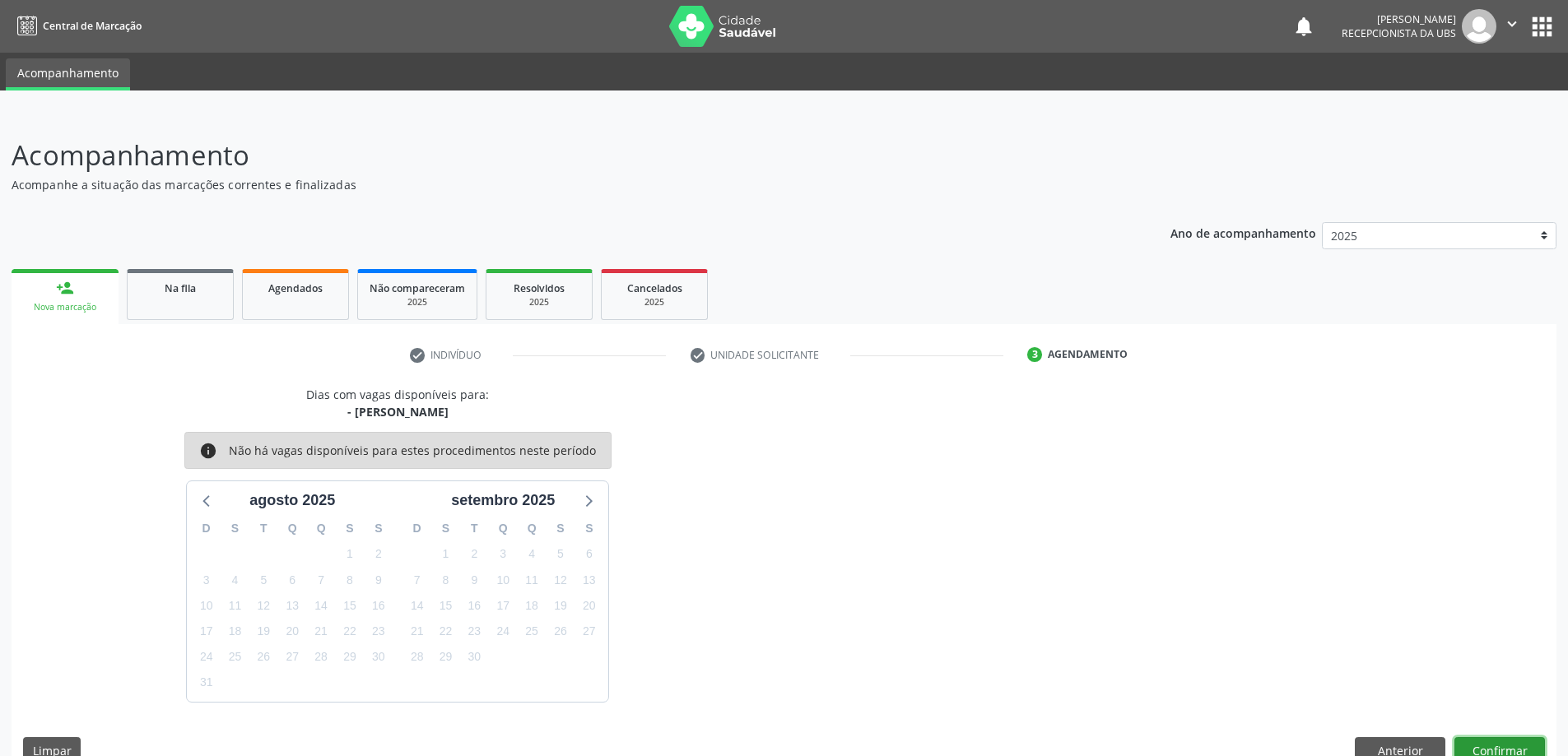
click at [1505, 755] on button "Confirmar" at bounding box center [1500, 751] width 91 height 28
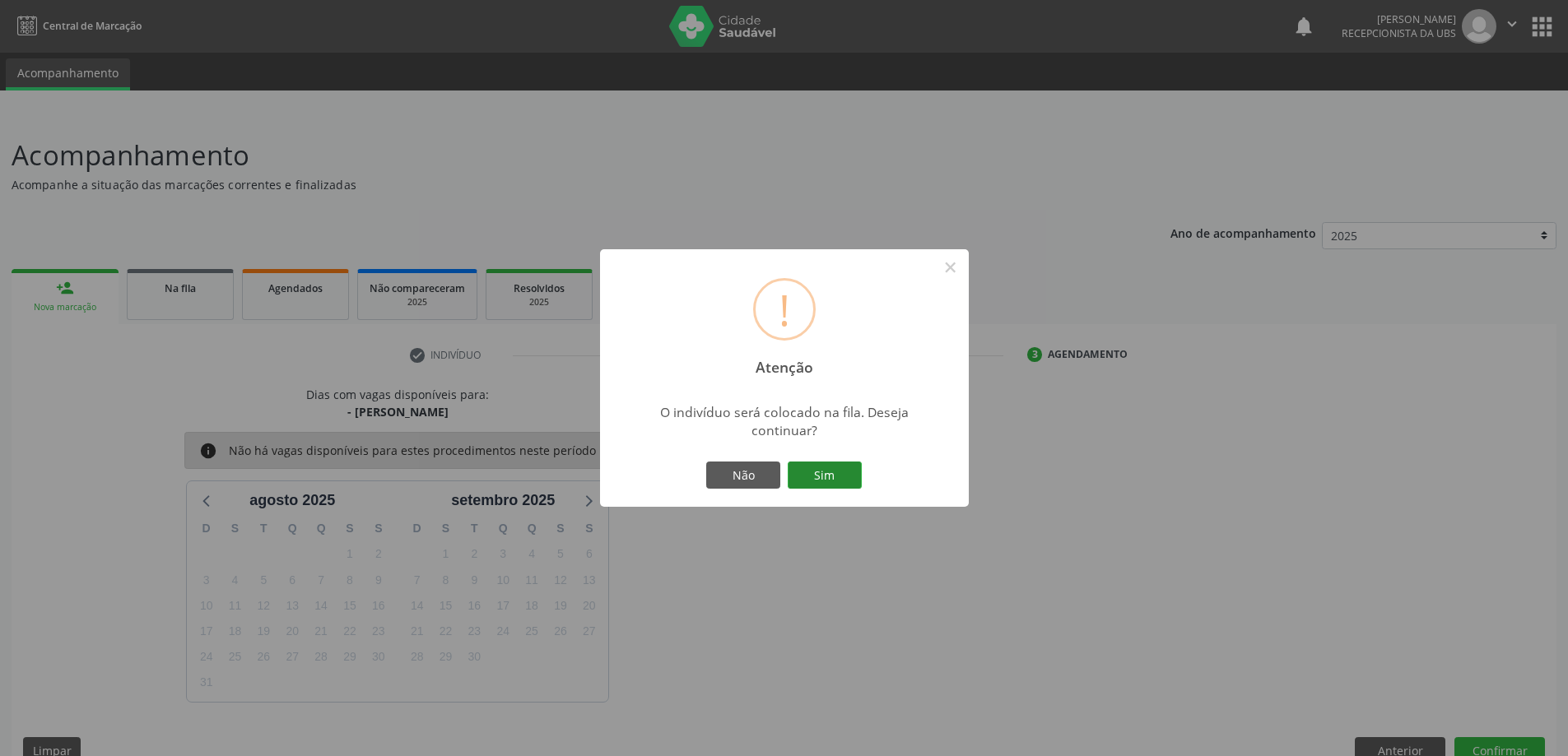
click at [800, 462] on button "Sim" at bounding box center [825, 475] width 74 height 28
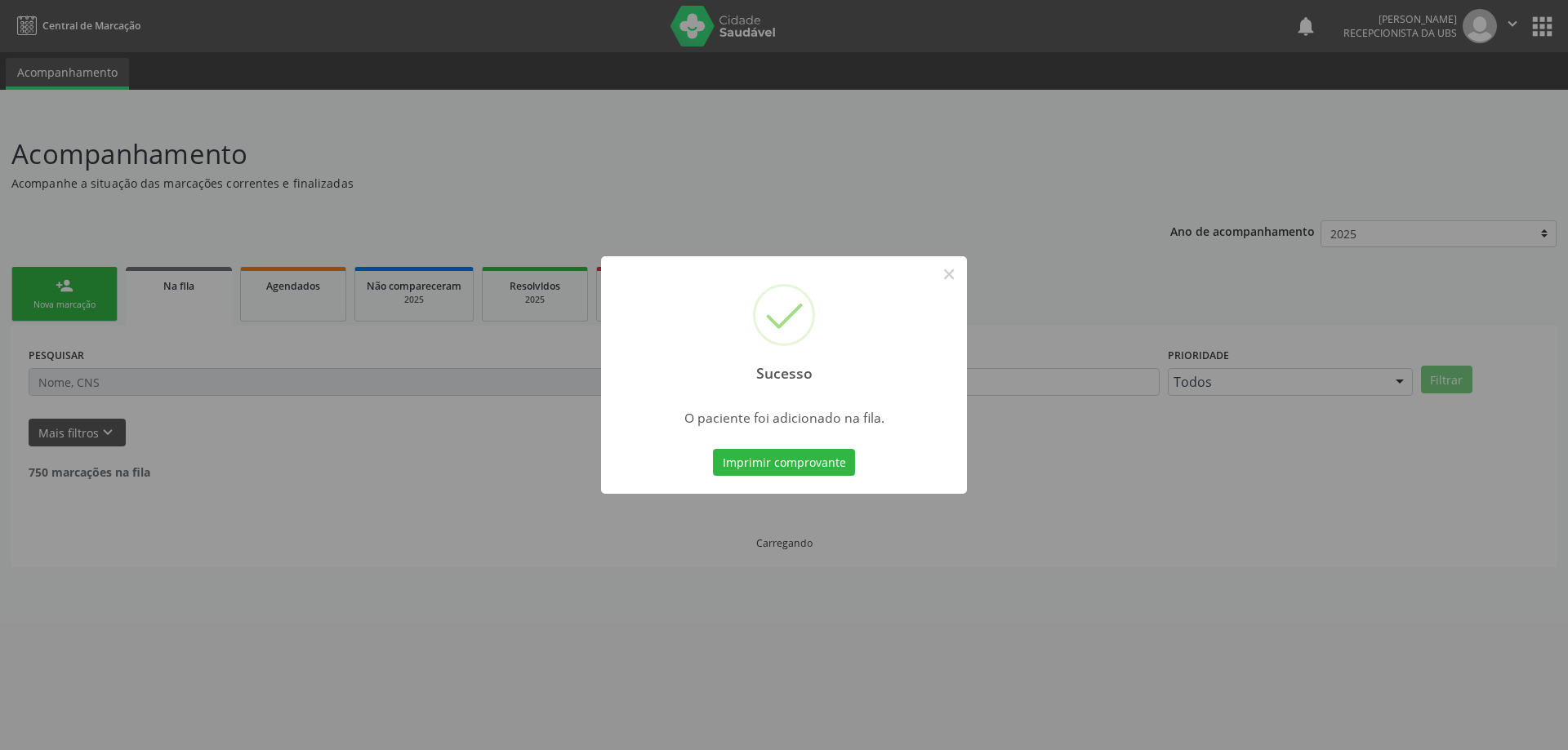
click at [74, 288] on div "Sucesso × O paciente foi adicionado na fila. Imprimir comprovante Cancel" at bounding box center [784, 375] width 1568 height 750
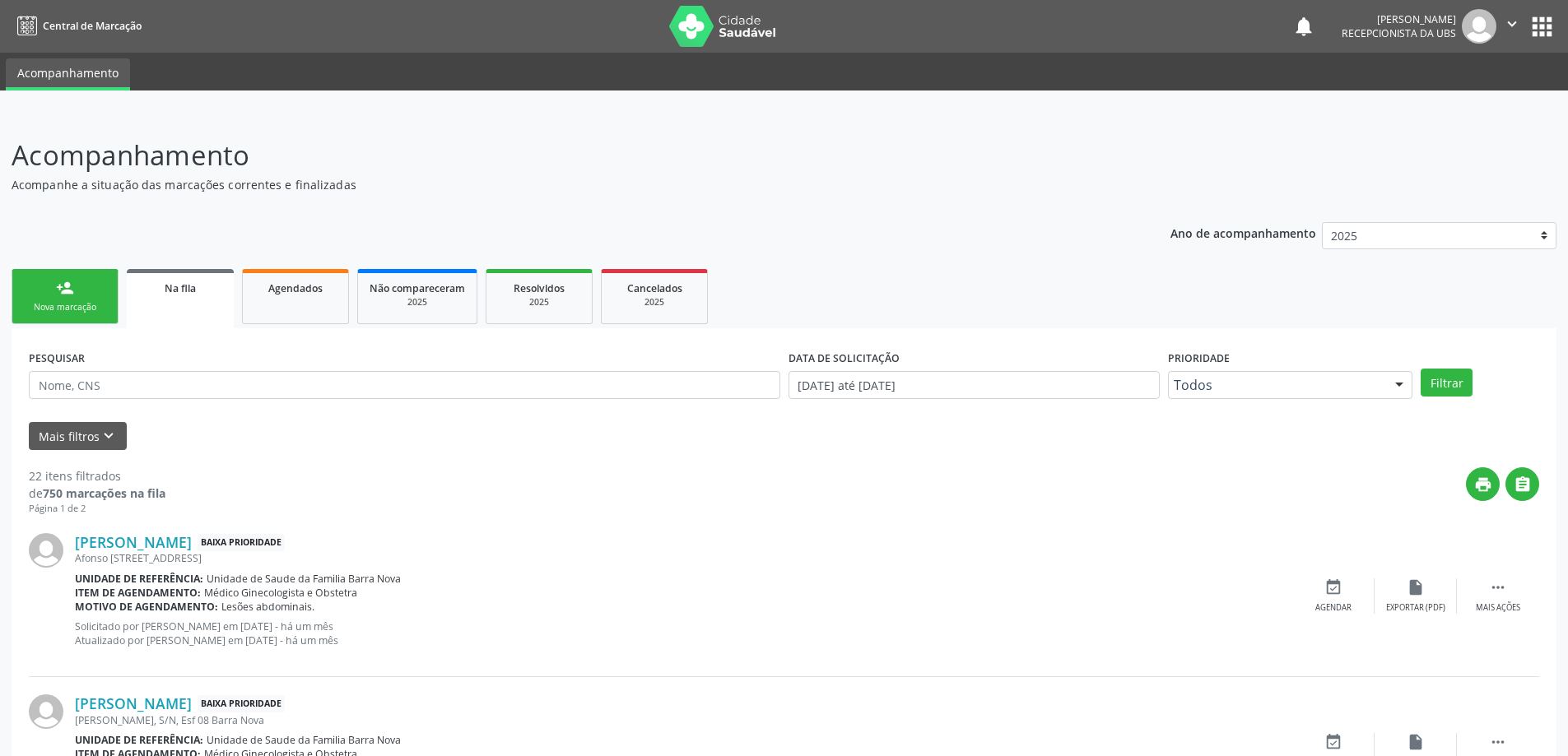
click at [82, 296] on link "person_add Nova marcação" at bounding box center [65, 296] width 107 height 55
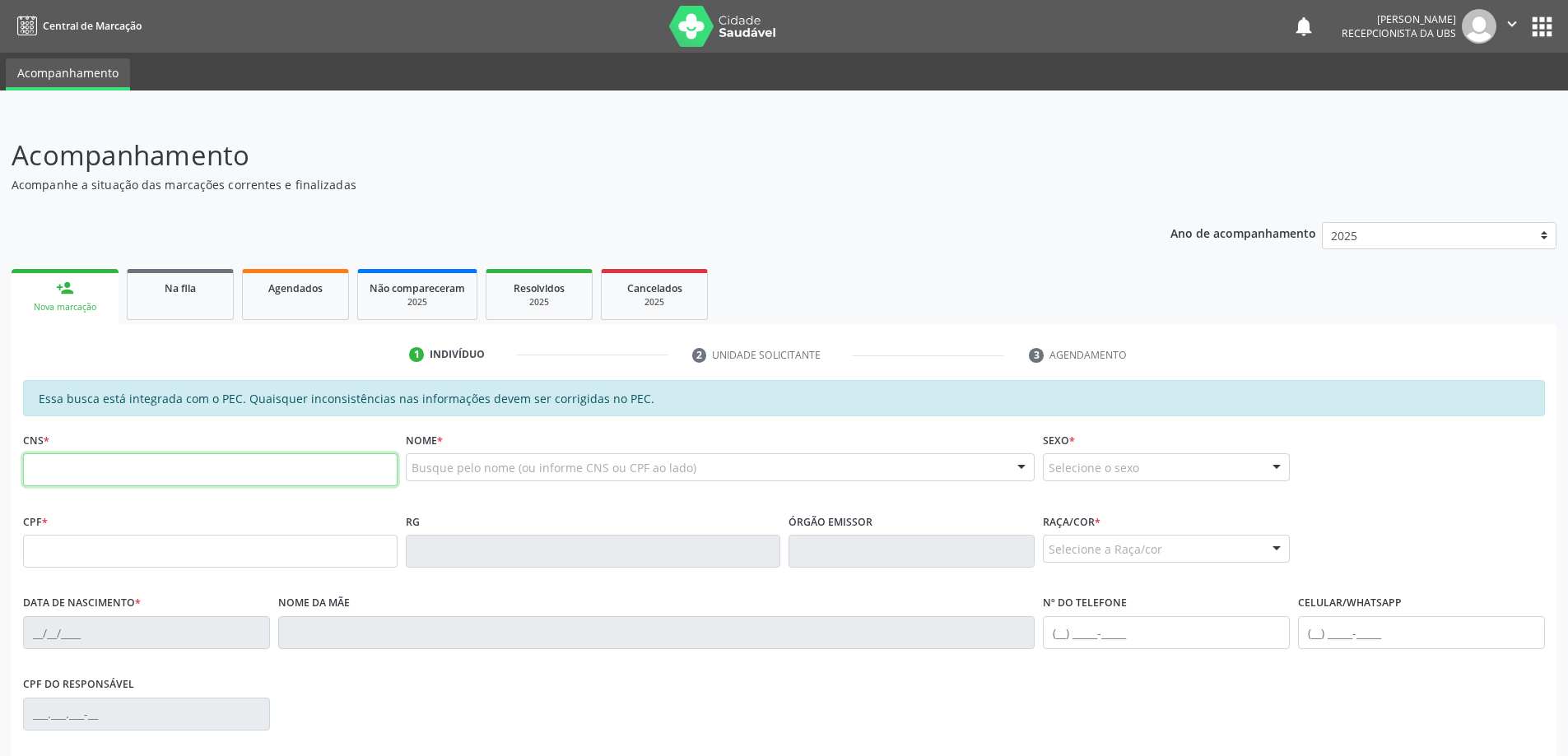
click at [148, 475] on input "text" at bounding box center [209, 470] width 374 height 33
paste input "708 7081 1343 4996"
type input "708 7081 1343 4996"
type input "411.140.004-34"
type input "30/05/1933"
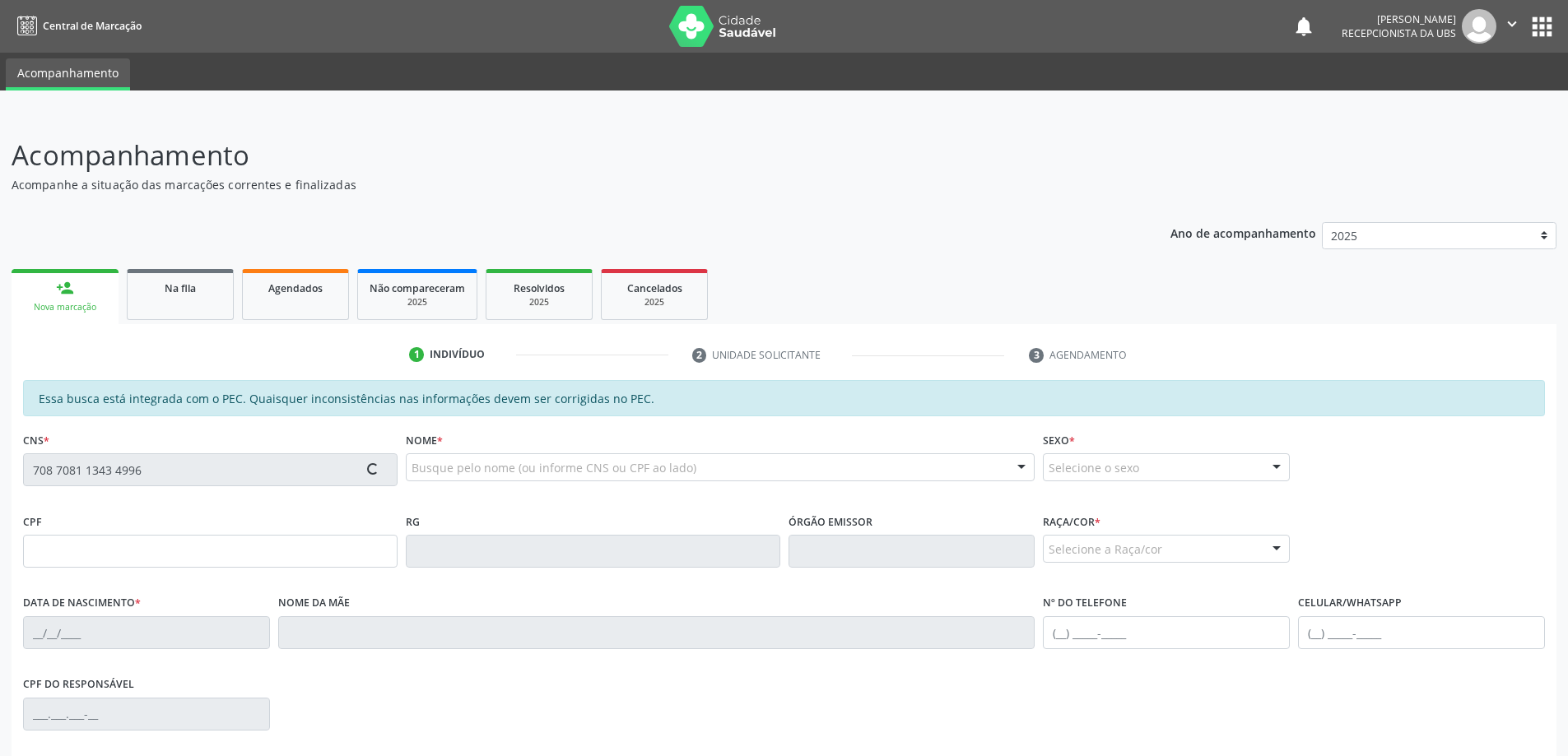
type input "Maria Cicera Alves da Cruz"
type input "(82) 99428-1154"
type input "34"
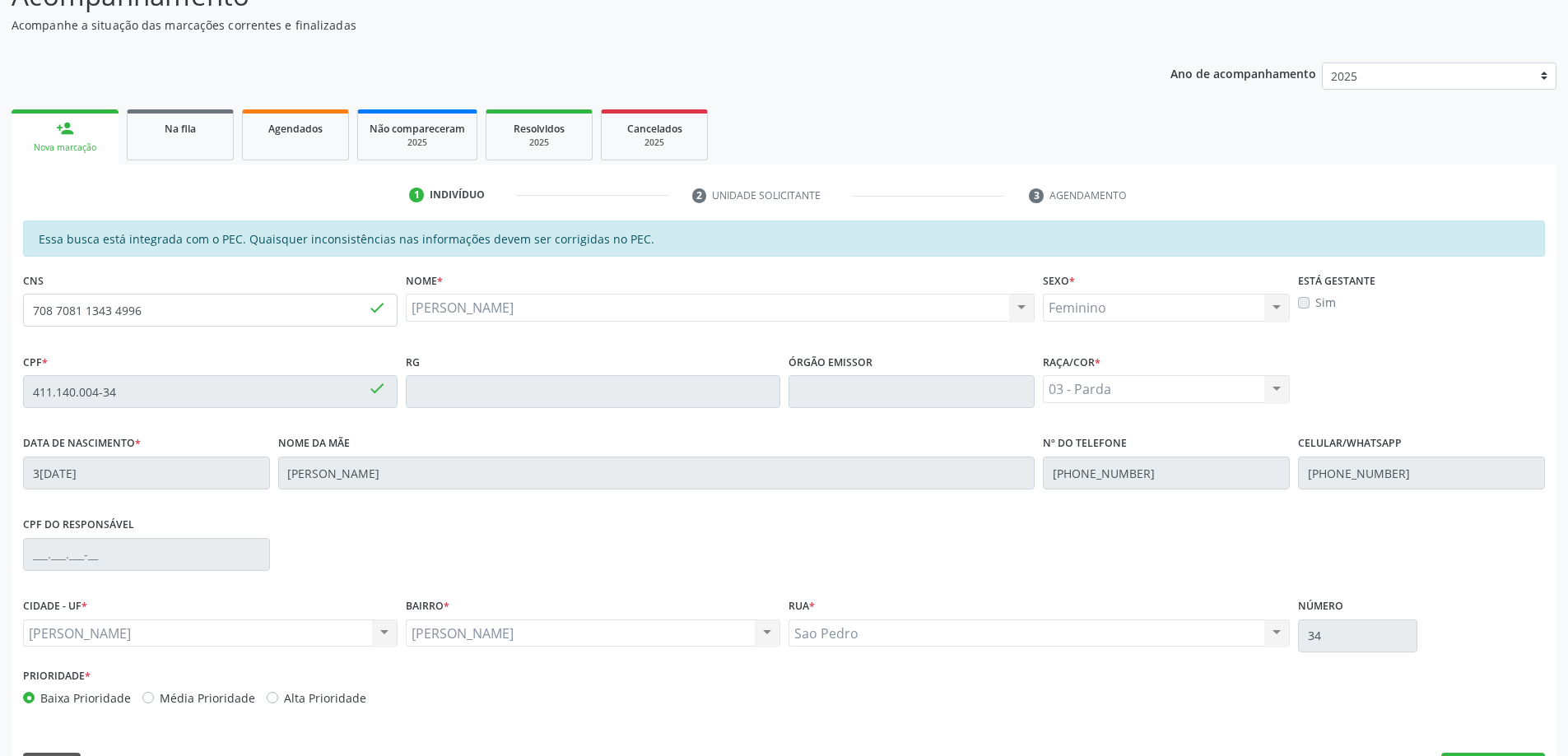
scroll to position [206, 0]
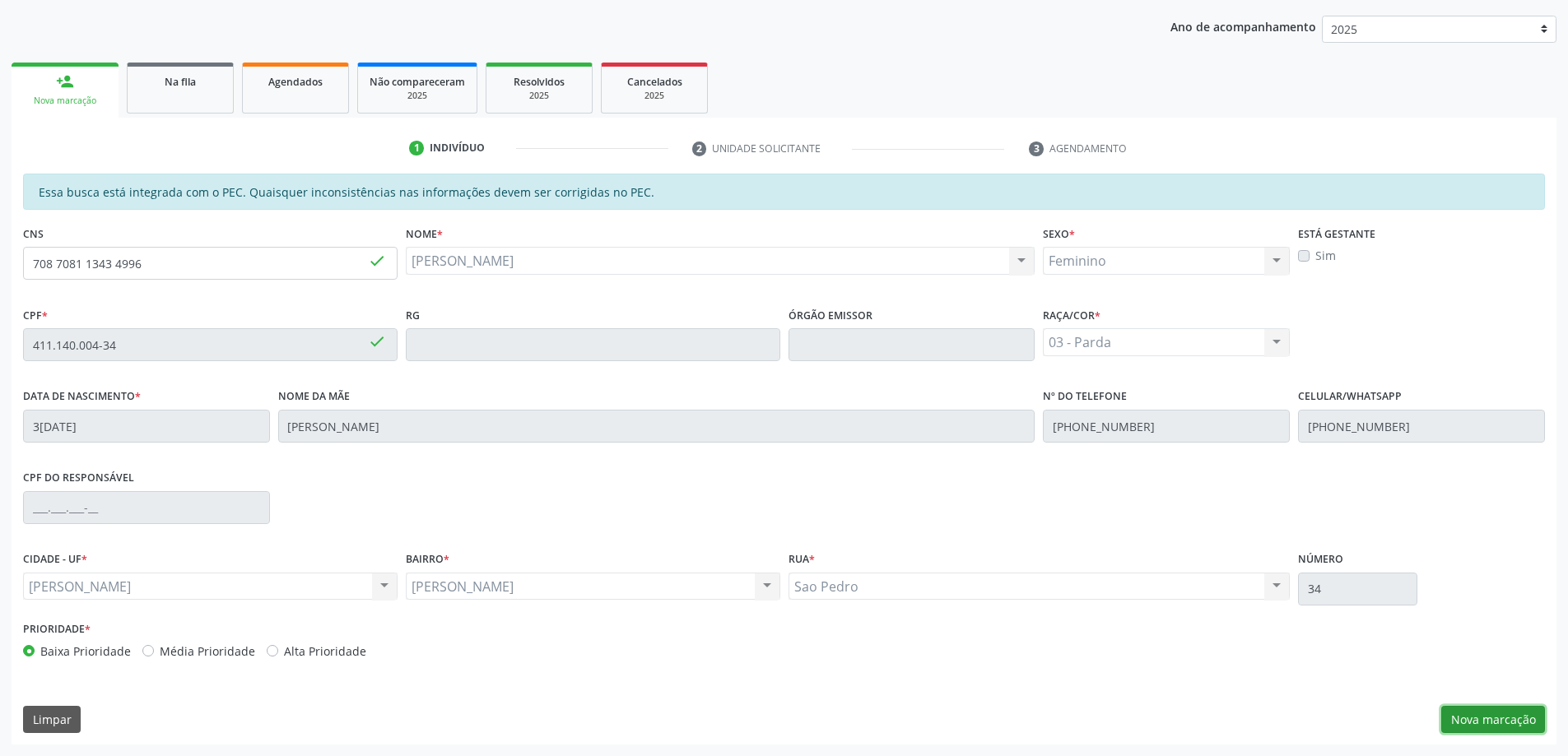
click at [1500, 713] on button "Nova marcação" at bounding box center [1493, 720] width 103 height 28
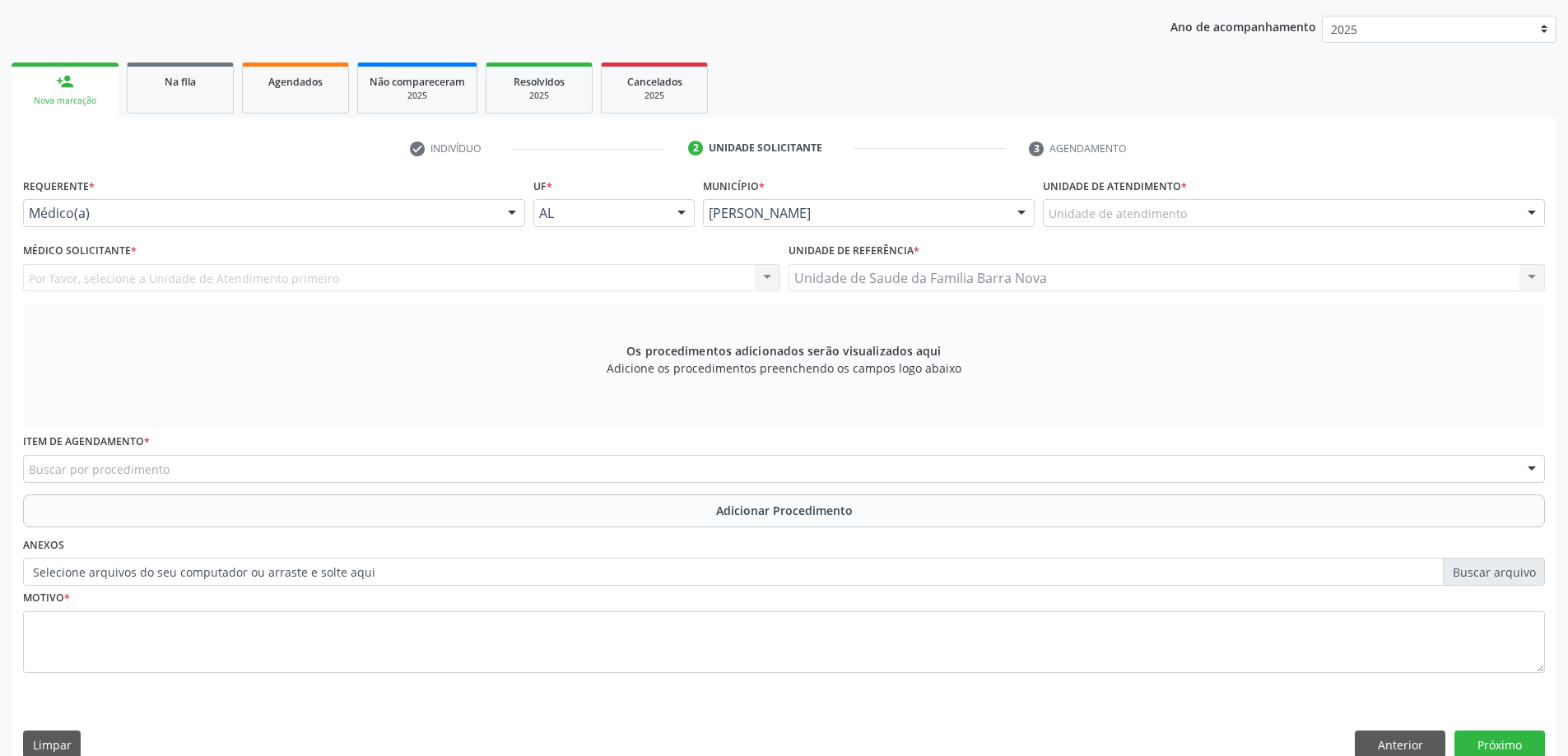
click at [1188, 203] on div "Unidade de atendimento" at bounding box center [1294, 213] width 502 height 28
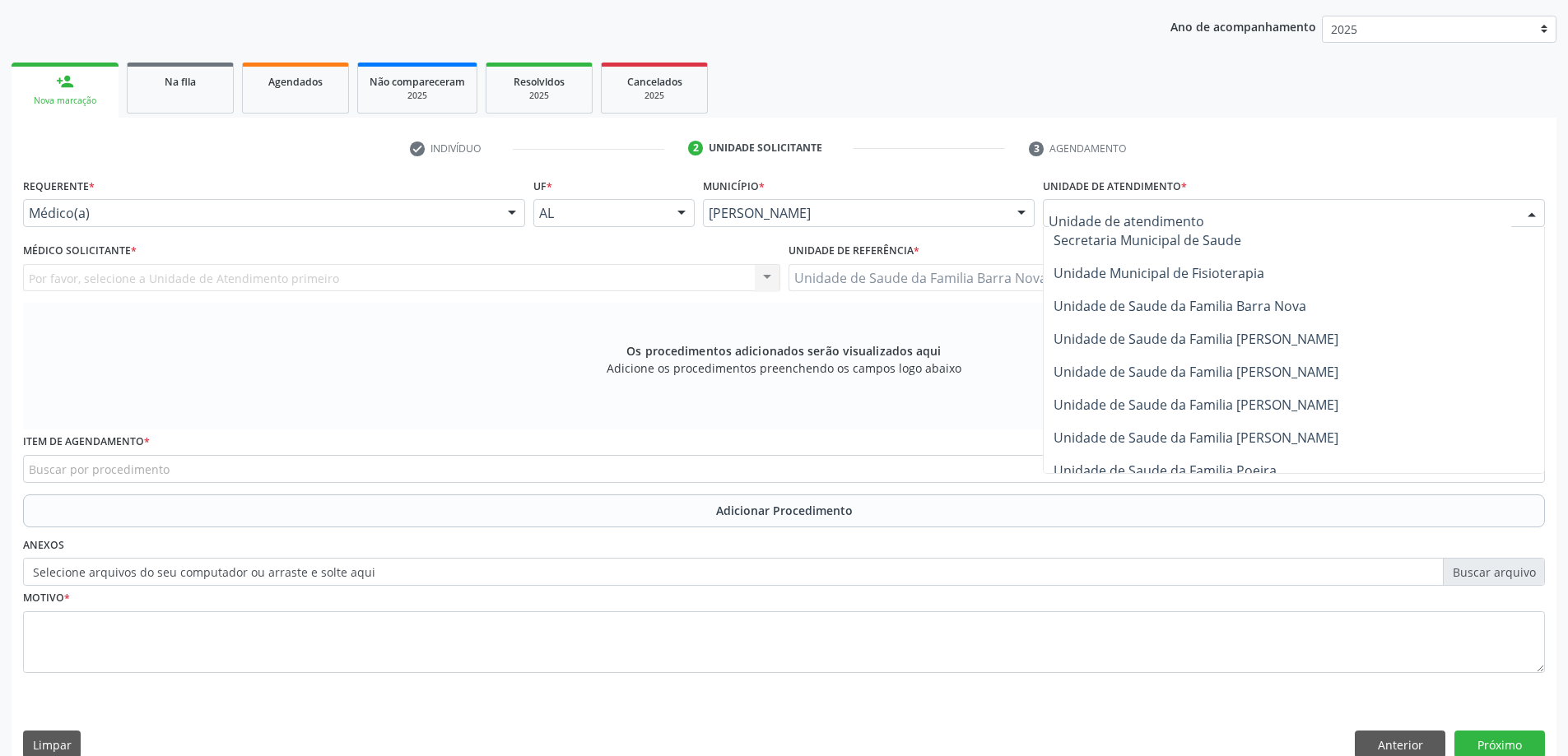
scroll to position [823, 0]
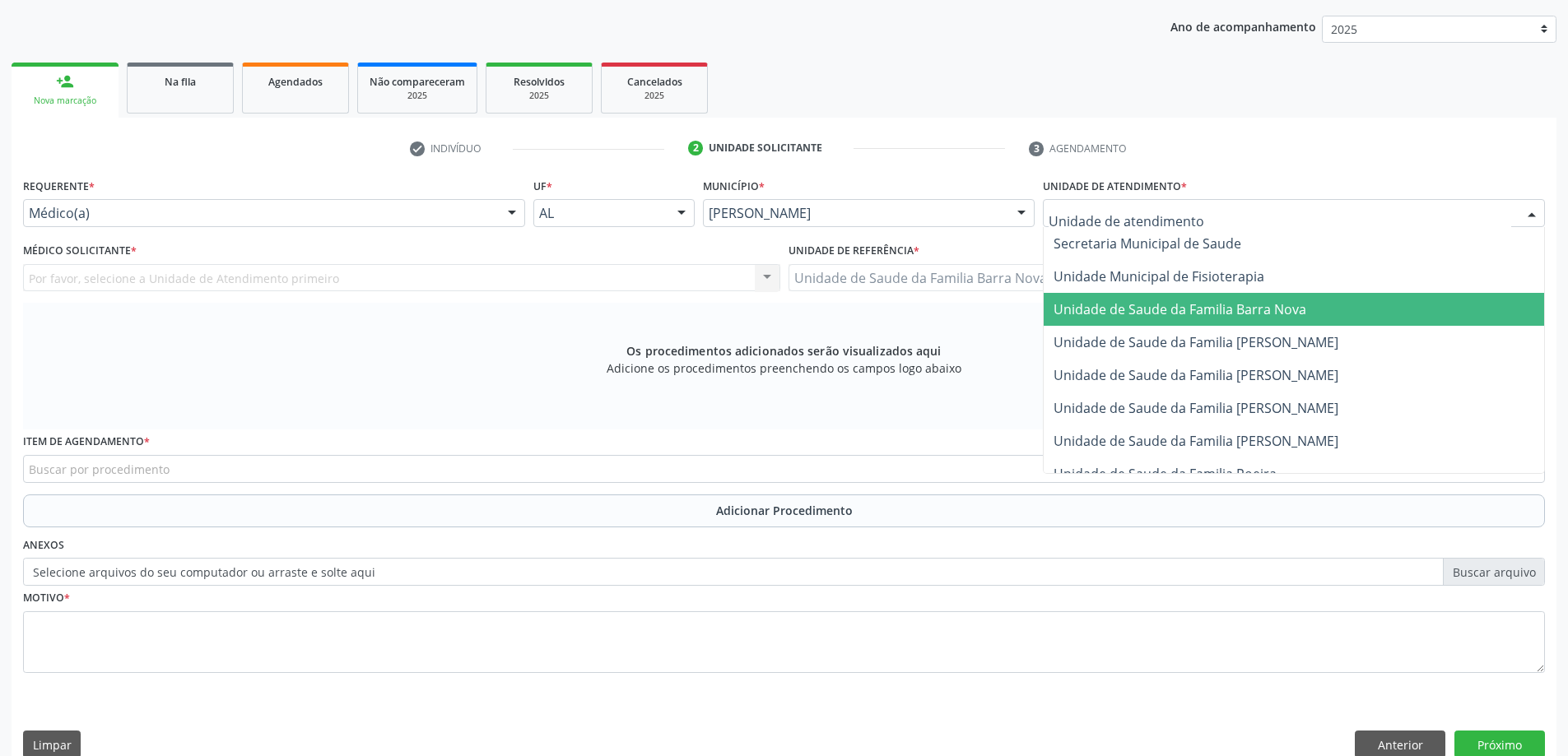
click at [1312, 311] on span "Unidade de Saude da Familia Barra Nova" at bounding box center [1294, 309] width 500 height 33
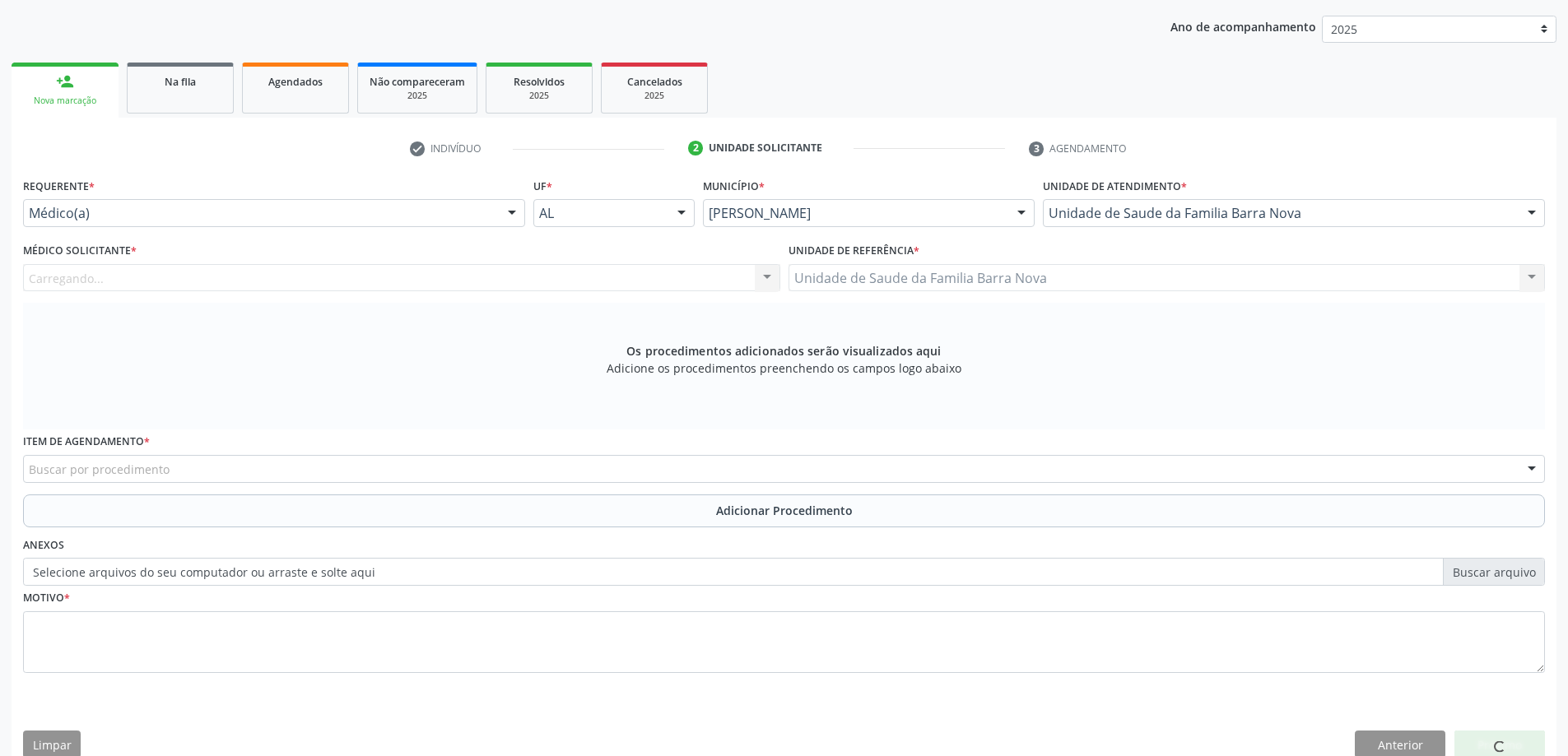
click at [542, 254] on div "Médico Solicitante * Carregando... Nenhum resultado encontrado para: " " Não há…" at bounding box center [401, 265] width 757 height 53
drag, startPoint x: 542, startPoint y: 266, endPoint x: 546, endPoint y: 277, distance: 11.7
click at [546, 277] on div at bounding box center [401, 278] width 757 height 28
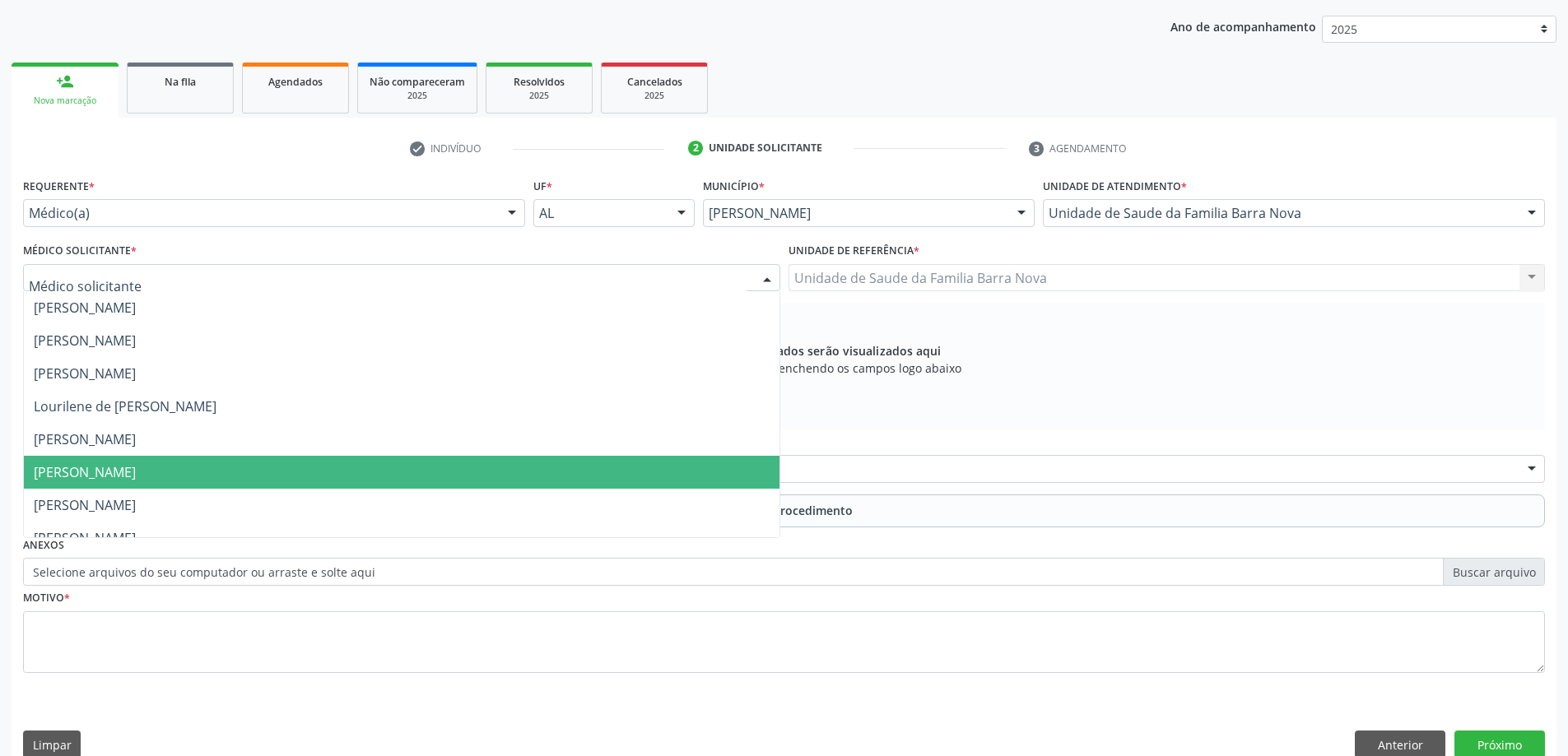
click at [278, 471] on span "[PERSON_NAME]" at bounding box center [401, 472] width 755 height 33
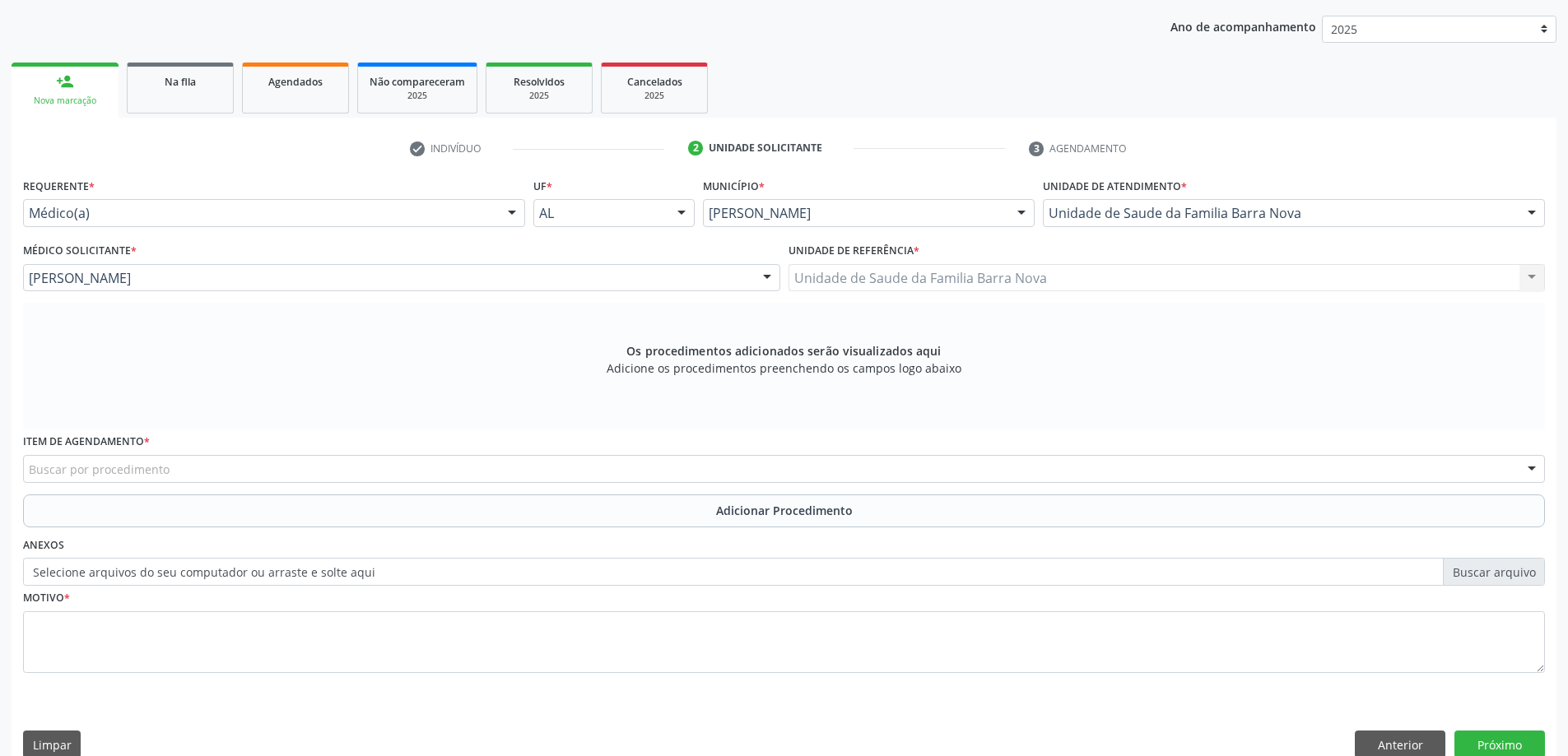
click at [422, 475] on div "Buscar por procedimento" at bounding box center [784, 468] width 1522 height 28
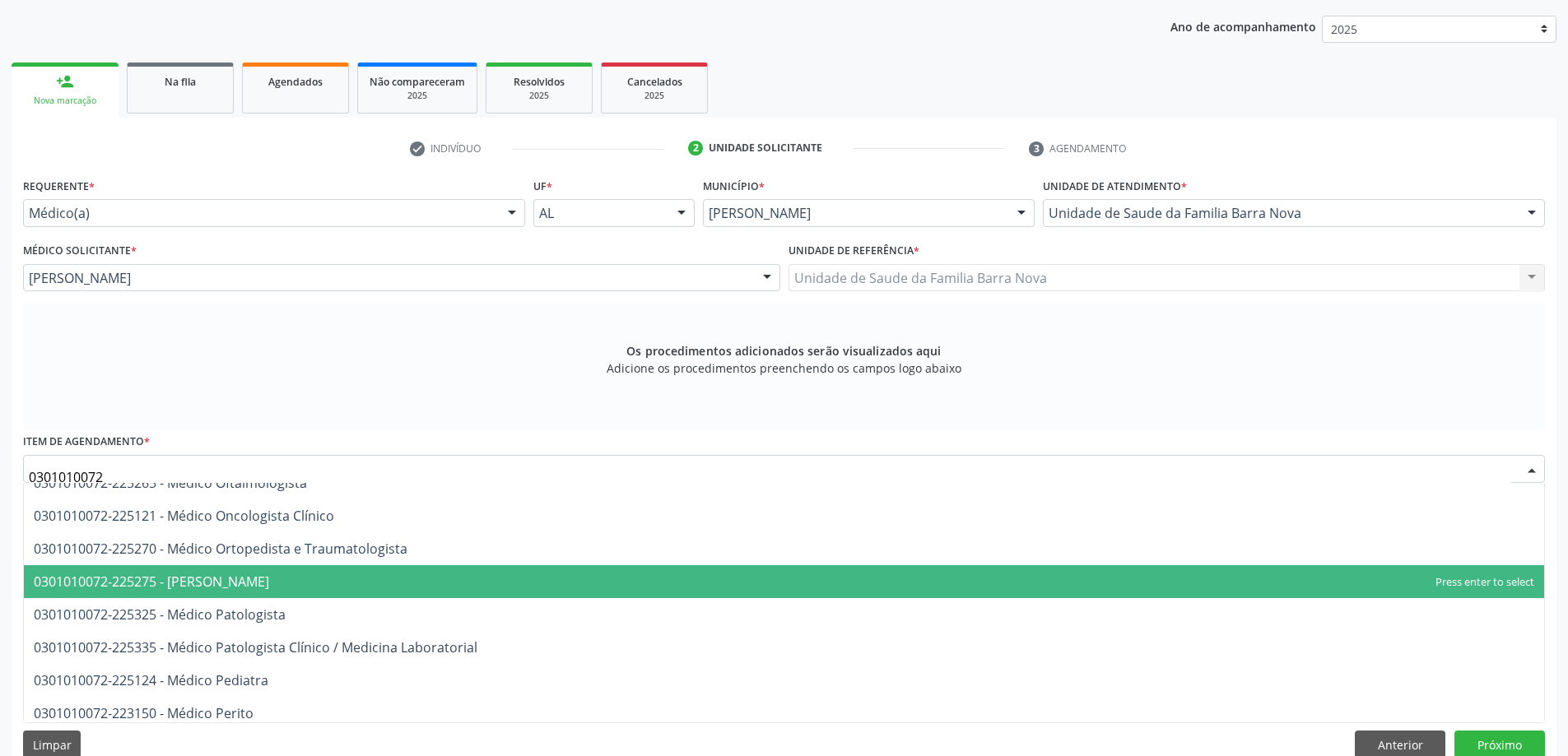
scroll to position [1316, 0]
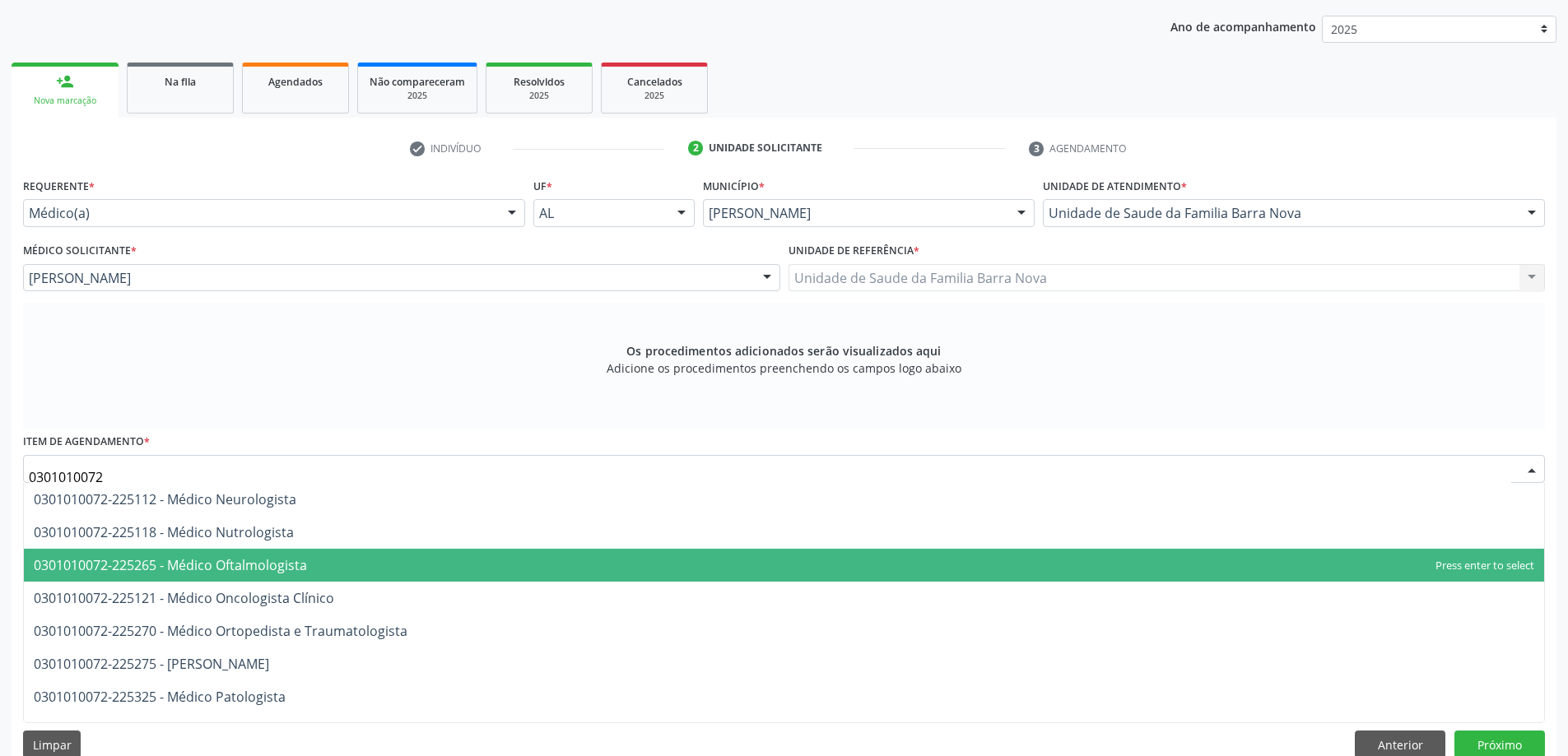
click at [363, 579] on span "0301010072-225265 - Médico Oftalmologista" at bounding box center [784, 565] width 1520 height 33
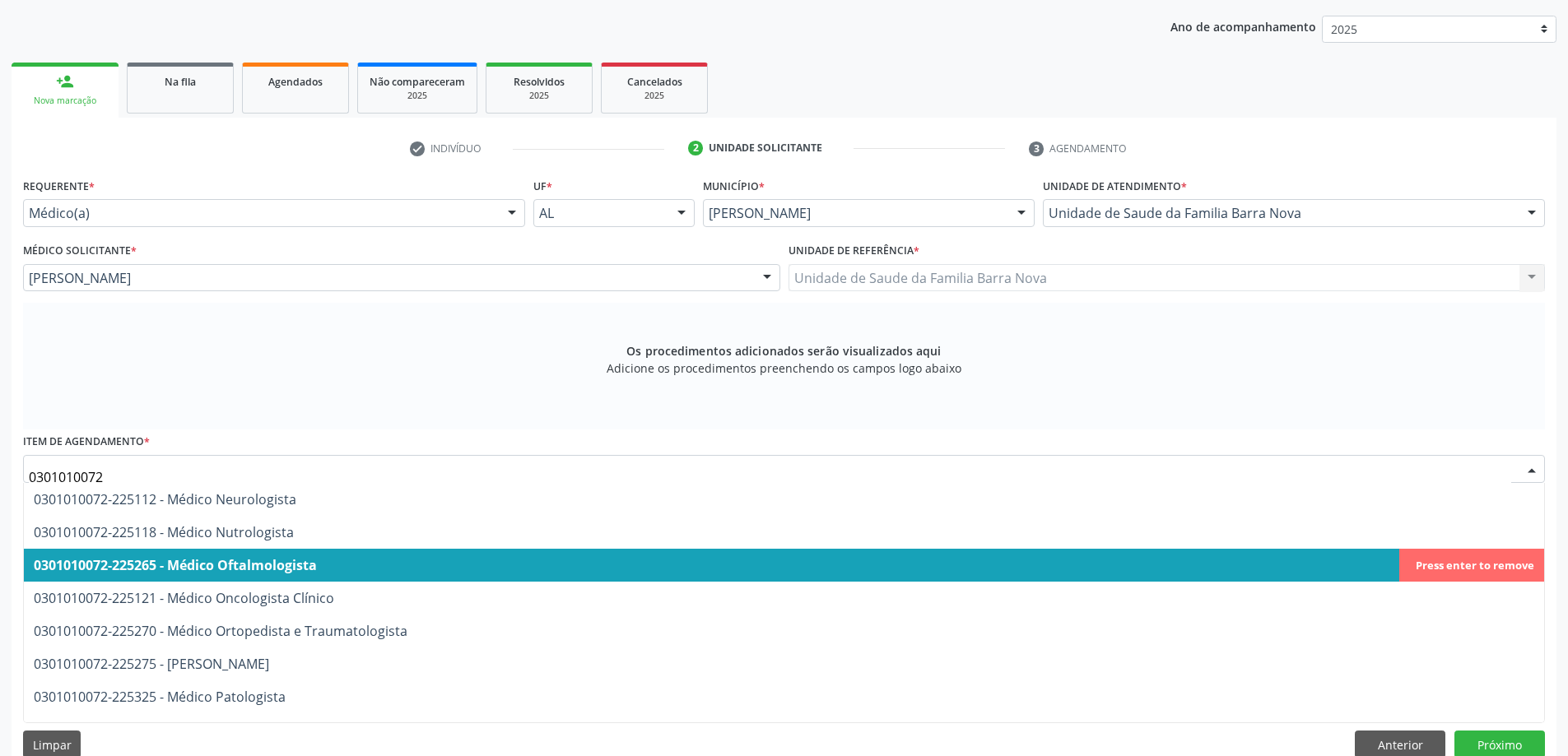
click at [311, 552] on span "0301010072-225265 - Médico Oftalmologista" at bounding box center [784, 565] width 1520 height 33
type input "0301010072"
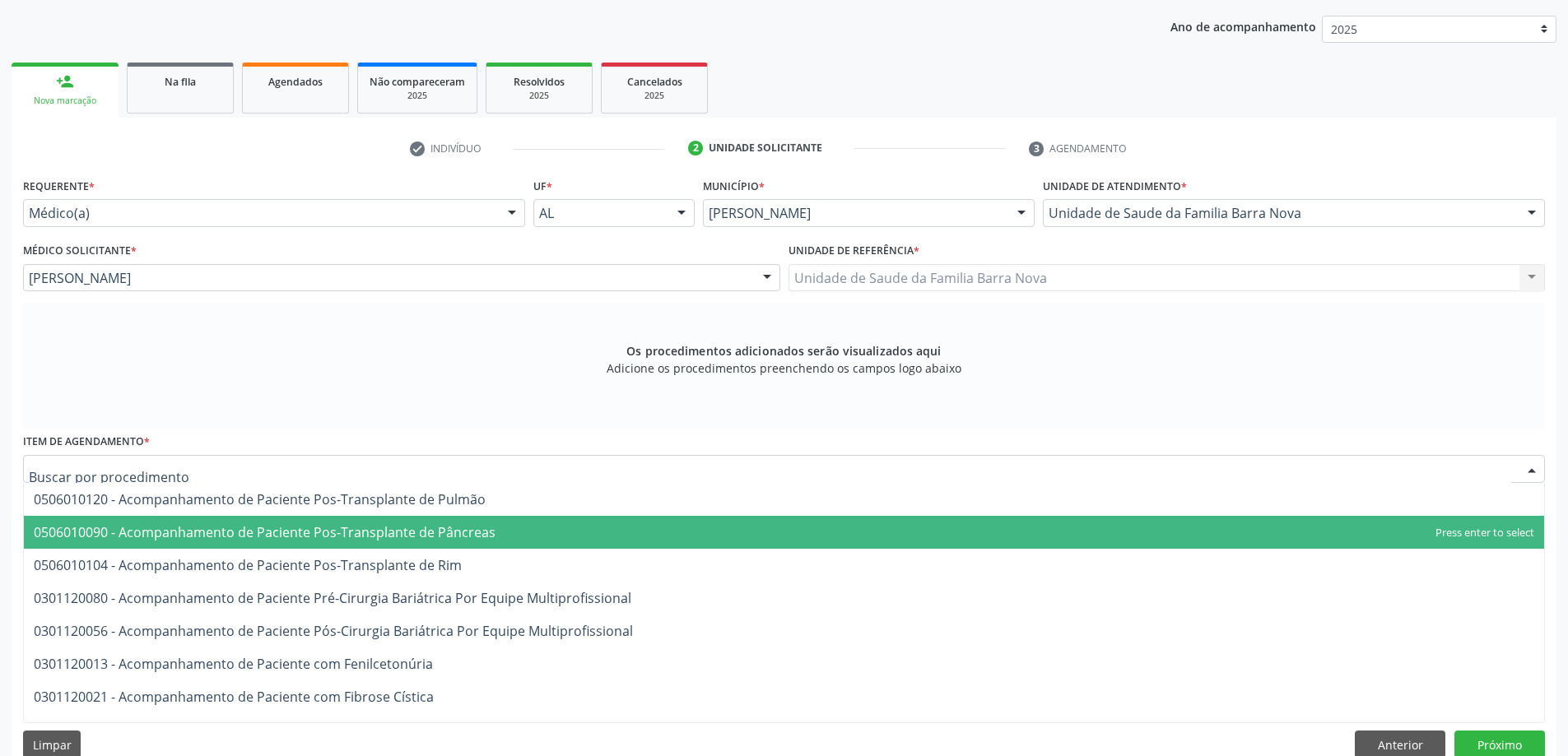
click at [331, 465] on div at bounding box center [784, 468] width 1522 height 28
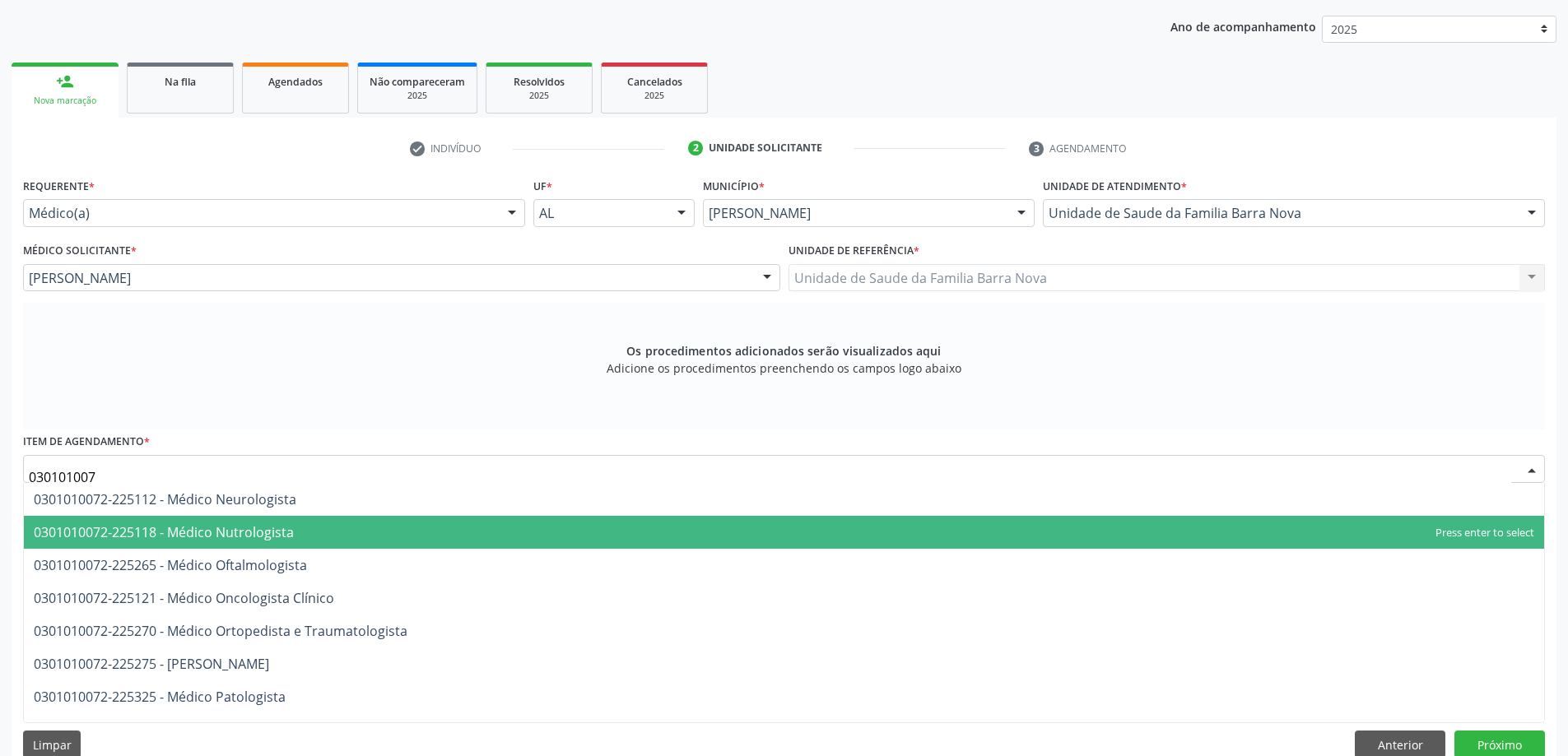
type input "0301010072"
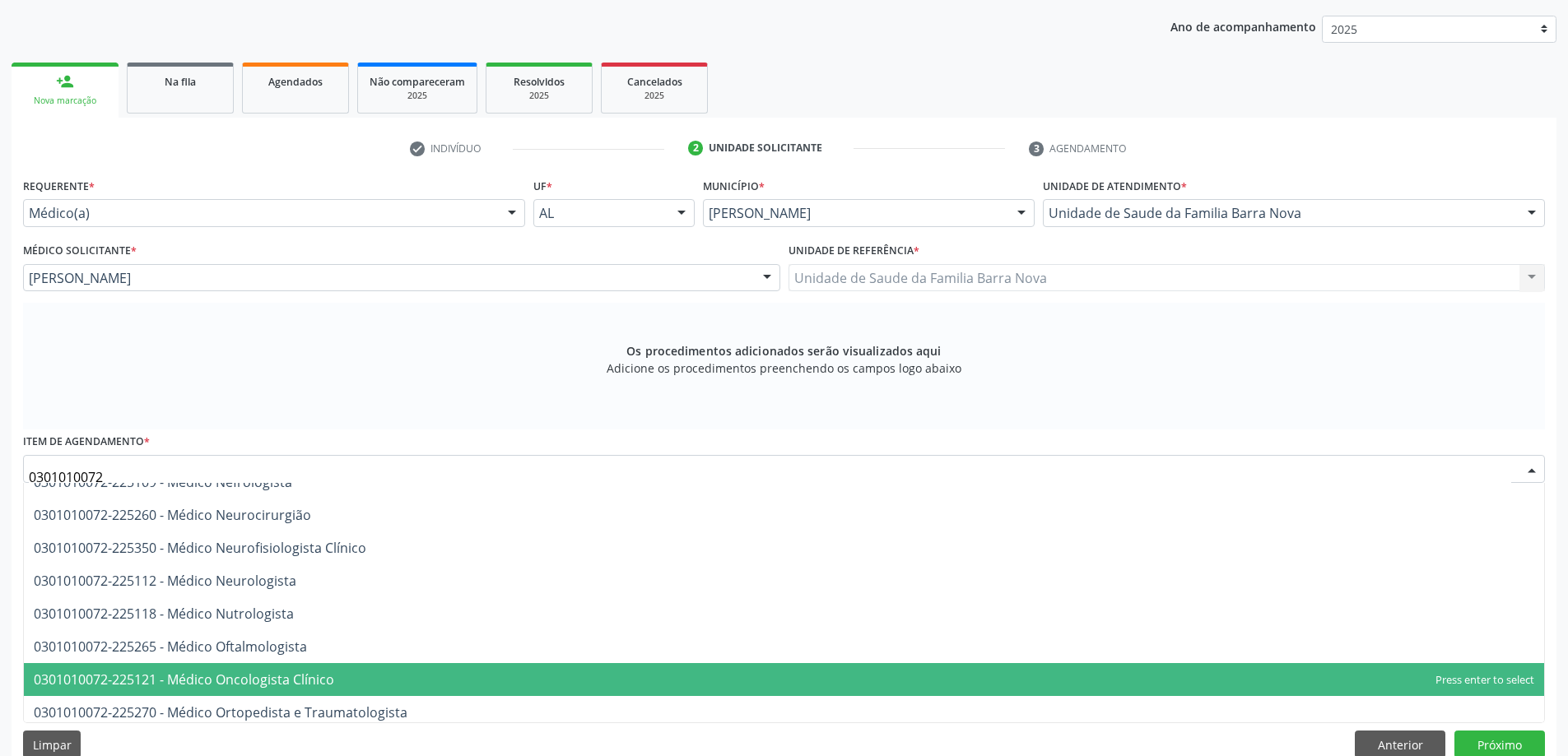
scroll to position [1234, 0]
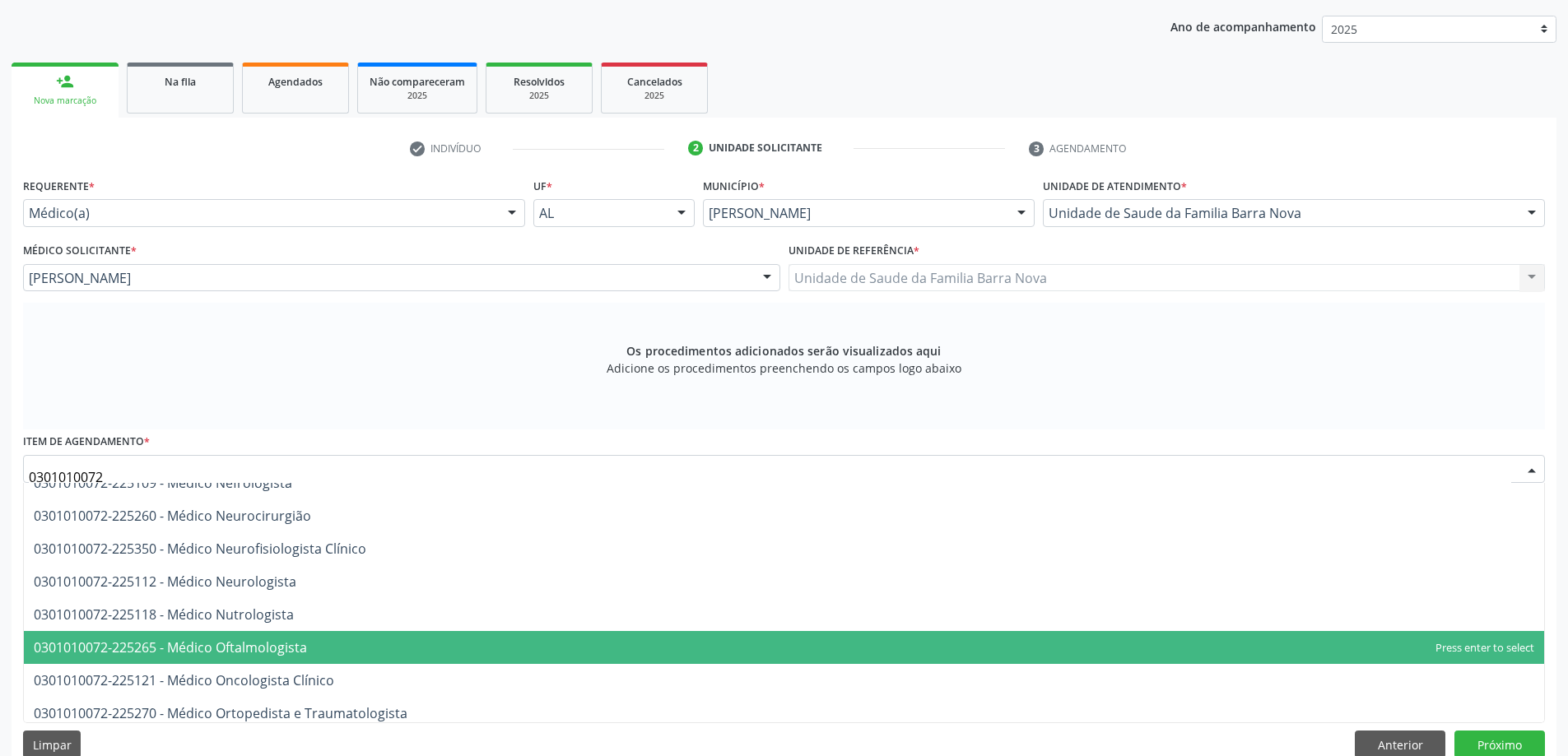
click at [282, 635] on span "0301010072-225265 - Médico Oftalmologista" at bounding box center [784, 647] width 1520 height 33
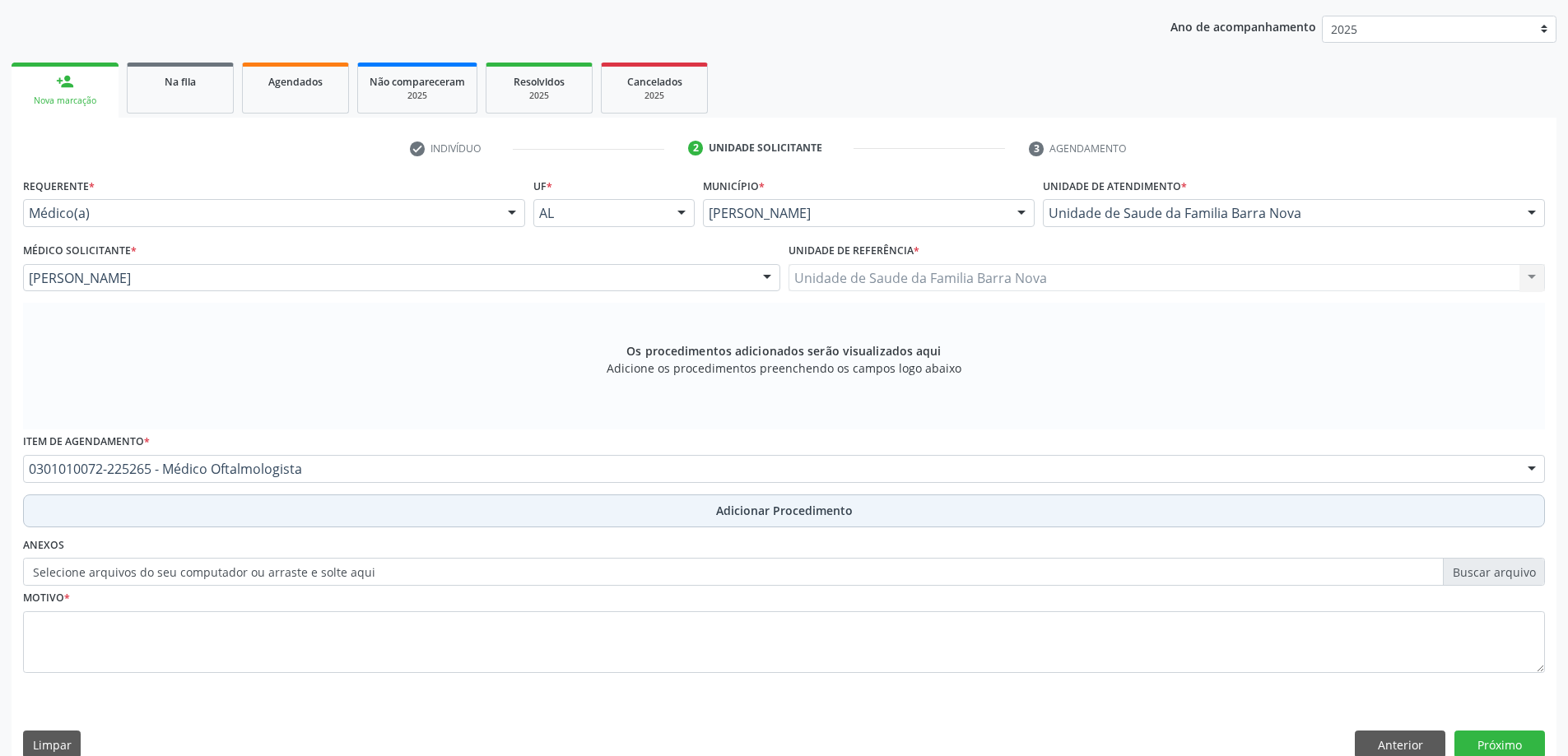
click at [396, 514] on button "Adicionar Procedimento" at bounding box center [784, 511] width 1522 height 33
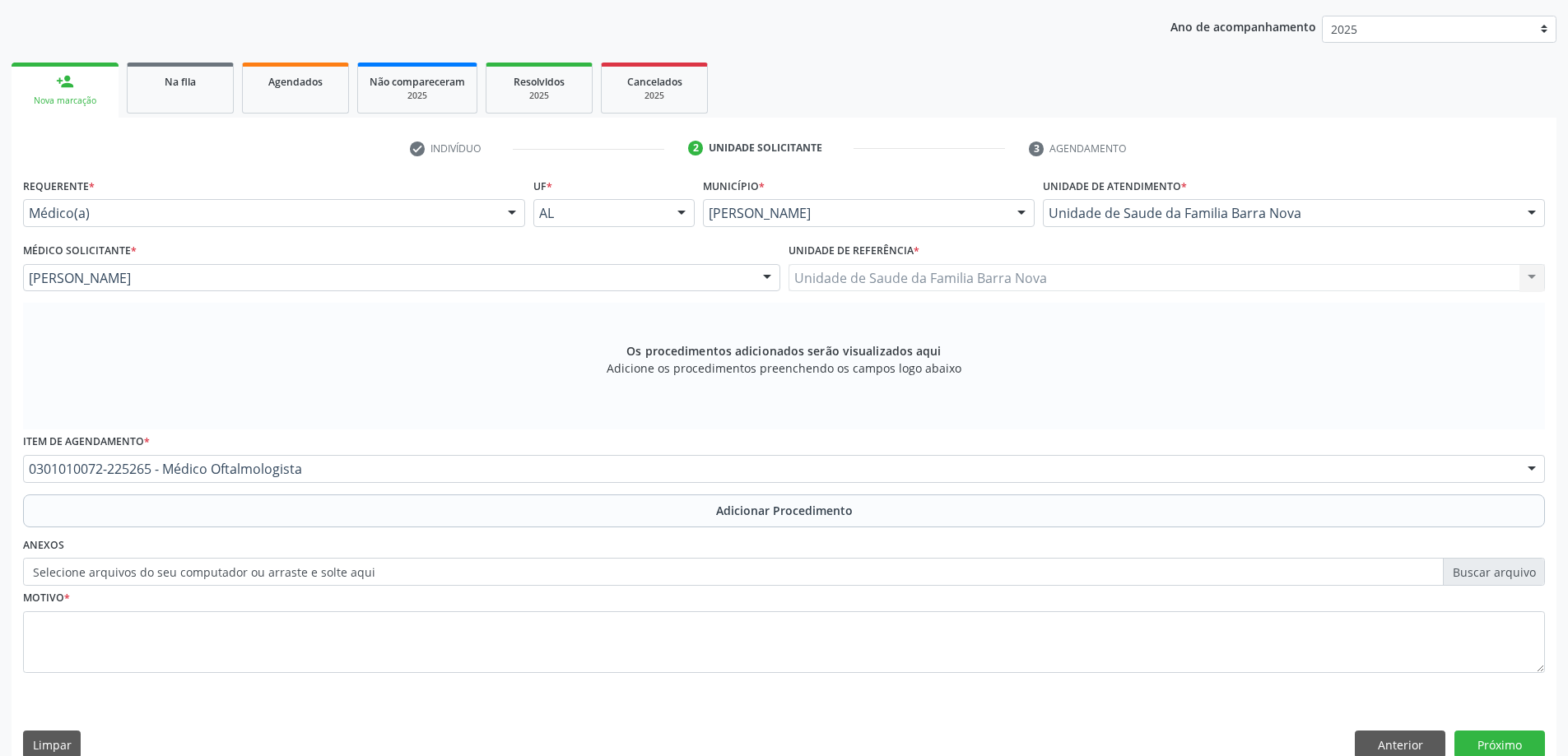
scroll to position [169, 0]
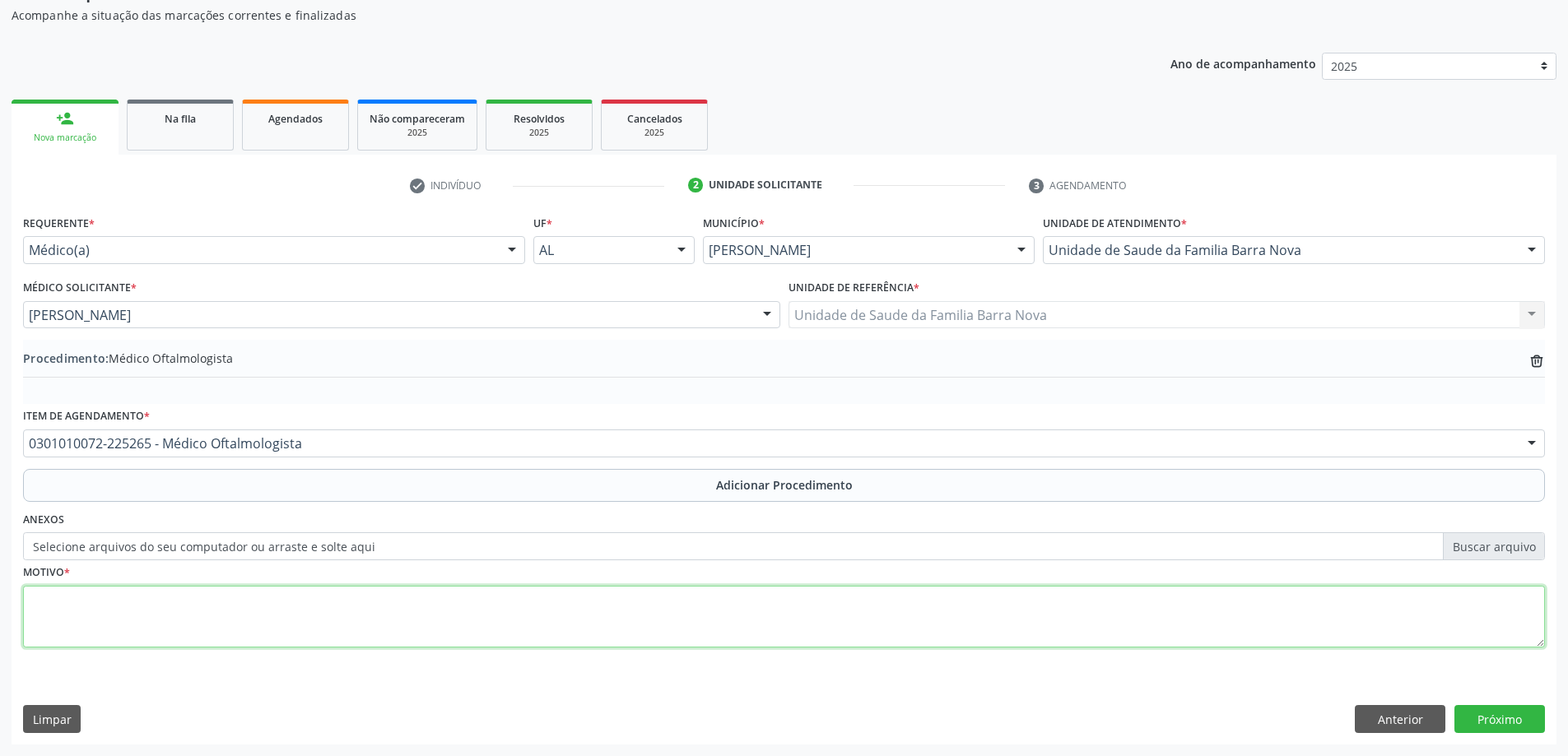
click at [383, 631] on textarea at bounding box center [784, 617] width 1522 height 62
type textarea "PACIENTE VÍTIMA DE QUEDA DA PRÓPRIA ALTURA, POR TONTURA. SOLICITO AVALIAÇÃO."
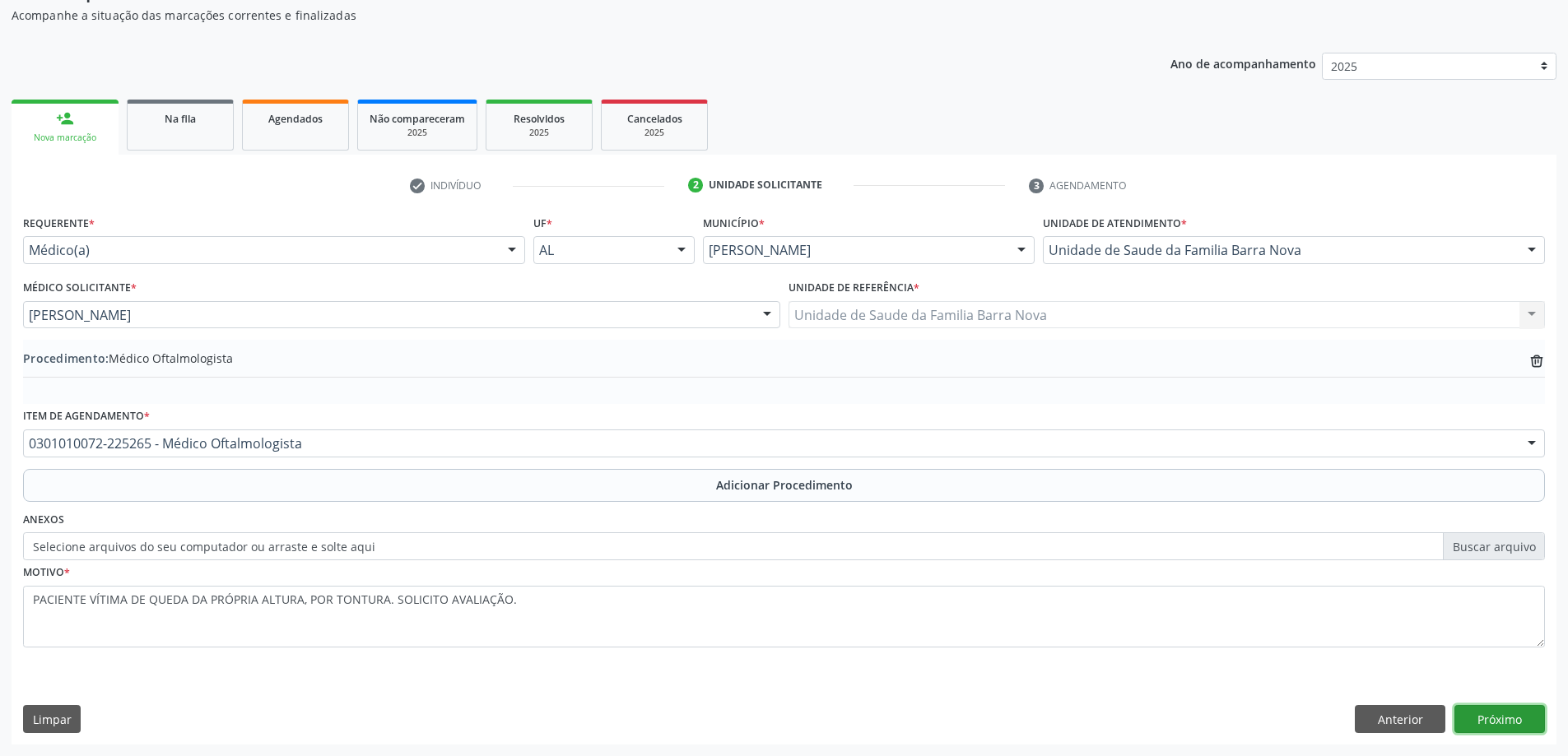
click at [1487, 720] on button "Próximo" at bounding box center [1500, 719] width 91 height 28
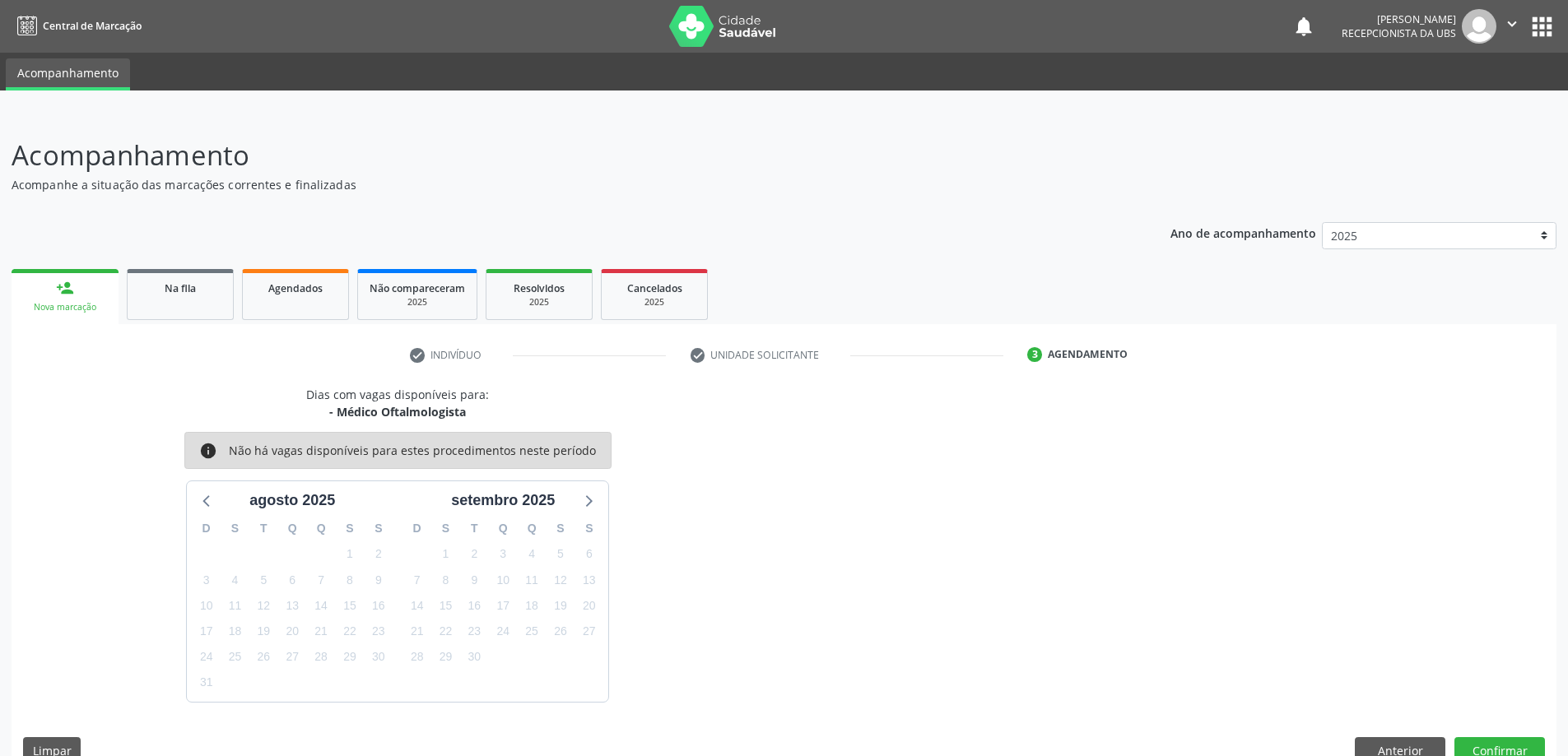
click at [1511, 731] on div "Dias com vagas disponíveis para: - Médico Oftalmologista info Não há vagas disp…" at bounding box center [784, 580] width 1545 height 390
click at [1512, 734] on div "Dias com vagas disponíveis para: - Médico Oftalmologista info Não há vagas disp…" at bounding box center [784, 580] width 1545 height 390
click at [1512, 737] on button "Confirmar" at bounding box center [1500, 751] width 91 height 28
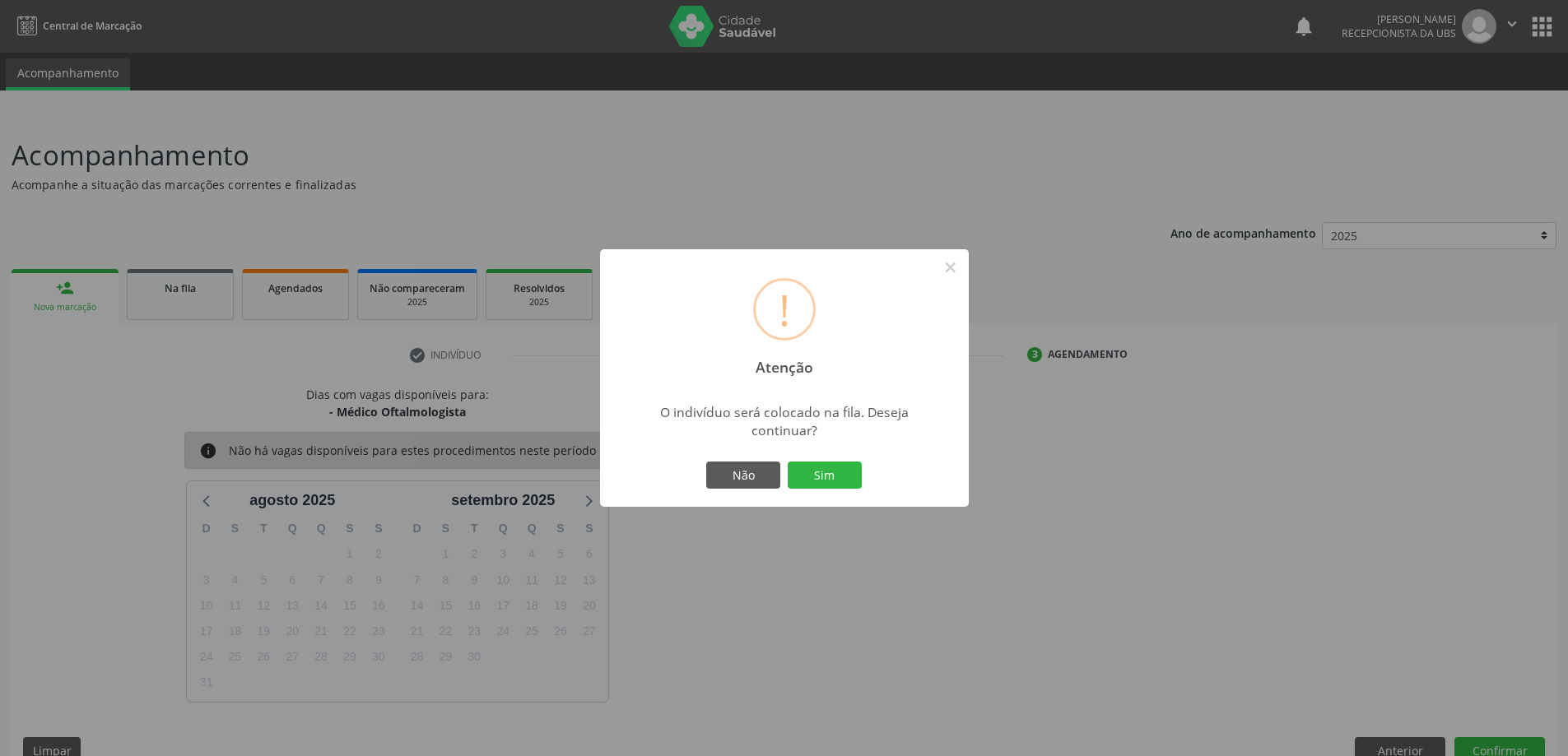
click at [843, 476] on button "Sim" at bounding box center [825, 475] width 74 height 28
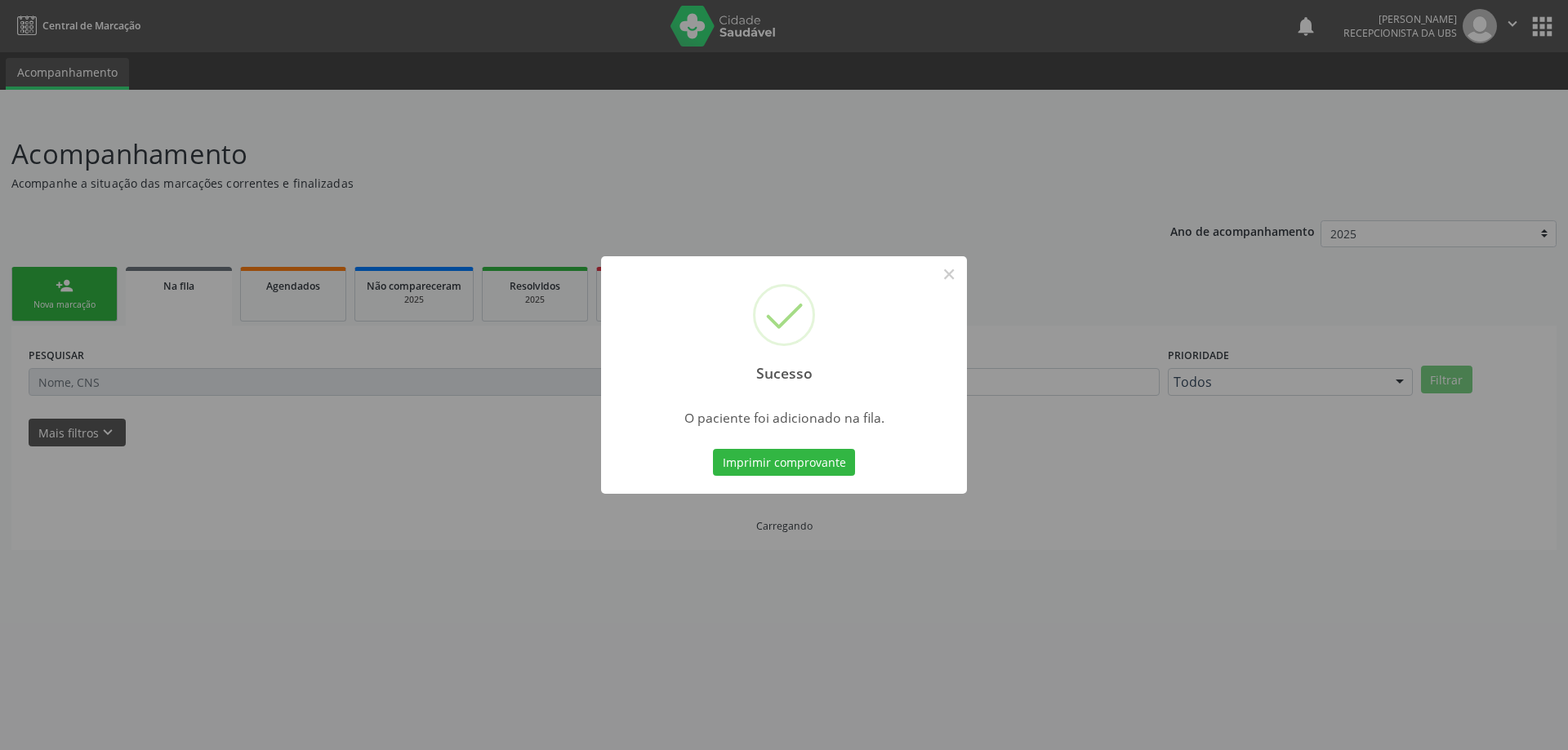
click at [44, 284] on div "Sucesso × O paciente foi adicionado na fila. Imprimir comprovante Cancel" at bounding box center [784, 375] width 1568 height 750
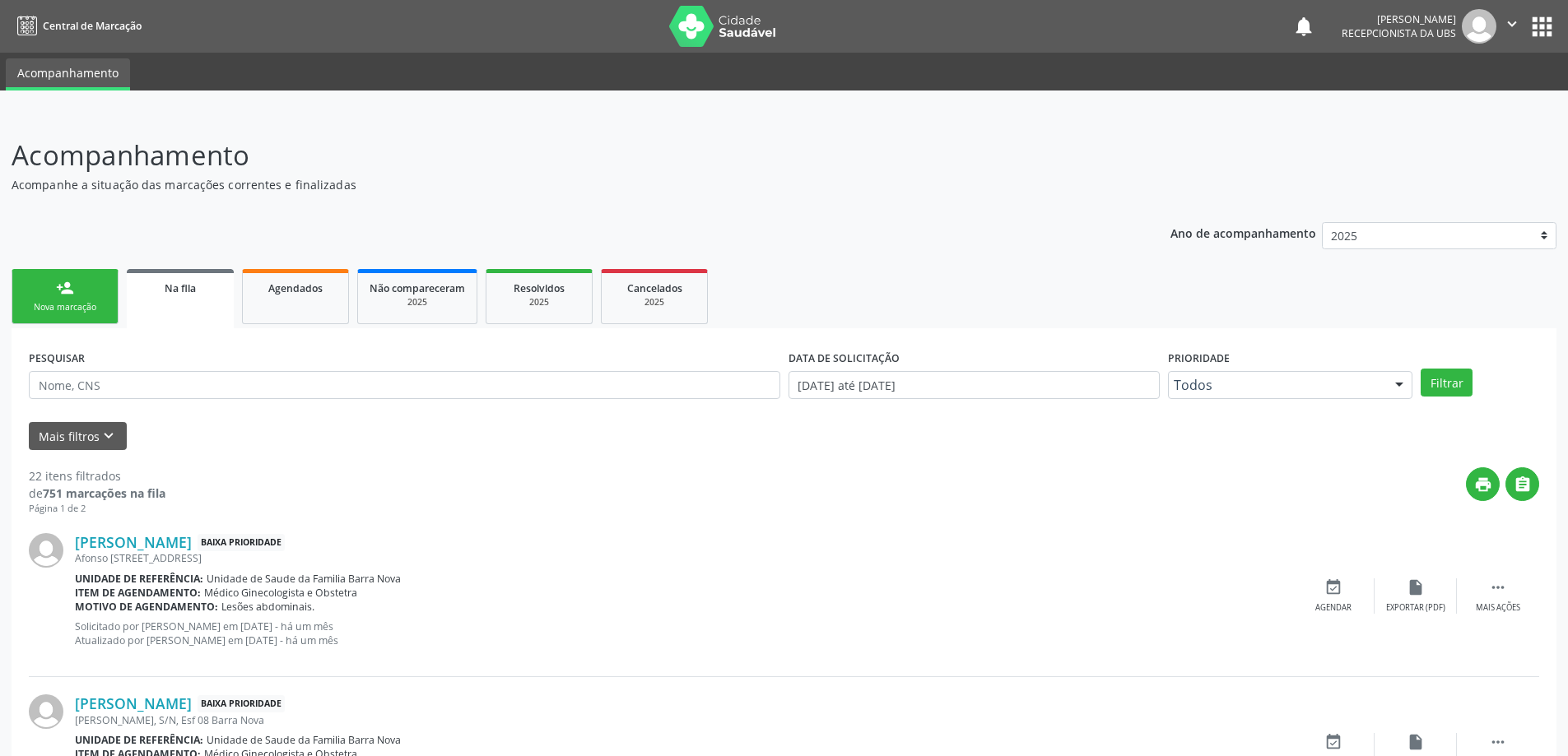
click at [91, 299] on link "person_add Nova marcação" at bounding box center [65, 296] width 107 height 55
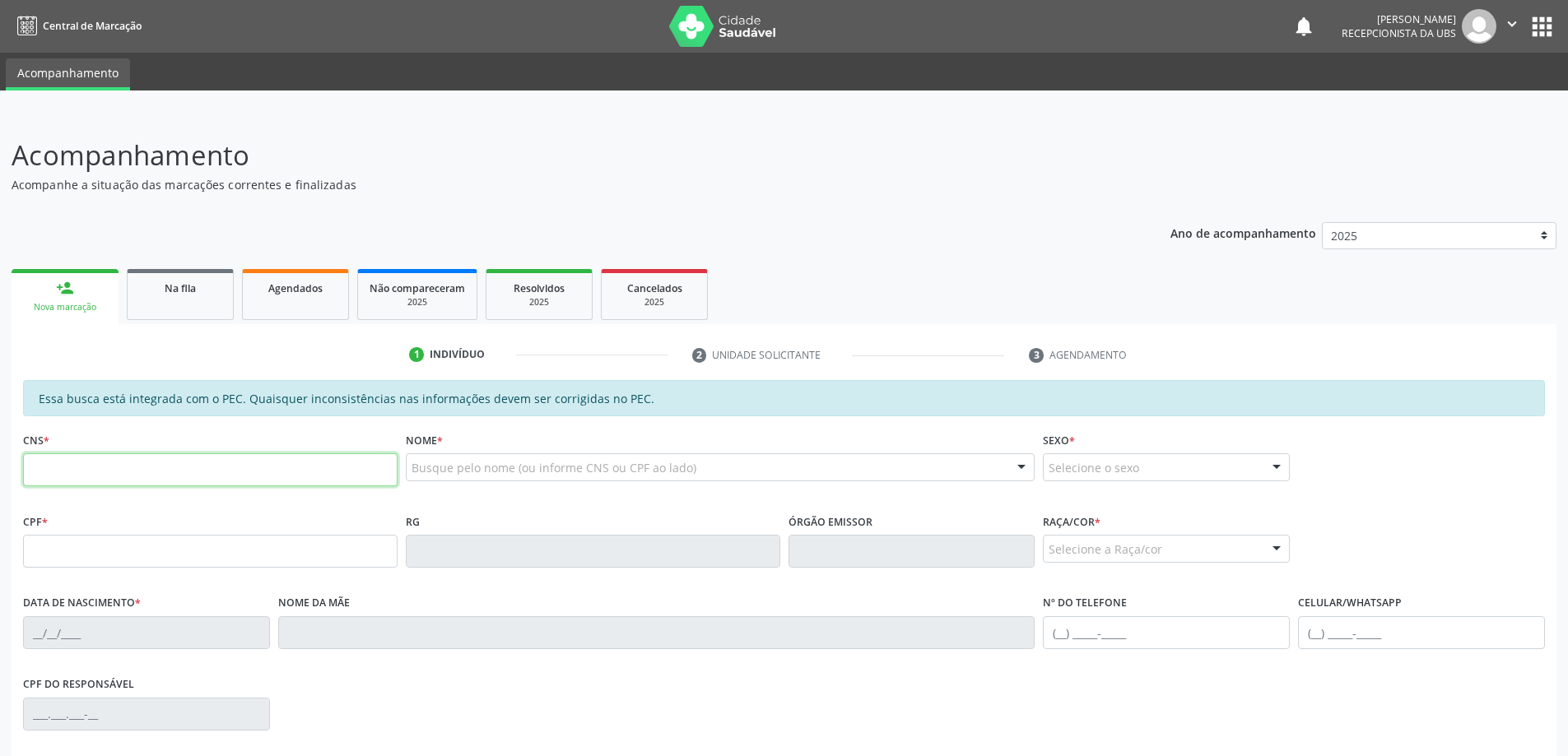
click at [185, 474] on input "text" at bounding box center [209, 470] width 374 height 33
paste input "708 7081 1343 4996"
type input "708 7081 1343 4996"
type input "411.140.004-34"
type input "30/05/1933"
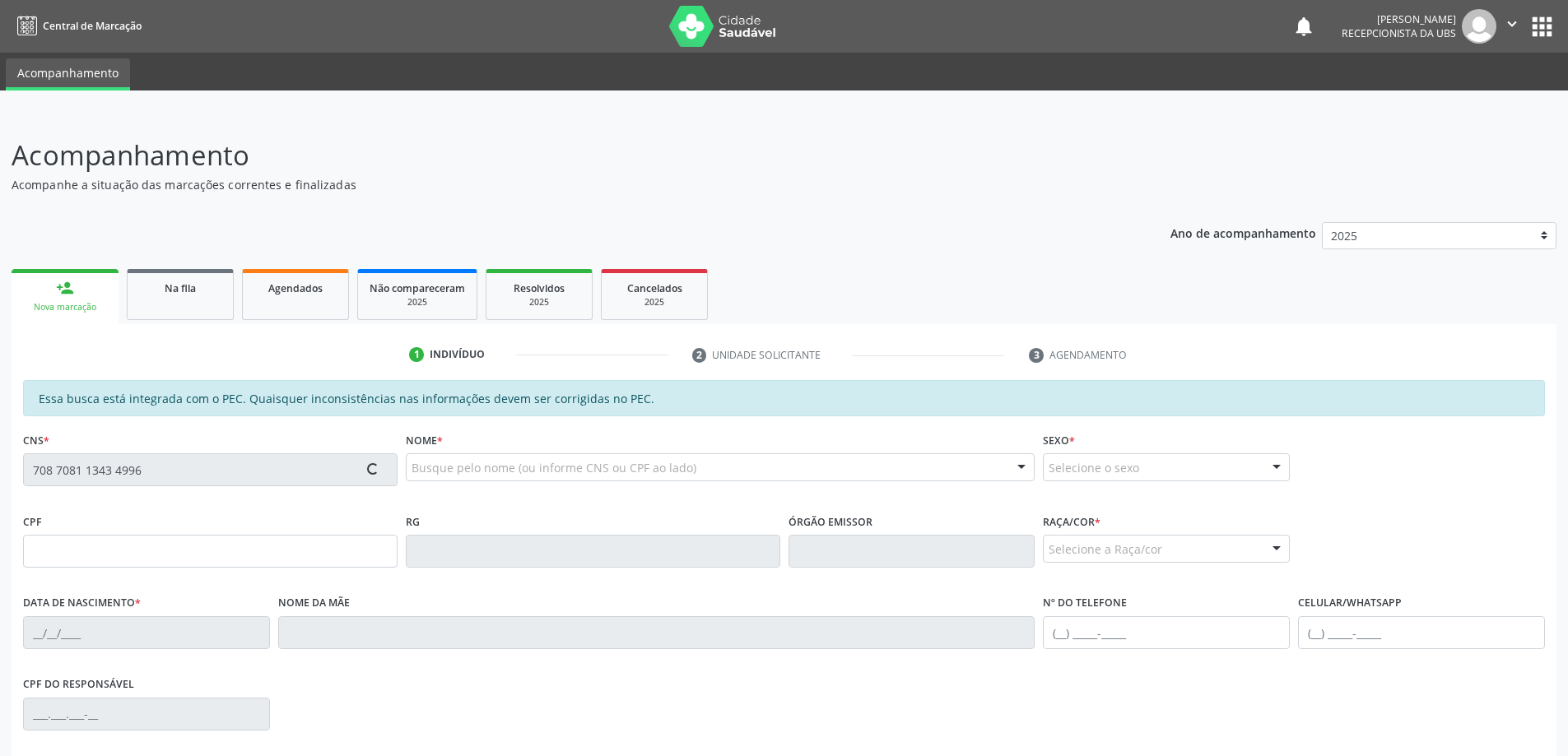
type input "Maria Cicera Alves da Cruz"
type input "(82) 99428-1154"
type input "34"
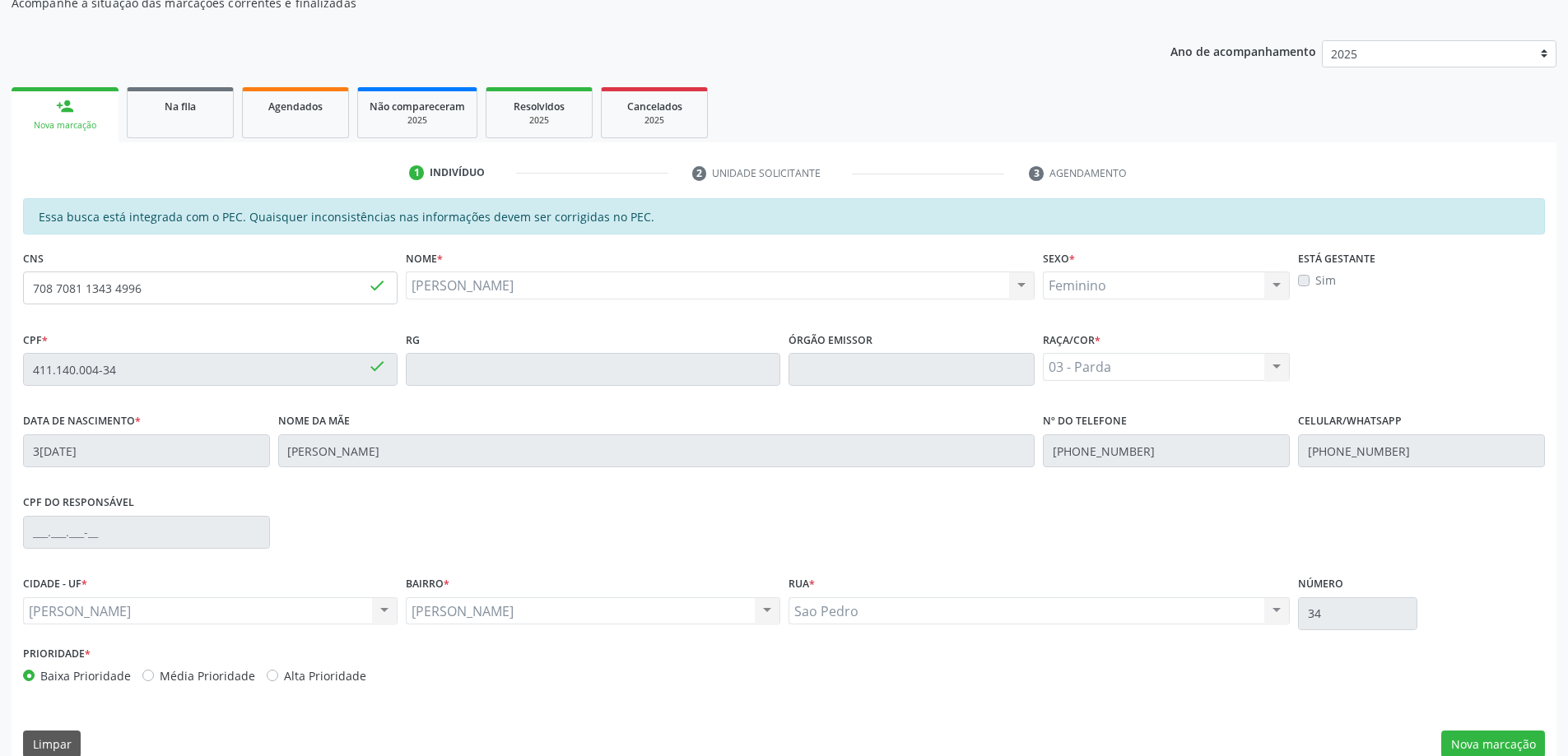
scroll to position [206, 0]
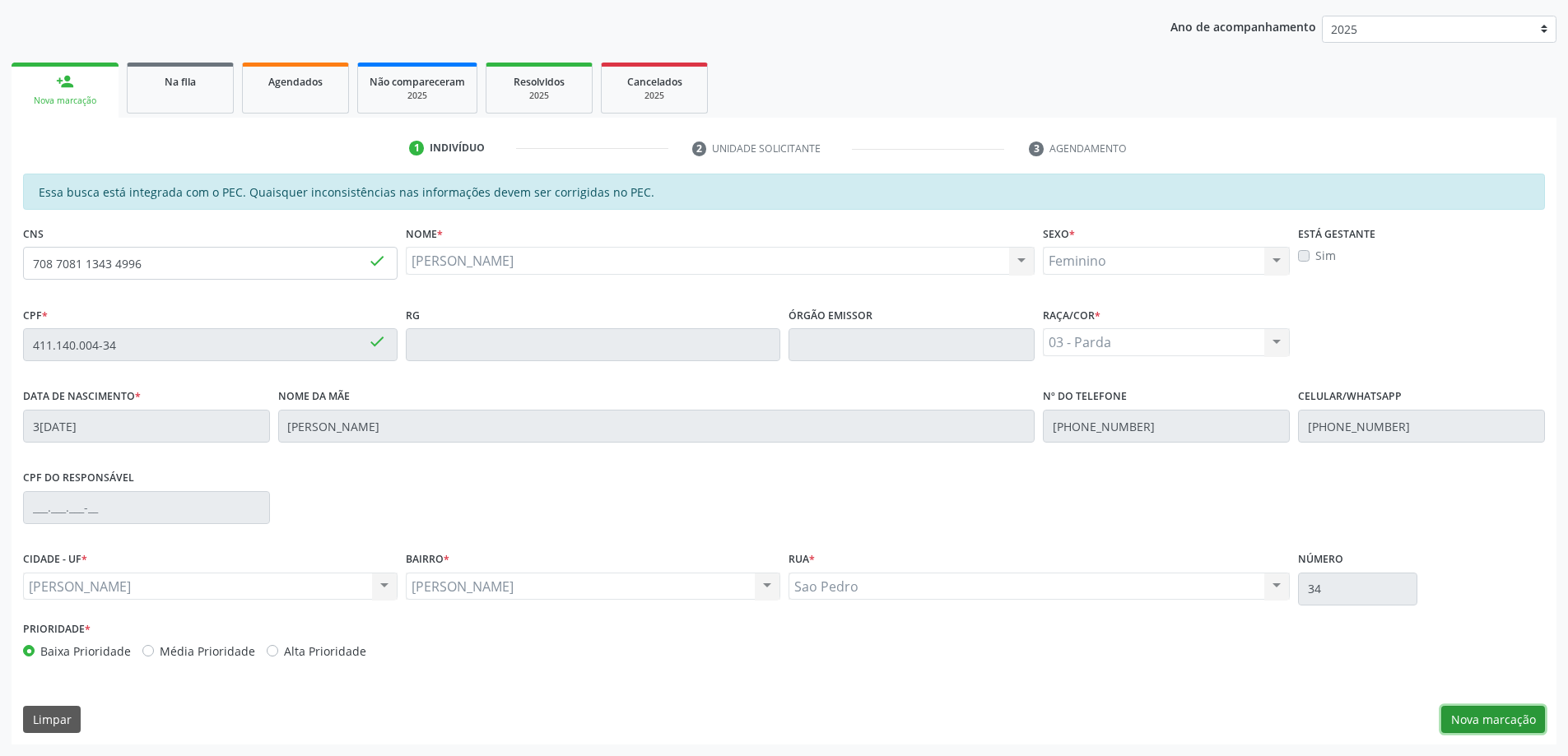
click at [1499, 728] on button "Nova marcação" at bounding box center [1493, 720] width 103 height 28
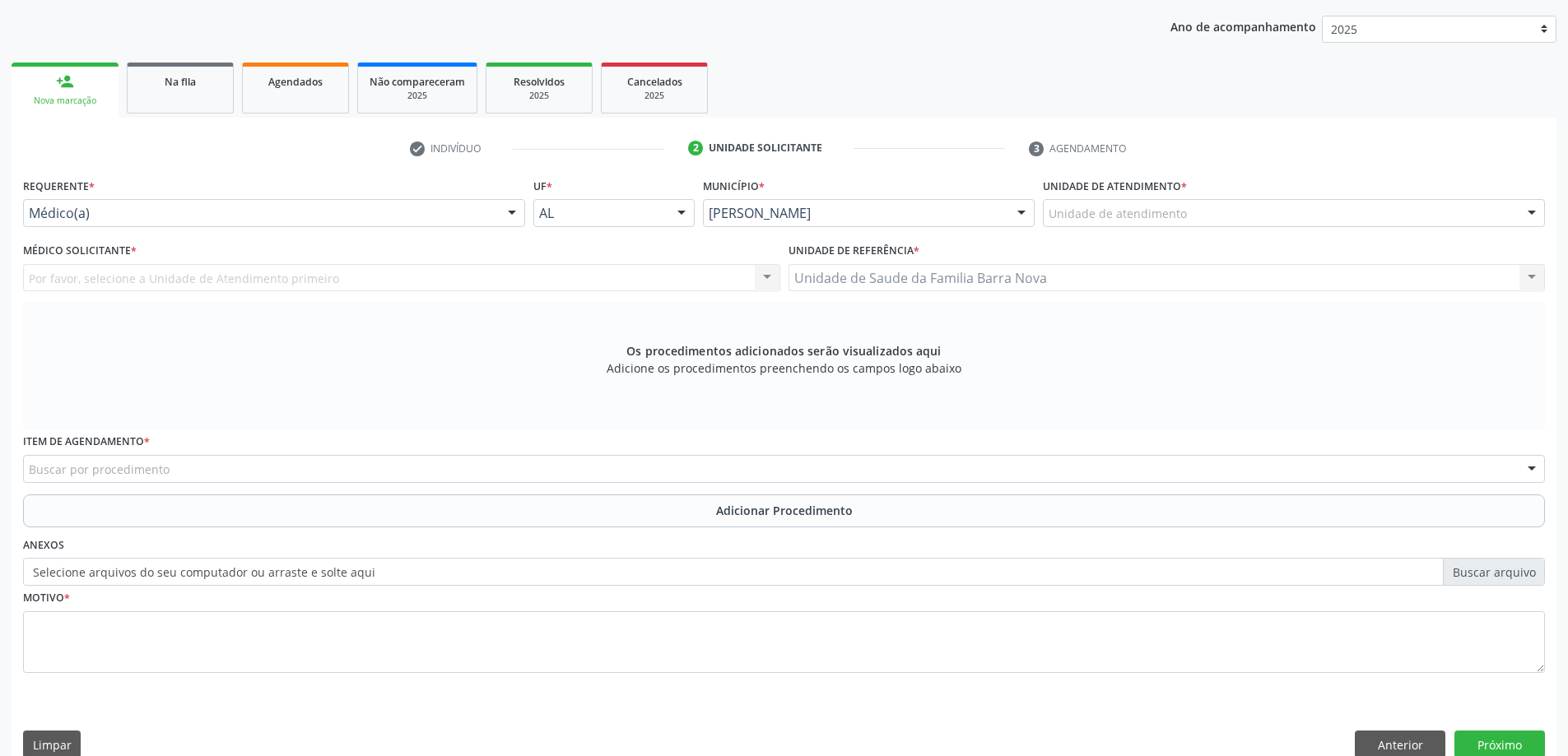
click at [1187, 221] on div "Unidade de atendimento" at bounding box center [1294, 213] width 502 height 28
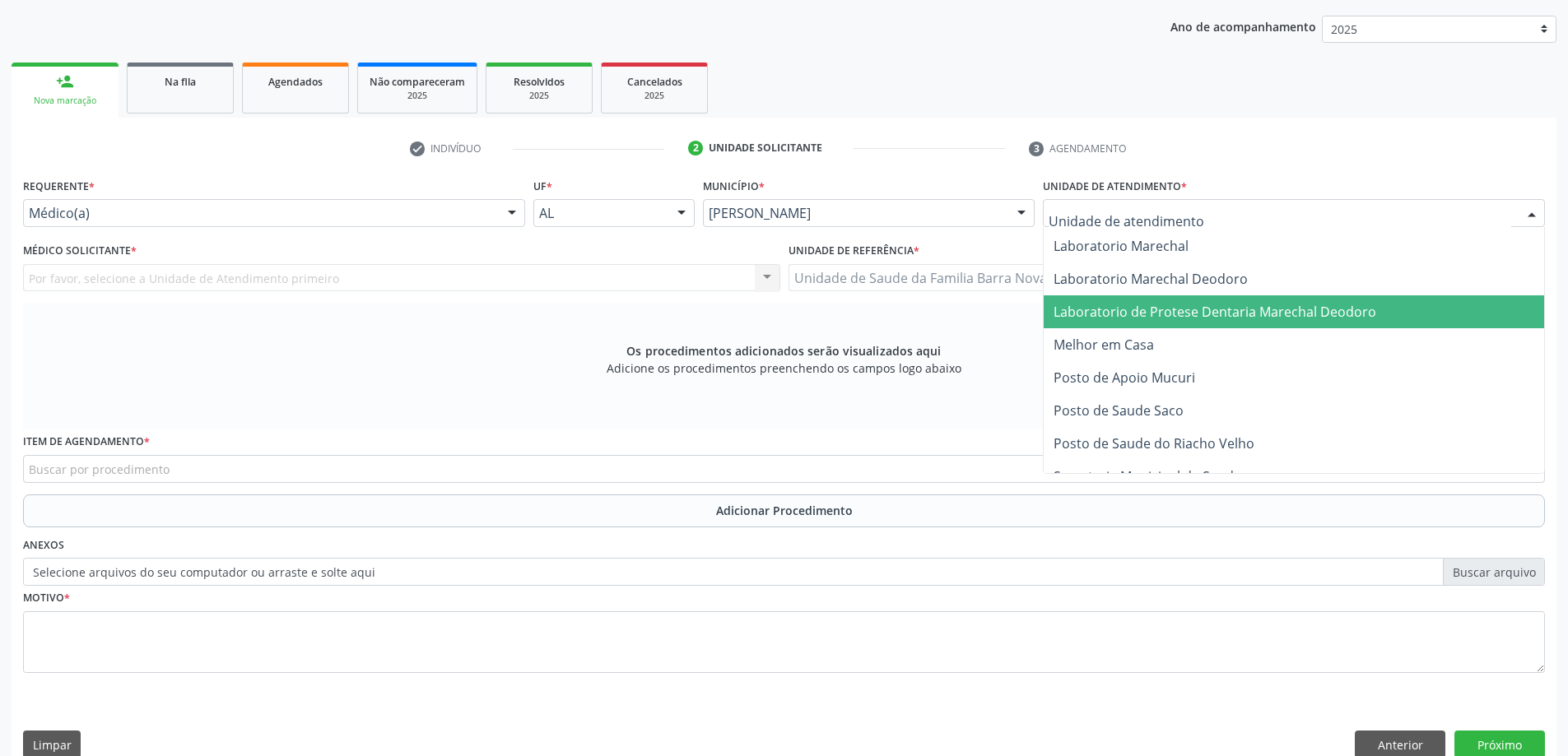
scroll to position [823, 0]
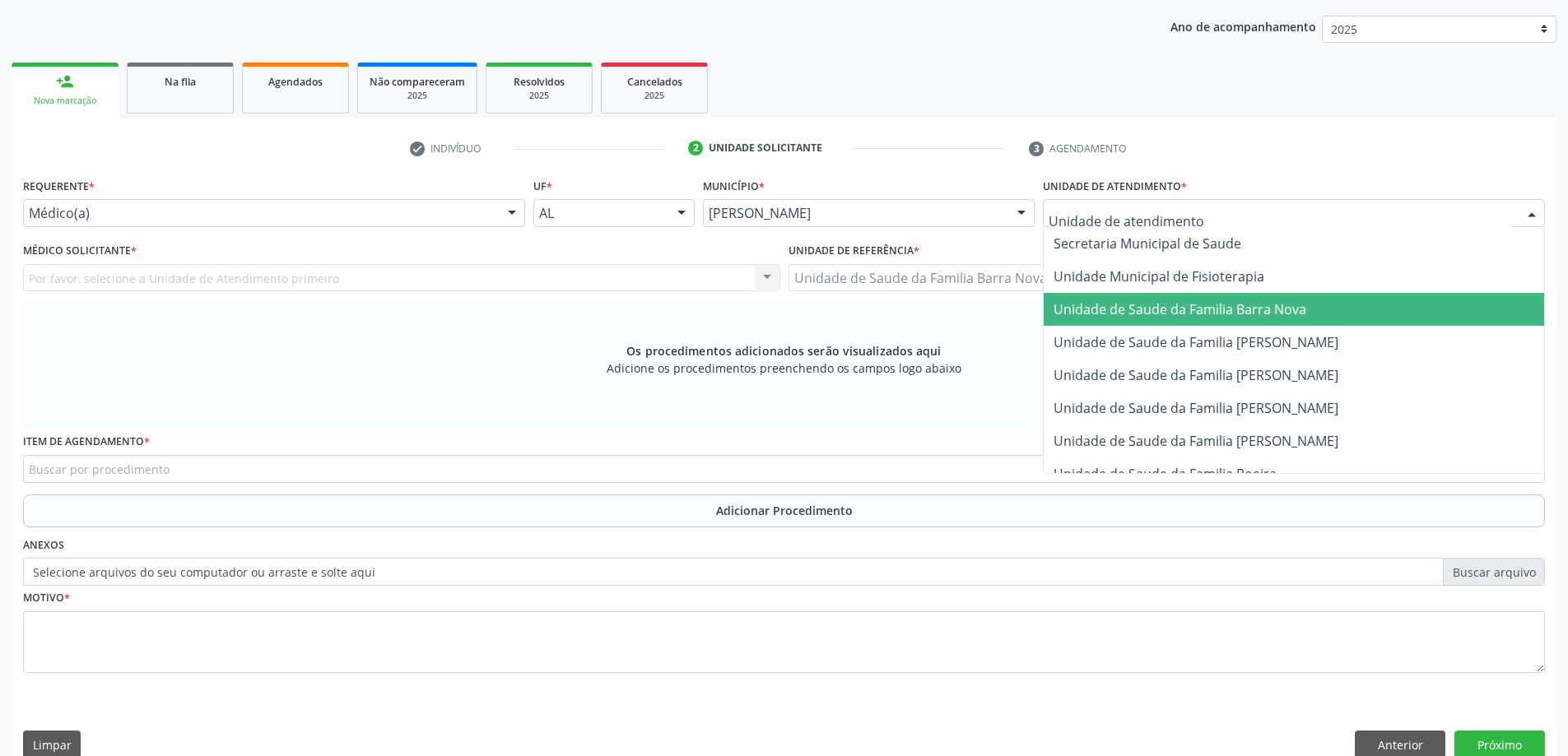
click at [1253, 319] on span "Unidade de Saude da Familia Barra Nova" at bounding box center [1294, 309] width 500 height 33
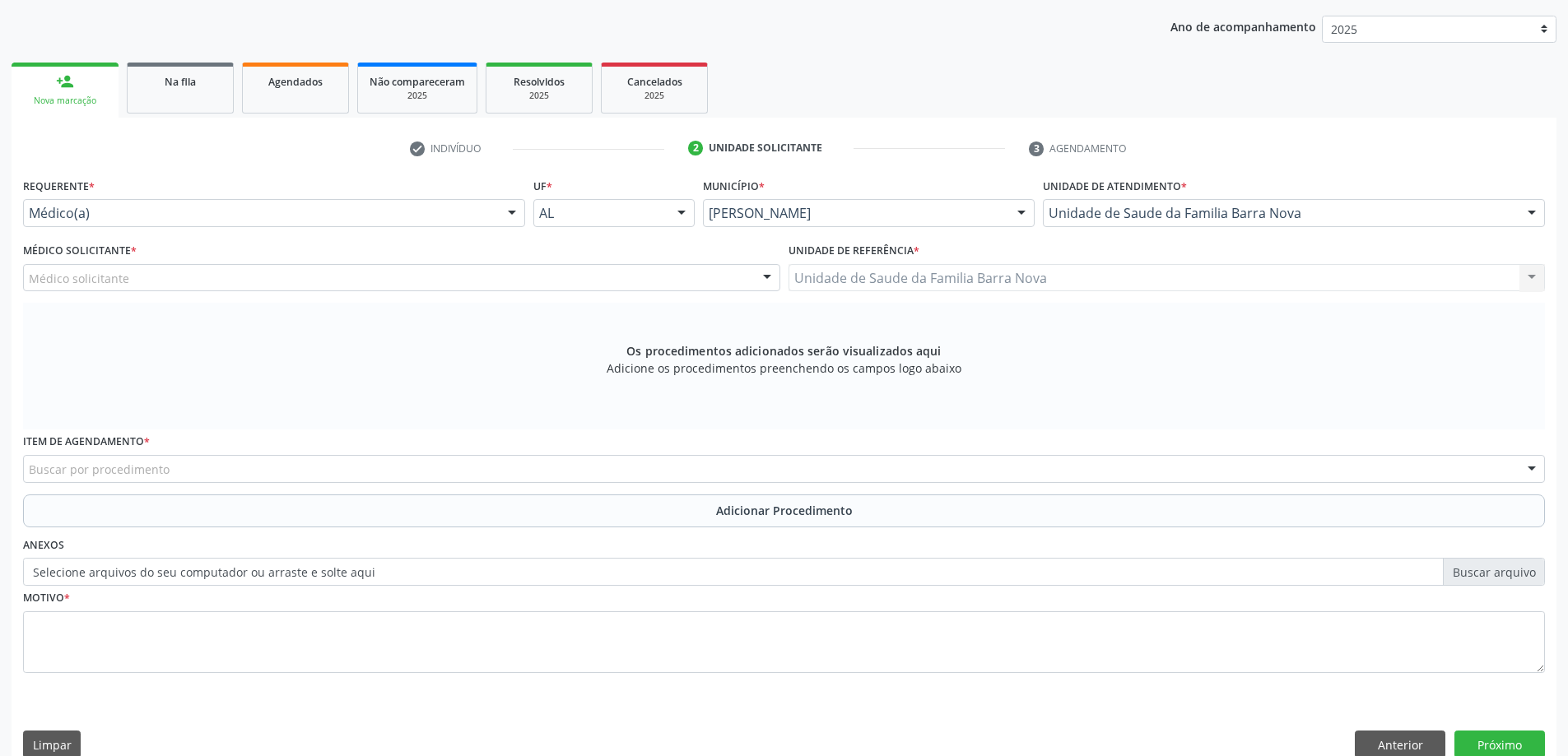
click at [401, 268] on div "Médico Solicitante * Médico solicitante Ewerton Souza Santos de Carvalho Josiva…" at bounding box center [401, 265] width 757 height 53
click at [429, 283] on div at bounding box center [401, 278] width 757 height 28
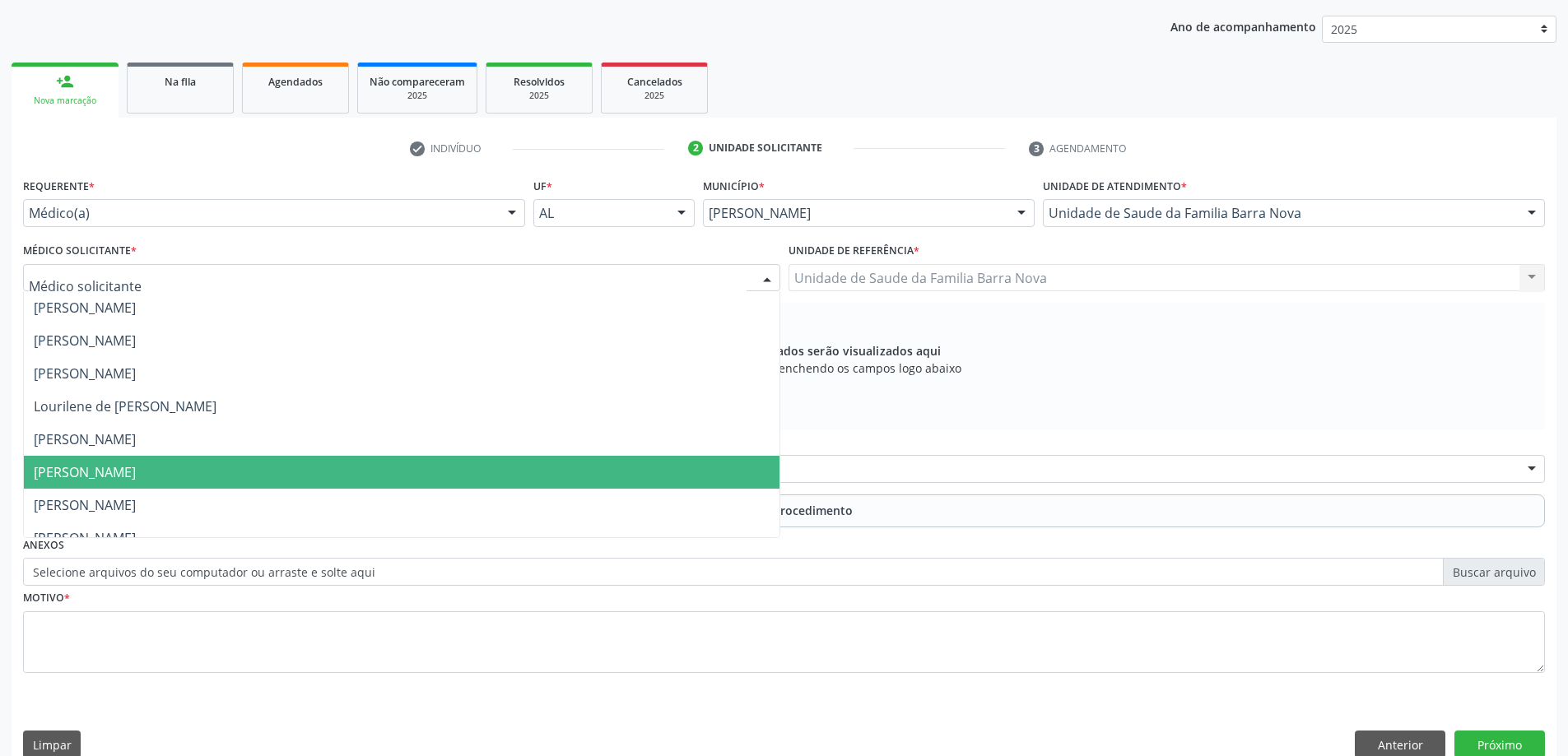
click at [260, 478] on span "[PERSON_NAME]" at bounding box center [401, 472] width 755 height 33
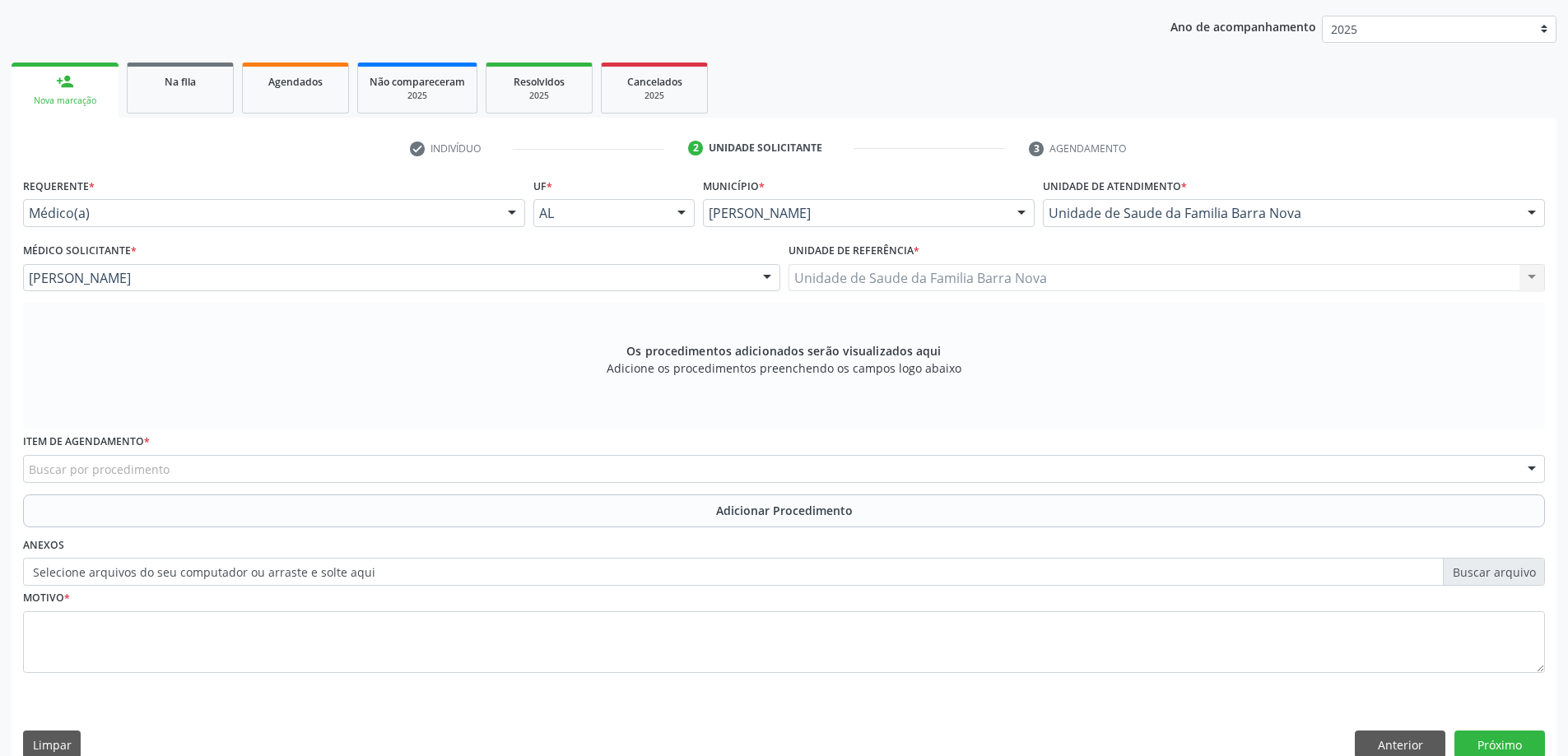
click at [277, 478] on div "Buscar por procedimento" at bounding box center [784, 468] width 1522 height 28
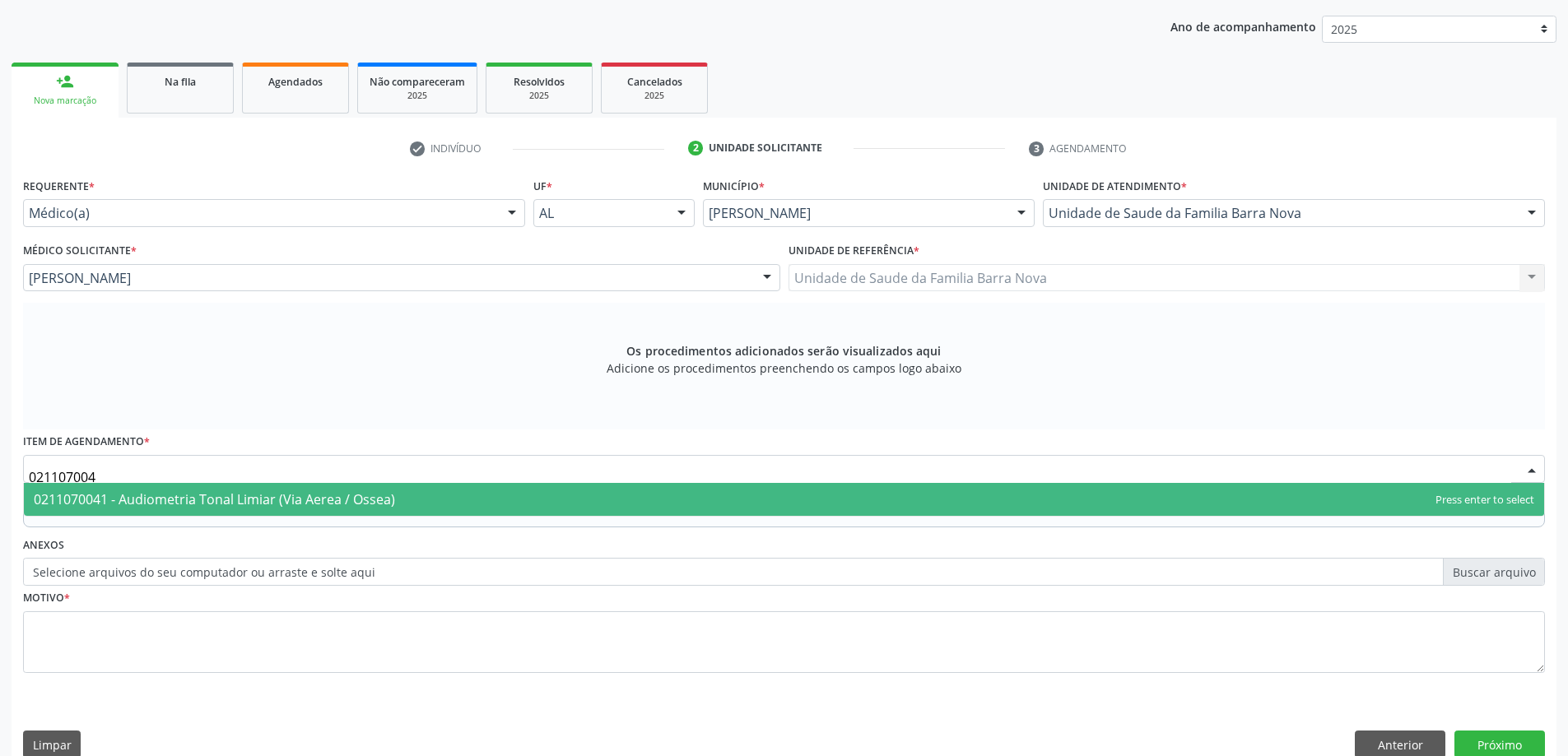
type input "0211070041"
click at [323, 500] on span "0211070041 - Audiometria Tonal Limiar (Via Aerea / Ossea)" at bounding box center [214, 500] width 361 height 18
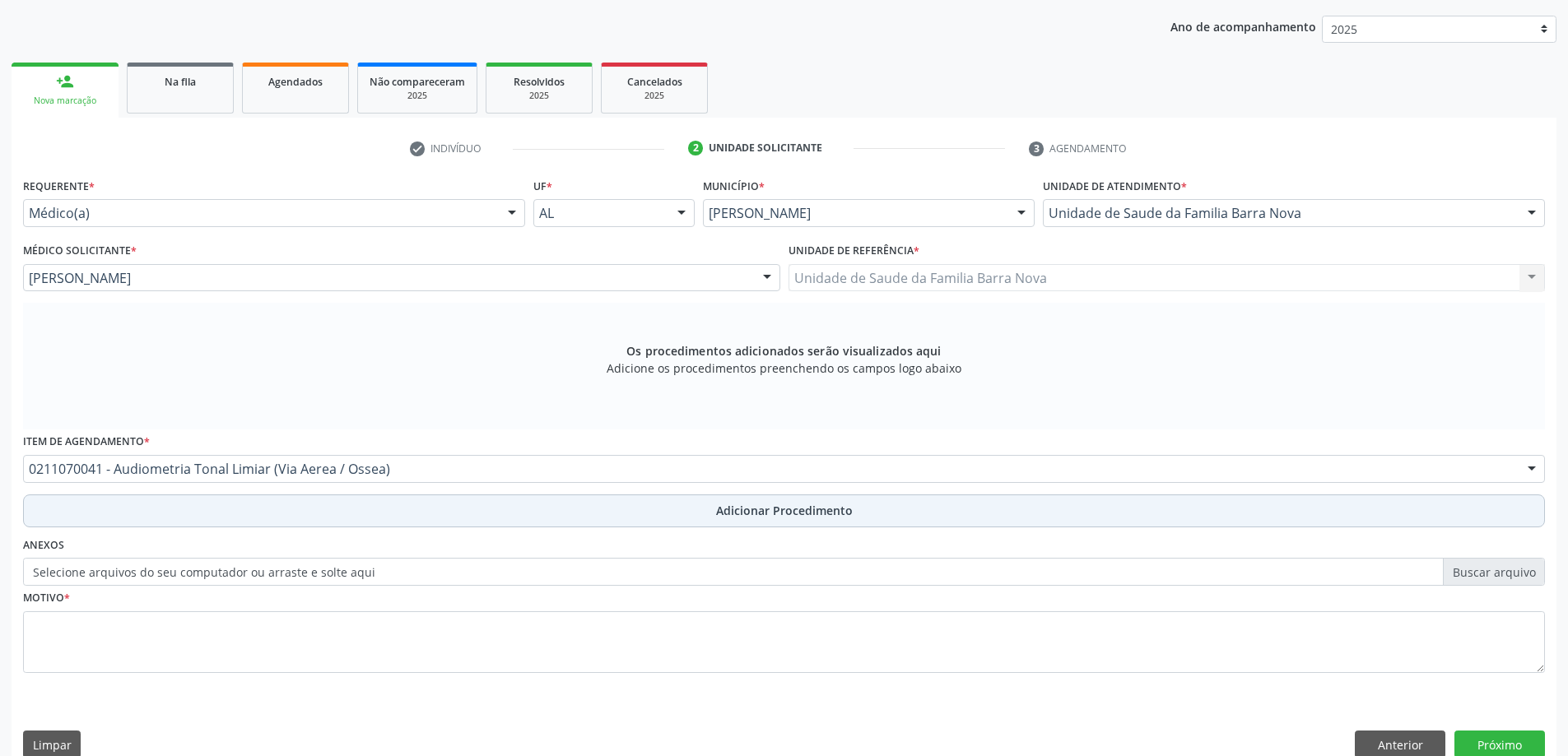
click at [331, 510] on button "Adicionar Procedimento" at bounding box center [784, 511] width 1522 height 33
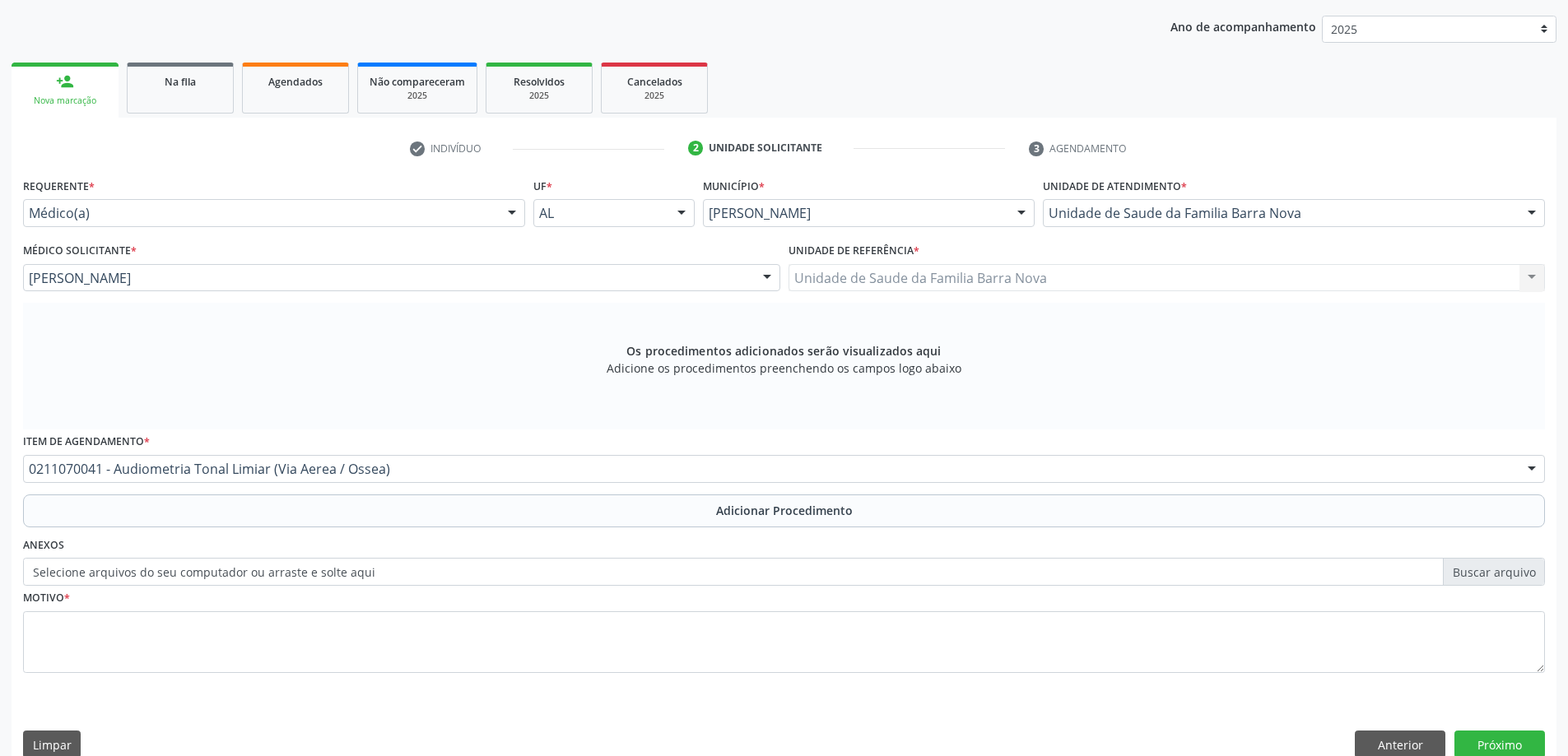
scroll to position [169, 0]
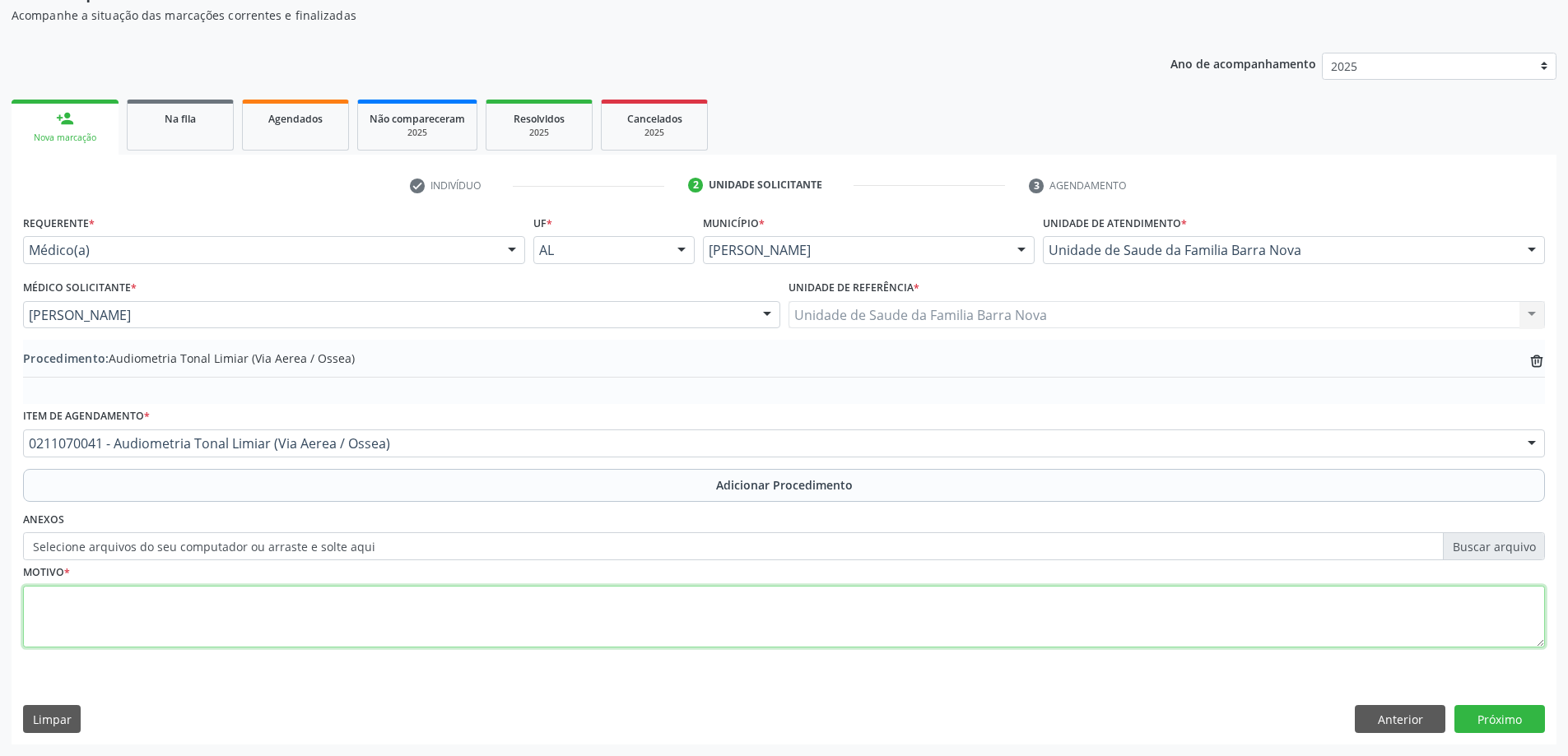
click at [320, 598] on textarea at bounding box center [784, 617] width 1522 height 62
type textarea "PACIENTE, 92 ANOS, COM DÈFICIT AUDITIVO E TONTURA."
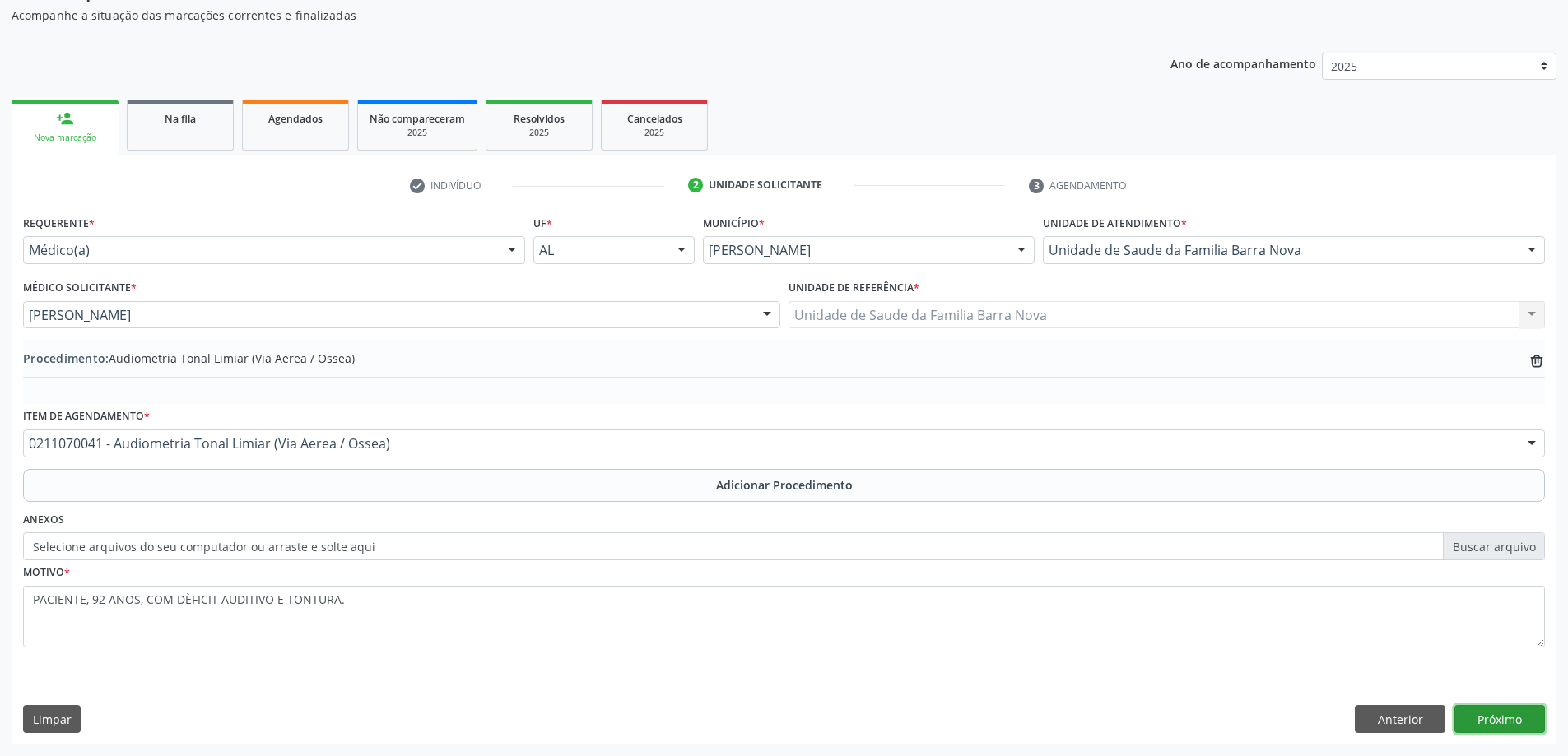
click at [1493, 706] on button "Próximo" at bounding box center [1500, 719] width 91 height 28
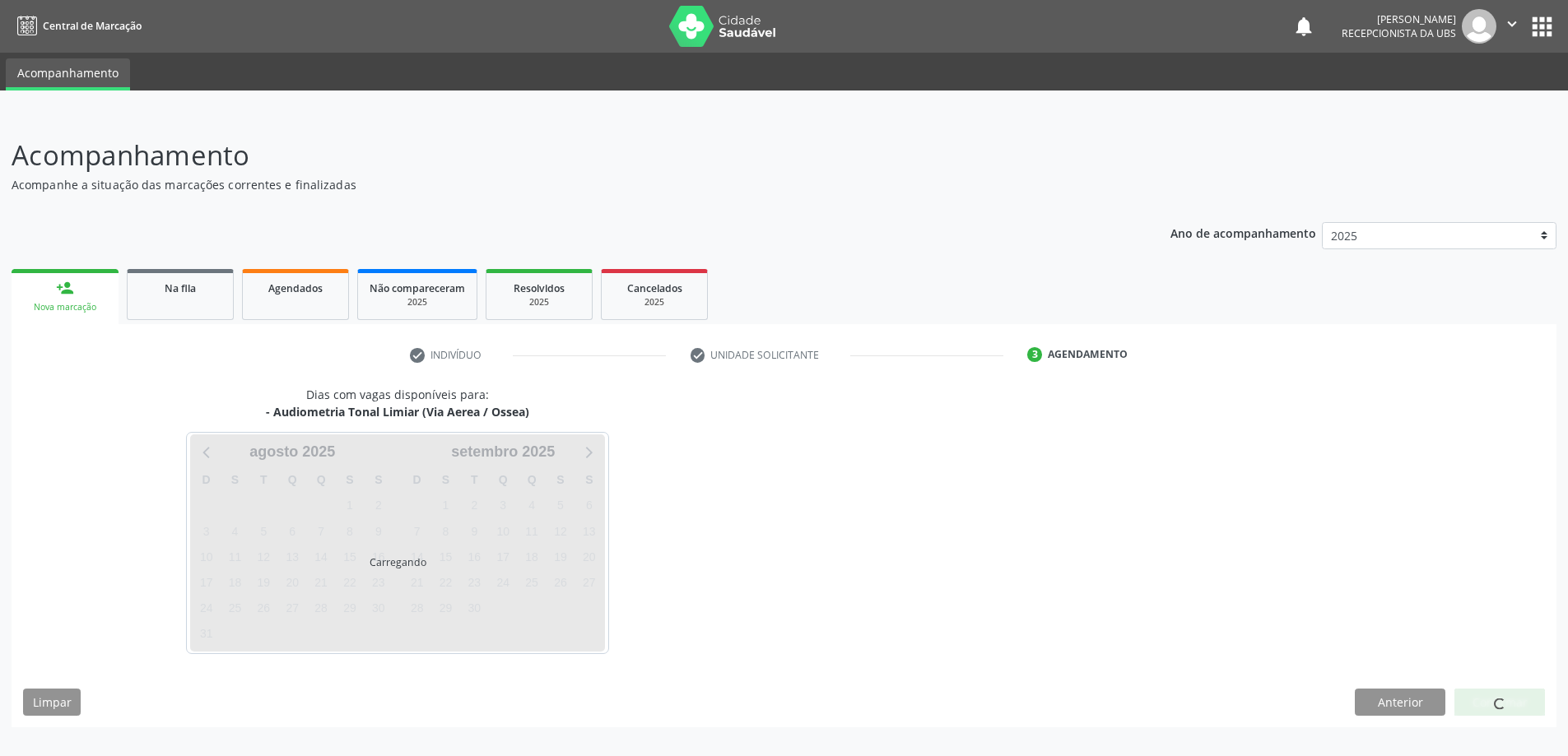
scroll to position [0, 0]
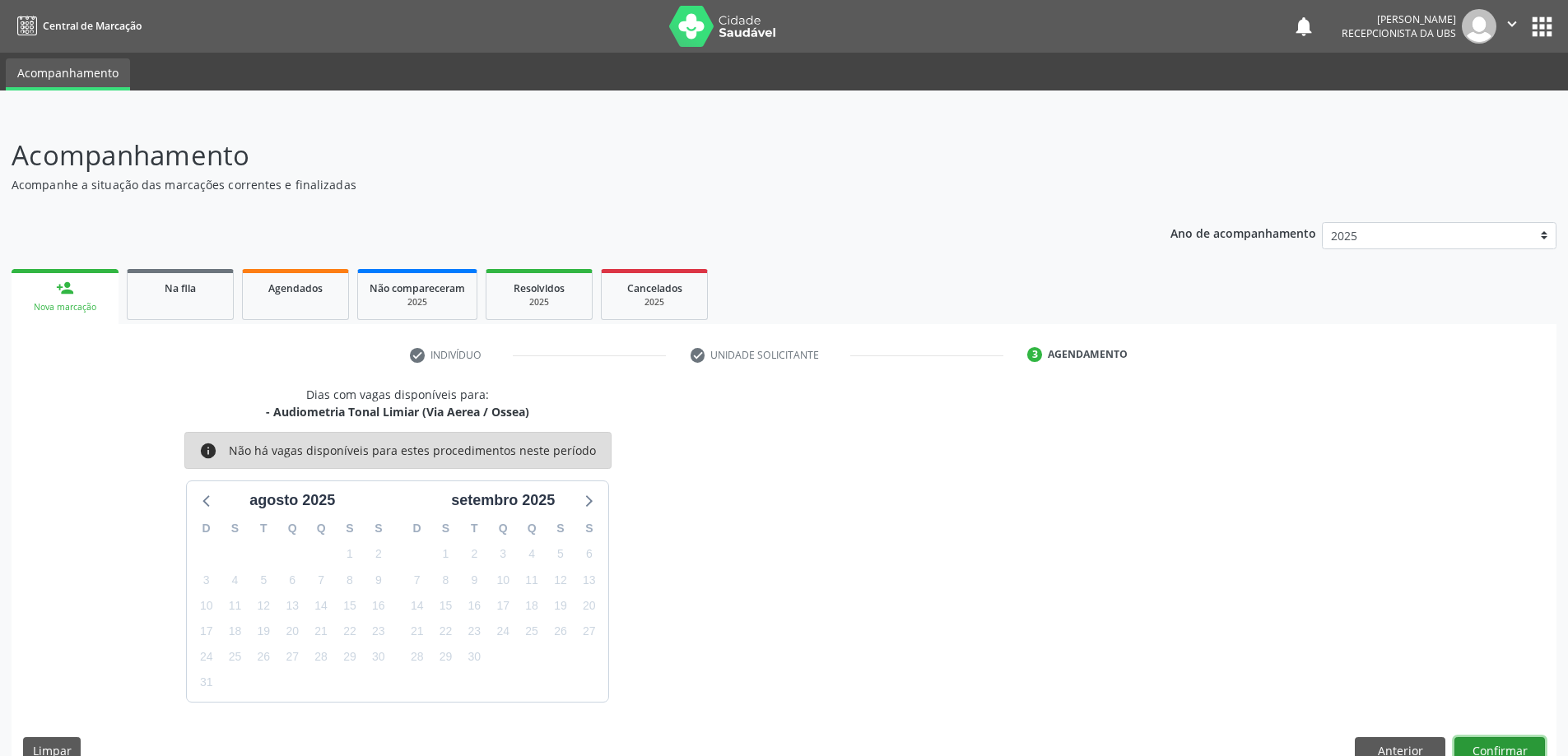
click at [1525, 752] on button "Confirmar" at bounding box center [1500, 751] width 91 height 28
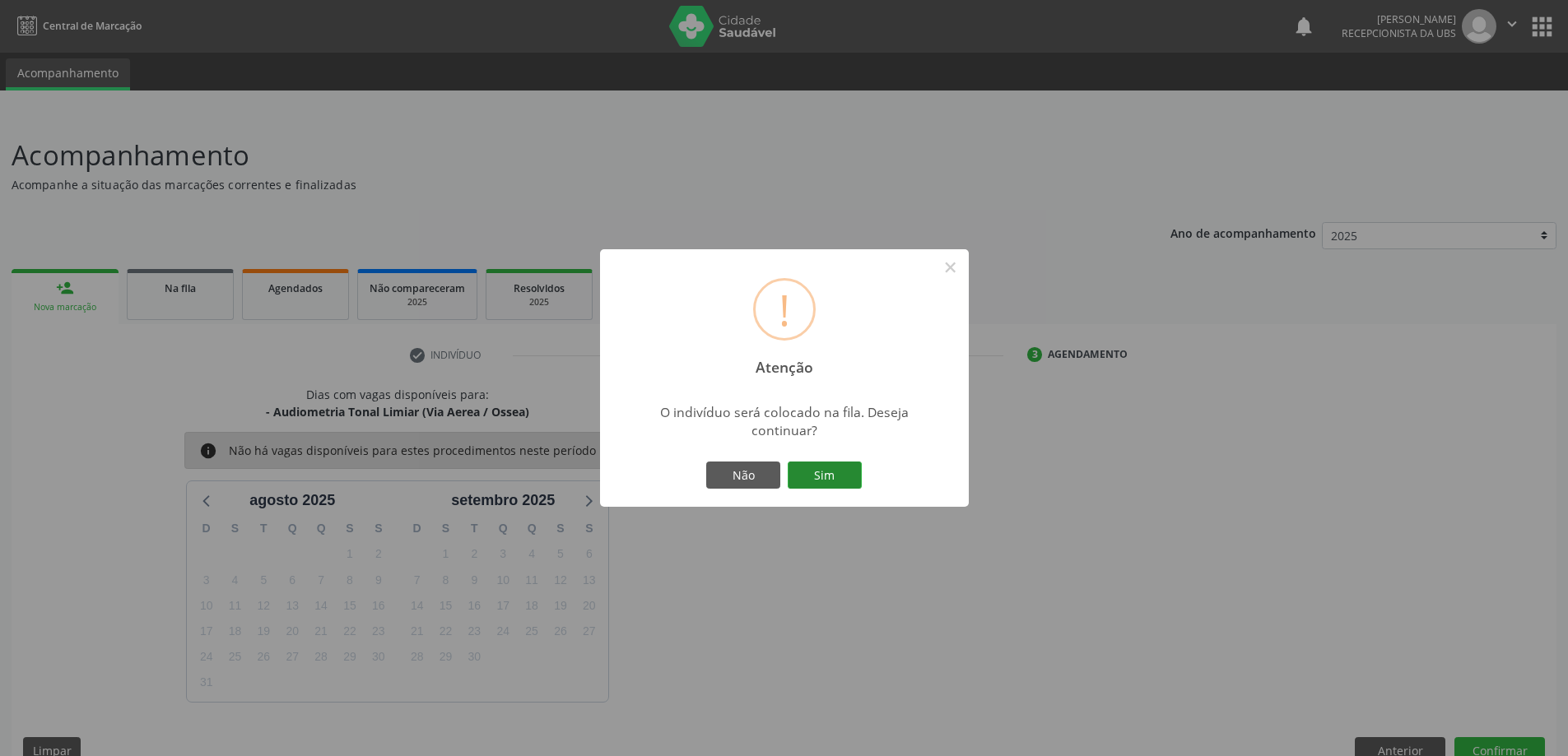
click at [842, 475] on button "Sim" at bounding box center [825, 475] width 74 height 28
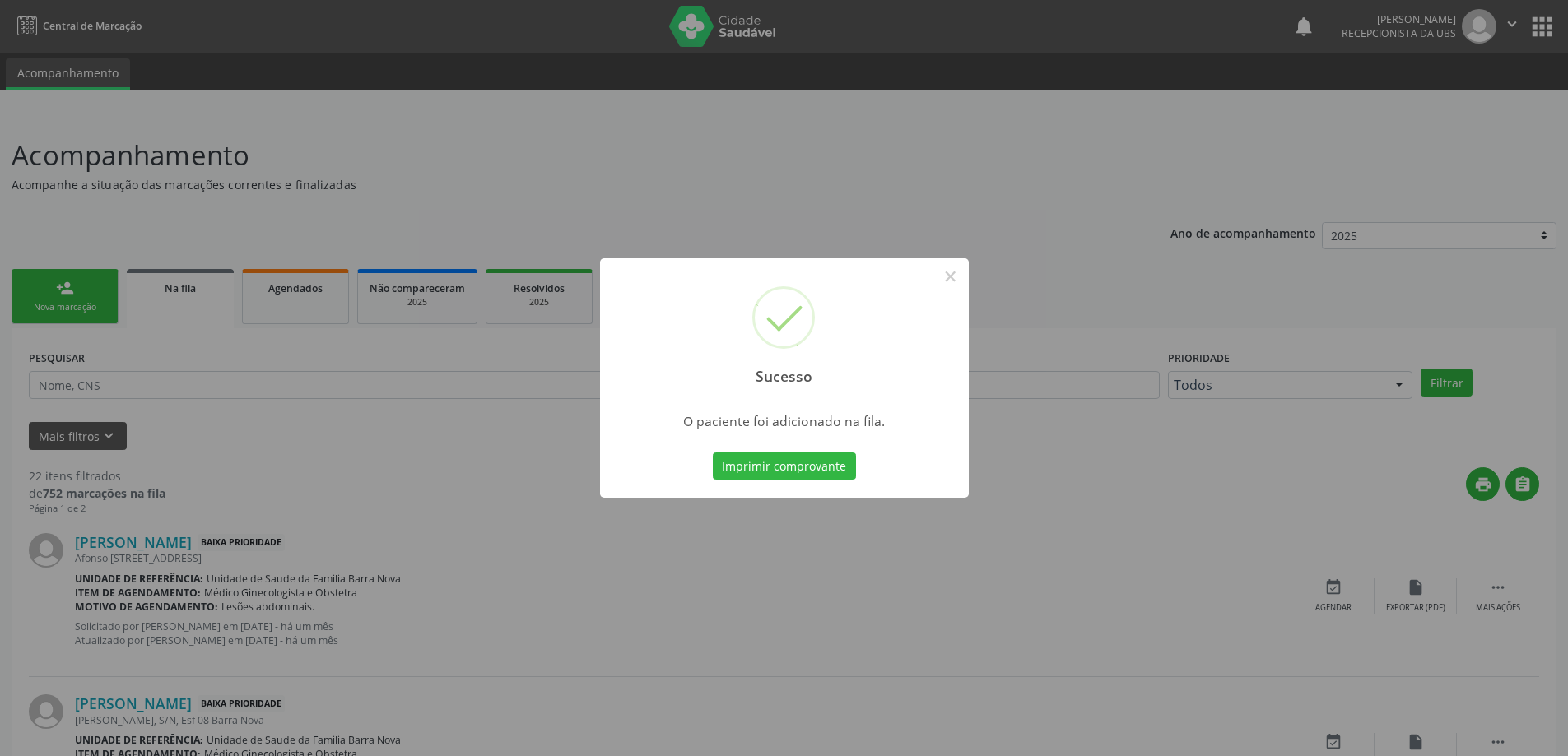
drag, startPoint x: 1465, startPoint y: 323, endPoint x: 1408, endPoint y: 335, distance: 58.2
click at [1458, 321] on div "Sucesso × O paciente foi adicionado na fila. Imprimir comprovante Cancel" at bounding box center [784, 378] width 1568 height 756
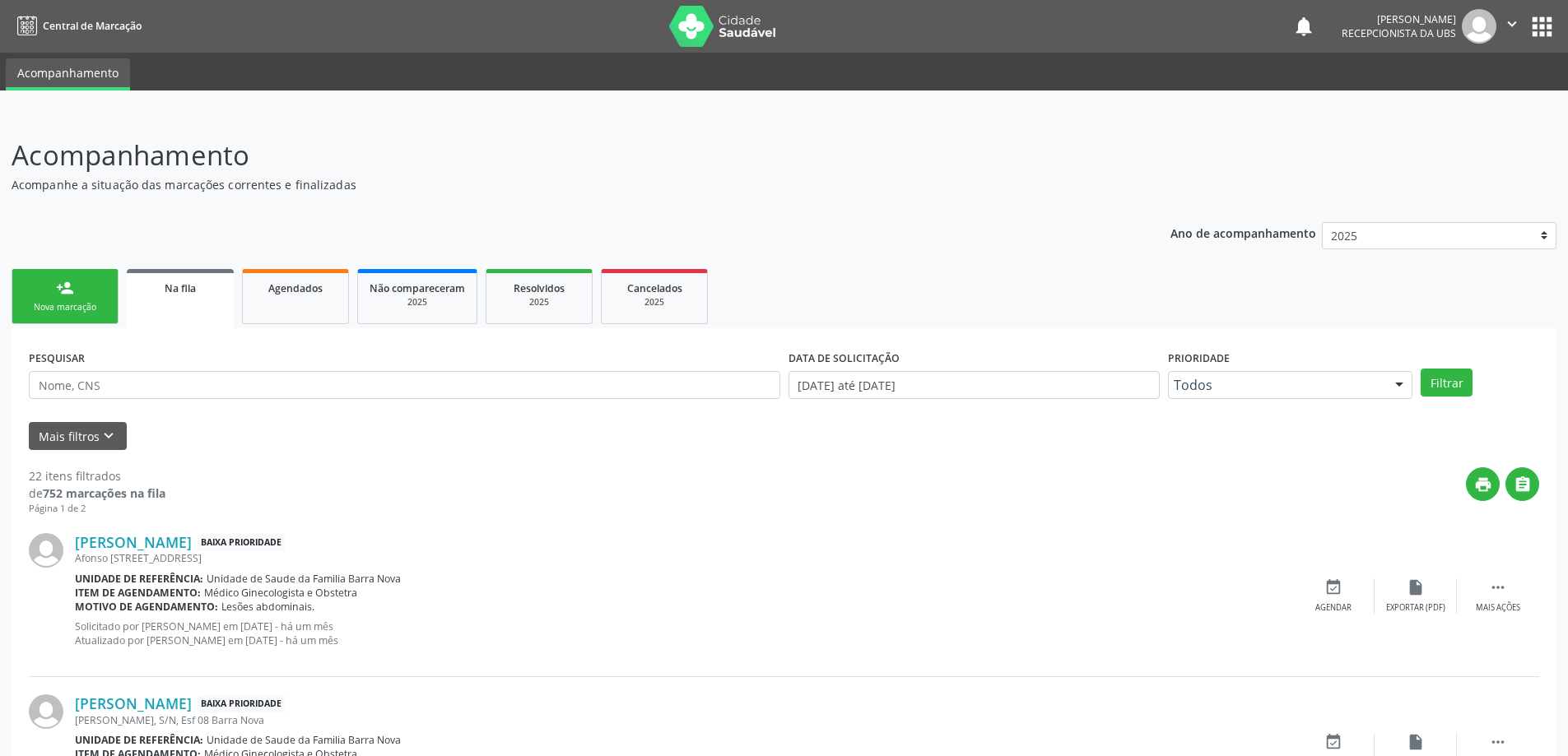
click at [53, 301] on div "Nova marcação" at bounding box center [64, 308] width 82 height 13
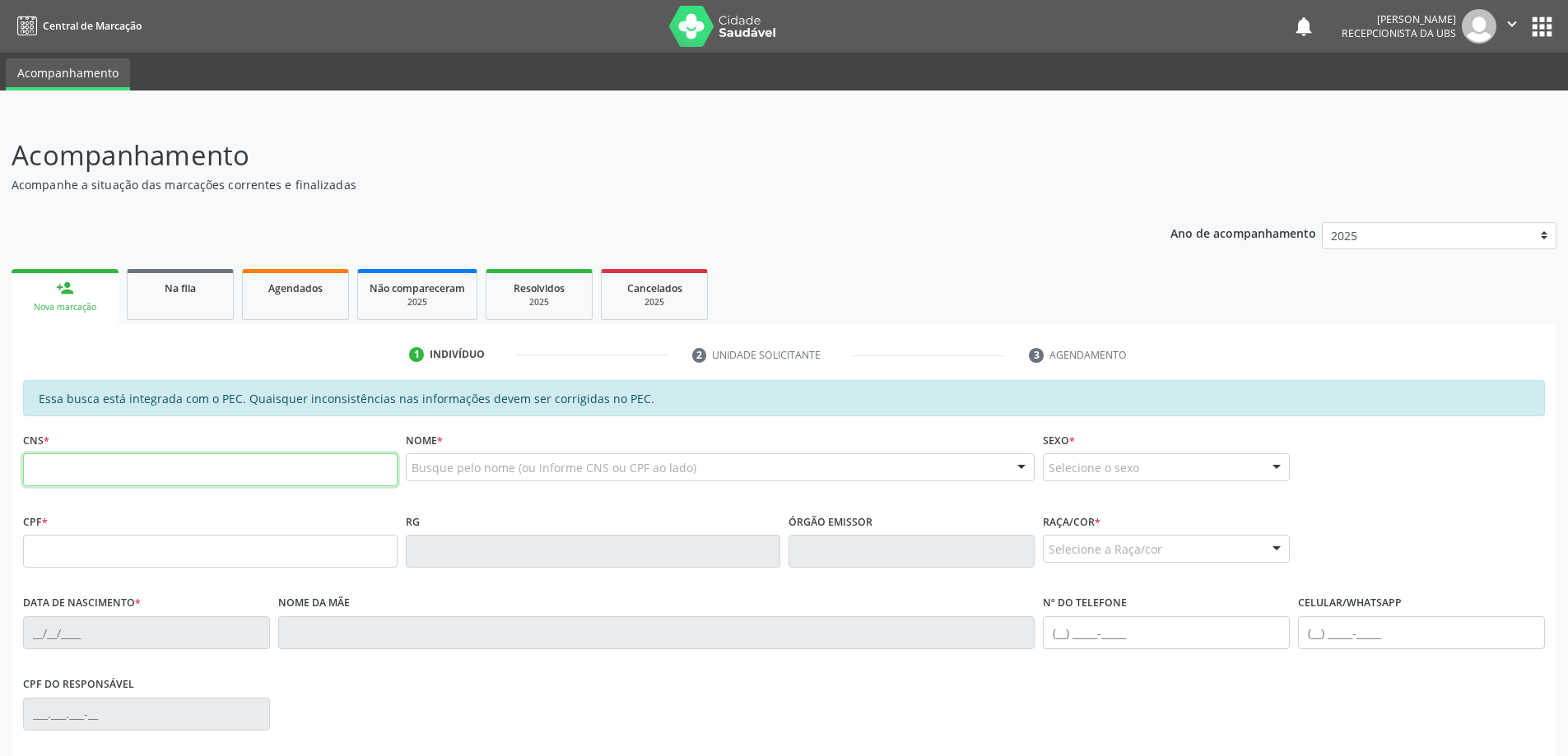
click at [142, 470] on input "text" at bounding box center [209, 470] width 374 height 33
paste input "706 0033 8723 9940"
type input "706 0033 8723 9940"
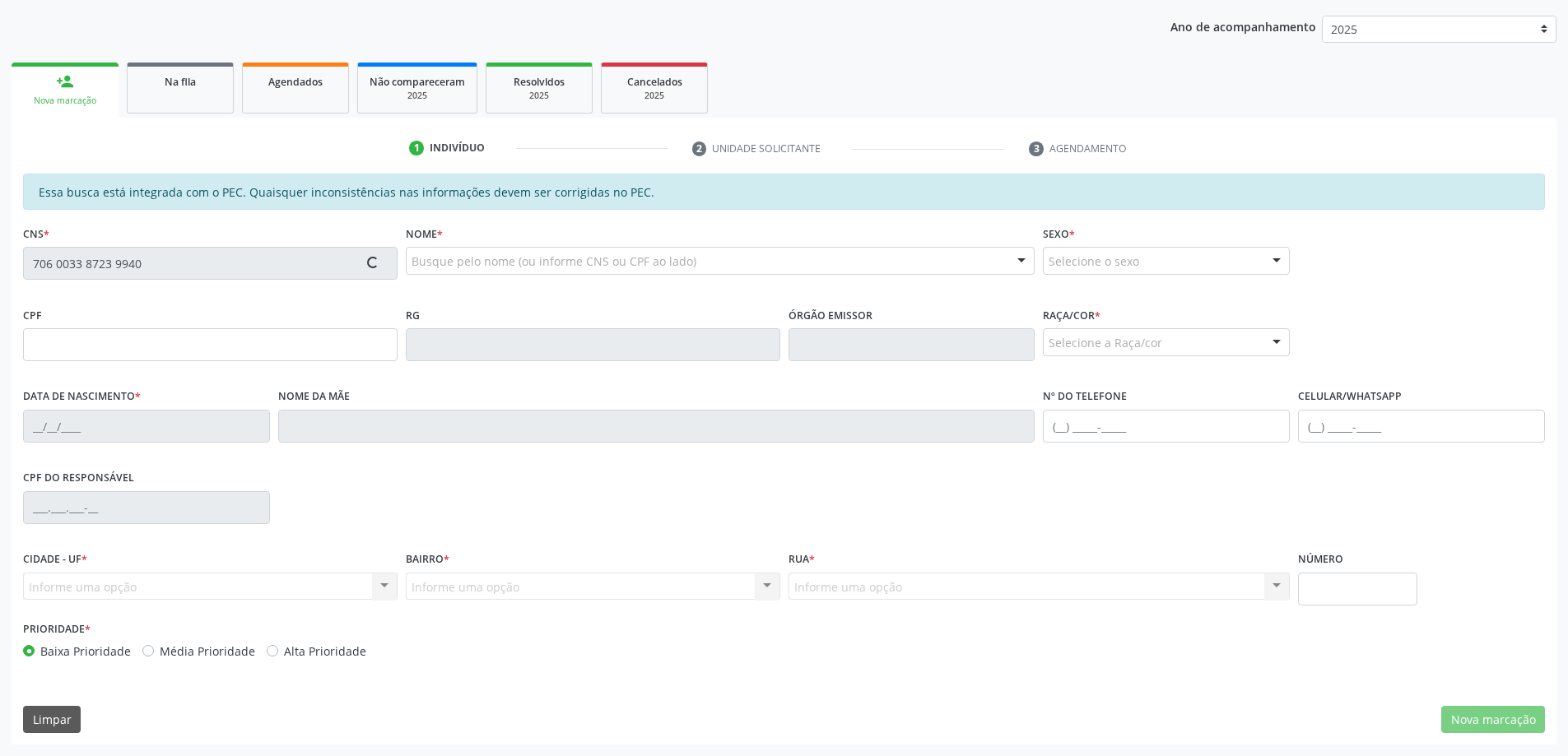
type input "104.518.714-30"
type input "26/07/1992"
type input "Ana Claudia Holanda Gomes"
type input "(82) 98874-4342"
type input "27"
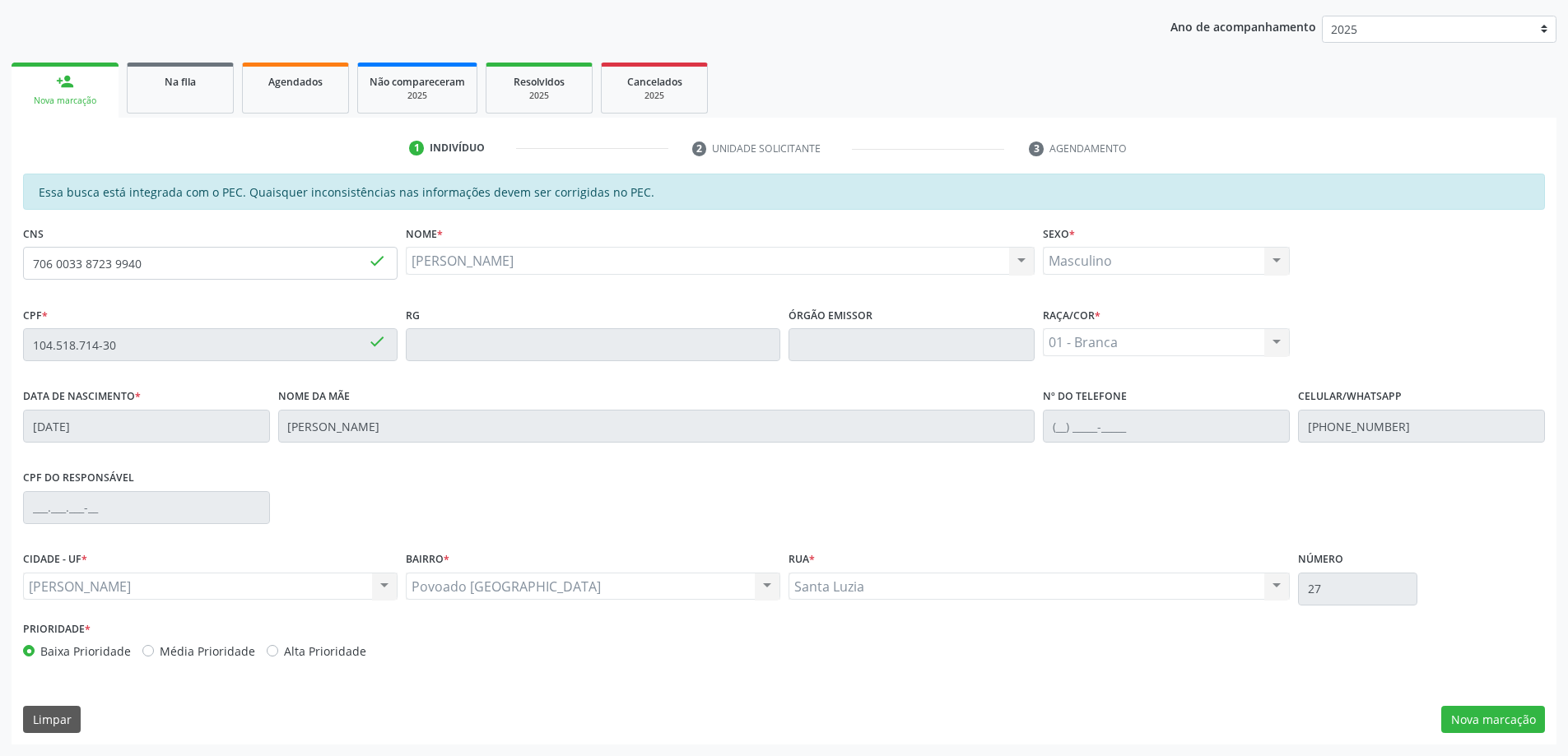
drag, startPoint x: 1483, startPoint y: 700, endPoint x: 1486, endPoint y: 735, distance: 35.1
click at [1483, 701] on div "Essa busca está integrada com o PEC. Quaisquer inconsistências nas informações …" at bounding box center [784, 459] width 1545 height 571
click at [1486, 735] on div "Essa busca está integrada com o PEC. Quaisquer inconsistências nas informações …" at bounding box center [784, 459] width 1545 height 571
click at [1492, 728] on button "Nova marcação" at bounding box center [1493, 720] width 103 height 28
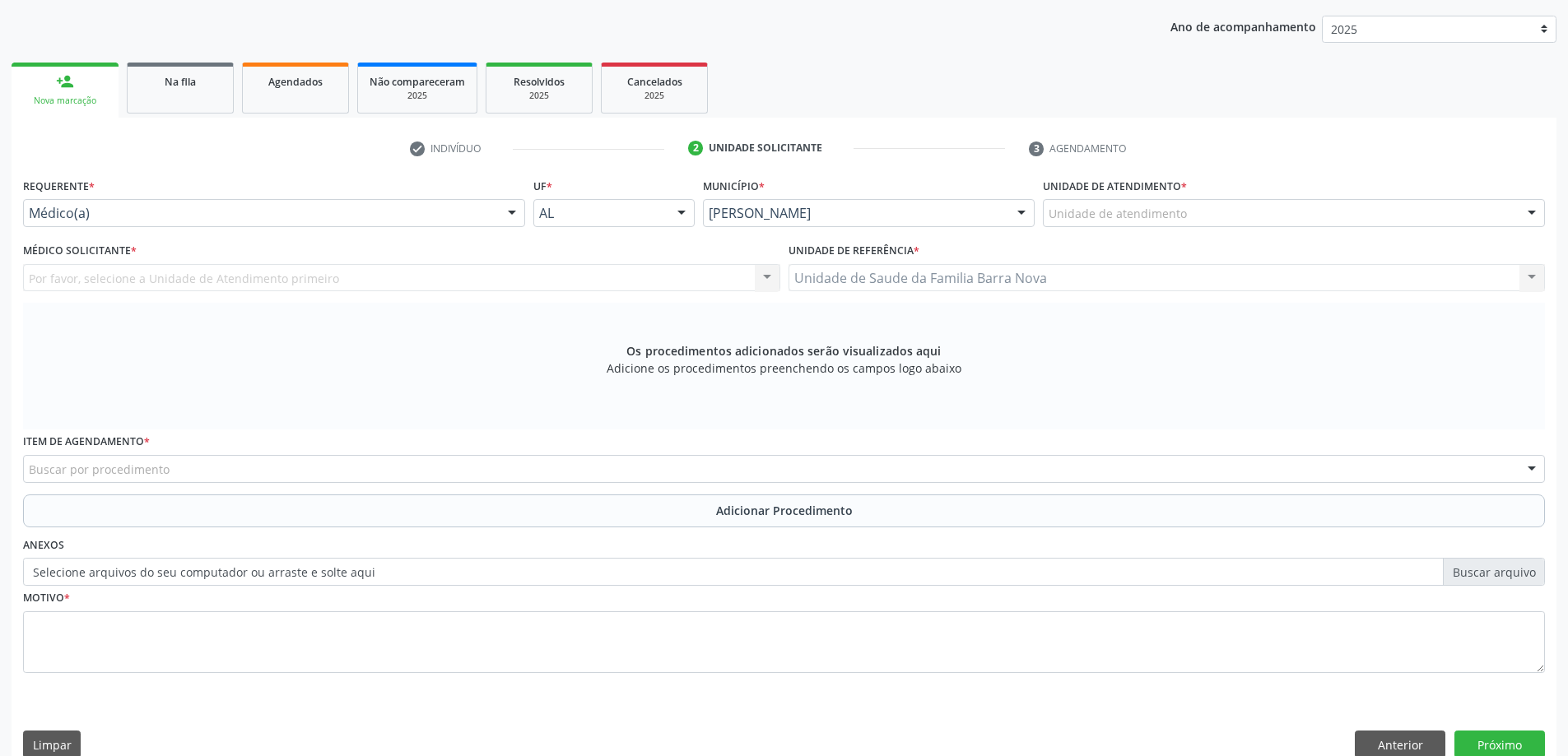
click at [1227, 272] on div "Unidade de Saude da Familia Barra Nova Unidade de Saude da Familia Barra Nova N…" at bounding box center [1168, 278] width 757 height 28
click at [1177, 286] on div "Unidade de Saude da Familia Barra Nova Unidade de Saude da Familia Barra Nova N…" at bounding box center [1168, 278] width 757 height 28
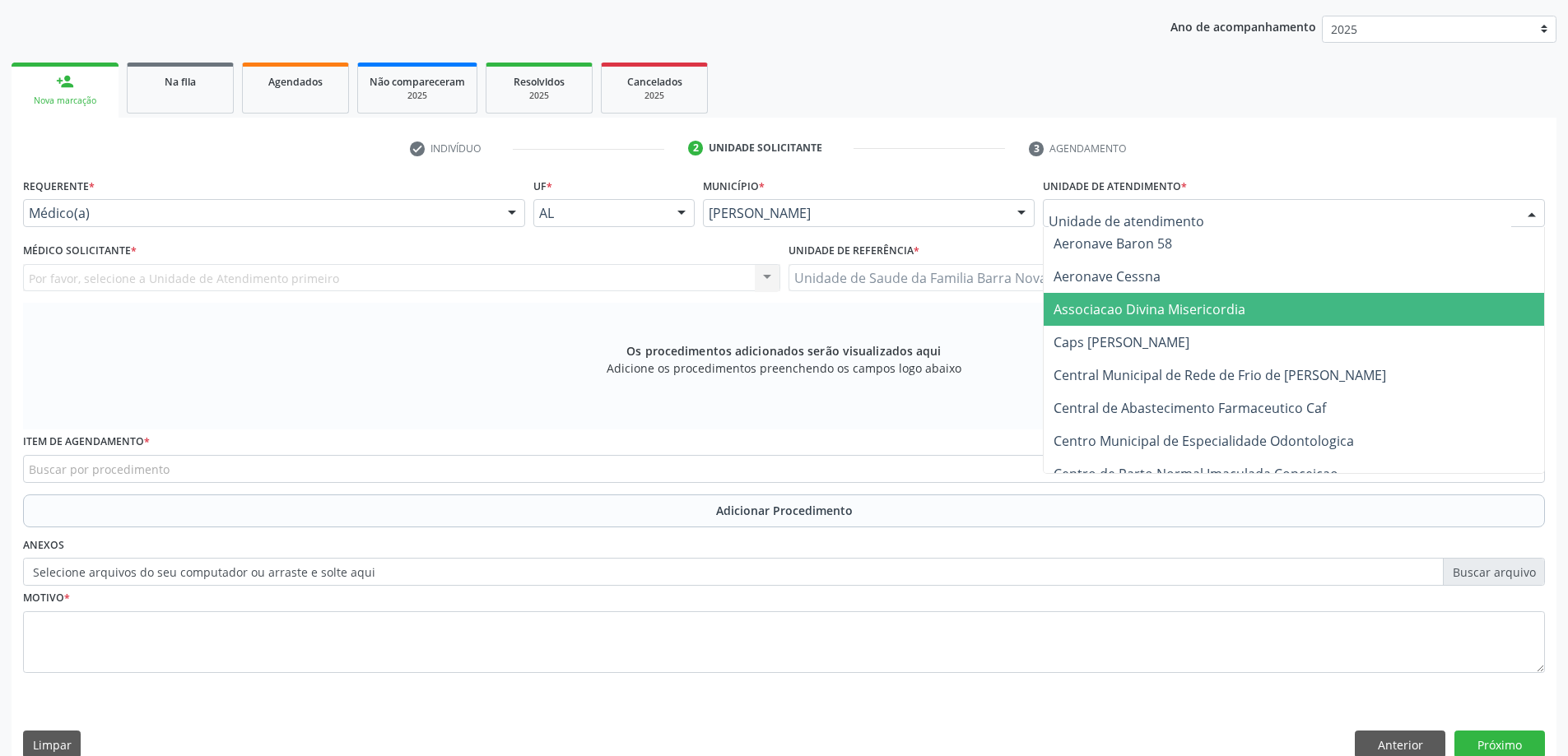
drag, startPoint x: 906, startPoint y: 299, endPoint x: 753, endPoint y: 301, distance: 153.0
click at [888, 301] on div "Unidade de referência * Unidade de Saude da Familia Barra Nova Unidade de Saude…" at bounding box center [1167, 271] width 765 height 64
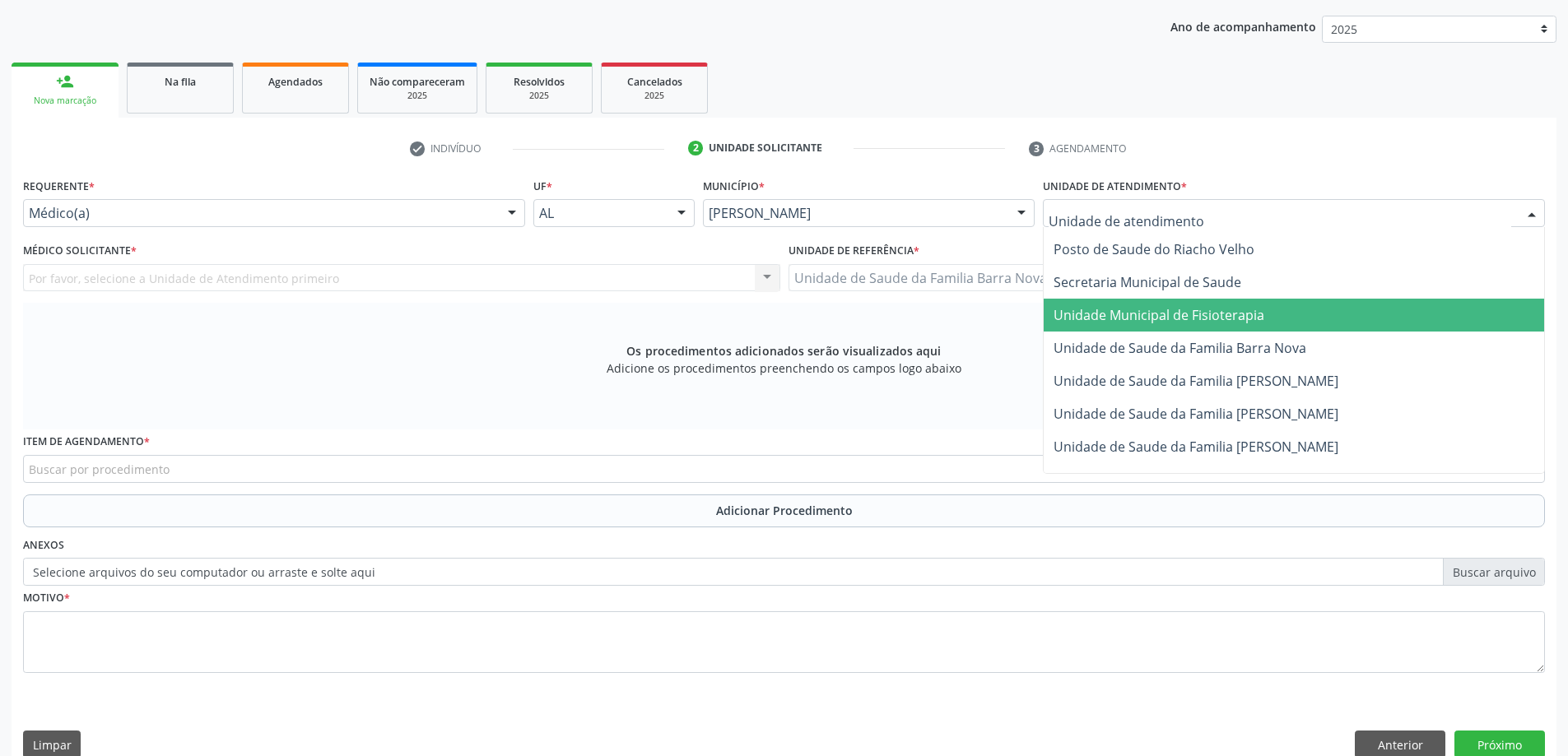
scroll to position [823, 0]
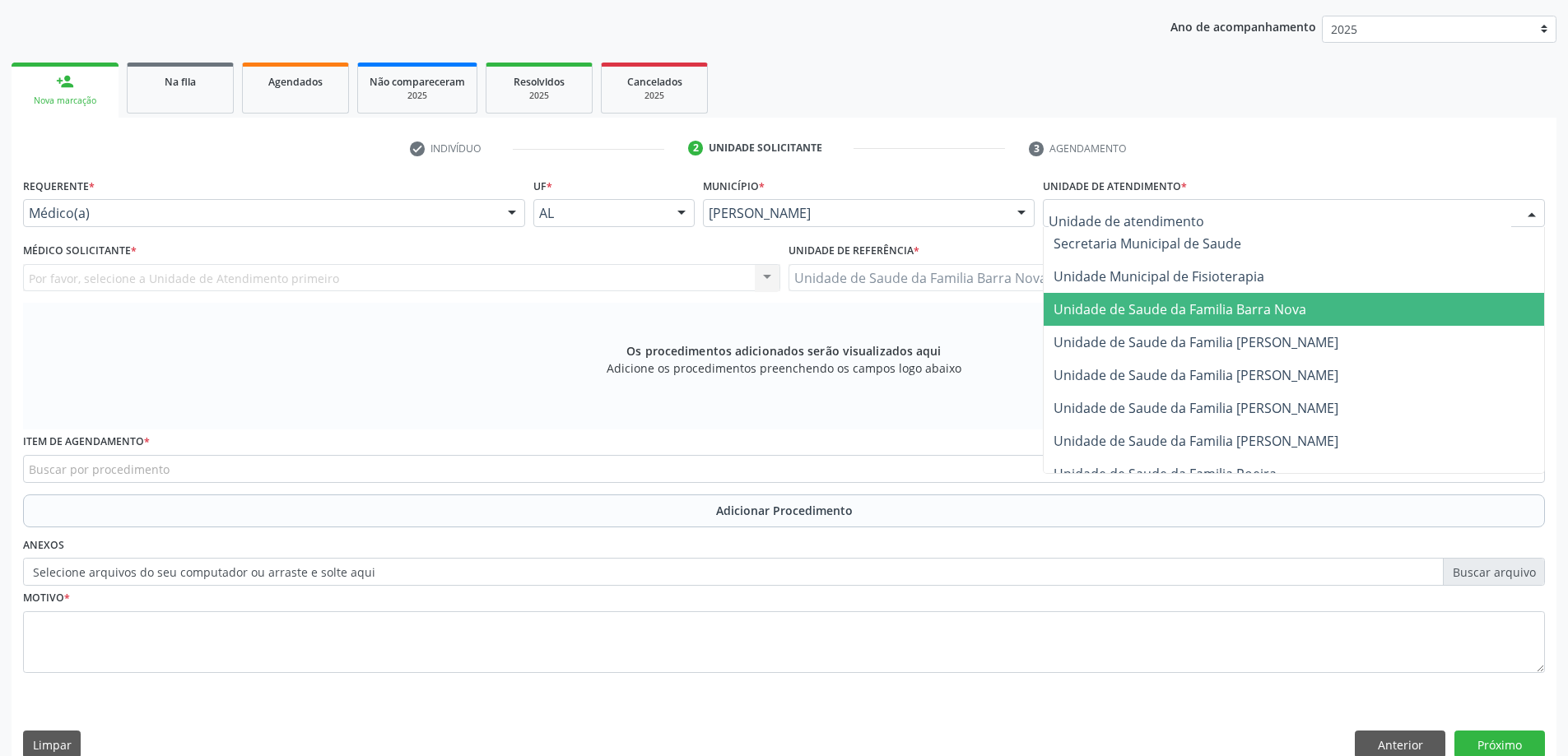
click at [1217, 304] on span "Unidade de Saude da Familia Barra Nova" at bounding box center [1179, 310] width 253 height 18
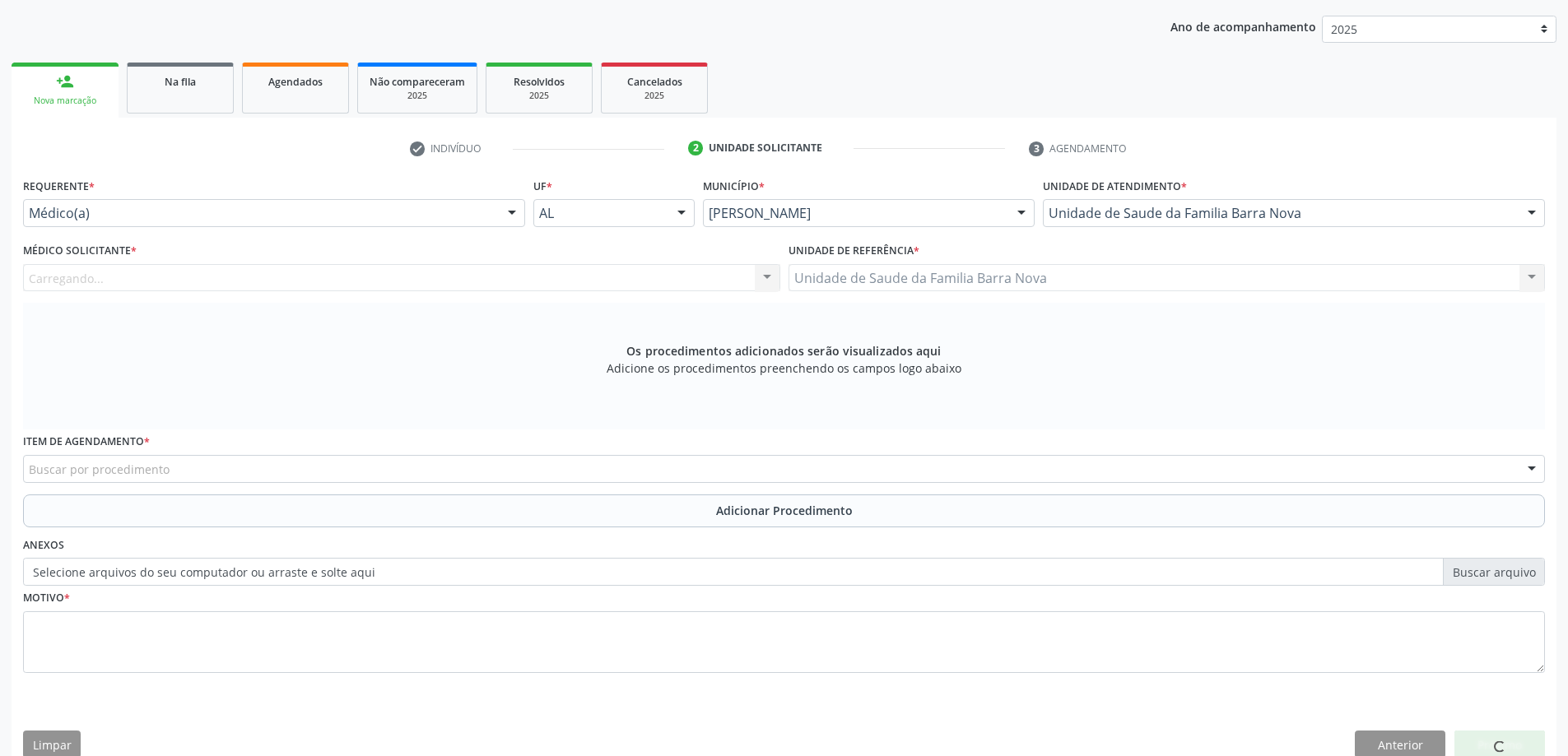
click at [393, 250] on div "Médico Solicitante * Carregando... Nenhum resultado encontrado para: " " Não há…" at bounding box center [401, 265] width 757 height 53
click at [369, 273] on div "Médico solicitante" at bounding box center [401, 278] width 757 height 28
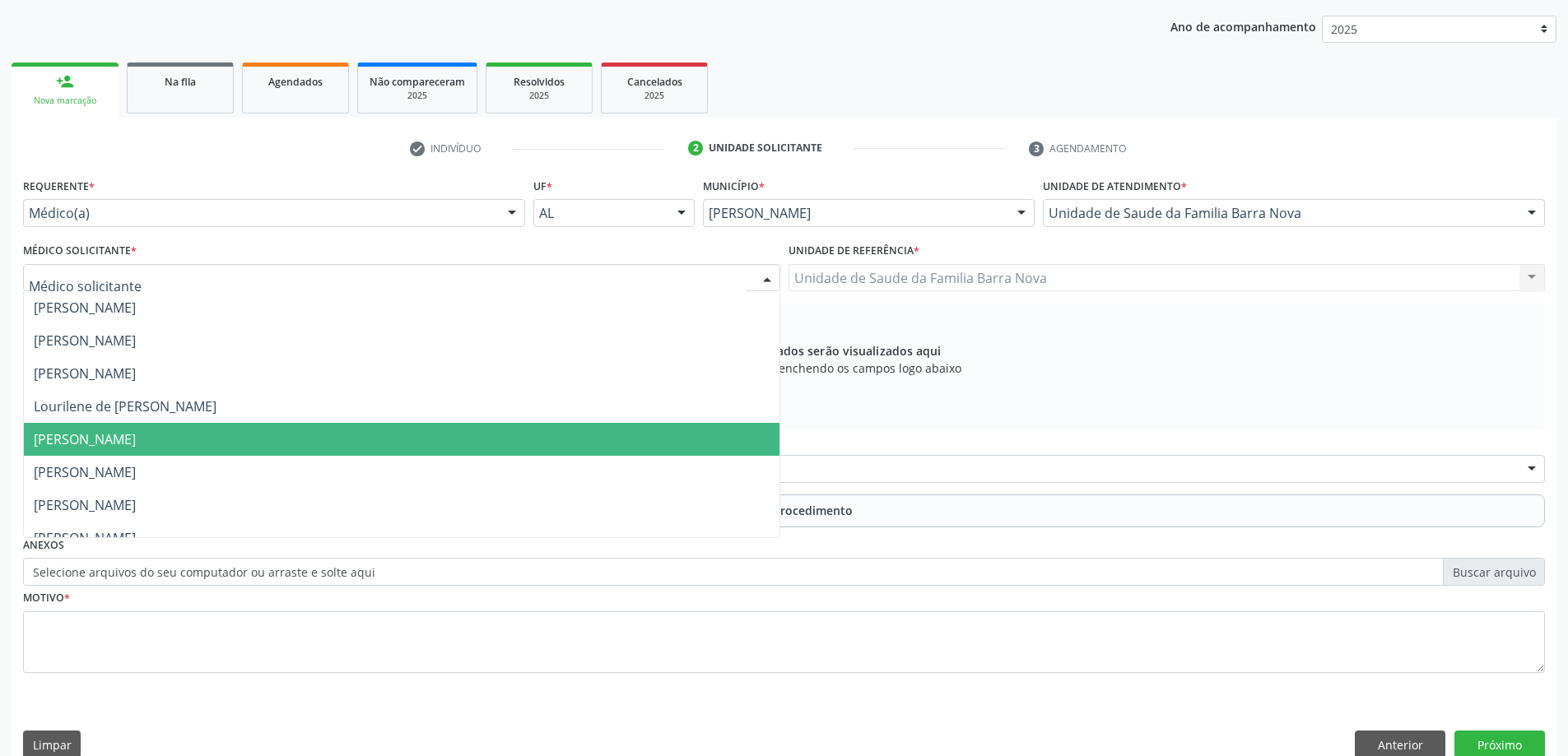
scroll to position [50, 0]
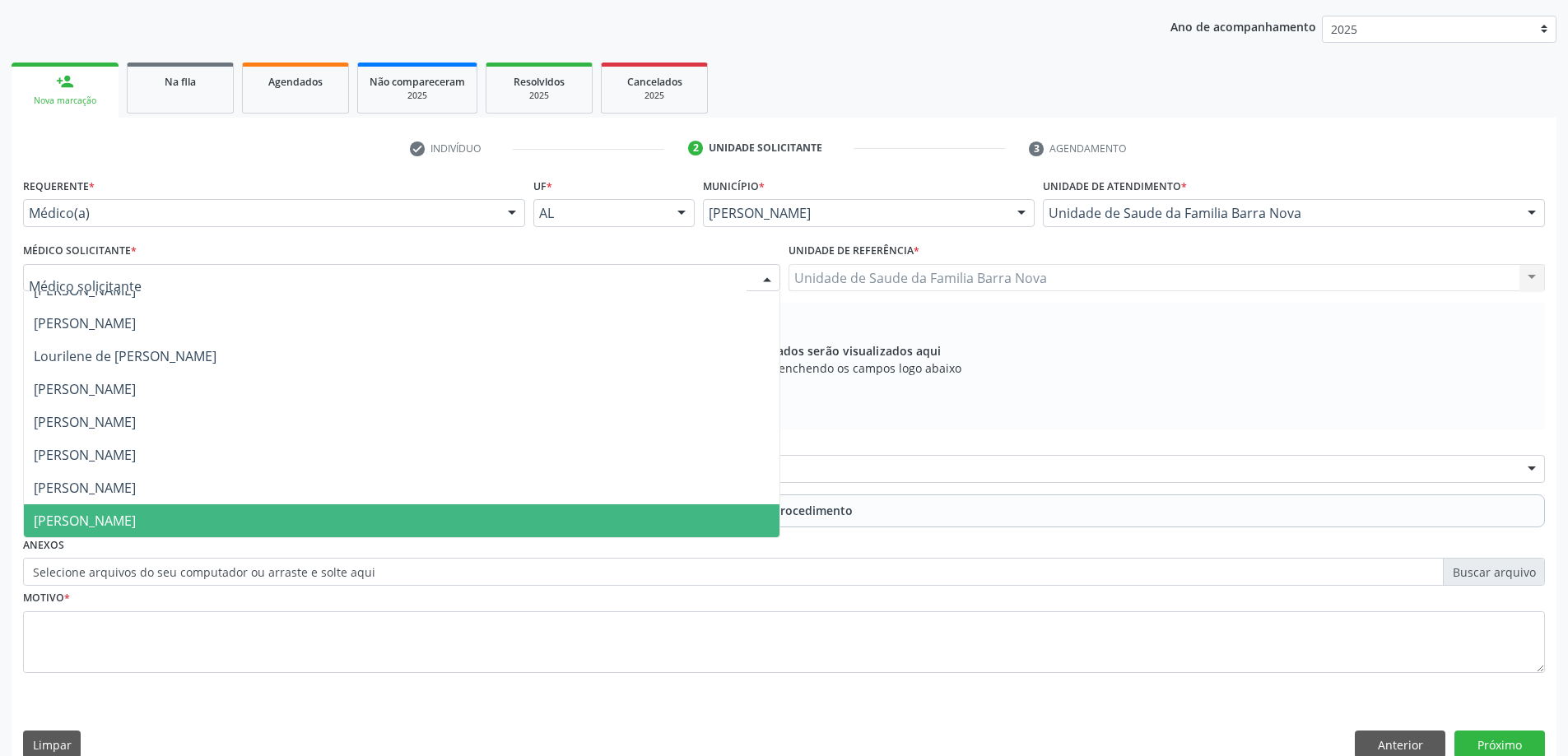
click at [130, 526] on span "[PERSON_NAME]" at bounding box center [84, 521] width 102 height 18
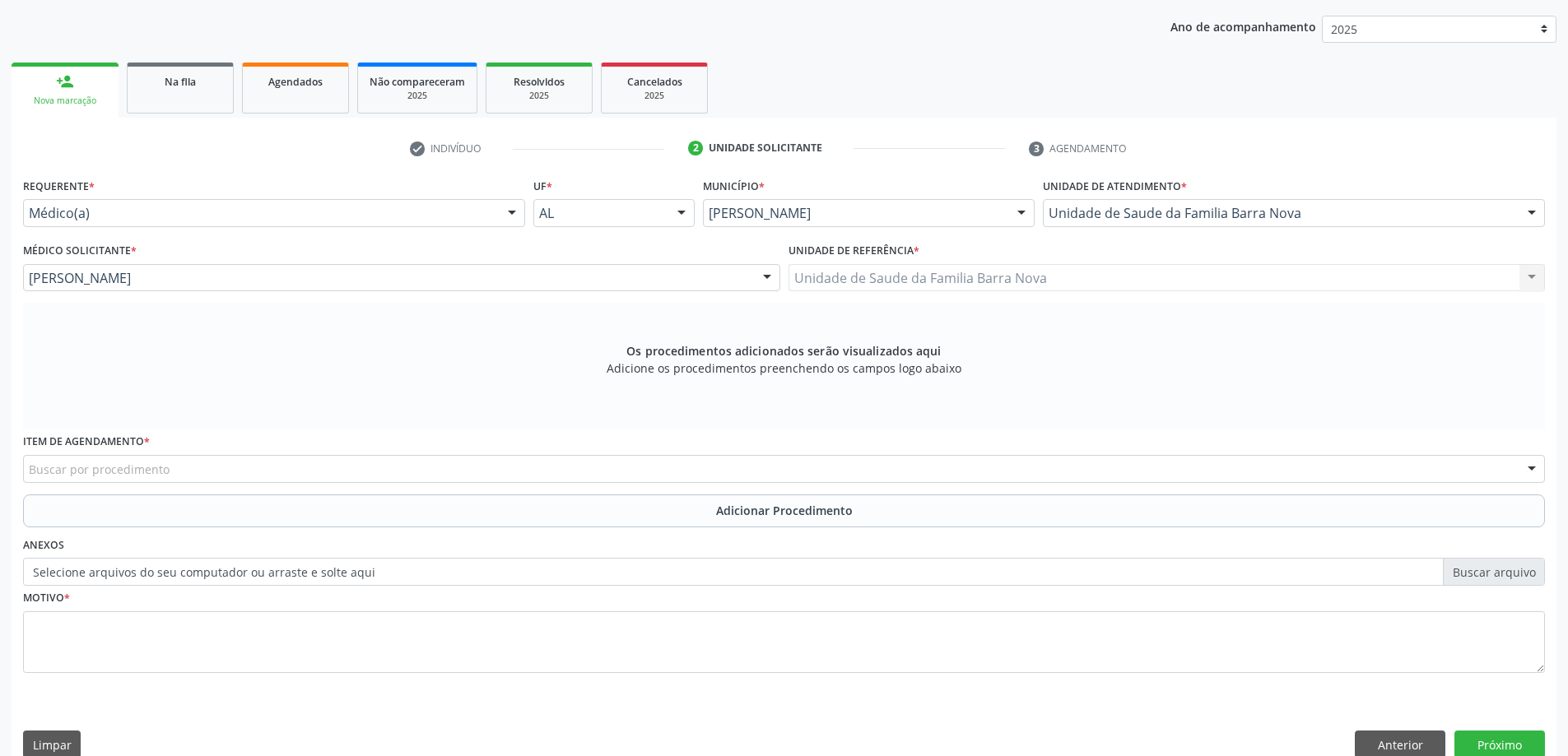
click at [861, 283] on div "Unidade de Saude da Familia Barra Nova Unidade de Saude da Familia Barra Nova N…" at bounding box center [1168, 278] width 757 height 28
click at [284, 467] on div "Buscar por procedimento" at bounding box center [784, 468] width 1522 height 28
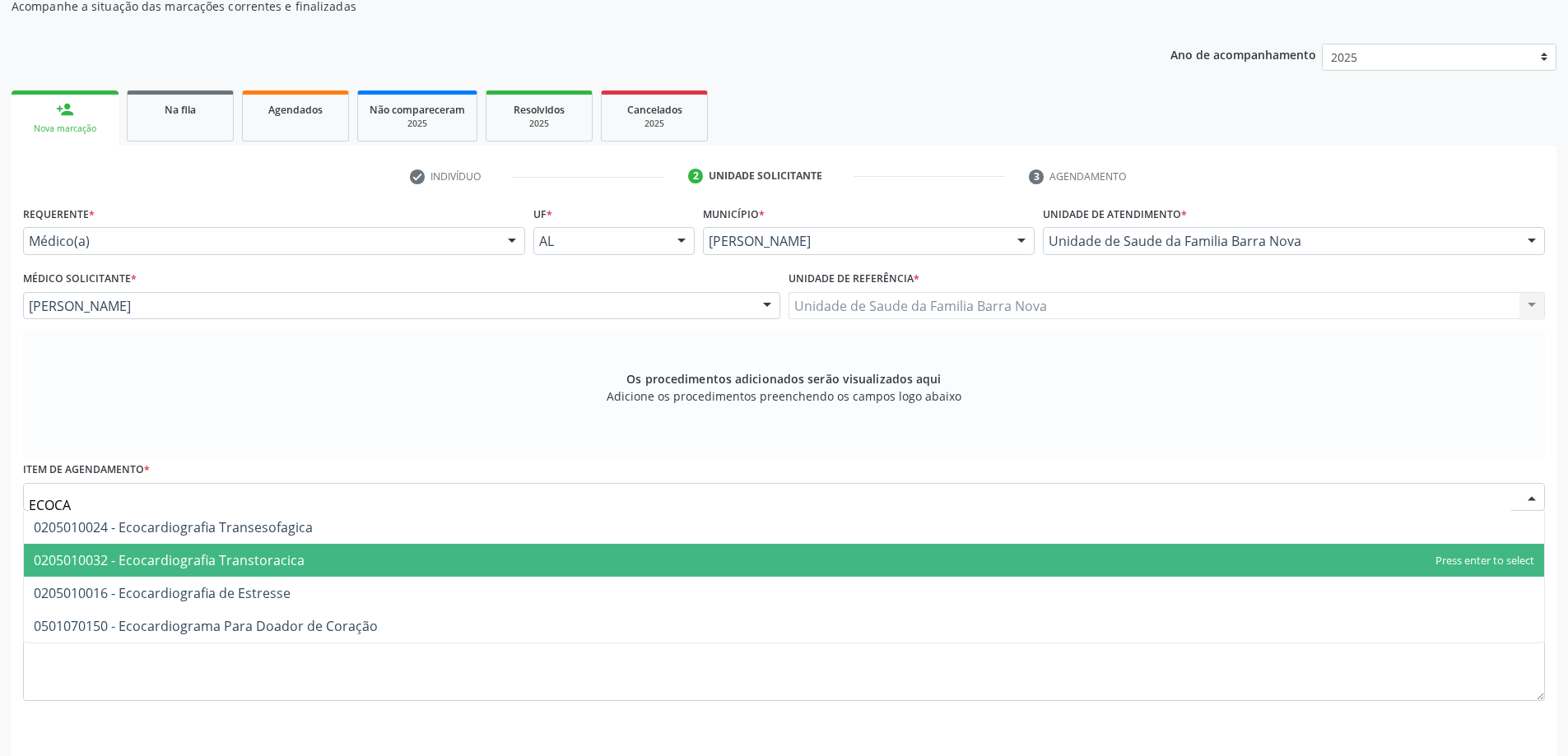
scroll to position [149, 0]
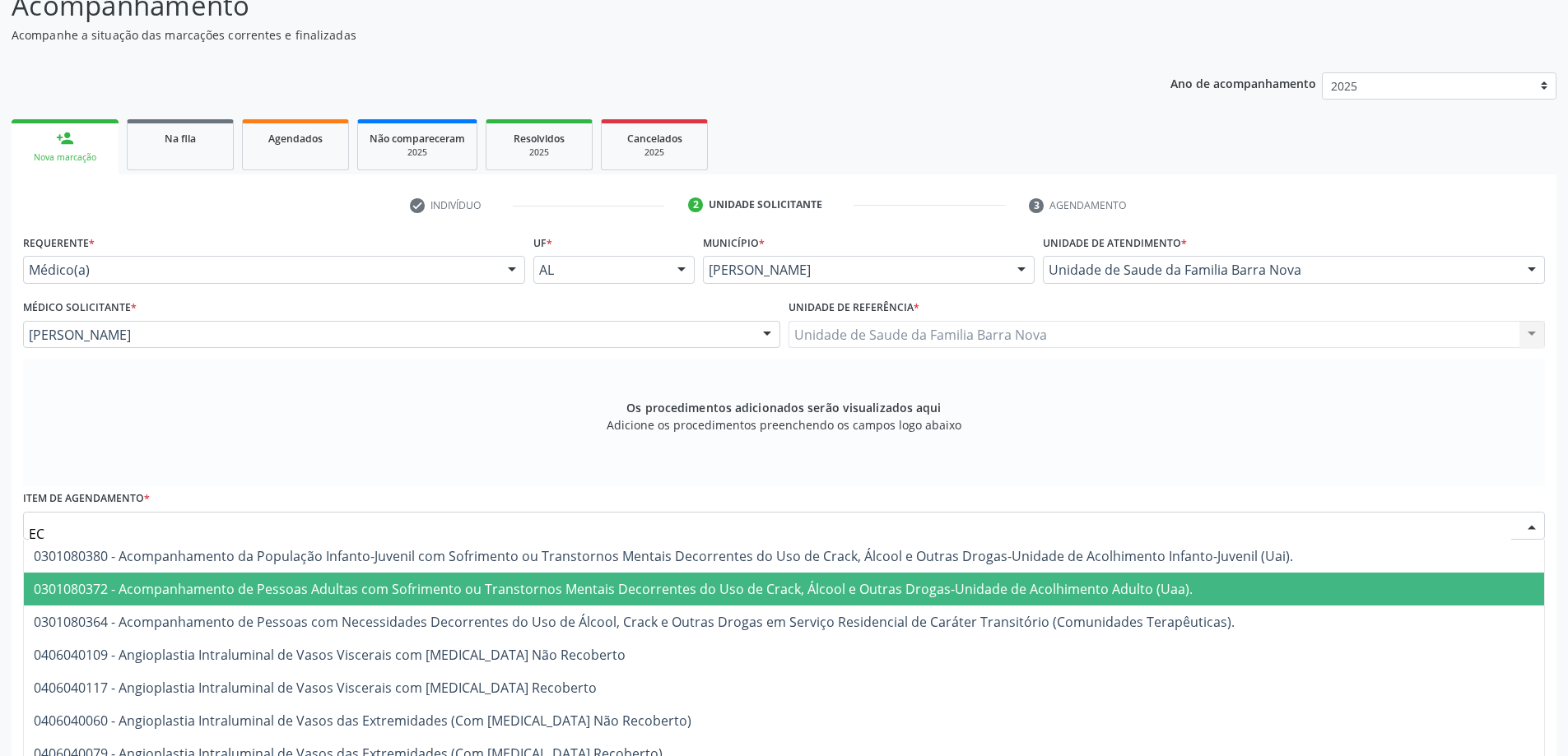
type input "E"
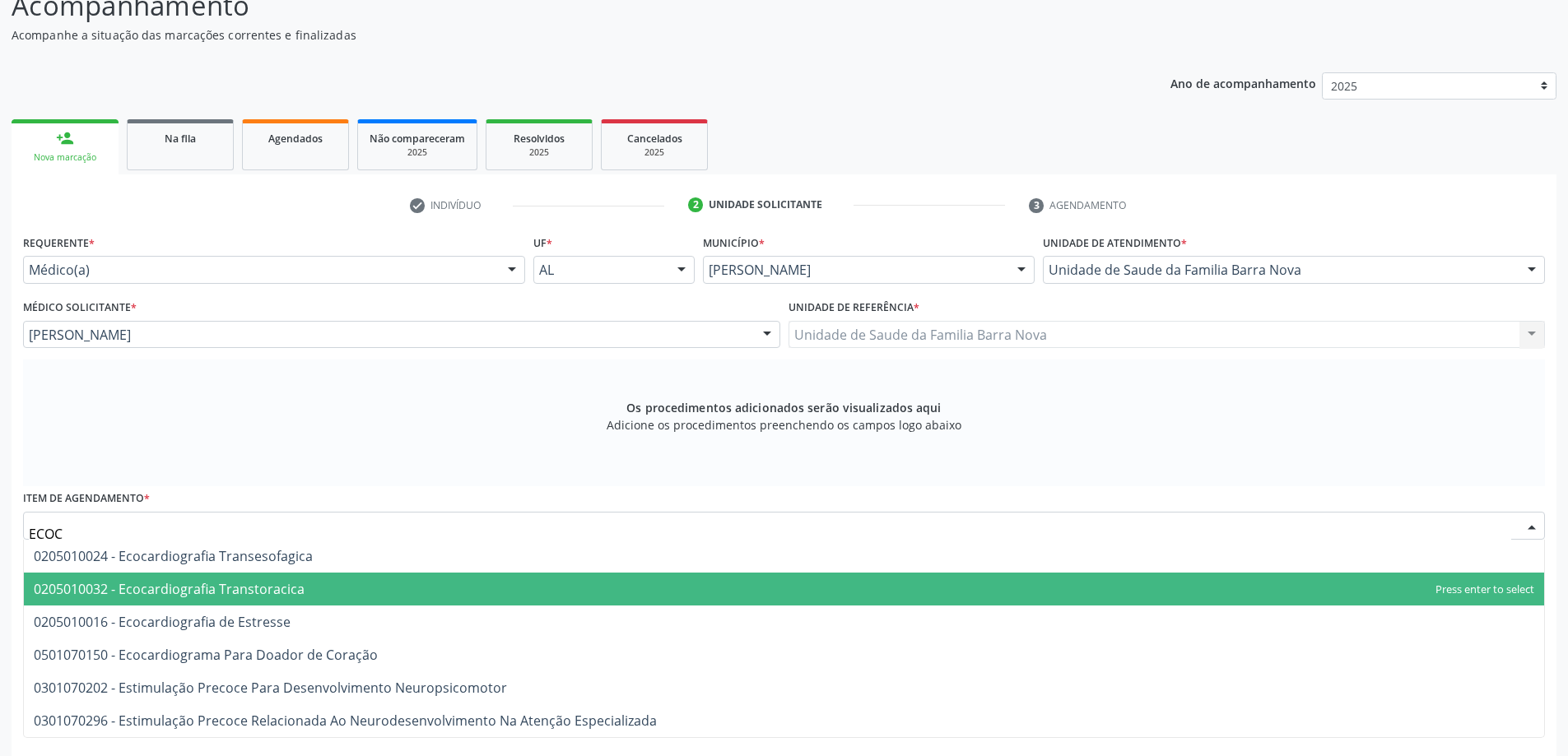
type input "ECOCA"
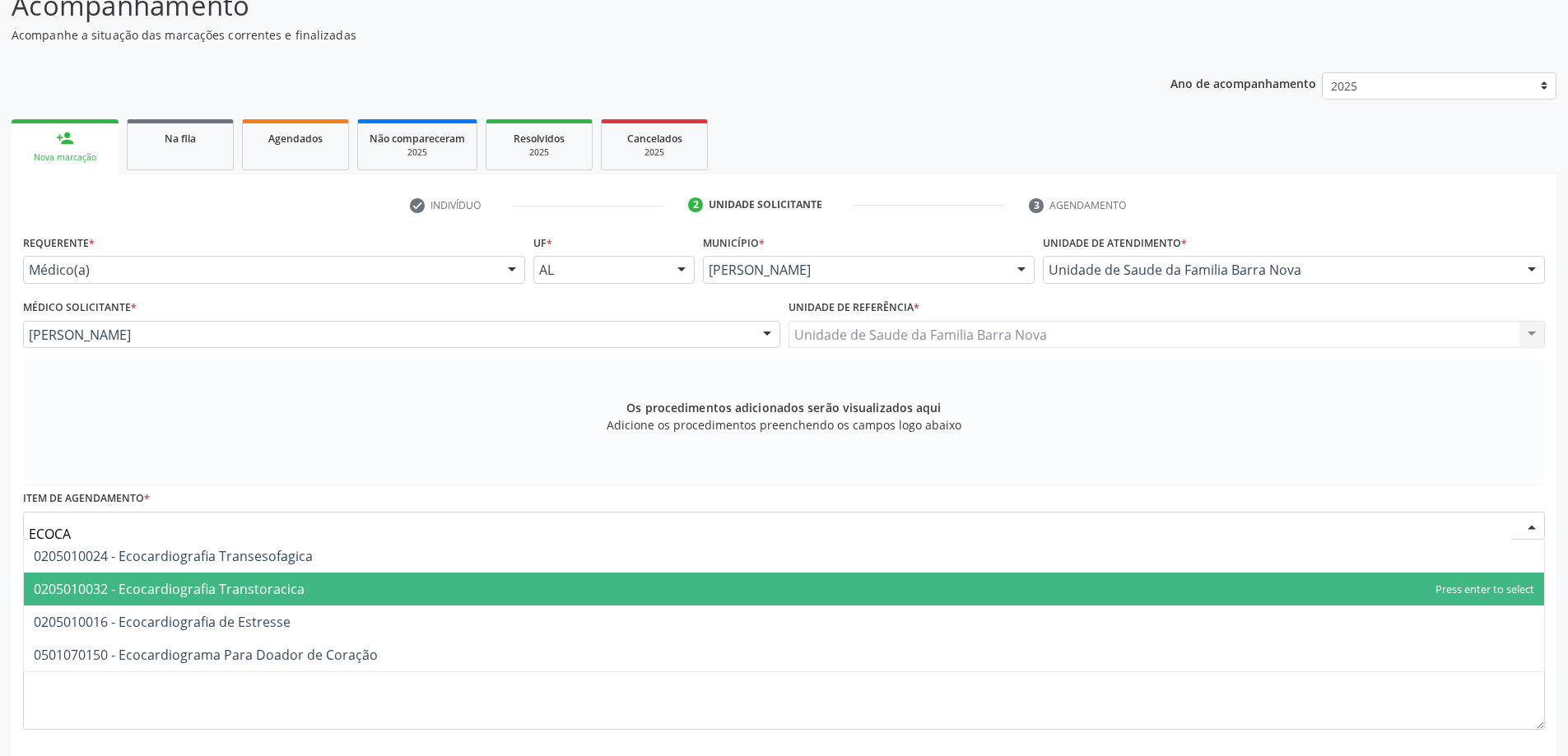
click at [371, 595] on span "0205010032 - Ecocardiografia Transtoracica" at bounding box center [784, 589] width 1520 height 33
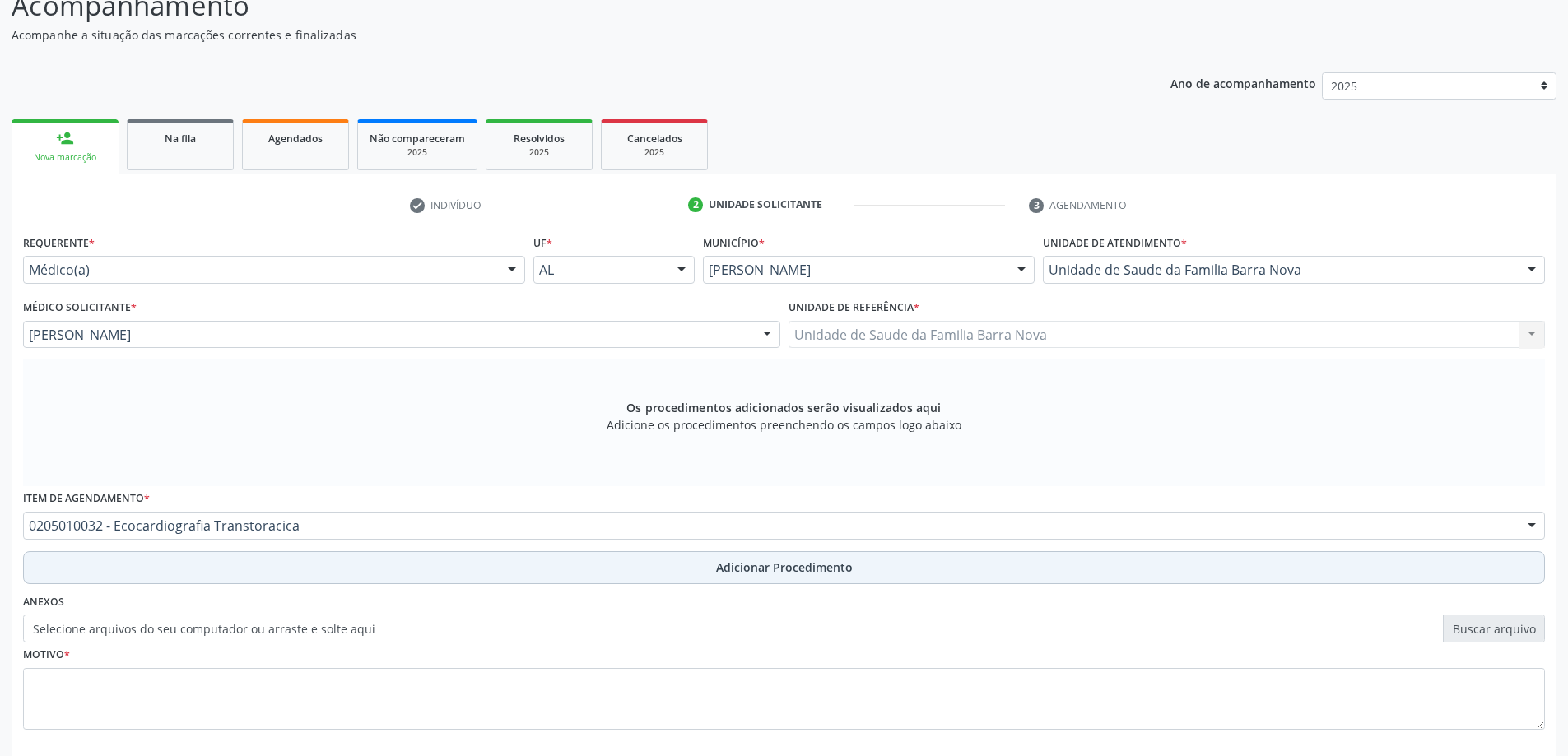
click at [313, 573] on button "Adicionar Procedimento" at bounding box center [784, 568] width 1522 height 33
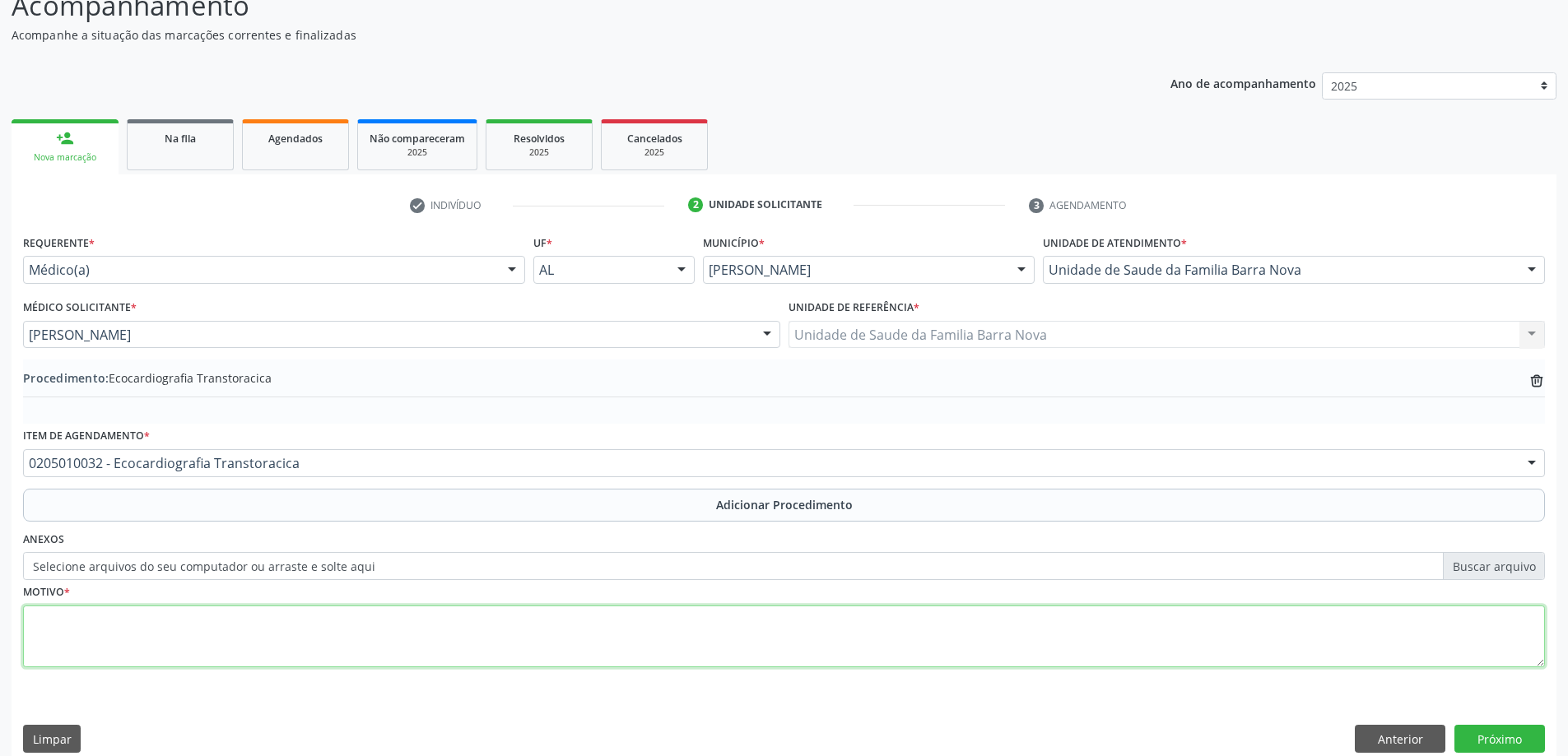
click at [284, 628] on textarea at bounding box center [784, 636] width 1522 height 62
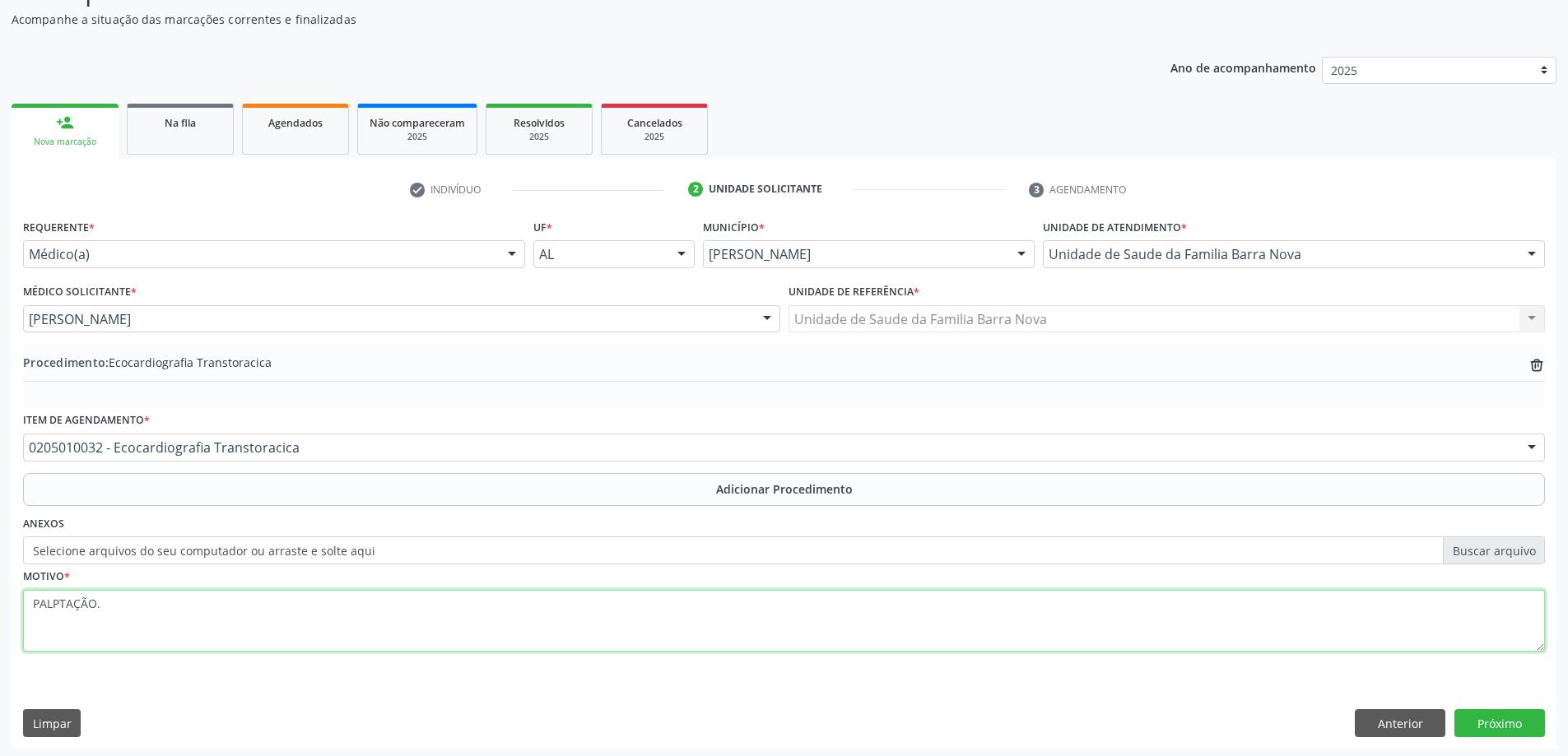
scroll to position [169, 0]
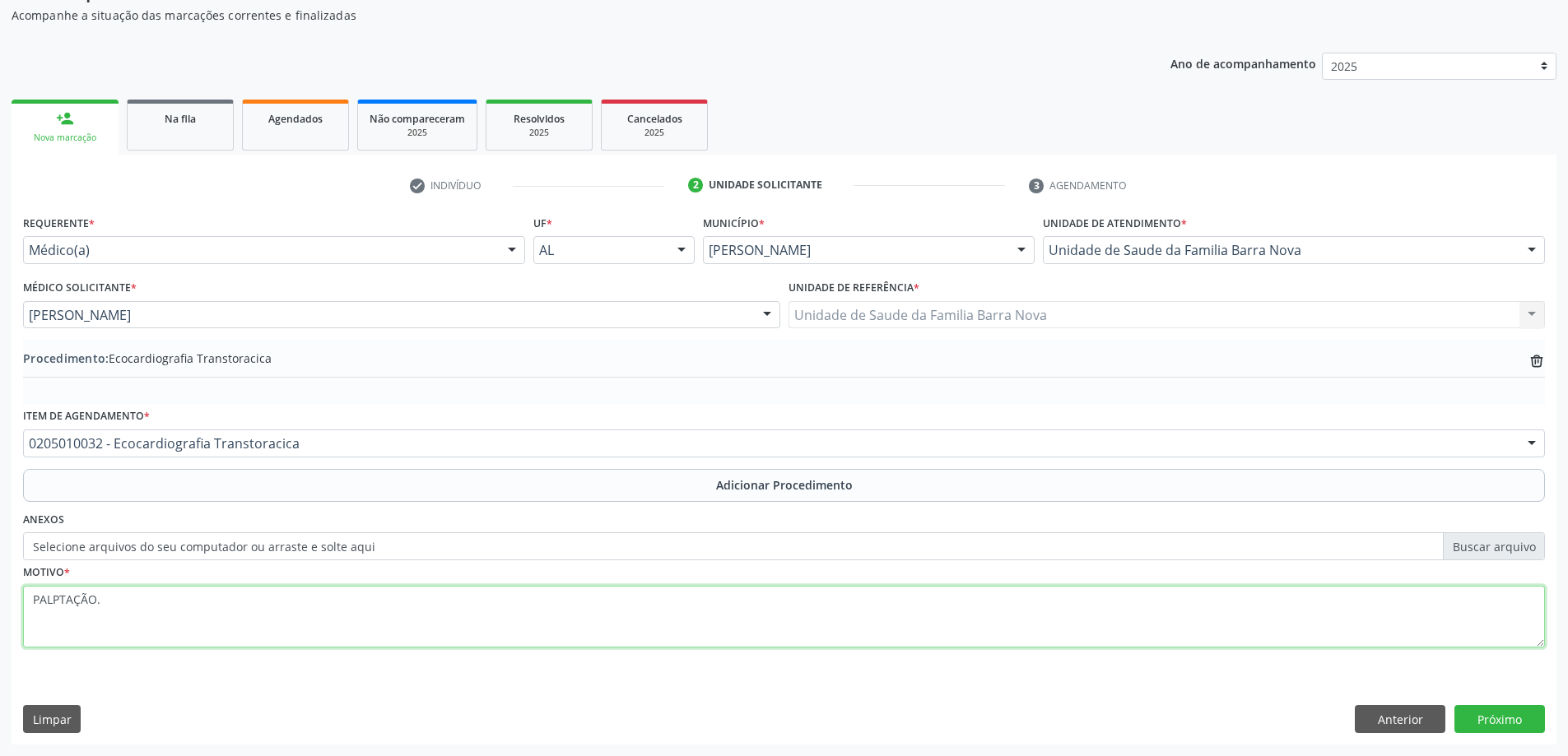
click at [62, 608] on textarea "PALPTAÇÃO." at bounding box center [784, 617] width 1522 height 62
type textarea "PALPITAÇÃO."
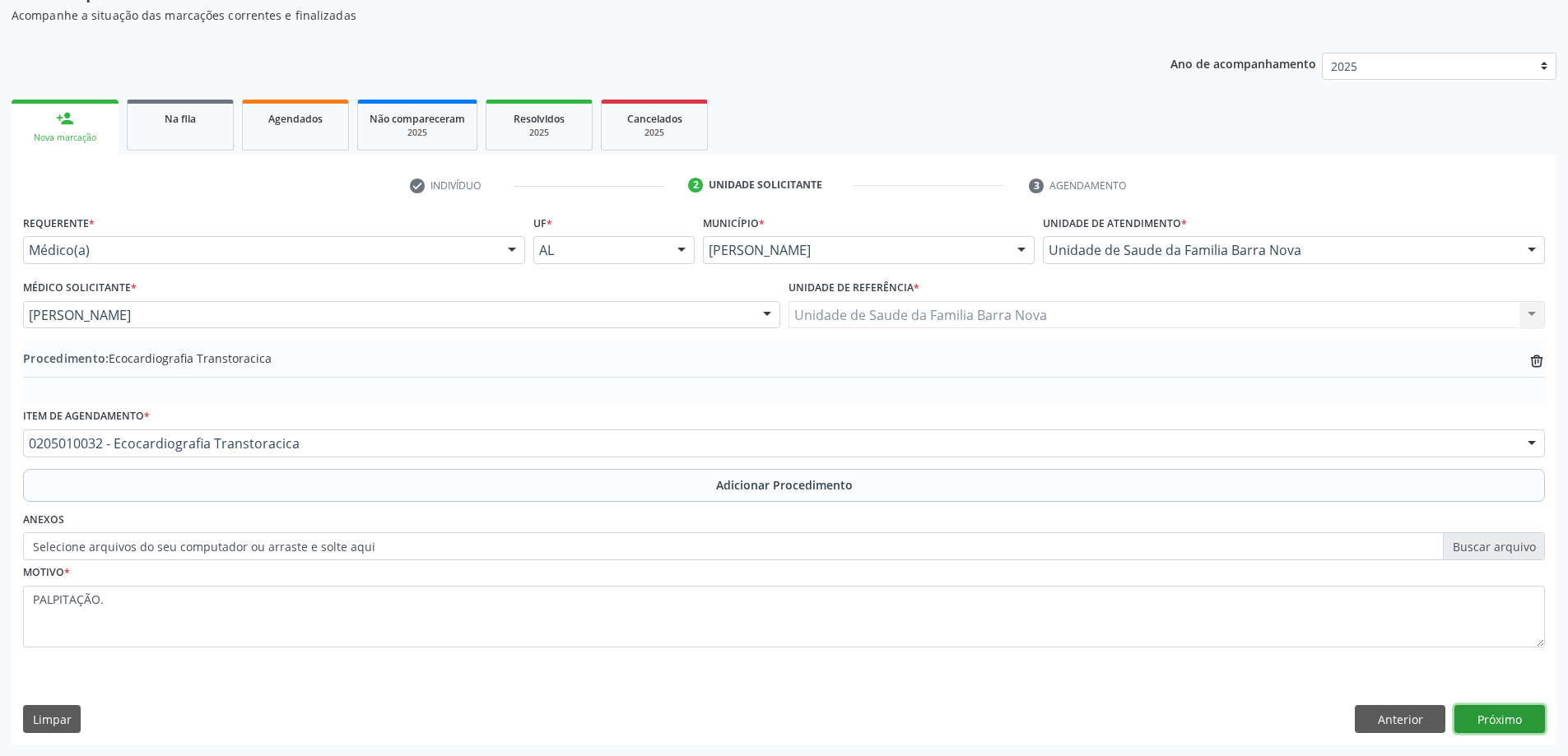
click at [1462, 710] on button "Próximo" at bounding box center [1500, 719] width 91 height 28
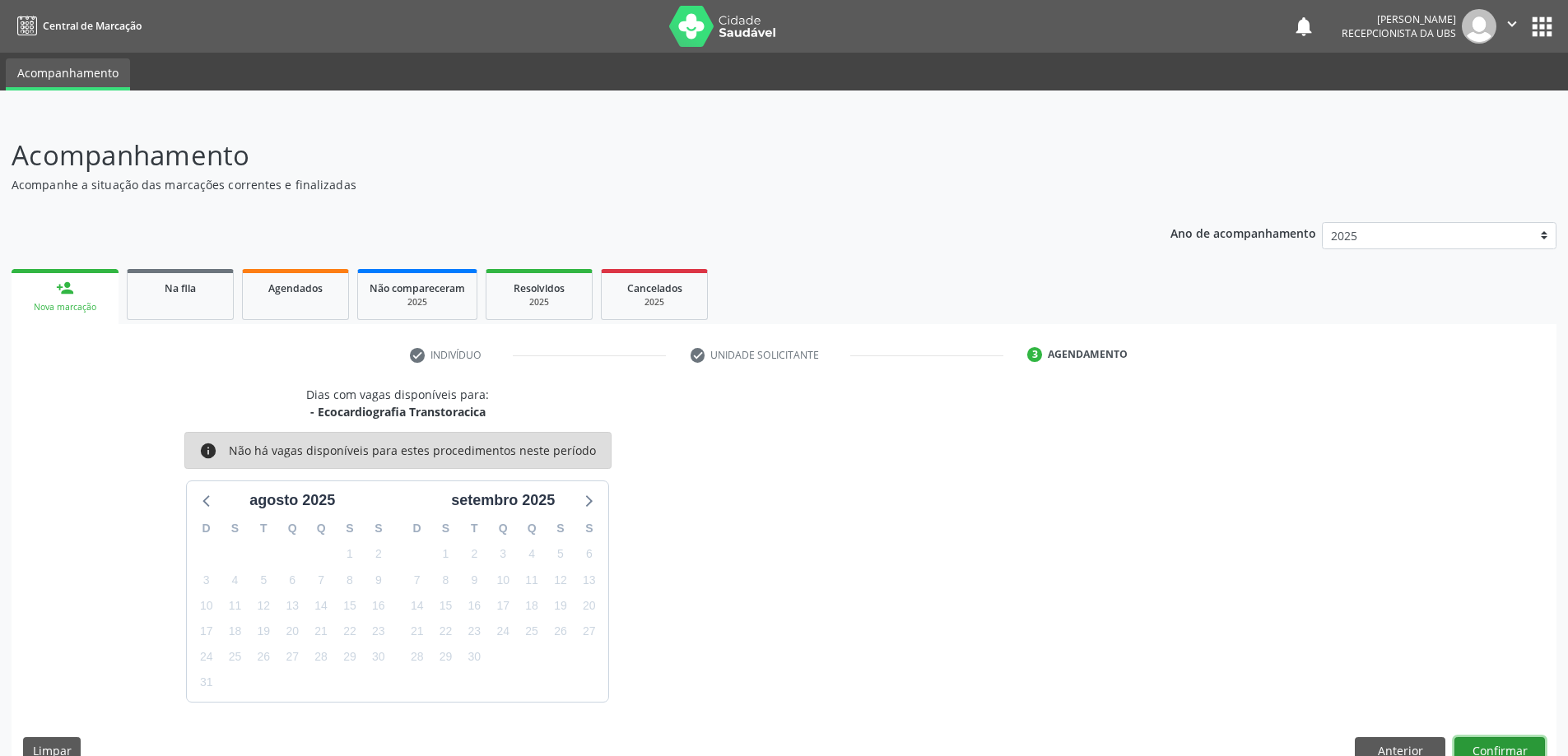
click at [1505, 743] on button "Confirmar" at bounding box center [1500, 751] width 91 height 28
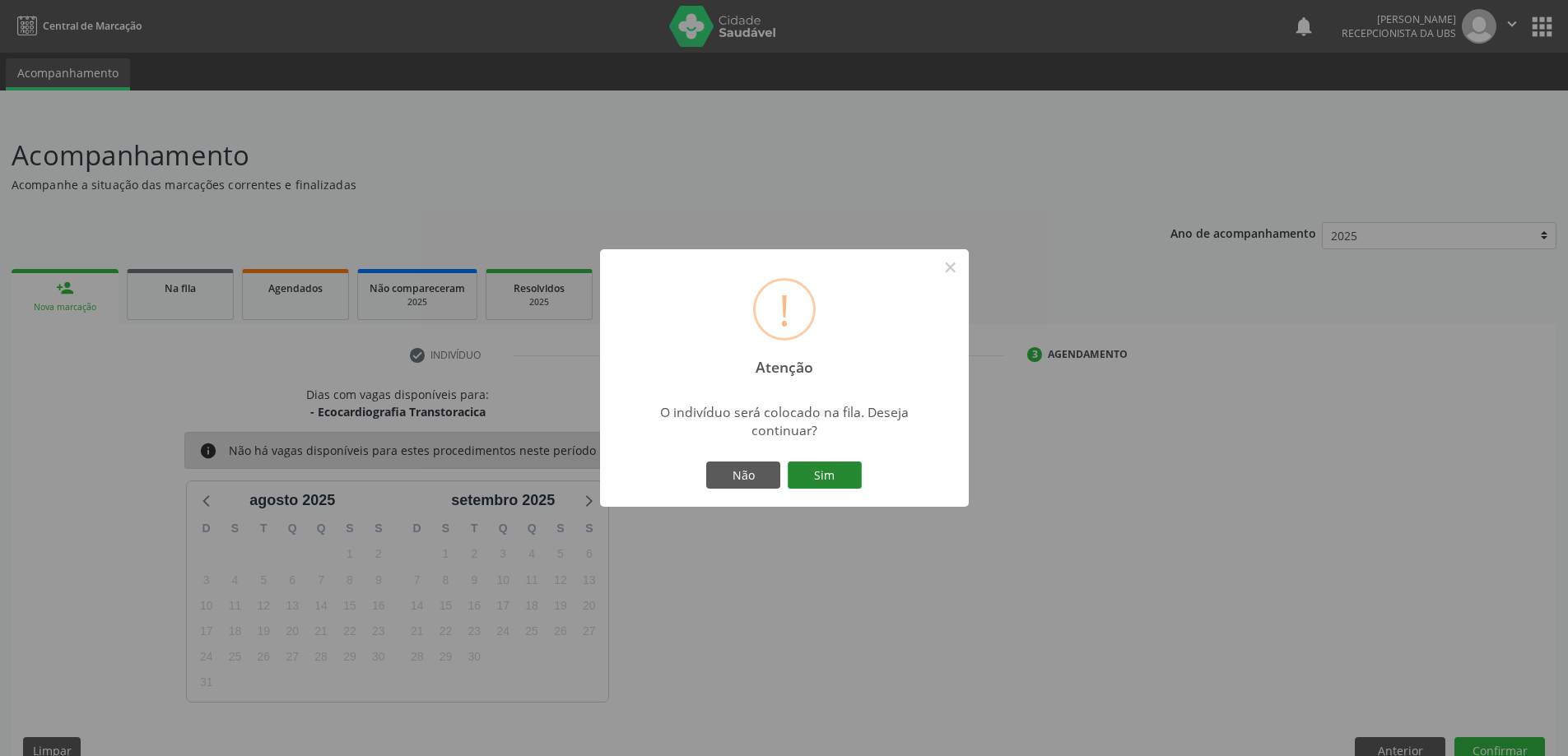
click at [836, 473] on button "Sim" at bounding box center [825, 475] width 74 height 28
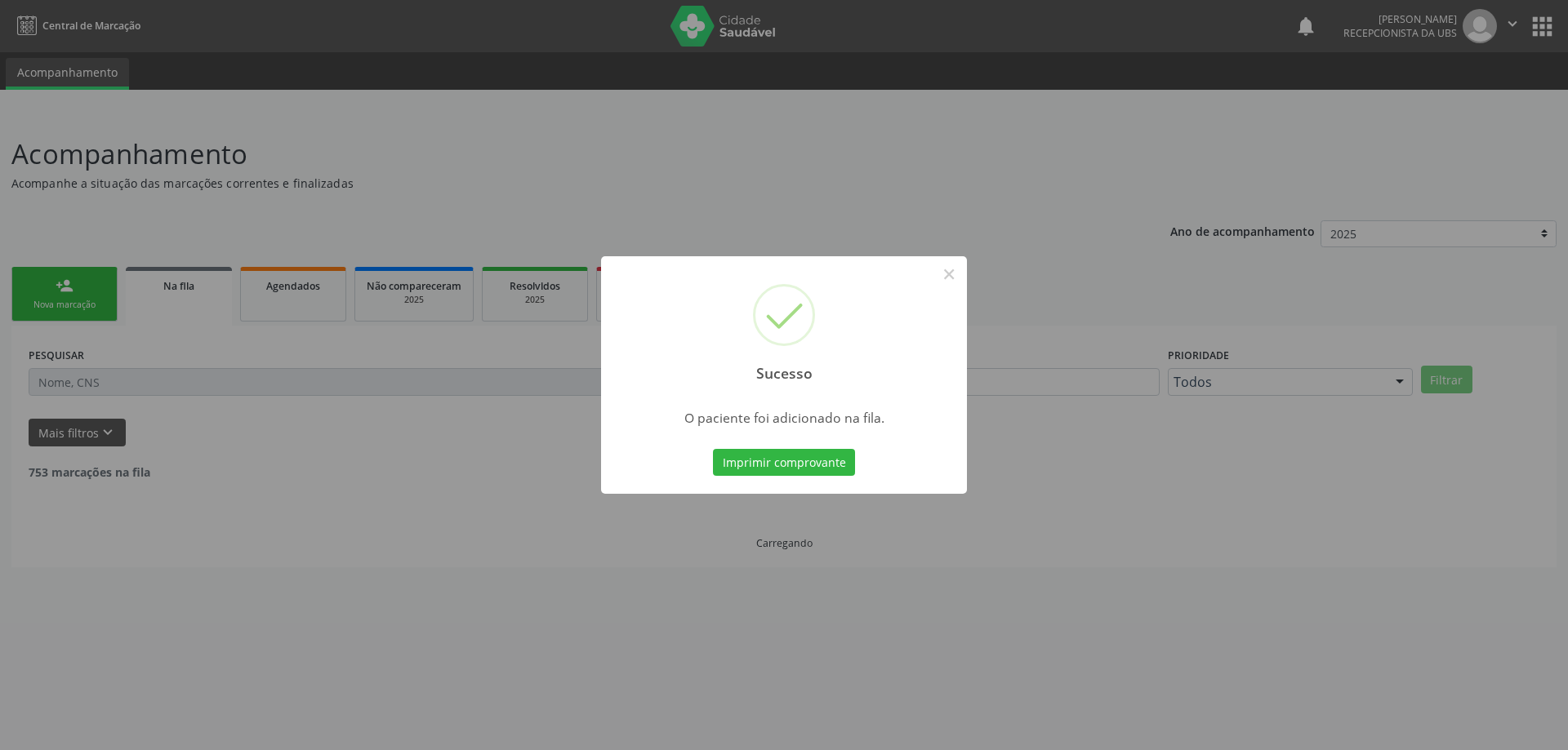
click at [888, 362] on div "Sucesso ×" at bounding box center [784, 326] width 366 height 140
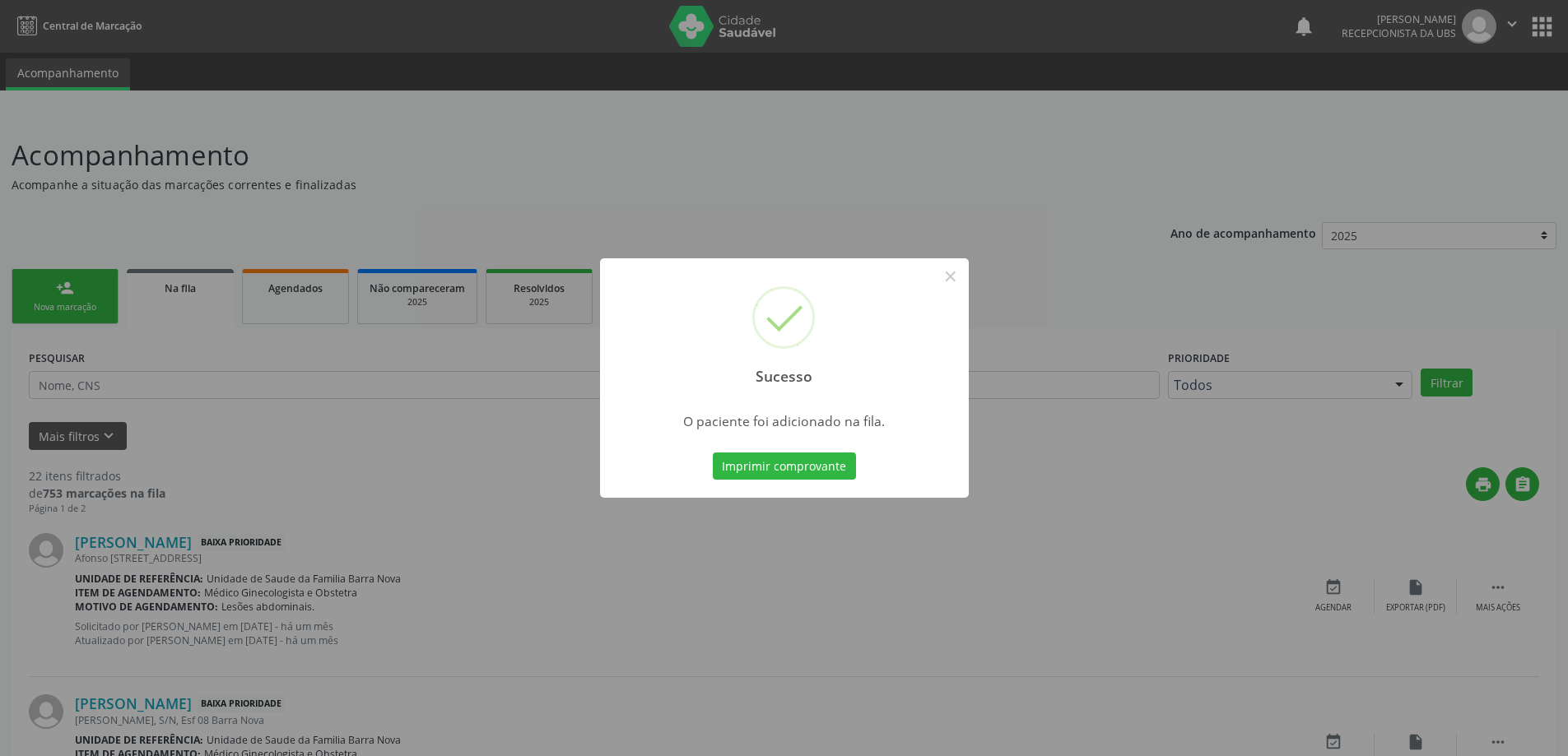
drag, startPoint x: 0, startPoint y: 277, endPoint x: 50, endPoint y: 288, distance: 51.2
click at [17, 281] on div "Sucesso × O paciente foi adicionado na fila. Imprimir comprovante Cancel" at bounding box center [784, 378] width 1568 height 756
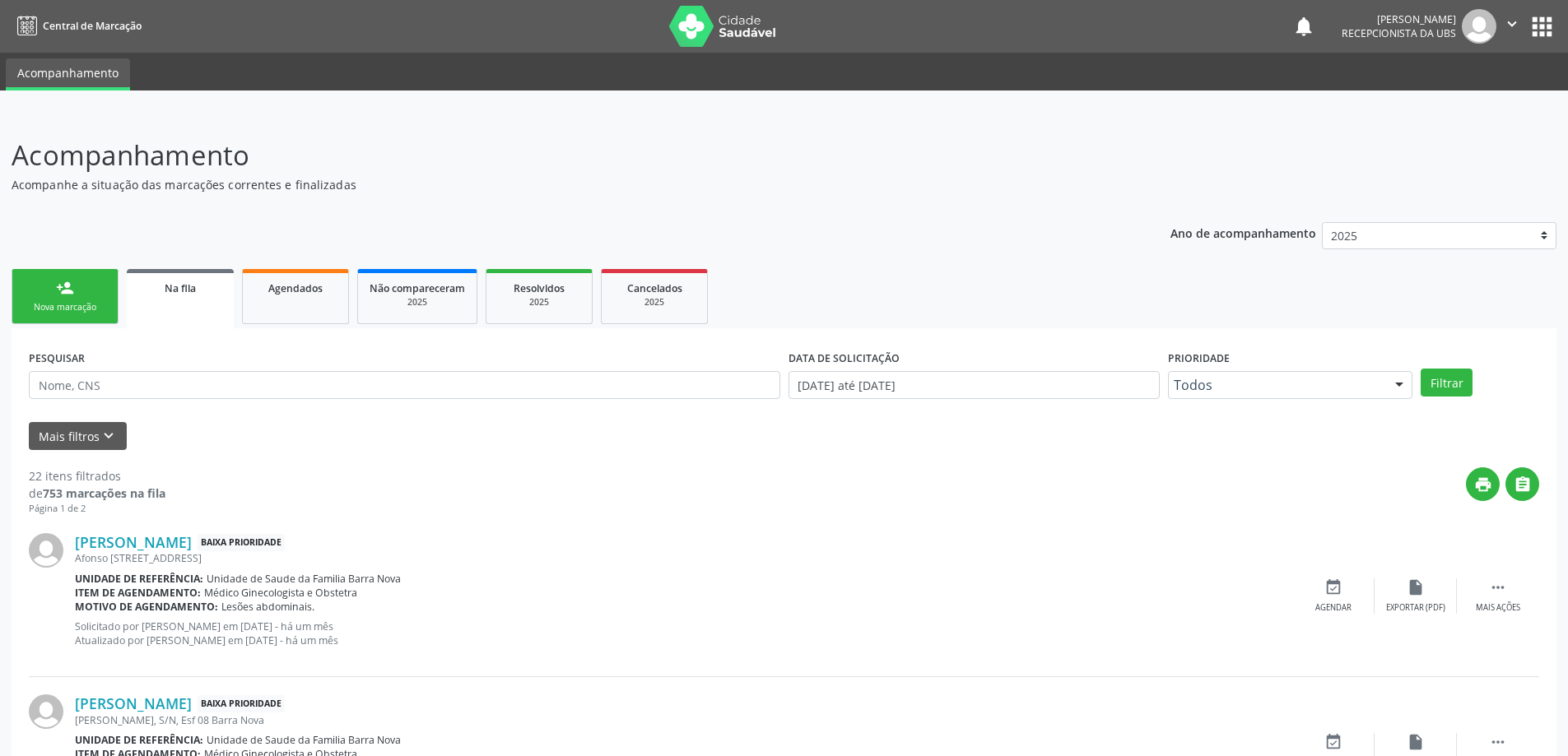
click at [86, 299] on link "person_add Nova marcação" at bounding box center [65, 296] width 107 height 55
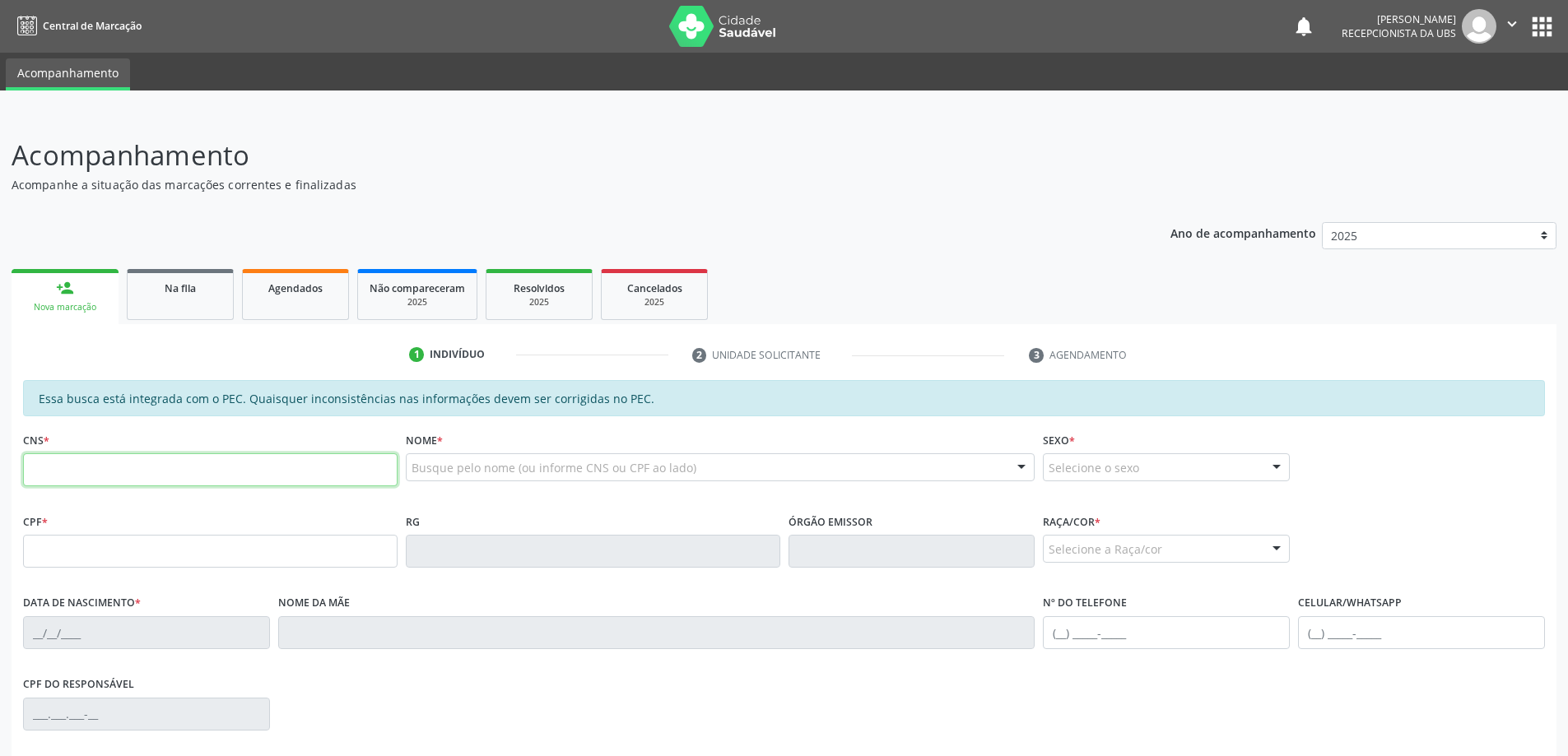
click at [212, 461] on input "text" at bounding box center [209, 470] width 374 height 33
paste input "706 0033 8723 9940"
type input "706 0033 8723 9940"
type input "104.518.714-30"
type input "26/07/1992"
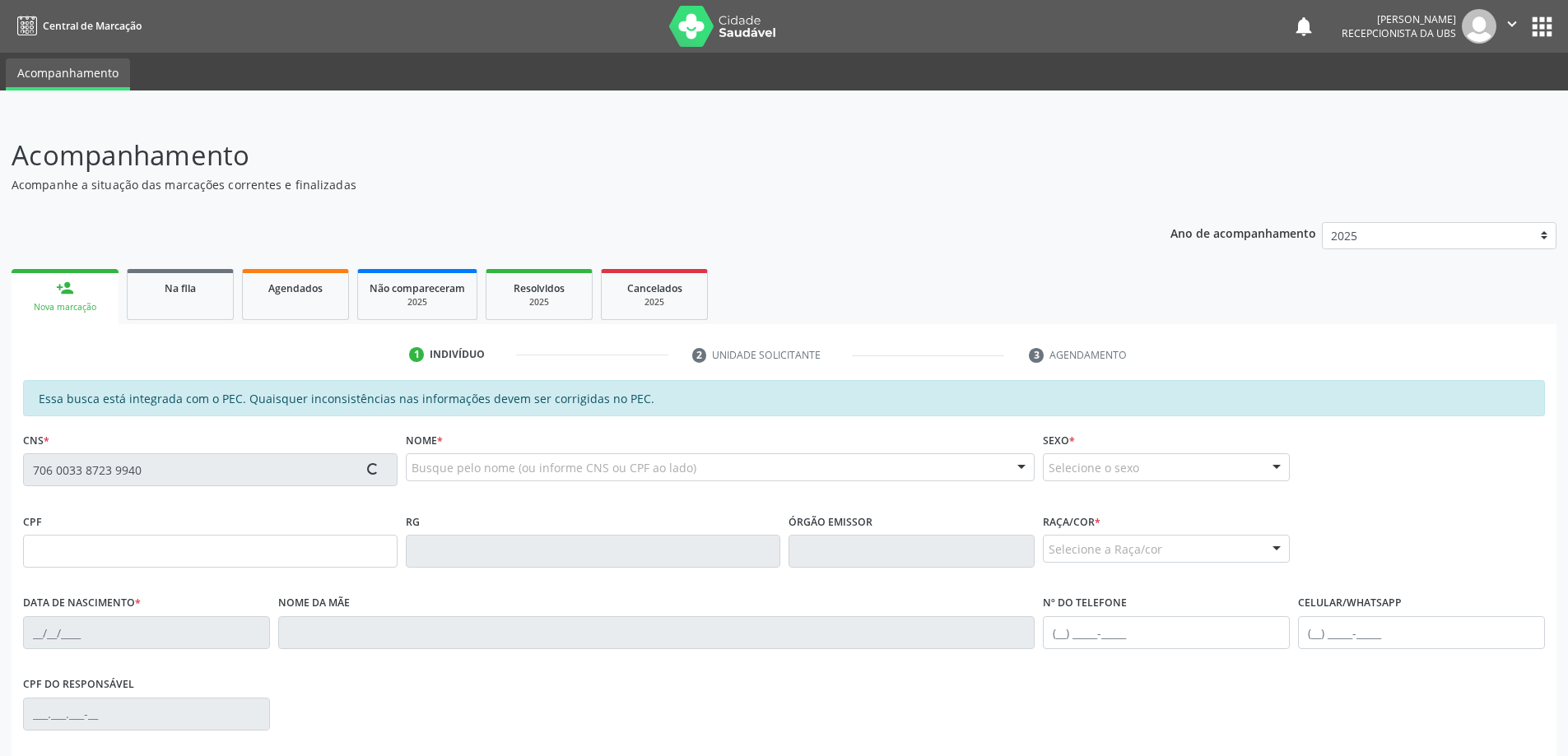
type input "Ana Claudia Holanda Gomes"
type input "(82) 98874-4342"
type input "27"
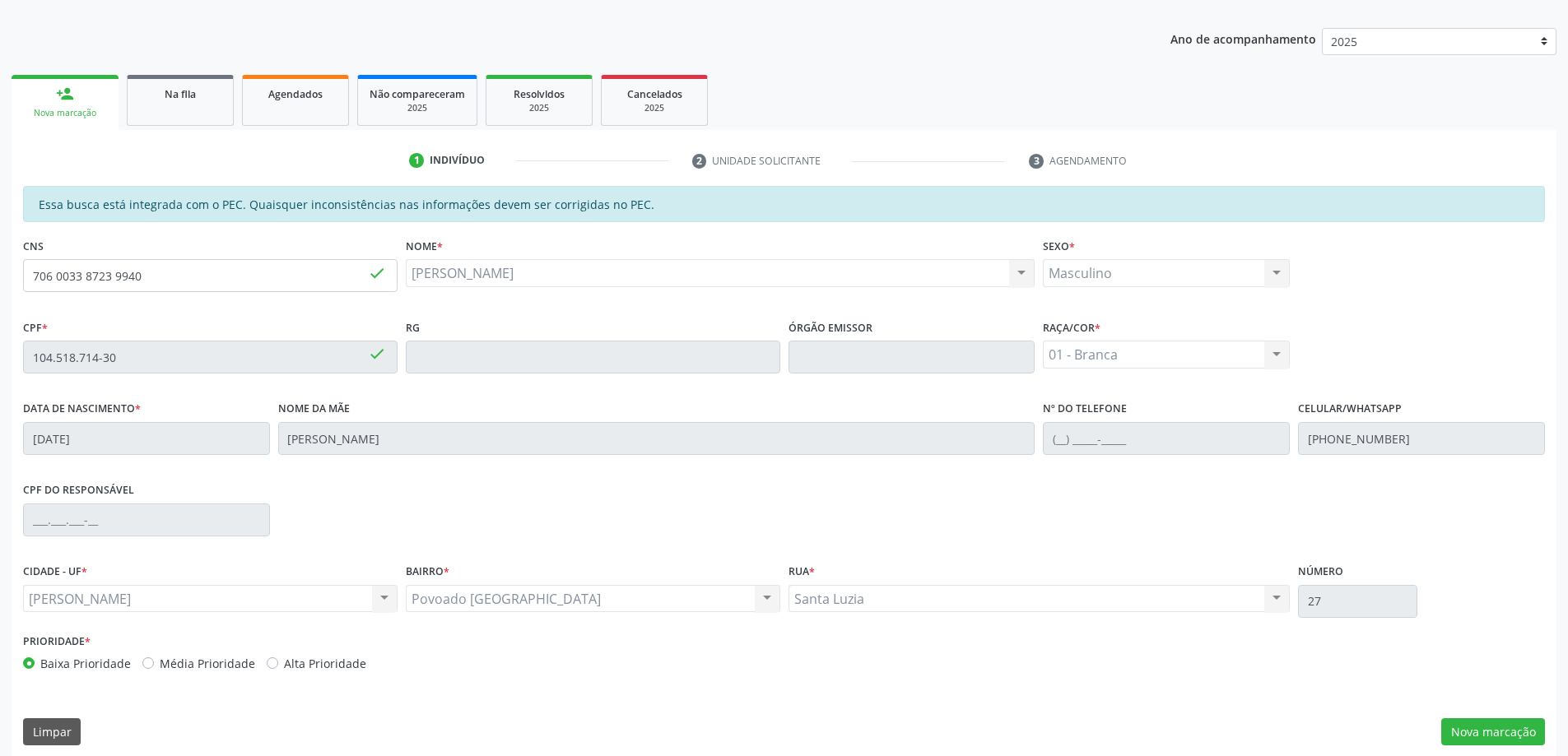
scroll to position [206, 0]
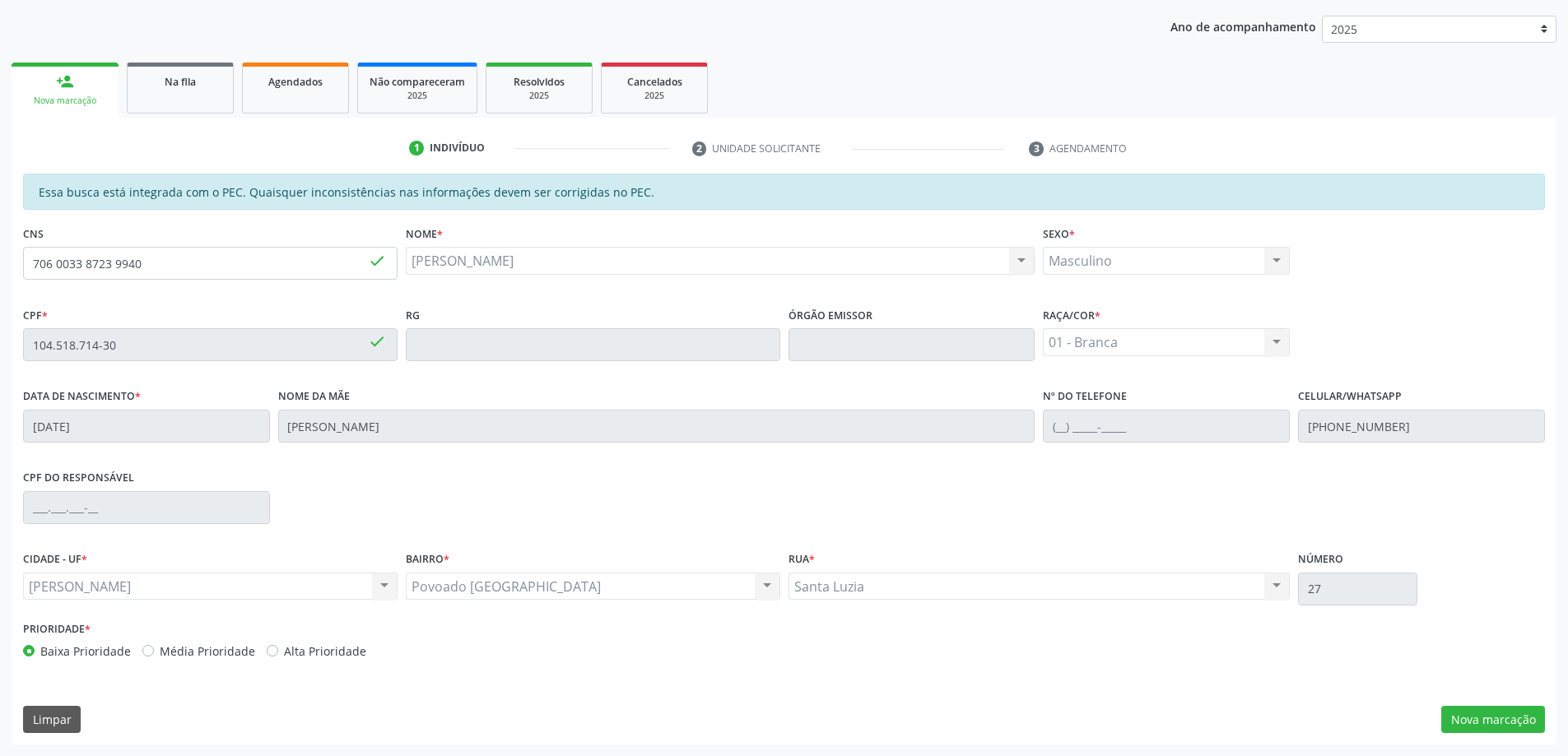
click at [1477, 704] on div "Essa busca está integrada com o PEC. Quaisquer inconsistências nas informações …" at bounding box center [784, 459] width 1545 height 571
click at [1483, 716] on button "Nova marcação" at bounding box center [1493, 720] width 103 height 28
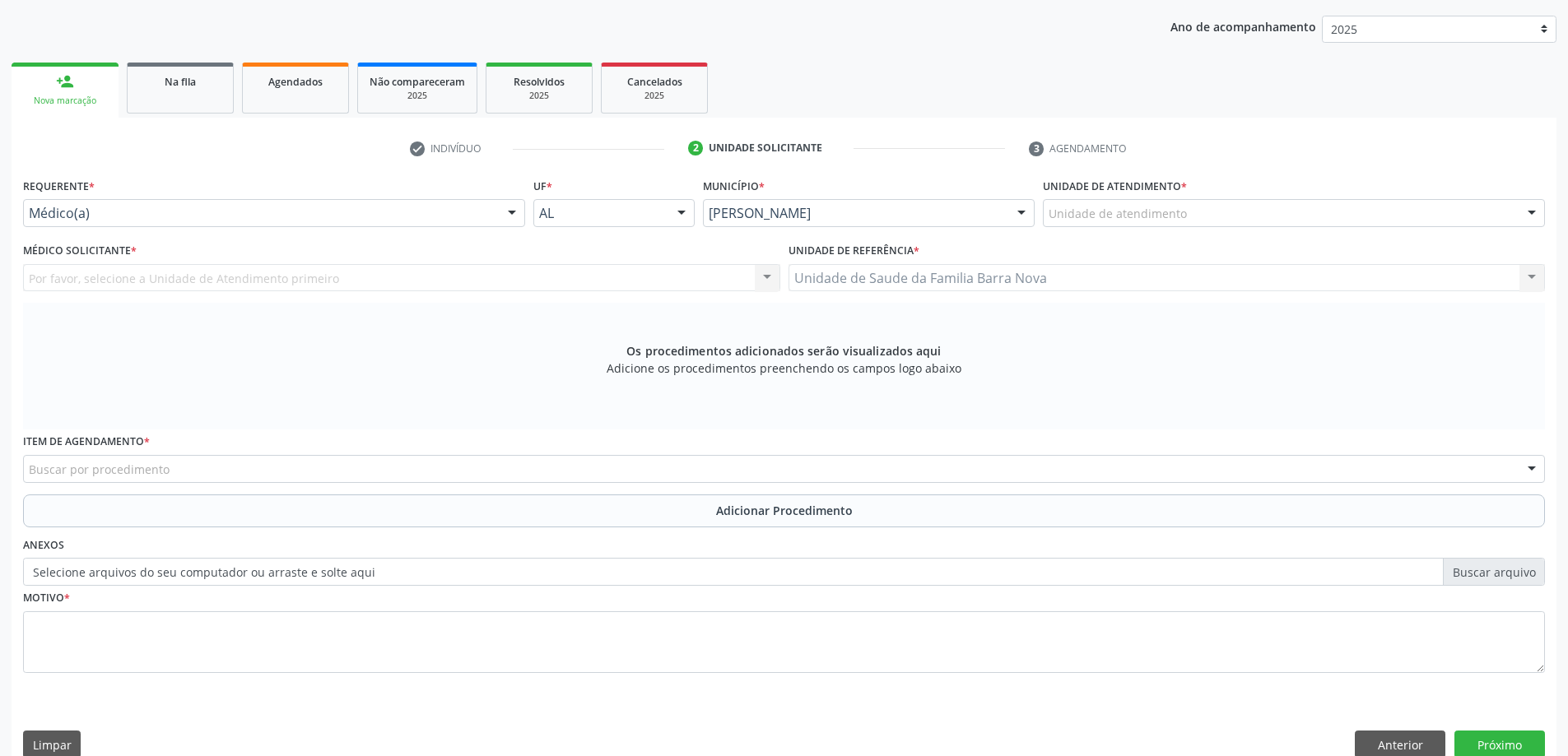
click at [1289, 214] on div "Unidade de atendimento" at bounding box center [1294, 213] width 502 height 28
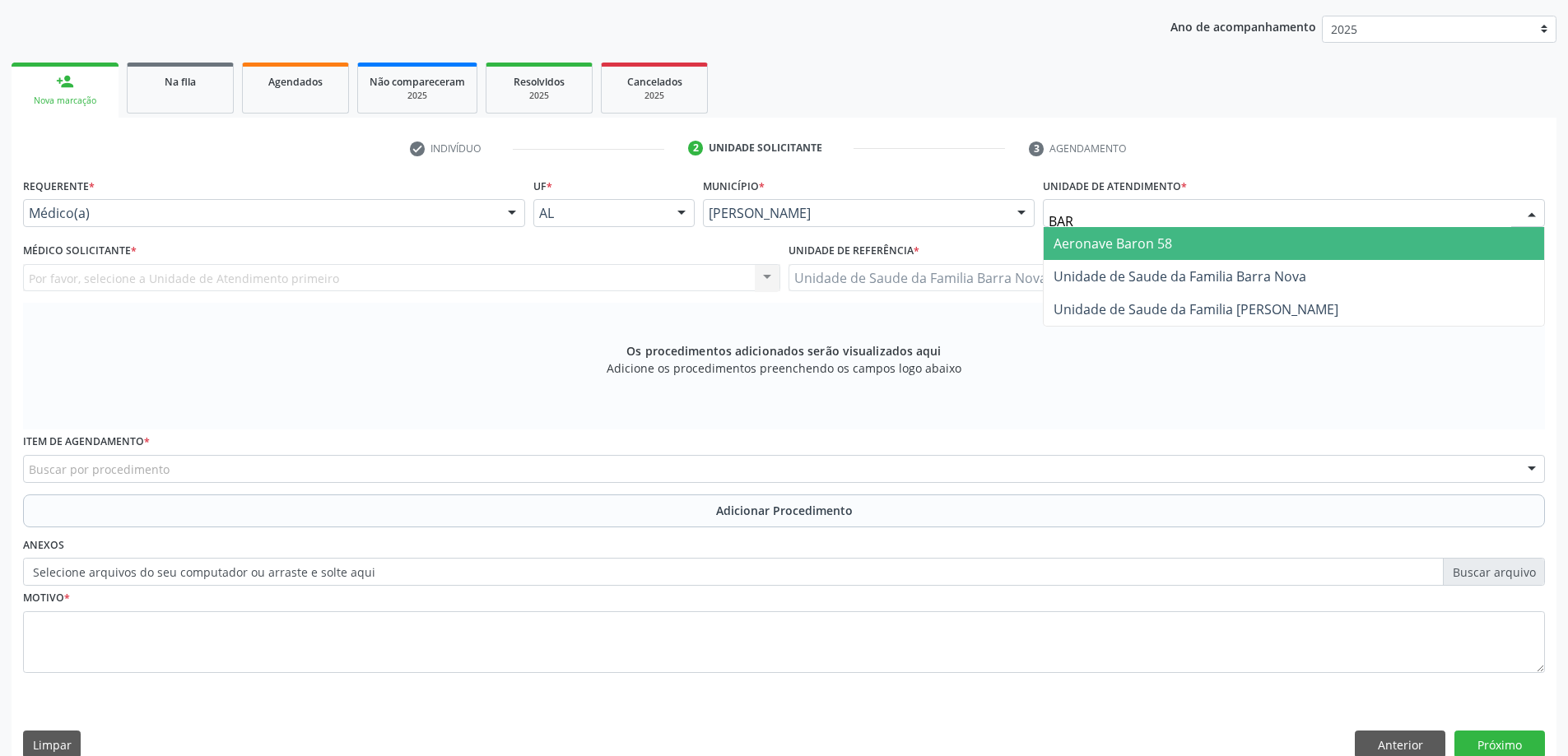
type input "BARR"
click at [1270, 254] on span "Unidade de Saude da Familia Barra Nova" at bounding box center [1294, 244] width 500 height 33
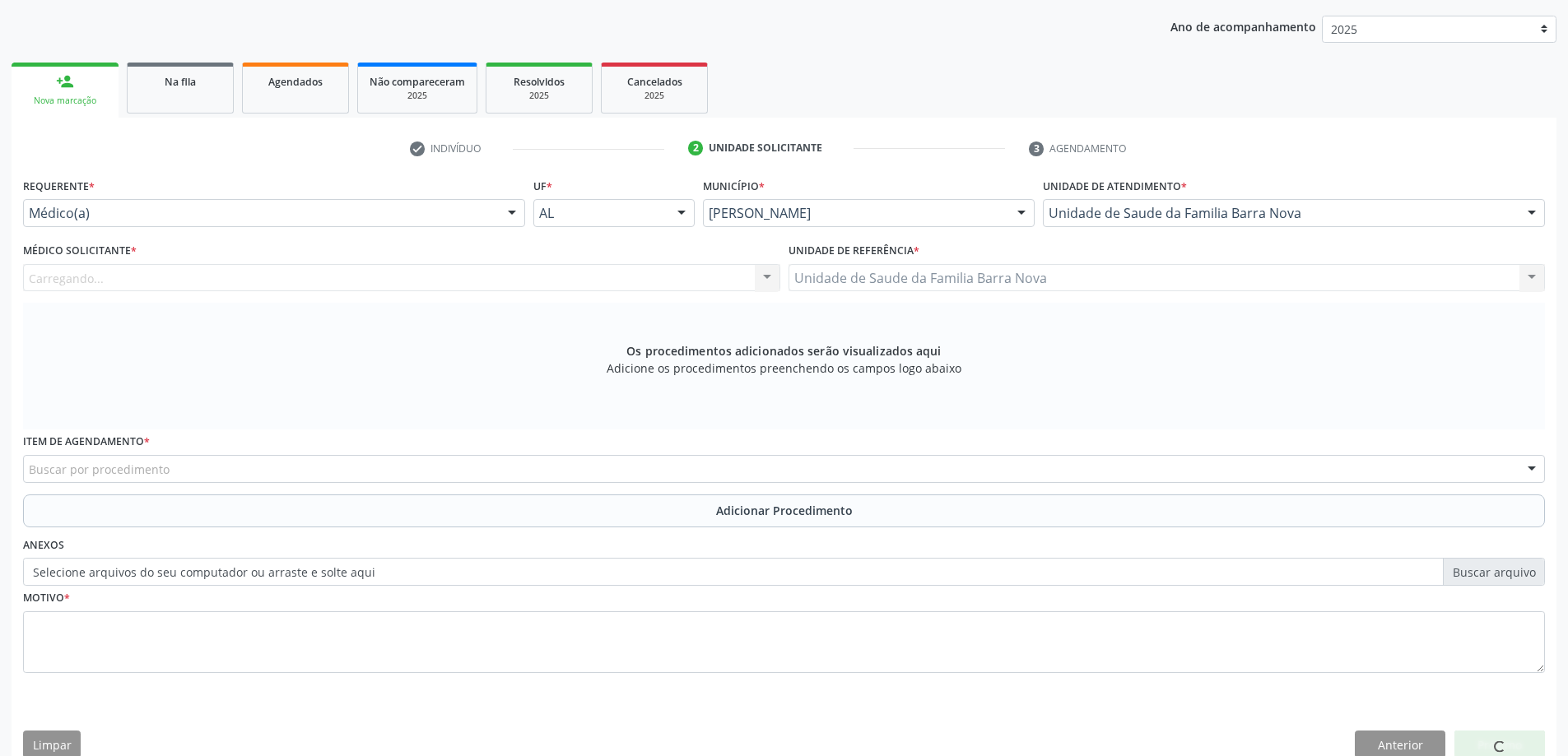
click at [635, 296] on div "Médico Solicitante * Carregando... Nenhum resultado encontrado para: " " Não há…" at bounding box center [401, 271] width 765 height 64
click at [639, 277] on div "Médico solicitante" at bounding box center [401, 278] width 757 height 28
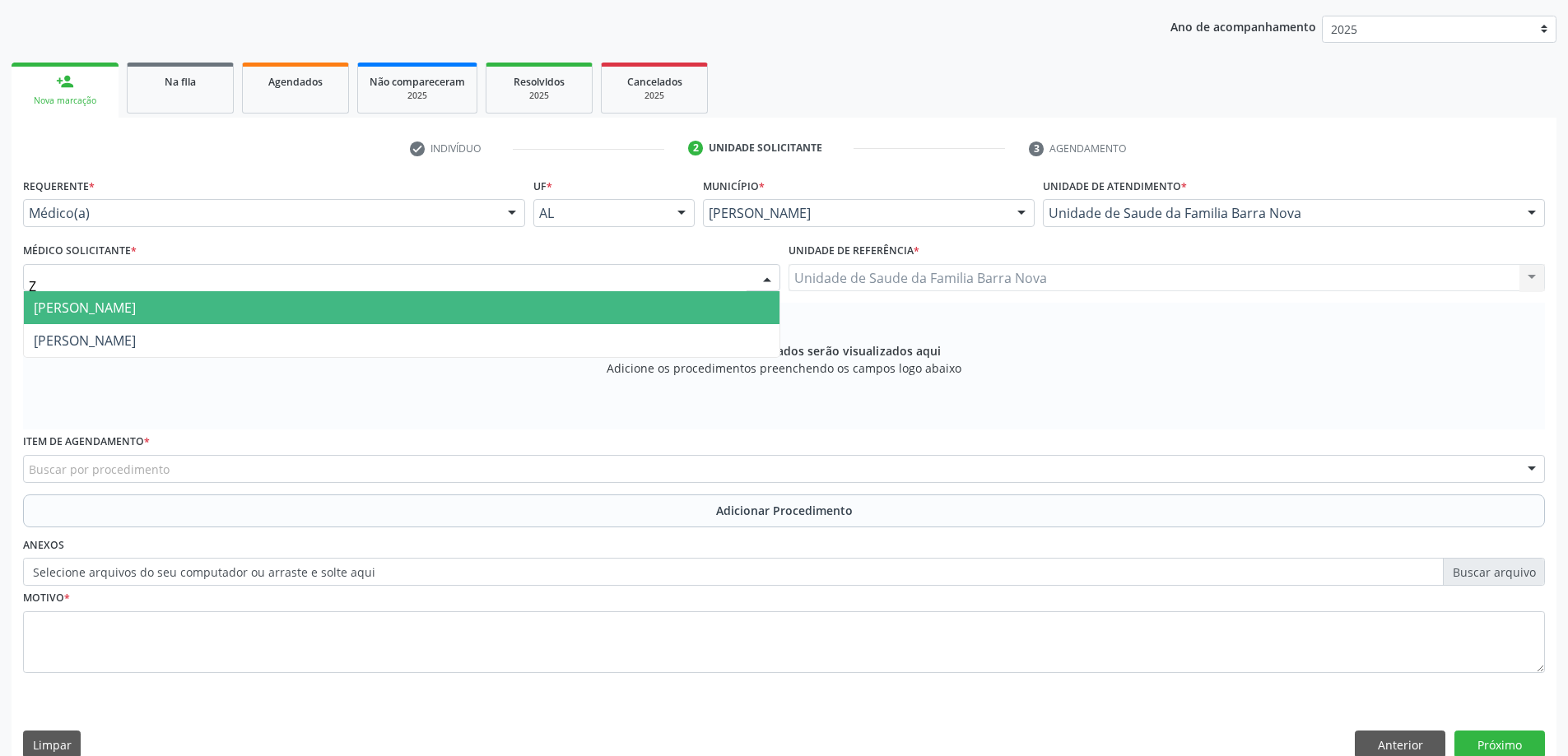
type input "ZE"
click at [568, 300] on span "[PERSON_NAME]" at bounding box center [401, 308] width 755 height 33
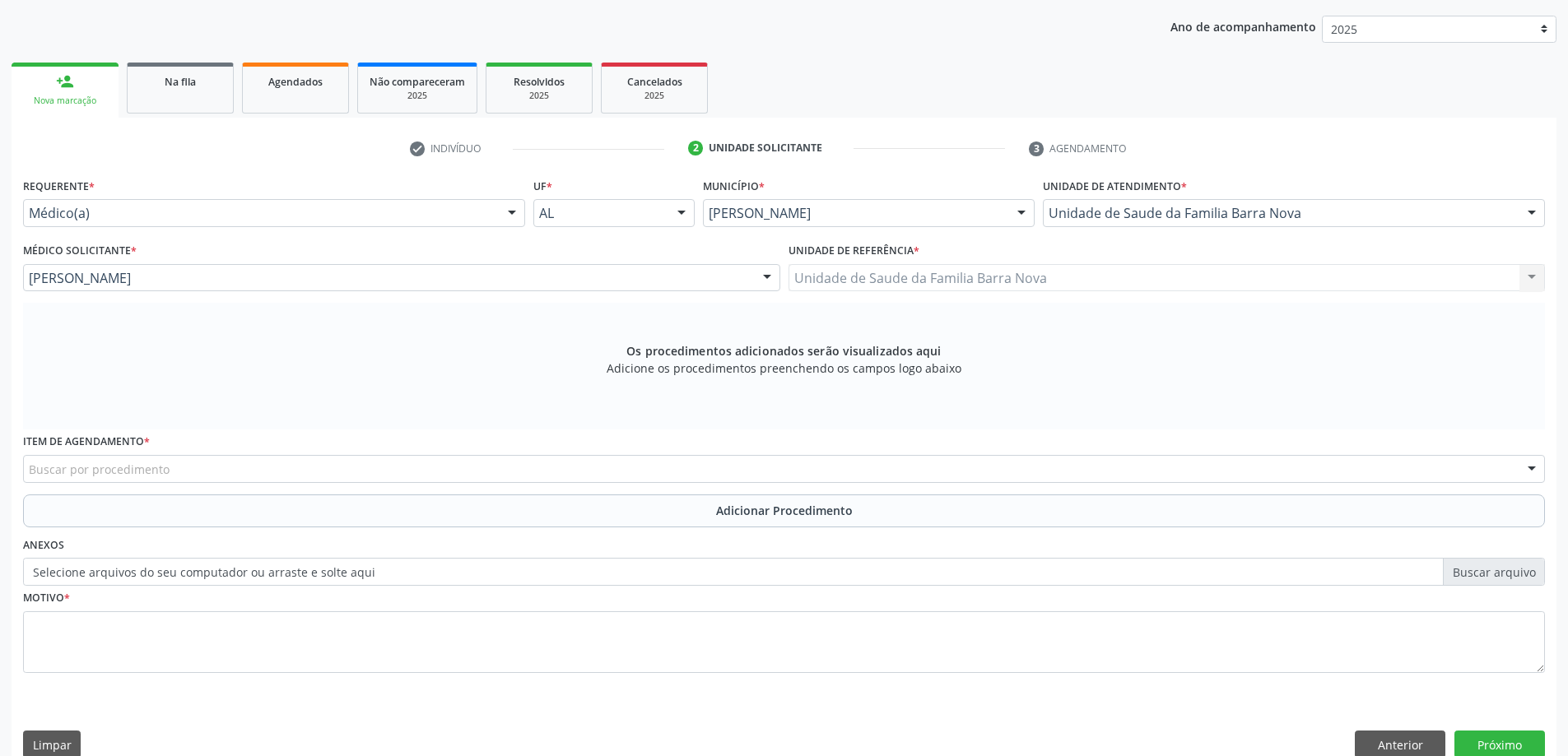
click at [438, 451] on div "Item de agendamento * Buscar por procedimento 0304070076 - .Quimioterapia de Le…" at bounding box center [784, 455] width 1522 height 53
click at [458, 473] on div "Buscar por procedimento" at bounding box center [784, 468] width 1522 height 28
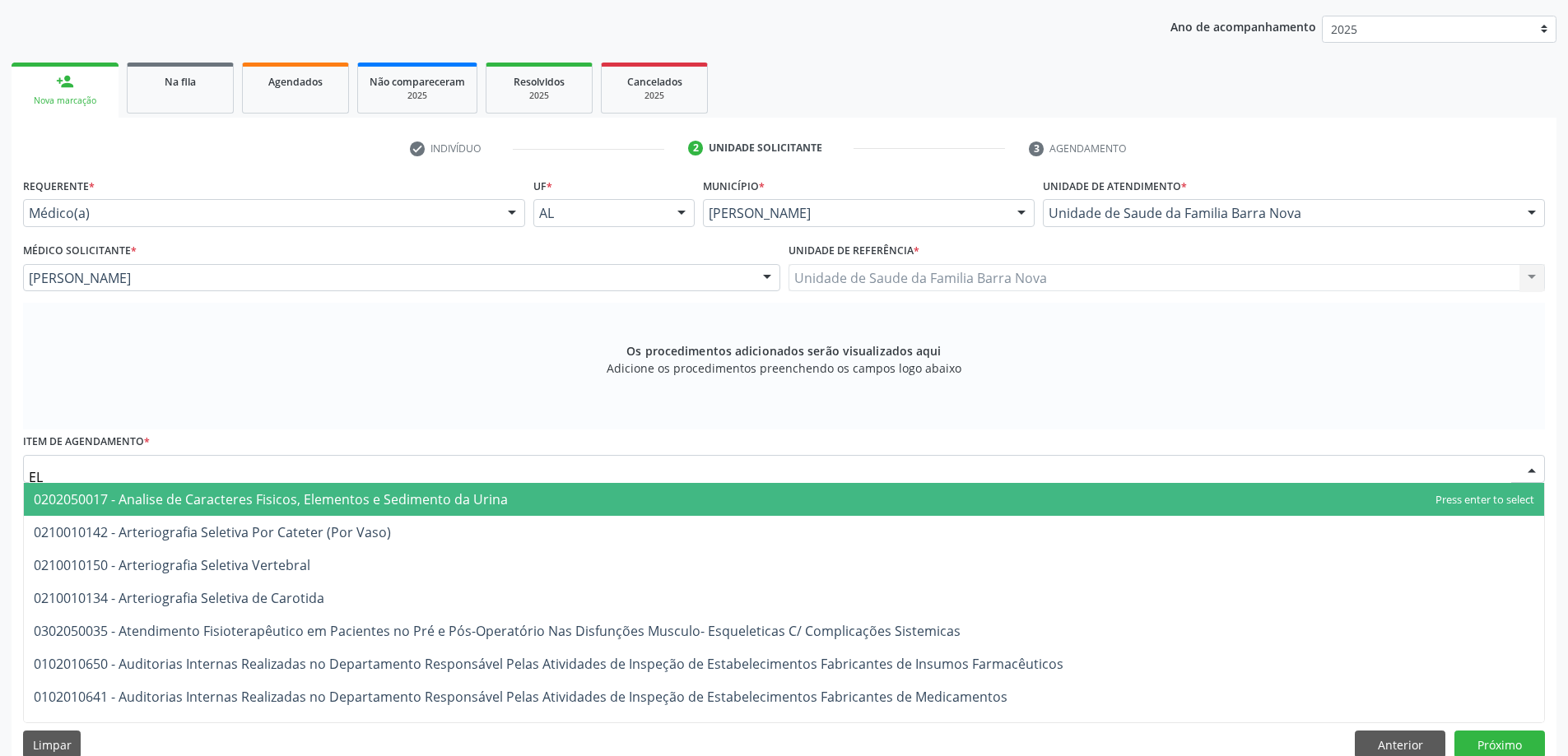
type input "E"
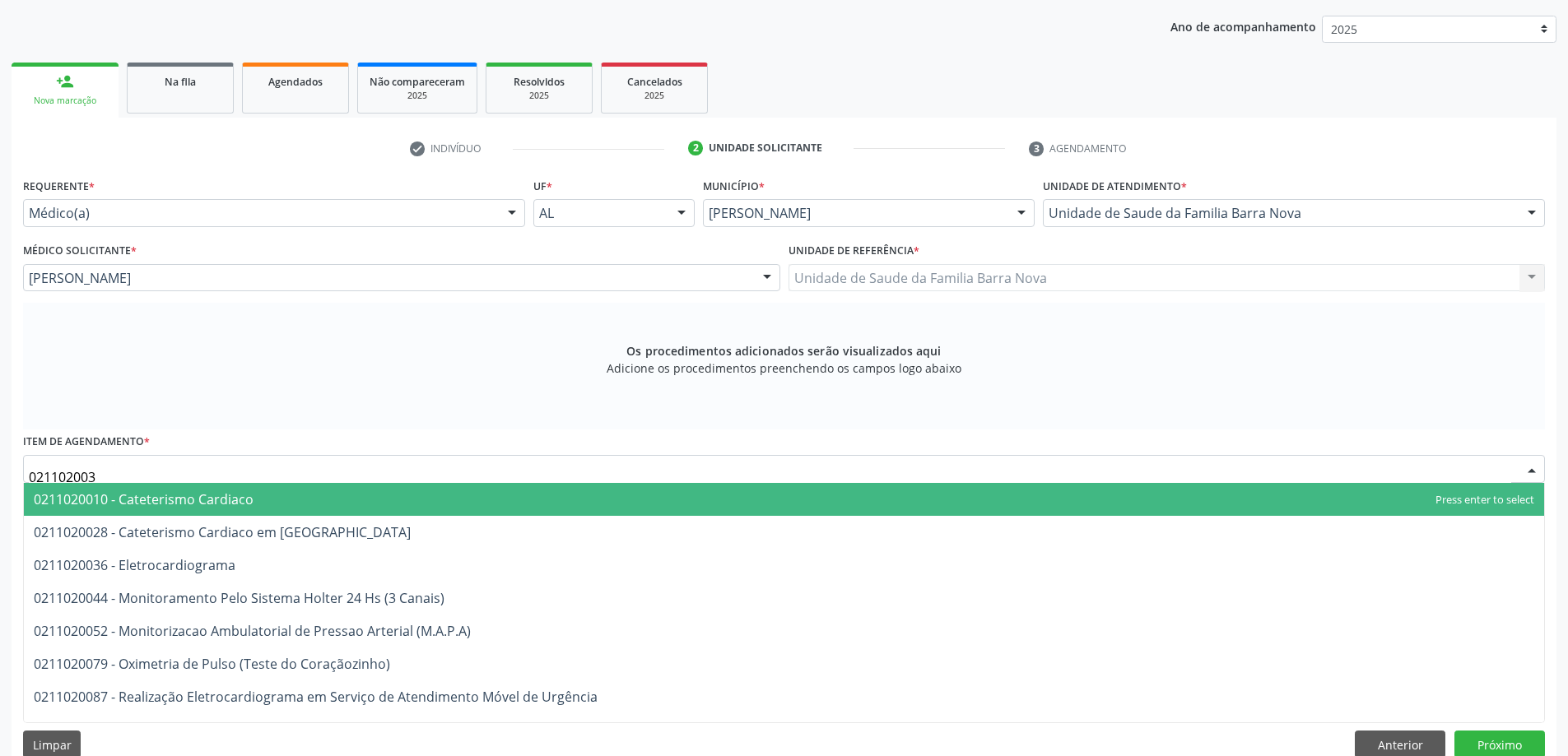
type input "0211020036"
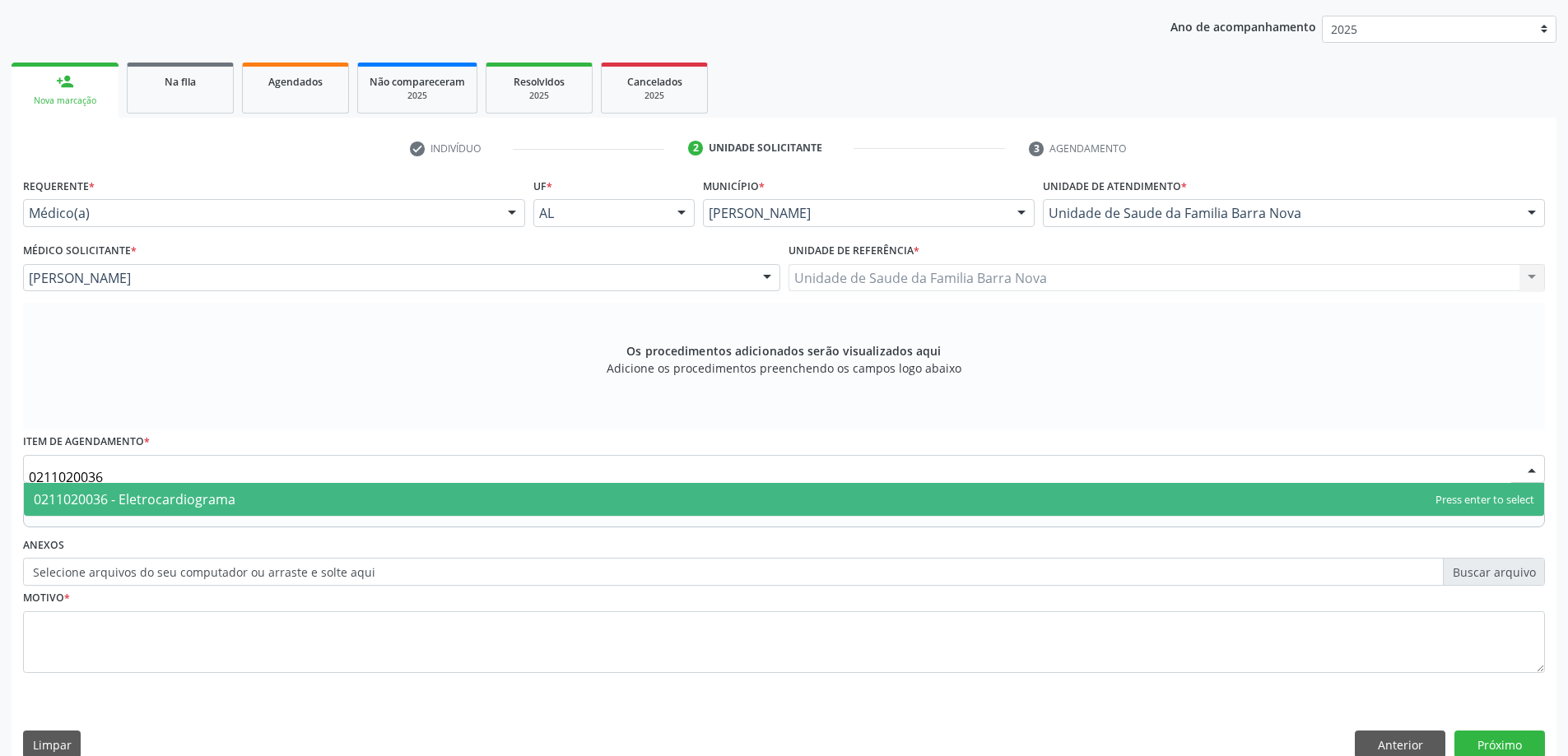
click at [380, 506] on span "0211020036 - Eletrocardiograma" at bounding box center [784, 499] width 1520 height 33
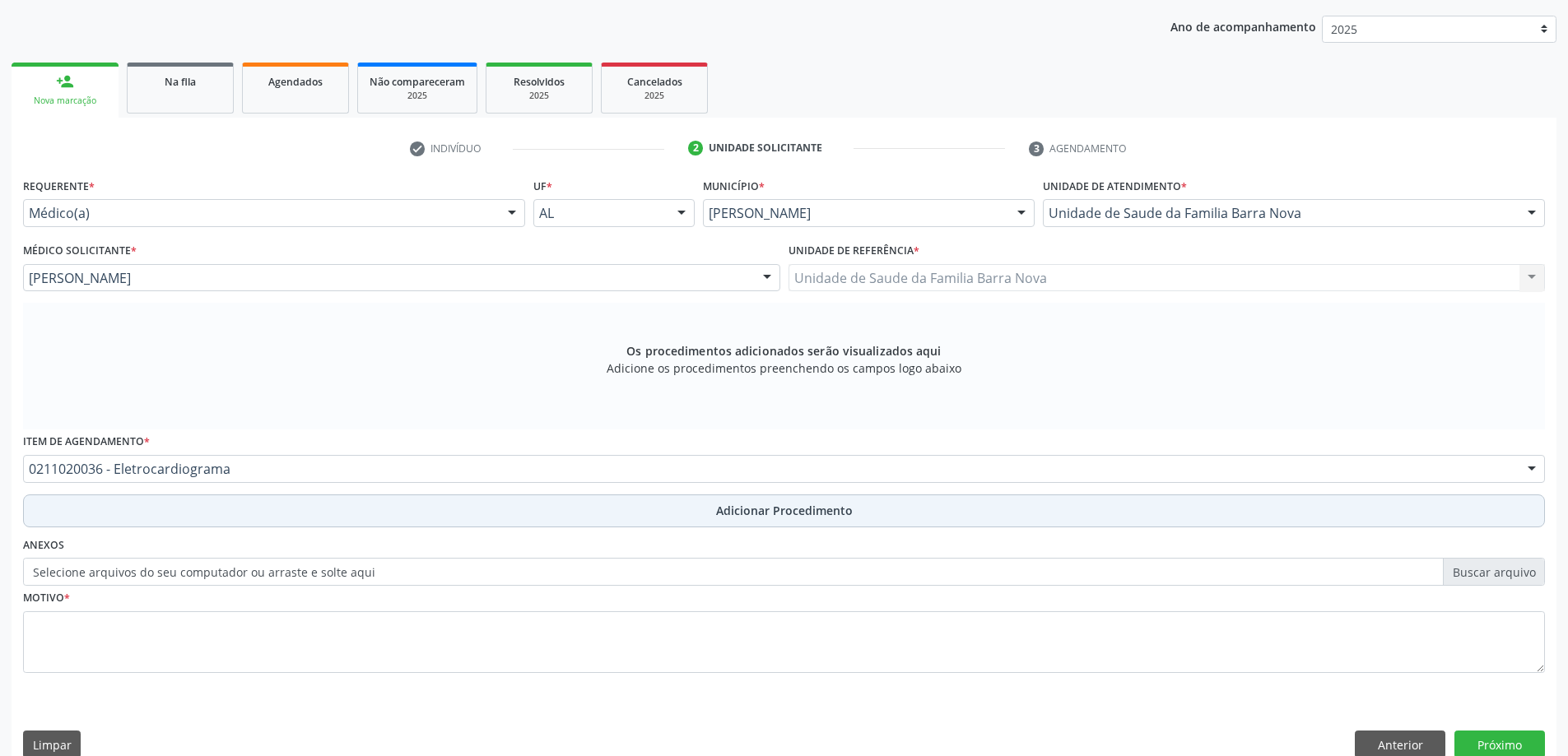
click at [238, 512] on button "Adicionar Procedimento" at bounding box center [784, 511] width 1522 height 33
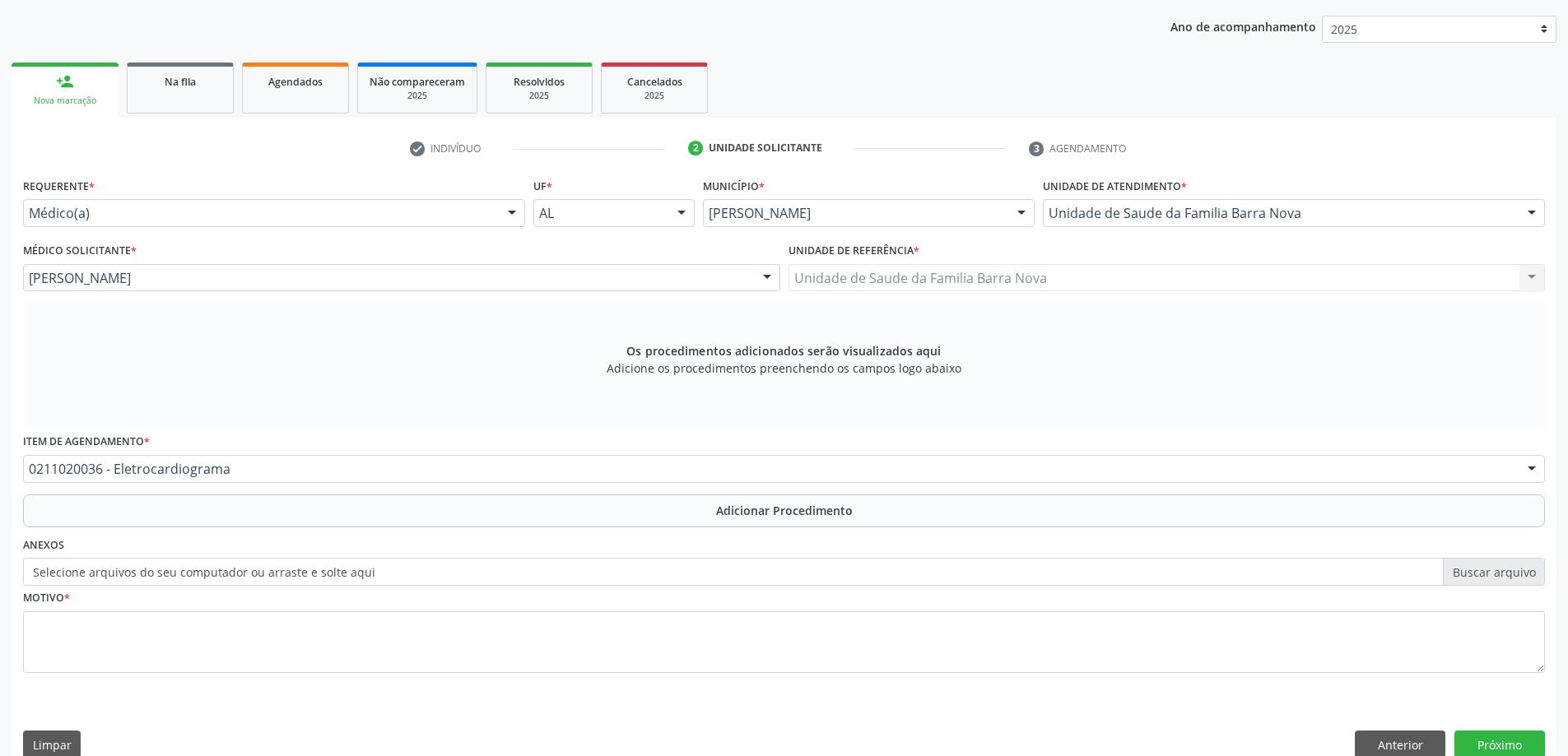
scroll to position [169, 0]
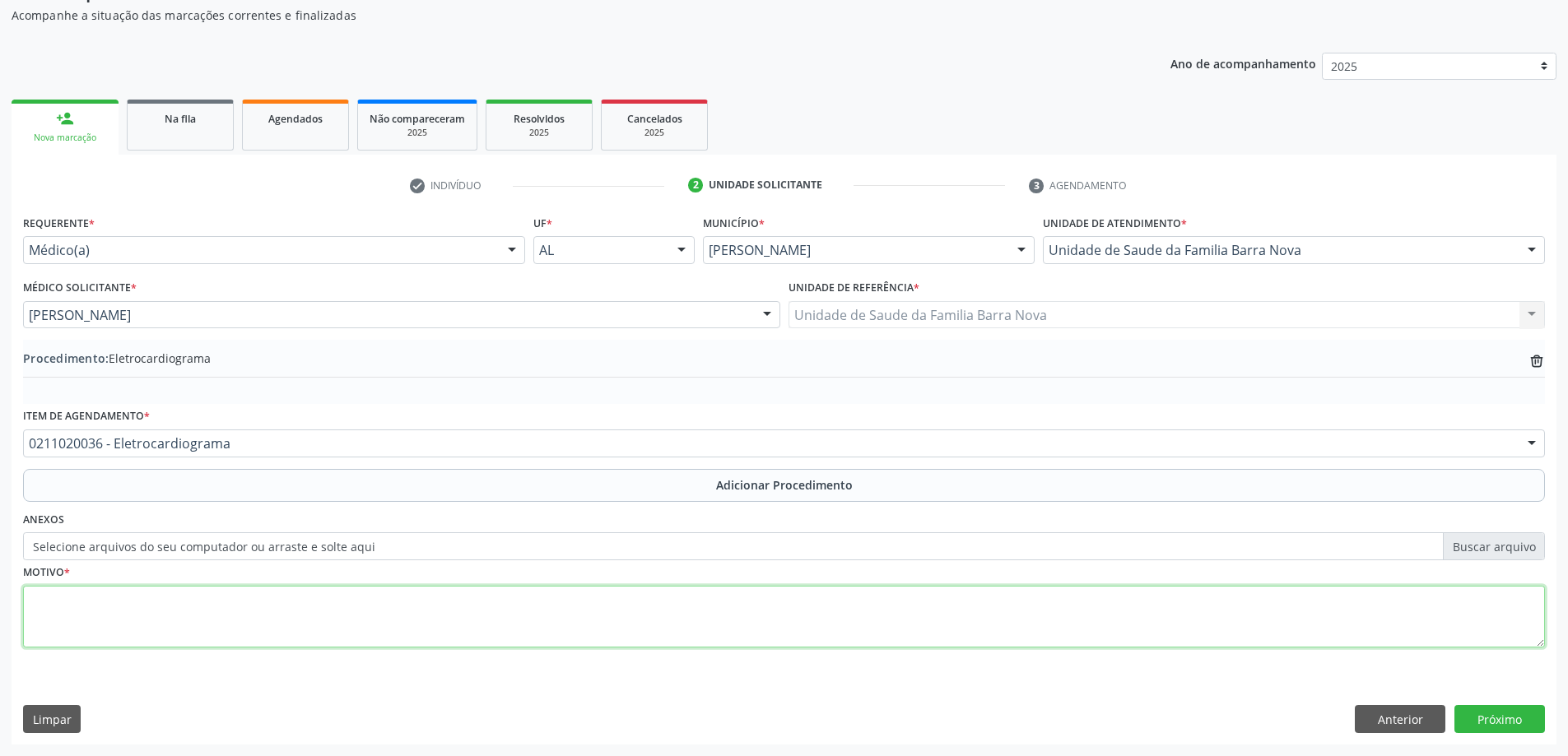
click at [237, 637] on textarea at bounding box center [784, 617] width 1522 height 62
type textarea "PALPITAÇÃO."
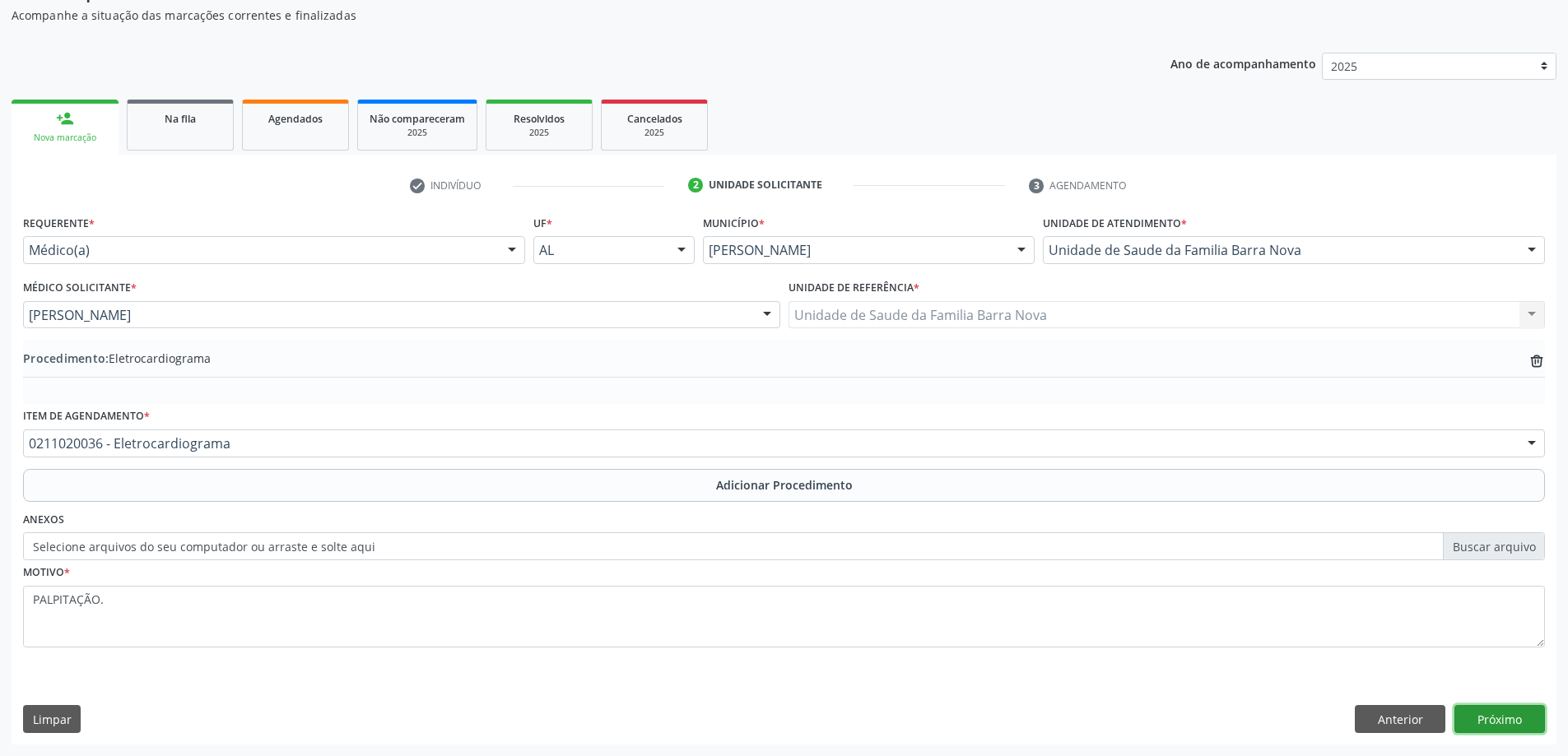
click at [1520, 731] on button "Próximo" at bounding box center [1500, 719] width 91 height 28
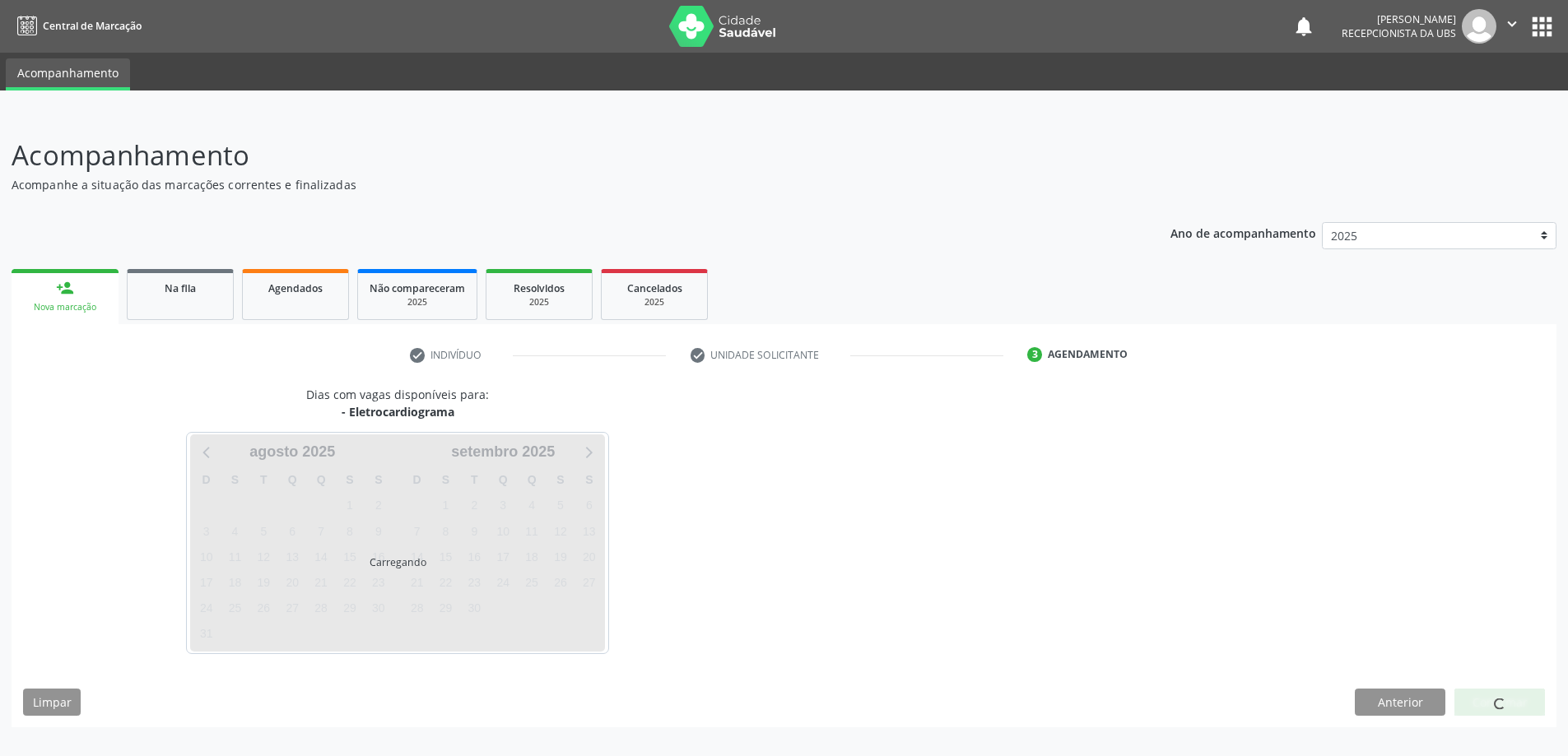
scroll to position [0, 0]
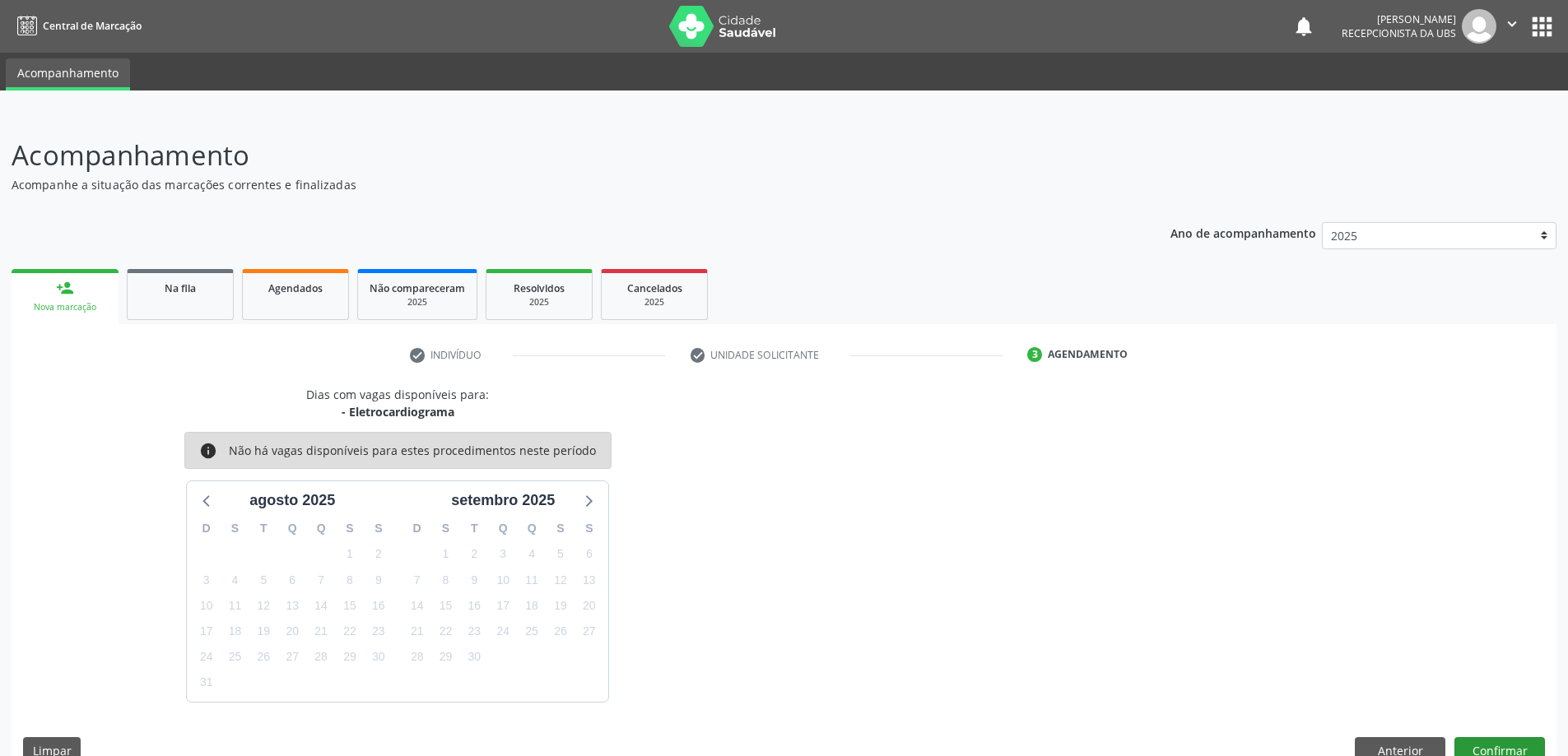
drag, startPoint x: 1518, startPoint y: 731, endPoint x: 1518, endPoint y: 750, distance: 19.0
click at [1518, 747] on div "Dias com vagas disponíveis para: - Eletrocardiograma info Não há vagas disponív…" at bounding box center [784, 580] width 1545 height 390
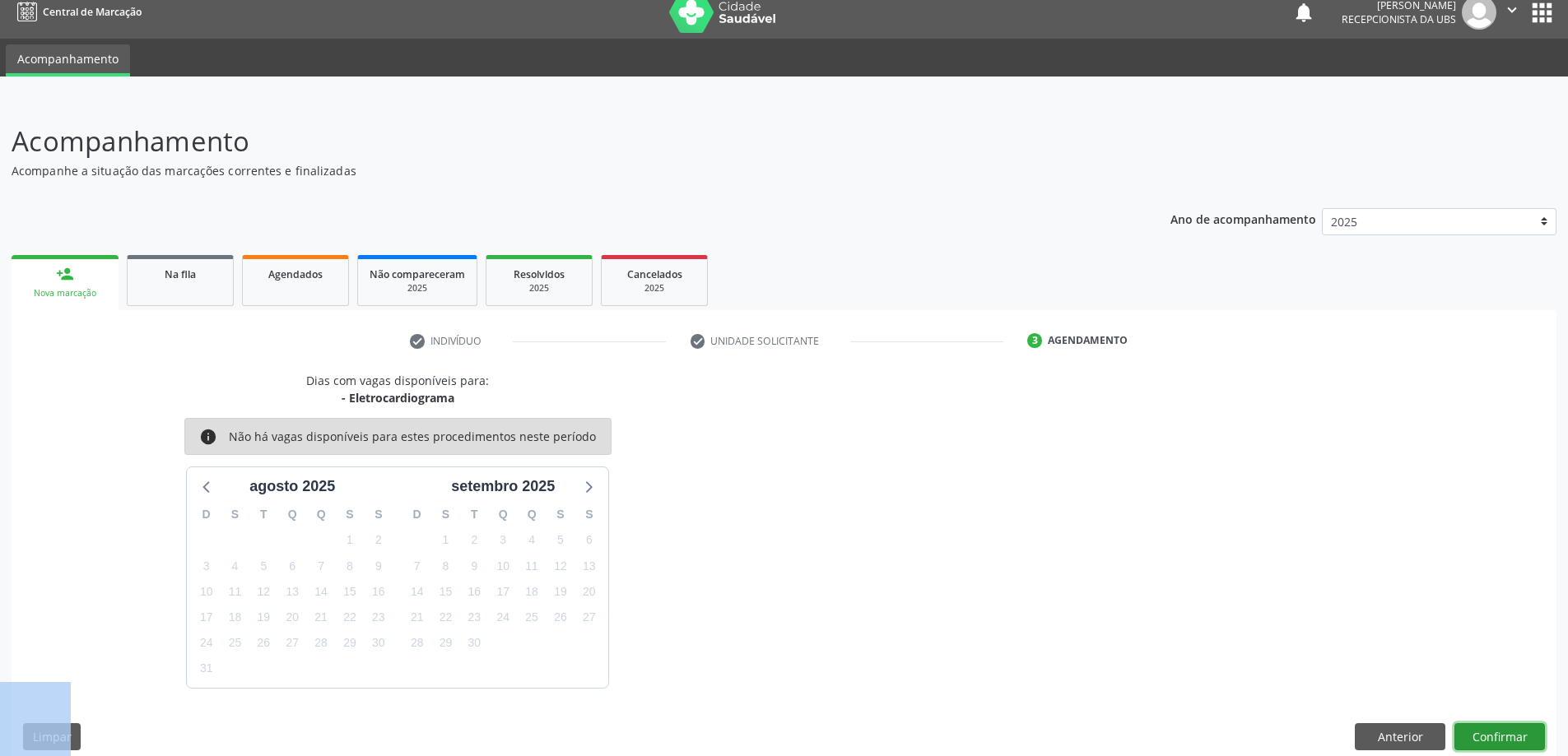
click at [1518, 750] on button "Confirmar" at bounding box center [1500, 737] width 91 height 28
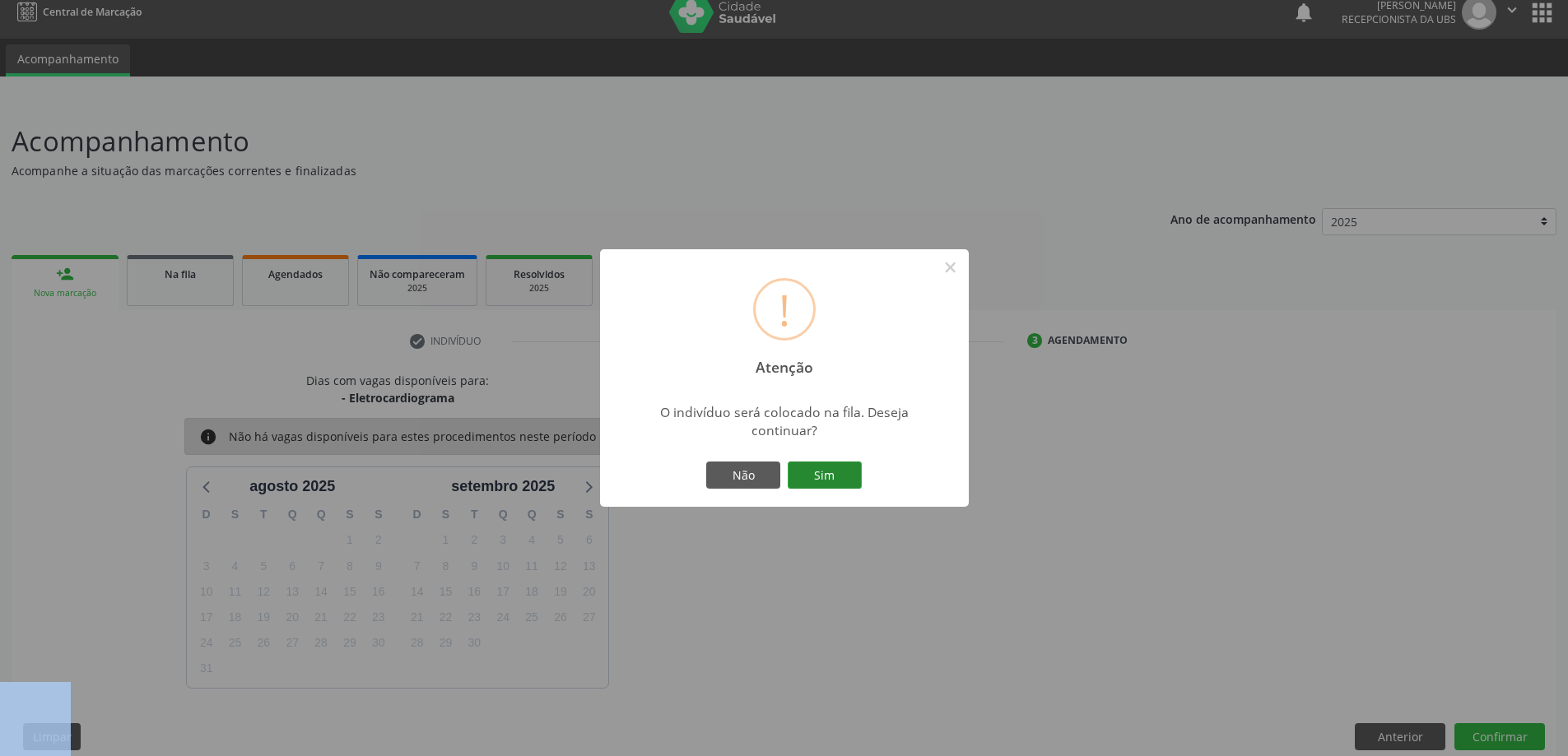
click at [842, 483] on button "Sim" at bounding box center [825, 475] width 74 height 28
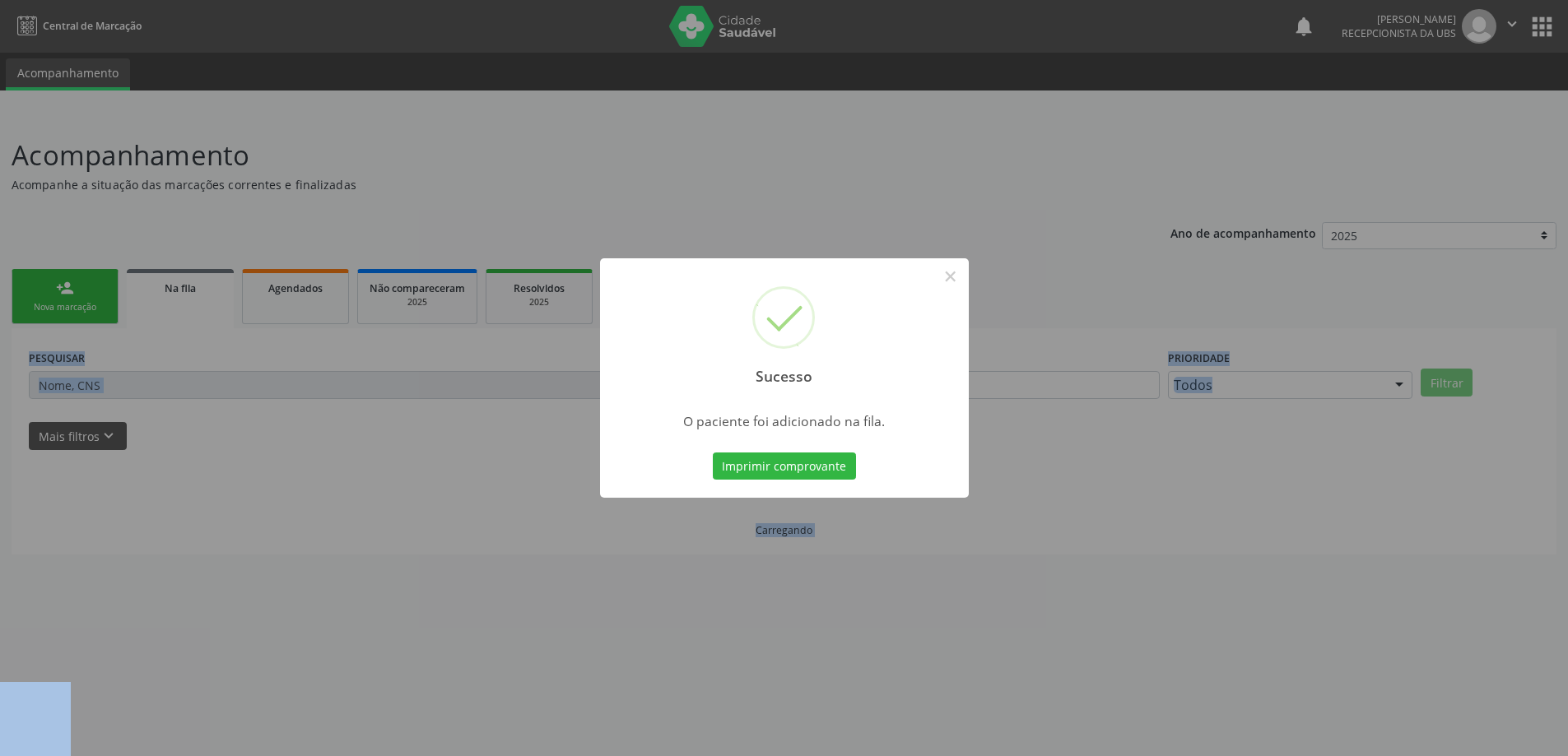
scroll to position [0, 0]
click at [1035, 263] on div "Sucesso × O paciente foi adicionado na fila. Imprimir comprovante Cancel" at bounding box center [790, 378] width 1581 height 756
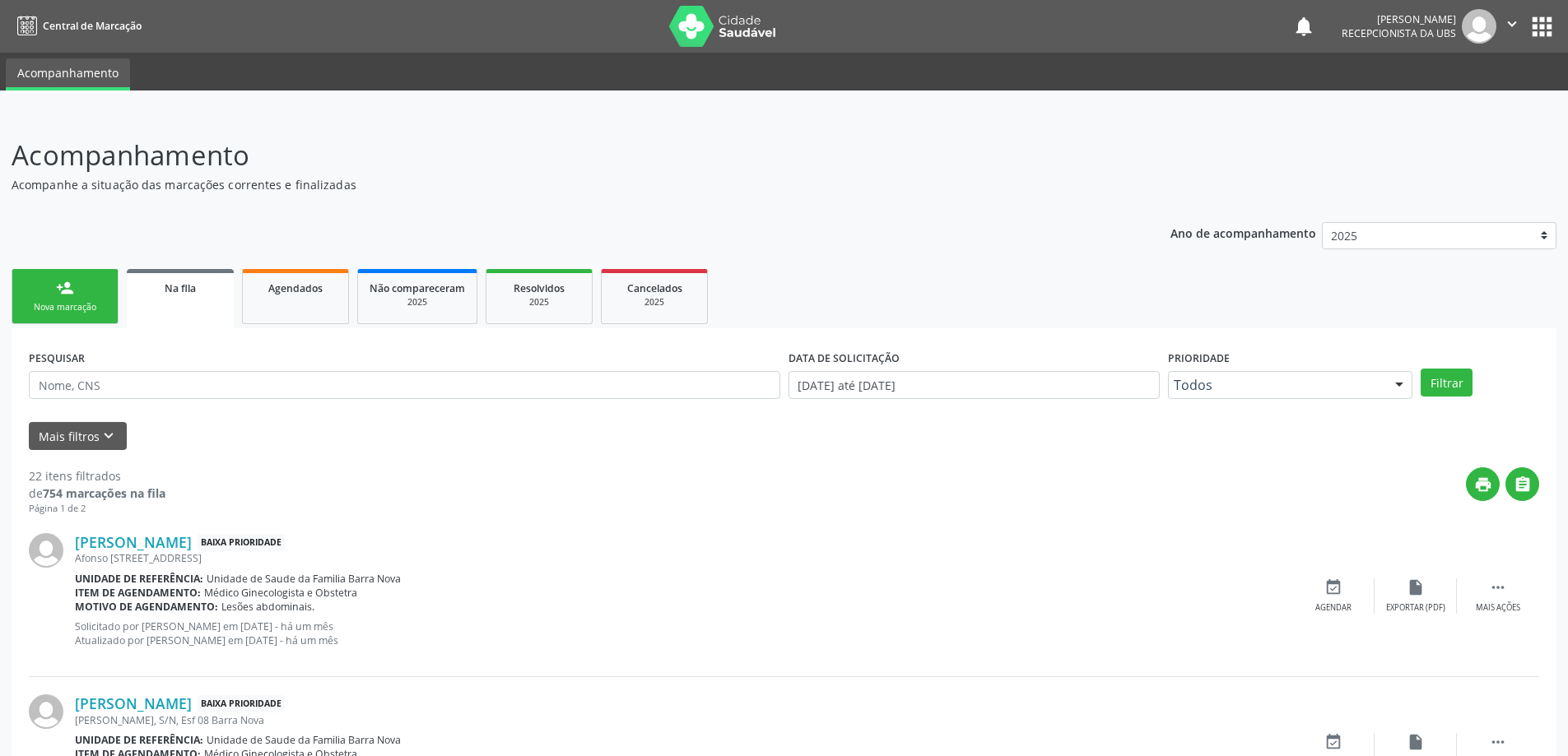
click at [102, 287] on link "person_add Nova marcação" at bounding box center [65, 296] width 107 height 55
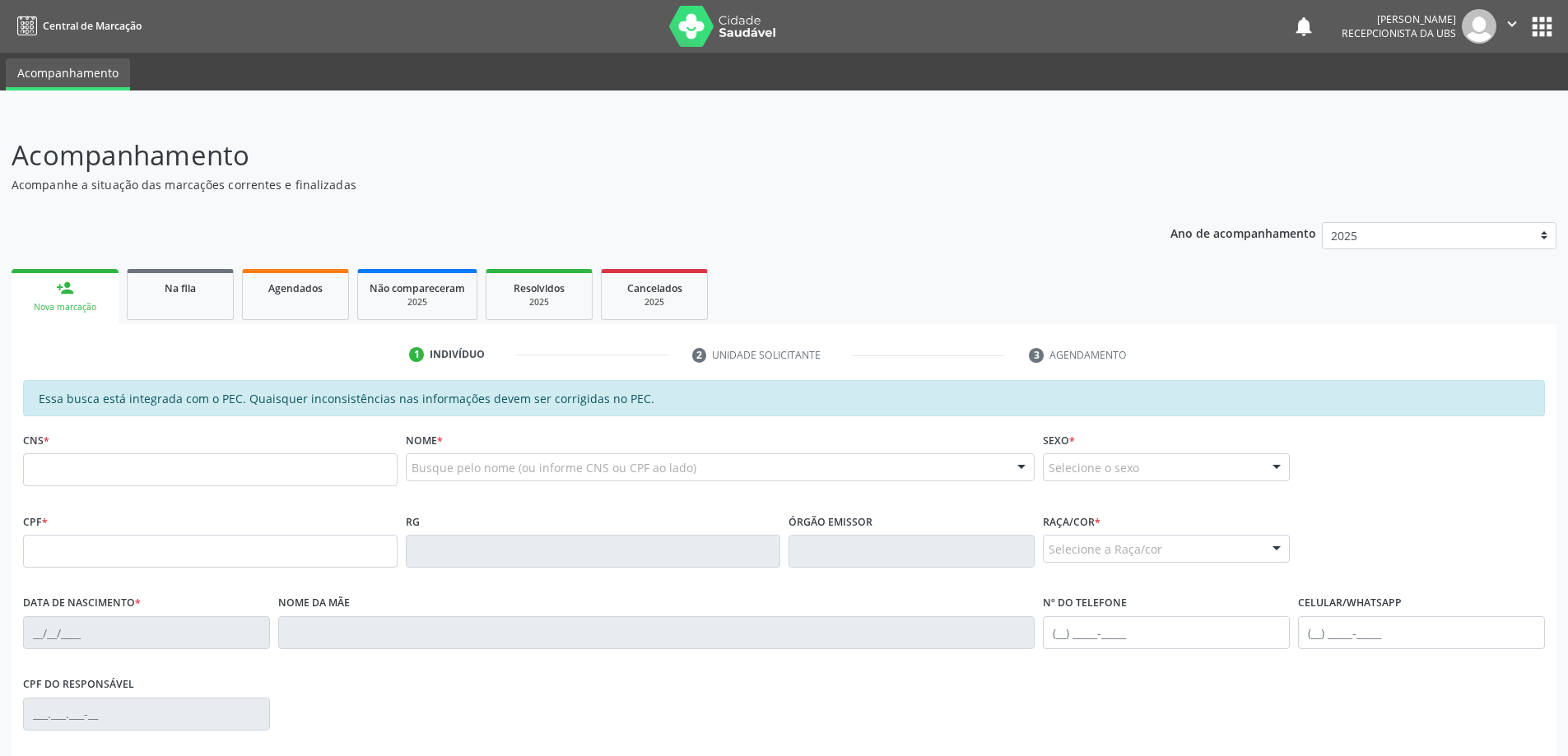
click at [276, 451] on div "CNS *" at bounding box center [209, 457] width 374 height 59
click at [287, 459] on input "text" at bounding box center [209, 470] width 374 height 33
type input "700 5075 7704 7155"
type input "383.866.744-15"
type input "15/11/1953"
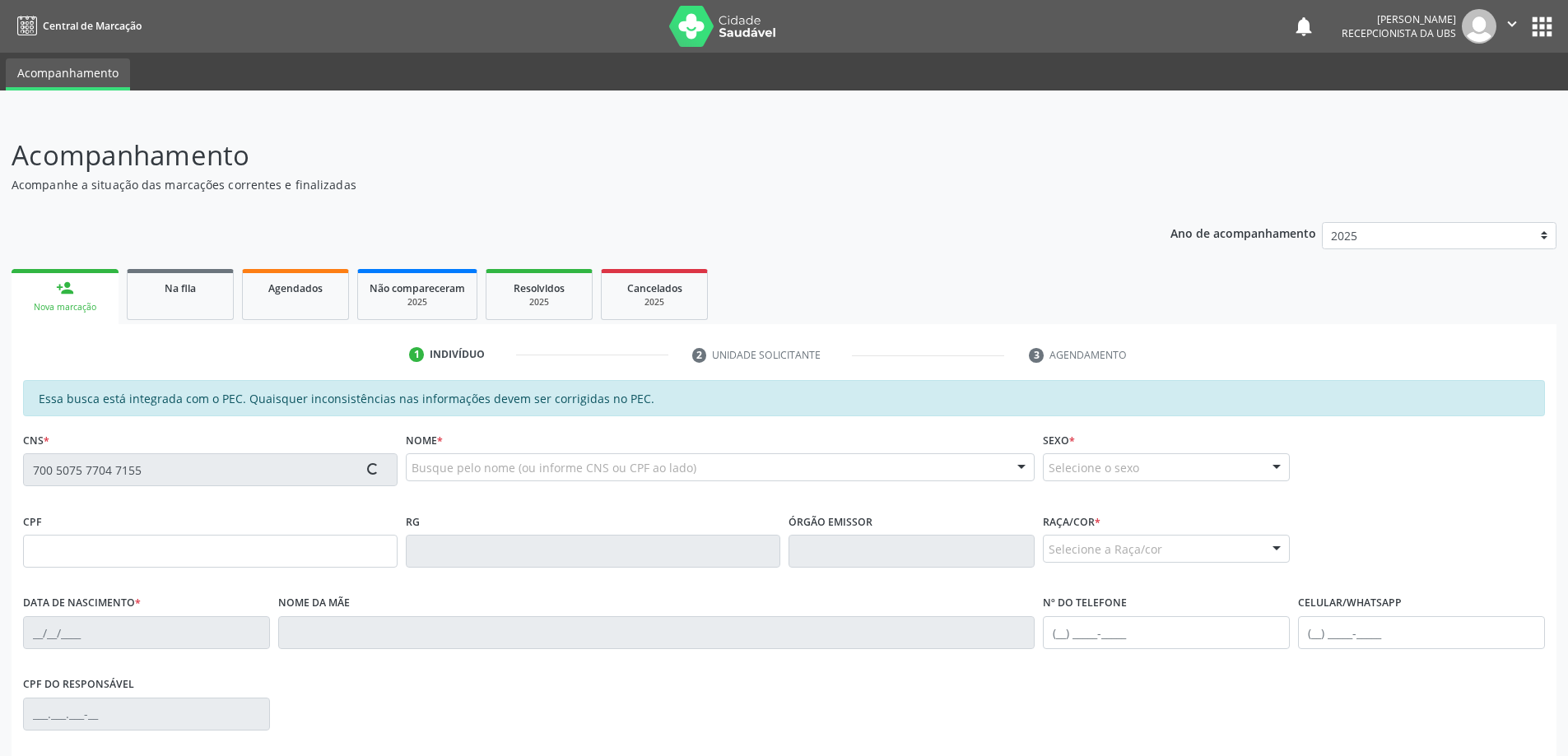
type input "Salvelina Maria da Conceição"
type input "(82) 98858-2714"
type input "88"
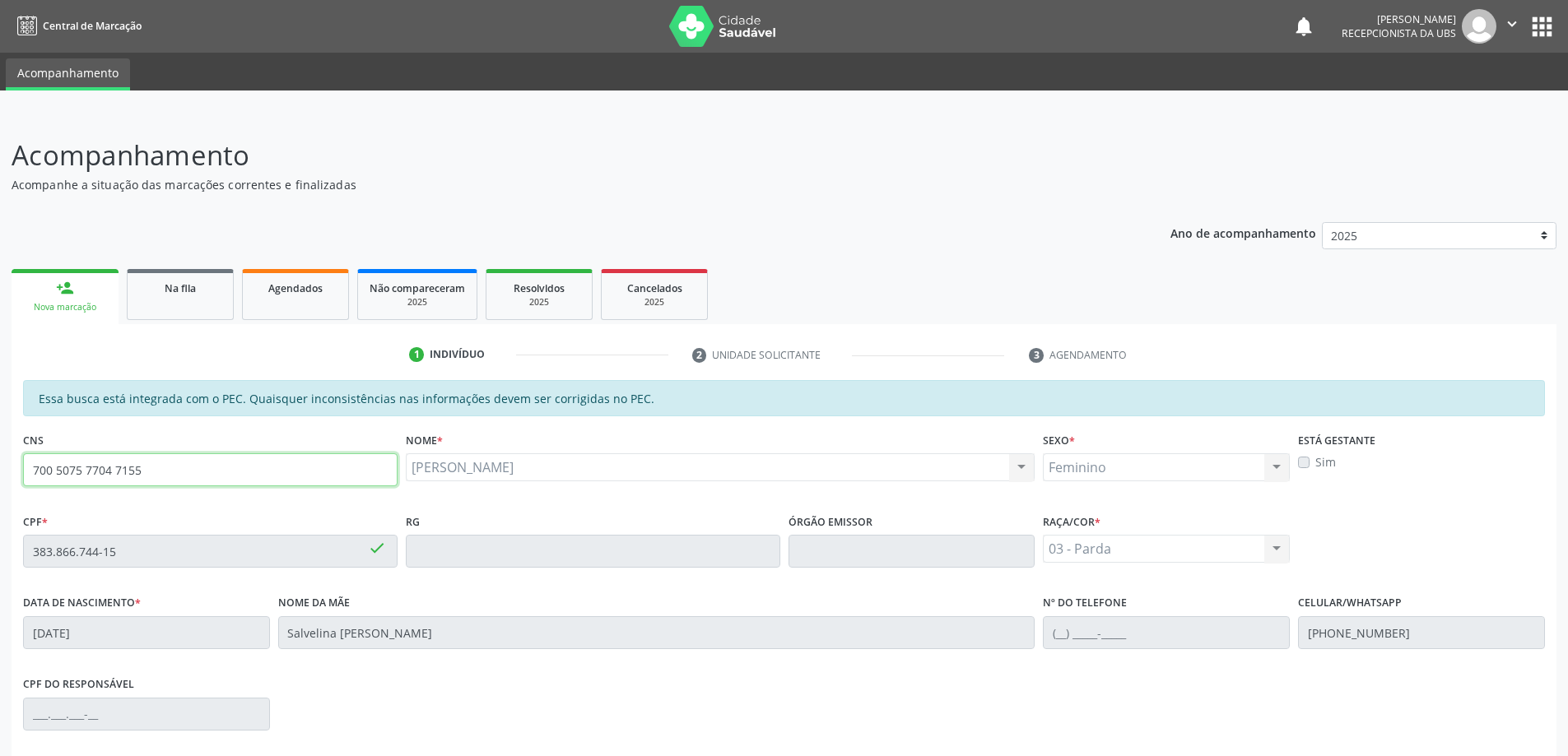
click at [171, 463] on input "700 5075 7704 7155" at bounding box center [209, 470] width 374 height 33
click at [232, 474] on input "700 5075 7704 7155" at bounding box center [209, 470] width 374 height 33
type input "700 5075 7704 7155"
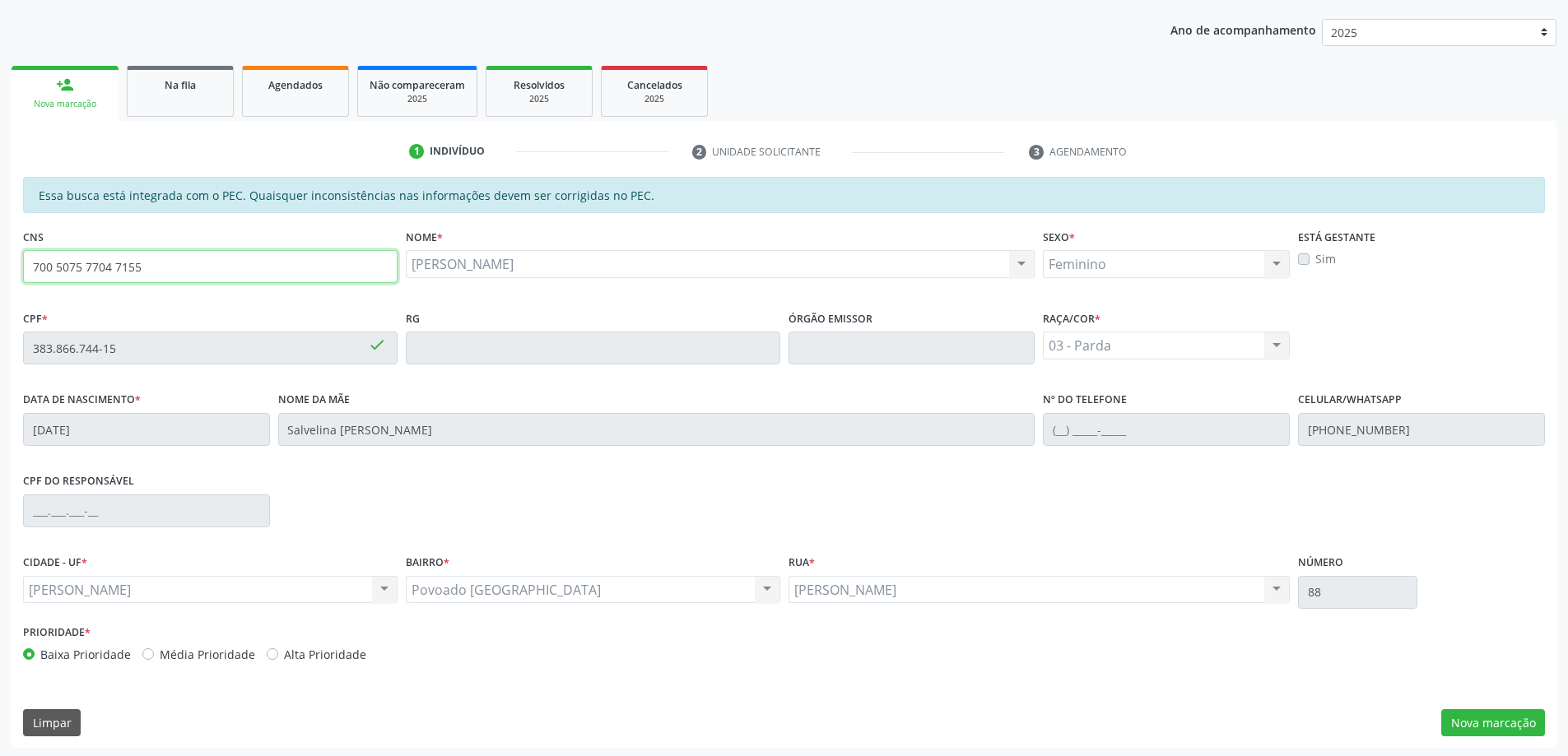
scroll to position [206, 0]
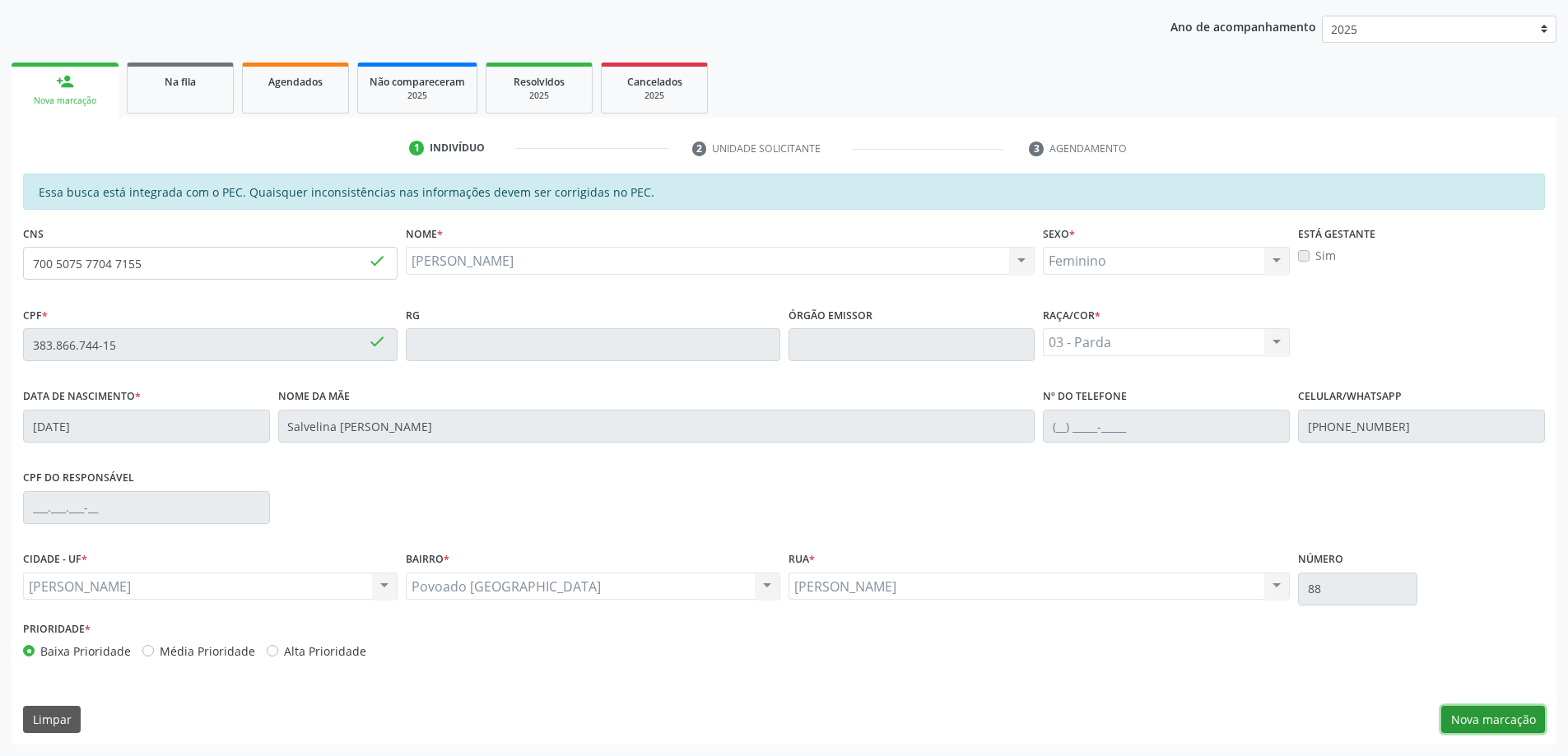
click at [1518, 726] on button "Nova marcação" at bounding box center [1493, 720] width 103 height 28
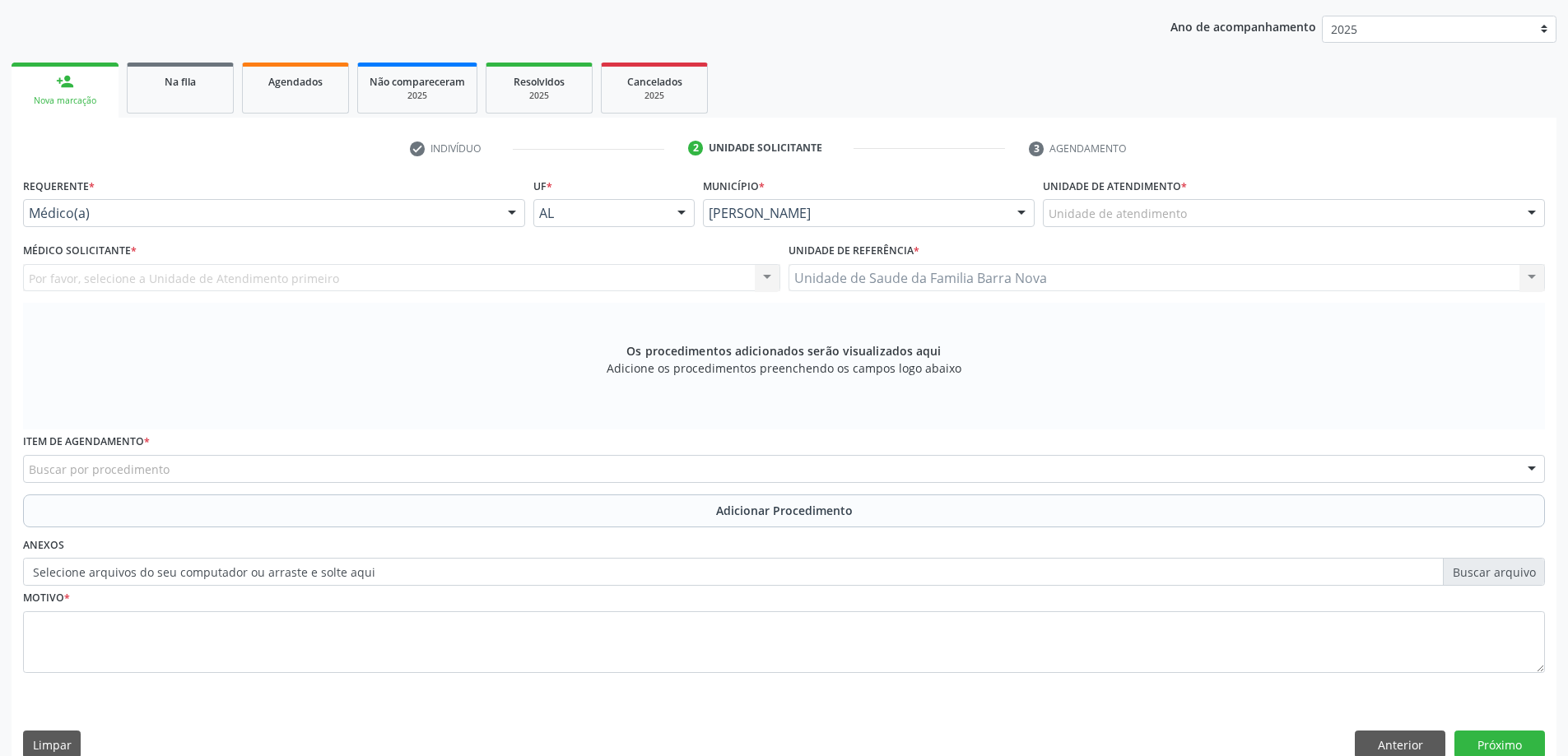
click at [1195, 216] on div "Unidade de atendimento" at bounding box center [1294, 213] width 502 height 28
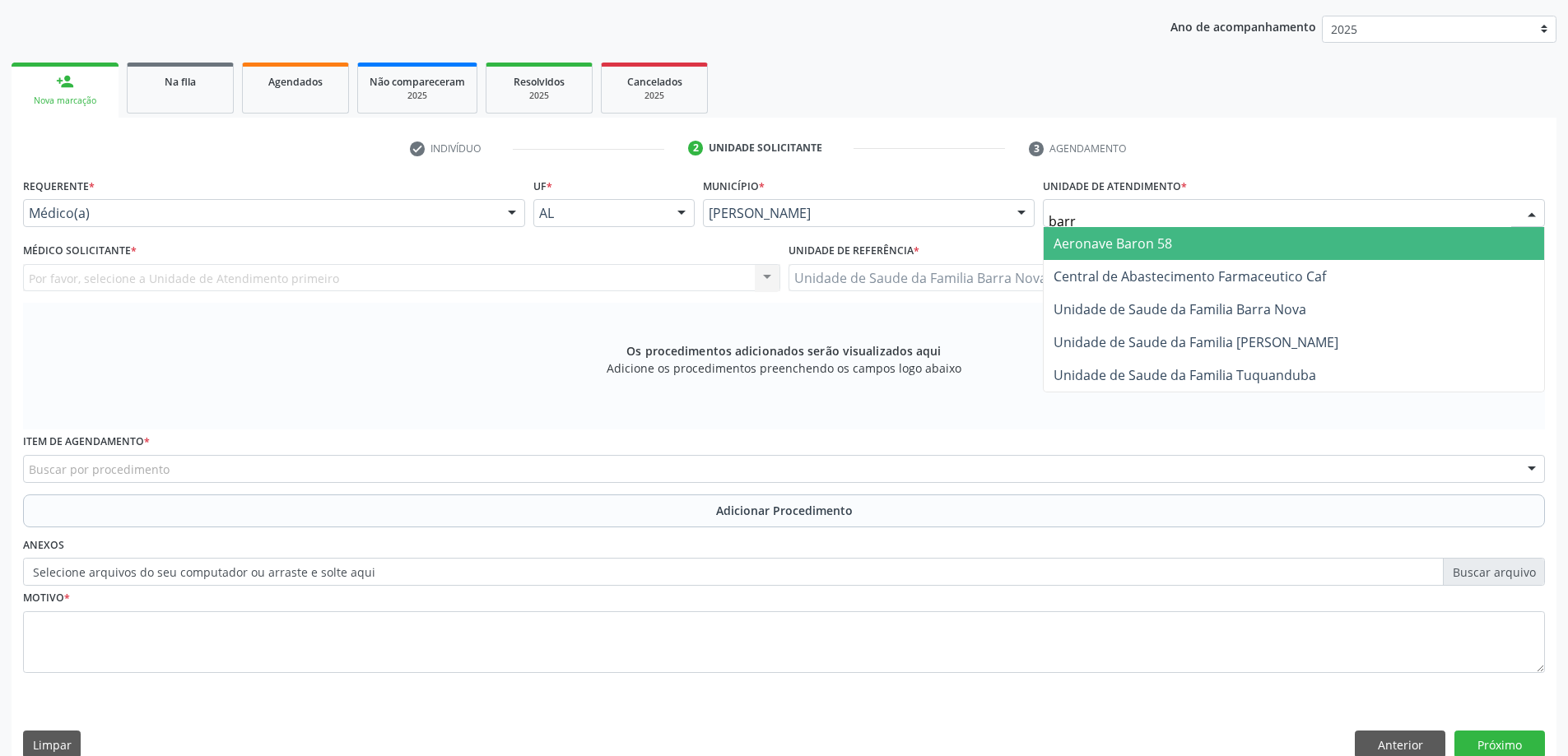
type input "barra"
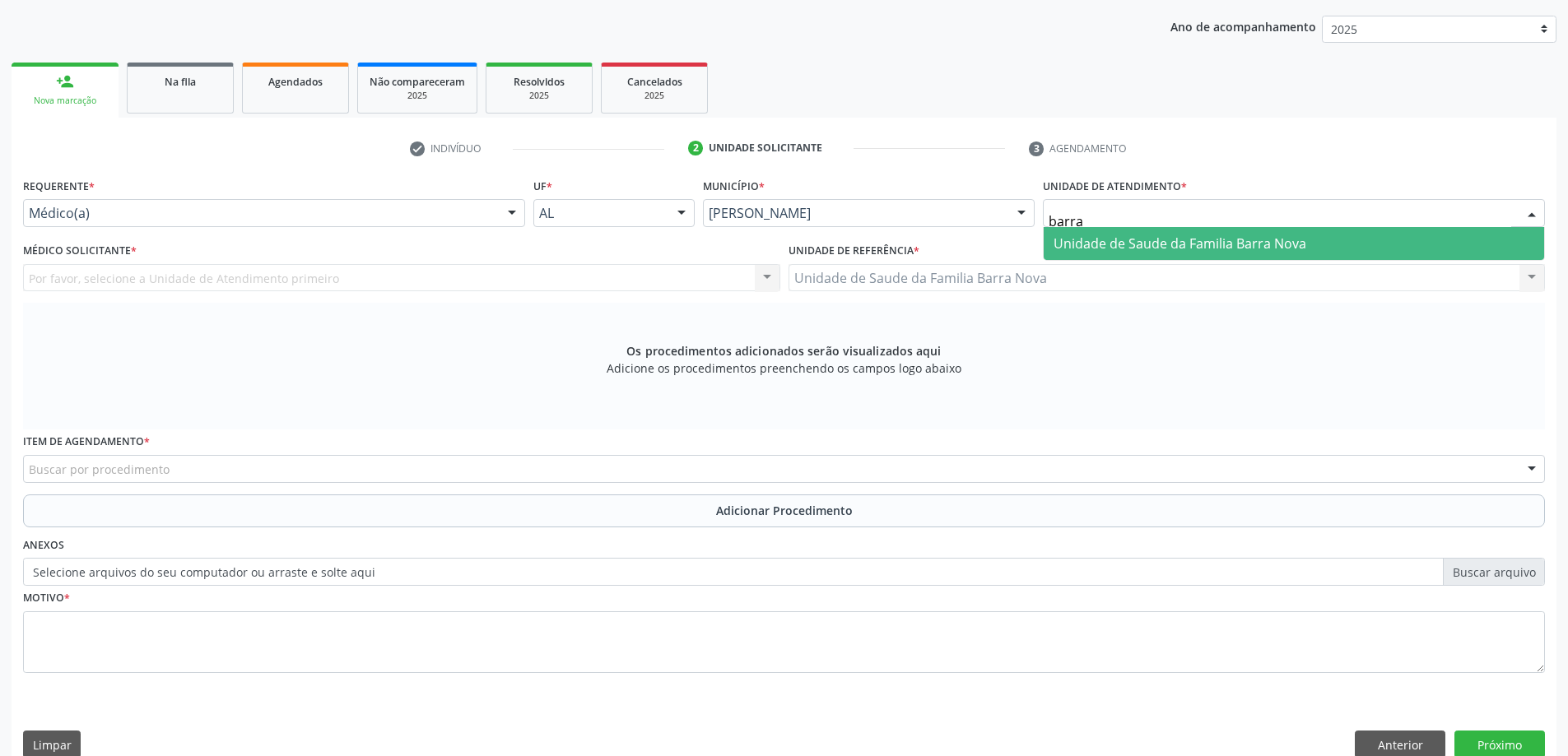
click at [1205, 231] on span "Unidade de Saude da Familia Barra Nova" at bounding box center [1294, 244] width 500 height 33
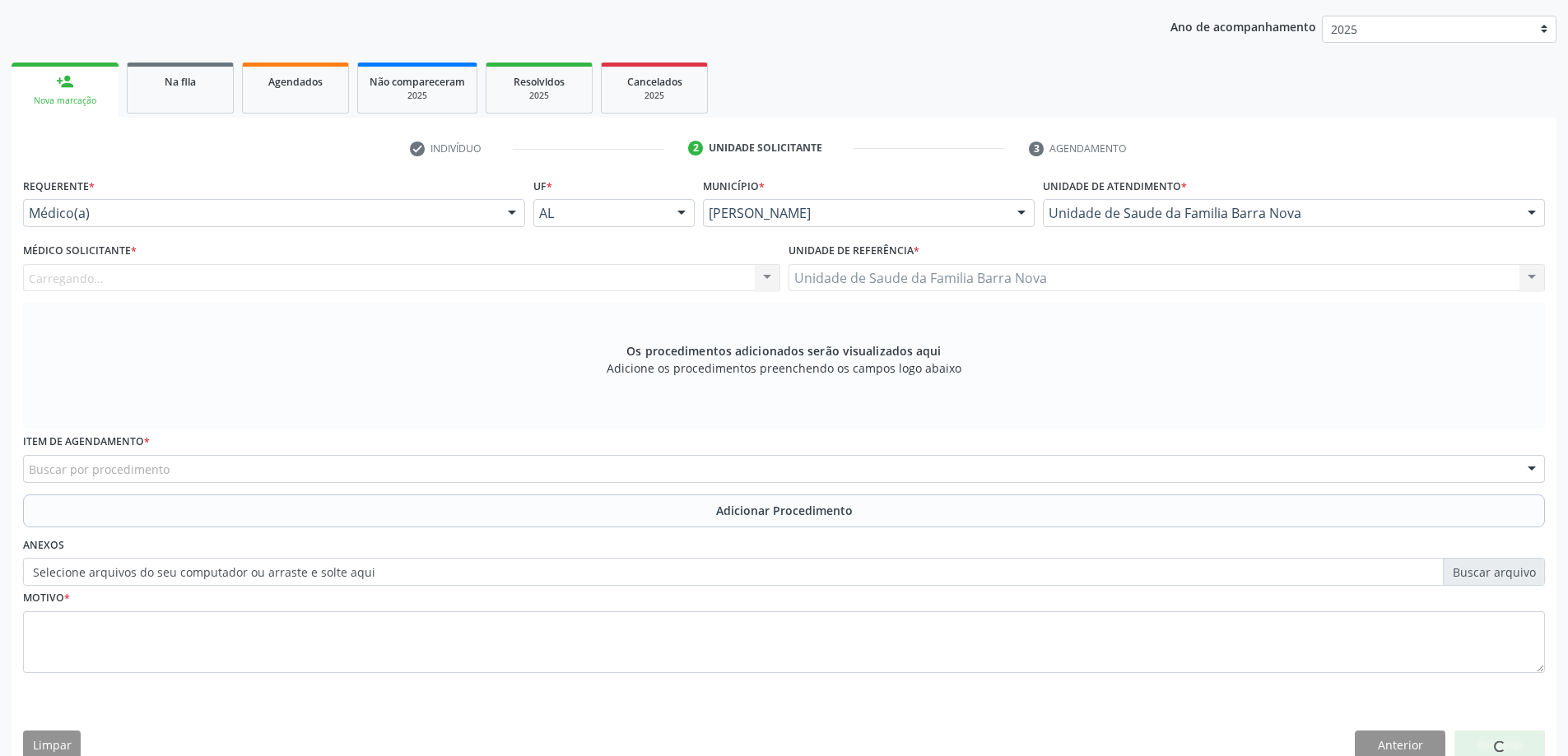
click at [201, 278] on div "Carregando... Nenhum resultado encontrado para: " " Não há nenhuma opção para s…" at bounding box center [401, 278] width 757 height 28
click at [201, 278] on div "Médico solicitante" at bounding box center [401, 278] width 757 height 28
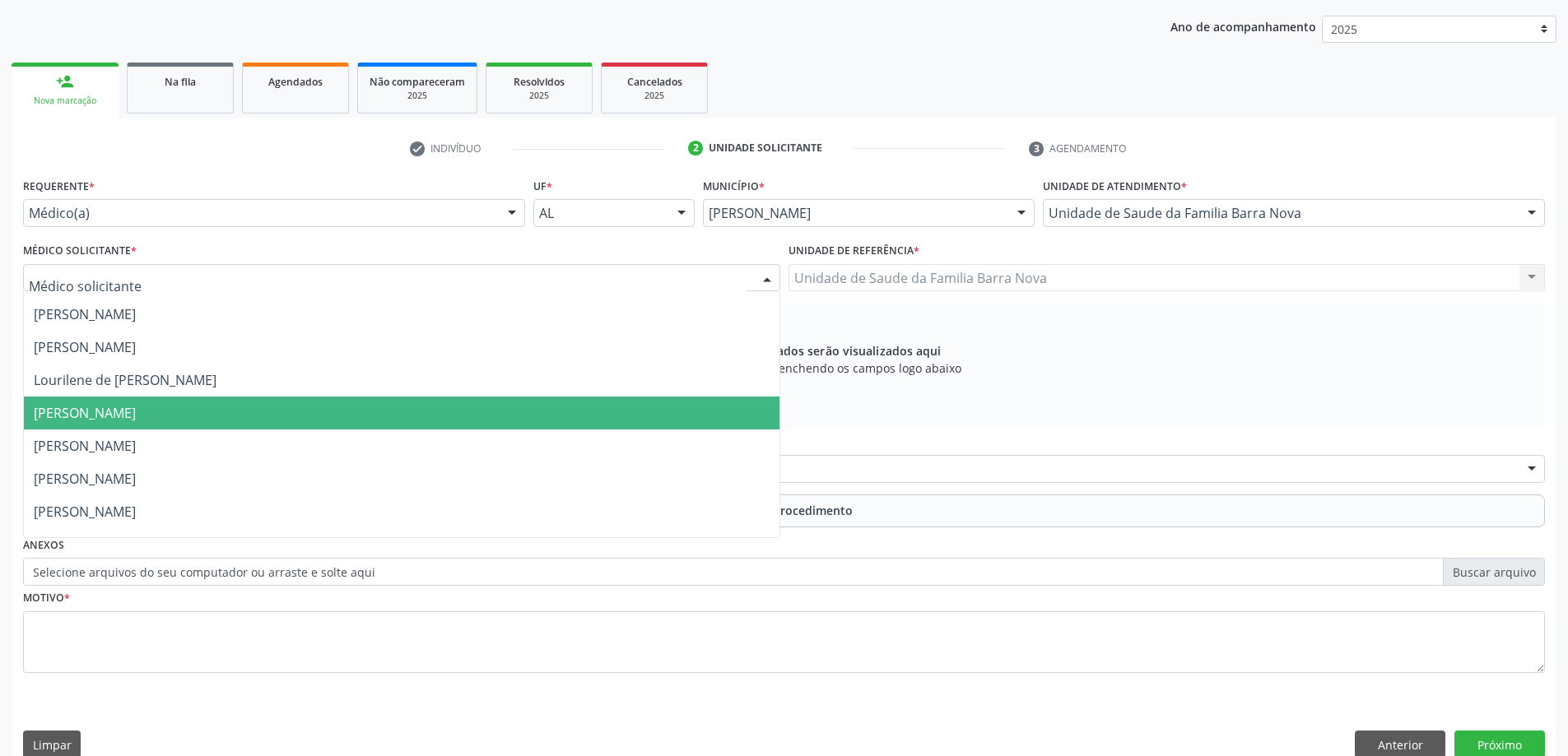
scroll to position [50, 0]
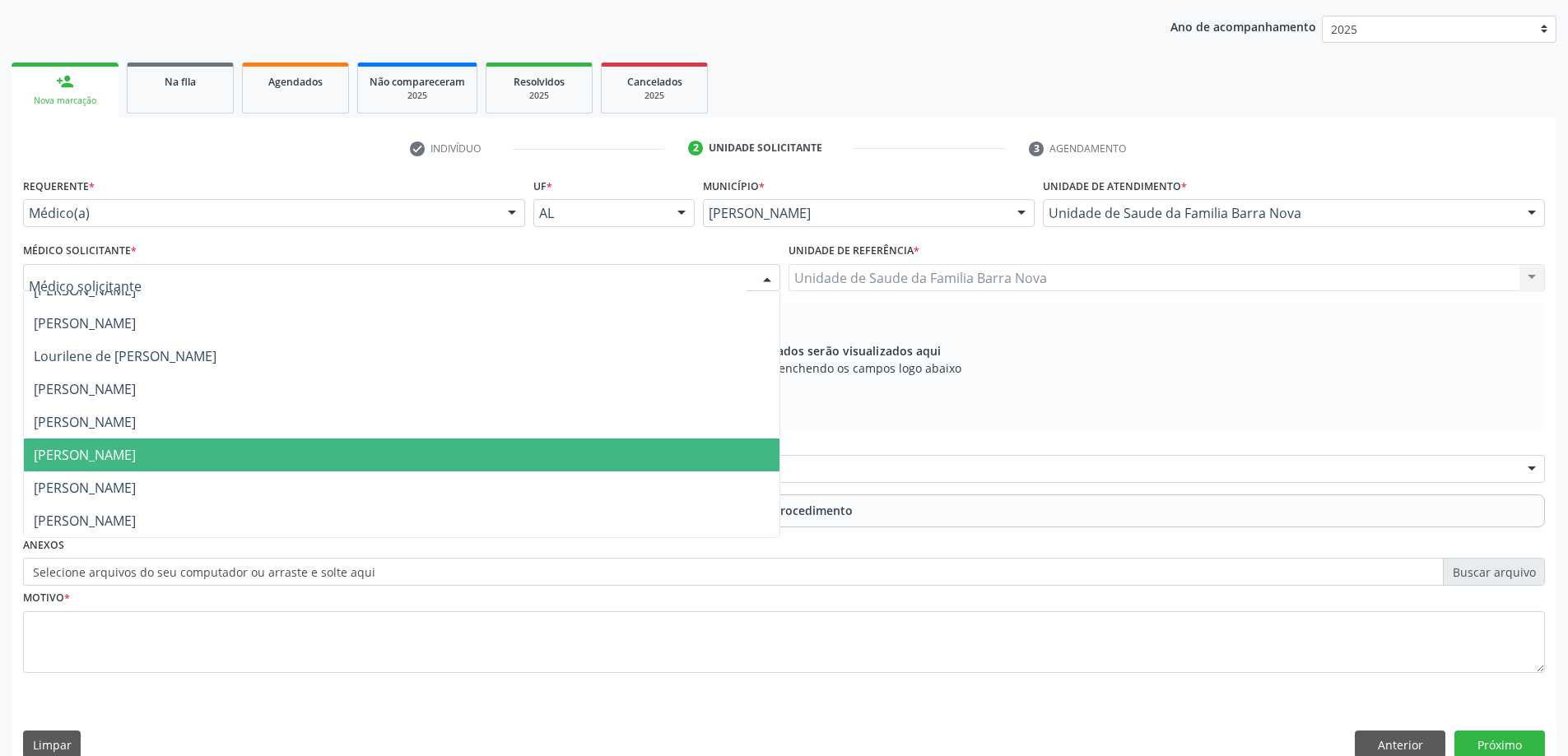
click at [136, 464] on span "[PERSON_NAME]" at bounding box center [84, 455] width 102 height 18
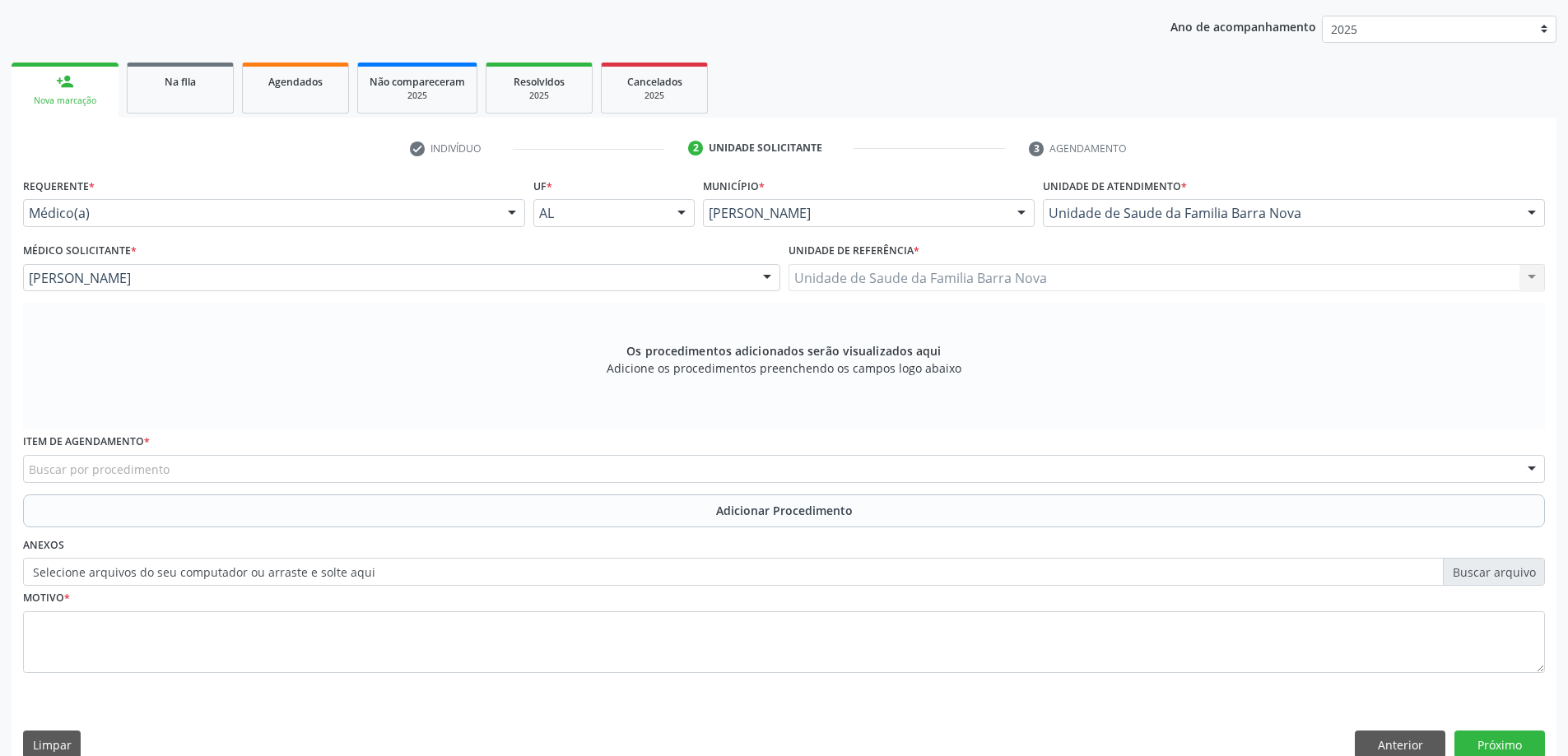
click at [210, 464] on div "Buscar por procedimento" at bounding box center [784, 468] width 1522 height 28
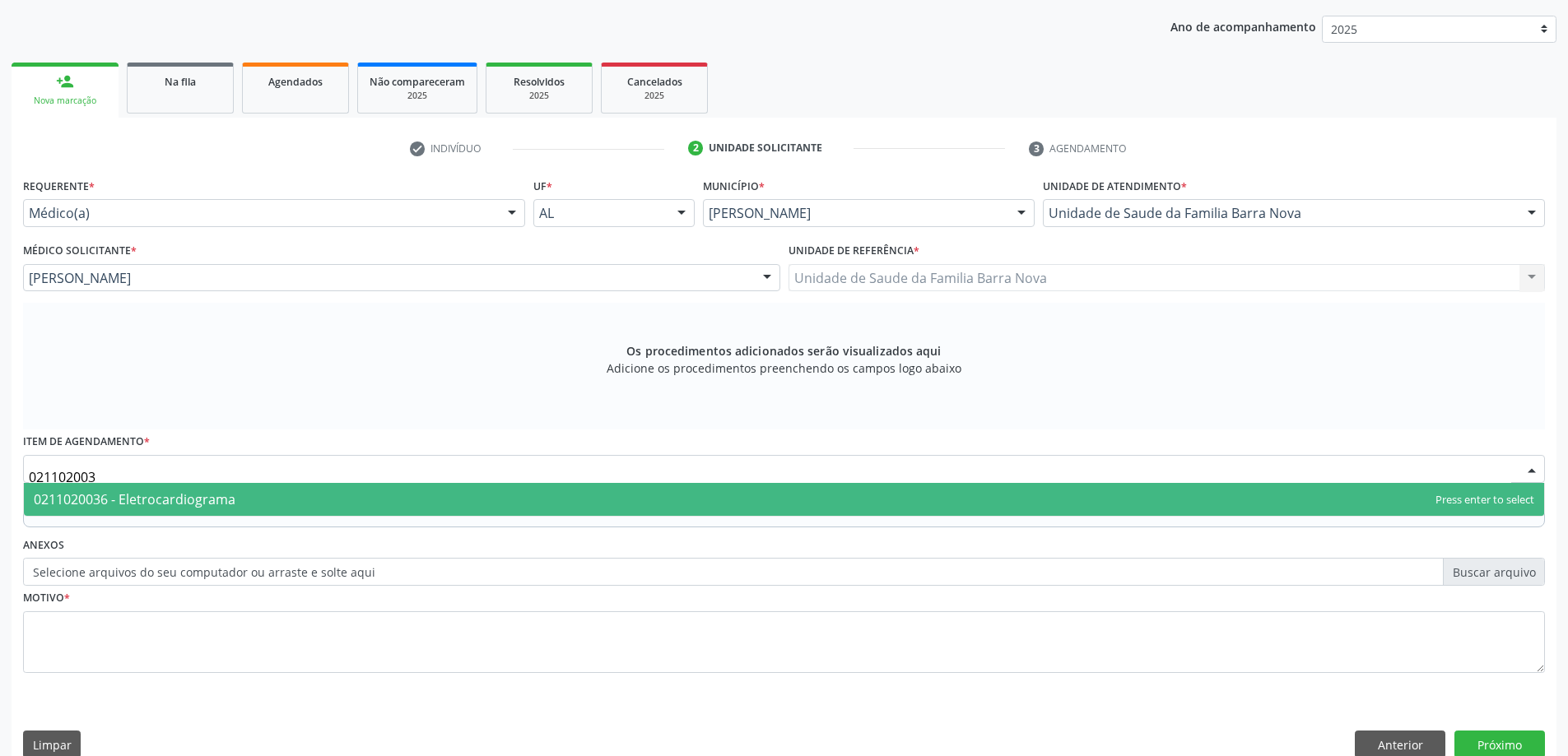
type input "0211020036"
click at [203, 499] on span "0211020036 - Eletrocardiograma" at bounding box center [134, 500] width 202 height 18
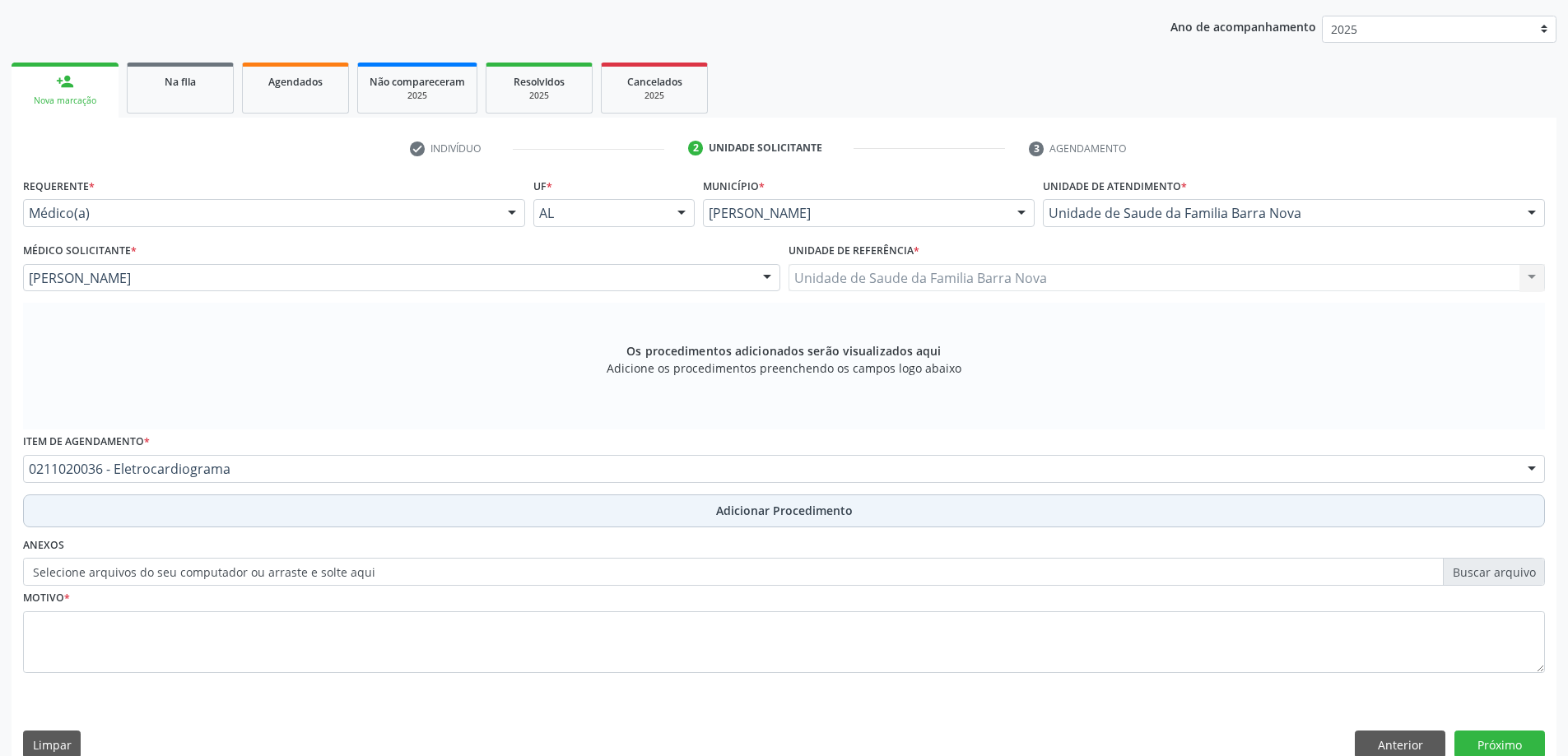
click at [182, 517] on button "Adicionar Procedimento" at bounding box center [784, 511] width 1522 height 33
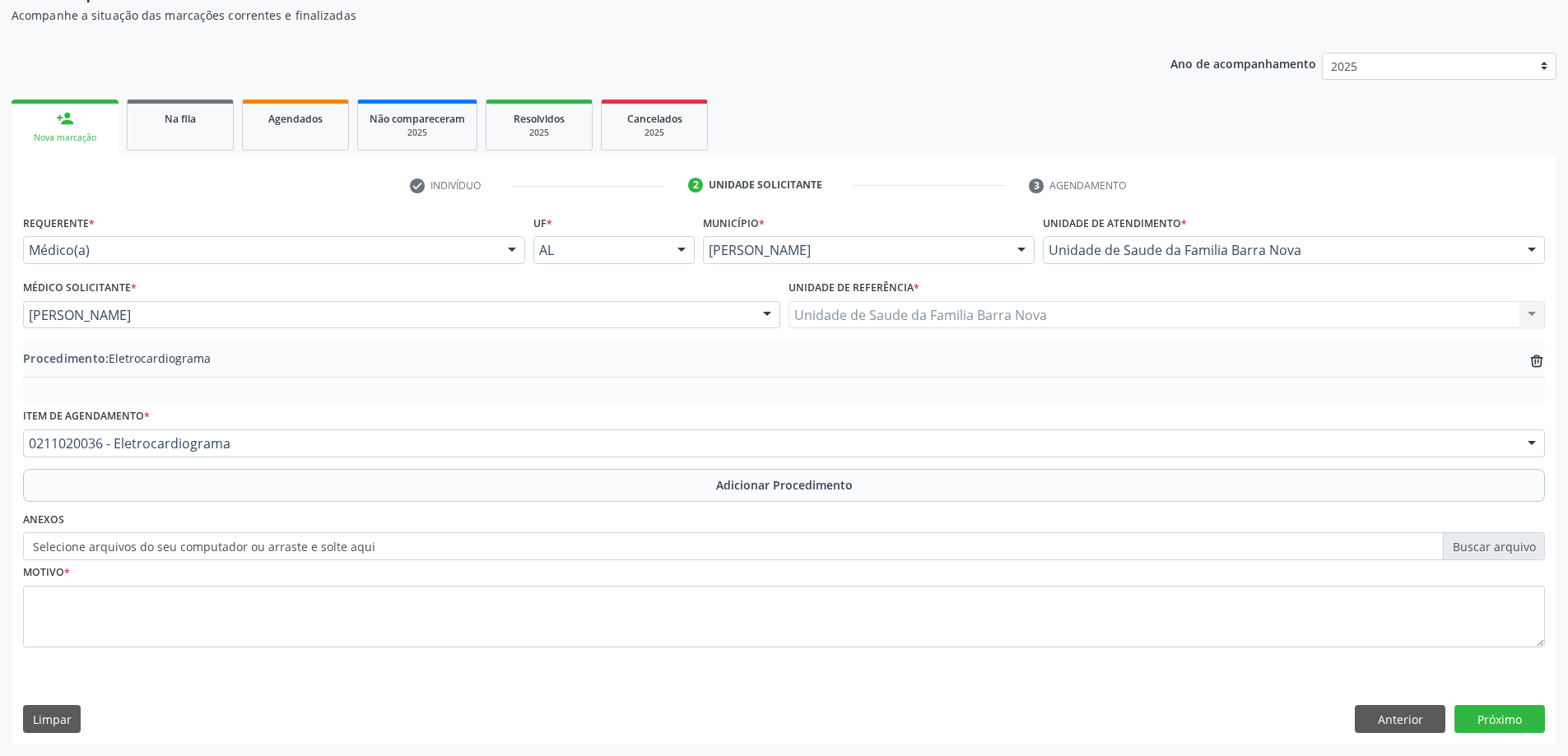
scroll to position [169, 0]
click at [141, 573] on div "Motivo *" at bounding box center [784, 604] width 1522 height 87
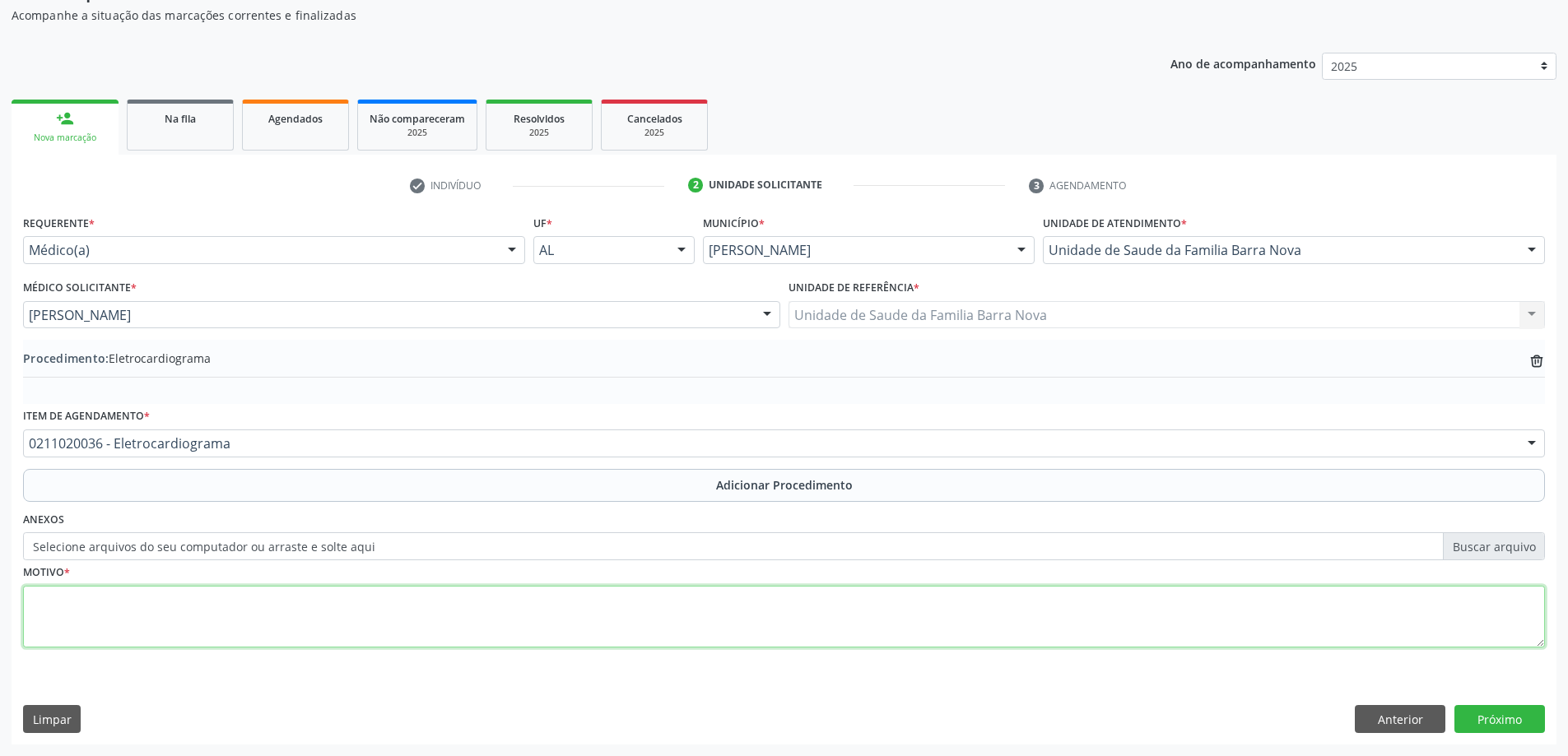
click at [141, 606] on textarea at bounding box center [784, 617] width 1522 height 62
type textarea "ROTINA."
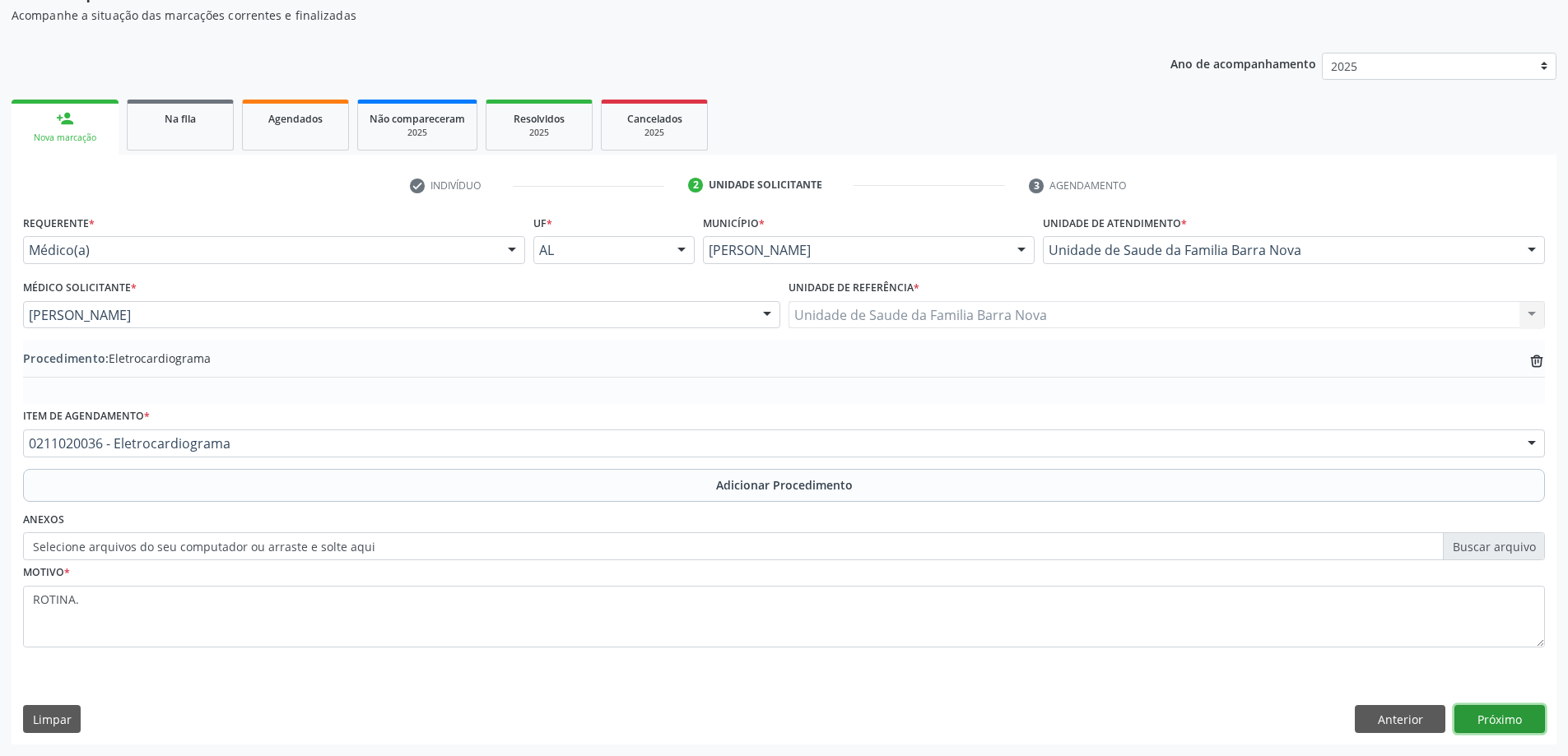
click at [1465, 722] on button "Próximo" at bounding box center [1500, 719] width 91 height 28
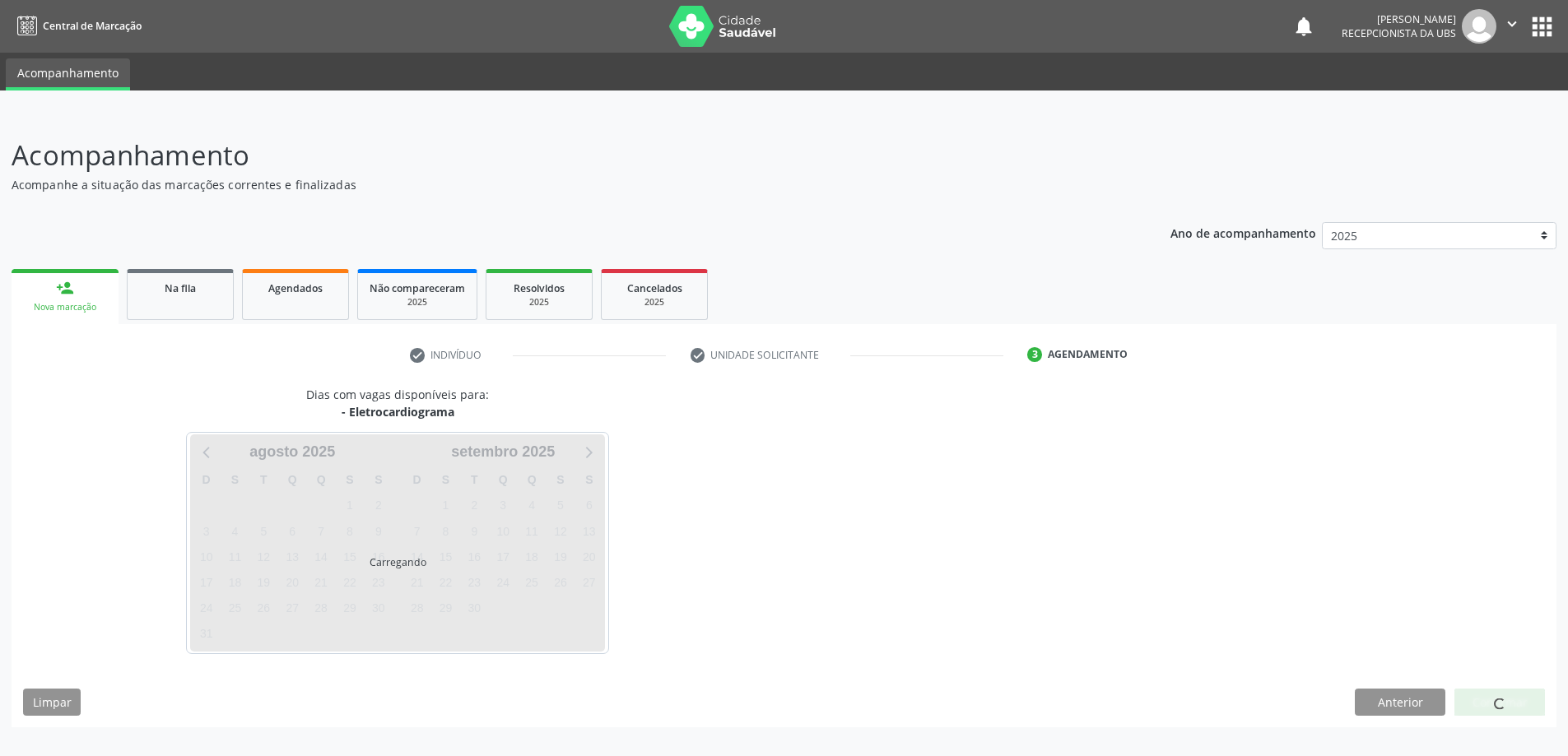
scroll to position [0, 0]
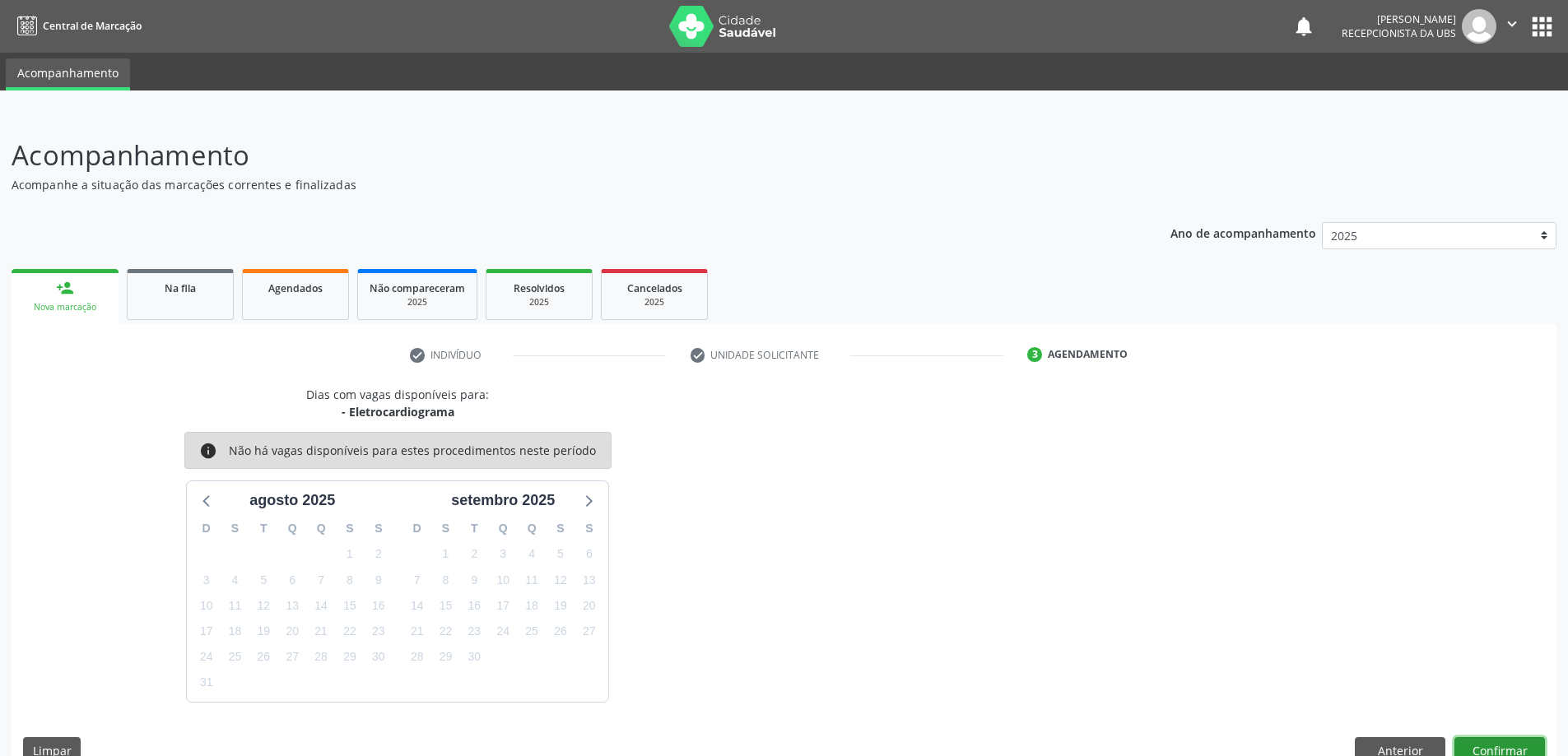
click at [1507, 739] on button "Confirmar" at bounding box center [1500, 751] width 91 height 28
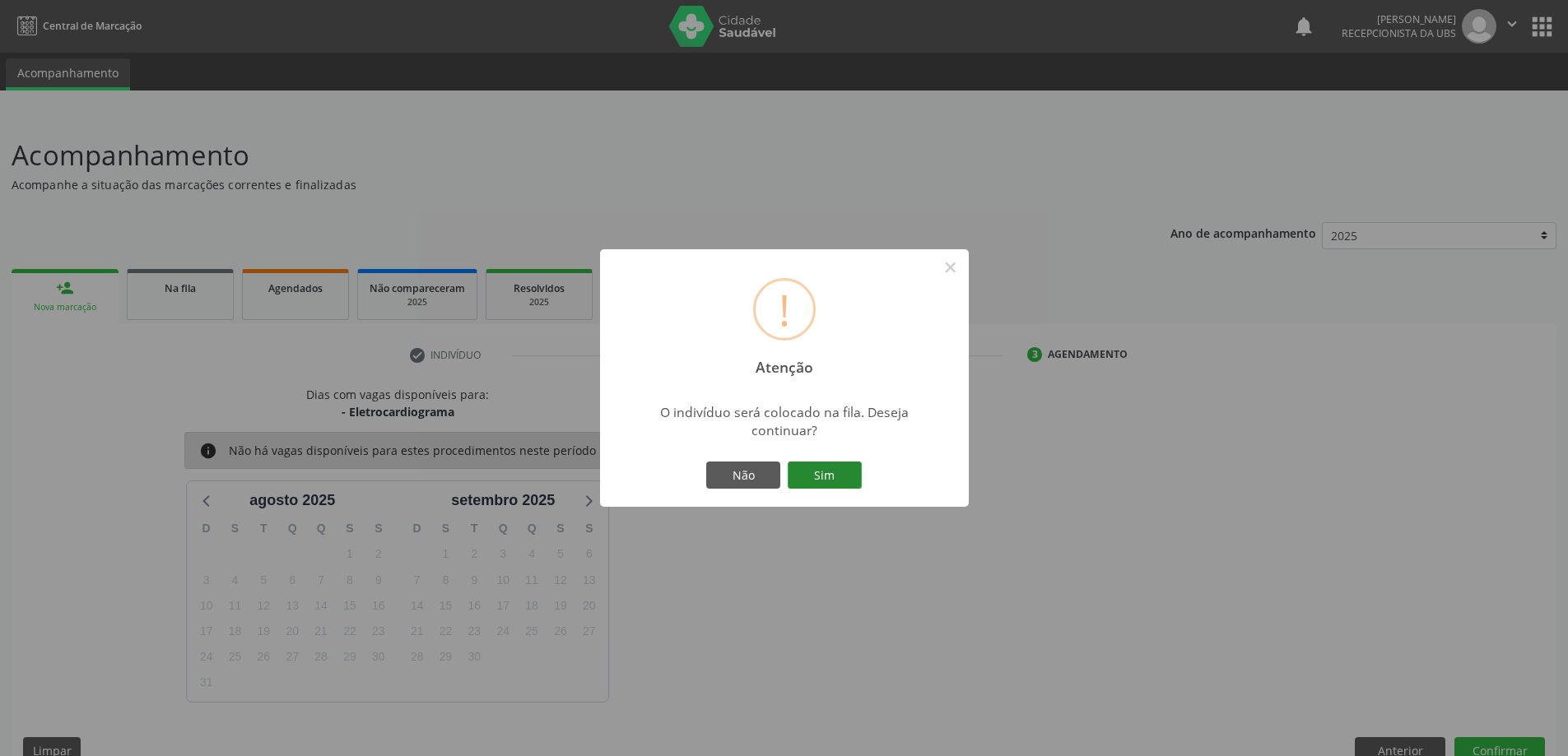
click at [853, 461] on div "! Atenção × O indivíduo será colocado na fila. Deseja continuar? Não Sim" at bounding box center [784, 378] width 369 height 258
click at [851, 464] on button "Sim" at bounding box center [825, 475] width 74 height 28
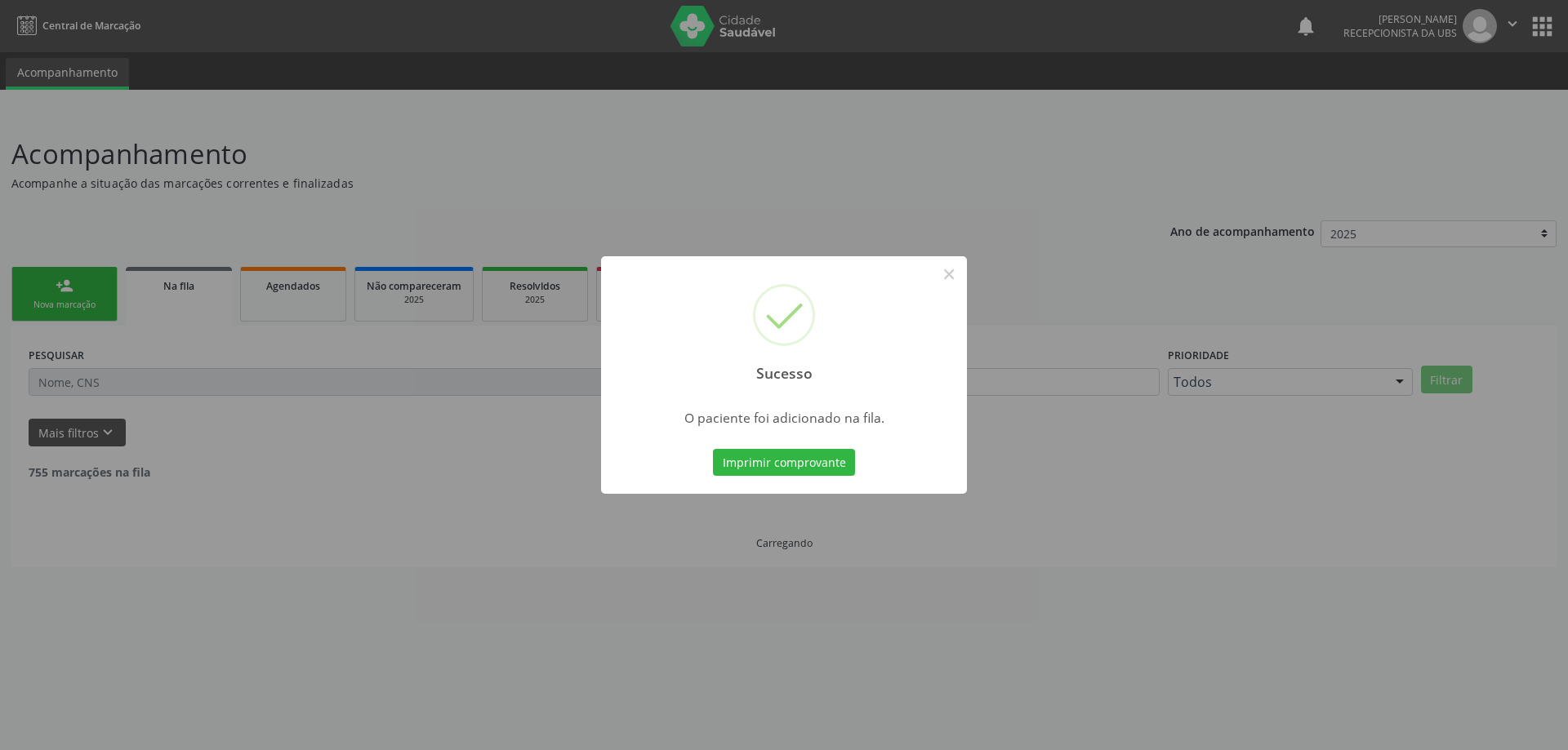
click at [97, 285] on div "Sucesso × O paciente foi adicionado na fila. Imprimir comprovante Cancel" at bounding box center [784, 375] width 1568 height 750
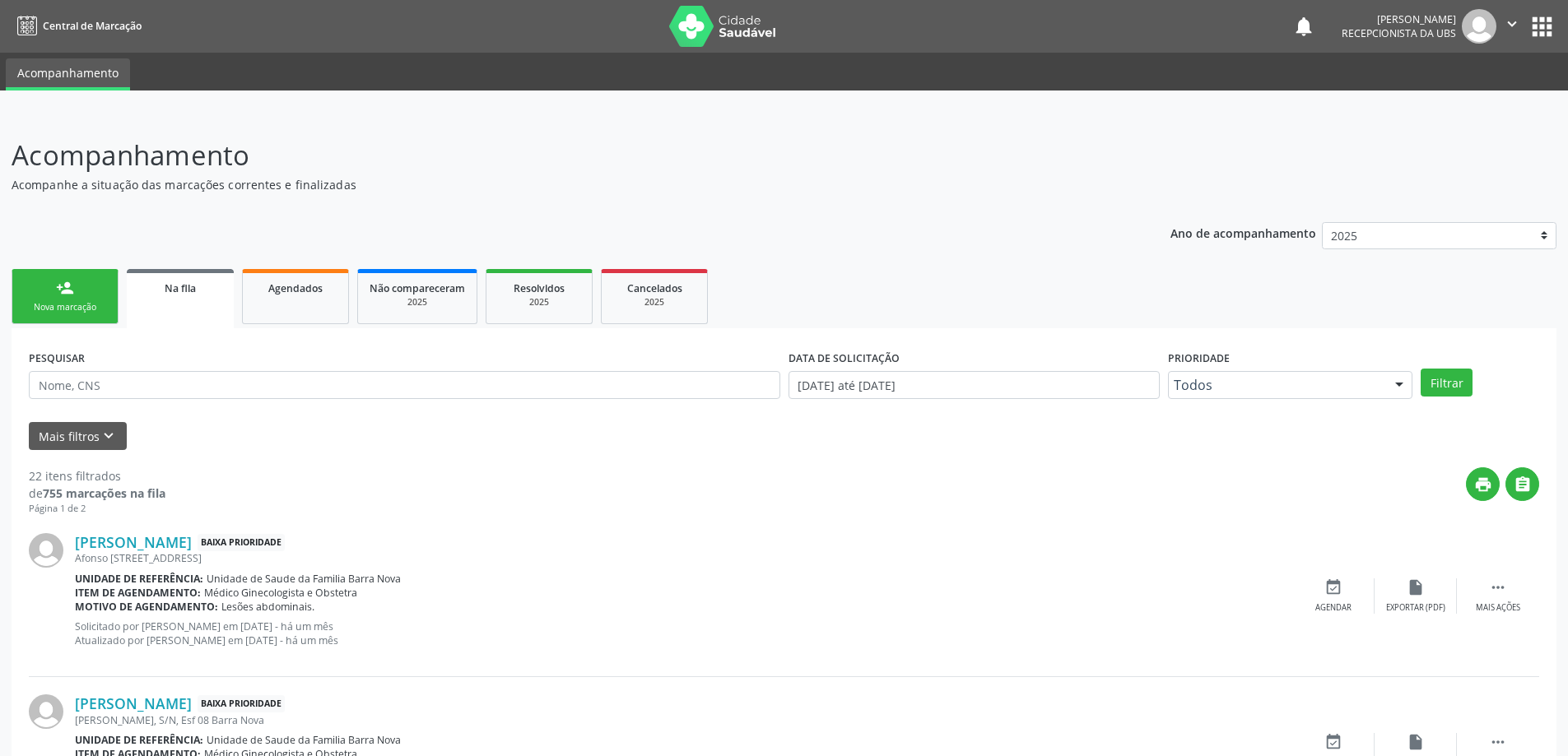
click at [91, 275] on link "person_add Nova marcação" at bounding box center [65, 296] width 107 height 55
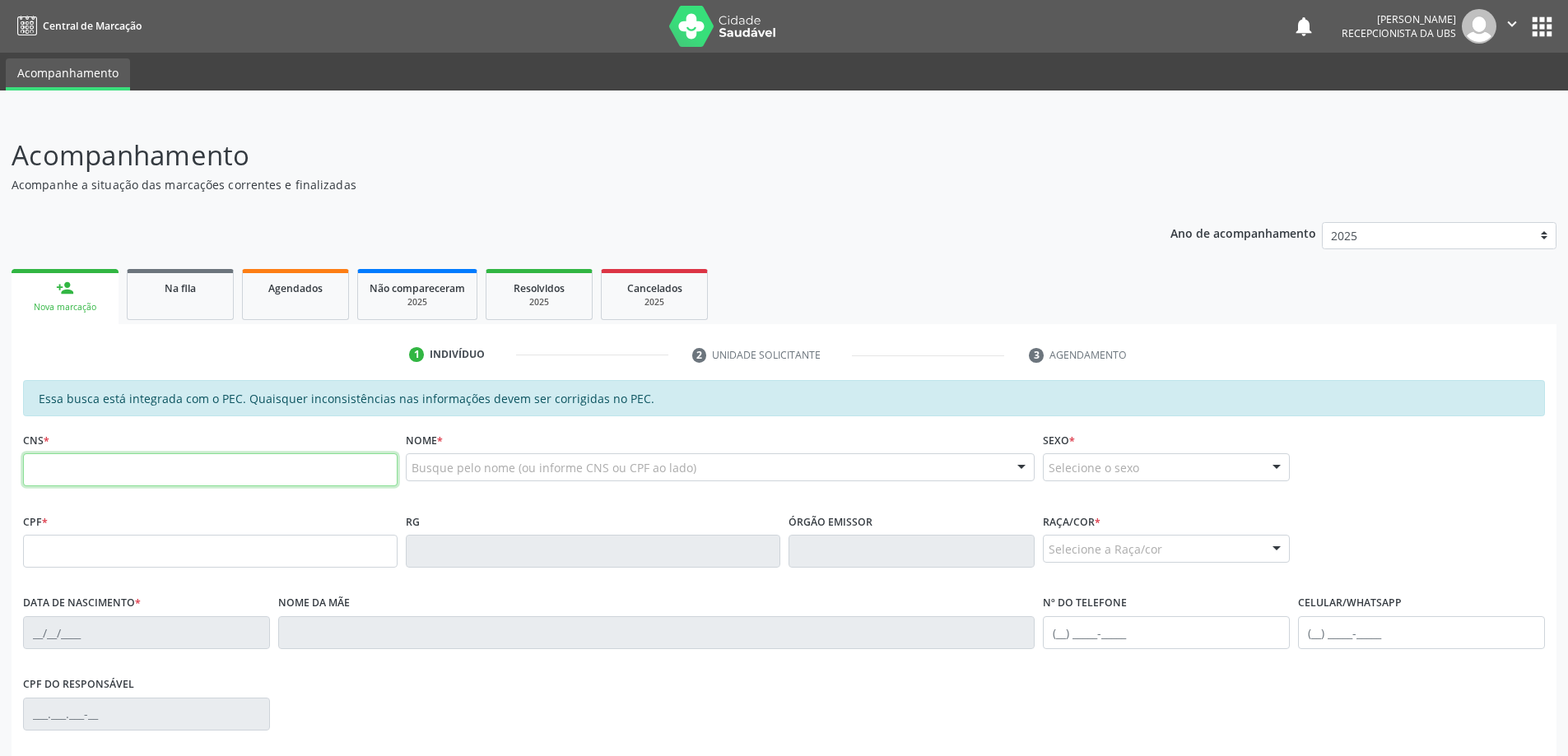
click at [232, 467] on input "text" at bounding box center [209, 470] width 374 height 33
paste input "700 5075 7704 7155"
type input "700 5075 7704 7155"
type input "383.866.744-15"
type input "15/11/1953"
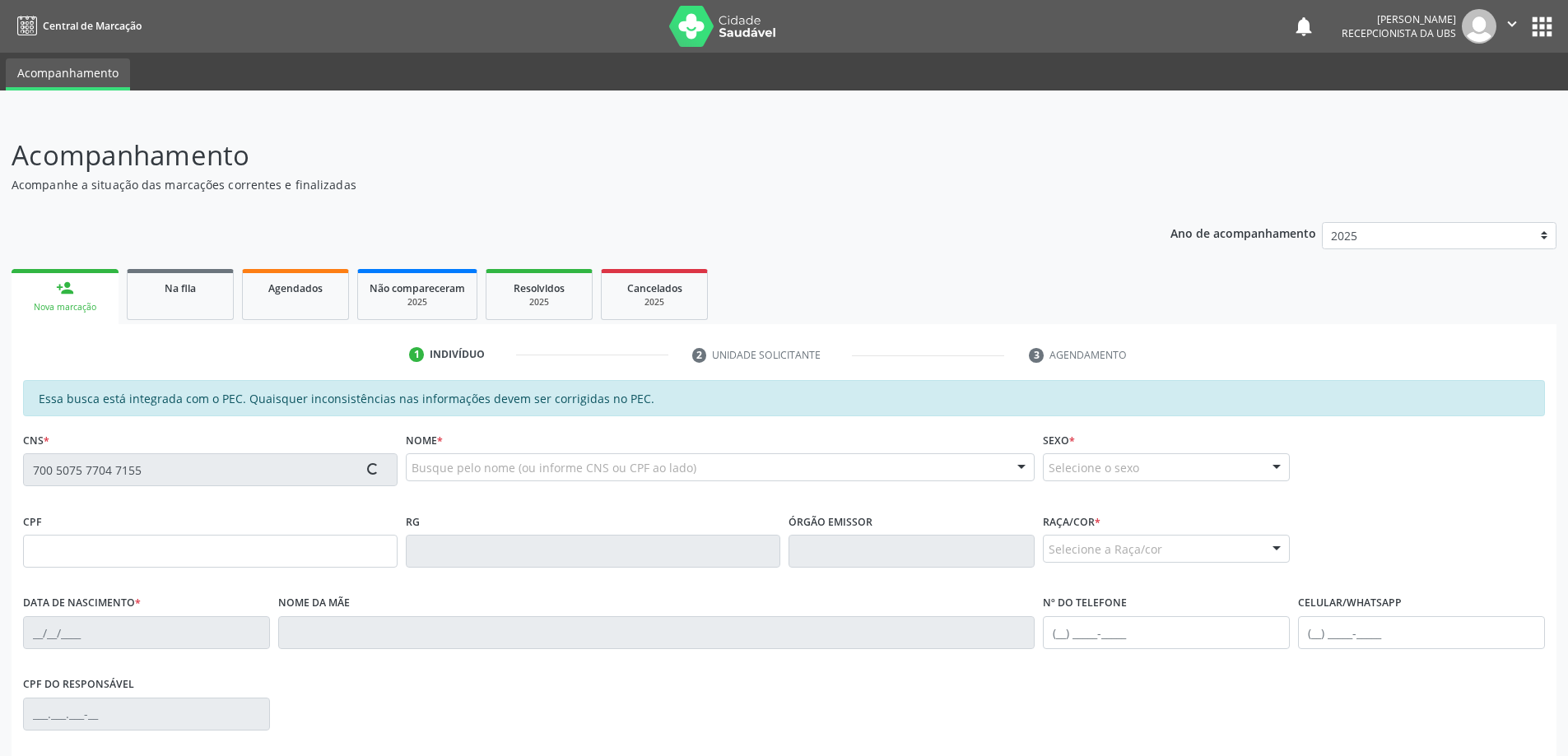
type input "Salvelina Maria da Conceição"
type input "(82) 98858-2714"
type input "88"
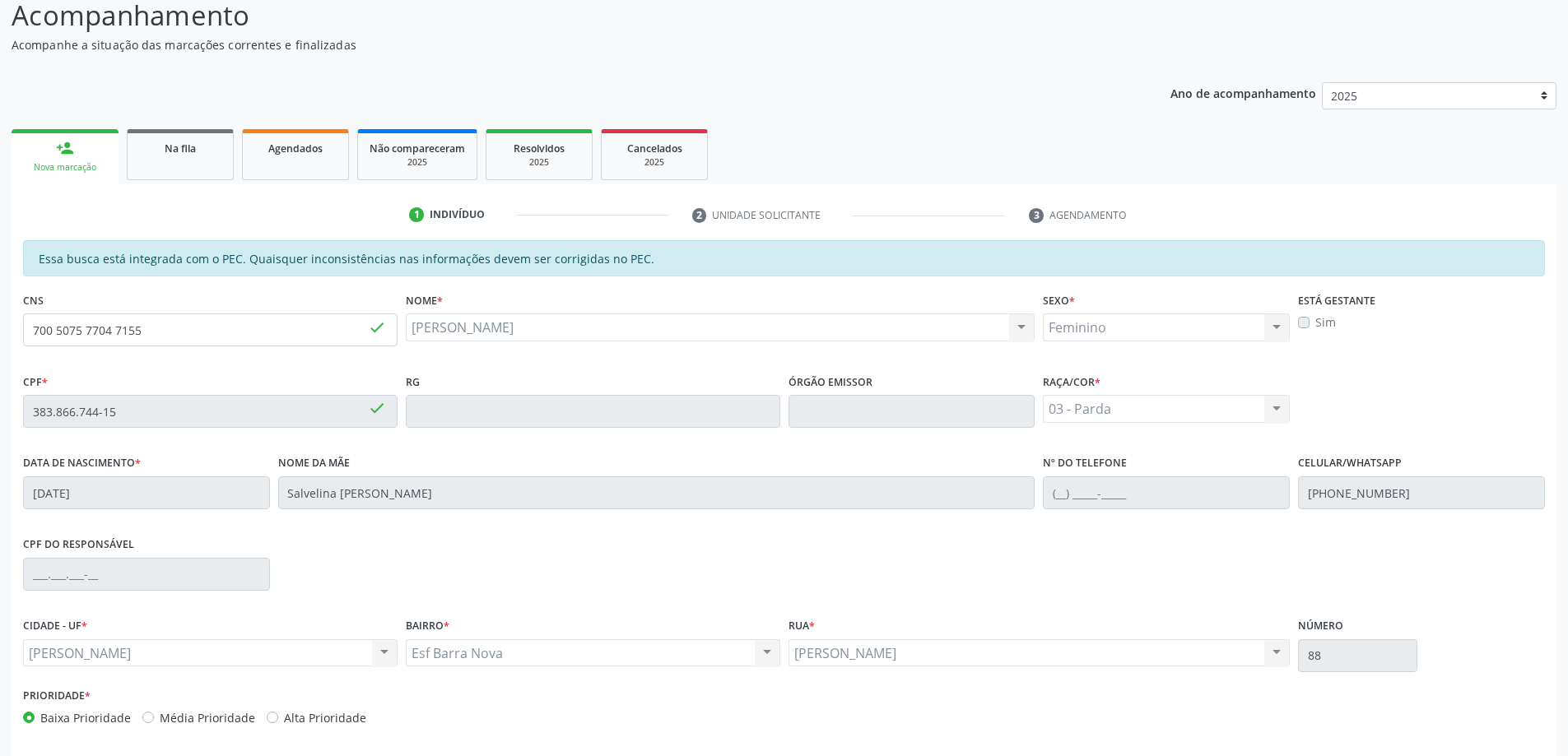
scroll to position [206, 0]
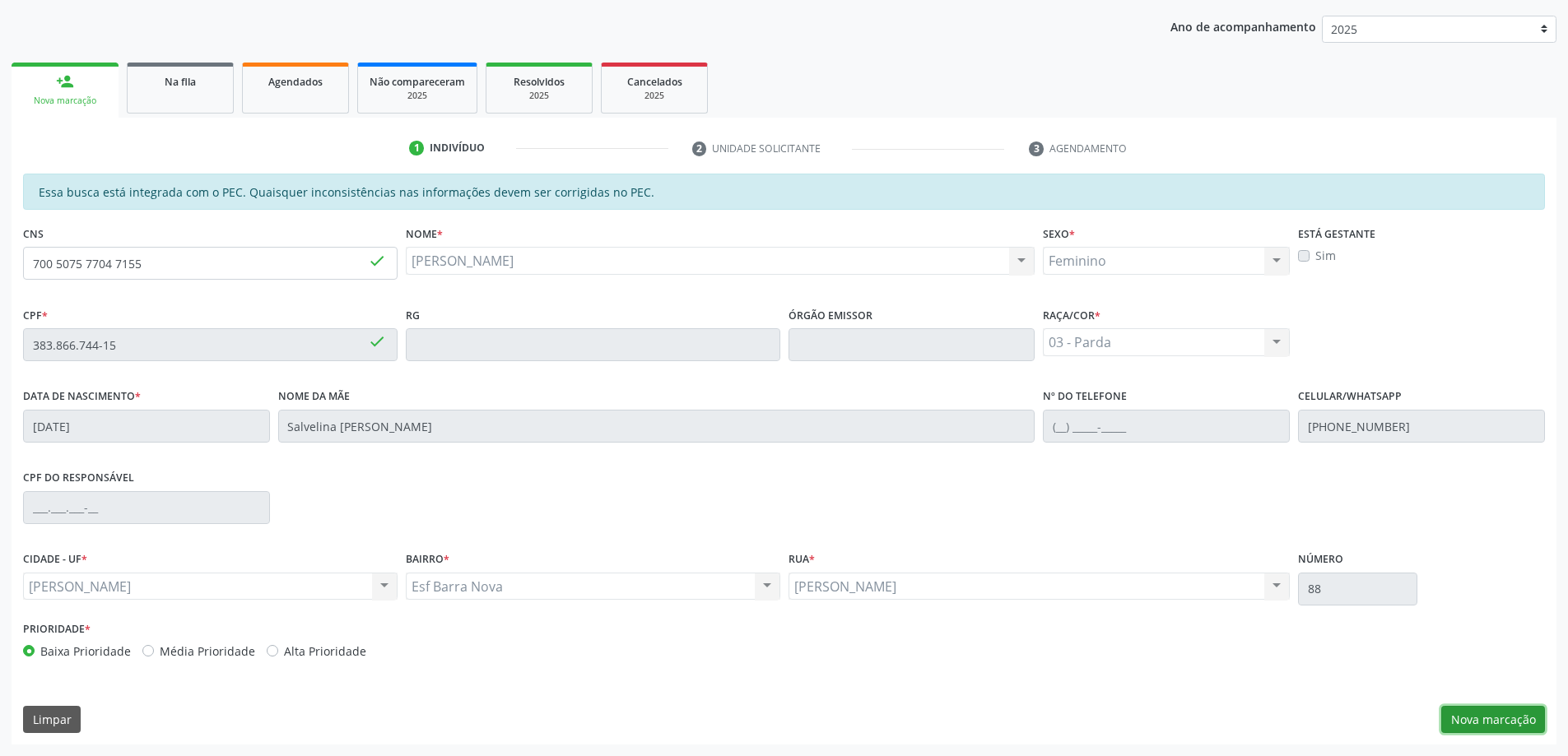
click at [1510, 723] on button "Nova marcação" at bounding box center [1493, 720] width 103 height 28
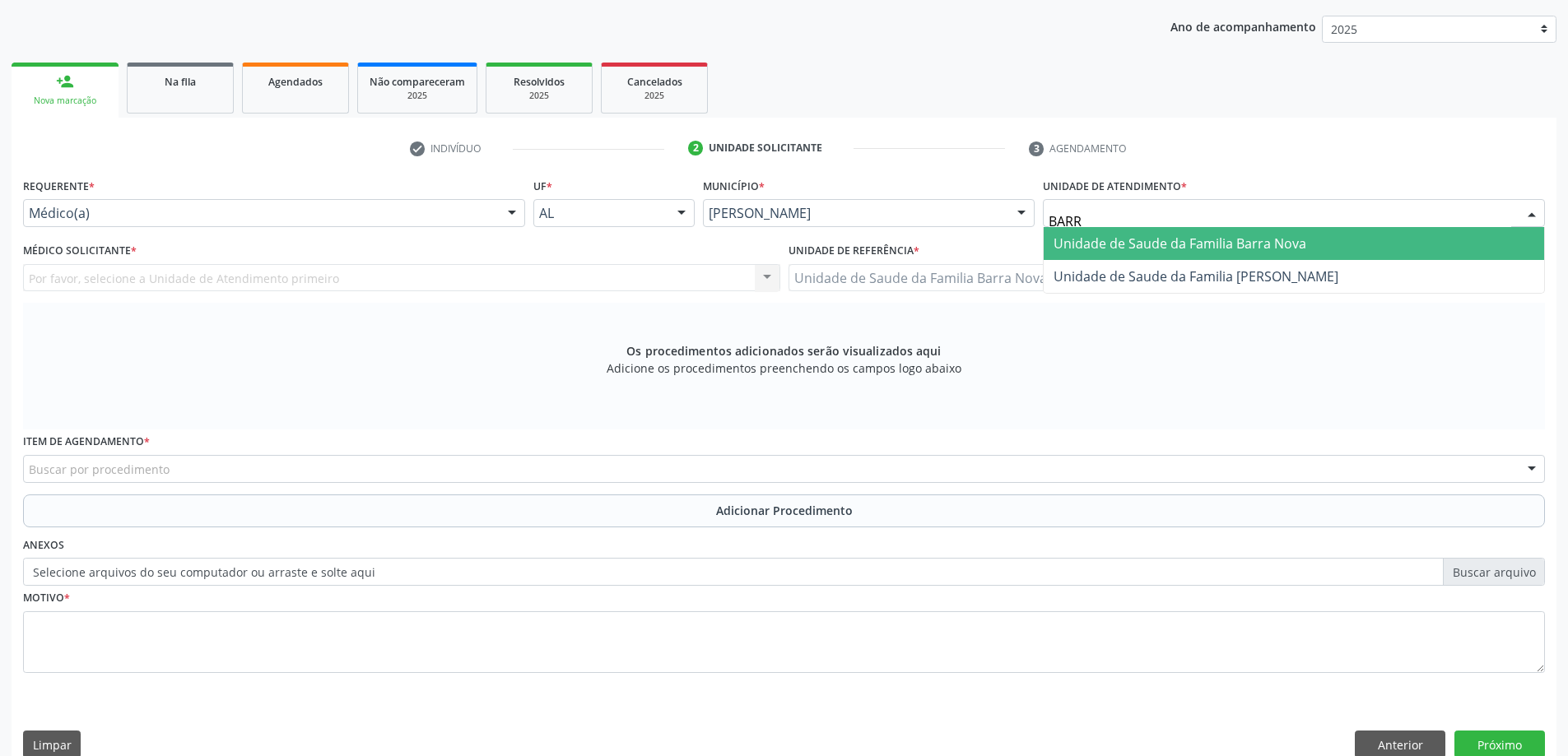
type input "BARRA"
click at [1116, 242] on span "Unidade de Saude da Familia Barra Nova" at bounding box center [1179, 244] width 253 height 18
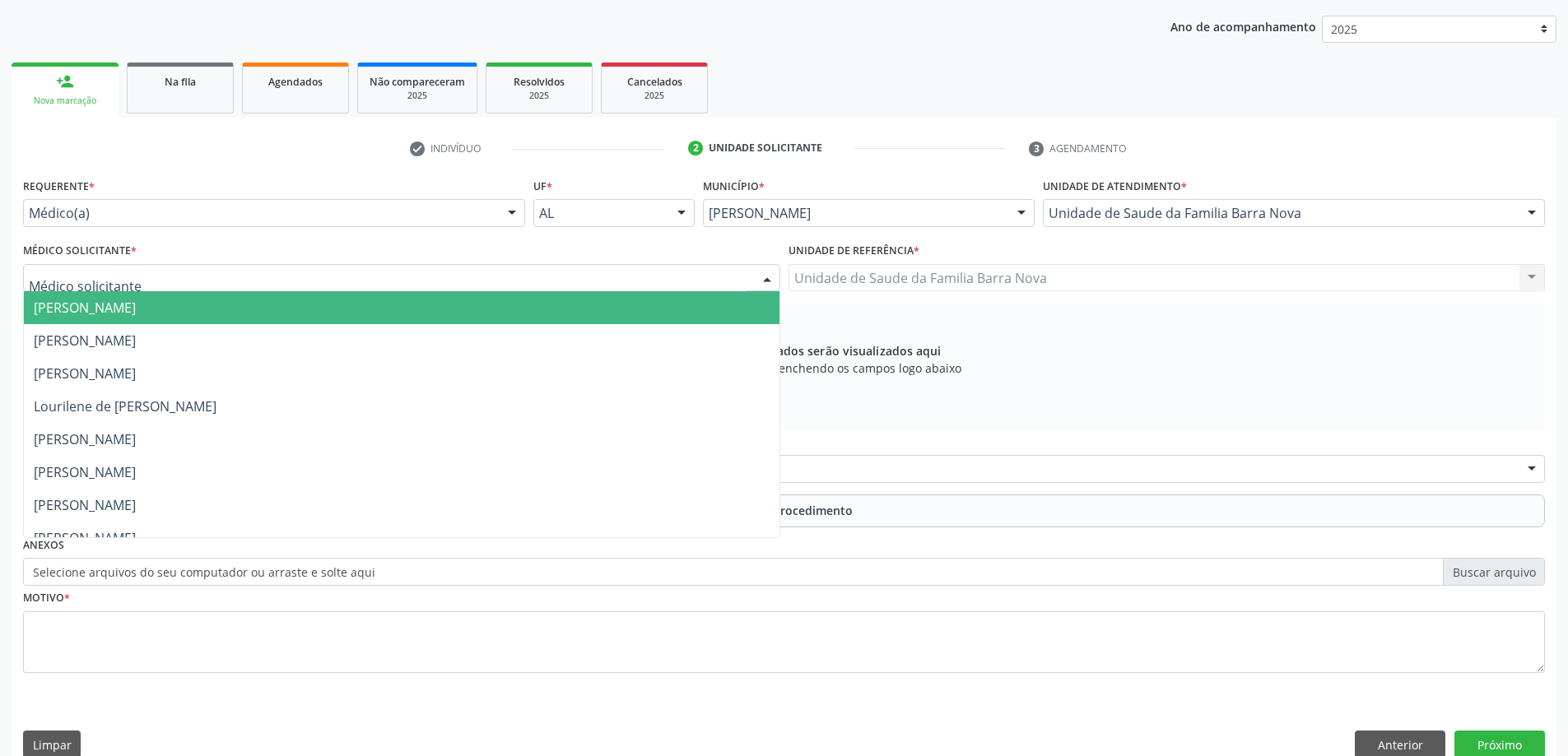
click at [678, 284] on div at bounding box center [401, 278] width 757 height 28
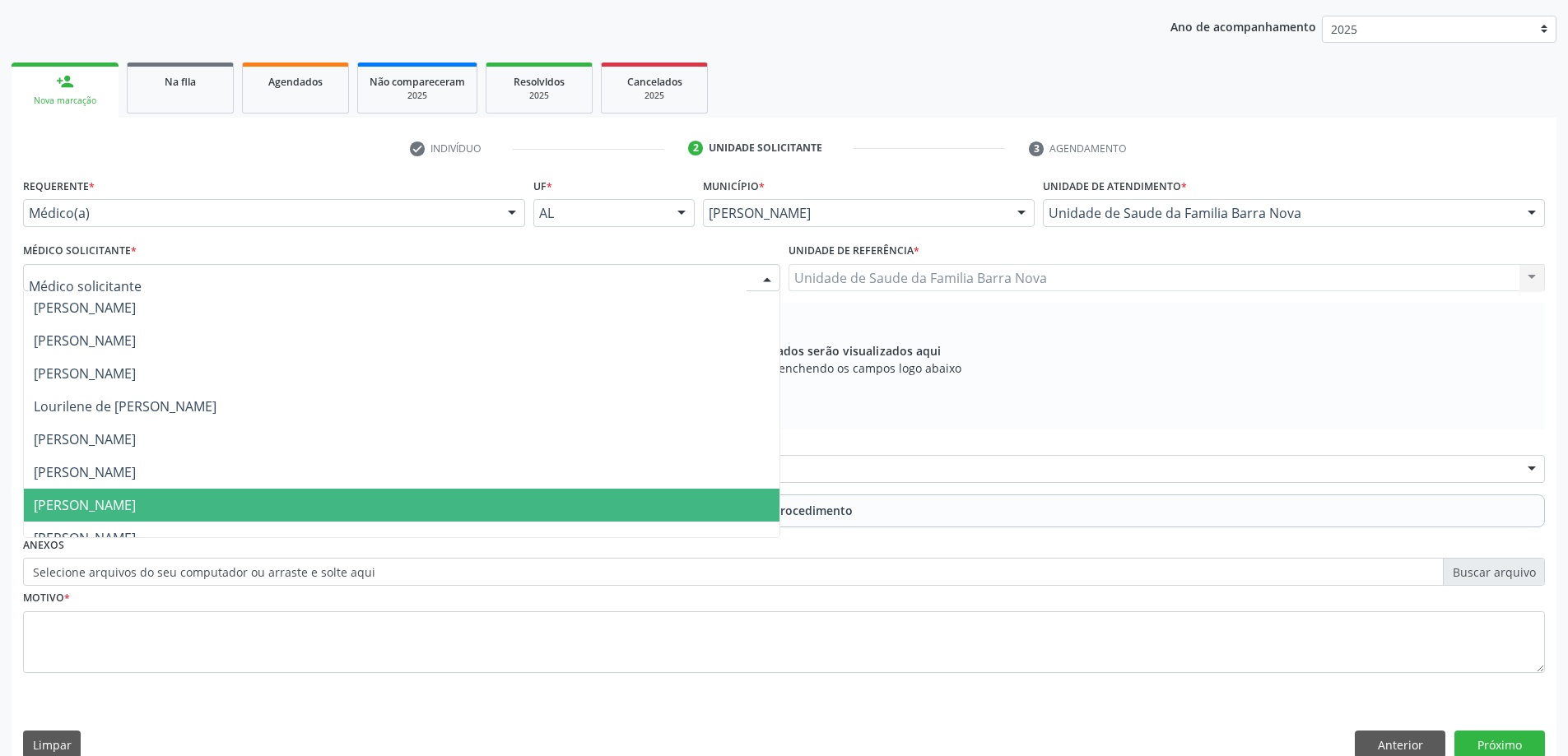
click at [395, 503] on span "[PERSON_NAME]" at bounding box center [401, 505] width 755 height 33
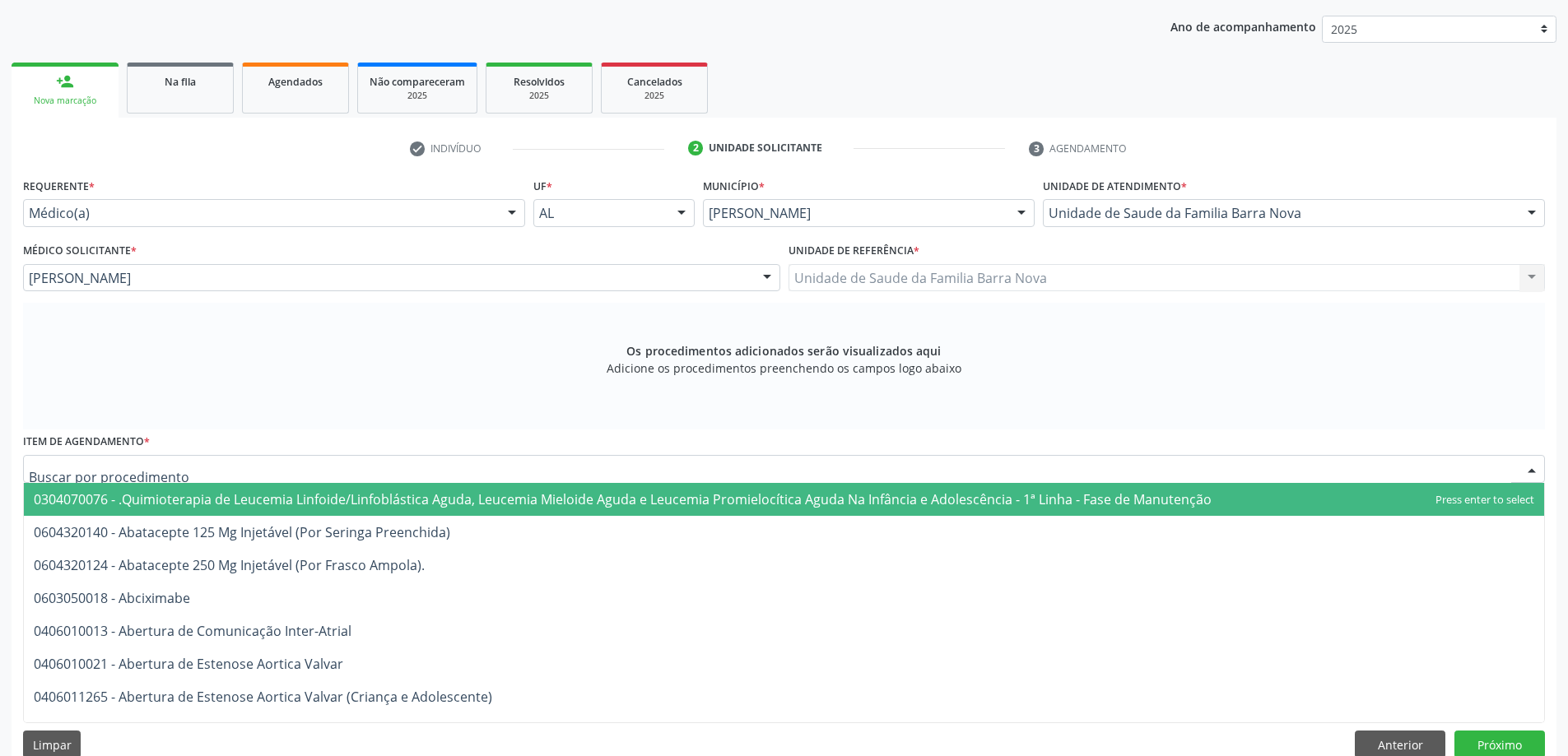
click at [268, 474] on div at bounding box center [784, 468] width 1522 height 28
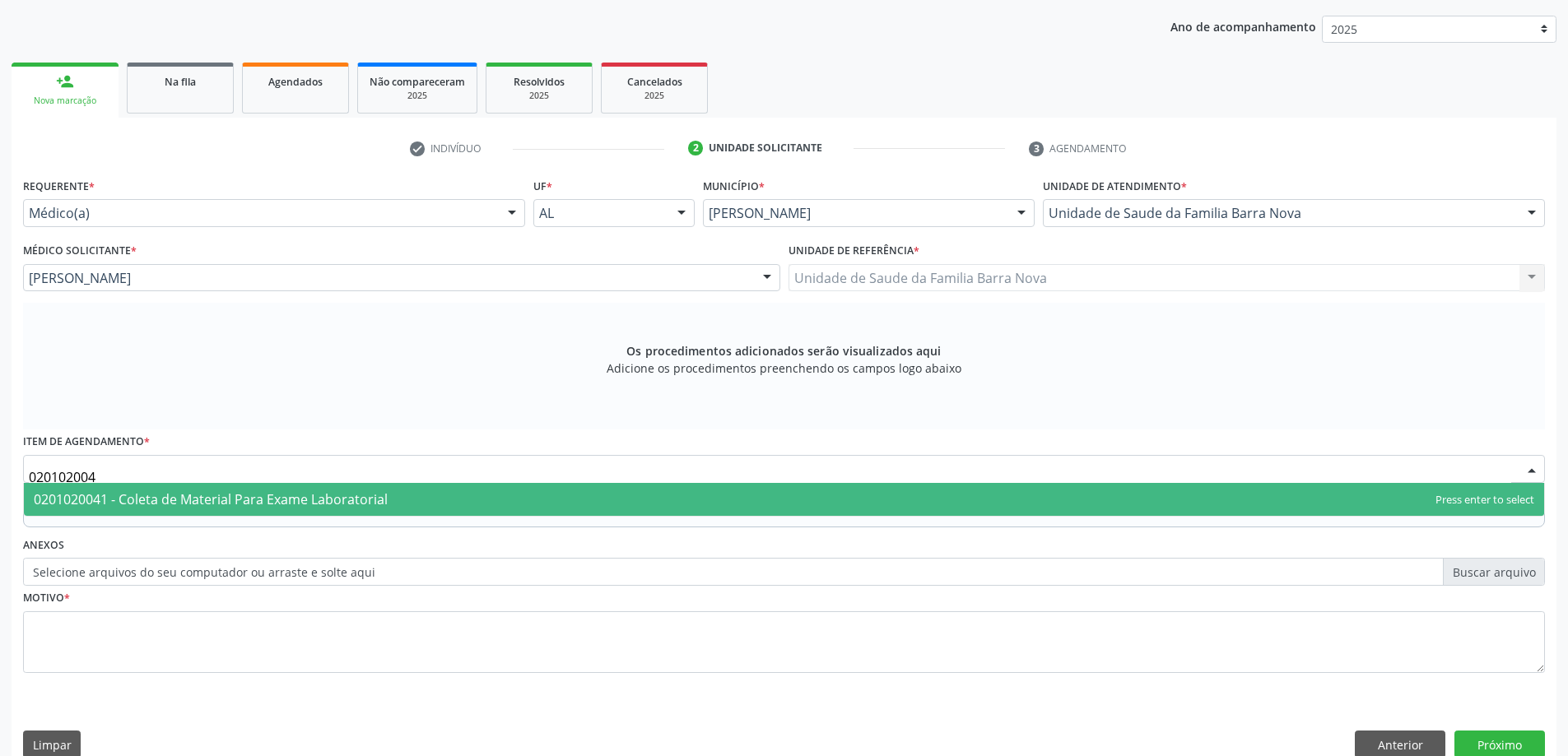
type input "0201020041"
click at [239, 496] on span "0201020041 - Coleta de Material Para Exame Laboratorial" at bounding box center [210, 500] width 354 height 18
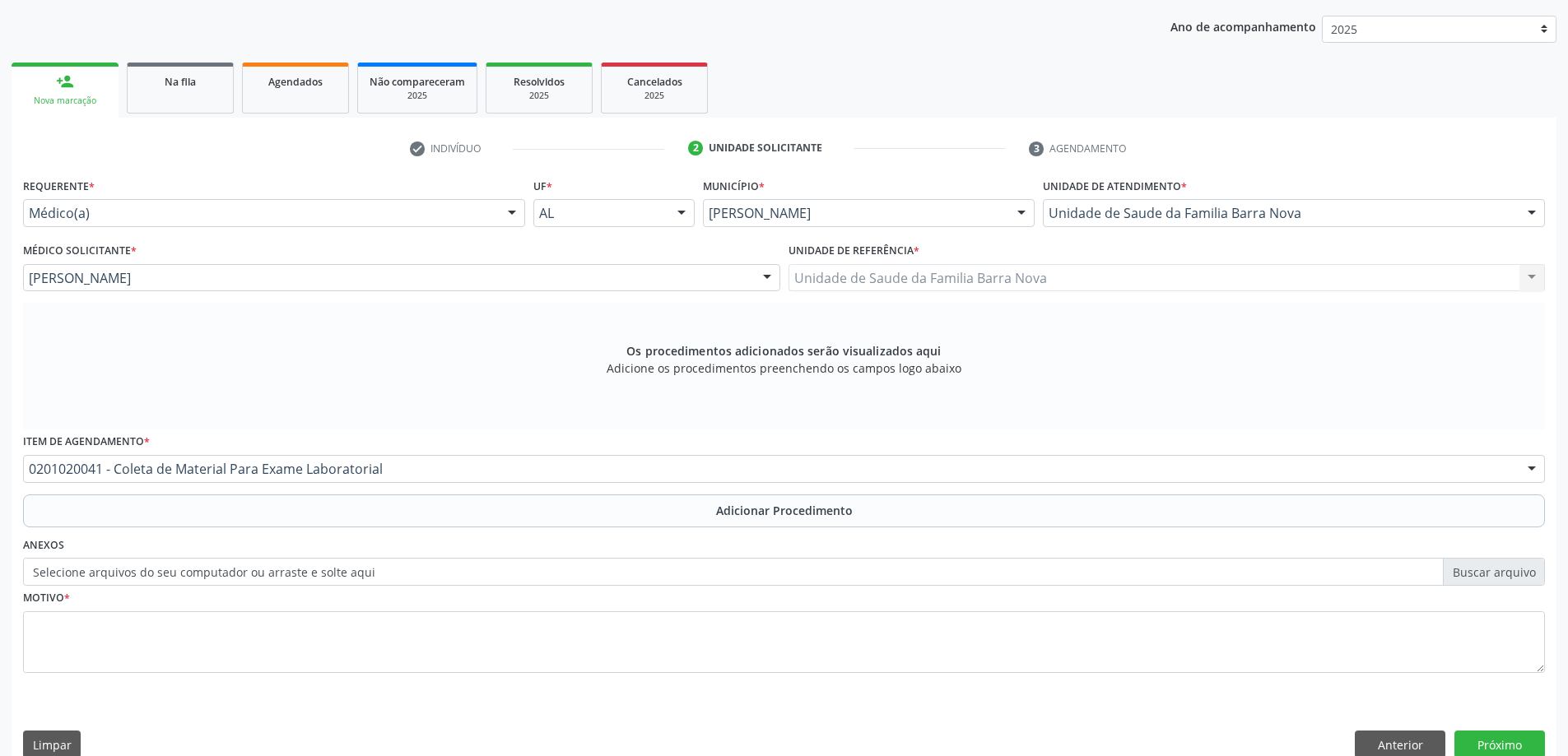
click at [239, 531] on div "Requerente * Médico(a) Médico(a) Enfermeiro(a) Paciente Nenhum resultado encont…" at bounding box center [784, 435] width 1522 height 522
click at [261, 527] on div "Requerente * Médico(a) Médico(a) Enfermeiro(a) Paciente Nenhum resultado encont…" at bounding box center [784, 435] width 1522 height 522
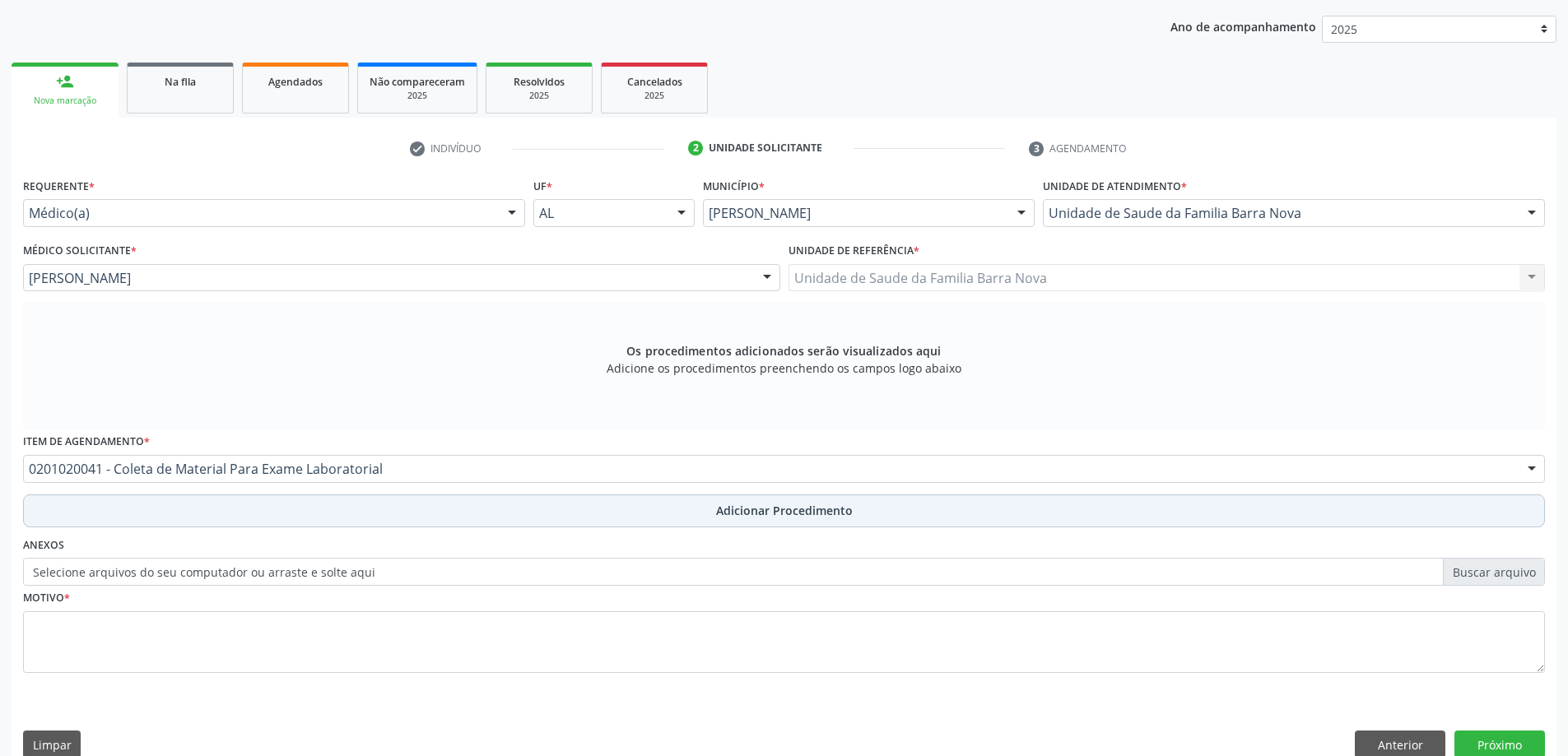
click at [278, 500] on button "Adicionar Procedimento" at bounding box center [784, 511] width 1522 height 33
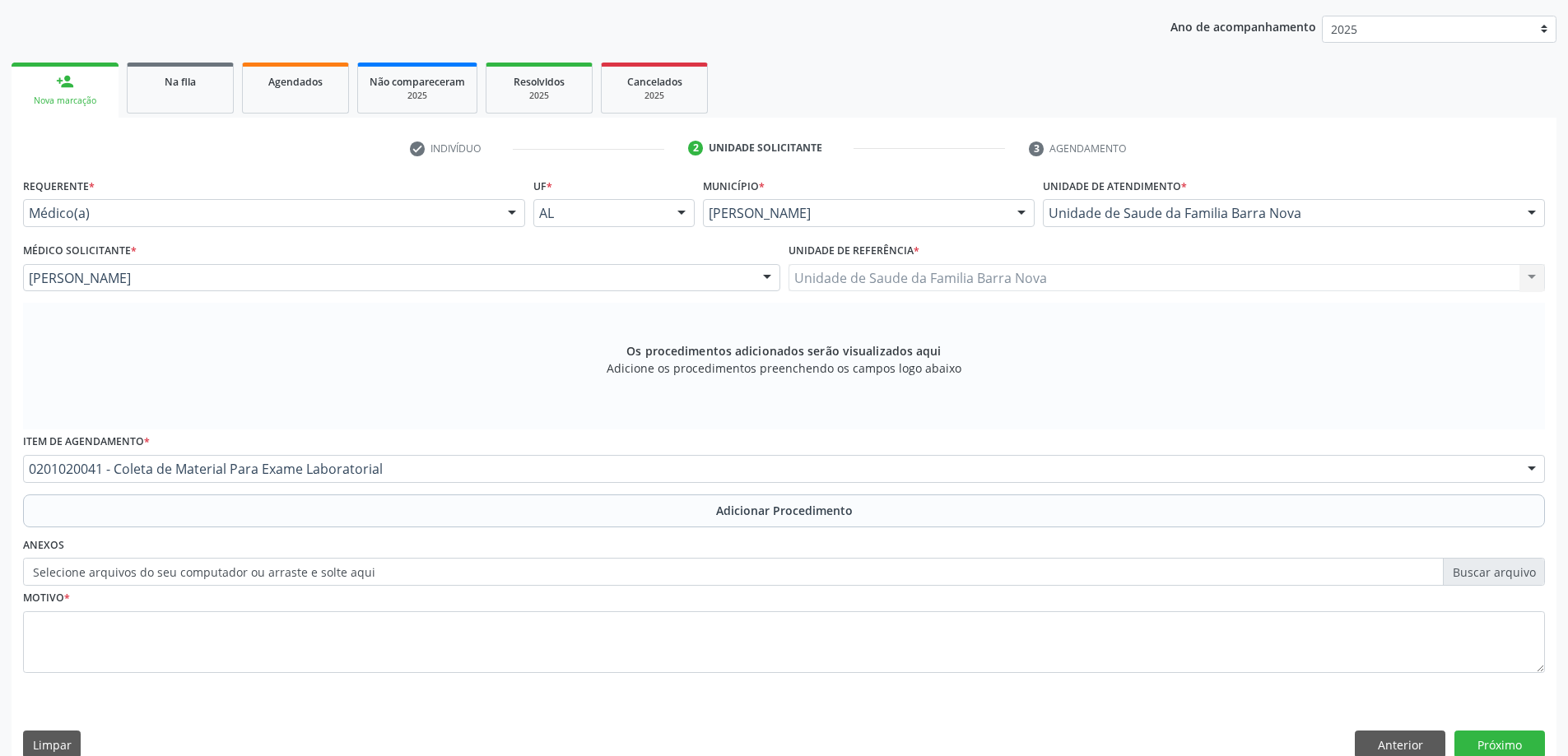
scroll to position [169, 0]
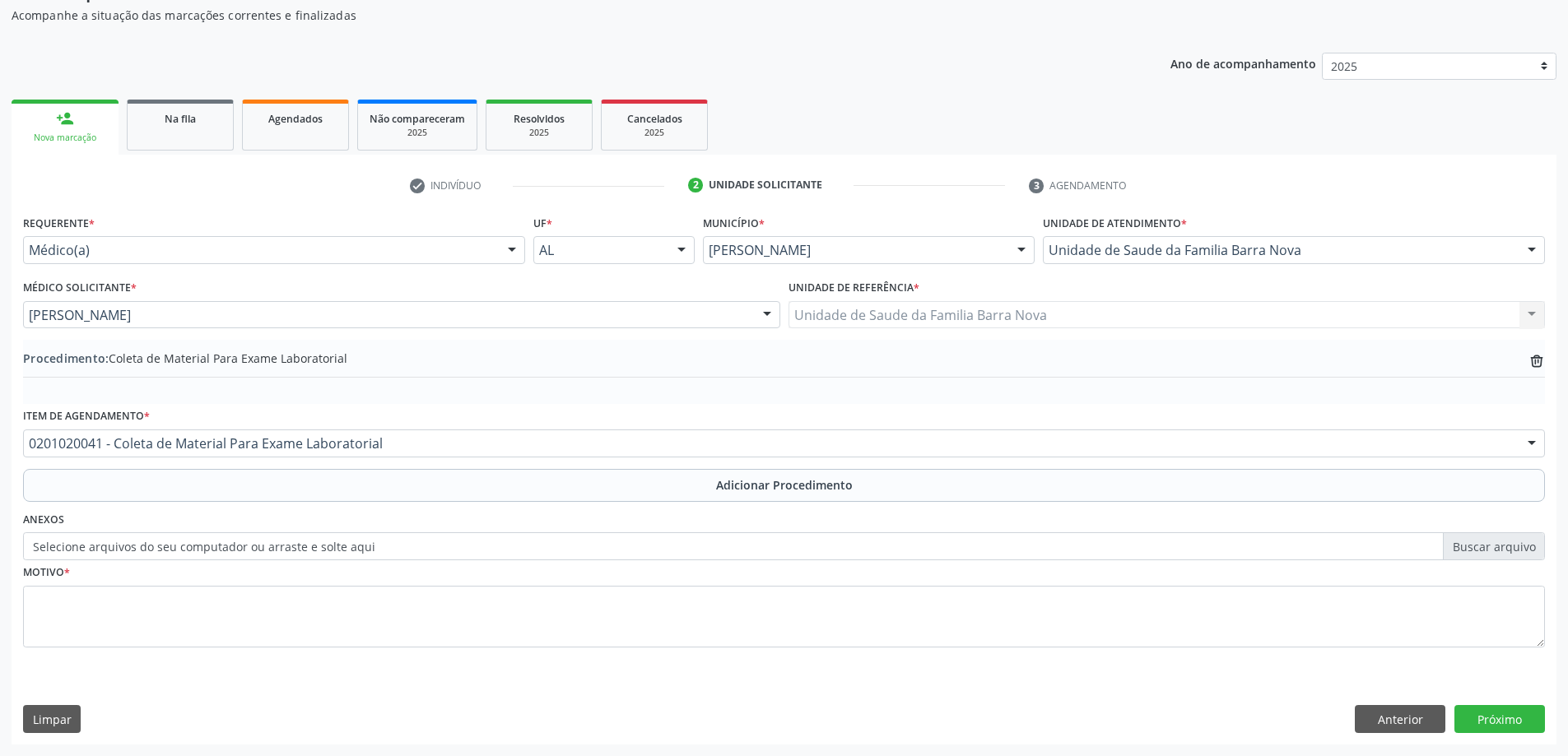
click at [266, 581] on div "Motivo *" at bounding box center [784, 604] width 1522 height 87
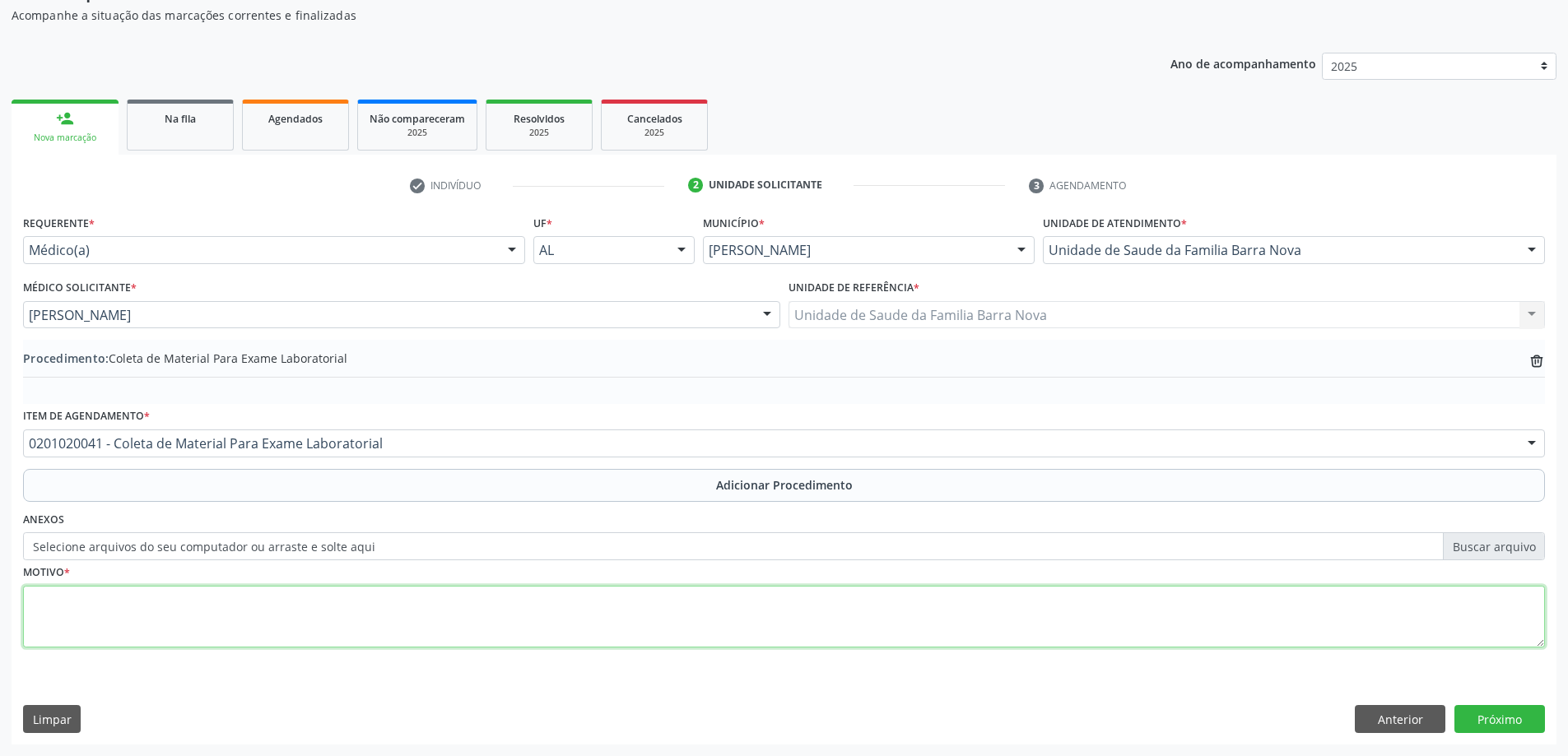
click at [278, 615] on textarea at bounding box center [784, 617] width 1522 height 62
type textarea "ROTINA."
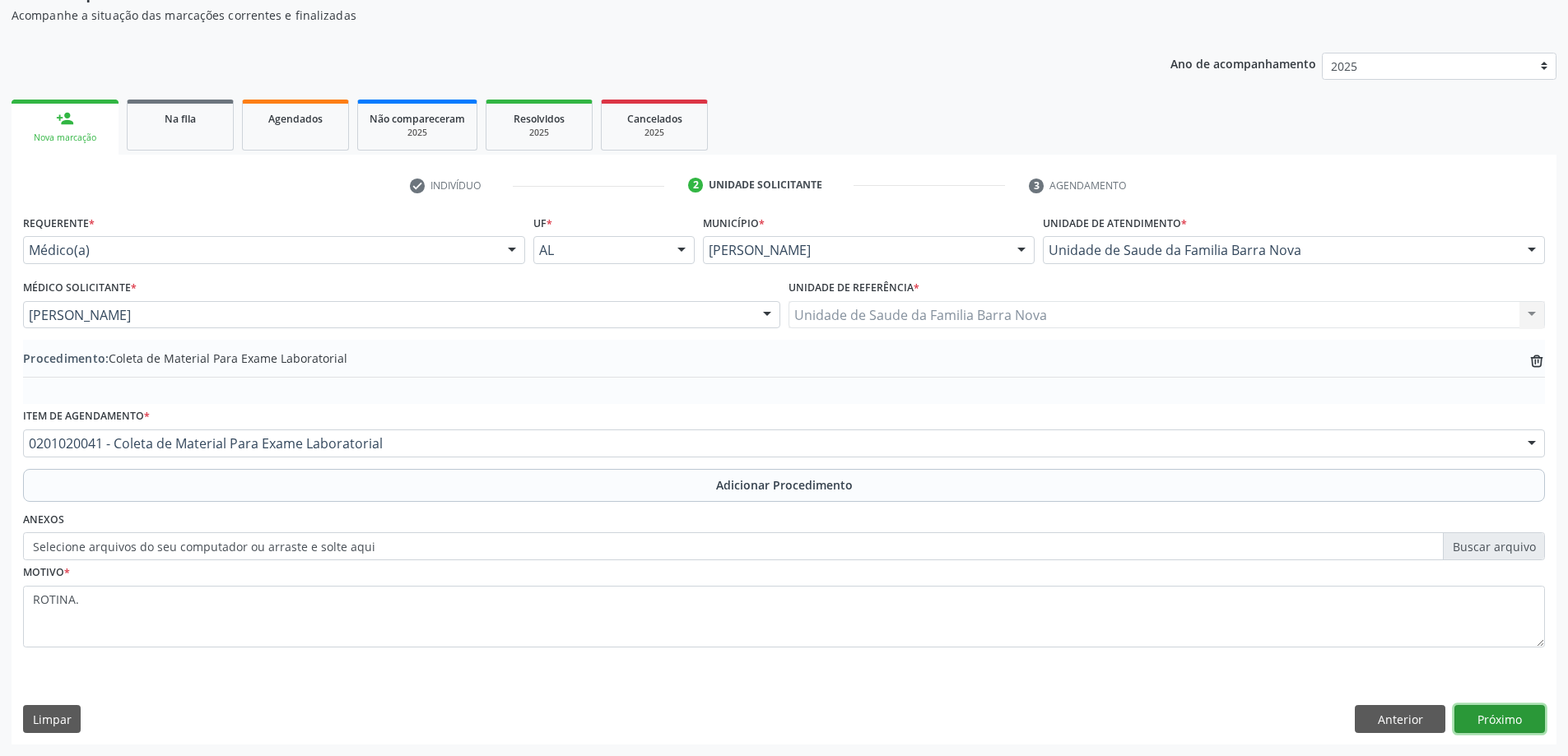
click at [1505, 719] on button "Próximo" at bounding box center [1500, 719] width 91 height 28
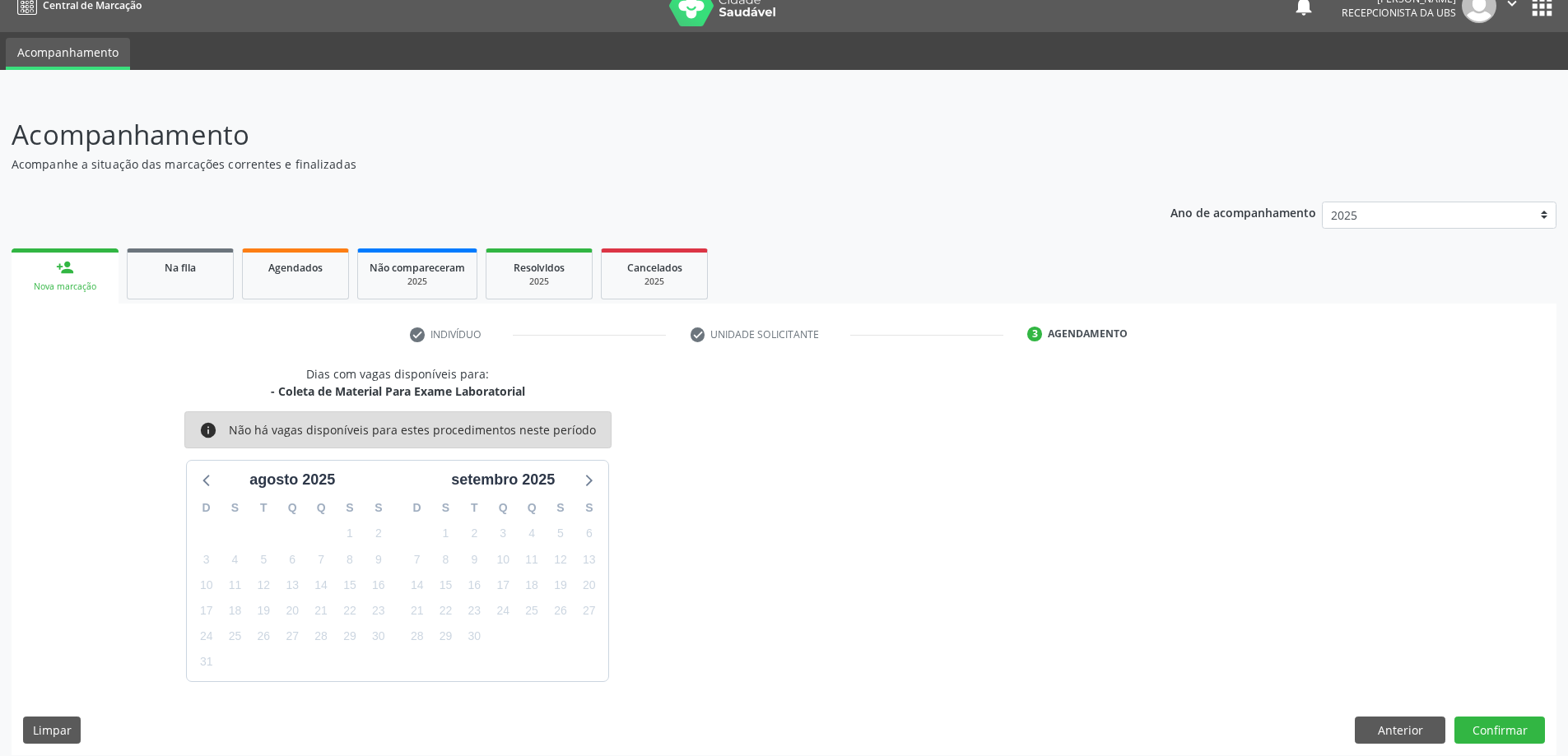
scroll to position [32, 0]
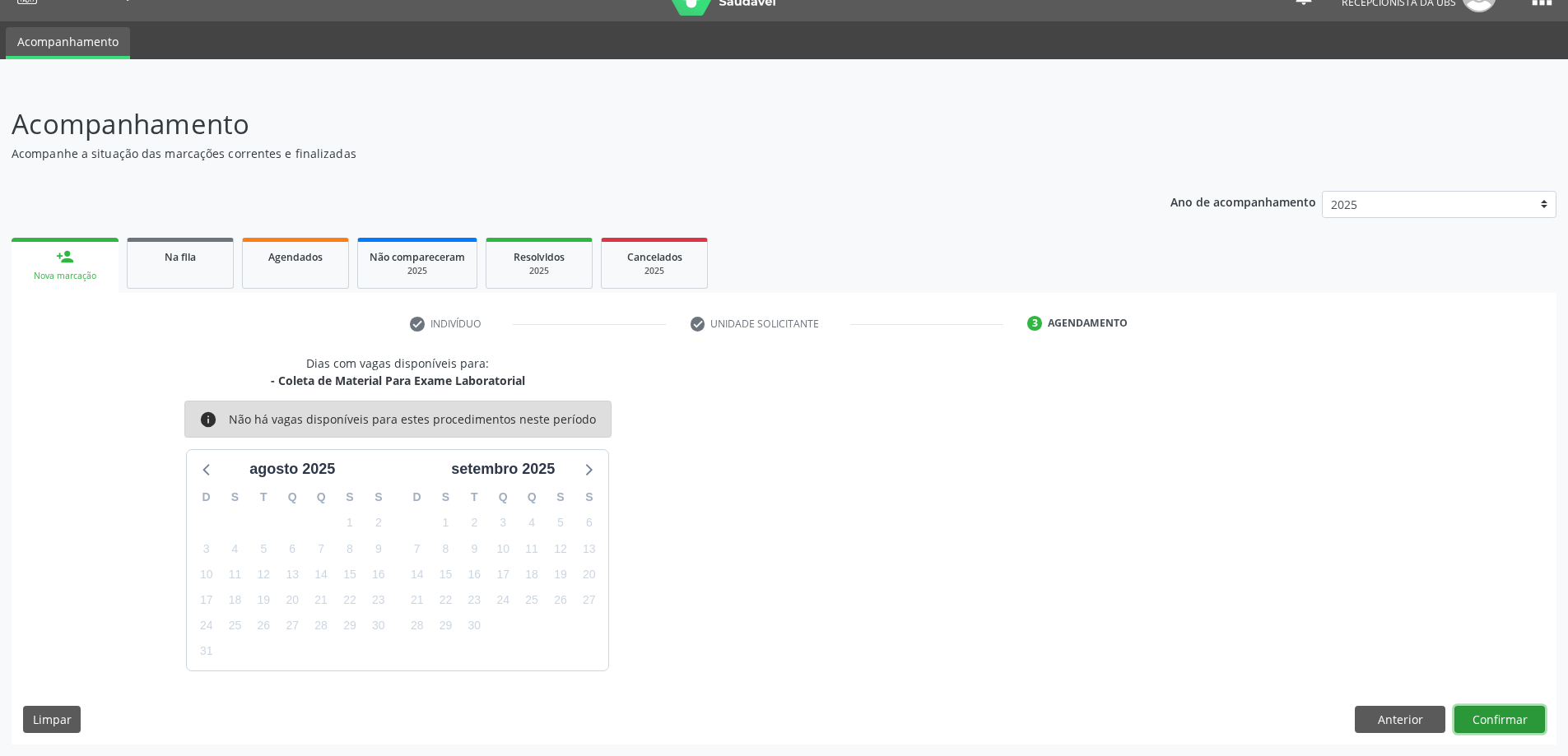
click at [1505, 719] on button "Confirmar" at bounding box center [1500, 720] width 91 height 28
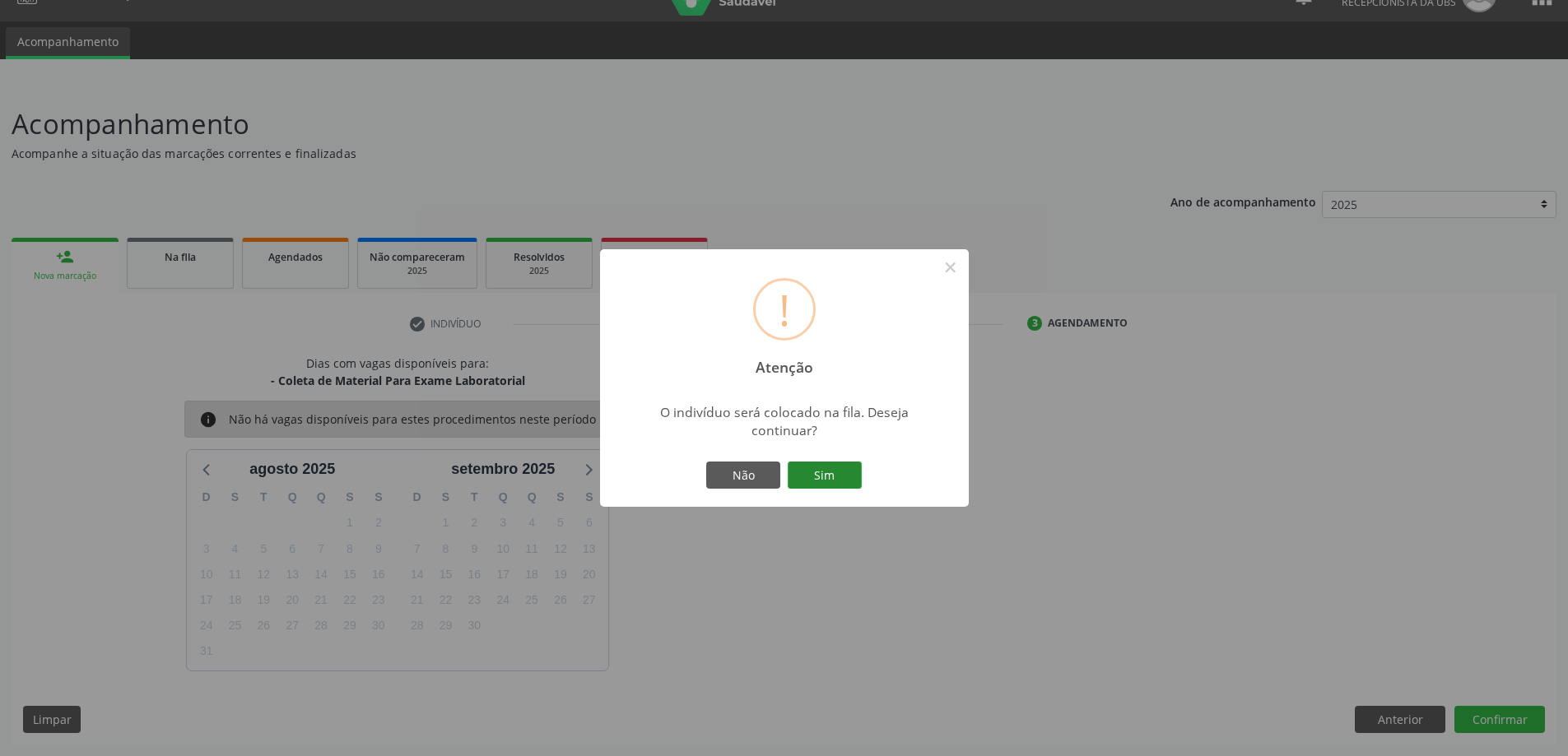
click at [825, 477] on button "Sim" at bounding box center [825, 475] width 74 height 28
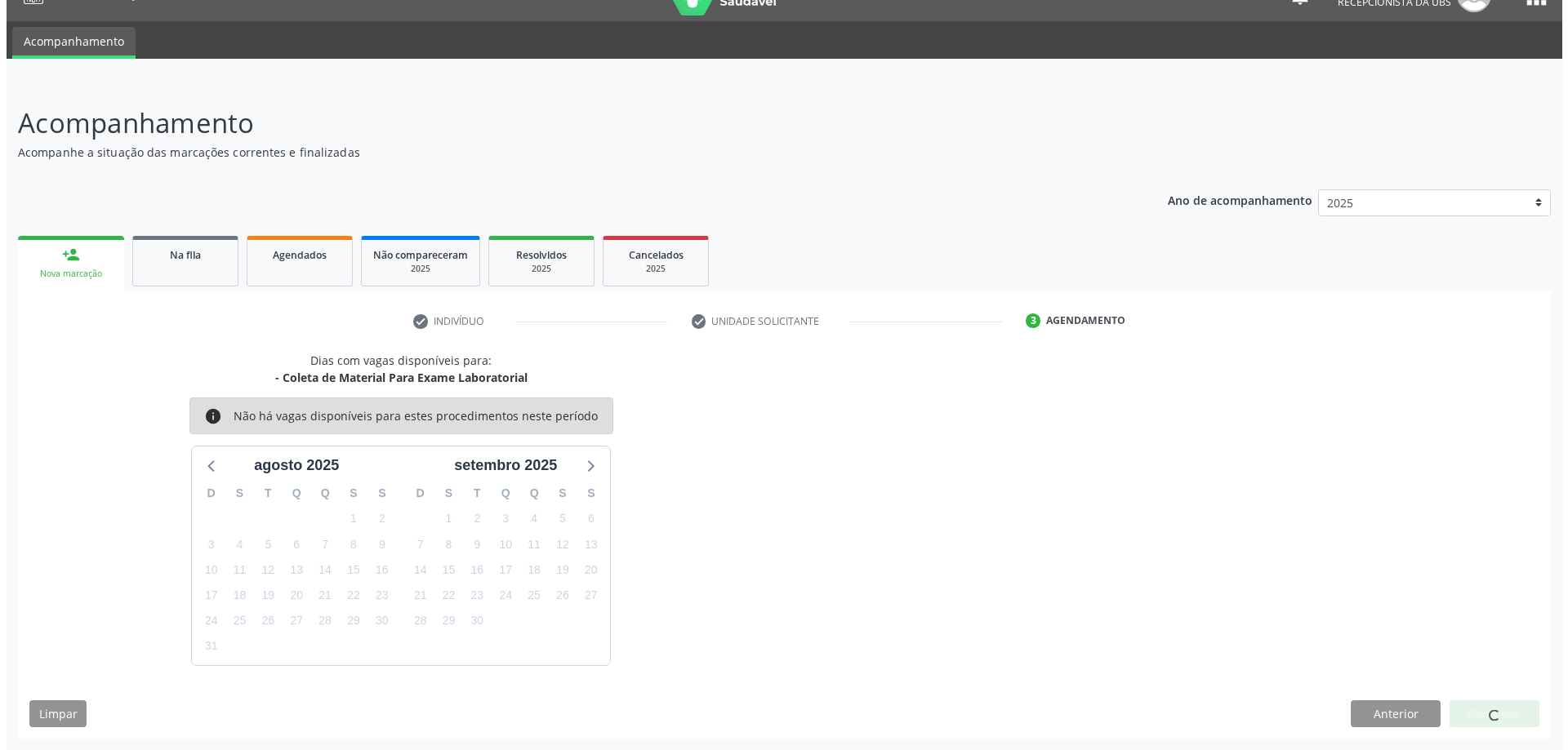
scroll to position [0, 0]
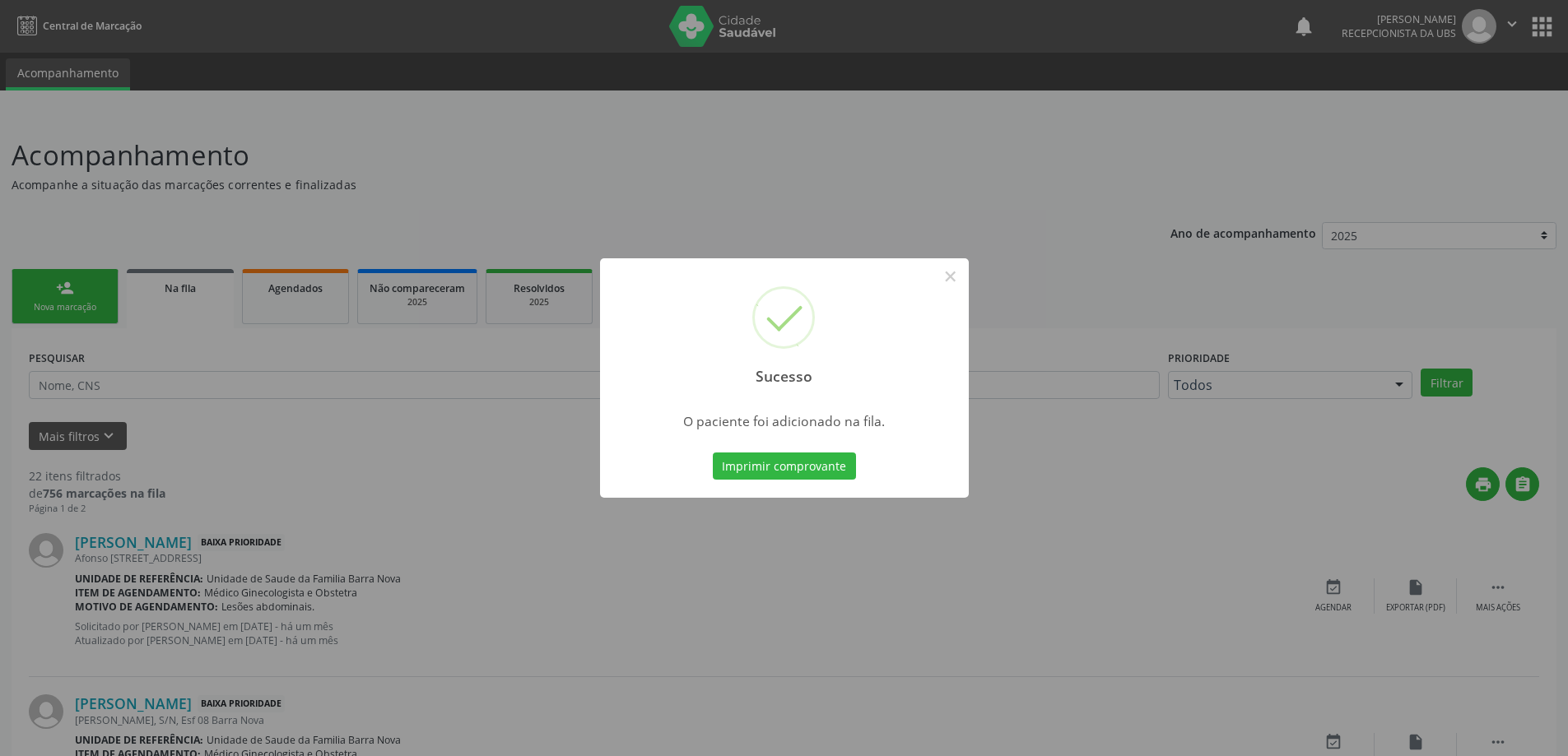
drag, startPoint x: 1055, startPoint y: 430, endPoint x: 1055, endPoint y: 417, distance: 13.0
click at [1055, 426] on div "Sucesso × O paciente foi adicionado na fila. Imprimir comprovante Cancel" at bounding box center [784, 378] width 1568 height 756
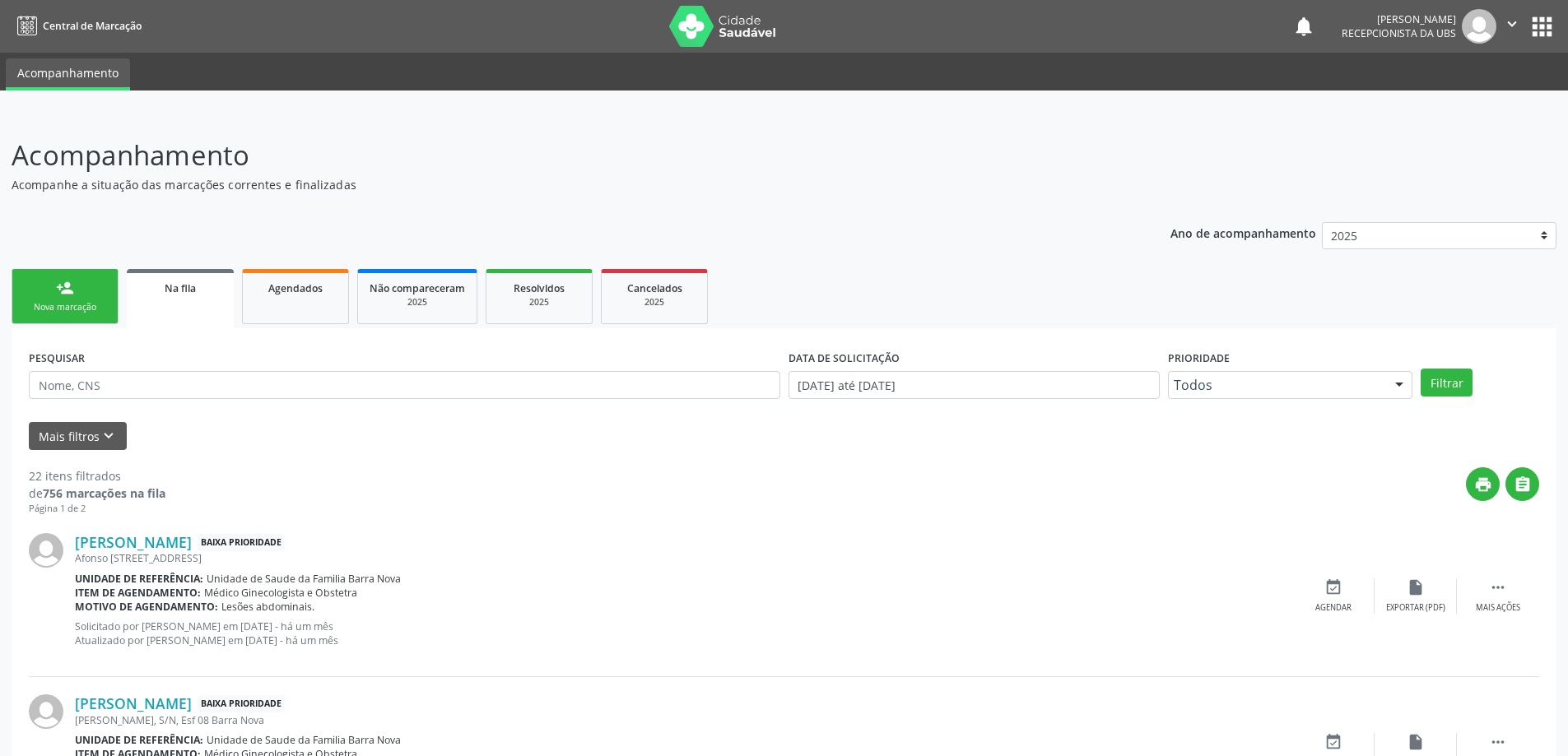
drag, startPoint x: 29, startPoint y: 311, endPoint x: 56, endPoint y: 228, distance: 87.3
click at [29, 309] on div "Nova marcação" at bounding box center [64, 308] width 82 height 13
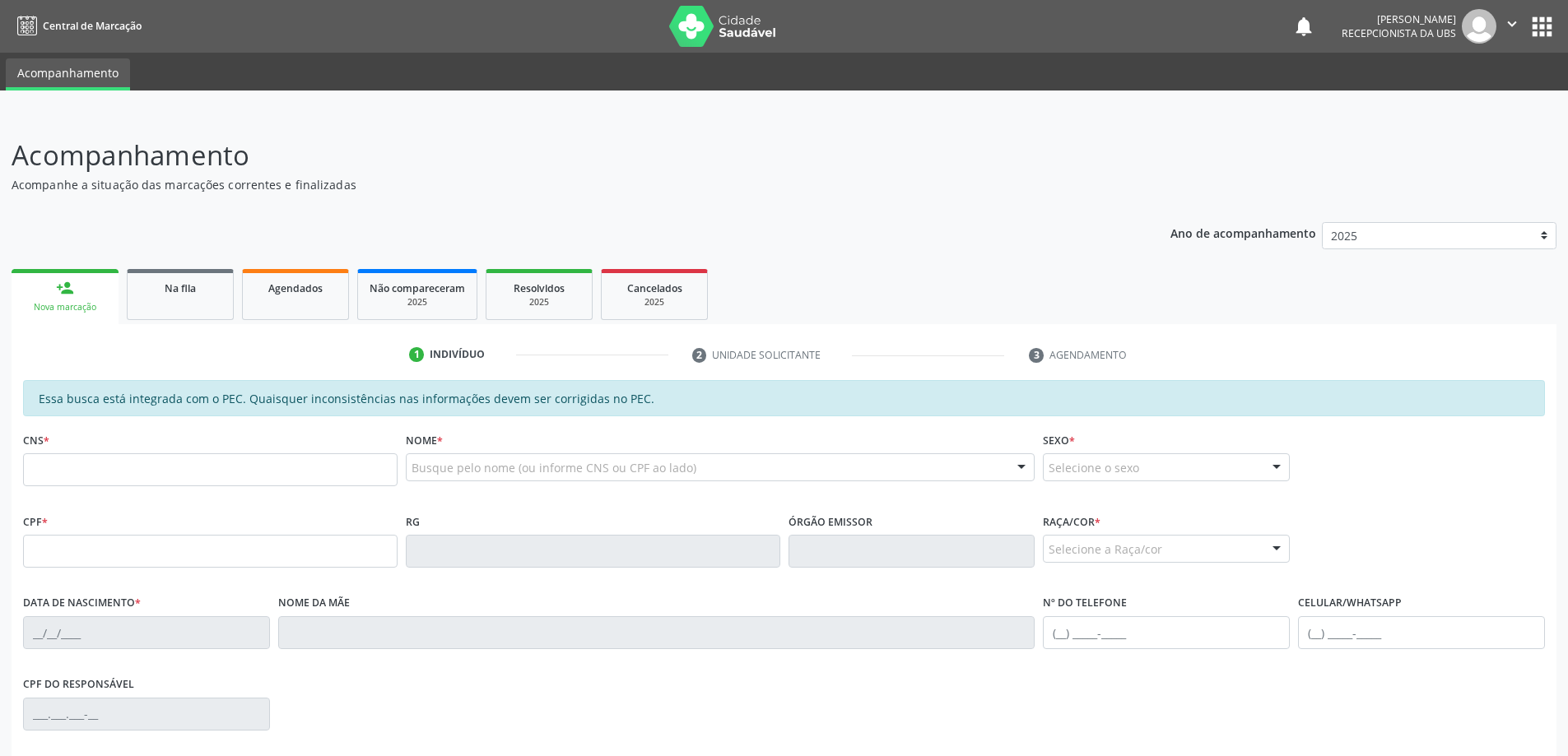
click at [80, 293] on link "person_add Nova marcação" at bounding box center [65, 296] width 107 height 55
click at [197, 274] on link "Na fila" at bounding box center [180, 294] width 107 height 51
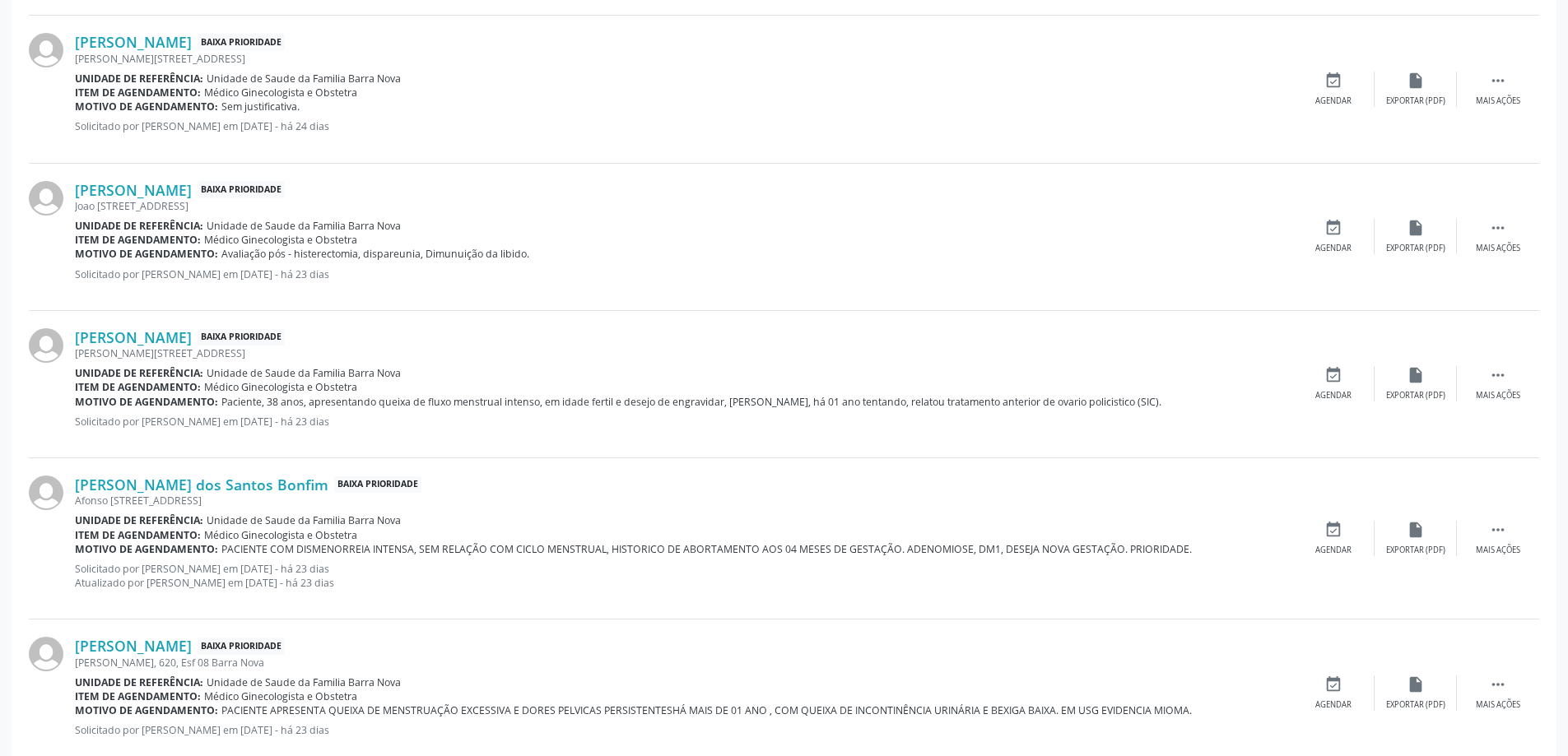
scroll to position [2089, 0]
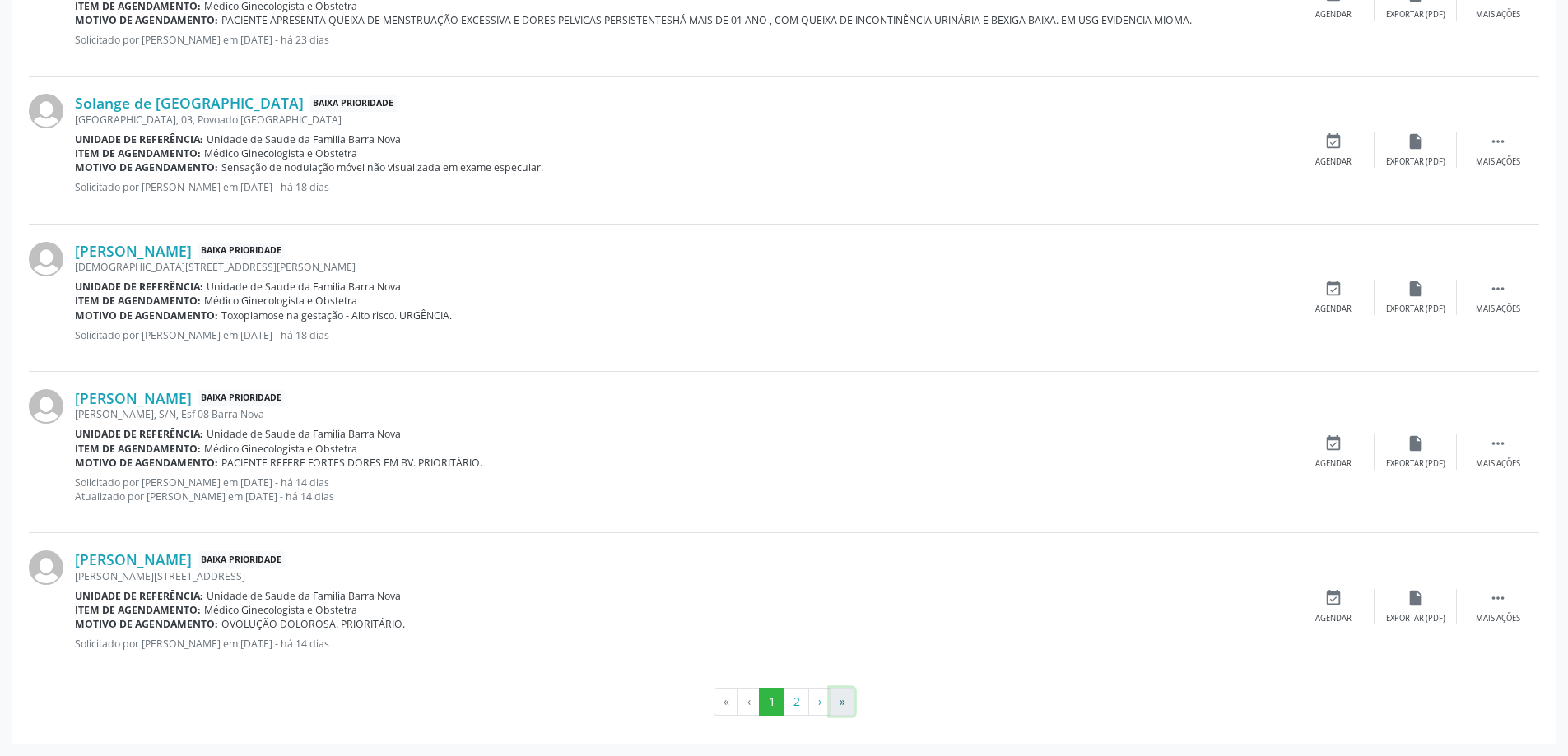
click at [847, 704] on button "»" at bounding box center [842, 702] width 24 height 28
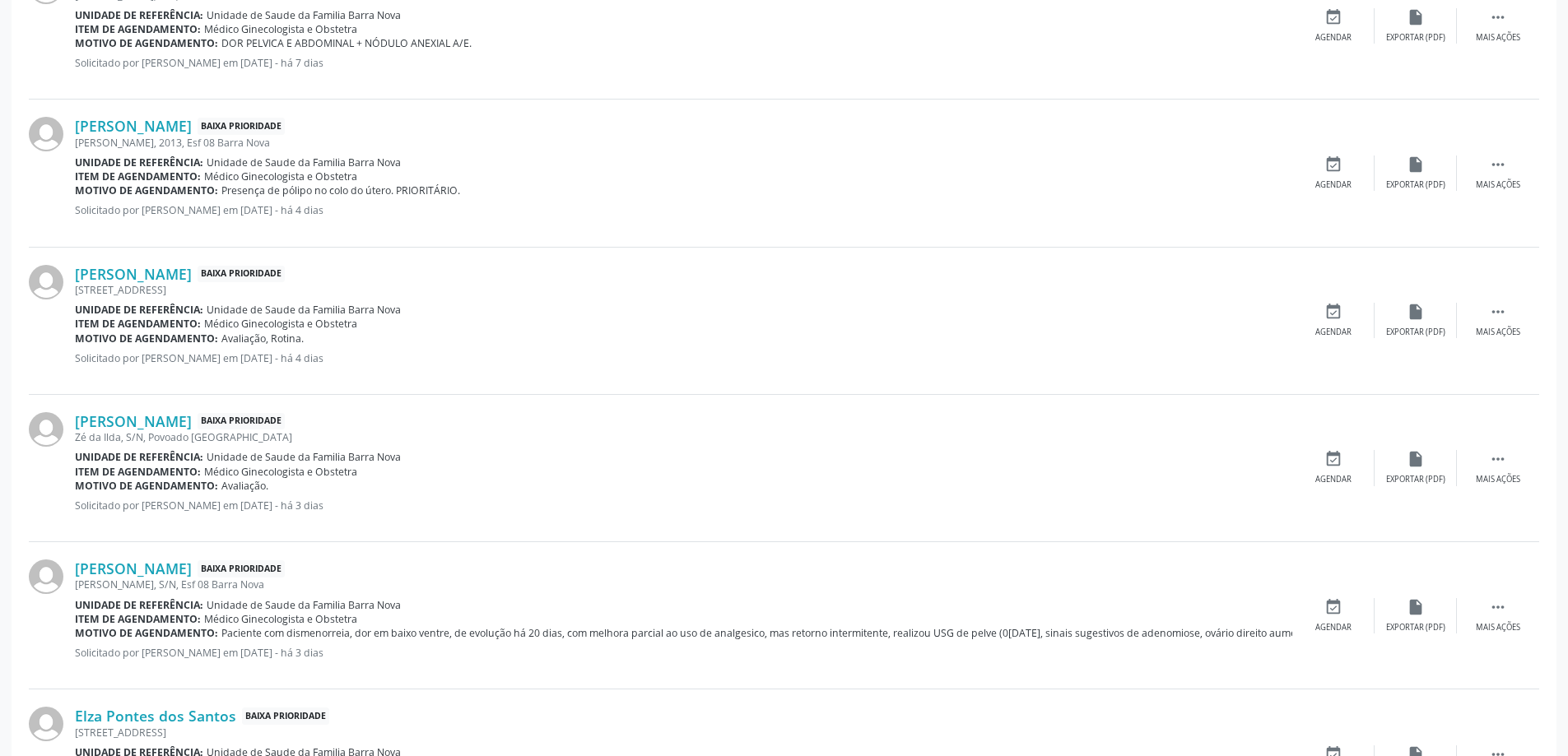
scroll to position [867, 0]
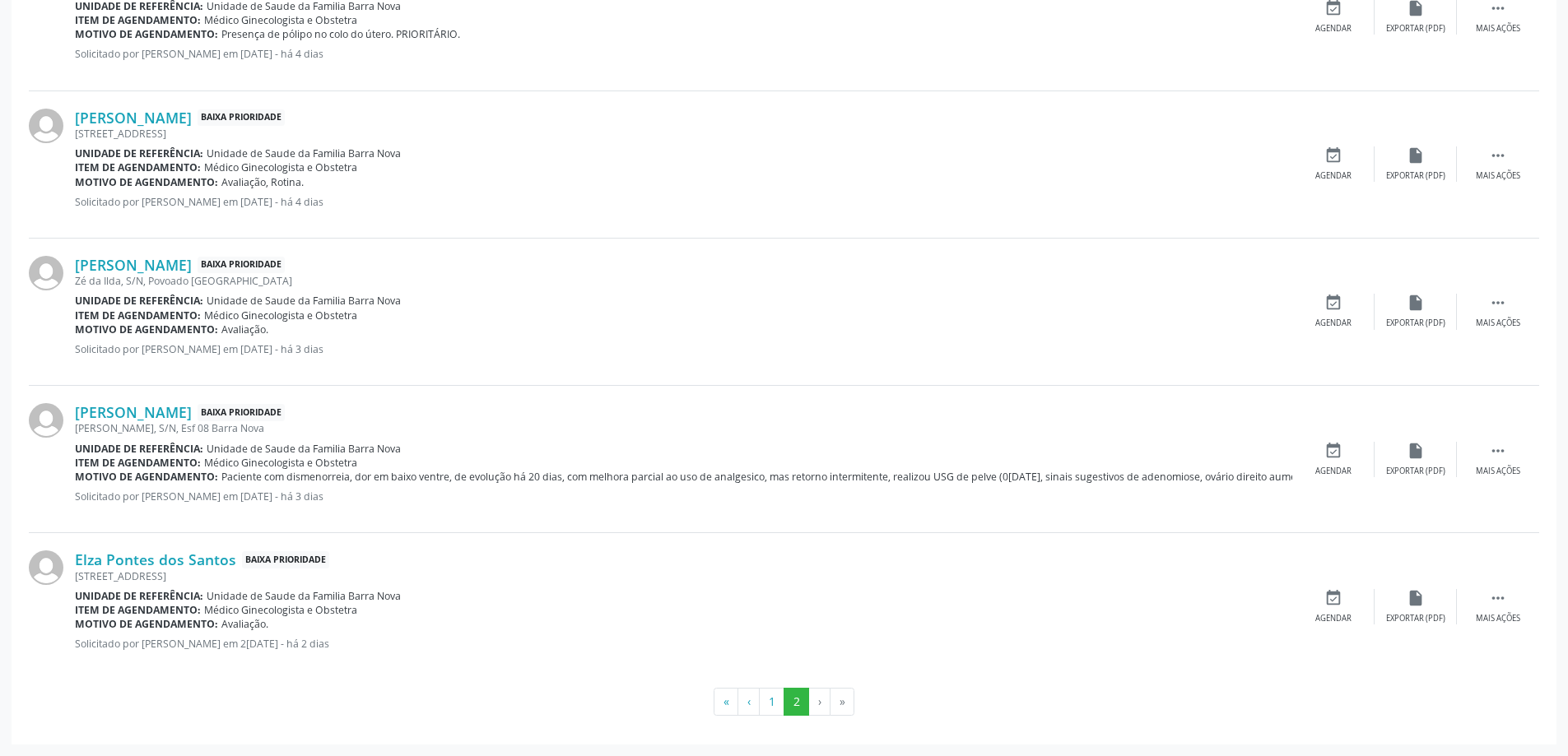
click at [842, 705] on li "»" at bounding box center [842, 702] width 24 height 28
click at [839, 706] on li "»" at bounding box center [842, 702] width 24 height 28
click at [777, 709] on button "1" at bounding box center [772, 702] width 25 height 28
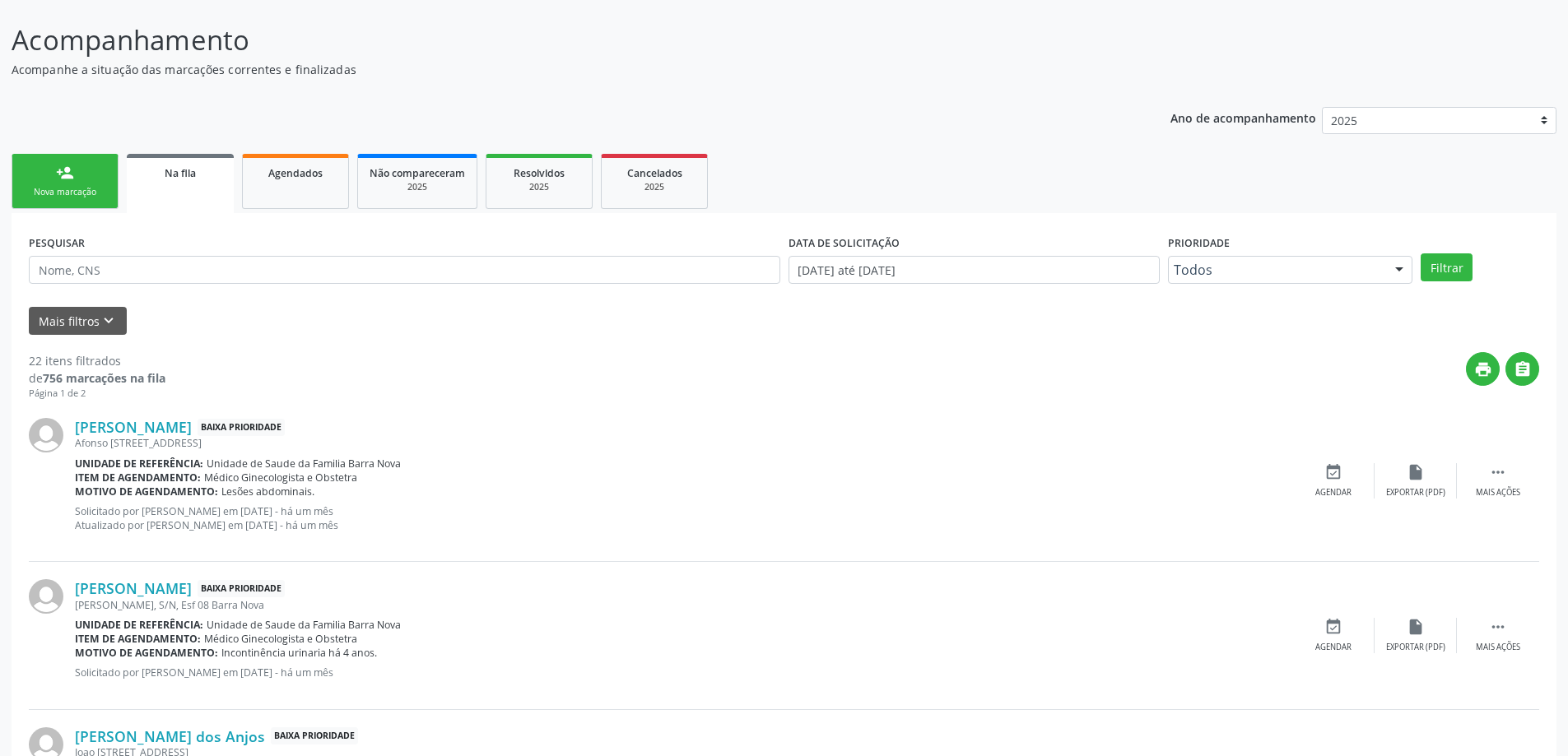
scroll to position [114, 0]
click at [1052, 271] on input "[DATE] até [DATE]" at bounding box center [975, 271] width 371 height 28
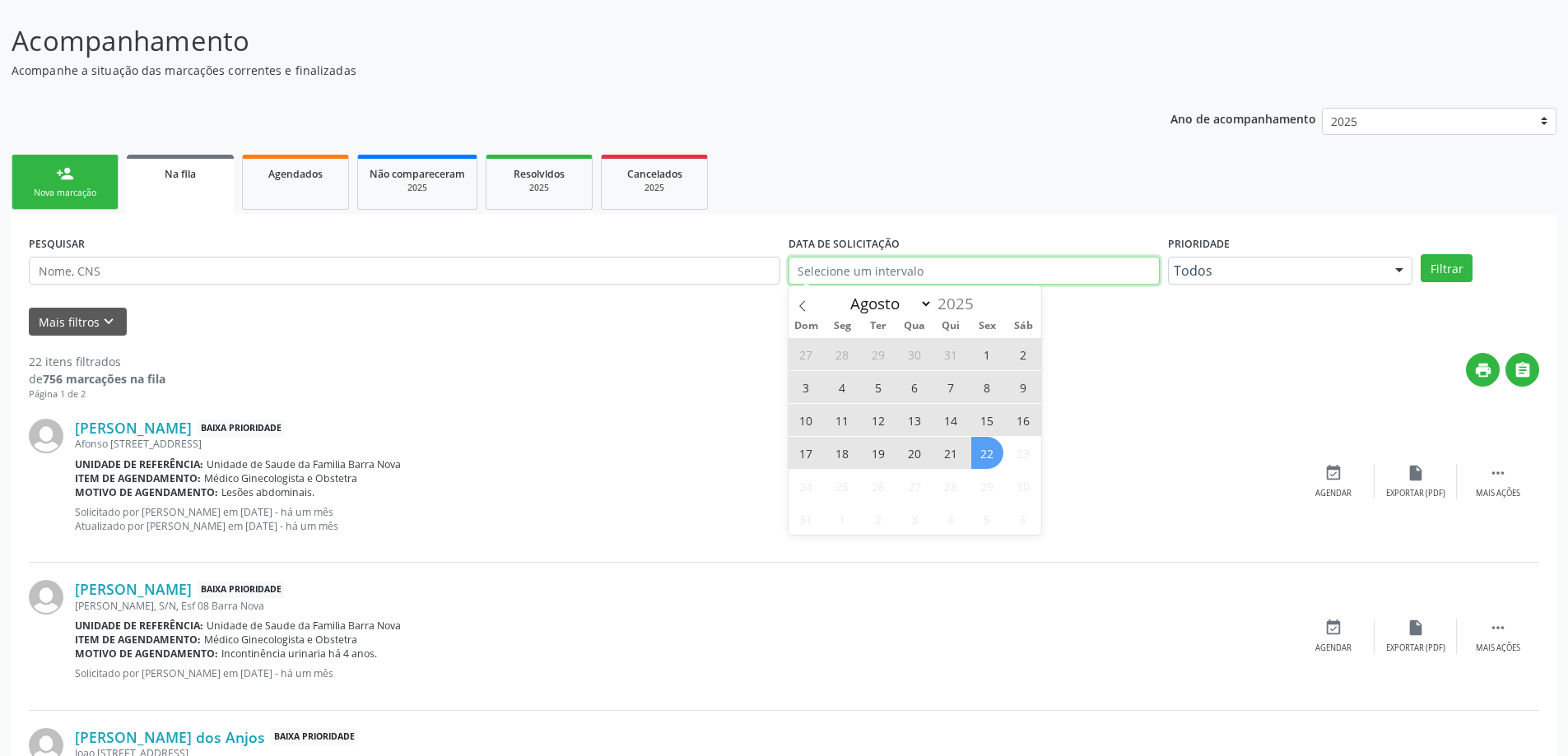
select select "0"
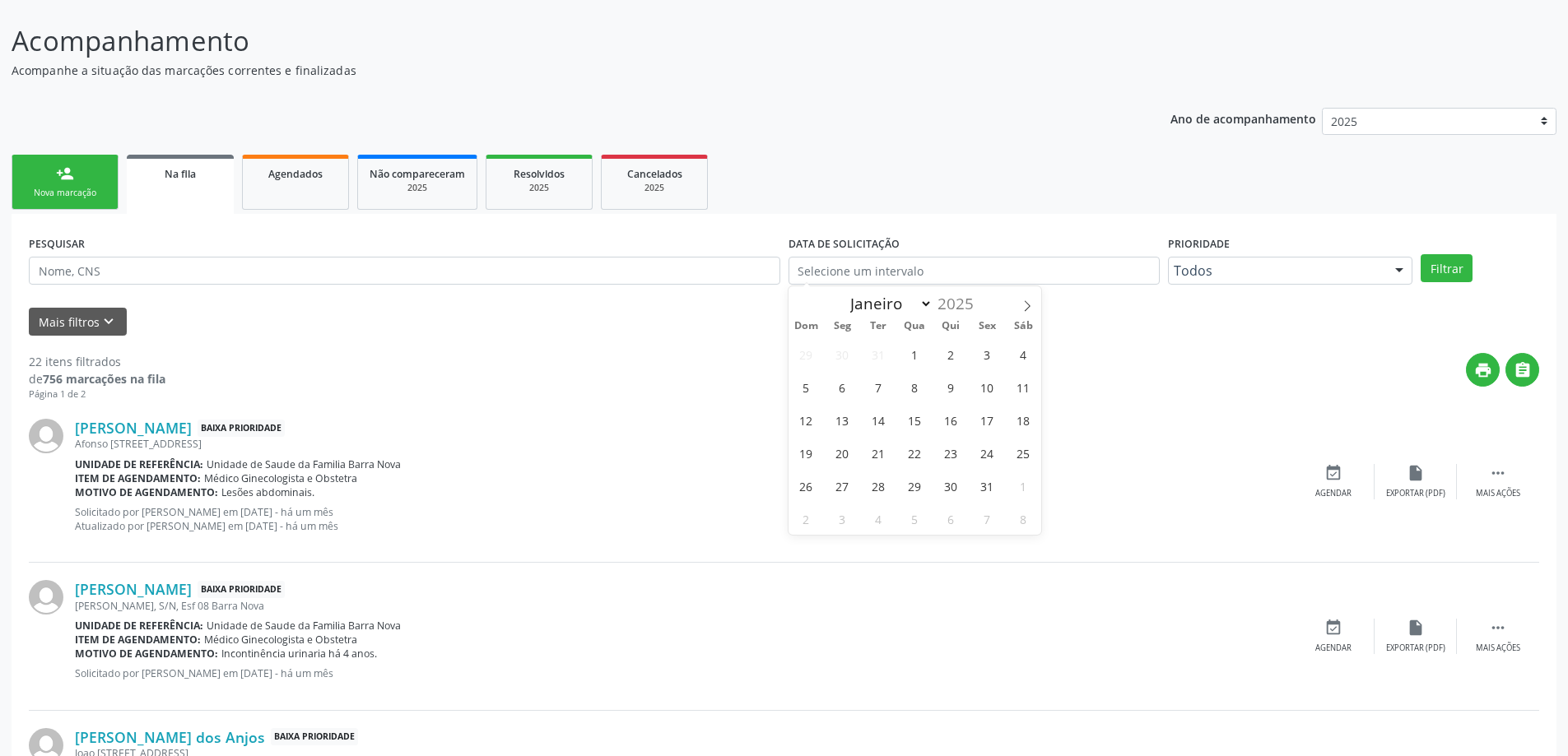
drag, startPoint x: 1059, startPoint y: 320, endPoint x: 1098, endPoint y: 319, distance: 39.0
click at [1065, 320] on div "Mais filtros keyboard_arrow_down" at bounding box center [784, 322] width 1518 height 29
click at [1450, 286] on div "PESQUISAR DATA DE SOLICITAÇÃO Prioridade Todos Todos Baixa Prioridade Média Pri…" at bounding box center [784, 263] width 1518 height 64
click at [1450, 279] on button "Filtrar" at bounding box center [1446, 268] width 52 height 28
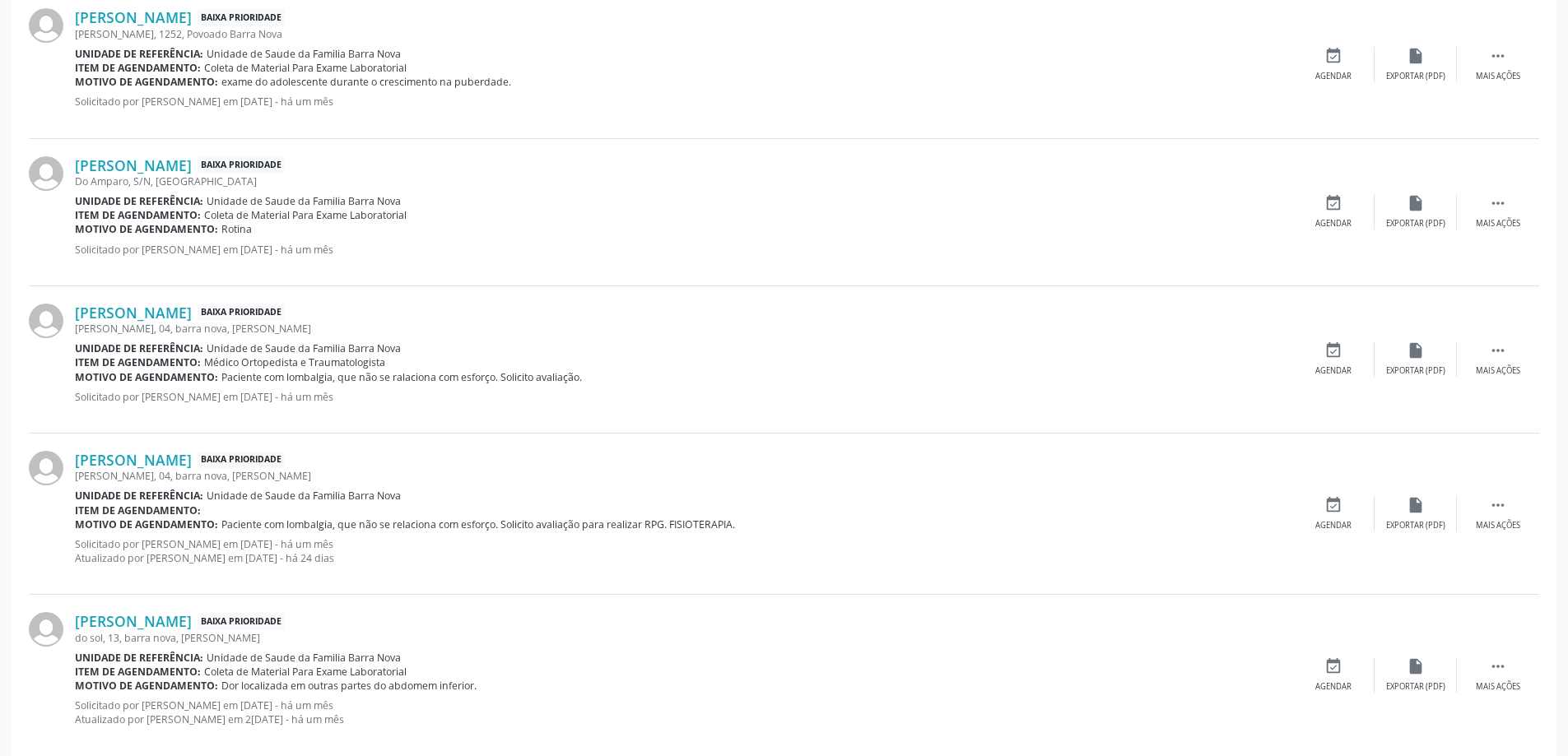
scroll to position [2074, 0]
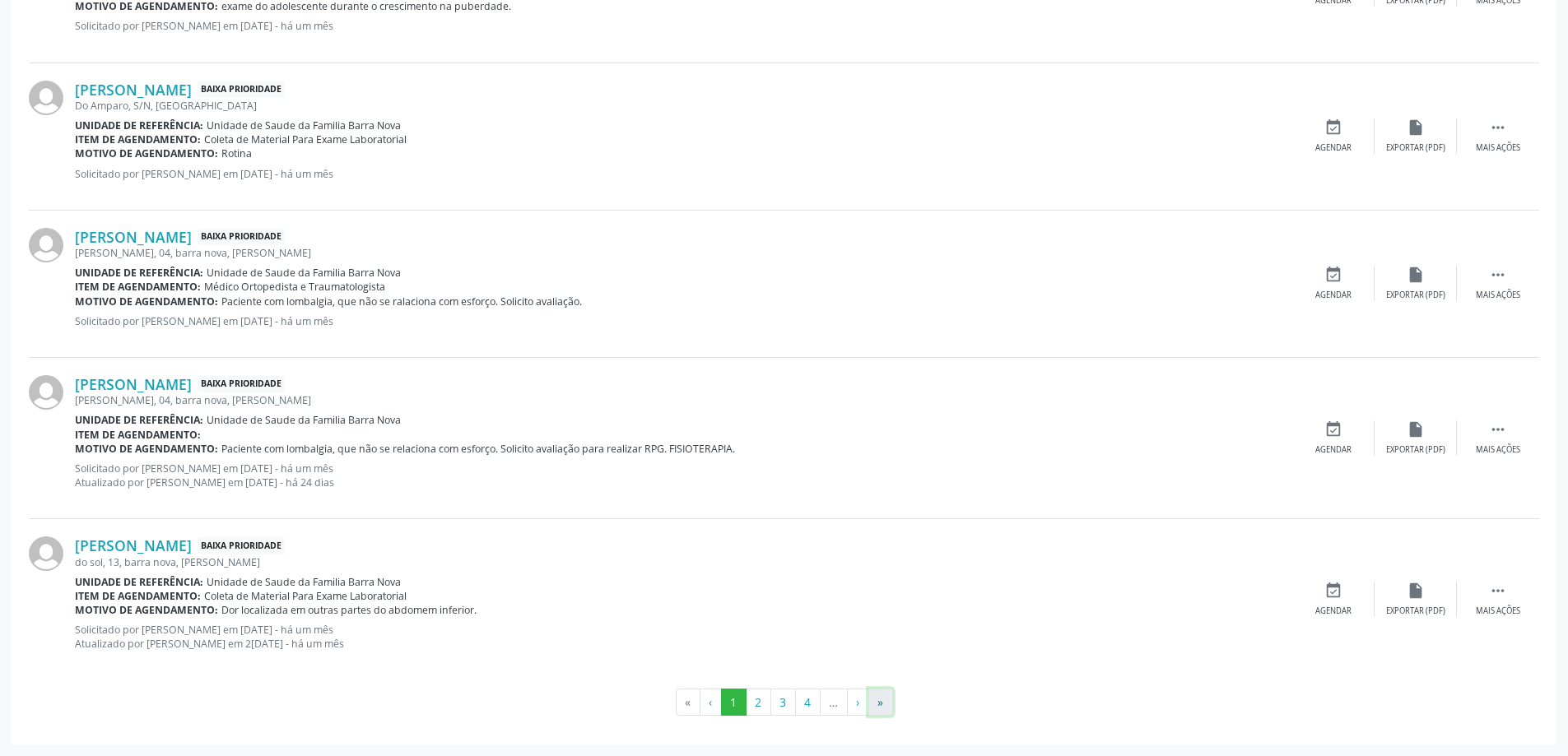
click at [886, 716] on button "»" at bounding box center [880, 703] width 24 height 28
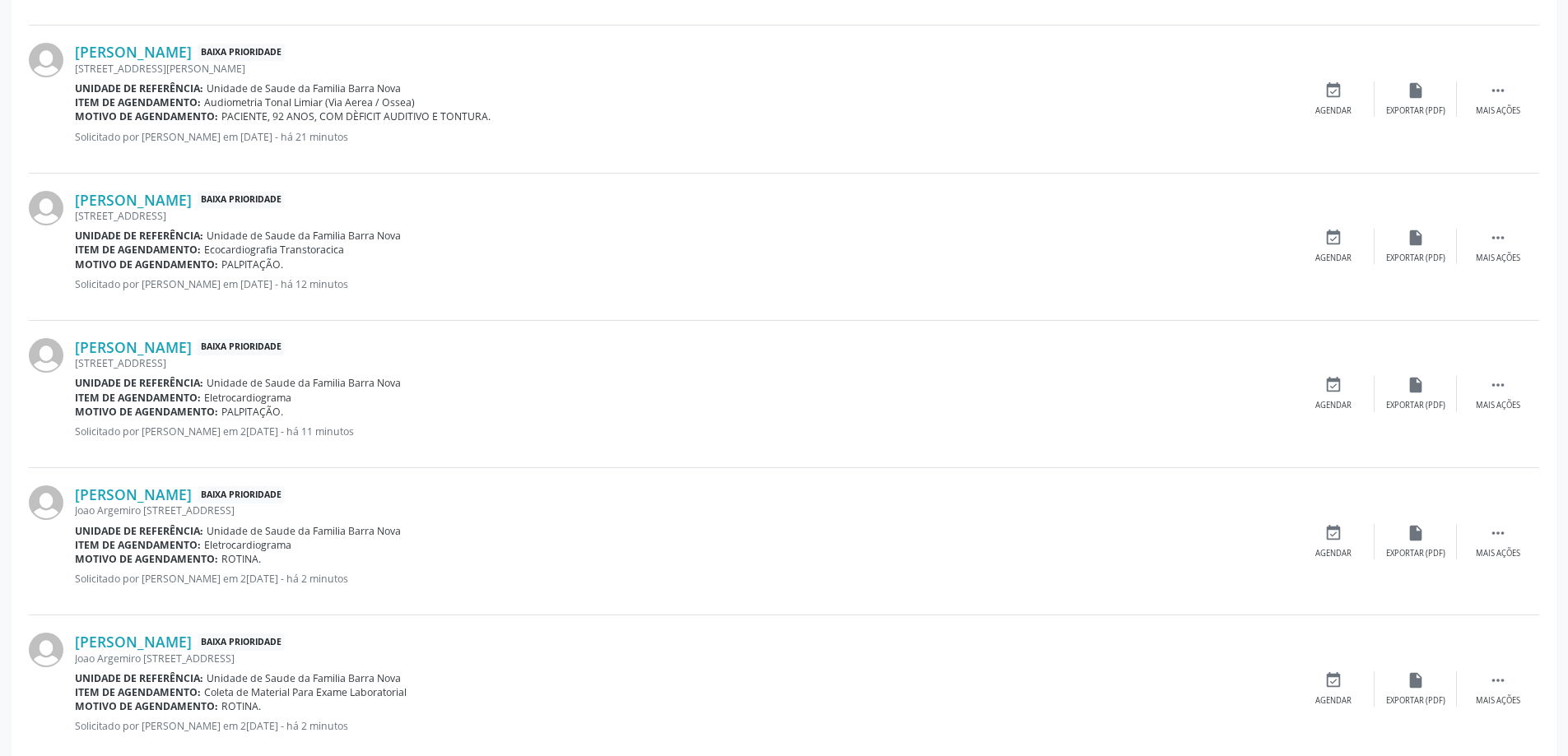
scroll to position [705, 0]
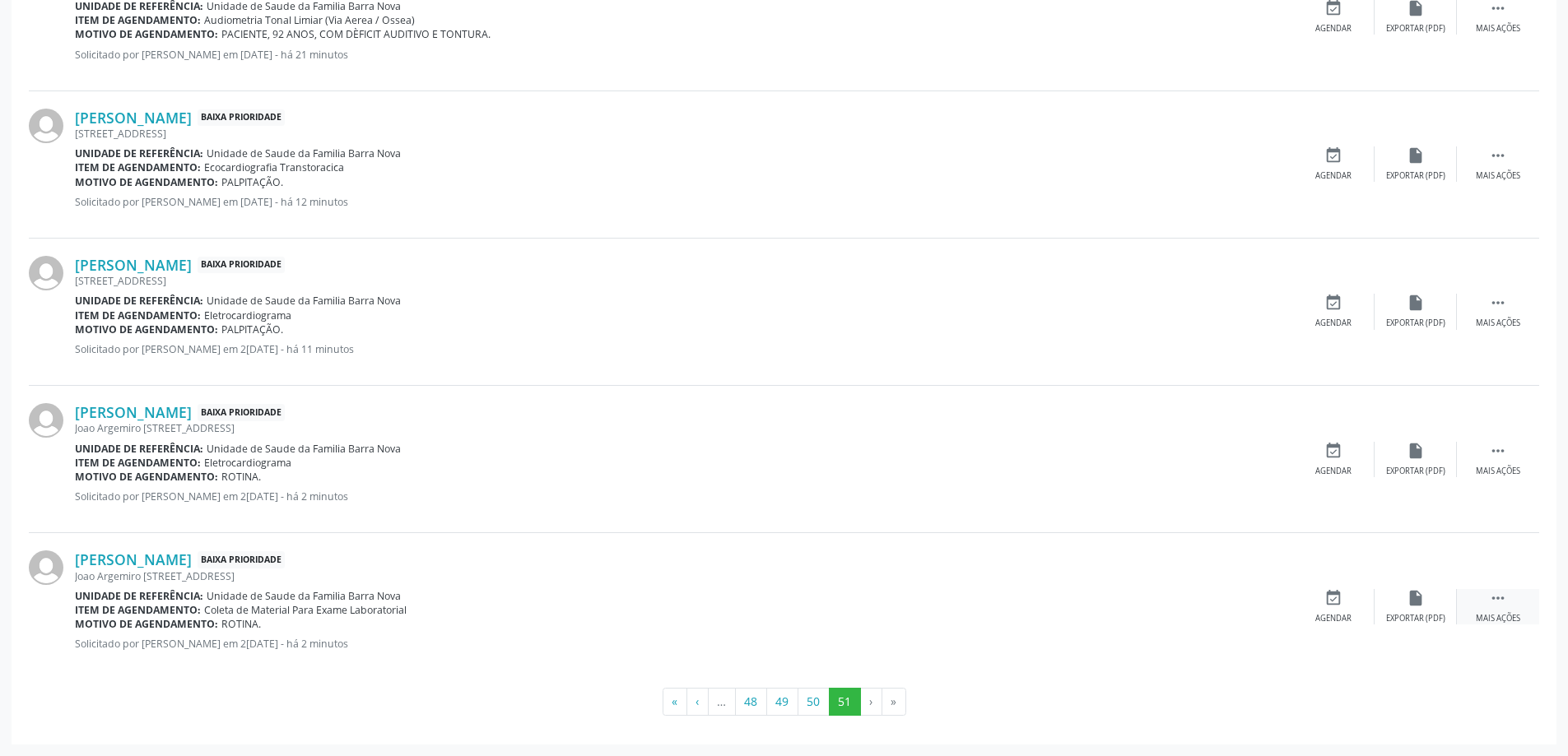
click at [1518, 589] on div " Mais ações" at bounding box center [1497, 607] width 82 height 35
click at [1398, 609] on div "edit Editar" at bounding box center [1415, 607] width 82 height 35
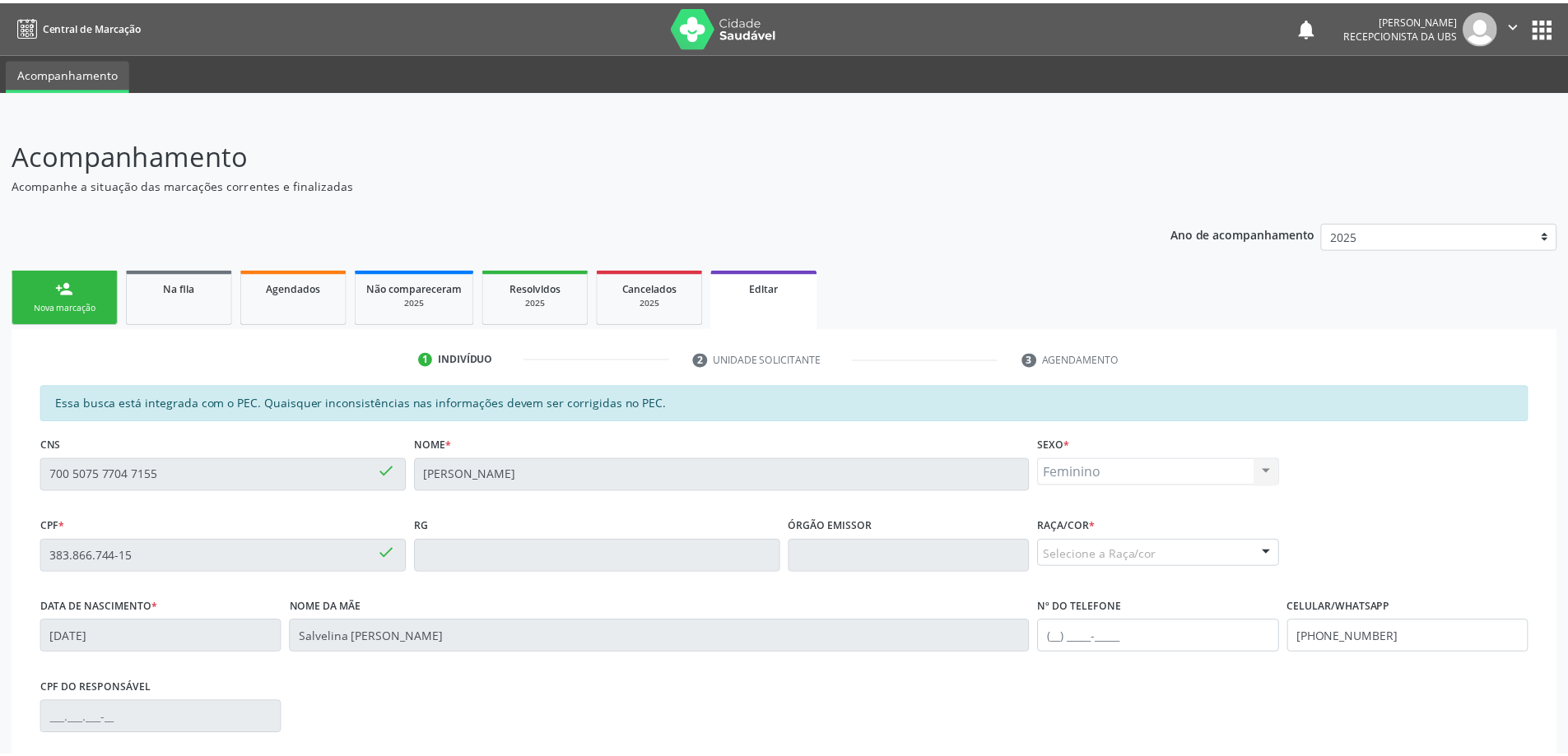
scroll to position [229, 0]
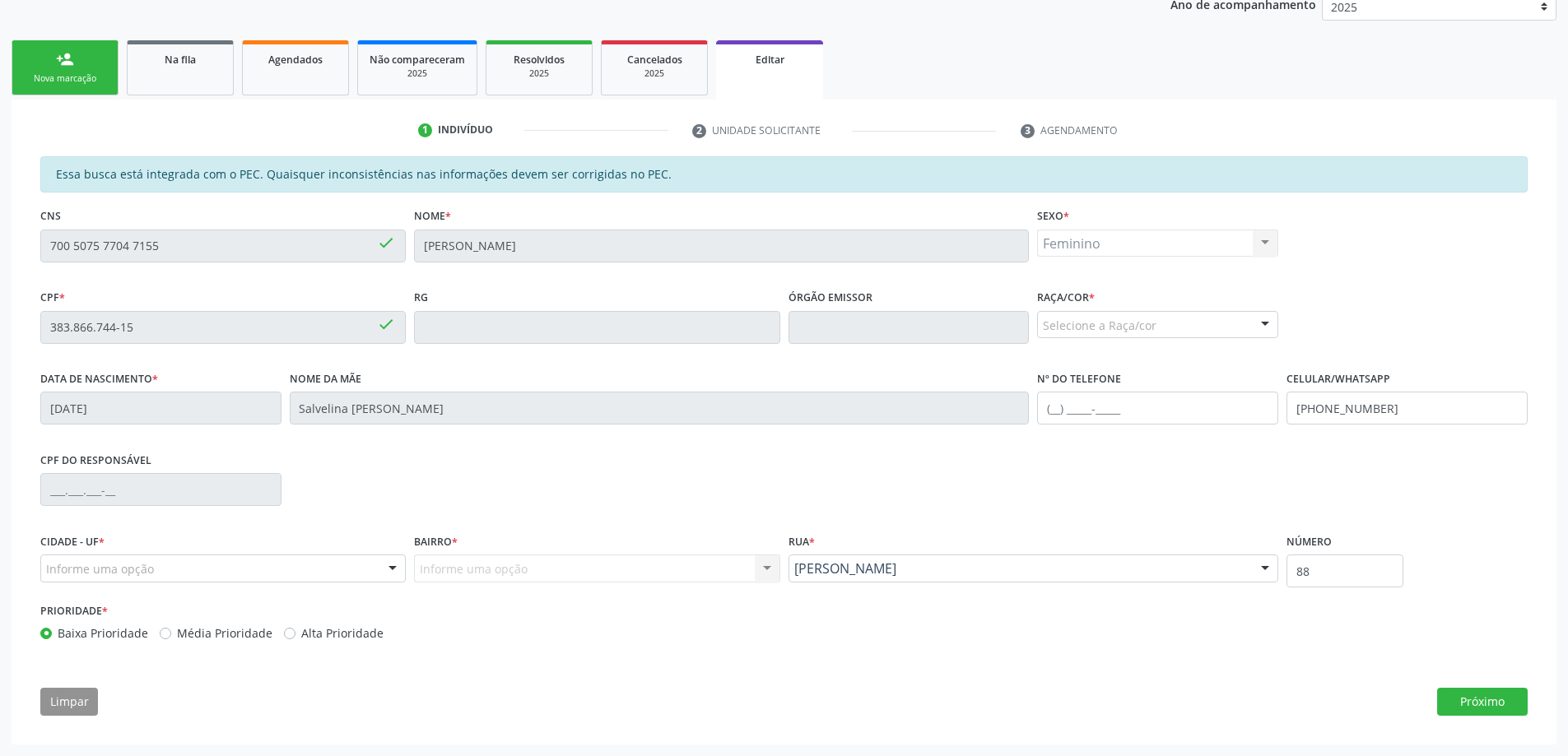
click at [1236, 342] on fieldset "Raça/cor * Selecione a Raça/cor 01 - Branca 02 - Preta 04 - Amarela 03 - Parda …" at bounding box center [1158, 317] width 241 height 64
click at [1230, 313] on div "Selecione a Raça/cor" at bounding box center [1158, 324] width 241 height 28
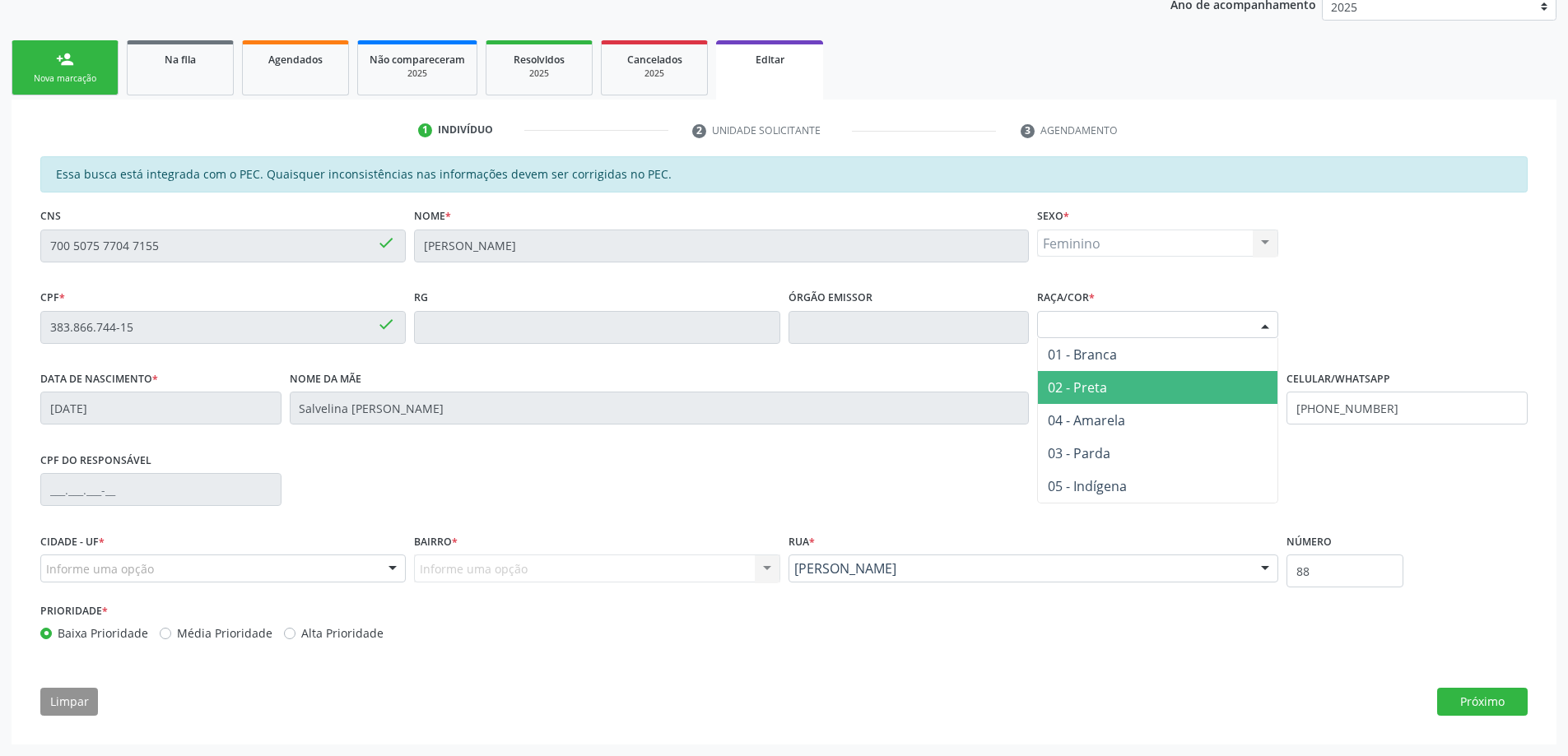
click at [1195, 325] on div "Selecione a Raça/cor" at bounding box center [1158, 324] width 241 height 28
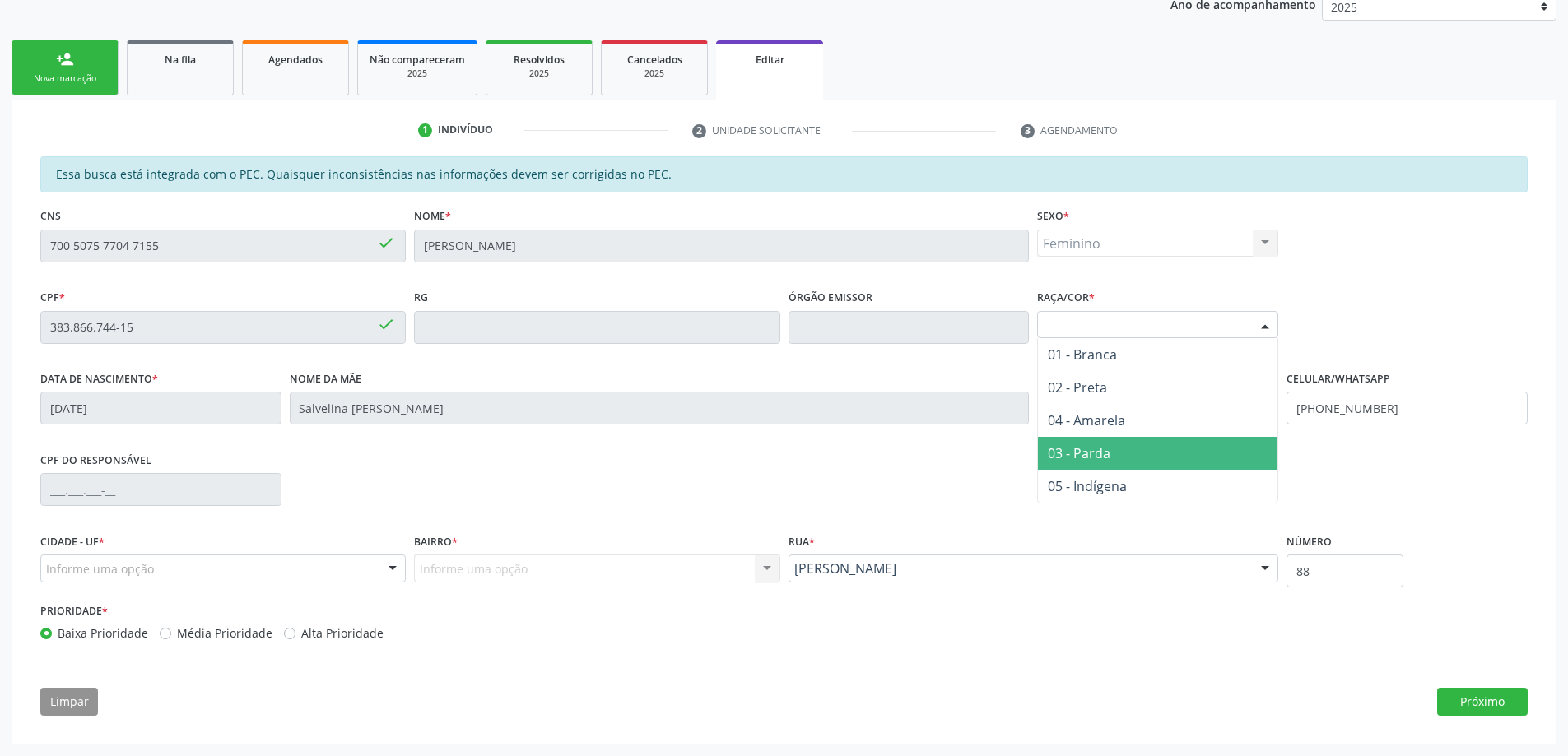
click at [1097, 452] on span "03 - Parda" at bounding box center [1079, 454] width 63 height 18
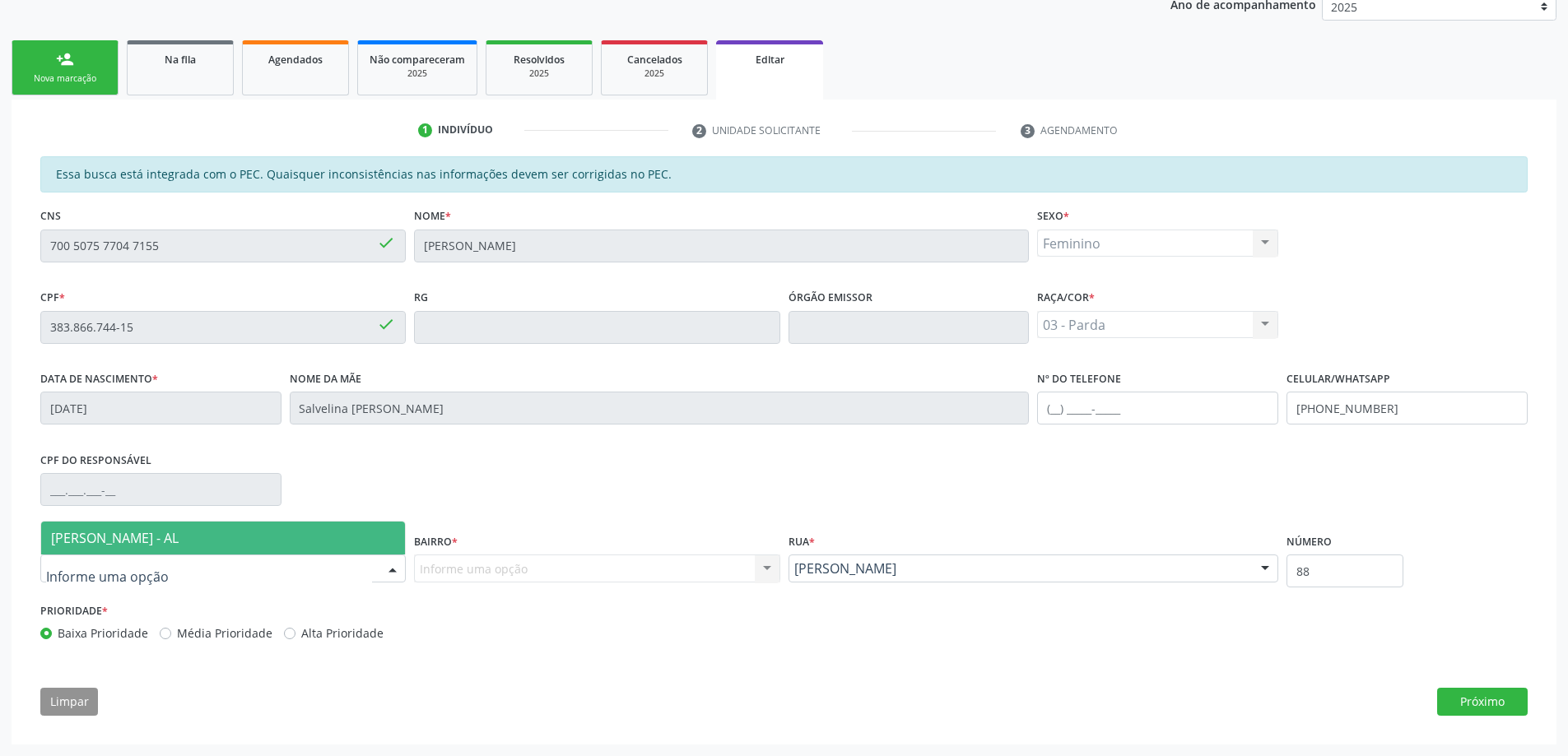
click at [280, 579] on div at bounding box center [223, 568] width 365 height 28
click at [252, 557] on div at bounding box center [223, 568] width 365 height 28
click at [338, 543] on span "[PERSON_NAME] - AL" at bounding box center [223, 538] width 364 height 33
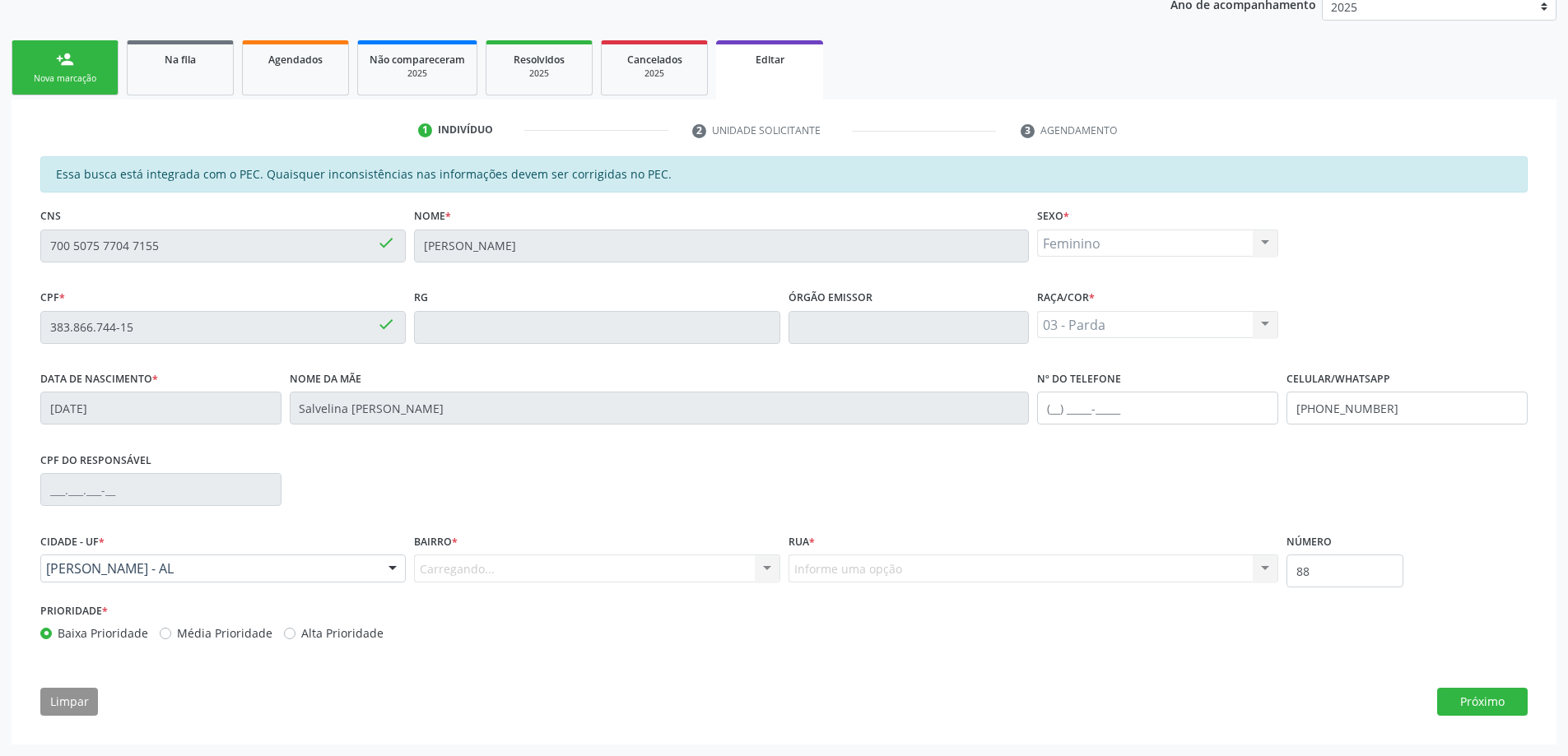
click at [544, 571] on div "Carregando... Nenhum resultado encontrado para: " " Nenhuma opção encontrada. D…" at bounding box center [596, 568] width 365 height 28
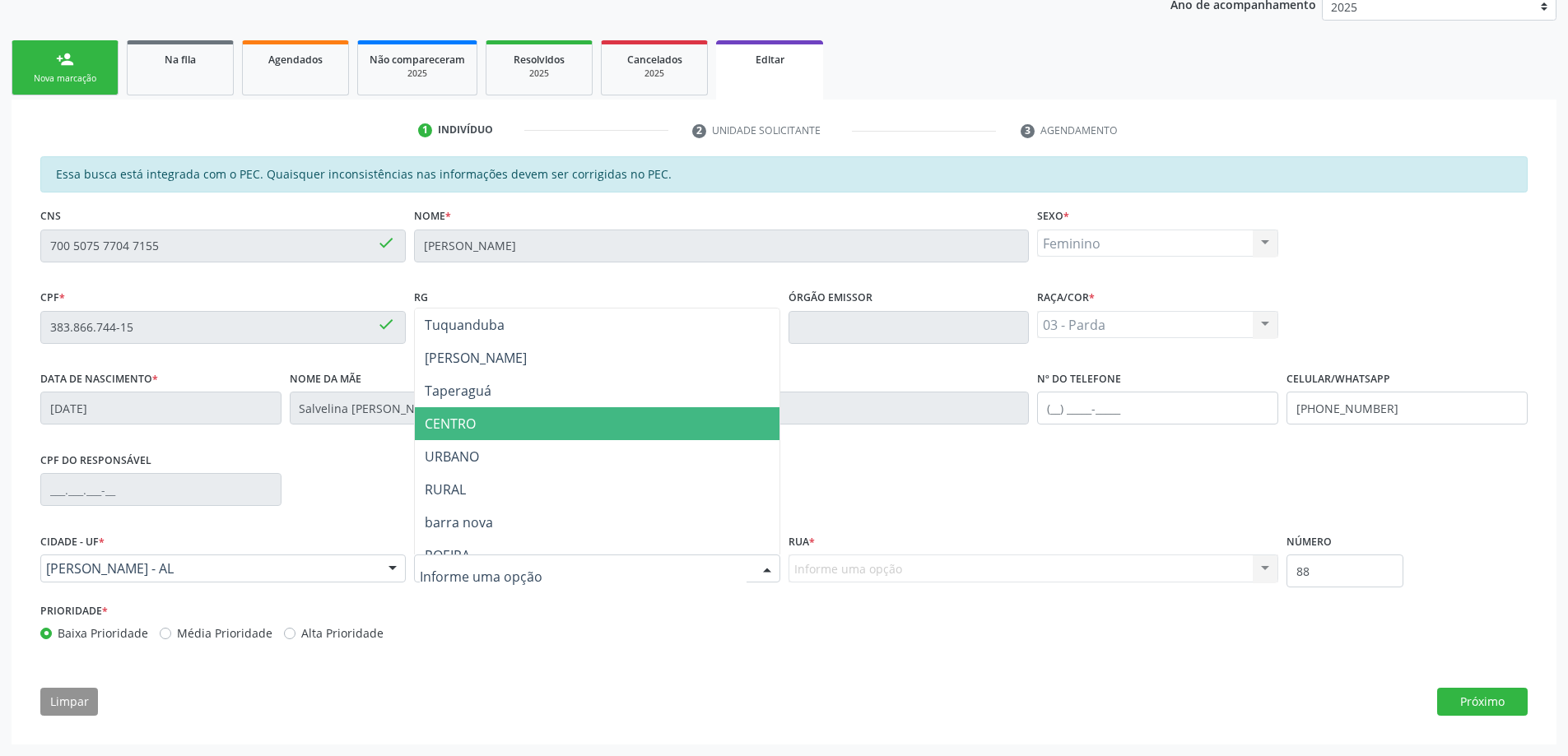
scroll to position [82, 0]
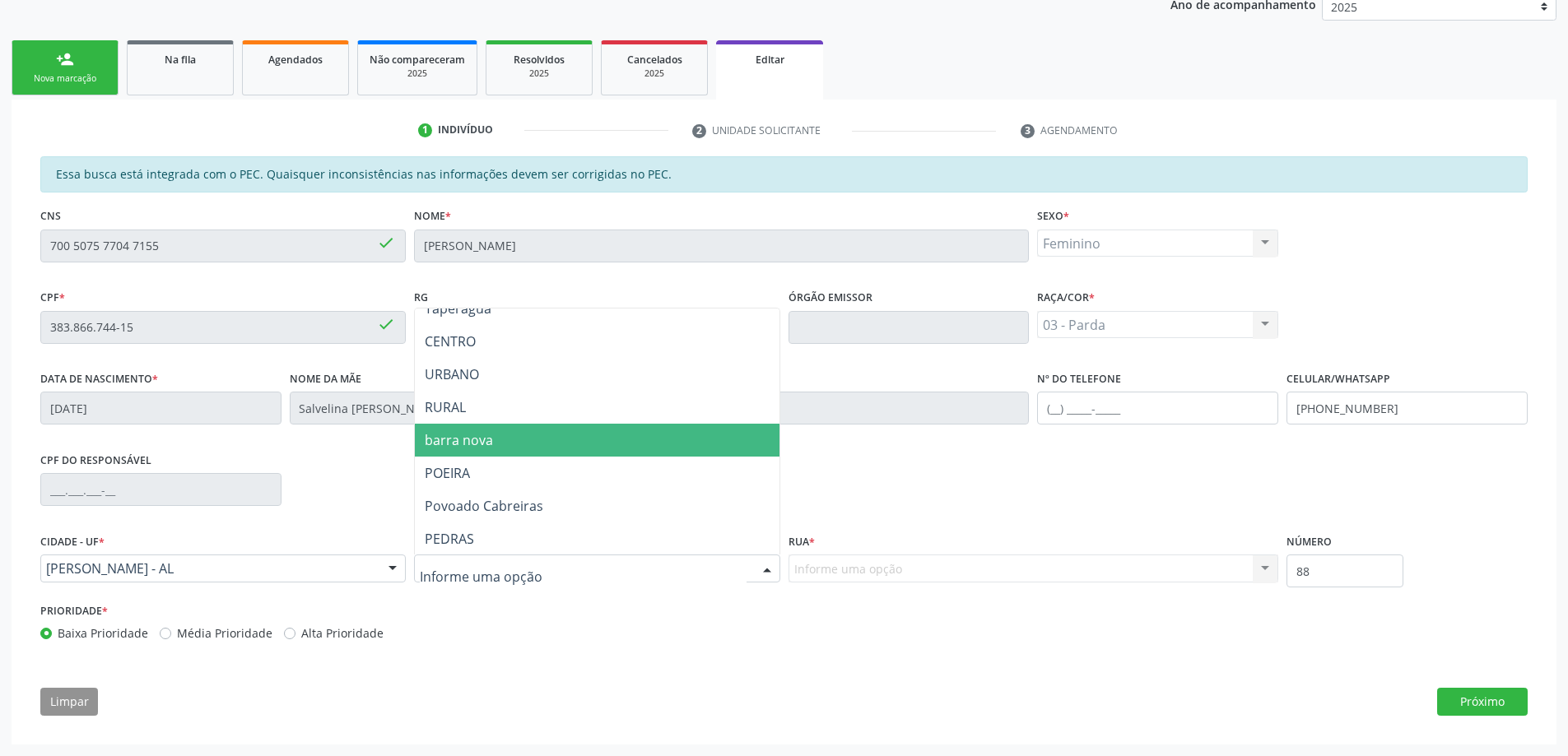
drag, startPoint x: 521, startPoint y: 432, endPoint x: 621, endPoint y: 491, distance: 116.1
click at [522, 432] on span "barra nova" at bounding box center [597, 440] width 364 height 33
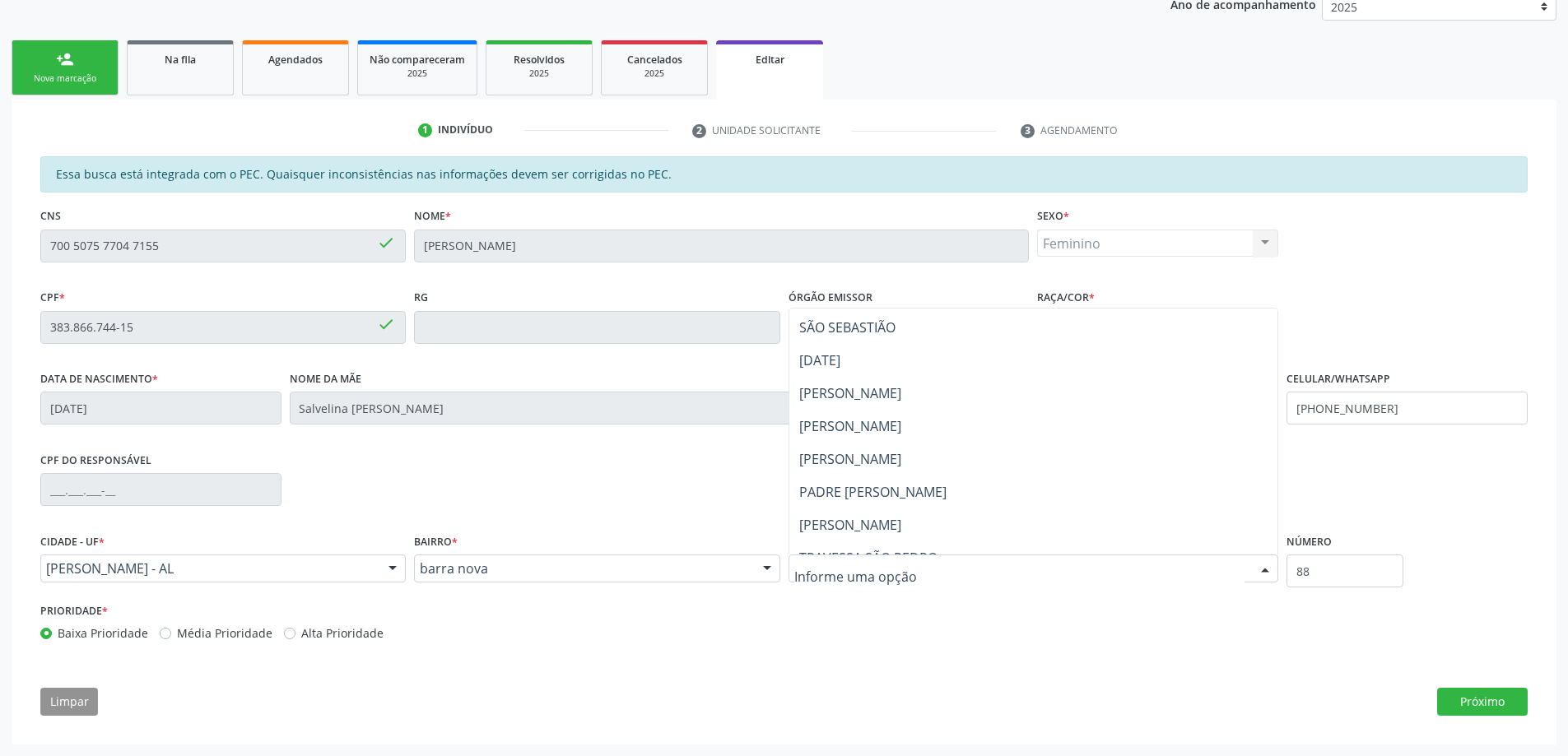
scroll to position [329, 0]
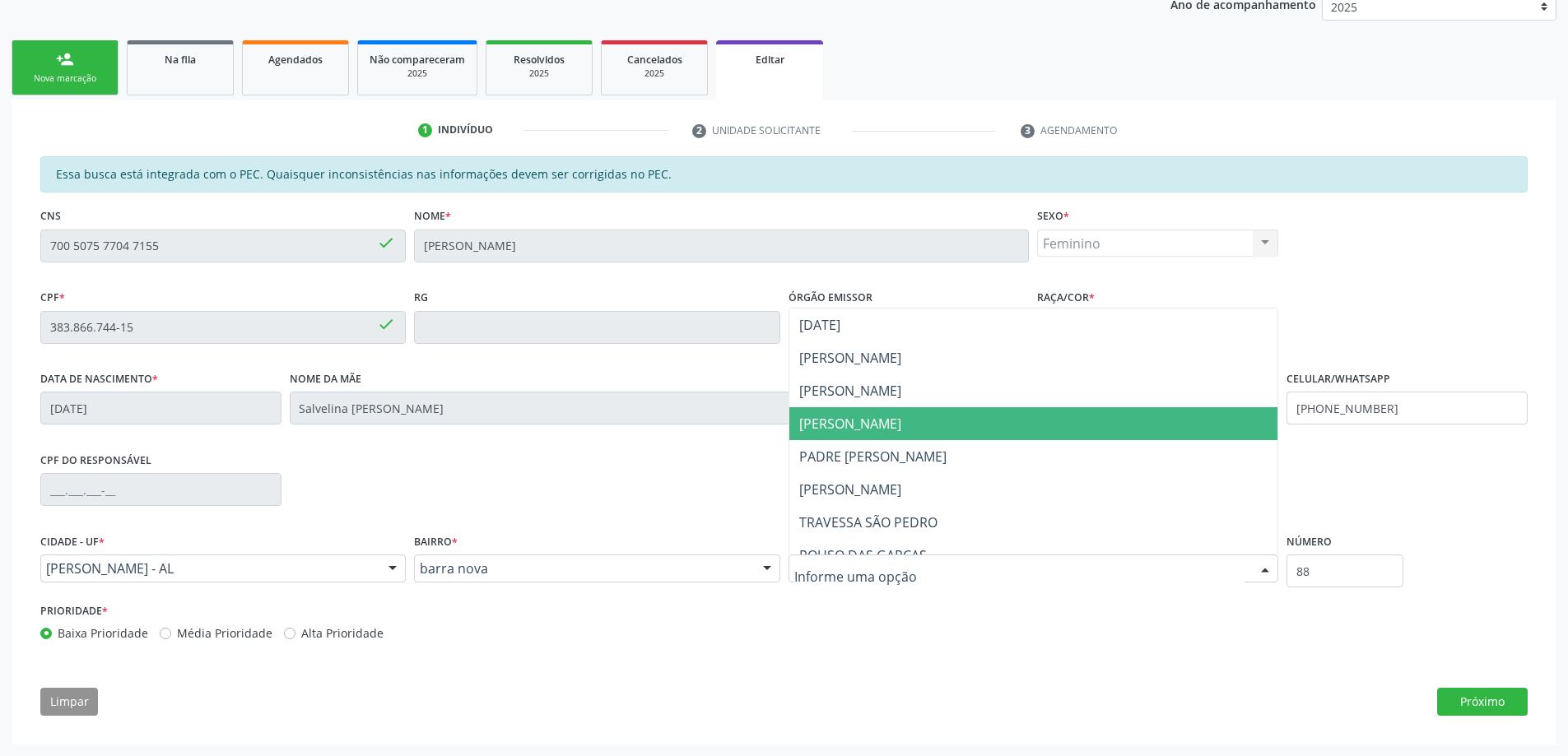
click at [953, 435] on span "João Argemiro rosa" at bounding box center [1034, 424] width 489 height 33
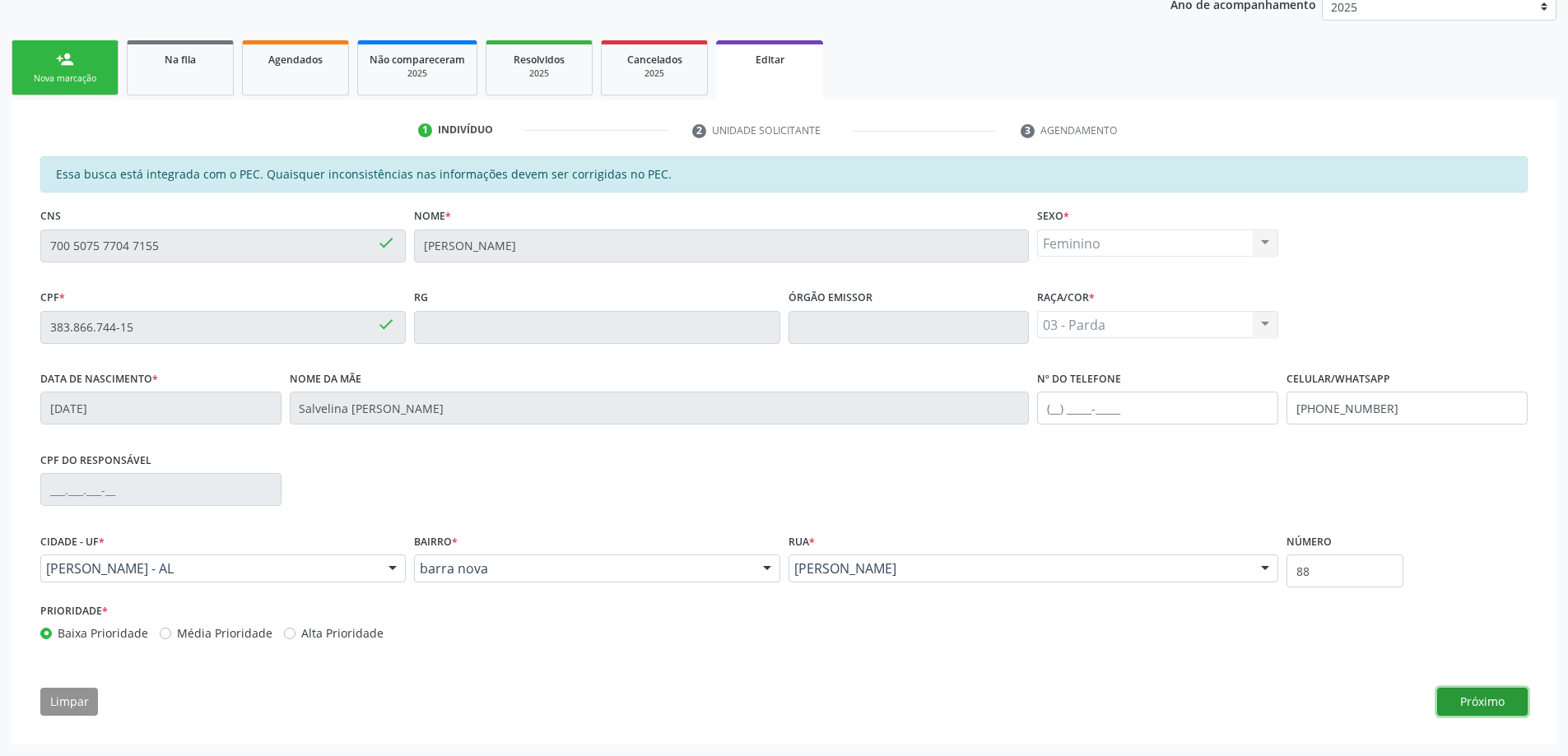
click at [1505, 703] on button "Próximo" at bounding box center [1483, 702] width 91 height 28
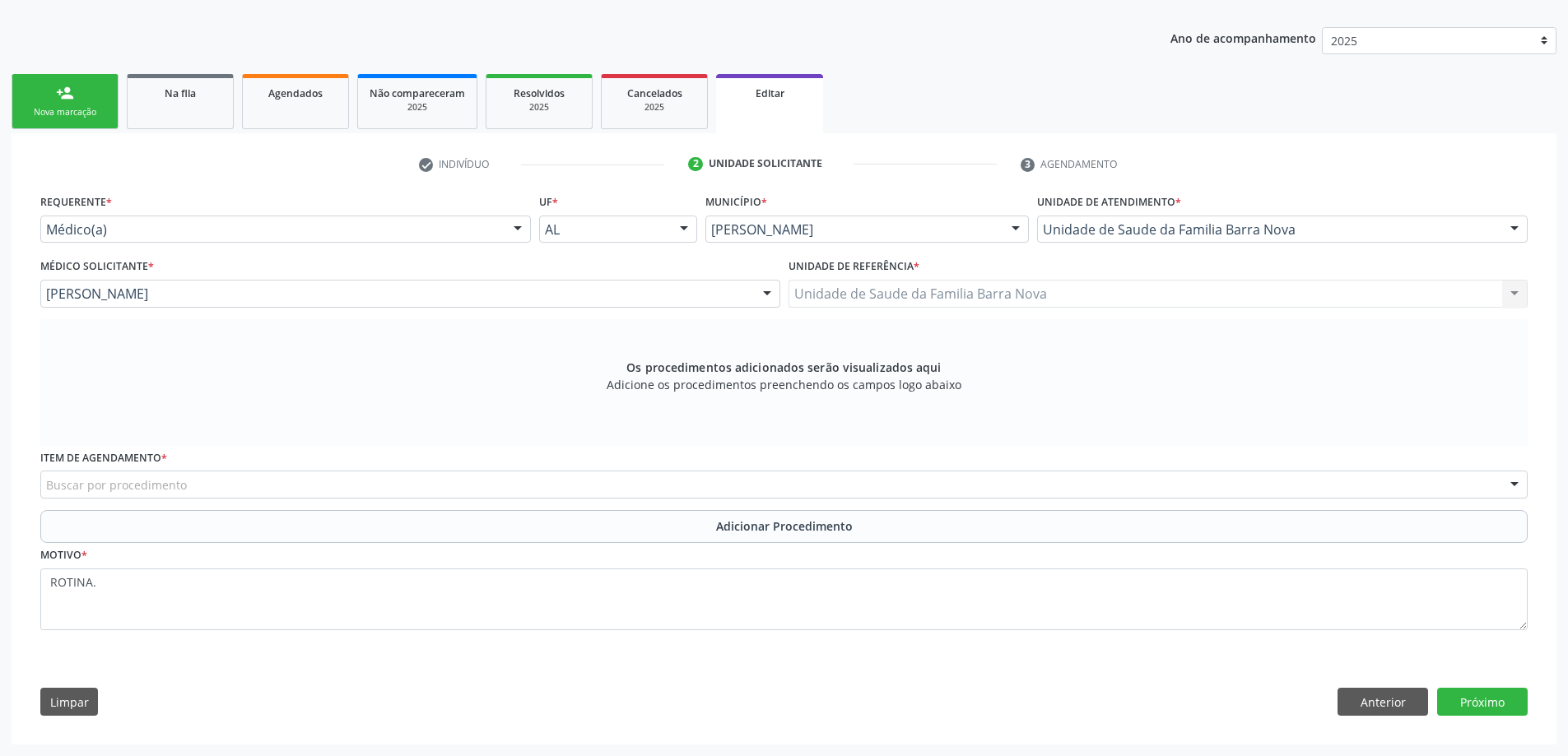
scroll to position [195, 0]
click at [497, 491] on div "Buscar por procedimento" at bounding box center [784, 484] width 1487 height 28
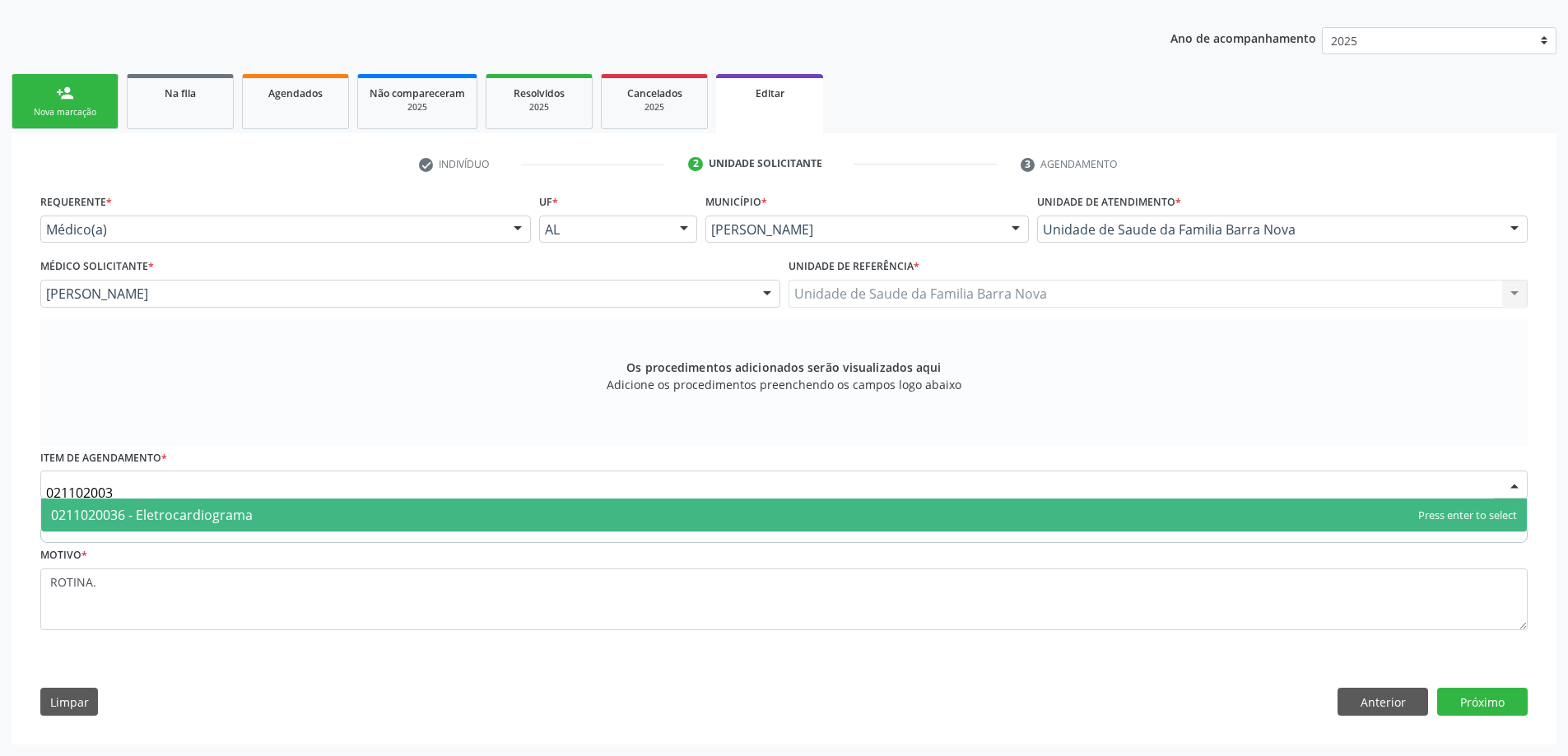
type input "0211020036"
click at [399, 510] on span "0211020036 - Eletrocardiograma" at bounding box center [784, 515] width 1486 height 33
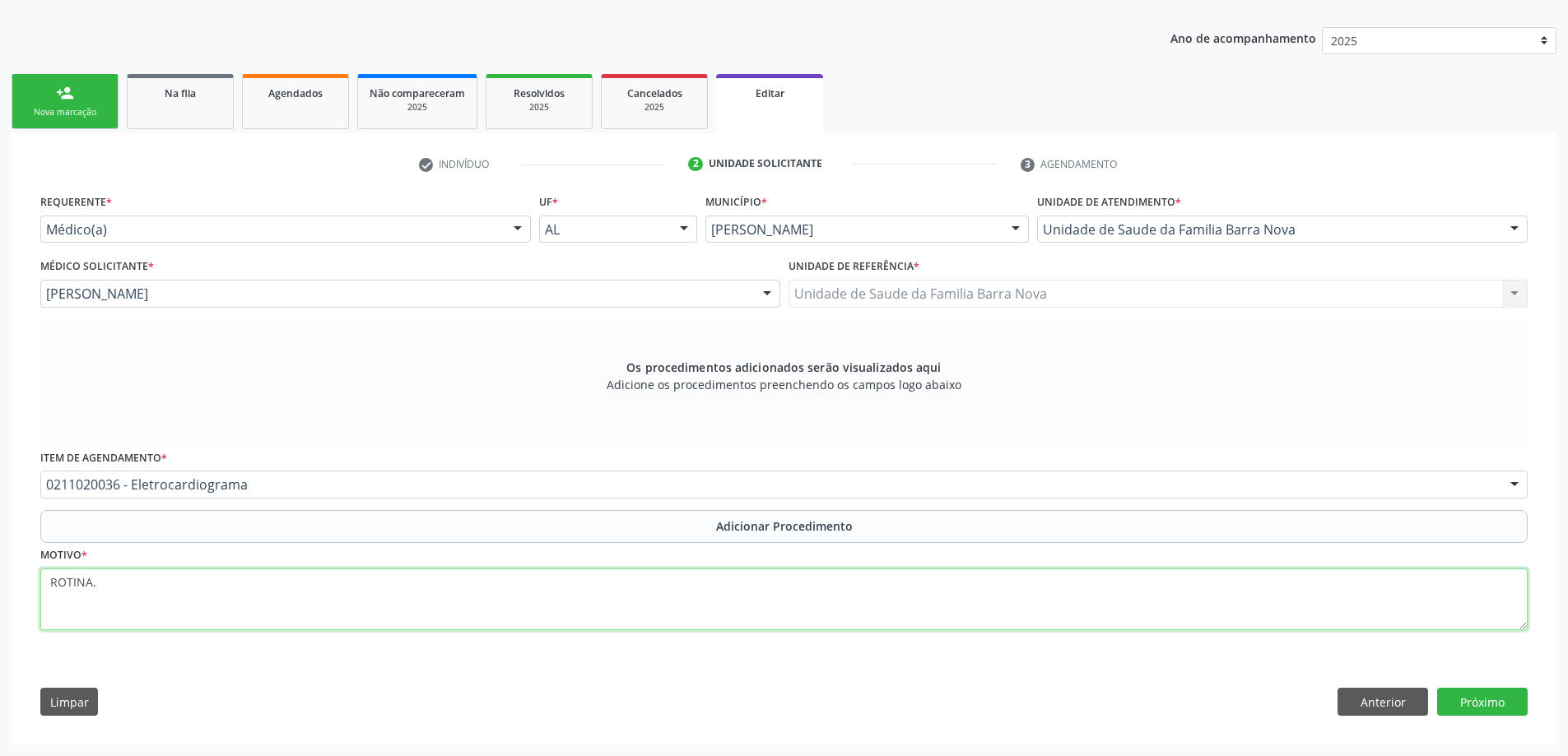
click at [556, 593] on textarea "ROTINA." at bounding box center [784, 599] width 1487 height 62
type textarea "ROTINA. DOMICILIADA."
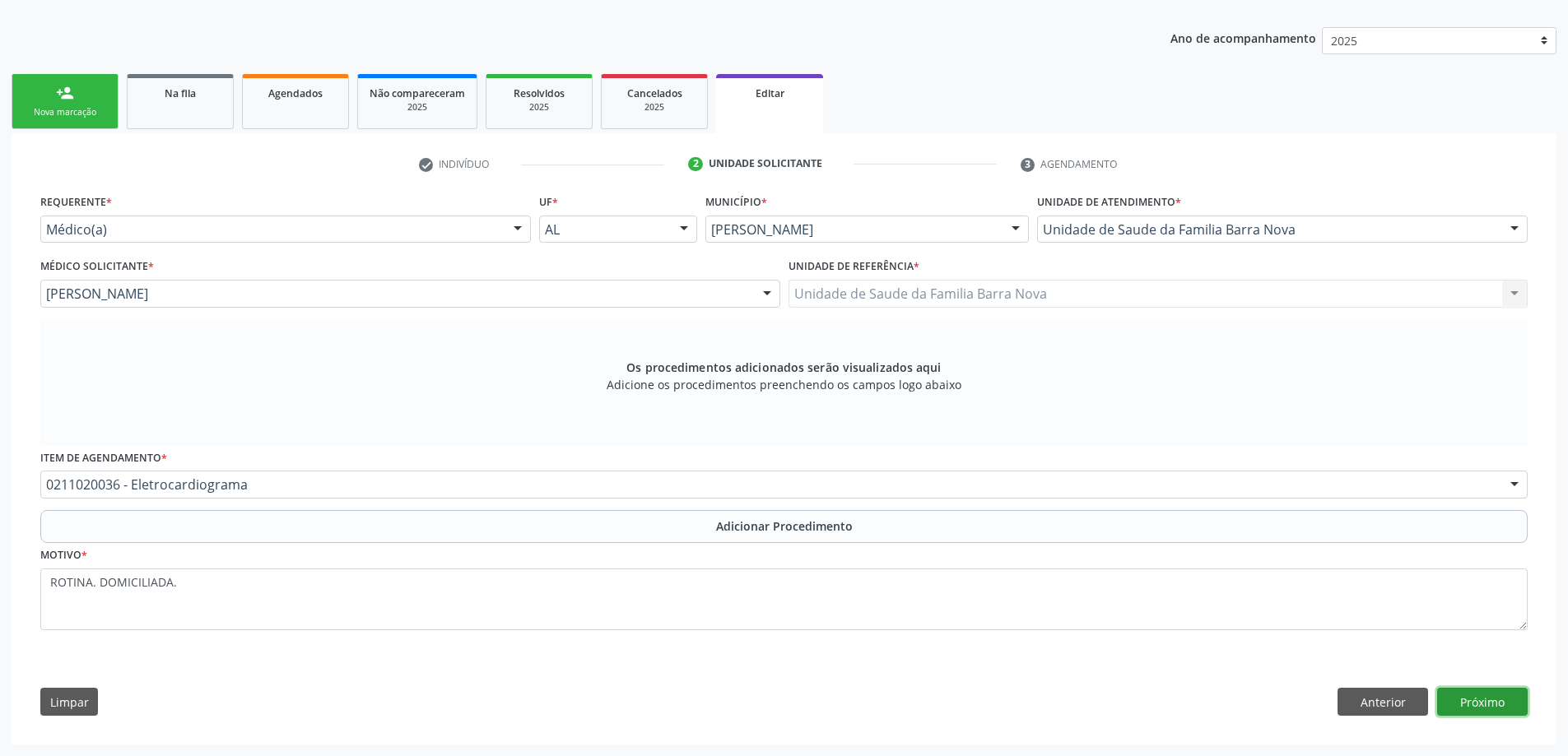
click at [1490, 712] on button "Próximo" at bounding box center [1483, 702] width 91 height 28
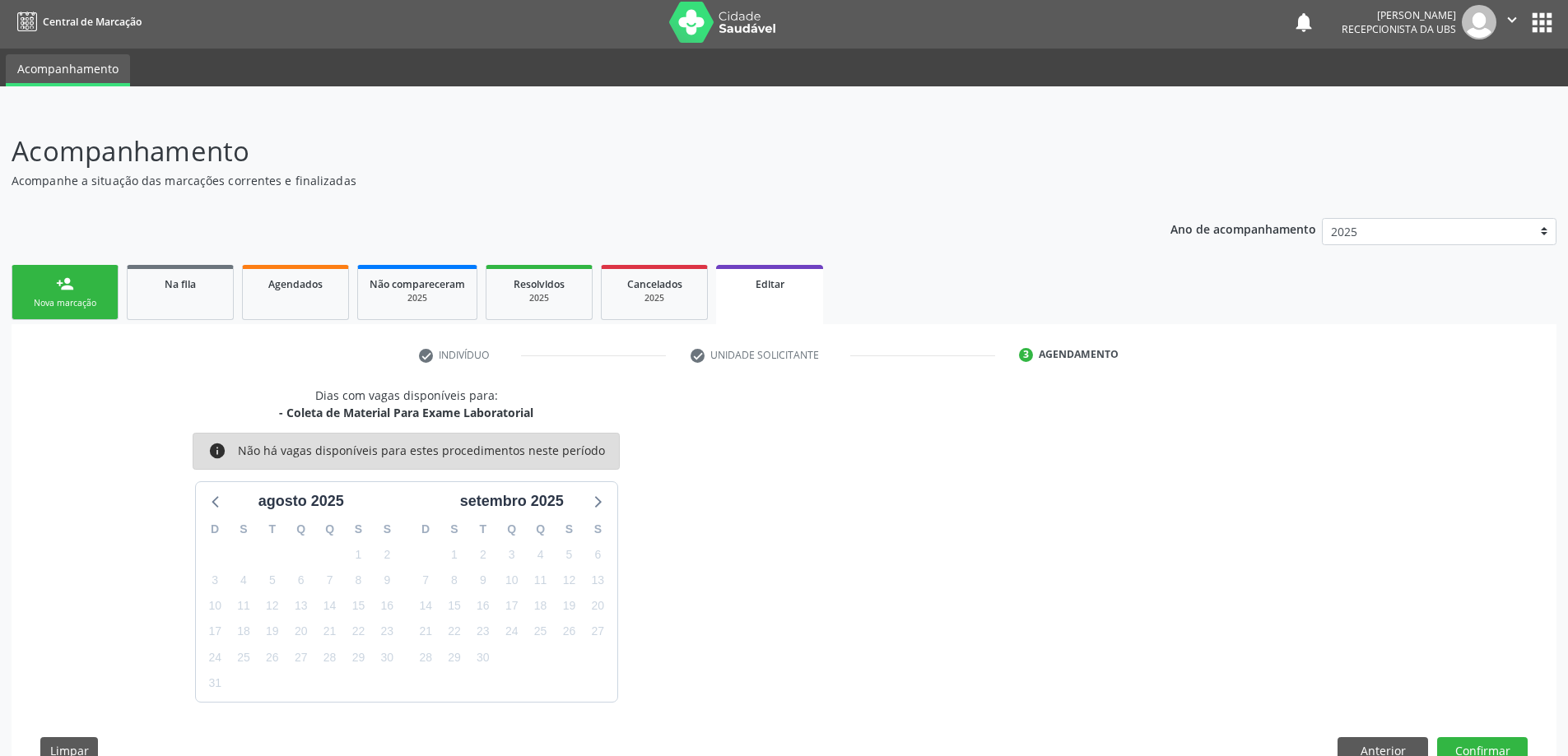
scroll to position [53, 0]
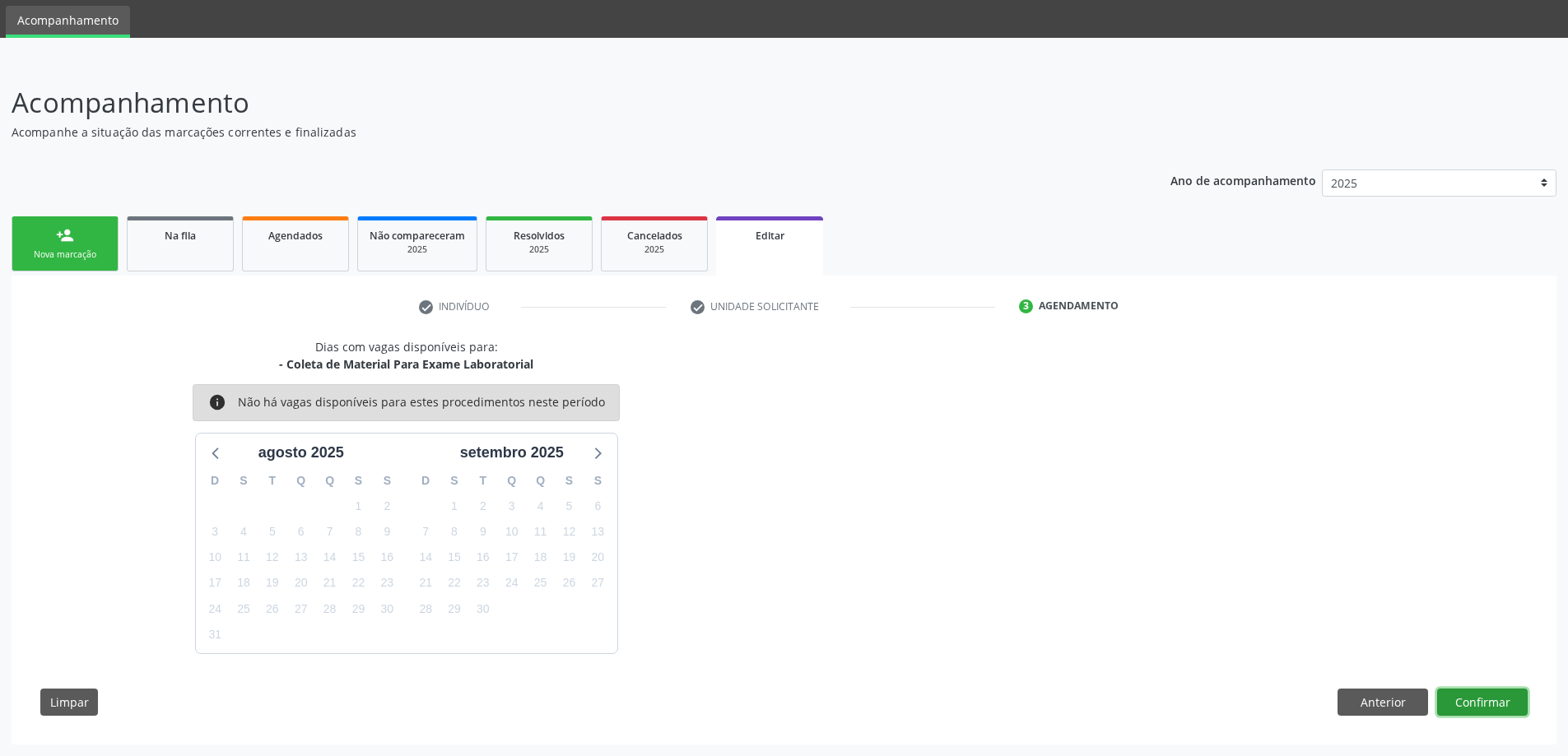
click at [1472, 714] on button "Confirmar" at bounding box center [1483, 703] width 91 height 28
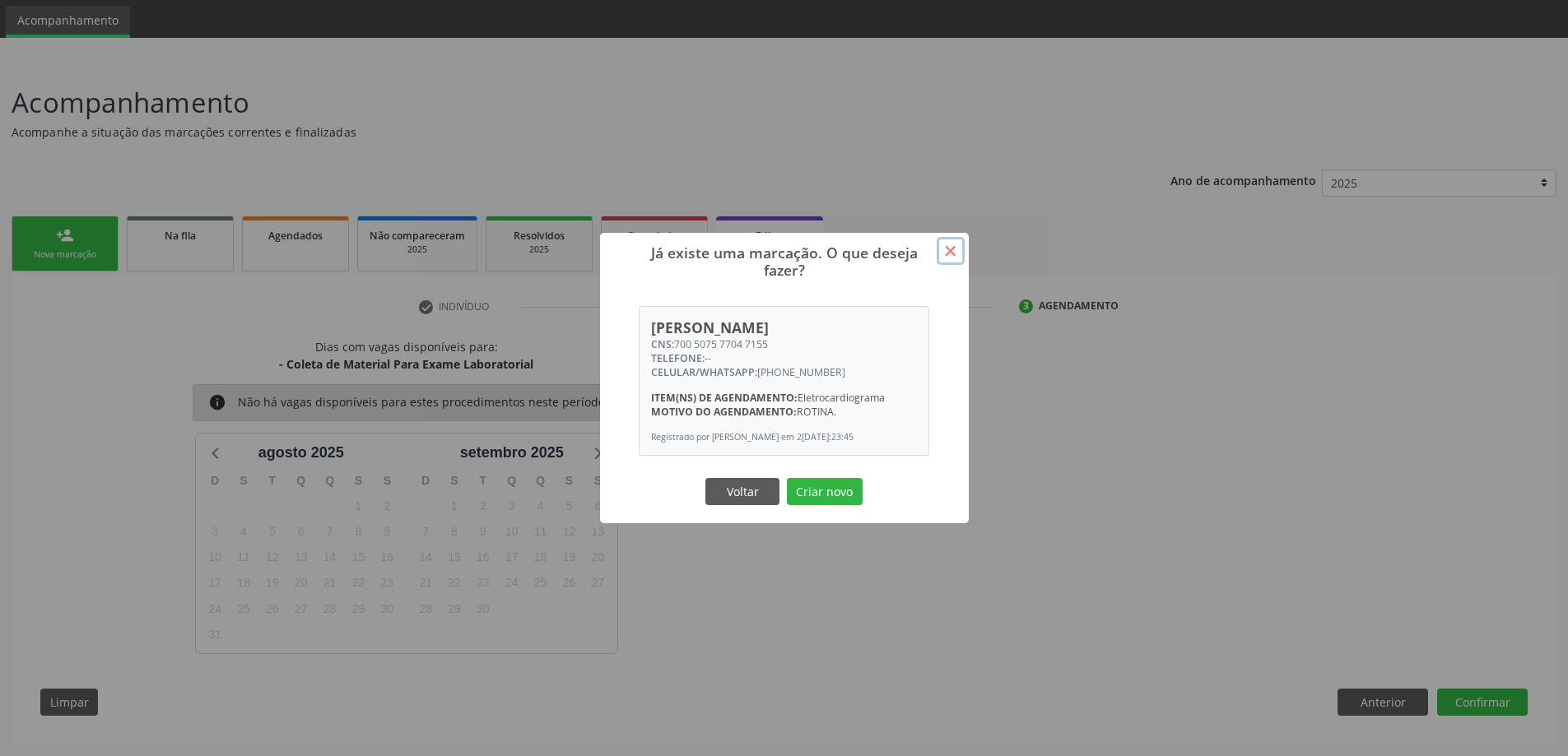
click at [950, 254] on button "×" at bounding box center [950, 251] width 28 height 28
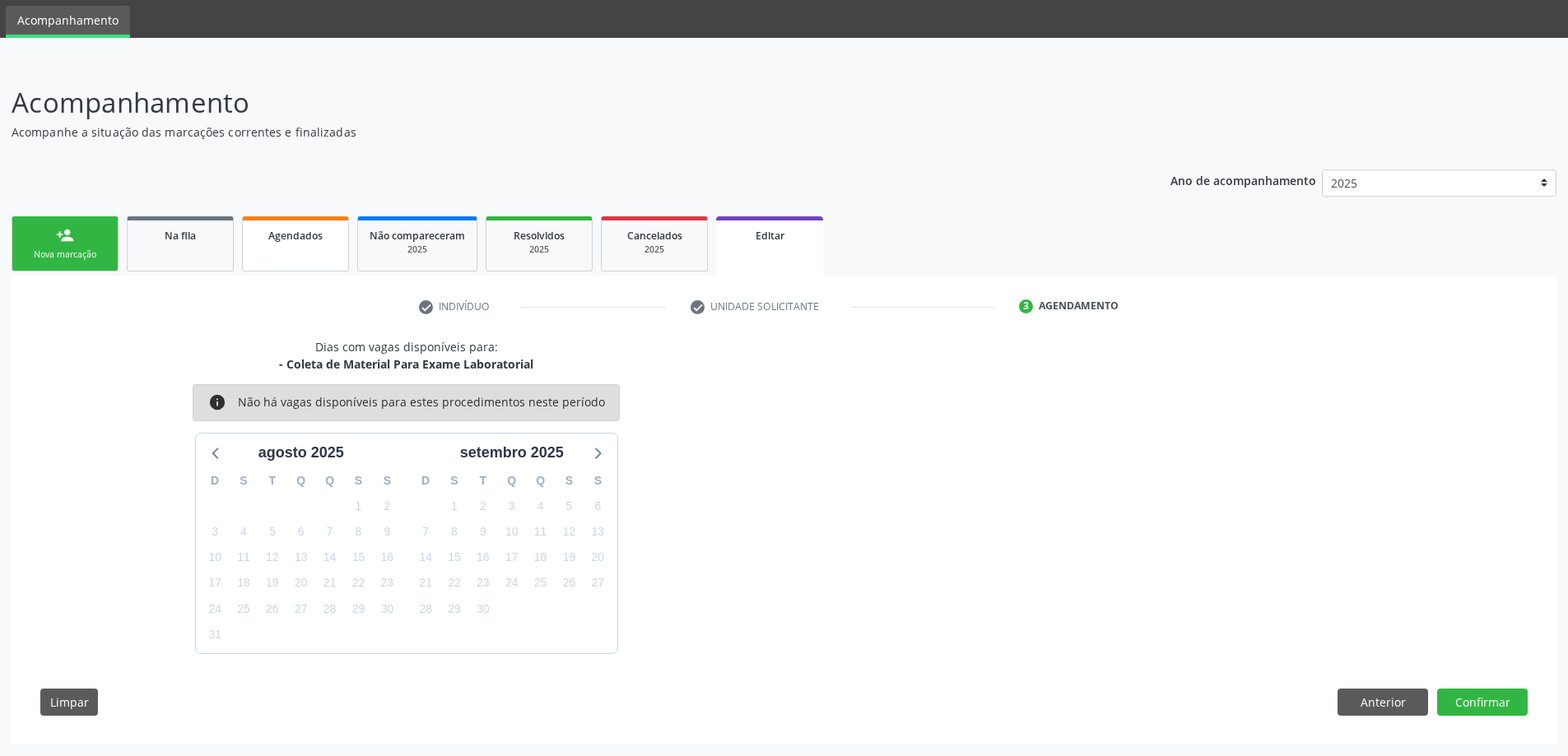
click at [291, 242] on span "Agendados" at bounding box center [295, 235] width 54 height 14
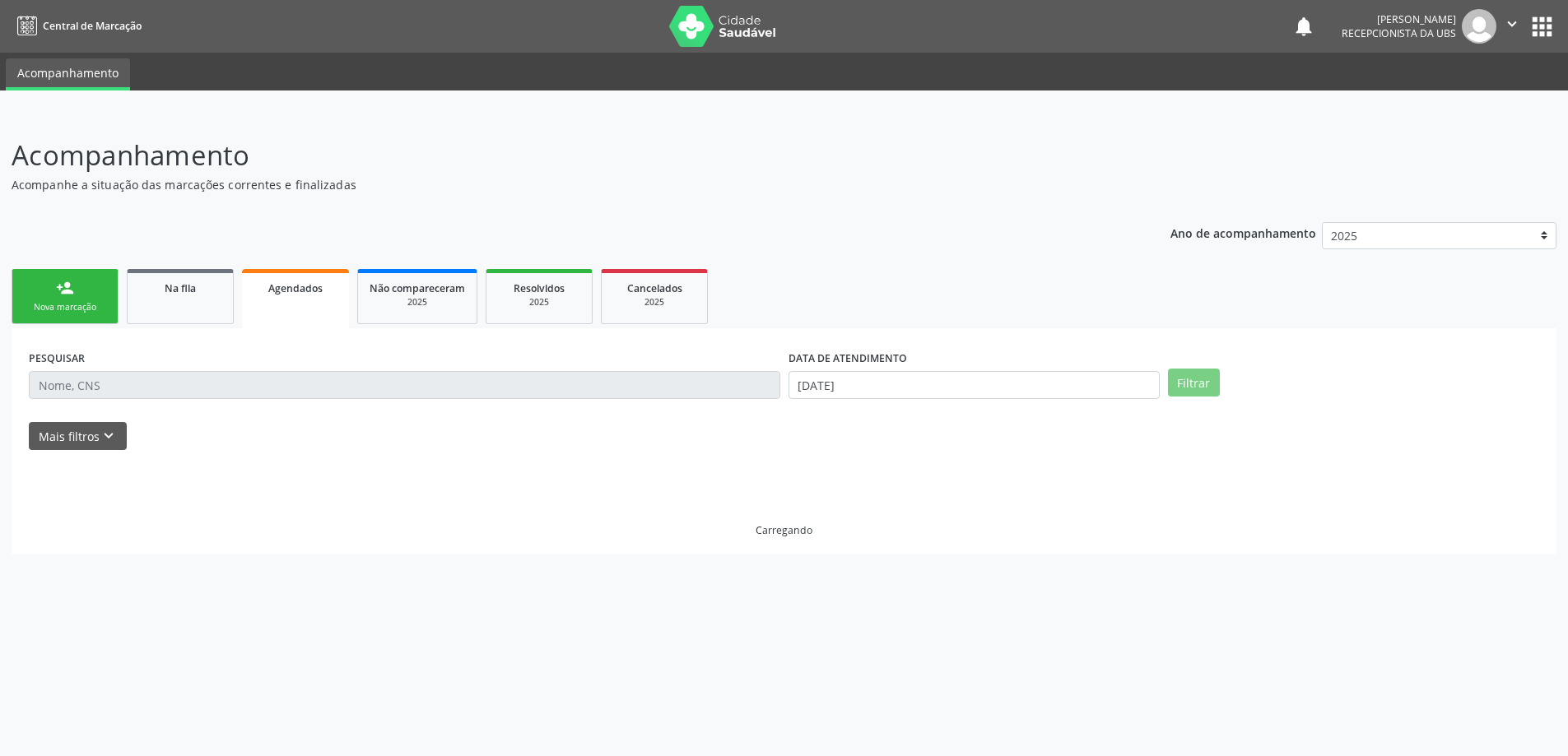
scroll to position [0, 0]
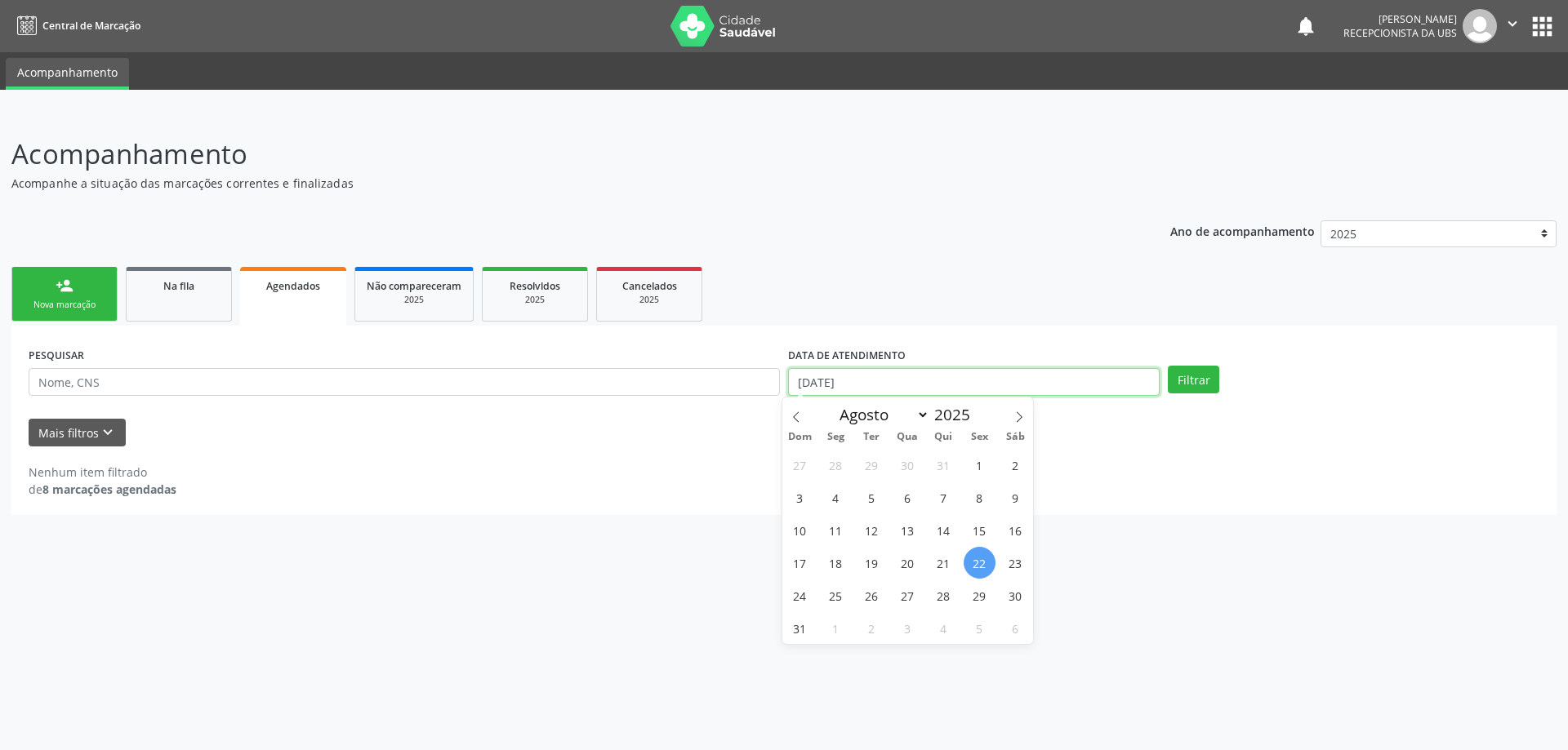
click at [1117, 389] on input "22/08/2025" at bounding box center [973, 382] width 371 height 28
click at [986, 465] on span "1" at bounding box center [979, 464] width 31 height 31
type input "01/08/2025"
click at [1197, 382] on button "Filtrar" at bounding box center [1192, 379] width 51 height 28
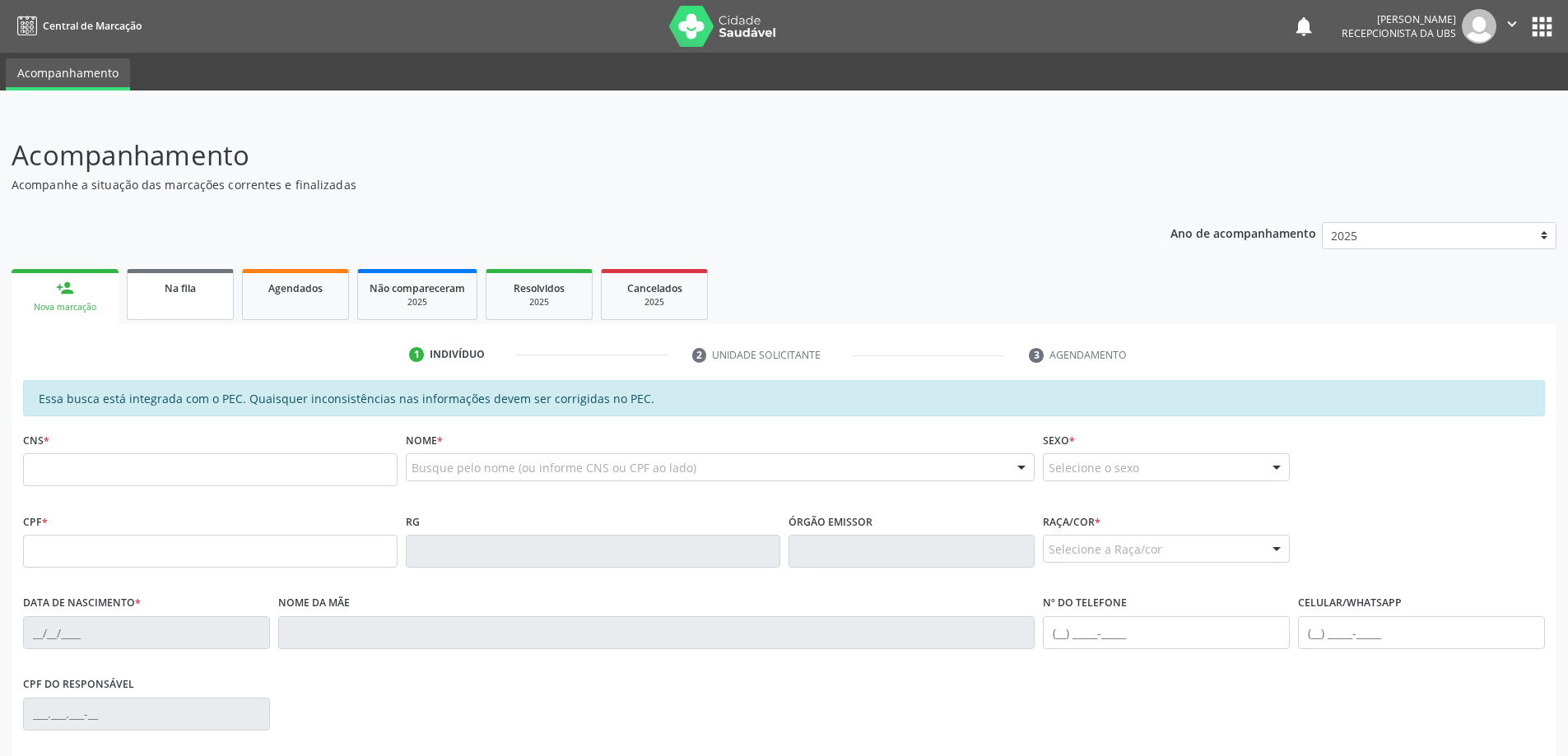
click at [200, 301] on link "Na fila" at bounding box center [180, 294] width 107 height 51
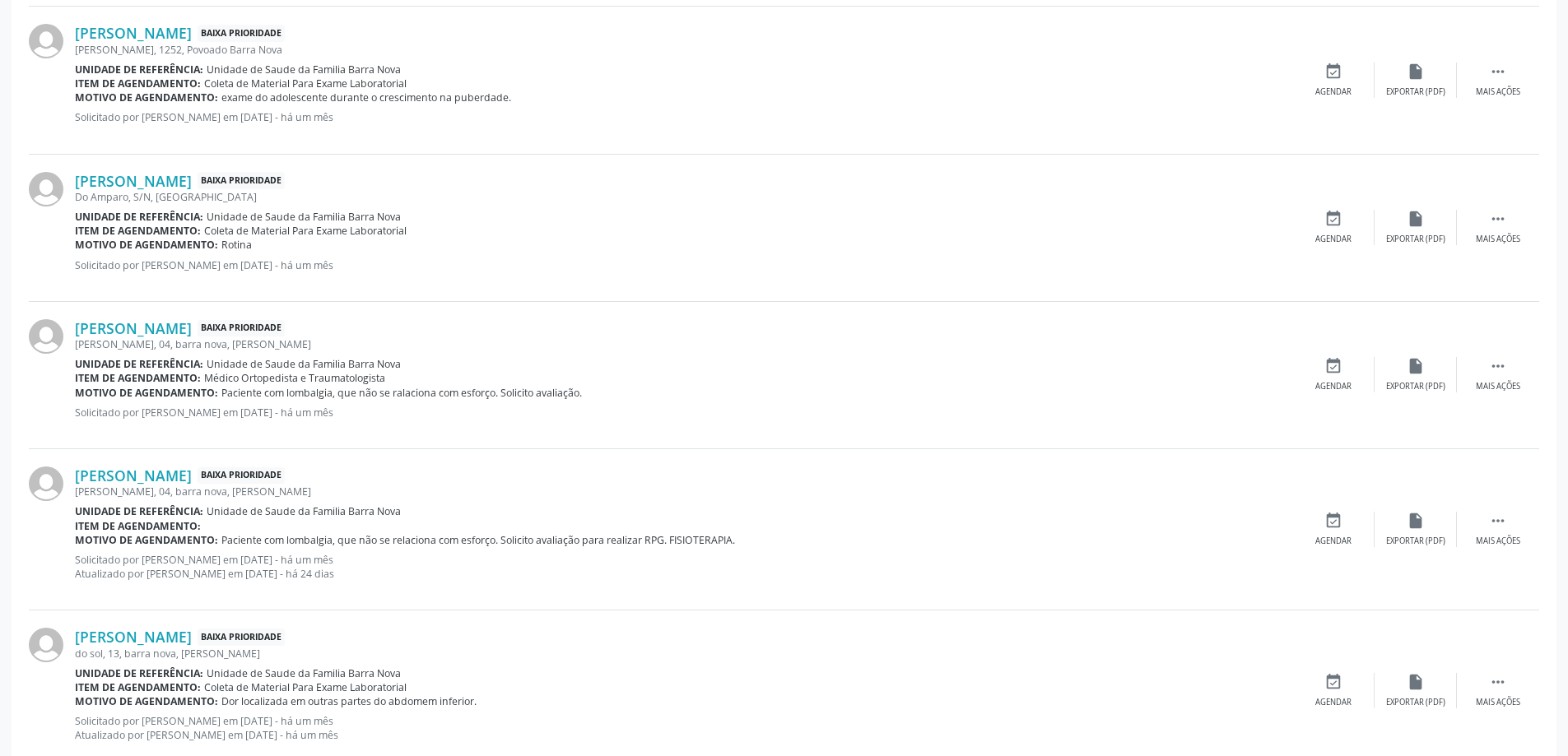
scroll to position [2074, 0]
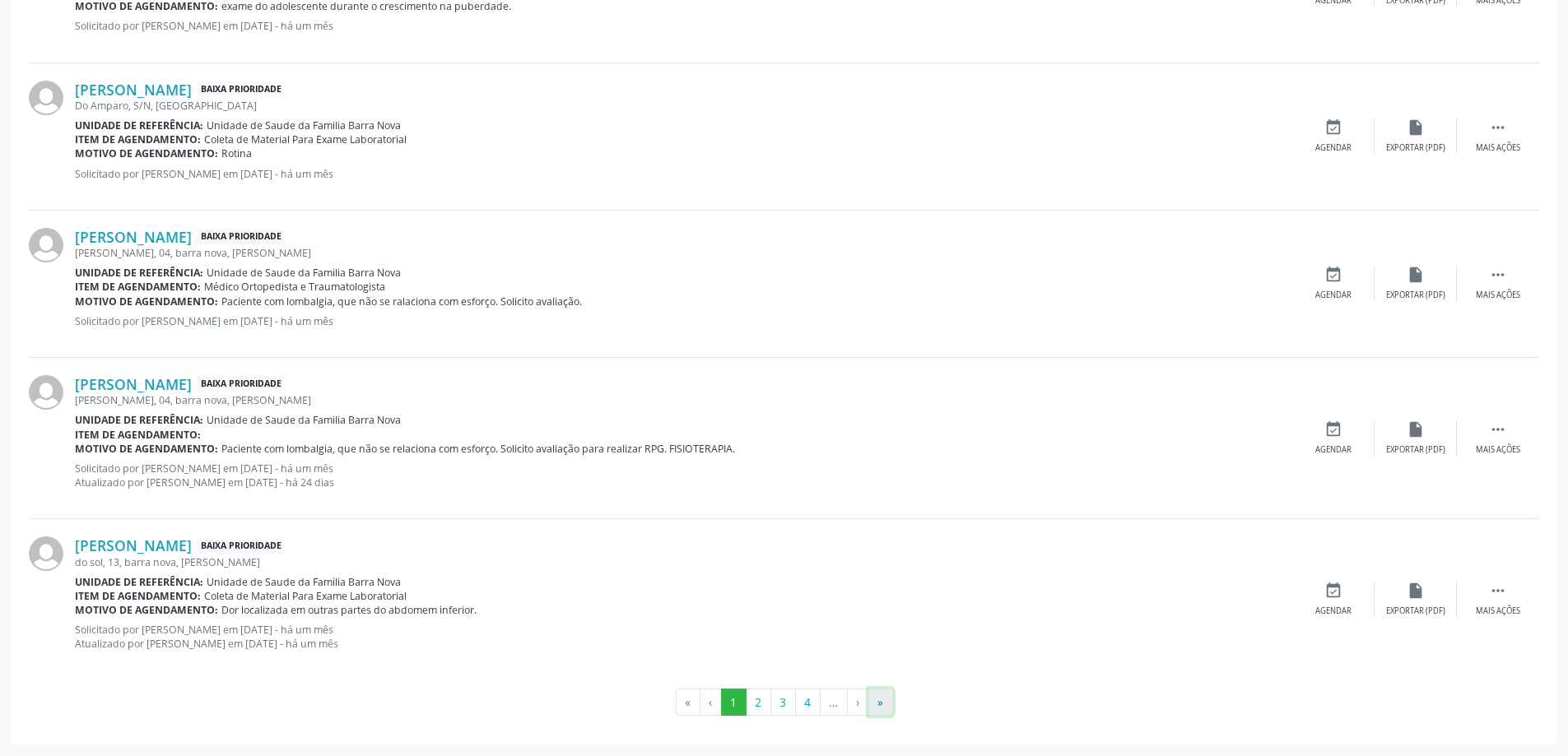
click at [880, 704] on button "»" at bounding box center [880, 703] width 24 height 28
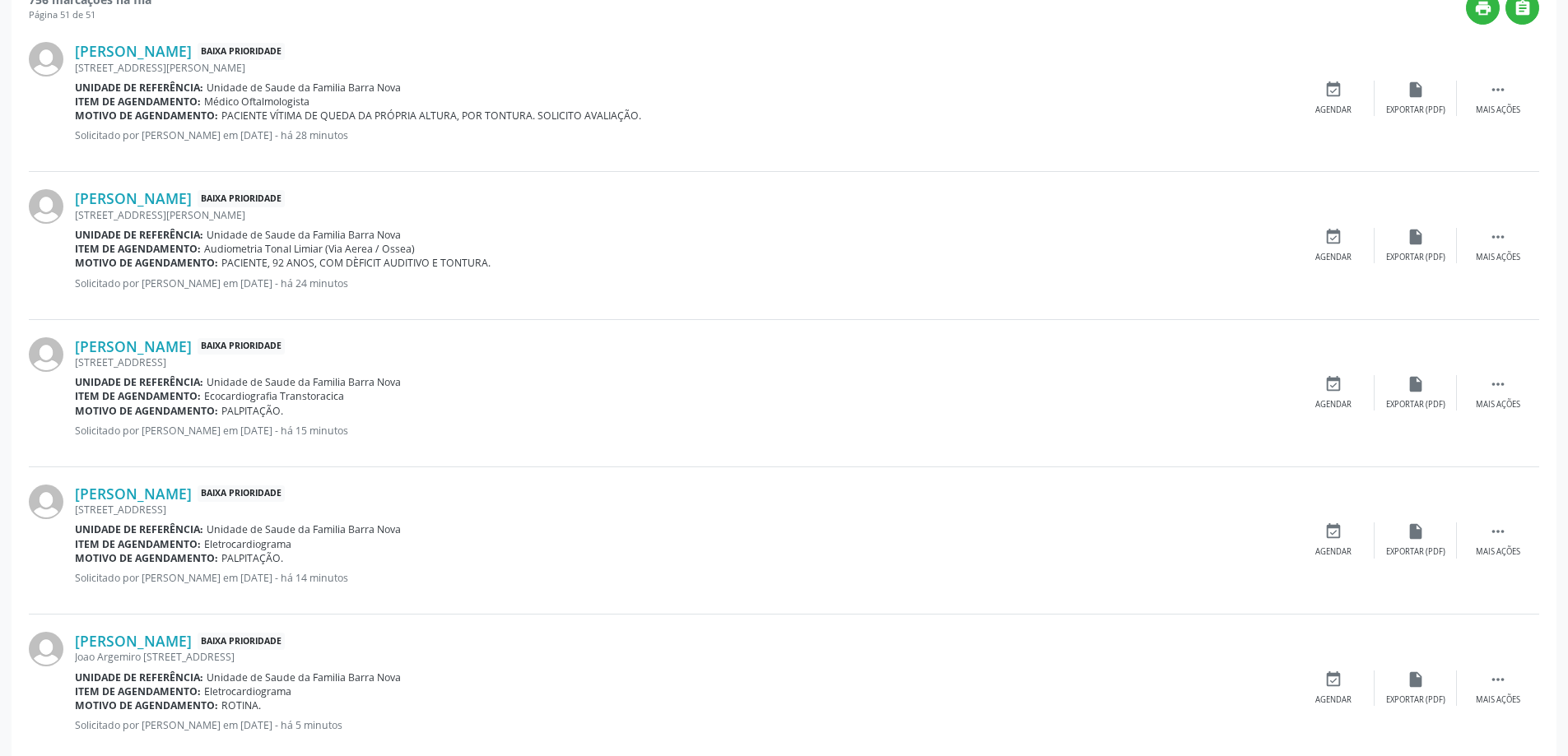
scroll to position [47, 0]
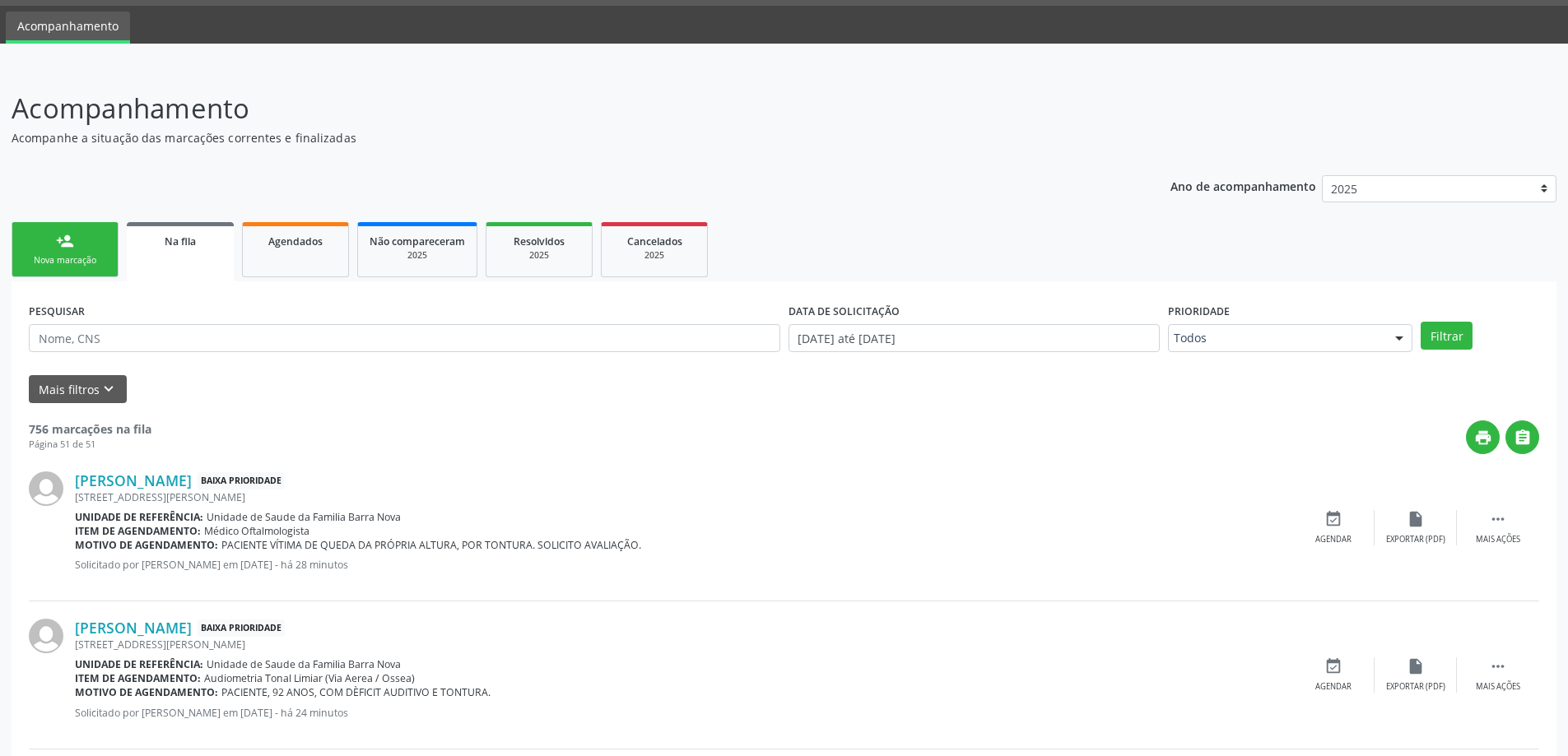
click at [99, 259] on div "Nova marcação" at bounding box center [64, 261] width 82 height 13
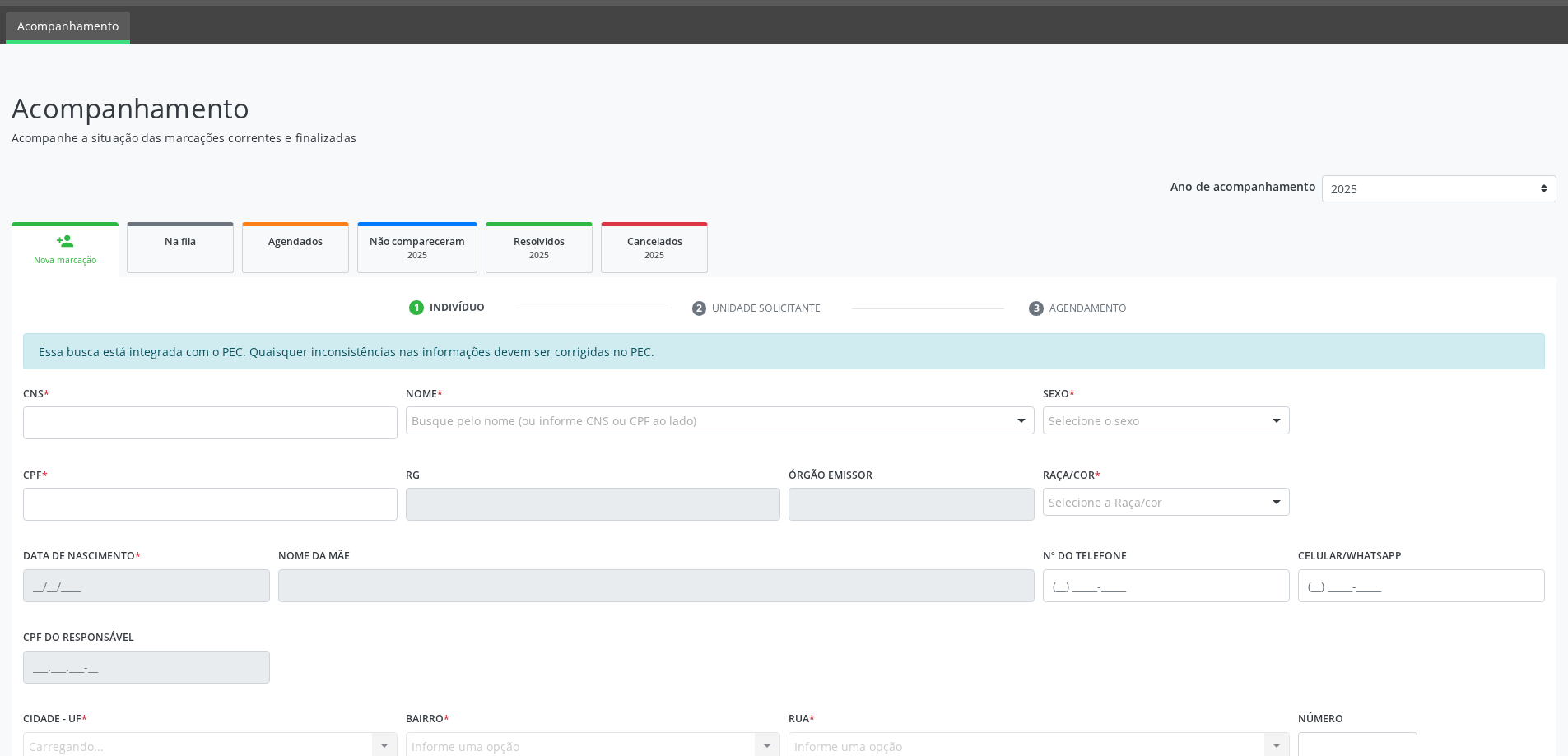
click at [171, 400] on div "CNS *" at bounding box center [209, 410] width 374 height 59
click at [195, 420] on input "text" at bounding box center [209, 423] width 374 height 33
type input "705 0048 6848 9955"
type input "038.893.264-39"
type input "[DATE]"
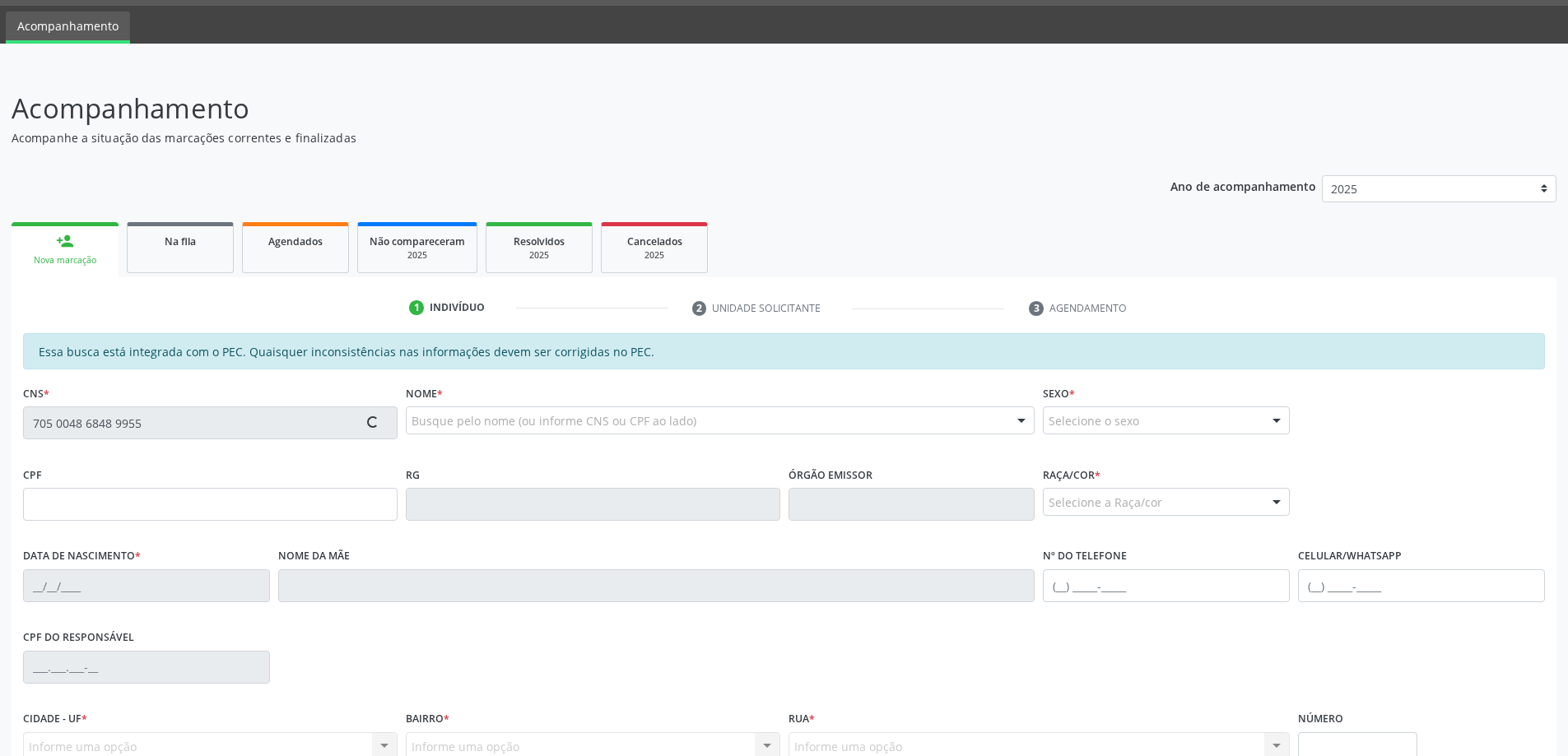
type input "Edleuza da [PERSON_NAME]"
type input "[PHONE_NUMBER]"
type input "80"
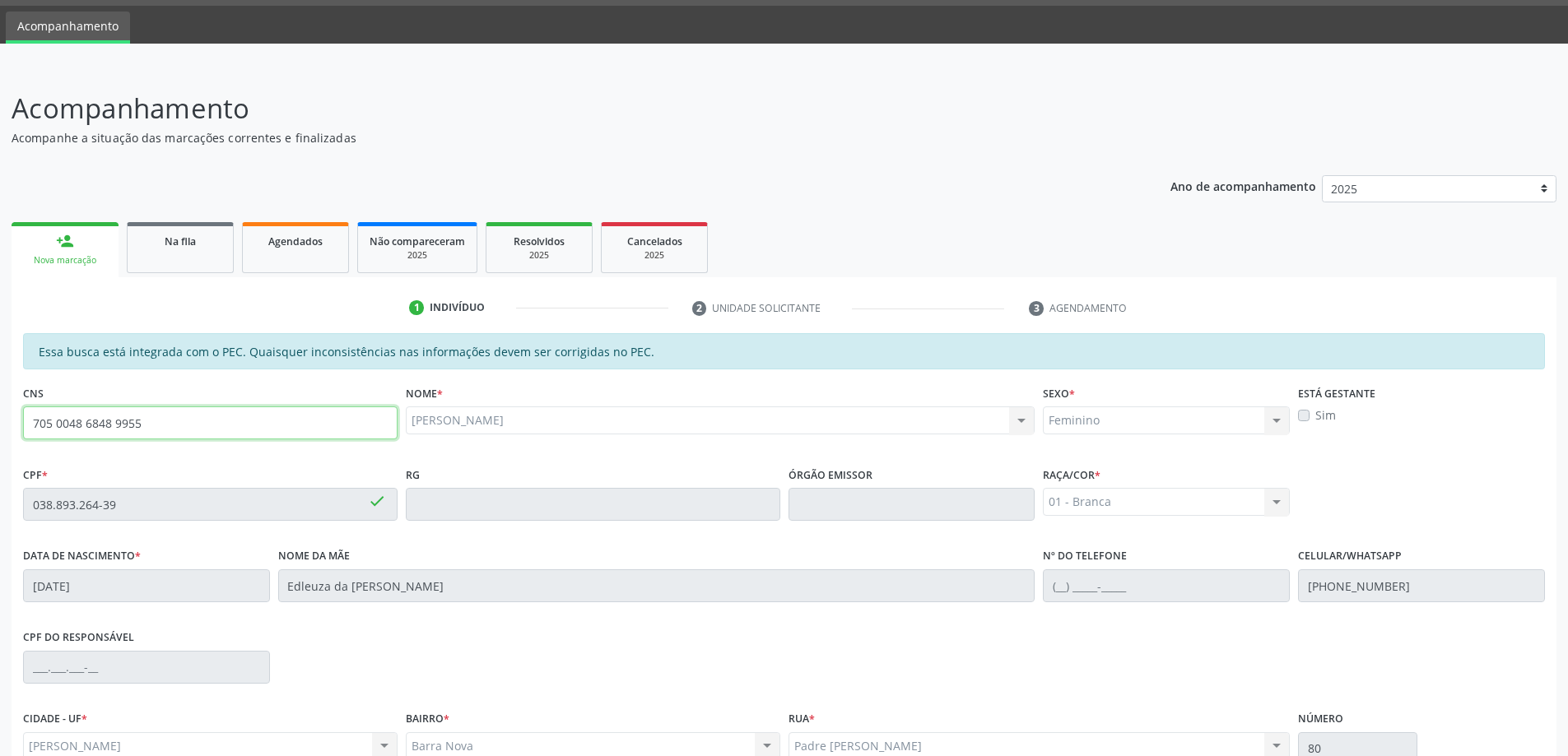
click at [202, 430] on input "705 0048 6848 9955" at bounding box center [209, 423] width 374 height 33
click at [880, 457] on div "Nome * [PERSON_NAME] [PERSON_NAME] CNS: 705 0048 6848 9955 CPF: 038.893.264-39 …" at bounding box center [720, 422] width 638 height 81
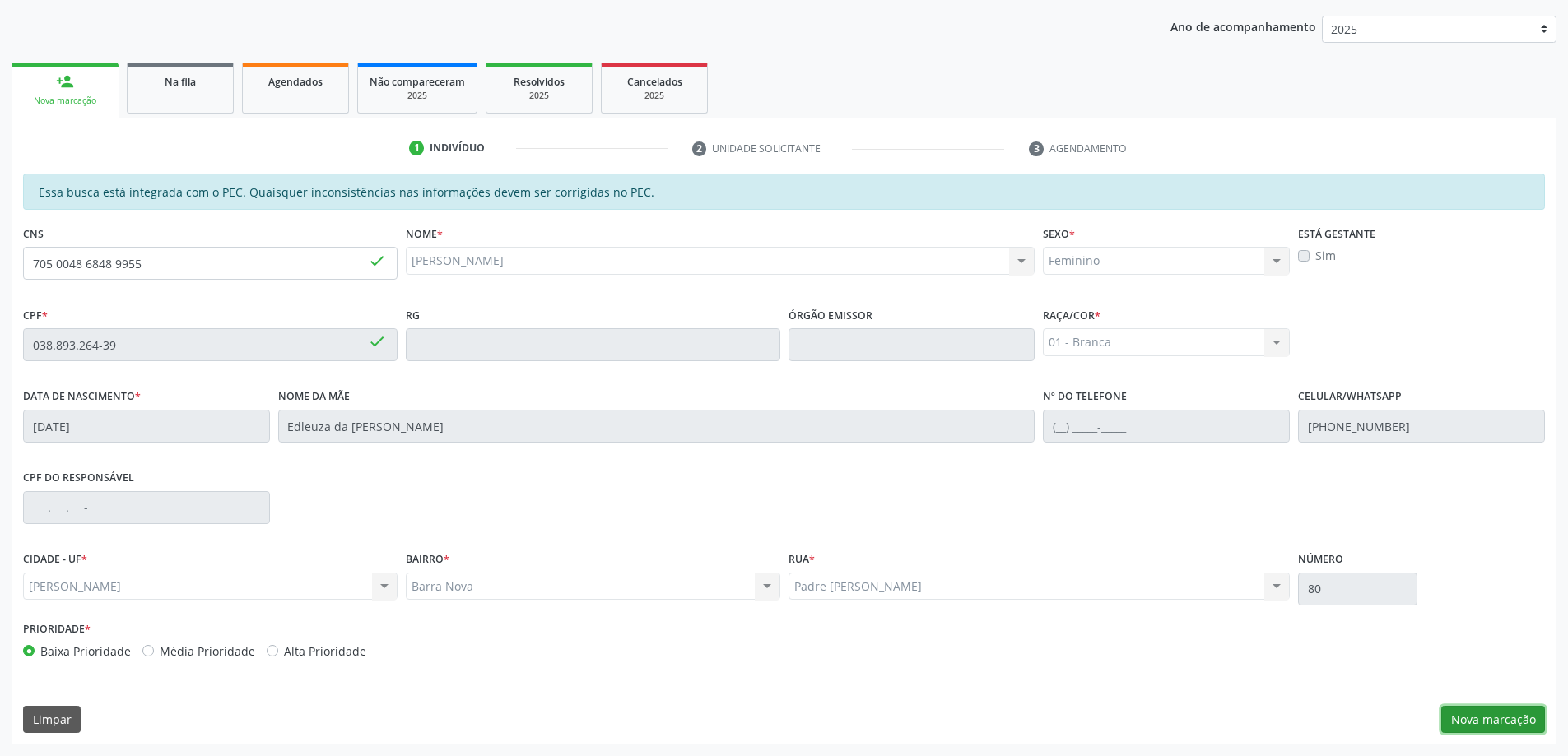
click at [1461, 707] on button "Nova marcação" at bounding box center [1493, 720] width 103 height 28
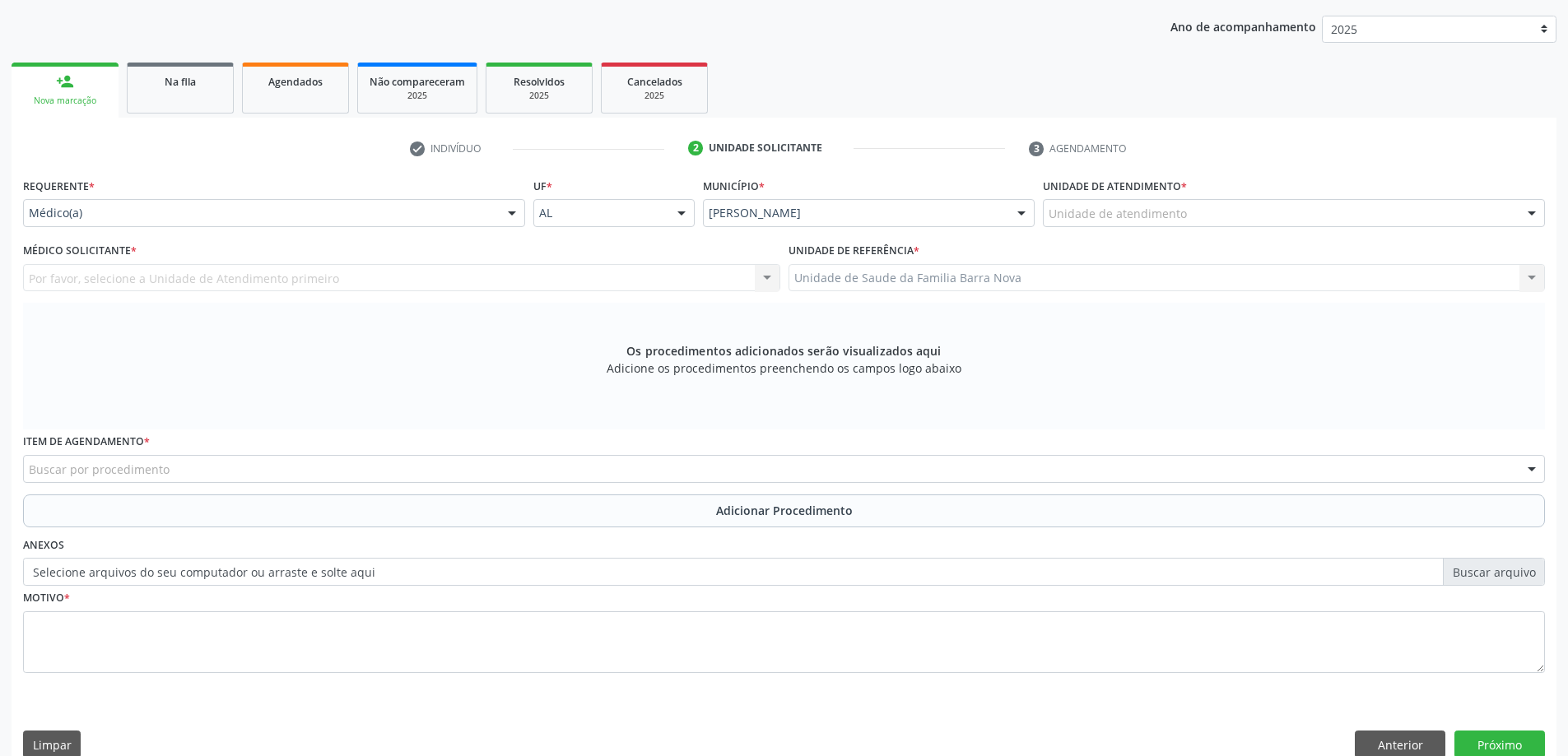
click at [1196, 219] on div "Unidade de atendimento" at bounding box center [1294, 213] width 502 height 28
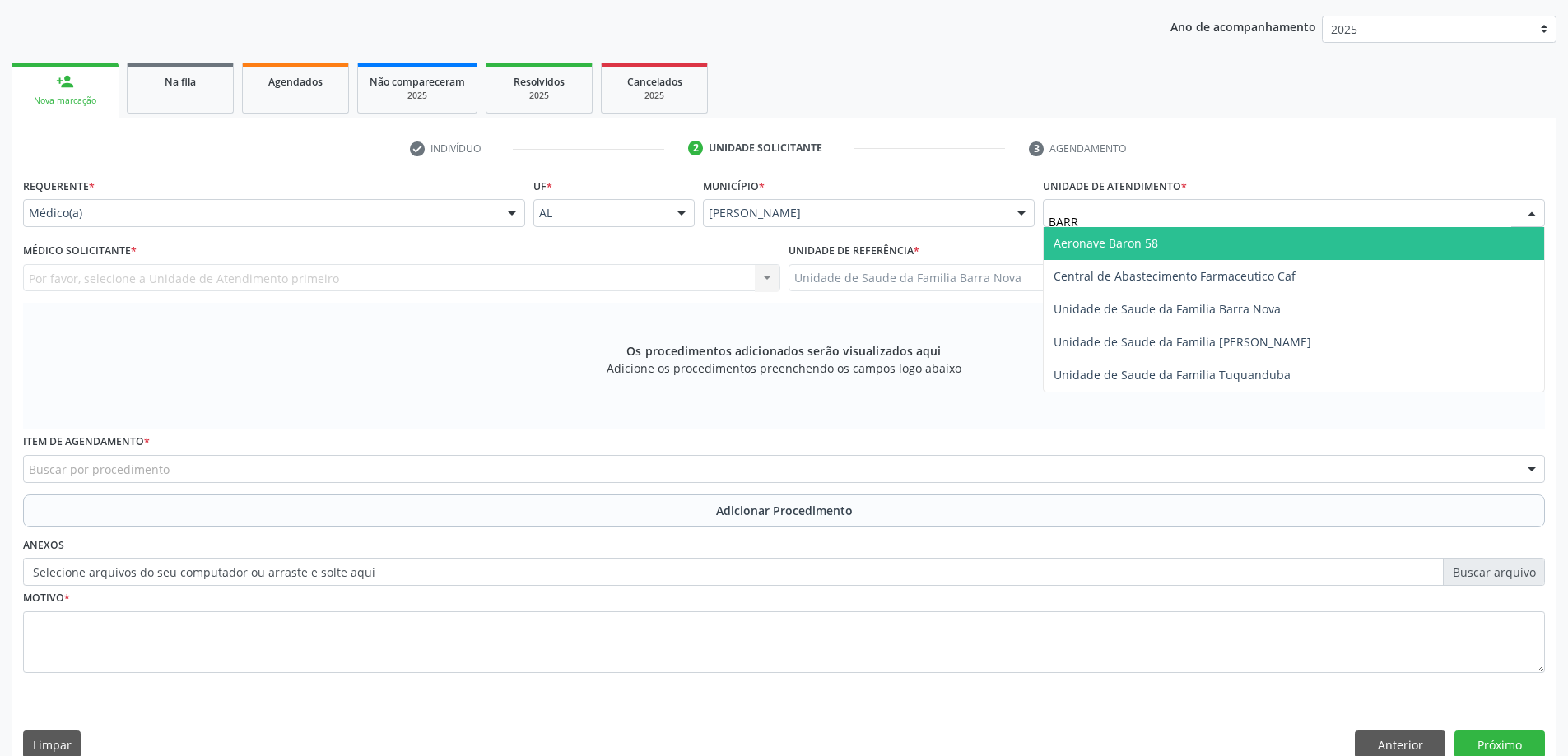
type input "BARRA"
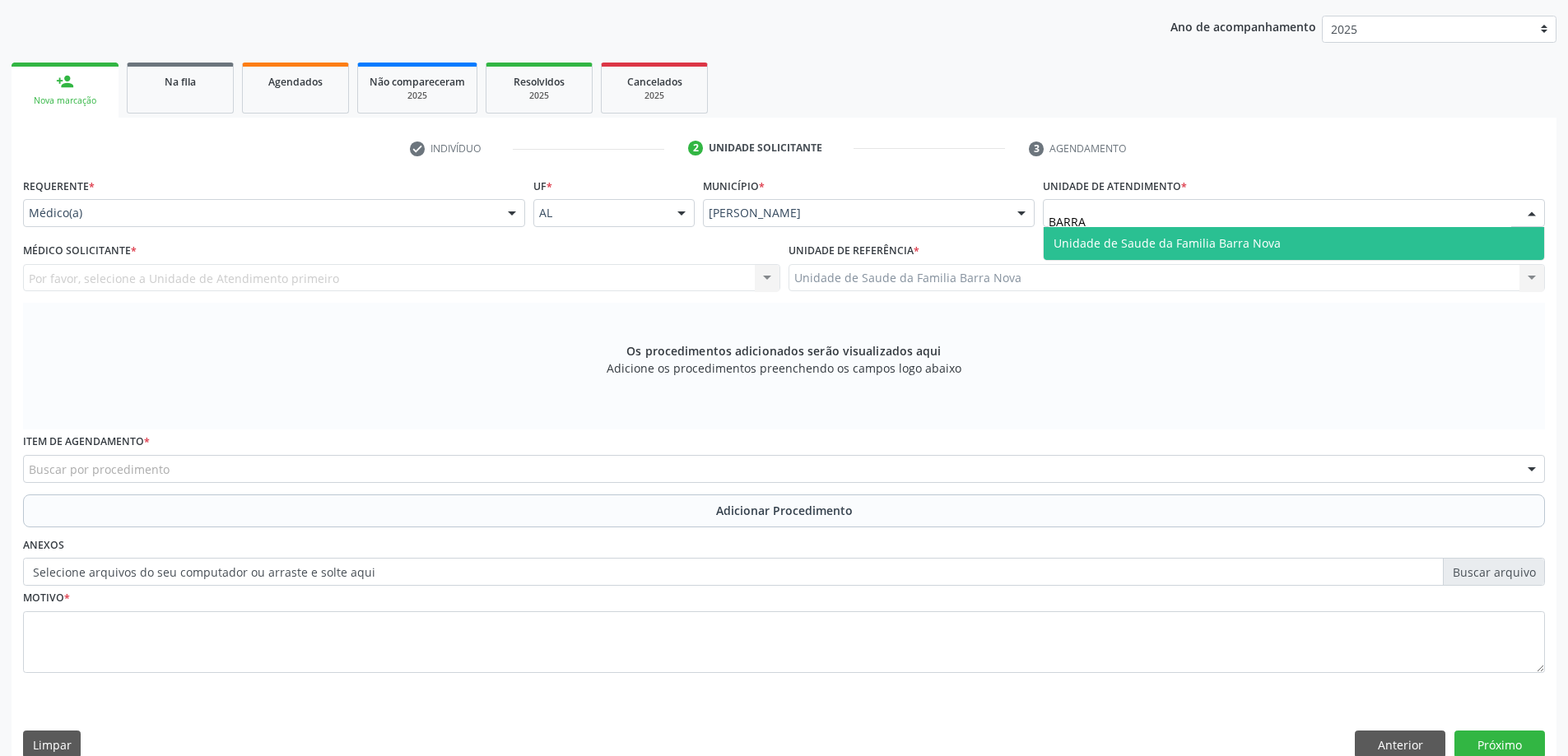
drag, startPoint x: 1229, startPoint y: 248, endPoint x: 1194, endPoint y: 252, distance: 35.2
click at [1228, 247] on span "Unidade de Saude da Familia Barra Nova" at bounding box center [1167, 243] width 227 height 15
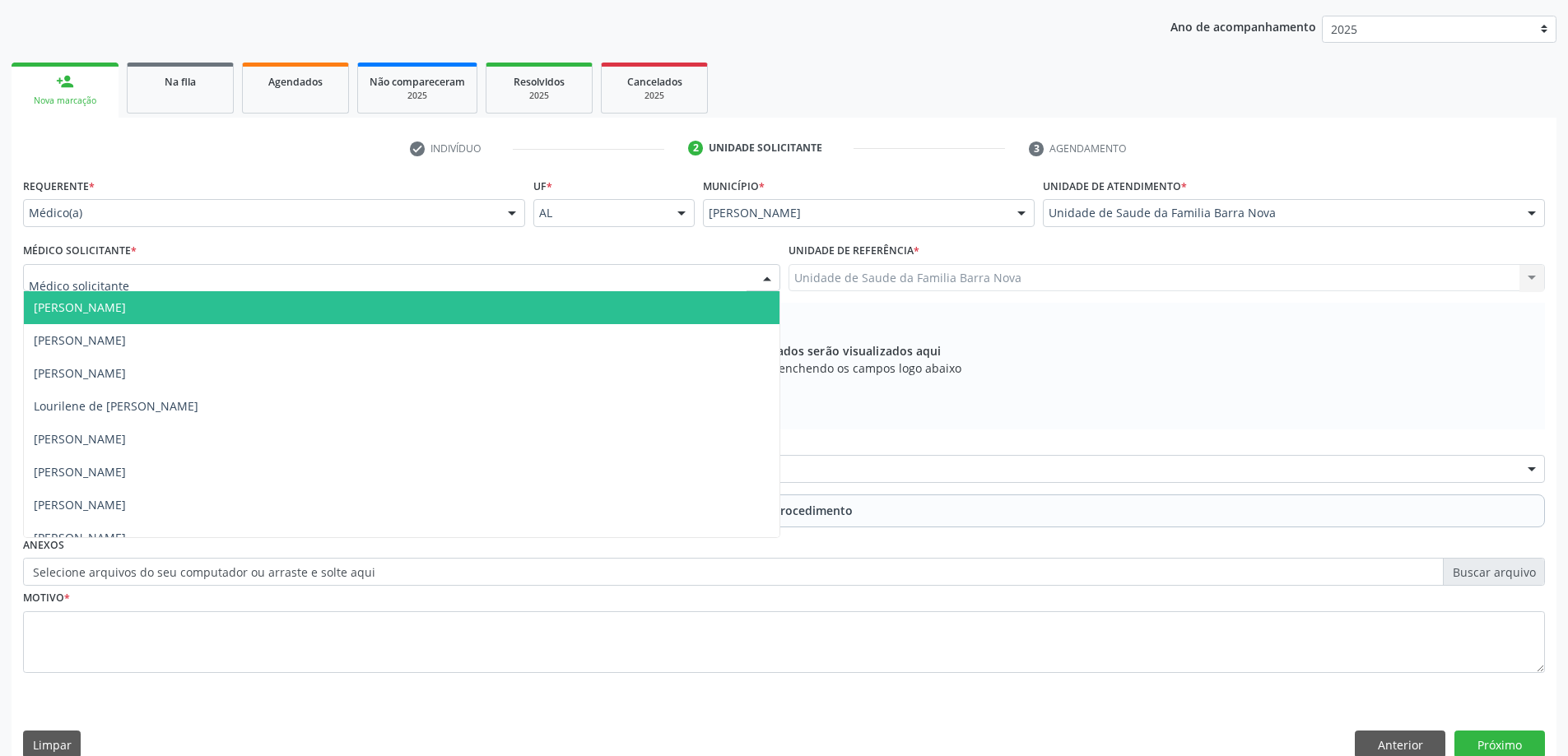
click at [626, 274] on div at bounding box center [401, 278] width 757 height 28
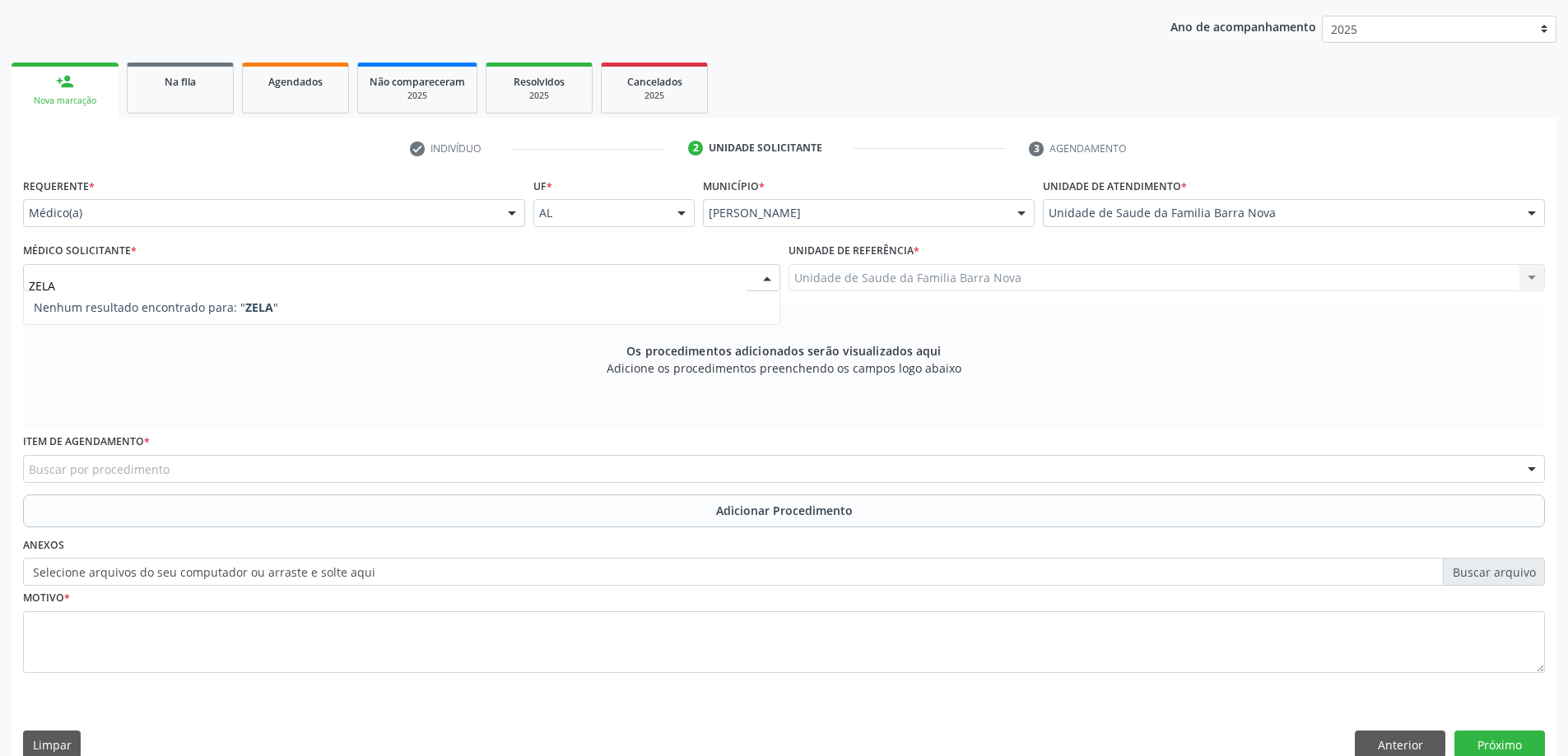
type input "ZEL"
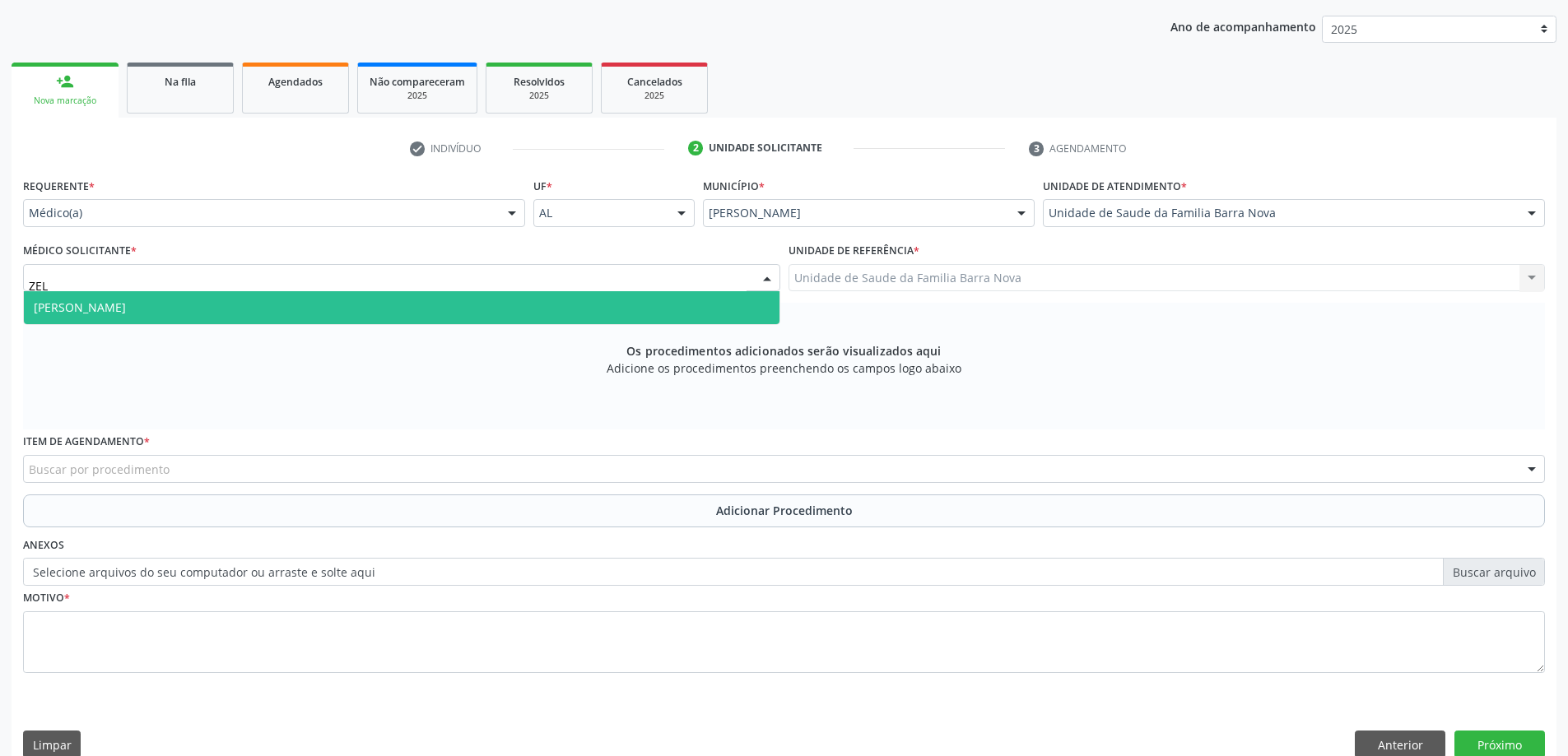
click at [611, 311] on span "[PERSON_NAME]" at bounding box center [401, 308] width 755 height 33
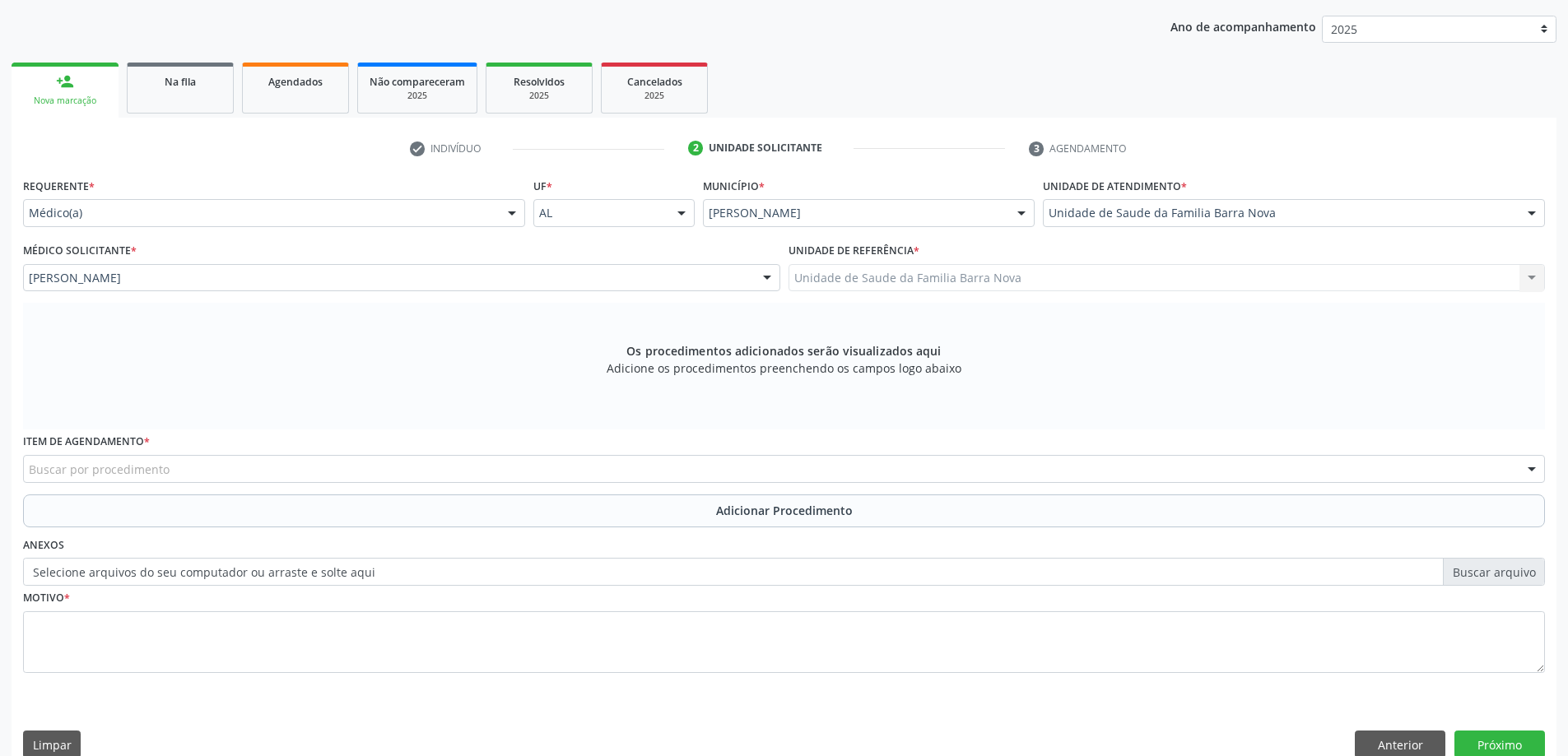
click at [401, 465] on div "Buscar por procedimento" at bounding box center [784, 468] width 1522 height 28
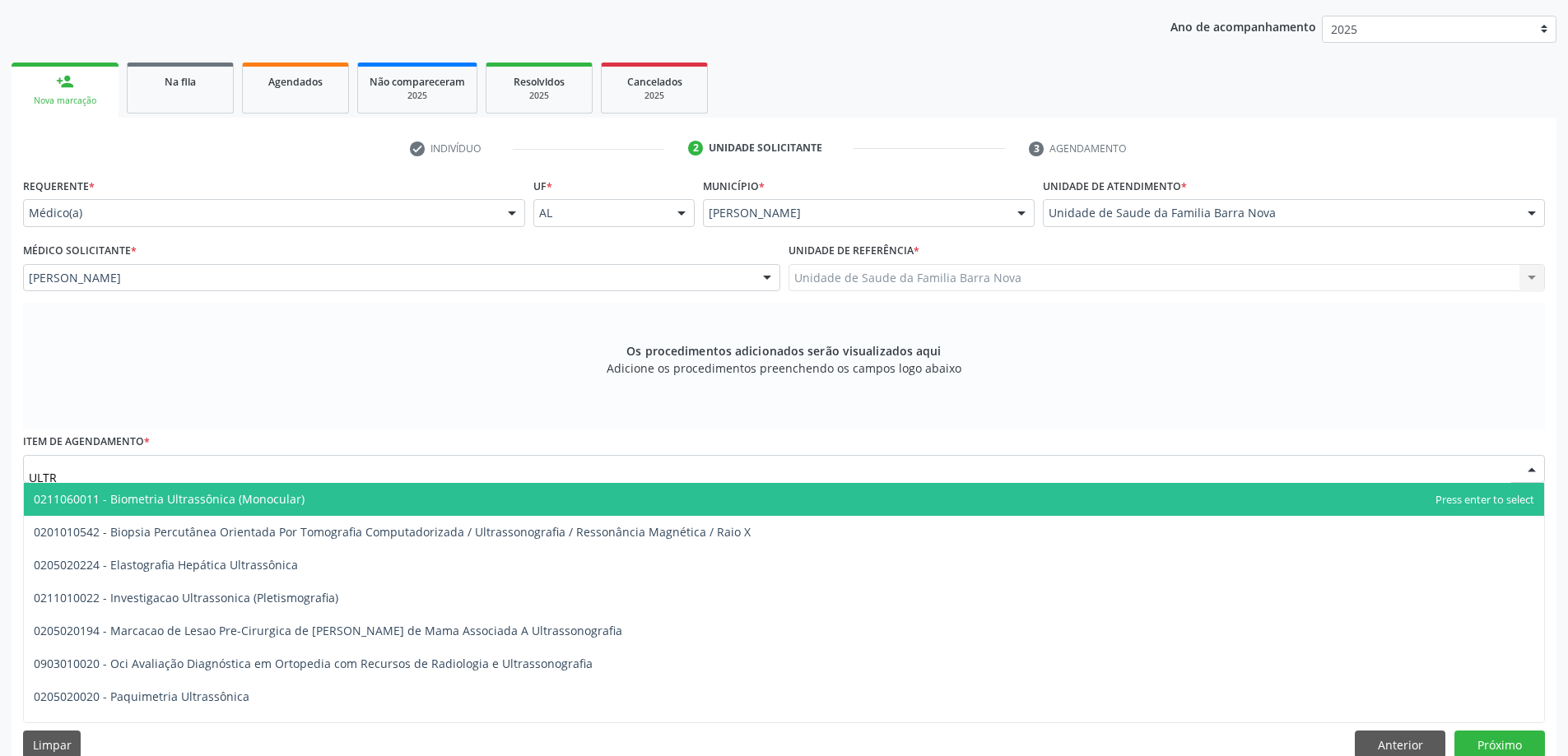
type input "ULTRA"
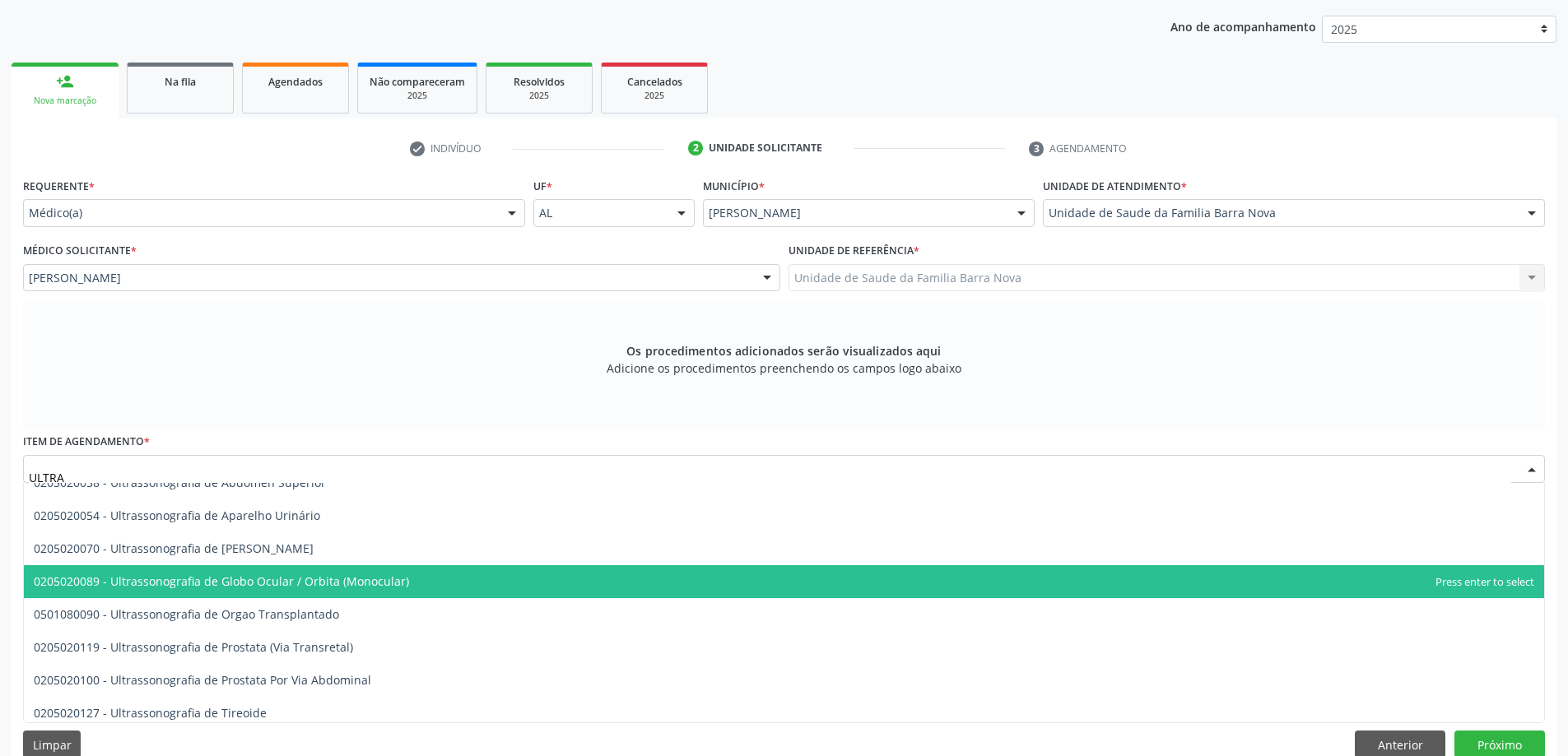
scroll to position [616, 0]
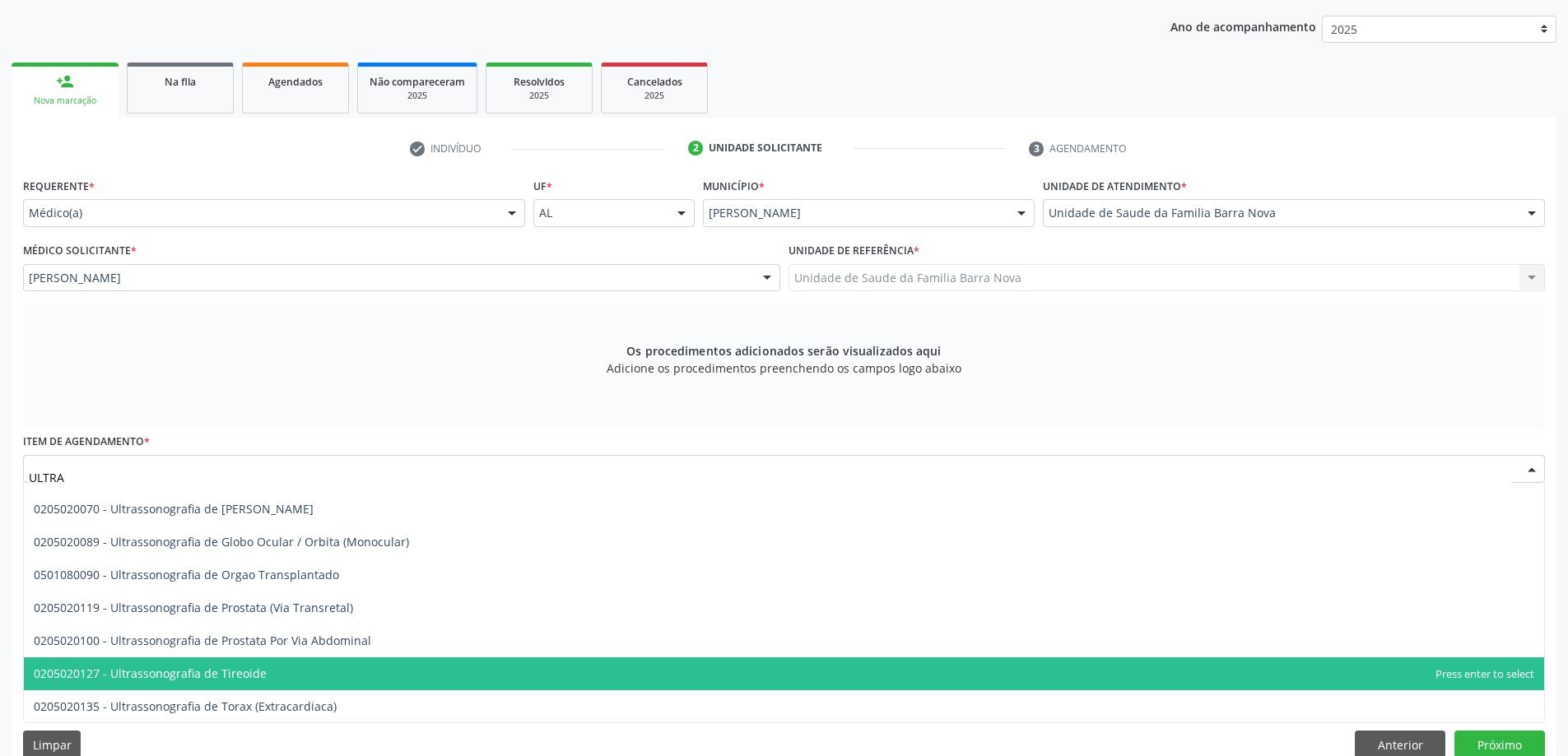
click at [279, 667] on span "0205020127 - Ultrassonografia de Tireoide" at bounding box center [784, 674] width 1520 height 33
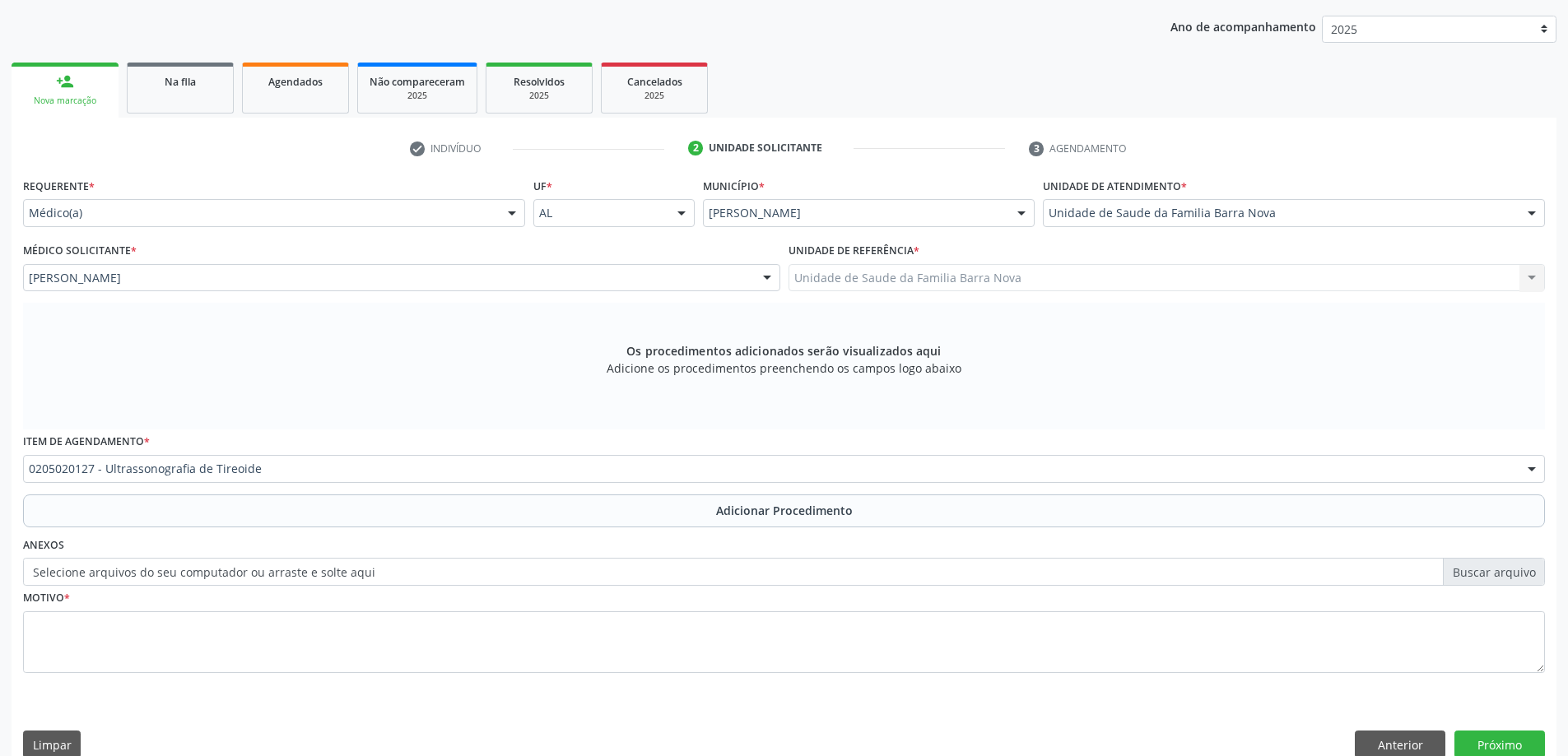
drag, startPoint x: 324, startPoint y: 512, endPoint x: 330, endPoint y: 562, distance: 50.4
click at [329, 518] on button "Adicionar Procedimento" at bounding box center [784, 511] width 1522 height 33
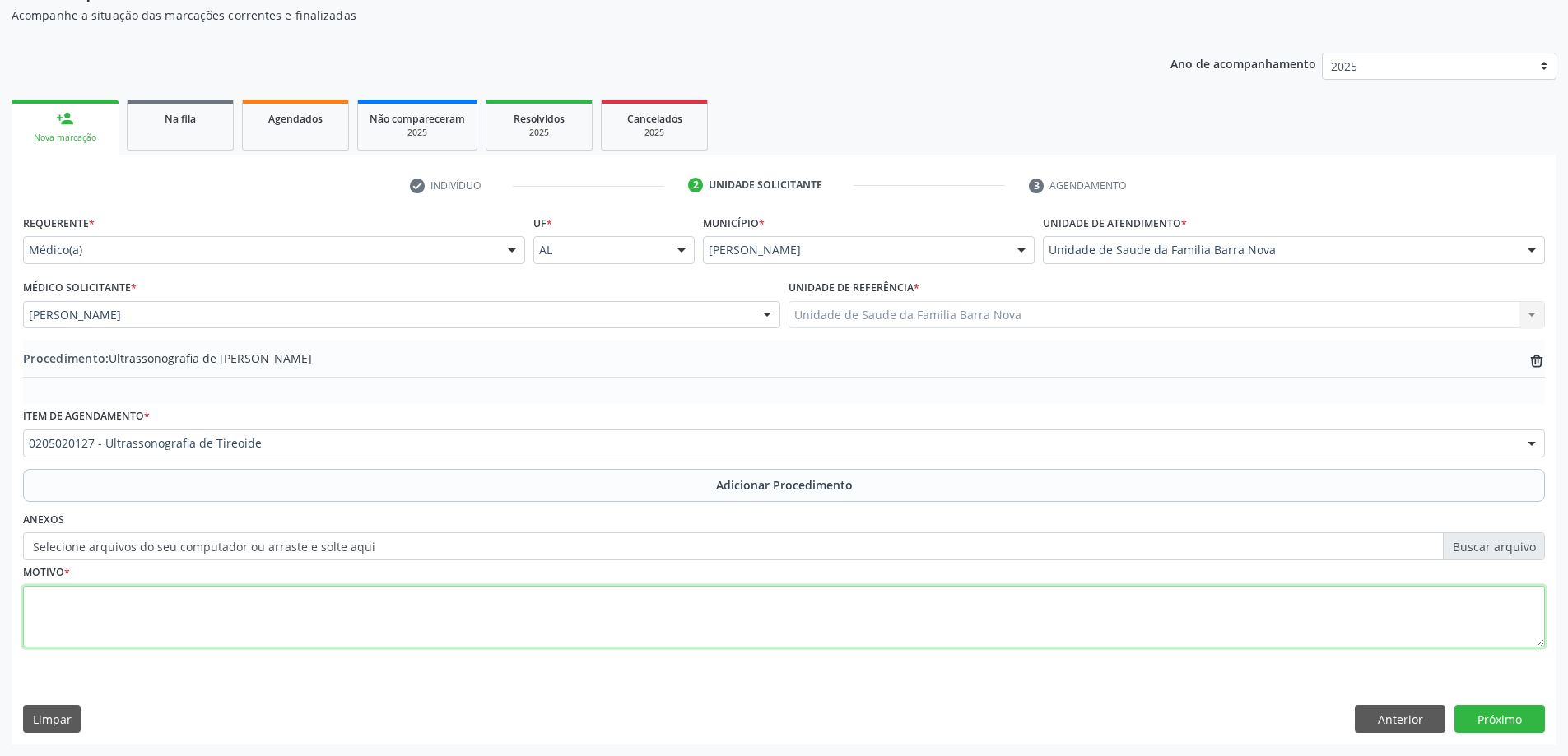
click at [320, 605] on textarea at bounding box center [784, 617] width 1522 height 62
type textarea "H"
paste textarea "HIPOTIREOIDISMO"
type textarea "HIPOTIREOIDISMO E ENGASGO."
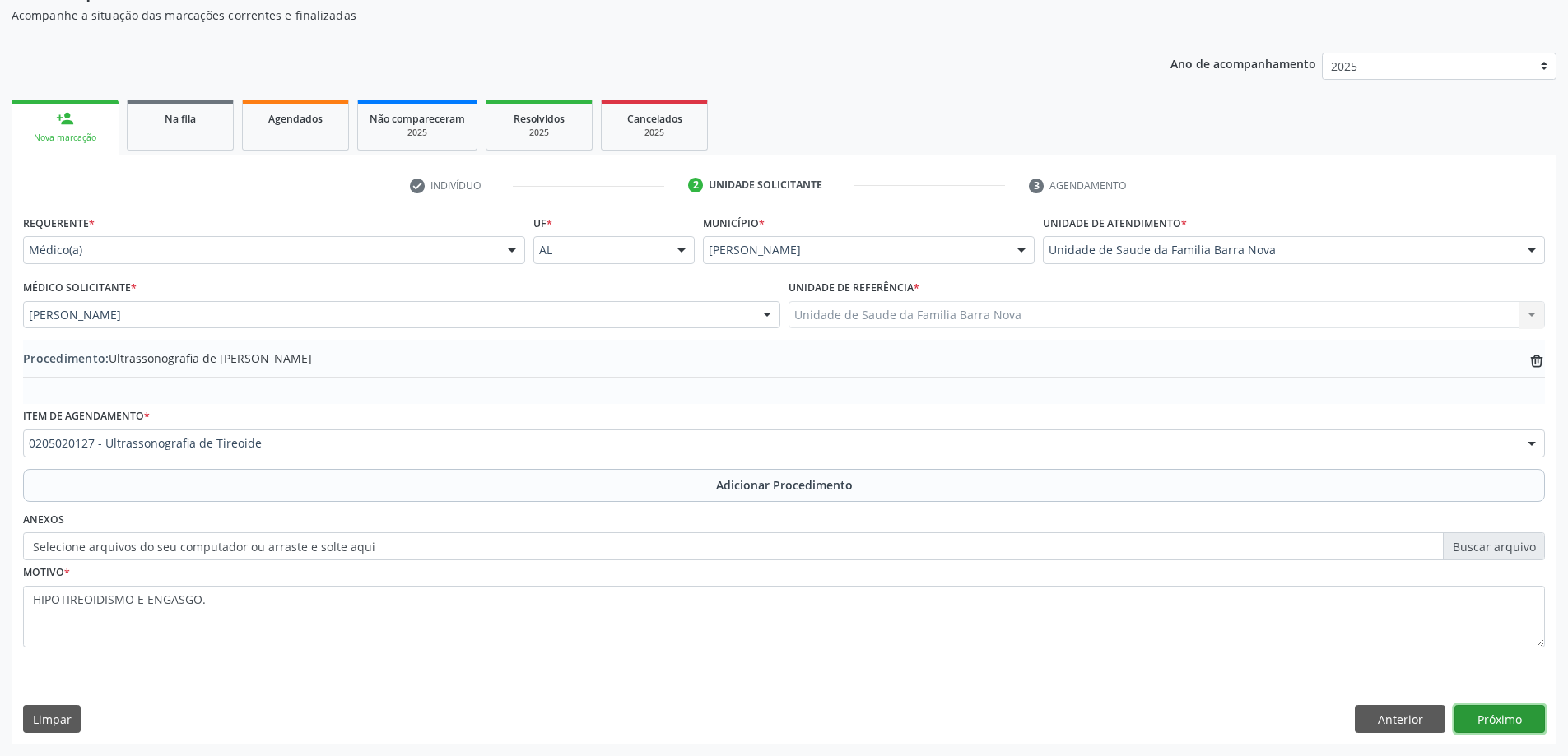
click at [1467, 718] on button "Próximo" at bounding box center [1500, 719] width 91 height 28
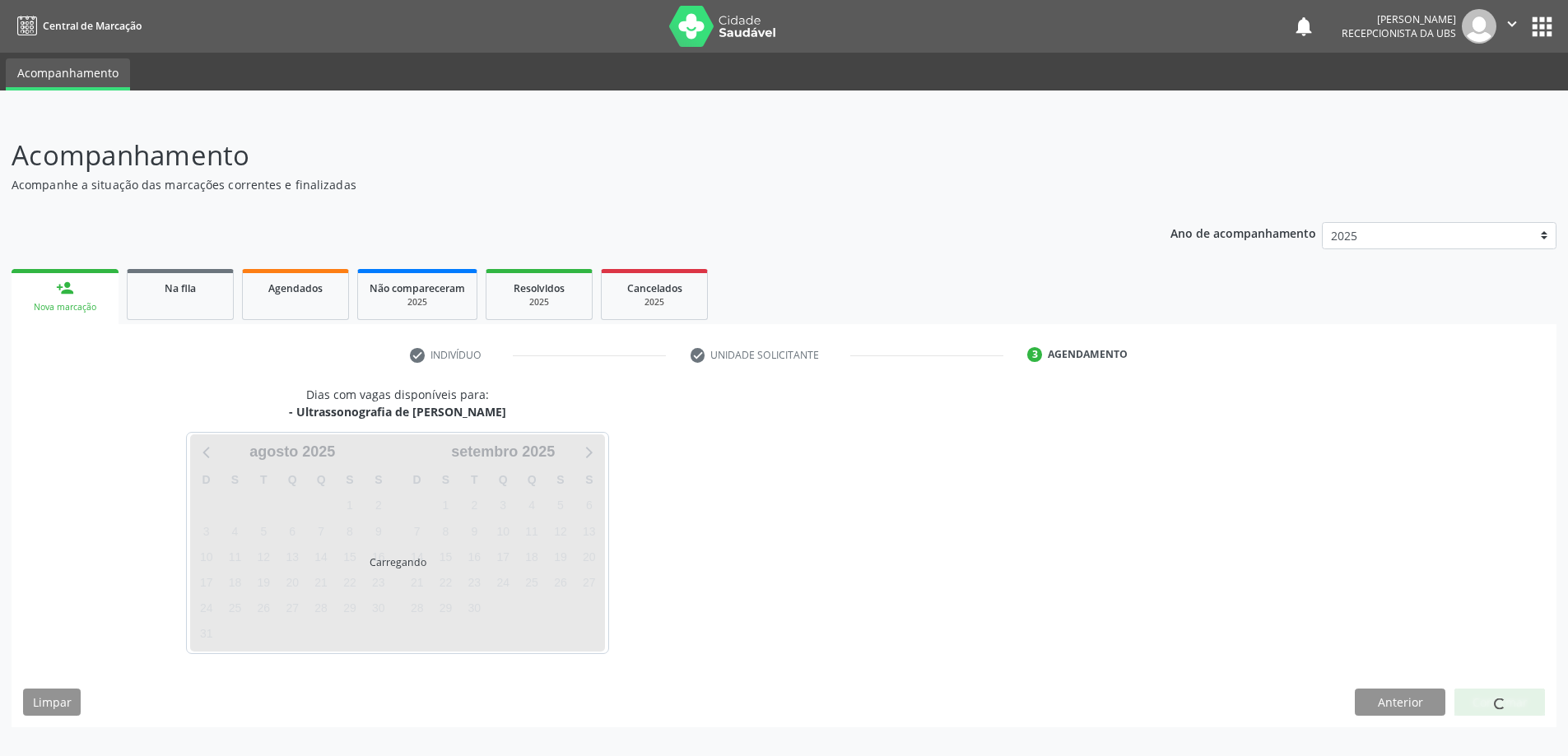
scroll to position [0, 0]
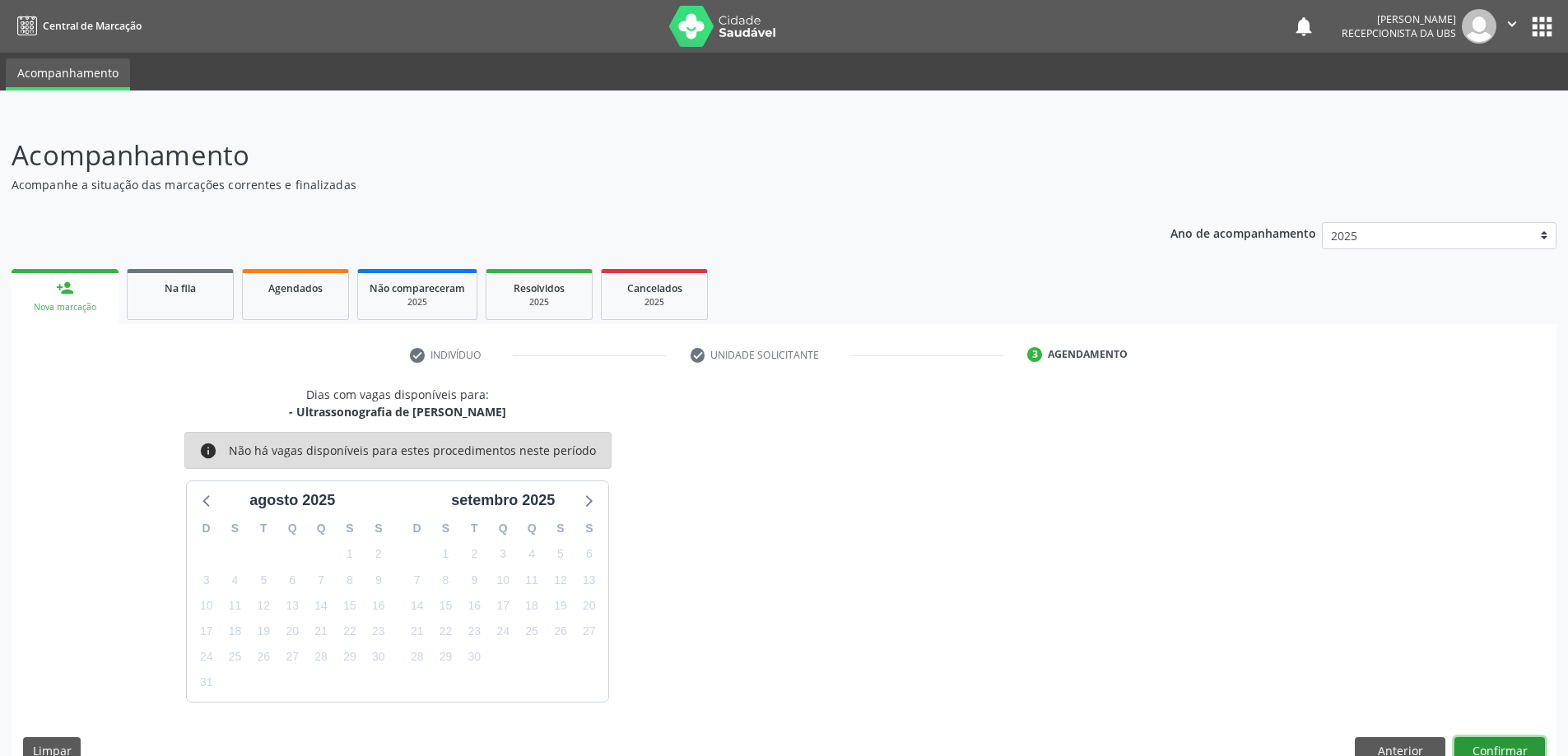
click at [1522, 743] on button "Confirmar" at bounding box center [1500, 751] width 91 height 28
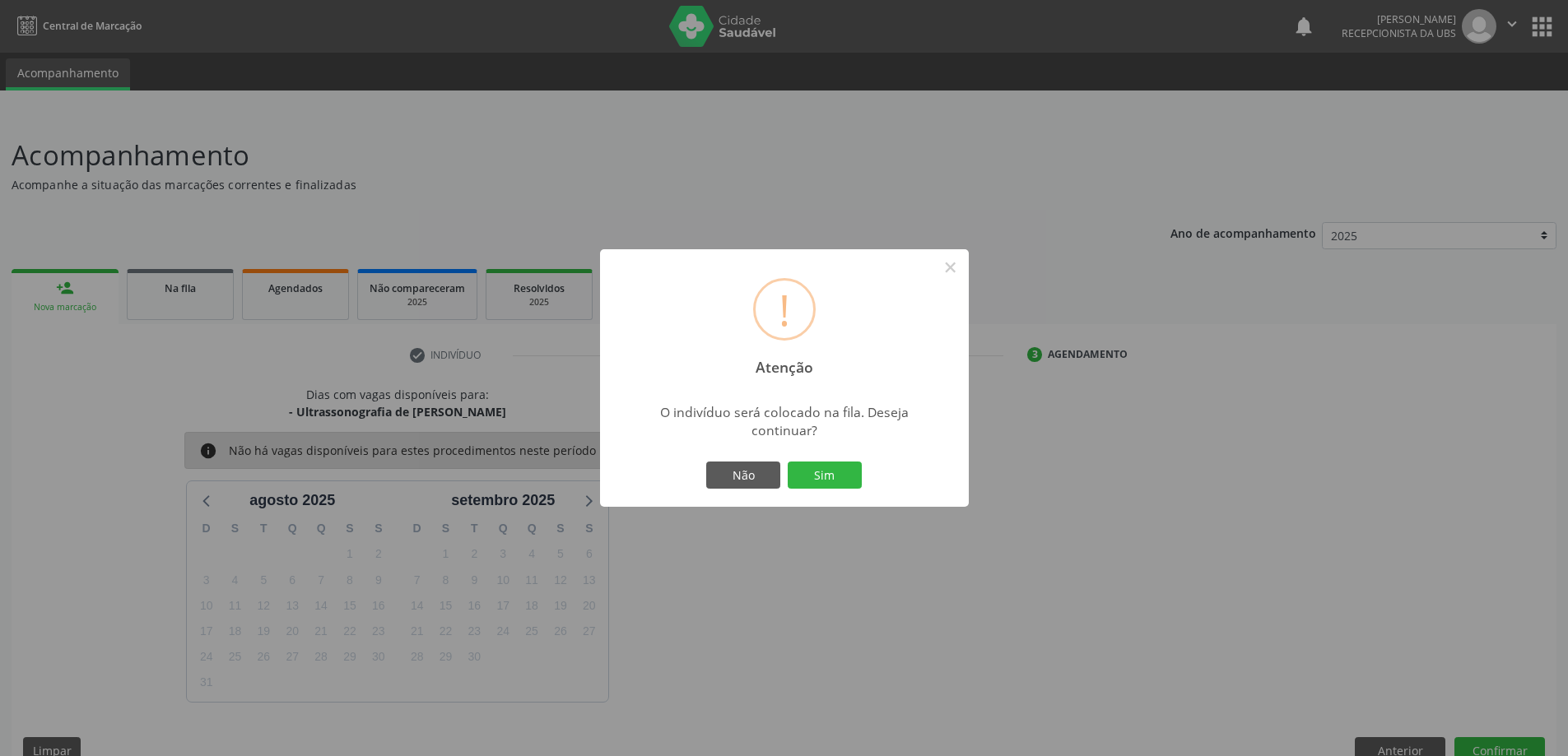
click at [805, 455] on div "! Atenção × O indivíduo será colocado na fila. Deseja continuar? Não Sim" at bounding box center [784, 378] width 369 height 258
click at [813, 480] on button "Sim" at bounding box center [825, 475] width 74 height 28
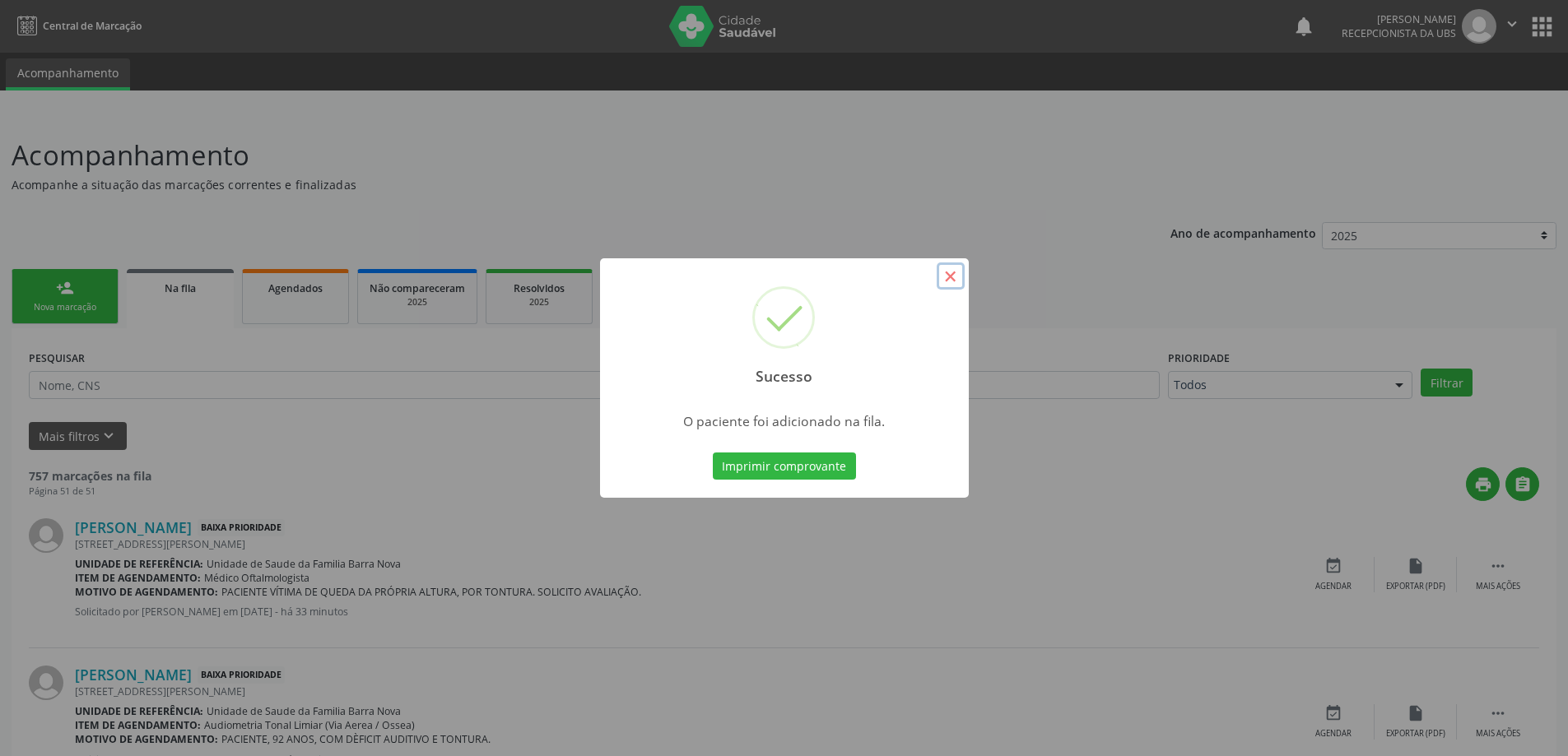
click at [954, 263] on button "×" at bounding box center [950, 276] width 28 height 28
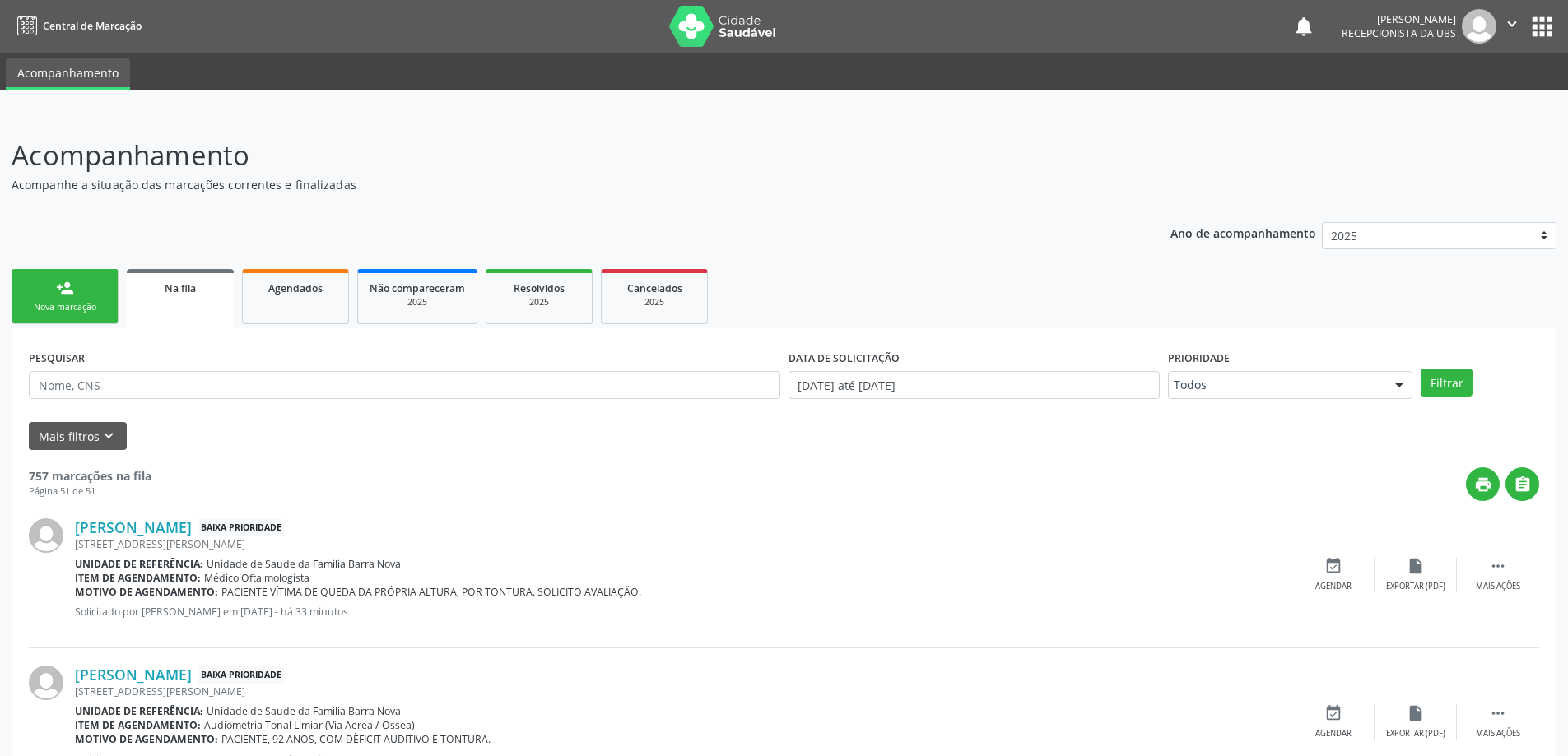
click at [77, 308] on div "Nova marcação" at bounding box center [64, 308] width 82 height 13
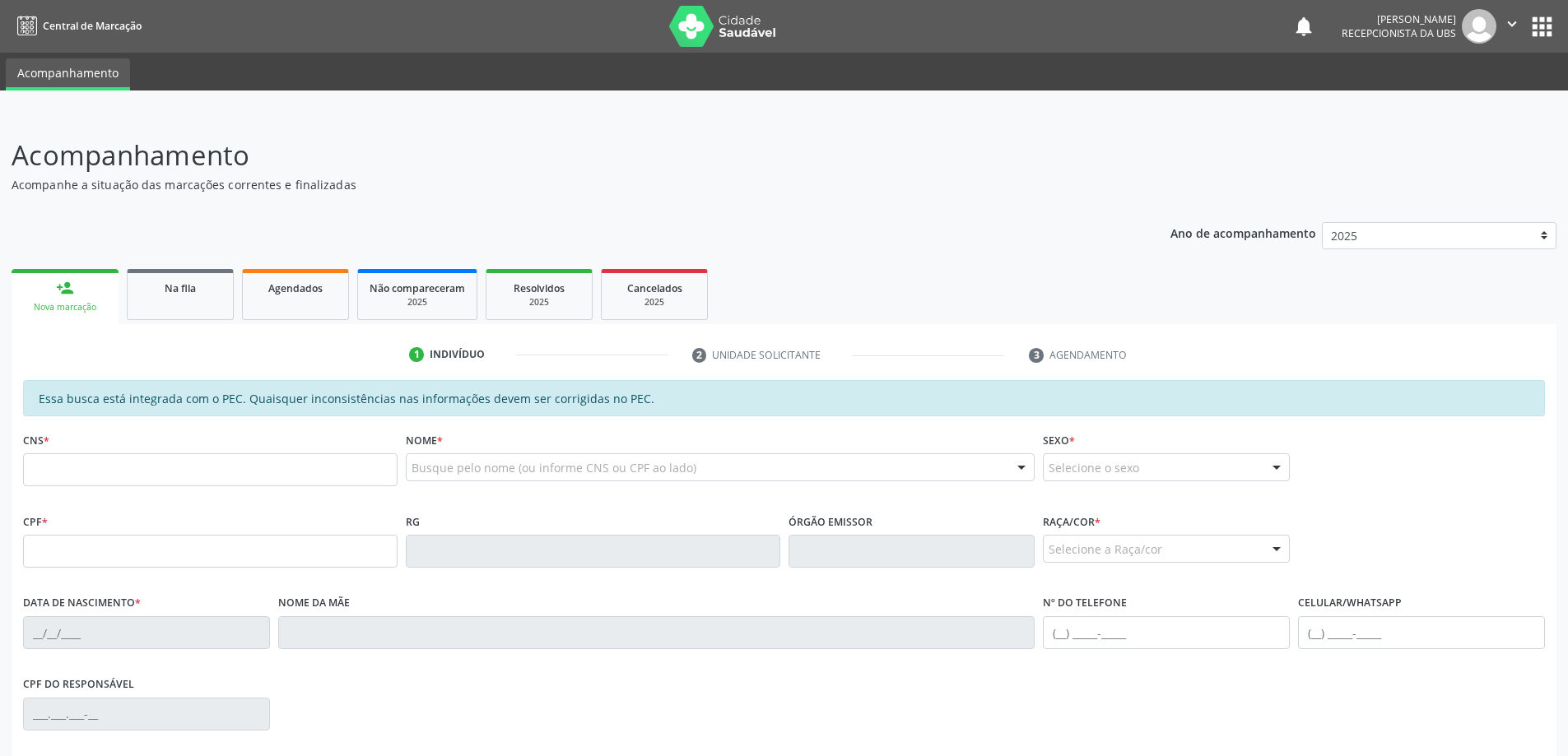
drag, startPoint x: 205, startPoint y: 487, endPoint x: 220, endPoint y: 482, distance: 15.8
click at [208, 485] on fieldset "CNS *" at bounding box center [209, 463] width 374 height 70
click at [220, 482] on input "text" at bounding box center [209, 470] width 374 height 33
type input "705 0048 6848 9955"
type input "038.893.264-39"
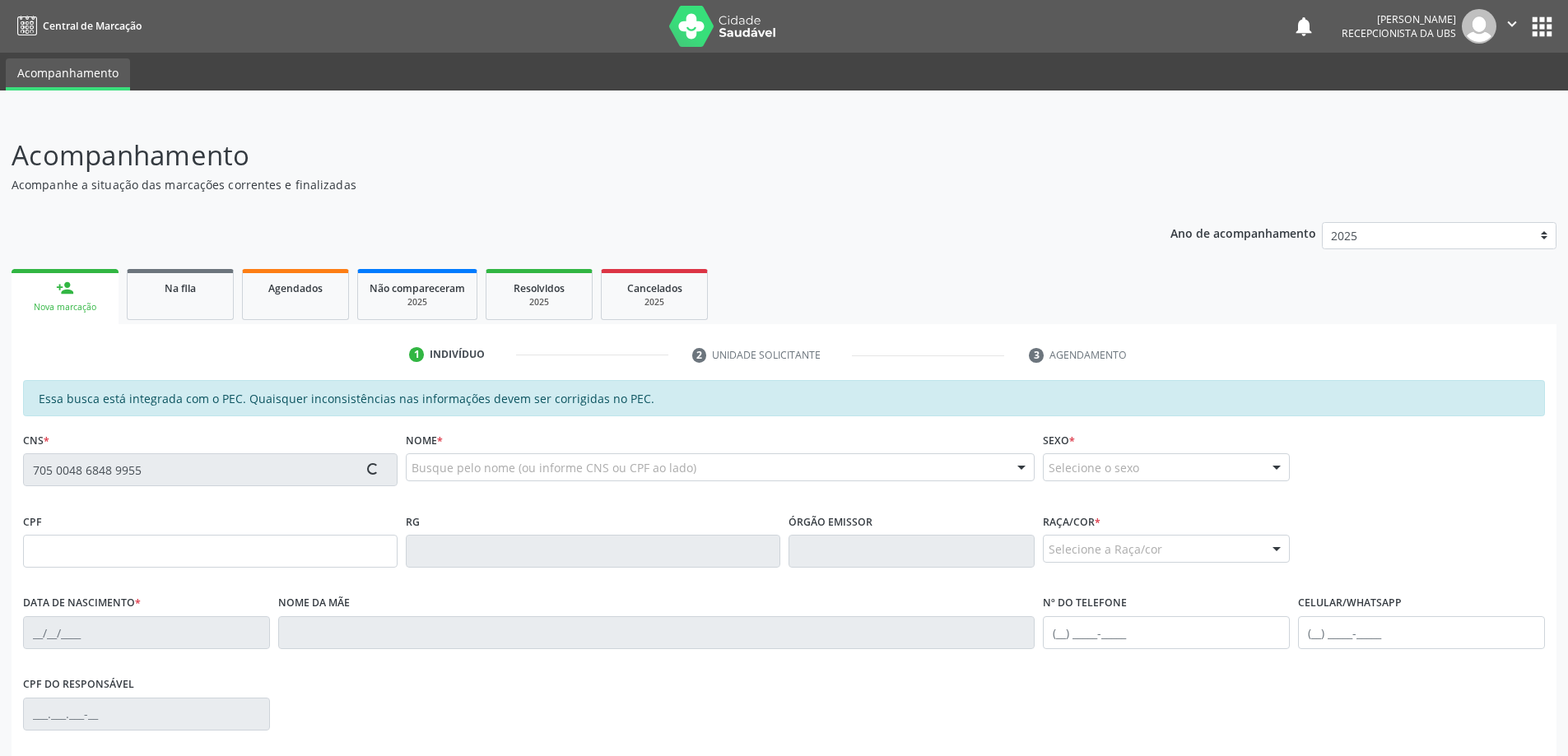
type input "[DATE]"
type input "Edleuza da [PERSON_NAME]"
type input "[PHONE_NUMBER]"
type input "80"
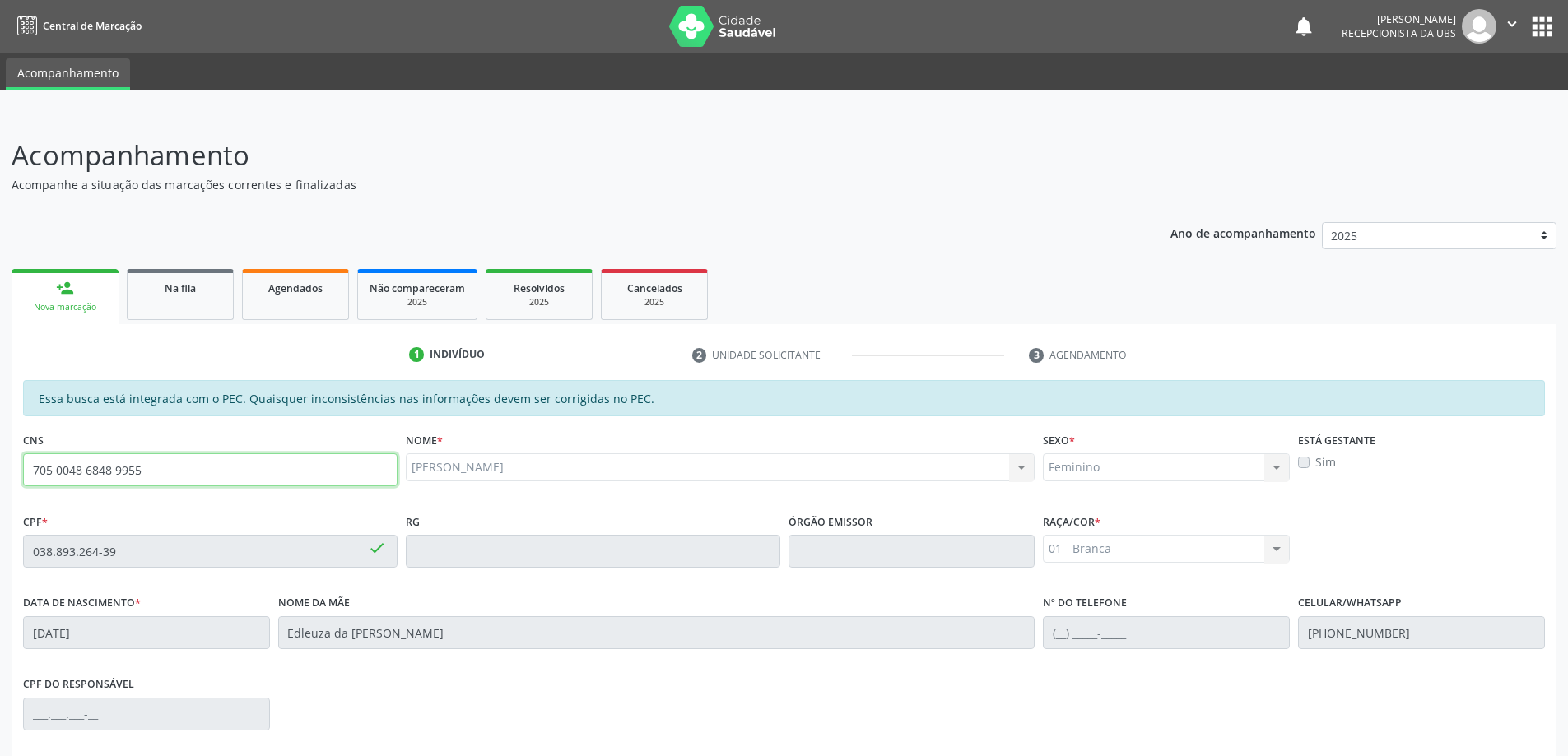
click at [221, 482] on input "705 0048 6848 9955" at bounding box center [209, 470] width 374 height 33
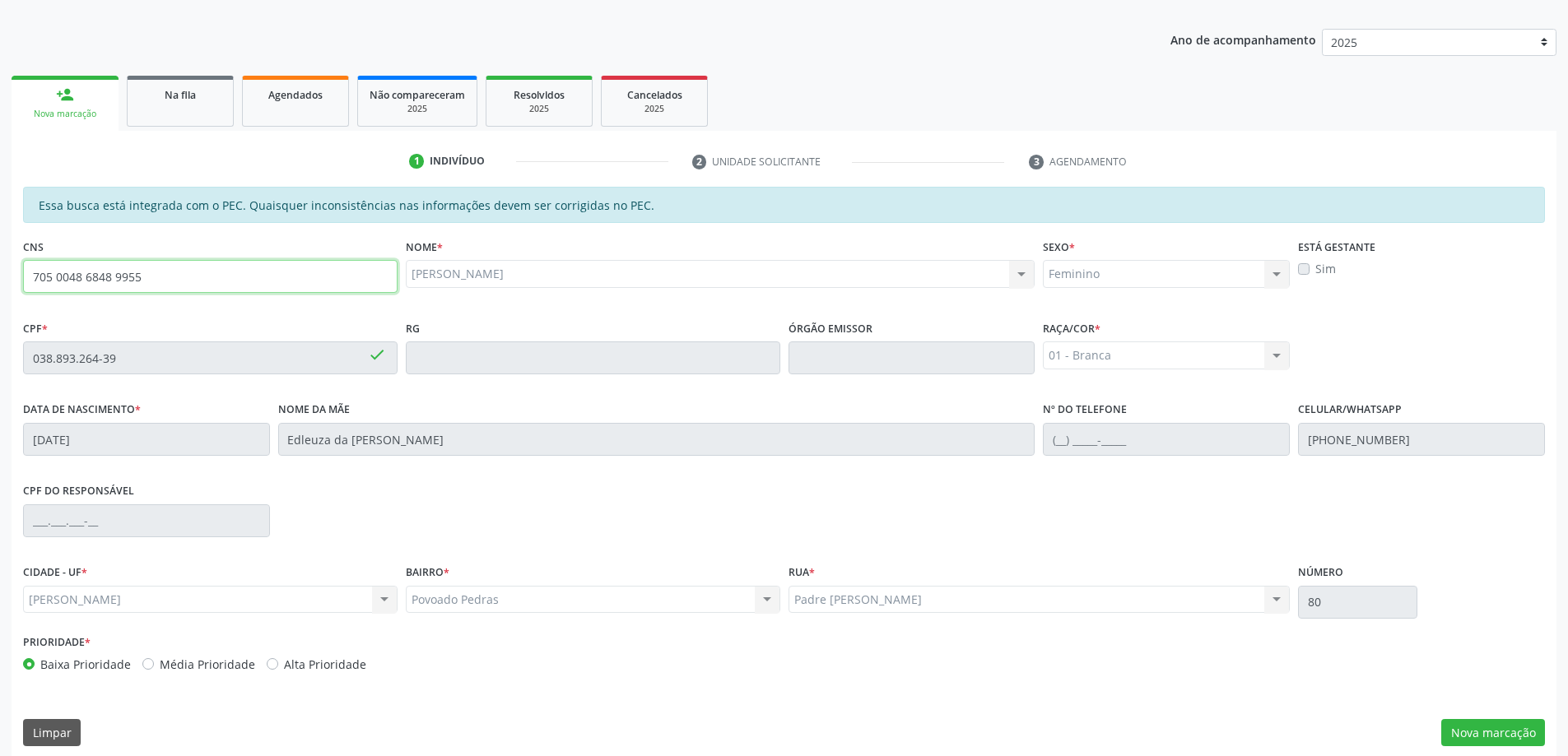
scroll to position [206, 0]
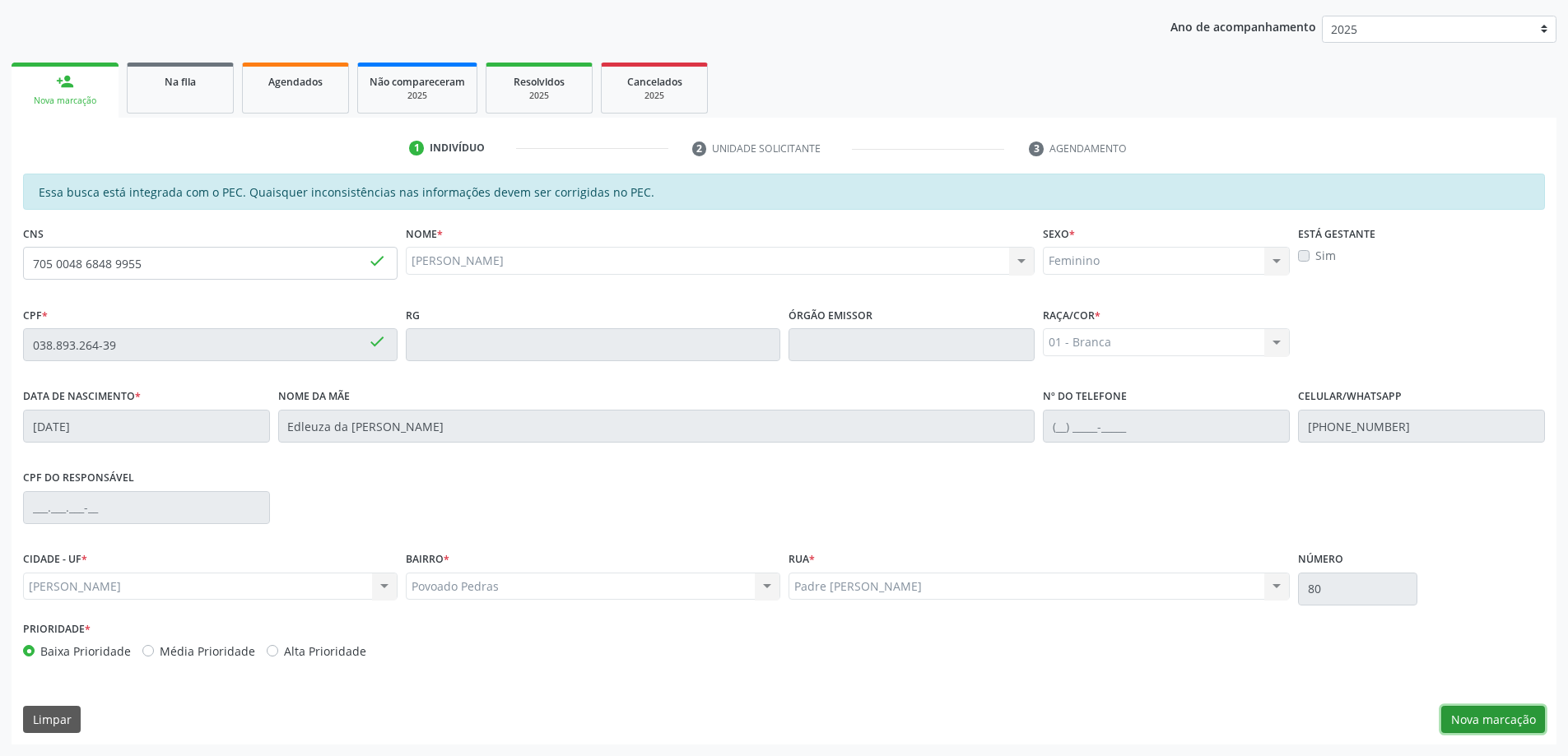
click at [1501, 719] on button "Nova marcação" at bounding box center [1493, 720] width 103 height 28
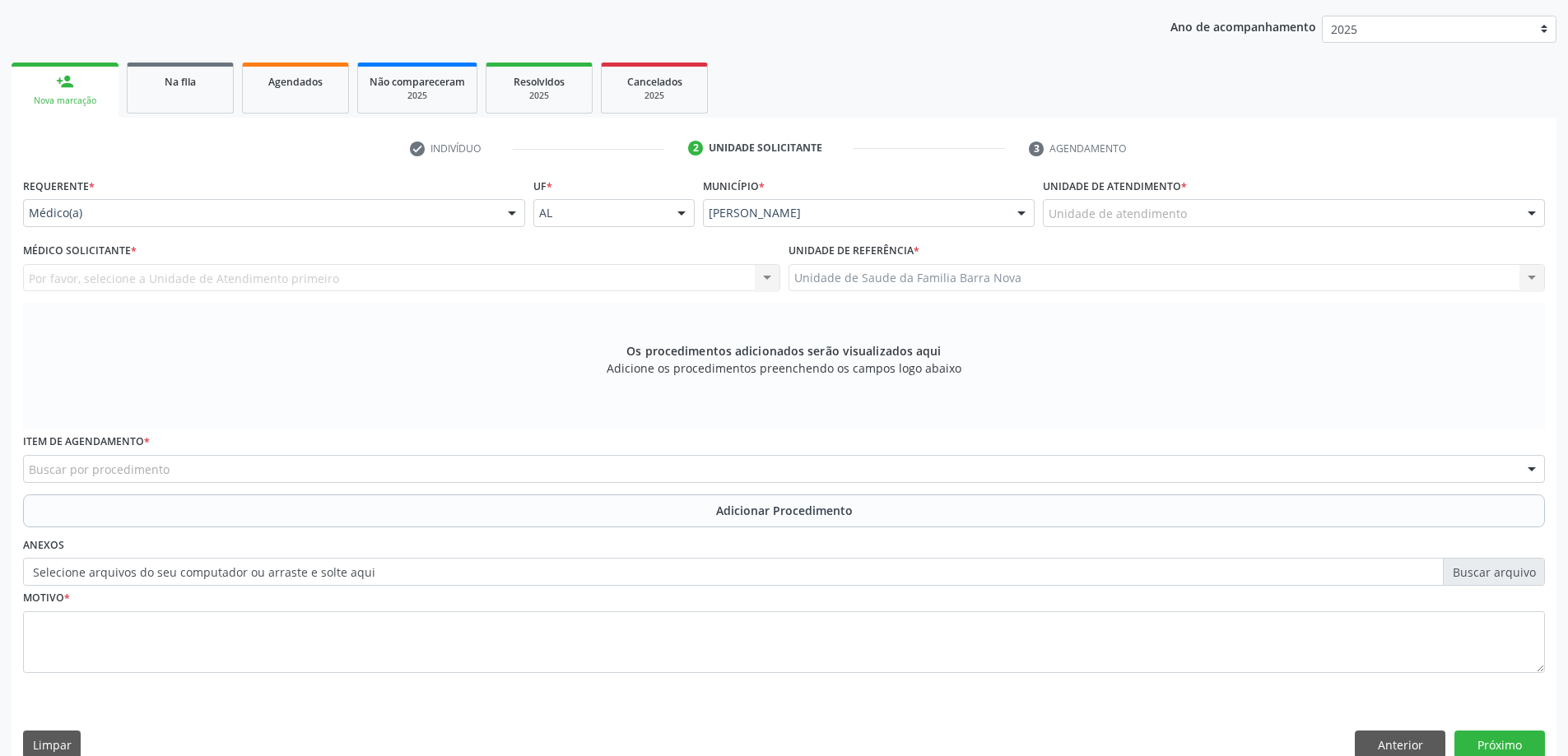
drag, startPoint x: 1221, startPoint y: 236, endPoint x: 1221, endPoint y: 223, distance: 13.0
click at [1221, 228] on div "Unidade de atendimento * Unidade de atendimento Aeronave Baron 58 Aeronave Cess…" at bounding box center [1294, 206] width 510 height 64
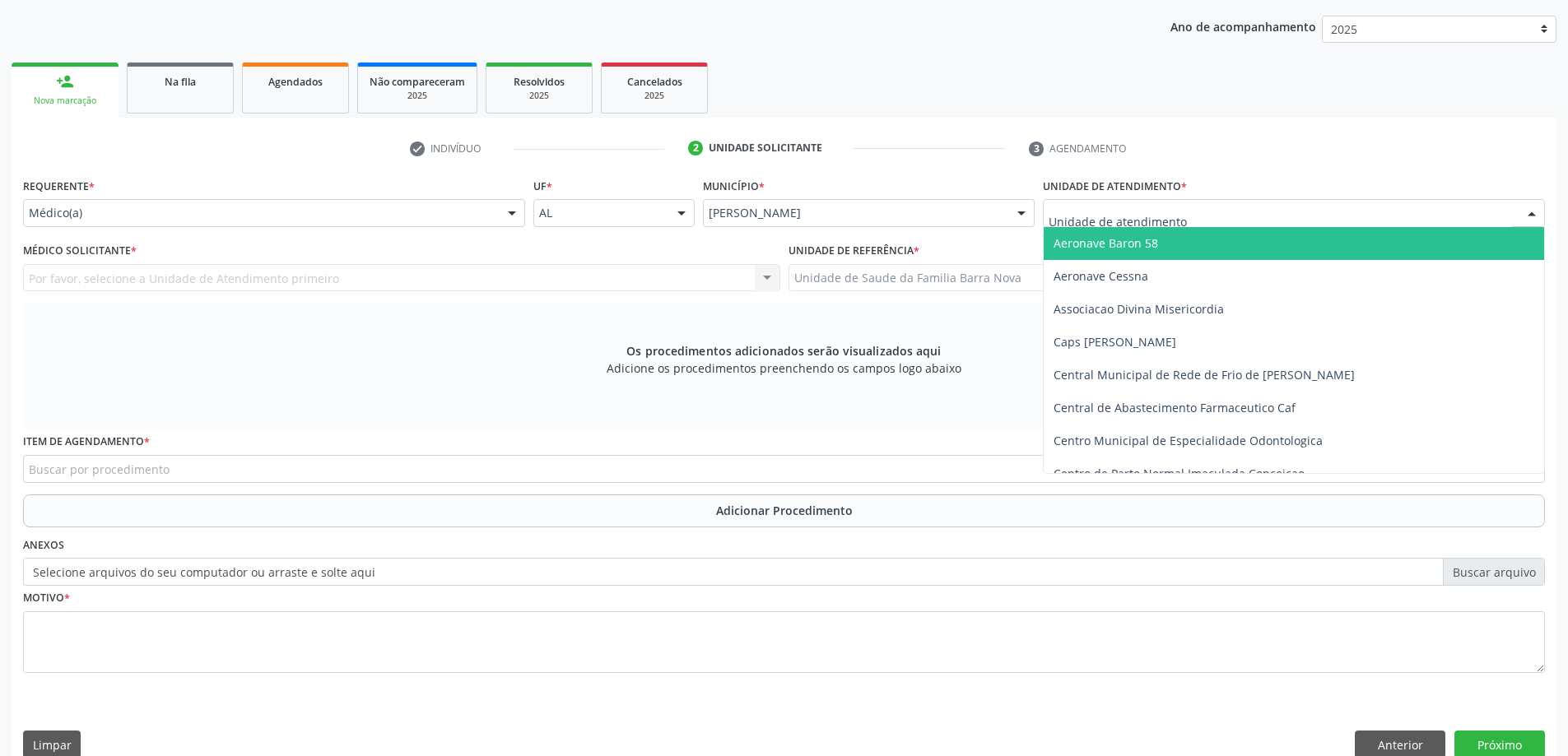
click at [1221, 223] on div at bounding box center [1294, 213] width 502 height 28
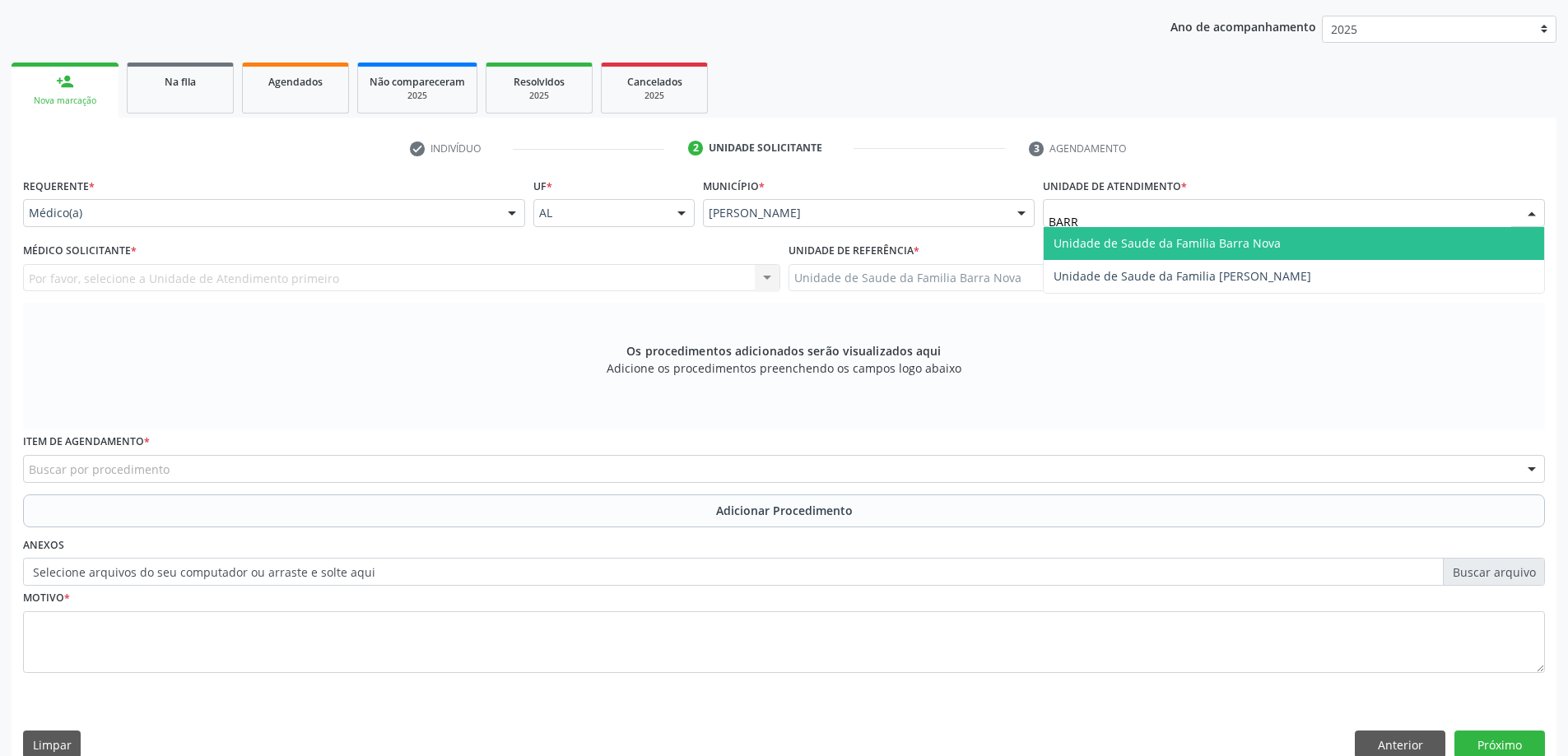
type input "BARRA"
click at [1242, 254] on span "Unidade de Saude da Familia Barra Nova" at bounding box center [1294, 244] width 500 height 33
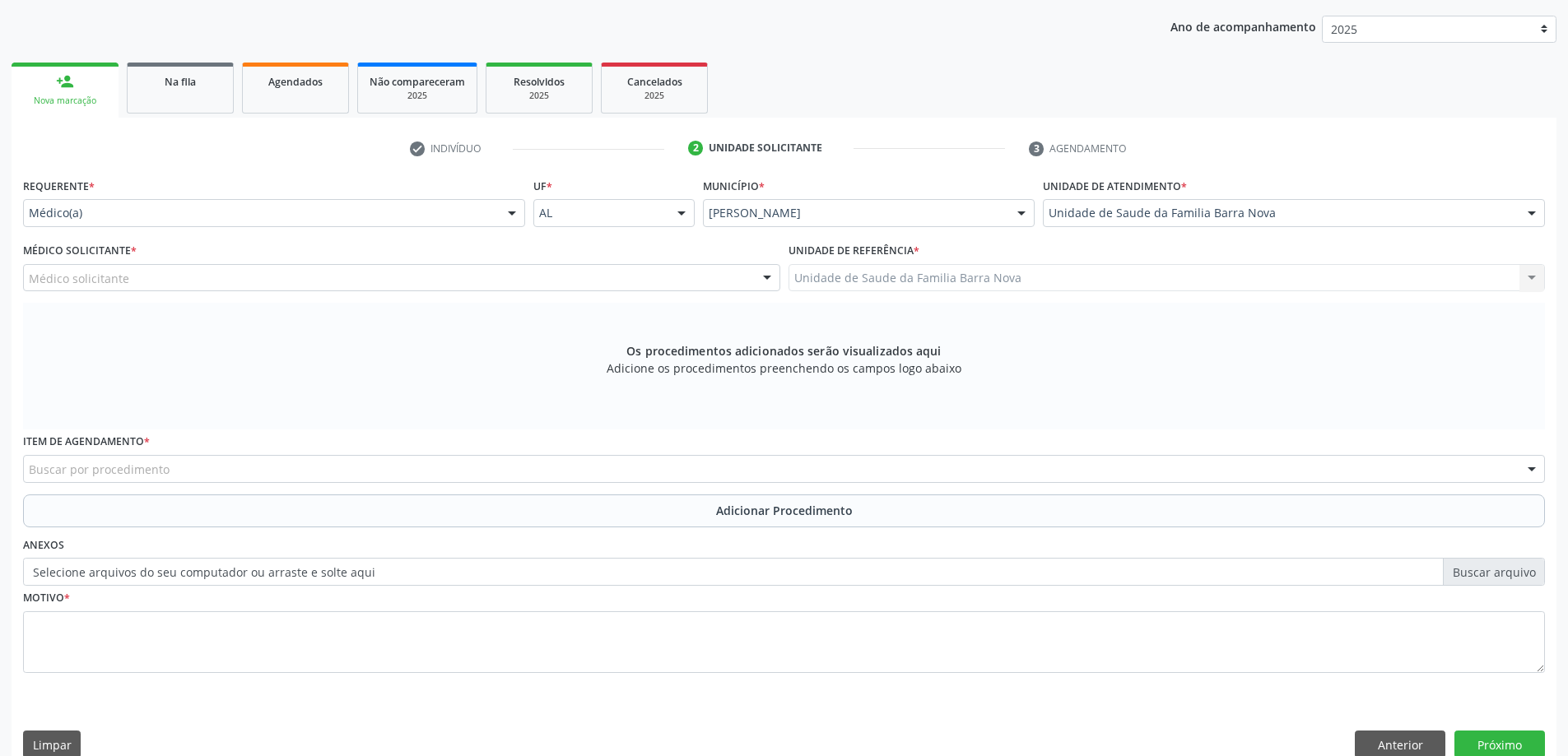
click at [607, 281] on div "Médico solicitante" at bounding box center [401, 278] width 757 height 28
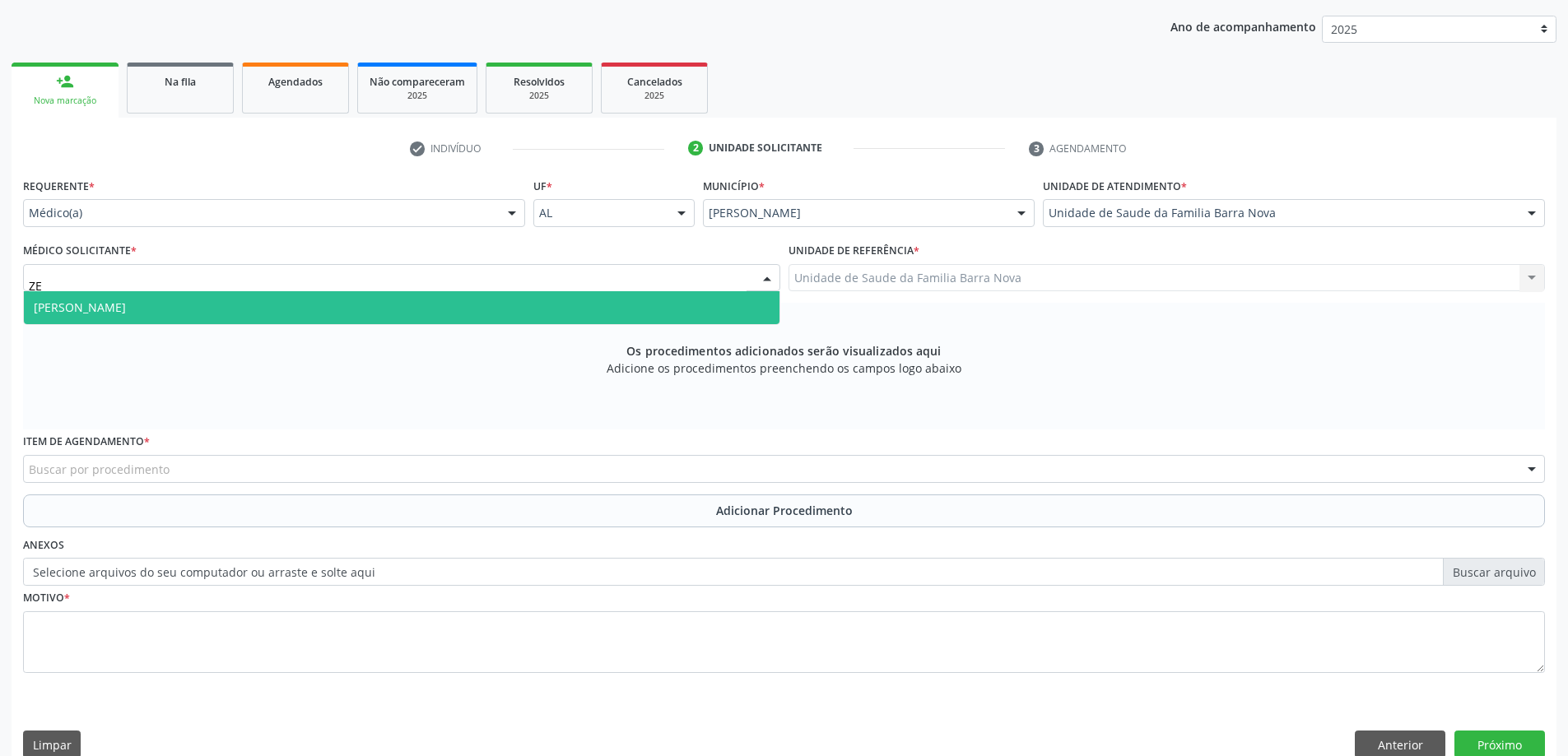
type input "ZEL"
click at [568, 295] on span "[PERSON_NAME]" at bounding box center [401, 308] width 755 height 33
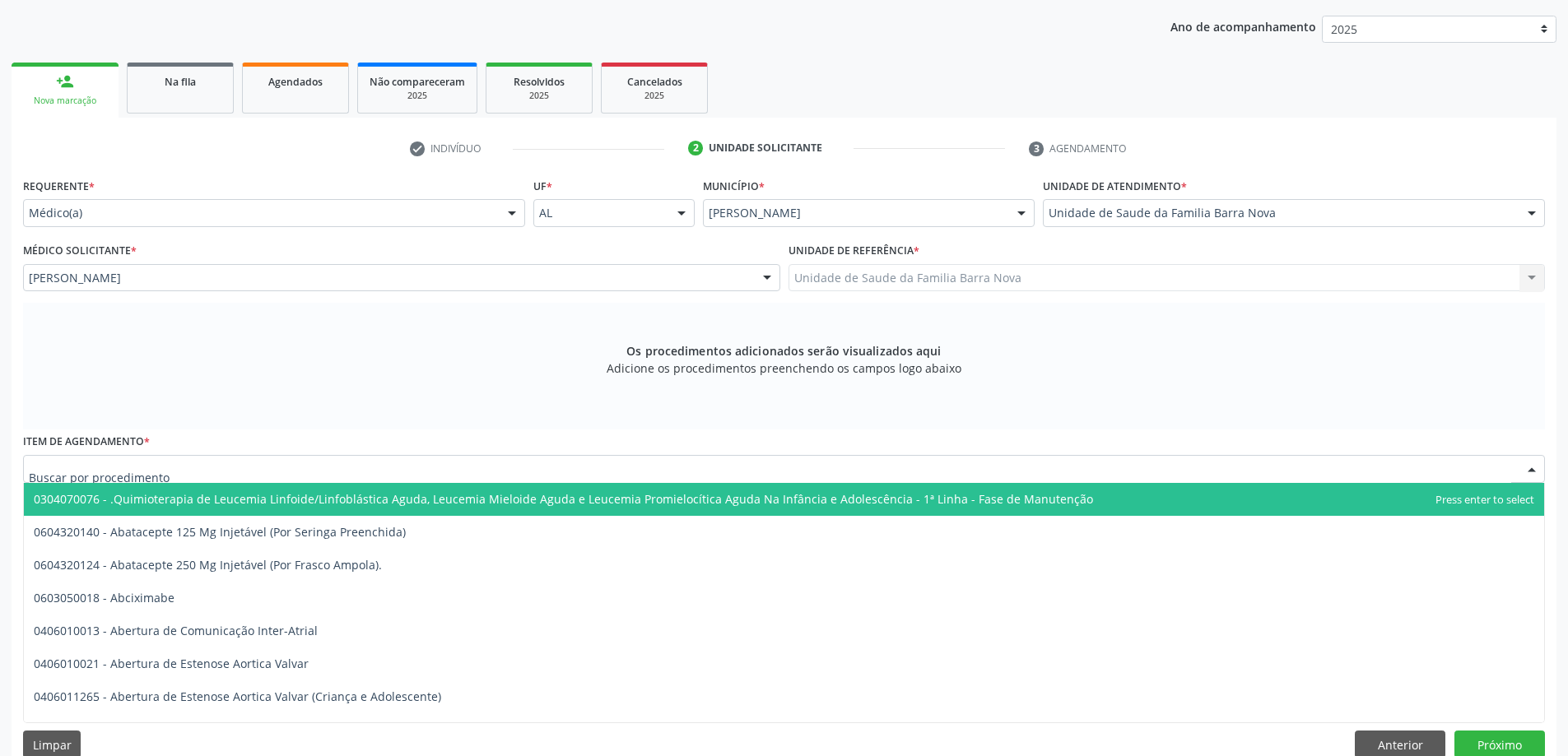
drag, startPoint x: 311, startPoint y: 474, endPoint x: 320, endPoint y: 474, distance: 9.0
click at [313, 474] on div at bounding box center [784, 468] width 1522 height 28
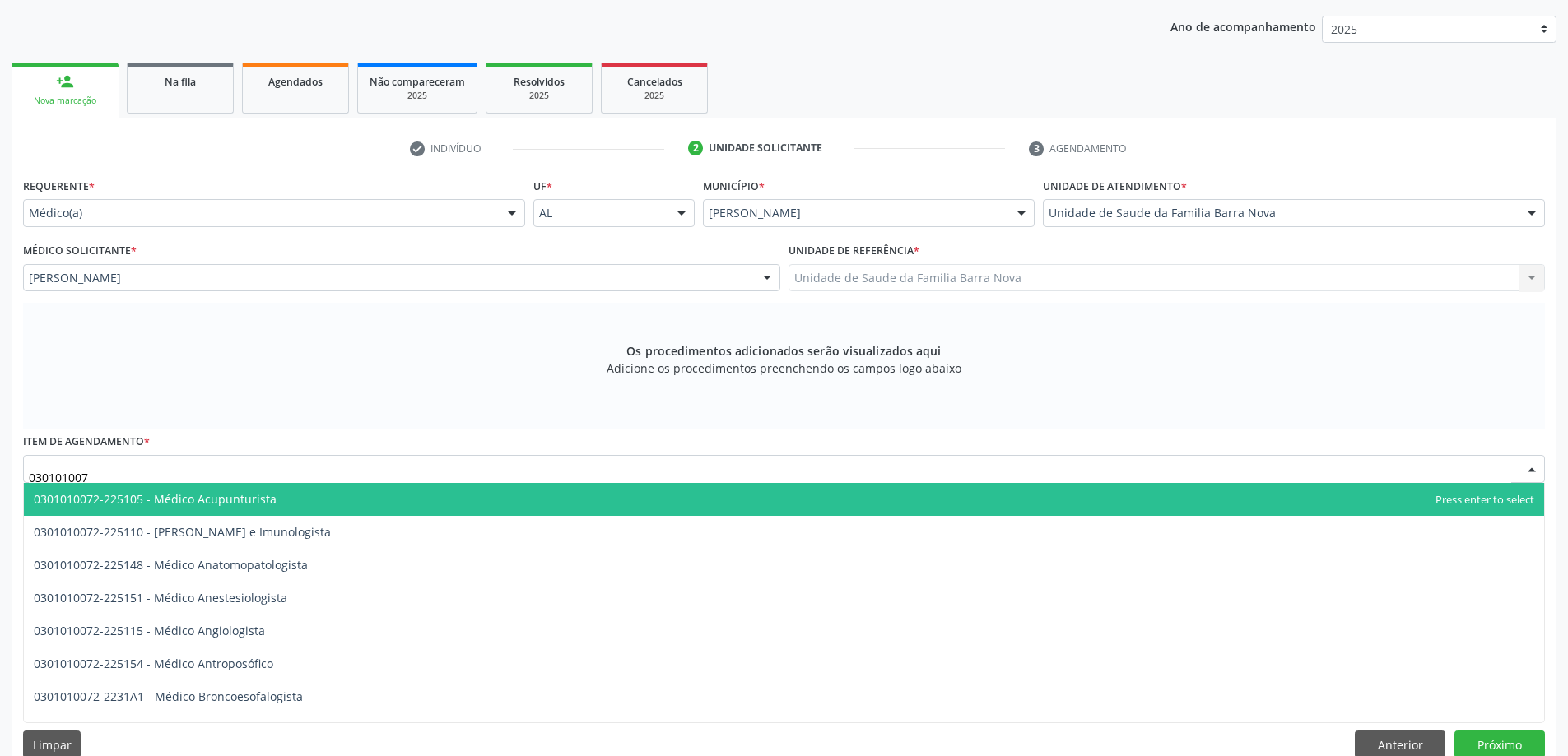
type input "0301010072"
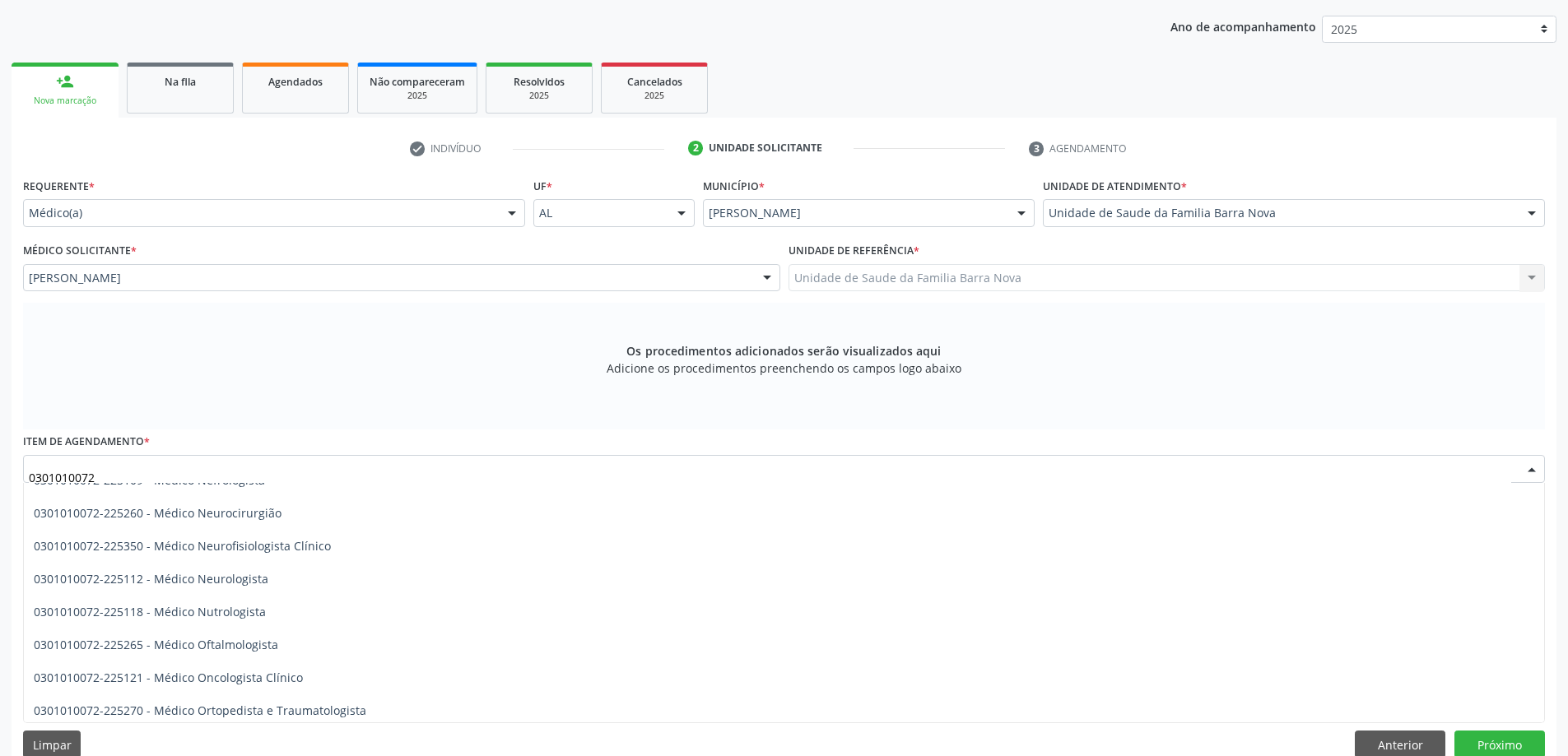
scroll to position [1316, 0]
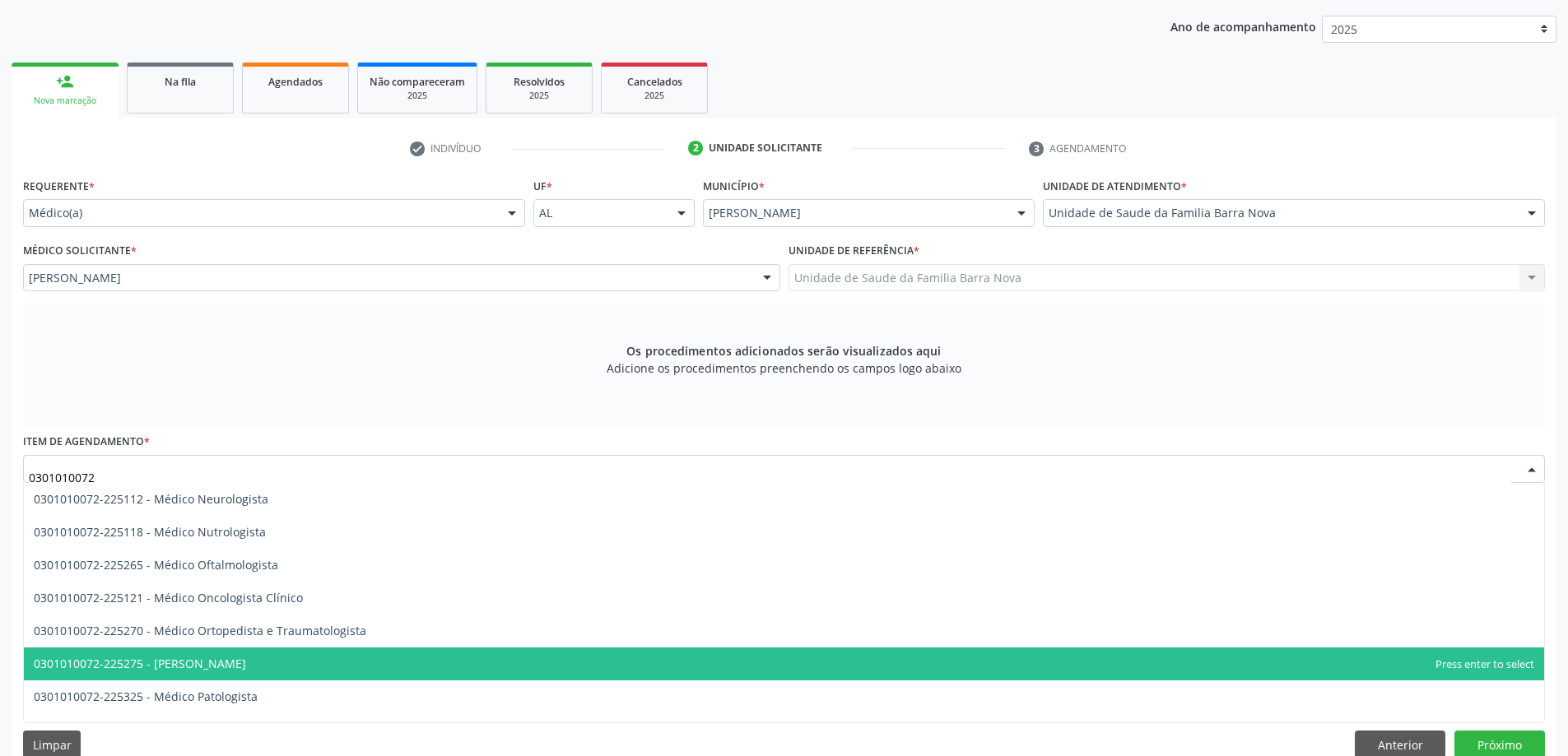
click at [305, 675] on span "0301010072-225275 - [PERSON_NAME]" at bounding box center [784, 664] width 1520 height 33
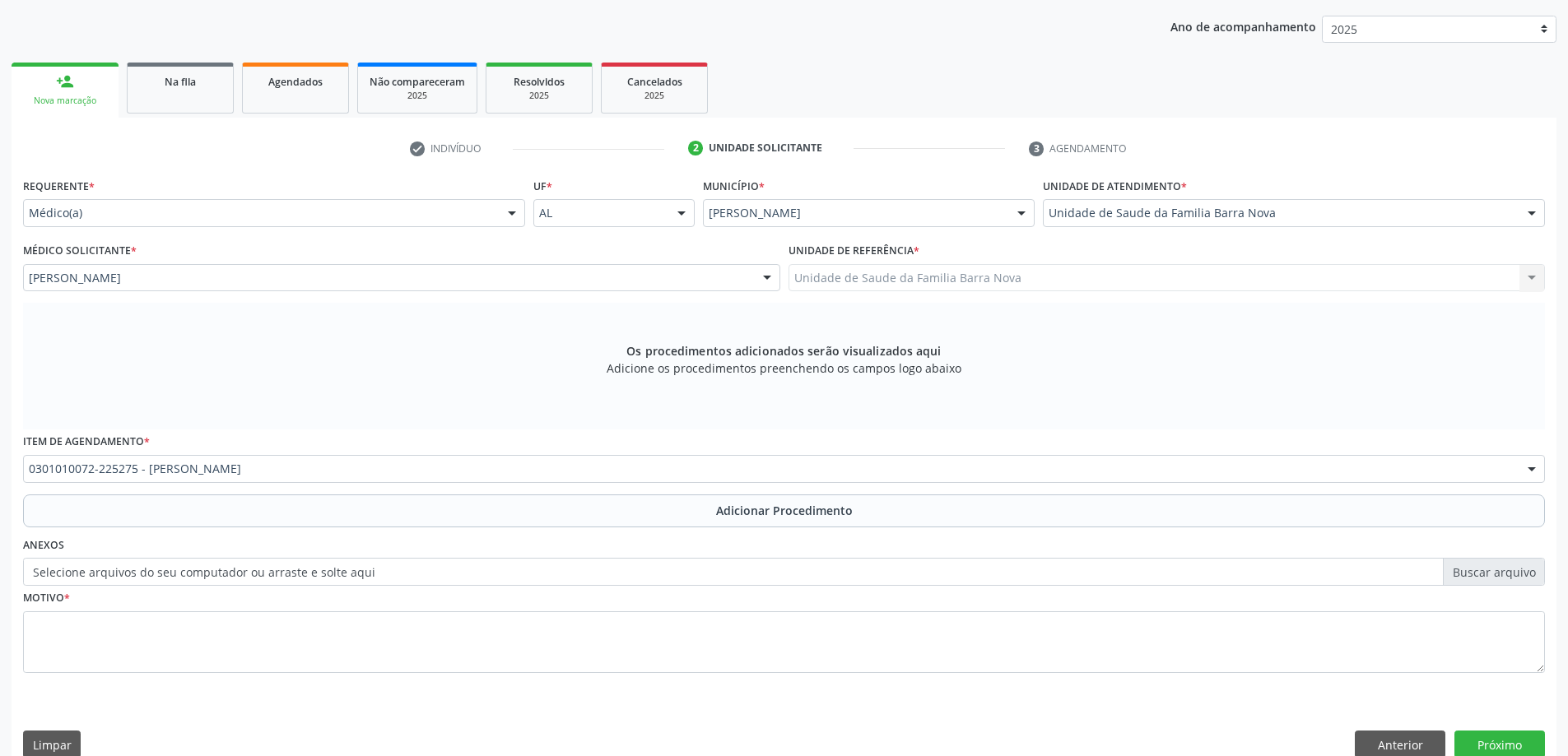
click at [248, 534] on div "Anexos Selecione arquivos do seu computador ou arraste e solte aqui" at bounding box center [784, 560] width 1530 height 53
click at [271, 490] on div "Item de agendamento * 0301010072-225275 - [PERSON_NAME] 0304070076 - .Quimioter…" at bounding box center [784, 461] width 1530 height 64
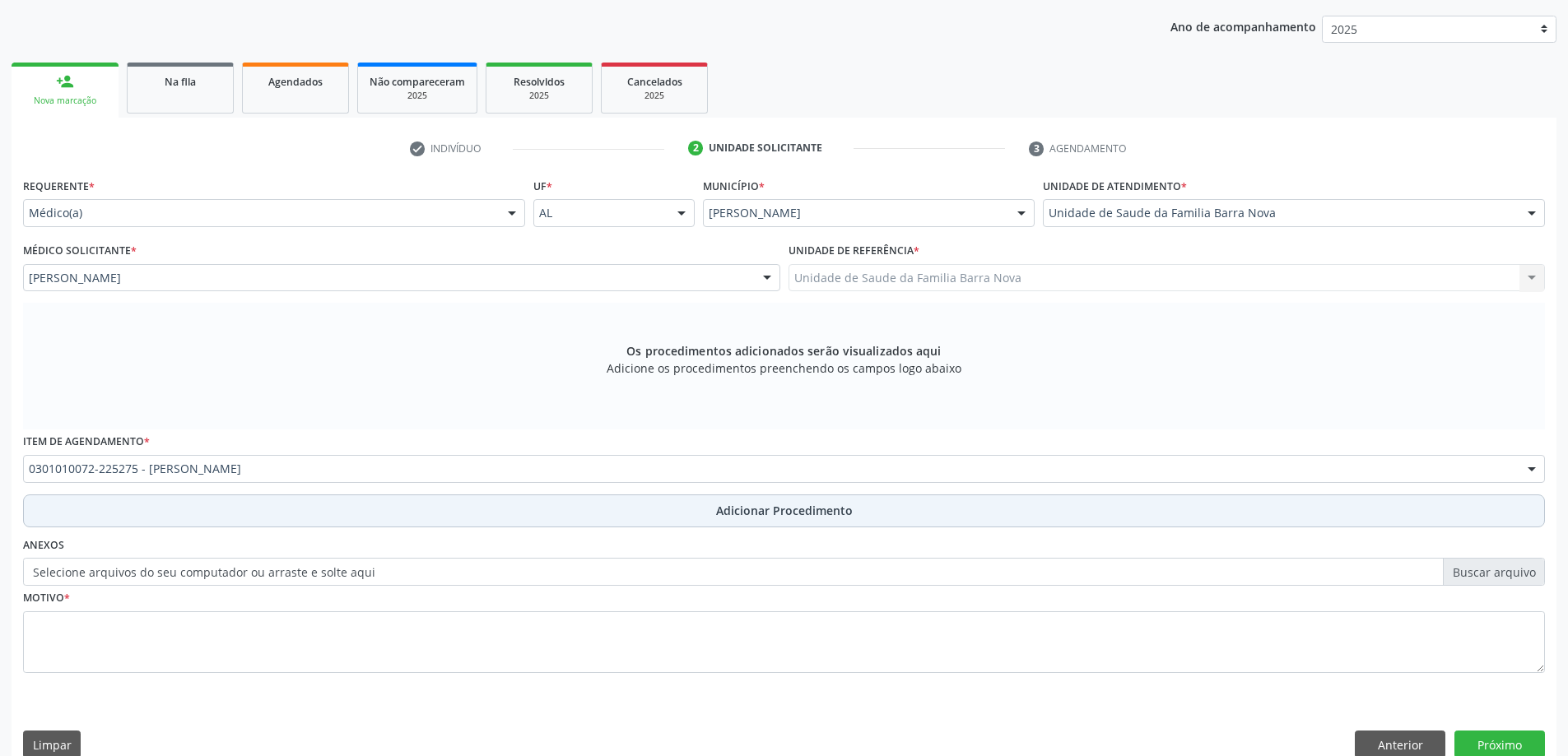
click at [270, 518] on button "Adicionar Procedimento" at bounding box center [784, 511] width 1522 height 33
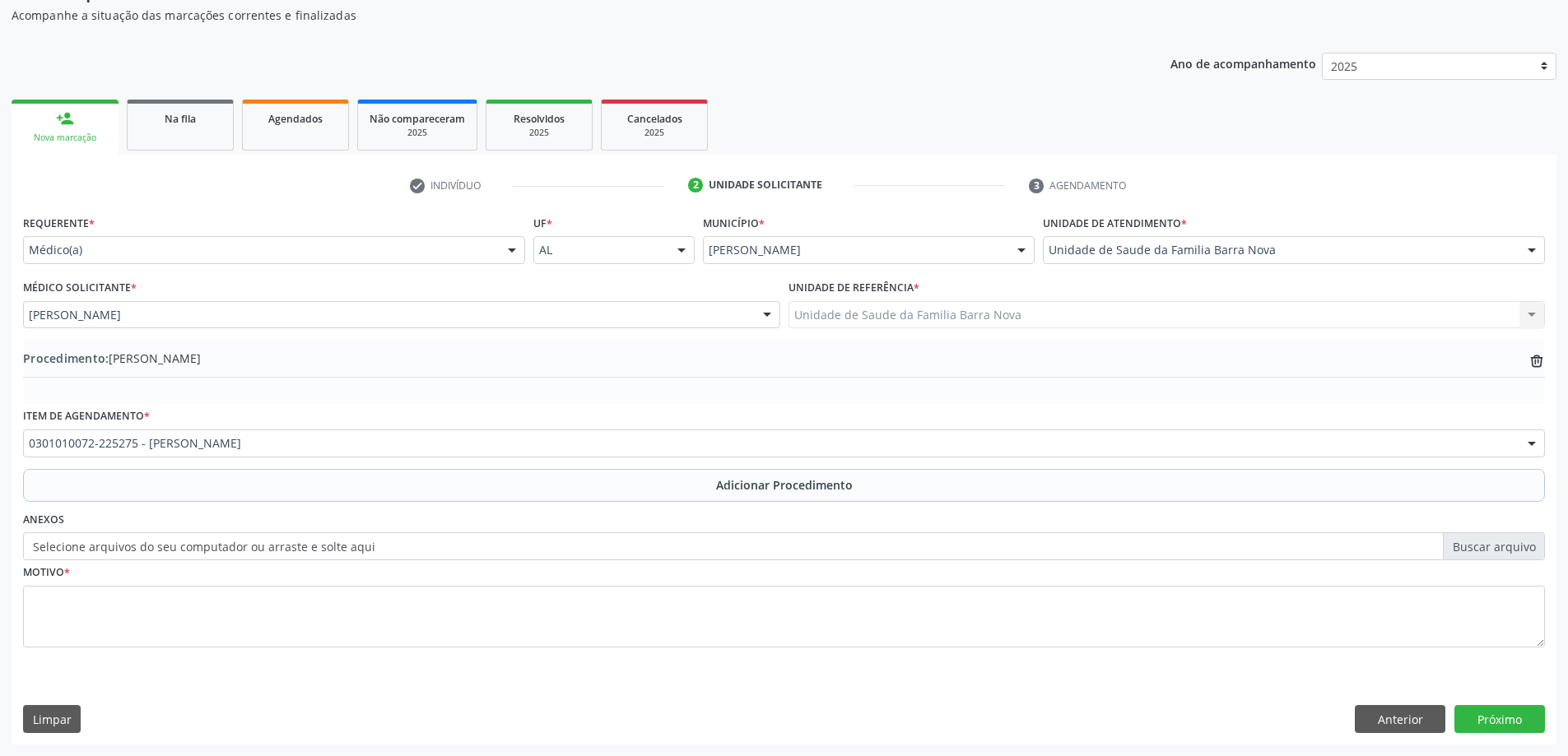
scroll to position [169, 0]
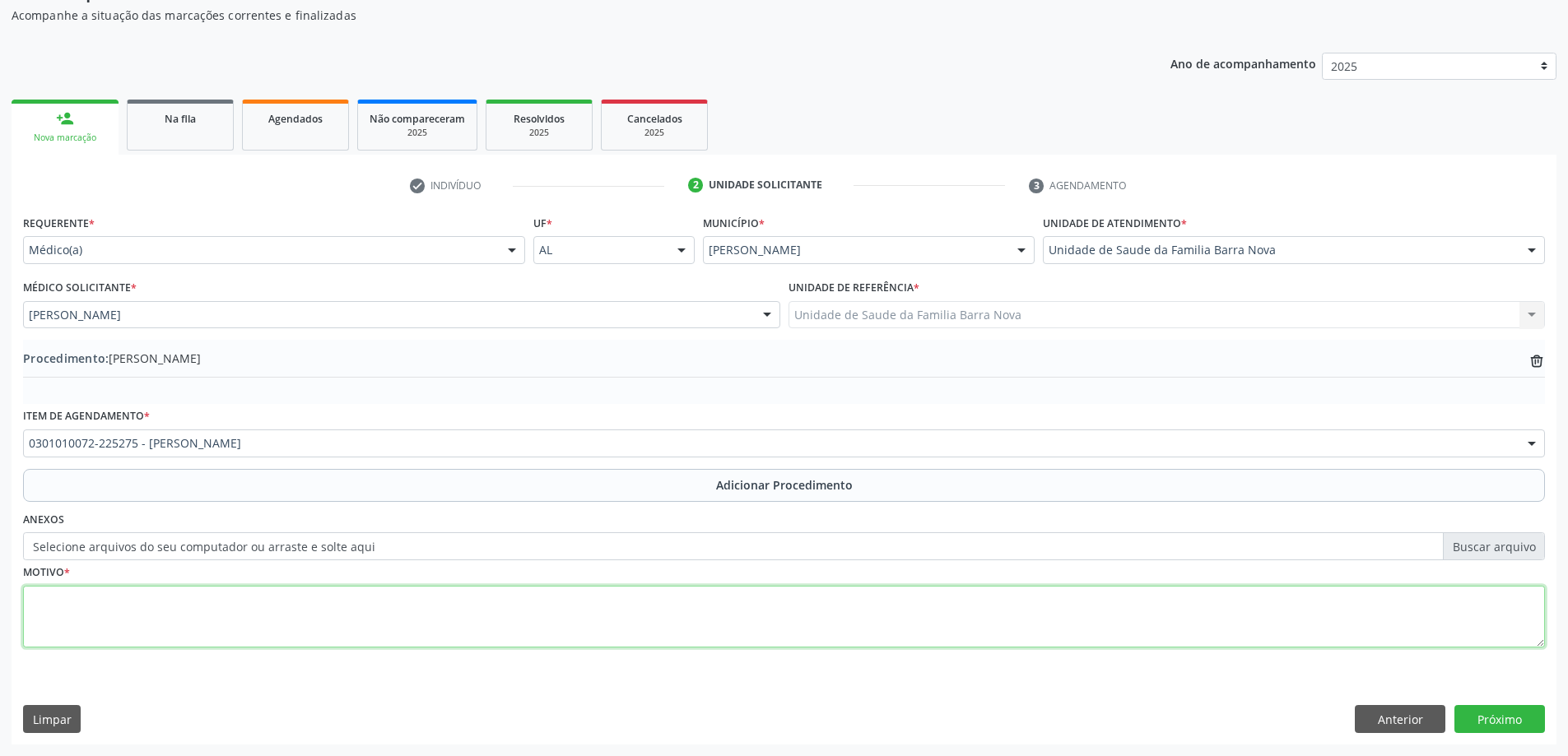
click at [260, 625] on textarea at bounding box center [784, 617] width 1522 height 62
type textarea "ENGASGO E [MEDICAL_DATA] ESQUERDA."
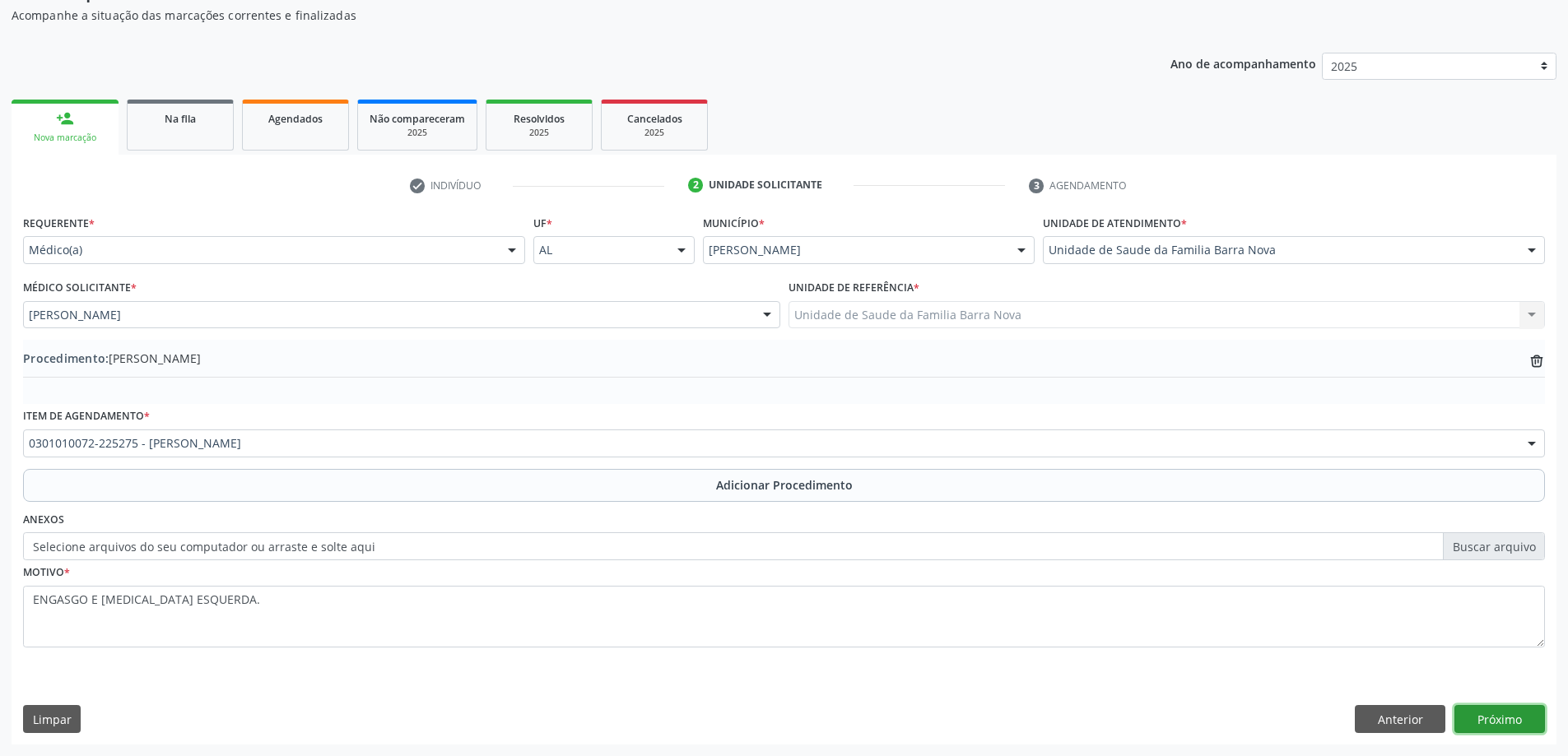
click at [1502, 716] on button "Próximo" at bounding box center [1500, 719] width 91 height 28
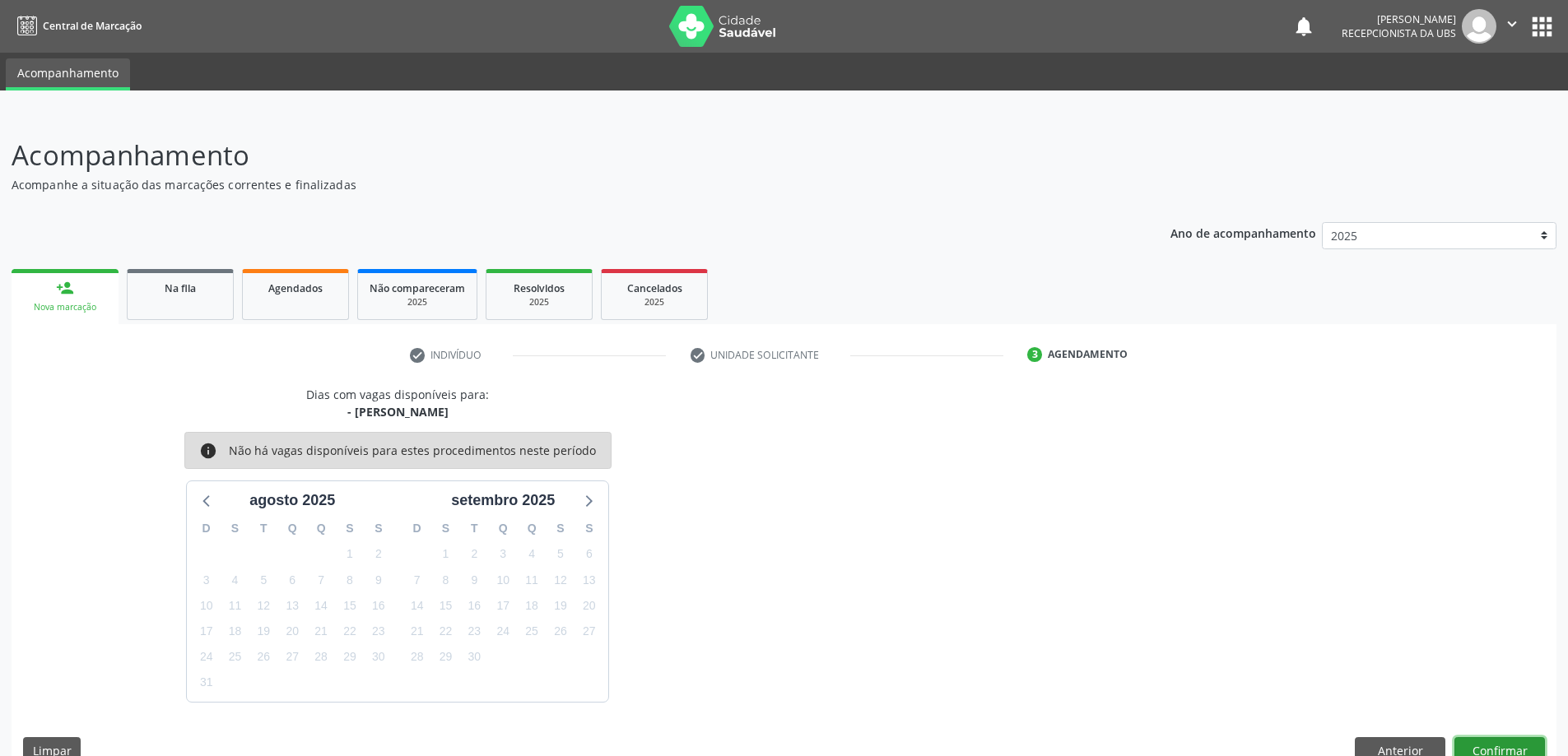
click at [1533, 743] on button "Confirmar" at bounding box center [1500, 751] width 91 height 28
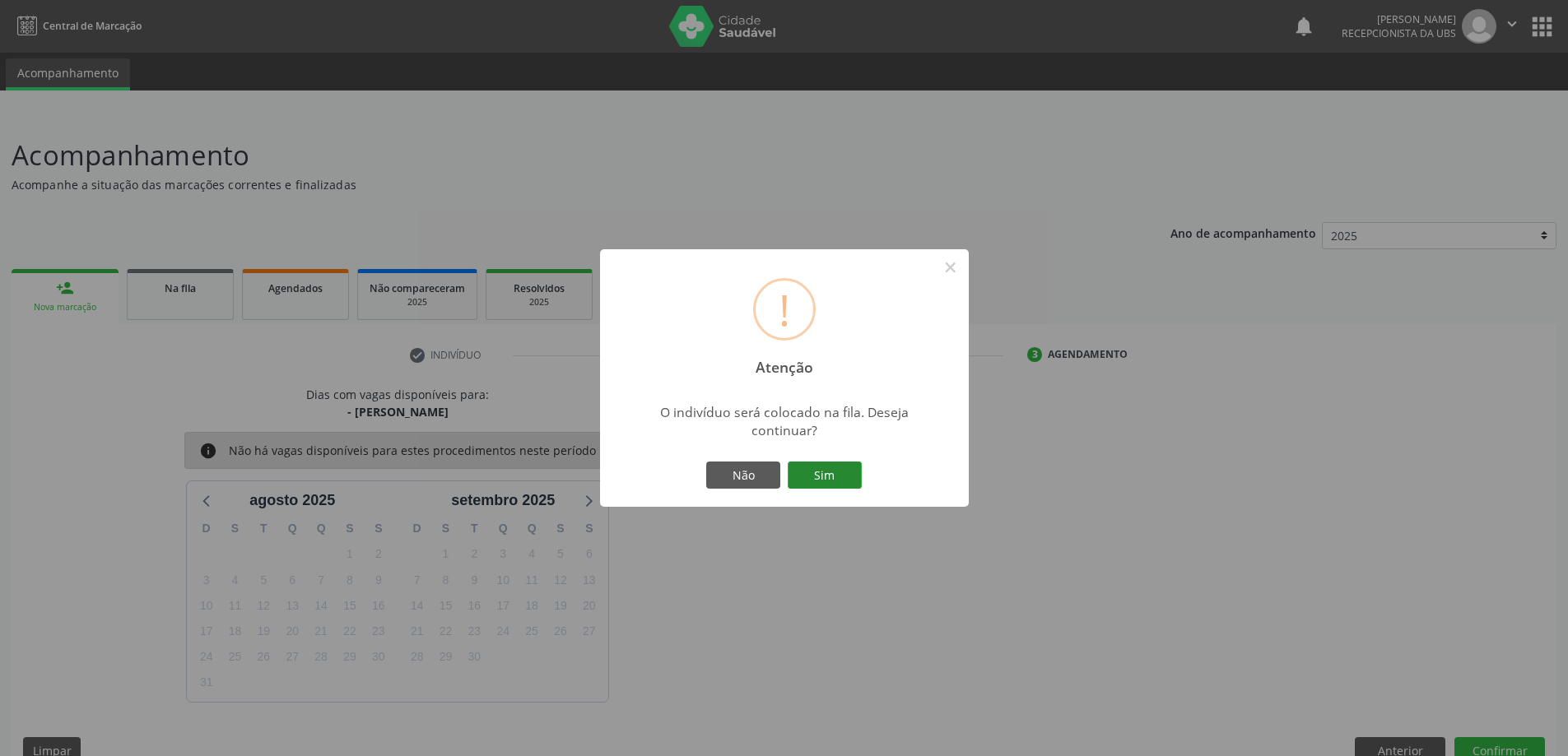
click at [842, 470] on button "Sim" at bounding box center [825, 475] width 74 height 28
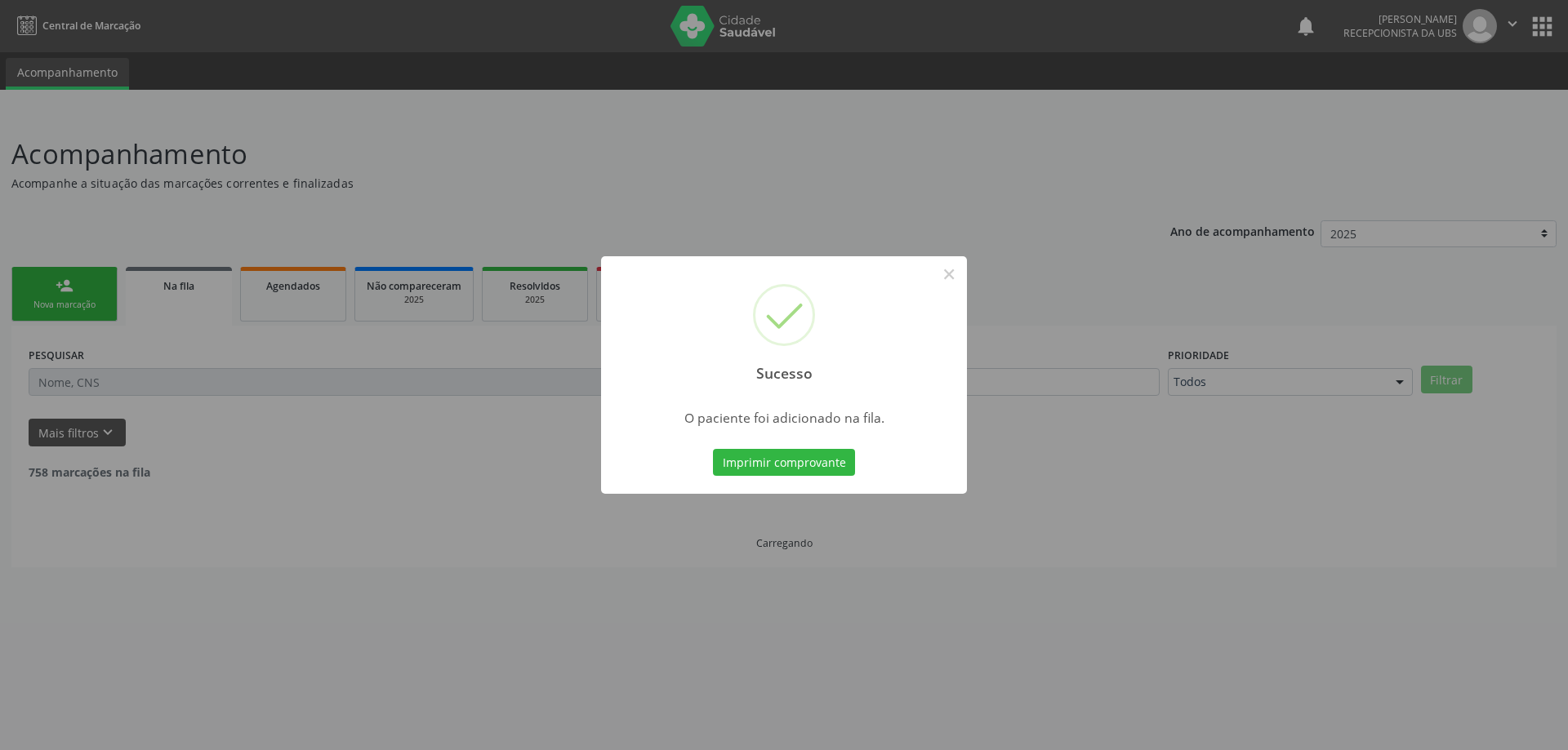
click at [93, 280] on div "Sucesso × O paciente foi adicionado na fila. Imprimir comprovante Cancel" at bounding box center [784, 375] width 1568 height 750
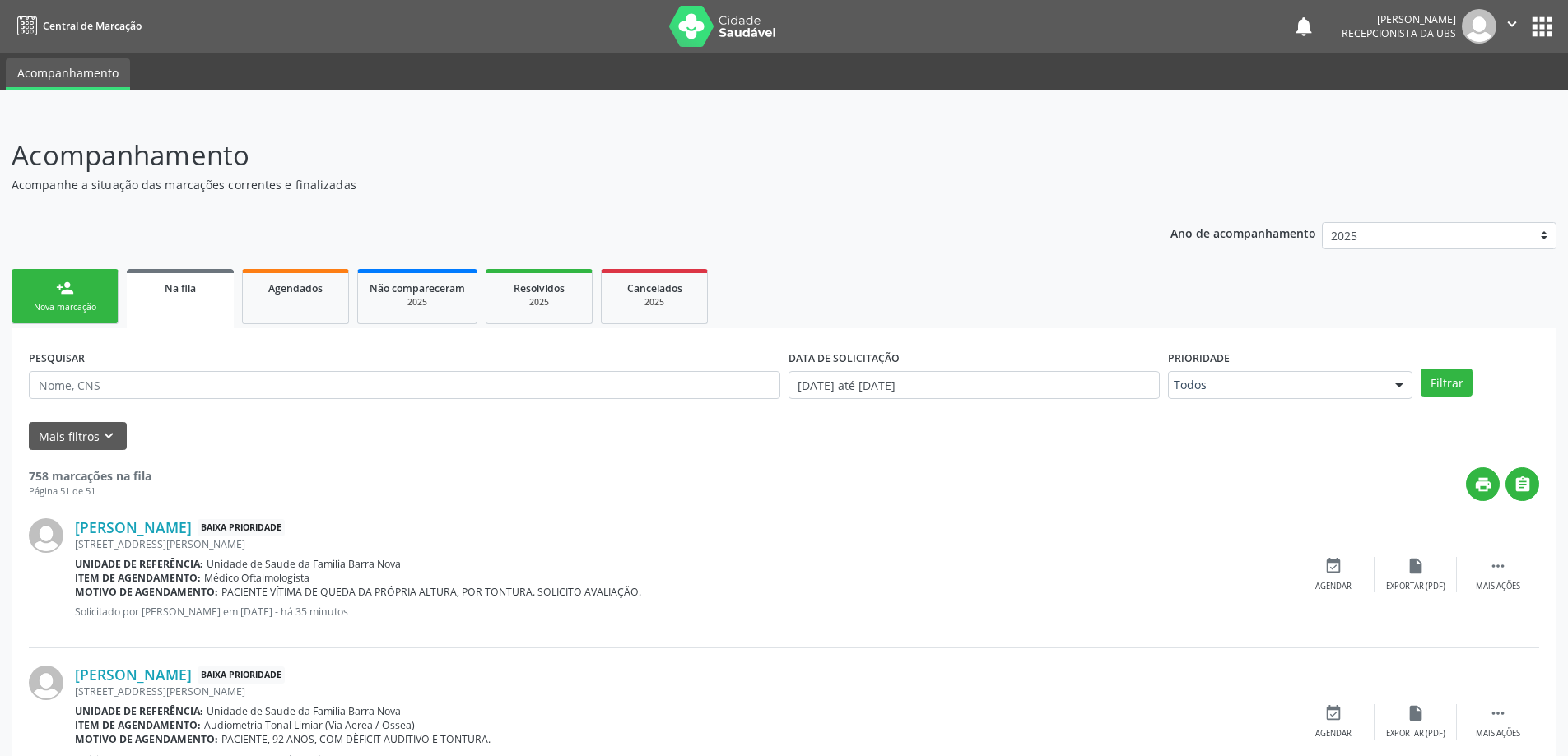
click at [94, 282] on link "person_add Nova marcação" at bounding box center [65, 296] width 107 height 55
click at [88, 303] on div "Nova marcação" at bounding box center [64, 308] width 82 height 13
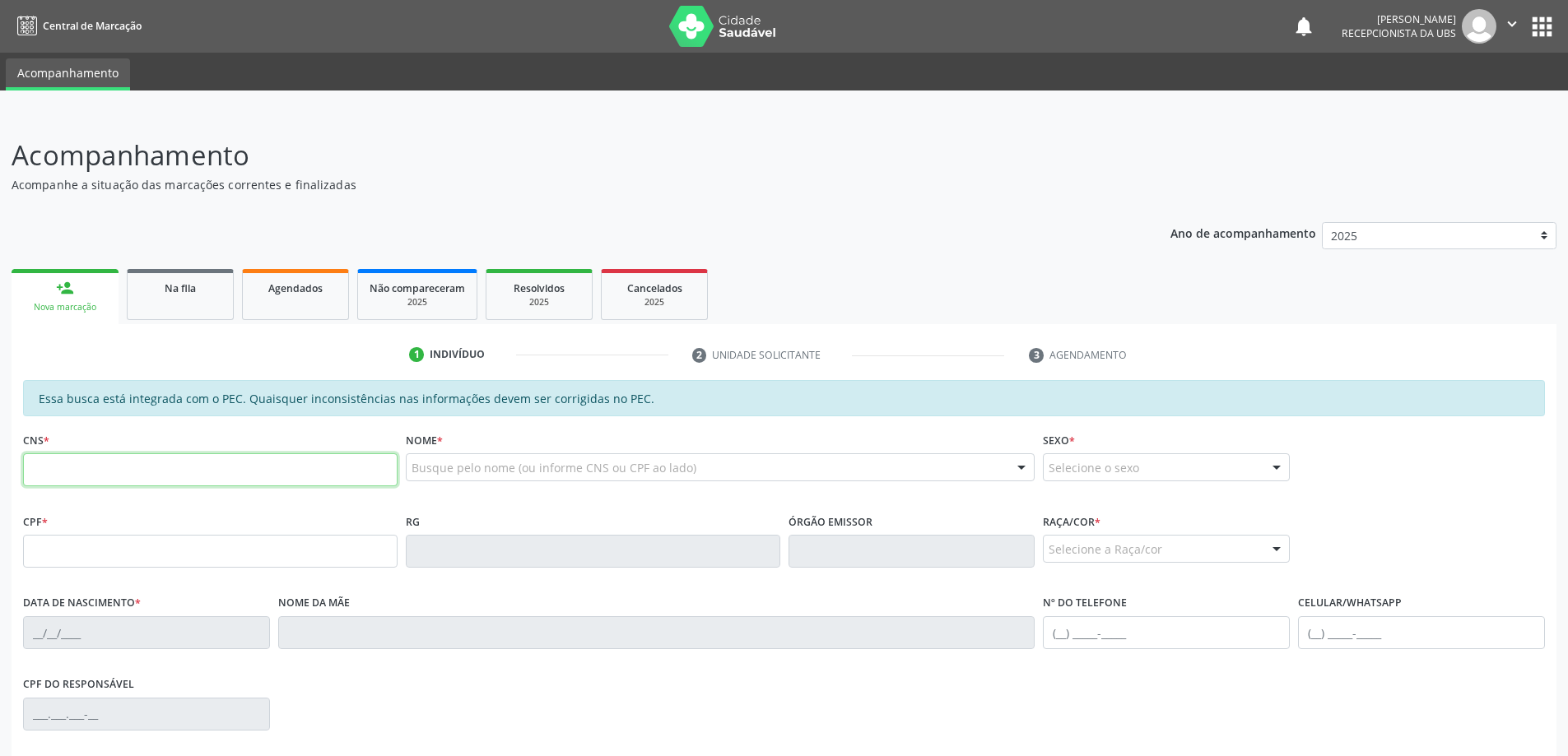
click at [116, 455] on input "text" at bounding box center [209, 470] width 374 height 33
paste input "705 0048 6848 9955"
type input "705 0048 6848 9955"
type input "038.893.264-39"
type input "[DATE]"
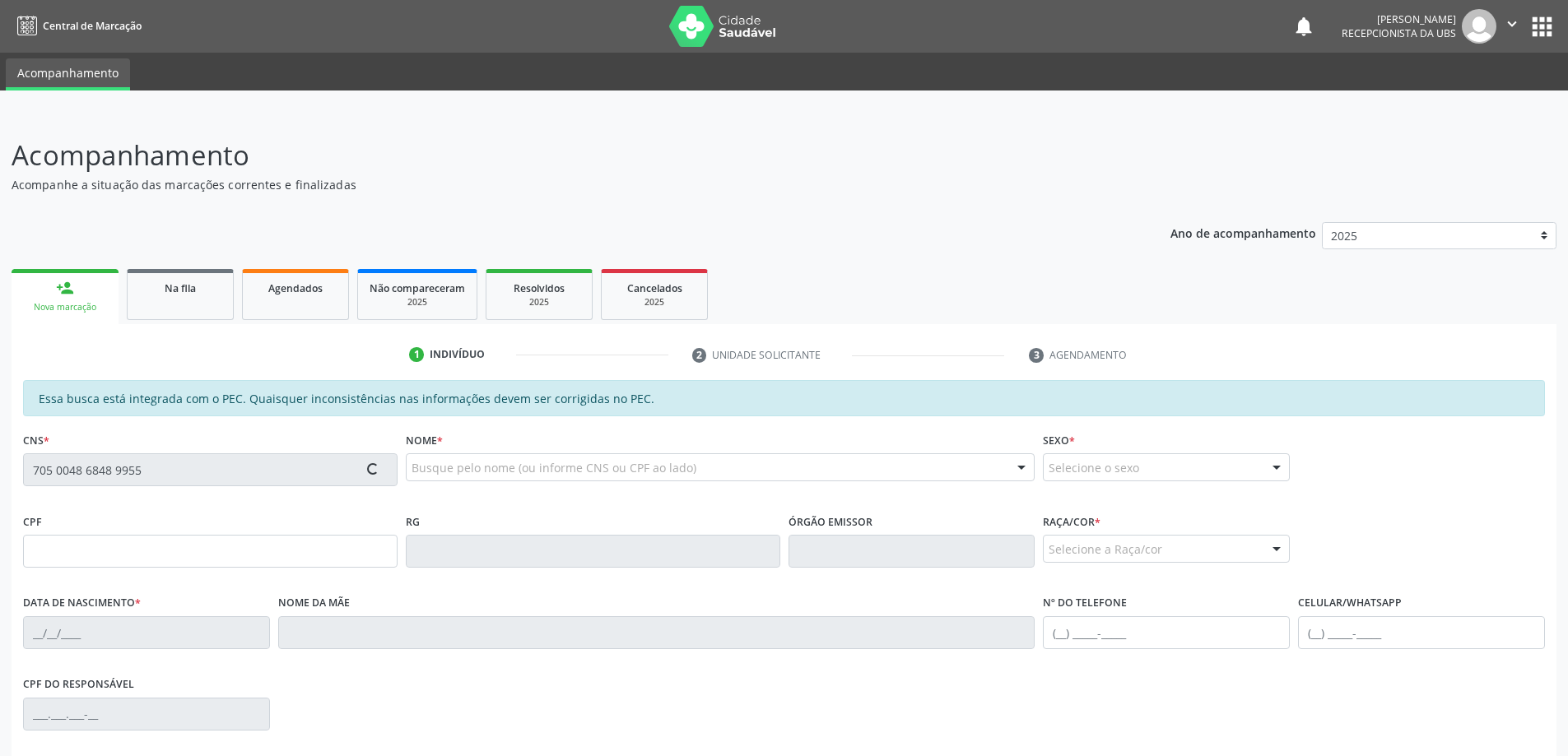
type input "Edleuza da [PERSON_NAME]"
type input "[PHONE_NUMBER]"
type input "80"
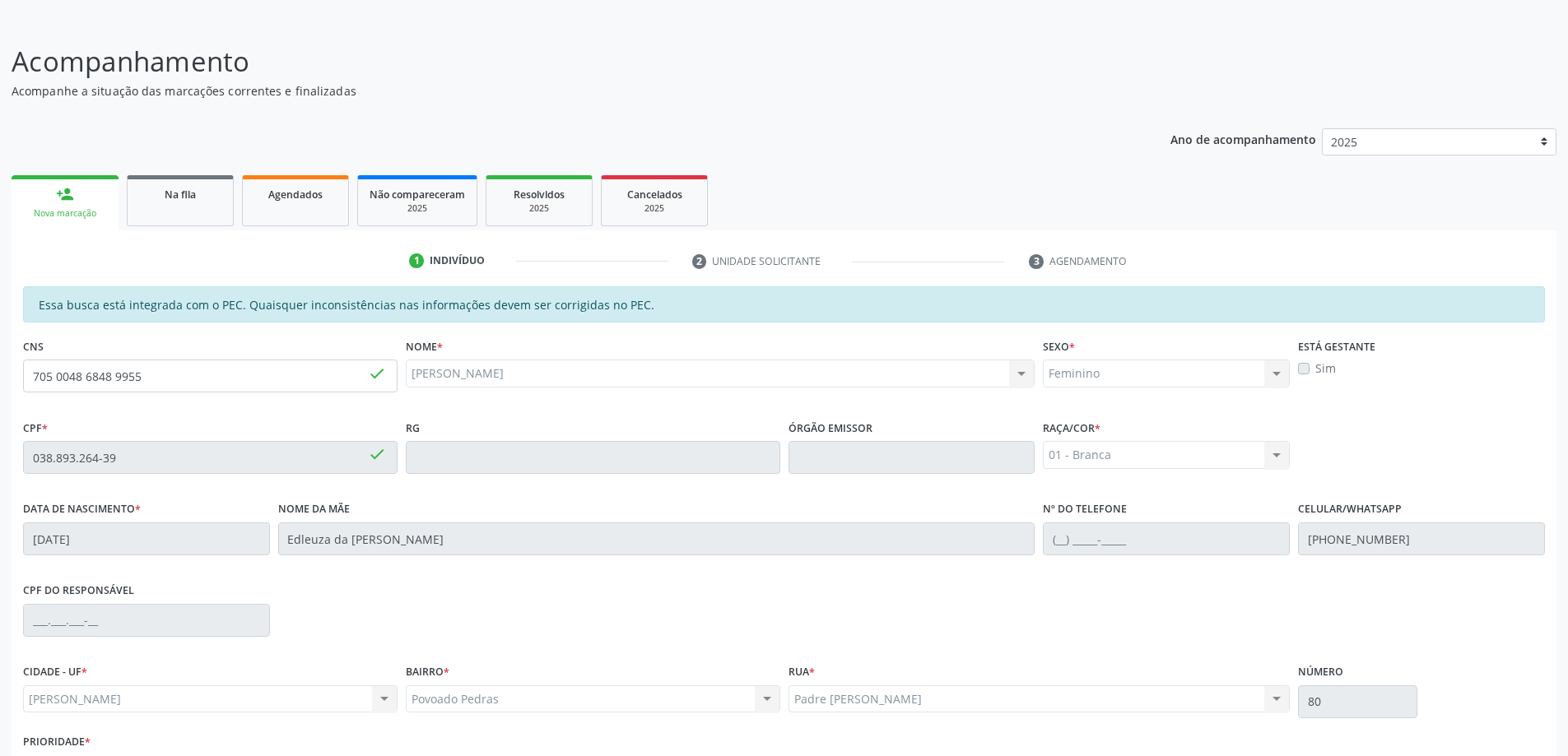
scroll to position [206, 0]
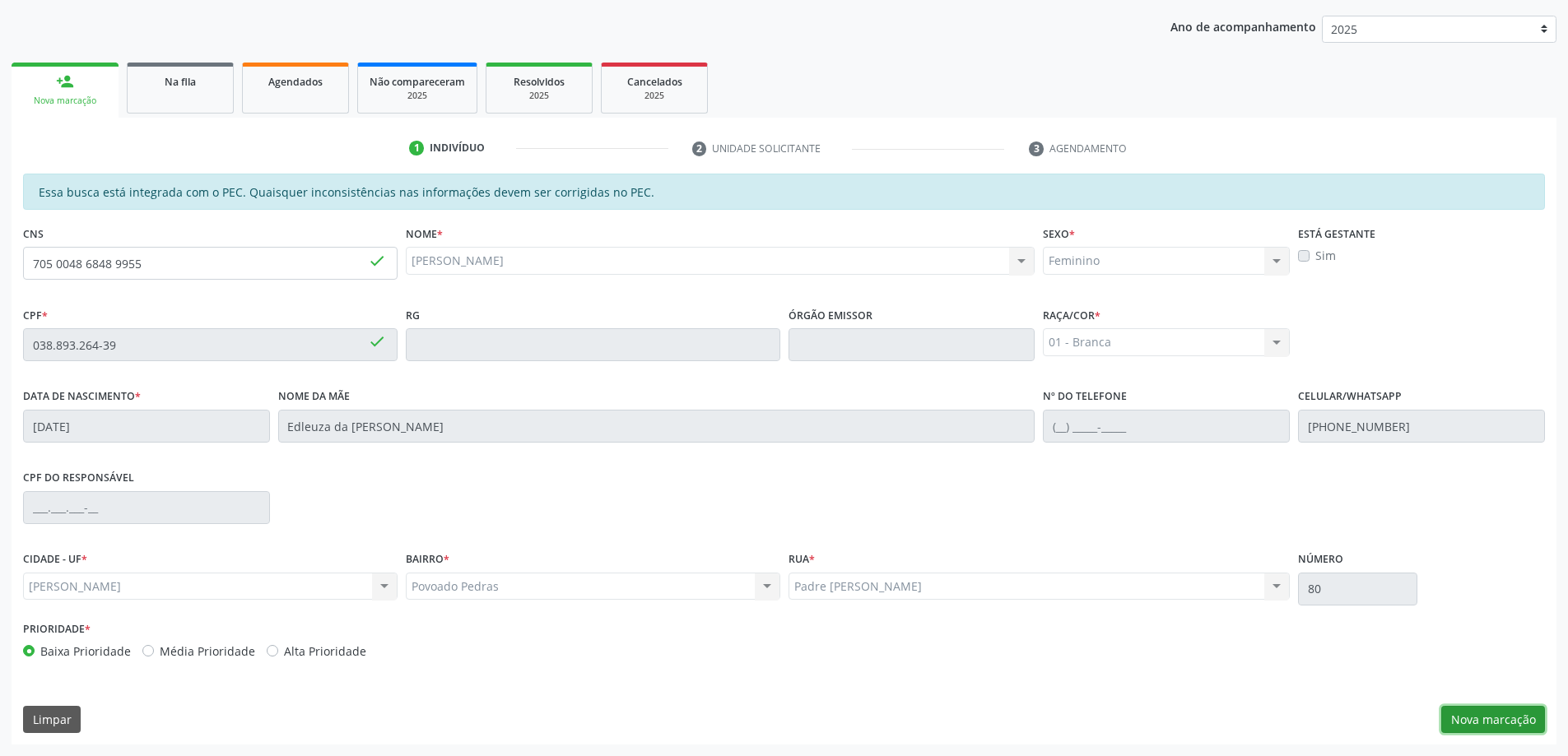
click at [1483, 716] on button "Nova marcação" at bounding box center [1493, 720] width 103 height 28
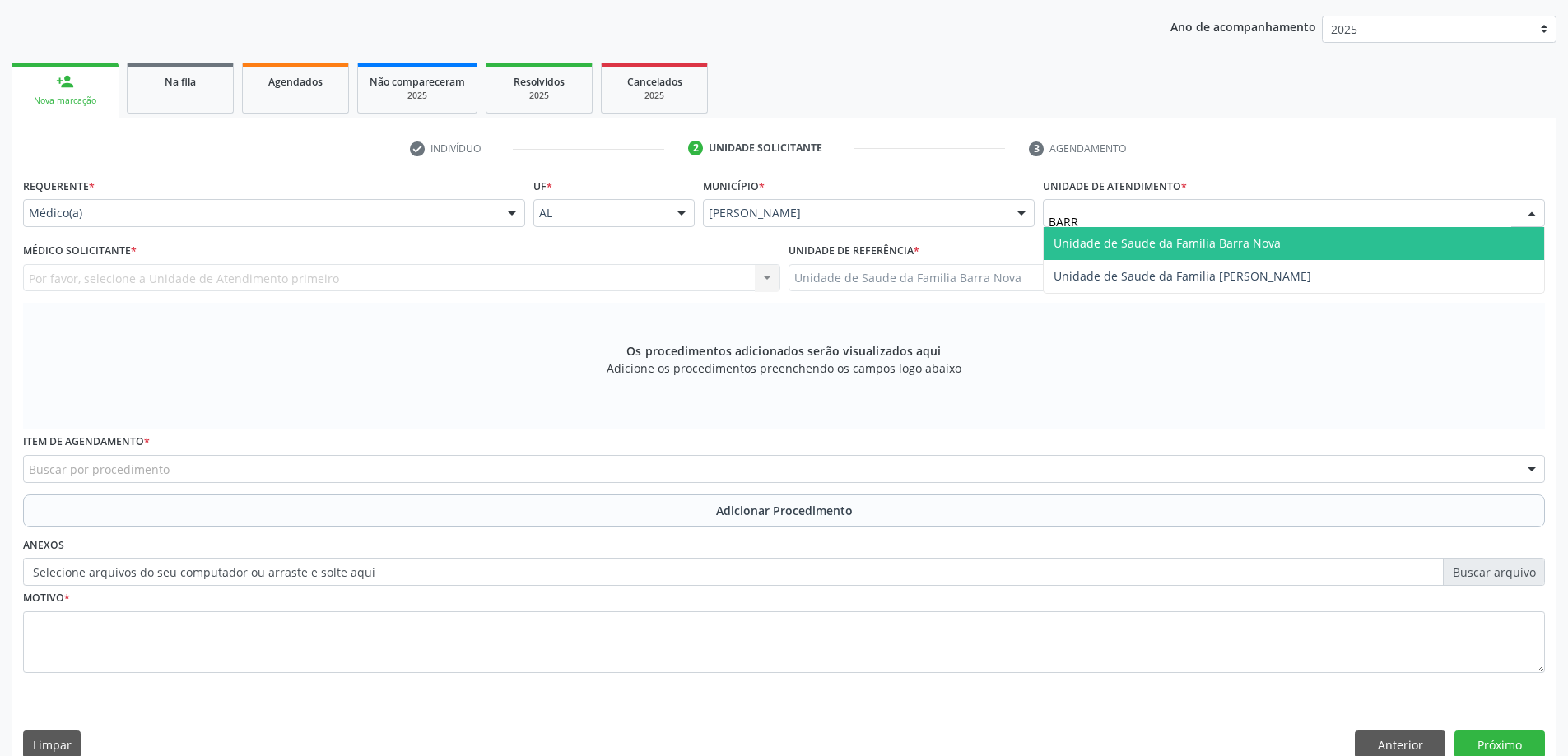
type input "BARRA"
click at [1137, 245] on span "Unidade de Saude da Familia Barra Nova" at bounding box center [1167, 243] width 227 height 15
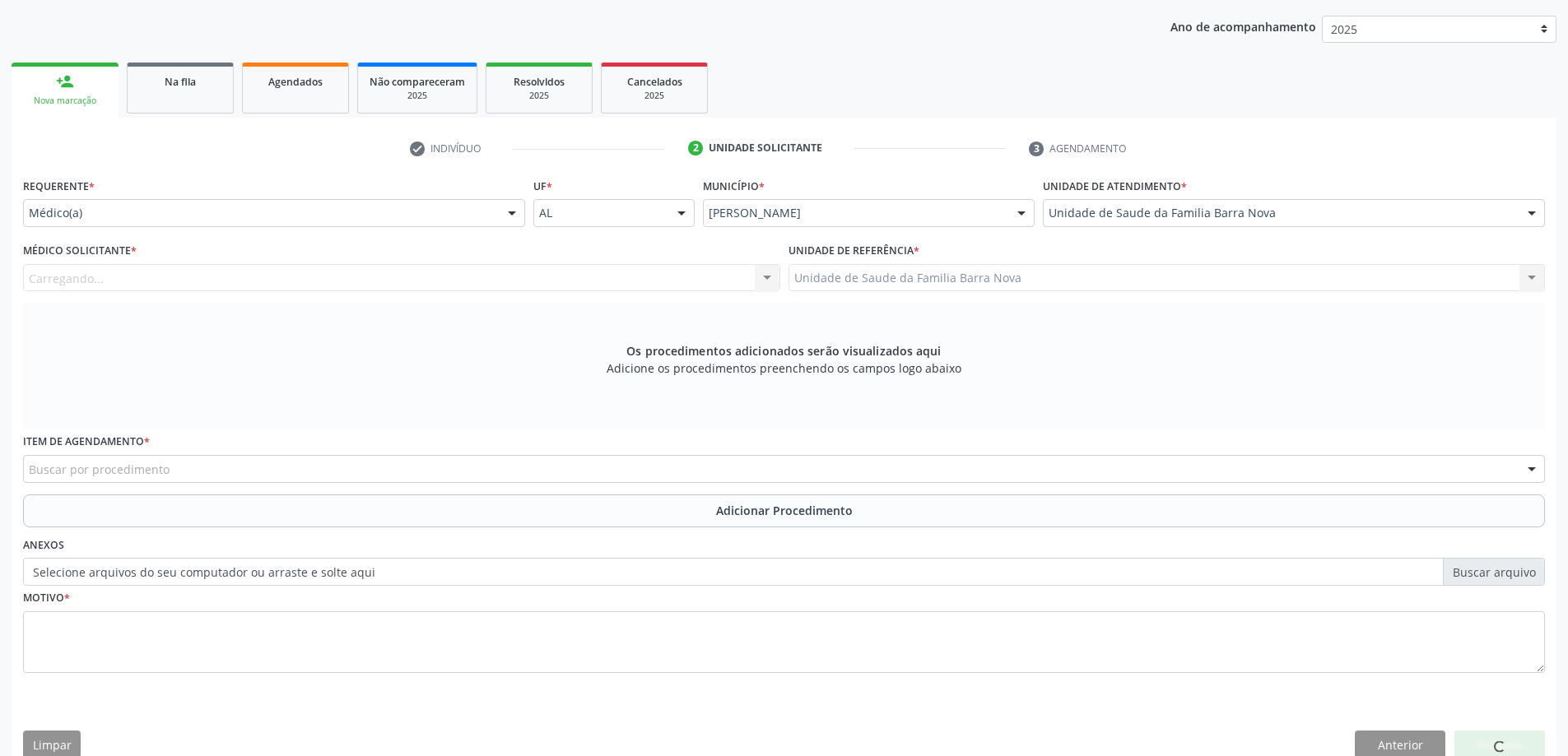
click at [247, 290] on div "Carregando... Nenhum resultado encontrado para: " " Não há nenhuma opção para s…" at bounding box center [401, 278] width 757 height 28
click at [296, 271] on div "Médico solicitante" at bounding box center [401, 278] width 757 height 28
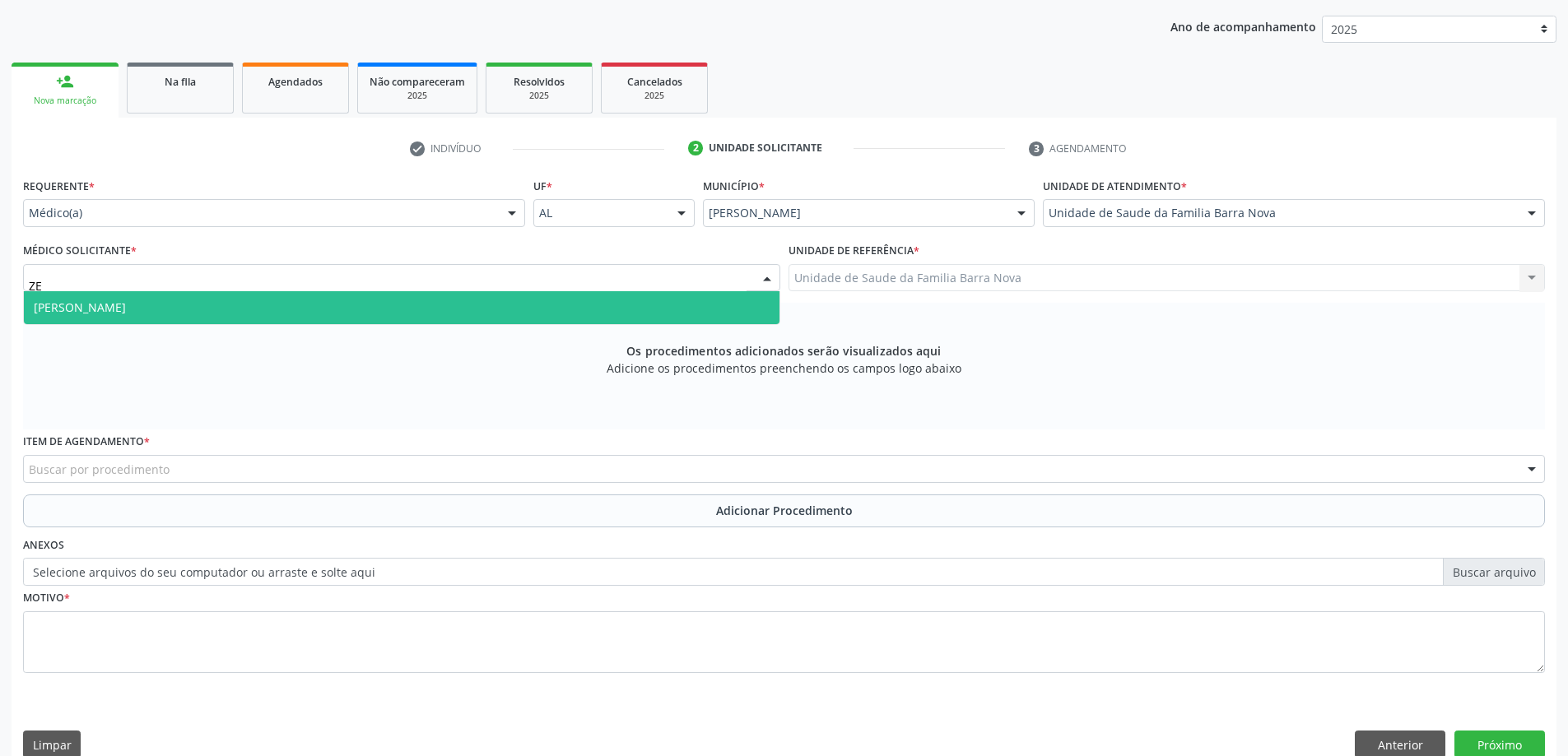
type input "Z"
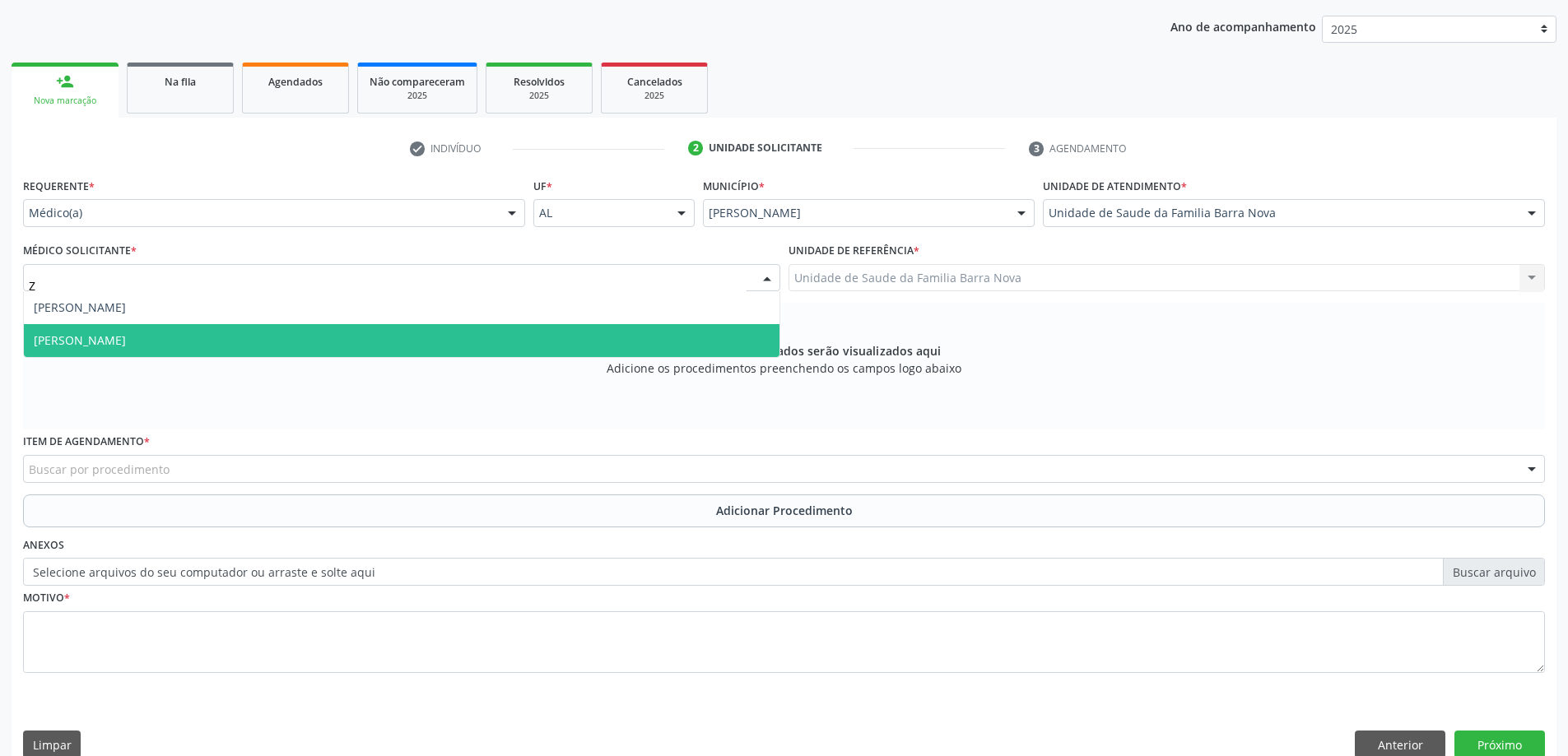
click at [126, 342] on span "[PERSON_NAME]" at bounding box center [80, 340] width 92 height 15
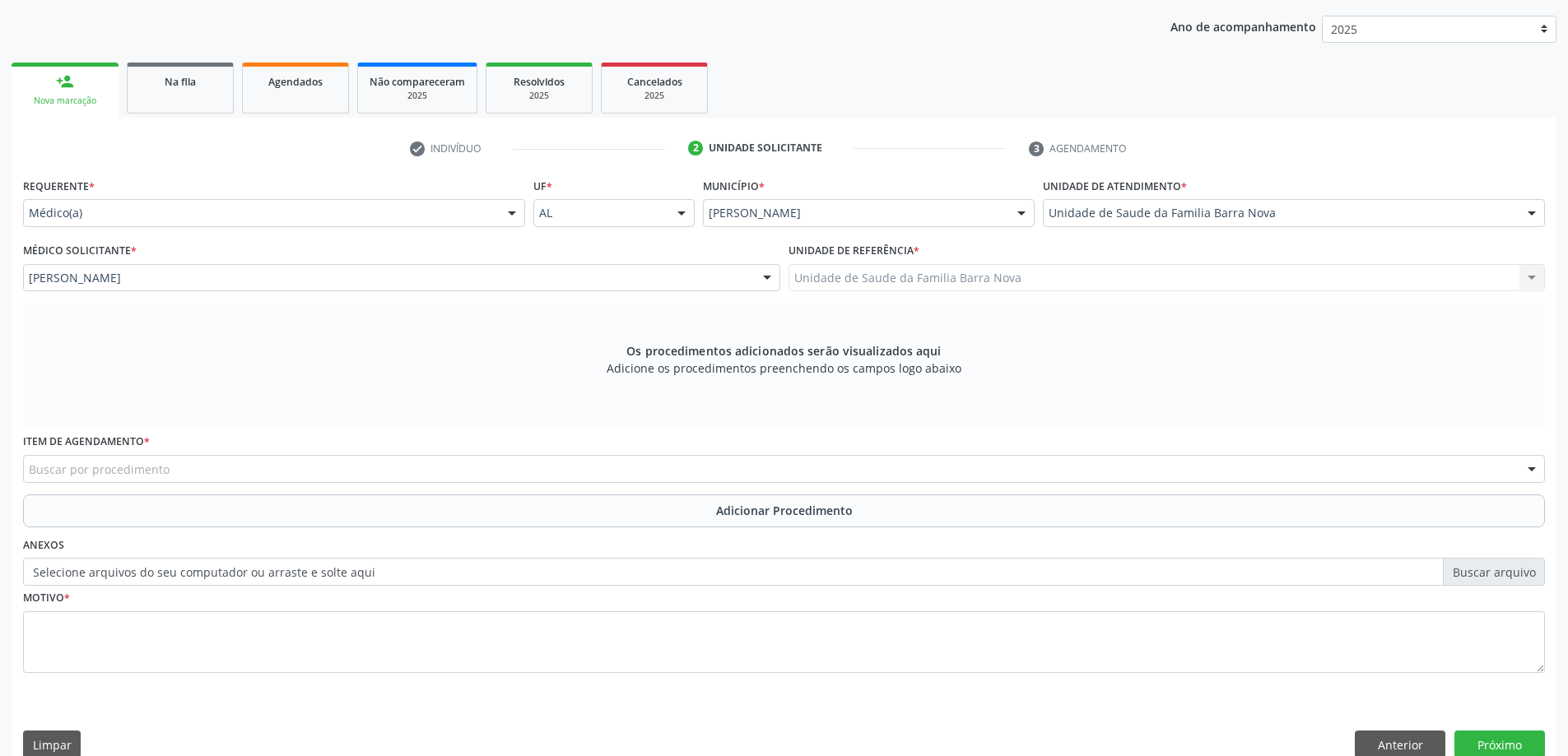
click at [219, 464] on div "Buscar por procedimento" at bounding box center [784, 468] width 1522 height 28
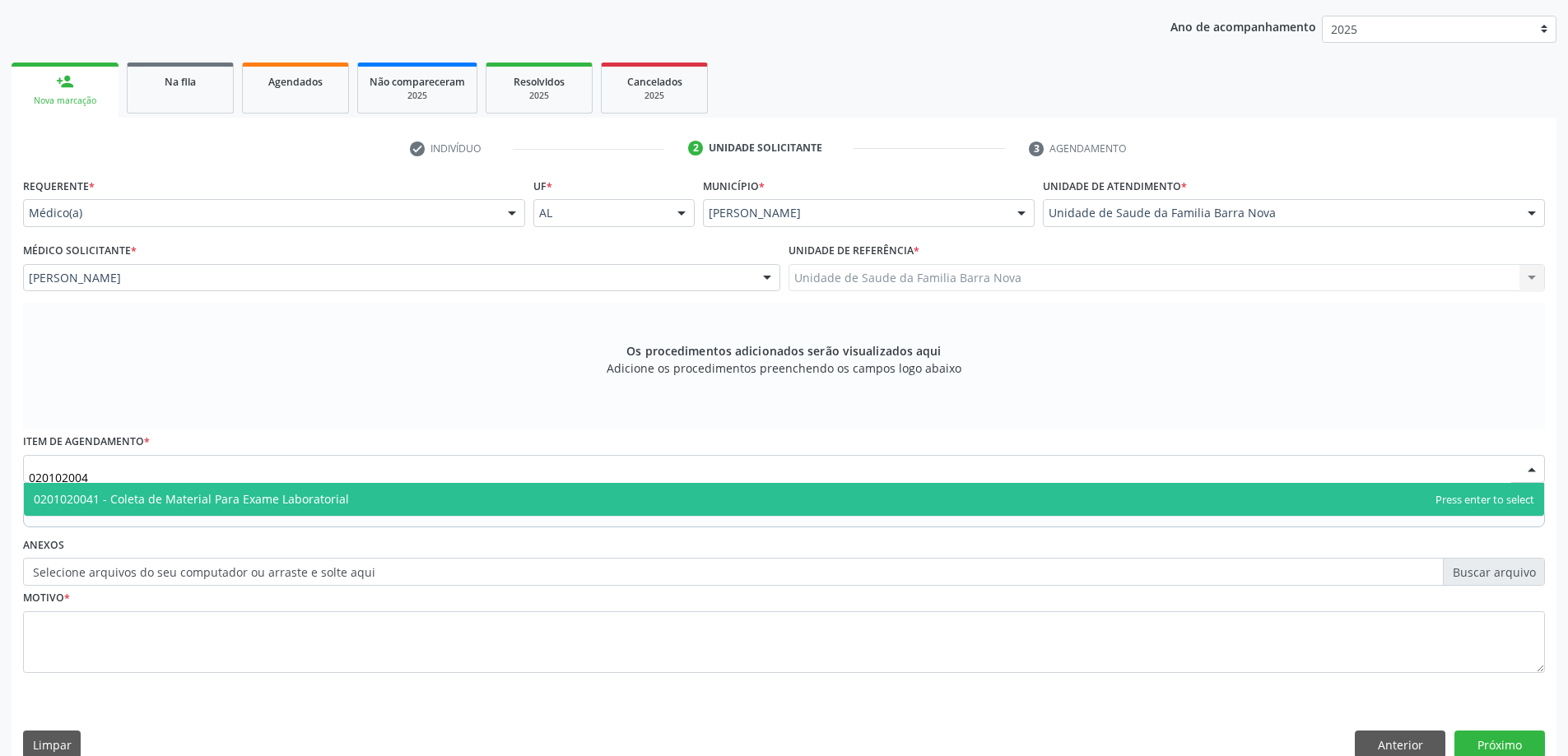
type input "0201020041"
click at [219, 506] on span "0201020041 - Coleta de Material Para Exame Laboratorial" at bounding box center [191, 498] width 315 height 15
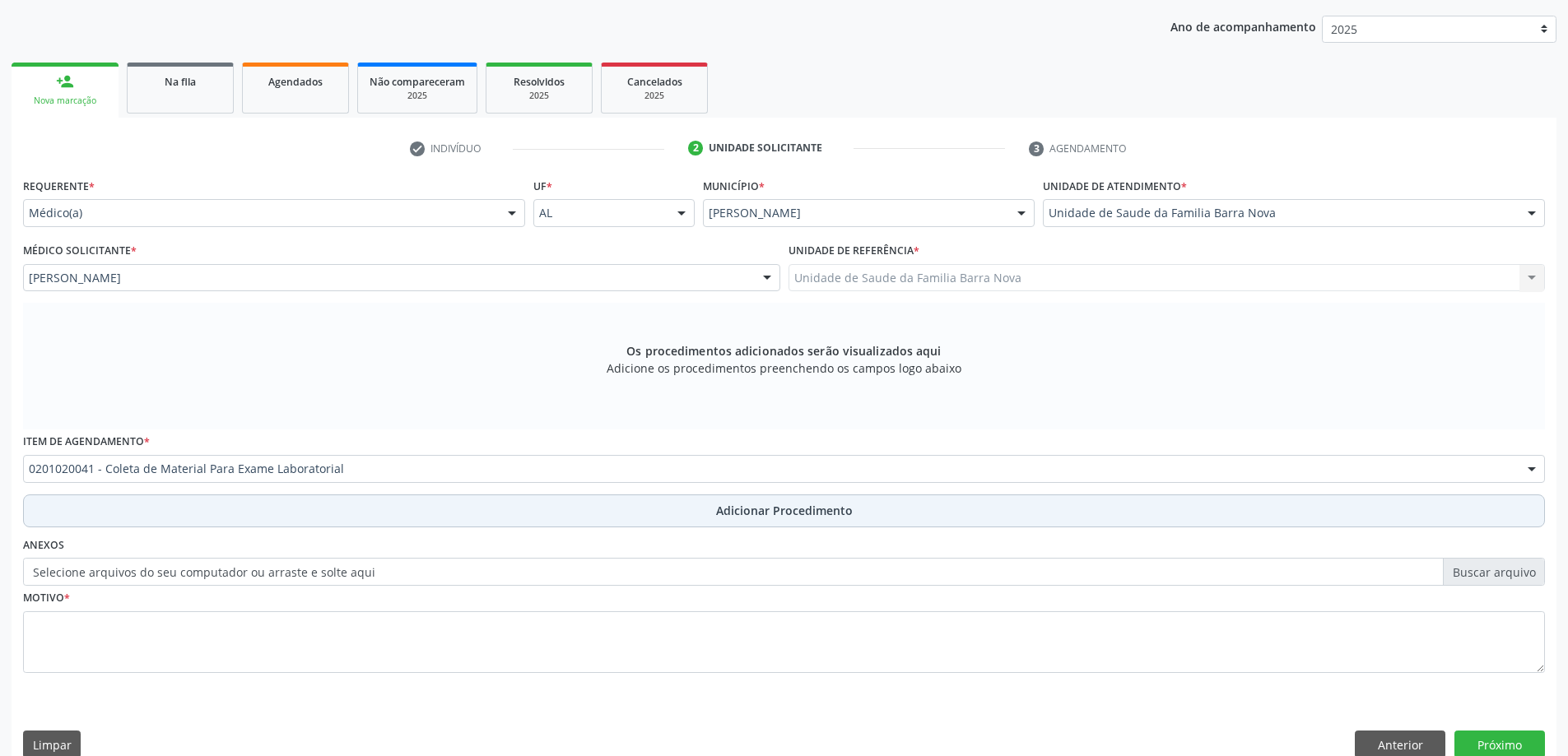
click at [196, 498] on button "Adicionar Procedimento" at bounding box center [784, 511] width 1522 height 33
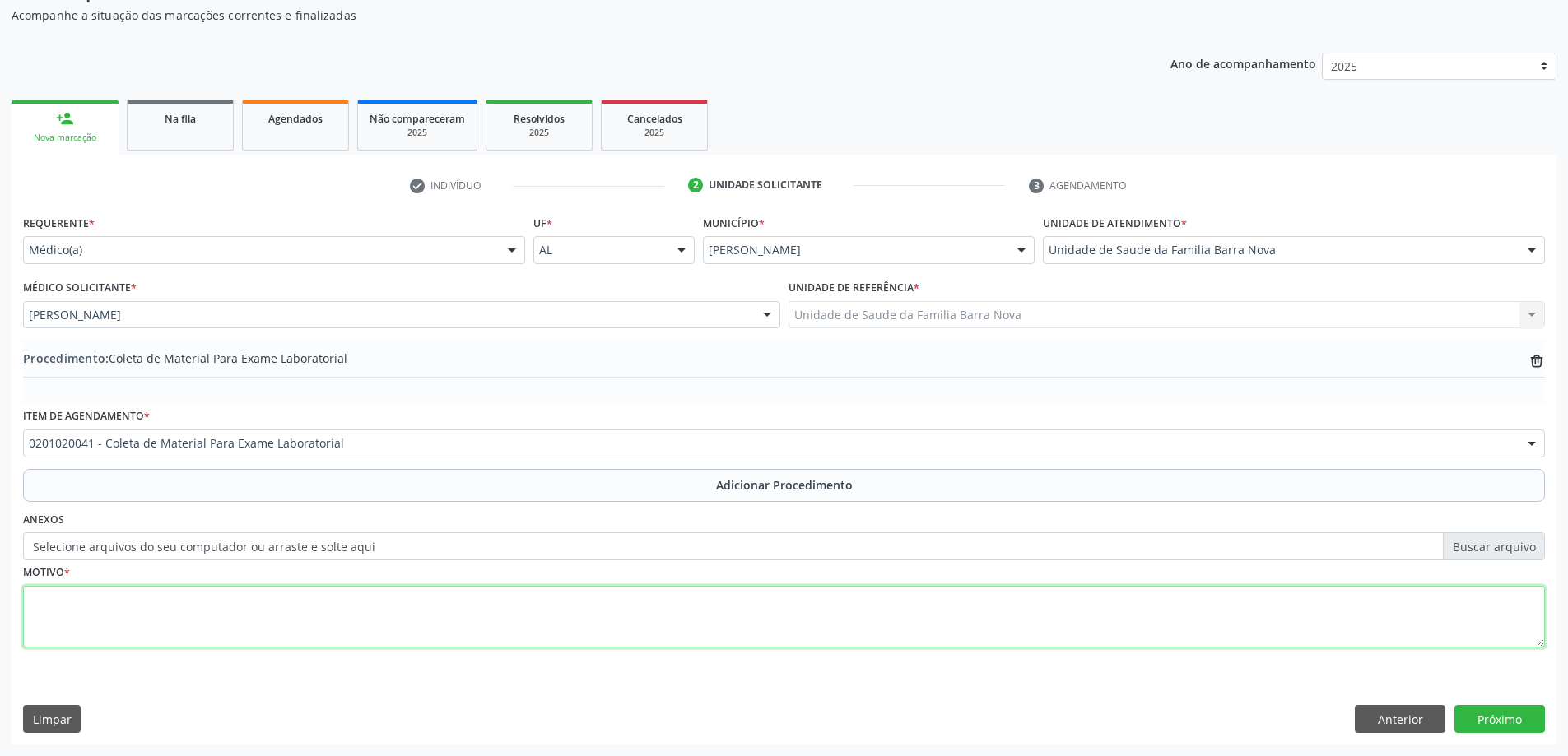
click at [163, 590] on textarea at bounding box center [784, 617] width 1522 height 62
paste textarea "HIPOTIREOIDISMO"
type textarea "HIPOTIREOIDISMO."
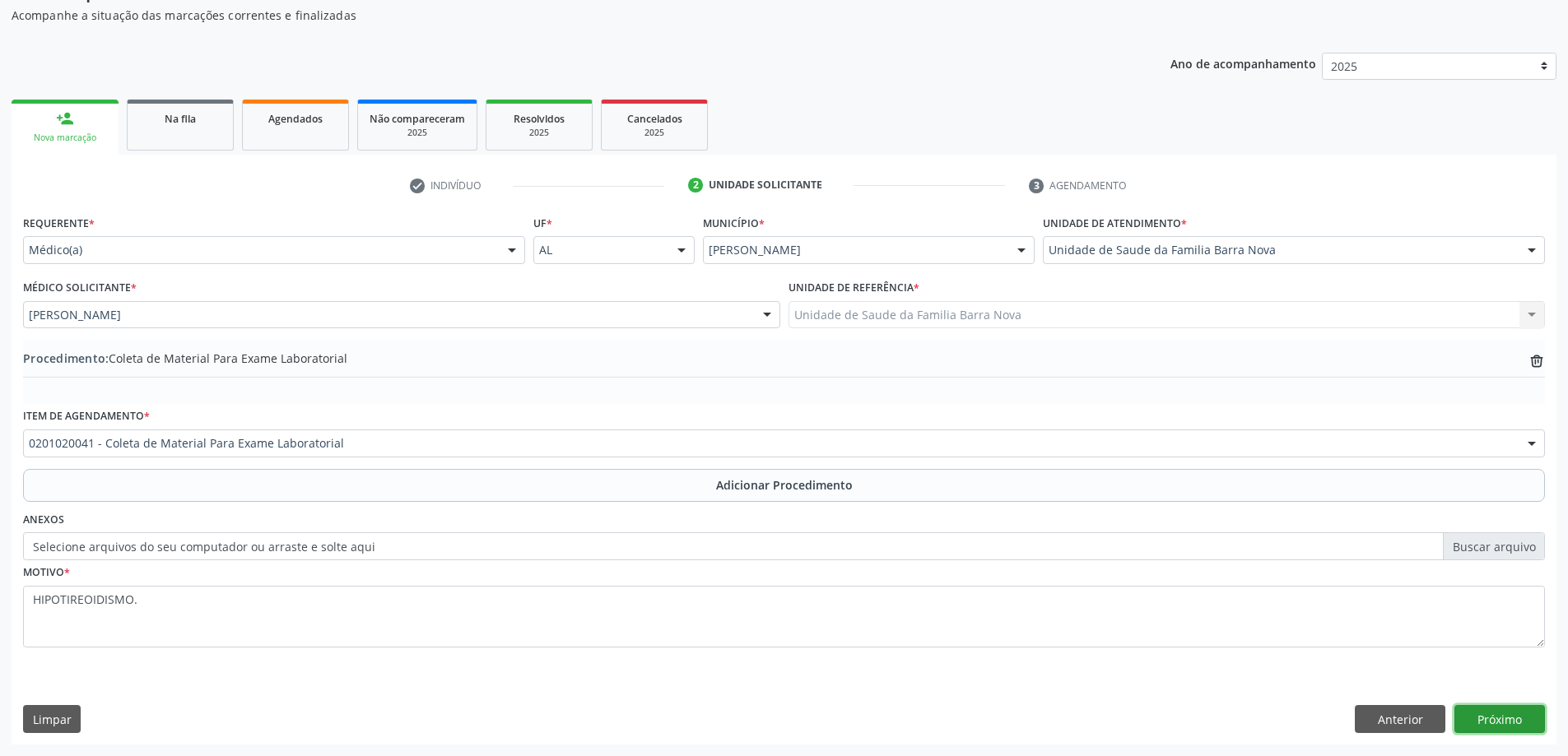
click at [1479, 716] on button "Próximo" at bounding box center [1500, 719] width 91 height 28
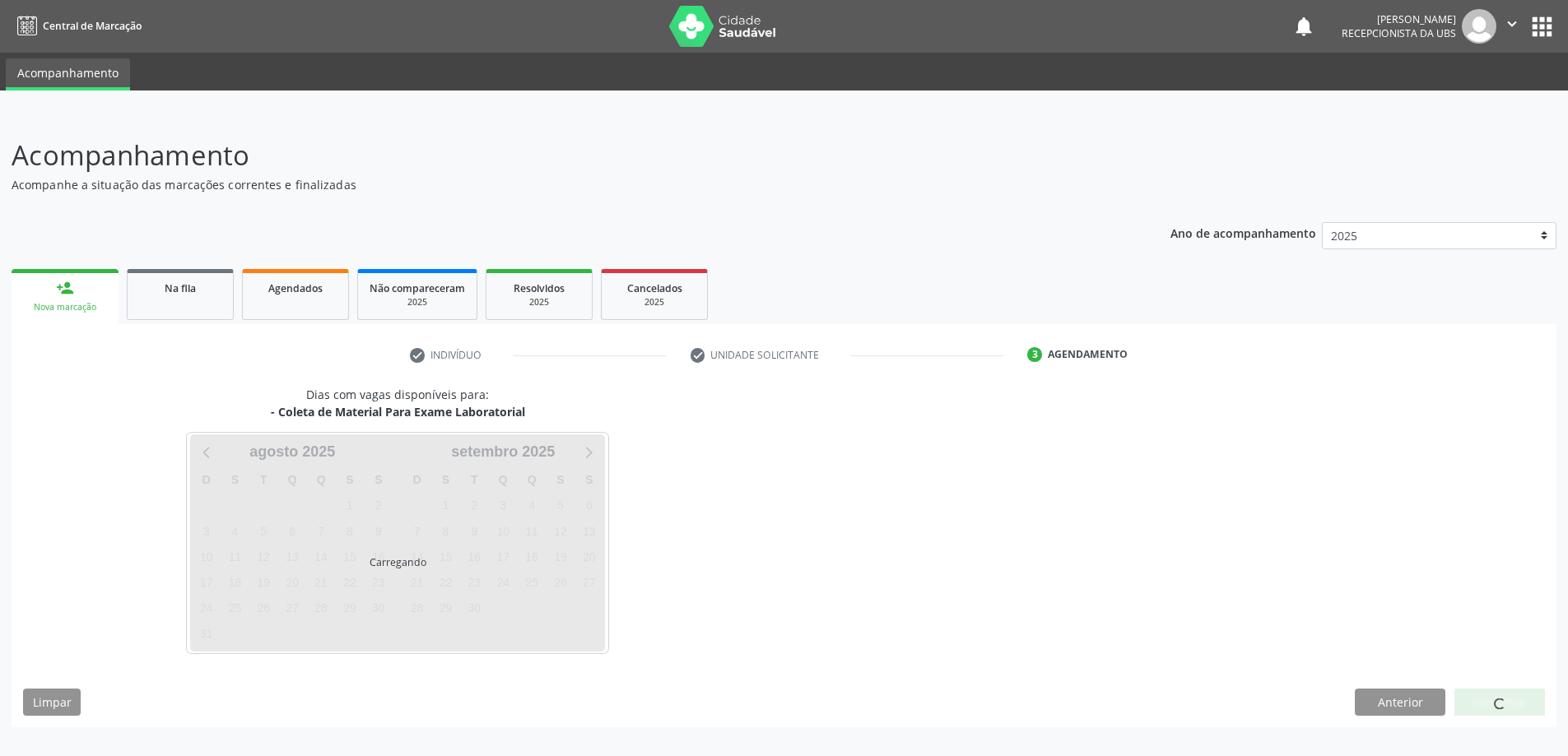
scroll to position [0, 0]
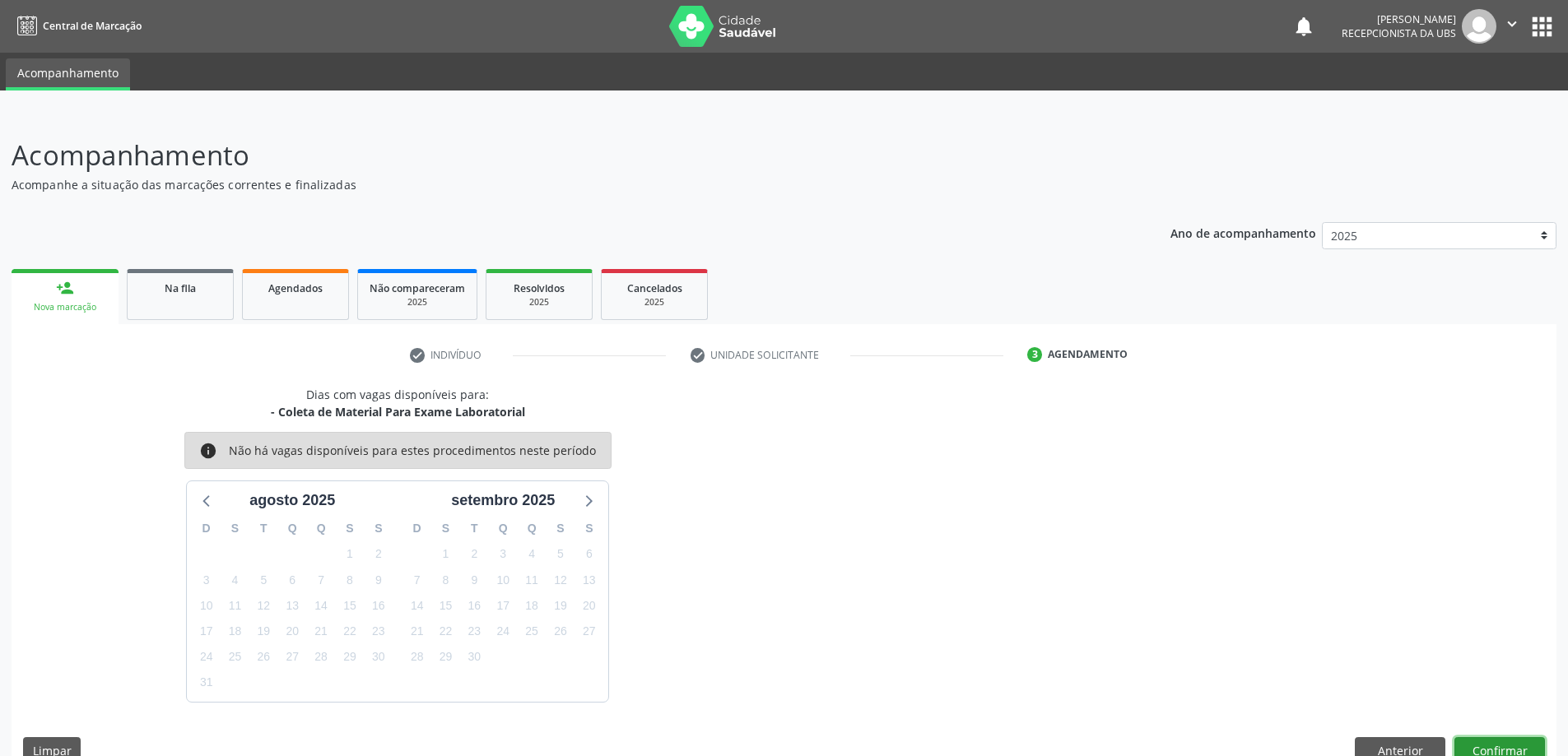
click at [1502, 750] on button "Confirmar" at bounding box center [1500, 751] width 91 height 28
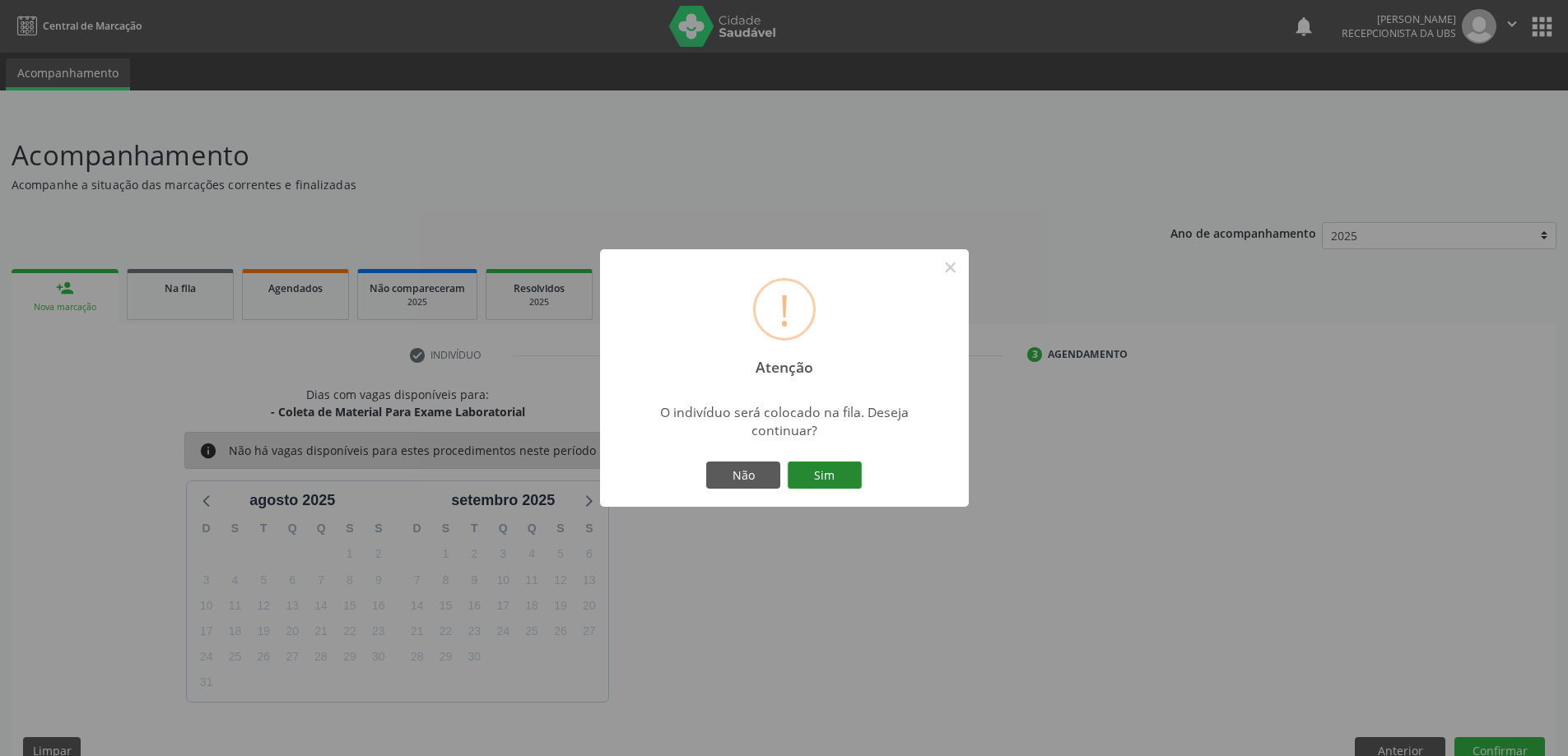
click at [813, 469] on button "Sim" at bounding box center [825, 475] width 74 height 28
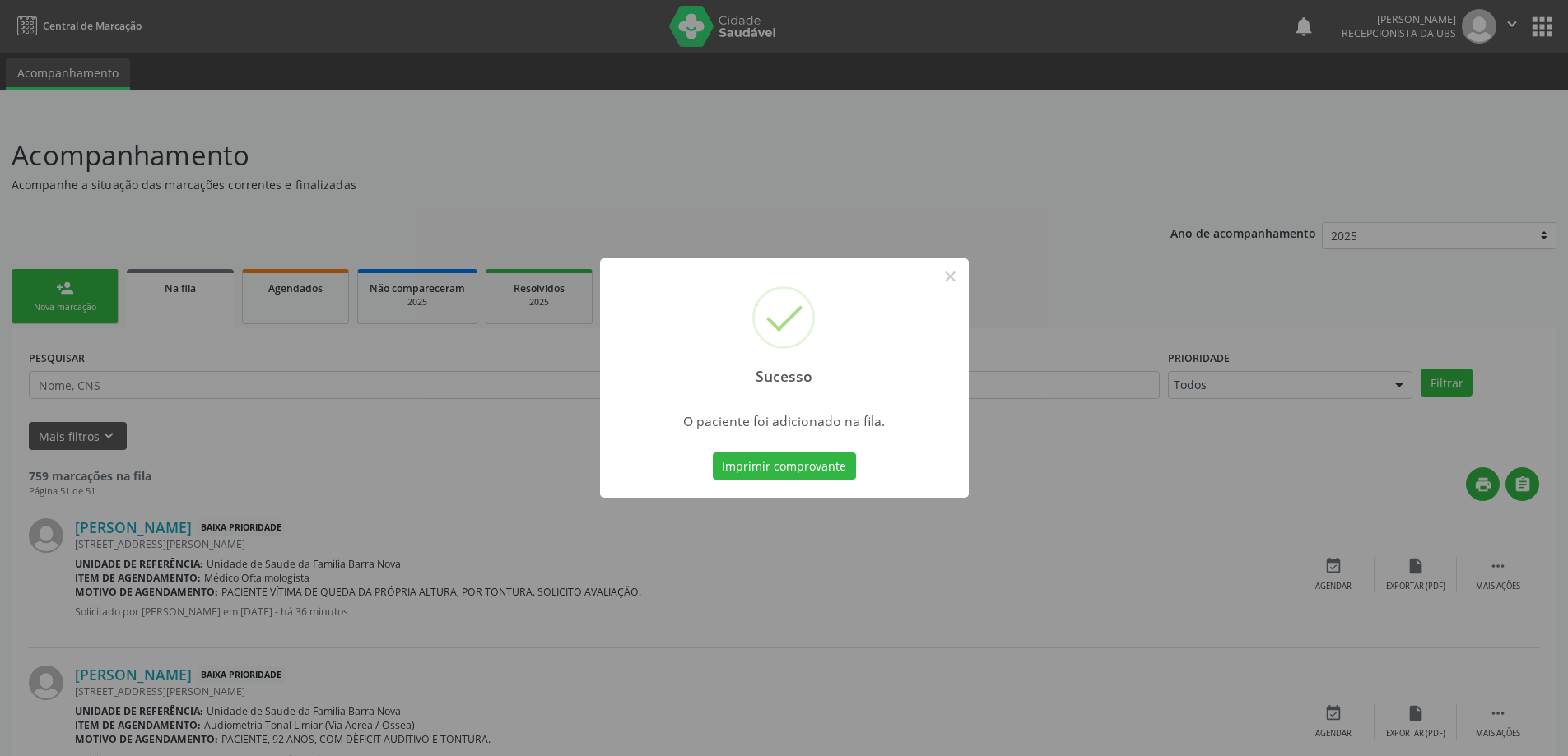
drag, startPoint x: 303, startPoint y: 347, endPoint x: 0, endPoint y: 239, distance: 321.7
click at [277, 337] on div "Sucesso × O paciente foi adicionado na fila. Imprimir comprovante Cancel" at bounding box center [784, 378] width 1568 height 756
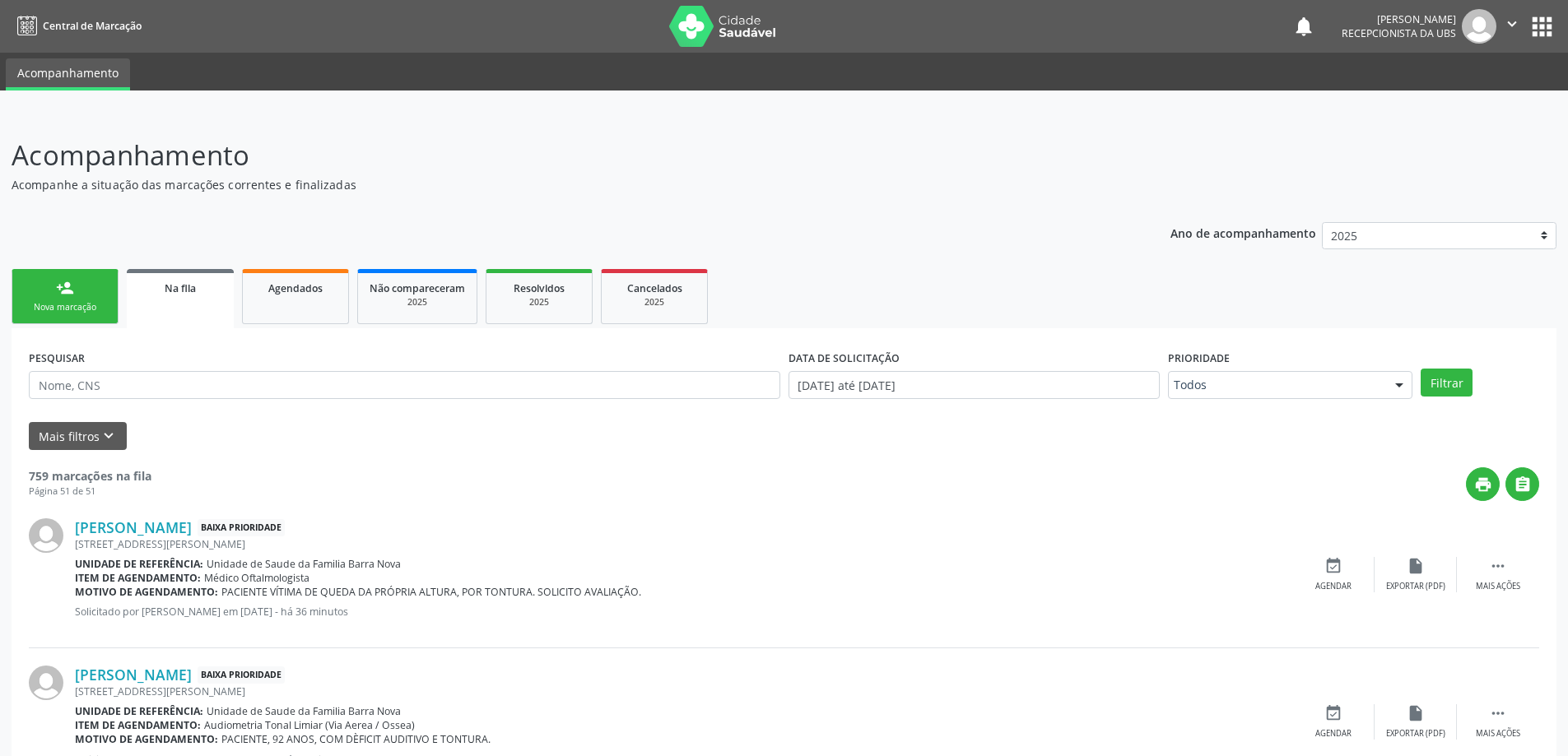
click at [91, 294] on link "person_add Nova marcação" at bounding box center [65, 296] width 107 height 55
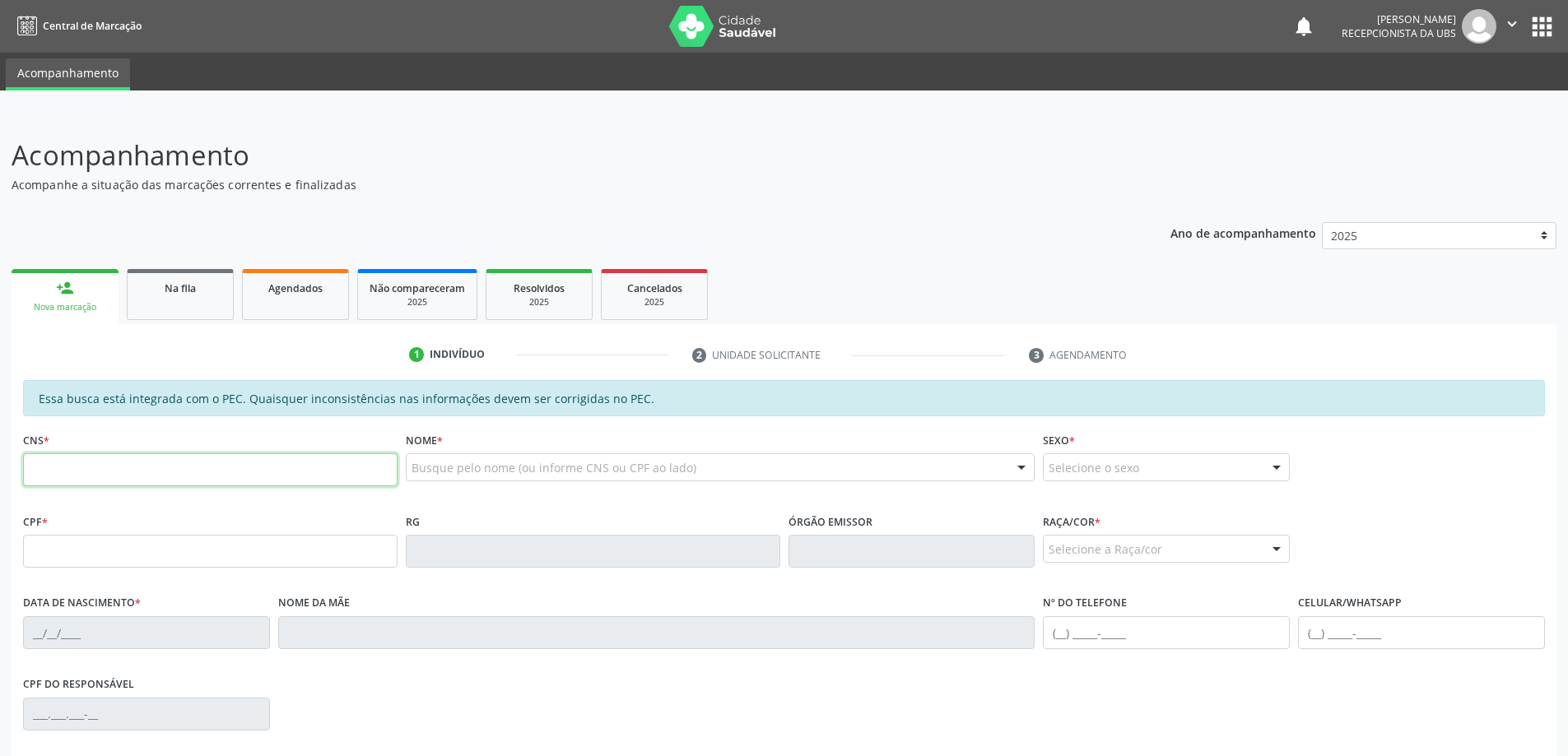
click at [113, 486] on input "text" at bounding box center [209, 470] width 374 height 33
paste input "text"
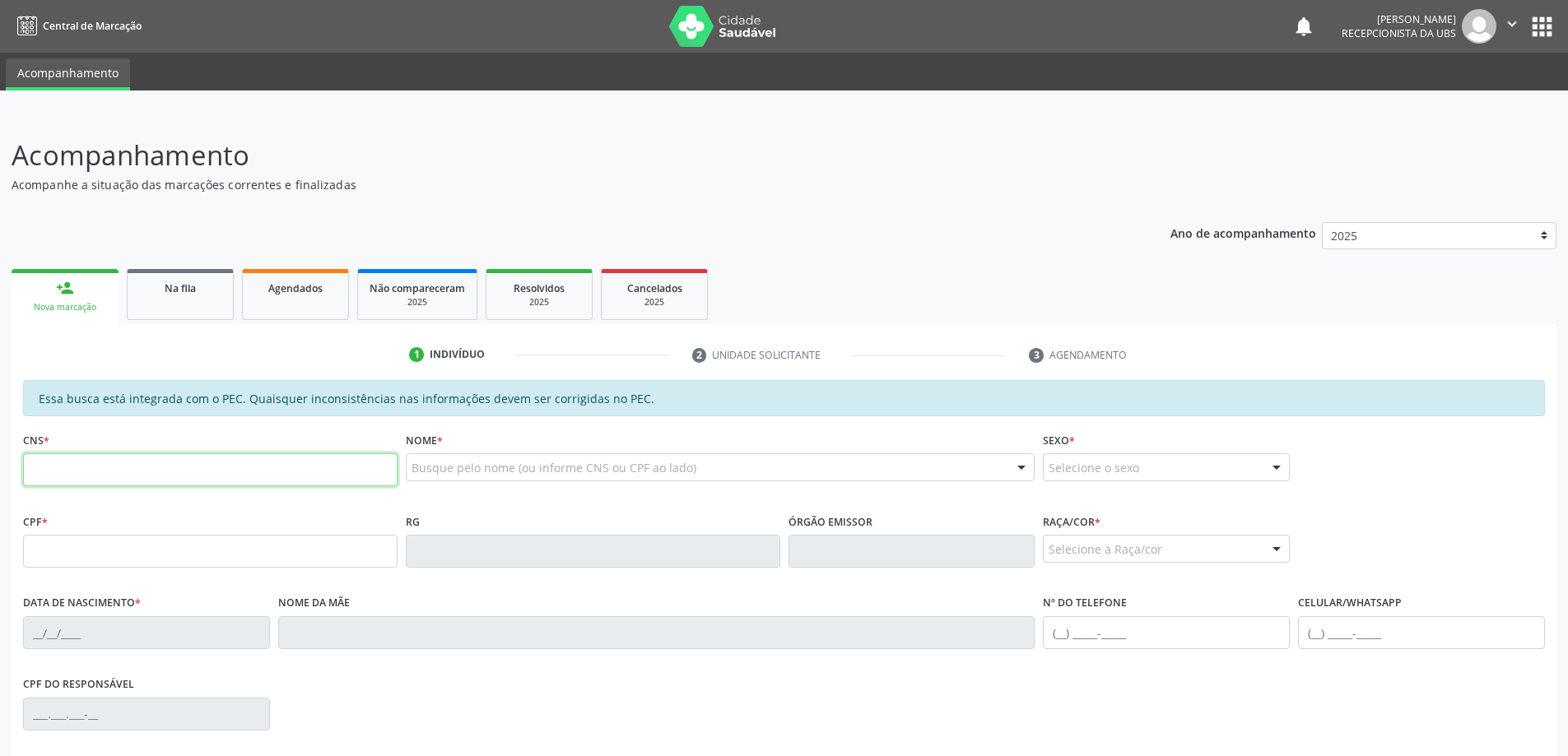
paste input "text"
paste input "705 0048 6848 9955"
type input "705 0048 6848 9955"
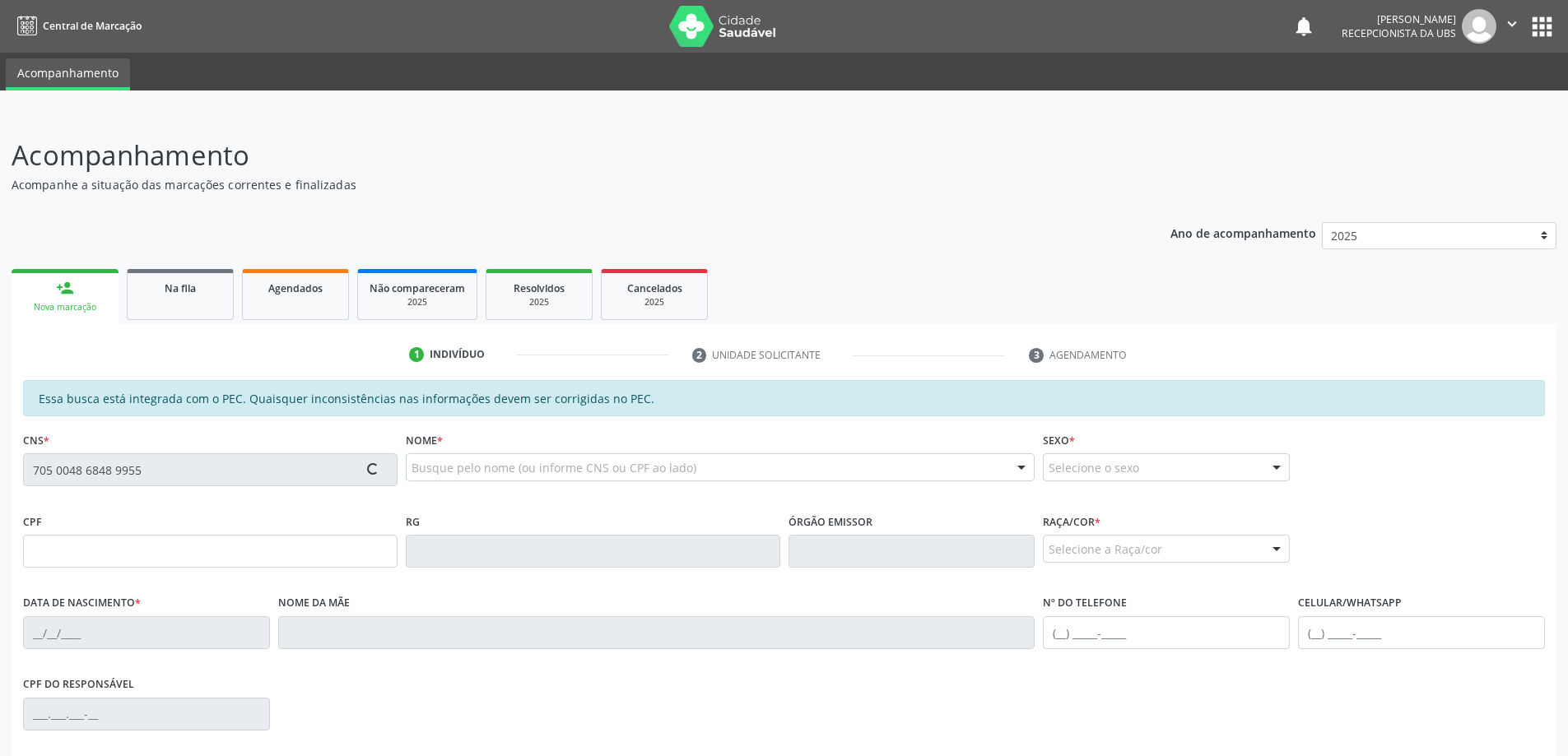
type input "038.893.264-39"
type input "30/10/1978"
type input "Edleuza da Fonseca Borges"
type input "(82) 98884-0488"
type input "80"
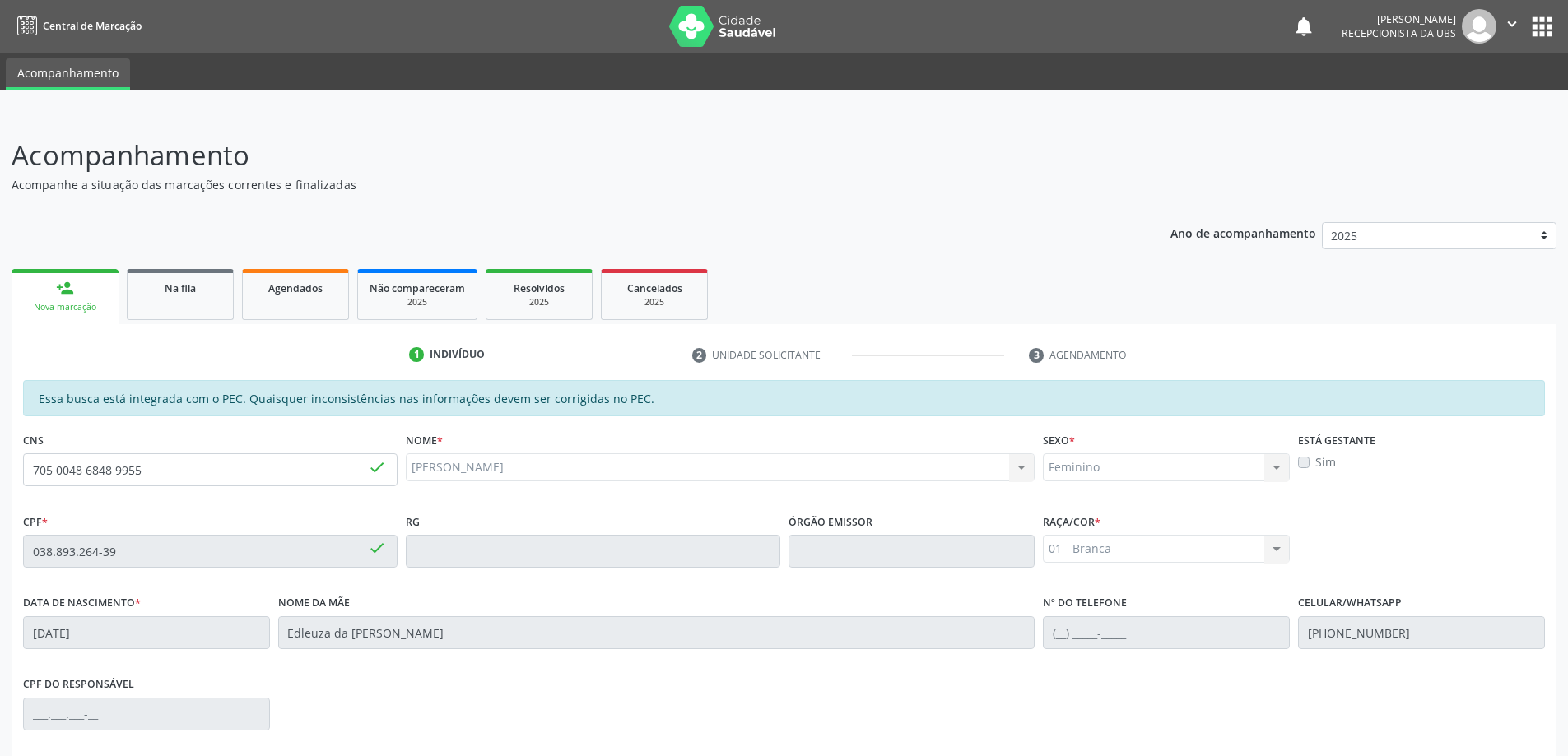
scroll to position [206, 0]
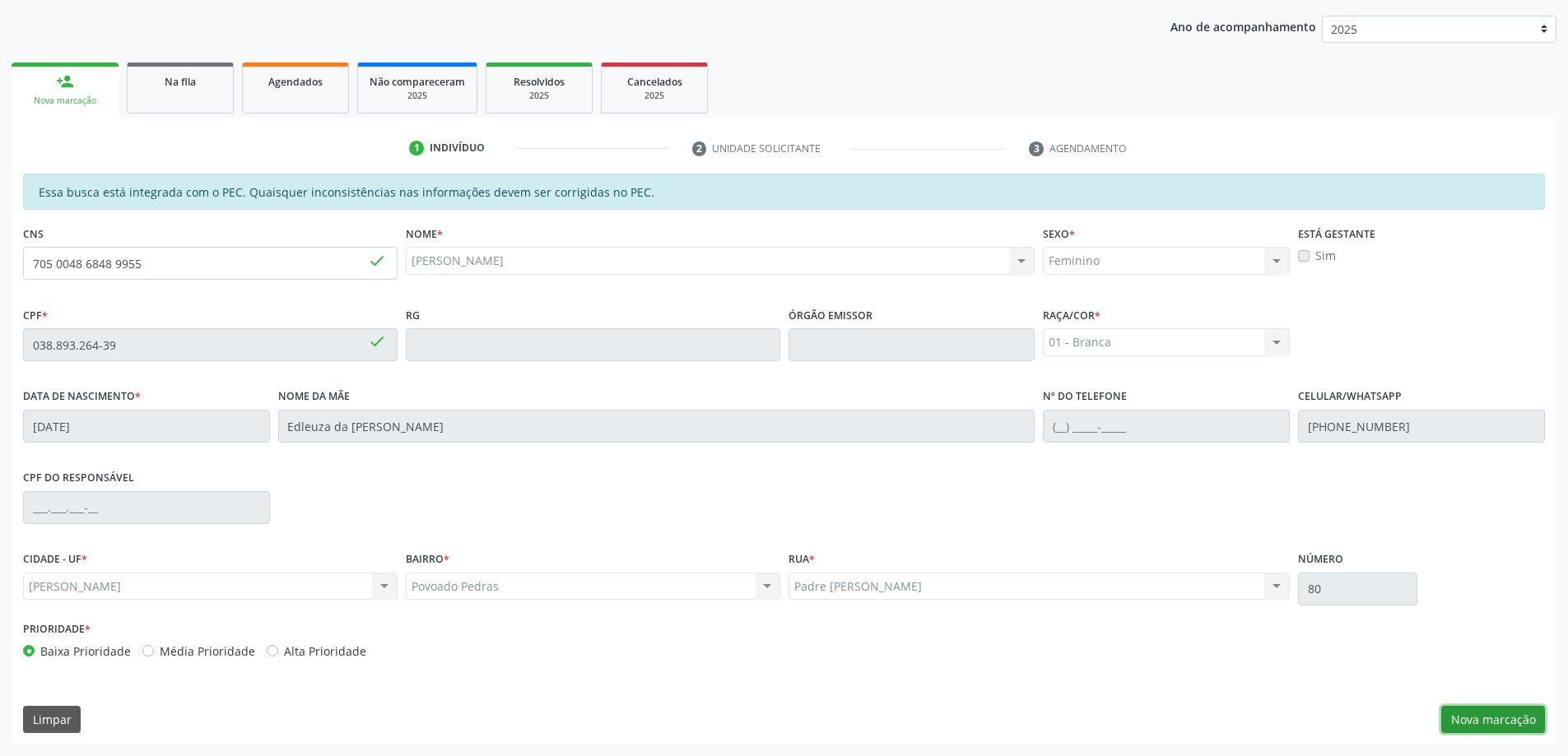
click at [1503, 724] on button "Nova marcação" at bounding box center [1493, 720] width 103 height 28
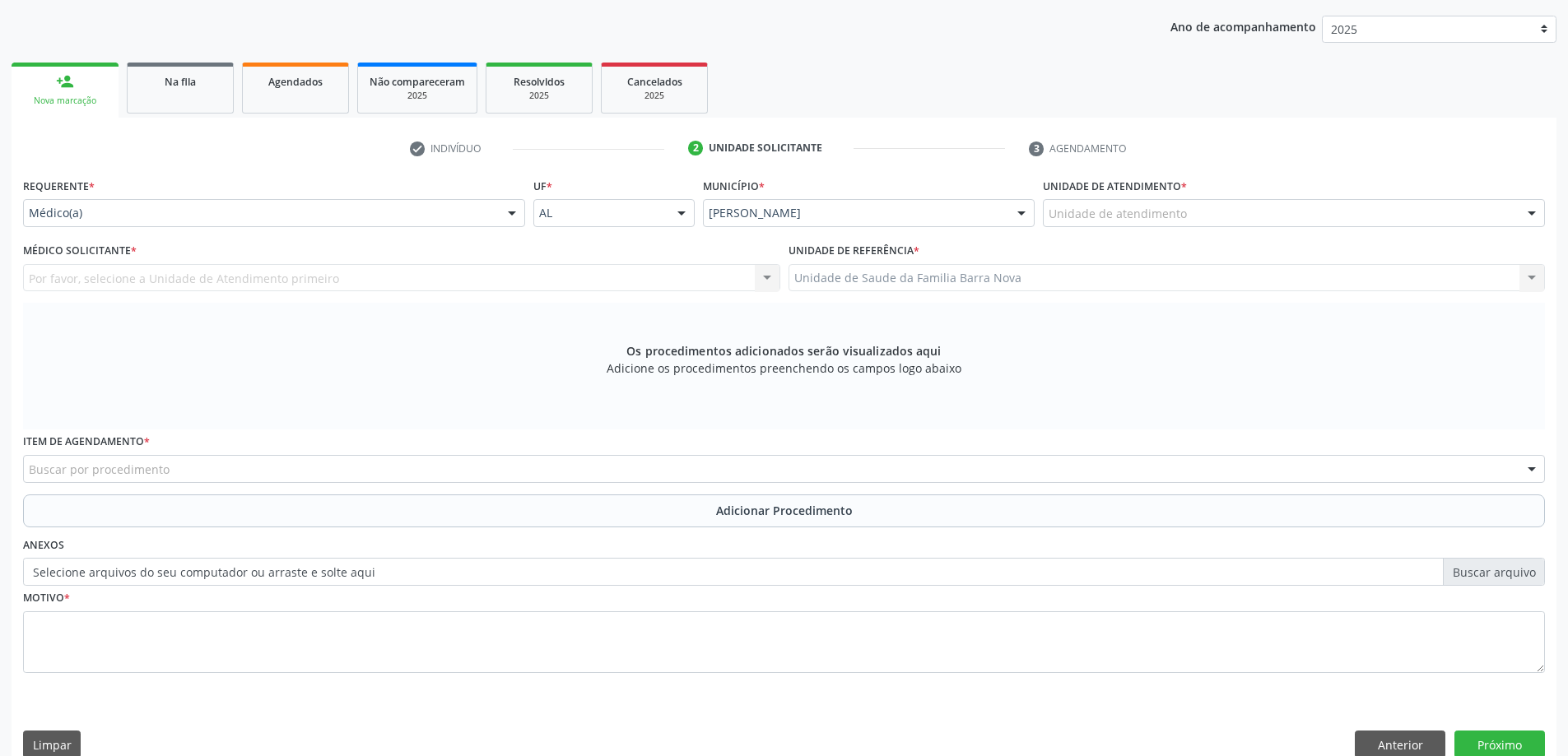
click at [1192, 214] on div "Unidade de atendimento" at bounding box center [1294, 213] width 502 height 28
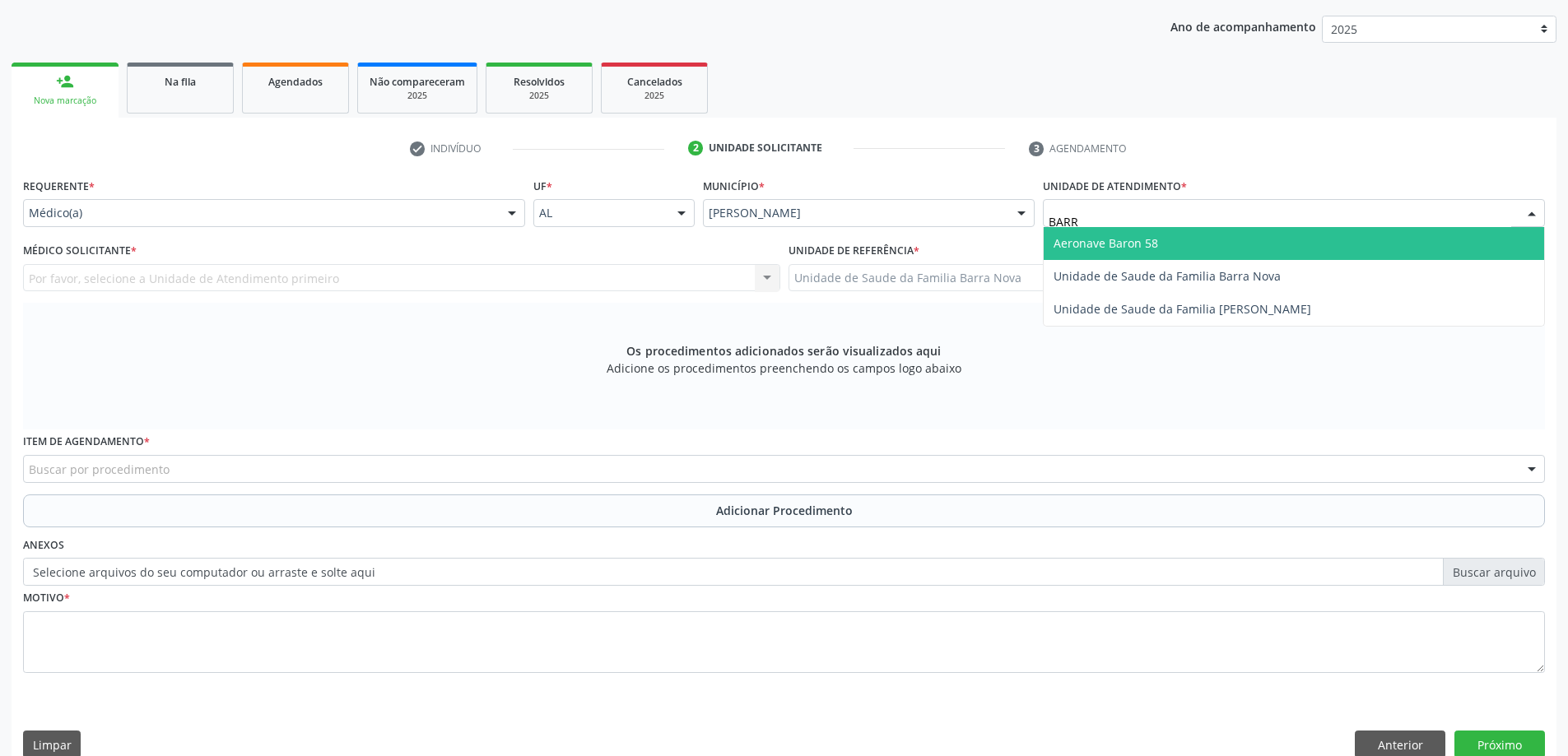
type input "BARRA"
click at [1202, 257] on span "Unidade de Saude da Familia Barra Nova" at bounding box center [1294, 244] width 500 height 33
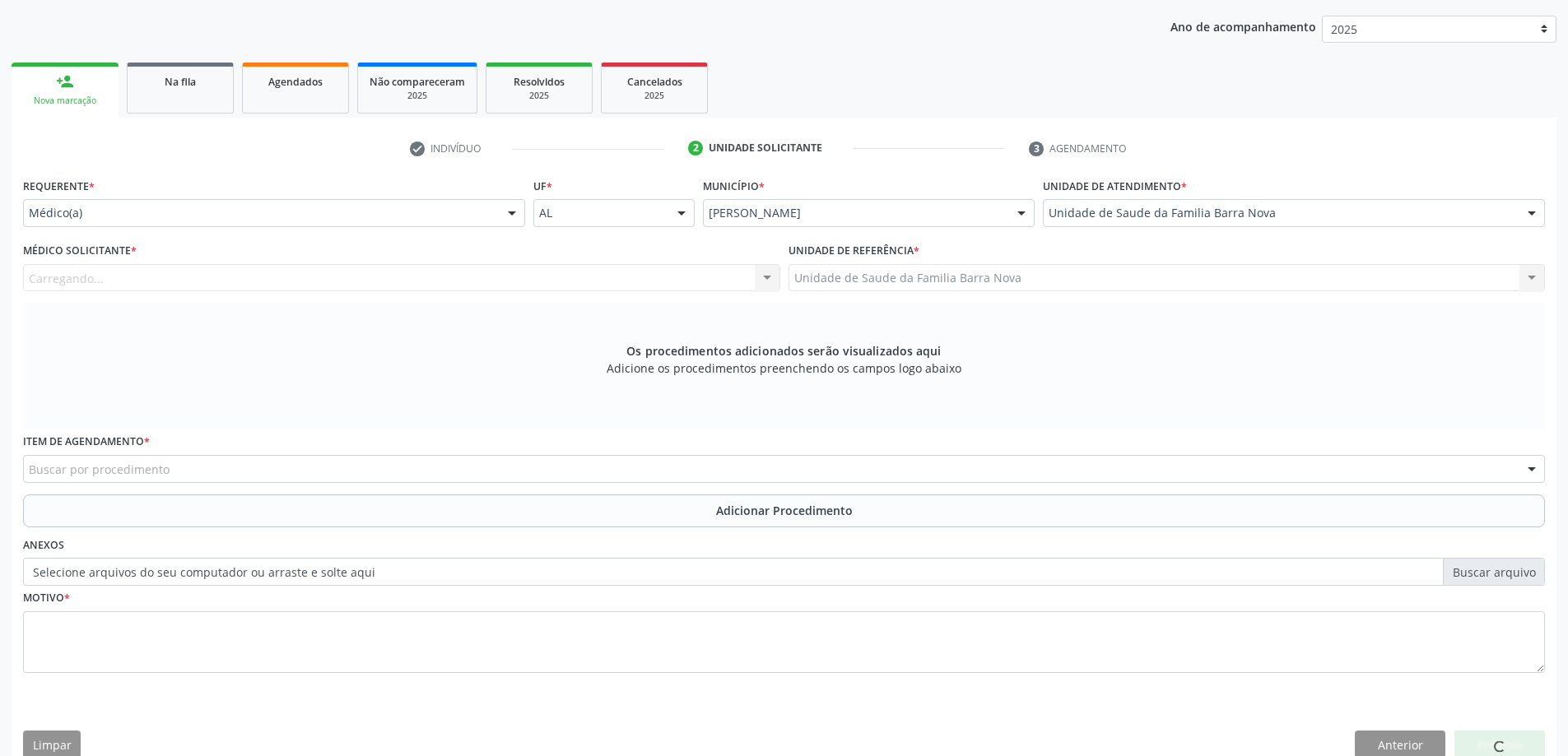
click at [549, 282] on div "Carregando... Nenhum resultado encontrado para: " " Não há nenhuma opção para s…" at bounding box center [401, 278] width 757 height 28
click at [549, 282] on div "Médico solicitante" at bounding box center [401, 278] width 757 height 28
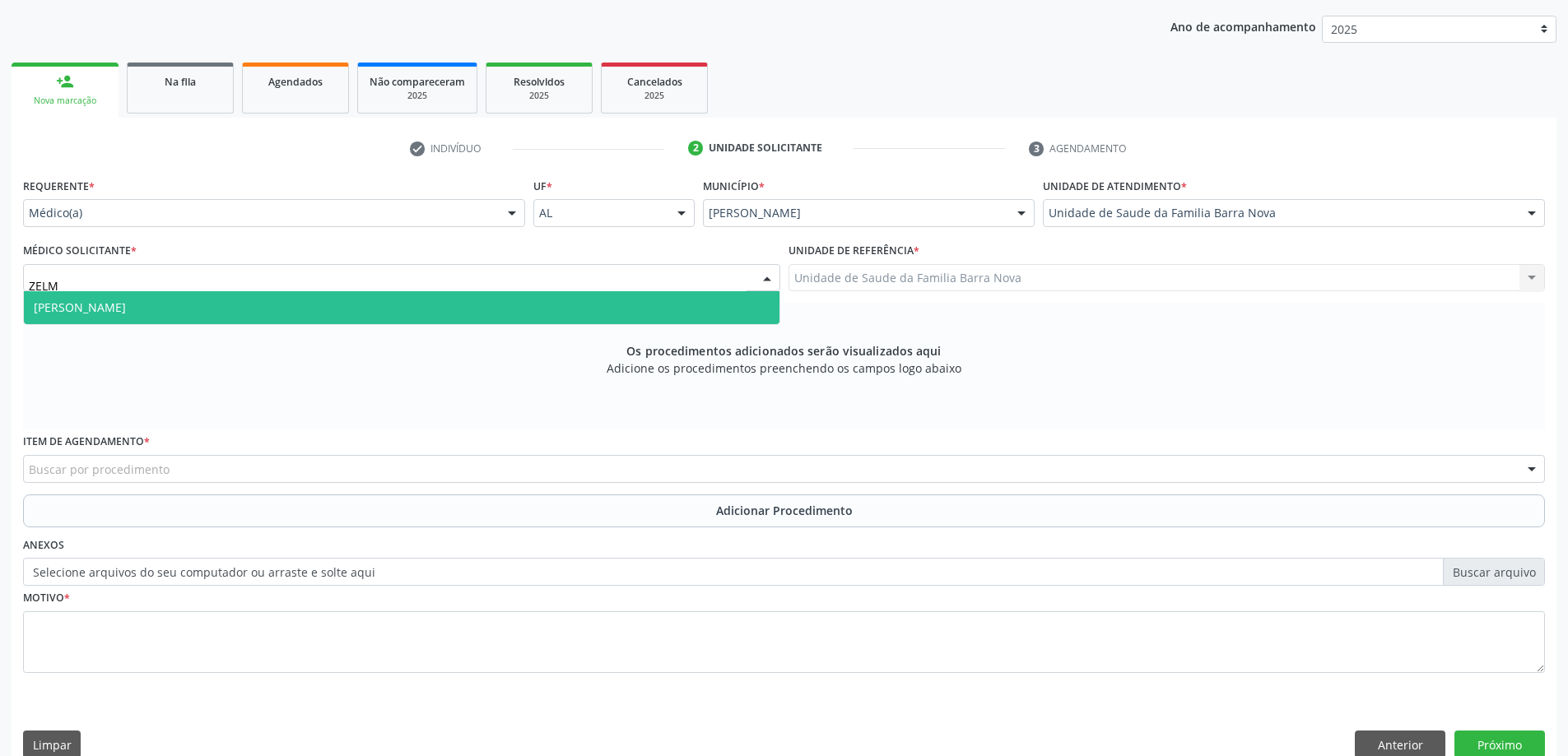
type input "ZELMA"
click at [570, 325] on div "Zelma Queiroz Mesquita de Souza Nenhum resultado encontrado para: " ZELMA " Não…" at bounding box center [401, 308] width 757 height 33
click at [522, 309] on span "[PERSON_NAME]" at bounding box center [401, 308] width 755 height 33
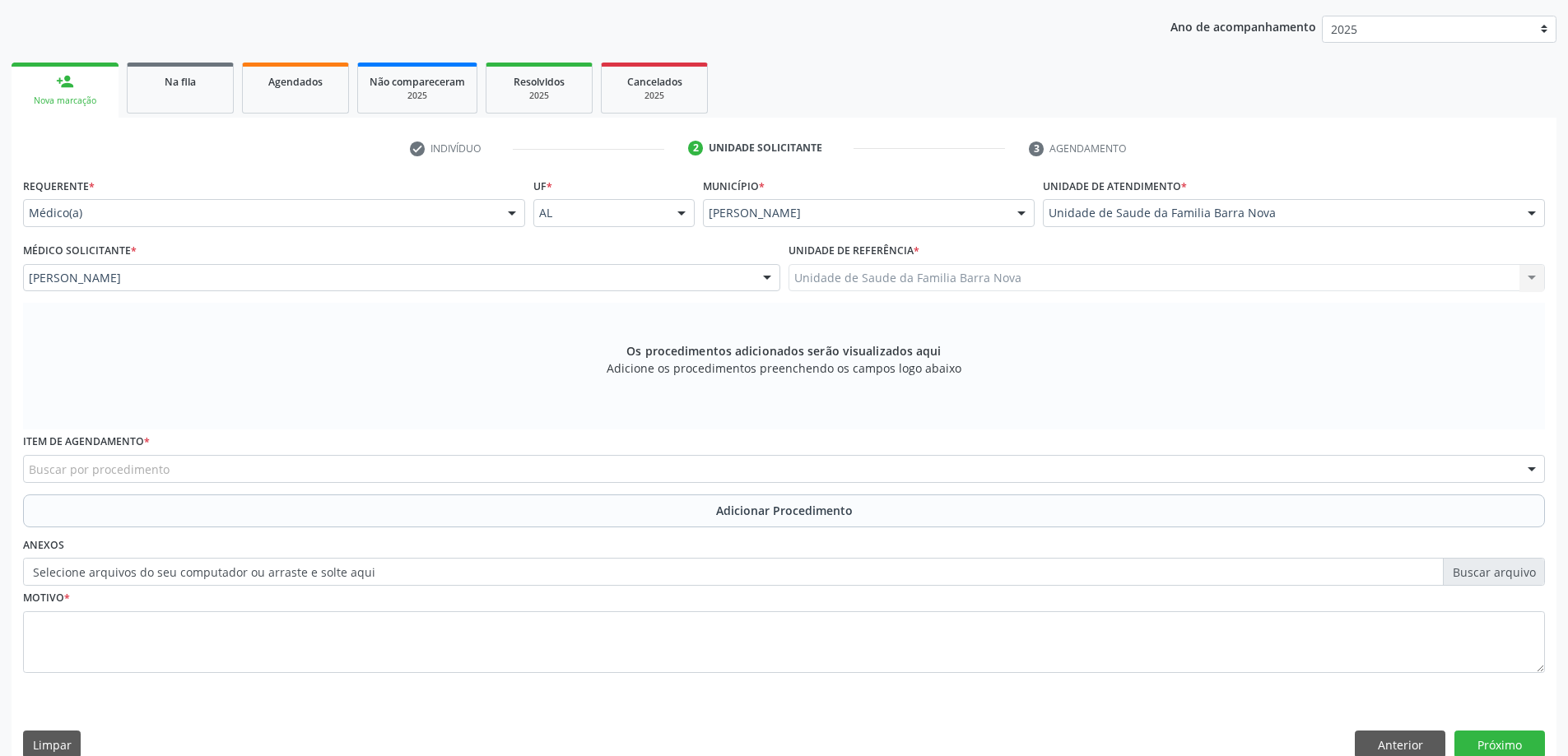
click at [338, 489] on div "Item de agendamento * Buscar por procedimento 0304070076 - .Quimioterapia de Le…" at bounding box center [784, 461] width 1530 height 64
click at [365, 476] on div "Buscar por procedimento" at bounding box center [784, 468] width 1522 height 28
type input "0211020036"
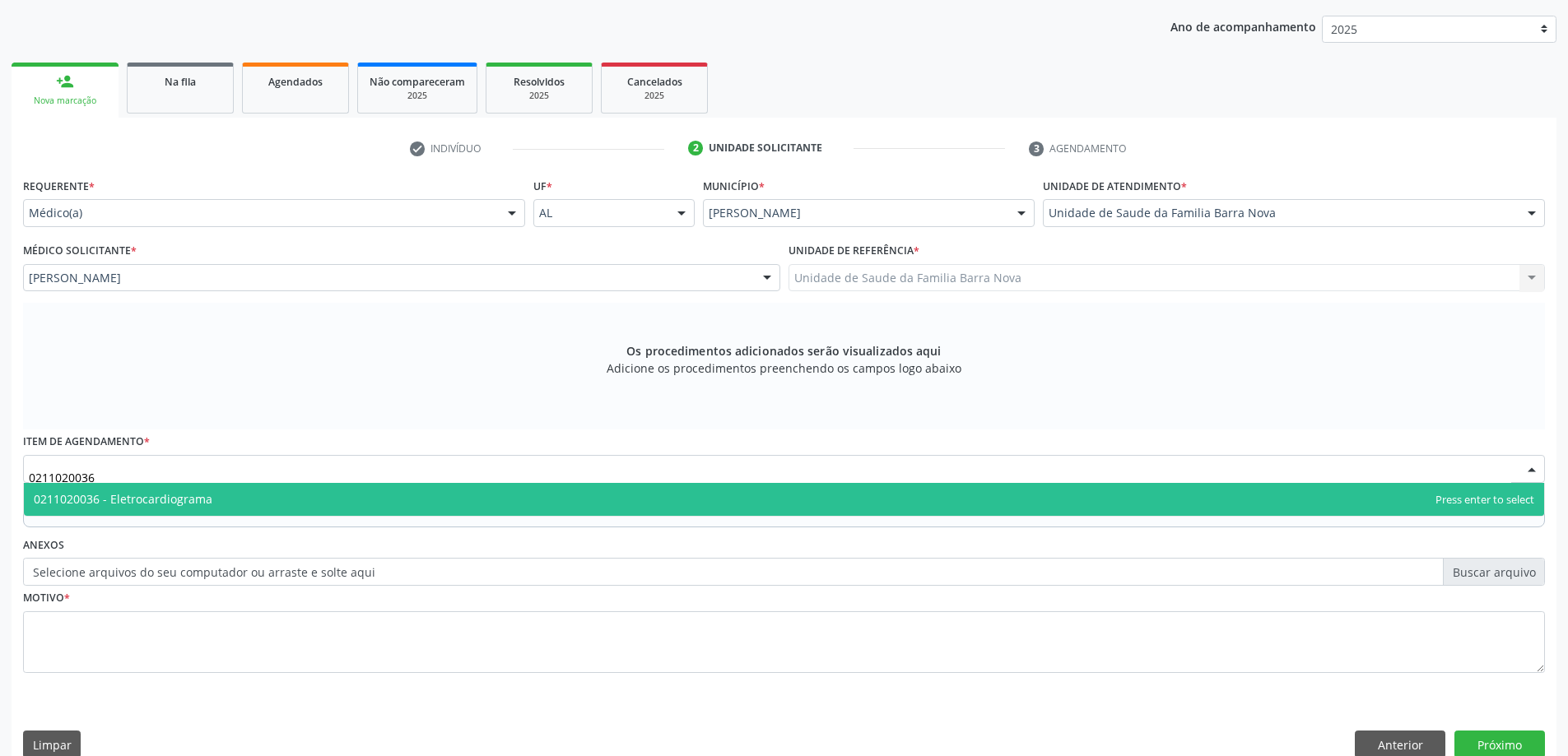
click at [158, 508] on span "0211020036 - Eletrocardiograma" at bounding box center [784, 499] width 1520 height 33
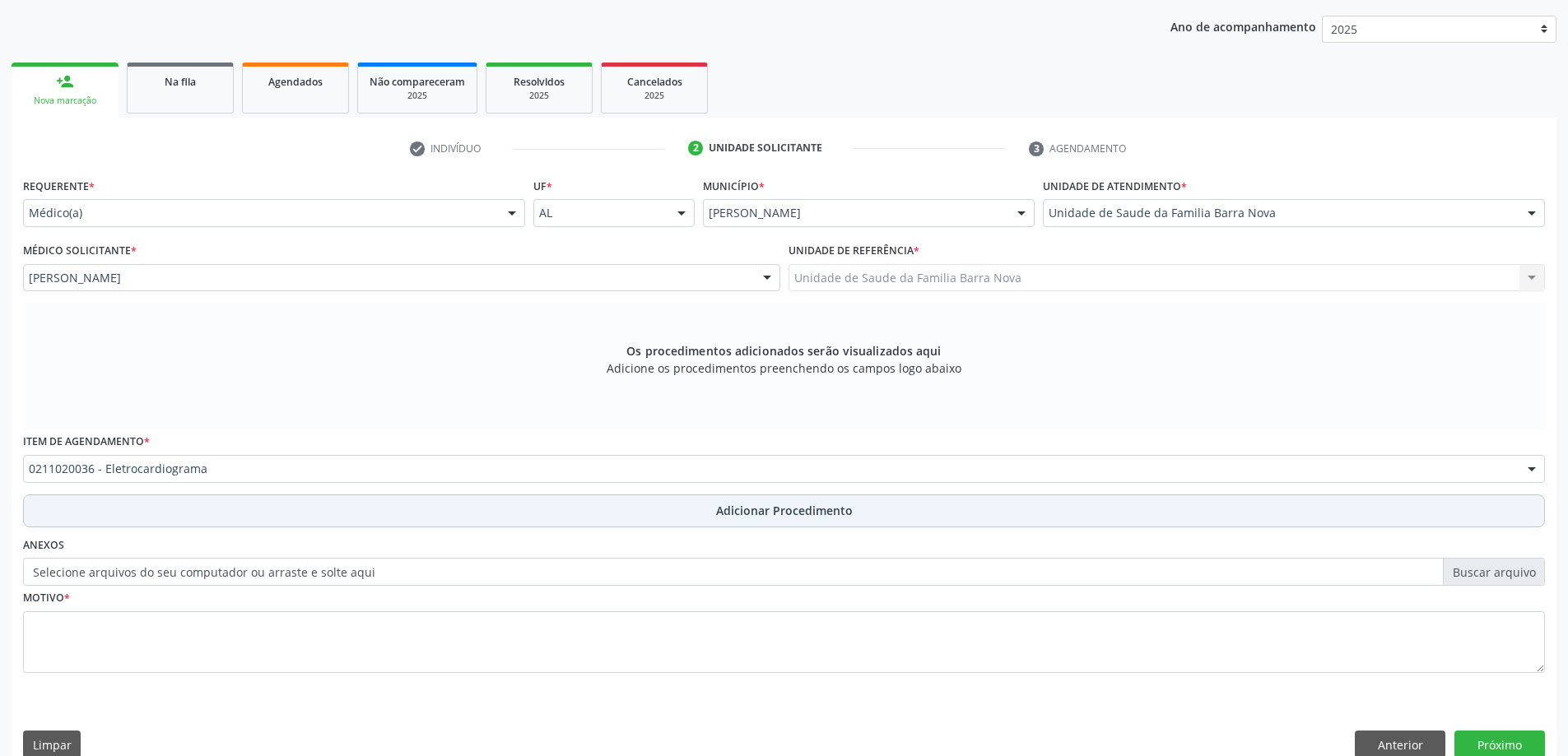
click at [212, 508] on button "Adicionar Procedimento" at bounding box center [784, 511] width 1522 height 33
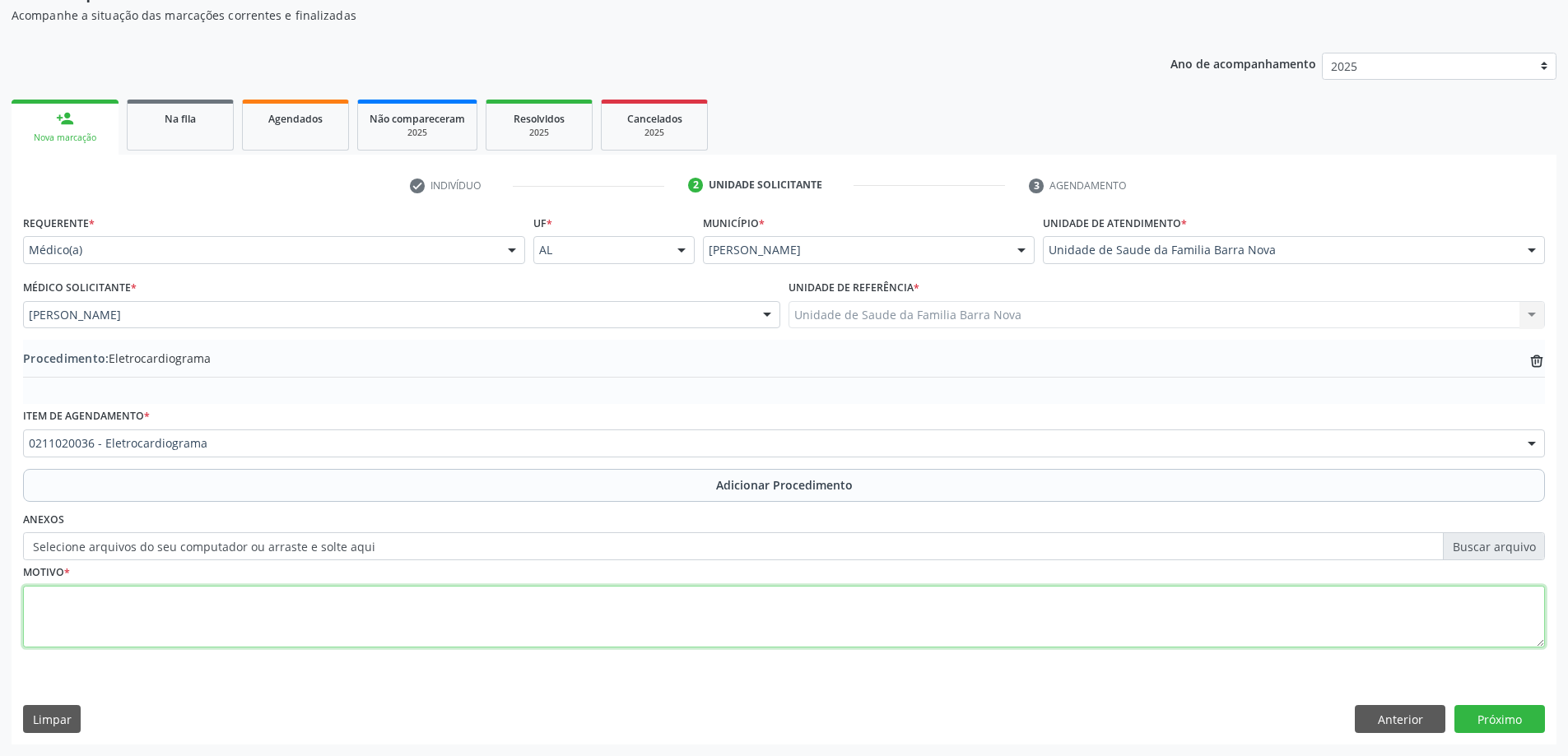
drag, startPoint x: 253, startPoint y: 589, endPoint x: 261, endPoint y: 588, distance: 8.1
click at [261, 588] on textarea at bounding box center [784, 617] width 1522 height 62
type textarea "PALPITAÇÃO E CRISES HIPERTENSIVAS."
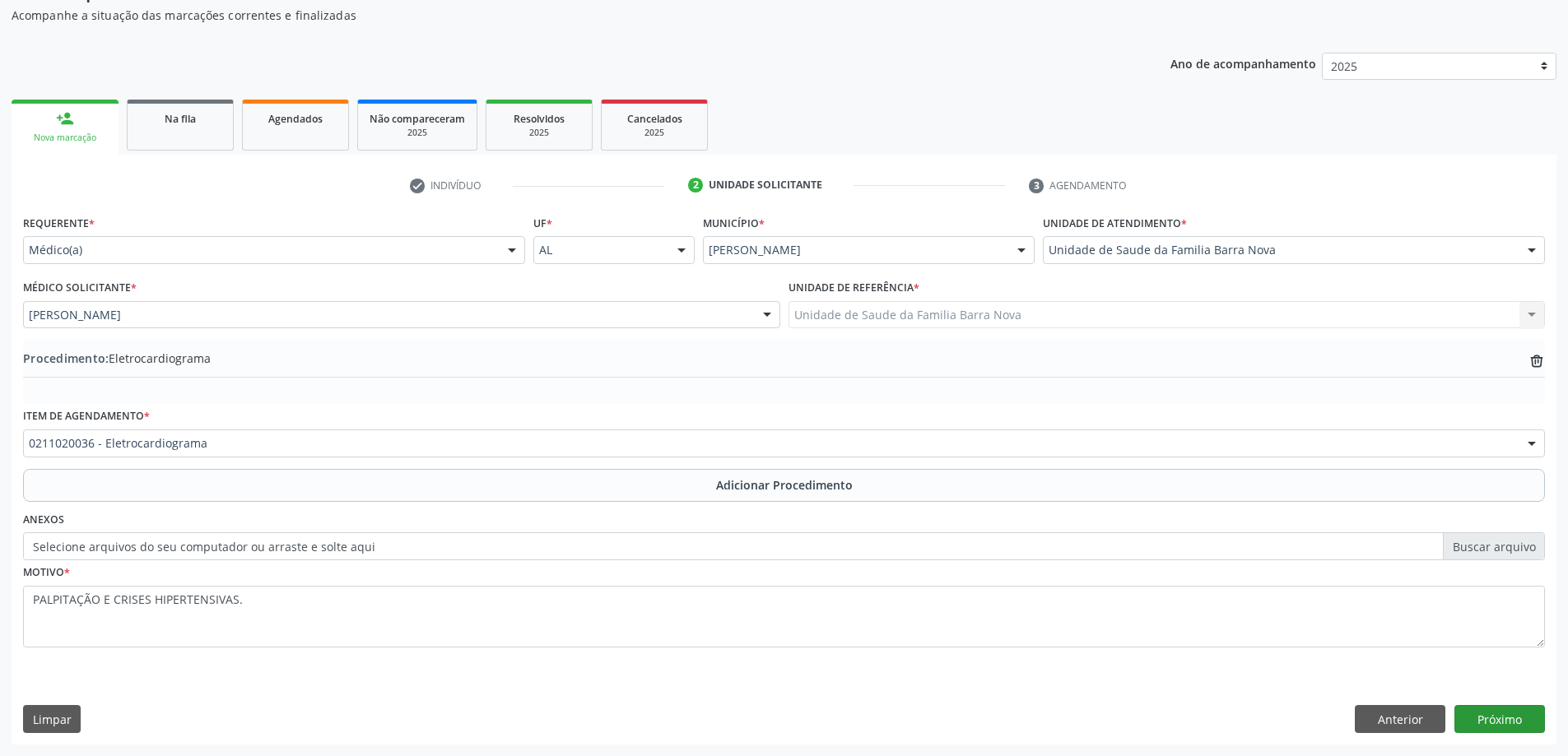
drag, startPoint x: 1465, startPoint y: 703, endPoint x: 1477, endPoint y: 707, distance: 12.6
click at [1471, 704] on div "Requerente * Médico(a) Médico(a) Enfermeiro(a) Paciente Nenhum resultado encont…" at bounding box center [784, 477] width 1545 height 533
click at [1484, 710] on button "Próximo" at bounding box center [1500, 719] width 91 height 28
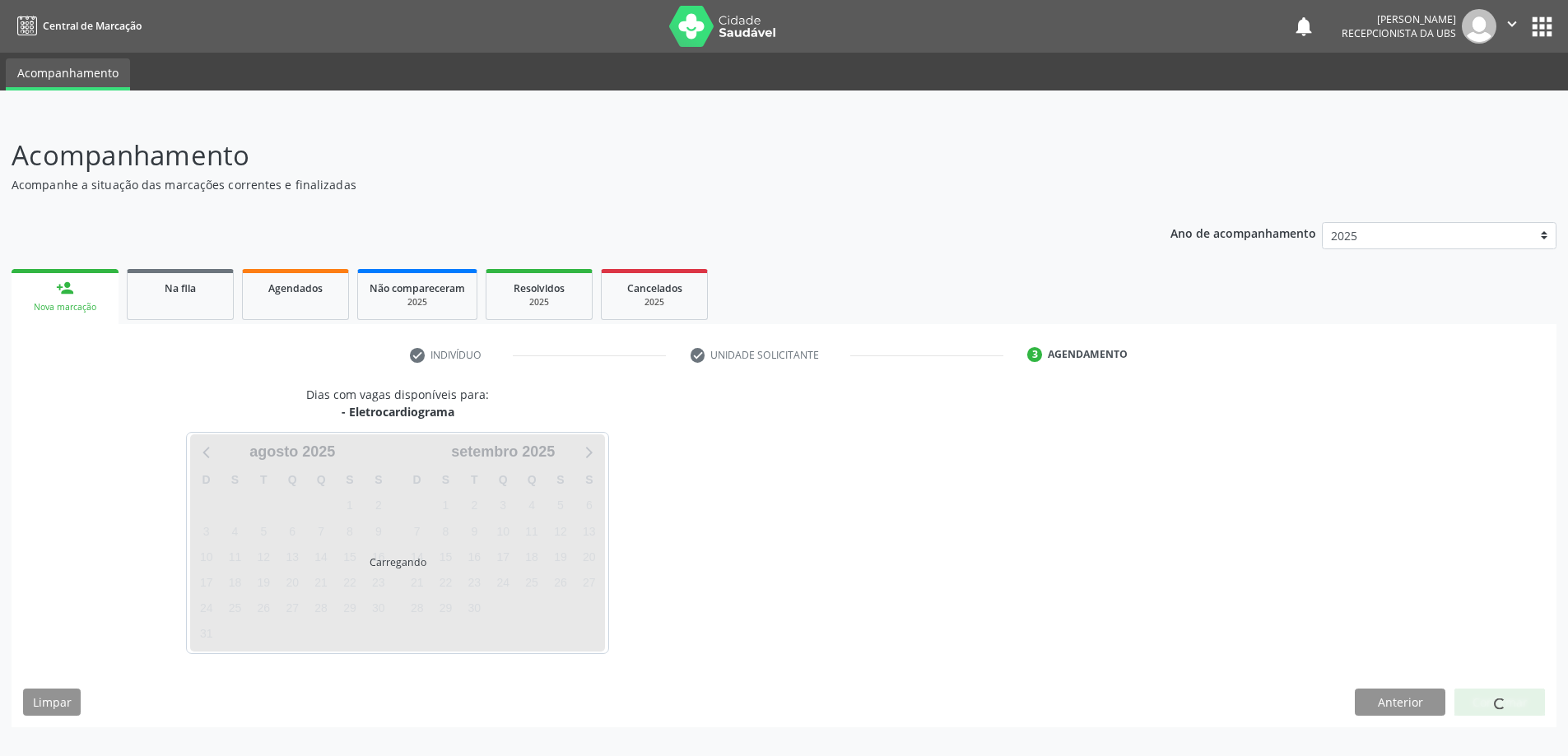
scroll to position [0, 0]
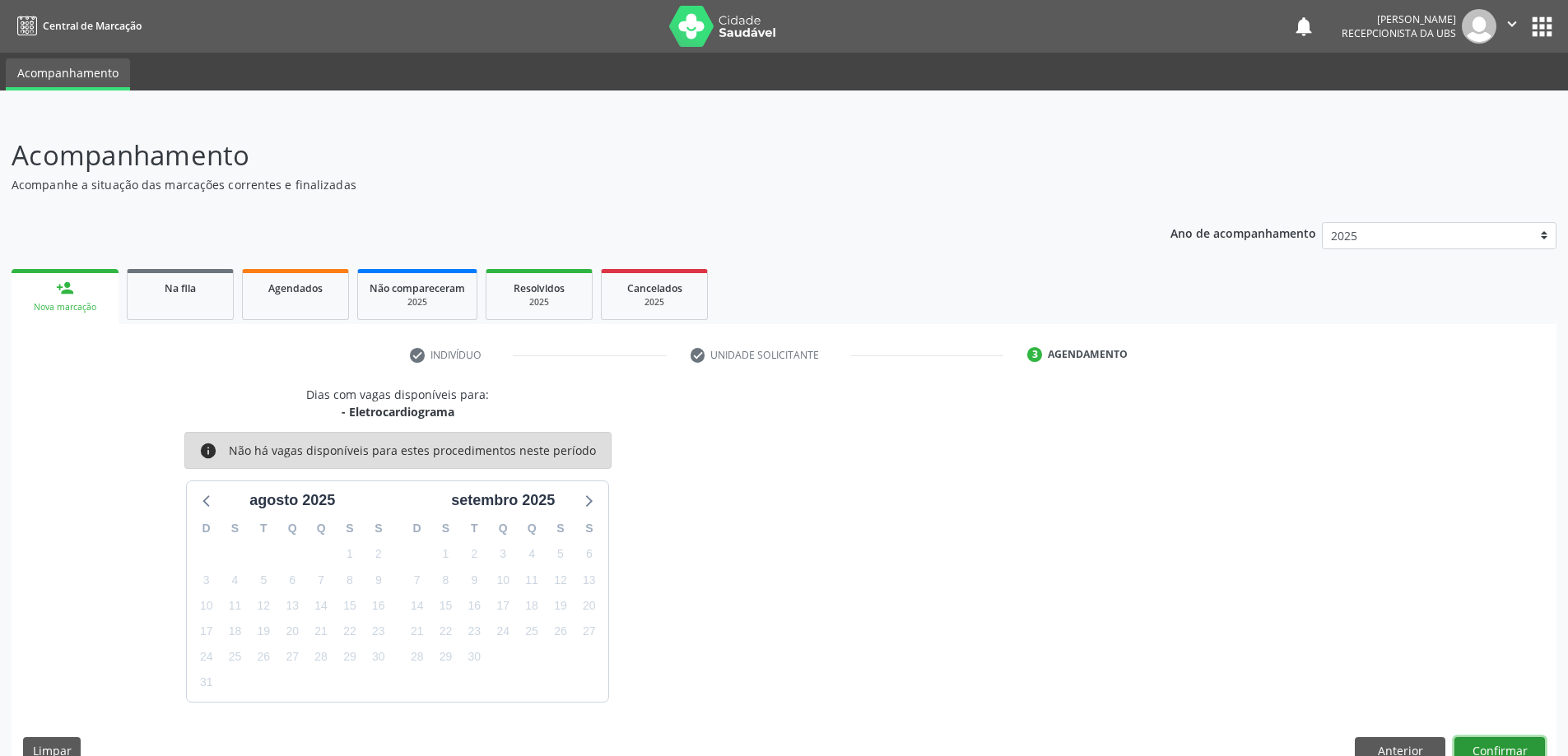
click at [1501, 739] on button "Confirmar" at bounding box center [1500, 751] width 91 height 28
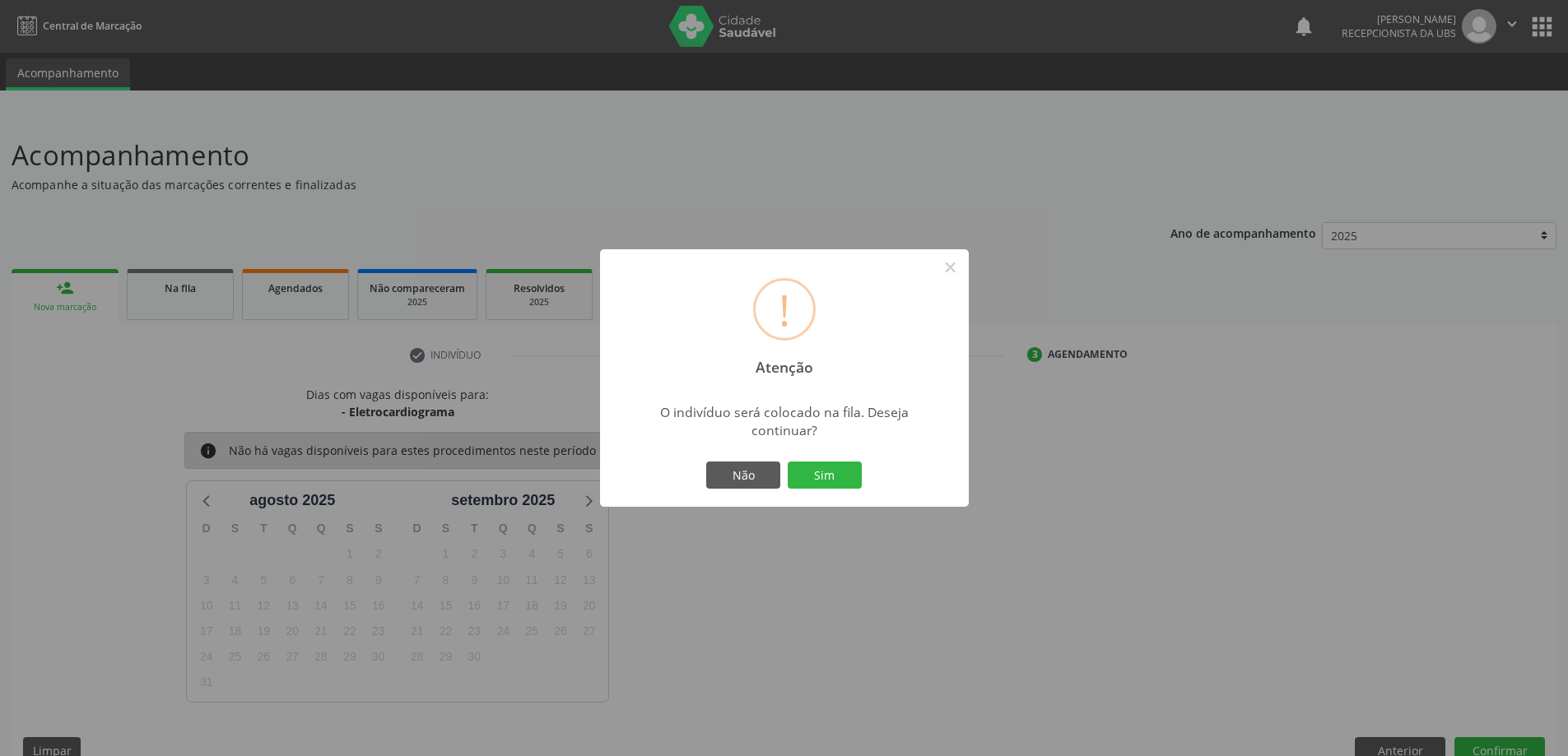
click at [848, 458] on div "Não Sim" at bounding box center [784, 475] width 163 height 34
click at [851, 468] on button "Sim" at bounding box center [825, 475] width 74 height 28
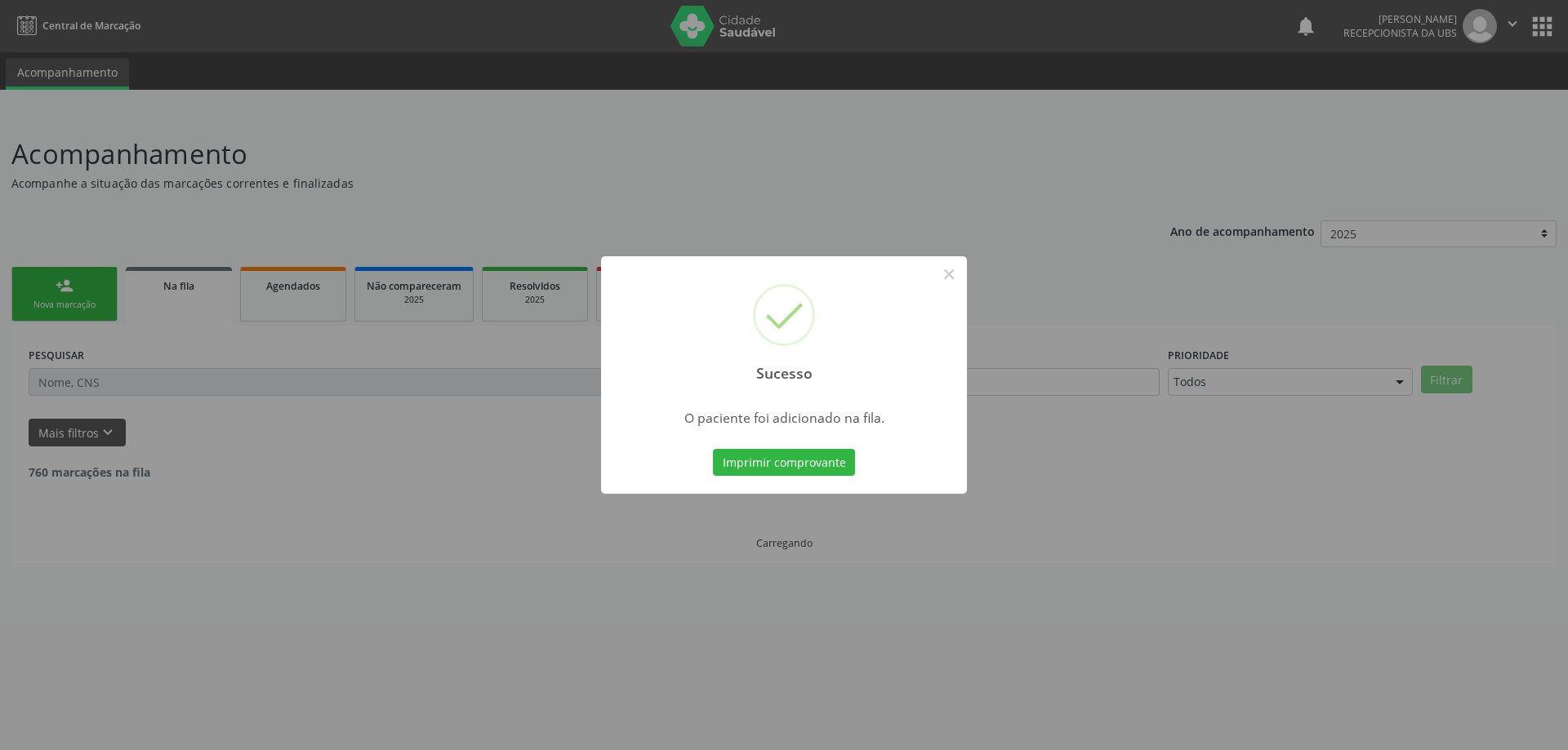
drag, startPoint x: 430, startPoint y: 299, endPoint x: 313, endPoint y: 295, distance: 117.1
click at [426, 299] on div "Sucesso × O paciente foi adicionado na fila. Imprimir comprovante Cancel" at bounding box center [784, 375] width 1568 height 750
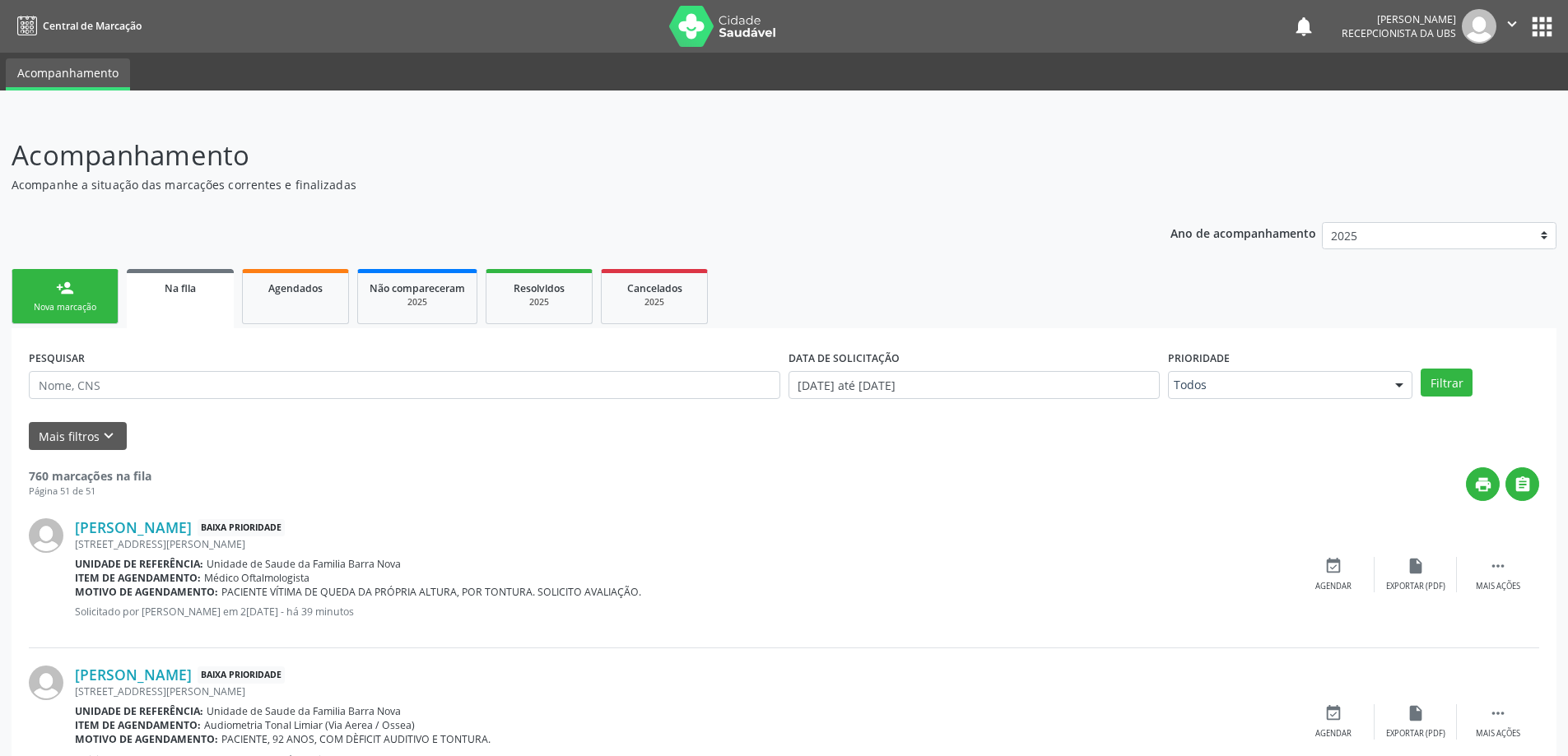
click at [102, 301] on link "person_add Nova marcação" at bounding box center [65, 296] width 107 height 55
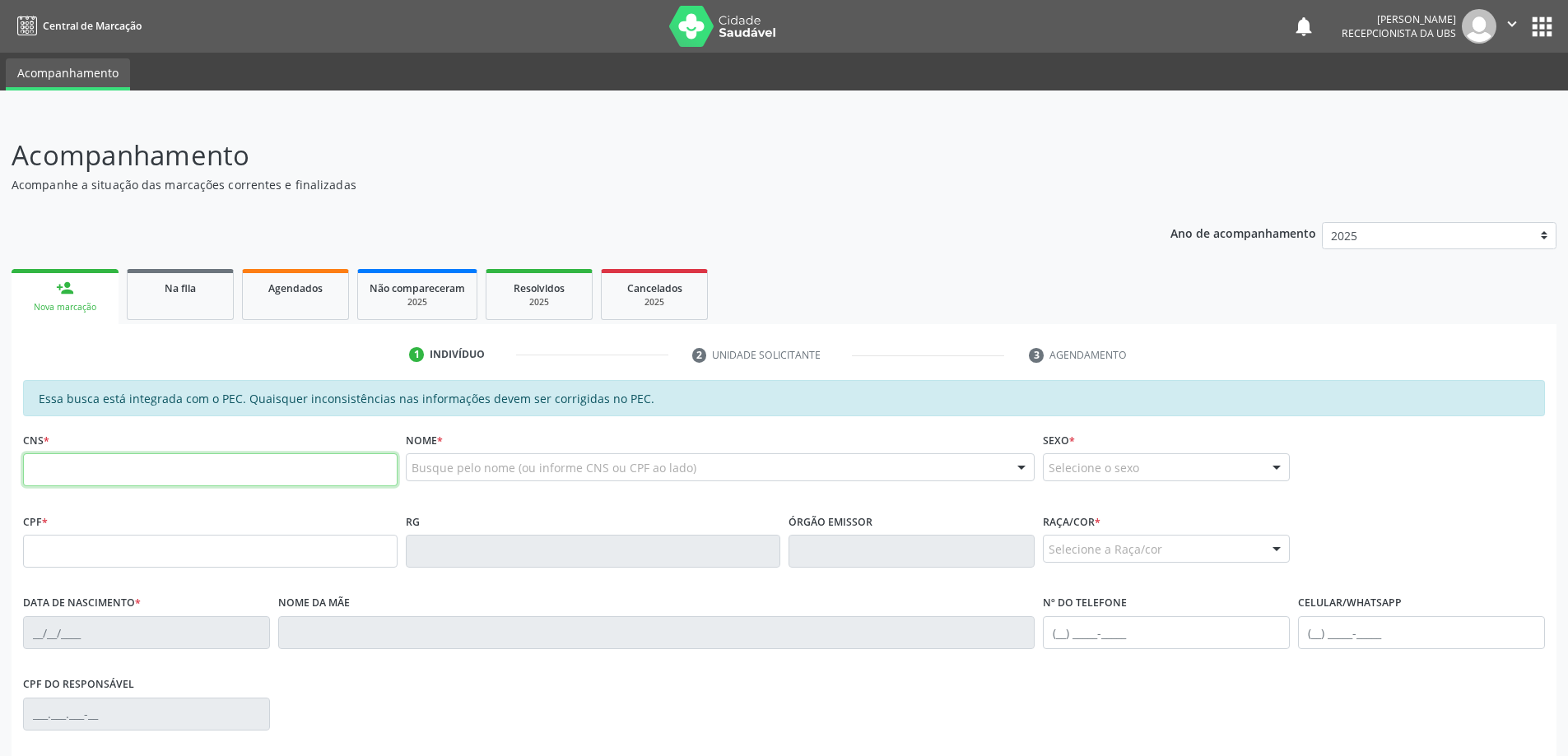
click at [92, 475] on input "text" at bounding box center [209, 470] width 374 height 33
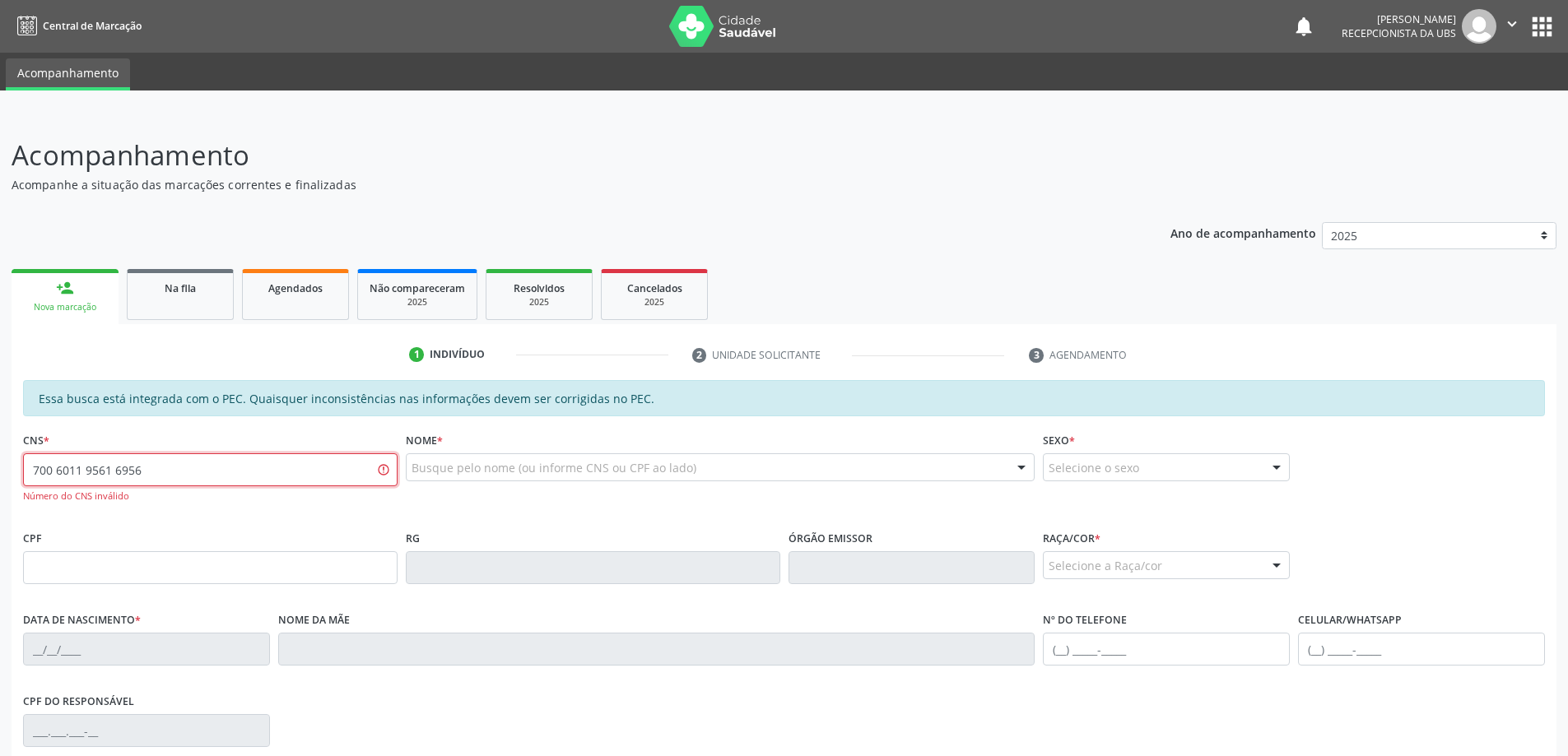
click at [79, 471] on input "700 6011 9561 6956" at bounding box center [209, 470] width 374 height 33
click at [189, 459] on input "700 6019 5616 956" at bounding box center [209, 470] width 374 height 33
type input "700 6019 5616 9562"
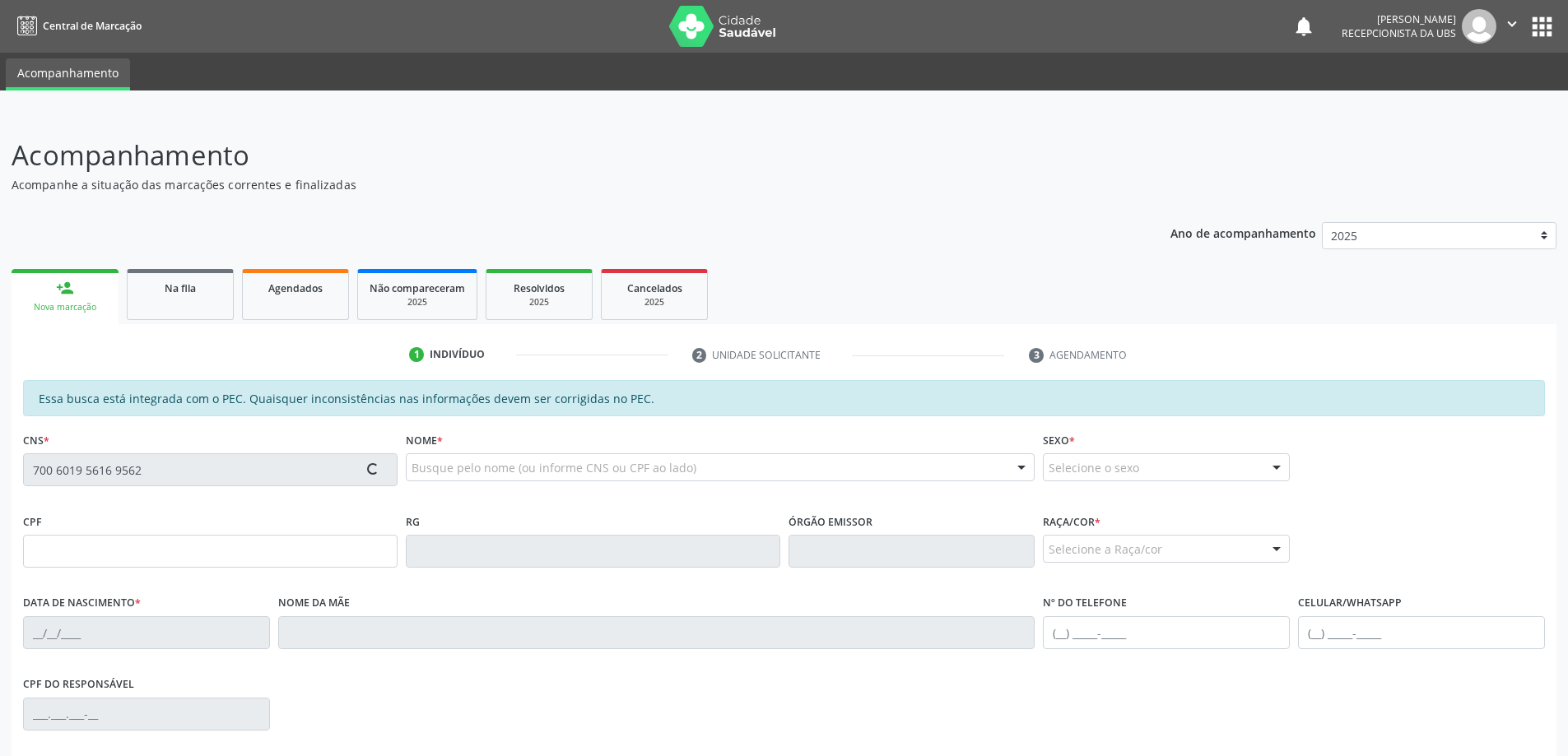
type input "637.089.814-72"
type input "1[DATE]"
type input "[PERSON_NAME]"
type input "[PHONE_NUMBER]"
type input "493"
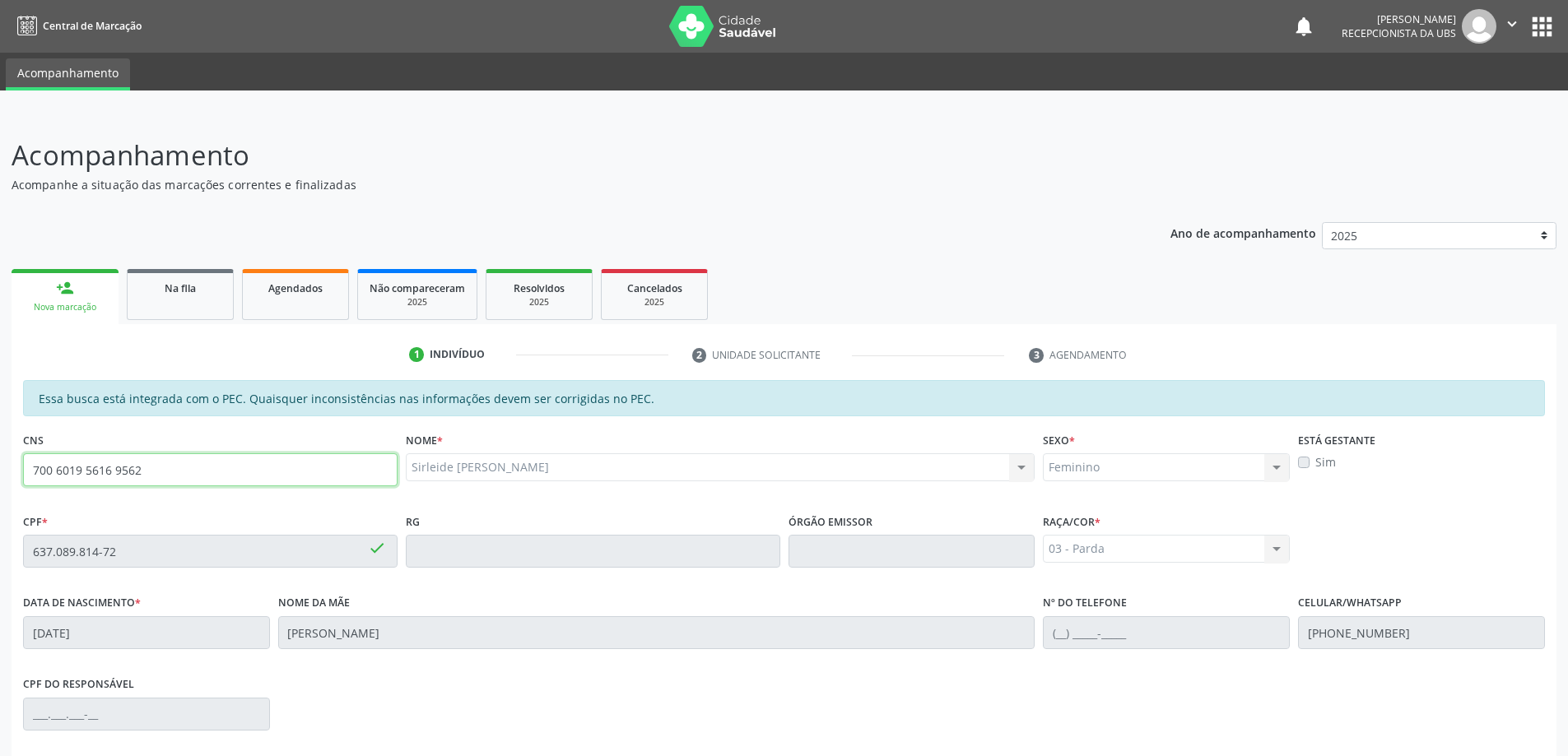
click at [189, 459] on input "700 6019 5616 9562" at bounding box center [209, 470] width 374 height 33
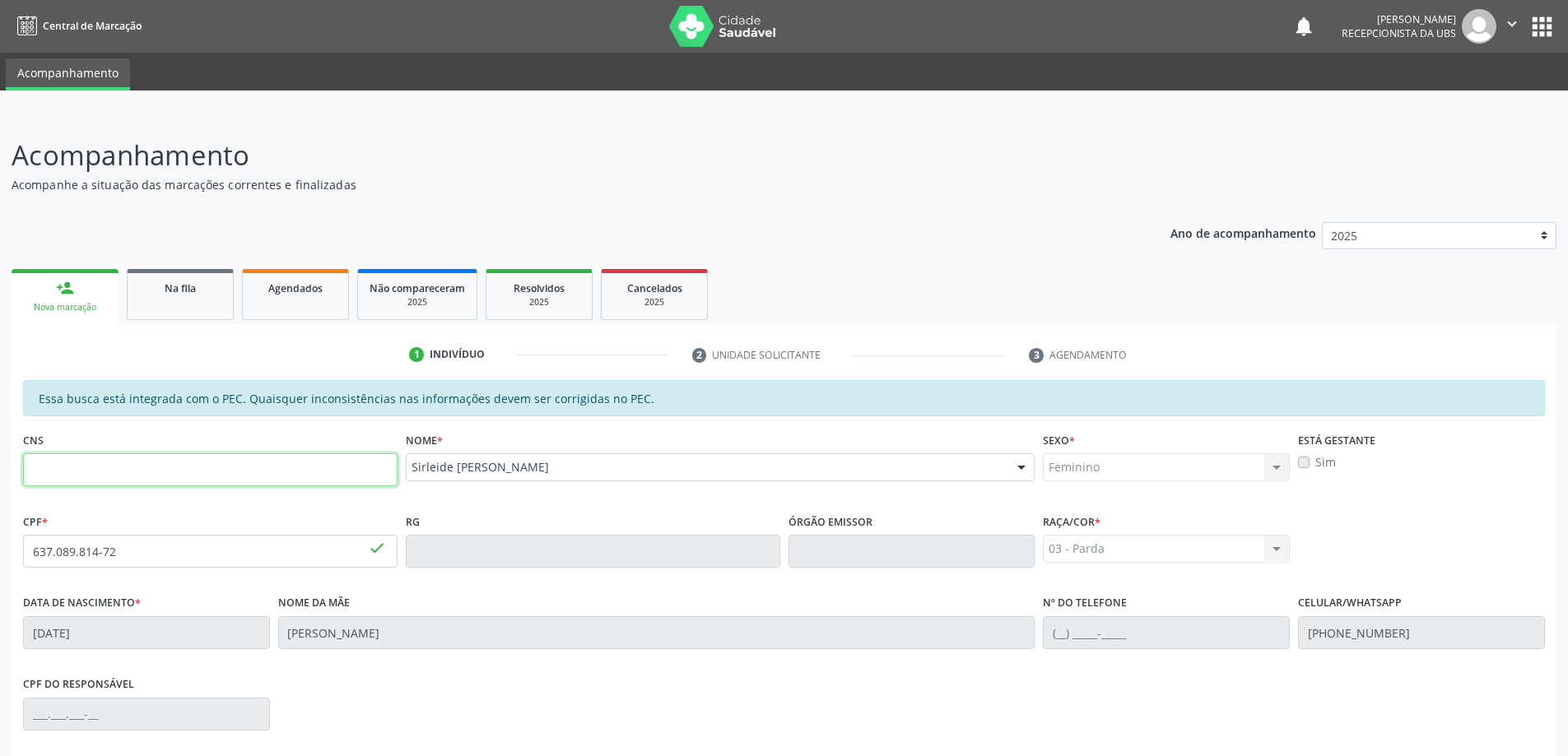
paste input "705 0048 6848 9955"
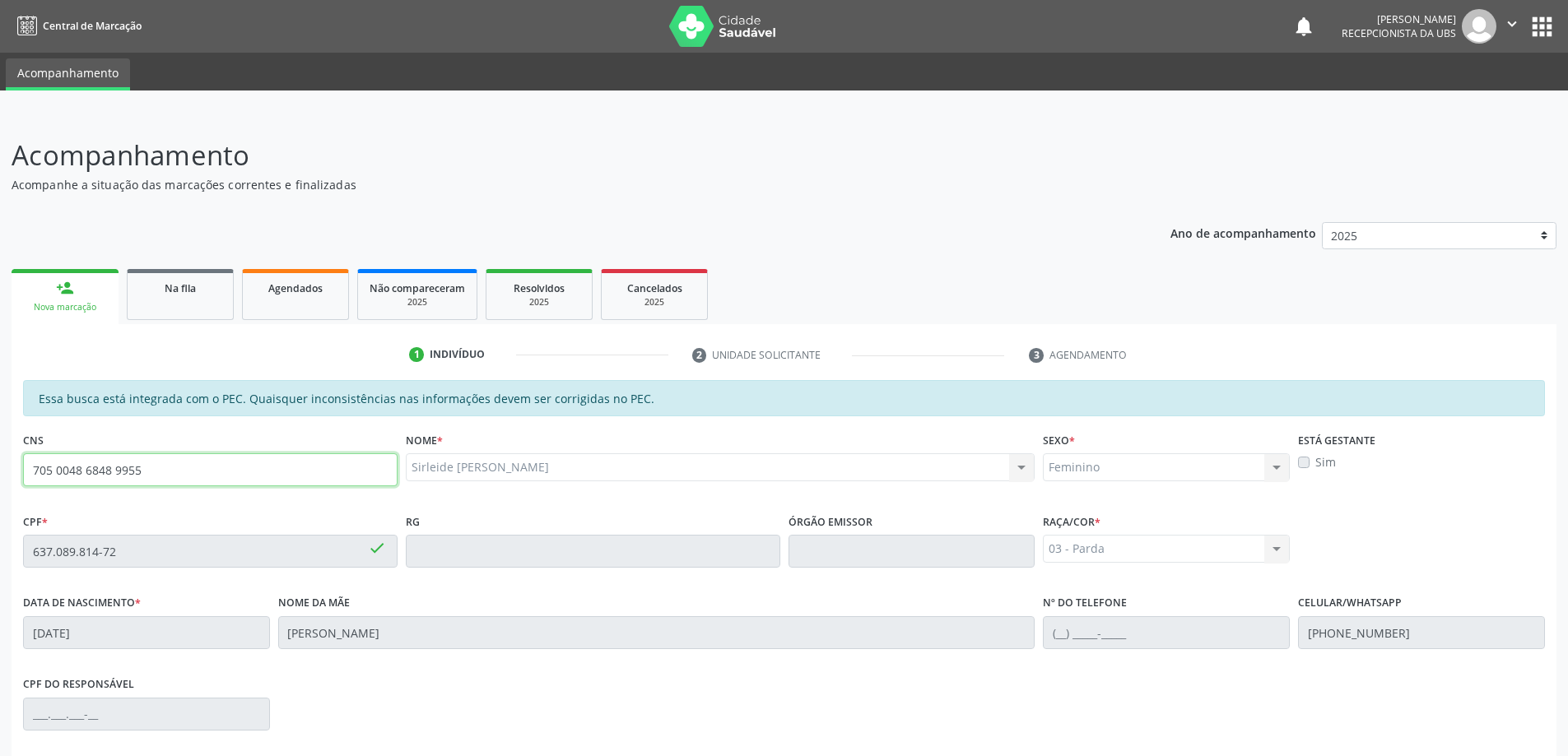
type input "705 0048 6848 9955"
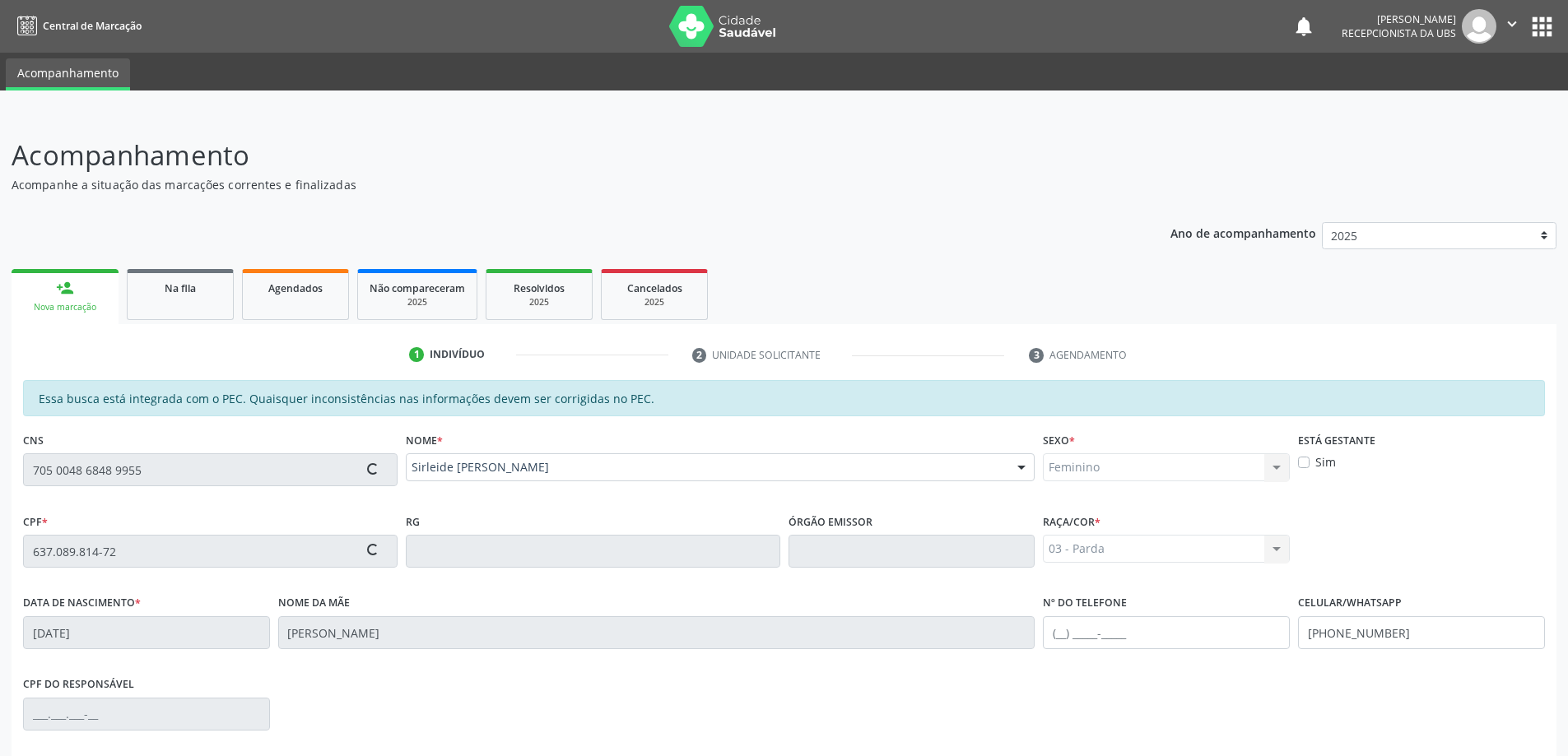
type input "038.893.264-39"
type input "30/10/1978"
type input "Edleuza da Fonseca Borges"
type input "(82) 98884-0488"
type input "80"
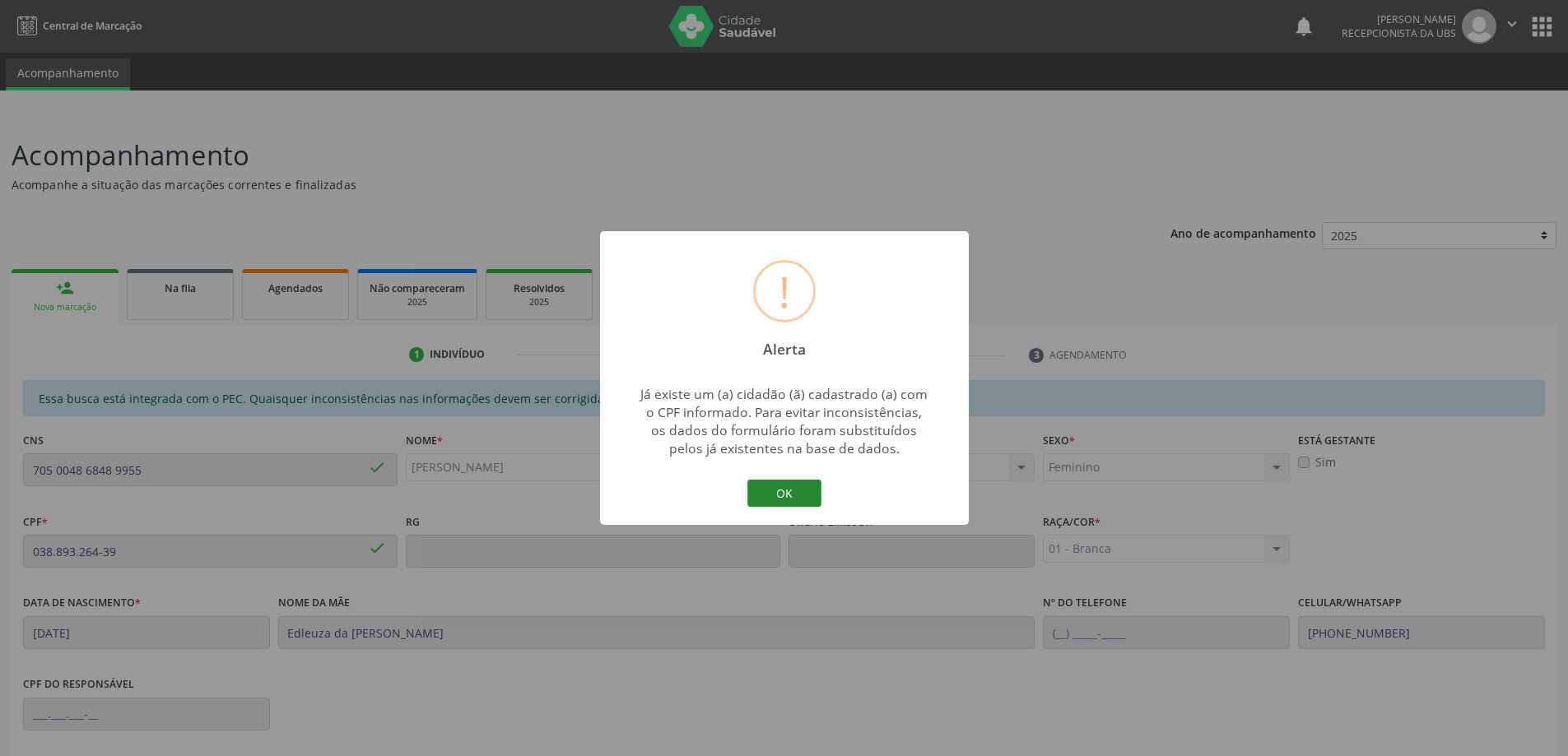
click at [794, 491] on button "OK" at bounding box center [784, 493] width 74 height 28
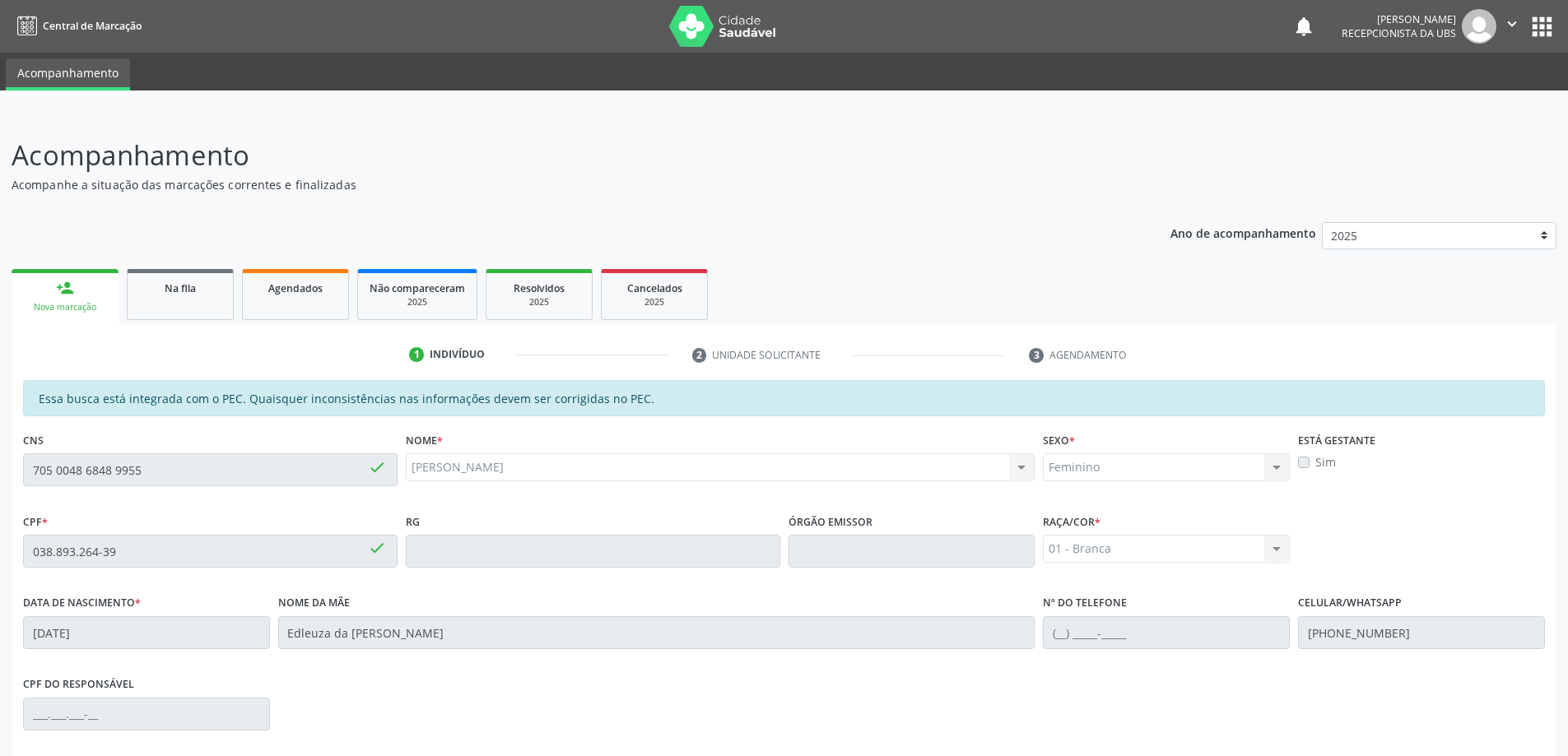
click at [372, 480] on div "done" at bounding box center [377, 469] width 18 height 23
click at [378, 464] on span "done" at bounding box center [377, 467] width 18 height 18
click at [102, 470] on div "705 0048 6848 9955 done" at bounding box center [209, 470] width 374 height 33
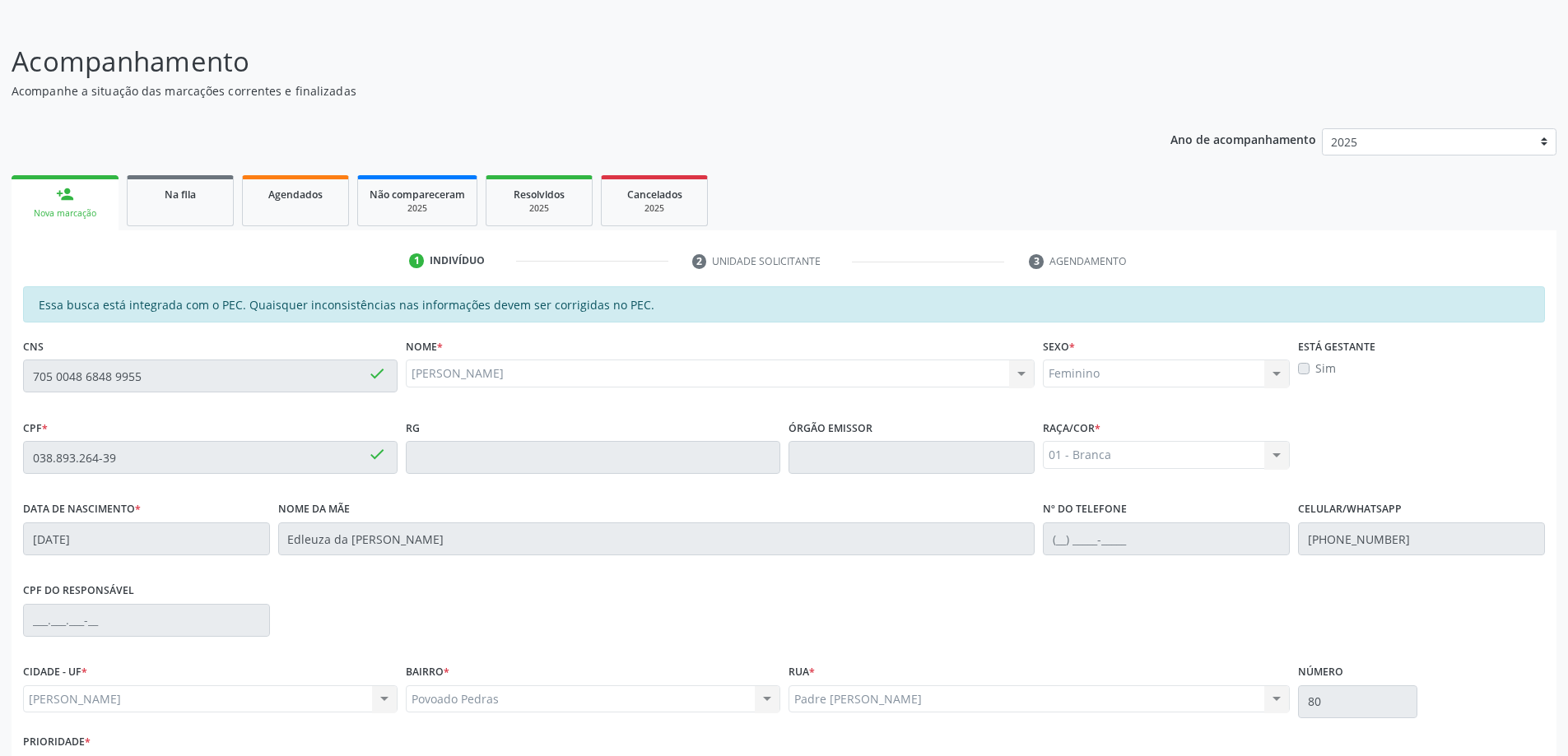
scroll to position [206, 0]
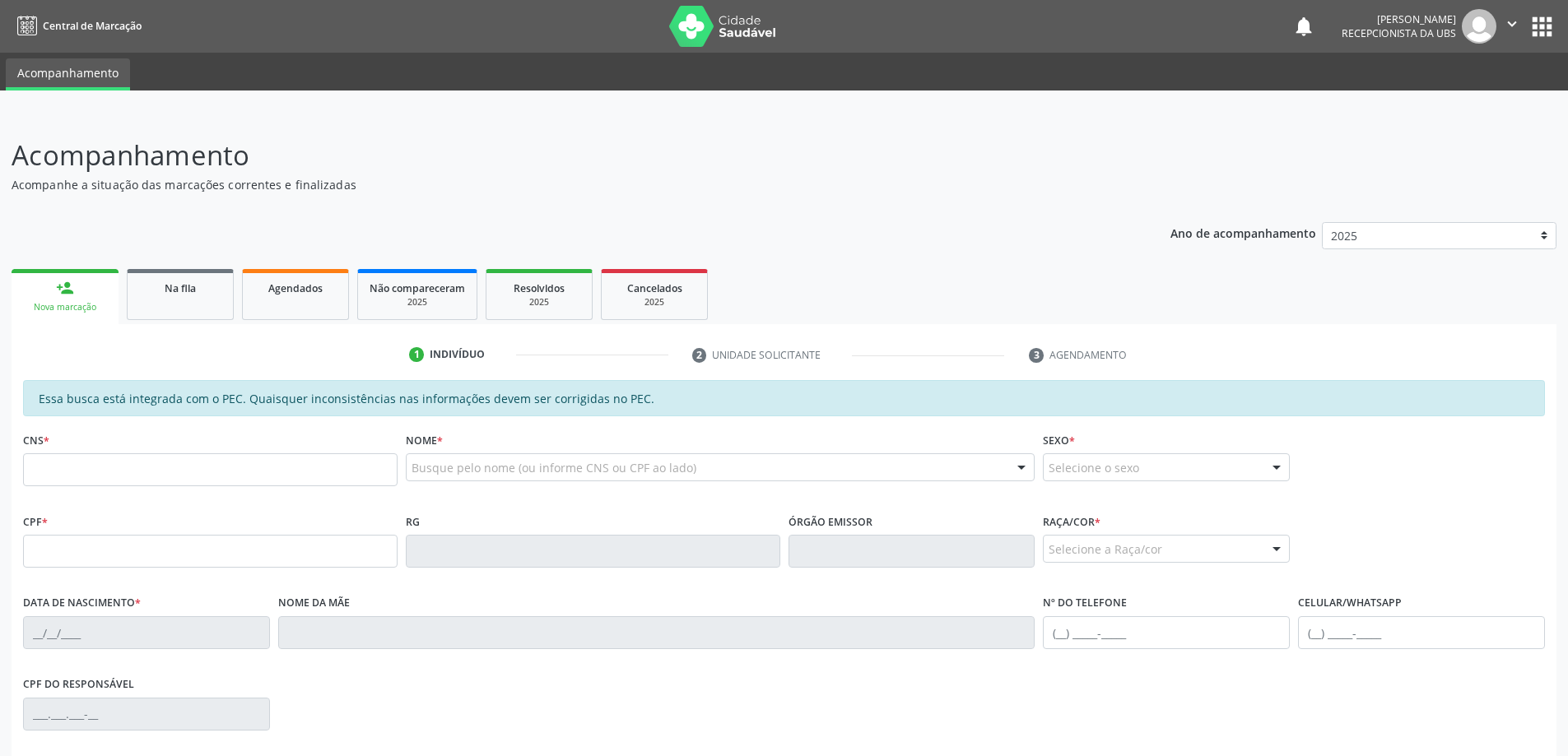
scroll to position [206, 0]
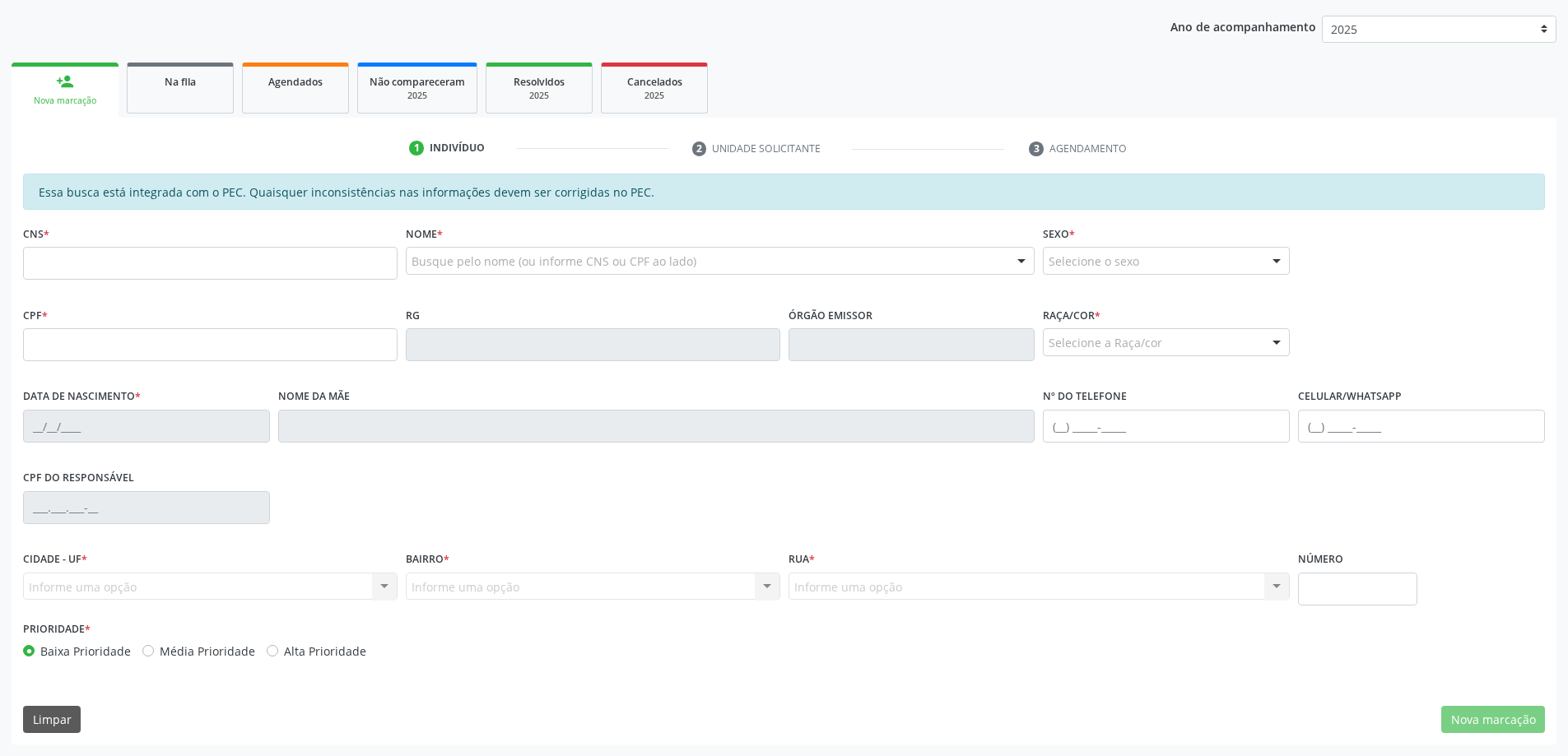
click at [176, 262] on input "text" at bounding box center [209, 263] width 374 height 33
type input "700 6019 5616 9562"
type input "637.089.814-72"
type input "1[DATE]"
type input "[PERSON_NAME]"
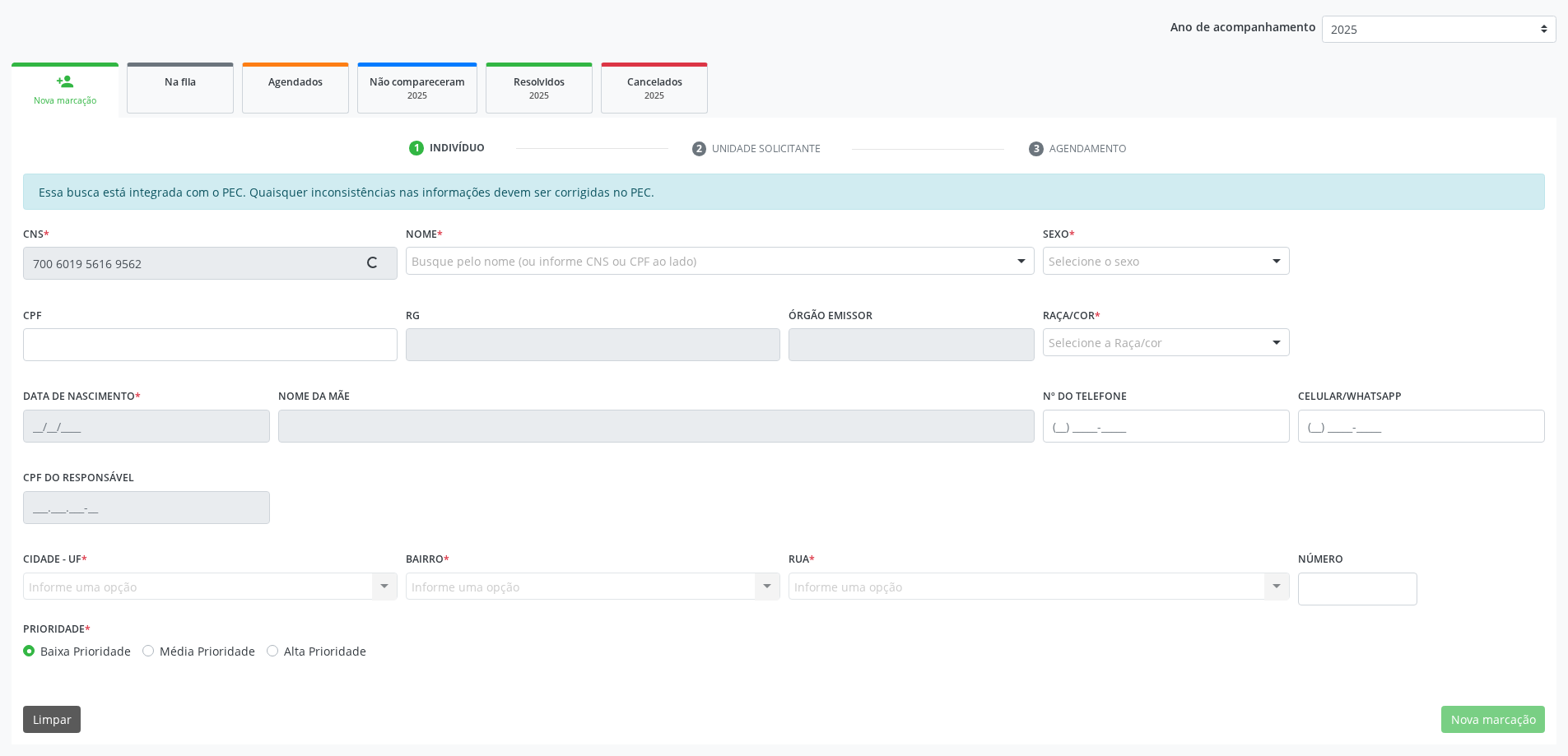
type input "[PHONE_NUMBER]"
type input "493"
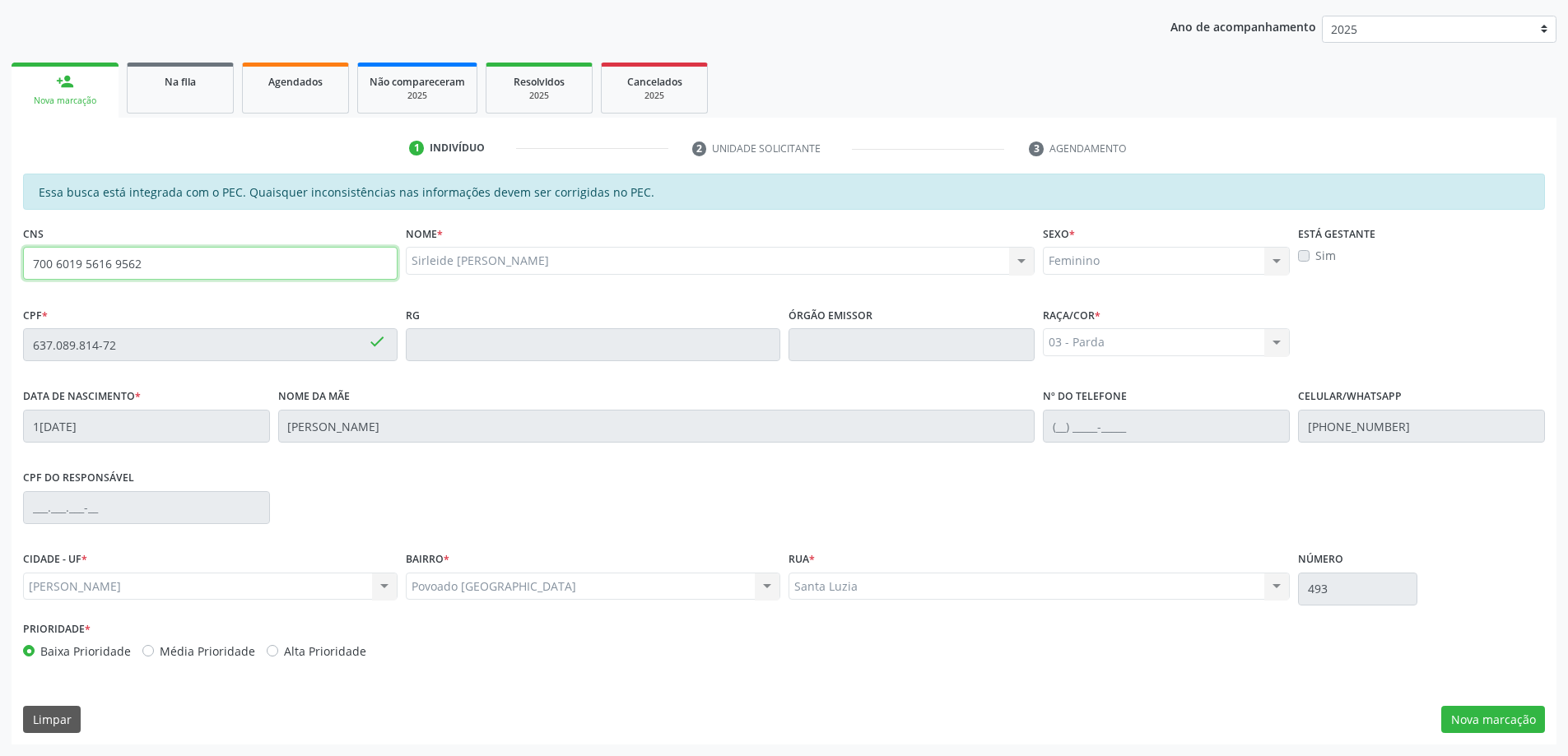
click at [216, 262] on input "700 6019 5616 9562" at bounding box center [209, 263] width 374 height 33
click at [216, 262] on input "text" at bounding box center [209, 263] width 374 height 33
paste input "700 6019 5616 9562"
type input "700 6019 5616 9562"
click at [241, 269] on input "700 6019 5616 9562" at bounding box center [209, 263] width 374 height 33
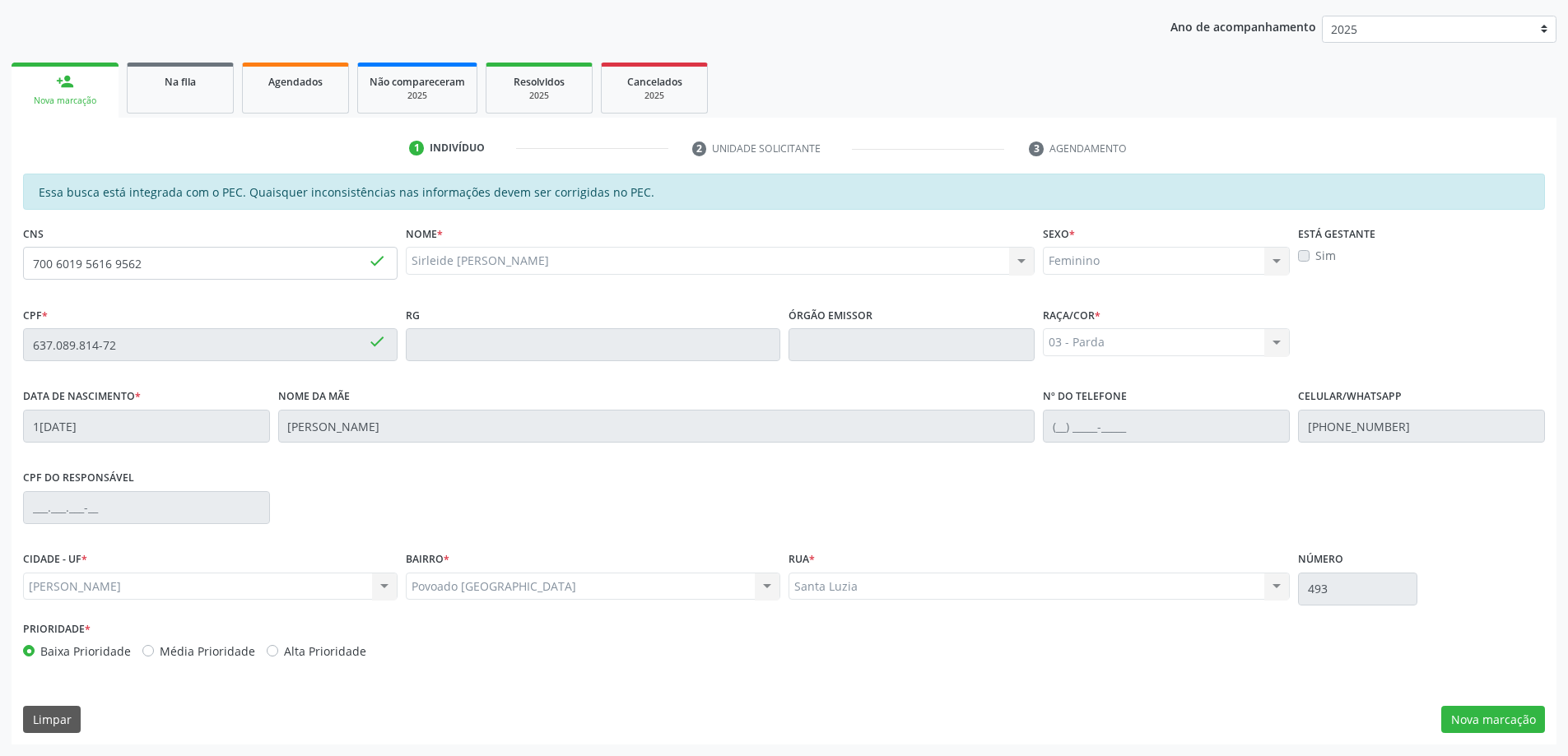
click at [311, 301] on div "CNS 700 6019 5616 9562 done" at bounding box center [210, 262] width 383 height 81
click at [1465, 723] on button "Nova marcação" at bounding box center [1493, 720] width 103 height 28
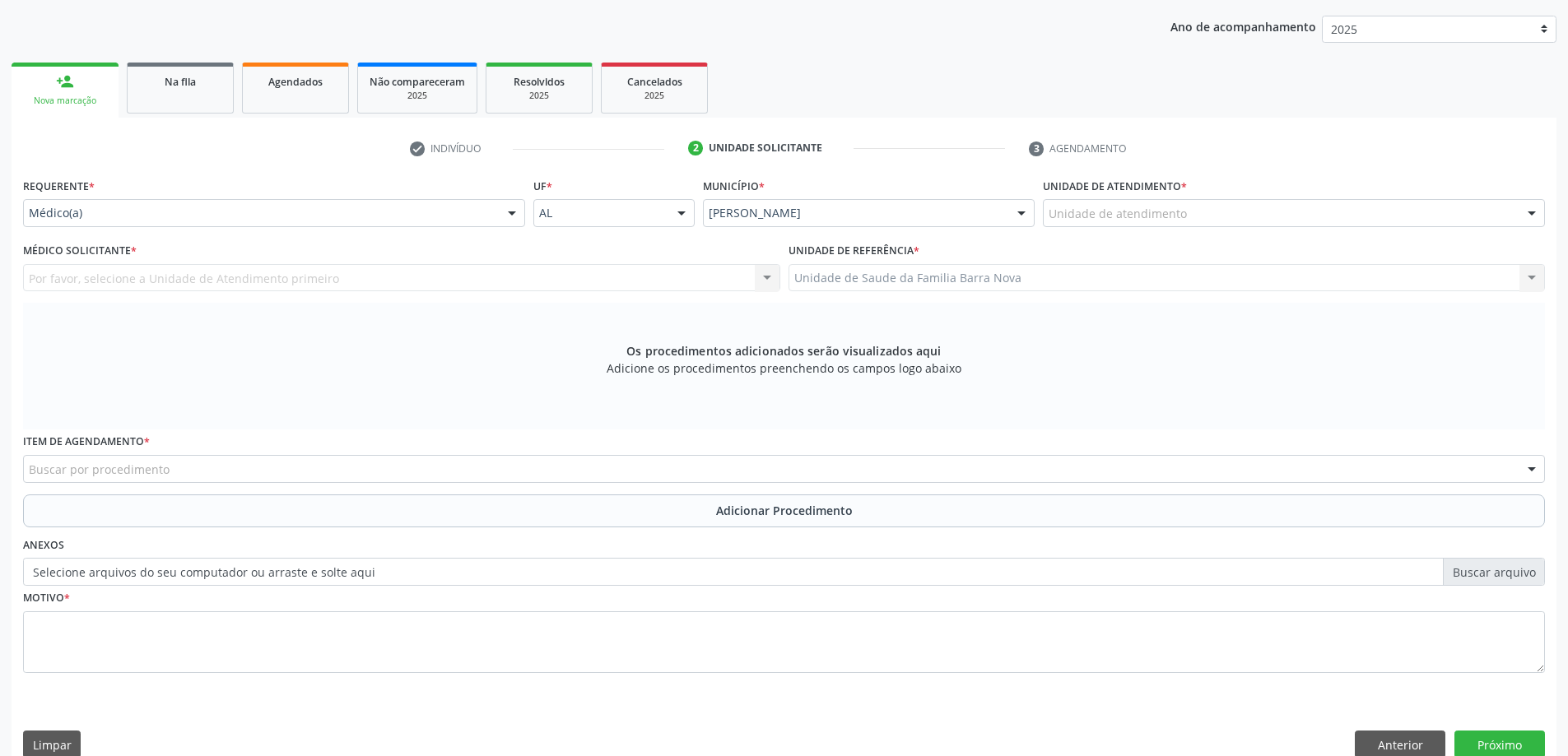
click at [1287, 222] on div "Unidade de atendimento" at bounding box center [1294, 213] width 502 height 28
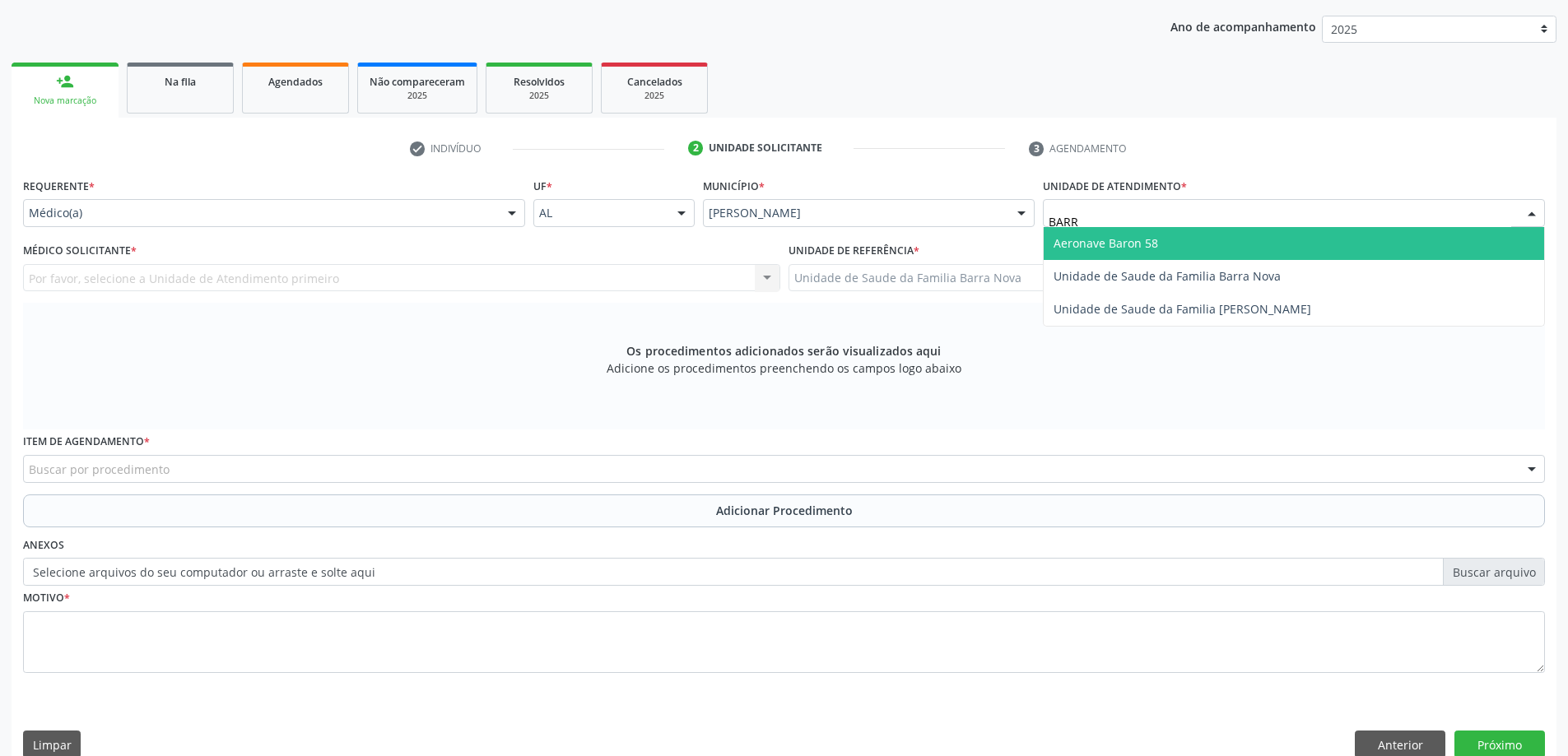
type input "BARRA"
click at [1267, 238] on span "Unidade de Saude da Familia Barra Nova" at bounding box center [1167, 243] width 227 height 15
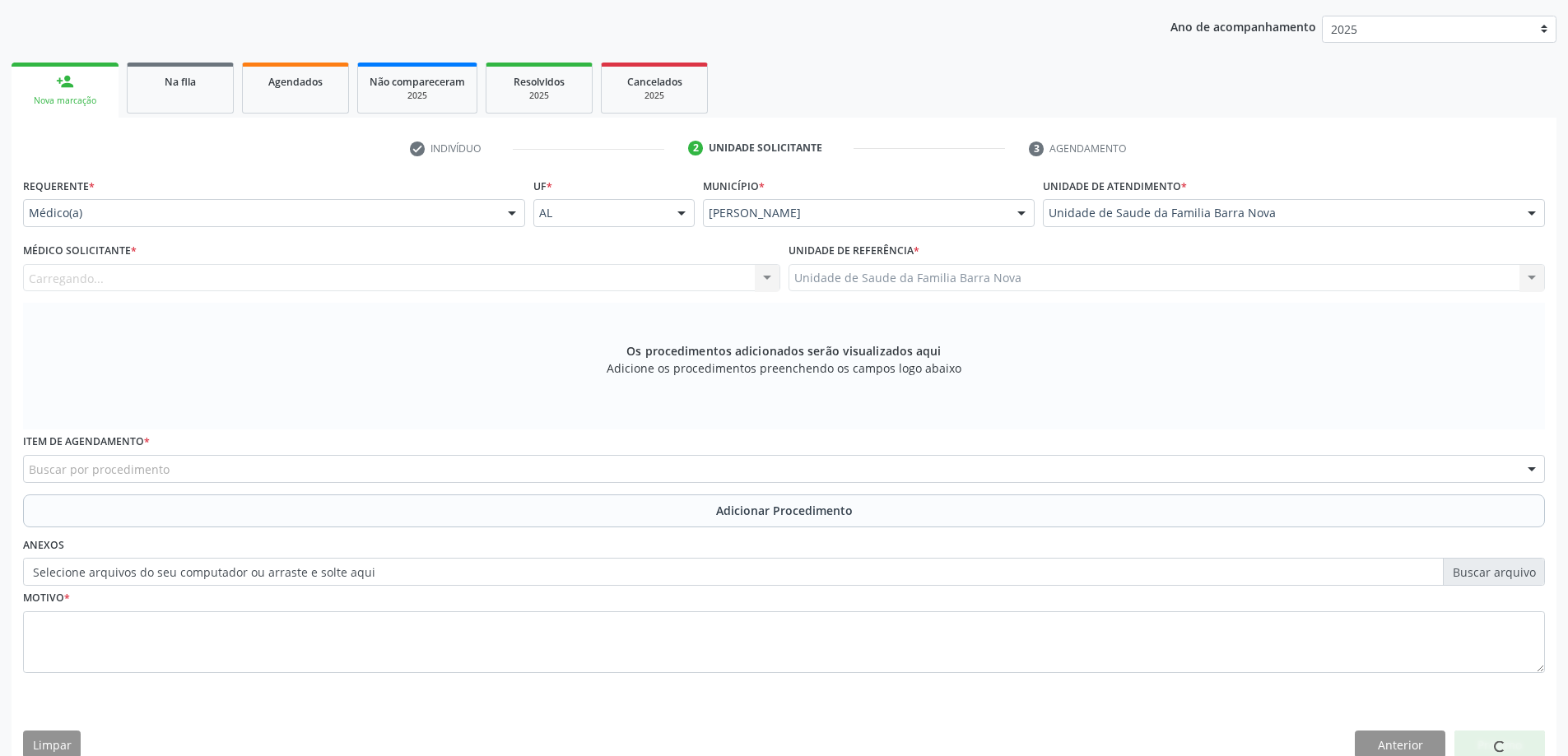
click at [689, 272] on div "Carregando... Nenhum resultado encontrado para: " " Não há nenhuma opção para s…" at bounding box center [401, 278] width 757 height 28
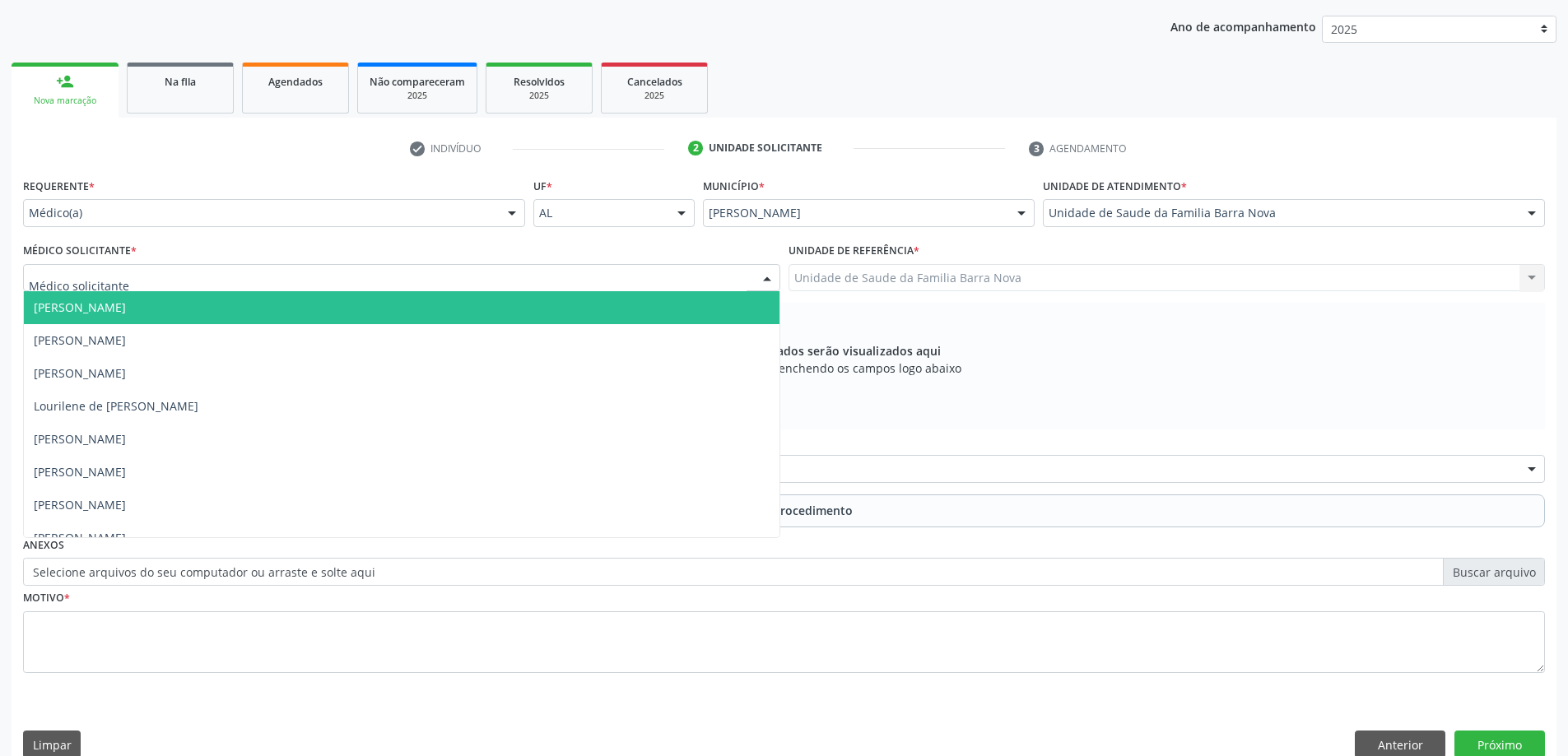
click at [697, 276] on div at bounding box center [401, 278] width 757 height 28
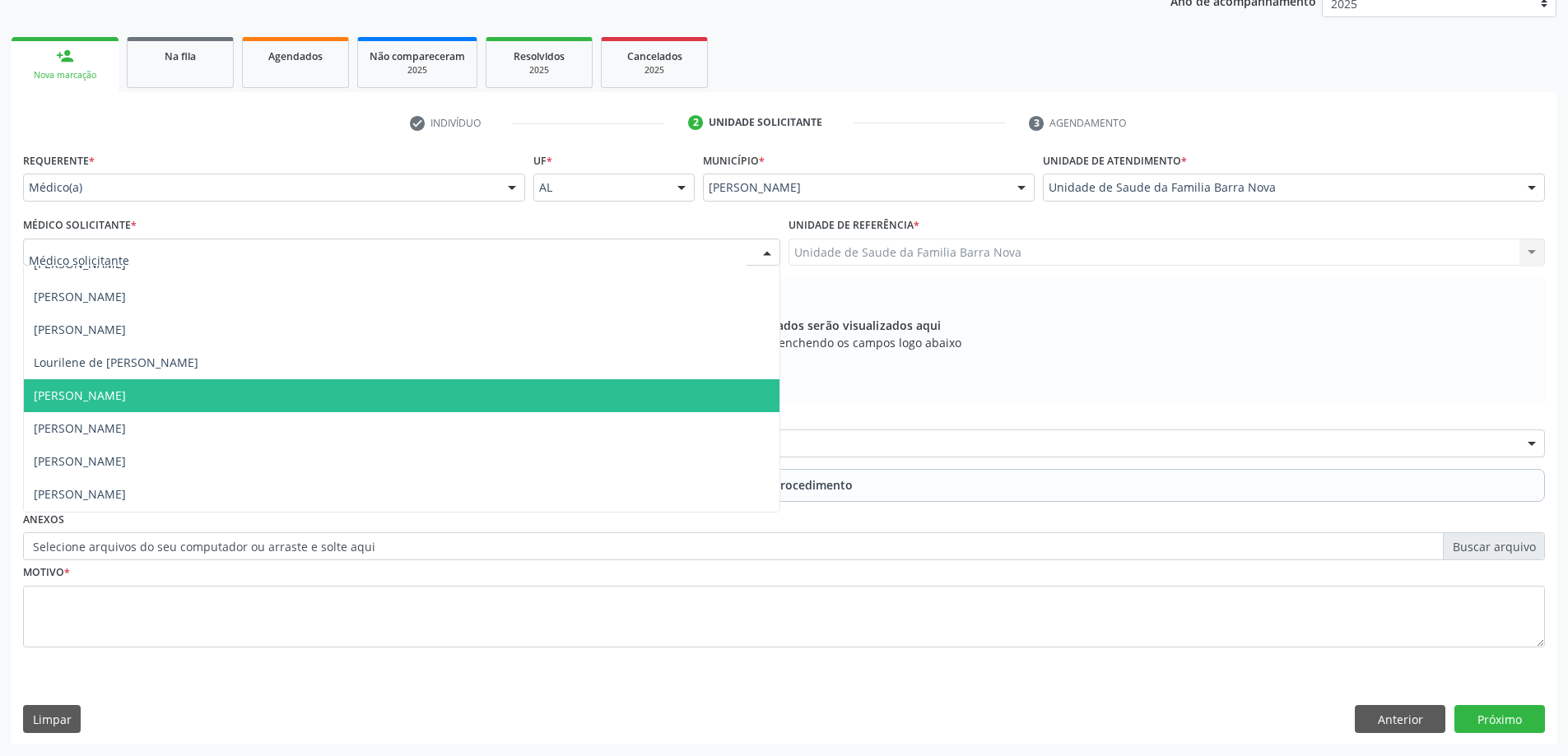
scroll to position [0, 0]
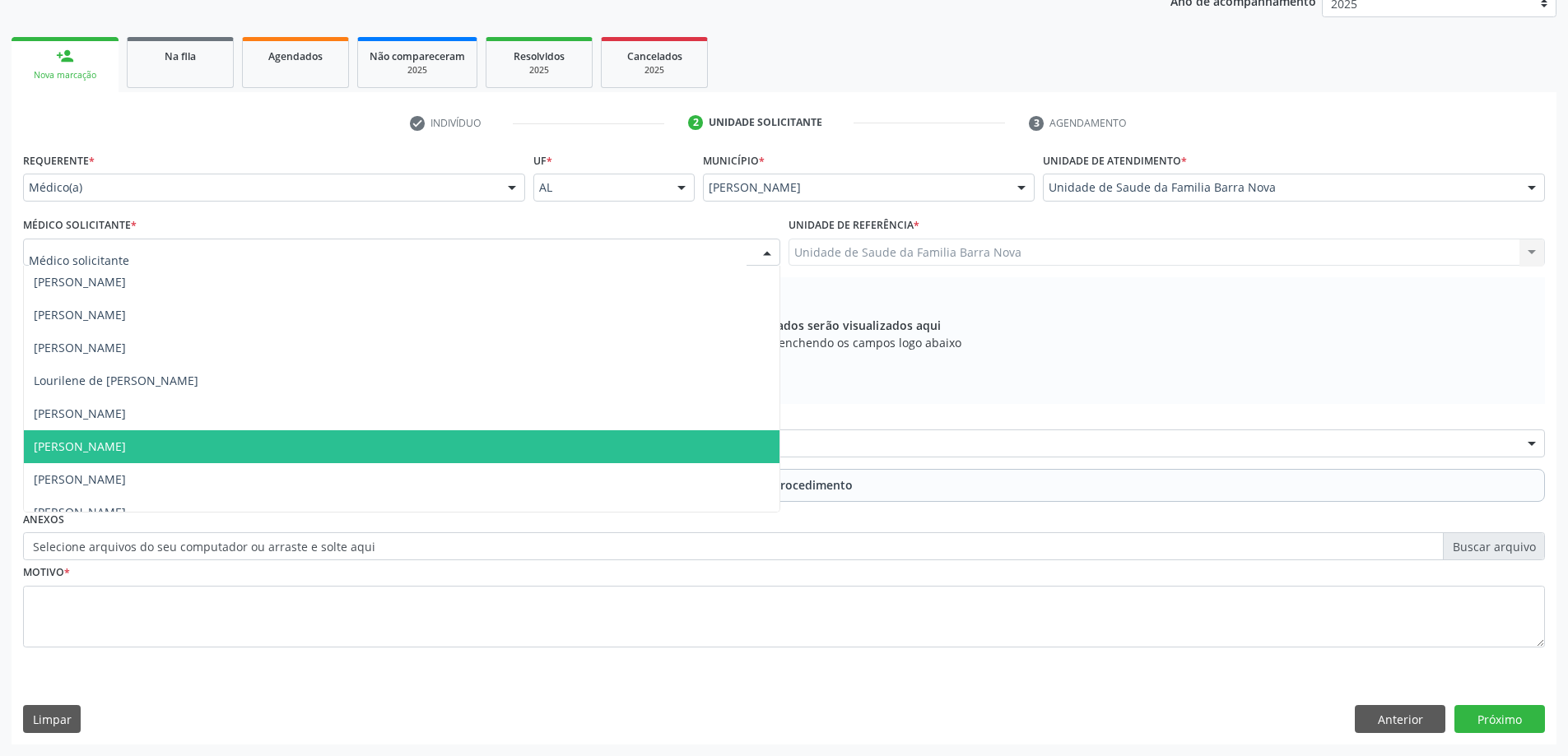
click at [286, 454] on span "[PERSON_NAME]" at bounding box center [401, 446] width 755 height 33
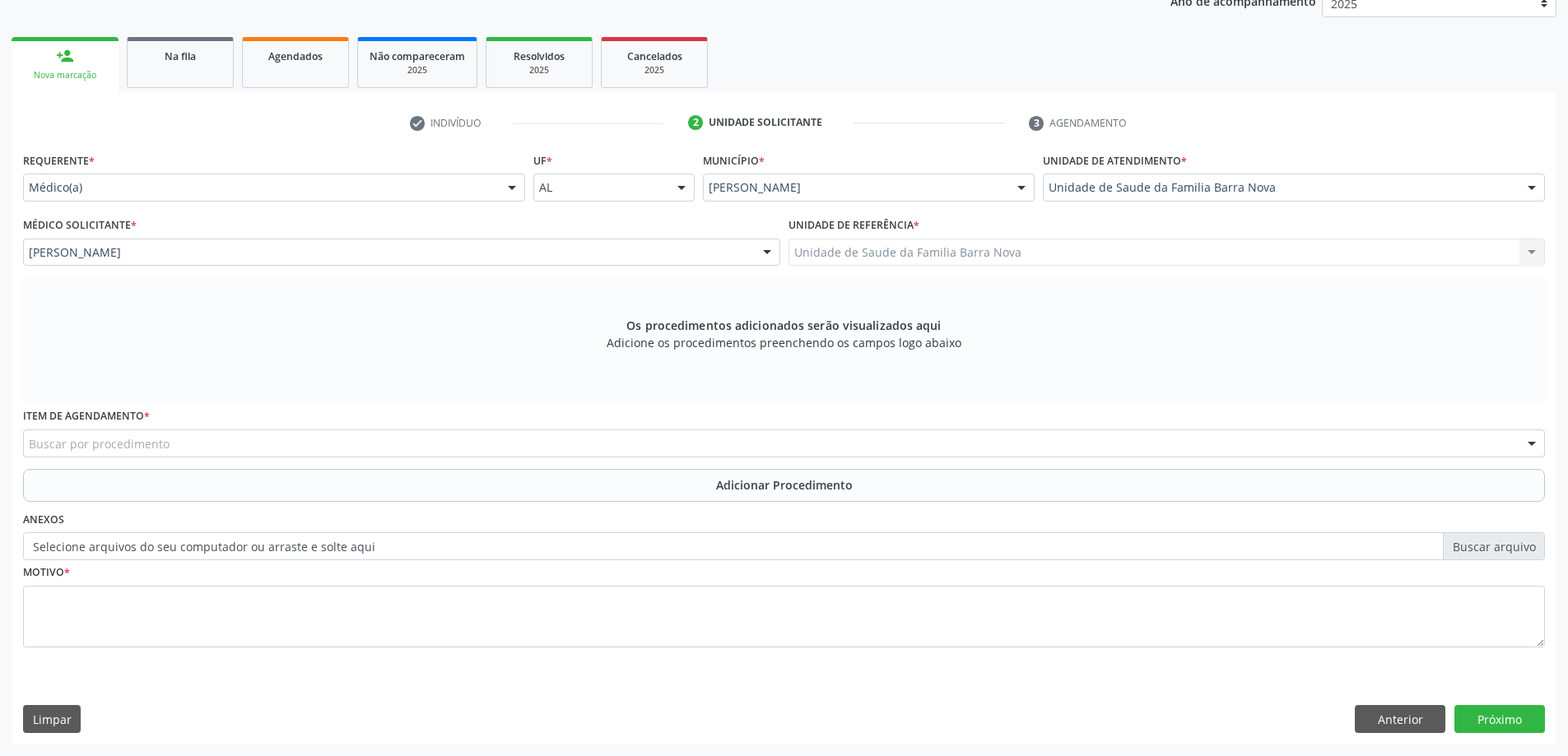
click at [304, 440] on div "Buscar por procedimento" at bounding box center [784, 443] width 1522 height 28
click at [312, 401] on div "Os procedimentos adicionados serão visualizados aqui Adicione os procedimentos …" at bounding box center [784, 340] width 1522 height 127
click at [274, 431] on div "Buscar por procedimento" at bounding box center [784, 443] width 1522 height 28
click at [274, 433] on div "Buscar por procedimento" at bounding box center [784, 443] width 1522 height 28
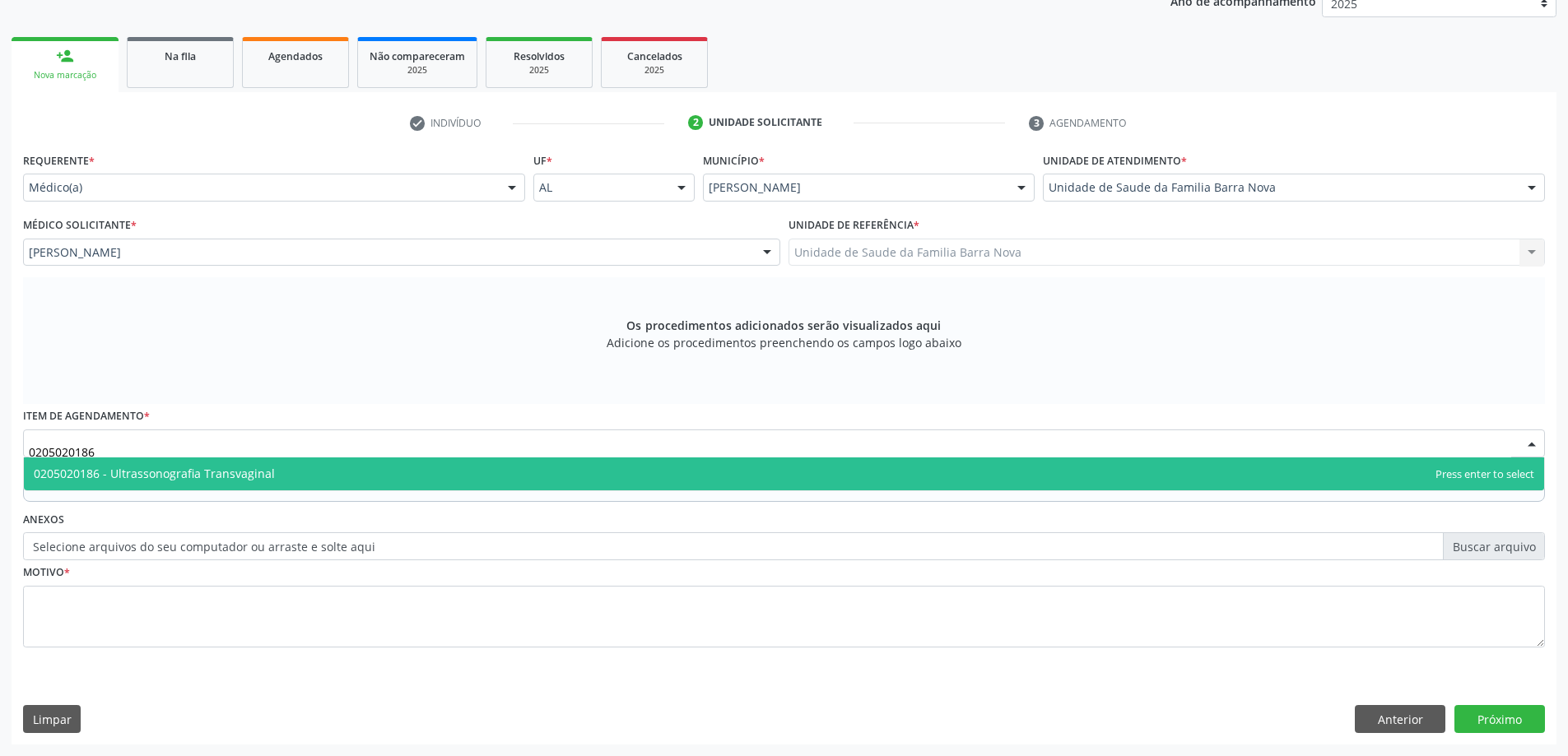
click at [259, 474] on span "0205020186 - Ultrassonografia Transvaginal" at bounding box center [154, 473] width 241 height 15
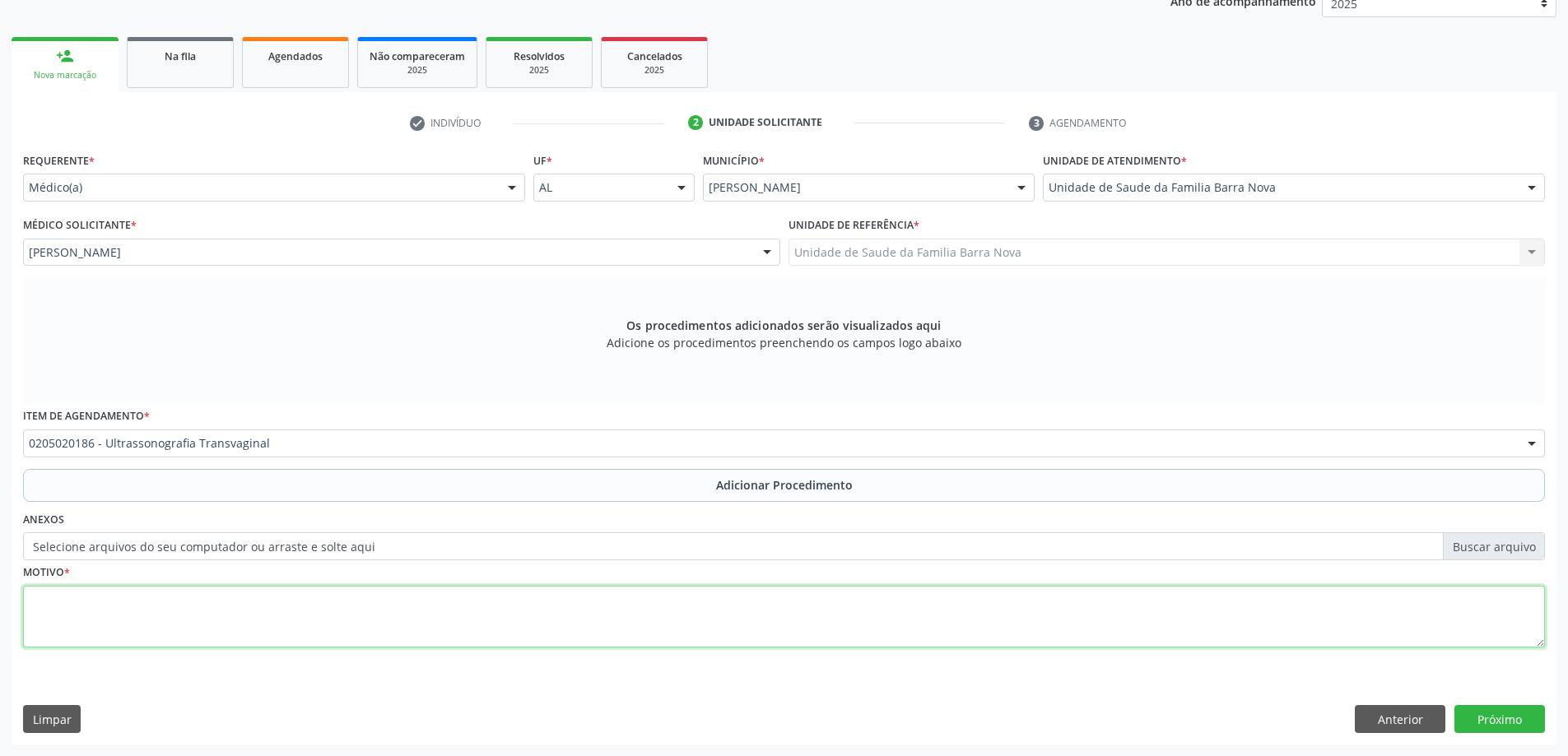
click at [354, 591] on textarea at bounding box center [784, 617] width 1522 height 62
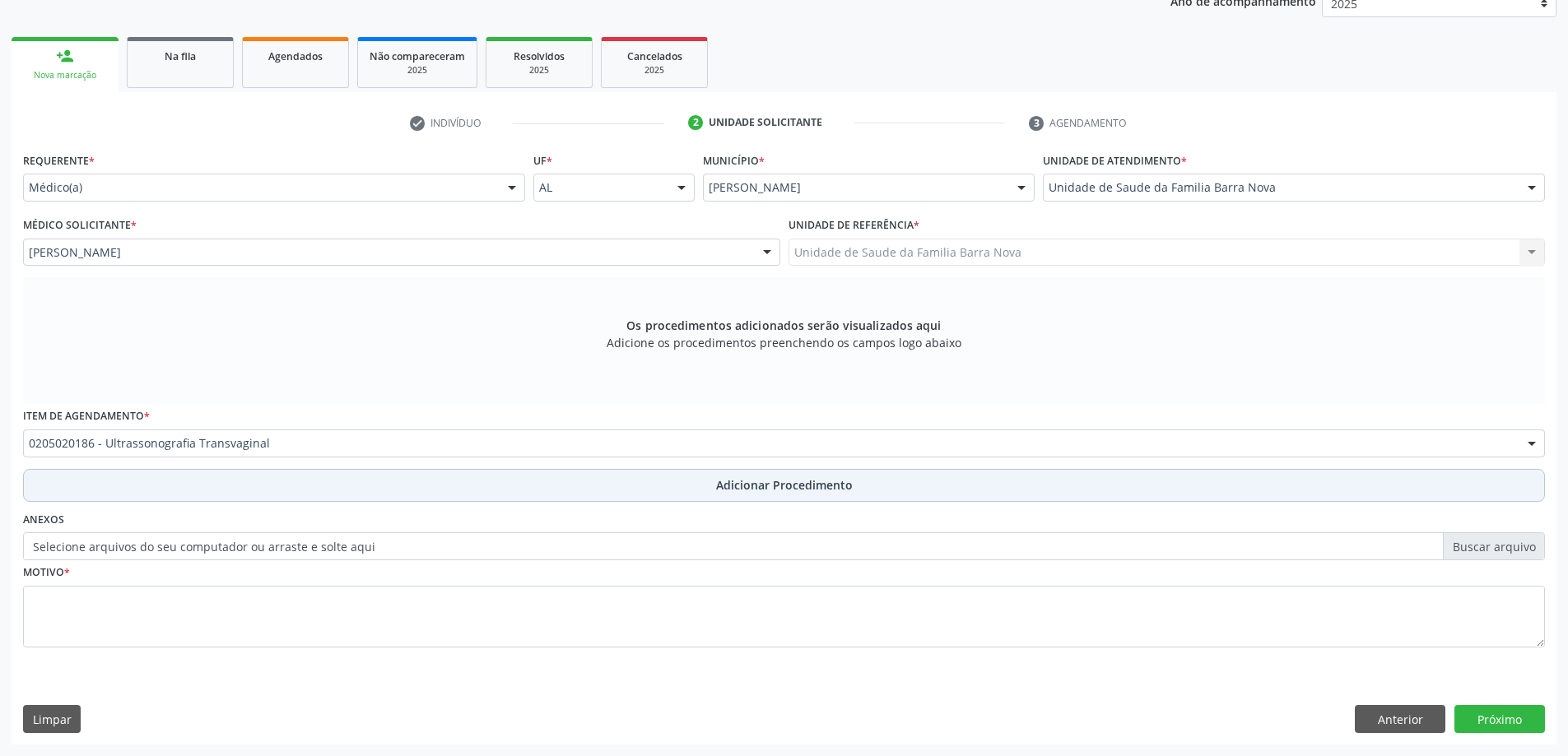
click at [419, 479] on button "Adicionar Procedimento" at bounding box center [784, 485] width 1522 height 33
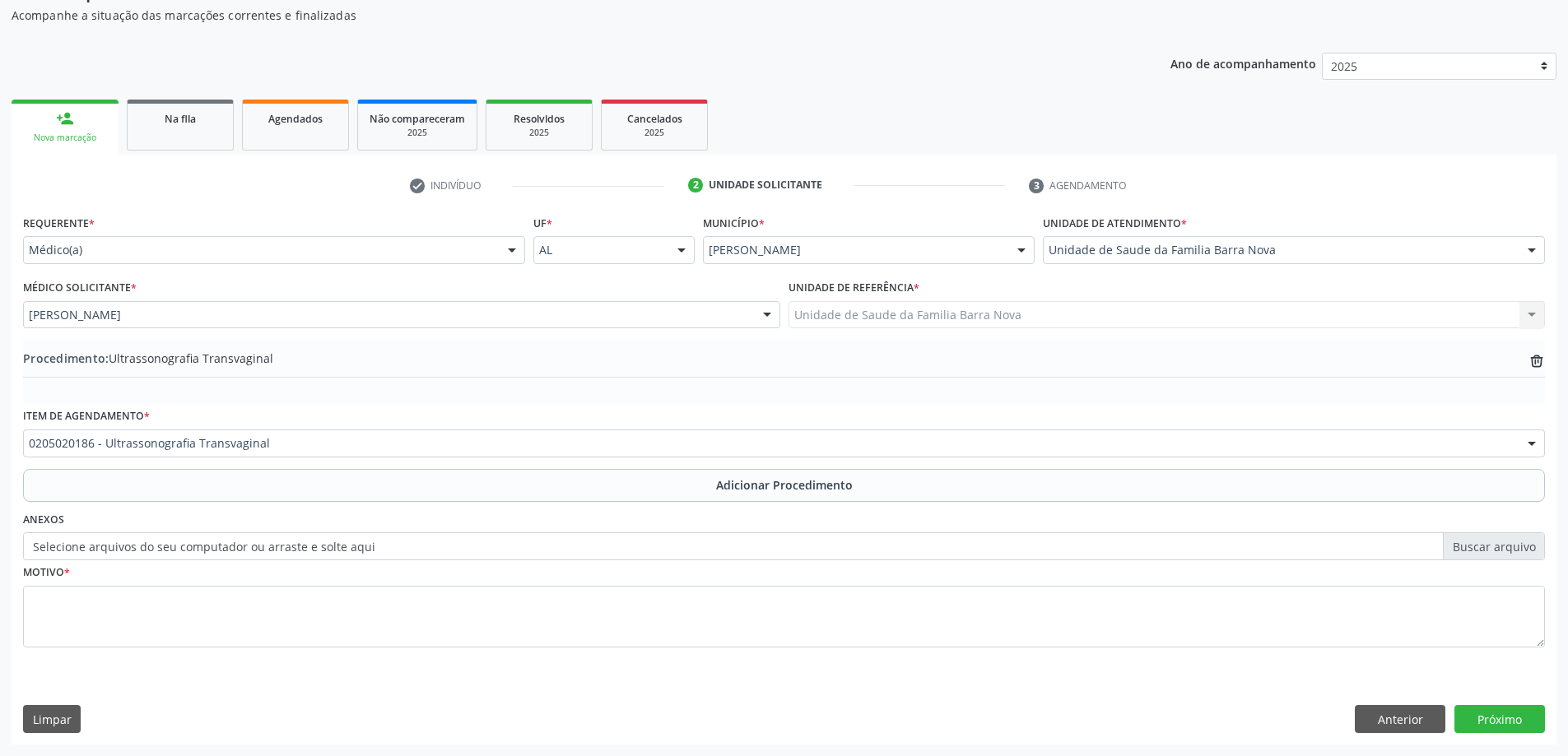
scroll to position [169, 0]
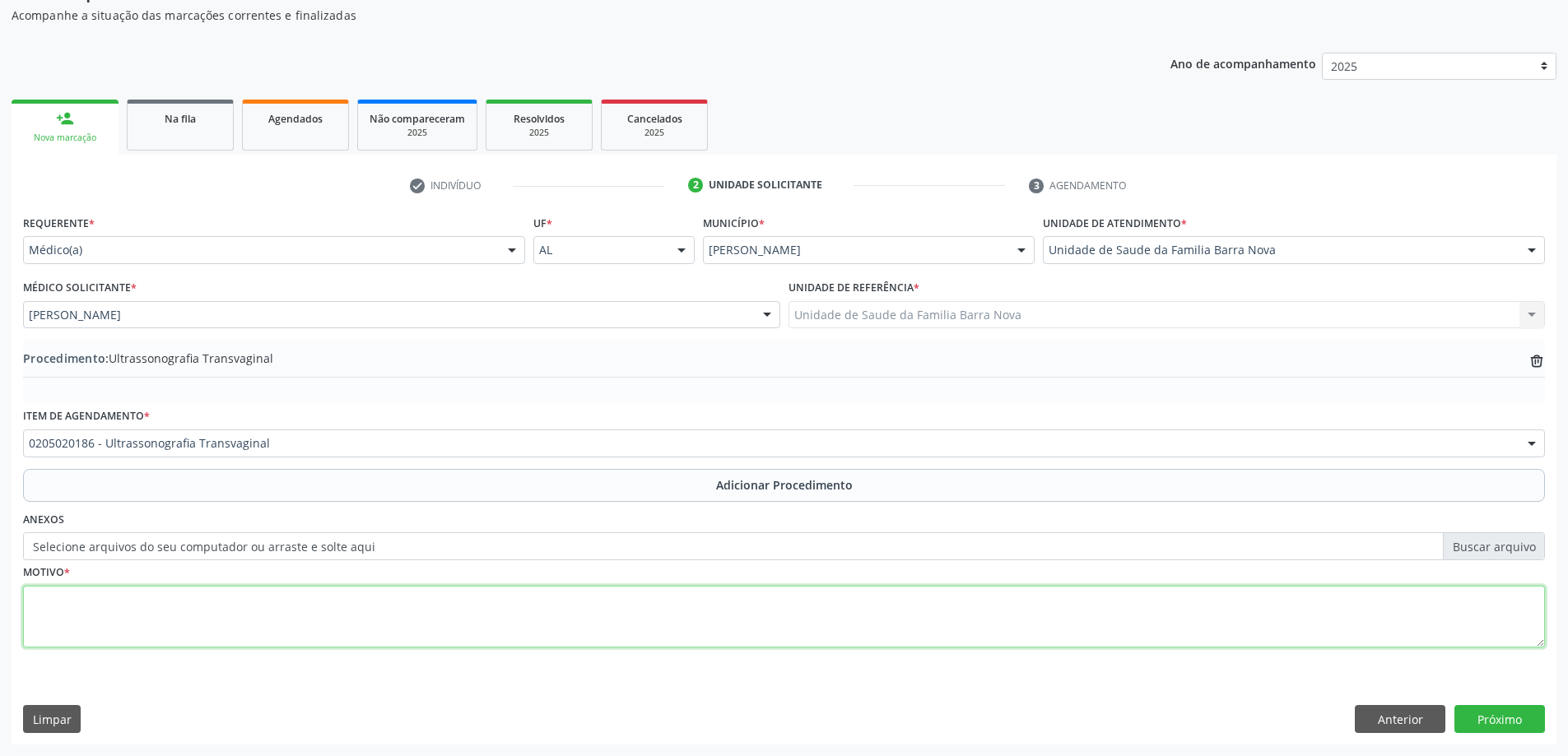
click at [317, 602] on textarea at bounding box center [784, 617] width 1522 height 62
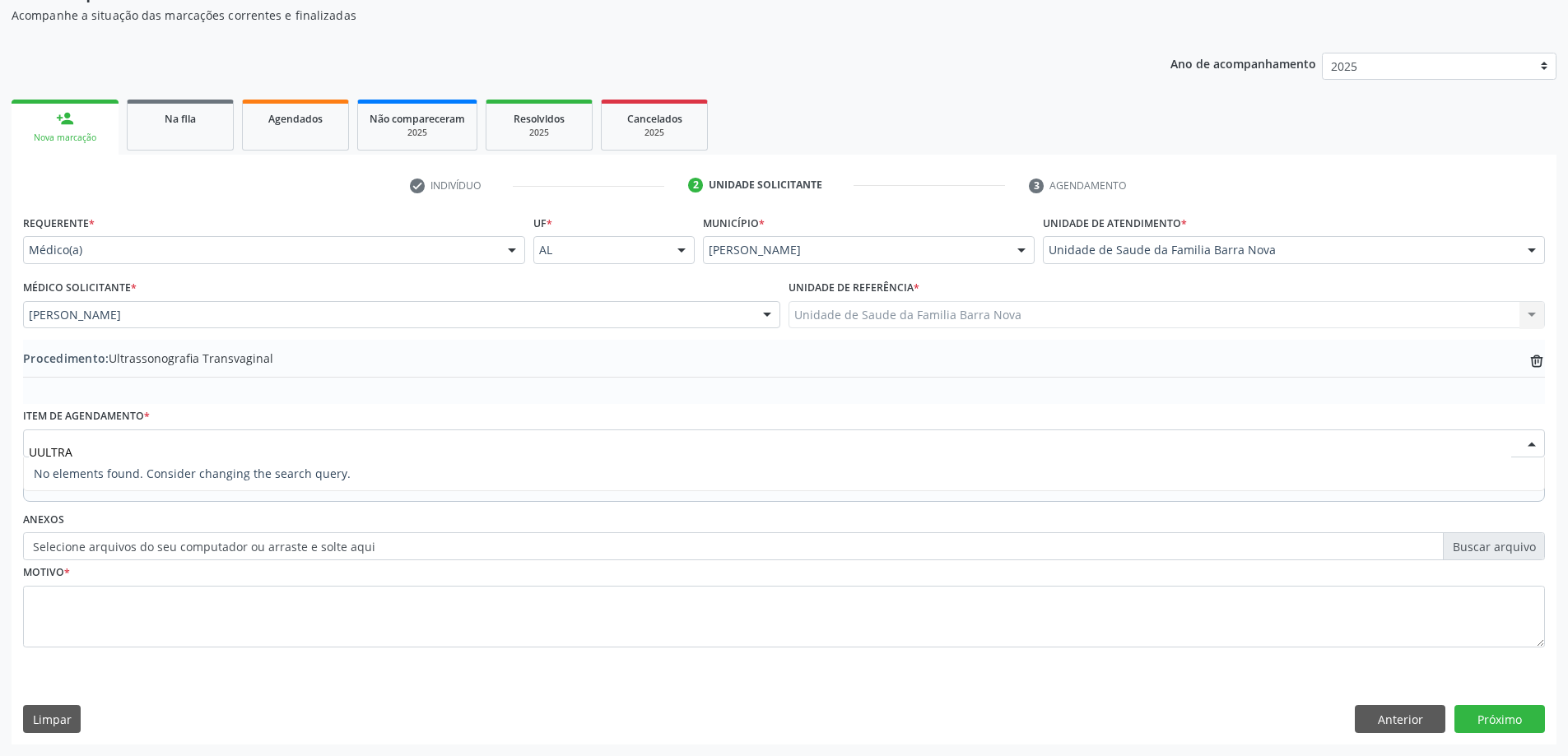
click at [40, 453] on input "UULTRA" at bounding box center [770, 452] width 1483 height 33
type input "ULTRA"
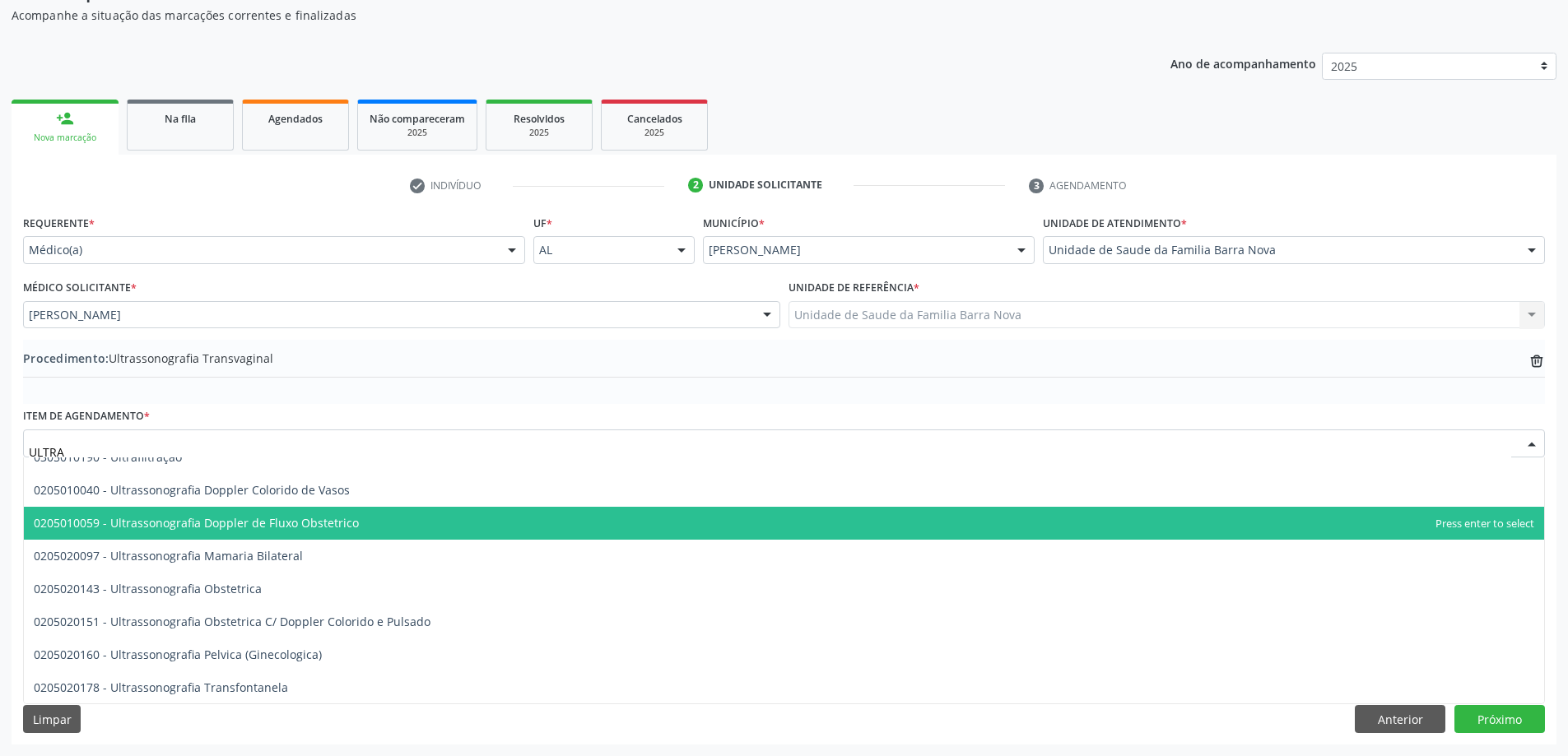
scroll to position [329, 0]
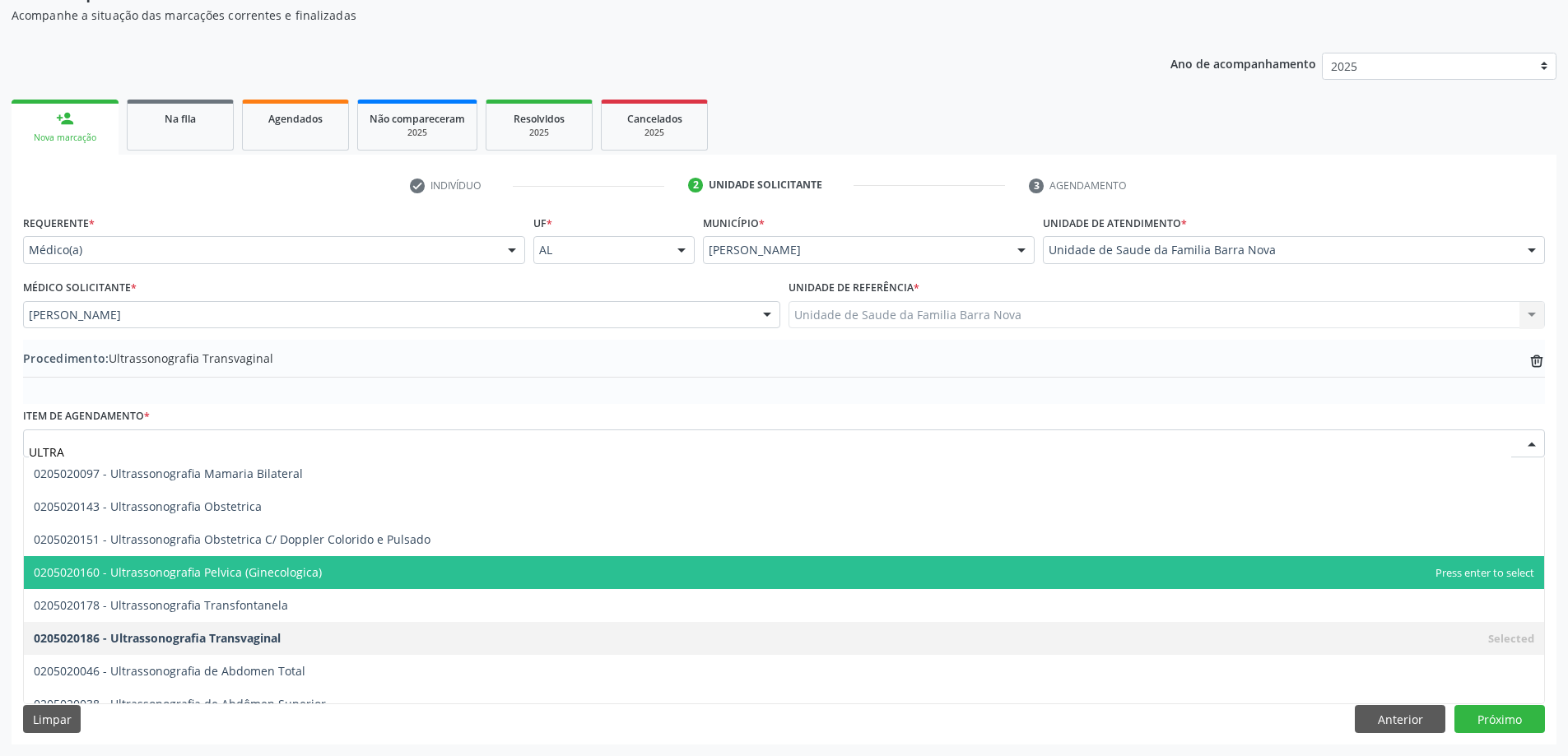
click at [243, 583] on span "0205020160 - Ultrassonografia Pelvica (Ginecologica)" at bounding box center [784, 572] width 1520 height 33
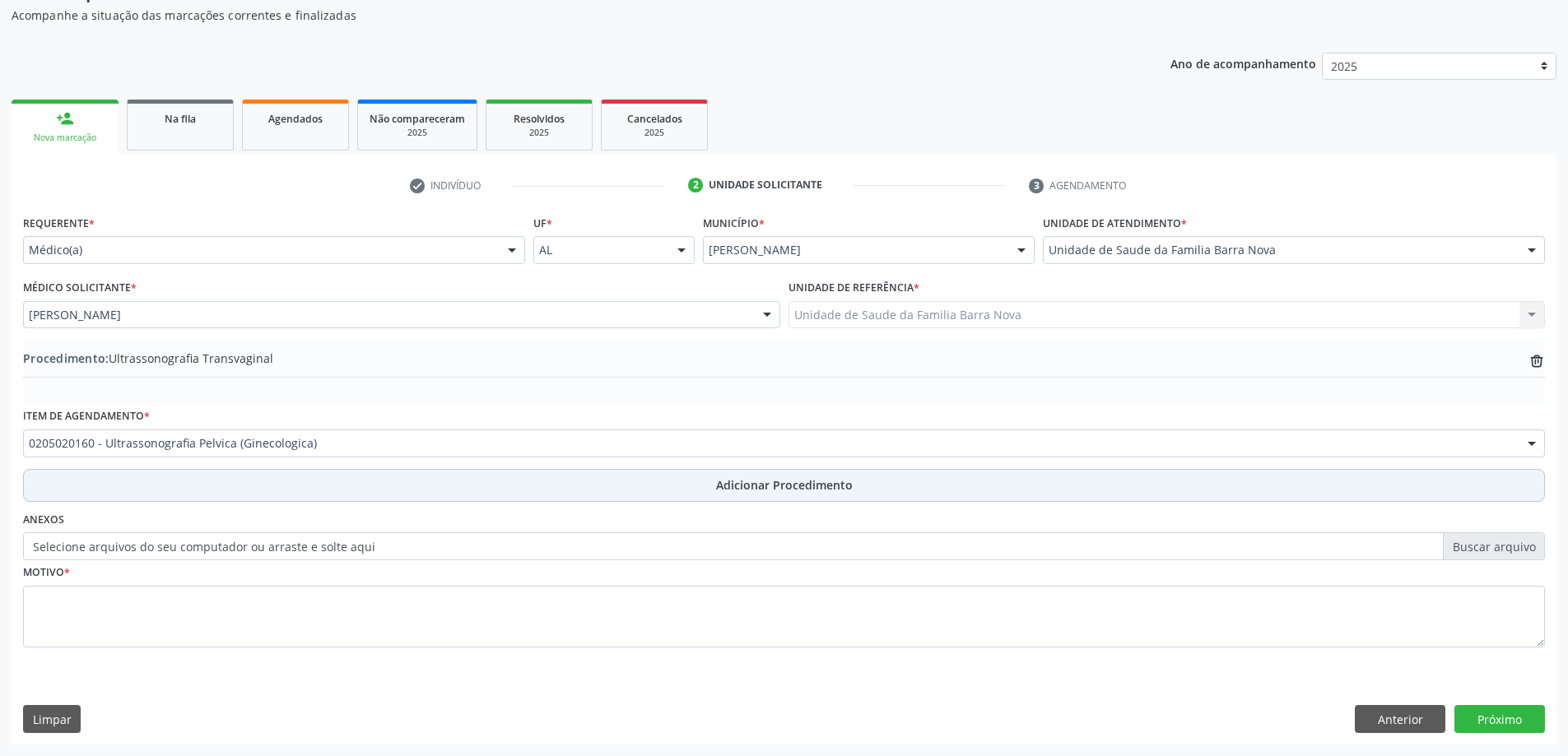
click at [250, 491] on button "Adicionar Procedimento" at bounding box center [784, 485] width 1522 height 33
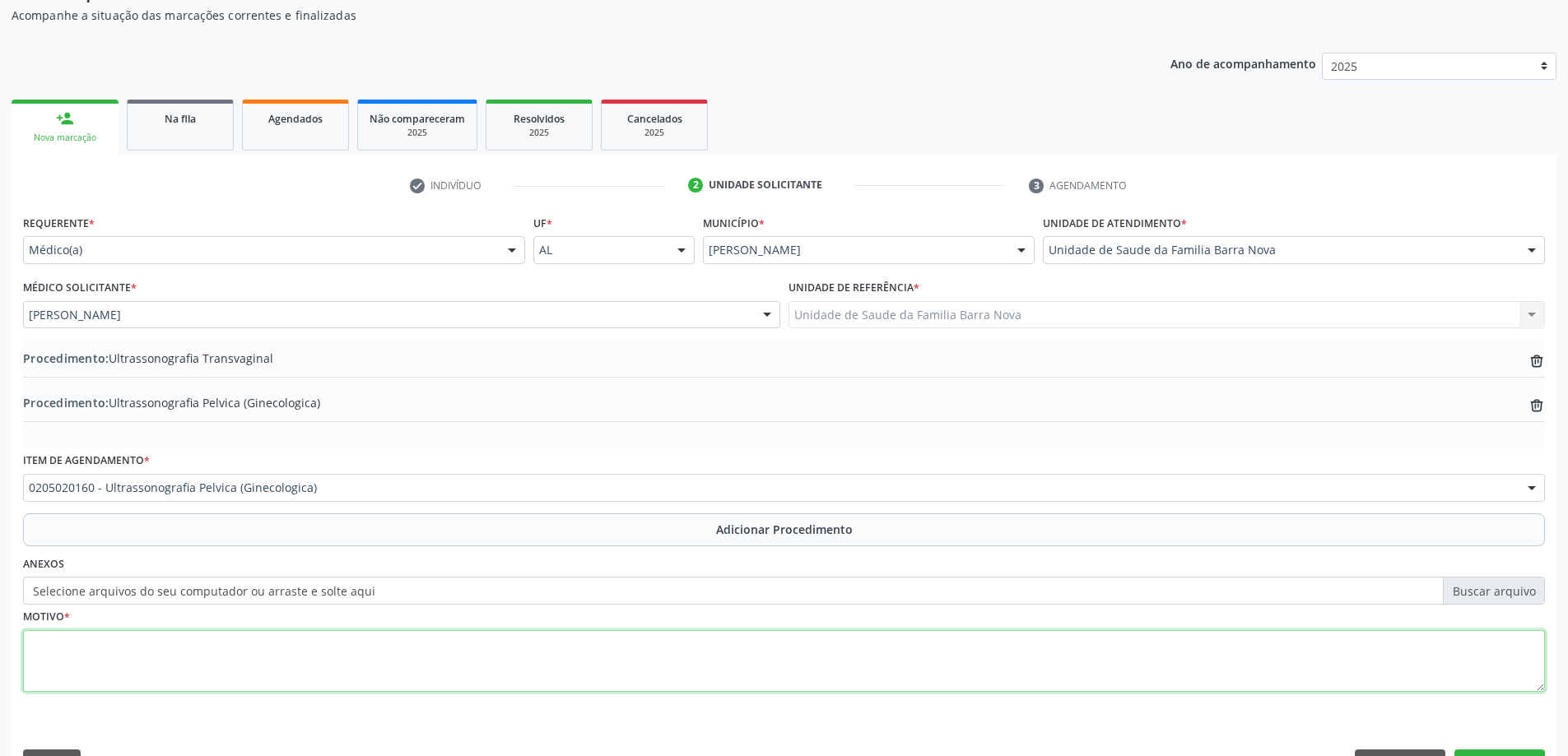
click at [222, 636] on textarea at bounding box center [784, 661] width 1522 height 62
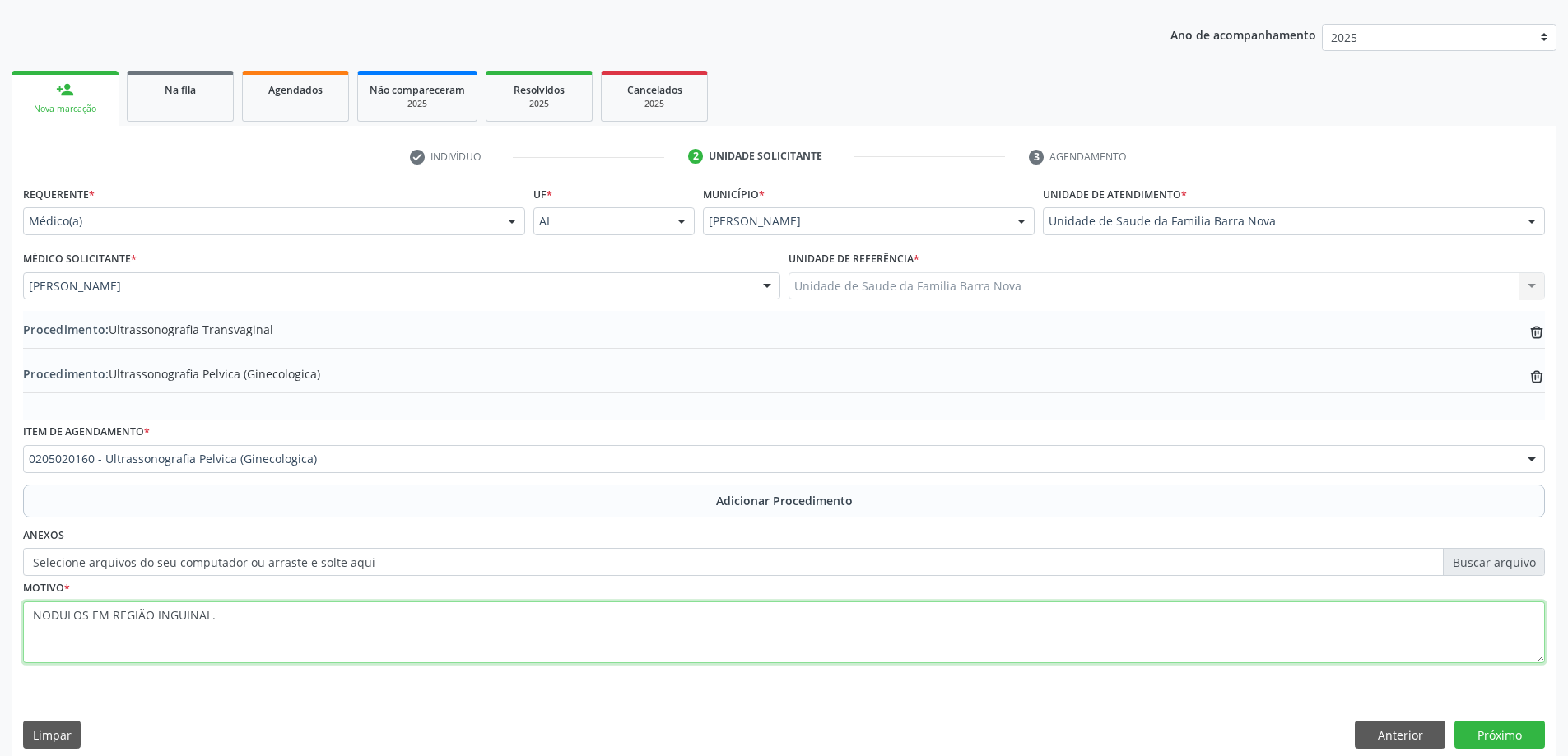
scroll to position [214, 0]
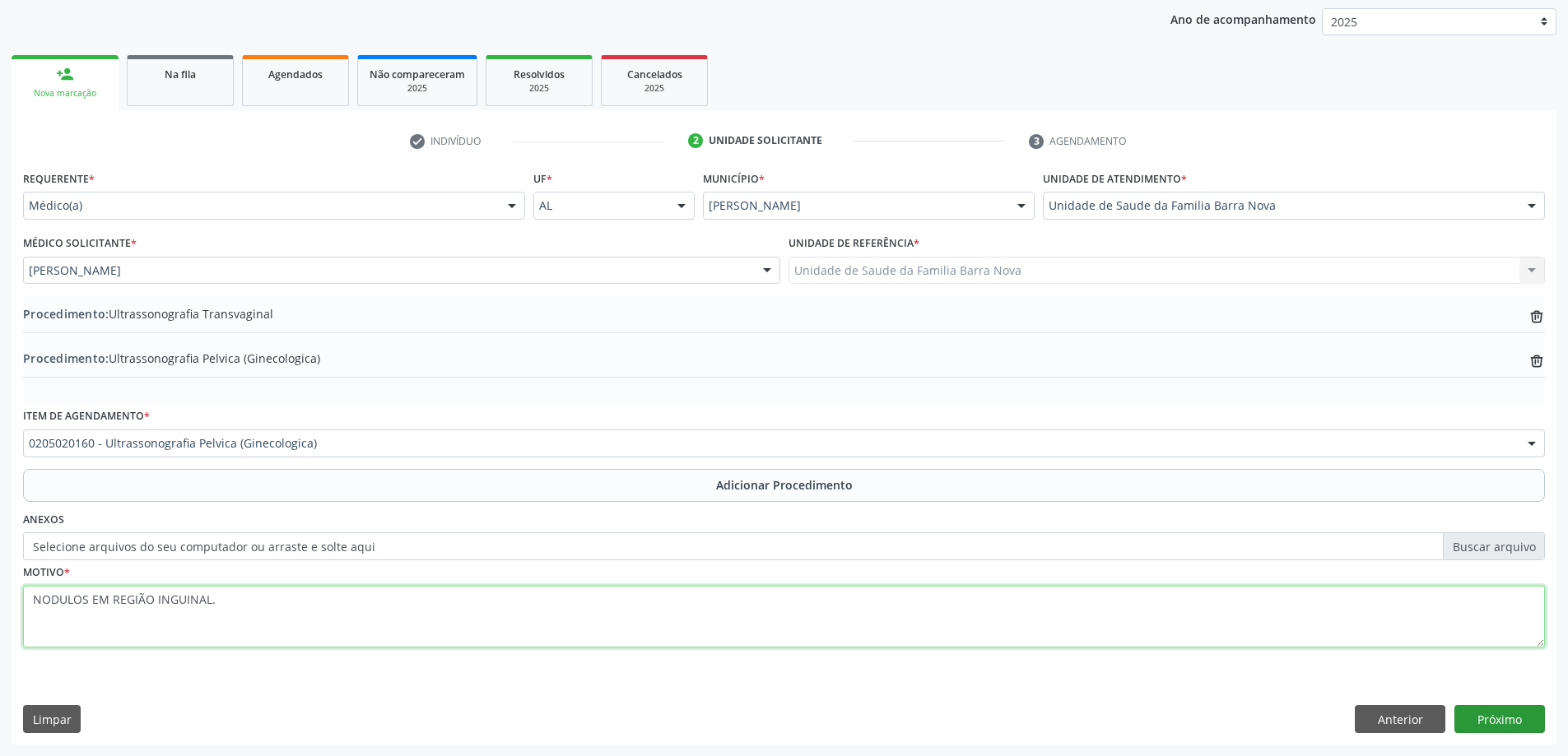
type textarea "NODULOS EM REGIÃO INGUINAL."
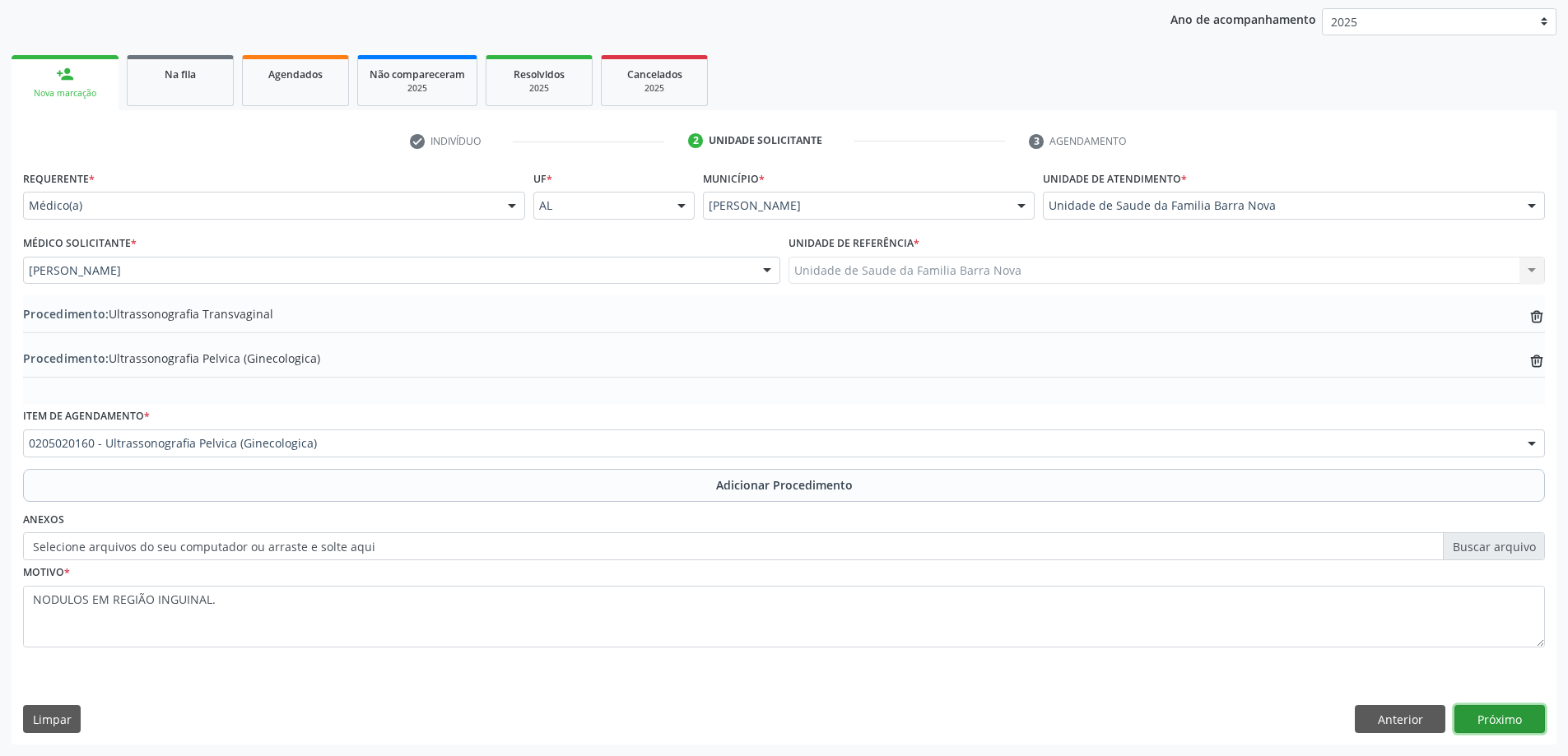
click at [1480, 727] on button "Próximo" at bounding box center [1500, 719] width 91 height 28
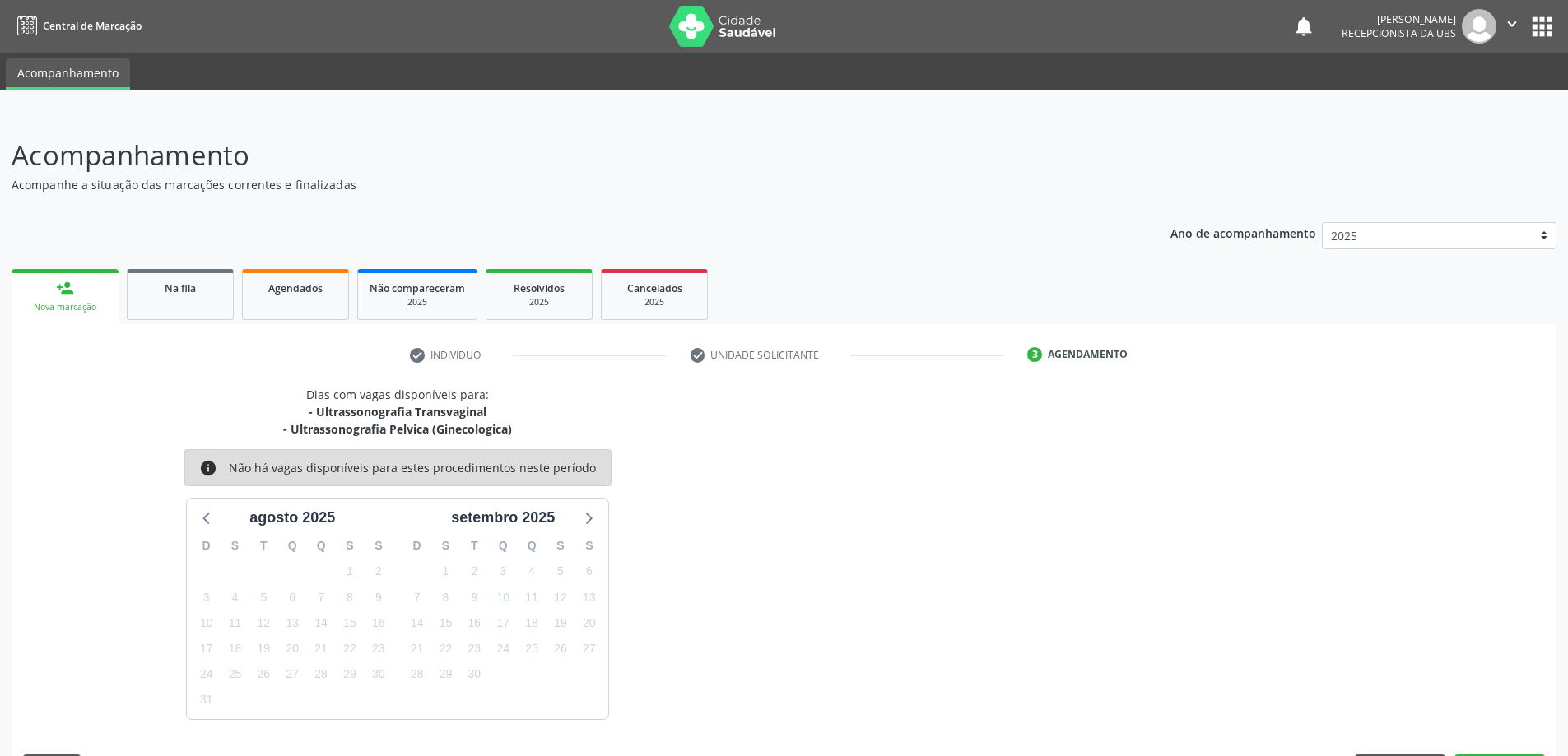
scroll to position [49, 0]
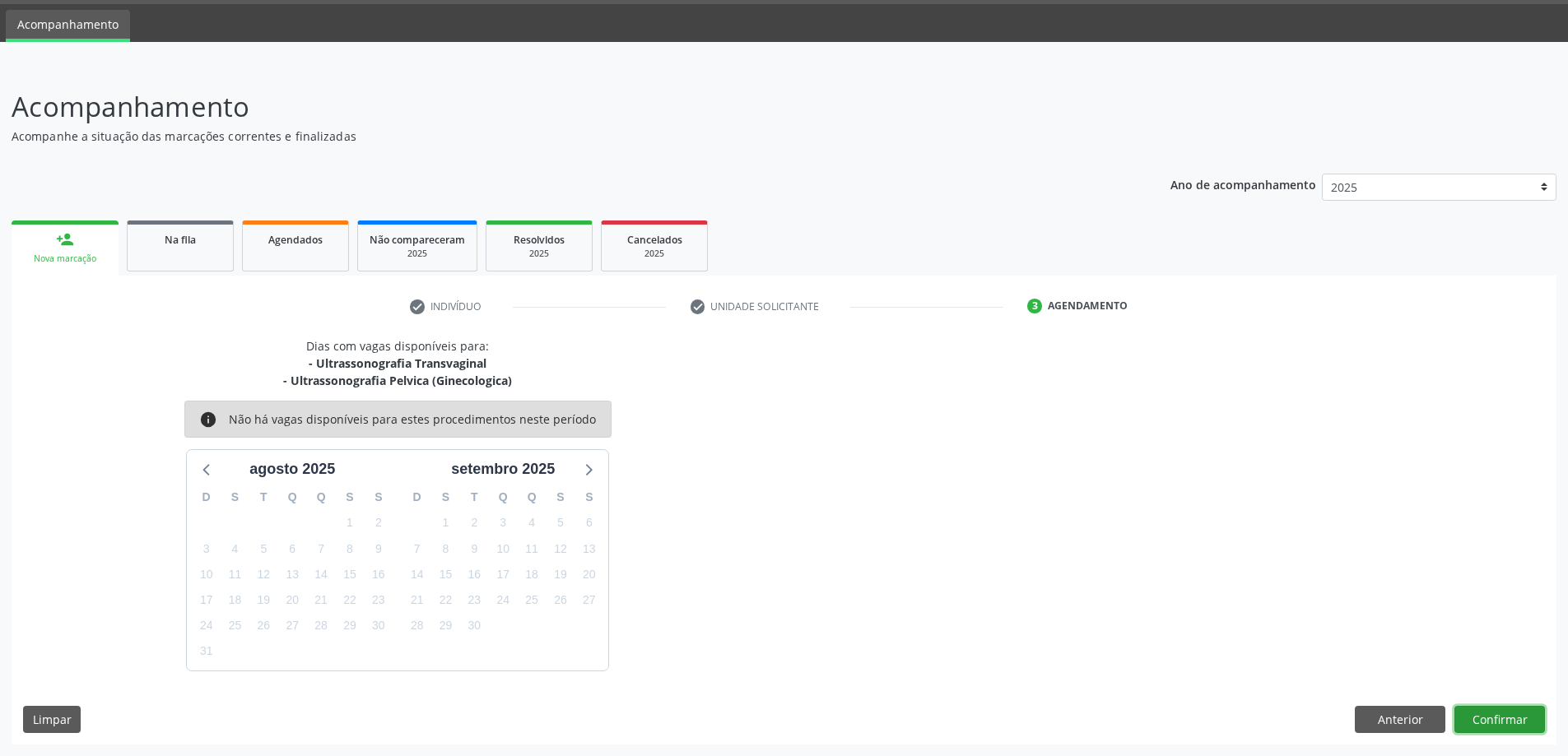
click at [1479, 727] on button "Confirmar" at bounding box center [1500, 720] width 91 height 28
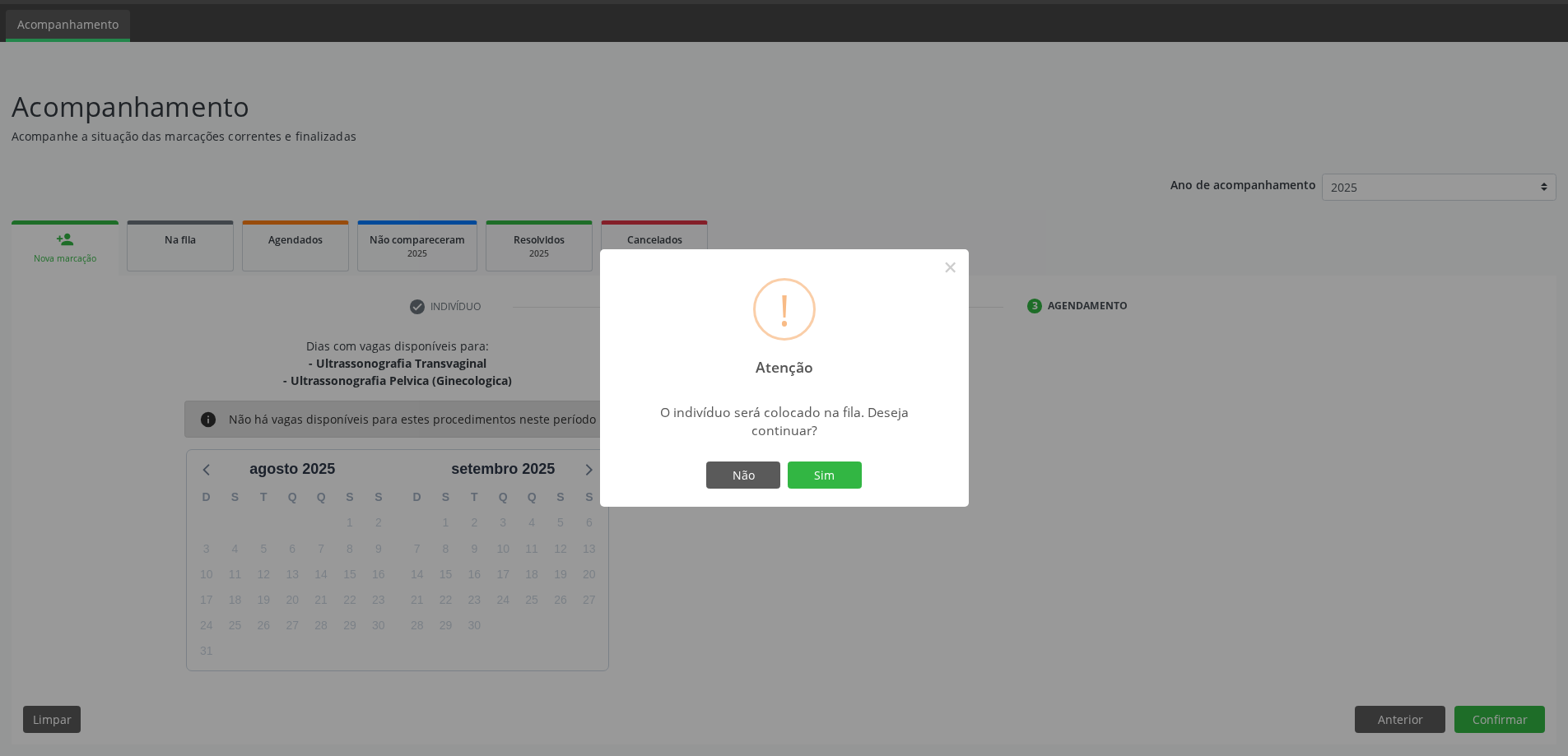
click at [861, 479] on div "Não Sim" at bounding box center [784, 475] width 163 height 34
click at [808, 476] on button "Sim" at bounding box center [825, 475] width 74 height 28
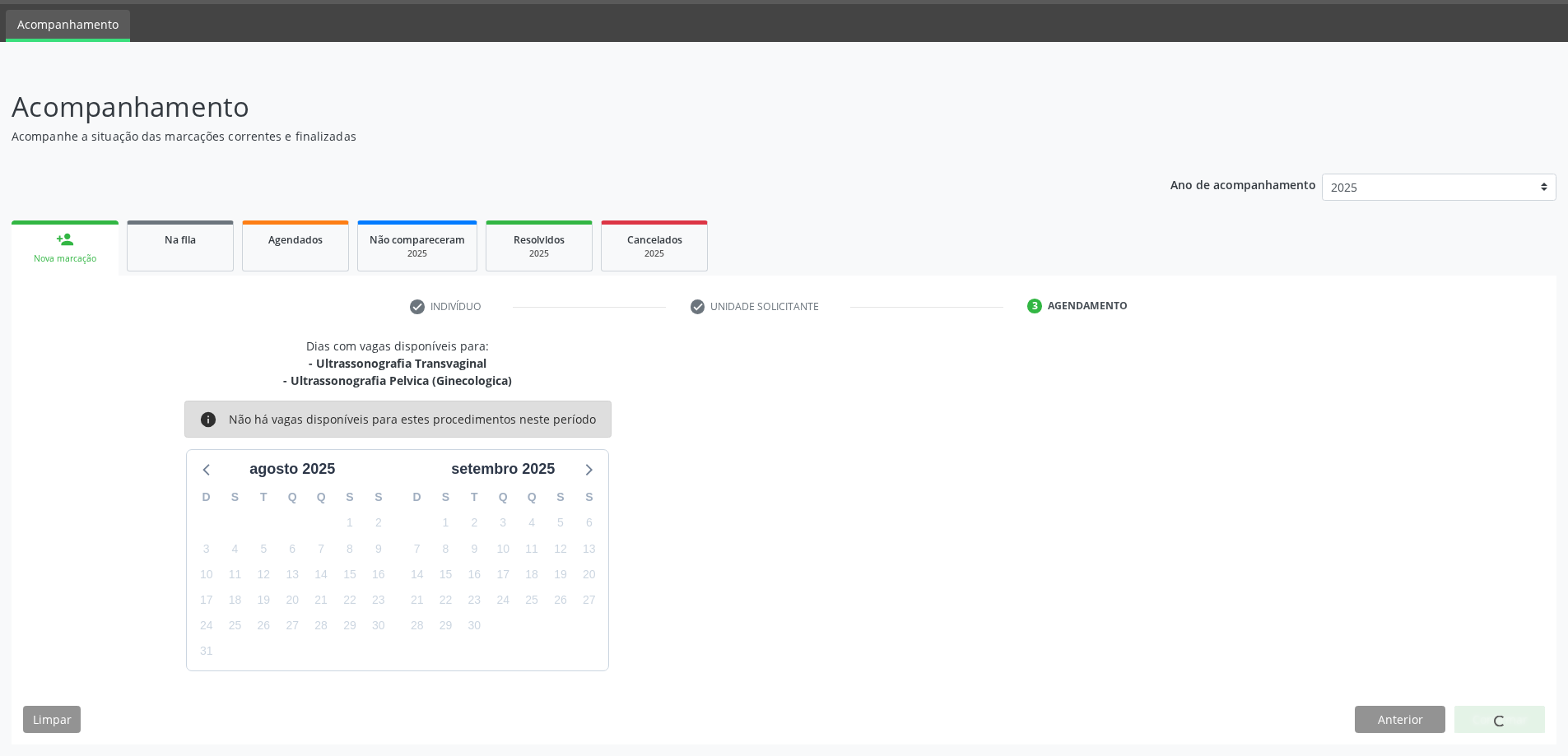
scroll to position [0, 0]
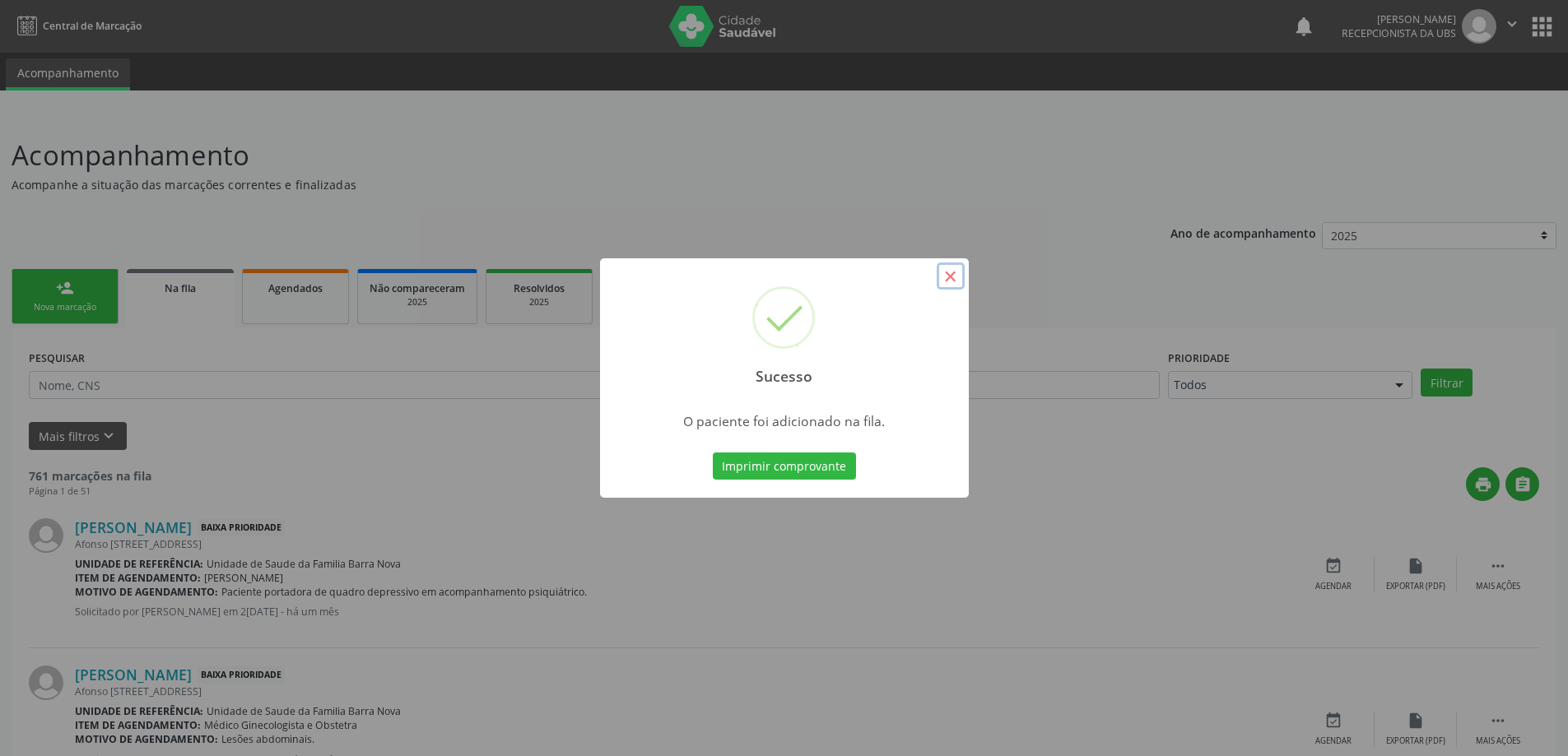
click at [962, 284] on button "×" at bounding box center [950, 276] width 28 height 28
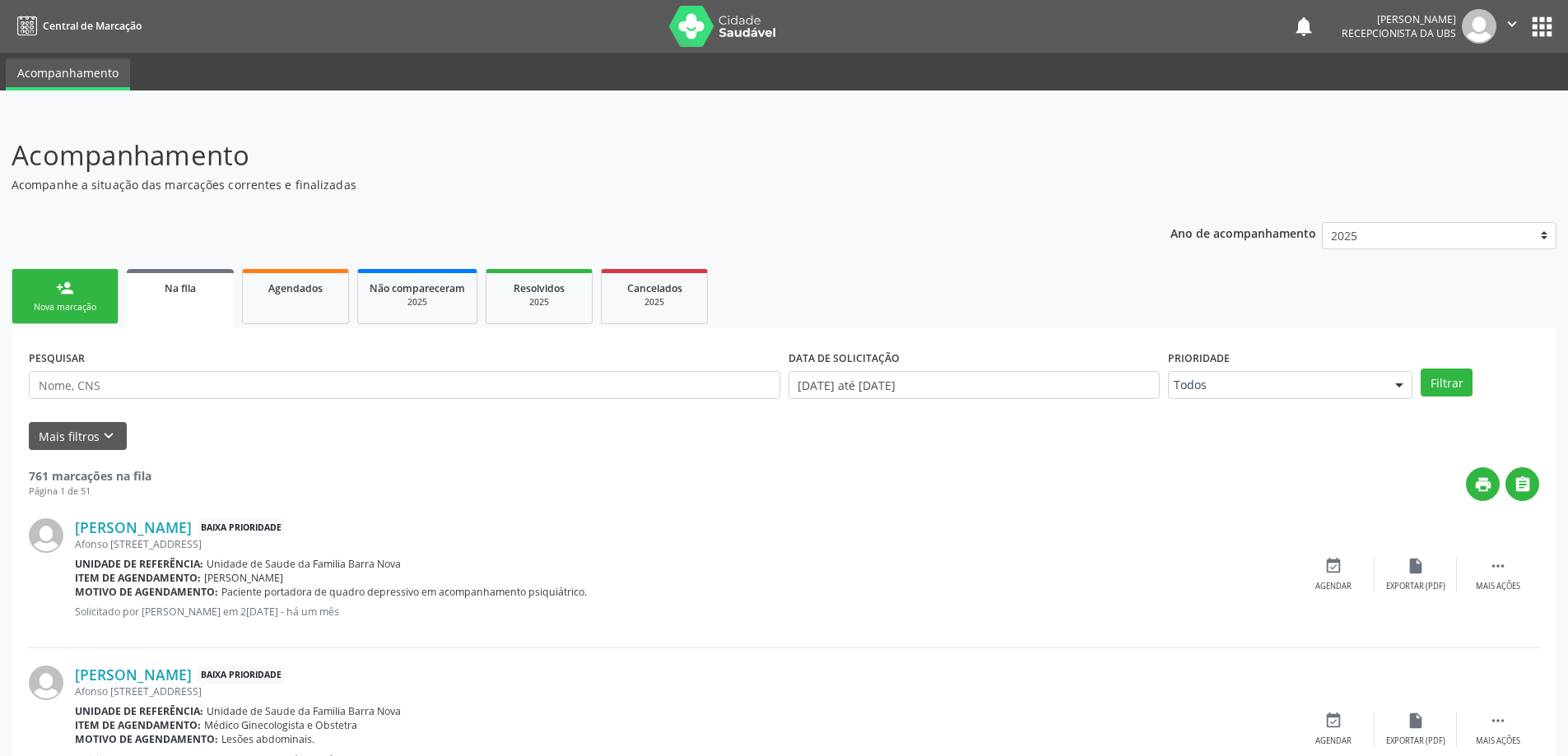
click at [68, 308] on div "Nova marcação" at bounding box center [64, 308] width 82 height 13
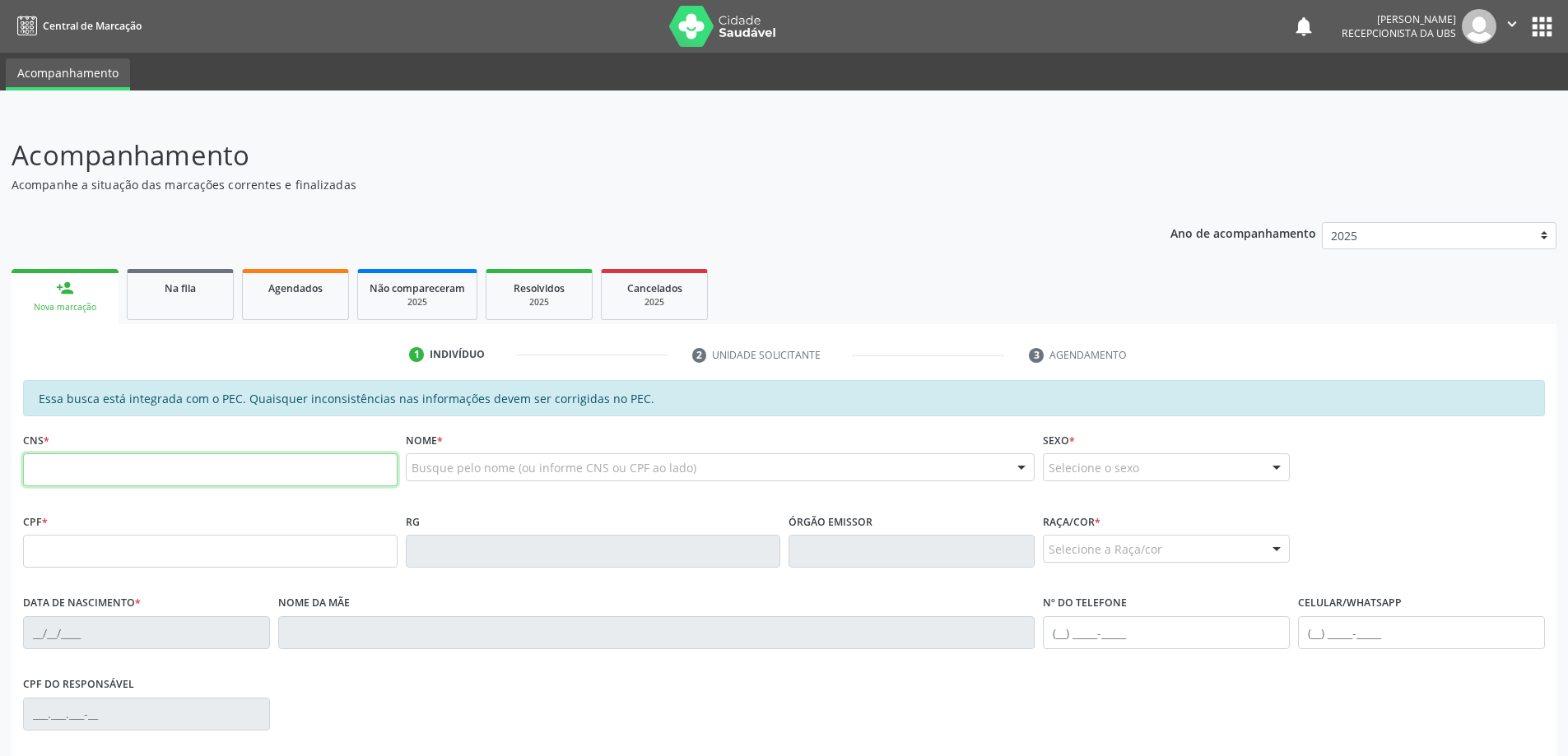
click at [267, 464] on input "text" at bounding box center [209, 470] width 374 height 33
paste input "700 6019 5616 9562"
type input "700 6019 5616 9562"
type input "637.089.814-72"
type input "1[DATE]"
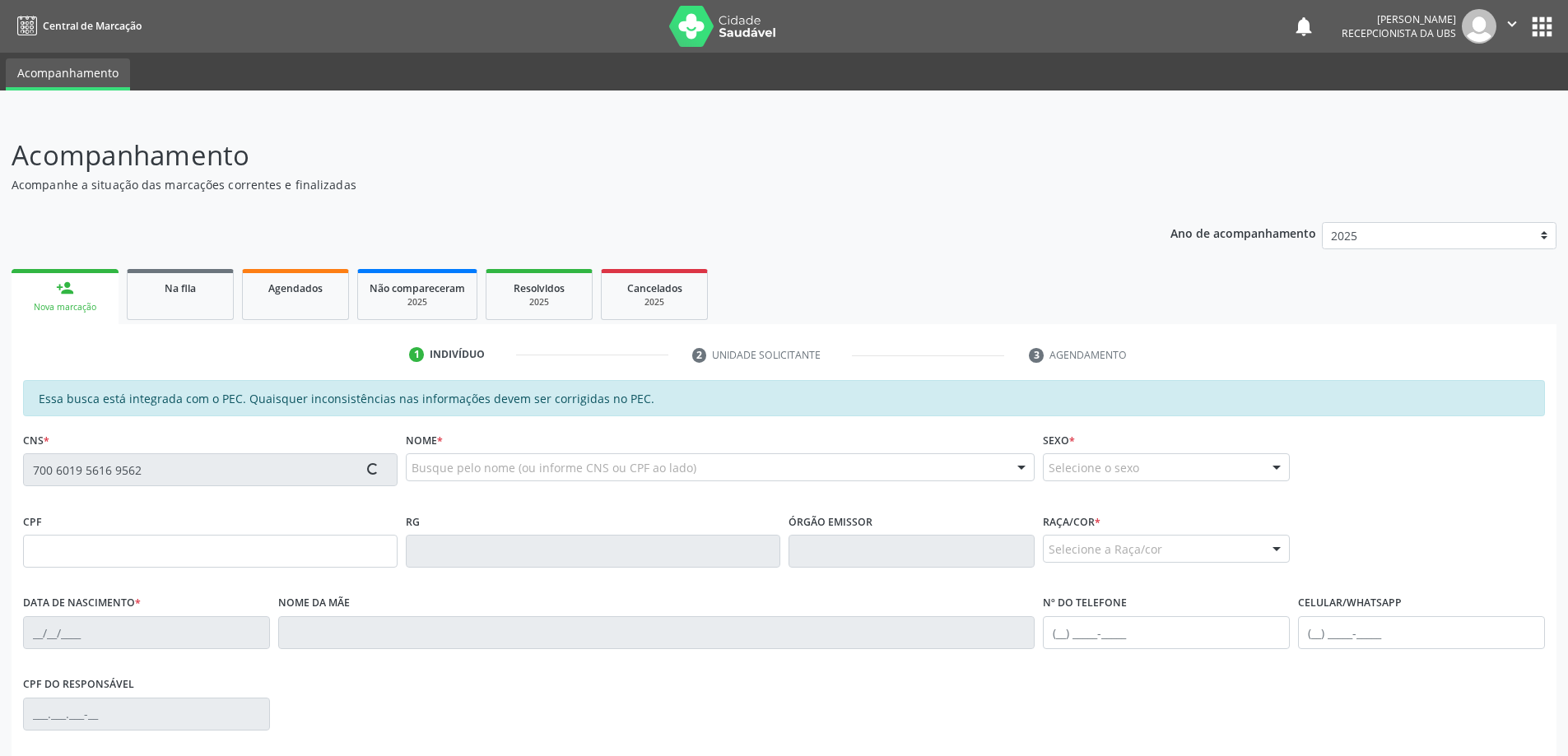
type input "[PERSON_NAME]"
type input "[PHONE_NUMBER]"
type input "493"
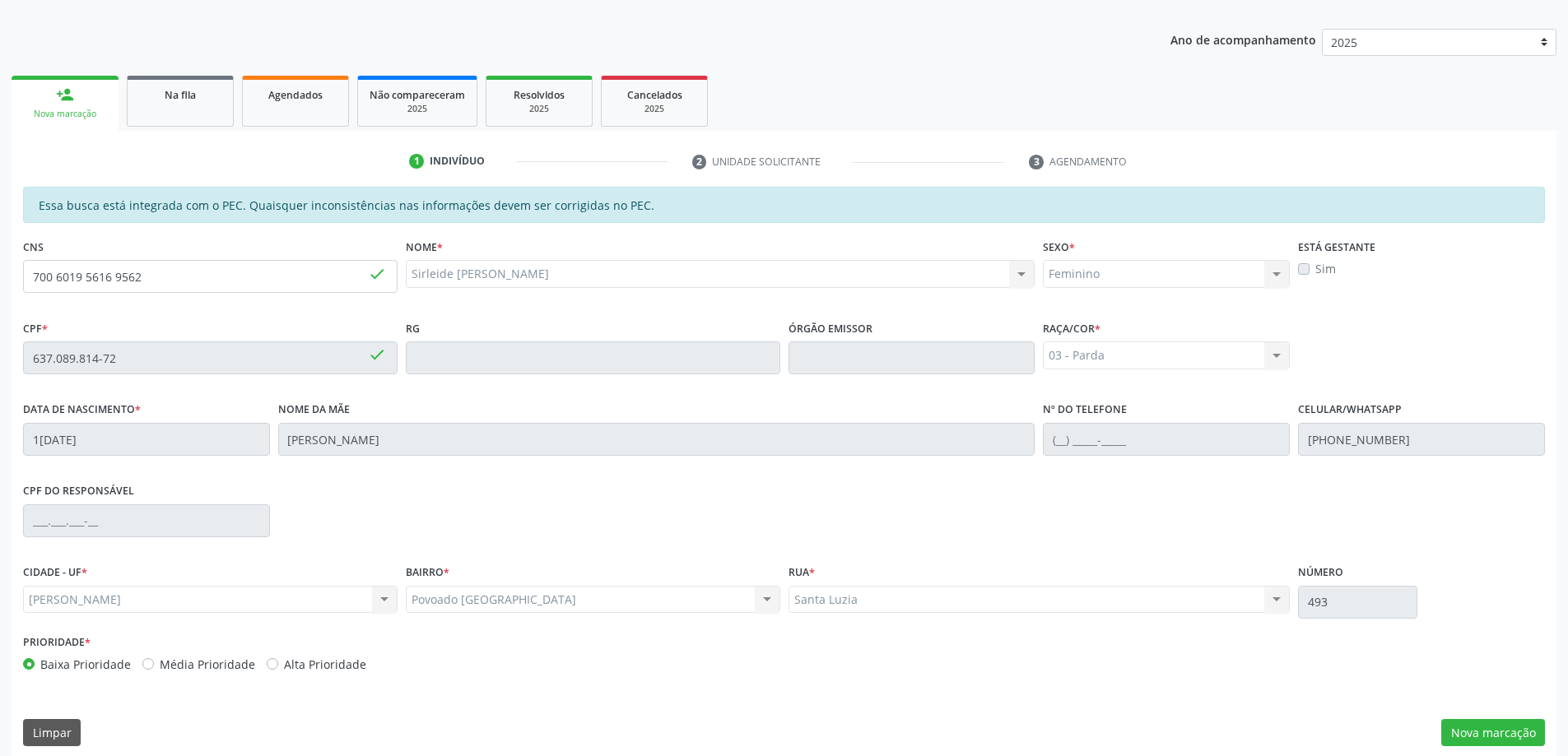
scroll to position [206, 0]
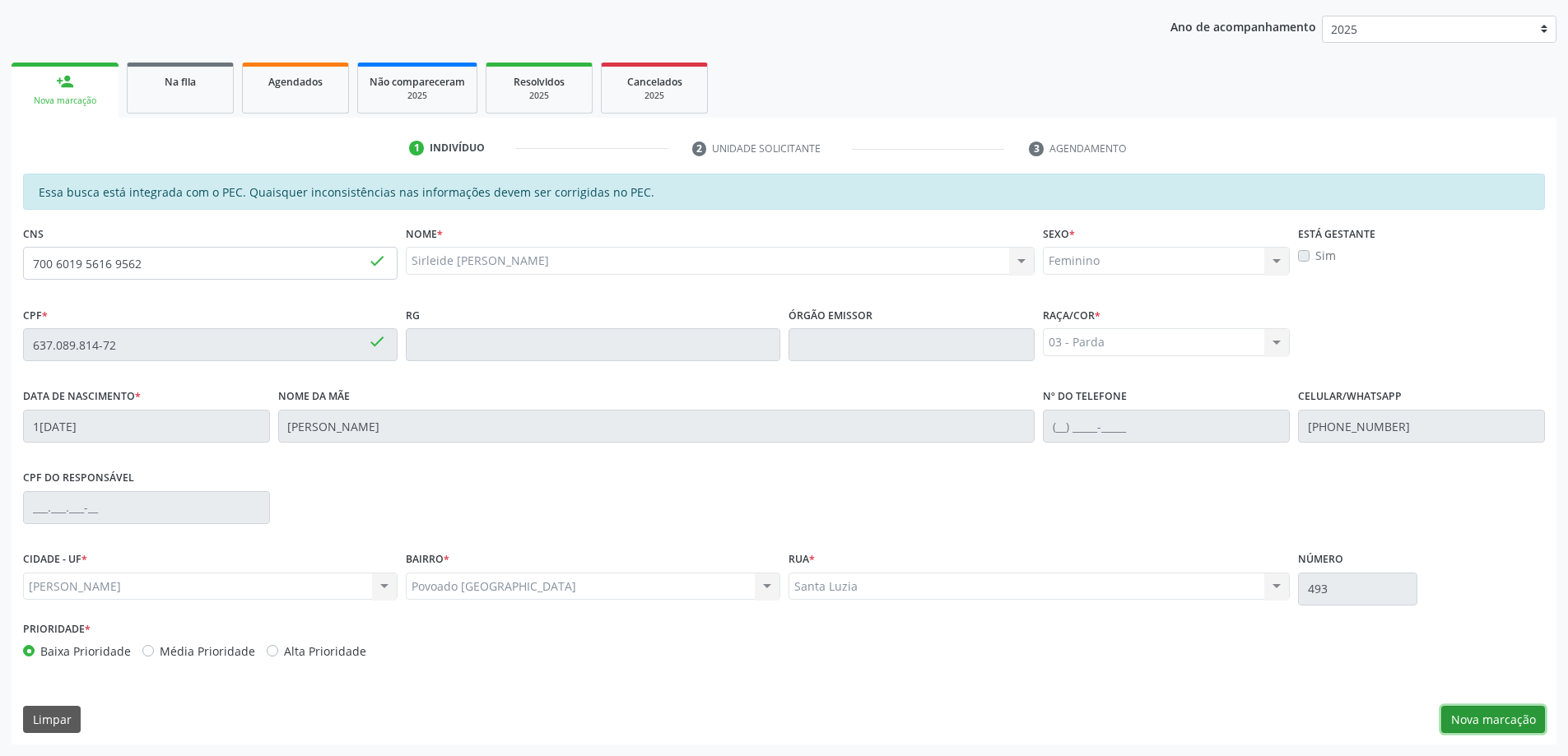
click at [1515, 713] on button "Nova marcação" at bounding box center [1493, 720] width 103 height 28
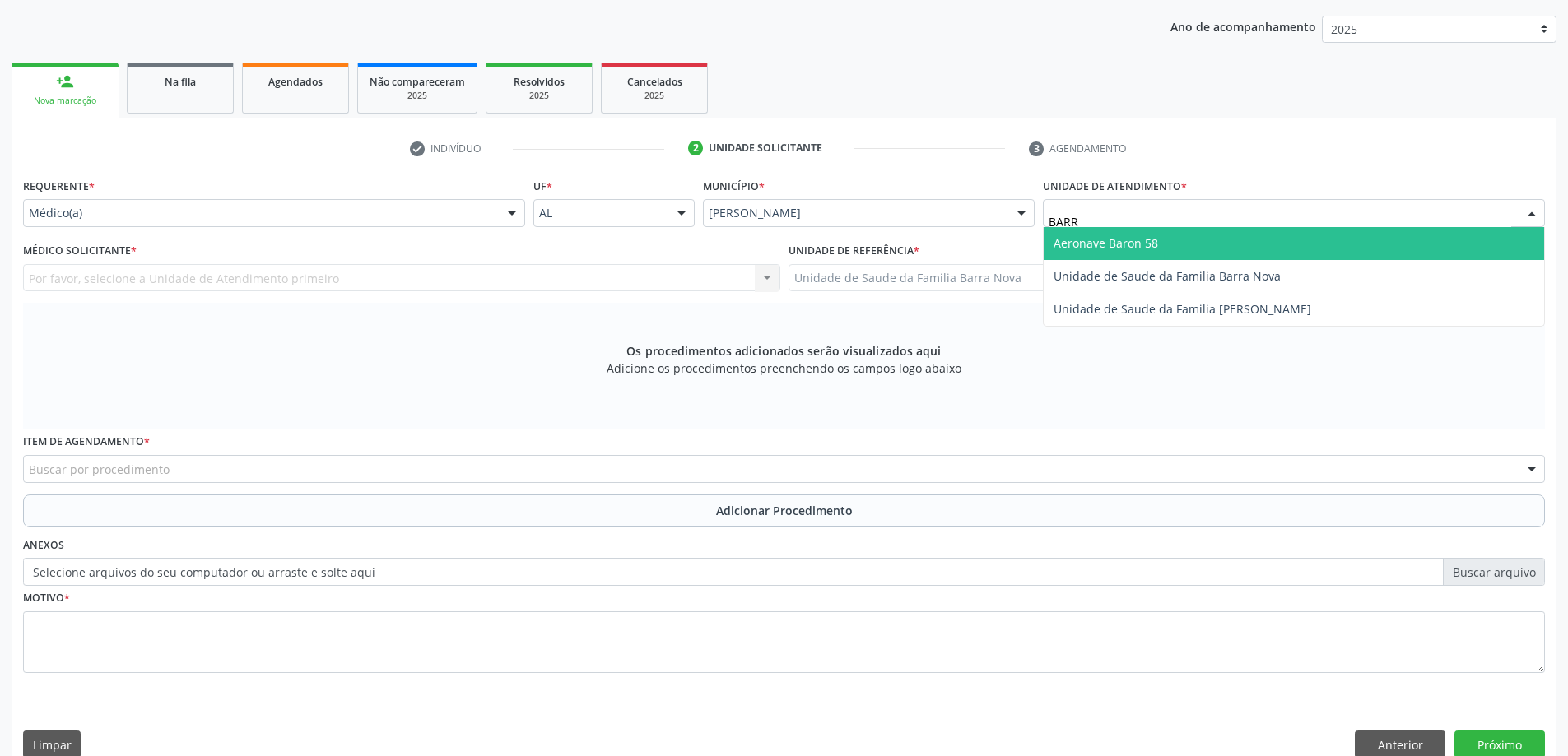
type input "BARRA"
click at [1106, 237] on span "Unidade de Saude da Familia Barra Nova" at bounding box center [1167, 243] width 227 height 15
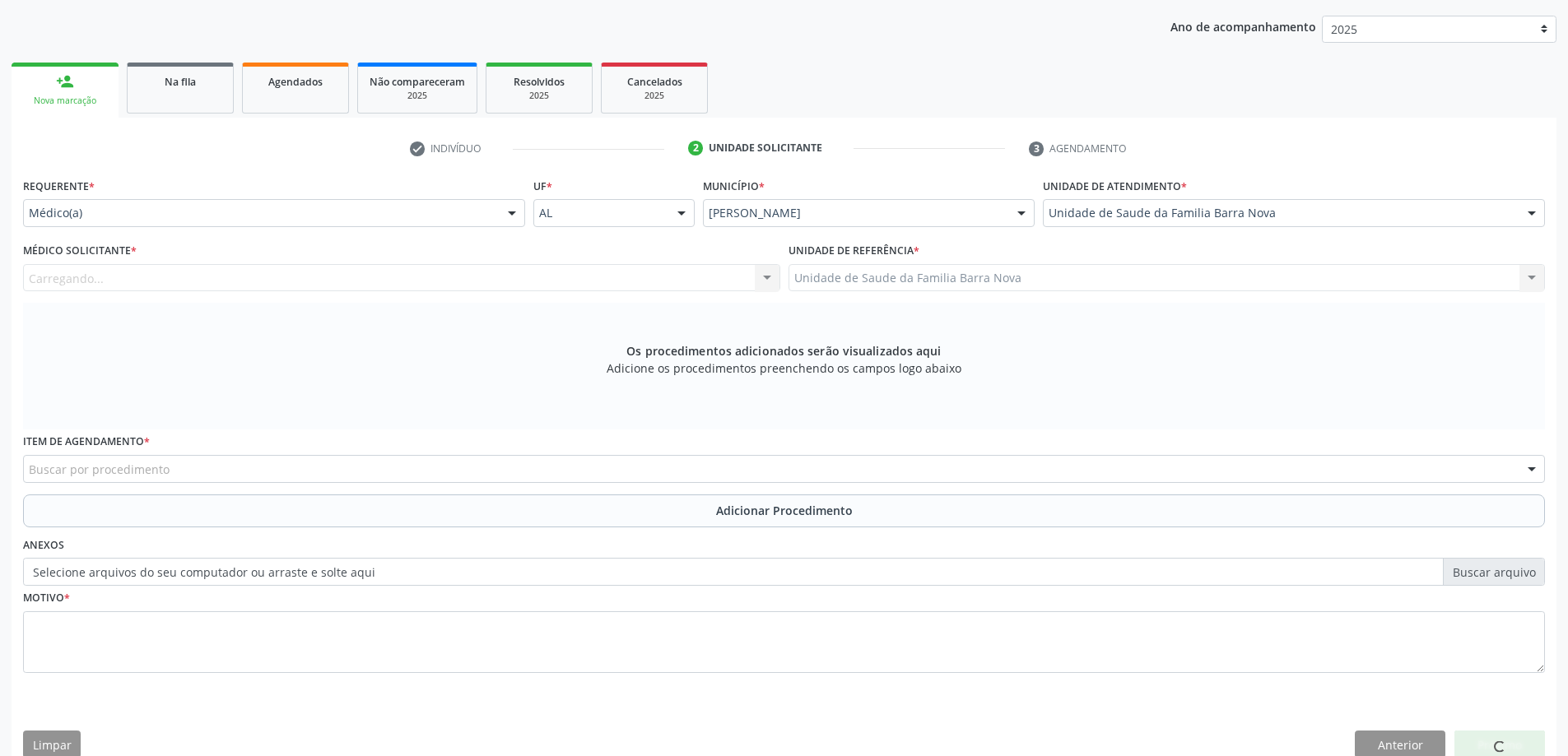
click at [620, 274] on div "Carregando... Nenhum resultado encontrado para: " " Não há nenhuma opção para s…" at bounding box center [401, 278] width 757 height 28
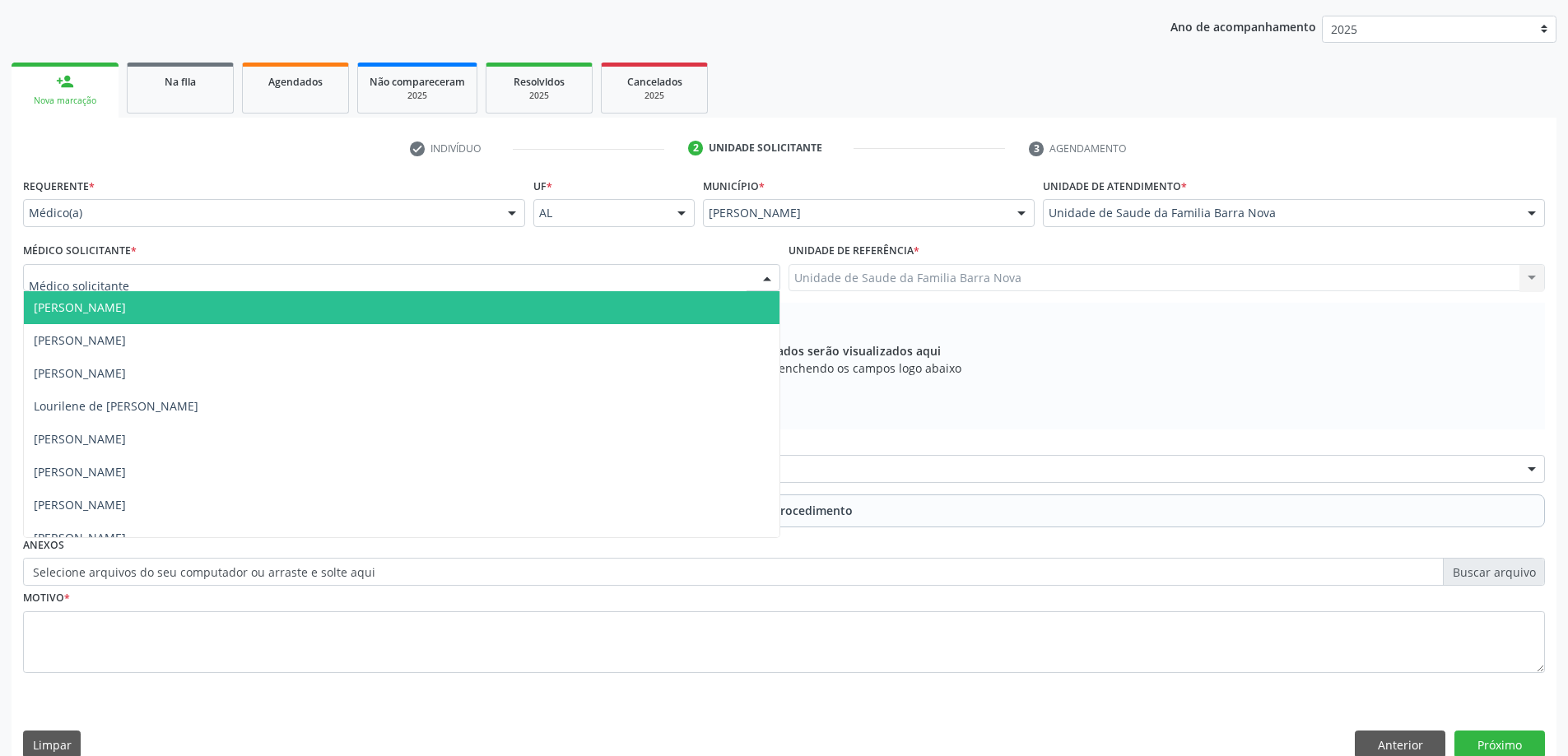
click at [620, 274] on div at bounding box center [401, 278] width 757 height 28
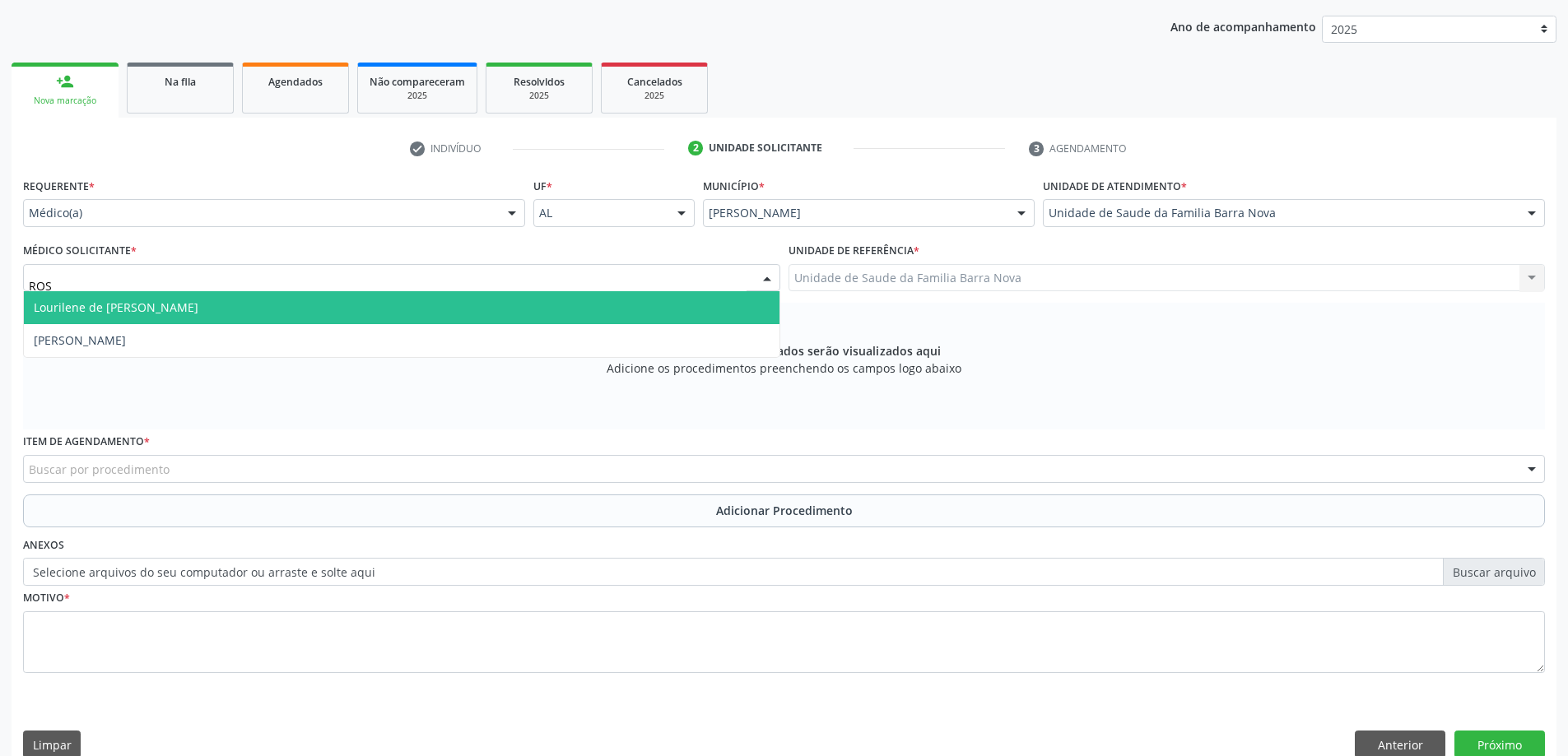
type input "ROSI"
click at [599, 313] on span "[PERSON_NAME]" at bounding box center [401, 308] width 755 height 33
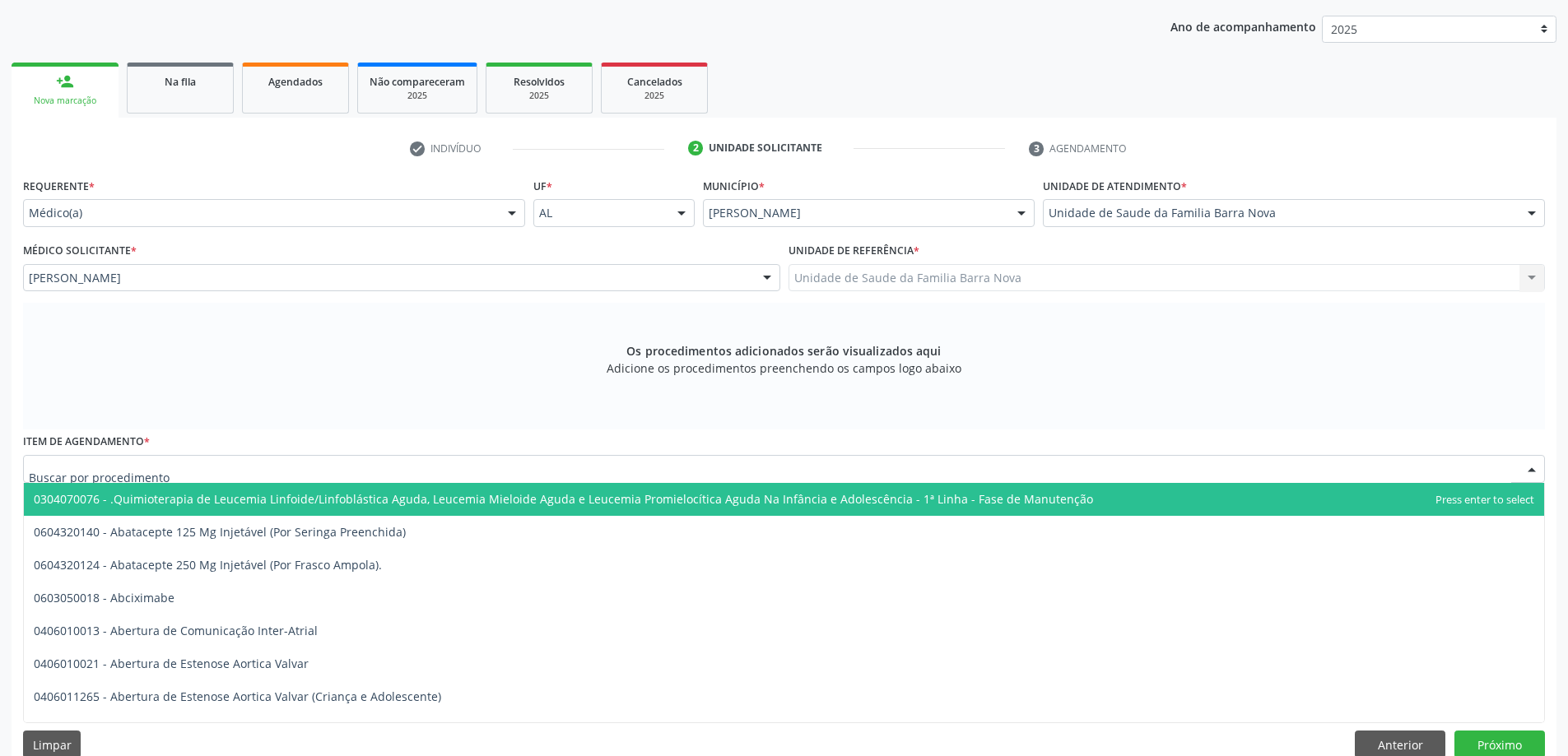
drag, startPoint x: 284, startPoint y: 471, endPoint x: 313, endPoint y: 474, distance: 29.2
click at [288, 471] on div at bounding box center [784, 468] width 1522 height 28
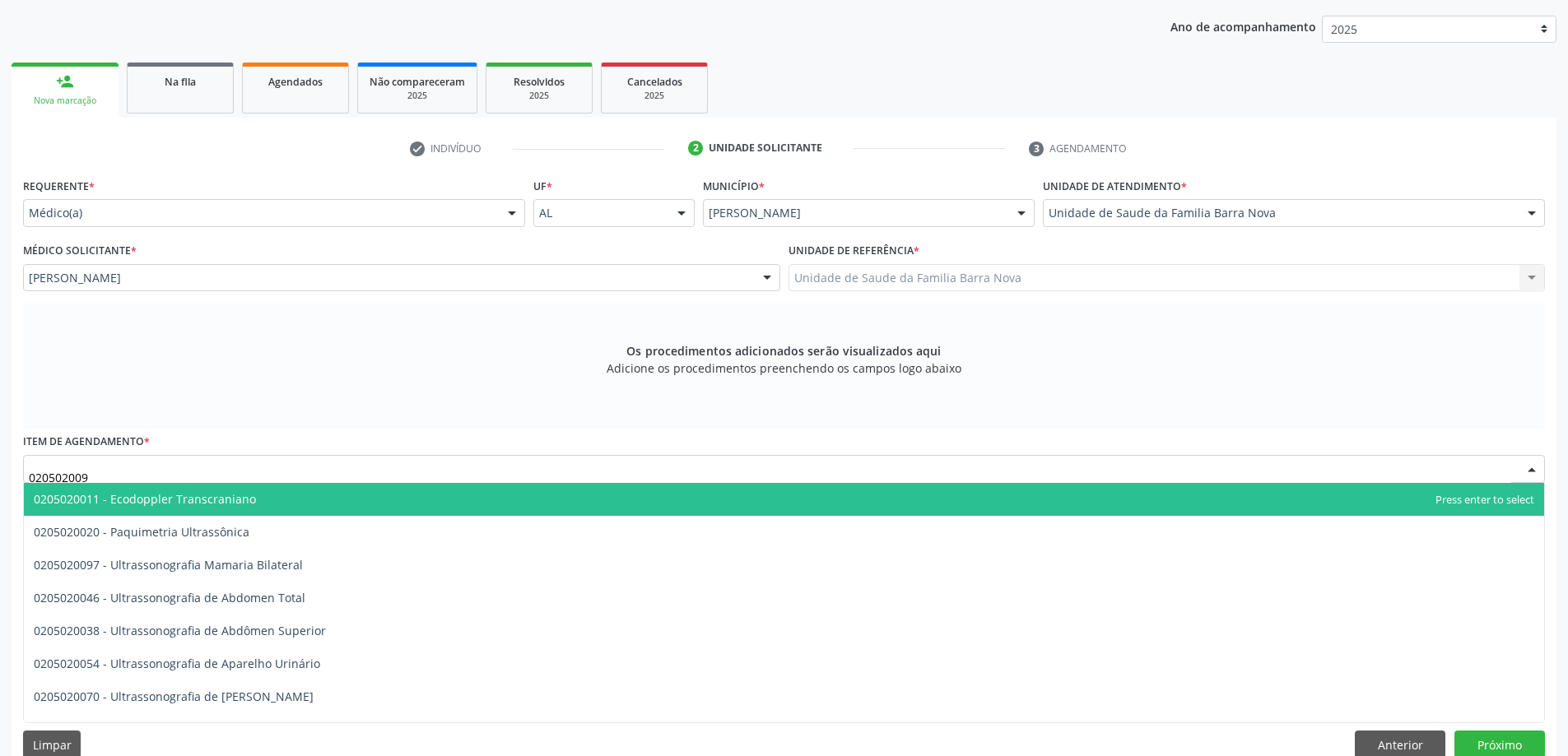
type input "0205020097"
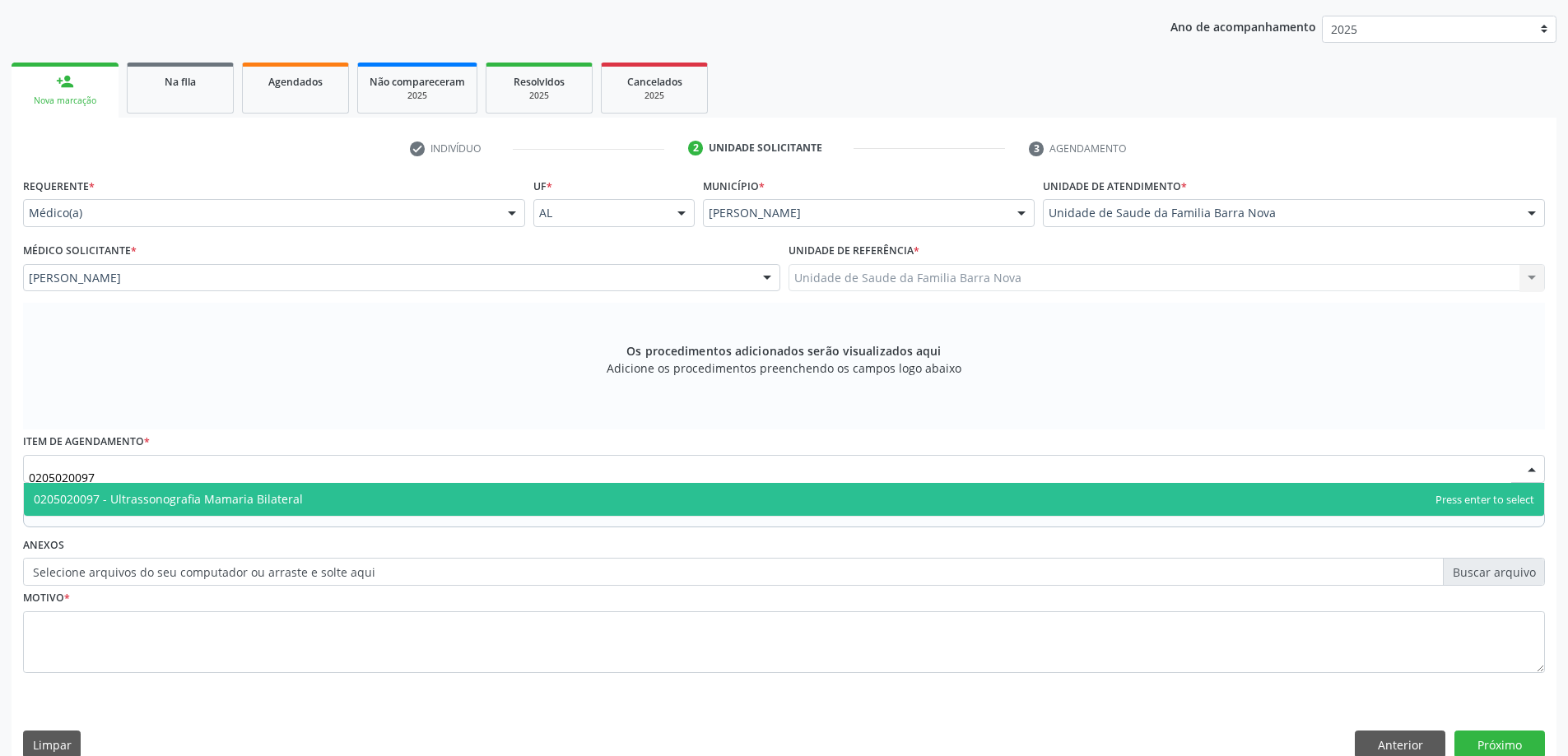
click at [331, 491] on span "0205020097 - Ultrassonografia Mamaria Bilateral" at bounding box center [784, 499] width 1520 height 33
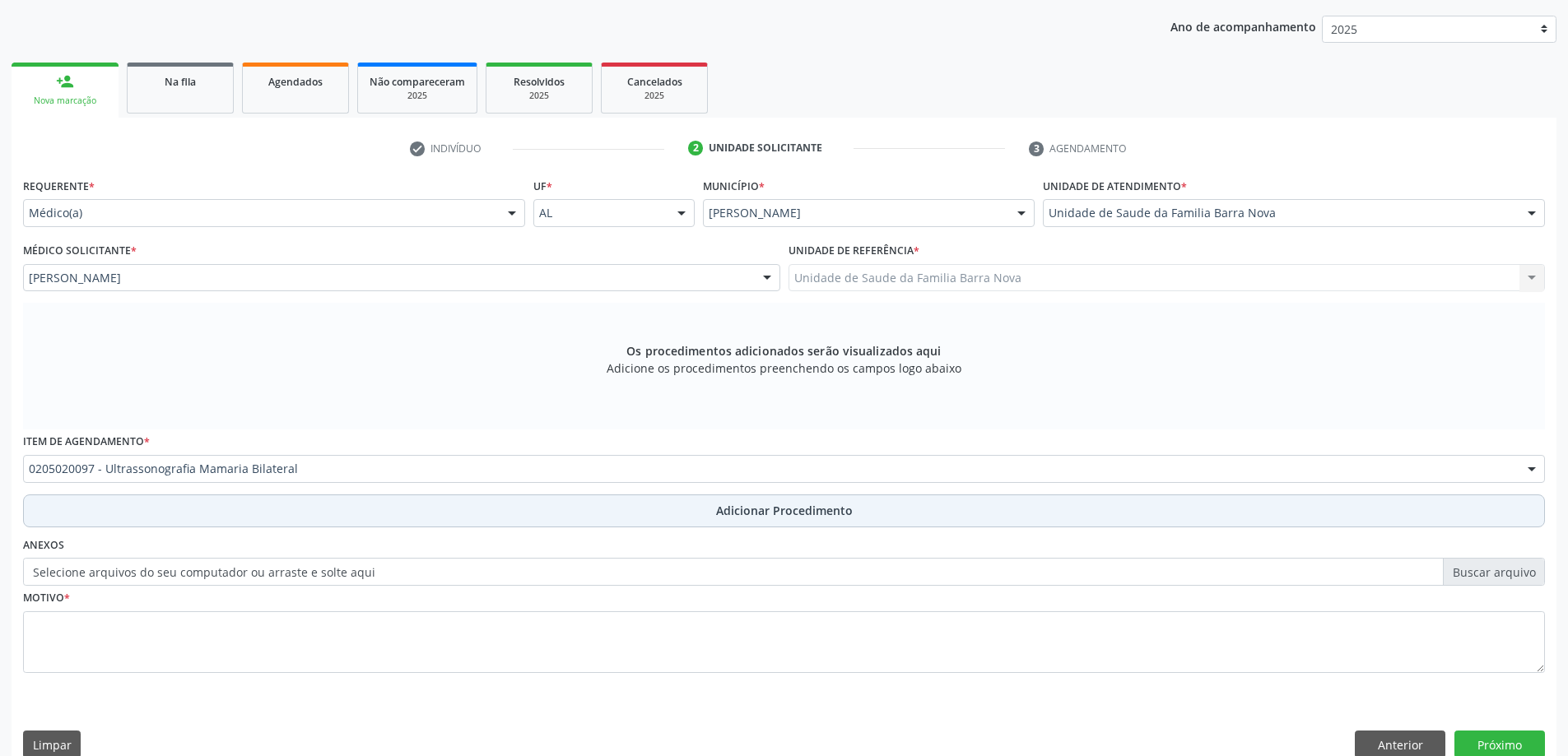
click at [333, 520] on button "Adicionar Procedimento" at bounding box center [784, 511] width 1522 height 33
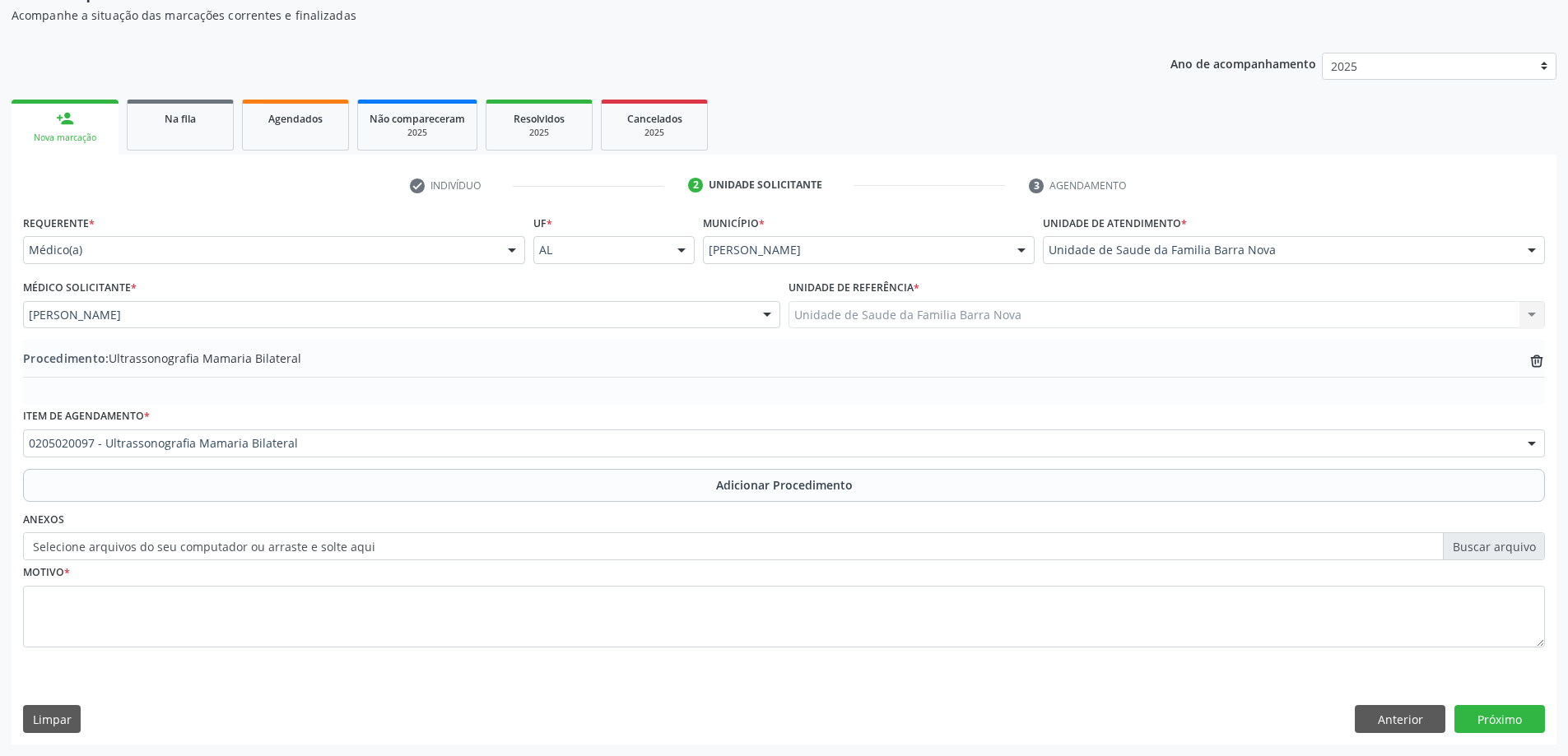
scroll to position [169, 0]
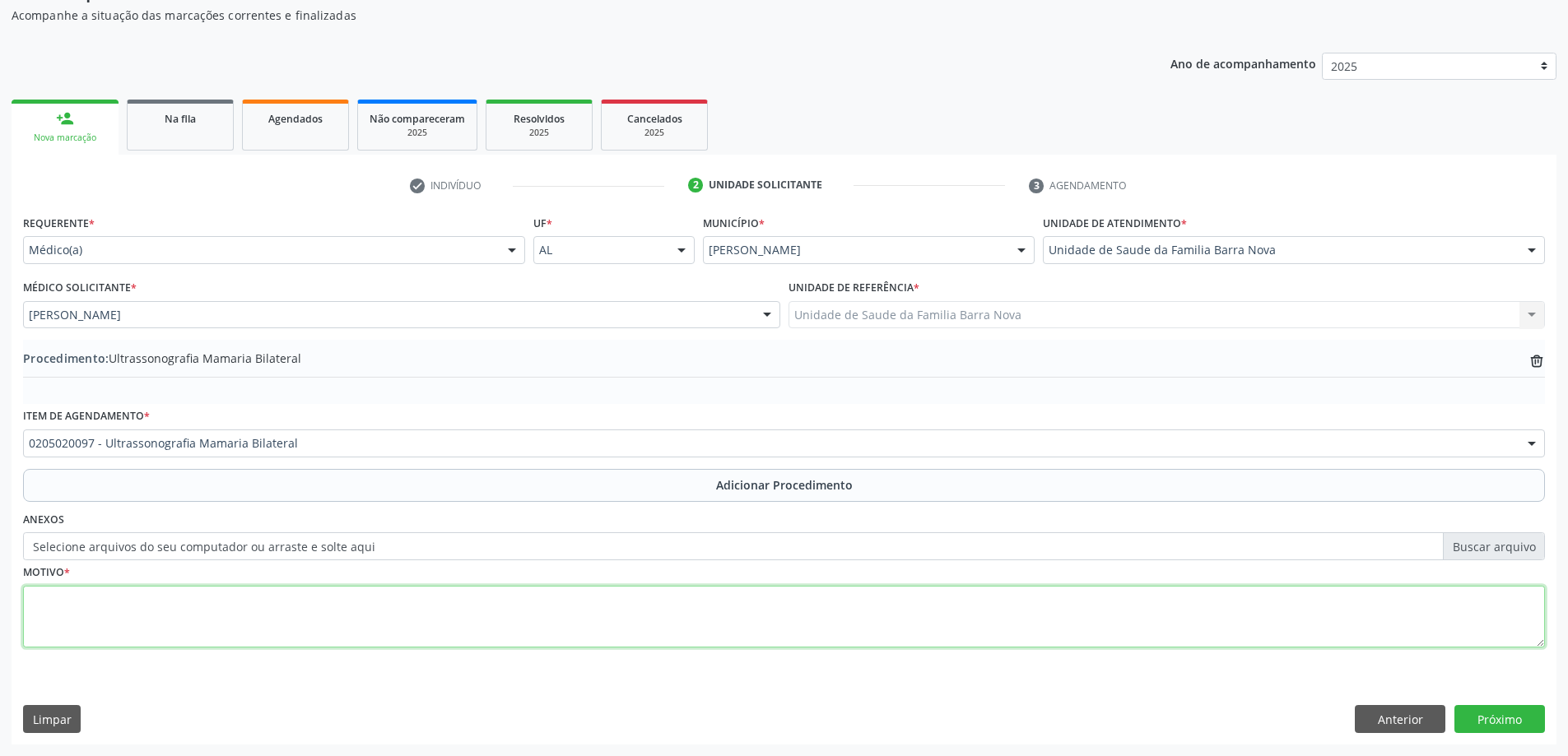
click at [291, 628] on textarea at bounding box center [784, 617] width 1522 height 62
type textarea "N"
type textarea "PREVENÇÃO."
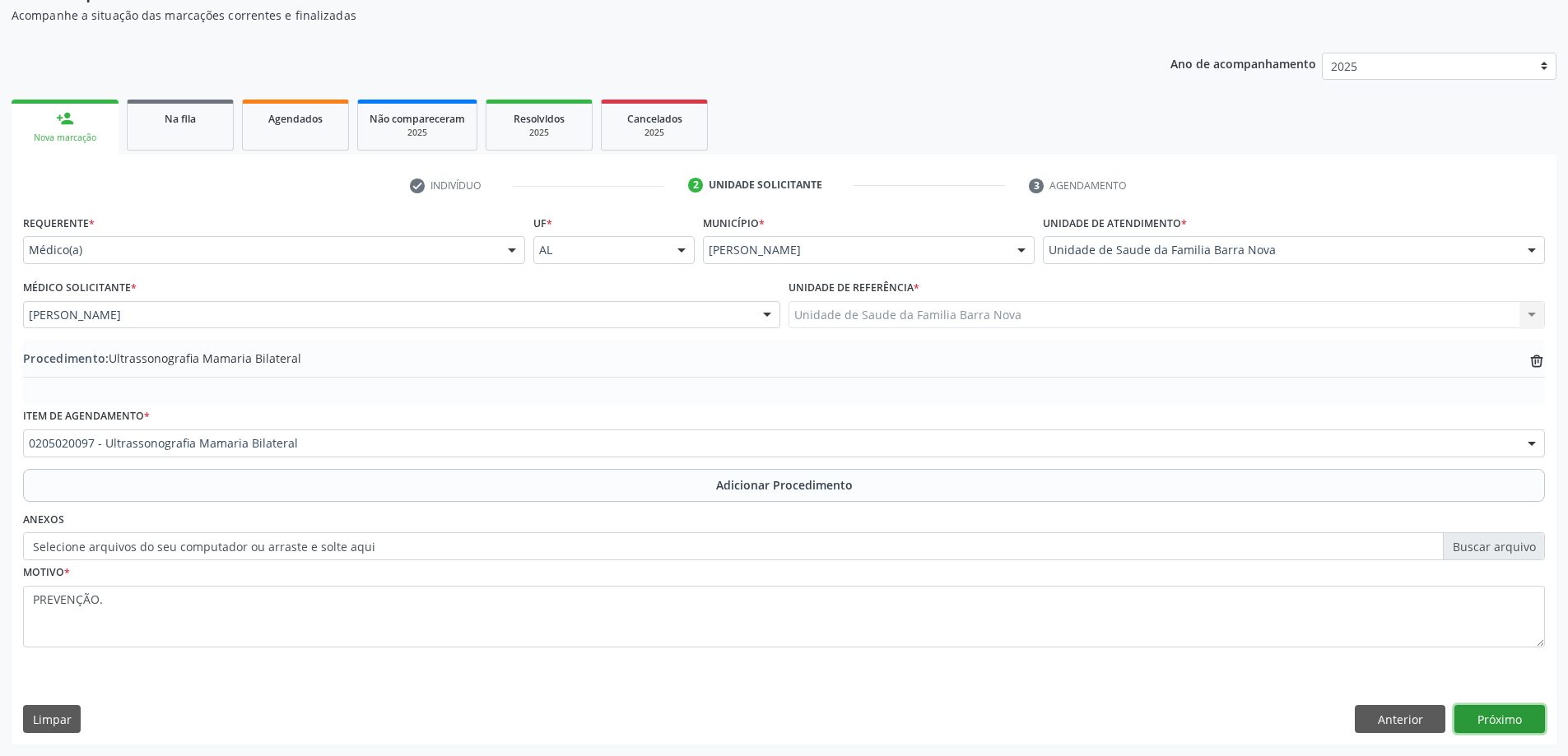
click at [1538, 719] on button "Próximo" at bounding box center [1500, 719] width 91 height 28
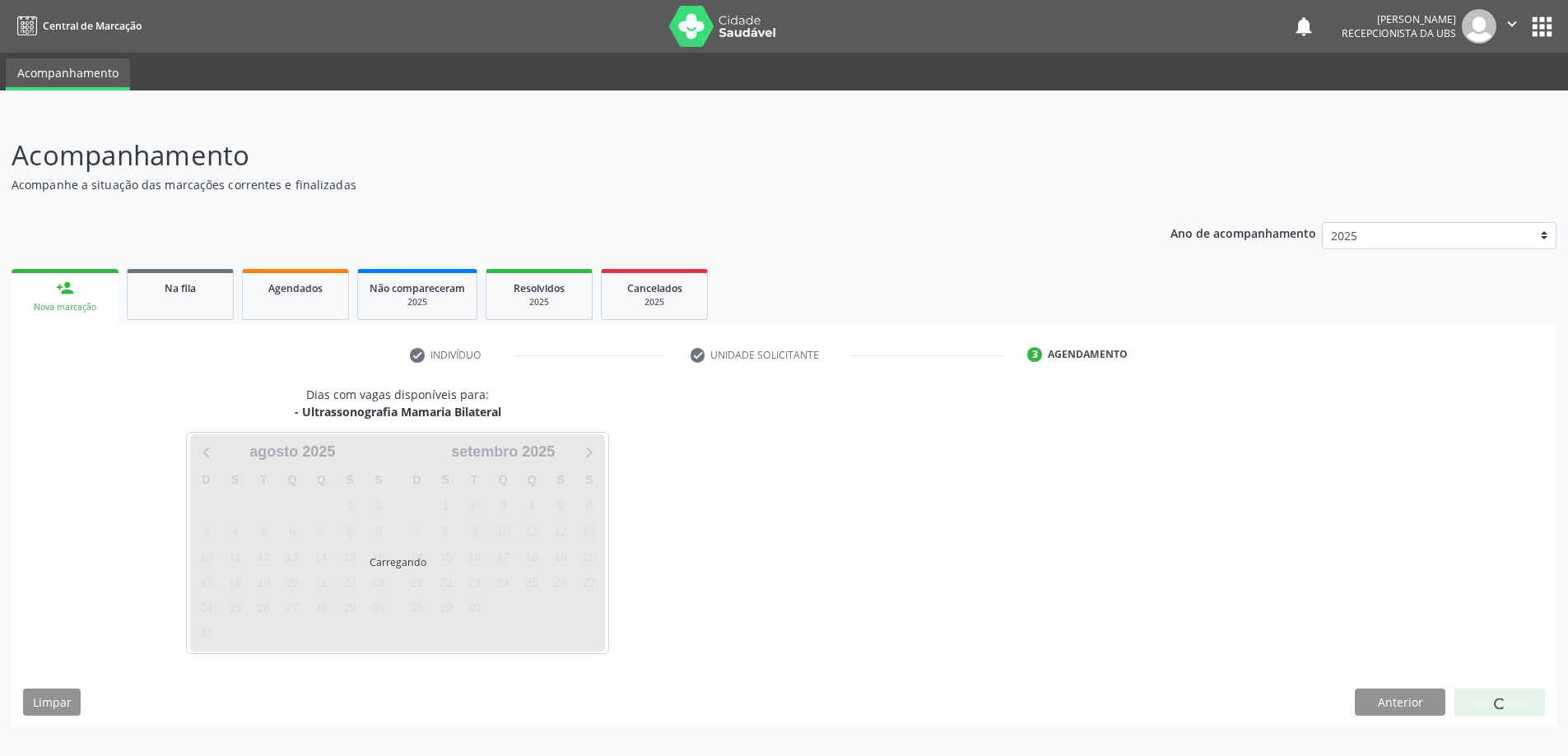
scroll to position [0, 0]
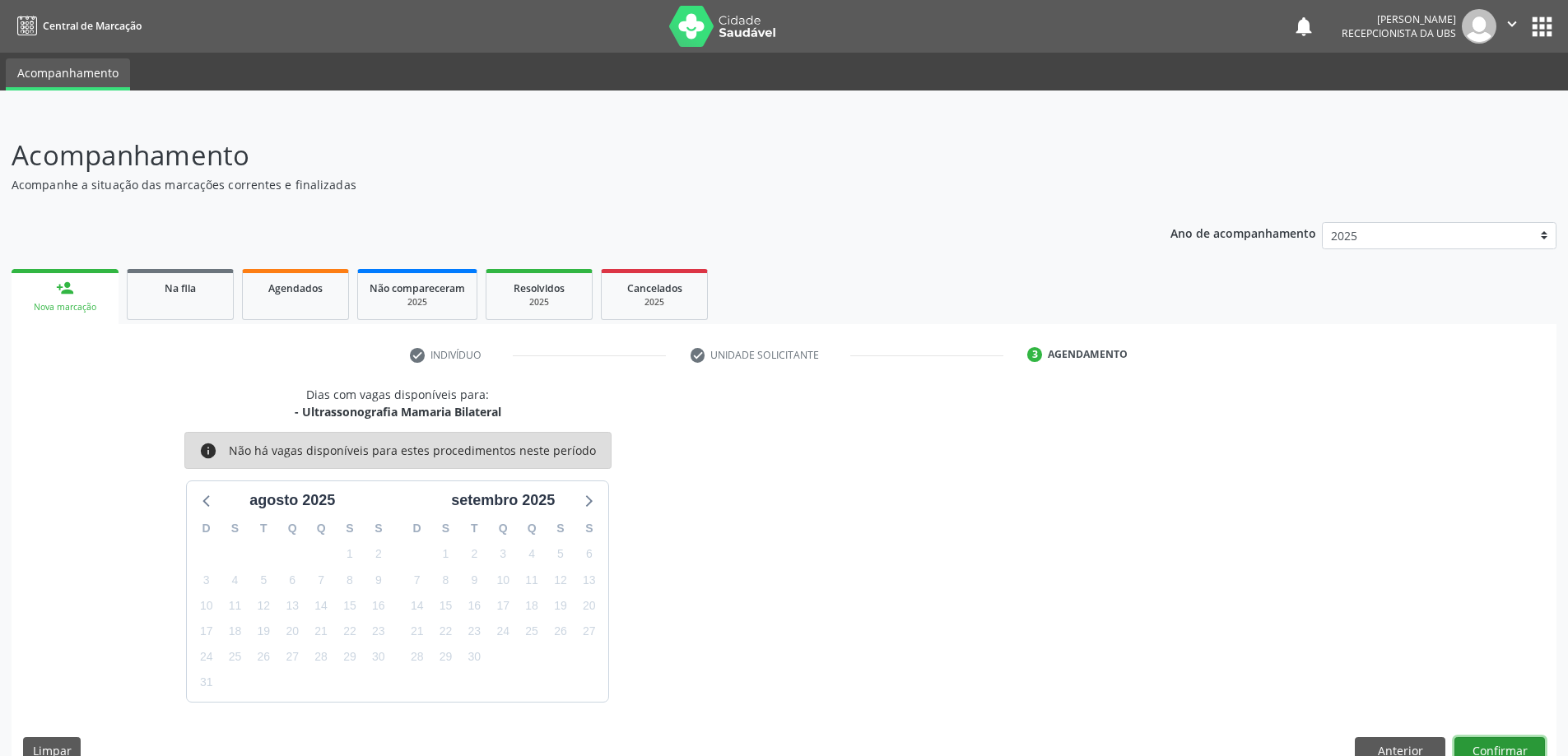
click at [1492, 744] on button "Confirmar" at bounding box center [1500, 751] width 91 height 28
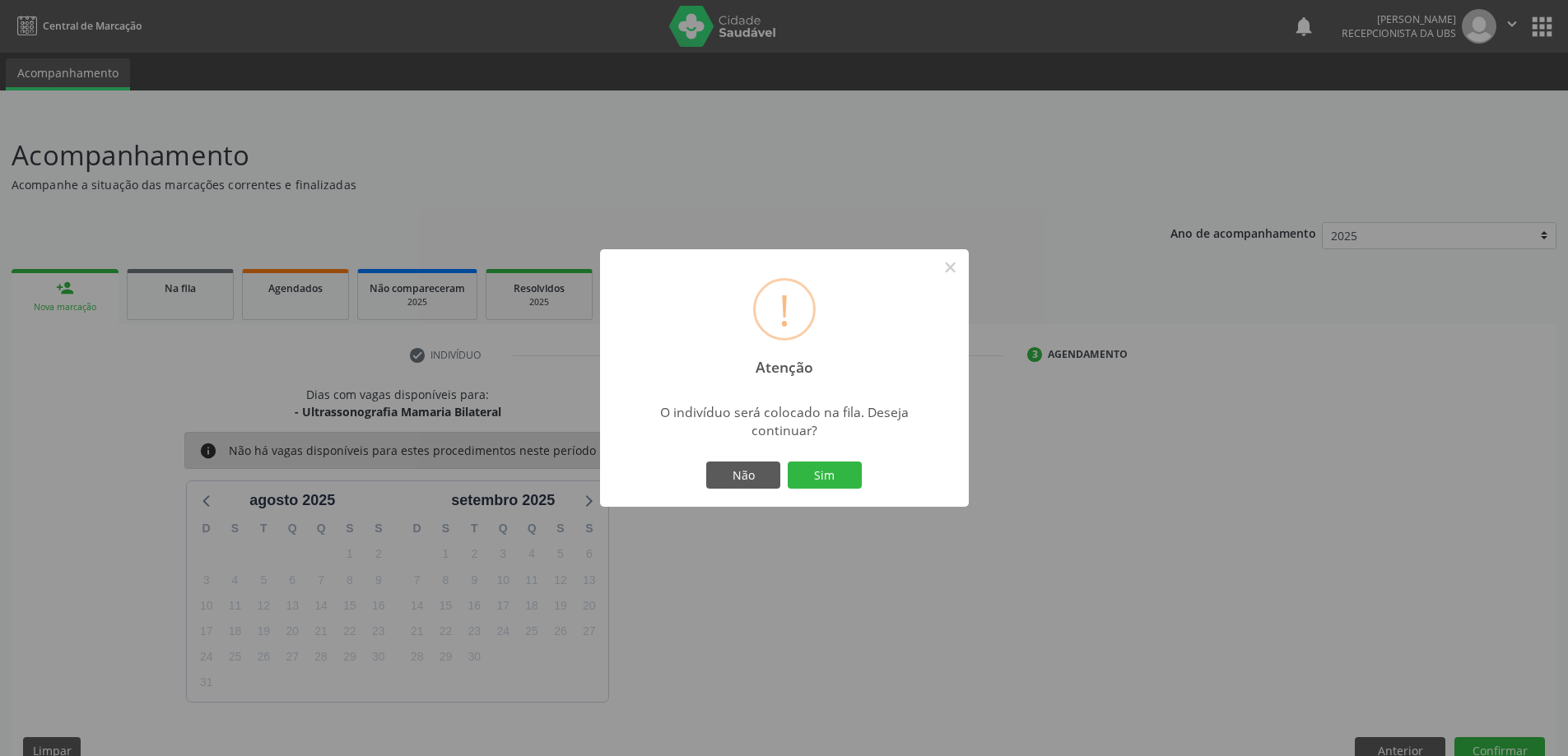
click at [864, 455] on div "! Atenção × O indivíduo será colocado na fila. Deseja continuar? Não Sim" at bounding box center [784, 378] width 369 height 258
click at [845, 467] on button "Sim" at bounding box center [825, 475] width 74 height 28
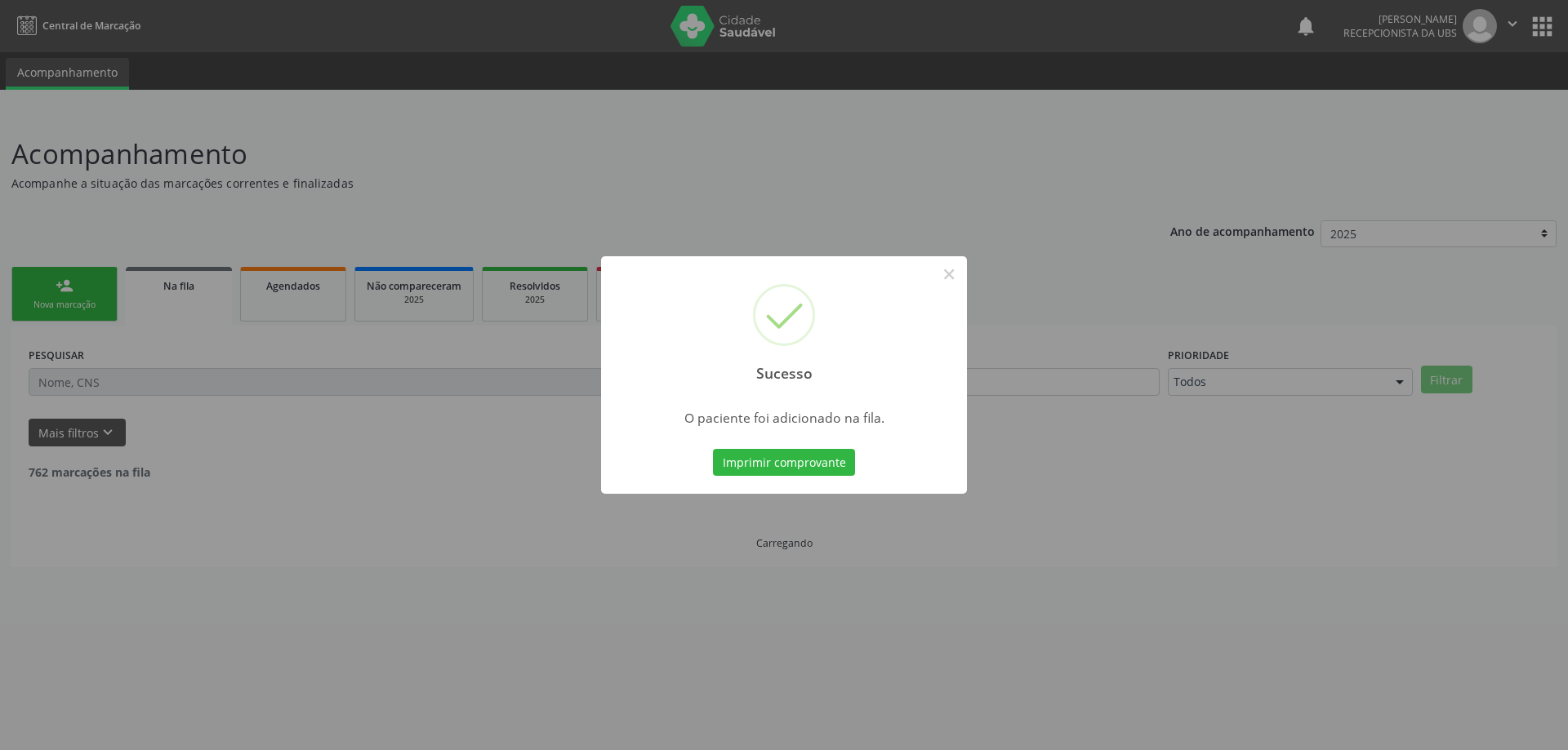
click at [93, 281] on div "Sucesso × O paciente foi adicionado na fila. Imprimir comprovante Cancel" at bounding box center [784, 375] width 1568 height 750
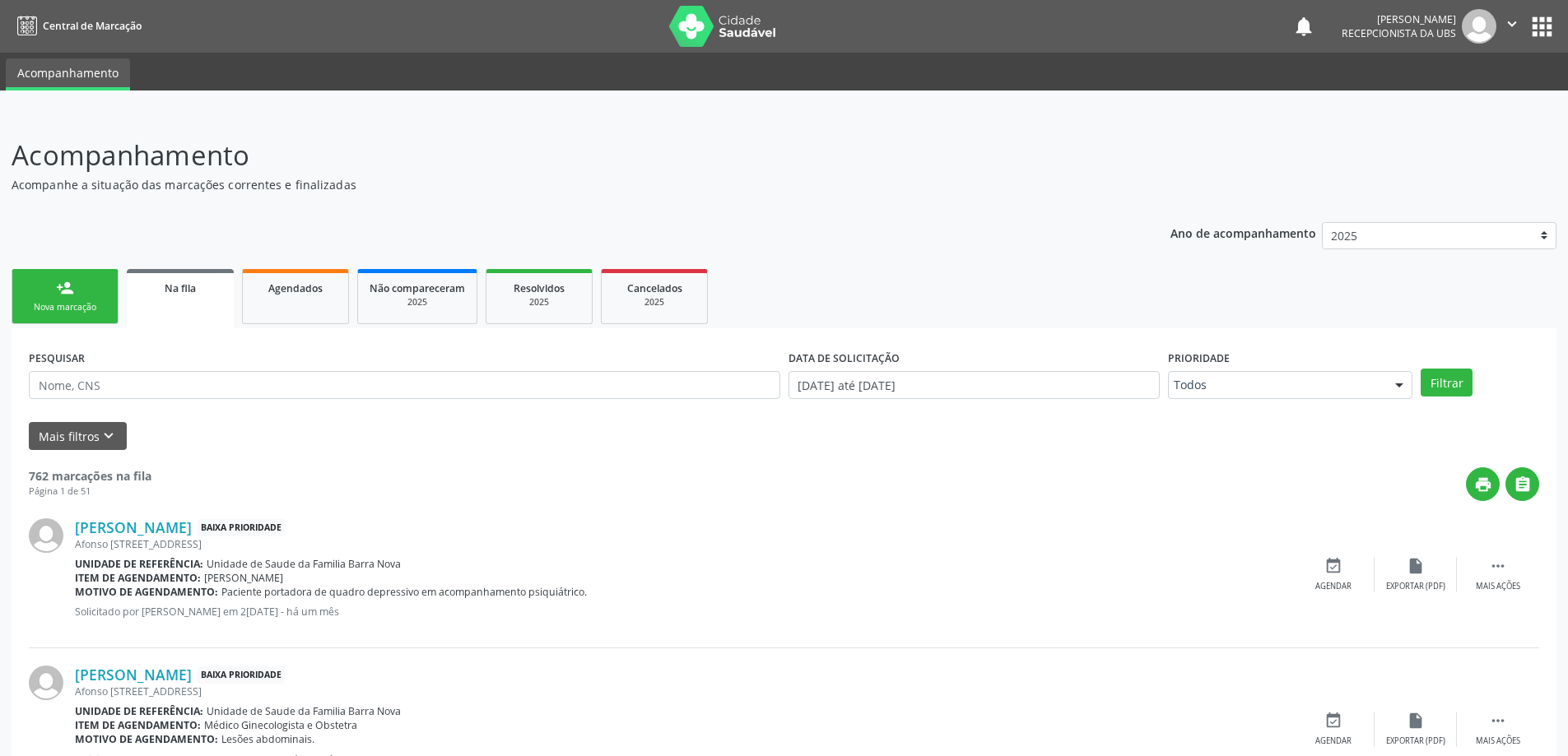
click at [87, 283] on link "person_add Nova marcação" at bounding box center [65, 296] width 107 height 55
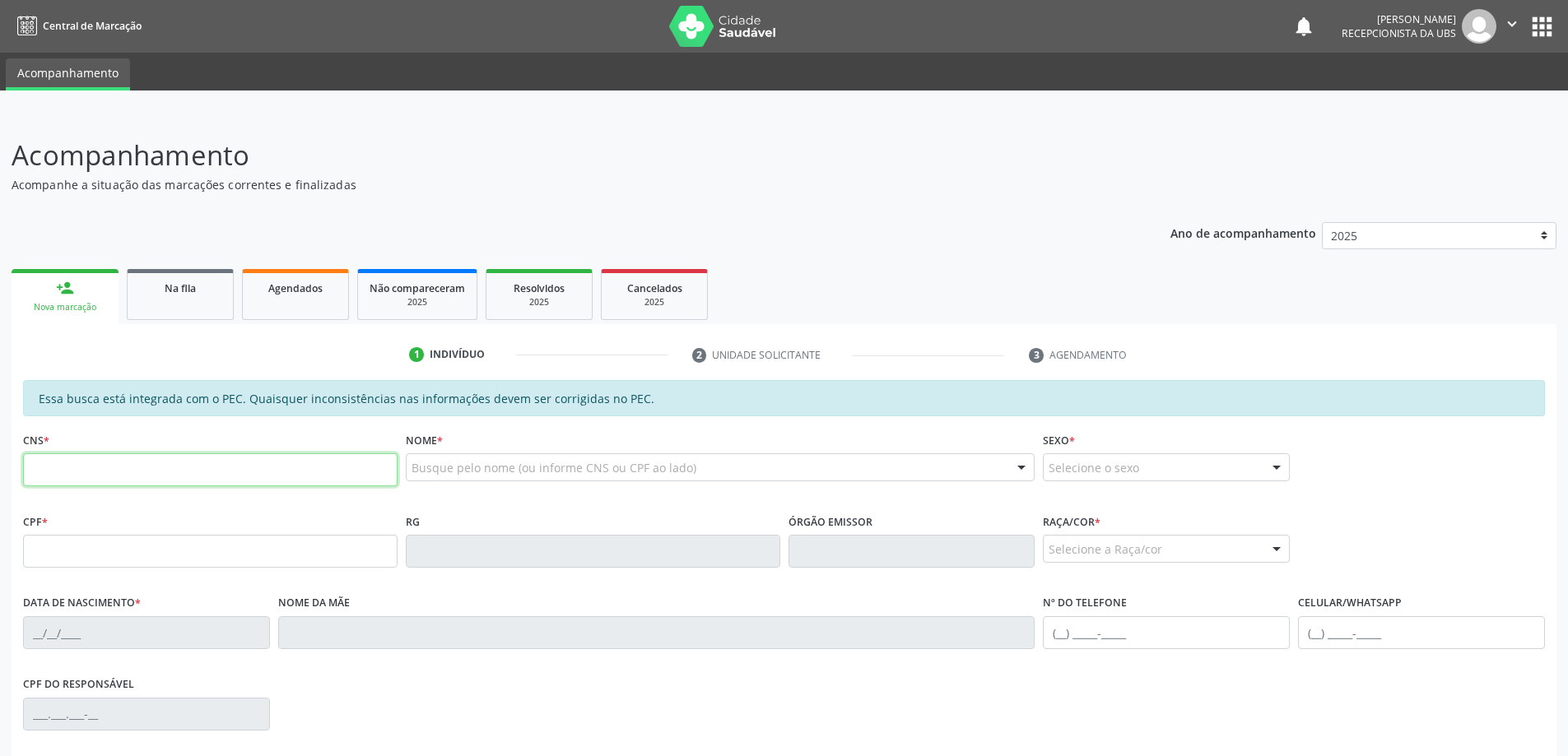
click at [383, 469] on input "text" at bounding box center [209, 470] width 374 height 33
paste input "700 6019 5616 9562"
type input "700 6019 5616 9562"
type input "637.089.814-72"
type input "1[DATE]"
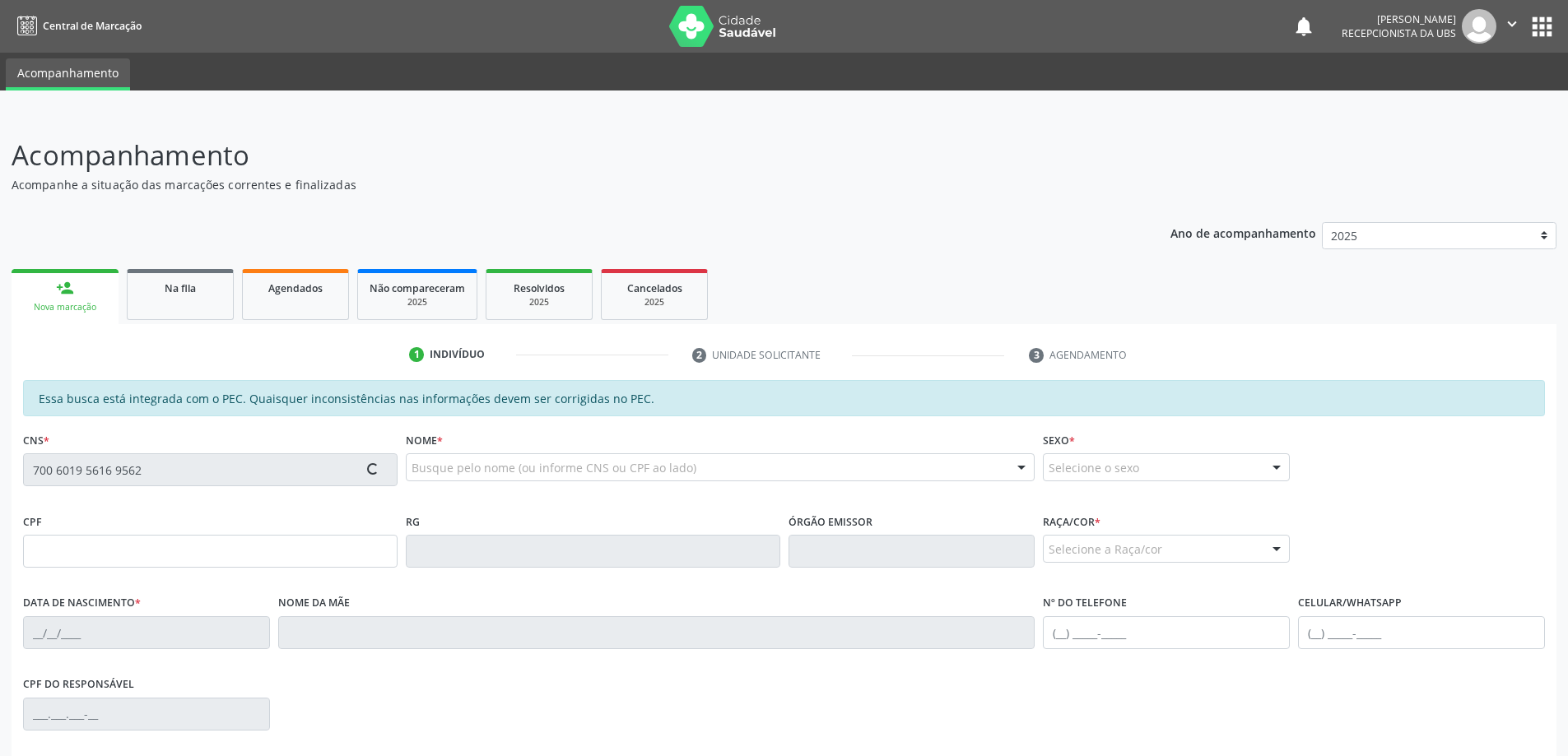
type input "[PERSON_NAME]"
type input "[PHONE_NUMBER]"
type input "493"
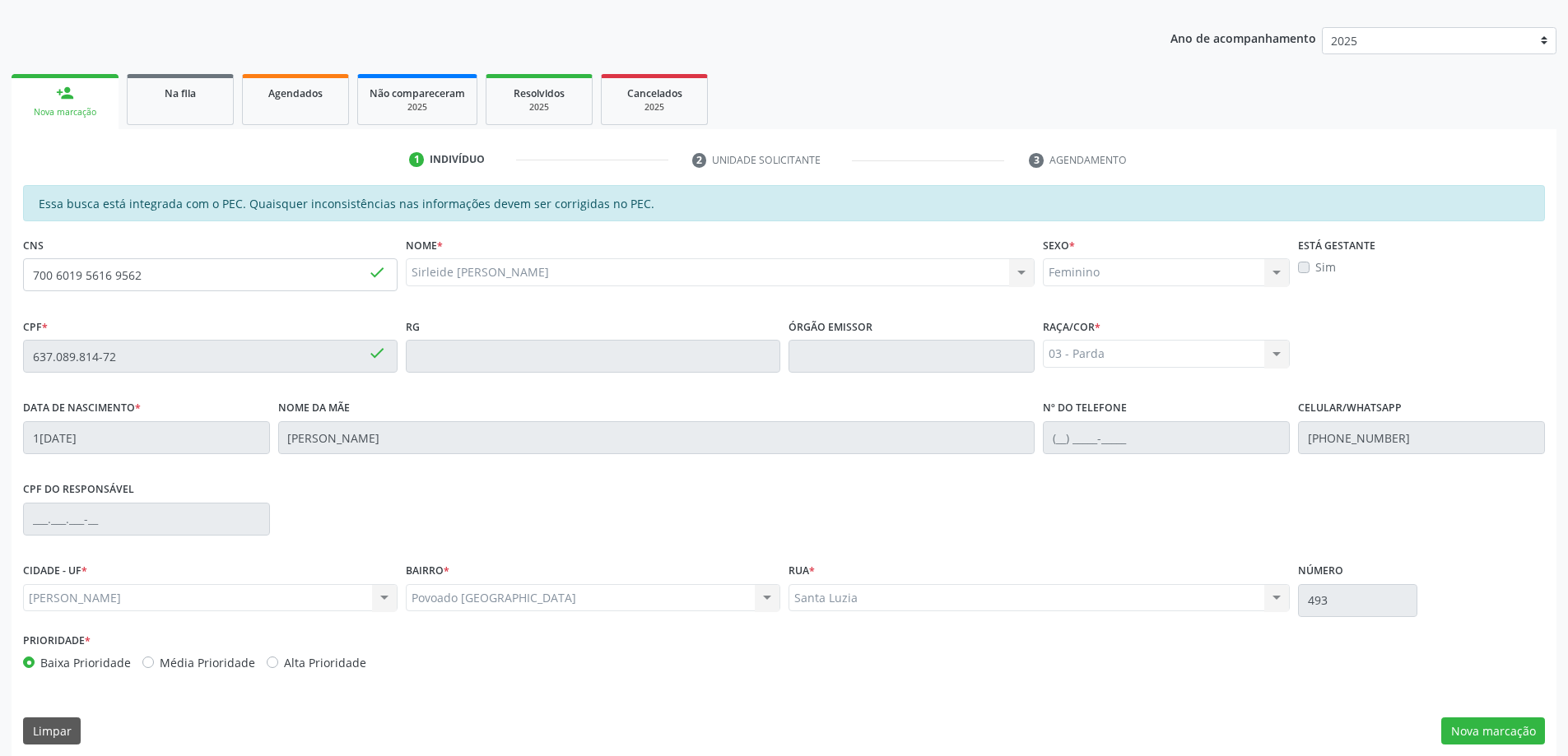
scroll to position [206, 0]
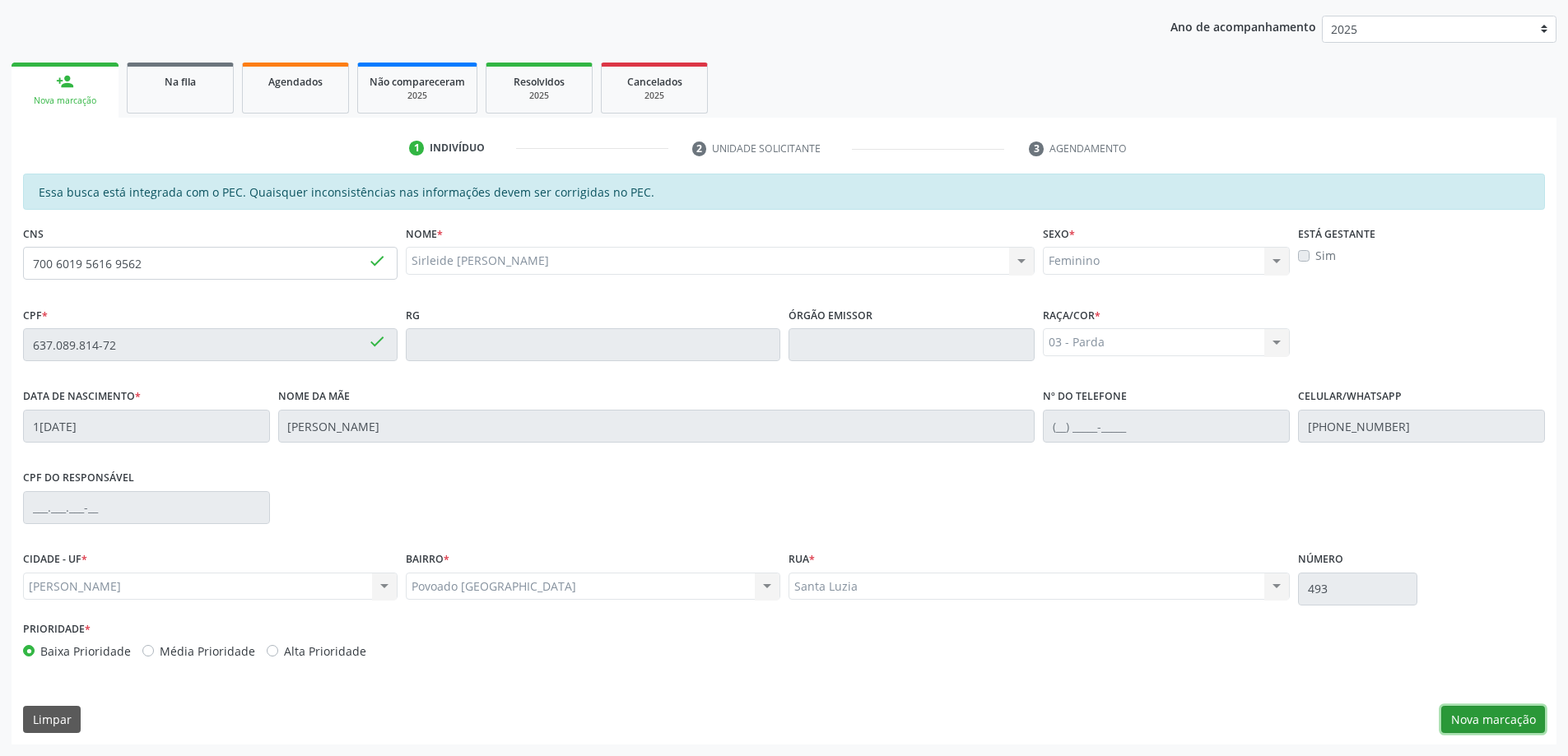
drag, startPoint x: 1493, startPoint y: 730, endPoint x: 1493, endPoint y: 713, distance: 17.0
click at [1493, 725] on button "Nova marcação" at bounding box center [1493, 720] width 103 height 28
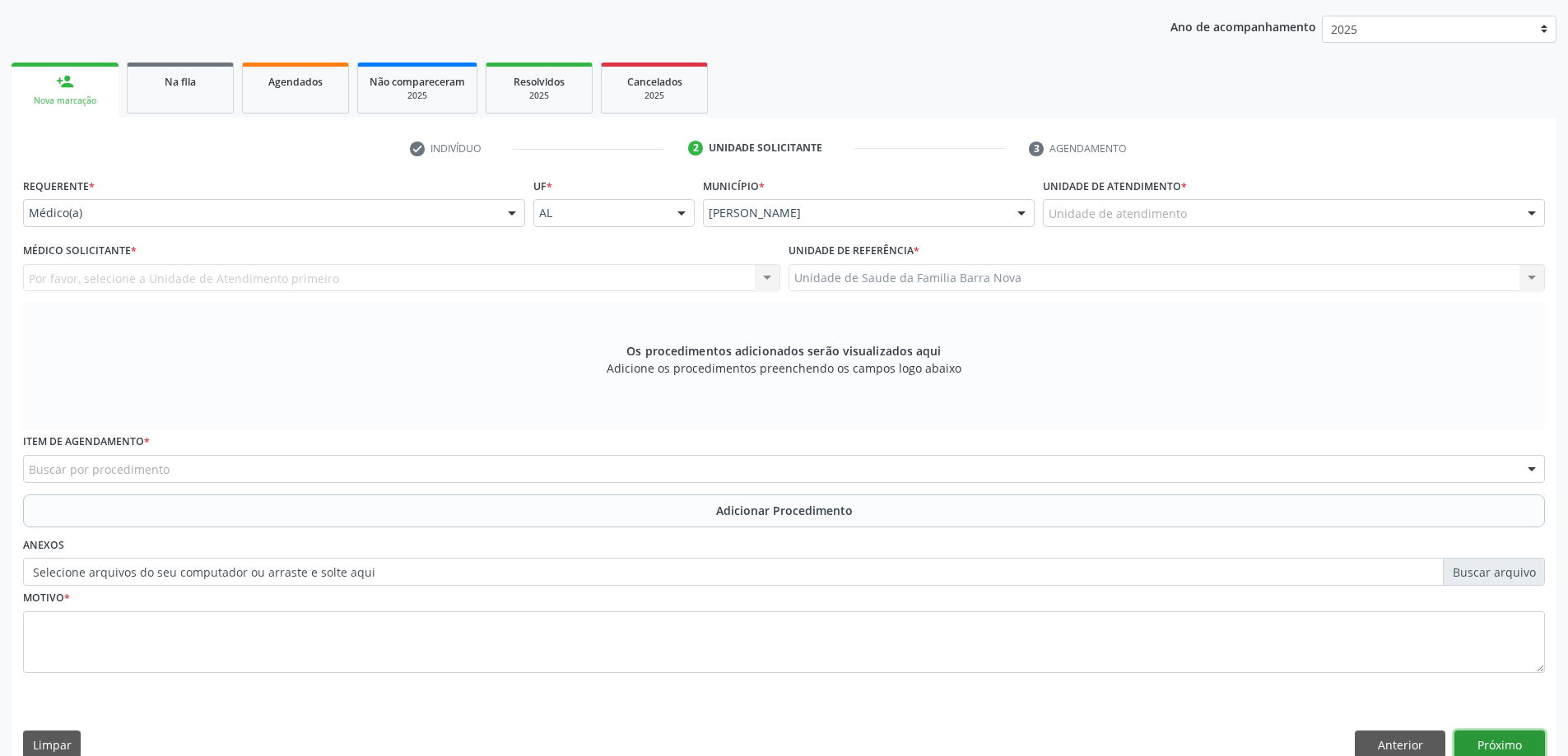
click at [1482, 752] on button "Próximo" at bounding box center [1500, 744] width 91 height 28
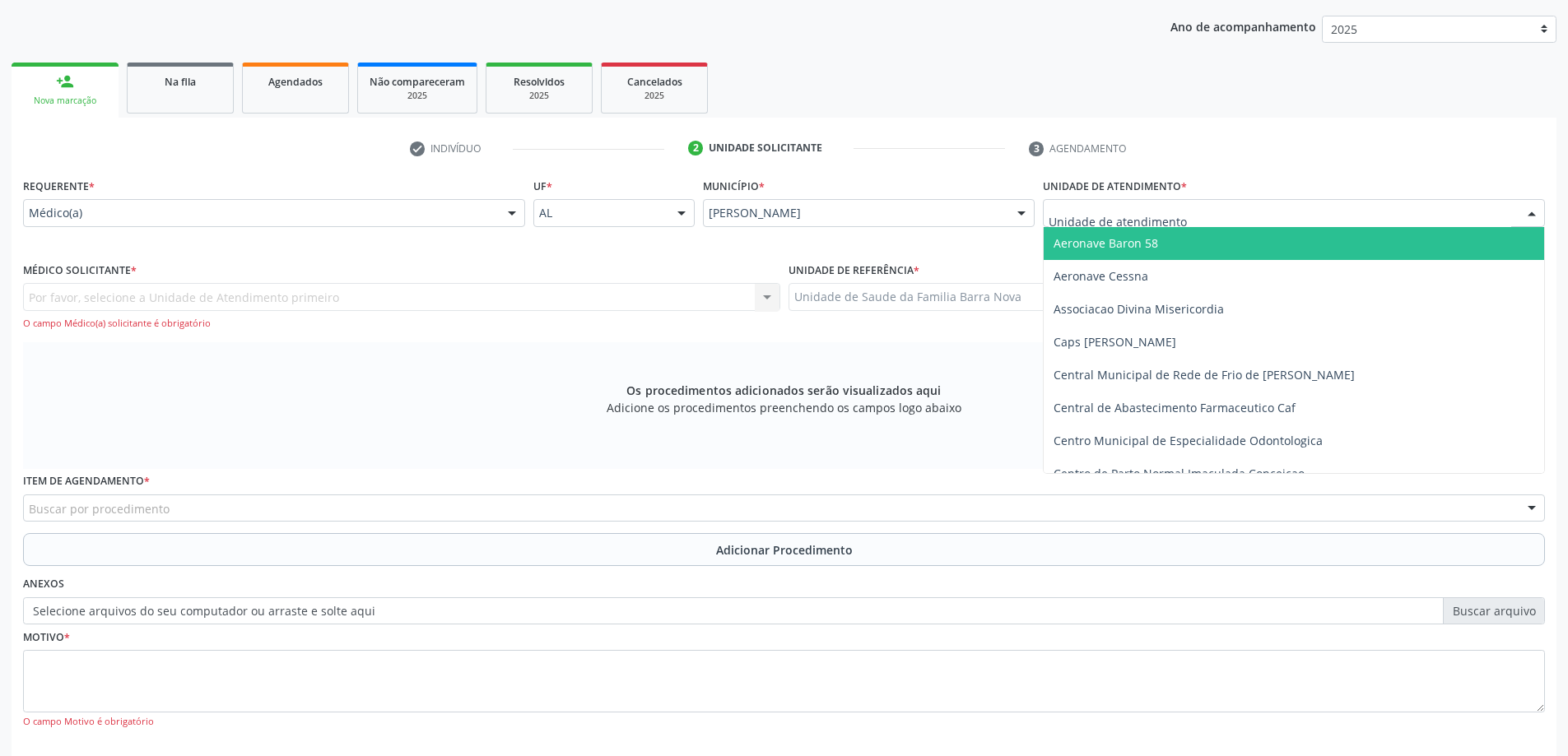
click at [1216, 206] on div at bounding box center [1294, 213] width 502 height 28
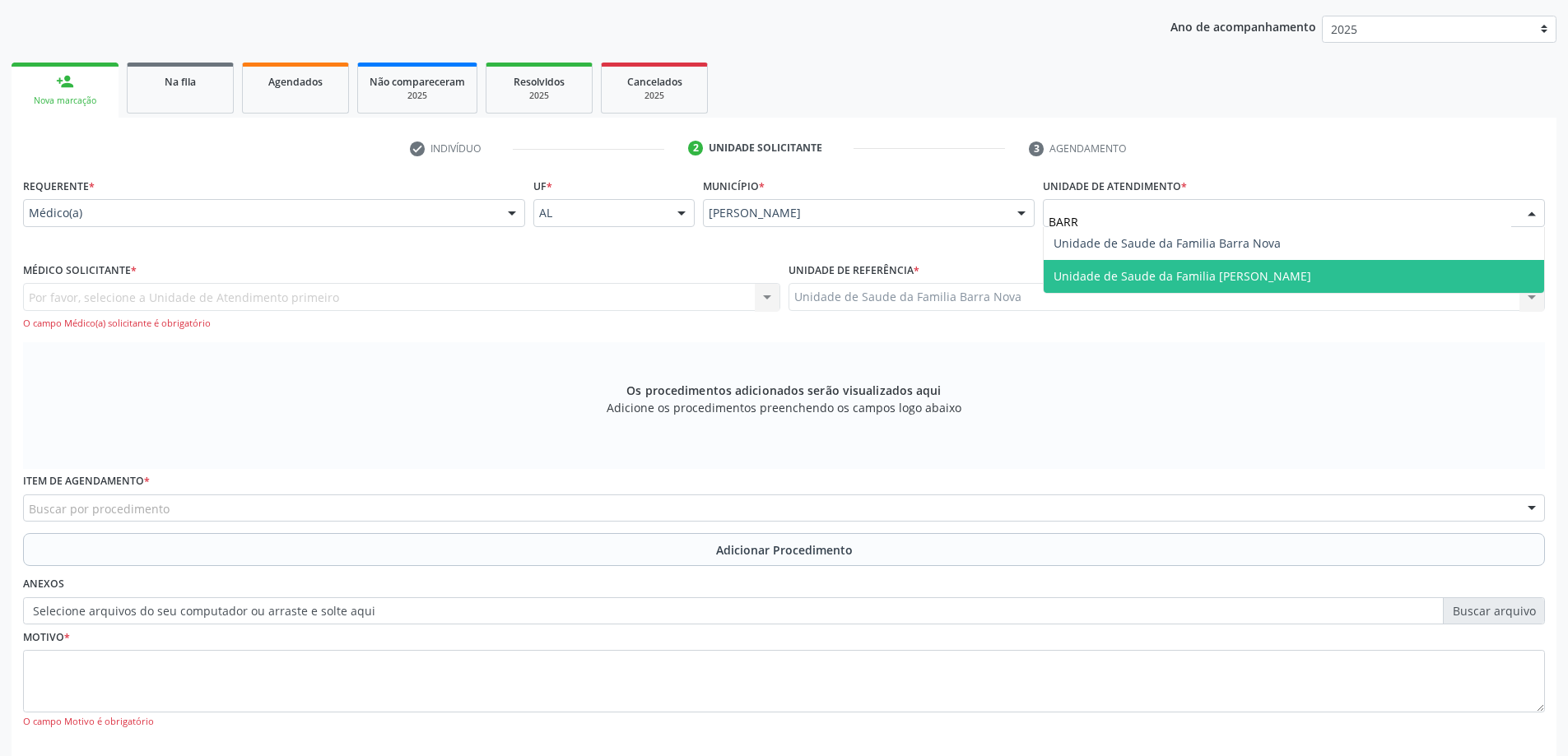
click at [1240, 261] on span "Unidade de Saude da Familia [PERSON_NAME]" at bounding box center [1294, 276] width 500 height 33
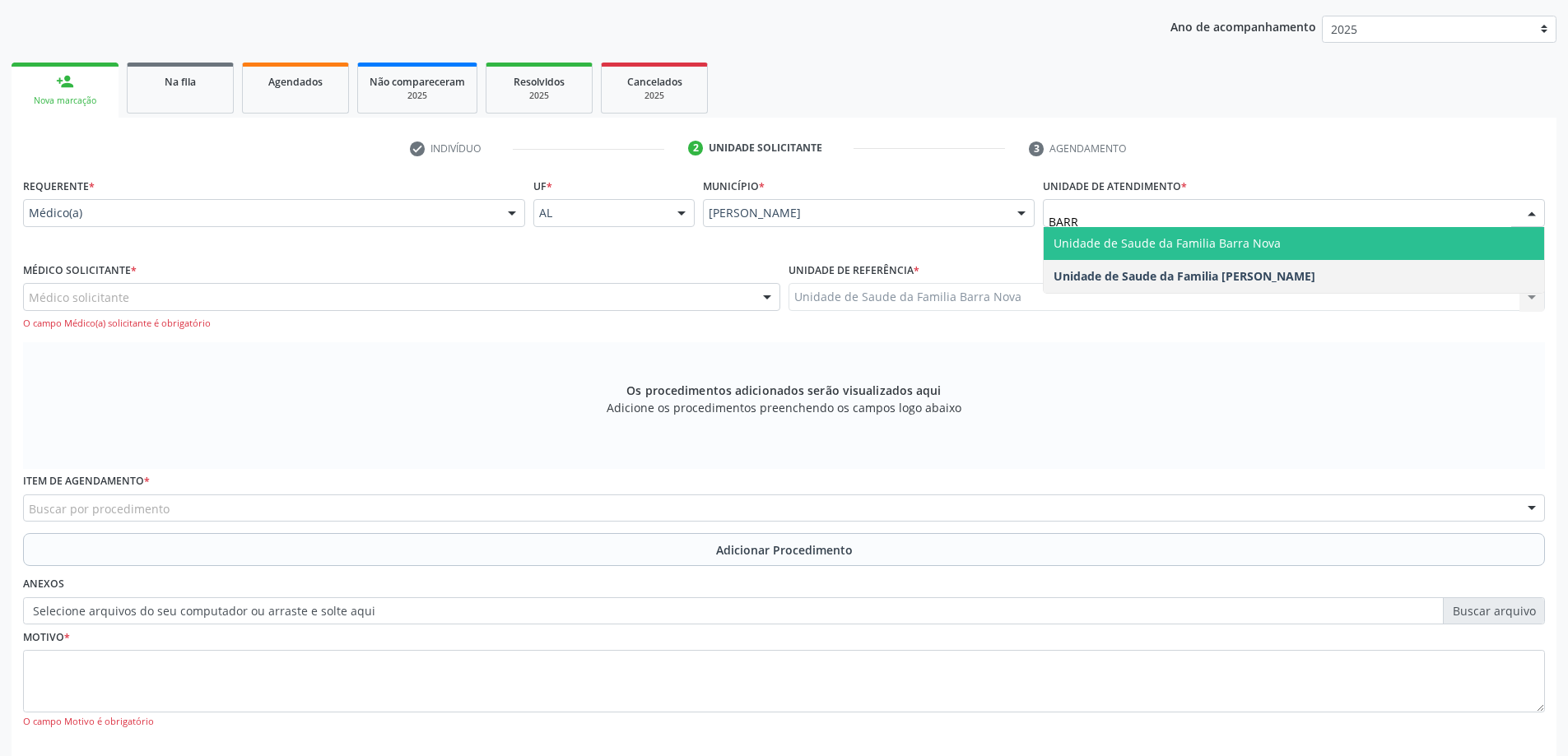
type input "BARRA"
click at [1266, 224] on input "BARRA" at bounding box center [1280, 221] width 463 height 33
click at [1257, 244] on span "Unidade de Saude da Familia Barra Nova" at bounding box center [1167, 243] width 227 height 15
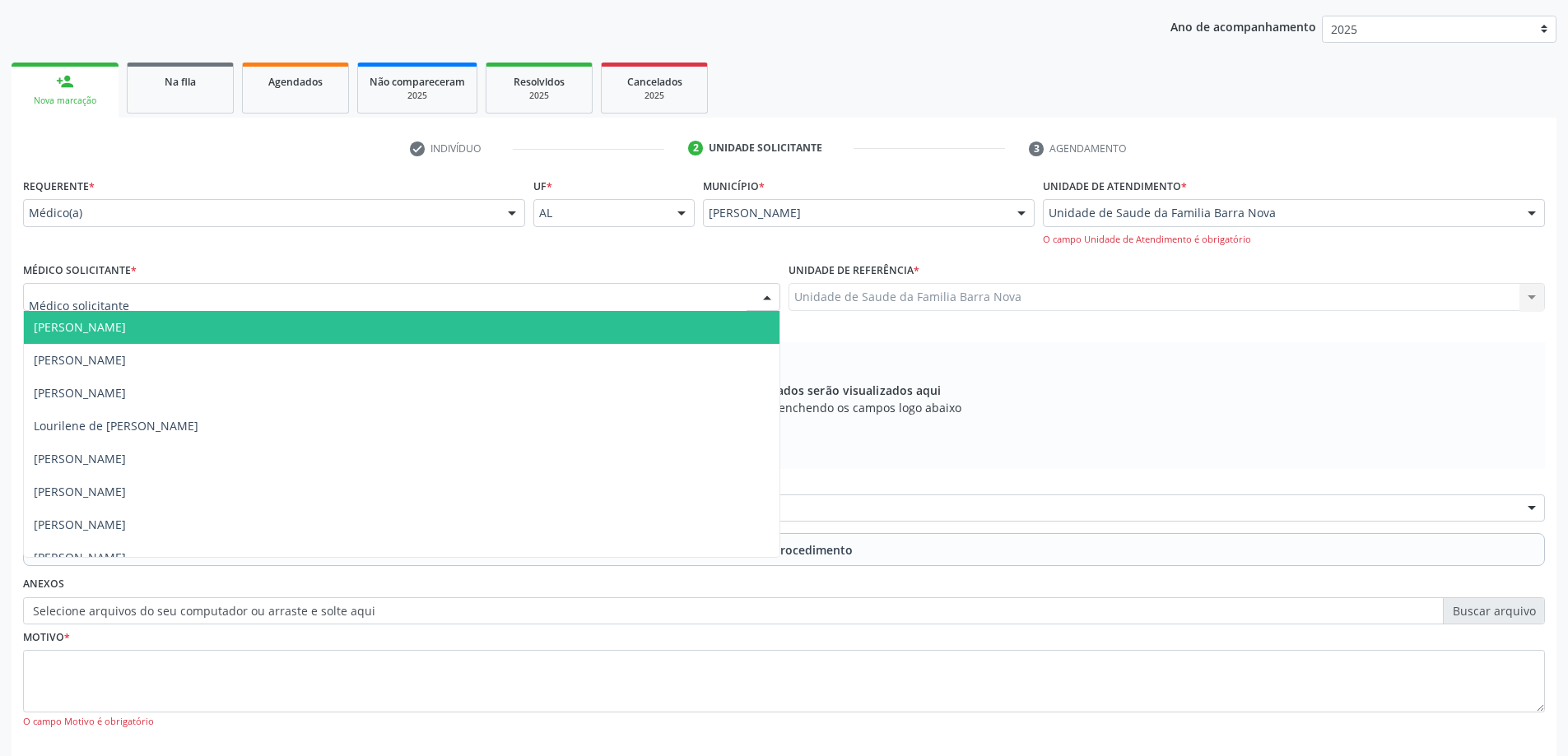
click at [664, 299] on div at bounding box center [401, 297] width 757 height 28
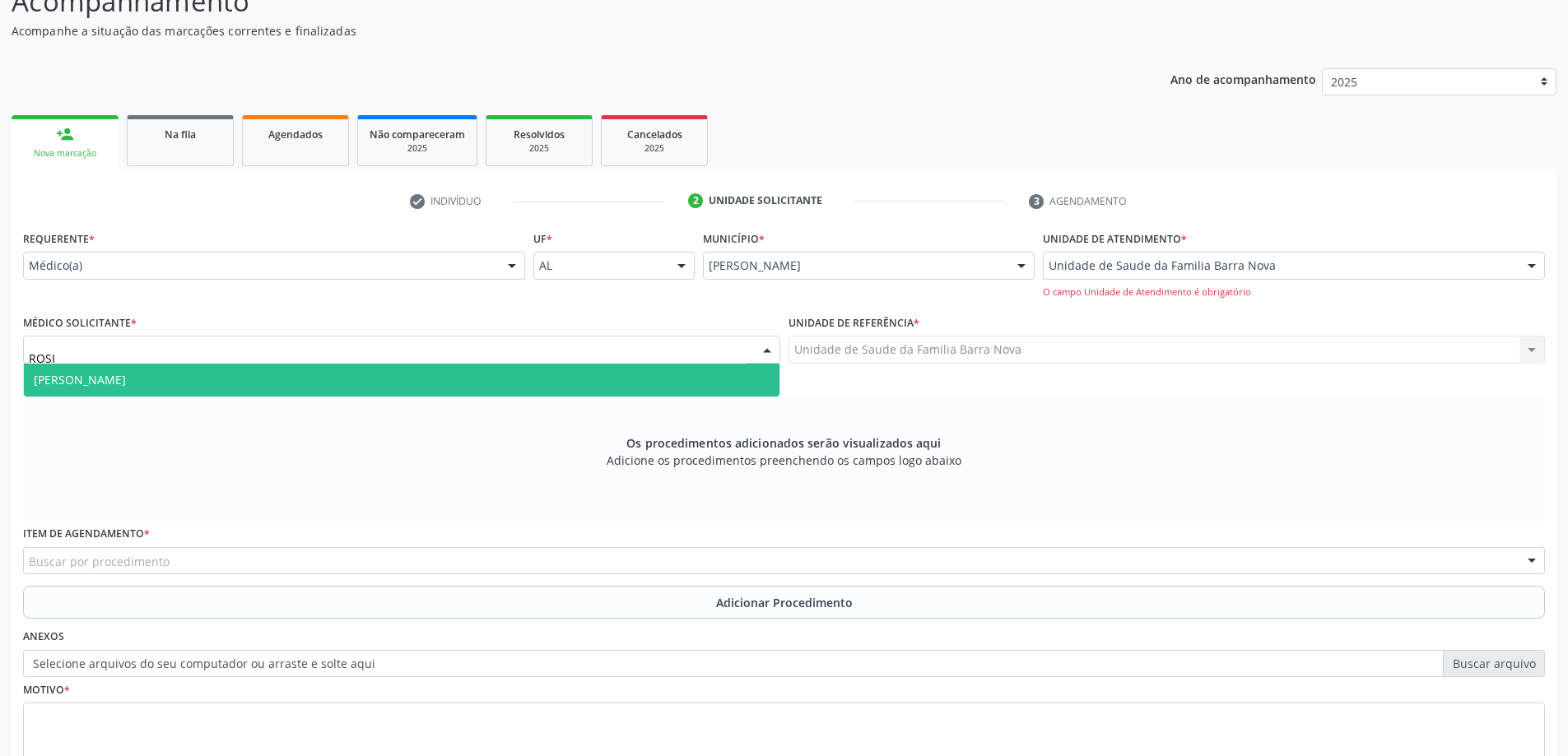
scroll to position [124, 0]
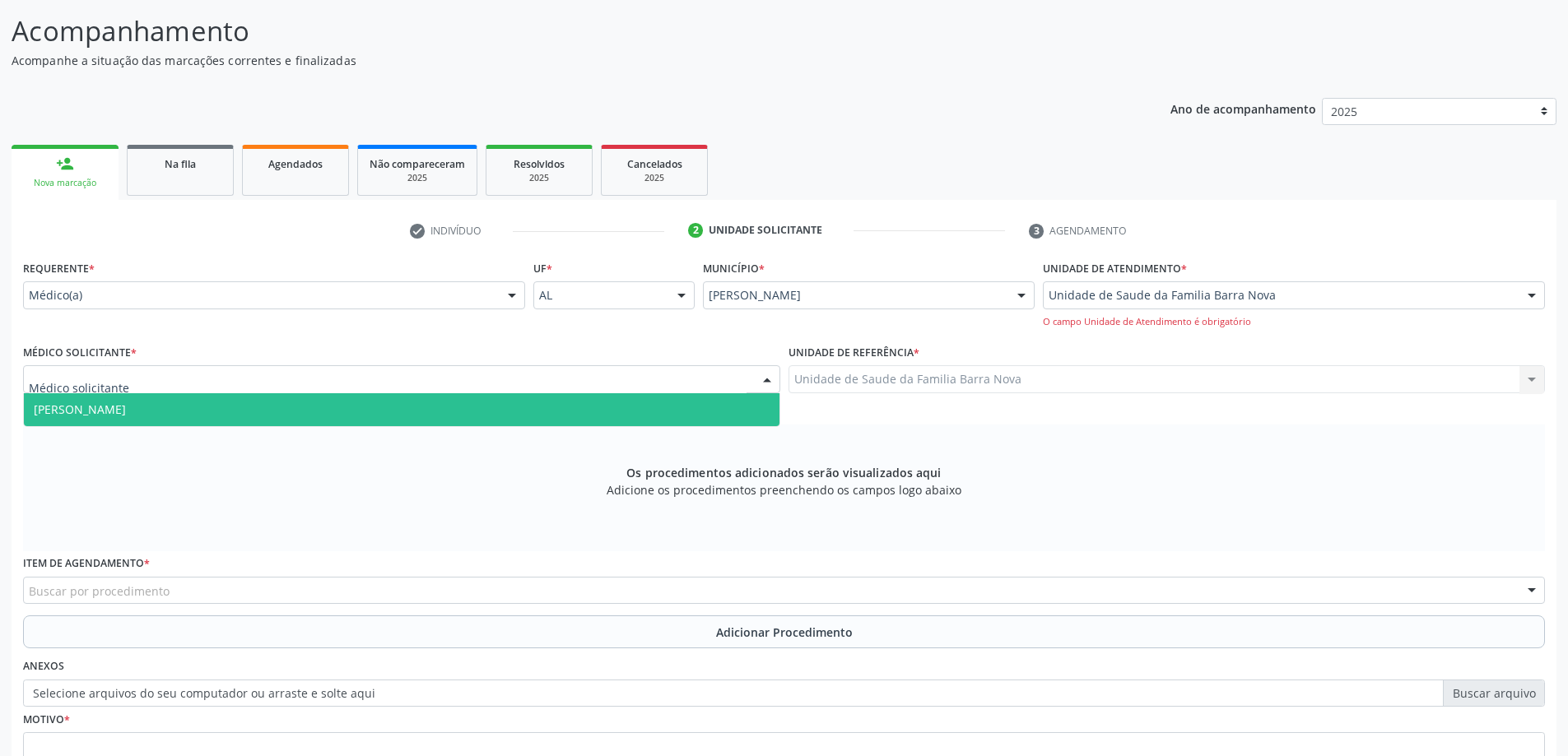
click at [719, 434] on div "Requerente * Médico(a) Médico(a) Enfermeiro(a) Paciente Nenhum resultado encont…" at bounding box center [784, 545] width 1522 height 579
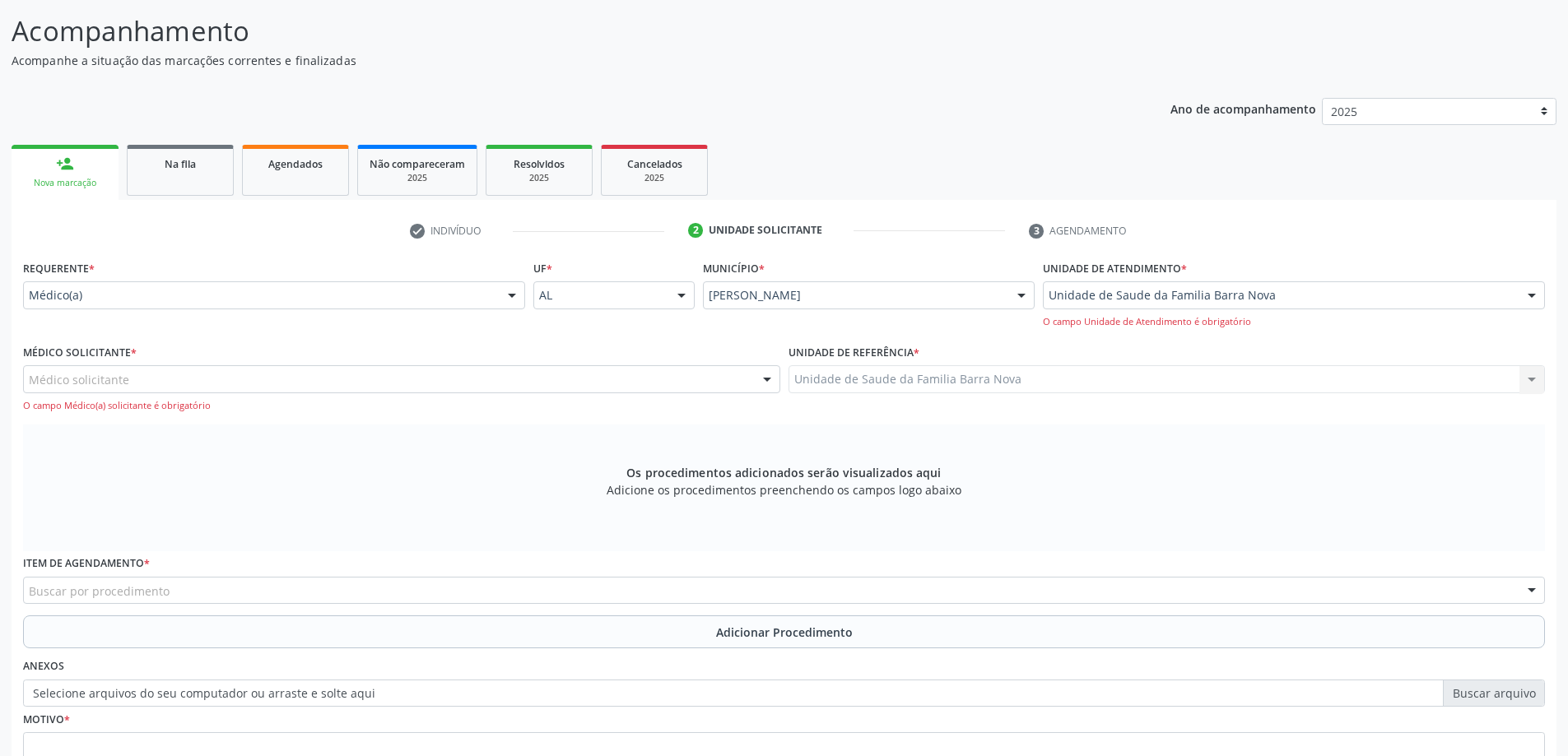
click at [372, 378] on div "Médico solicitante" at bounding box center [401, 378] width 757 height 28
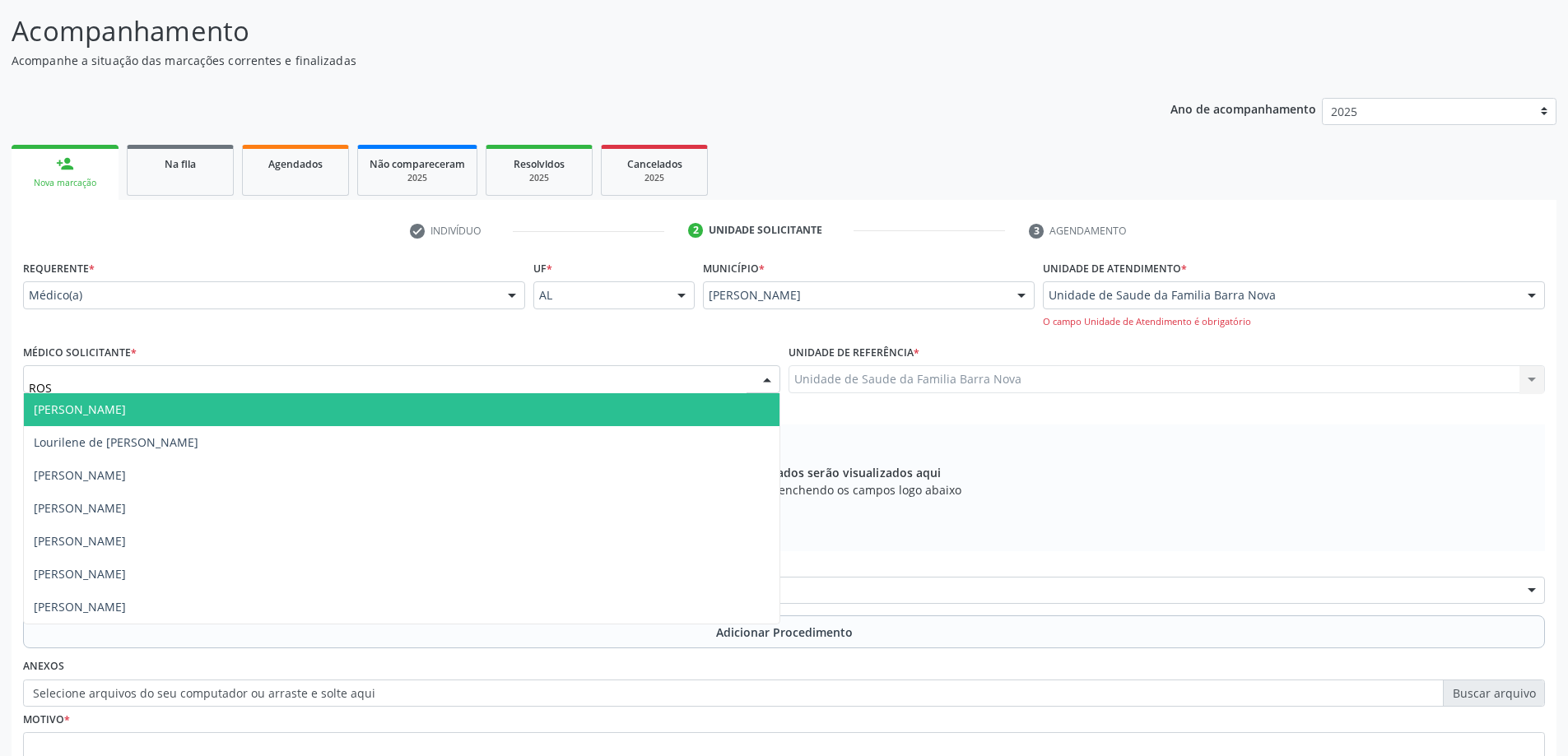
type input "ROSI"
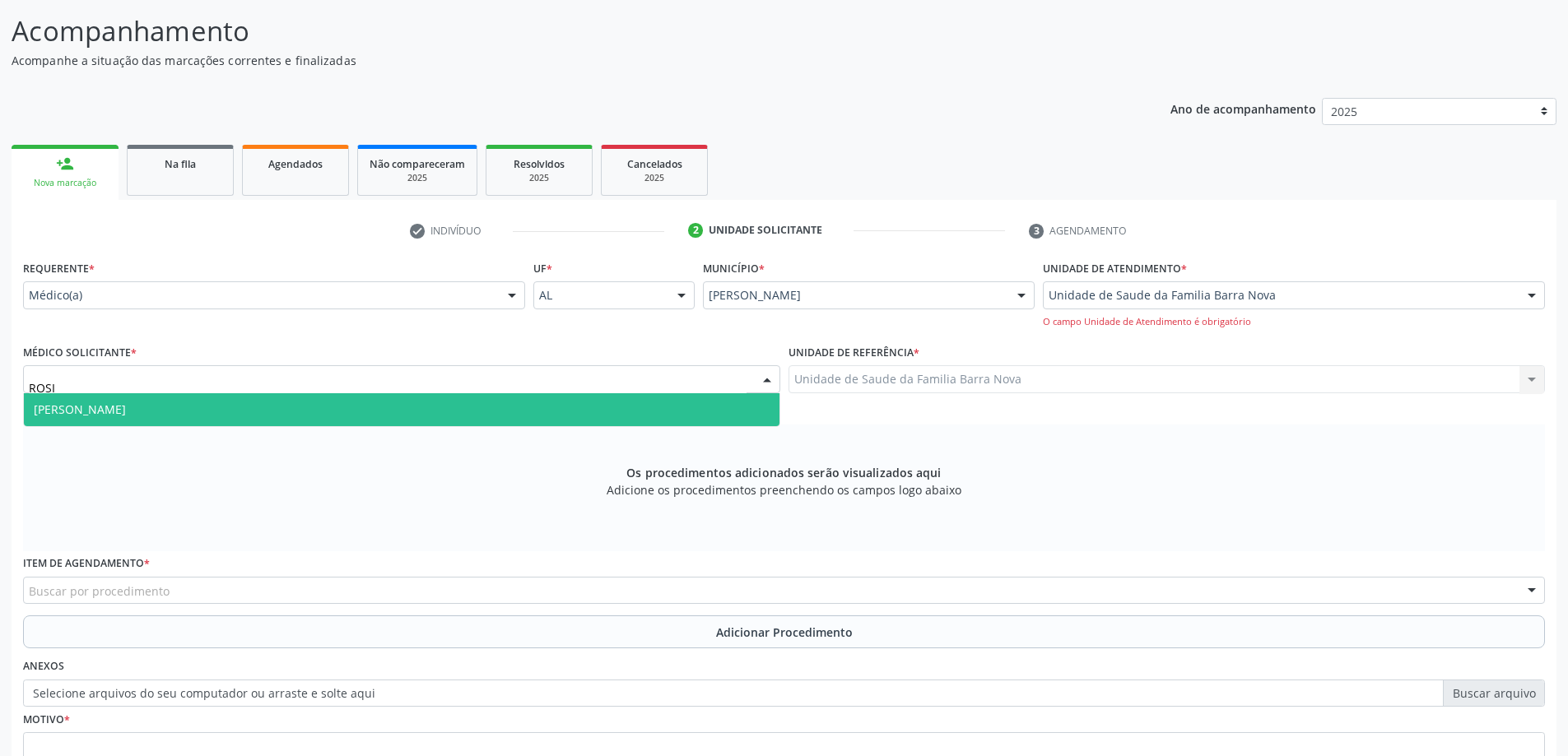
click at [369, 405] on span "[PERSON_NAME]" at bounding box center [401, 409] width 755 height 33
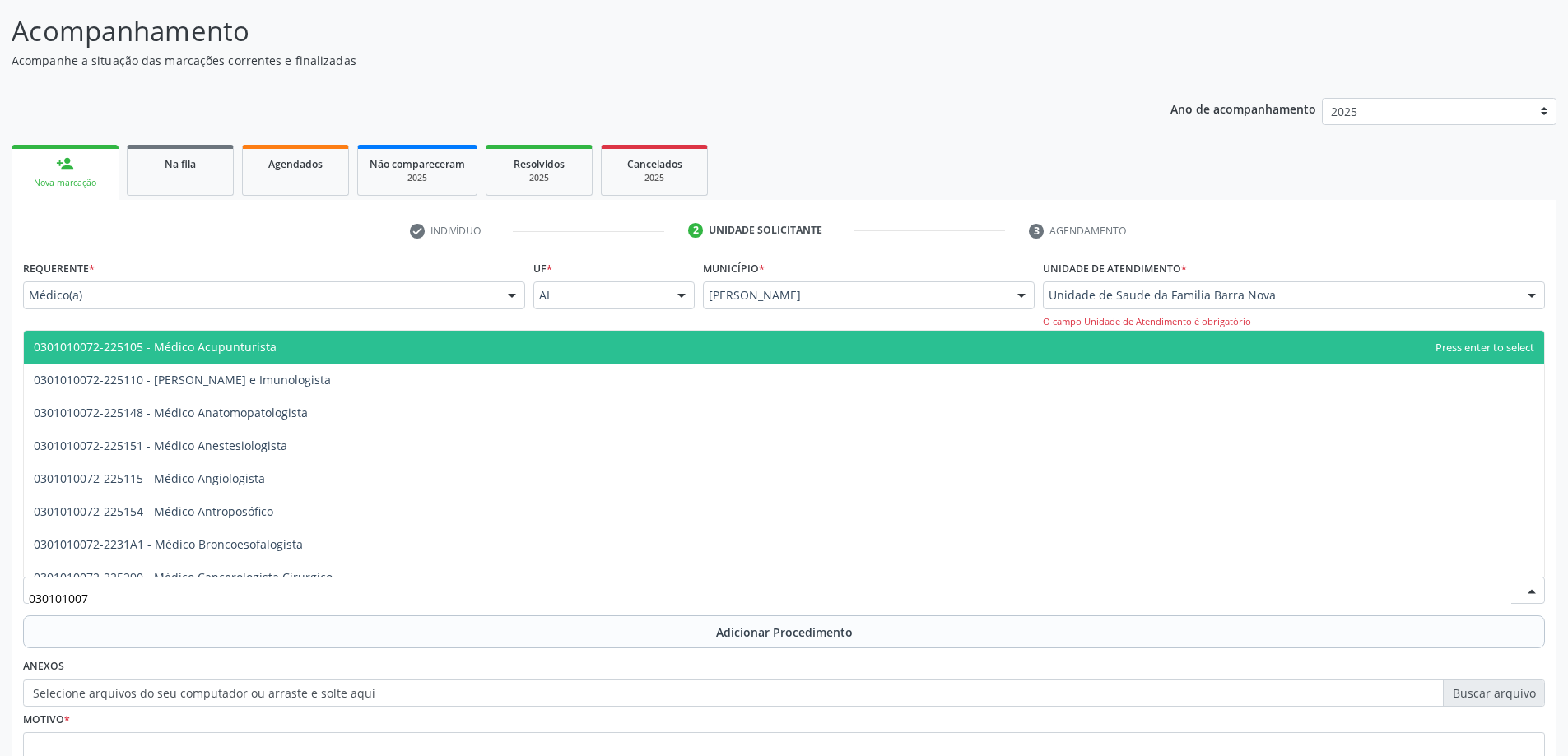
type input "0301010072"
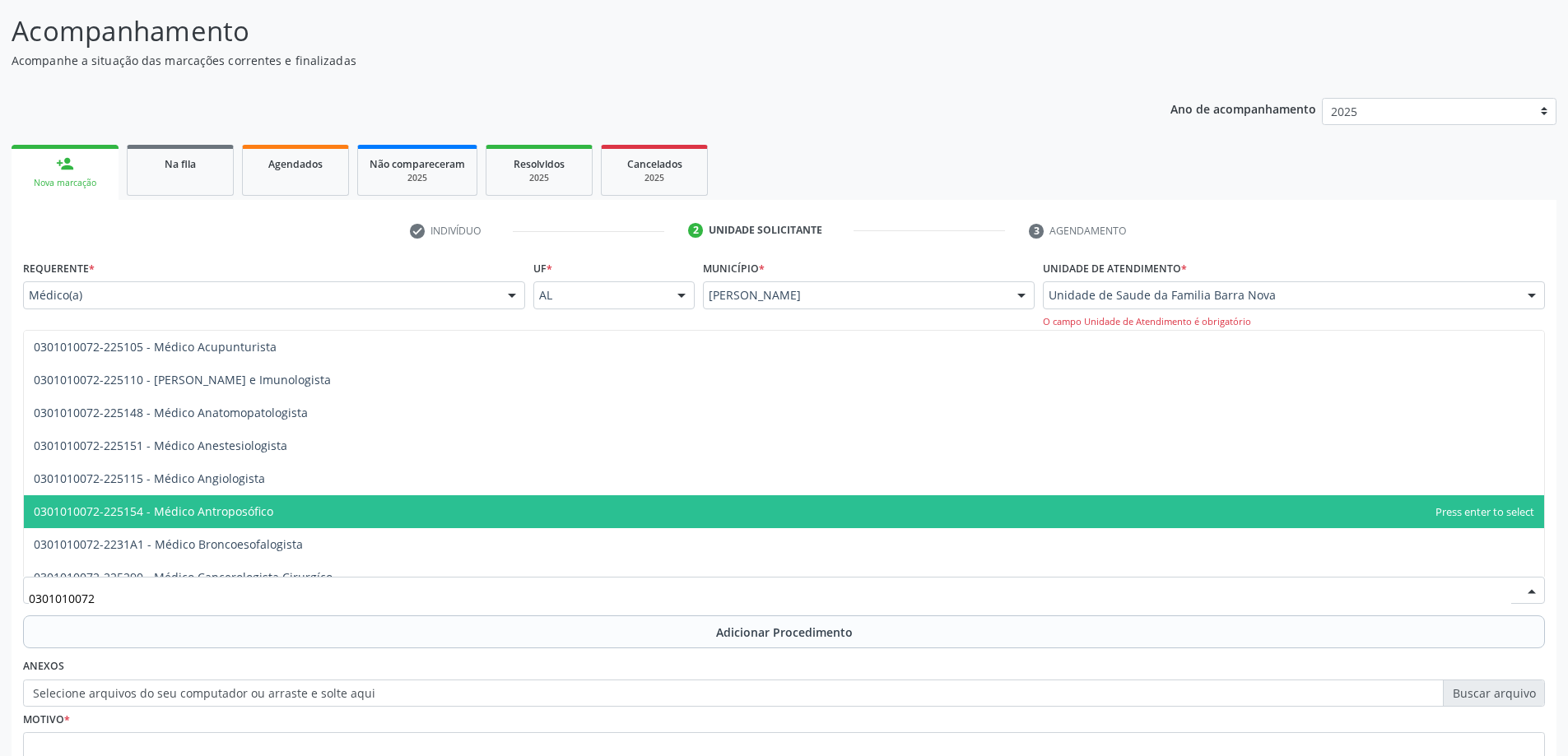
scroll to position [165, 0]
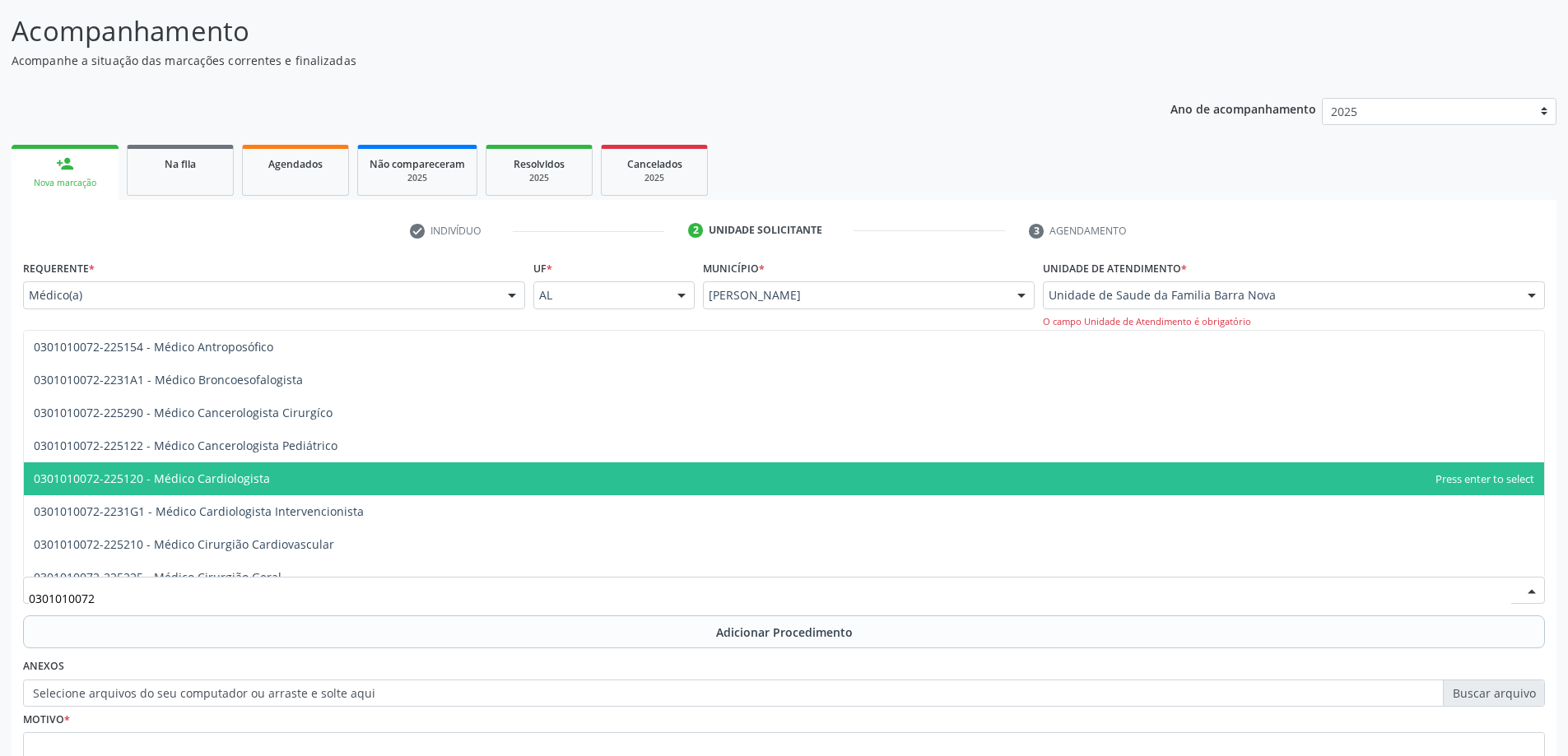
click at [337, 489] on span "0301010072-225120 - Médico Cardiologista" at bounding box center [784, 479] width 1520 height 33
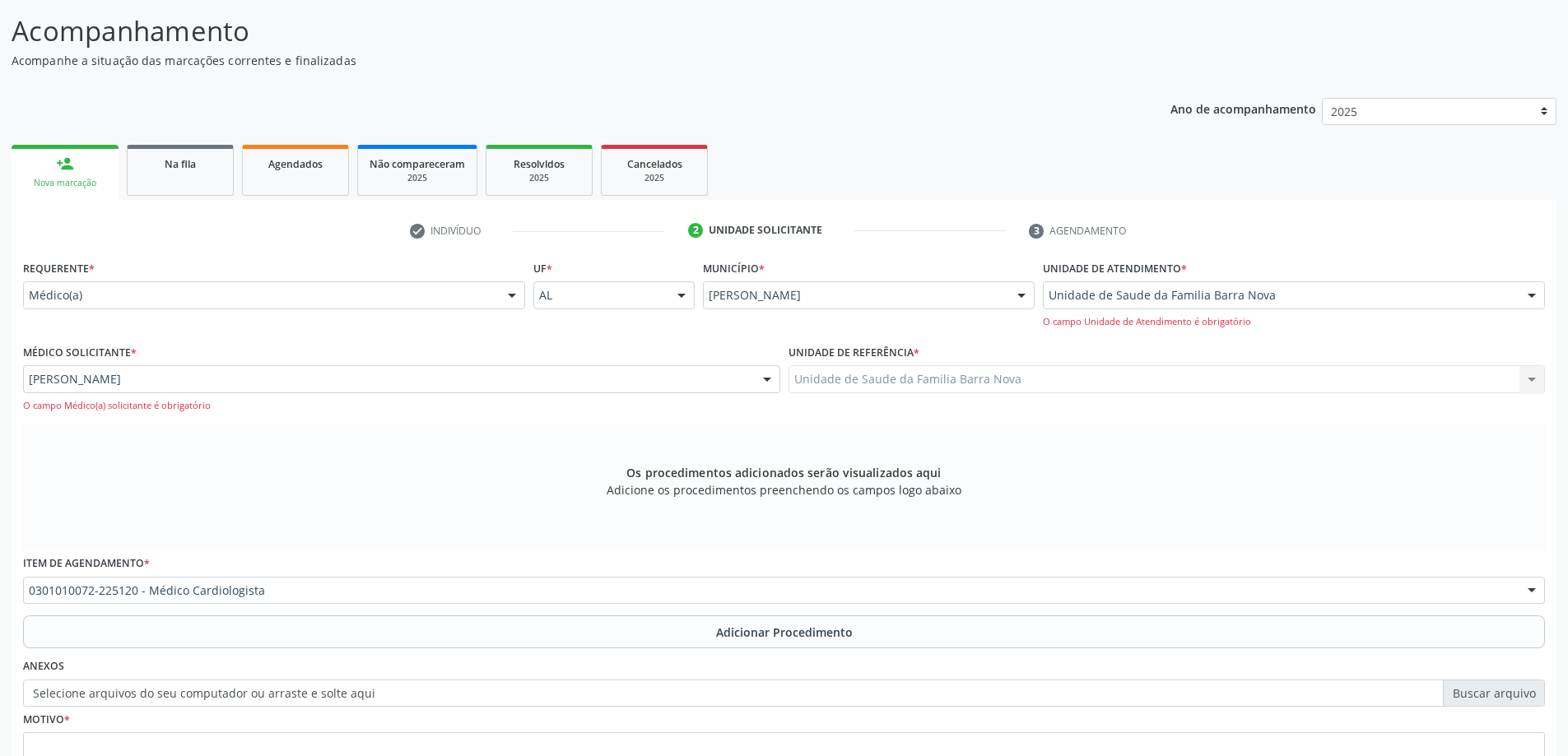
click at [287, 631] on button "Adicionar Procedimento" at bounding box center [784, 632] width 1522 height 33
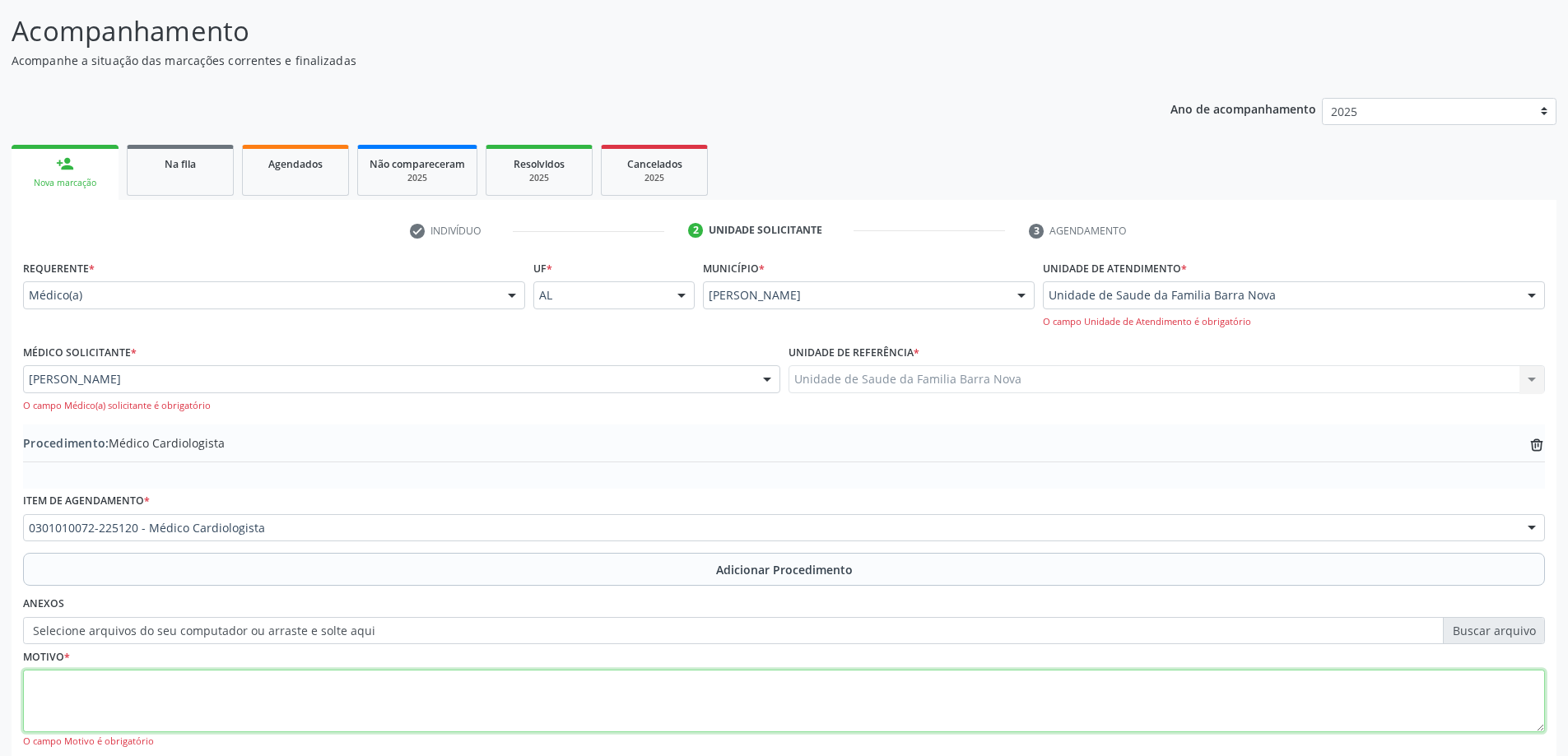
click at [280, 689] on textarea at bounding box center [784, 701] width 1522 height 62
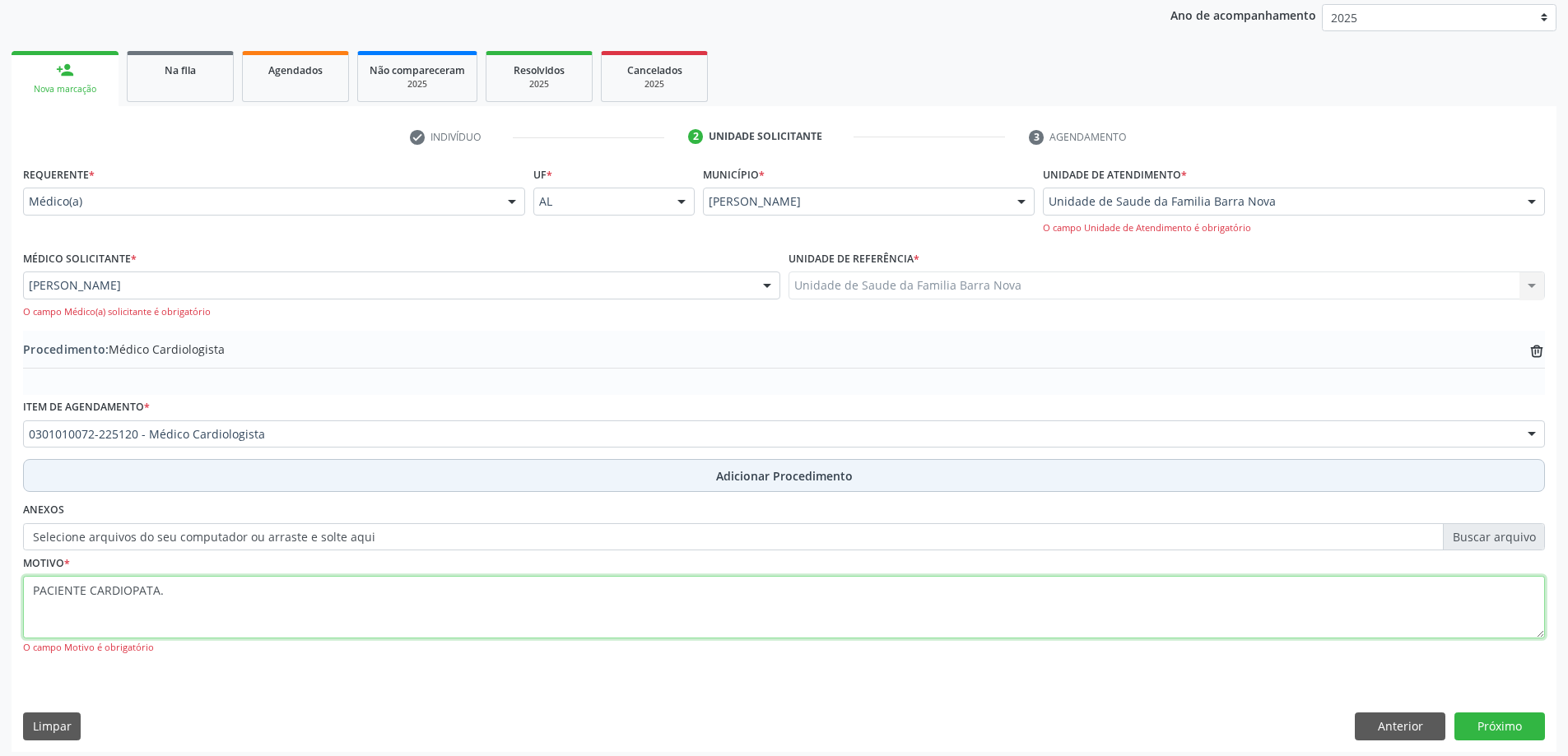
scroll to position [225, 0]
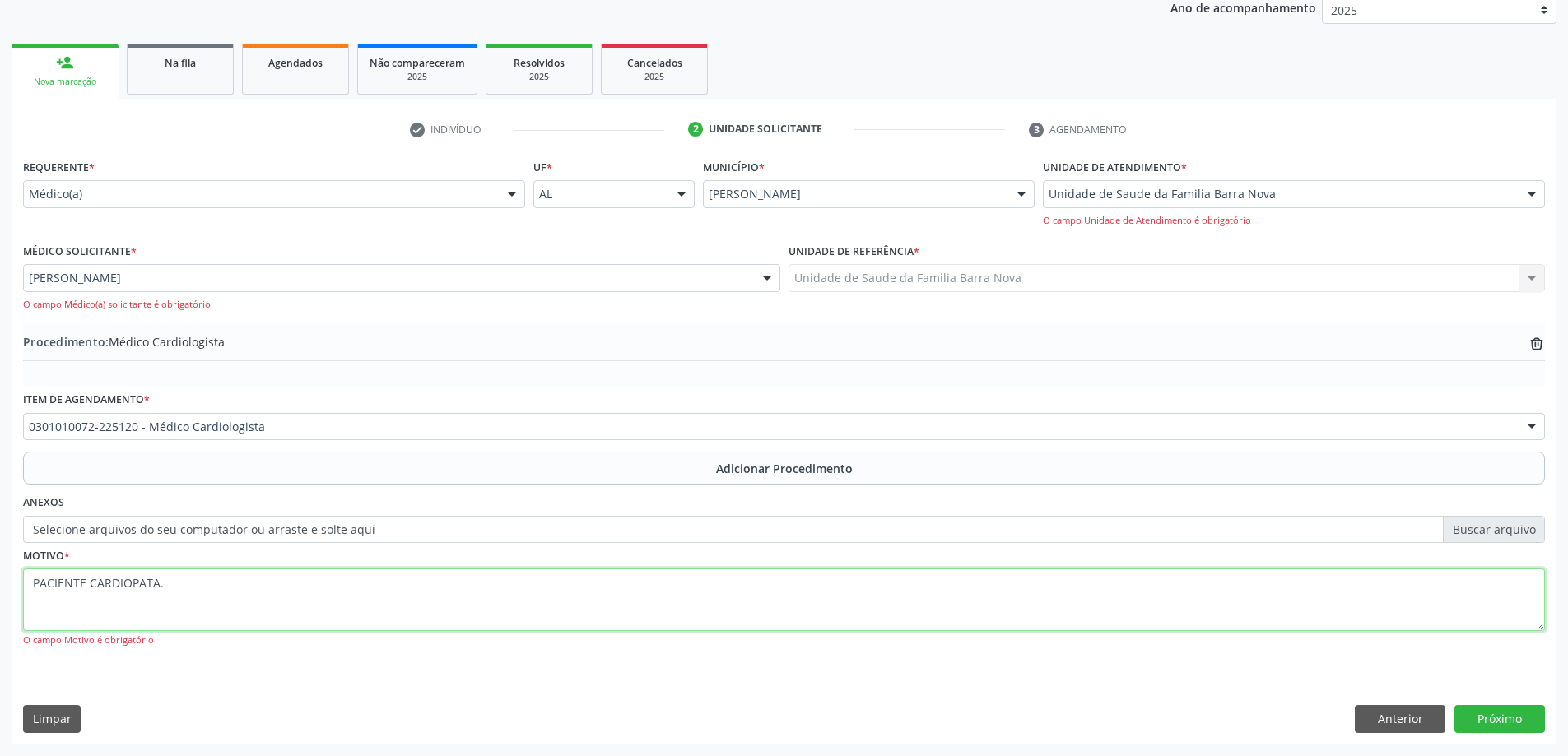
type textarea "PACIENTE CARDIOPATA."
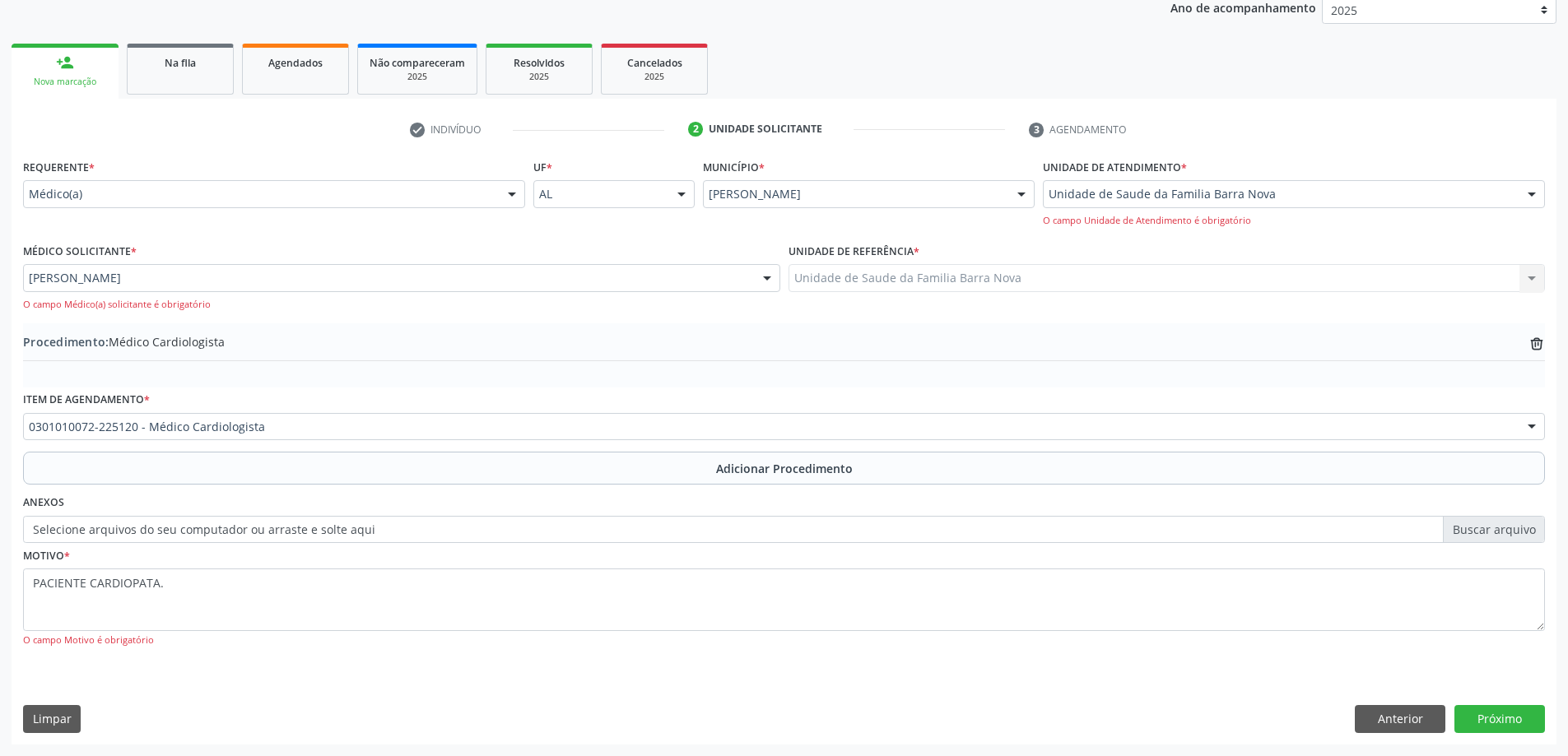
click at [1479, 702] on div "Requerente * Médico(a) Médico(a) Enfermeiro(a) Paciente Nenhum resultado encont…" at bounding box center [784, 449] width 1545 height 589
click at [1492, 709] on button "Próximo" at bounding box center [1500, 719] width 91 height 28
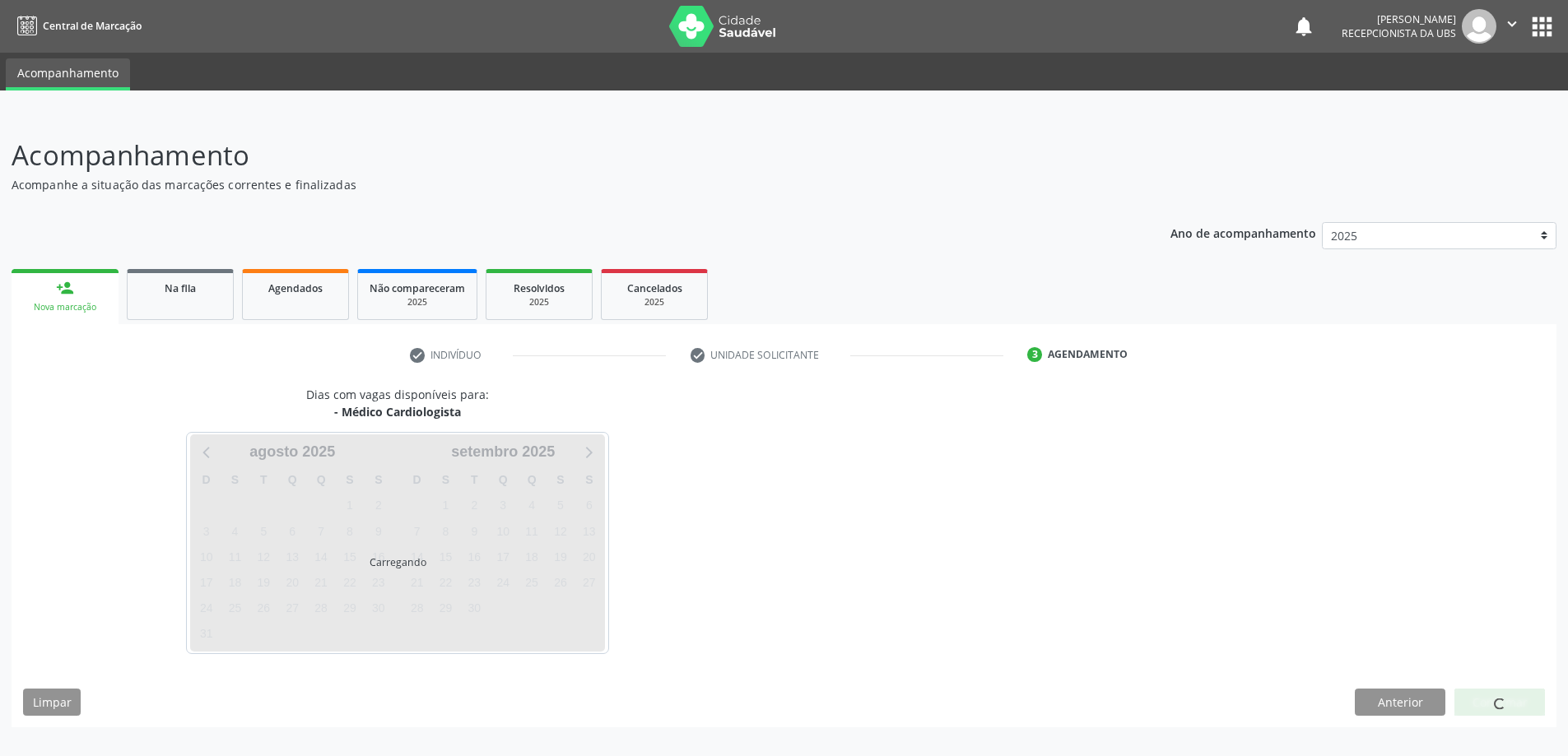
scroll to position [0, 0]
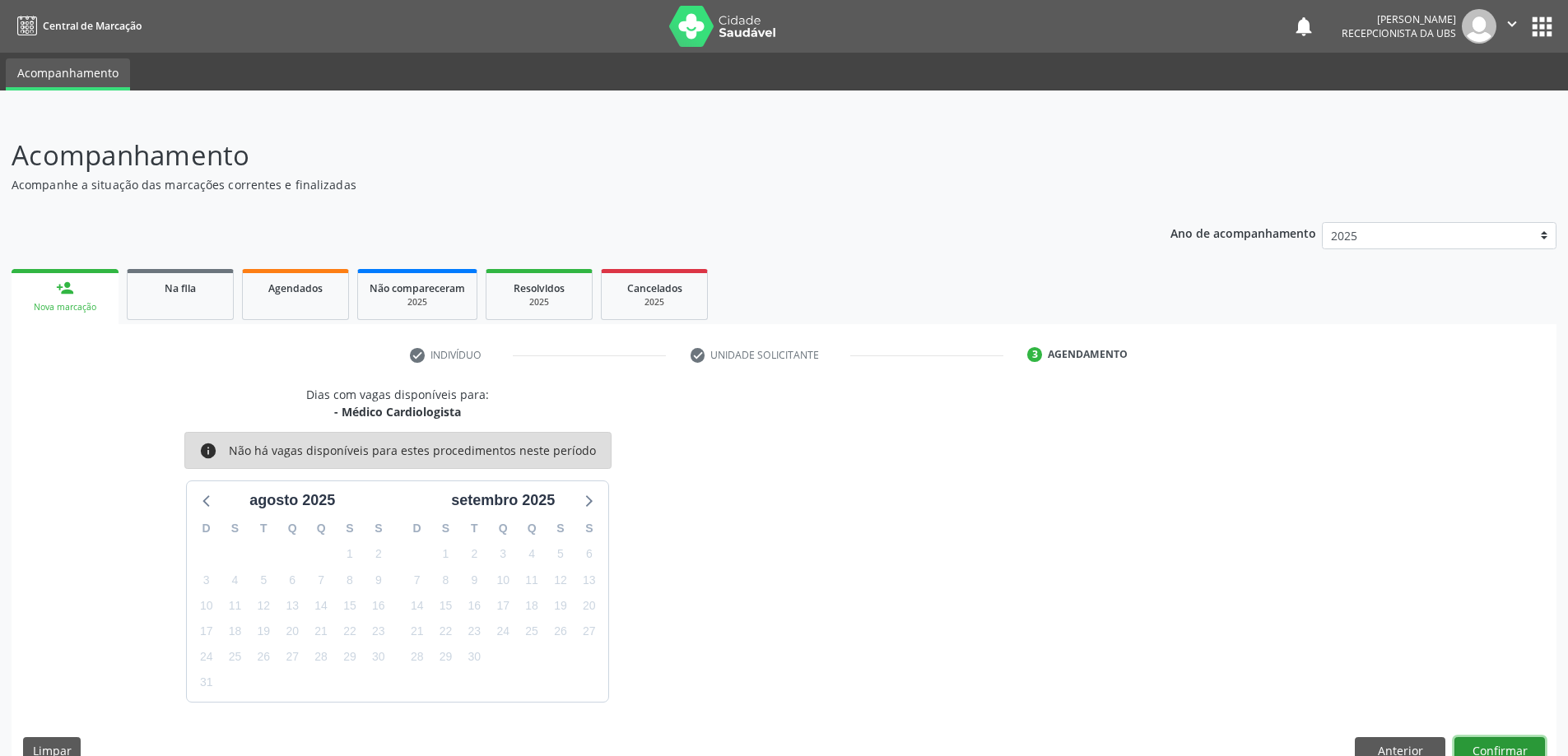
click at [1494, 744] on button "Confirmar" at bounding box center [1500, 751] width 91 height 28
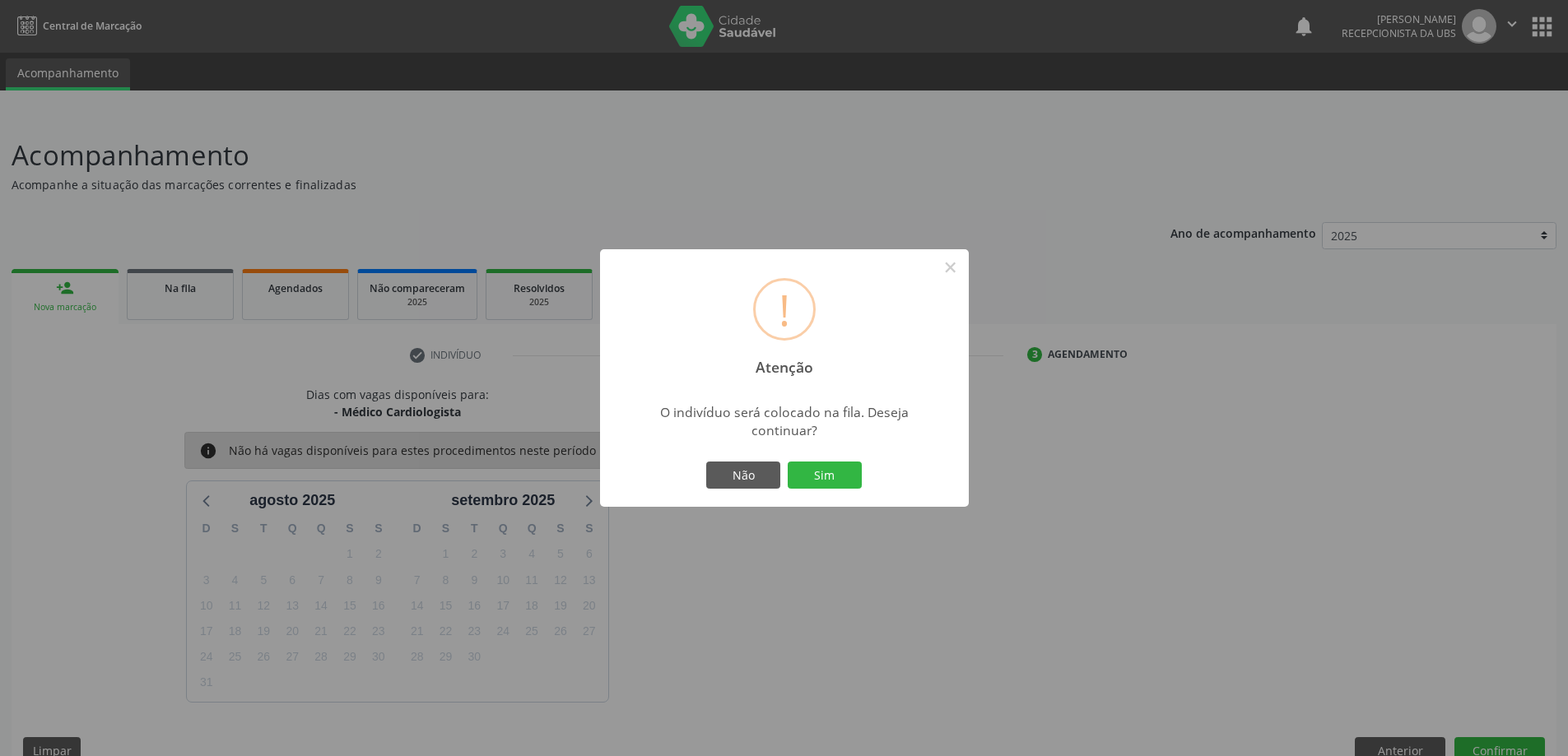
click at [841, 458] on div "Não Sim" at bounding box center [784, 475] width 163 height 34
click at [842, 474] on button "Sim" at bounding box center [825, 475] width 74 height 28
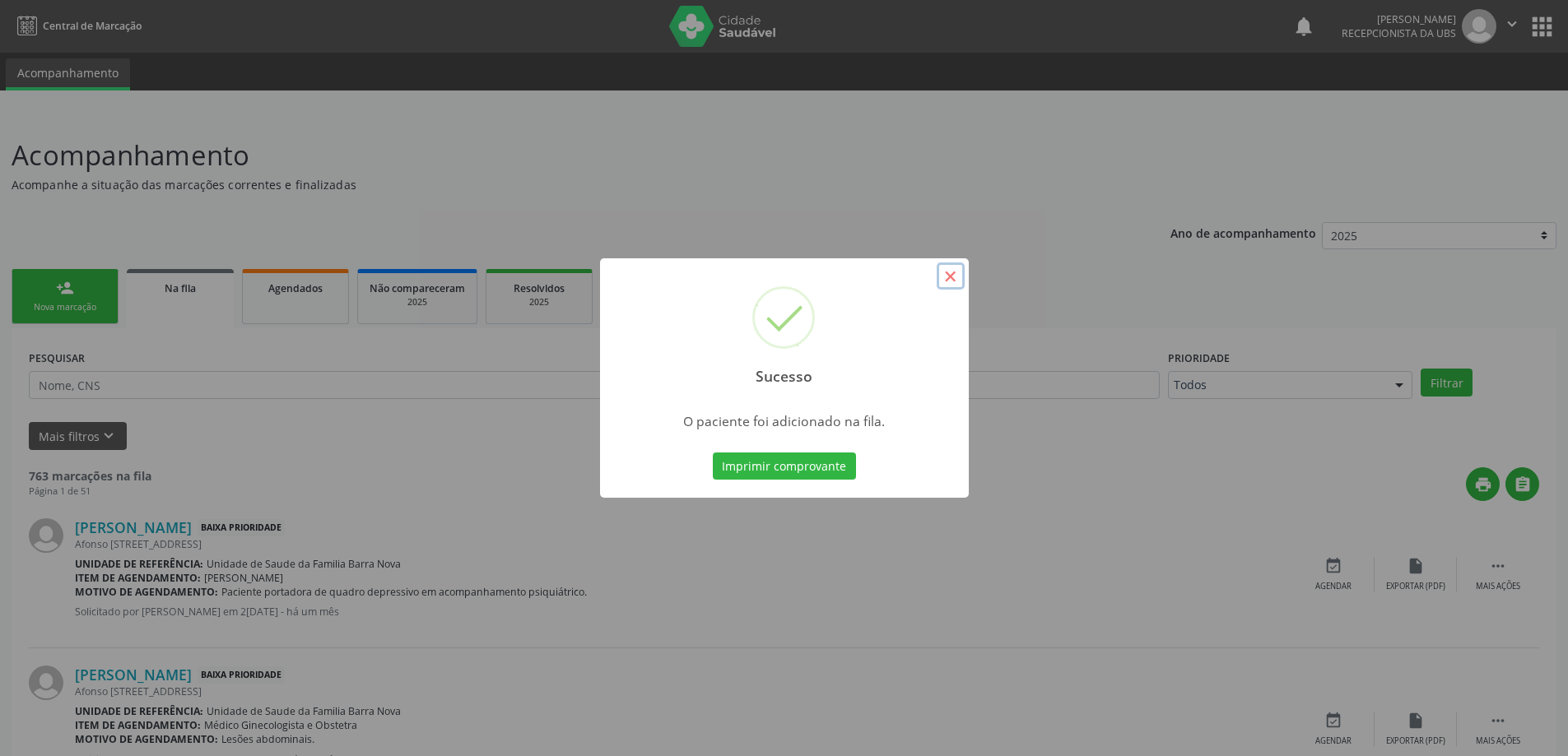
click at [950, 280] on button "×" at bounding box center [950, 276] width 28 height 28
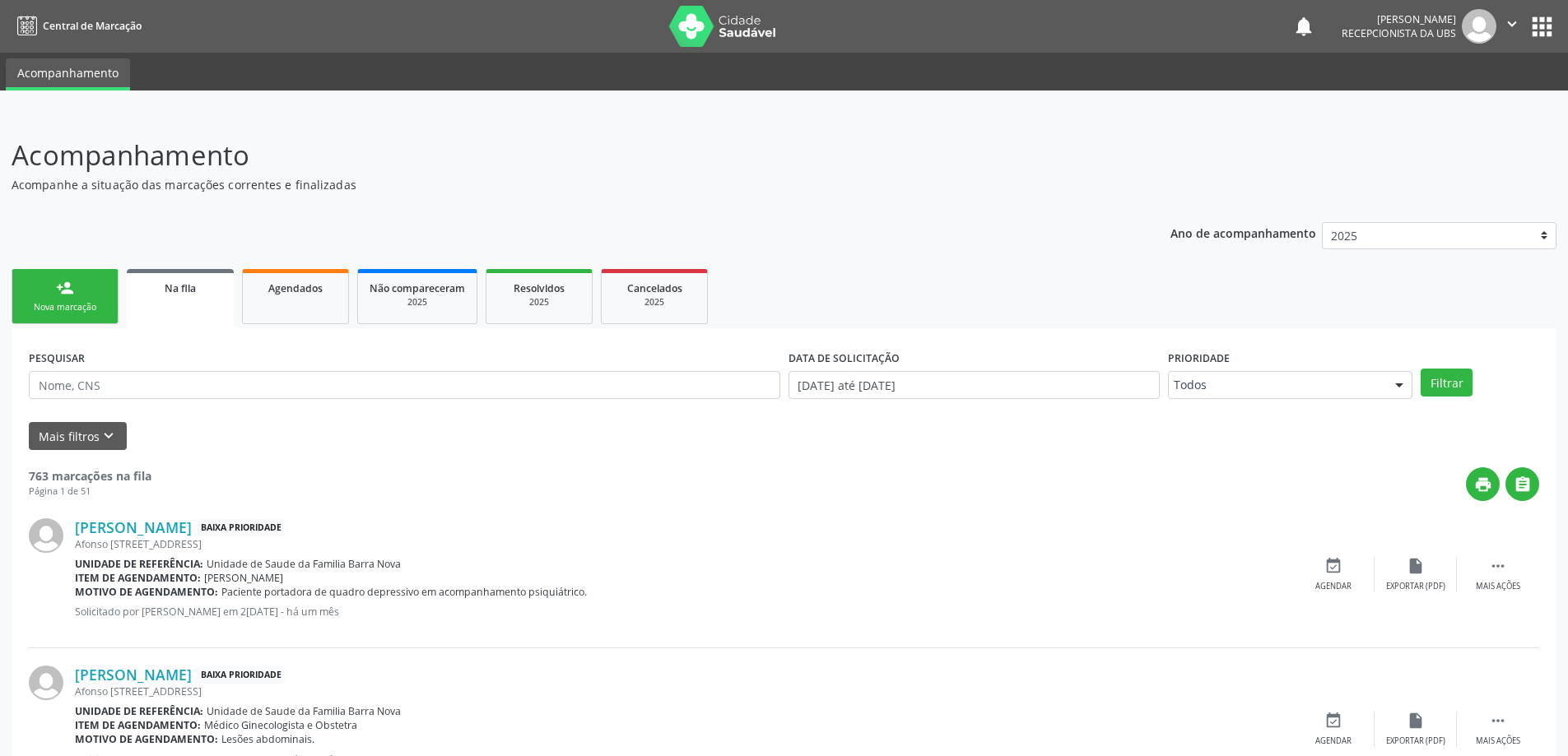
click at [78, 313] on div "Nova marcação" at bounding box center [64, 308] width 82 height 13
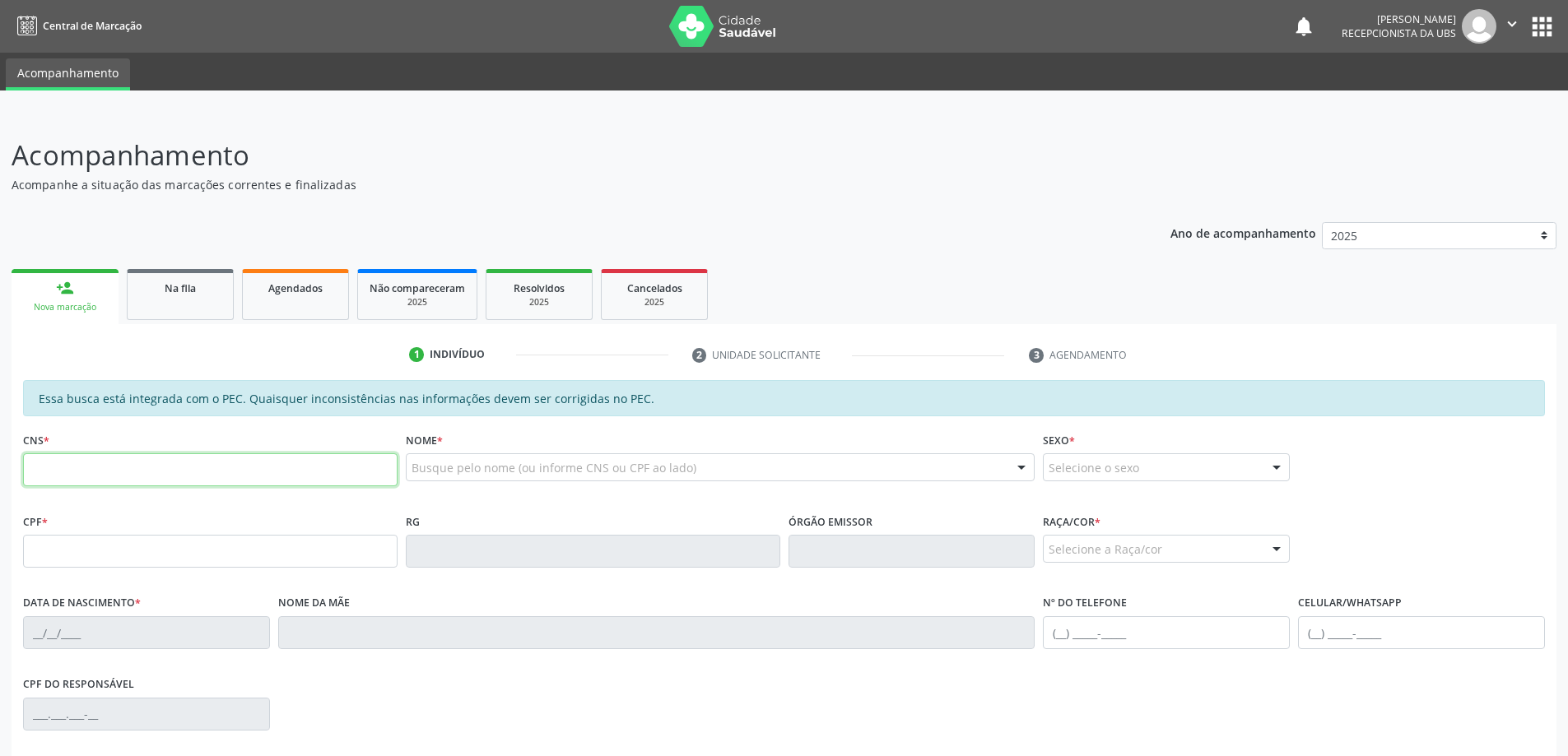
click at [171, 465] on input "text" at bounding box center [209, 470] width 374 height 33
paste input "700 6019 5616 9562"
type input "700 6019 5616 9562"
type input "637.089.814-72"
type input "1[DATE]"
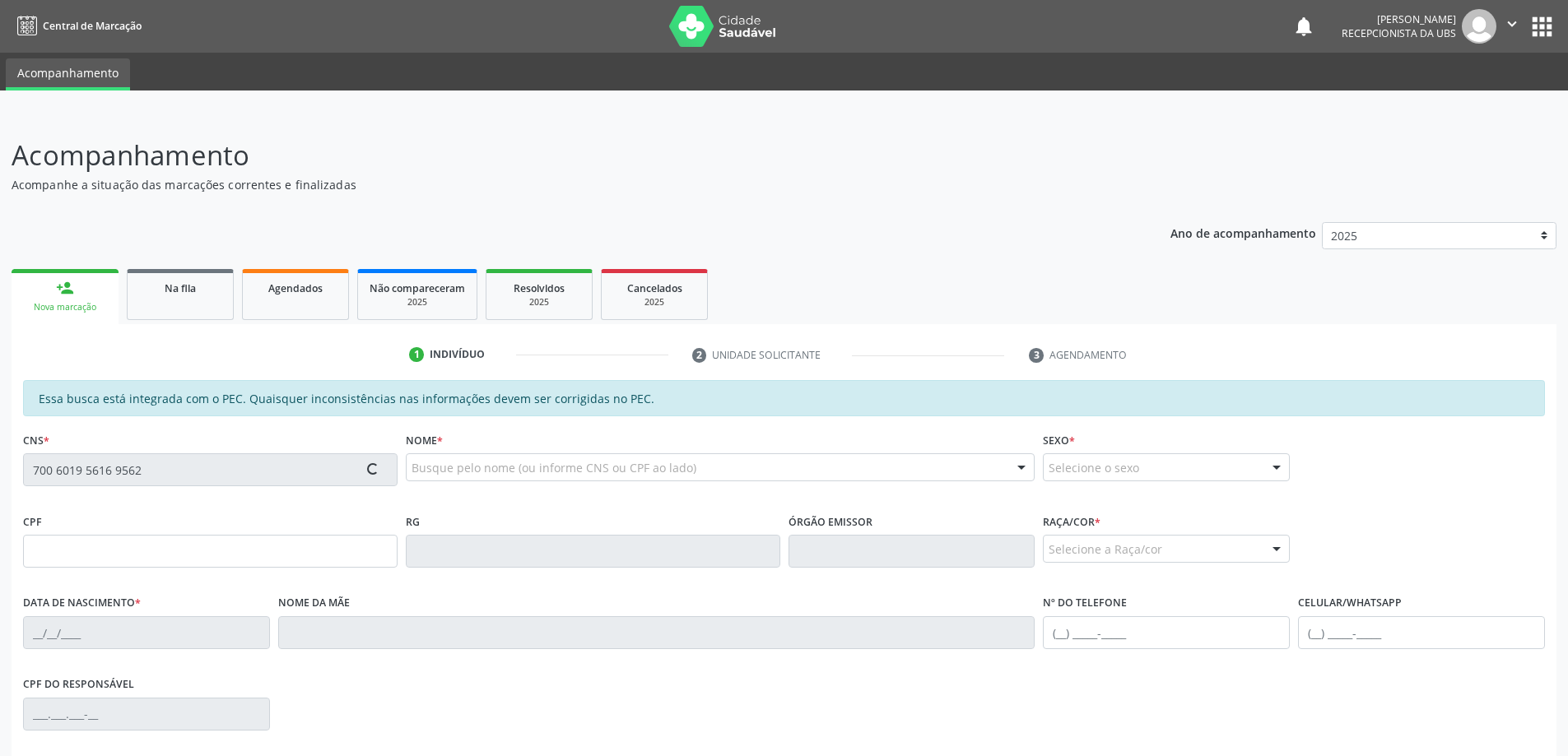
type input "[PERSON_NAME]"
type input "[PHONE_NUMBER]"
type input "493"
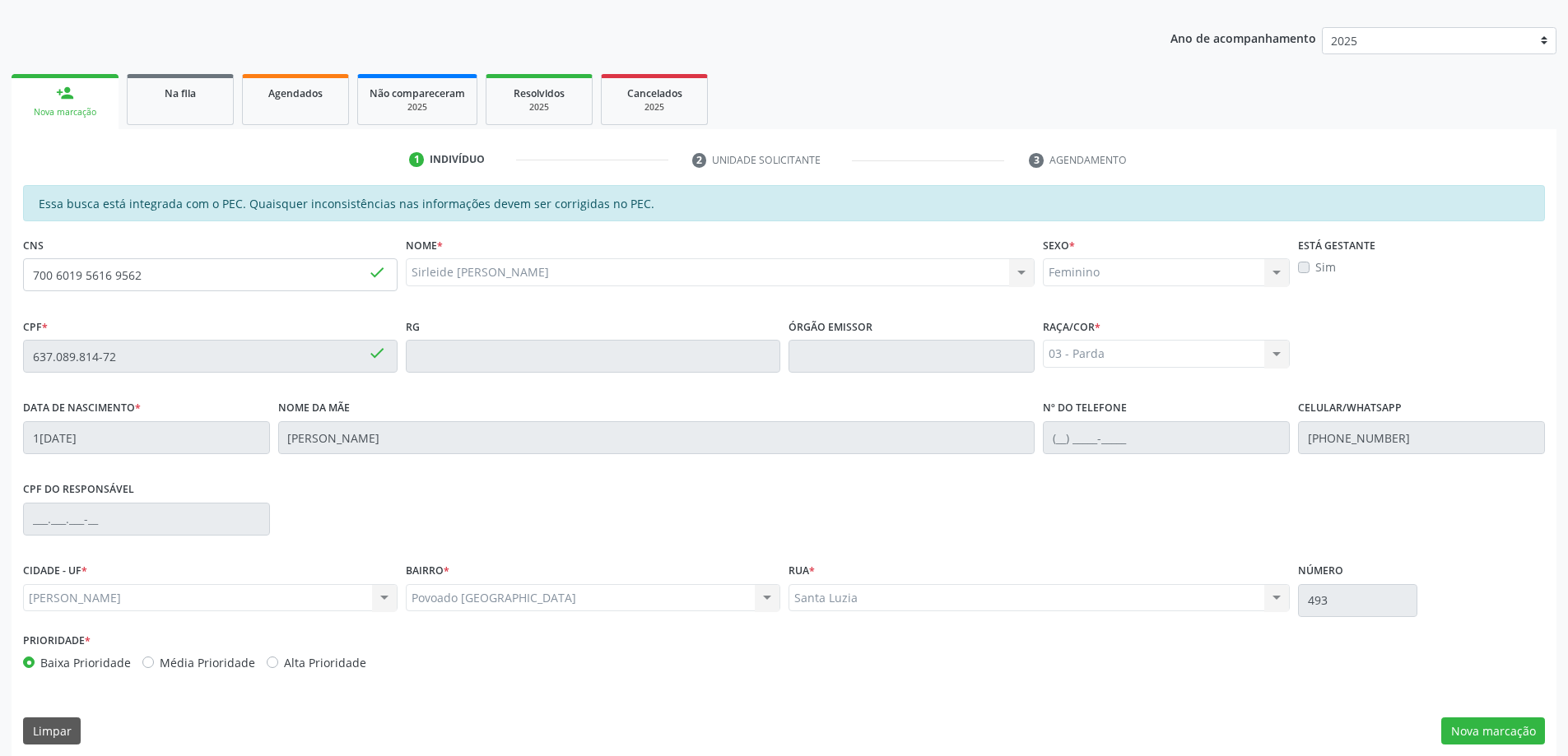
scroll to position [206, 0]
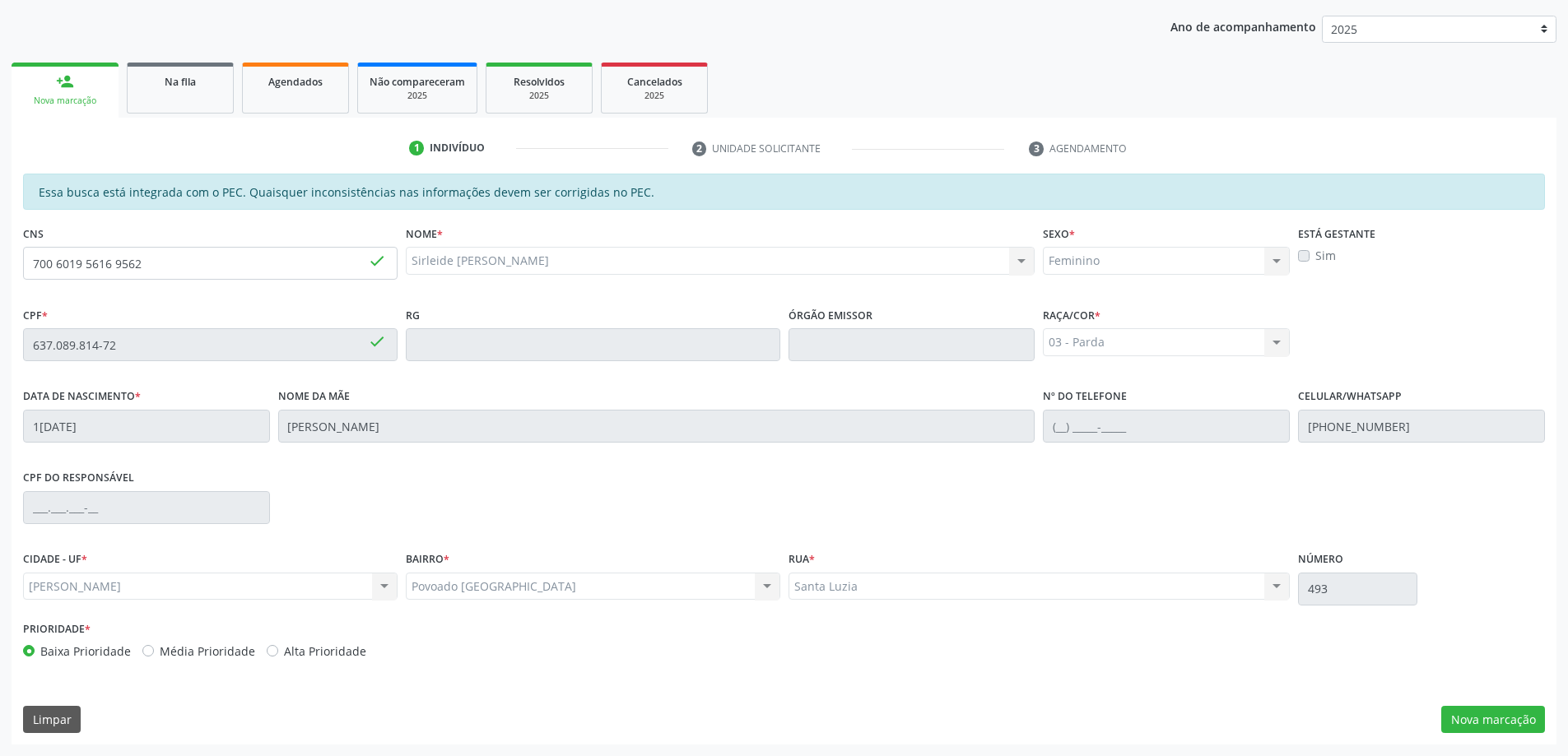
click at [1495, 698] on div "Essa busca está integrada com o PEC. Quaisquer inconsistências nas informações …" at bounding box center [784, 459] width 1545 height 571
click at [1496, 715] on button "Nova marcação" at bounding box center [1493, 720] width 103 height 28
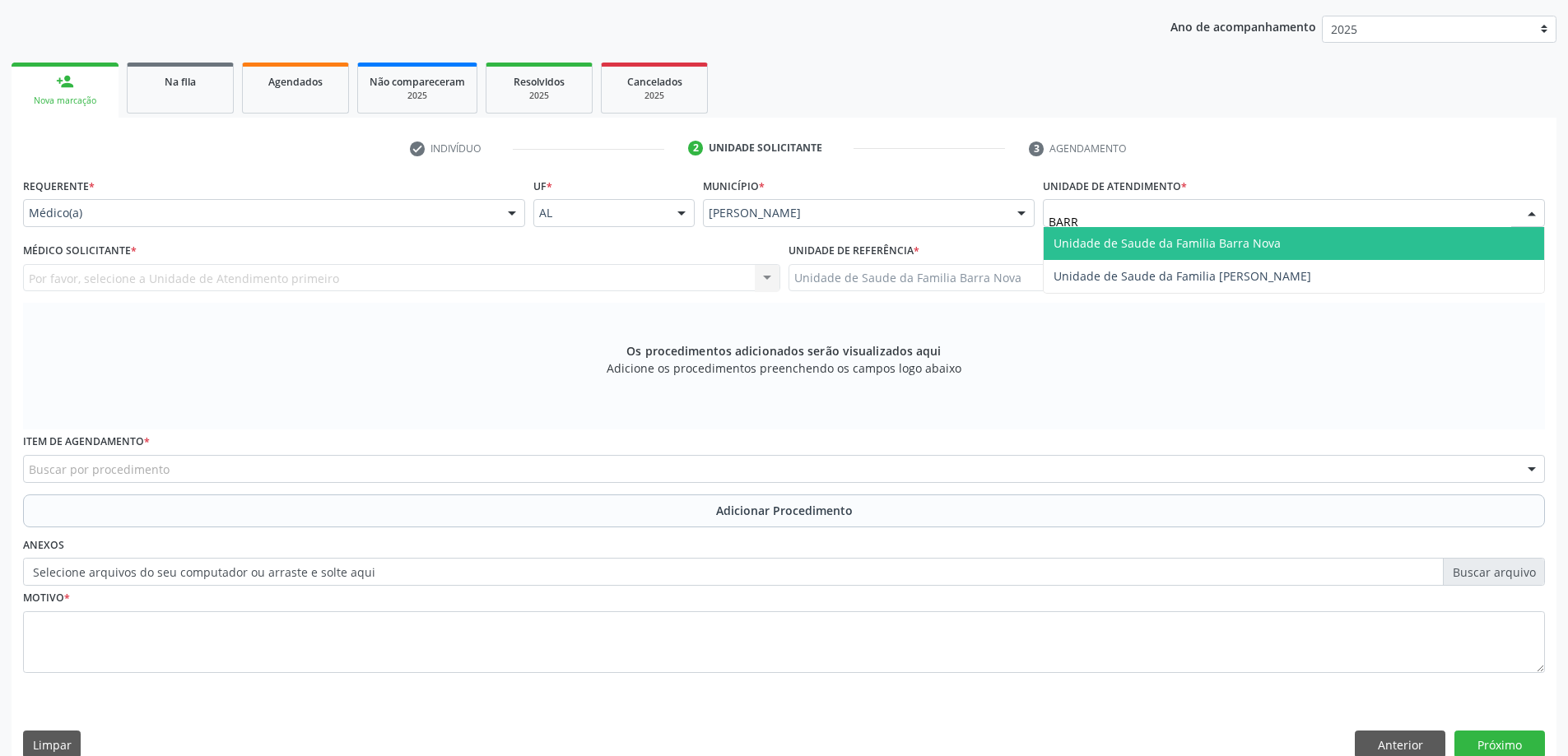
type input "BARRA"
click at [1130, 238] on span "Unidade de Saude da Familia Barra Nova" at bounding box center [1167, 243] width 227 height 15
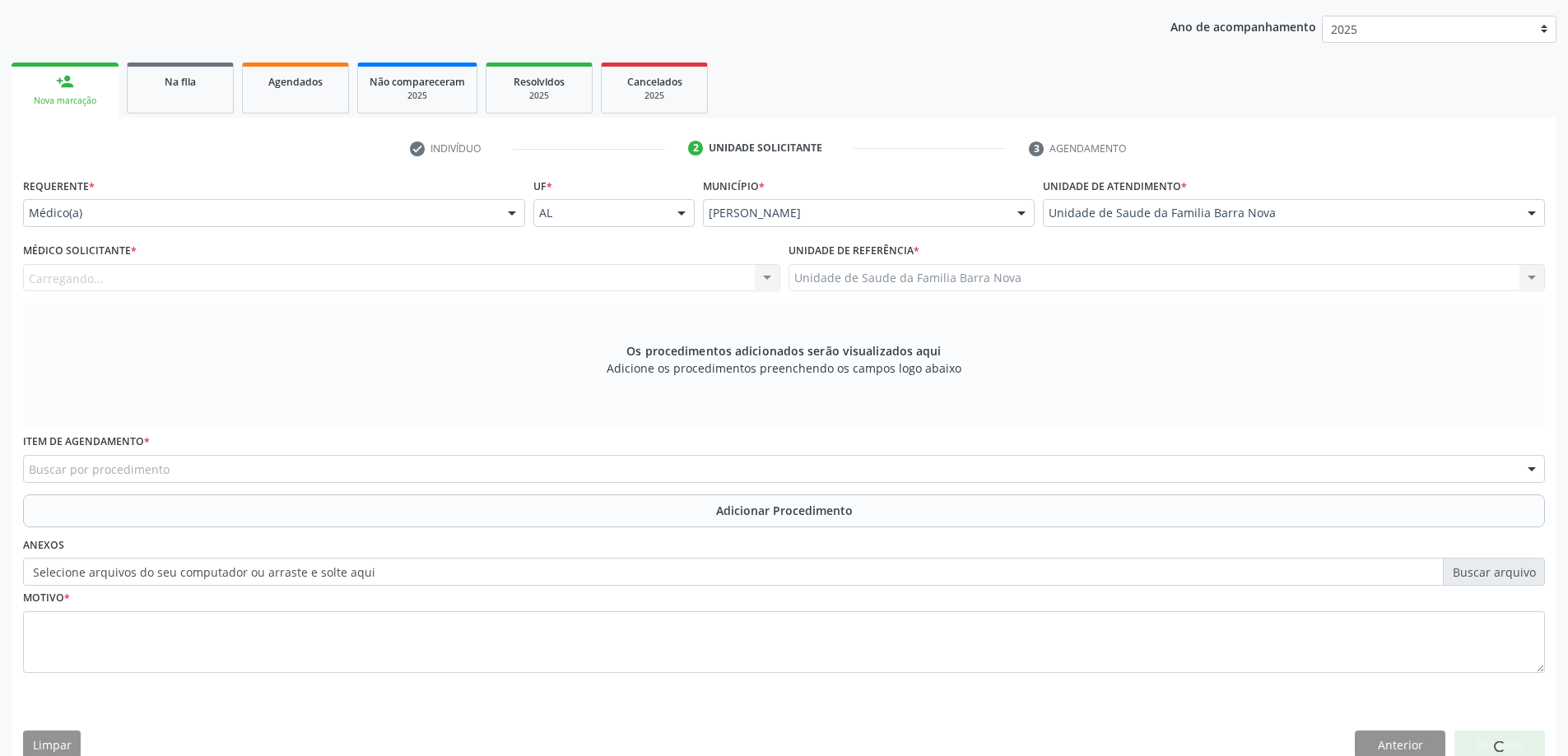
click at [243, 271] on div "Carregando... Nenhum resultado encontrado para: " " Não há nenhuma opção para s…" at bounding box center [401, 278] width 757 height 28
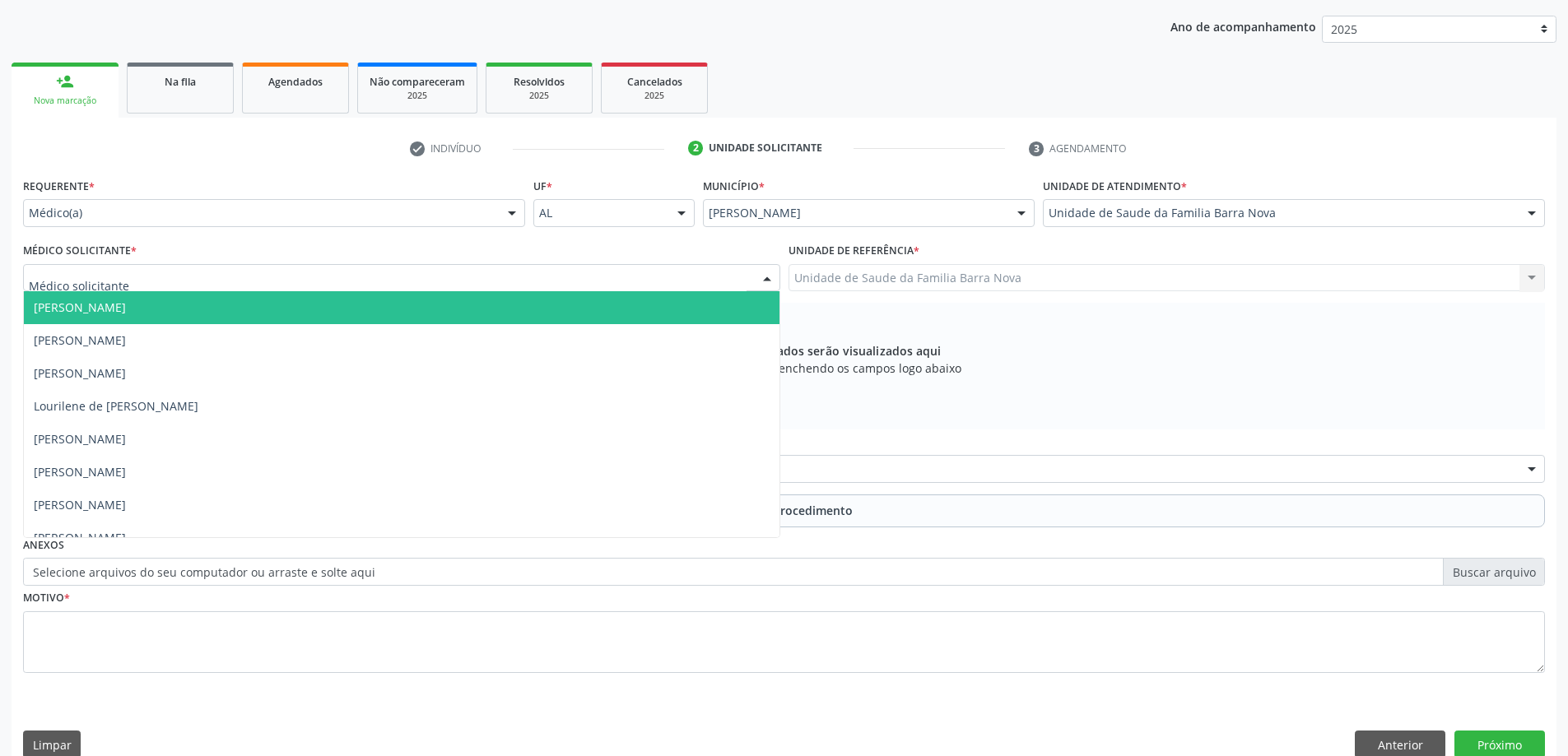
drag, startPoint x: 265, startPoint y: 275, endPoint x: 274, endPoint y: 289, distance: 16.6
click at [266, 276] on div at bounding box center [401, 278] width 757 height 28
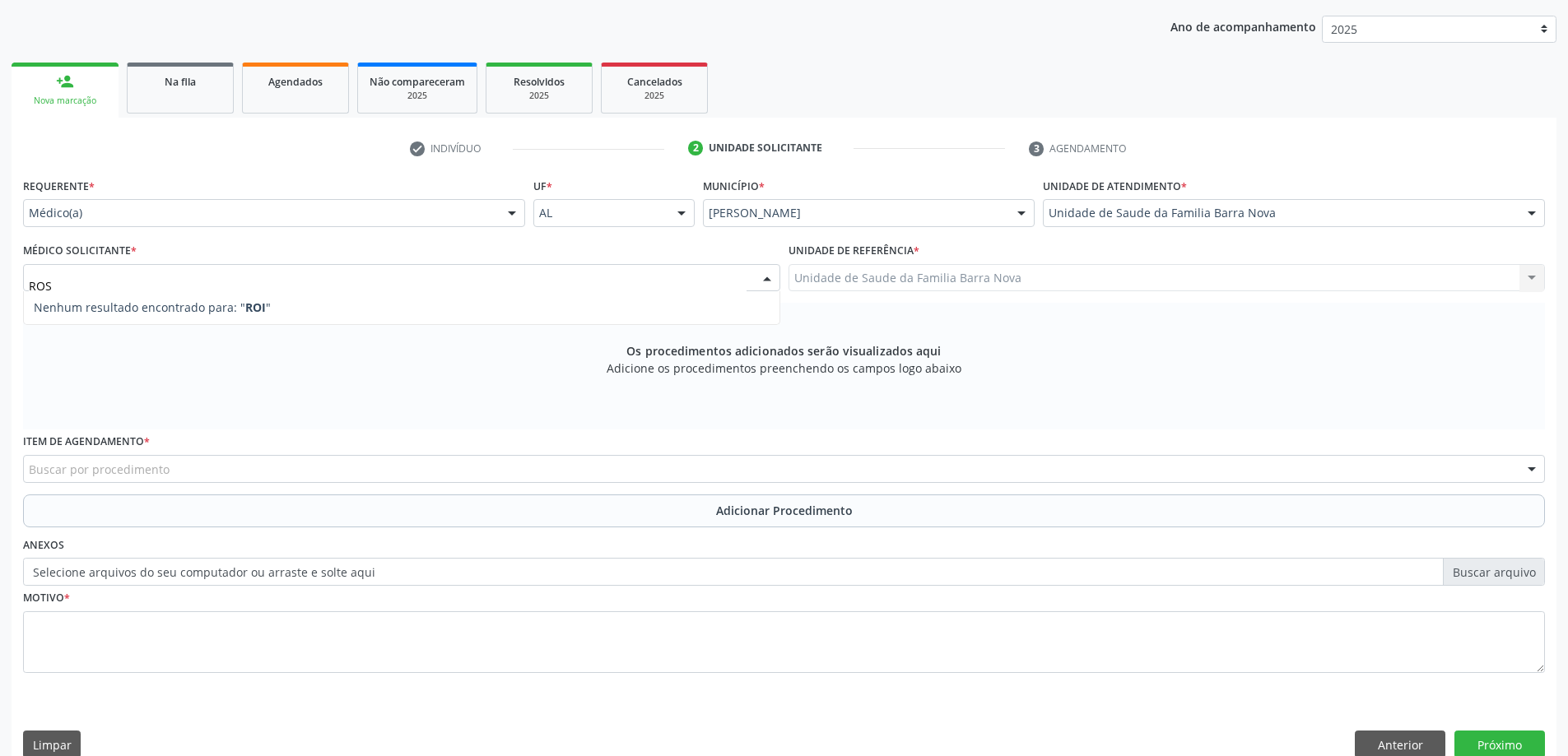
type input "ROSI"
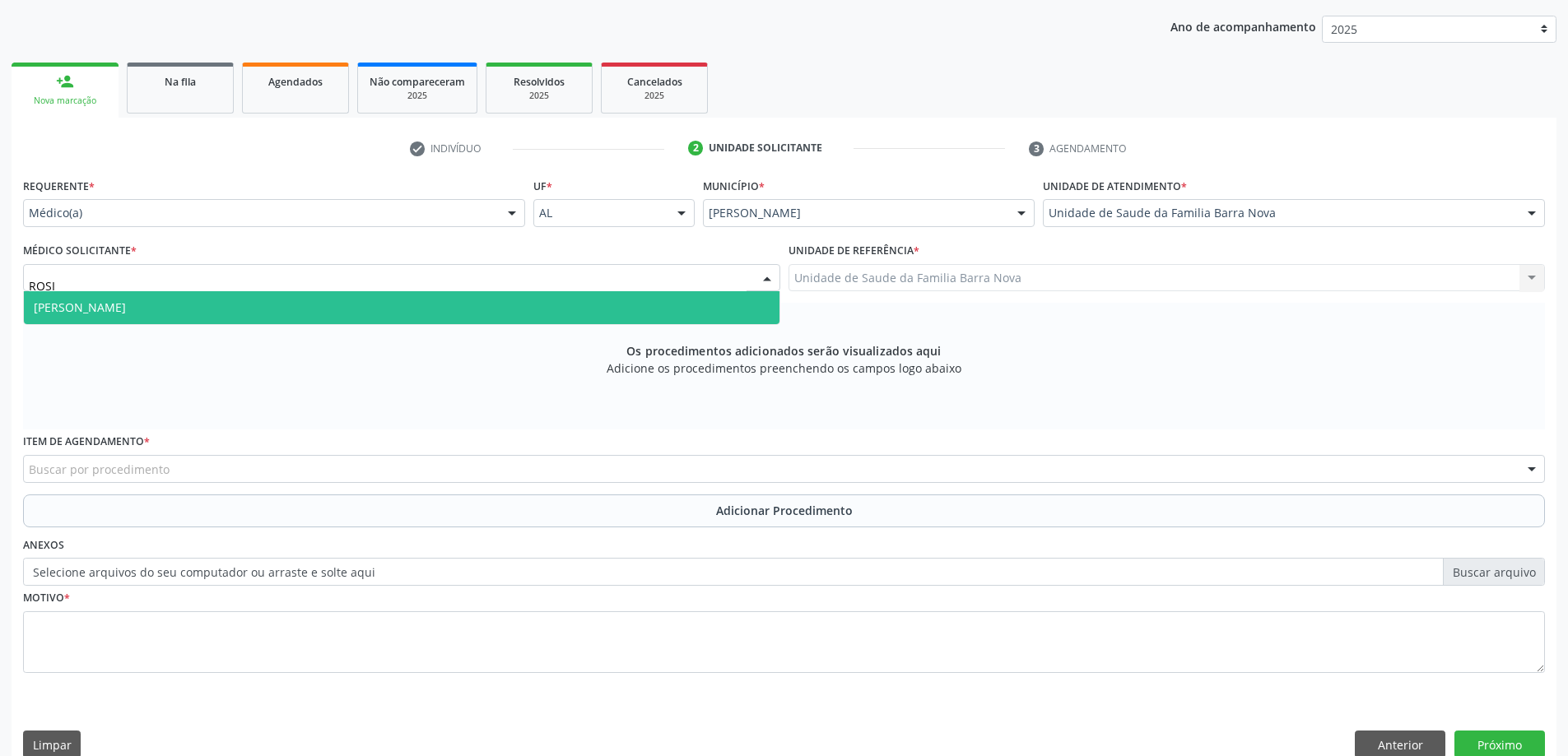
click at [383, 300] on span "[PERSON_NAME]" at bounding box center [401, 308] width 755 height 33
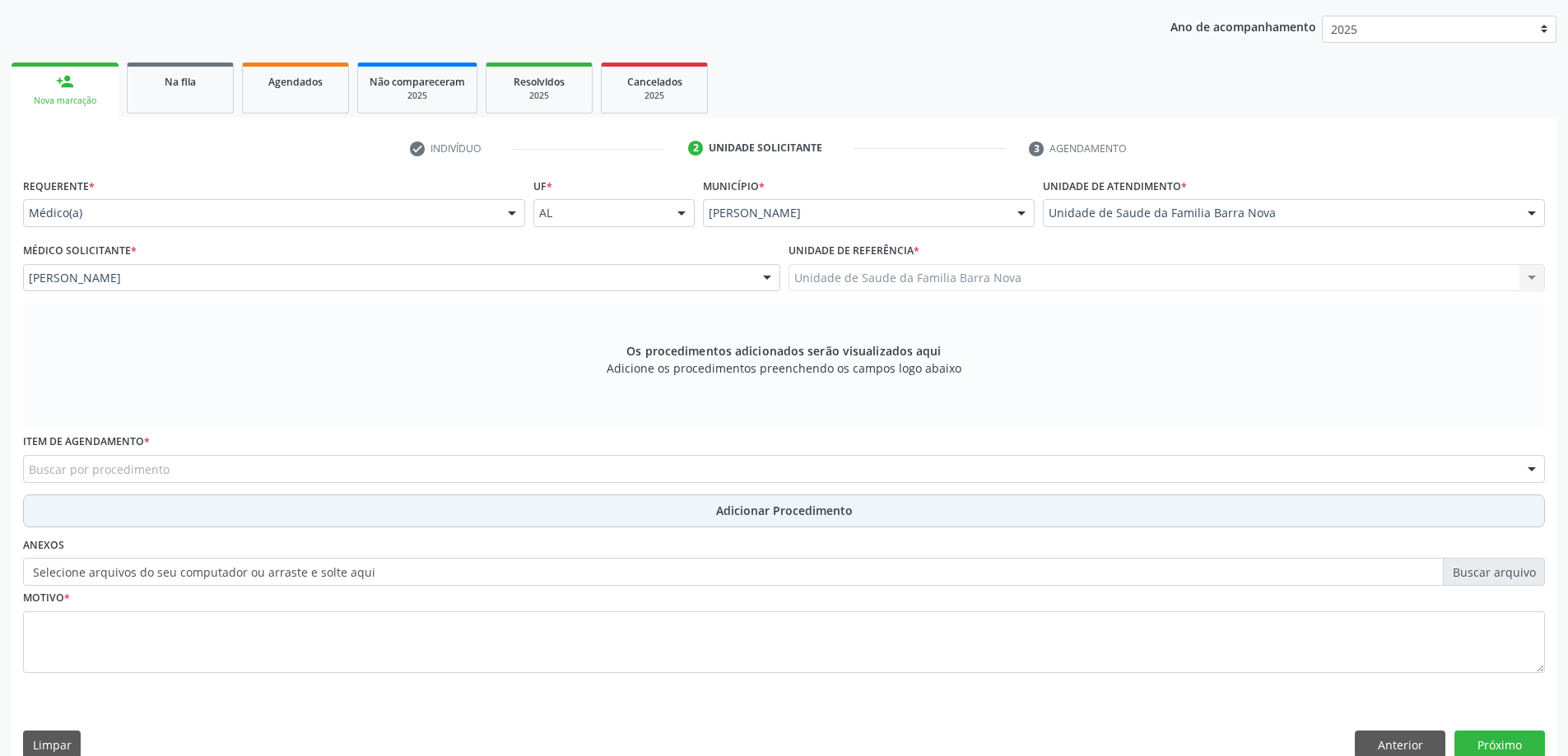
drag, startPoint x: 293, startPoint y: 512, endPoint x: 304, endPoint y: 502, distance: 14.9
click at [304, 502] on button "Adicionar Procedimento" at bounding box center [784, 511] width 1522 height 33
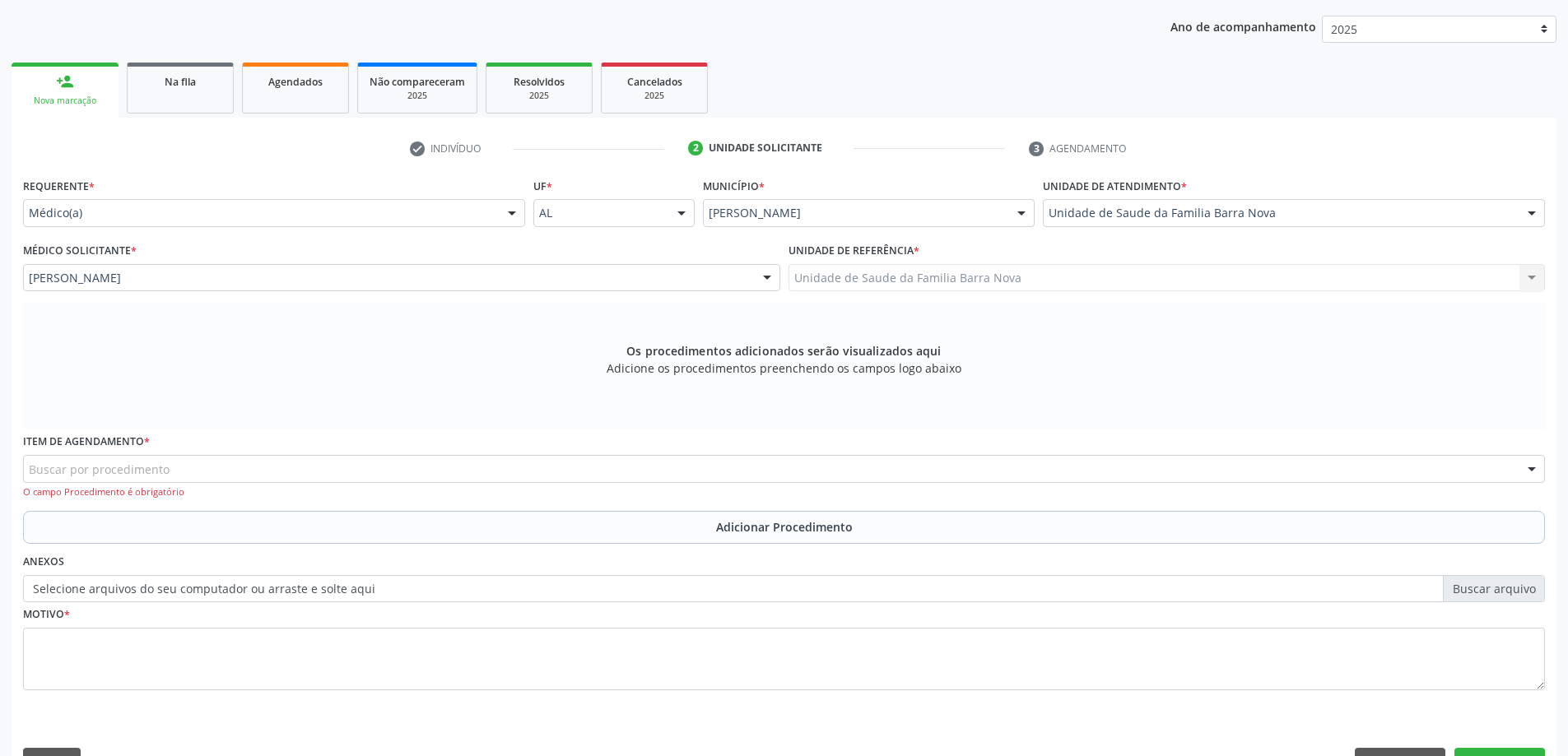
click at [322, 487] on div "O campo Procedimento é obrigatório" at bounding box center [784, 492] width 1522 height 14
click at [325, 485] on div "O campo Procedimento é obrigatório" at bounding box center [784, 492] width 1522 height 14
click at [335, 473] on div "Buscar por procedimento" at bounding box center [784, 468] width 1522 height 28
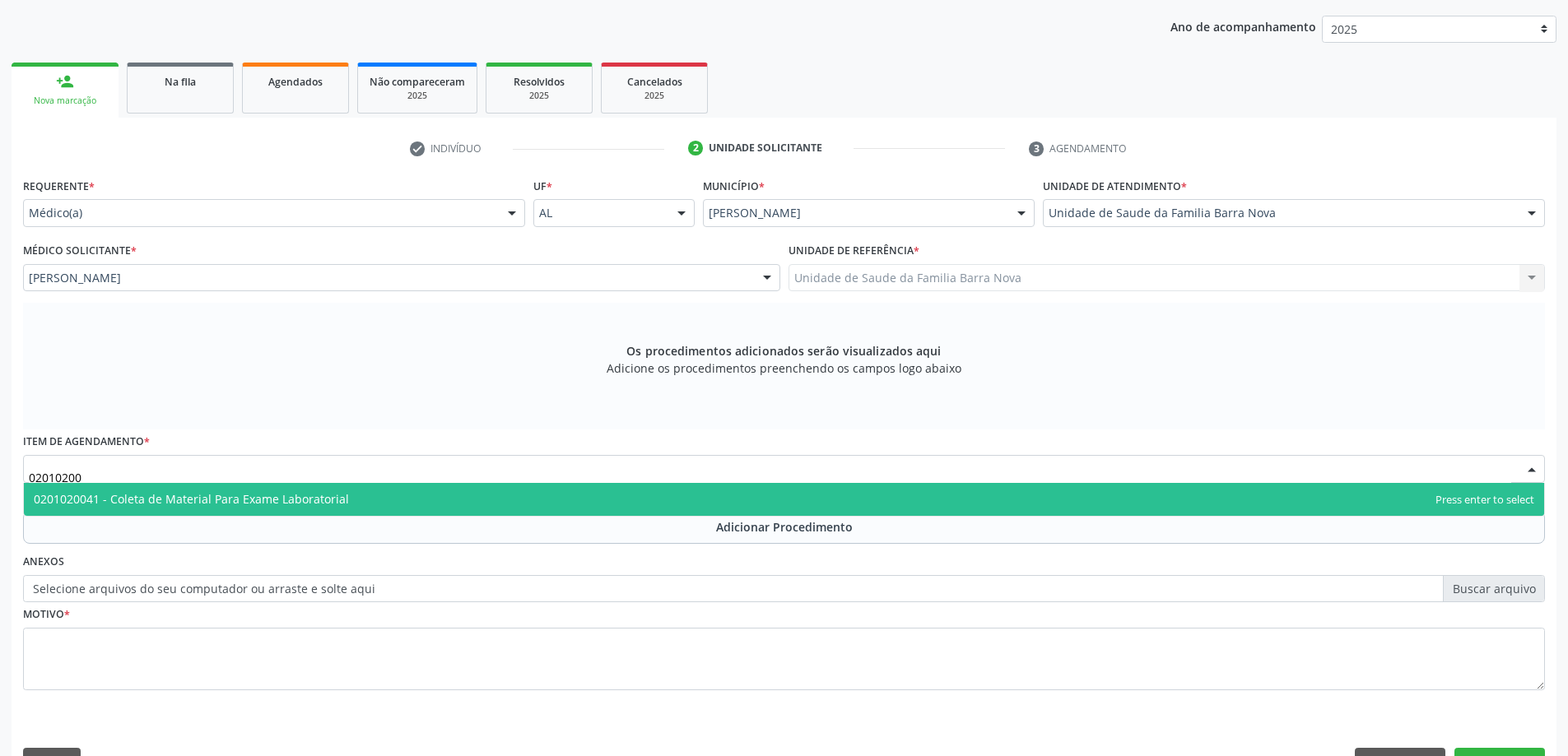
type input "020102004"
click at [338, 500] on span "0201020041 - Coleta de Material Para Exame Laboratorial" at bounding box center [191, 498] width 315 height 15
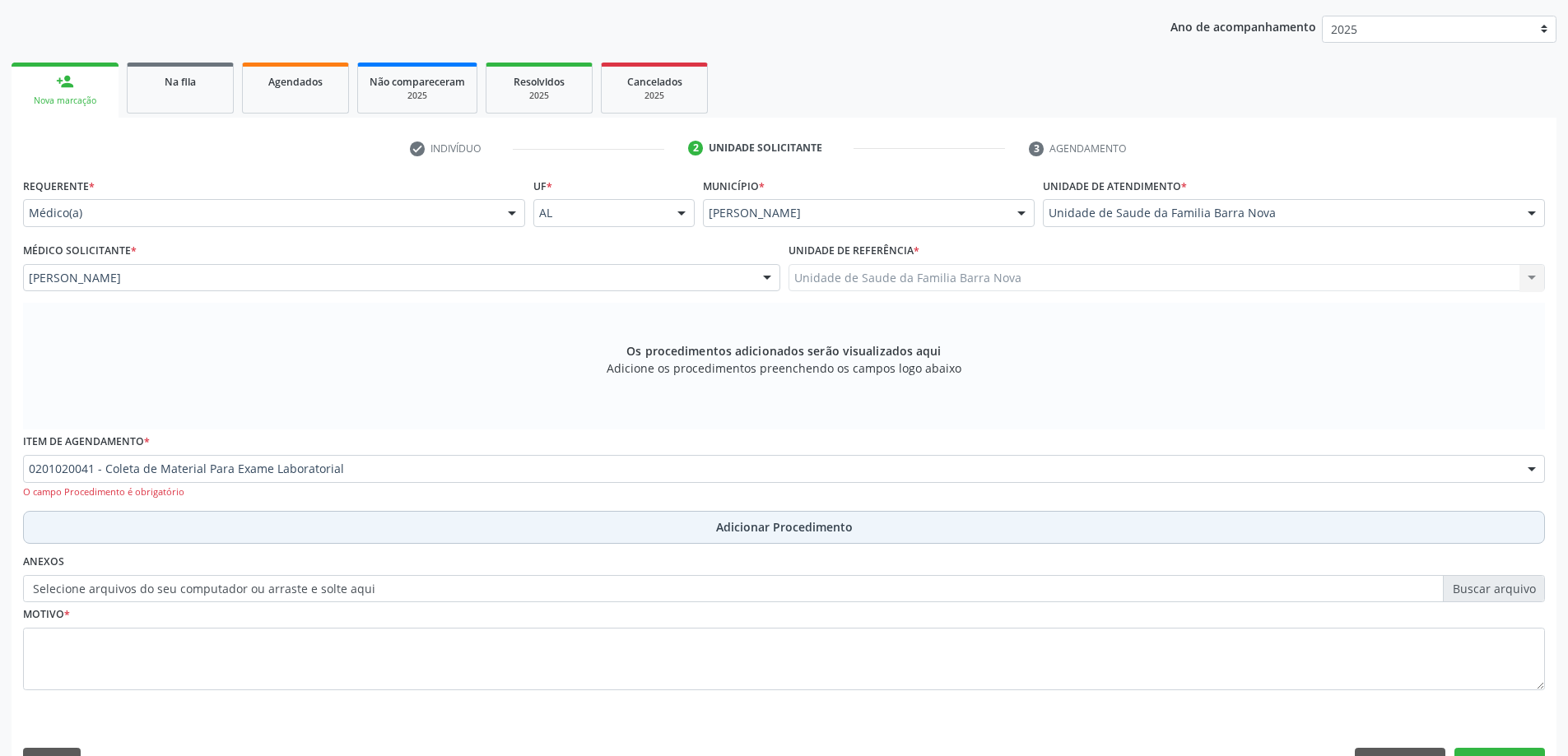
click at [362, 513] on button "Adicionar Procedimento" at bounding box center [784, 527] width 1522 height 33
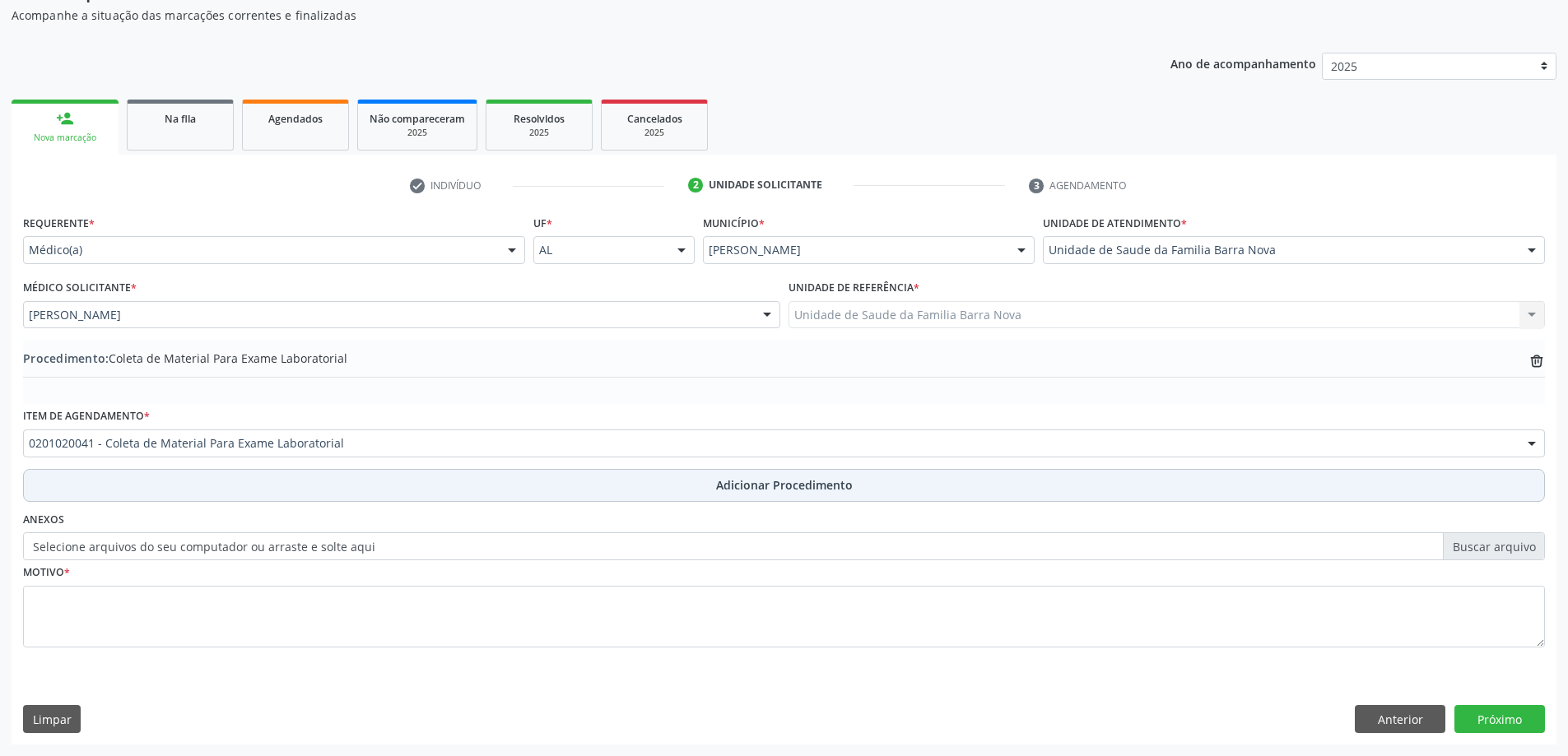
scroll to position [169, 0]
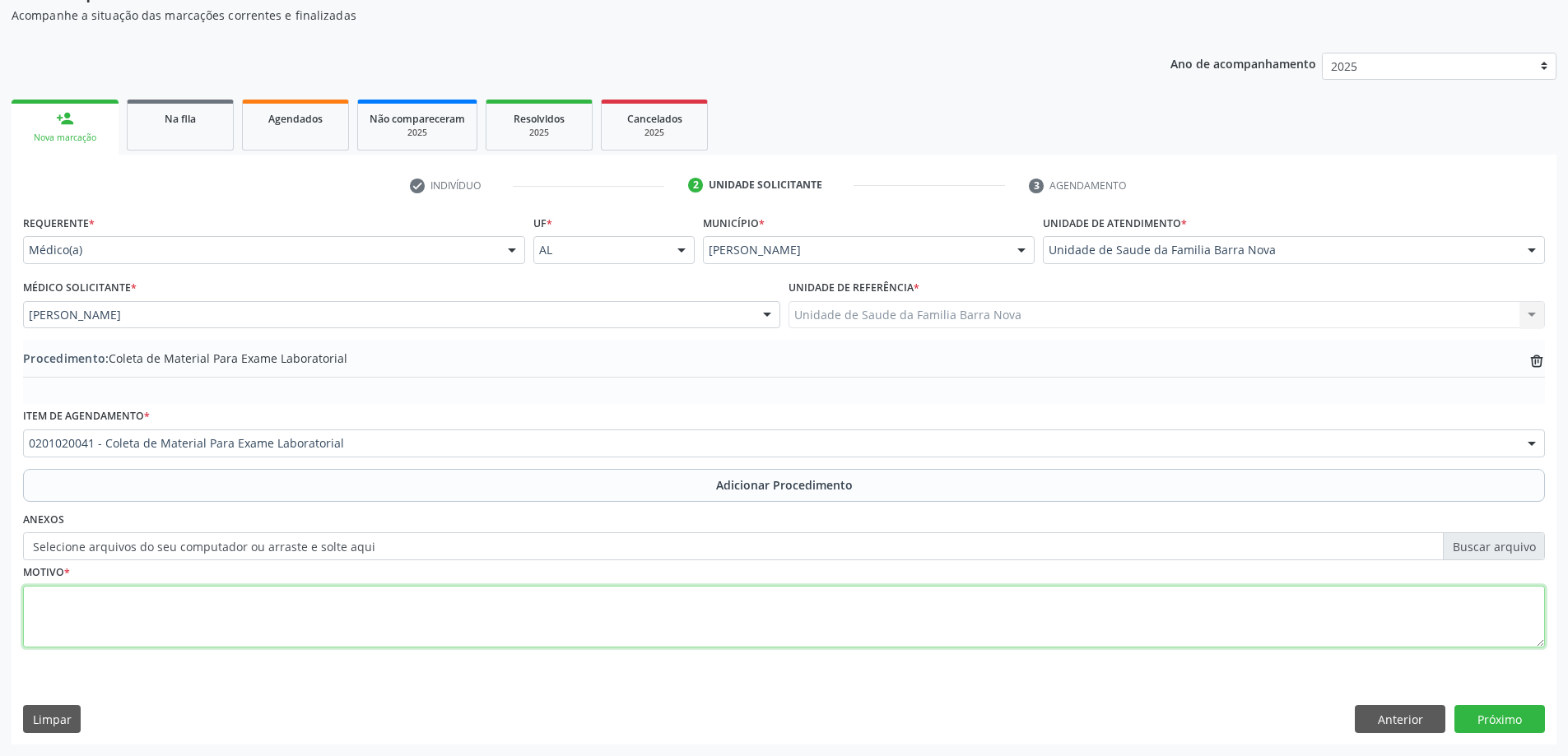
click at [286, 599] on textarea at bounding box center [784, 617] width 1522 height 62
type textarea "PACIENTE CARDIOPATA."
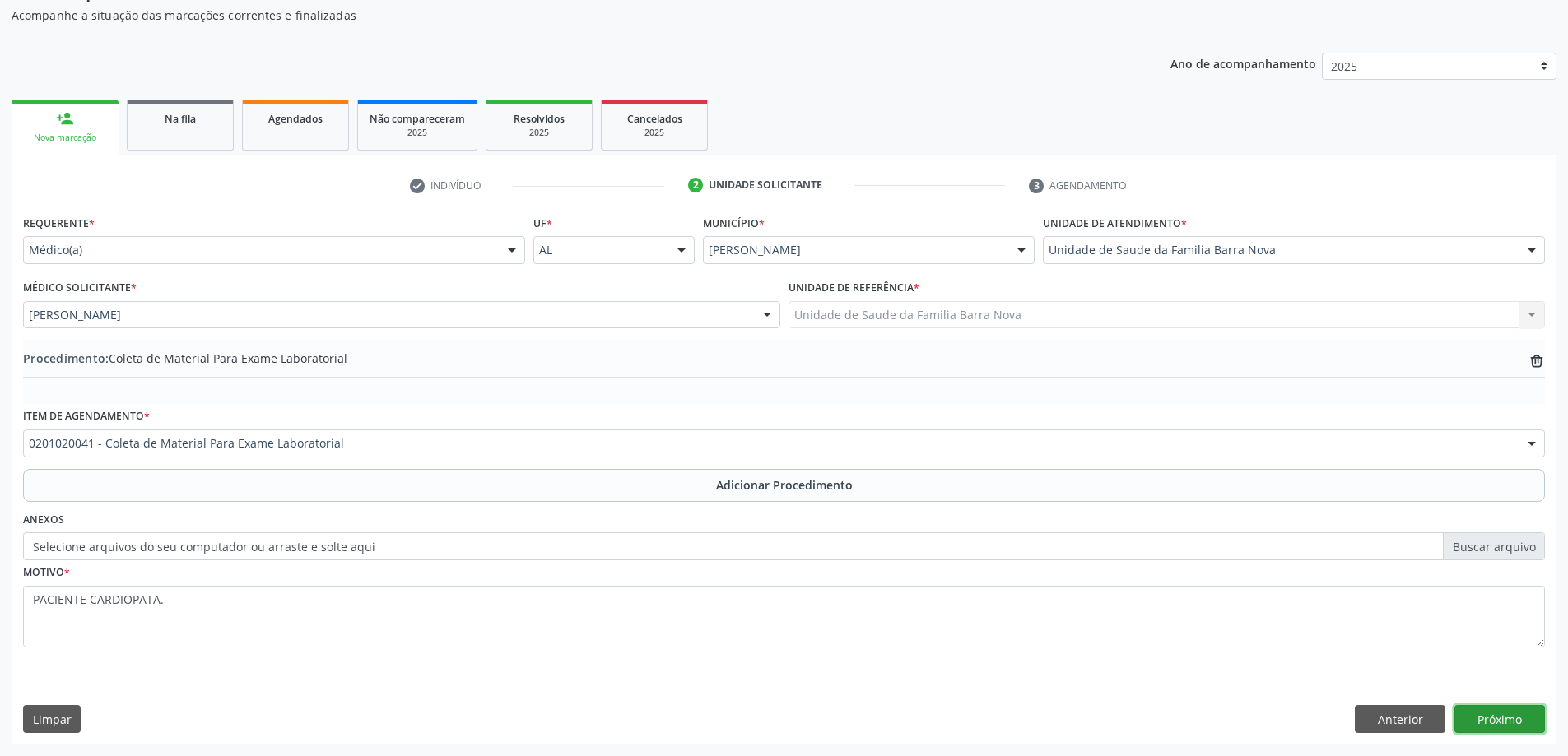
click at [1506, 711] on button "Próximo" at bounding box center [1500, 719] width 91 height 28
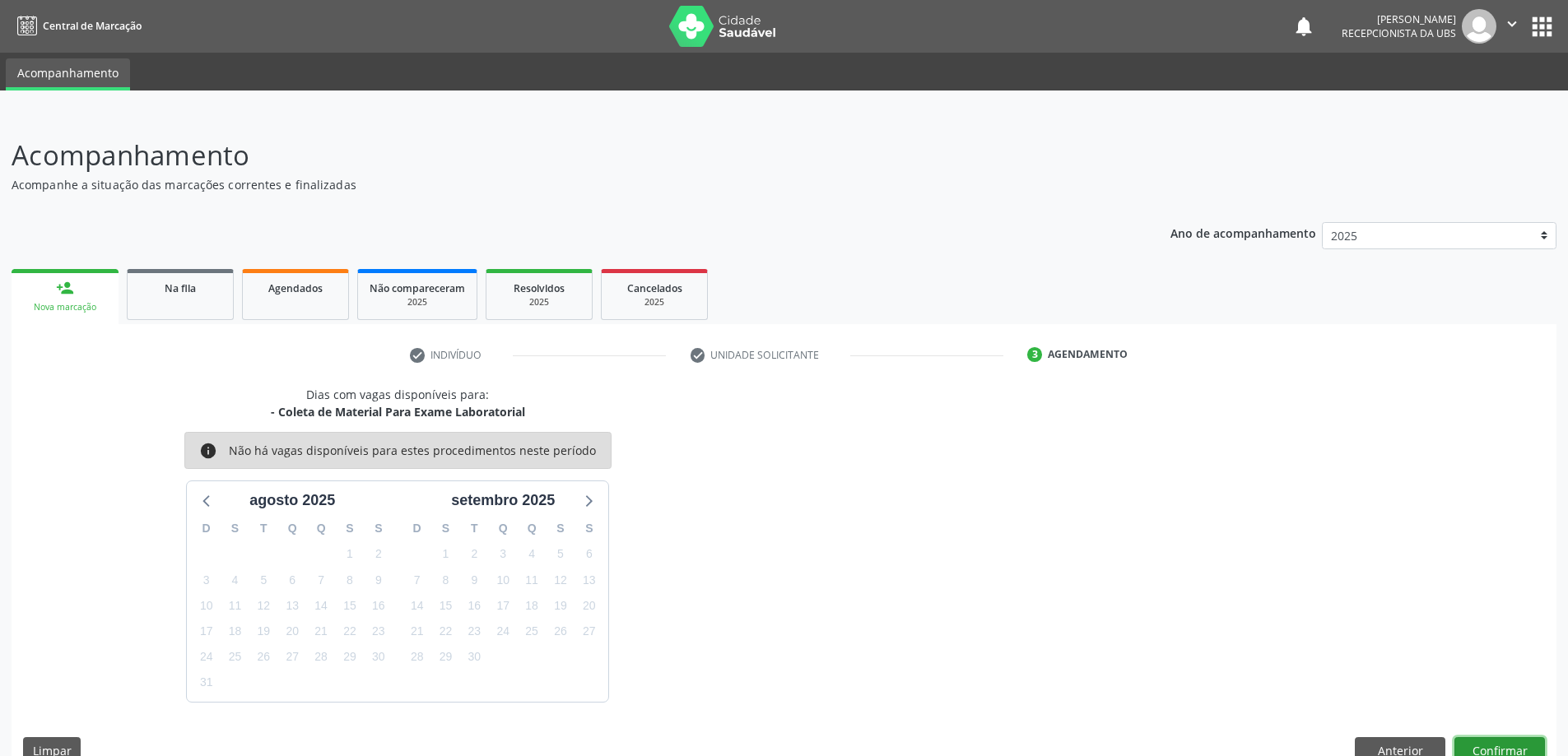
click at [1521, 738] on button "Confirmar" at bounding box center [1500, 751] width 91 height 28
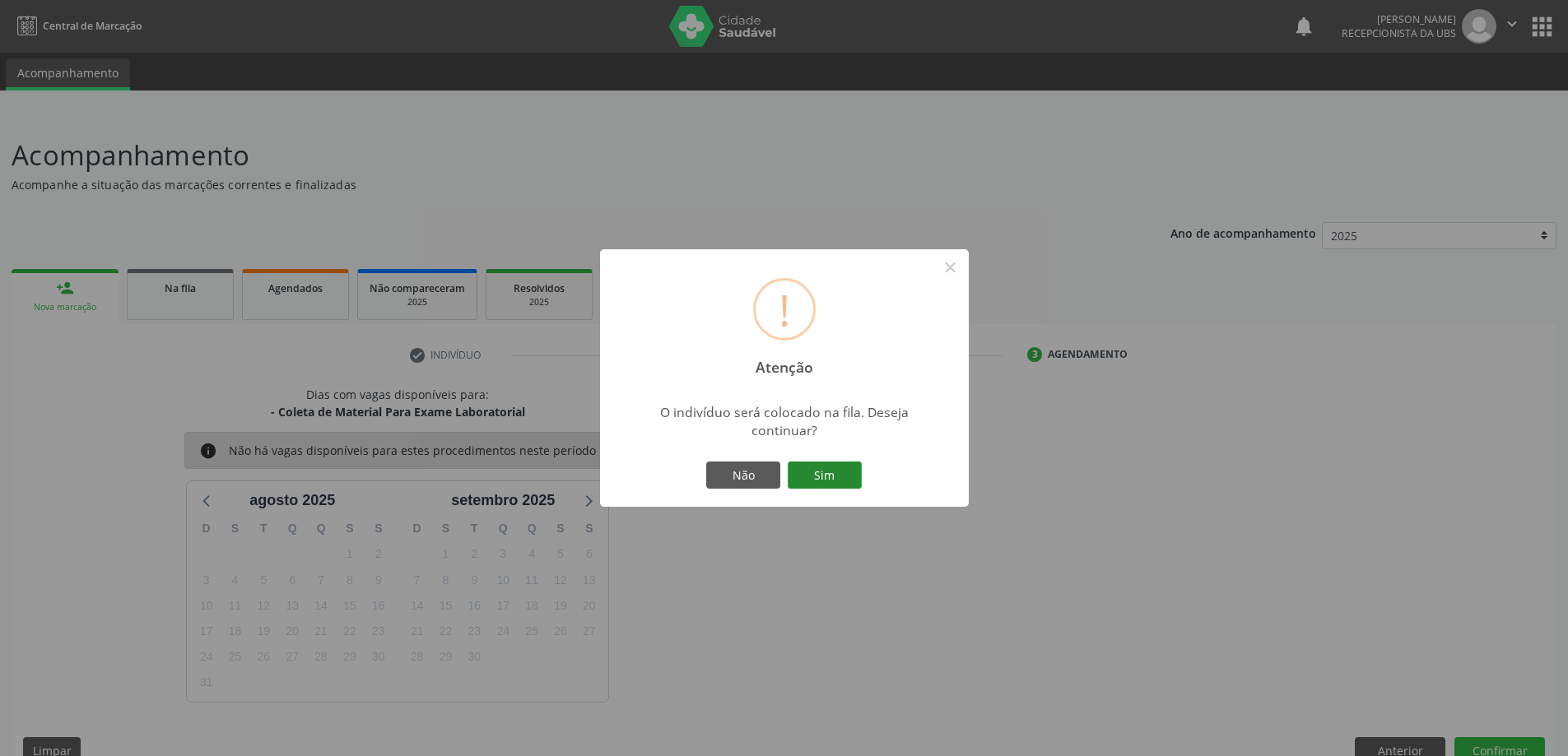
click at [811, 474] on button "Sim" at bounding box center [825, 475] width 74 height 28
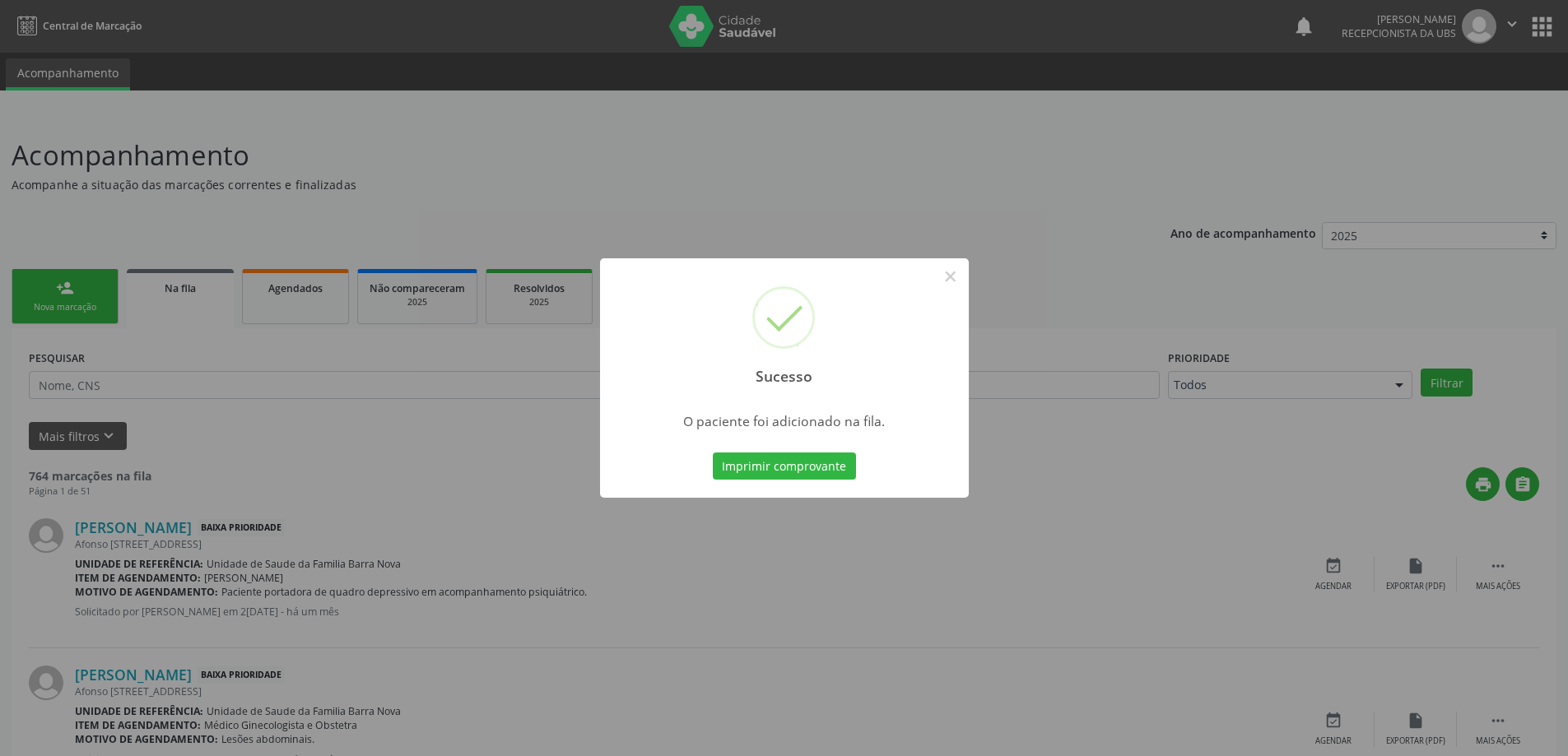
click at [636, 390] on div "Sucesso ×" at bounding box center [784, 329] width 369 height 141
click at [422, 349] on div "Sucesso × O paciente foi adicionado na fila. Imprimir comprovante Cancel" at bounding box center [784, 378] width 1568 height 756
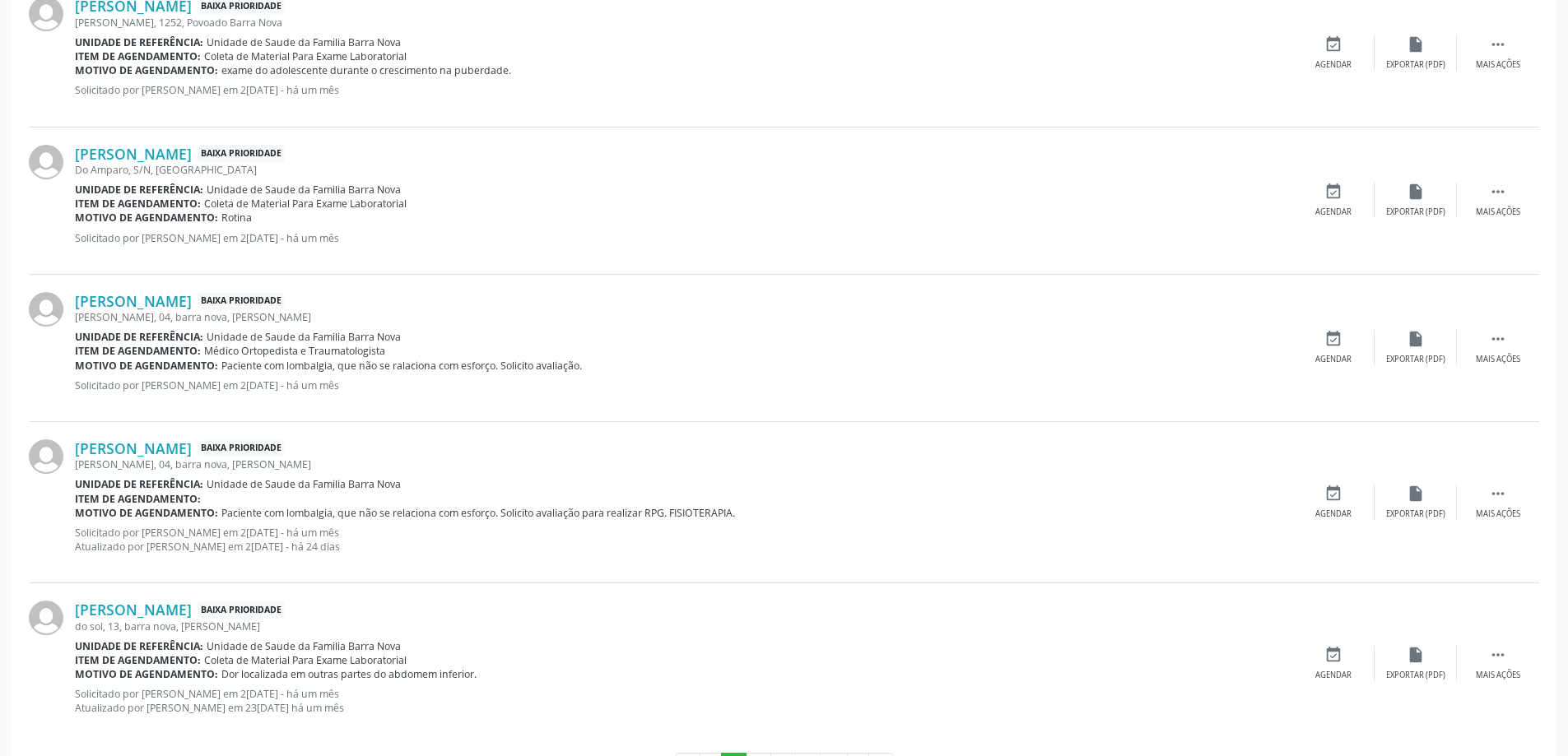
scroll to position [2074, 0]
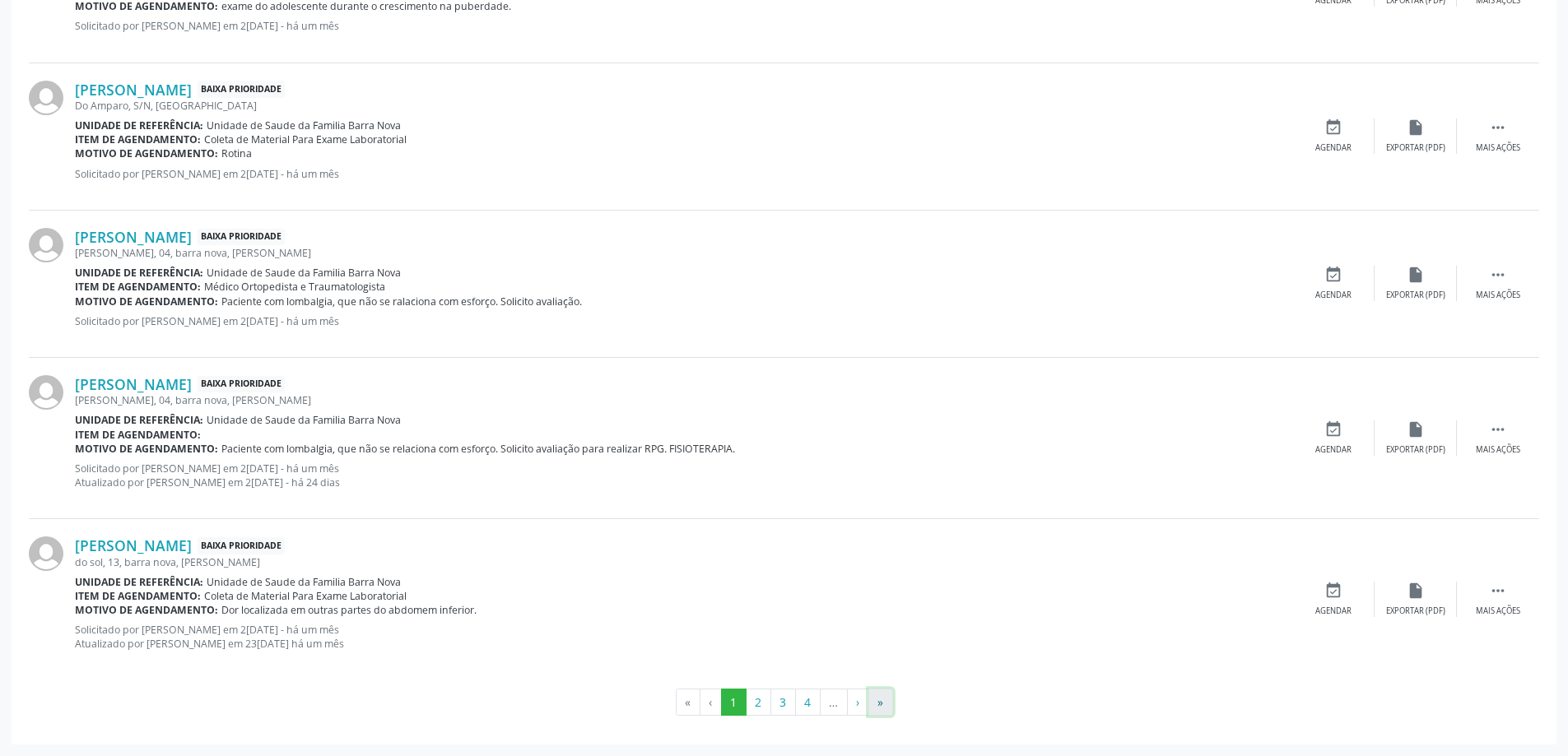
click at [877, 707] on button "»" at bounding box center [880, 703] width 24 height 28
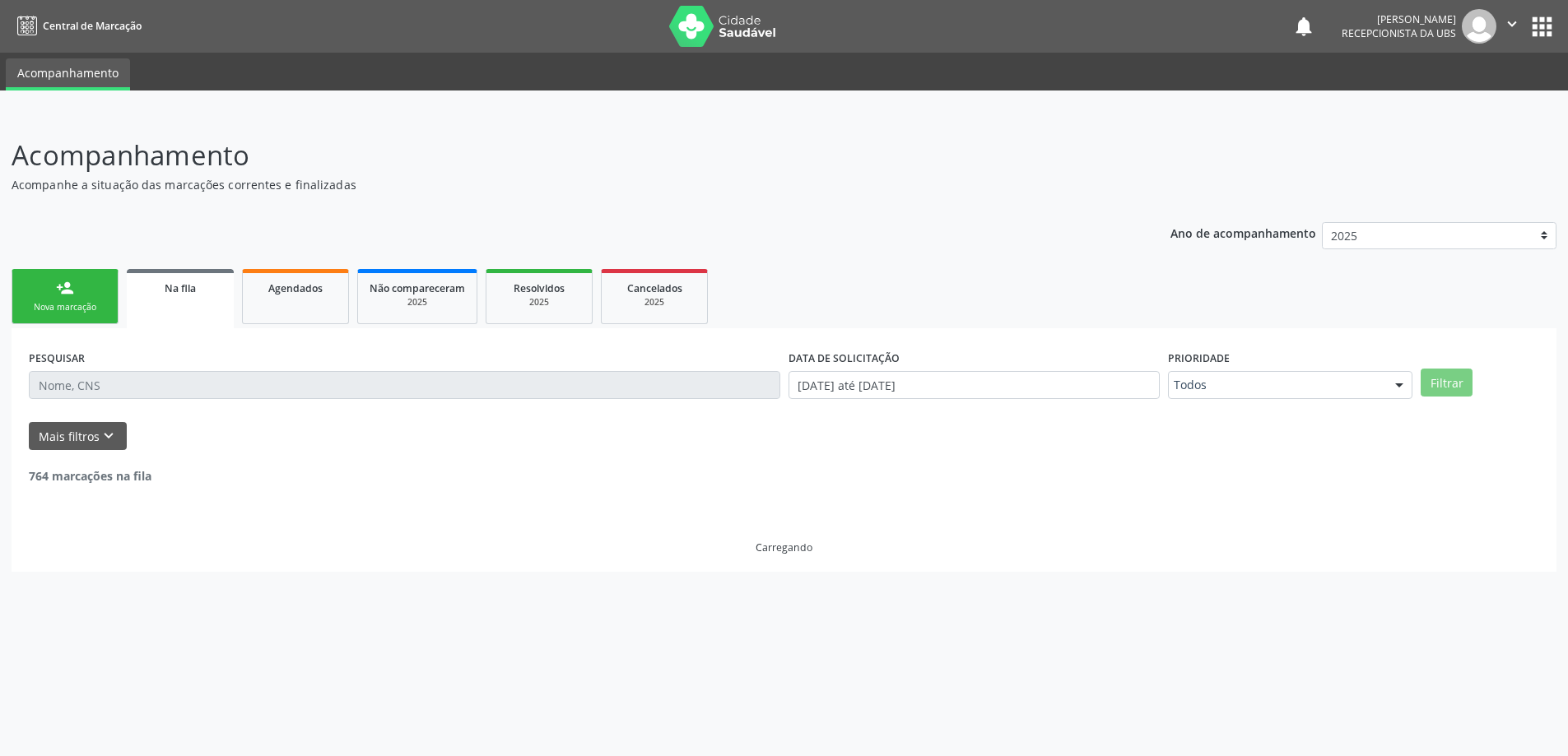
scroll to position [0, 0]
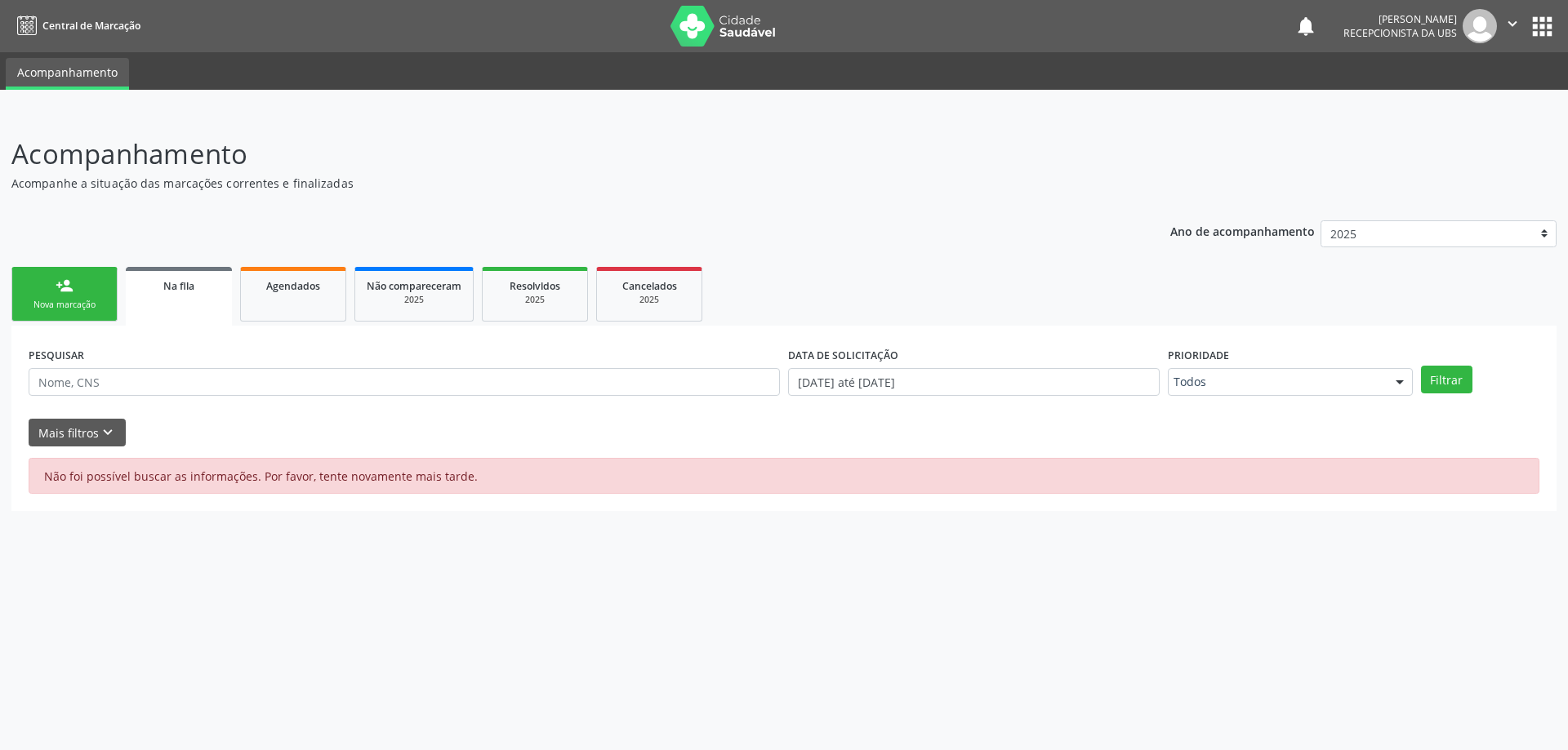
click at [78, 297] on link "person_add Nova marcação" at bounding box center [65, 294] width 106 height 55
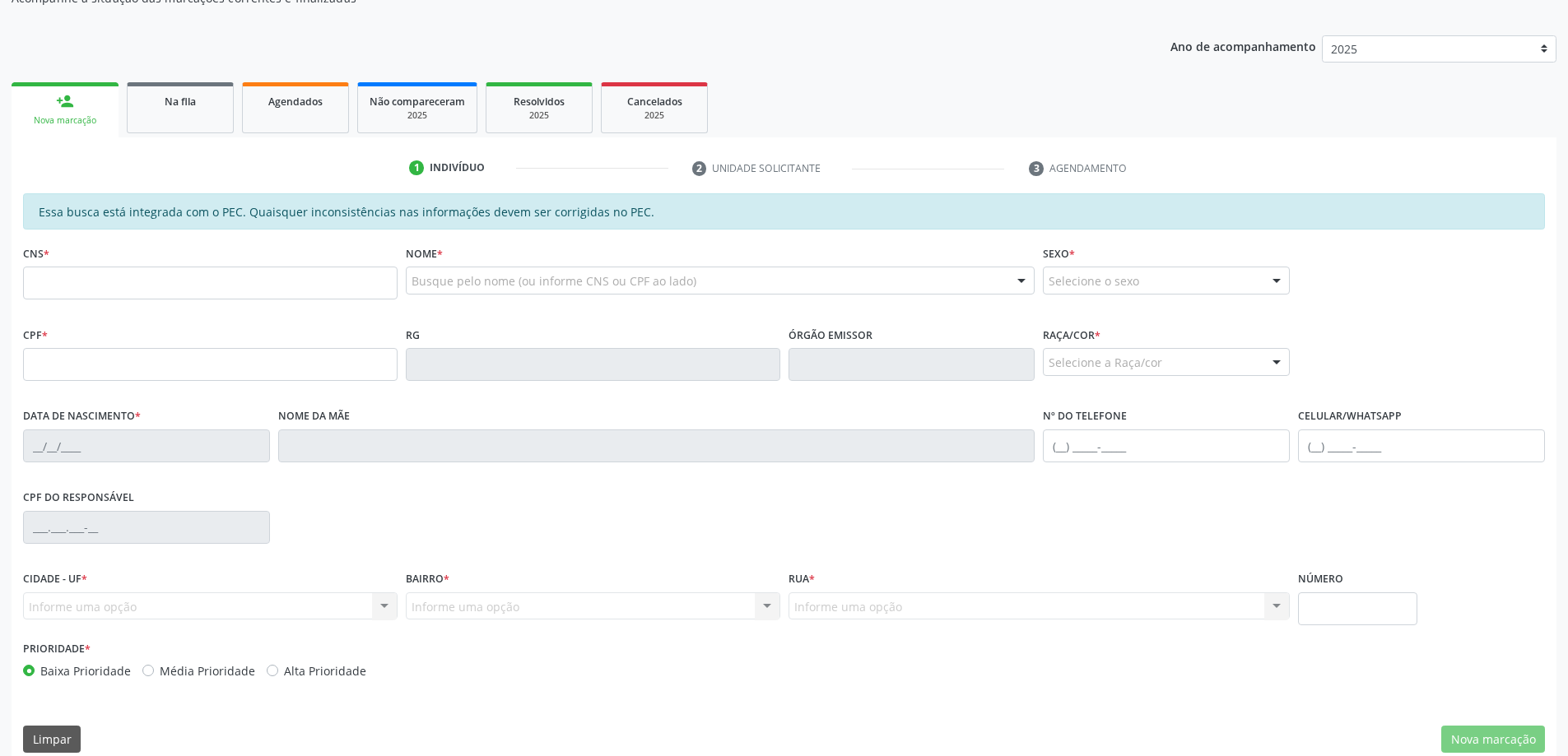
scroll to position [206, 0]
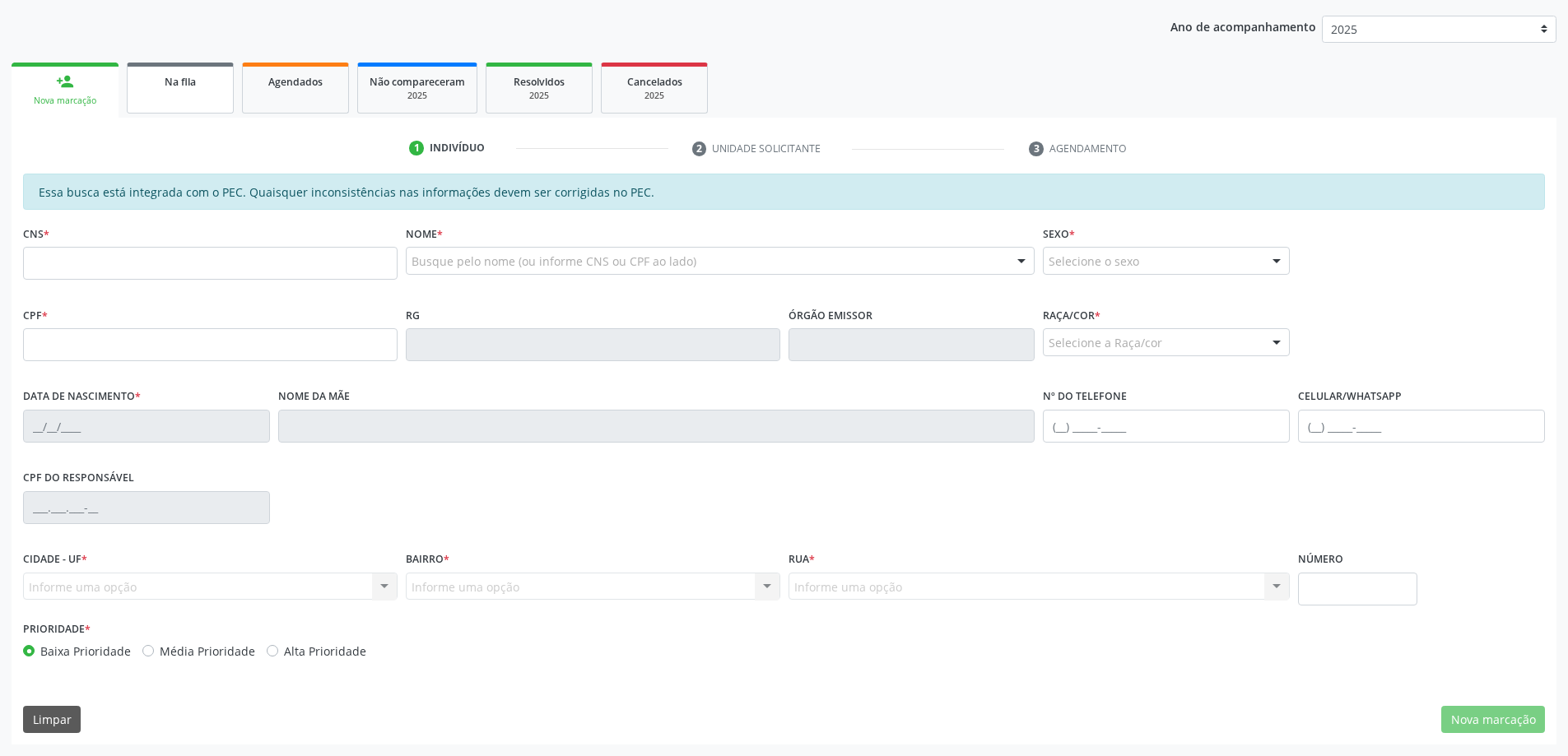
click at [188, 75] on div "Na fila" at bounding box center [180, 81] width 82 height 17
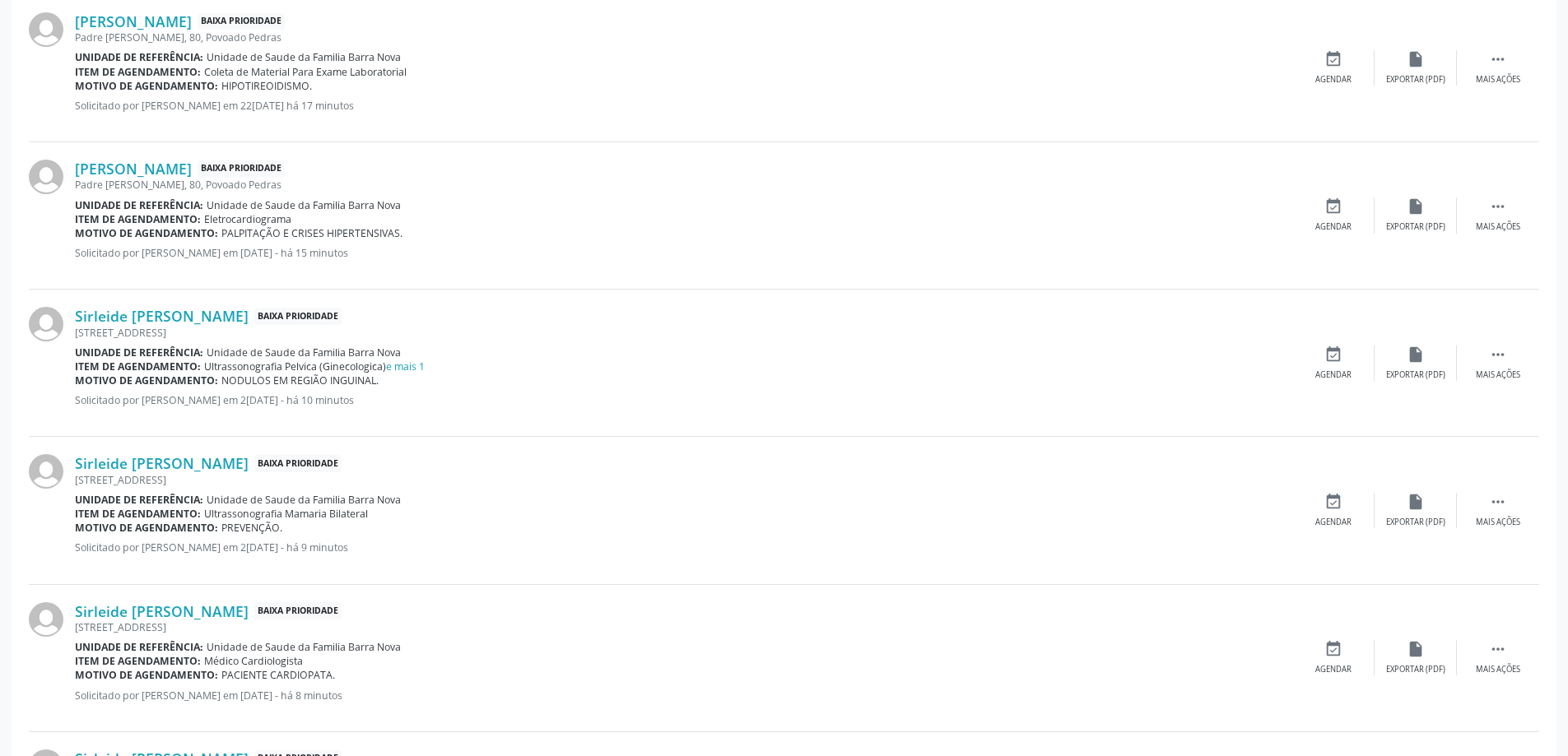
scroll to position [1884, 0]
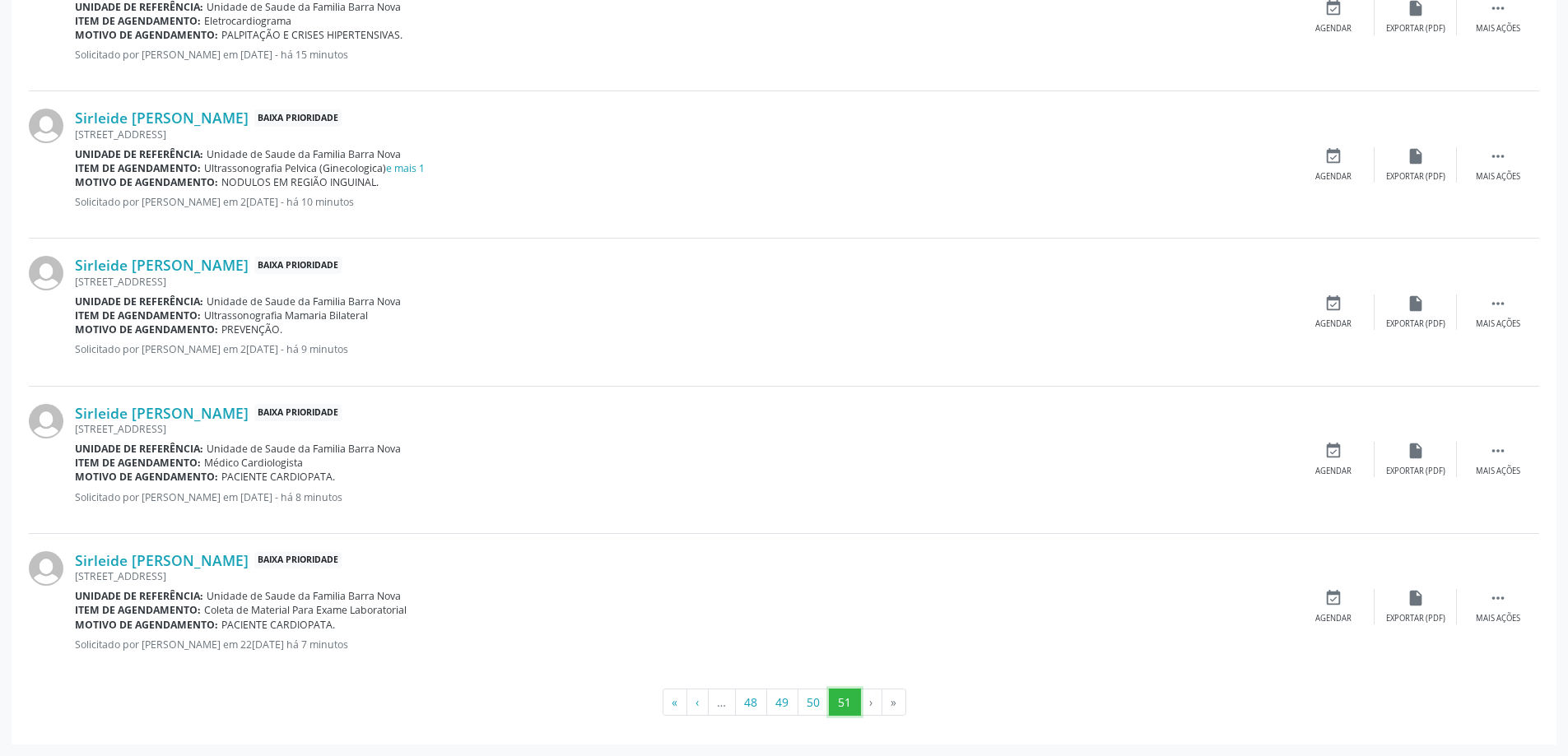
click at [846, 704] on button "51" at bounding box center [844, 703] width 32 height 28
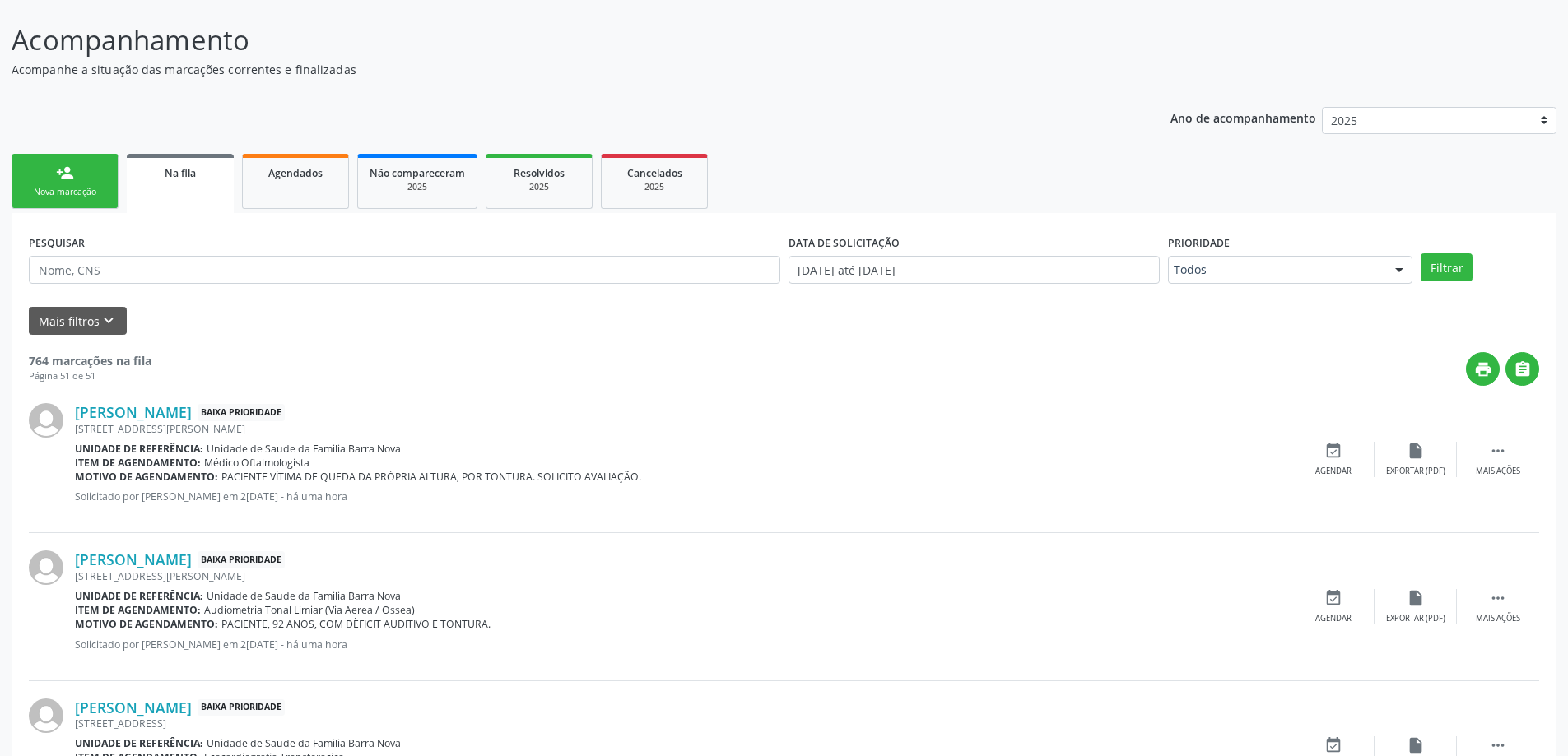
scroll to position [0, 0]
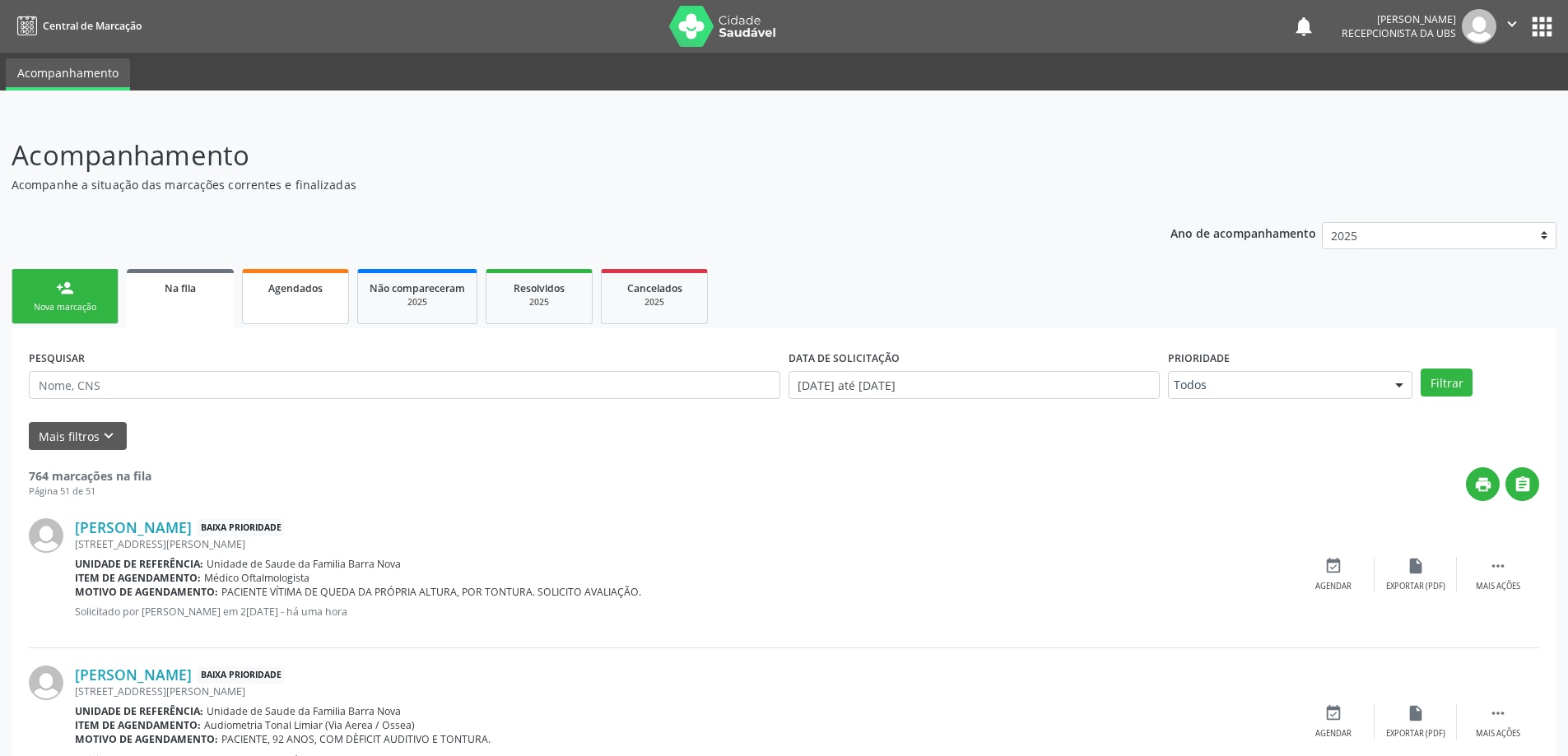
click at [286, 280] on div "Agendados" at bounding box center [295, 287] width 82 height 17
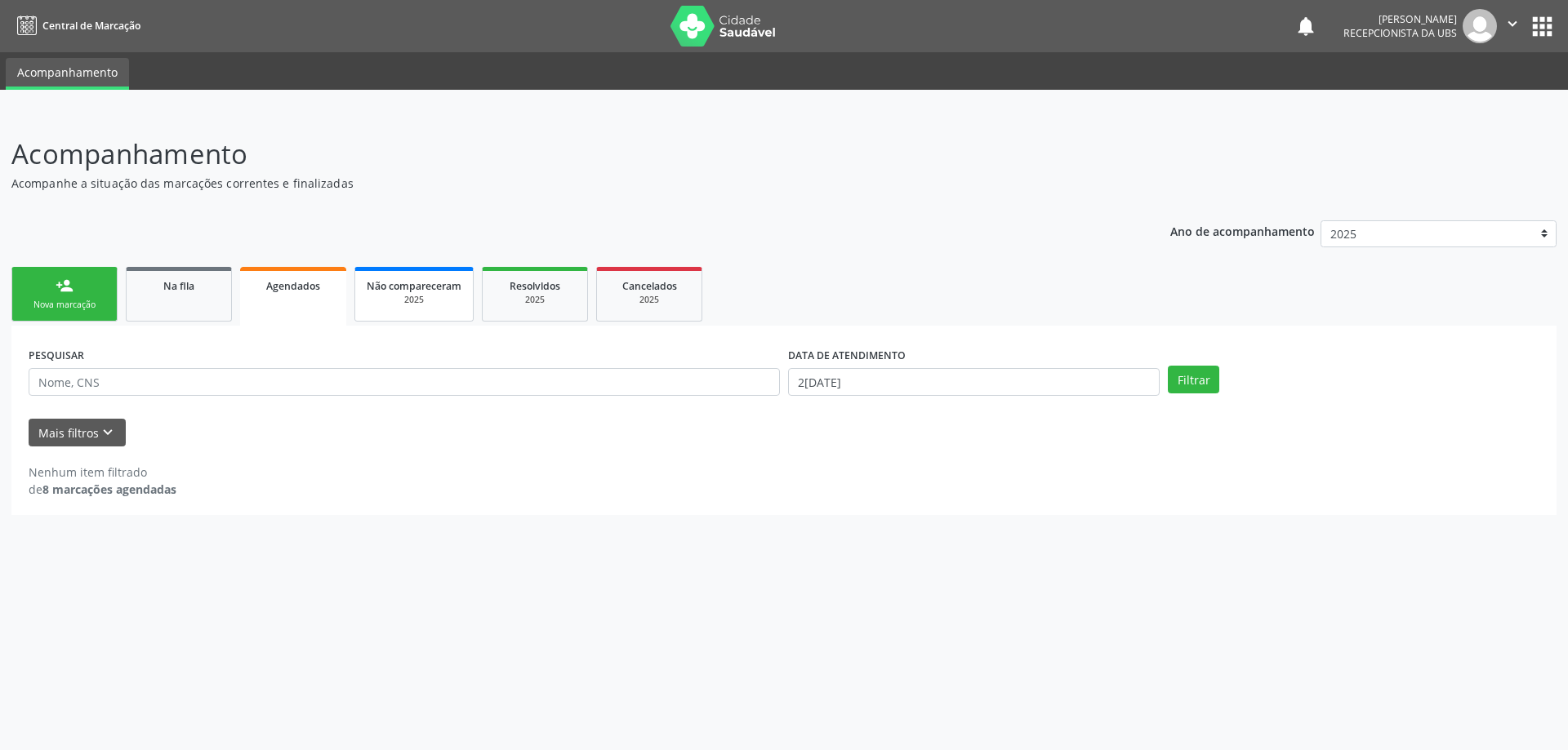
click at [445, 287] on span "Não compareceram" at bounding box center [413, 286] width 94 height 13
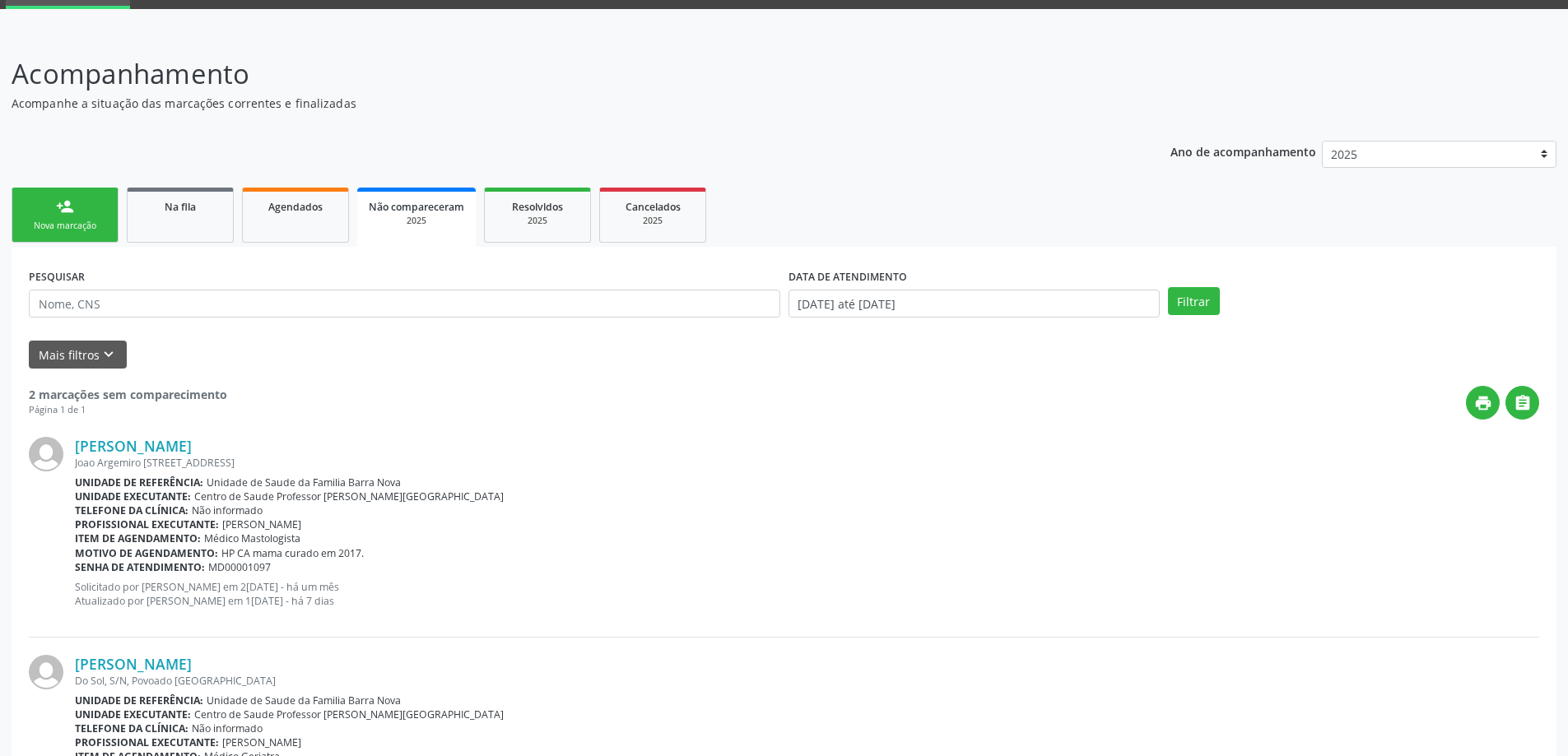
scroll to position [209, 0]
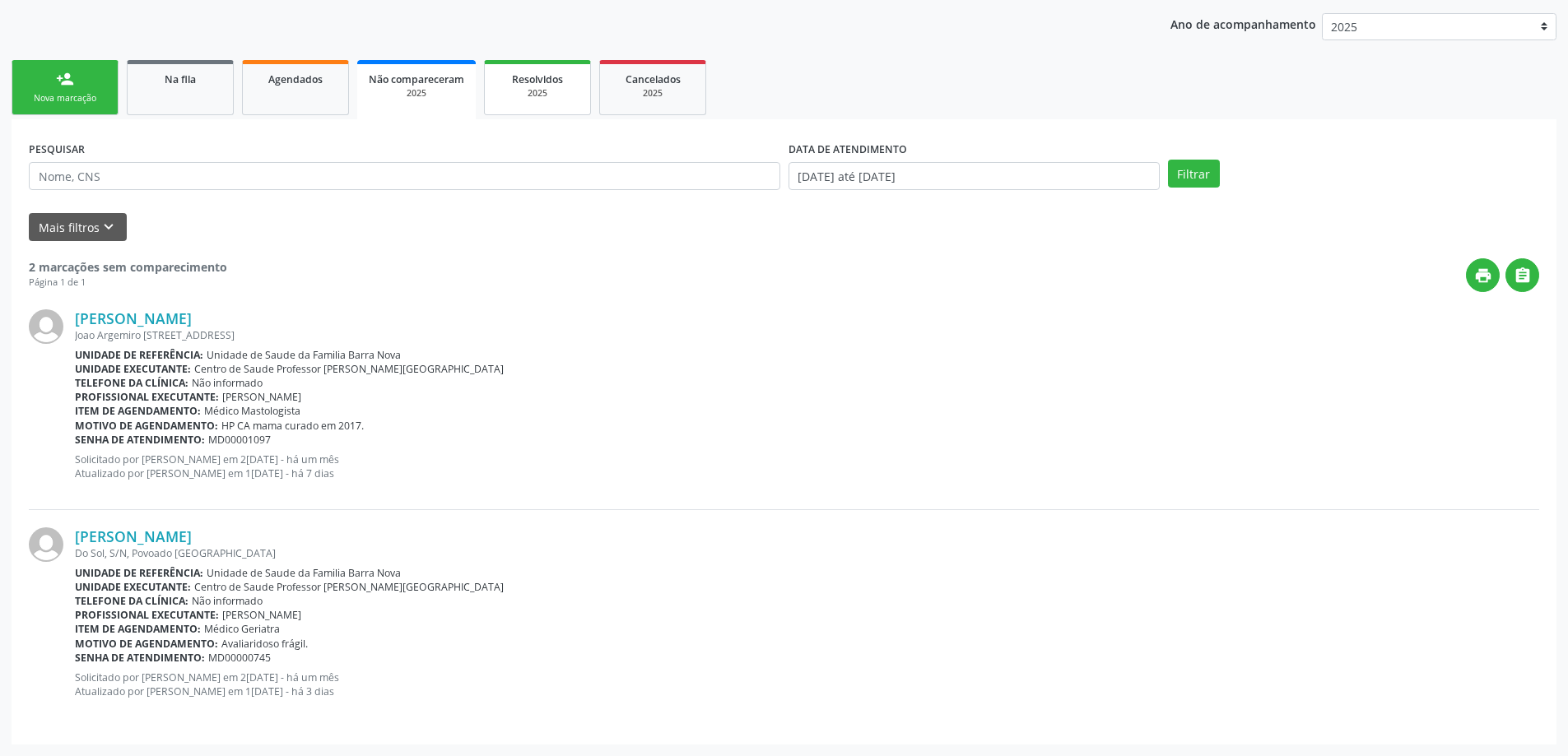
click at [556, 100] on div "2025" at bounding box center [537, 93] width 82 height 13
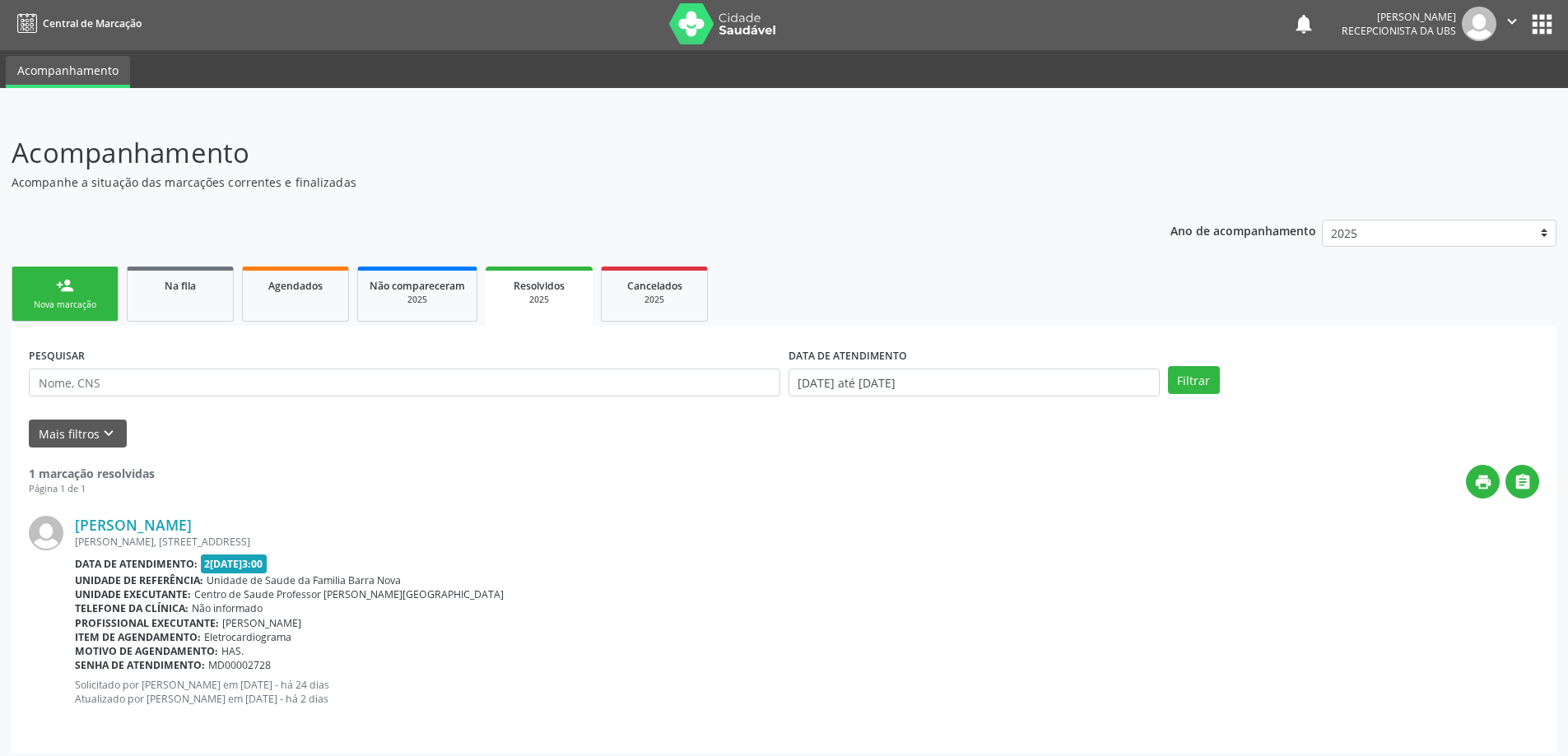
scroll to position [0, 0]
